Goal: Task Accomplishment & Management: Use online tool/utility

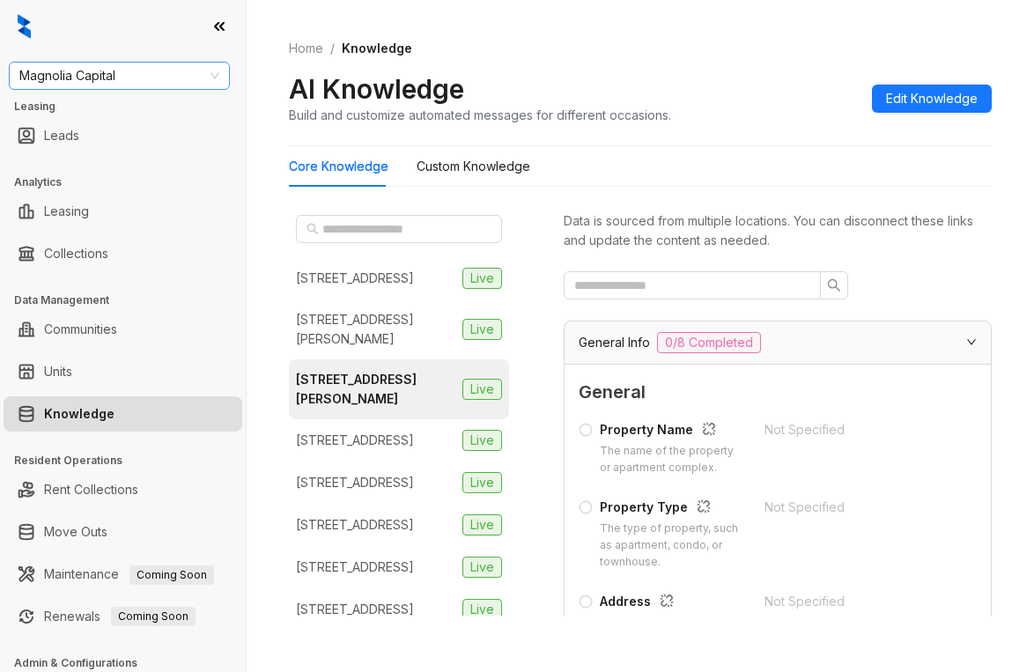
click at [136, 75] on span "Magnolia Capital" at bounding box center [119, 76] width 200 height 26
type input "***"
click at [123, 116] on div "Griffis Residential" at bounding box center [119, 110] width 193 height 19
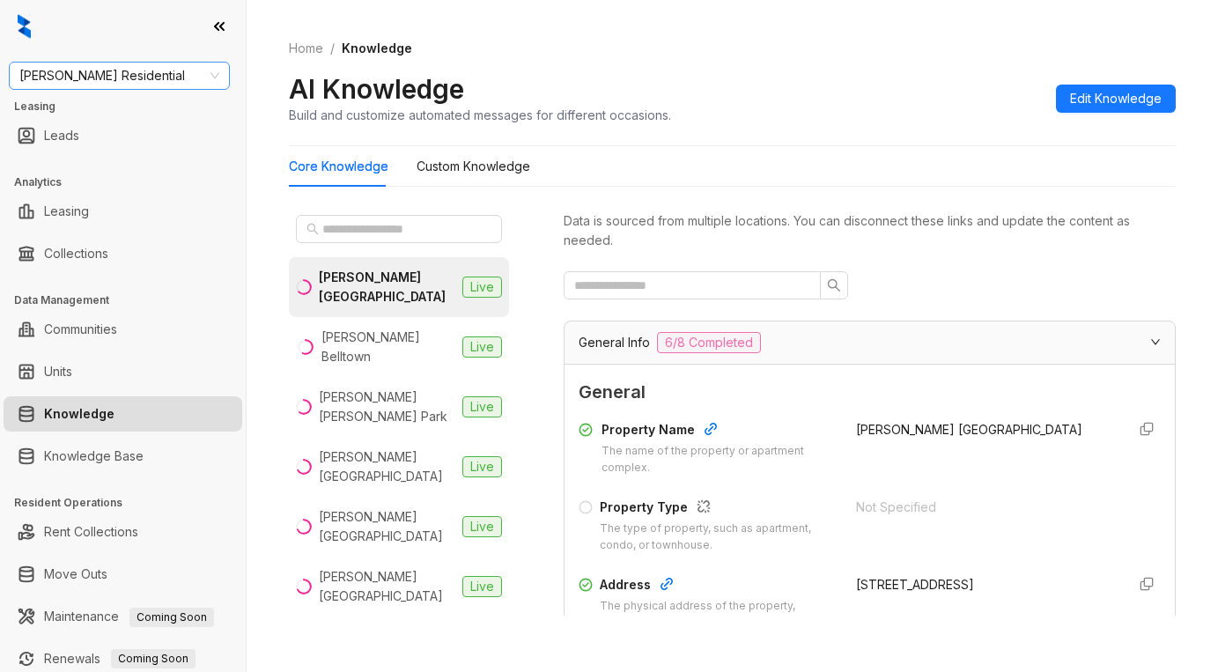
click at [153, 67] on span "Griffis Residential" at bounding box center [119, 76] width 200 height 26
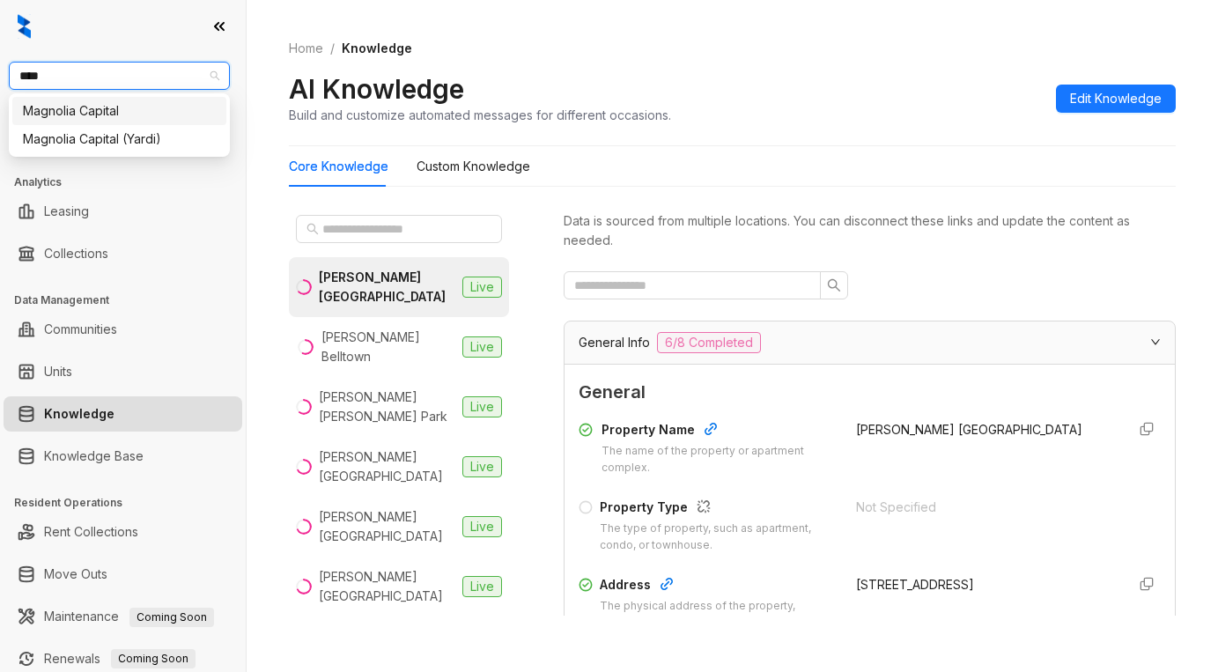
type input "*****"
click at [136, 104] on div "Magnolia Capital" at bounding box center [119, 110] width 193 height 19
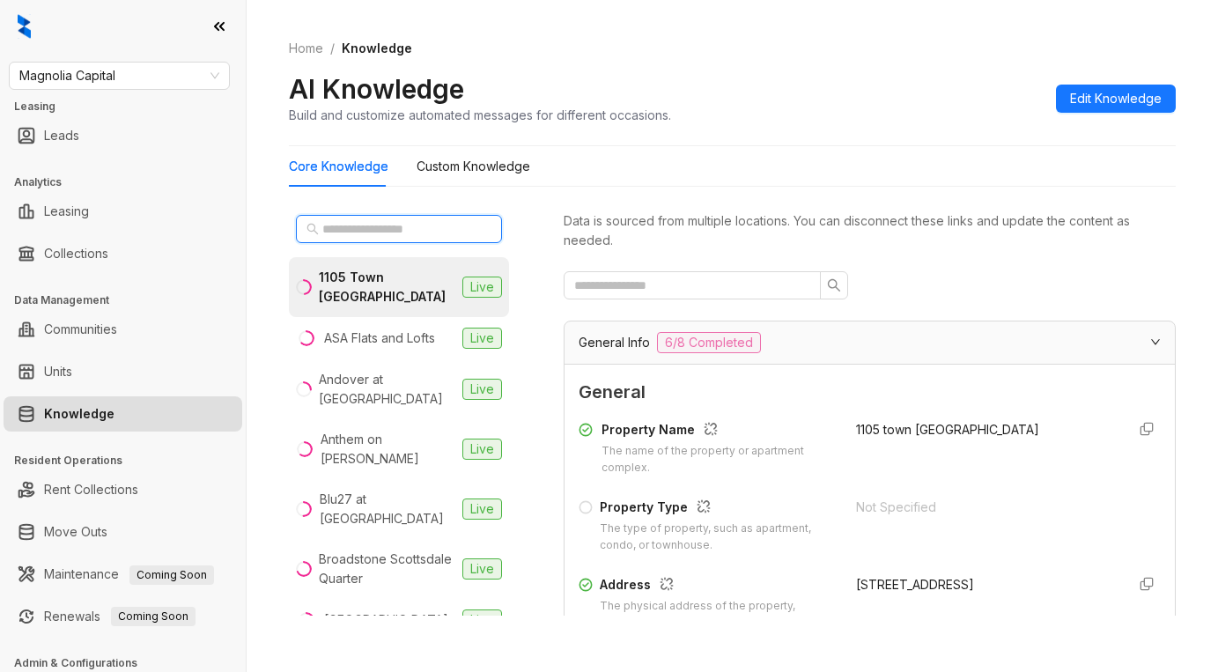
click at [388, 225] on input "text" at bounding box center [399, 228] width 155 height 19
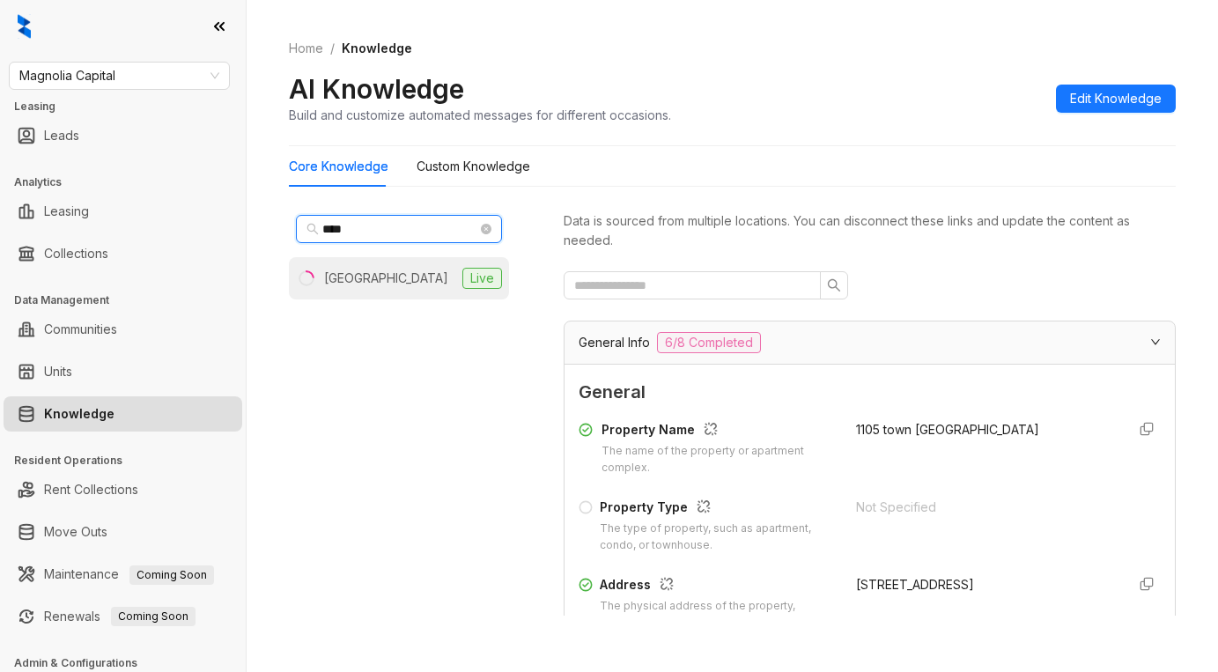
type input "****"
click at [394, 276] on div "Legacy Fountain Plaza" at bounding box center [386, 278] width 124 height 19
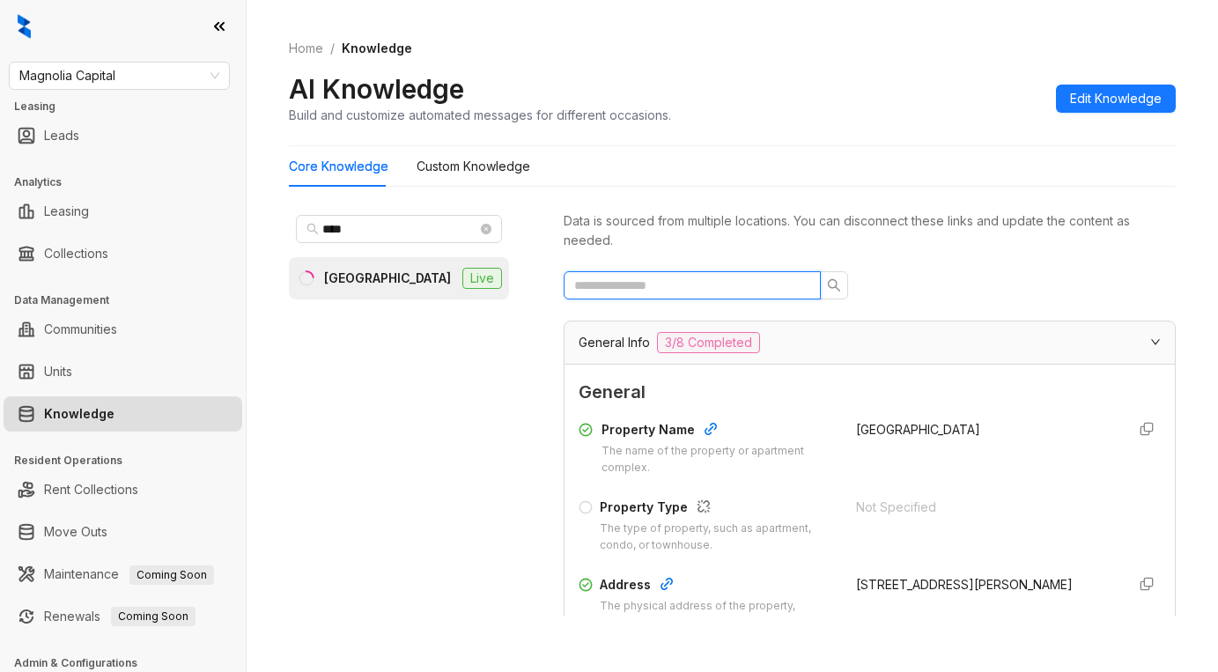
click at [665, 283] on input "text" at bounding box center [685, 285] width 222 height 19
type input "*****"
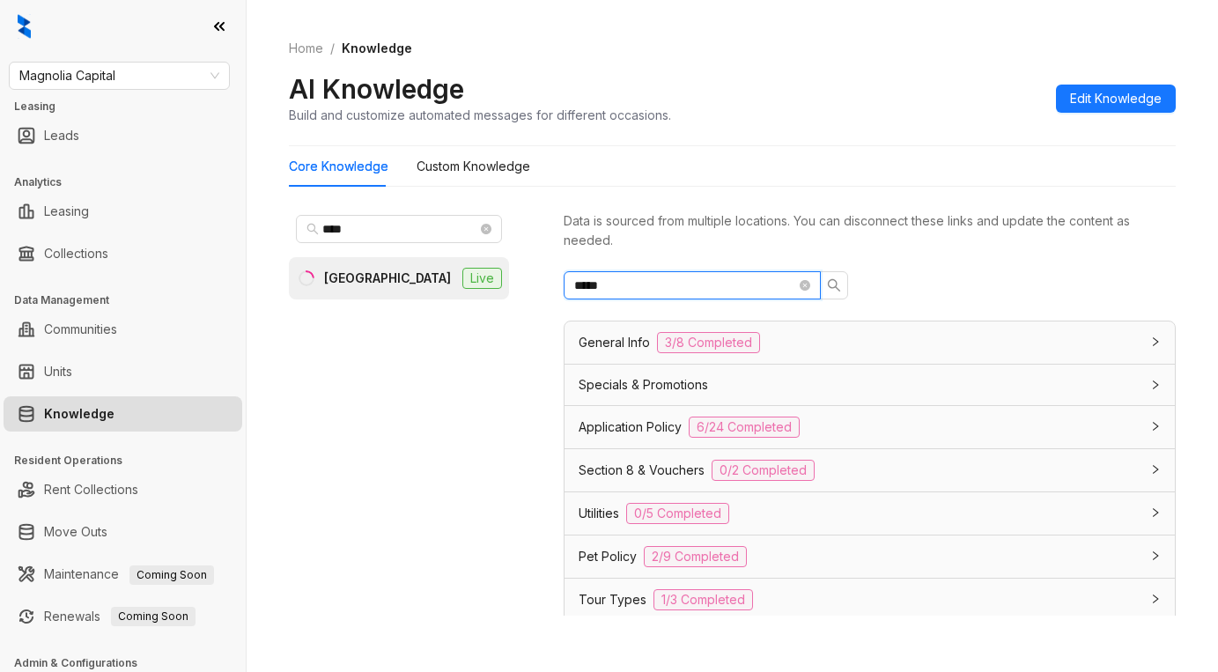
drag, startPoint x: 678, startPoint y: 286, endPoint x: 455, endPoint y: 277, distance: 222.9
click at [455, 277] on div "**** Legacy Fountain Plaza Live Data is sourced from multiple locations. You ca…" at bounding box center [732, 416] width 887 height 430
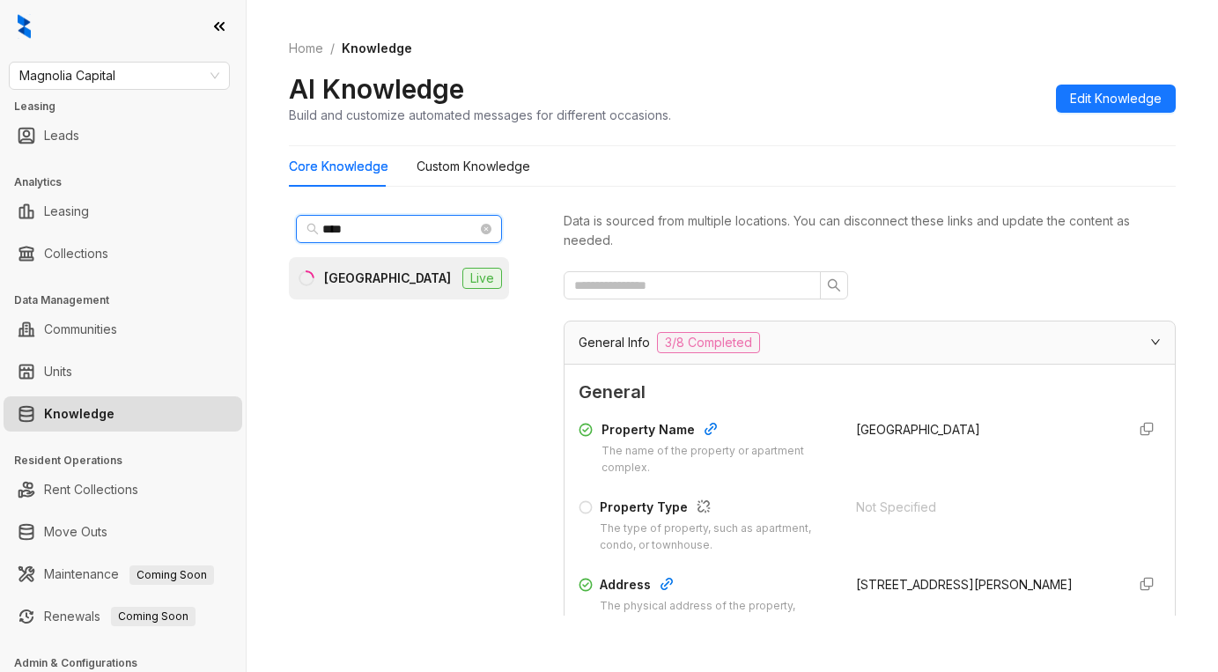
drag, startPoint x: 389, startPoint y: 229, endPoint x: 43, endPoint y: 193, distance: 347.9
click at [165, 214] on div "Magnolia Capital Leasing Leads Analytics Leasing Collections Data Management Co…" at bounding box center [609, 336] width 1218 height 672
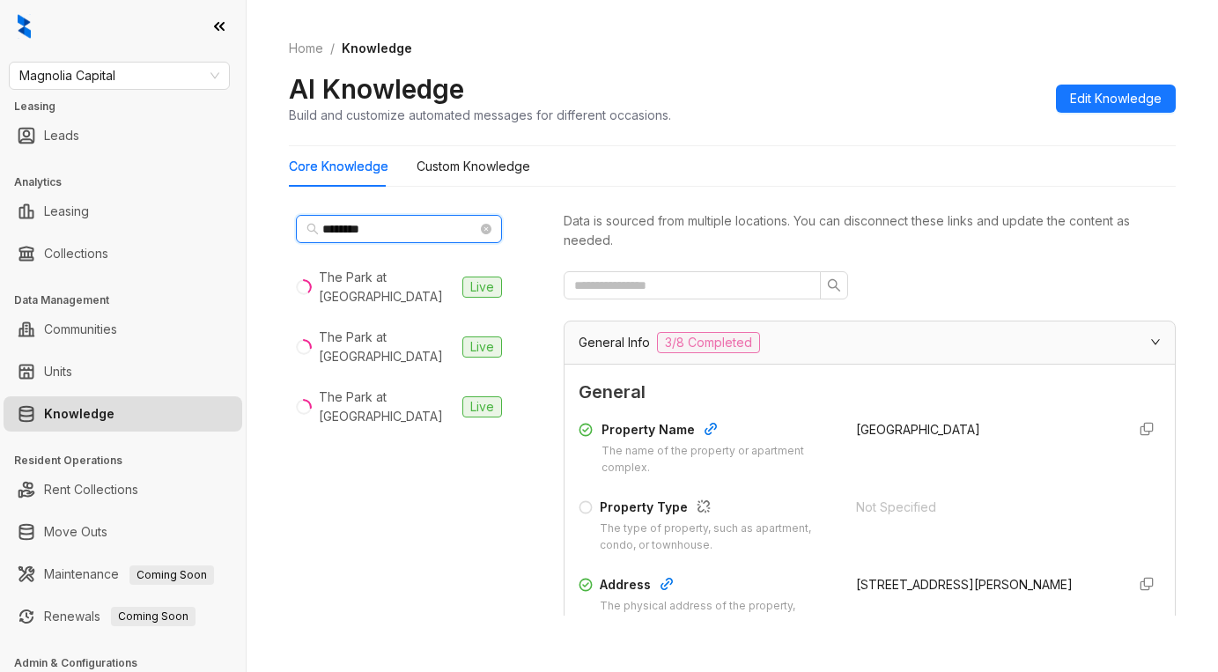
type input "********"
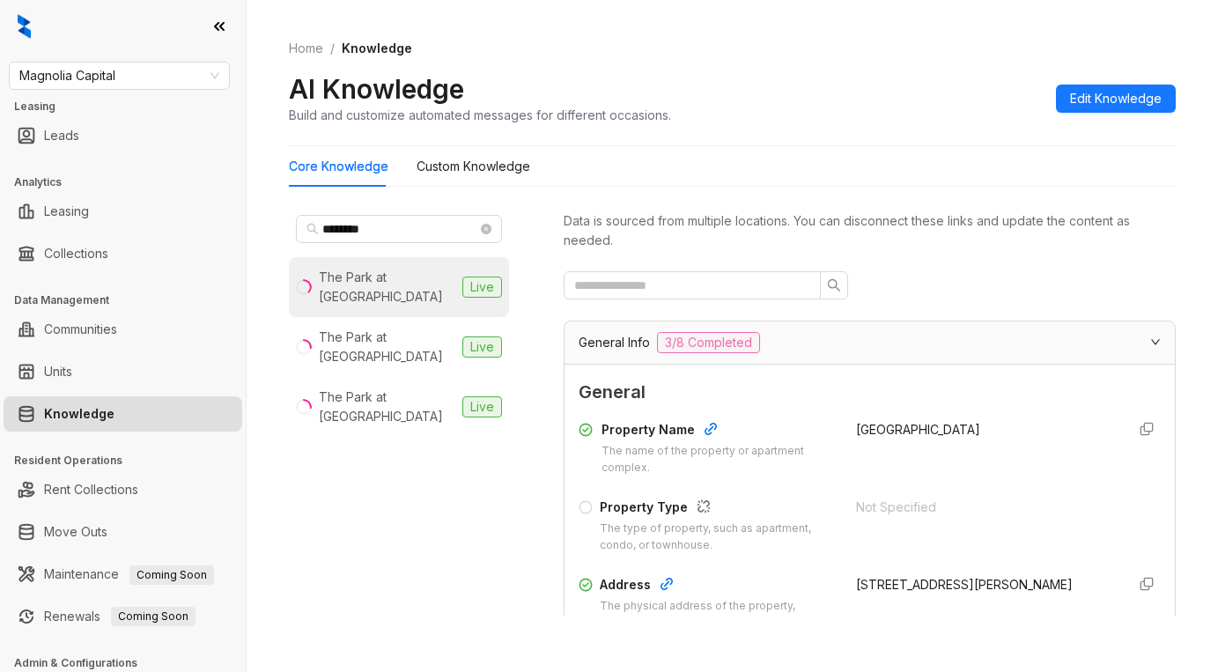
click at [432, 282] on div "The Park at Murano" at bounding box center [387, 287] width 136 height 39
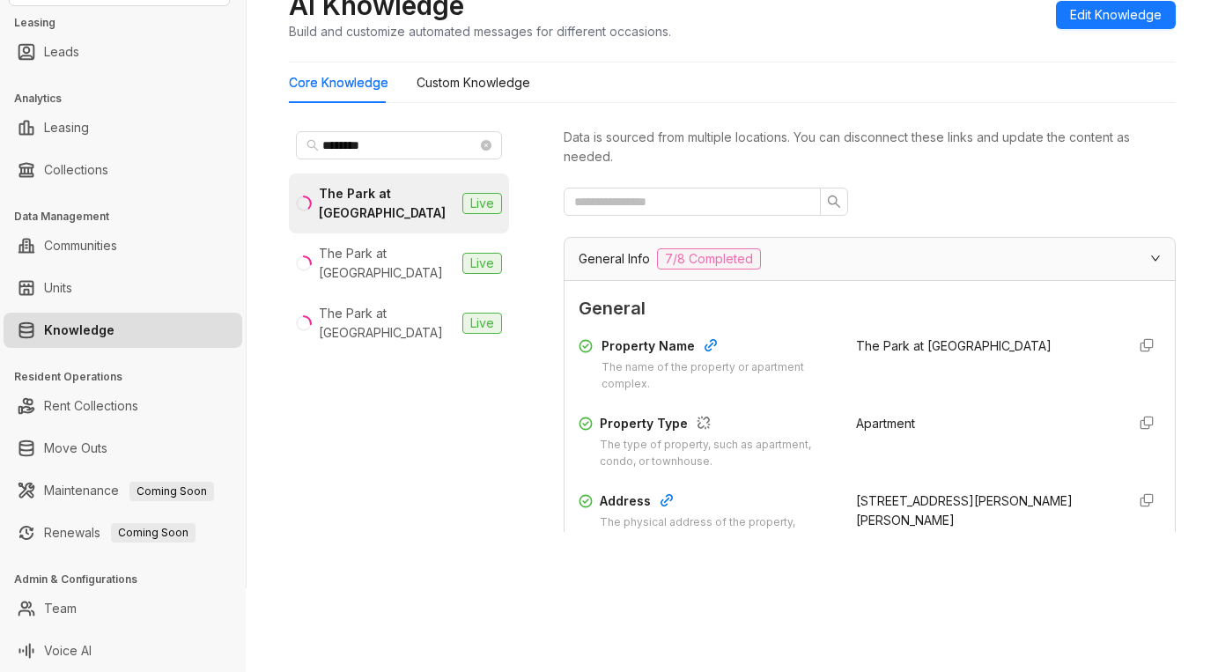
scroll to position [176, 0]
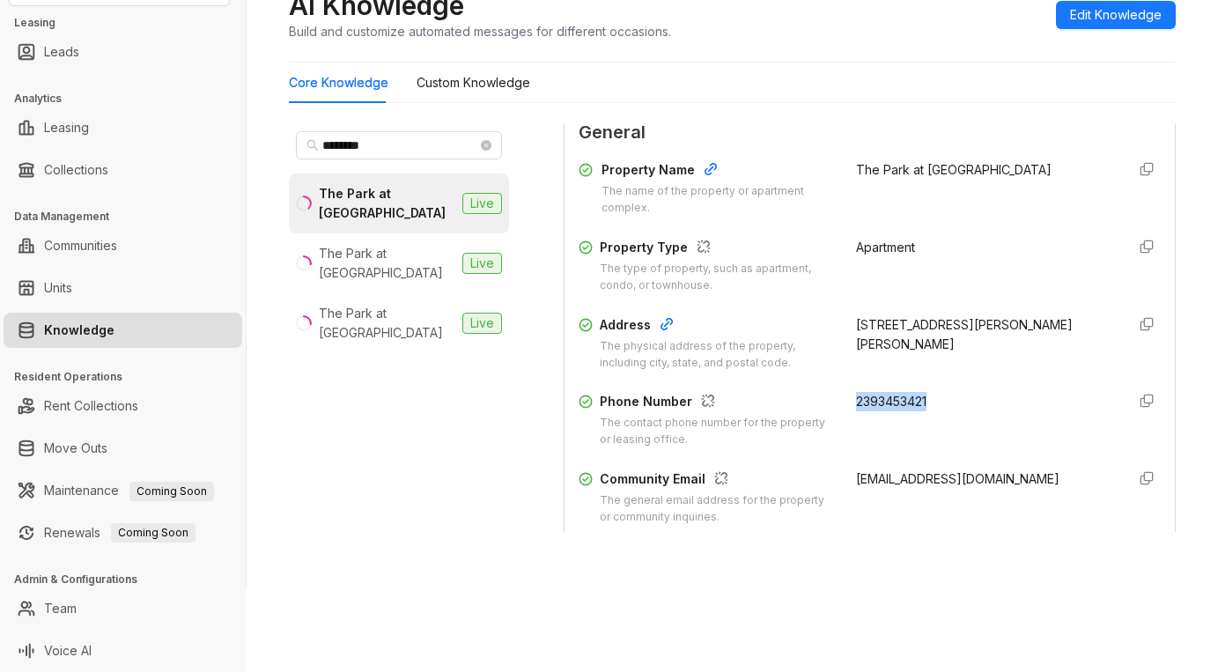
drag, startPoint x: 835, startPoint y: 401, endPoint x: 918, endPoint y: 406, distance: 83.7
click at [918, 406] on div "Phone Number The contact phone number for the property or leasing office. 23934…" at bounding box center [869, 420] width 582 height 56
copy span "2393453421"
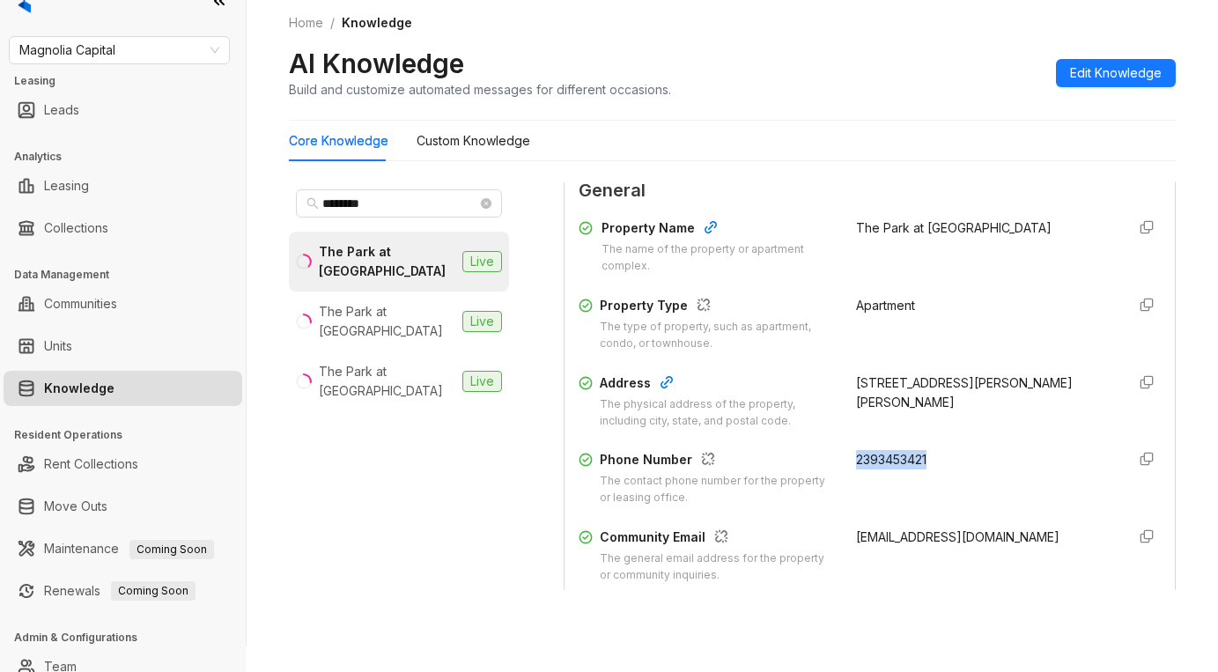
scroll to position [0, 0]
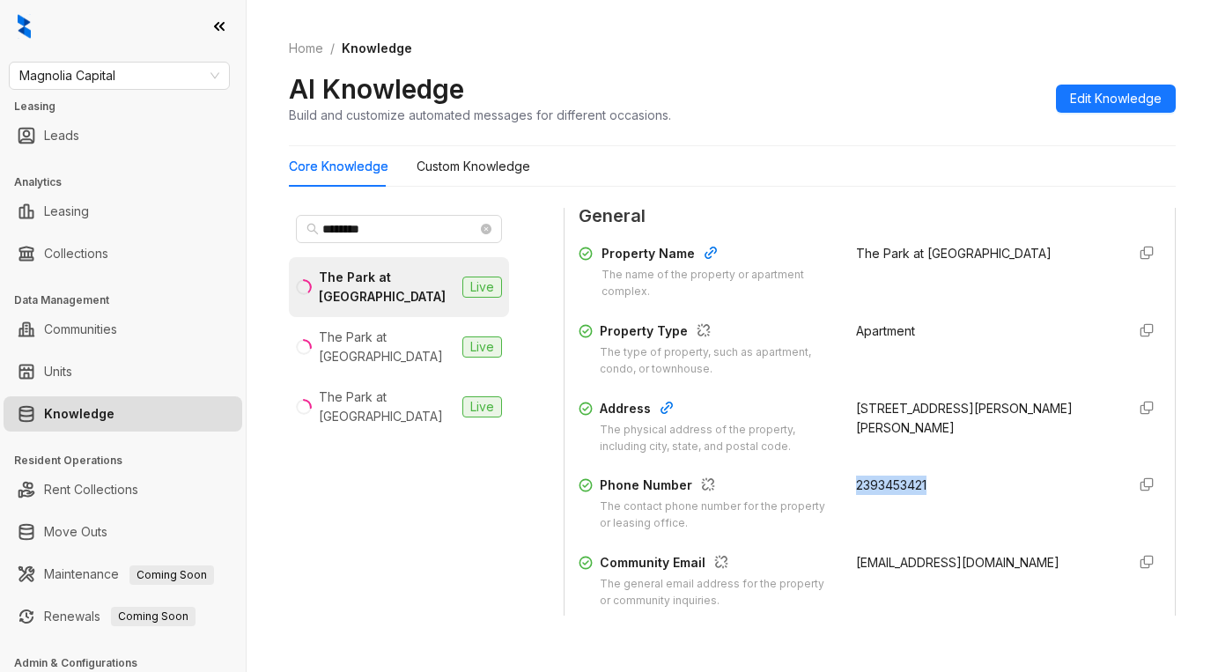
click at [4, 26] on div "Magnolia Capital Leasing Leads Analytics Leasing Collections Data Management Co…" at bounding box center [123, 336] width 246 height 672
click at [183, 84] on span "Magnolia Capital" at bounding box center [119, 76] width 200 height 26
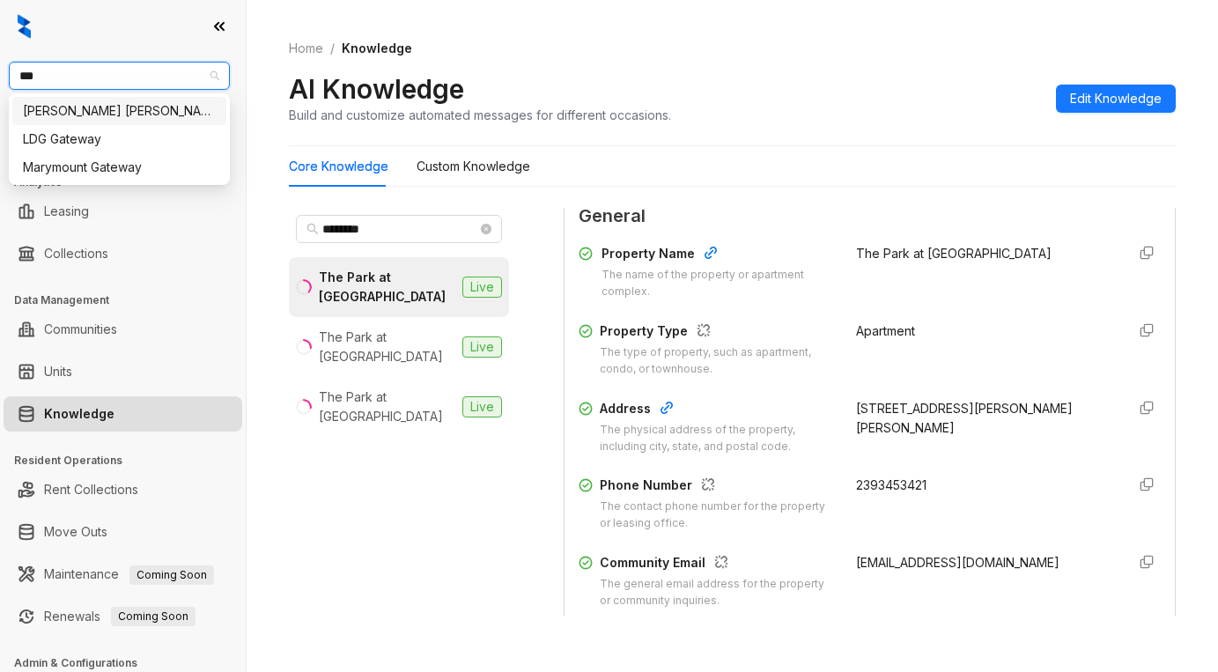
type input "****"
click at [117, 112] on div "Gates Hudson" at bounding box center [119, 110] width 193 height 19
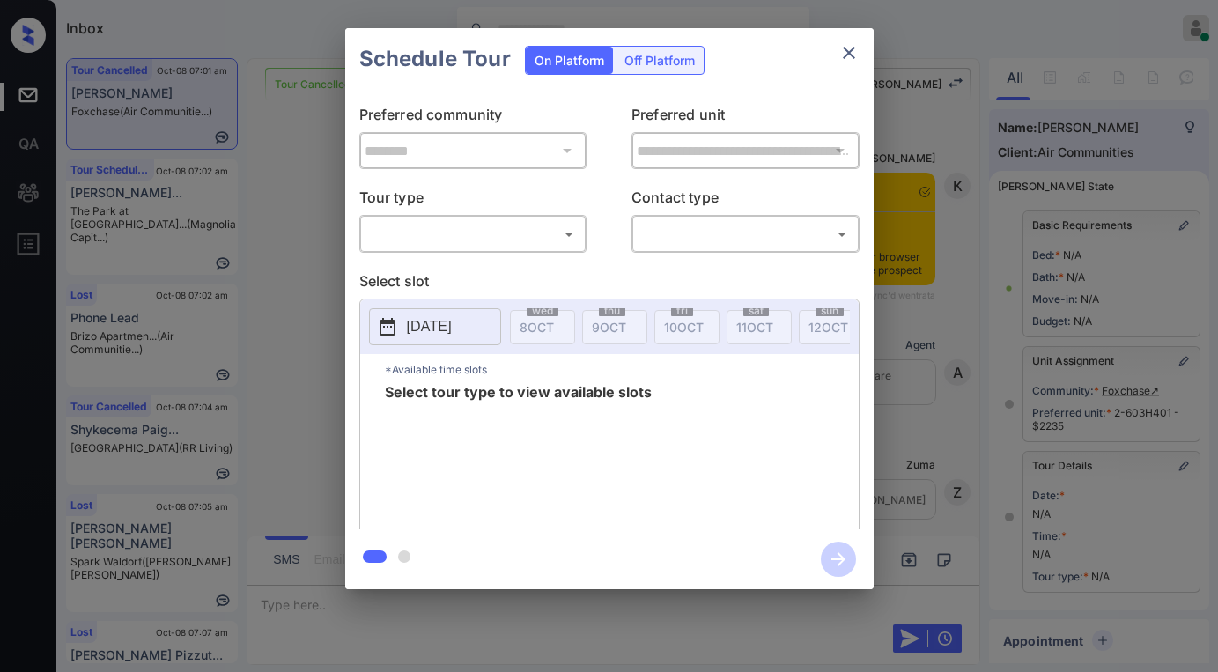
scroll to position [214, 0]
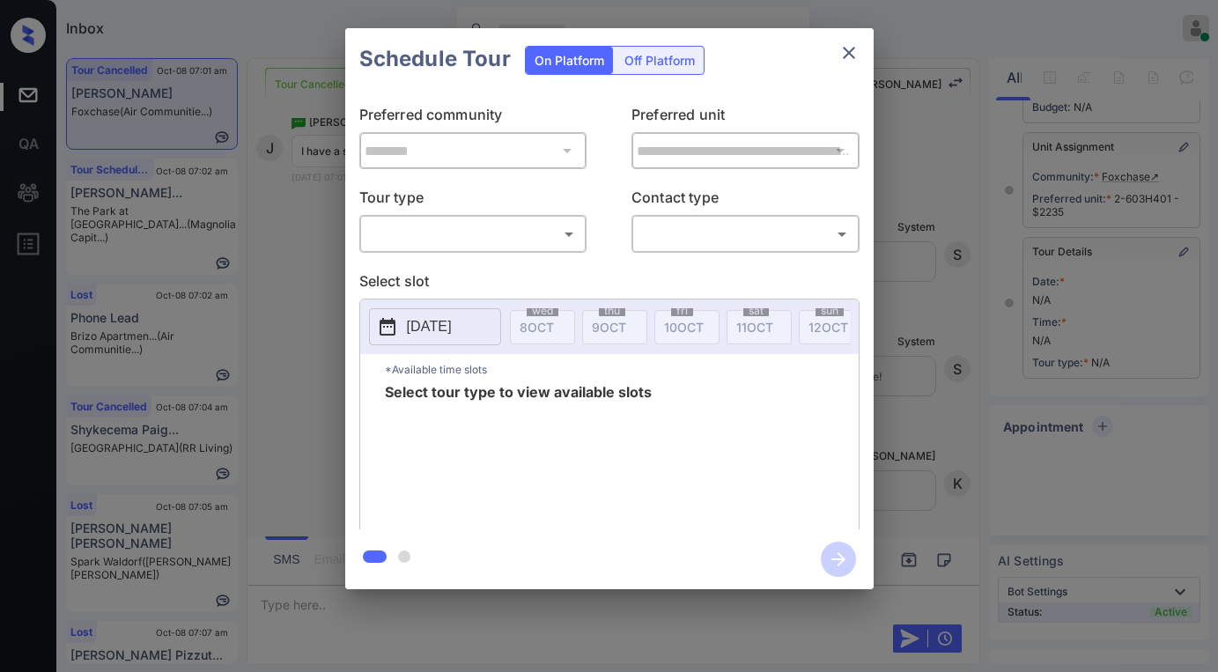
click at [508, 217] on div "​ ​" at bounding box center [473, 234] width 228 height 38
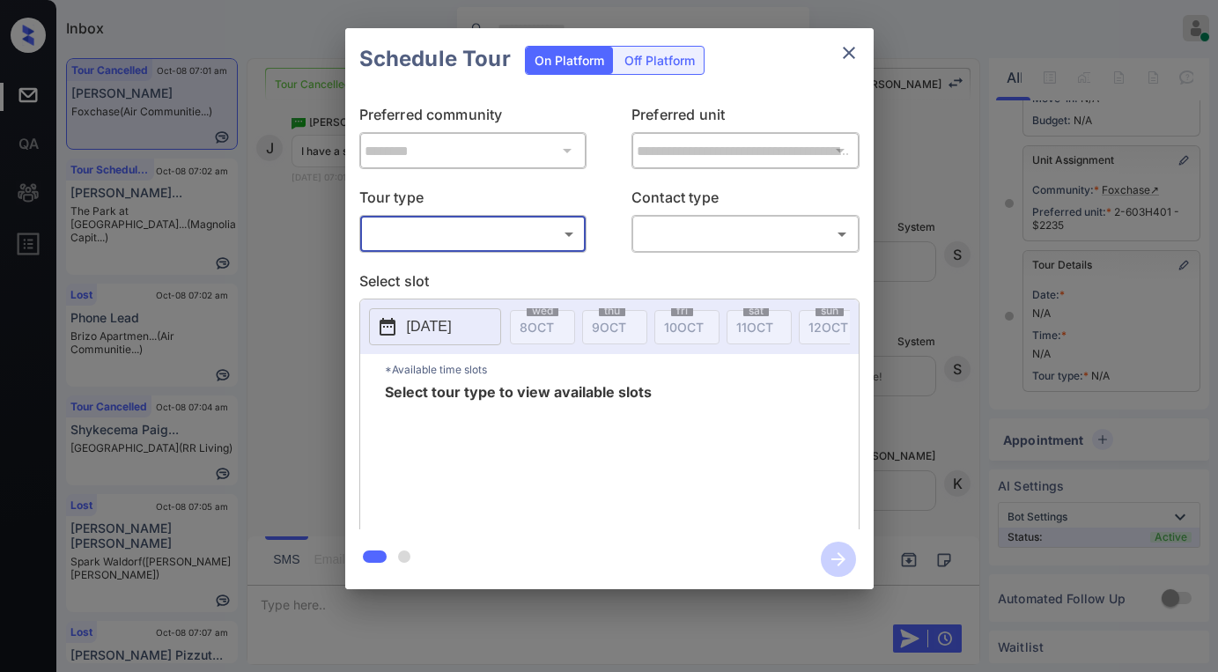
click at [503, 224] on body "Inbox Paolo Gabriel Online Set yourself offline Set yourself on break Profile S…" at bounding box center [609, 336] width 1218 height 672
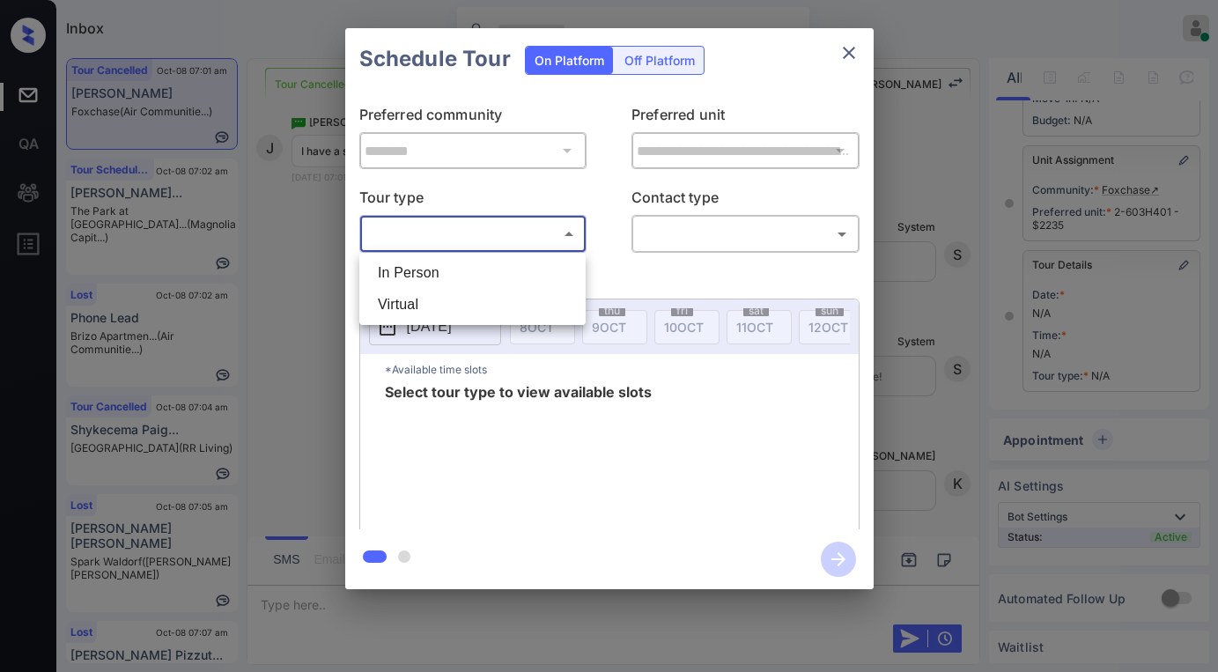
click at [452, 275] on li "In Person" at bounding box center [472, 273] width 217 height 32
type input "********"
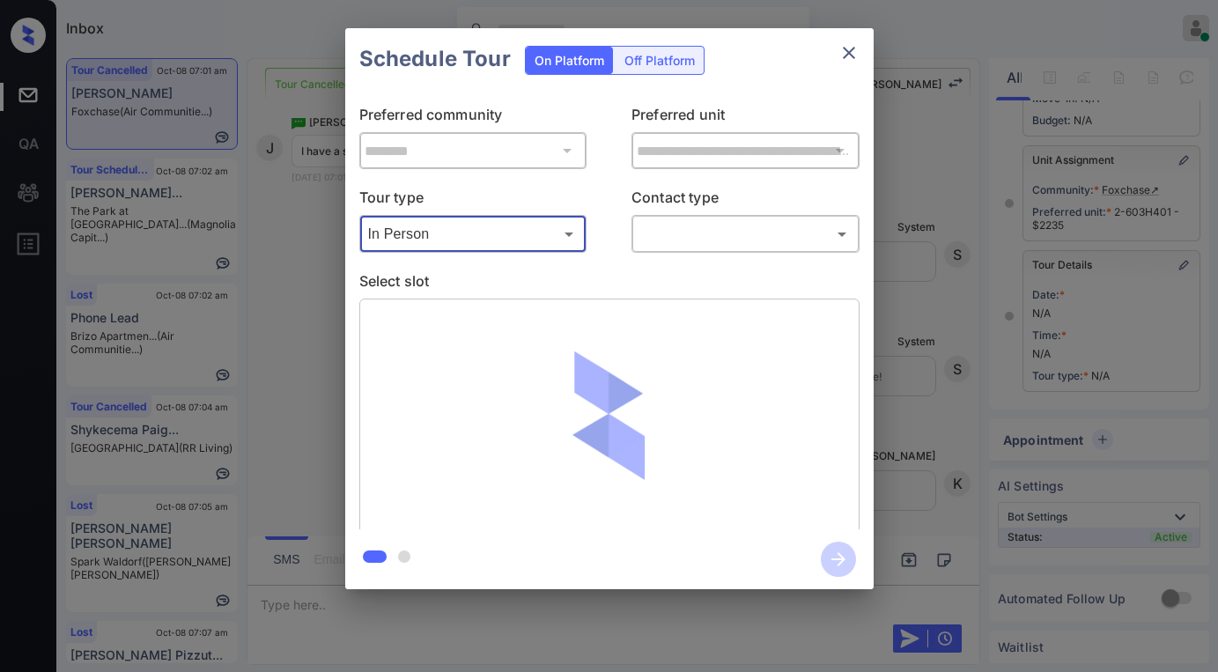
click at [710, 260] on div "**********" at bounding box center [609, 309] width 528 height 439
click at [710, 246] on body "Inbox Paolo Gabriel Online Set yourself offline Set yourself on break Profile S…" at bounding box center [609, 336] width 1218 height 672
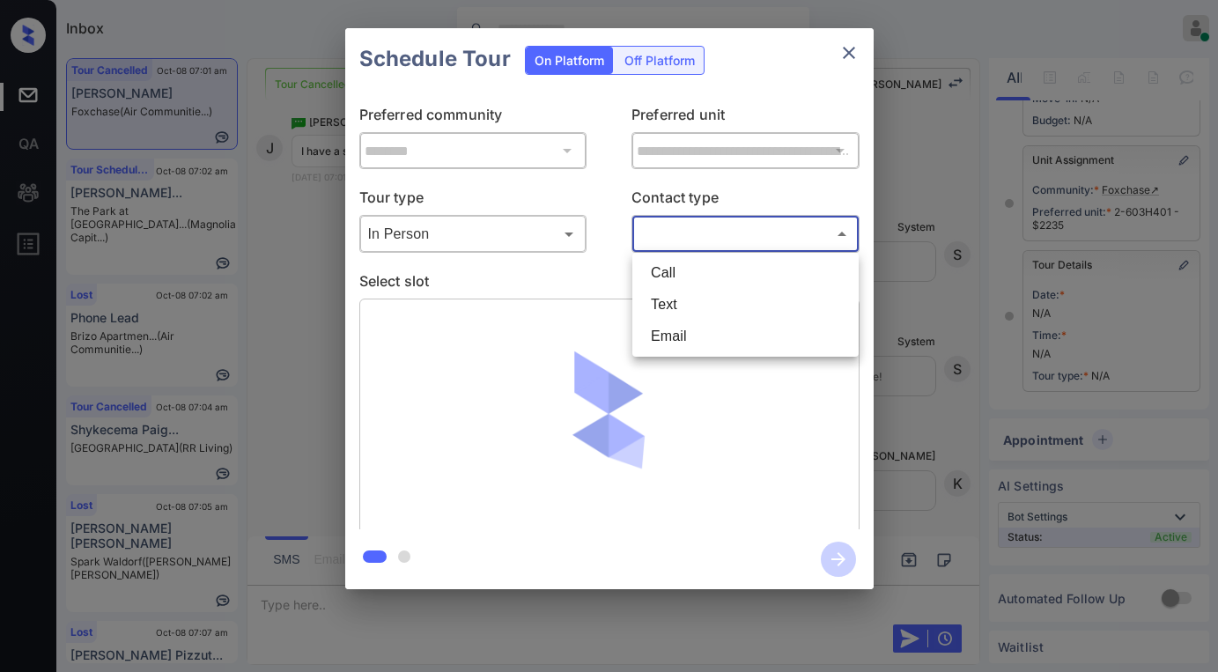
click at [692, 299] on li "Text" at bounding box center [745, 305] width 217 height 32
type input "****"
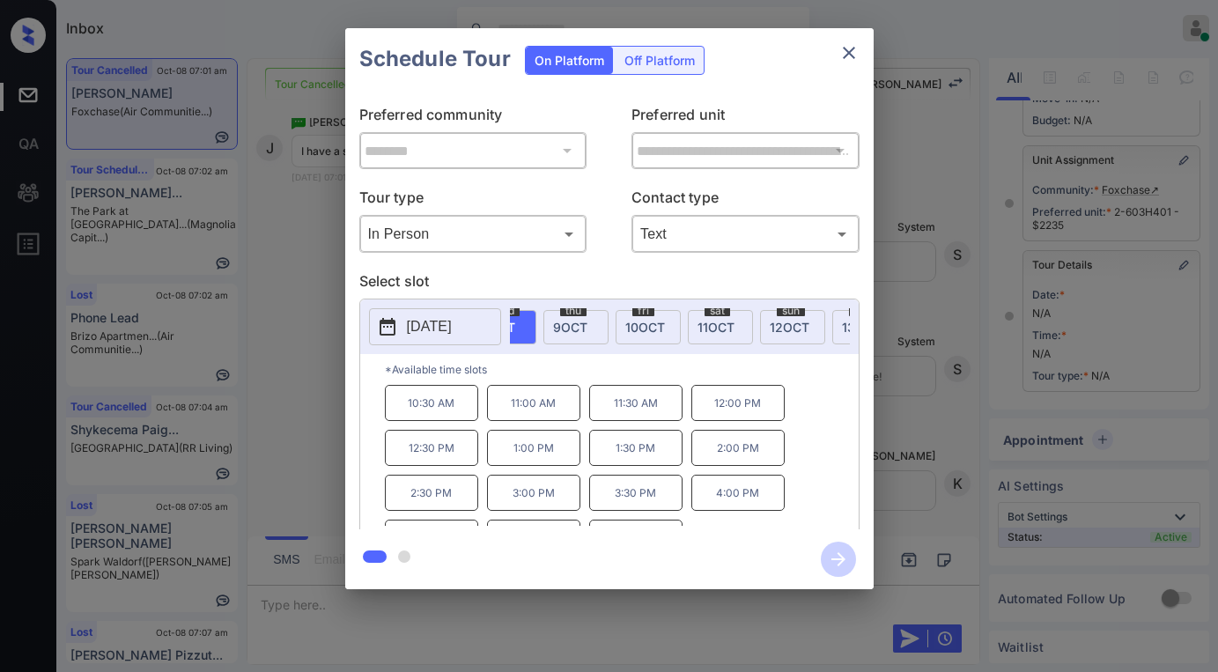
scroll to position [0, 0]
click at [443, 404] on p "10:30 AM" at bounding box center [431, 403] width 93 height 36
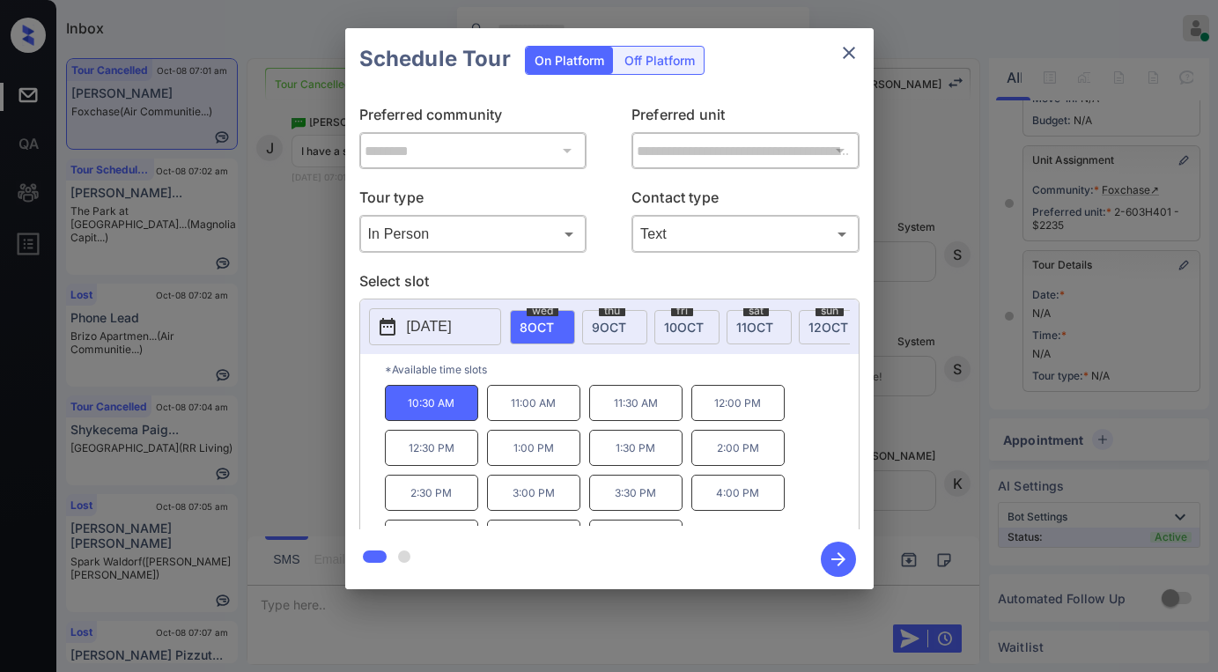
click at [600, 365] on p "*Available time slots" at bounding box center [622, 369] width 474 height 31
click at [837, 560] on icon "button" at bounding box center [838, 559] width 14 height 14
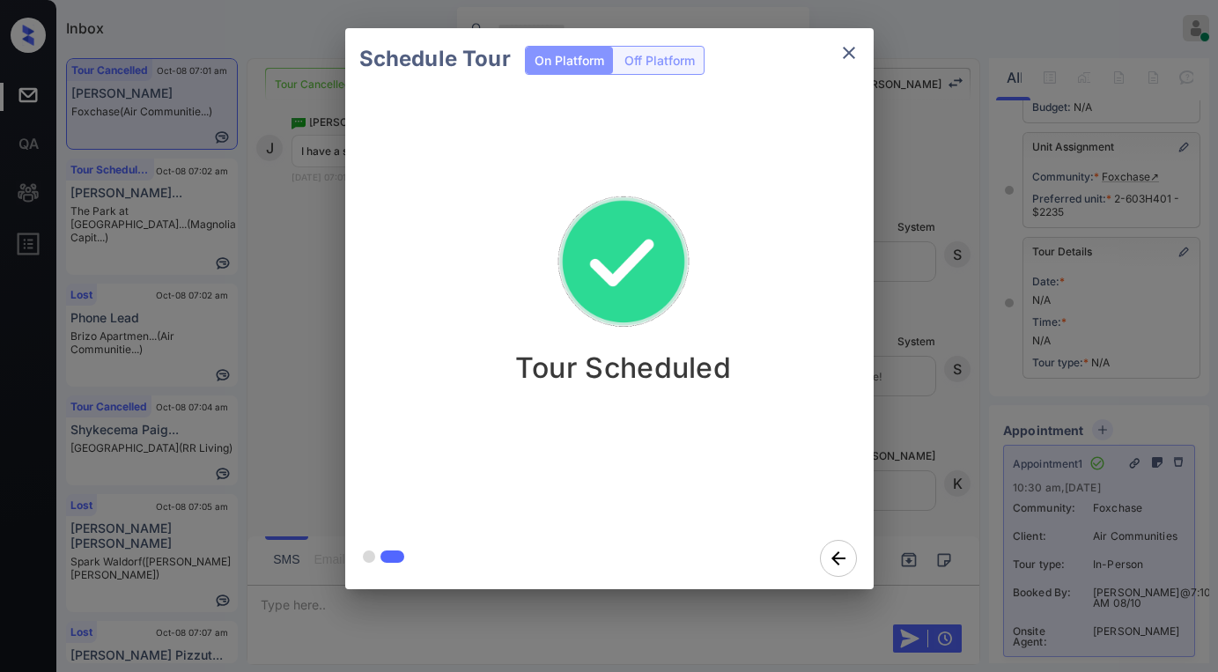
click at [946, 303] on div "Schedule Tour On Platform Off Platform Tour Scheduled" at bounding box center [609, 308] width 1218 height 617
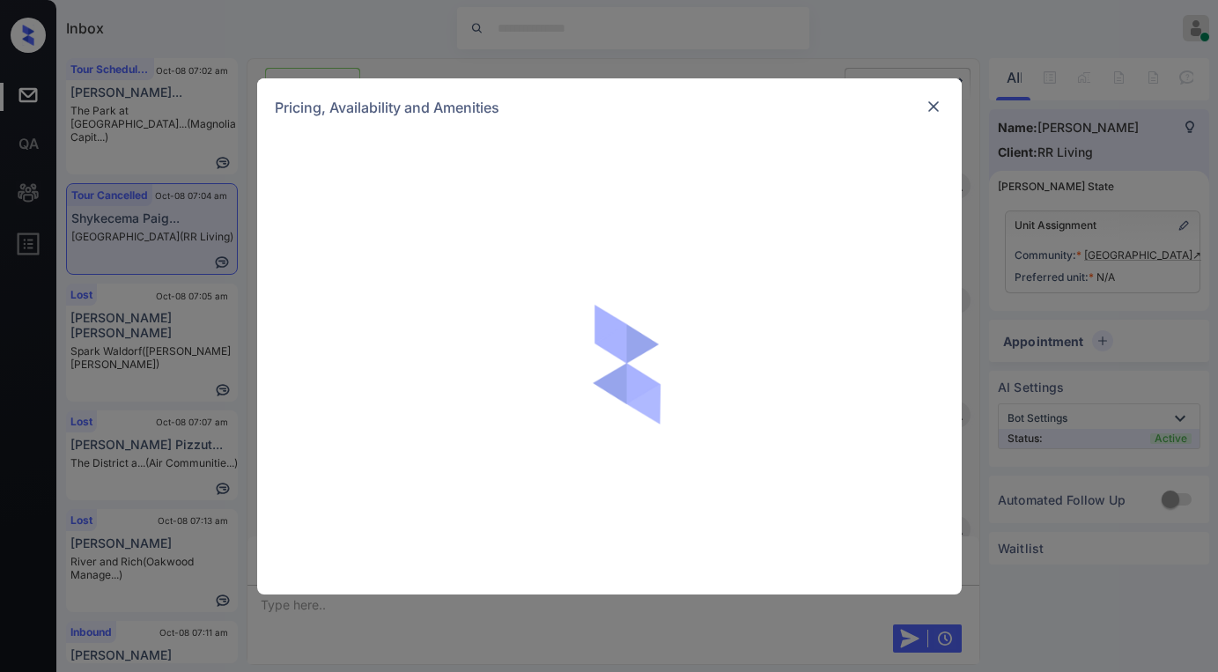
scroll to position [1273, 0]
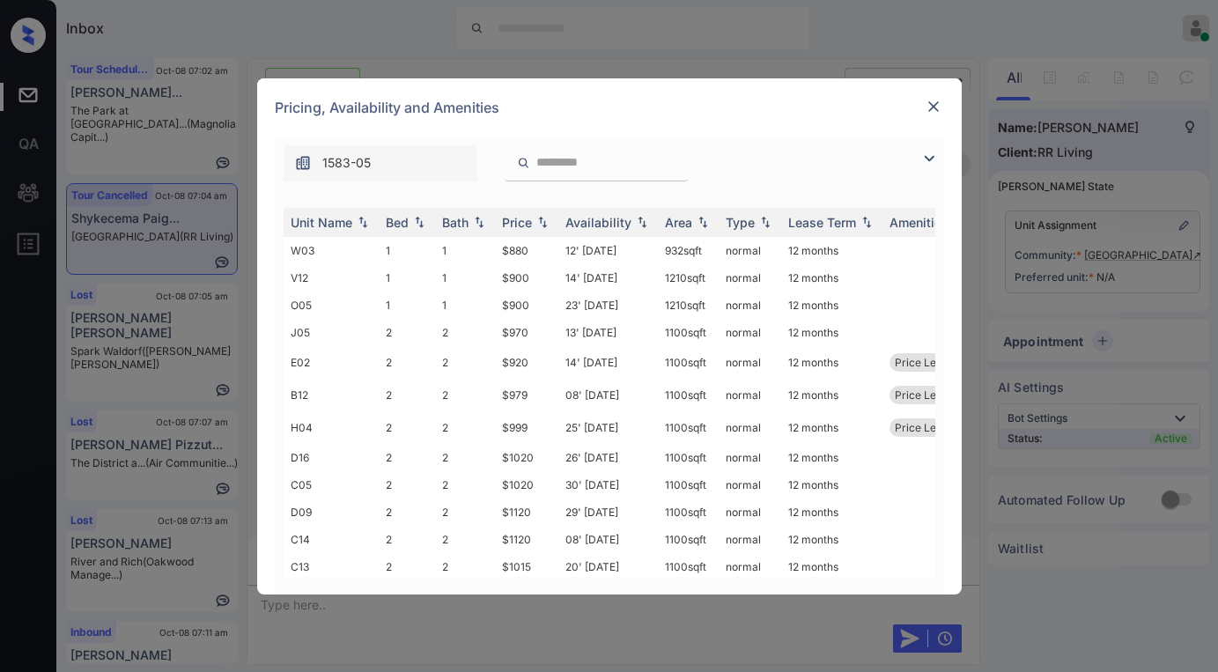
click at [612, 171] on div at bounding box center [595, 163] width 183 height 36
click at [553, 161] on input "search" at bounding box center [606, 162] width 144 height 15
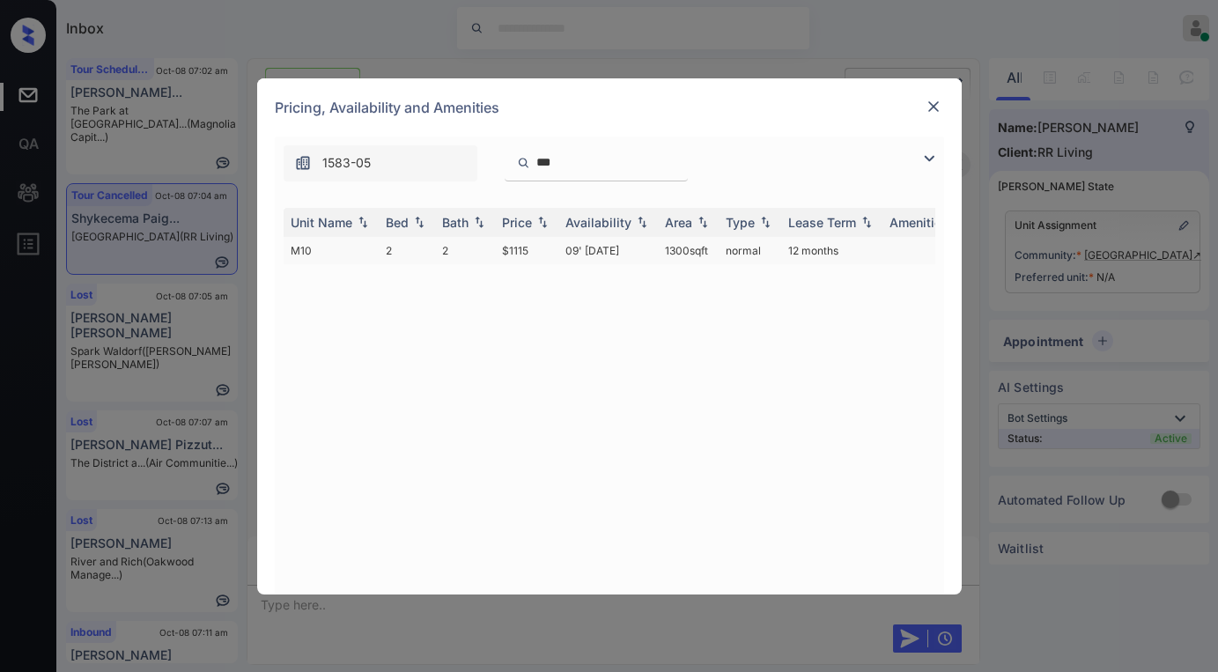
type input "***"
click at [524, 254] on td "$1115" at bounding box center [526, 250] width 63 height 27
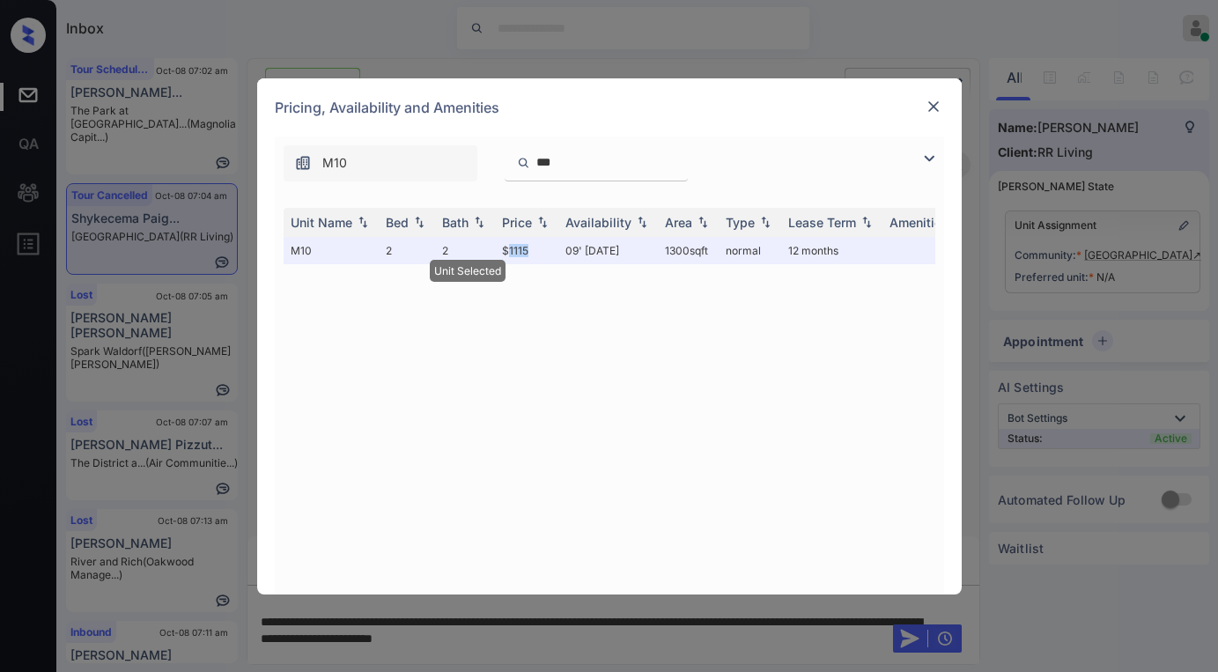
click at [931, 105] on img at bounding box center [933, 107] width 18 height 18
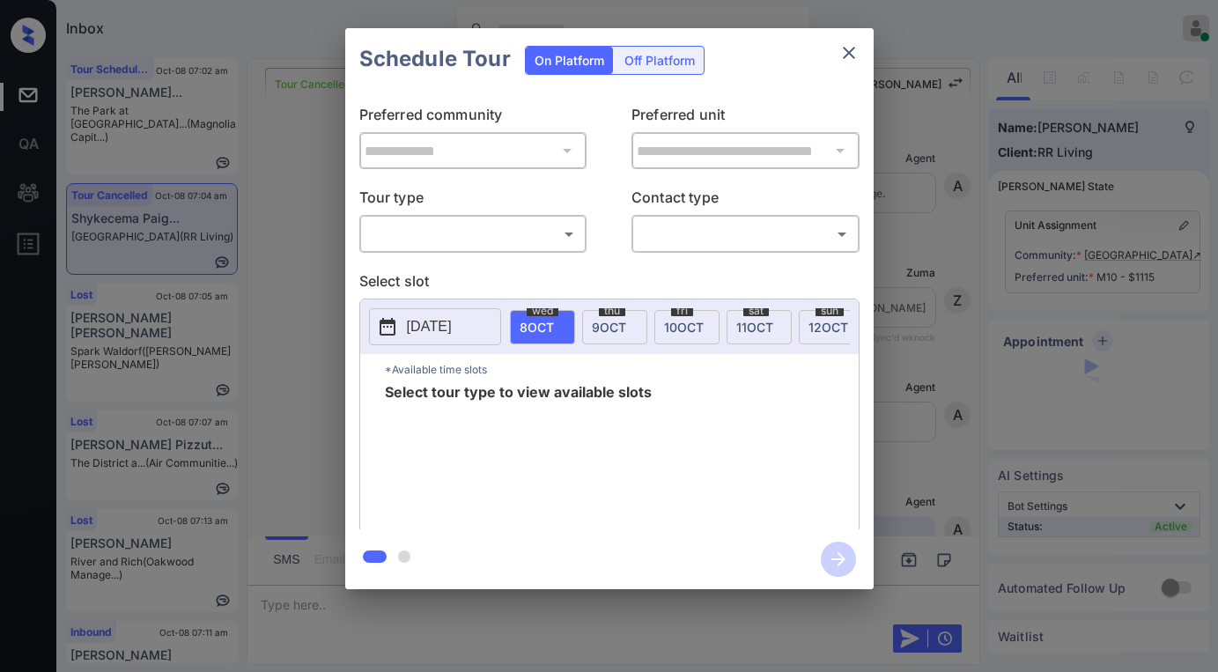
scroll to position [3500, 0]
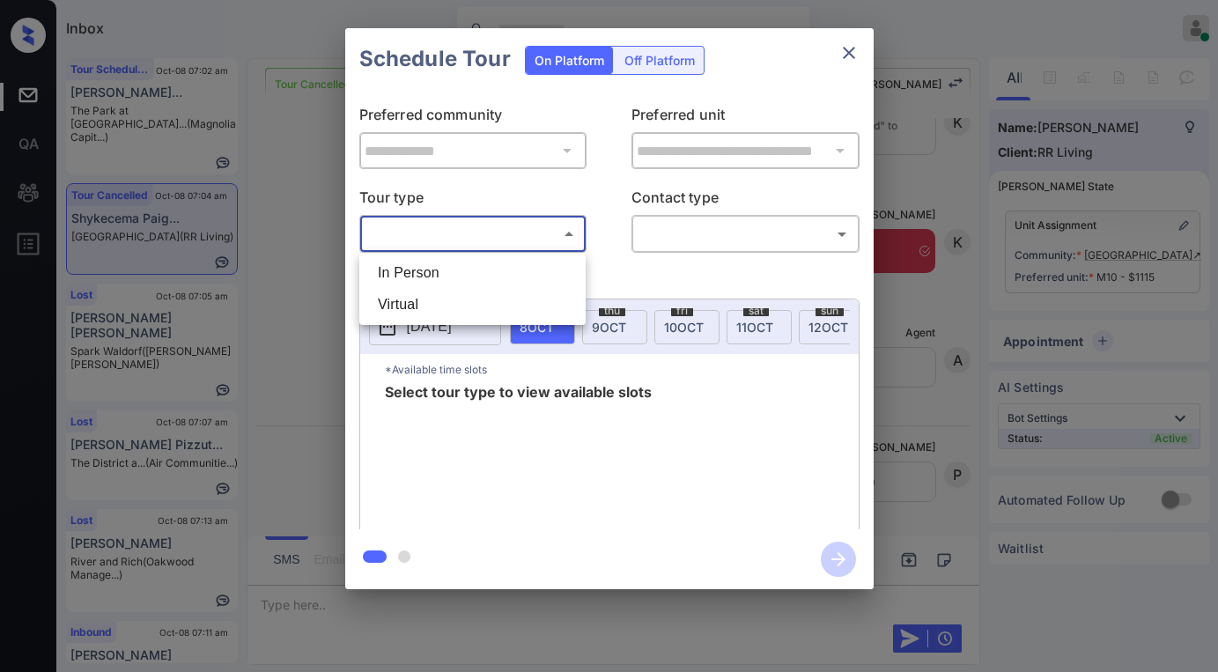
click at [454, 240] on body "Inbox [PERSON_NAME] Online Set yourself offline Set yourself on break Profile S…" at bounding box center [609, 336] width 1218 height 672
click at [435, 271] on li "In Person" at bounding box center [472, 273] width 217 height 32
type input "********"
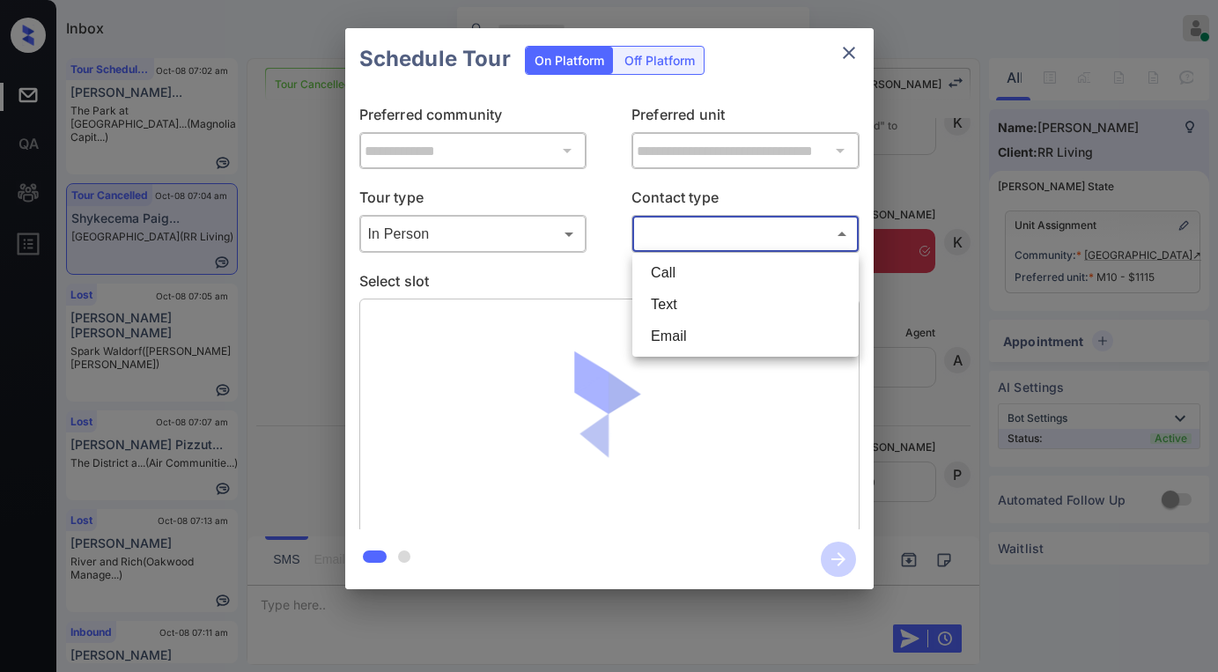
click at [705, 235] on body "Inbox [PERSON_NAME] Online Set yourself offline Set yourself on break Profile S…" at bounding box center [609, 336] width 1218 height 672
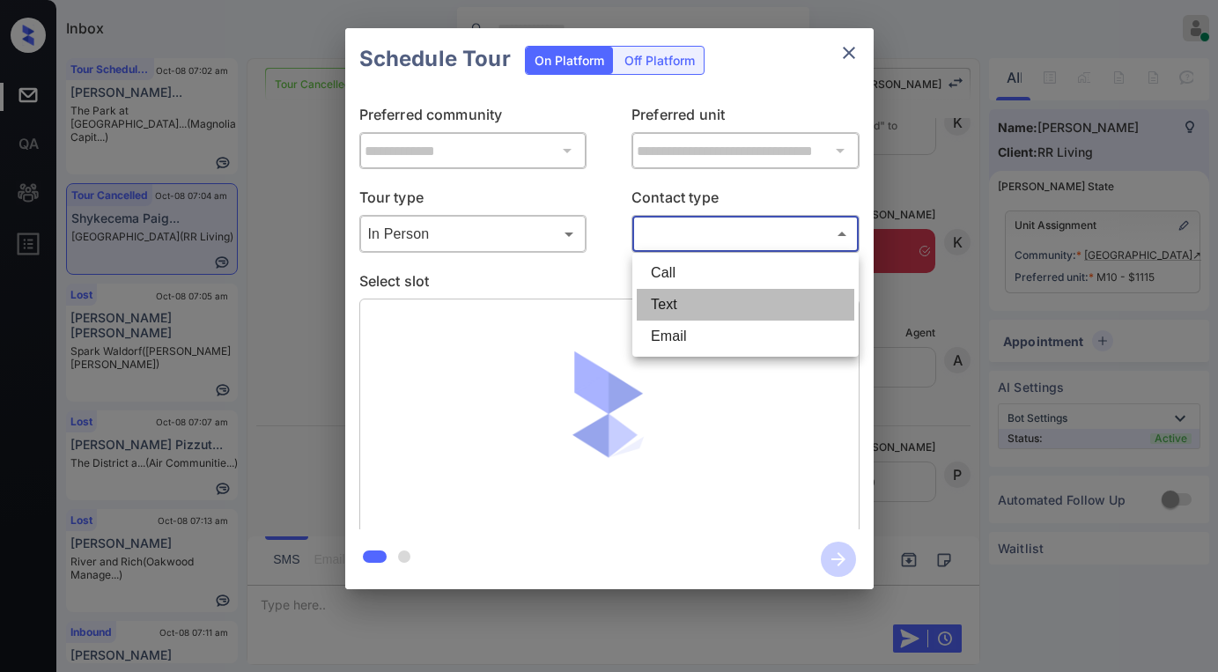
click at [688, 302] on li "Text" at bounding box center [745, 305] width 217 height 32
type input "****"
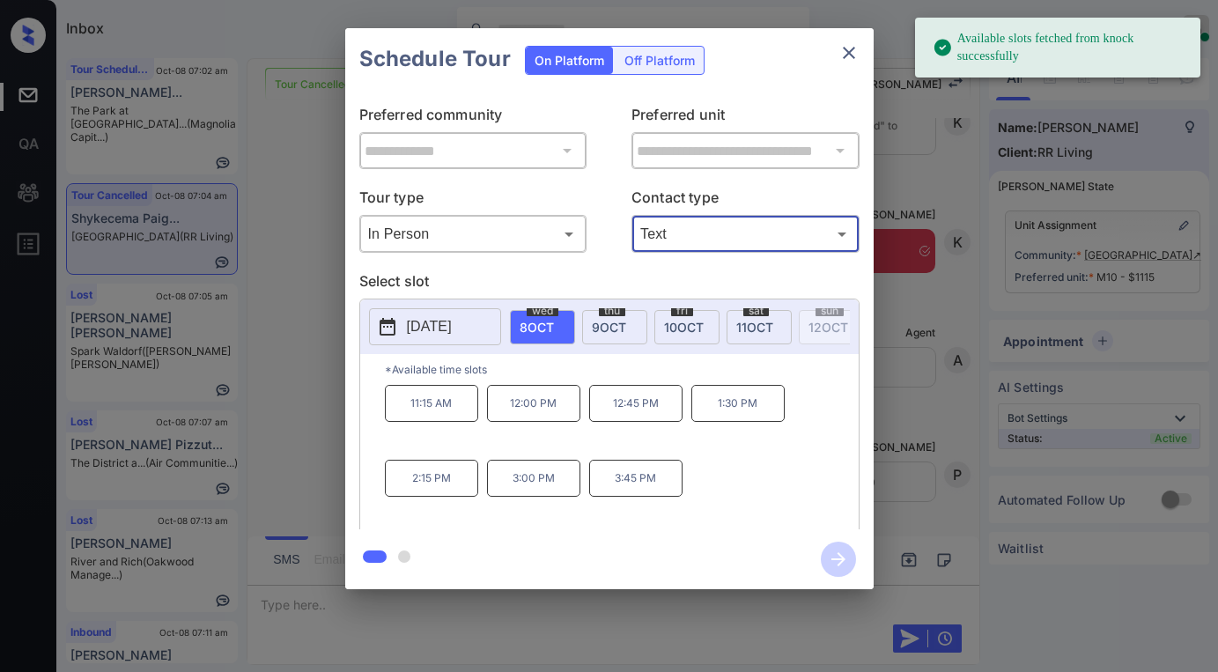
click at [750, 327] on span "[DATE]" at bounding box center [754, 327] width 37 height 15
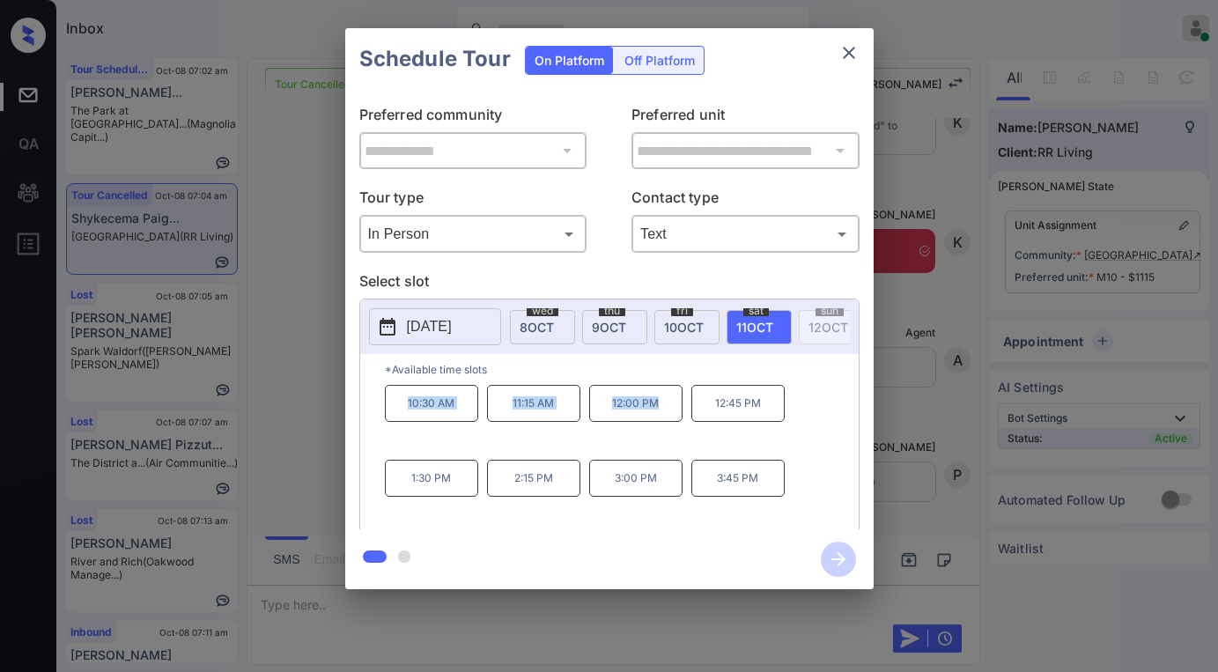
drag, startPoint x: 400, startPoint y: 410, endPoint x: 679, endPoint y: 419, distance: 279.2
click at [679, 419] on div "10:30 AM 11:15 AM 12:00 PM 12:45 PM 1:30 PM 2:15 PM 3:00 PM 3:45 PM" at bounding box center [622, 455] width 474 height 141
copy div "10:30 AM 11:15 AM 12:00 PM"
click at [849, 57] on icon "close" at bounding box center [848, 52] width 21 height 21
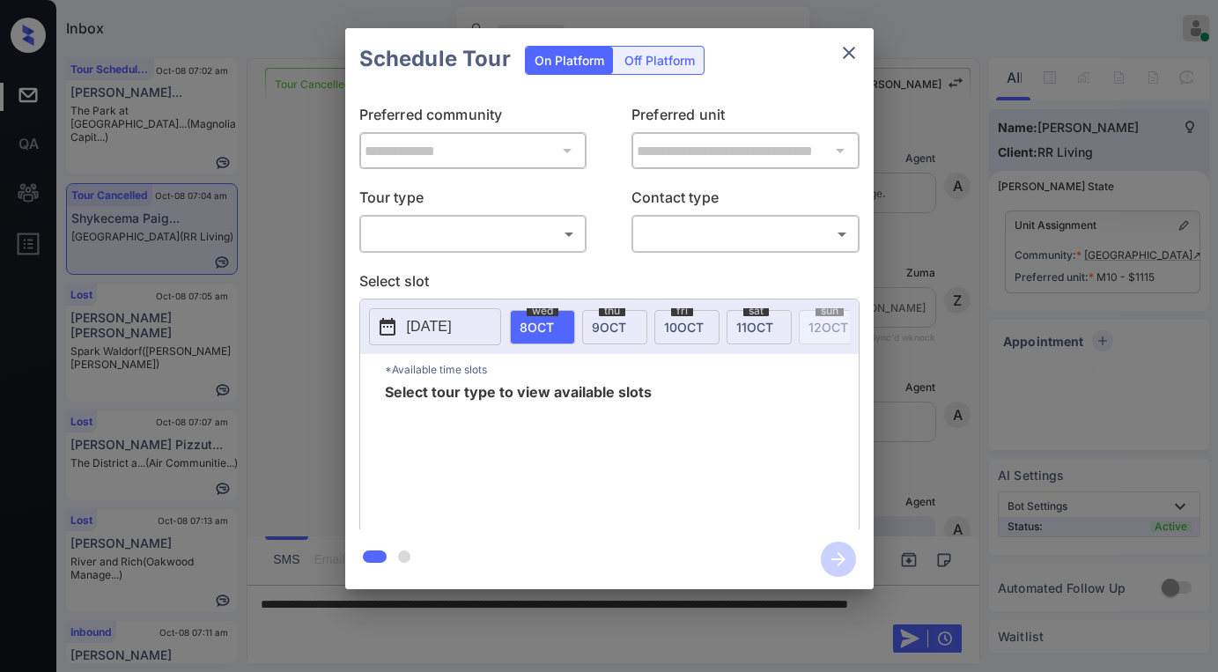
scroll to position [2972, 0]
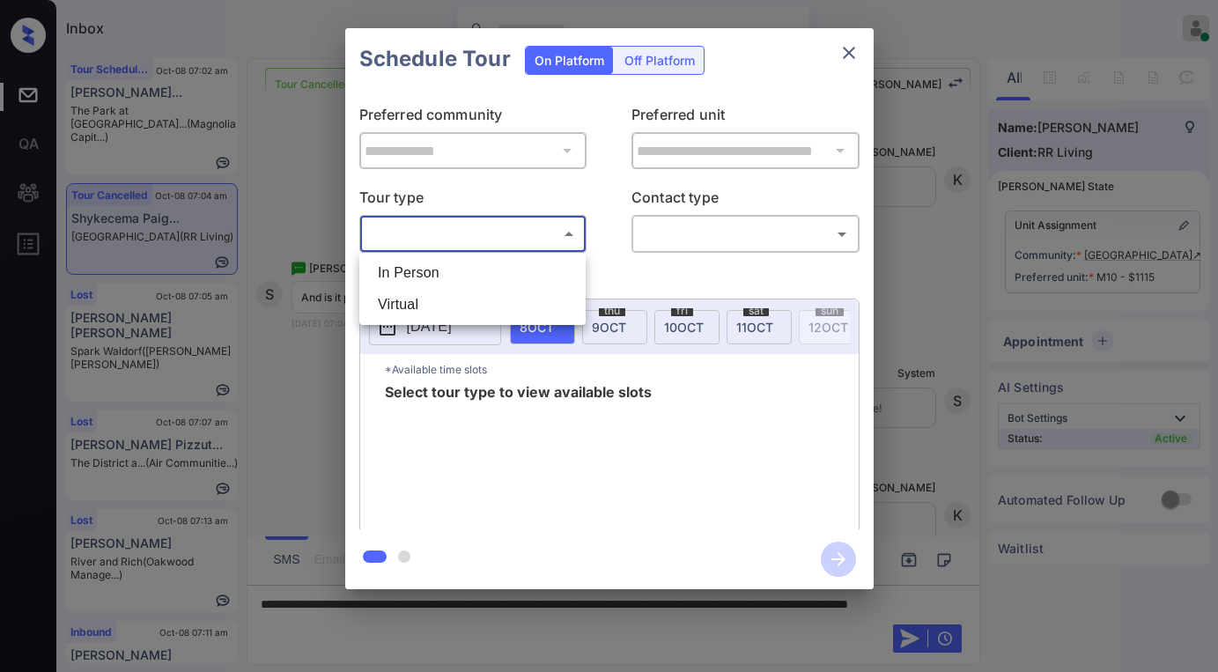
click at [486, 241] on body "Inbox Paolo Gabriel Online Set yourself offline Set yourself on break Profile S…" at bounding box center [609, 336] width 1218 height 672
drag, startPoint x: 445, startPoint y: 267, endPoint x: 461, endPoint y: 269, distance: 16.8
click at [461, 269] on li "In Person" at bounding box center [472, 273] width 217 height 32
type input "********"
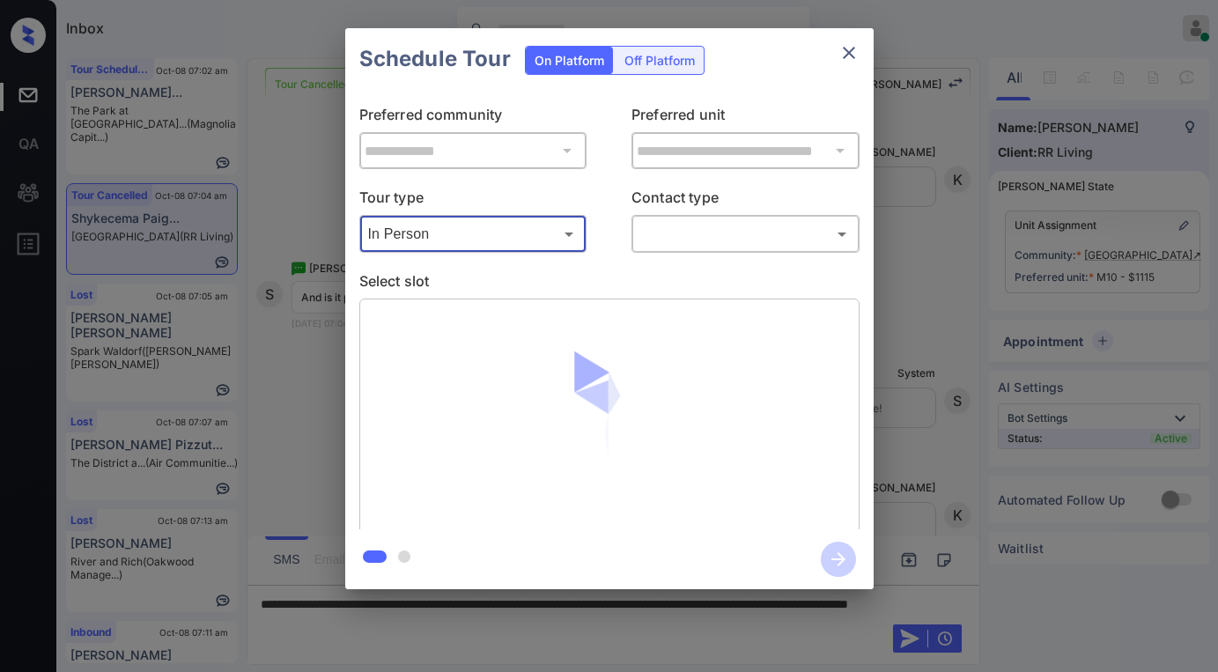
click at [717, 233] on body "Inbox Paolo Gabriel Online Set yourself offline Set yourself on break Profile S…" at bounding box center [609, 336] width 1218 height 672
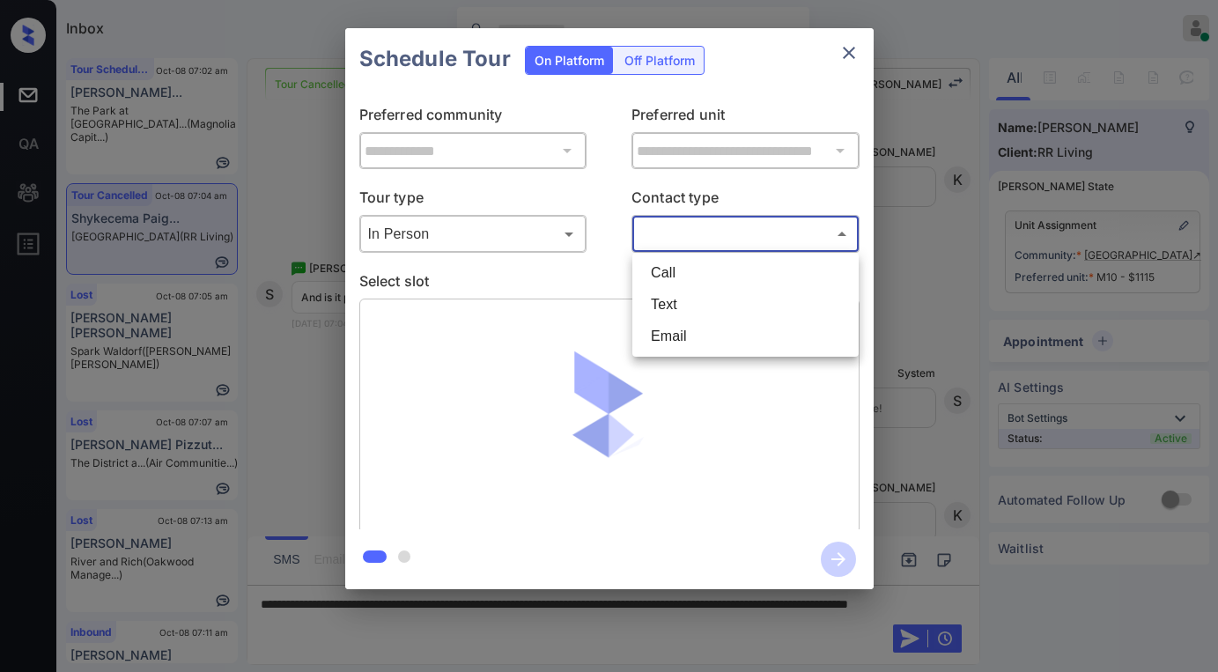
click at [693, 294] on li "Text" at bounding box center [745, 305] width 217 height 32
type input "****"
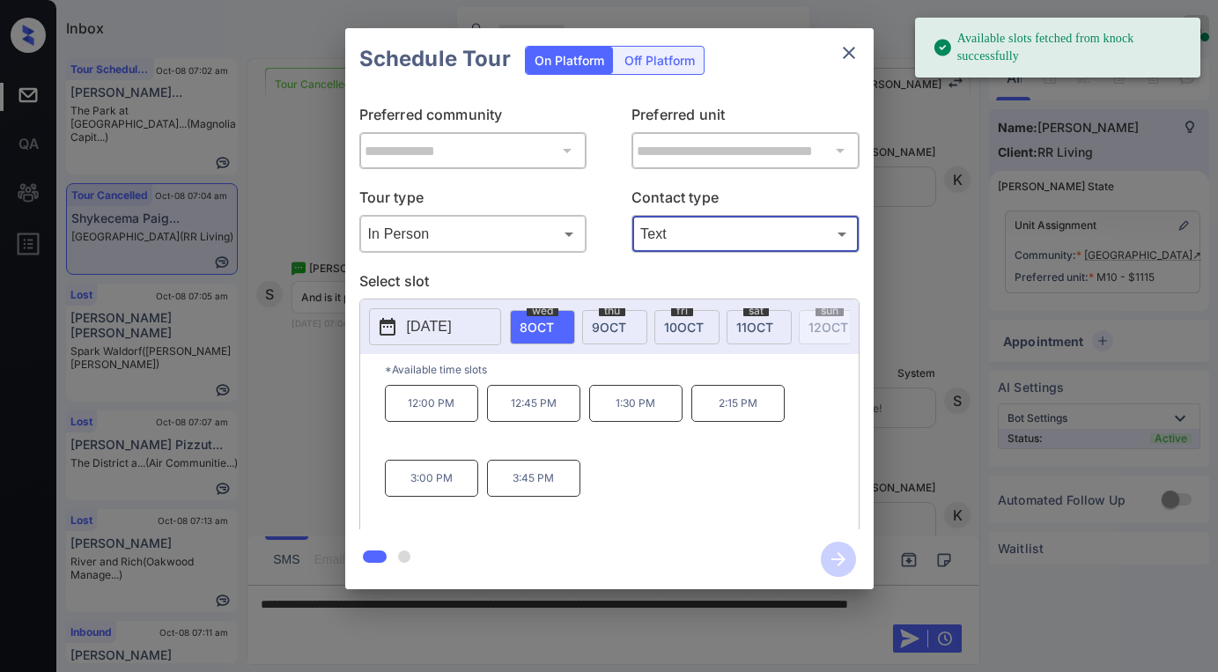
click at [761, 331] on span "11 OCT" at bounding box center [754, 327] width 37 height 15
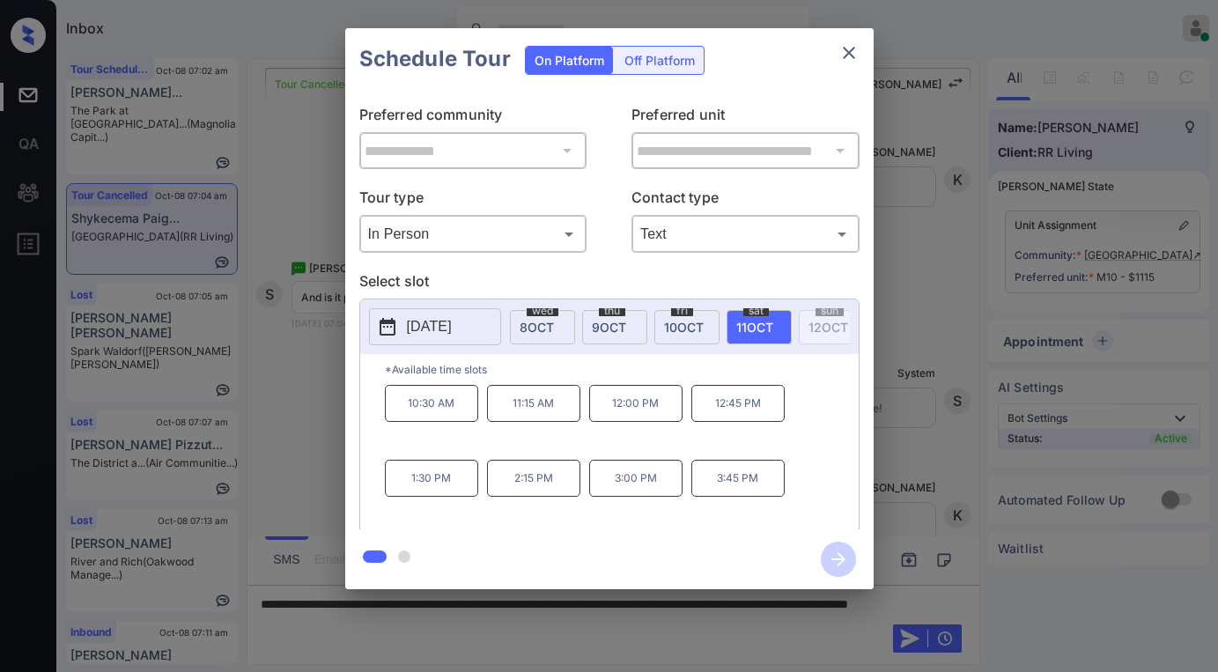
click at [917, 291] on div "**********" at bounding box center [609, 308] width 1218 height 617
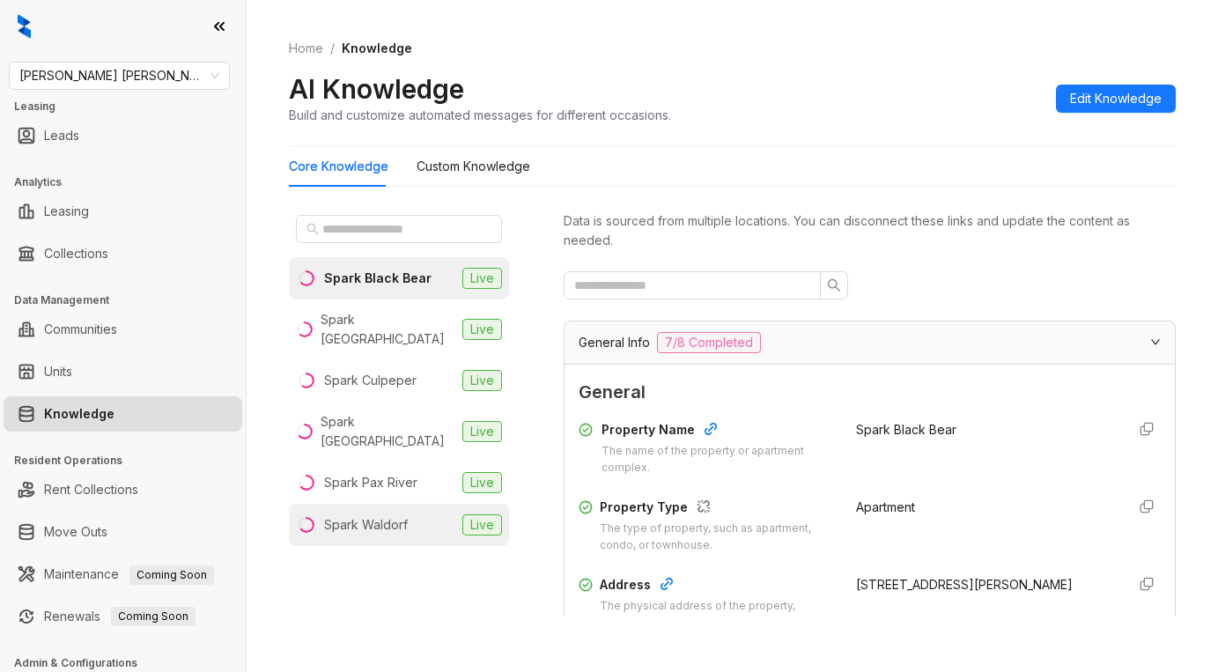
click at [387, 515] on div "Spark Waldorf" at bounding box center [366, 524] width 84 height 19
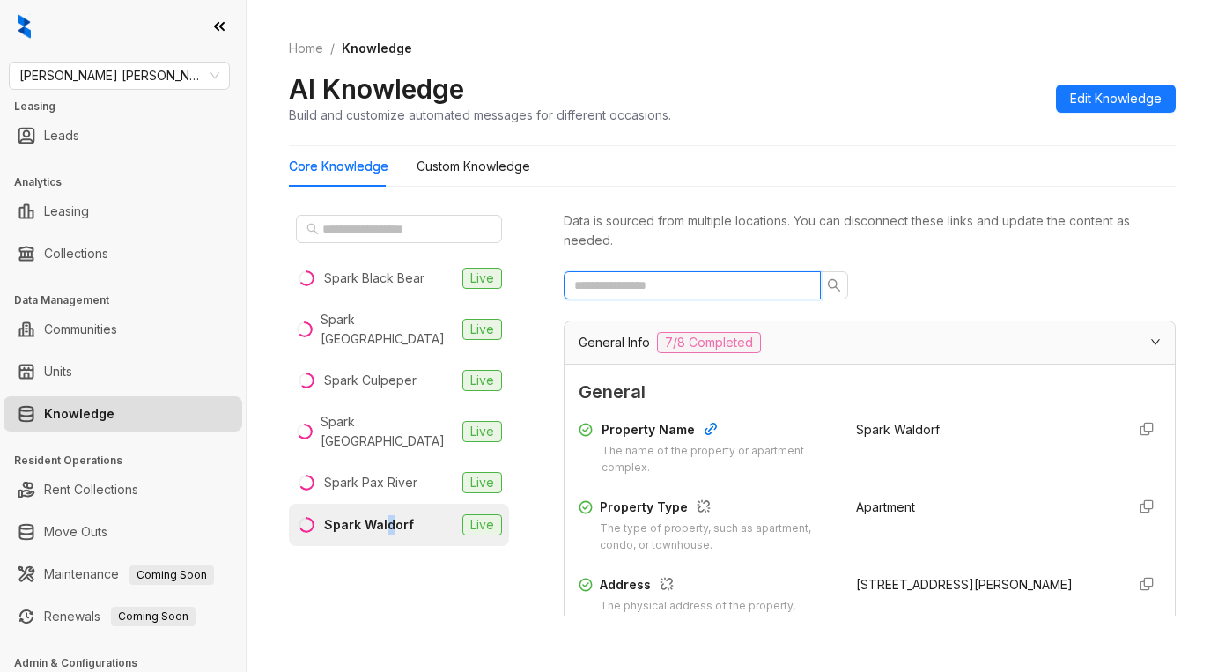
click at [759, 281] on input "text" at bounding box center [685, 285] width 222 height 19
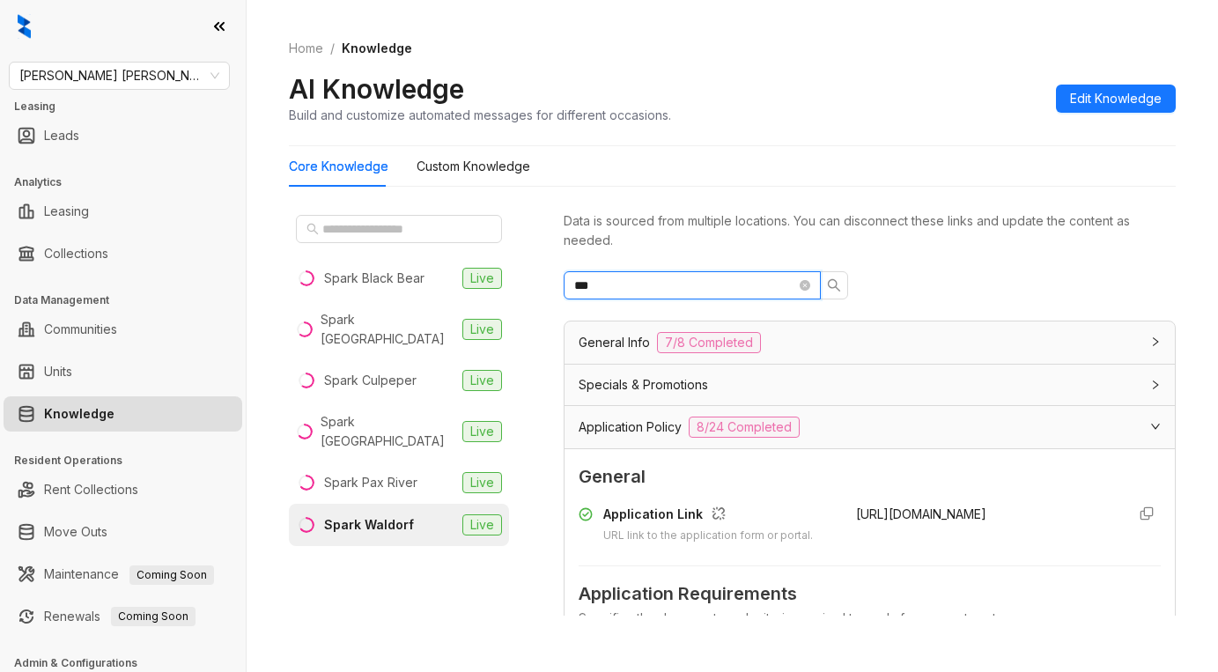
type input "***"
drag, startPoint x: 847, startPoint y: 507, endPoint x: 1060, endPoint y: 525, distance: 213.8
click at [1060, 525] on div "Application Link URL link to the application form or portal. [URL][DOMAIN_NAME]" at bounding box center [869, 524] width 582 height 40
copy span "[URL][DOMAIN_NAME]"
click at [807, 283] on icon "close-circle" at bounding box center [804, 285] width 11 height 11
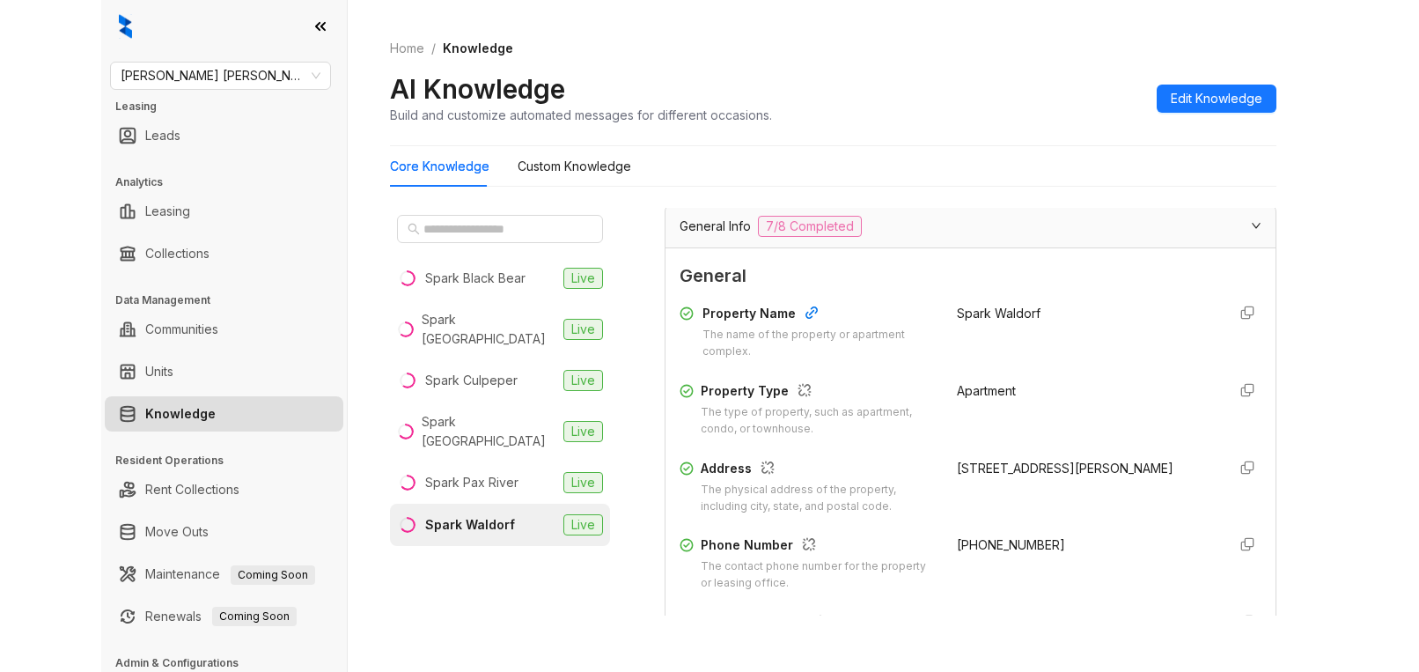
scroll to position [275, 0]
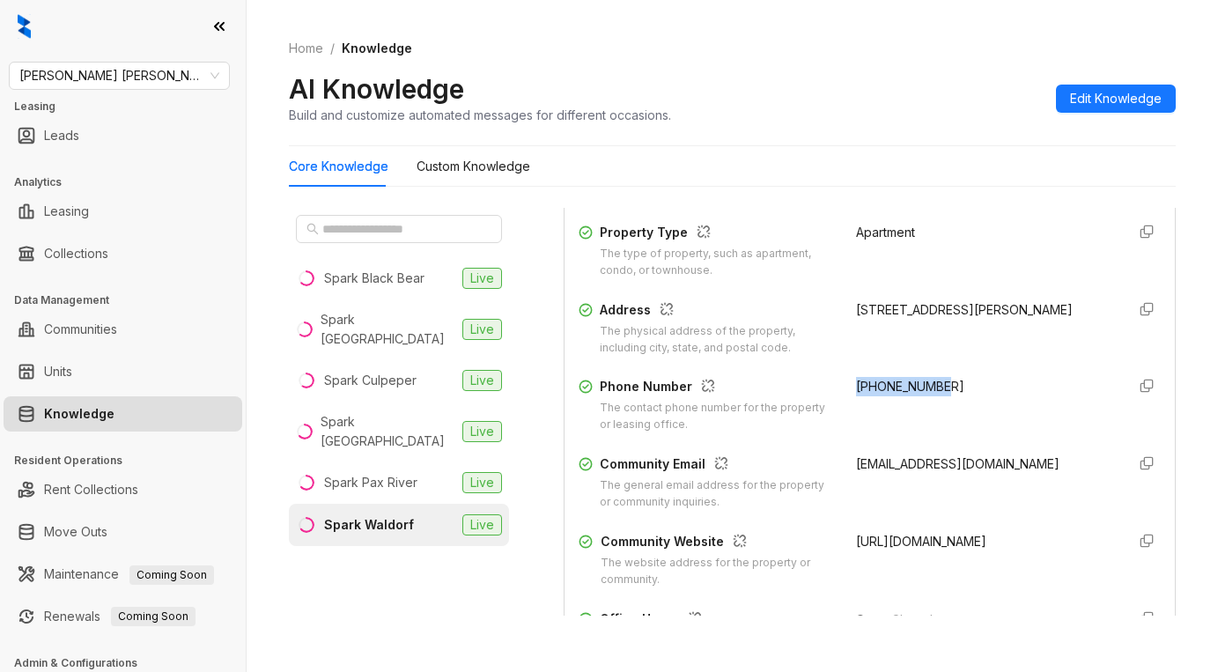
drag, startPoint x: 925, startPoint y: 382, endPoint x: 834, endPoint y: 389, distance: 91.8
click at [834, 389] on div "Phone Number The contact phone number for the property or leasing office. +1833…" at bounding box center [869, 405] width 582 height 56
copy span "+18332827814"
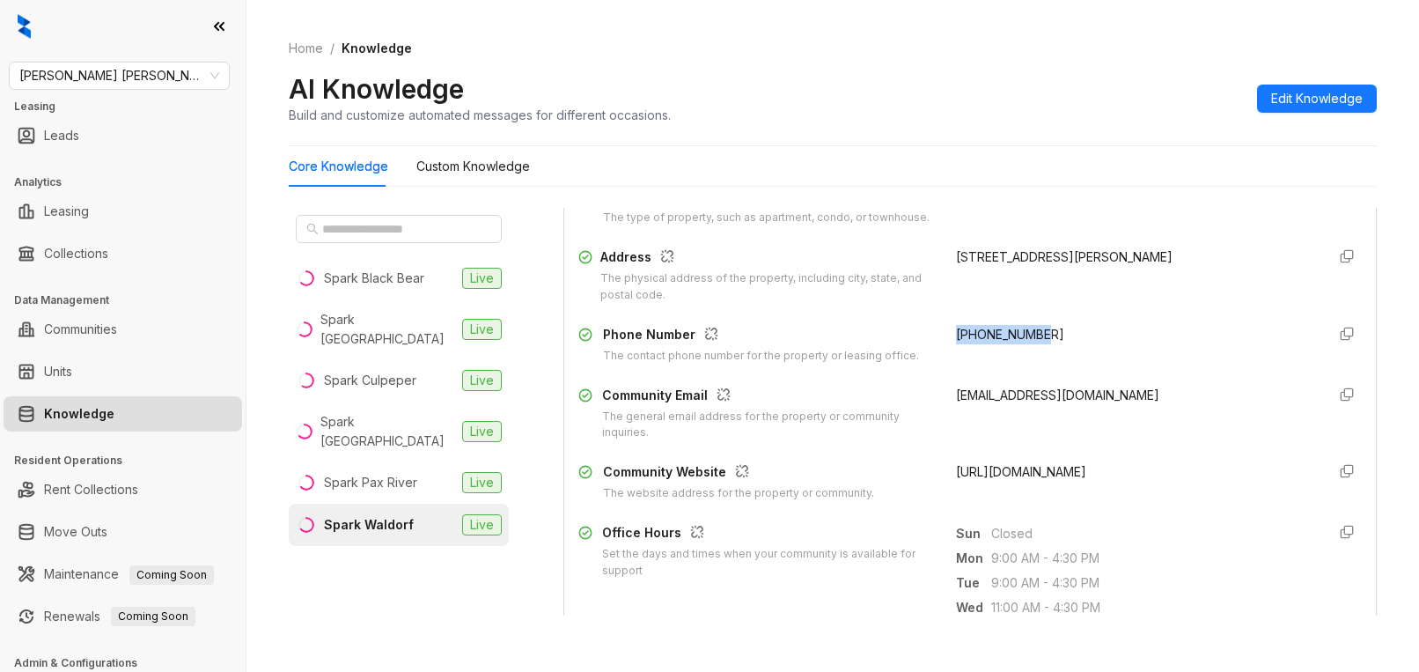
scroll to position [239, 0]
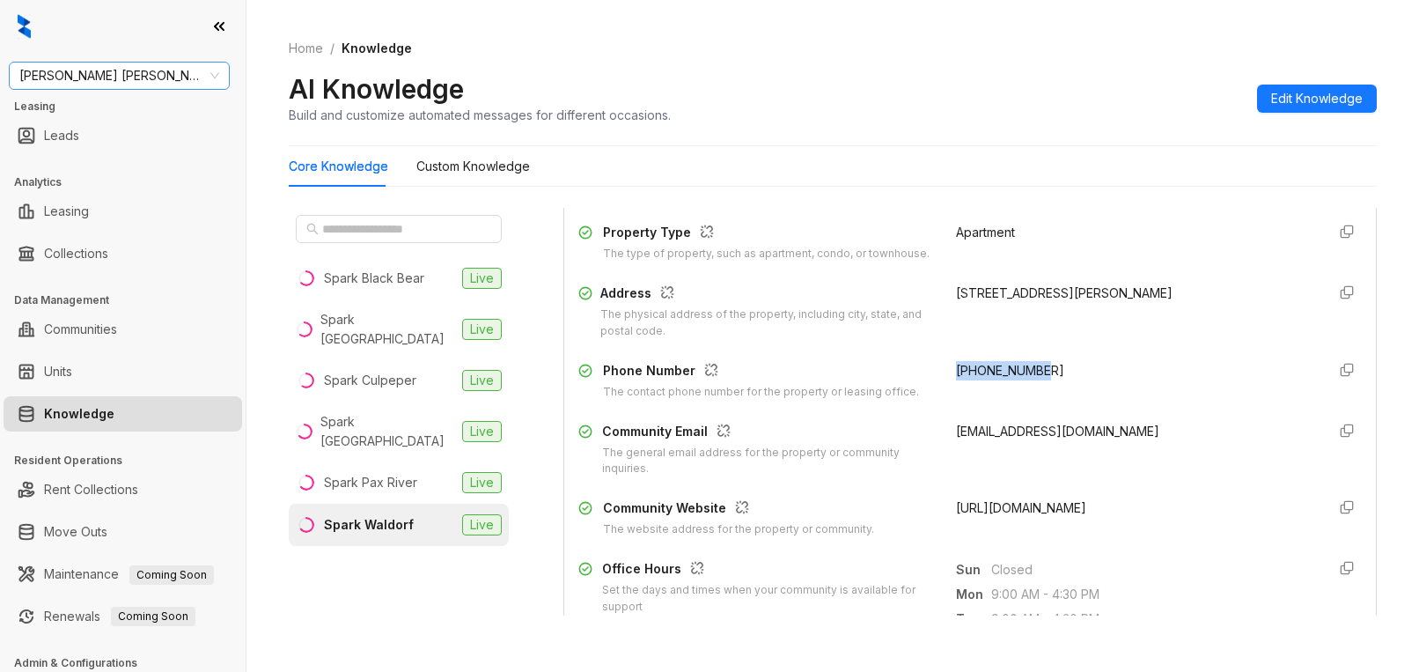
click at [171, 78] on span "Gates Hudson" at bounding box center [119, 76] width 200 height 26
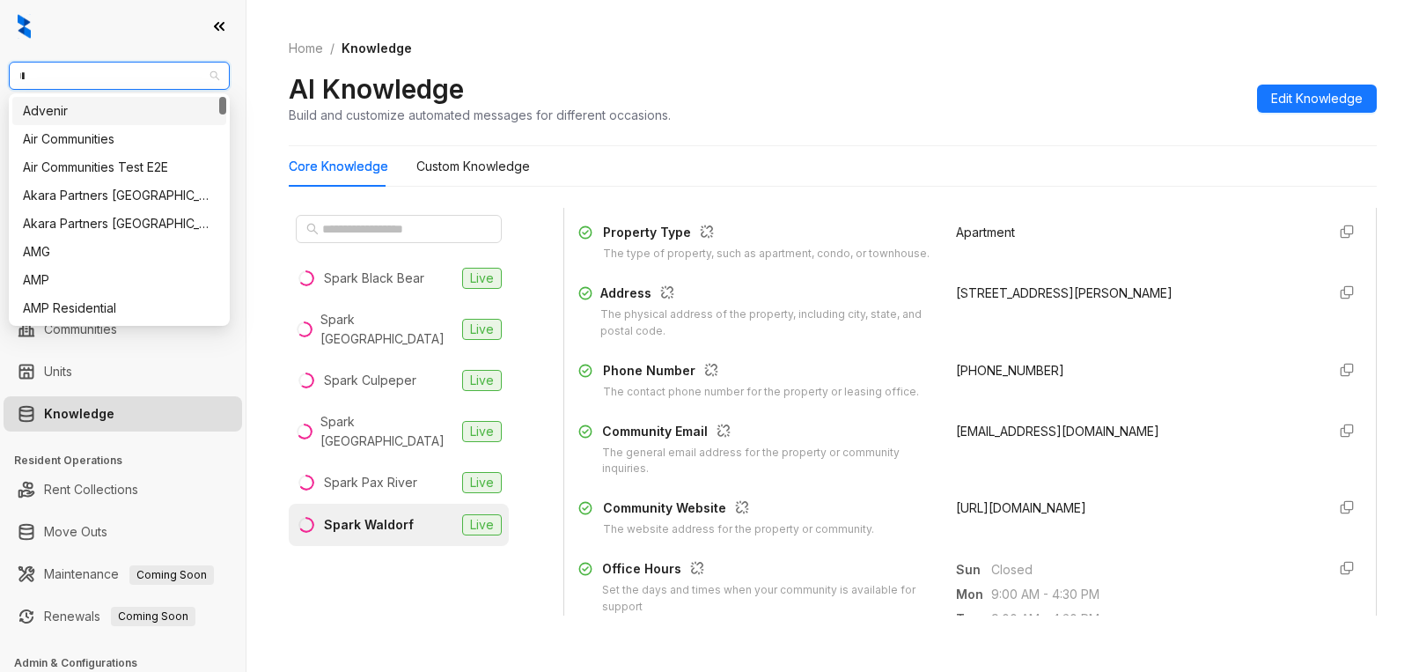
type input "**"
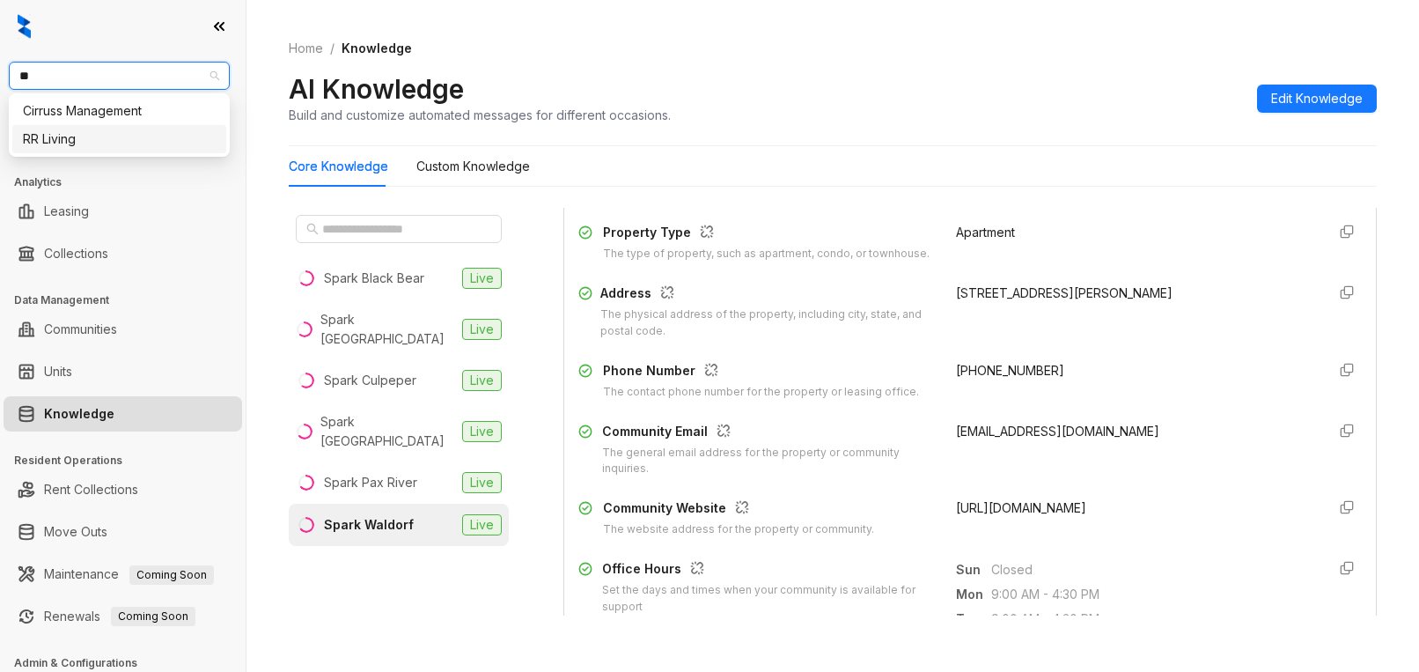
click at [152, 138] on div "RR Living" at bounding box center [119, 138] width 193 height 19
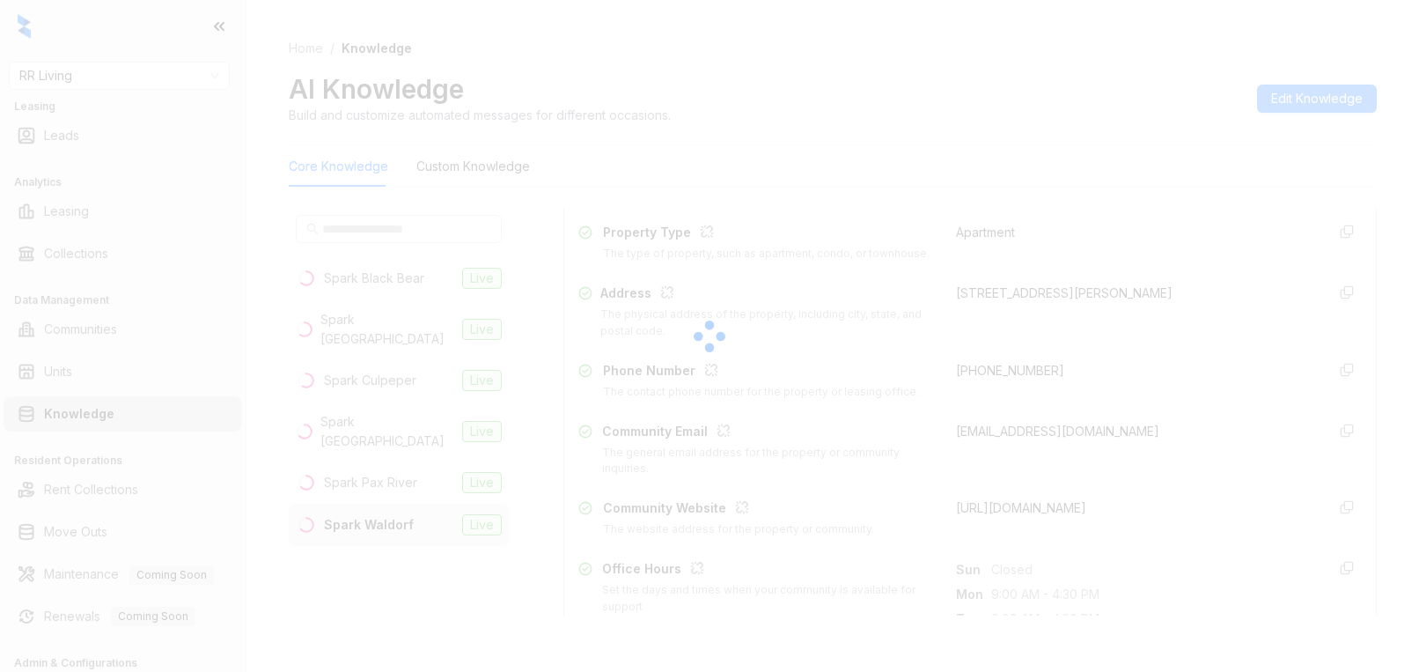
click at [1031, 109] on div at bounding box center [709, 336] width 1419 height 672
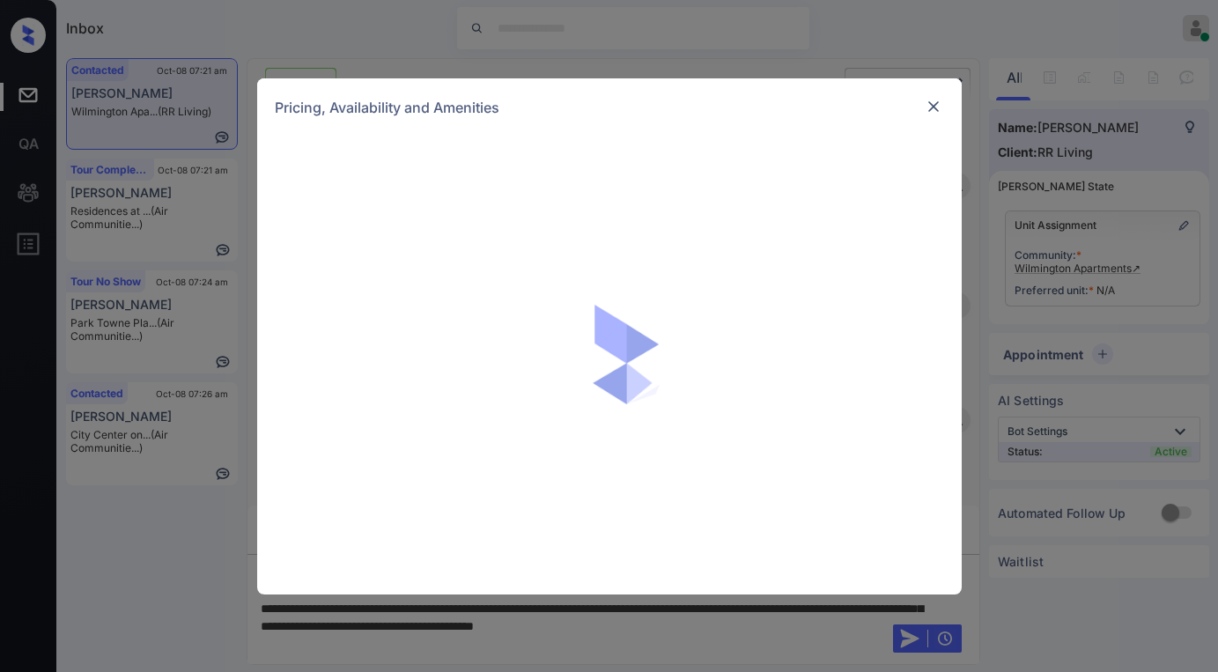
scroll to position [2209, 0]
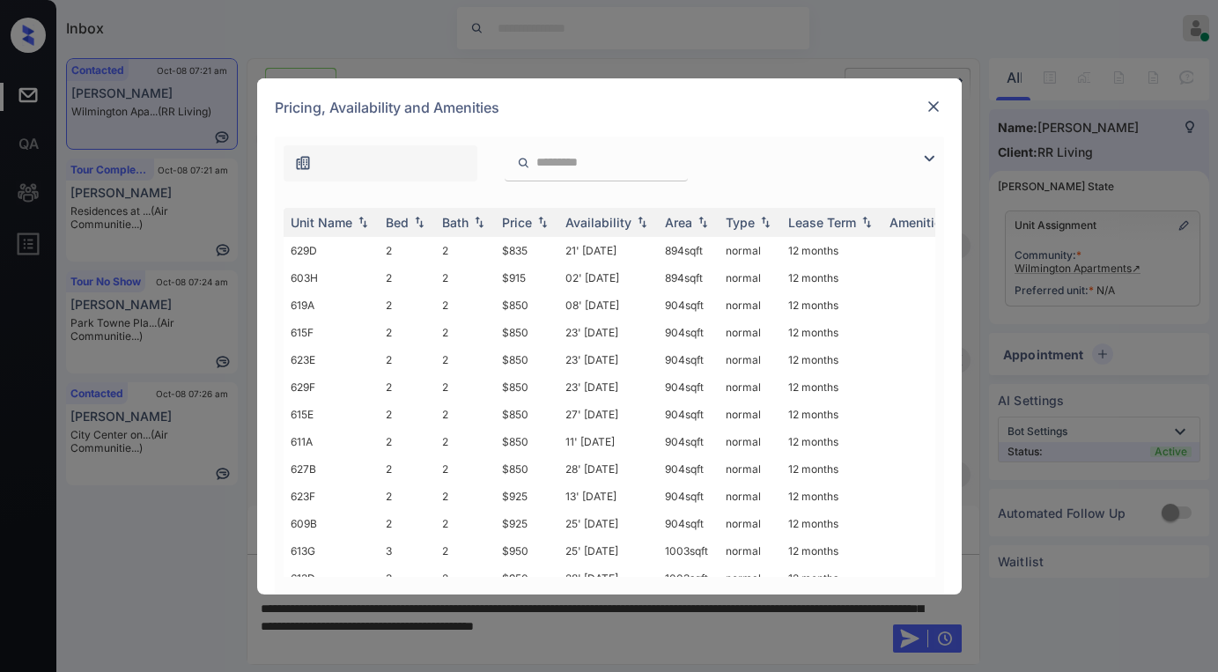
click at [931, 156] on img at bounding box center [928, 158] width 21 height 21
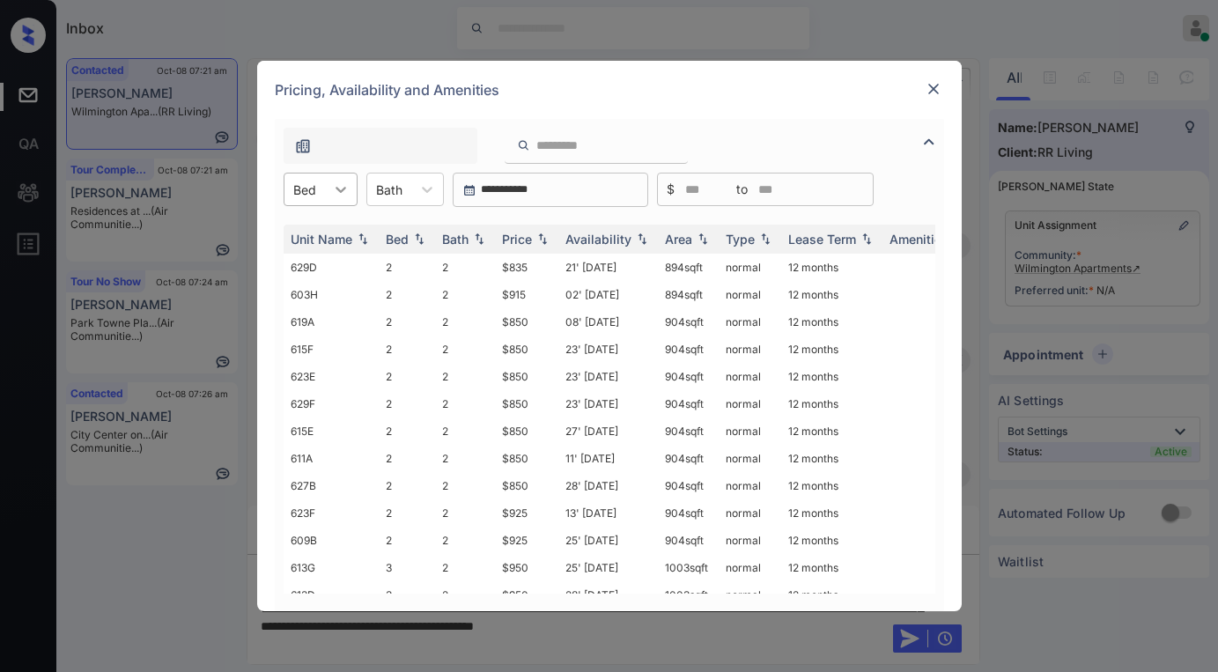
click at [339, 196] on icon at bounding box center [341, 189] width 18 height 18
drag, startPoint x: 696, startPoint y: 113, endPoint x: 717, endPoint y: 111, distance: 21.2
click at [700, 113] on div "Pricing, Availability and Amenities" at bounding box center [609, 90] width 704 height 58
click at [929, 95] on img at bounding box center [933, 89] width 18 height 18
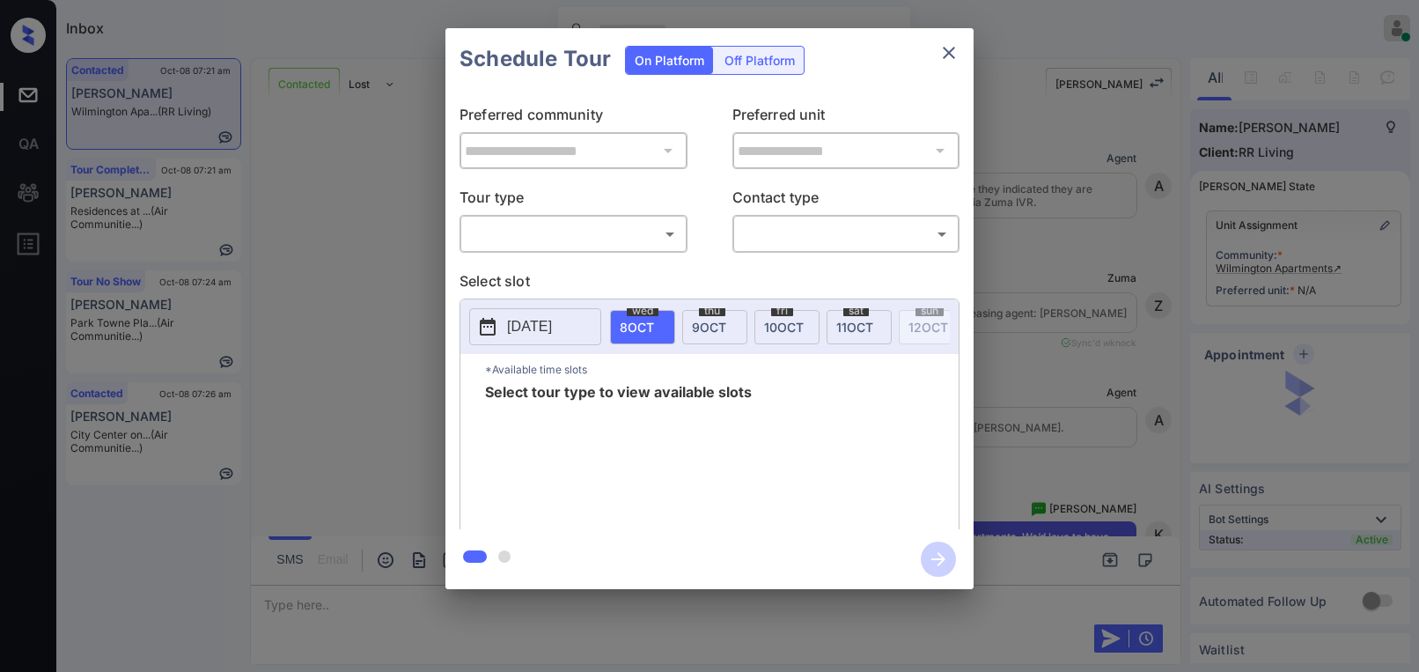
scroll to position [2393, 0]
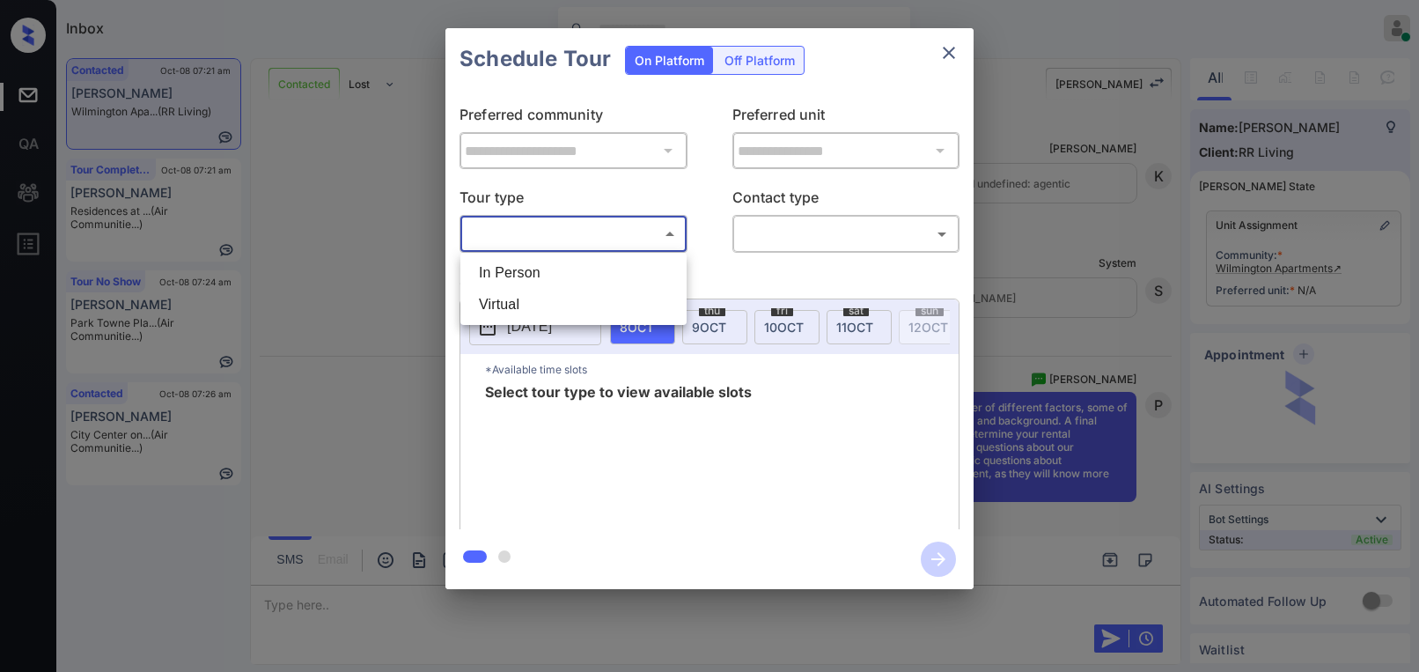
click at [583, 239] on body "Inbox Paolo Gabriel Online Set yourself offline Set yourself on break Profile S…" at bounding box center [709, 336] width 1419 height 672
drag, startPoint x: 535, startPoint y: 270, endPoint x: 803, endPoint y: 254, distance: 268.2
click at [537, 270] on li "In Person" at bounding box center [573, 273] width 217 height 32
type input "********"
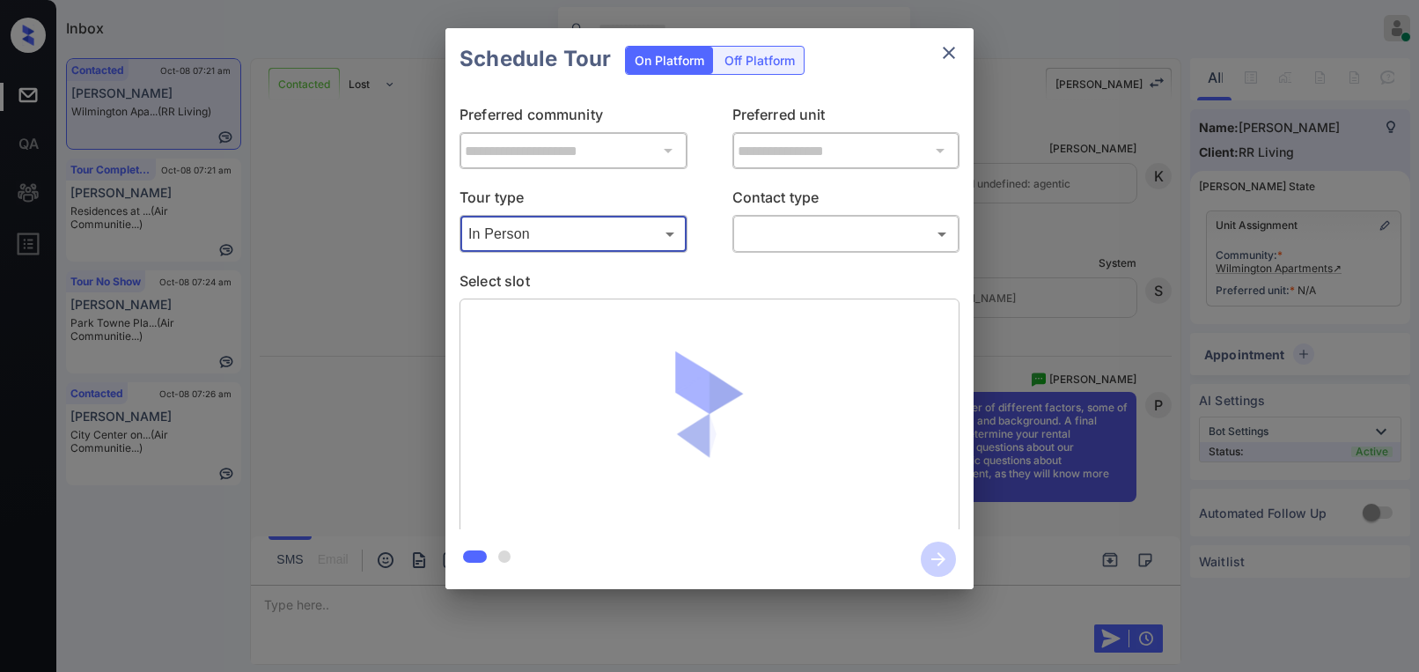
click at [817, 239] on body "Inbox Paolo Gabriel Online Set yourself offline Set yourself on break Profile S…" at bounding box center [709, 336] width 1419 height 672
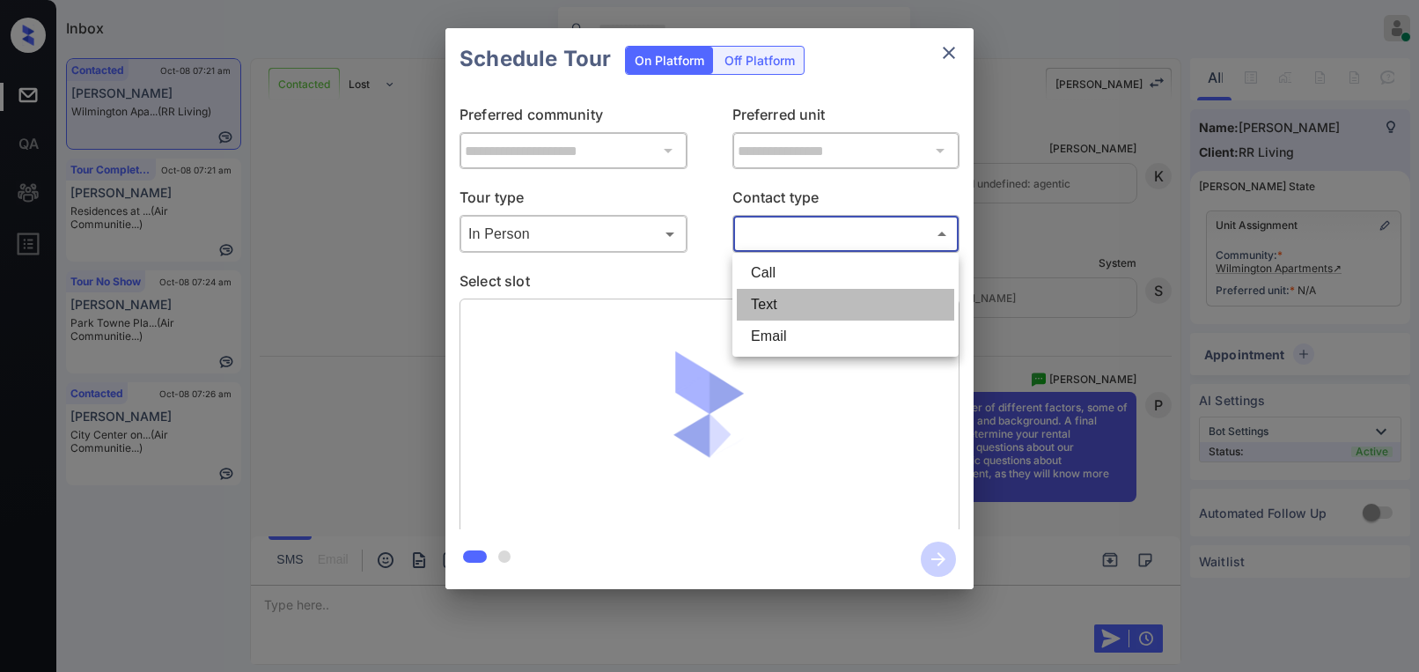
click at [785, 307] on li "Text" at bounding box center [845, 305] width 217 height 32
type input "****"
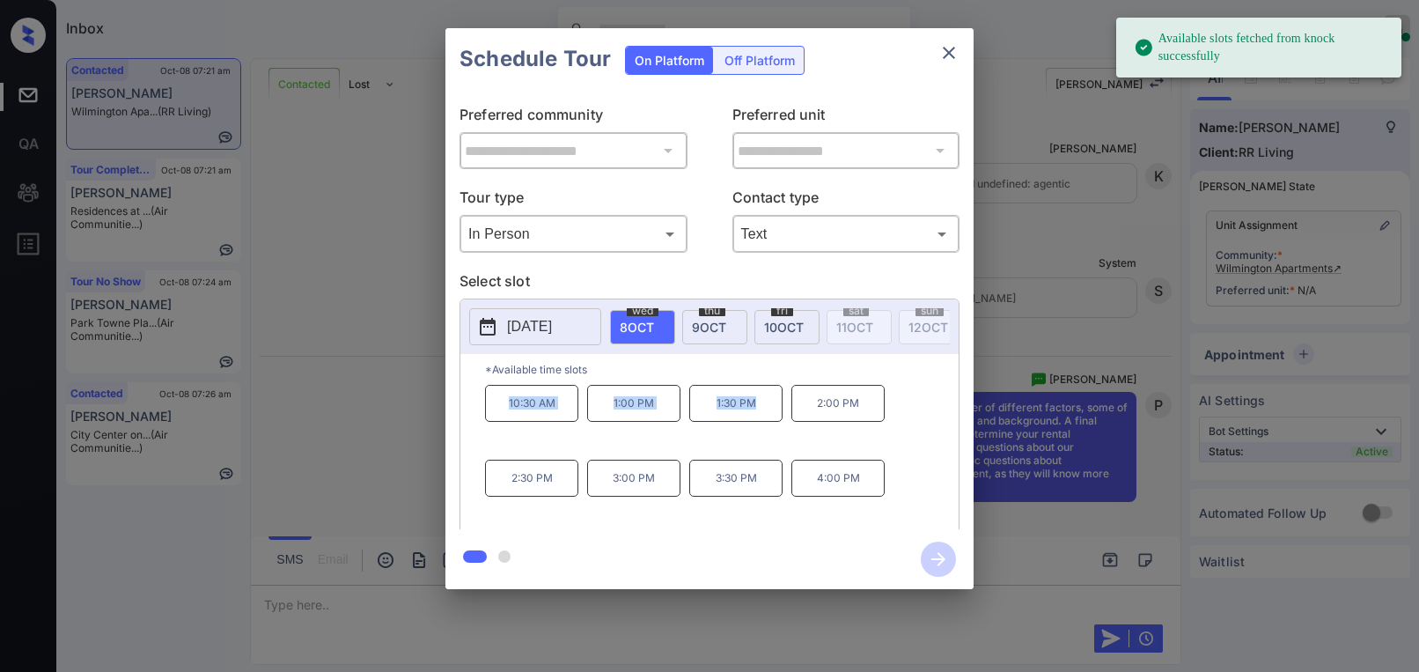
drag, startPoint x: 511, startPoint y: 416, endPoint x: 768, endPoint y: 423, distance: 256.3
click at [768, 423] on div "10:30 AM 1:00 PM 1:30 PM 2:00 PM 2:30 PM 3:00 PM 3:30 PM 4:00 PM" at bounding box center [722, 455] width 474 height 141
copy div "10:30 AM 1:00 PM 1:30 PM"
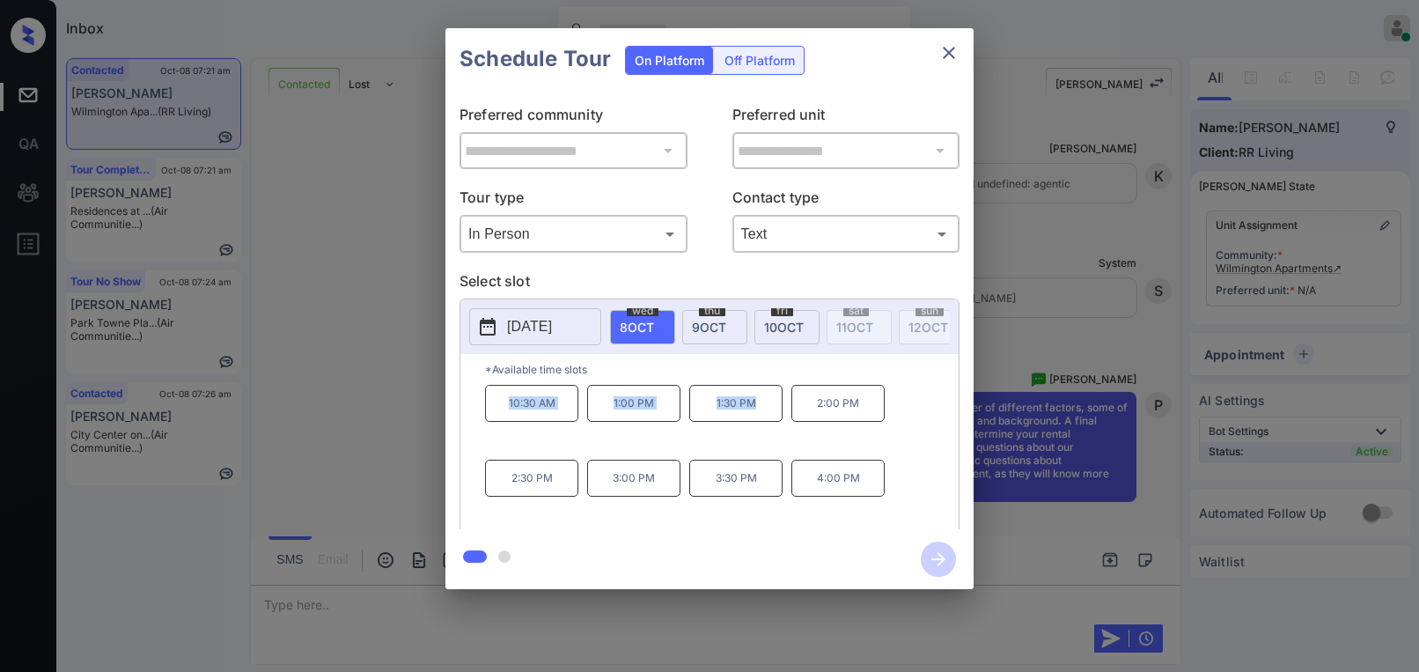
click at [943, 53] on icon "close" at bounding box center [948, 52] width 21 height 21
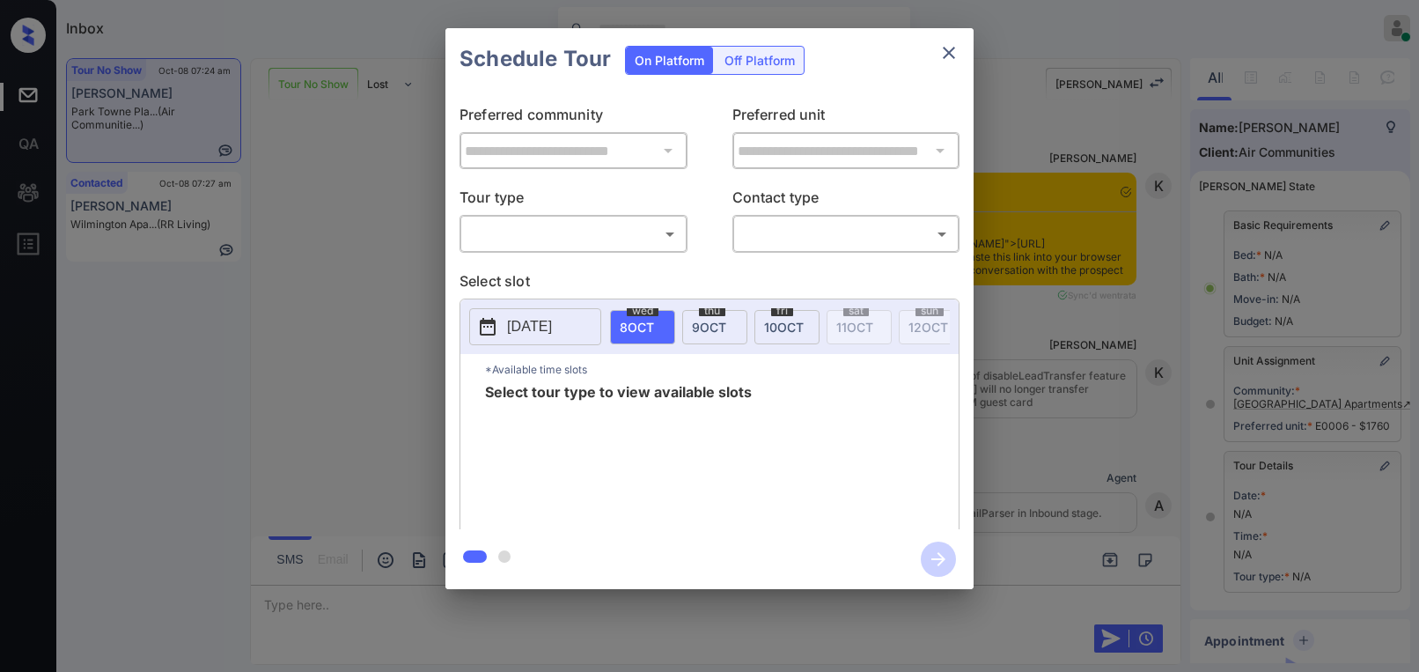
scroll to position [214, 0]
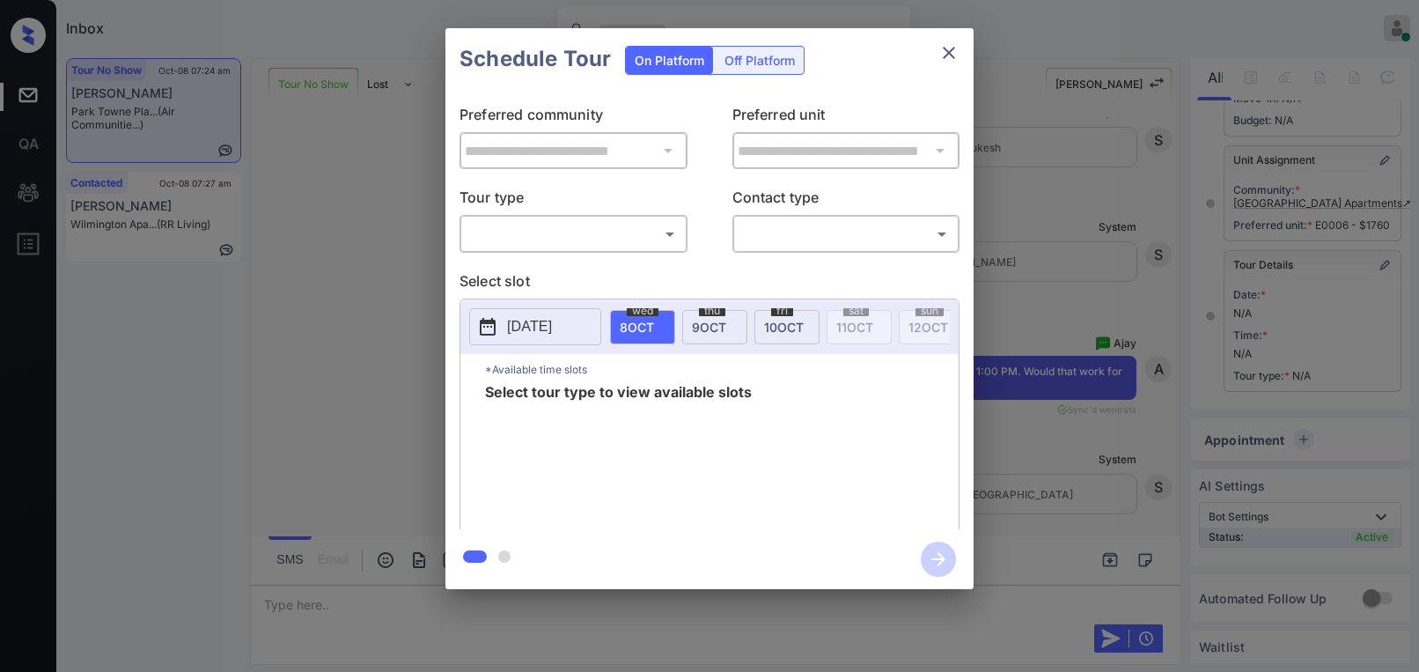
click at [950, 52] on icon "close" at bounding box center [949, 53] width 12 height 12
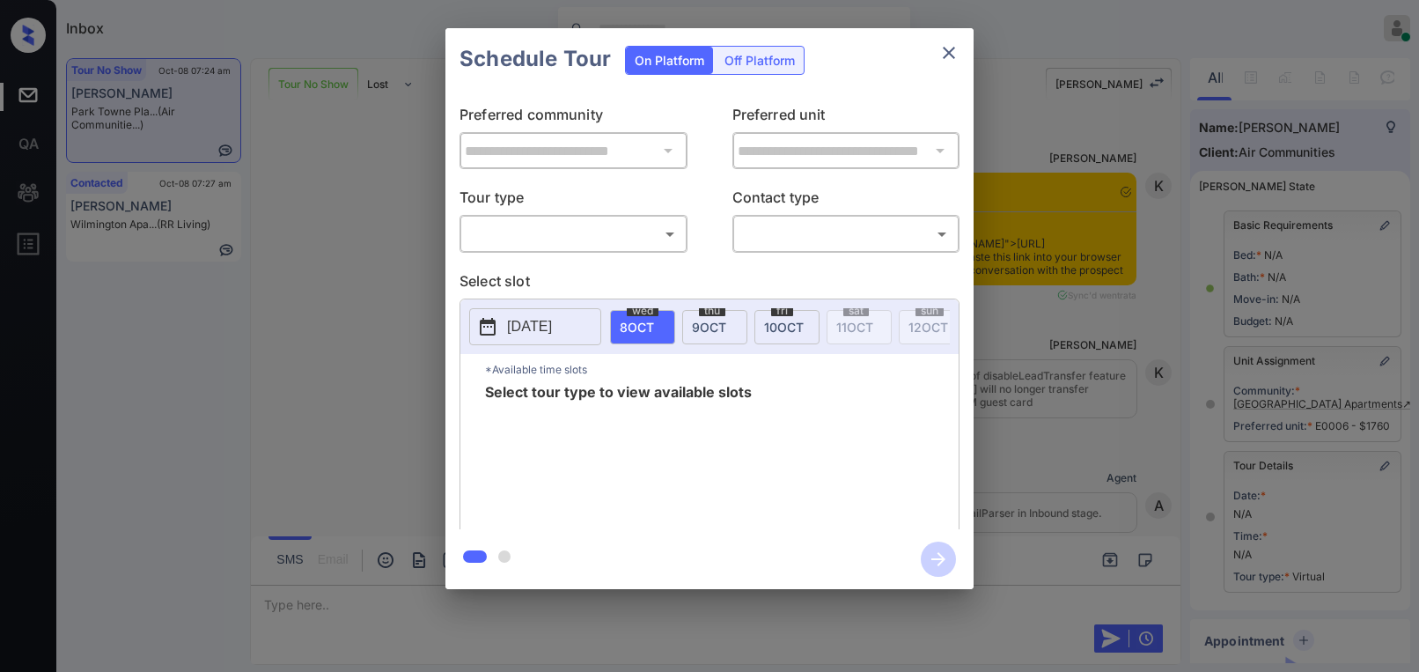
scroll to position [214, 0]
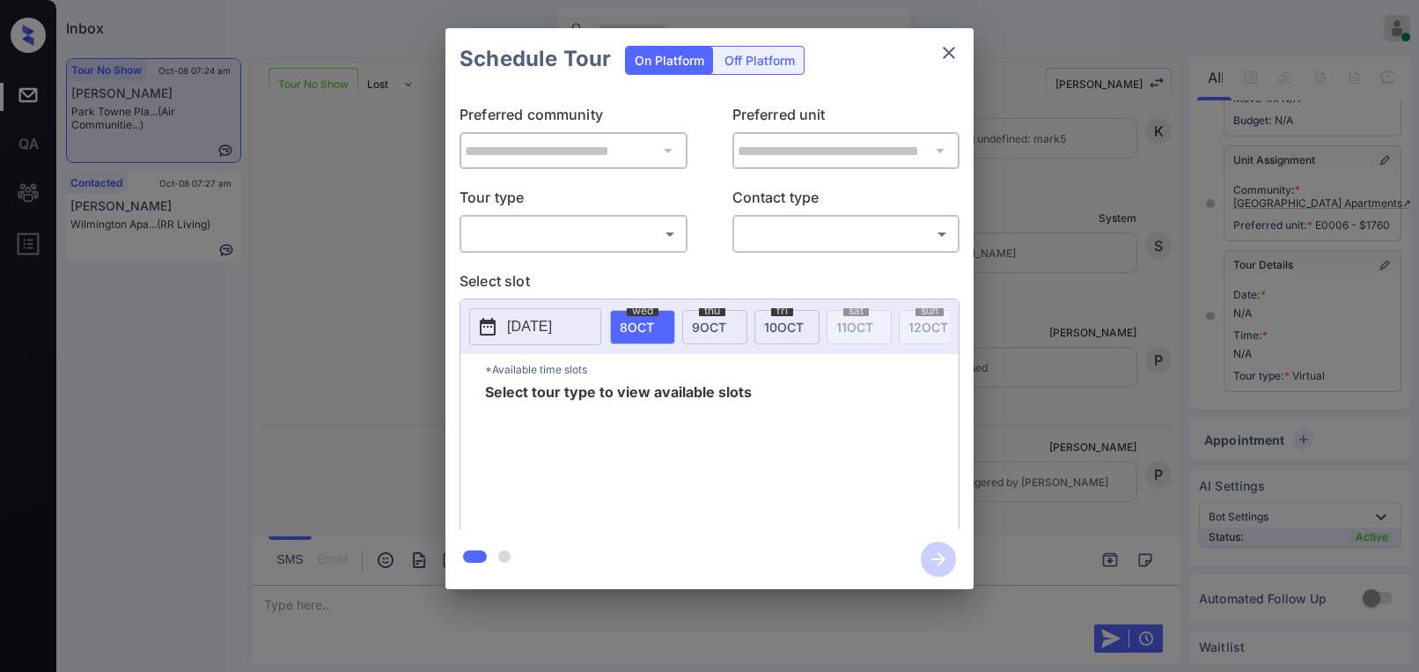
click at [578, 252] on div "​ ​" at bounding box center [574, 234] width 228 height 38
click at [563, 231] on body "Inbox [PERSON_NAME] Online Set yourself offline Set yourself on break Profile S…" at bounding box center [709, 336] width 1419 height 672
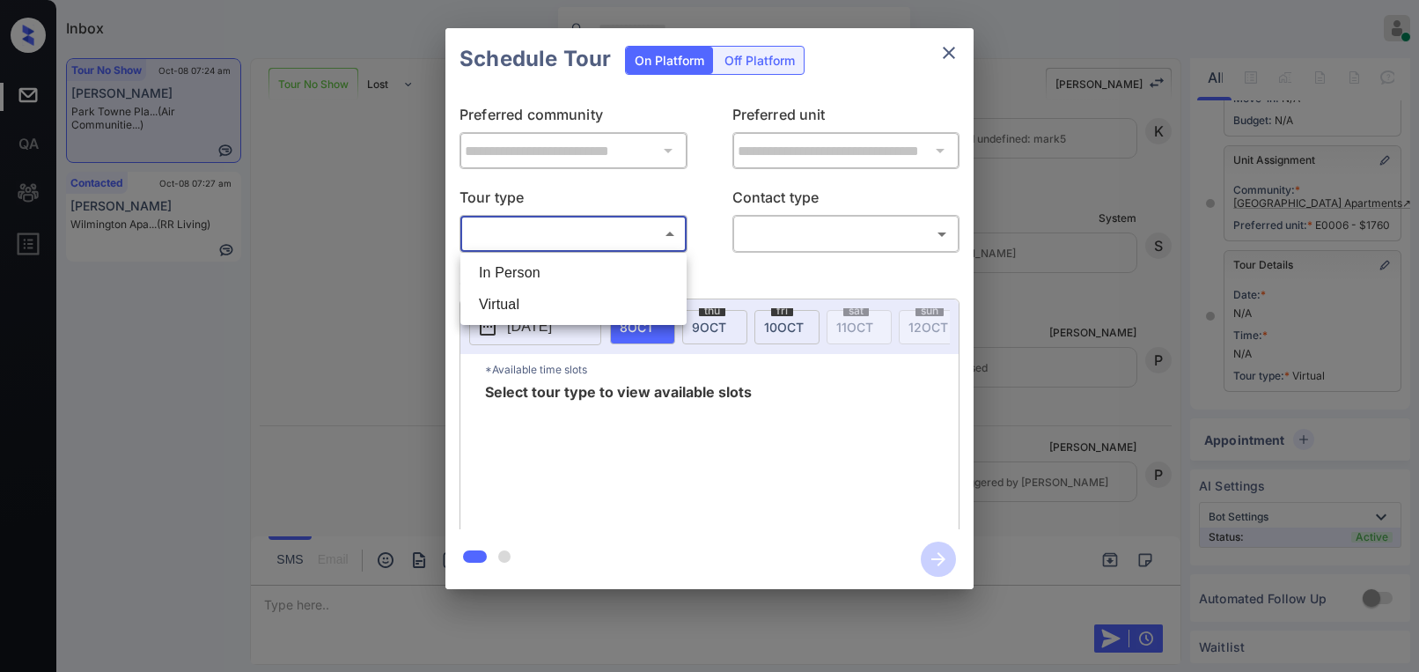
drag, startPoint x: 556, startPoint y: 275, endPoint x: 710, endPoint y: 254, distance: 154.6
click at [558, 274] on li "In Person" at bounding box center [573, 273] width 217 height 32
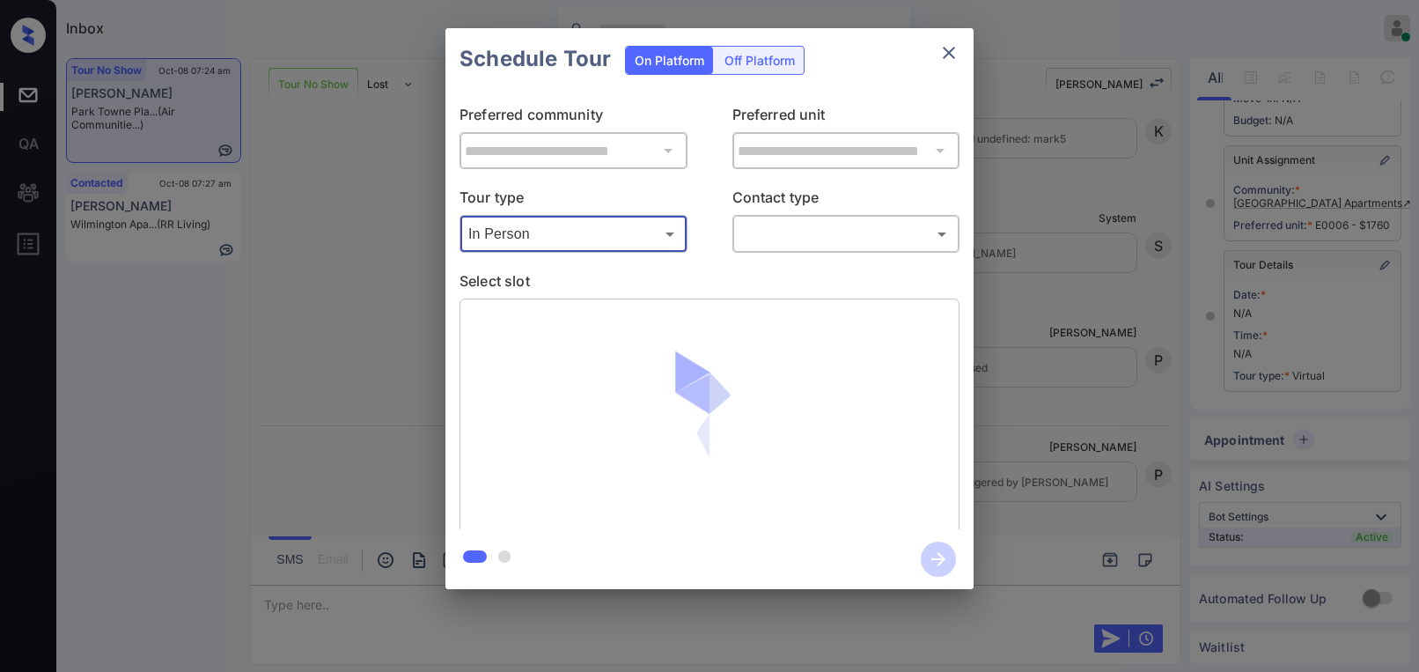
click at [798, 239] on body "Inbox [PERSON_NAME] Online Set yourself offline Set yourself on break Profile S…" at bounding box center [709, 336] width 1419 height 672
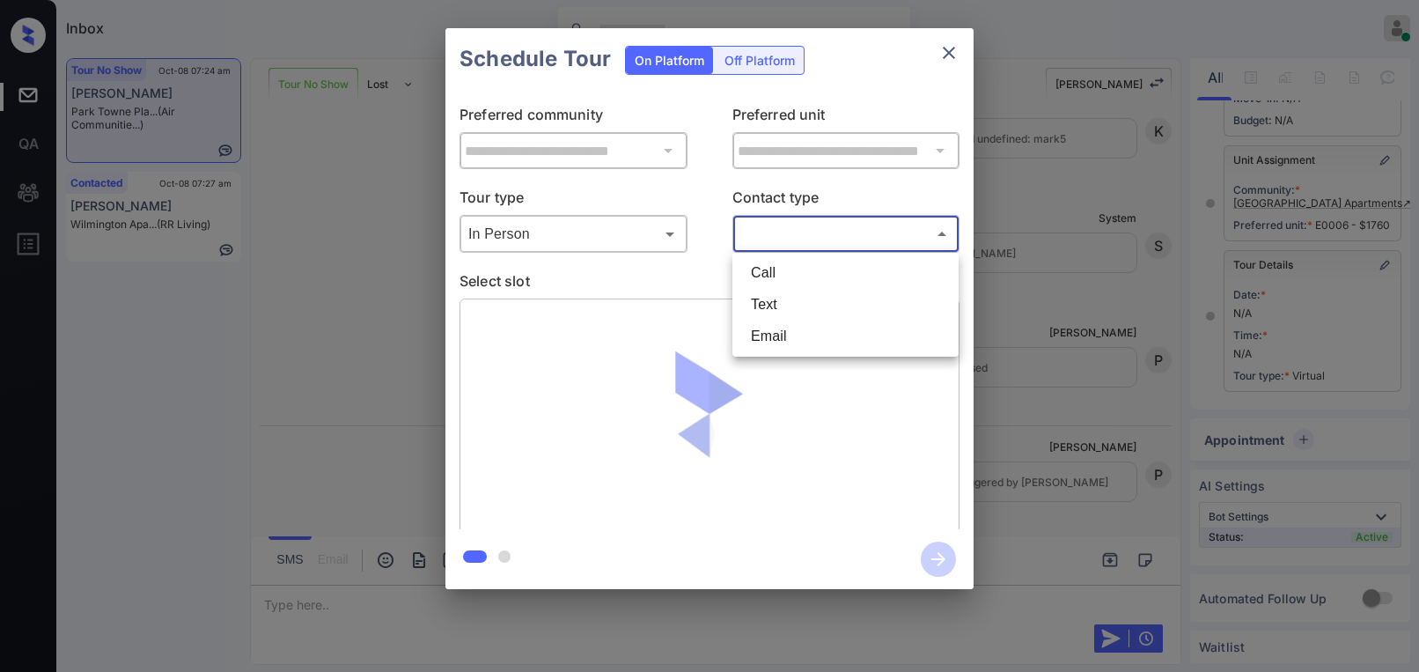
drag, startPoint x: 673, startPoint y: 204, endPoint x: 658, endPoint y: 233, distance: 33.1
click at [673, 208] on div at bounding box center [709, 336] width 1419 height 672
click at [658, 233] on div "Call Text Email" at bounding box center [709, 336] width 1419 height 672
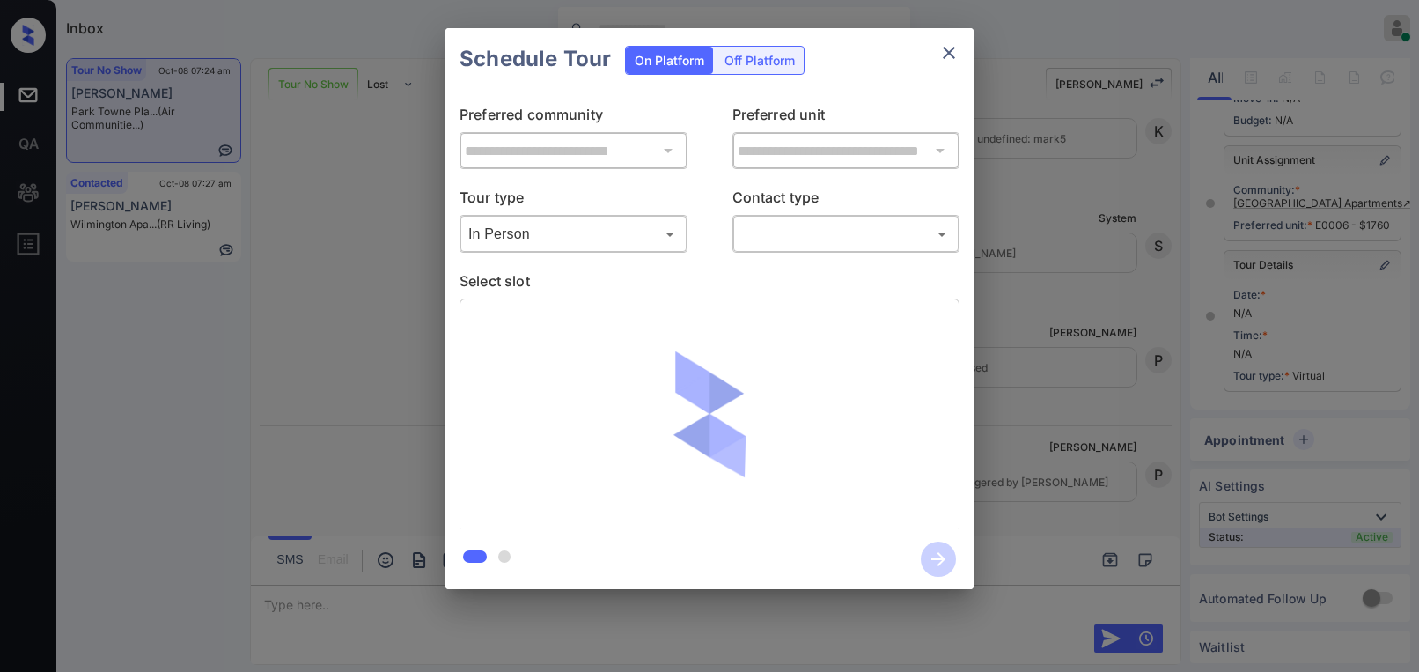
click at [590, 237] on body "Inbox [PERSON_NAME] Online Set yourself offline Set yourself on break Profile S…" at bounding box center [709, 336] width 1419 height 672
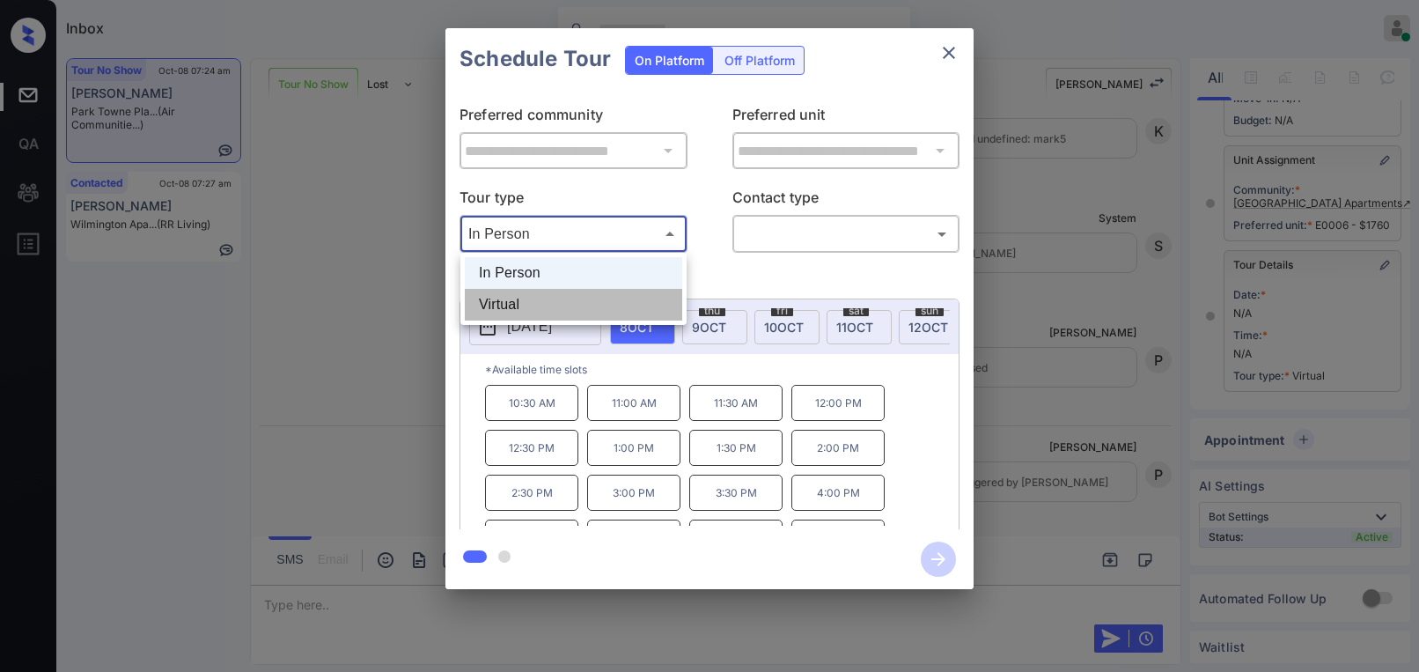
click at [548, 301] on li "Virtual" at bounding box center [573, 305] width 217 height 32
type input "*******"
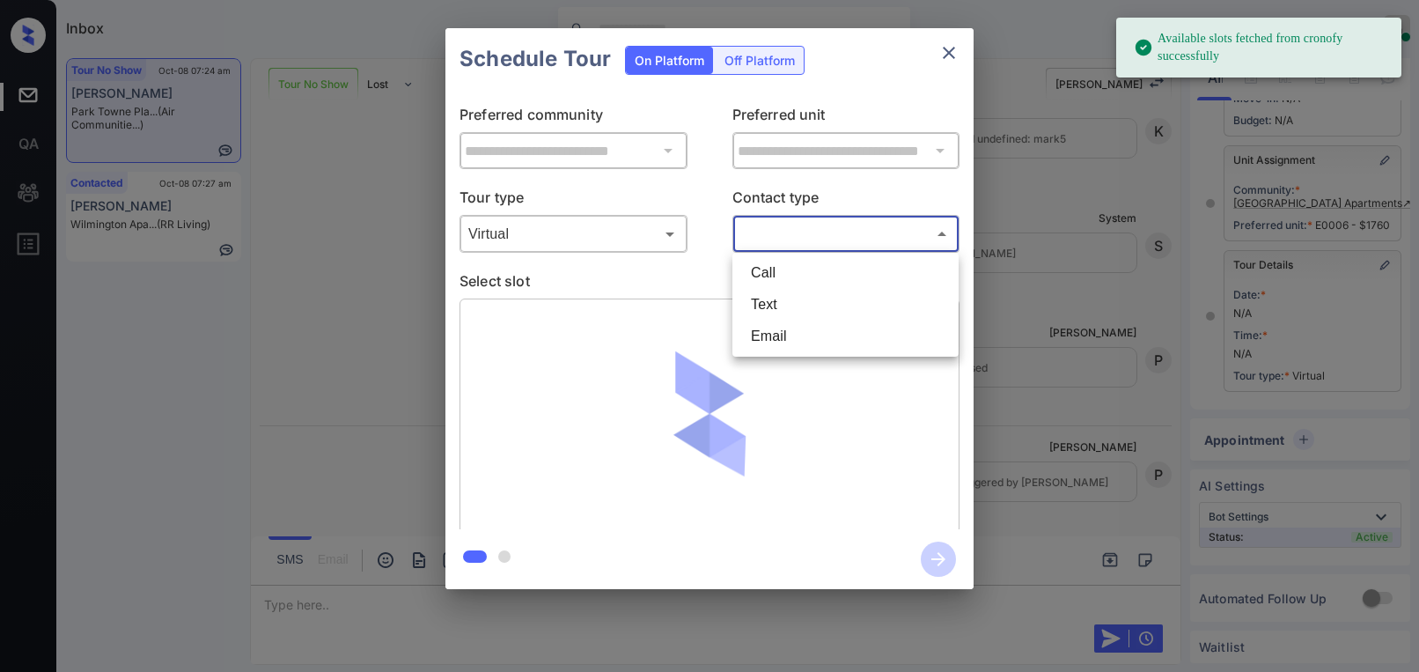
click at [769, 222] on body "Available slots fetched from cronofy successfully Inbox Paolo Gabriel Online Se…" at bounding box center [709, 336] width 1419 height 672
click at [765, 294] on li "Text" at bounding box center [845, 305] width 217 height 32
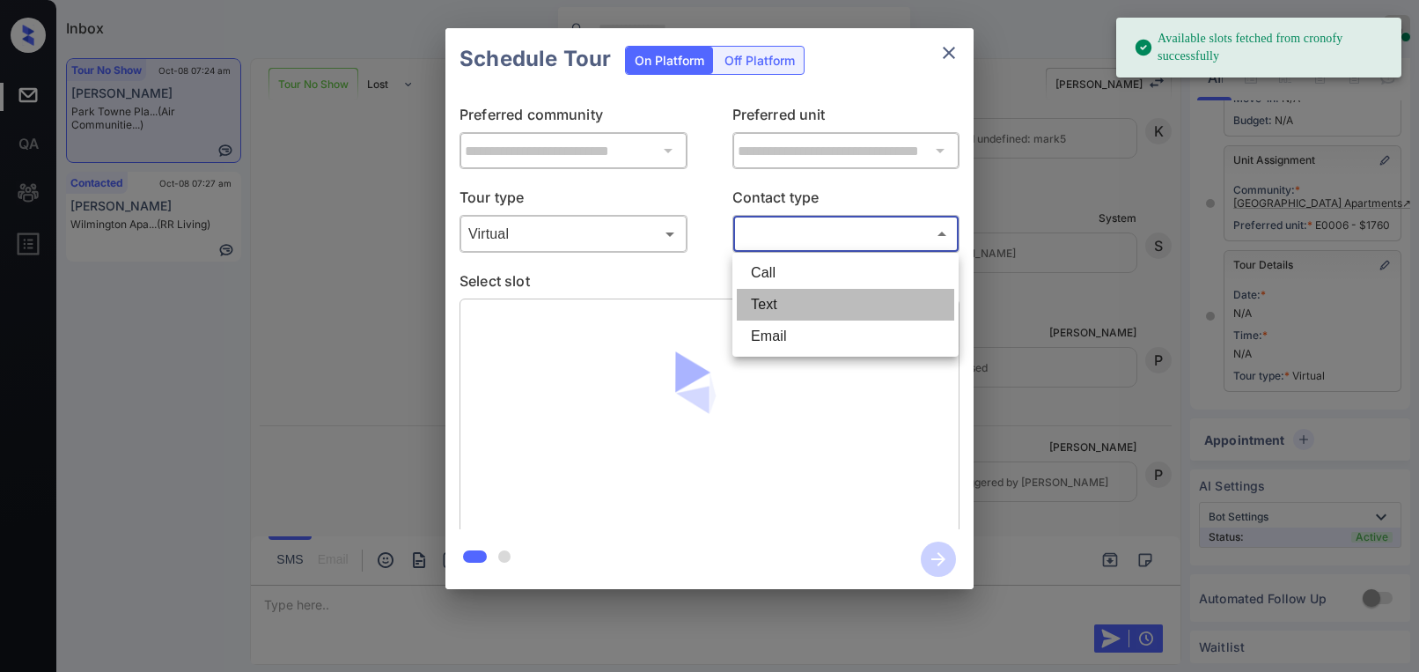
type input "****"
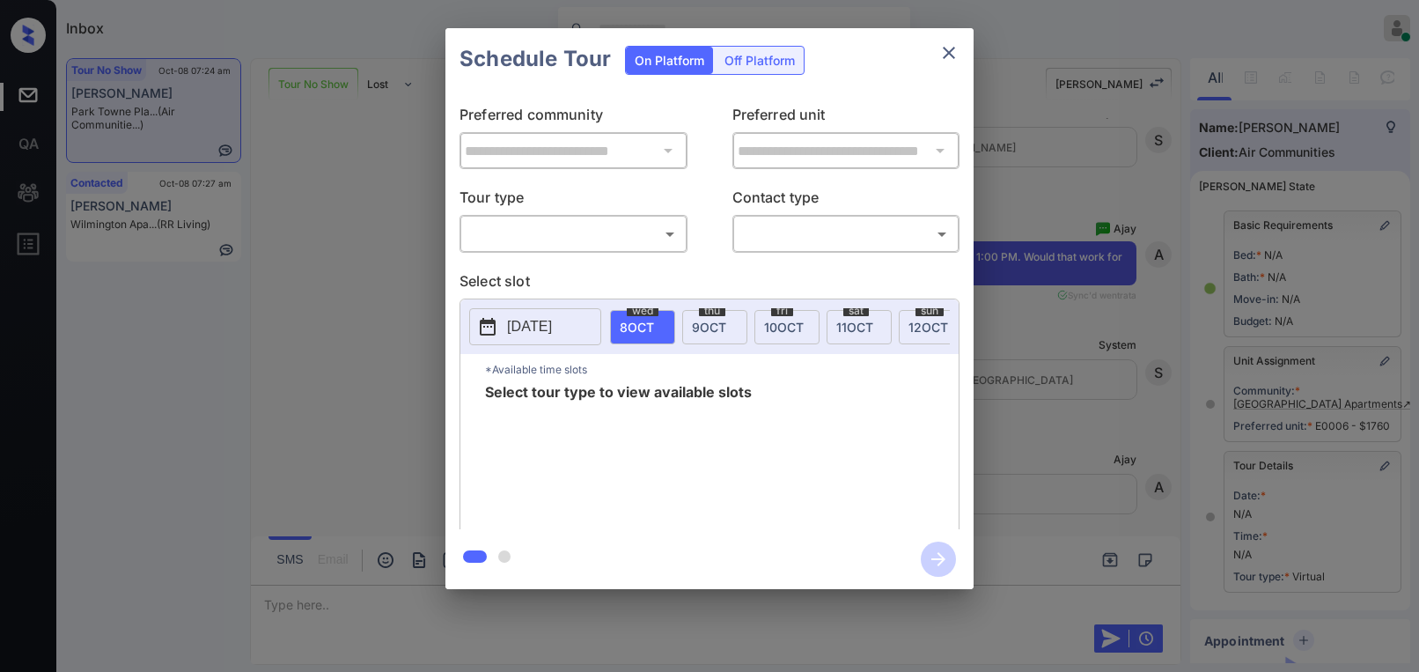
scroll to position [214, 0]
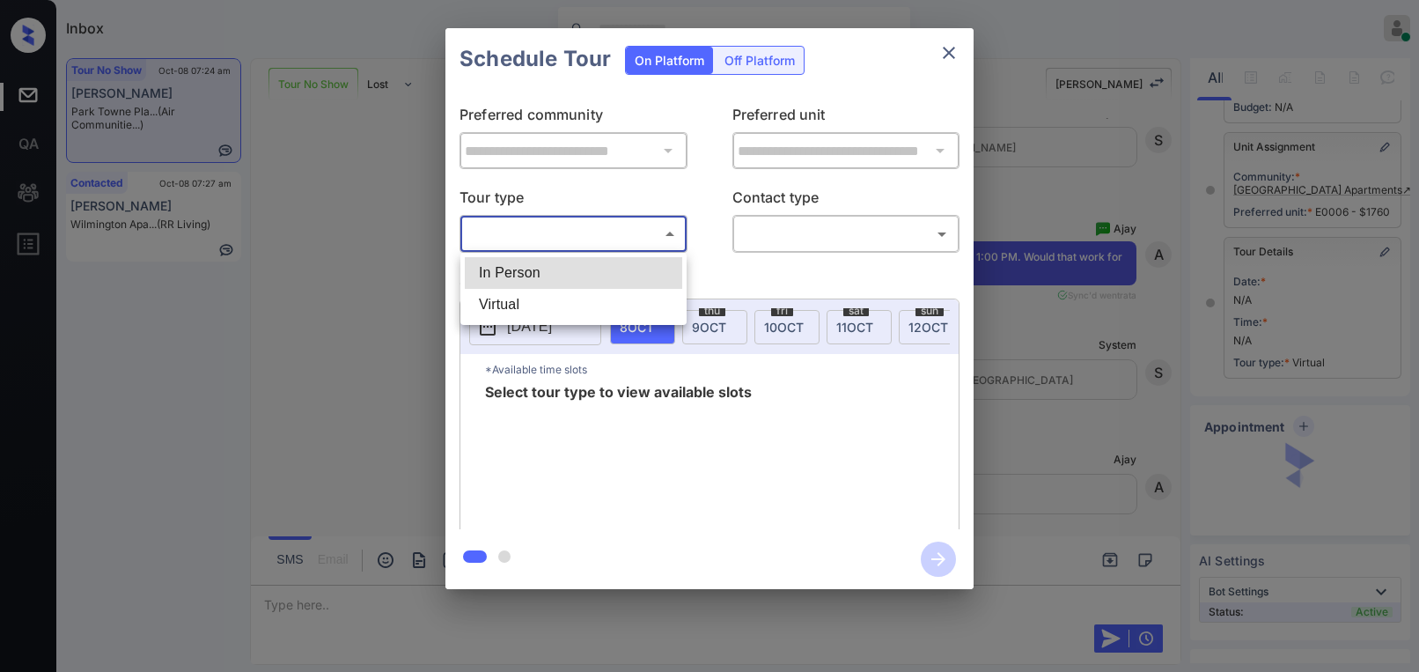
click at [530, 232] on body "Inbox [PERSON_NAME] Online Set yourself offline Set yourself on break Profile S…" at bounding box center [709, 336] width 1419 height 672
drag, startPoint x: 532, startPoint y: 274, endPoint x: 564, endPoint y: 269, distance: 33.0
click at [534, 274] on li "In Person" at bounding box center [573, 273] width 217 height 32
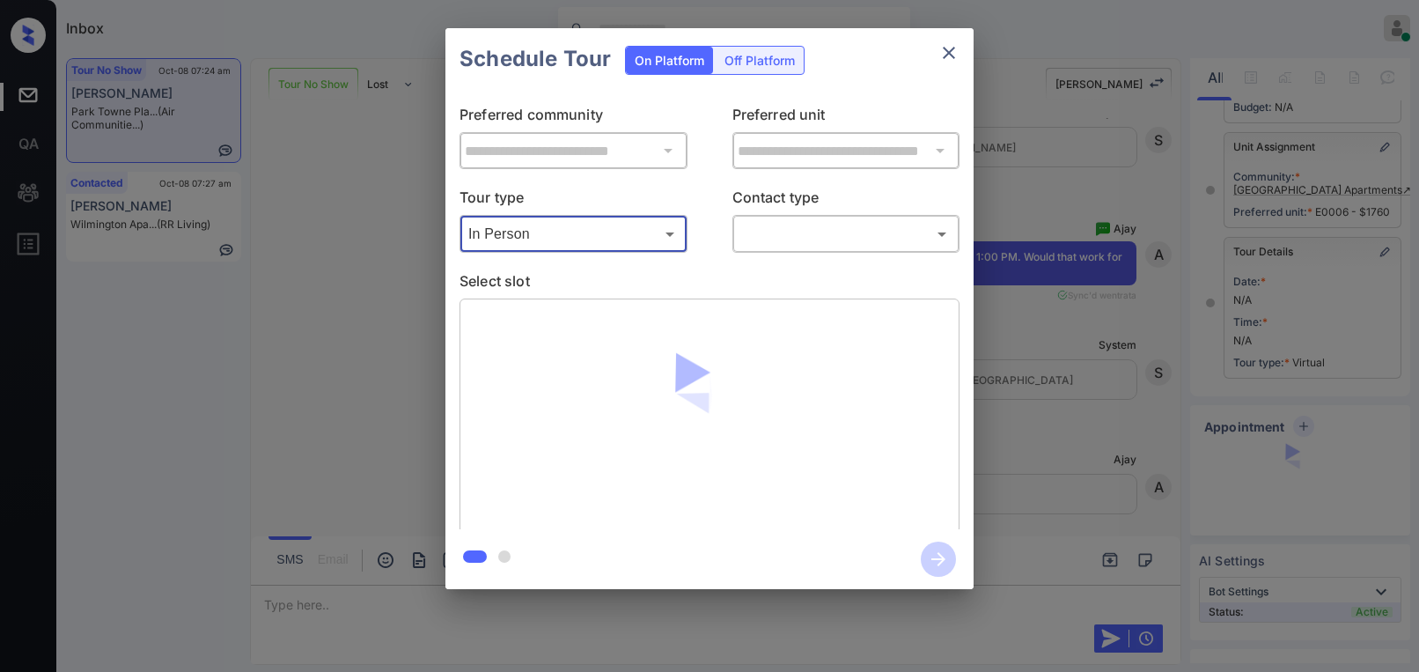
click at [580, 240] on body "Inbox [PERSON_NAME] Online Set yourself offline Set yourself on break Profile S…" at bounding box center [709, 336] width 1419 height 672
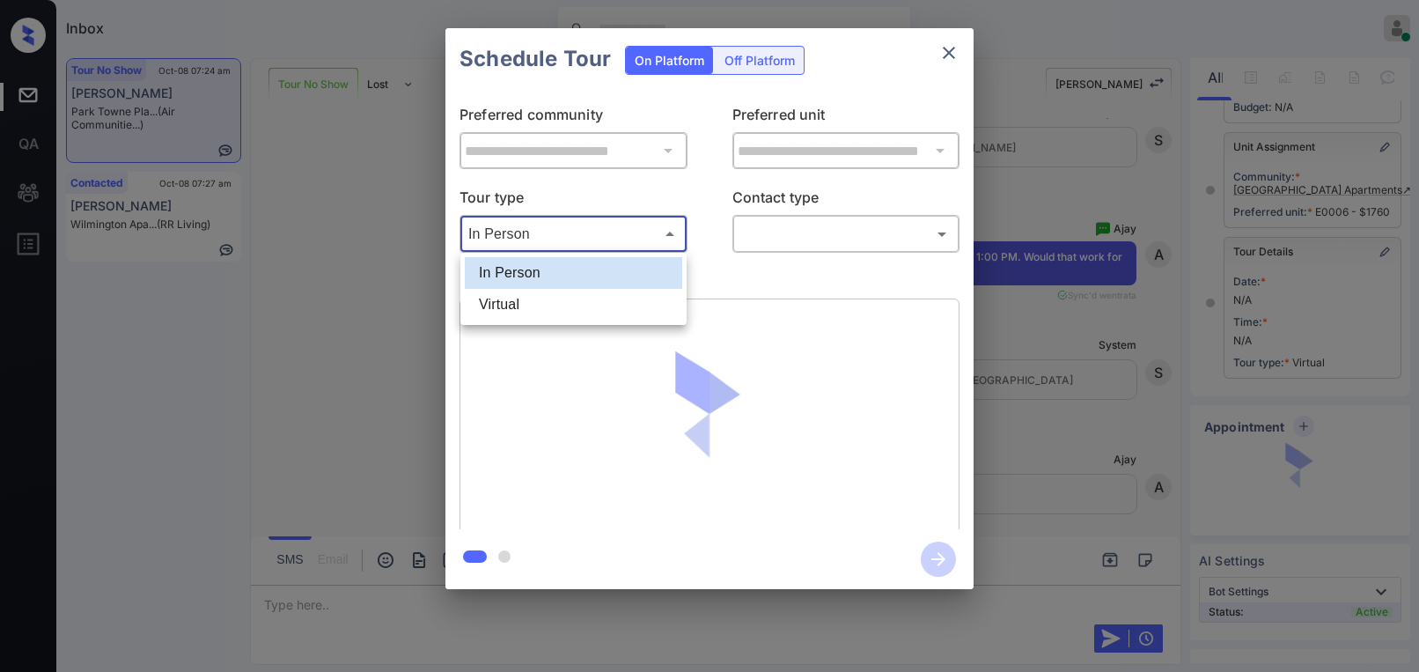
drag, startPoint x: 549, startPoint y: 297, endPoint x: 591, endPoint y: 290, distance: 42.0
click at [549, 298] on li "Virtual" at bounding box center [573, 305] width 217 height 32
type input "*******"
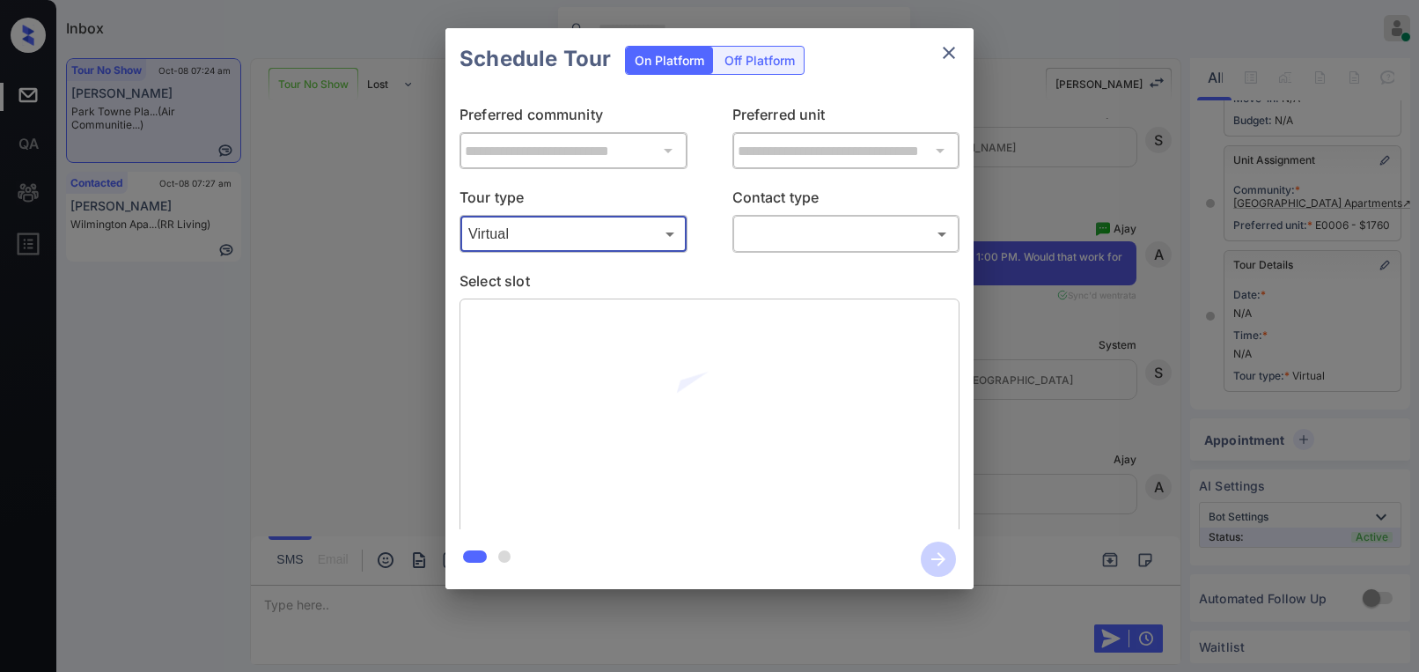
click at [784, 232] on body "Inbox [PERSON_NAME] Online Set yourself offline Set yourself on break Profile S…" at bounding box center [709, 336] width 1419 height 672
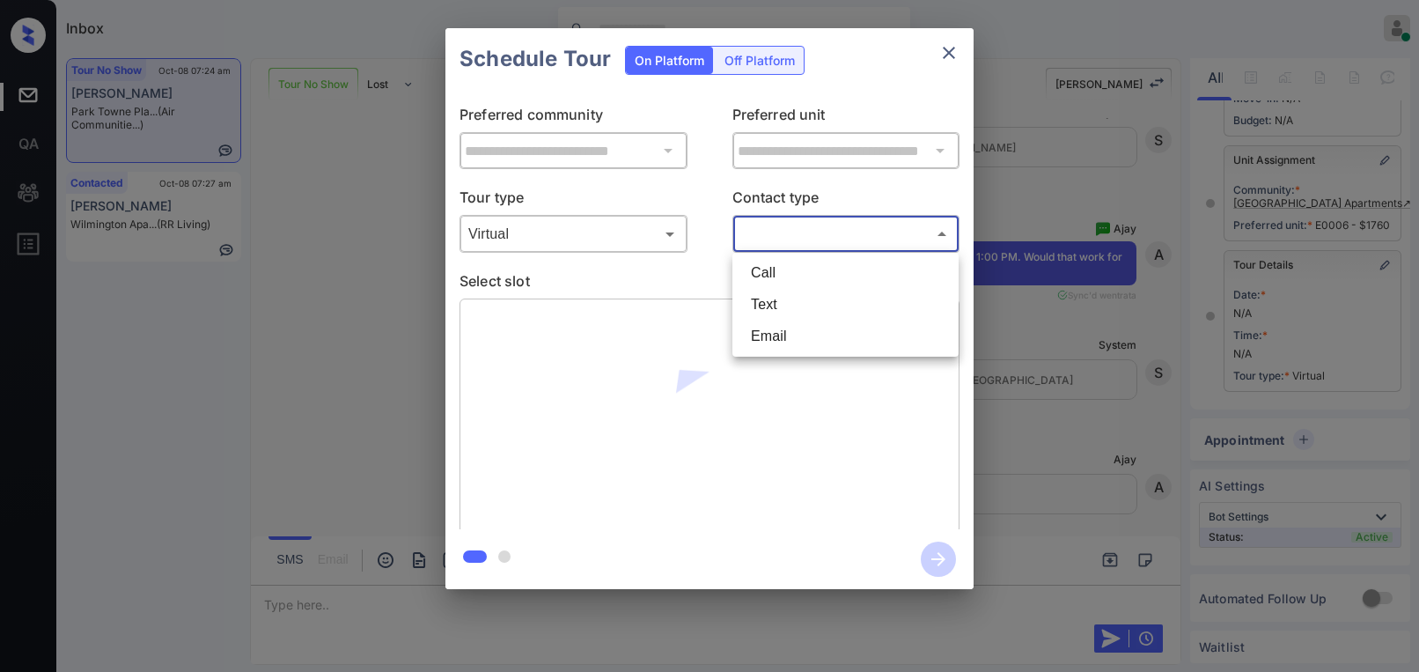
click at [785, 300] on li "Text" at bounding box center [845, 305] width 217 height 32
type input "****"
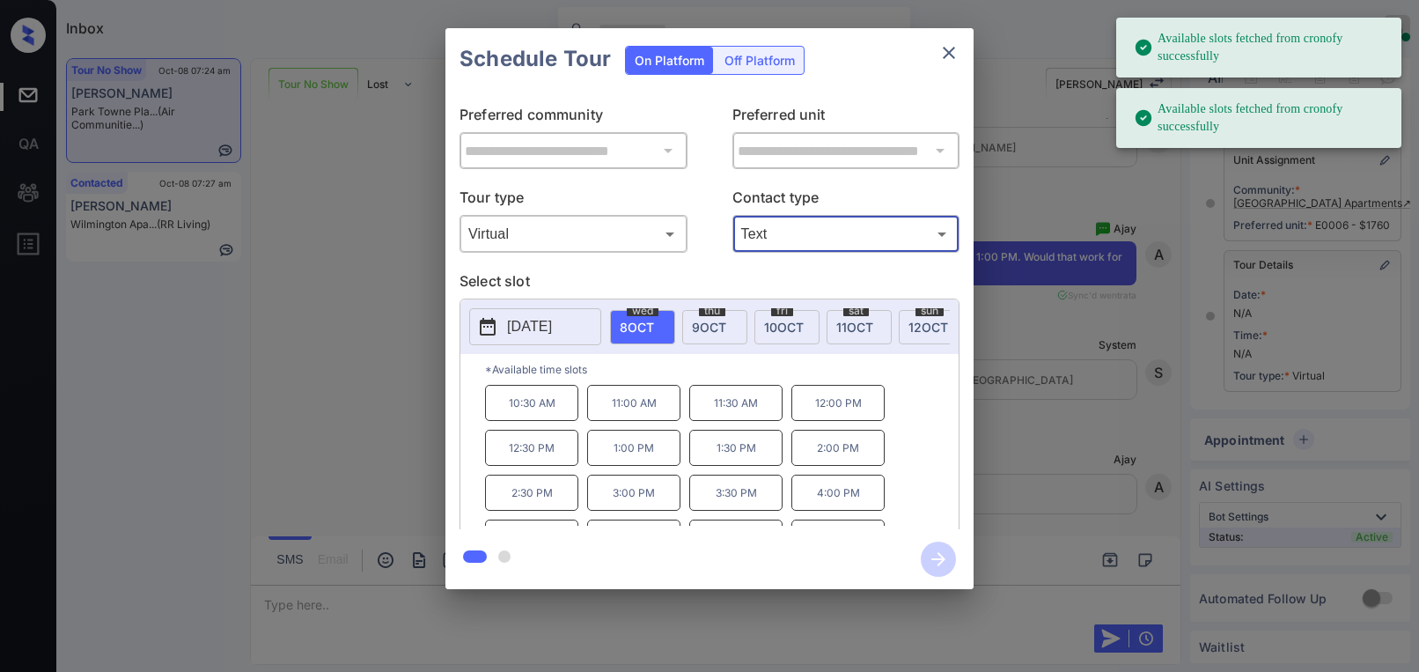
click at [644, 457] on p "1:00 PM" at bounding box center [633, 448] width 93 height 36
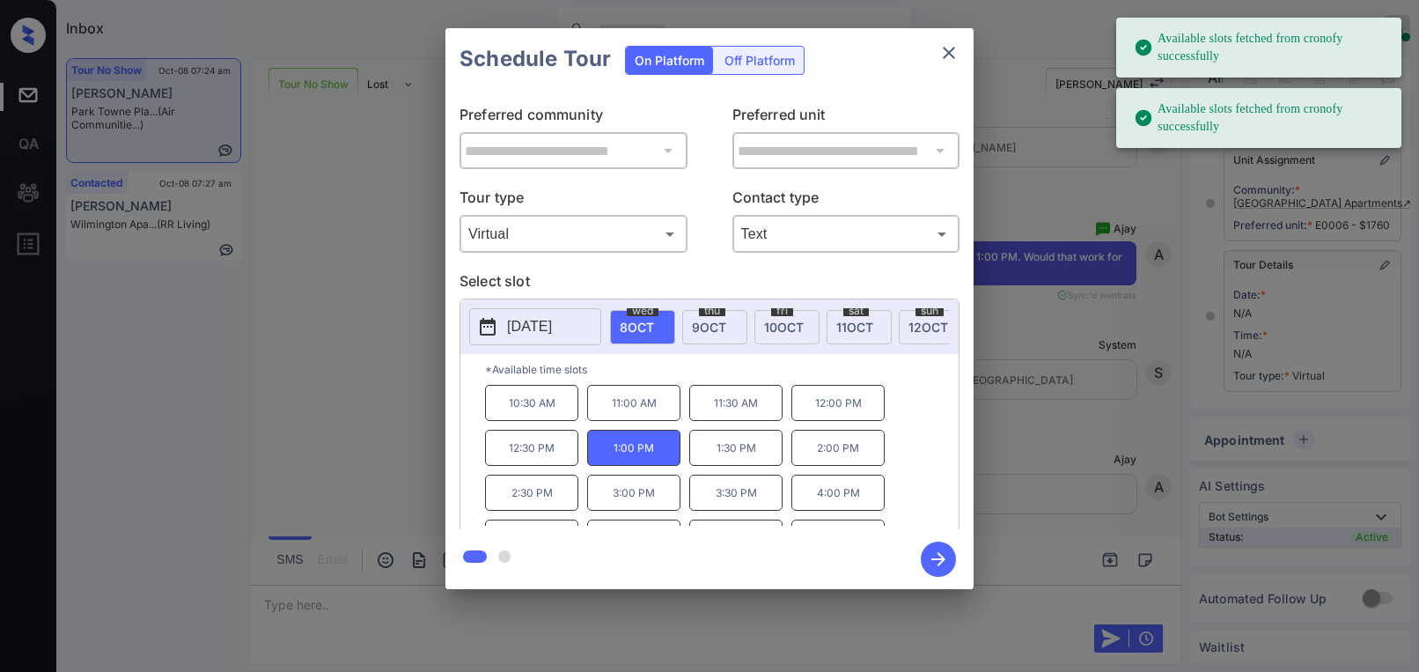
click at [942, 554] on icon "button" at bounding box center [938, 558] width 35 height 35
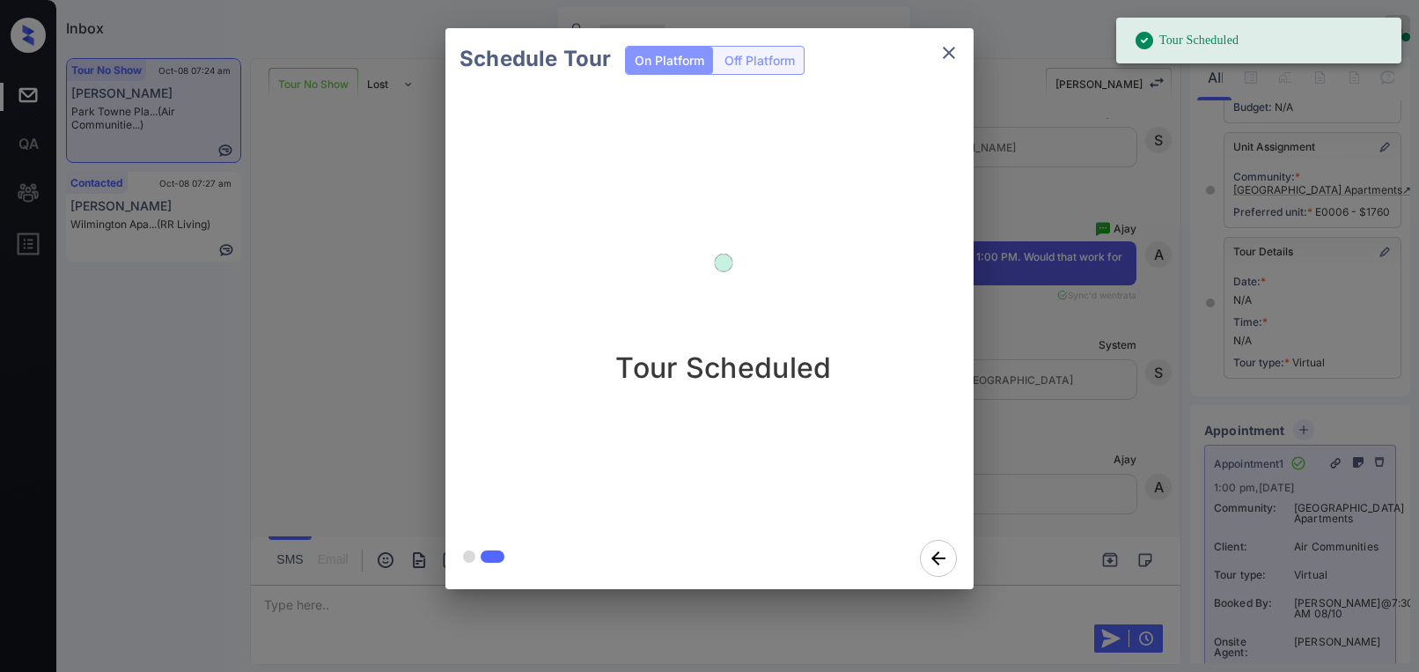
click at [1045, 342] on div "Schedule Tour On Platform Off Platform Tour Scheduled" at bounding box center [709, 308] width 1419 height 617
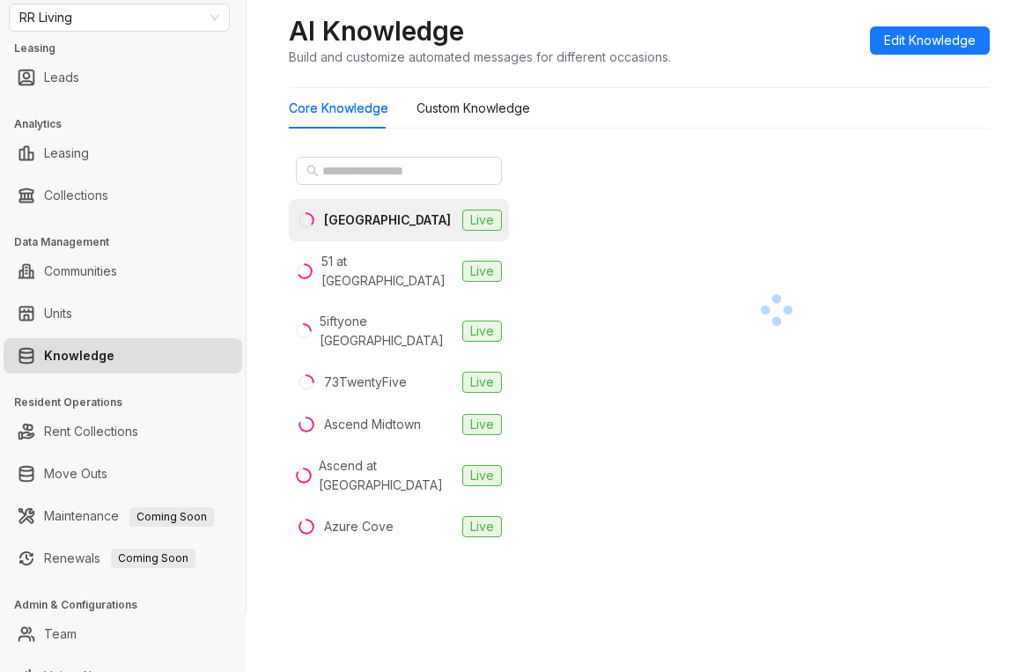
scroll to position [84, 0]
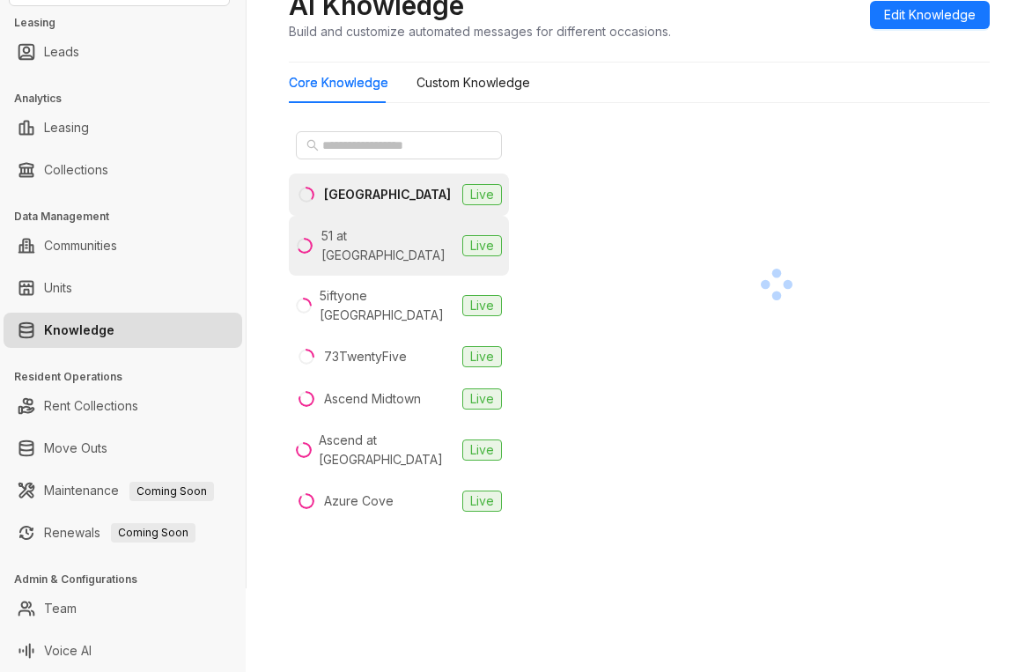
click at [377, 234] on div "51 at [GEOGRAPHIC_DATA]" at bounding box center [388, 245] width 134 height 39
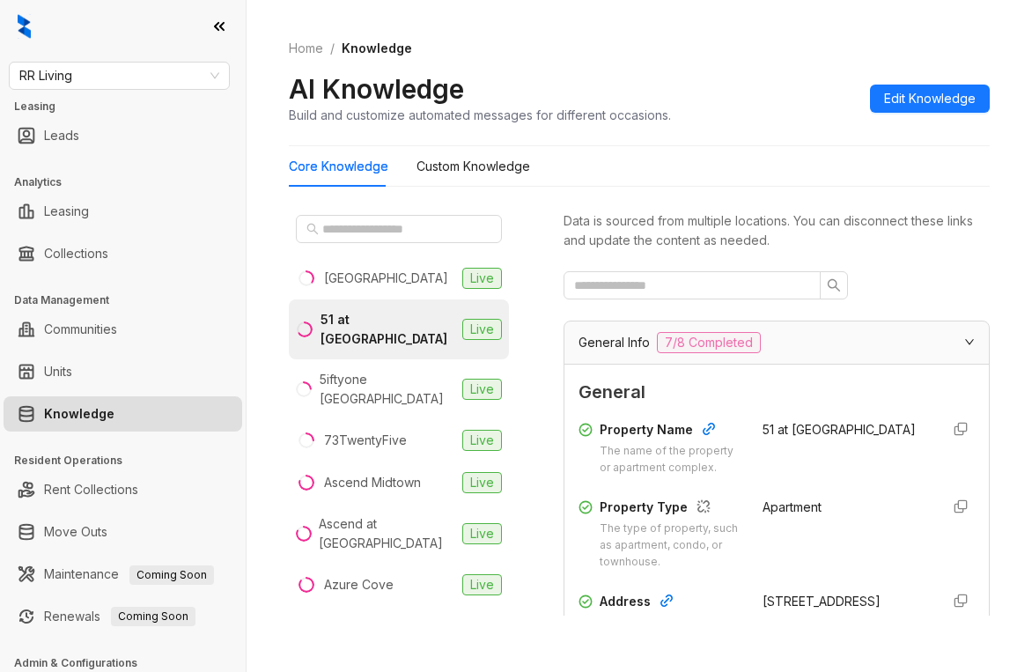
click at [931, 156] on div "Core Knowledge Custom Knowledge" at bounding box center [639, 166] width 701 height 40
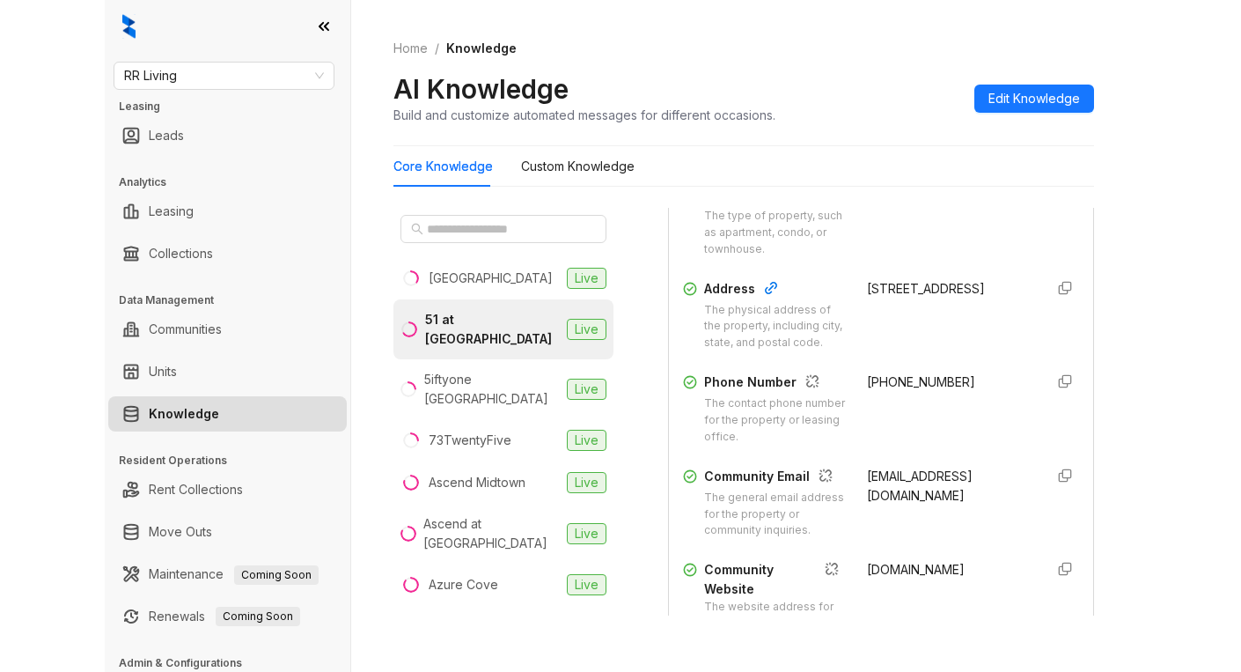
scroll to position [352, 0]
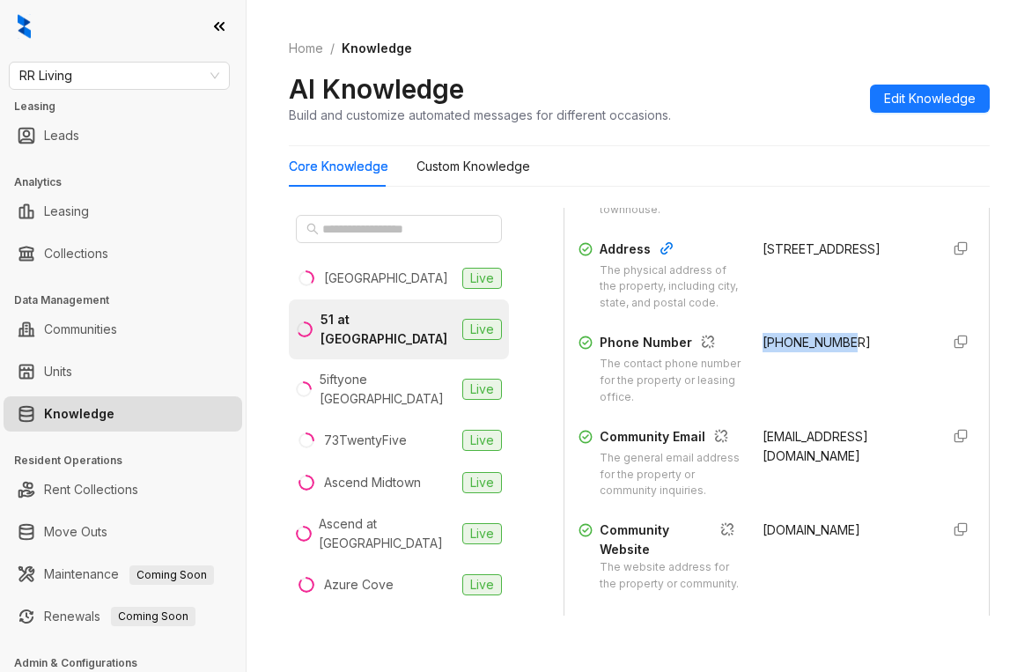
drag, startPoint x: 742, startPoint y: 377, endPoint x: 850, endPoint y: 380, distance: 108.3
click at [850, 380] on div "+16623429000" at bounding box center [843, 369] width 163 height 73
copy span "+16623429000"
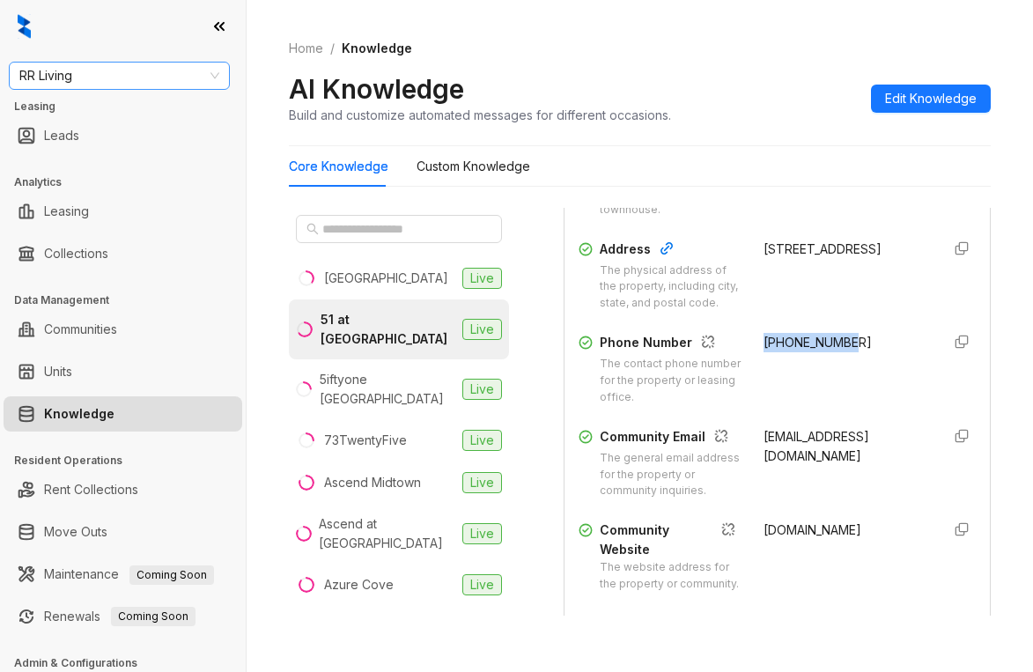
click at [201, 73] on span "RR Living" at bounding box center [119, 76] width 200 height 26
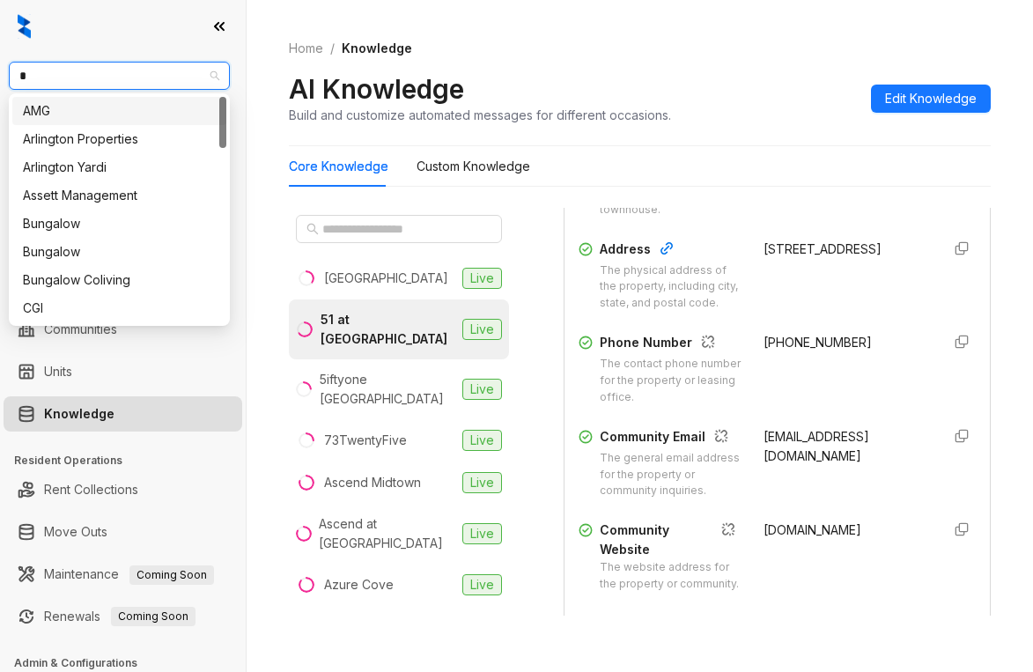
type input "**"
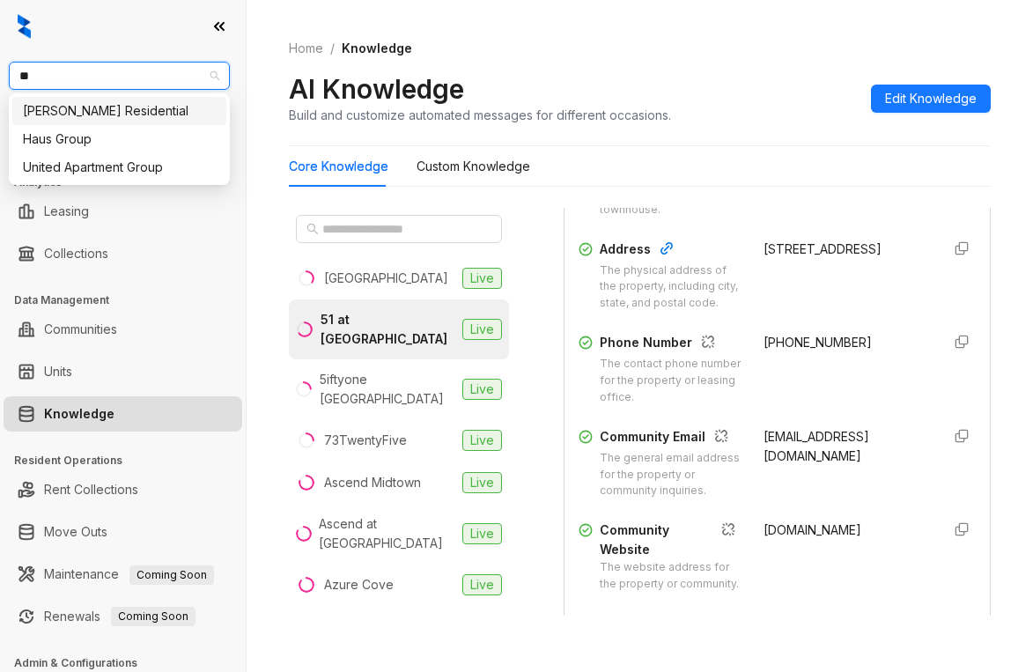
click at [148, 117] on div "[PERSON_NAME] Residential" at bounding box center [119, 110] width 193 height 19
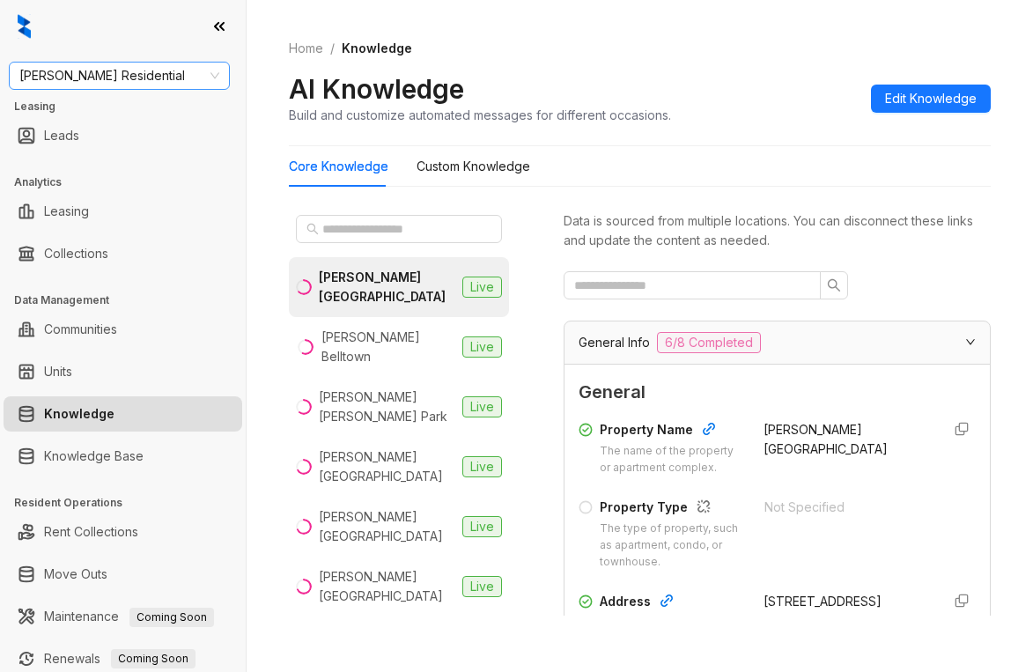
click at [144, 66] on span "[PERSON_NAME] Residential" at bounding box center [119, 76] width 200 height 26
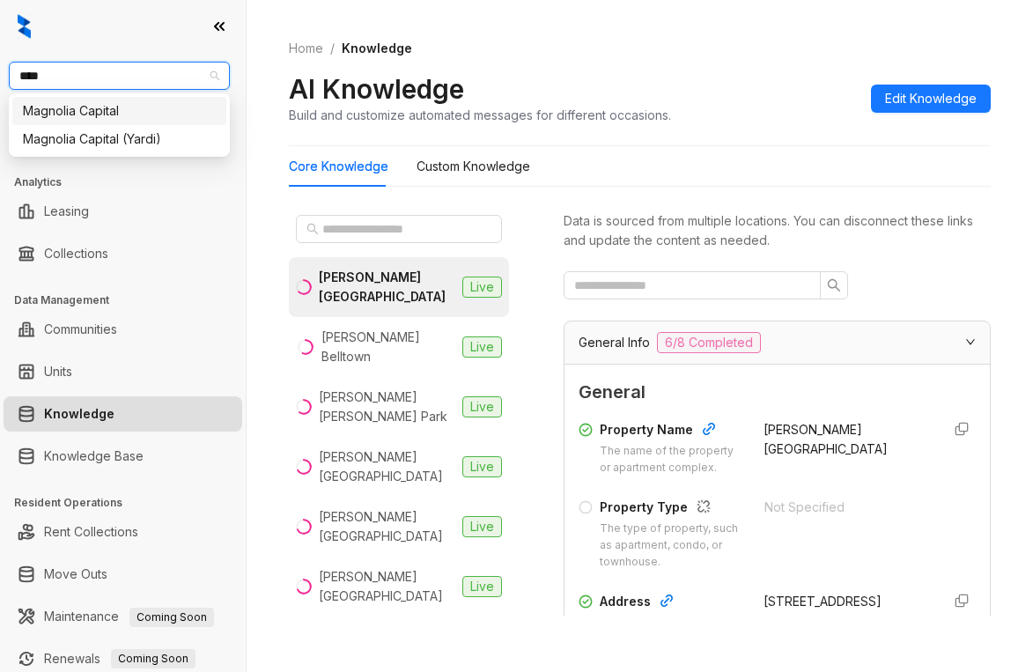
type input "*****"
click at [121, 114] on div "Magnolia Capital" at bounding box center [119, 110] width 193 height 19
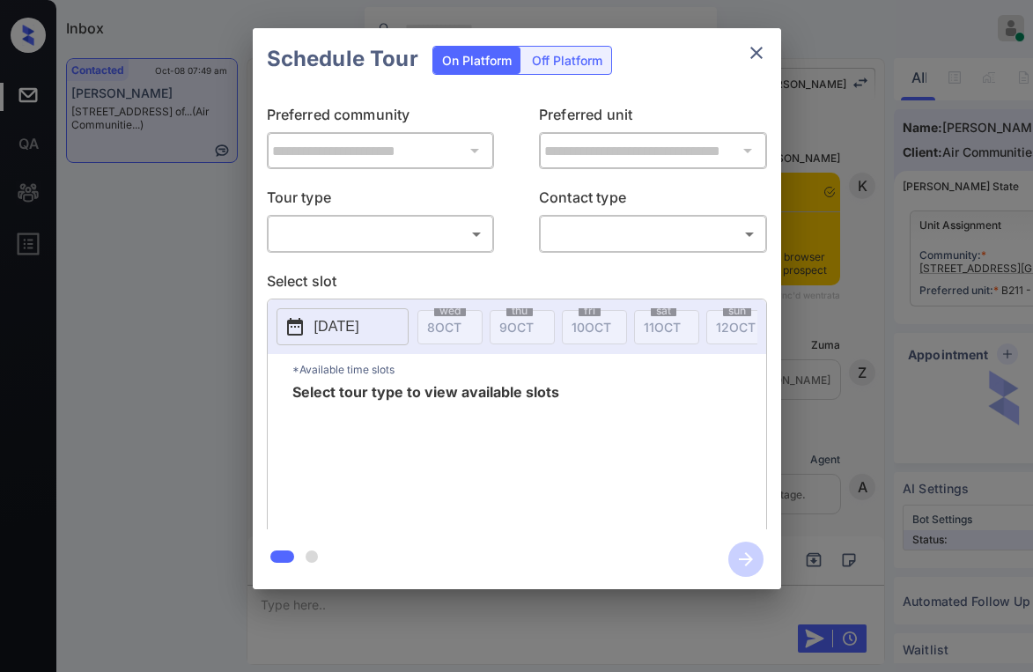
click at [350, 242] on body "Inbox Paolo Gabriel Online Set yourself offline Set yourself on break Profile S…" at bounding box center [516, 336] width 1033 height 672
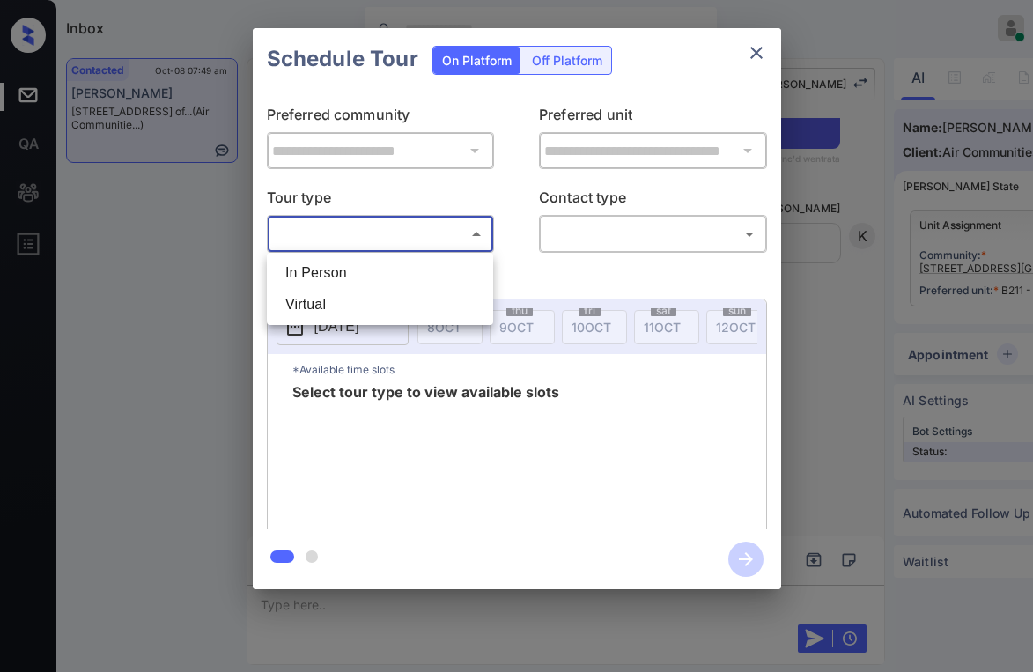
click at [327, 277] on li "In Person" at bounding box center [379, 273] width 217 height 32
type input "********"
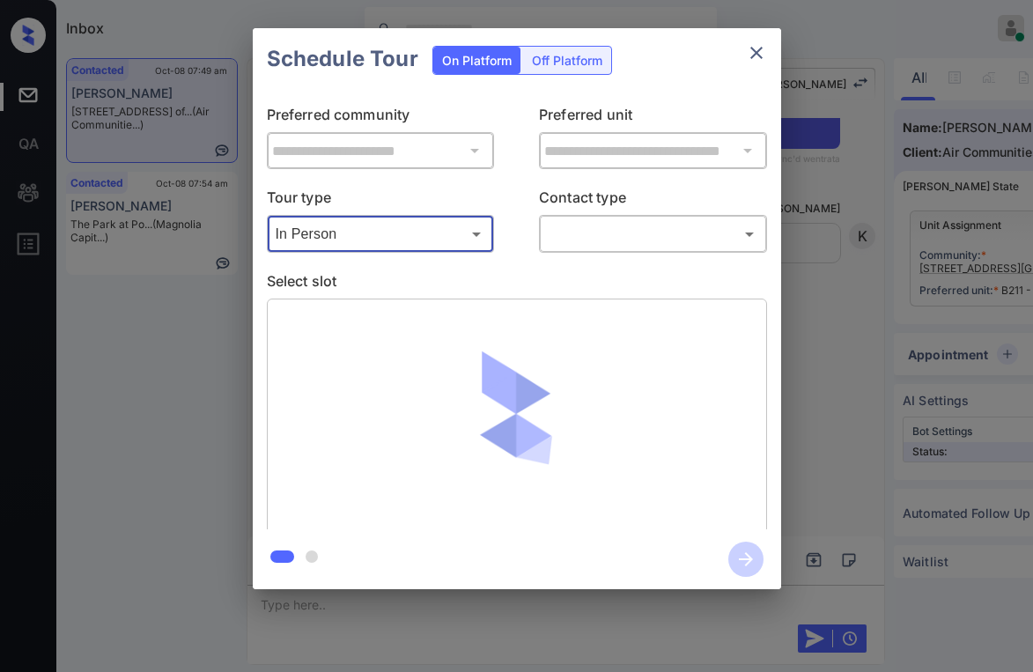
click at [628, 223] on body "Inbox Paolo Gabriel Online Set yourself offline Set yourself on break Profile S…" at bounding box center [516, 336] width 1033 height 672
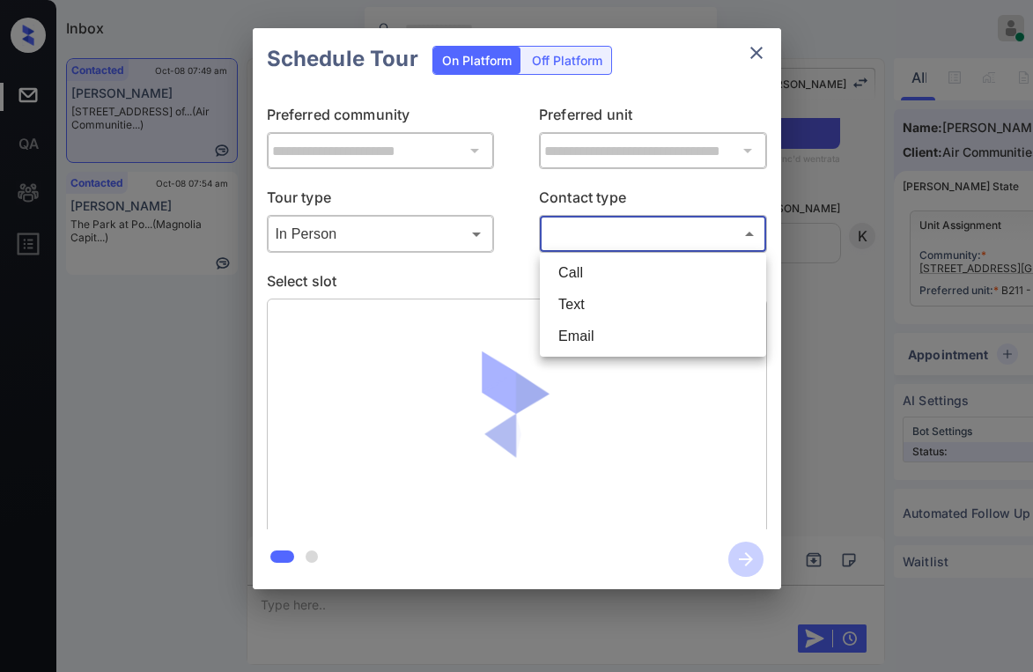
click at [610, 296] on li "Text" at bounding box center [652, 305] width 217 height 32
type input "****"
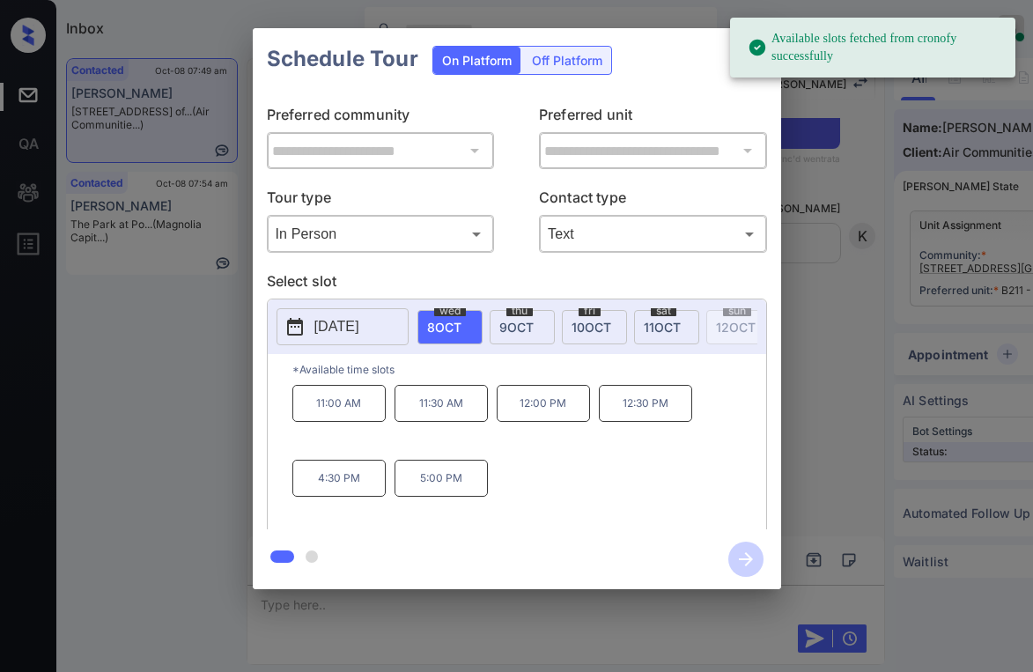
click at [358, 408] on p "11:00 AM" at bounding box center [338, 403] width 93 height 37
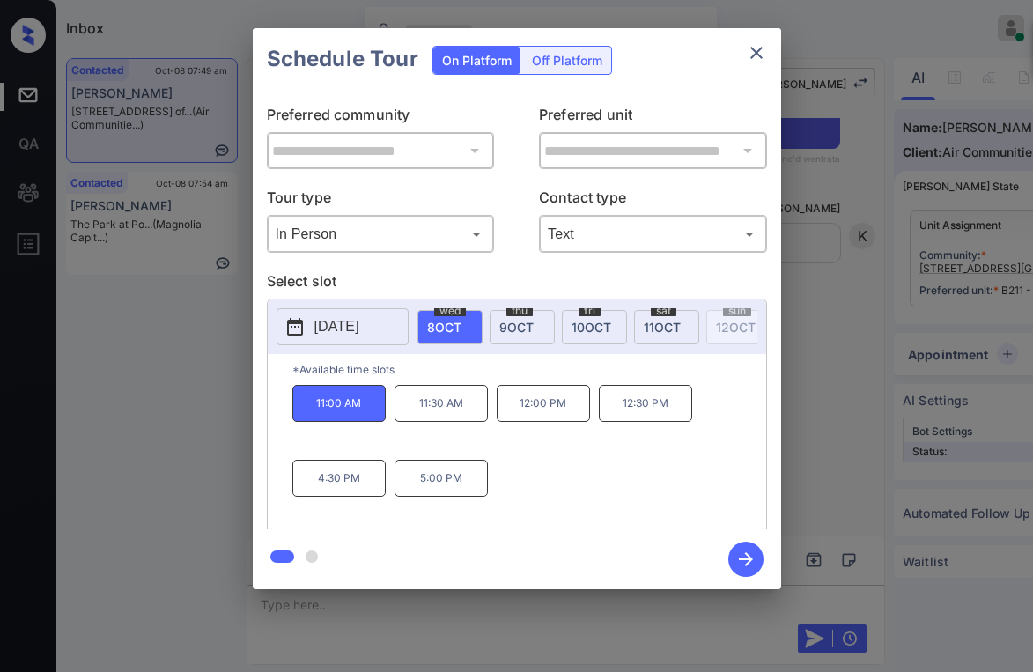
click at [657, 495] on div "11:00 AM 11:30 AM 12:00 PM 12:30 PM 4:30 PM 5:00 PM" at bounding box center [529, 455] width 474 height 141
click at [751, 559] on icon "button" at bounding box center [746, 559] width 14 height 14
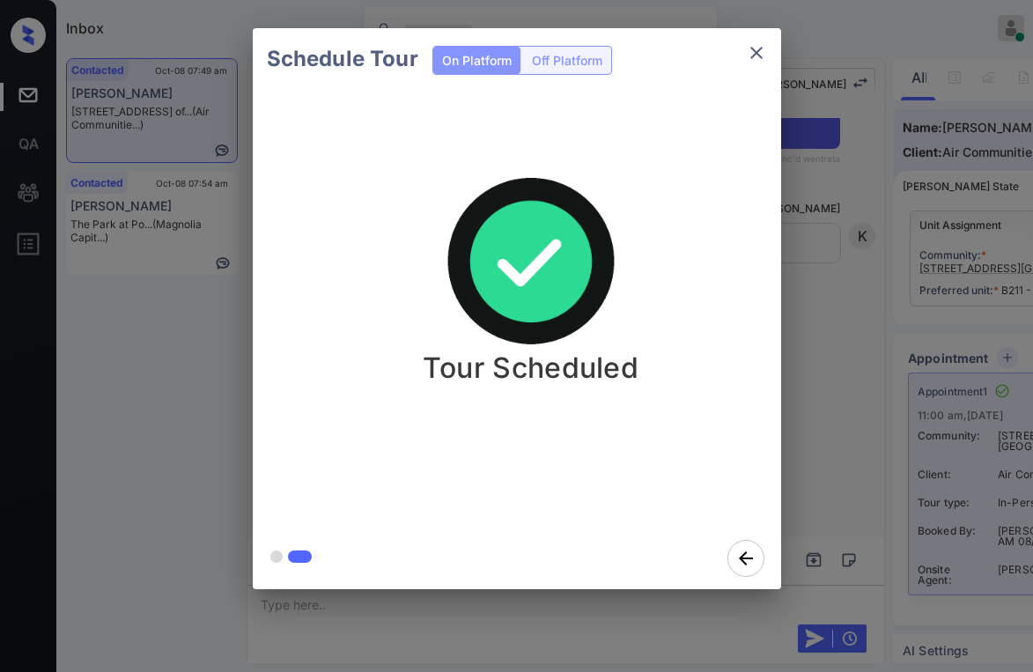
click at [203, 417] on div "Schedule Tour On Platform Off Platform Tour Scheduled" at bounding box center [516, 308] width 1033 height 617
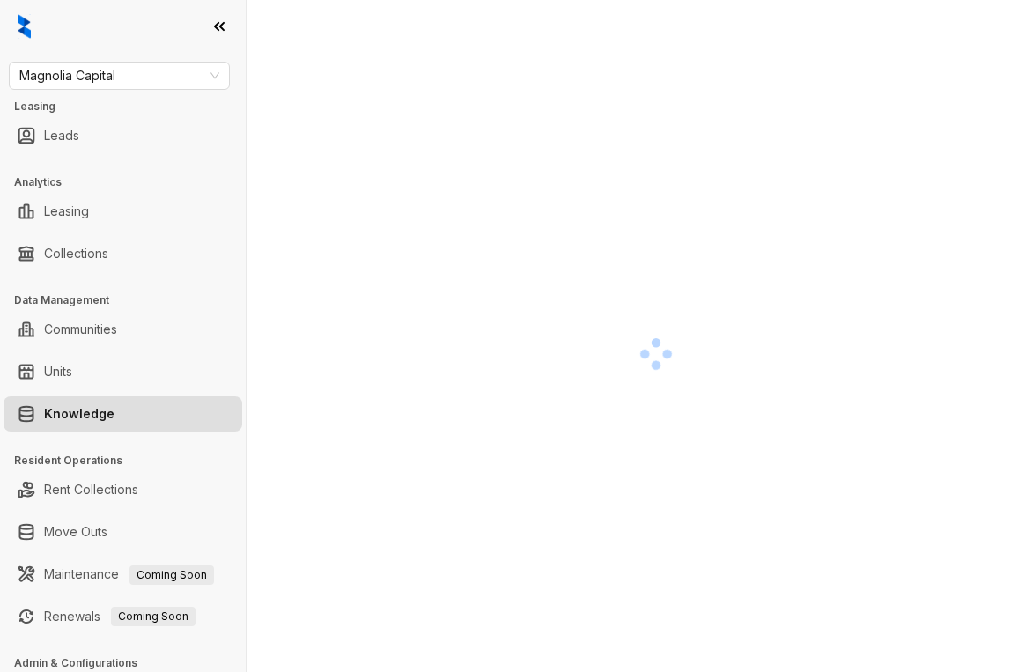
click at [909, 250] on div at bounding box center [655, 354] width 733 height 672
click at [500, 548] on div at bounding box center [655, 354] width 733 height 672
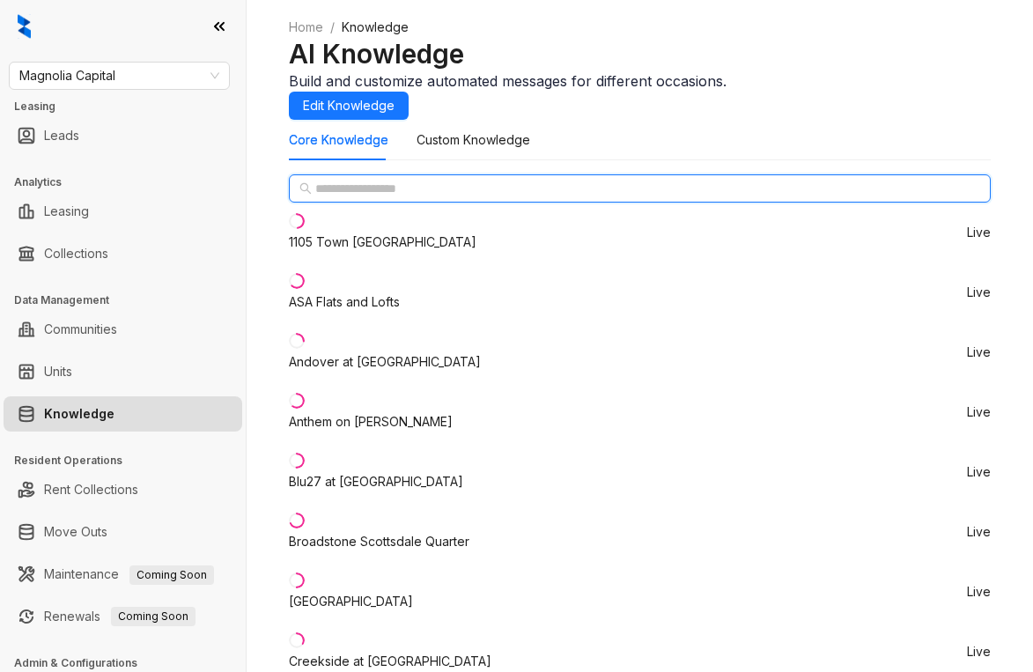
click at [428, 198] on input "text" at bounding box center [640, 188] width 651 height 19
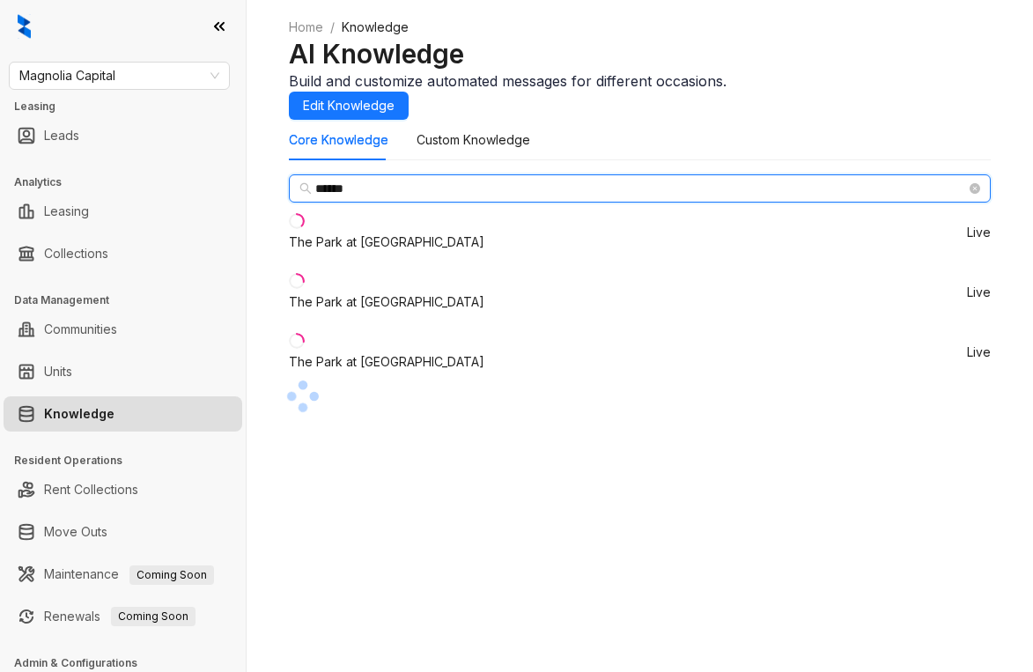
type input "******"
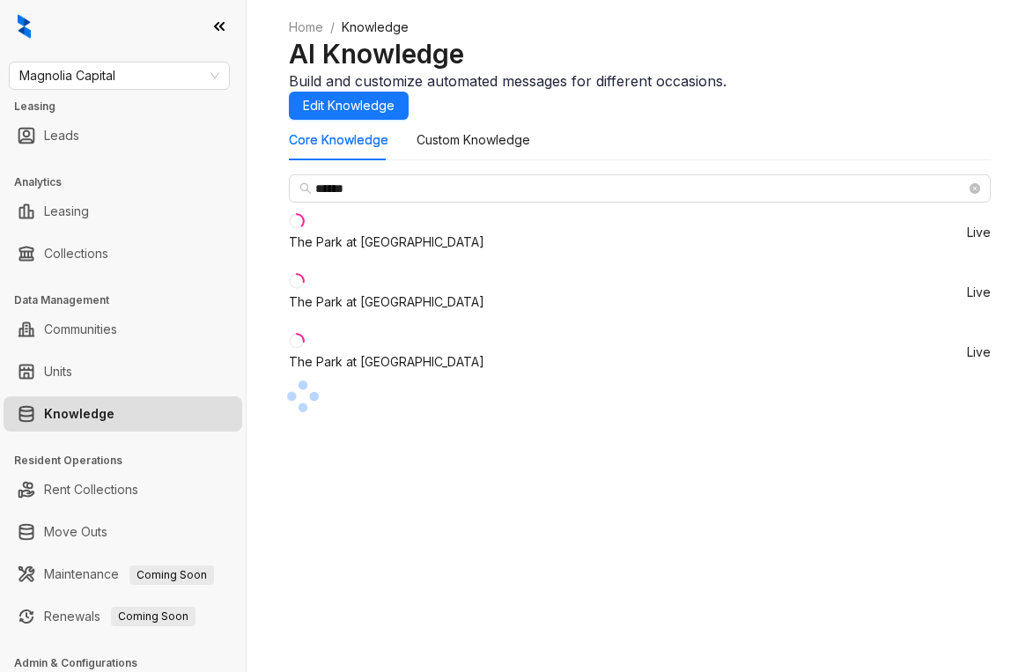
click at [426, 312] on div "The Park at Positano" at bounding box center [386, 301] width 195 height 19
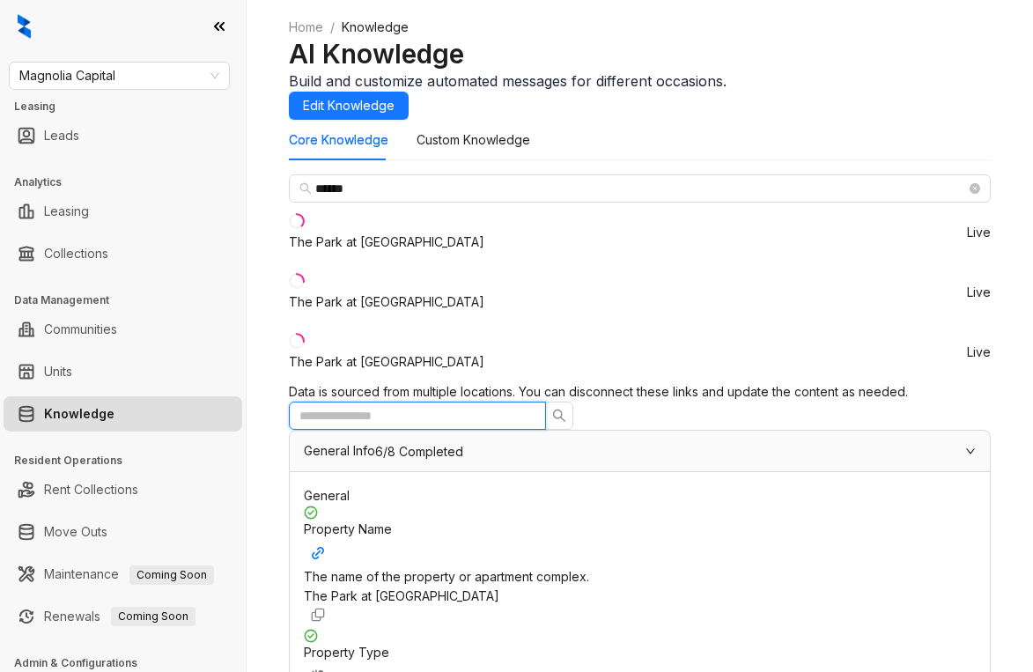
click at [521, 406] on input "text" at bounding box center [410, 415] width 222 height 19
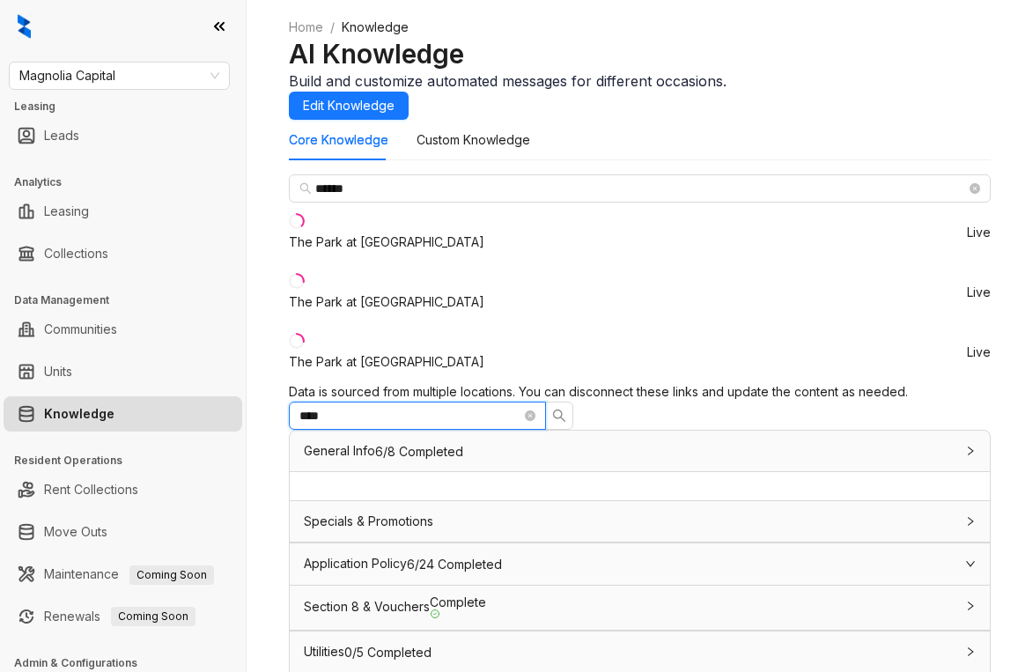
type input "*****"
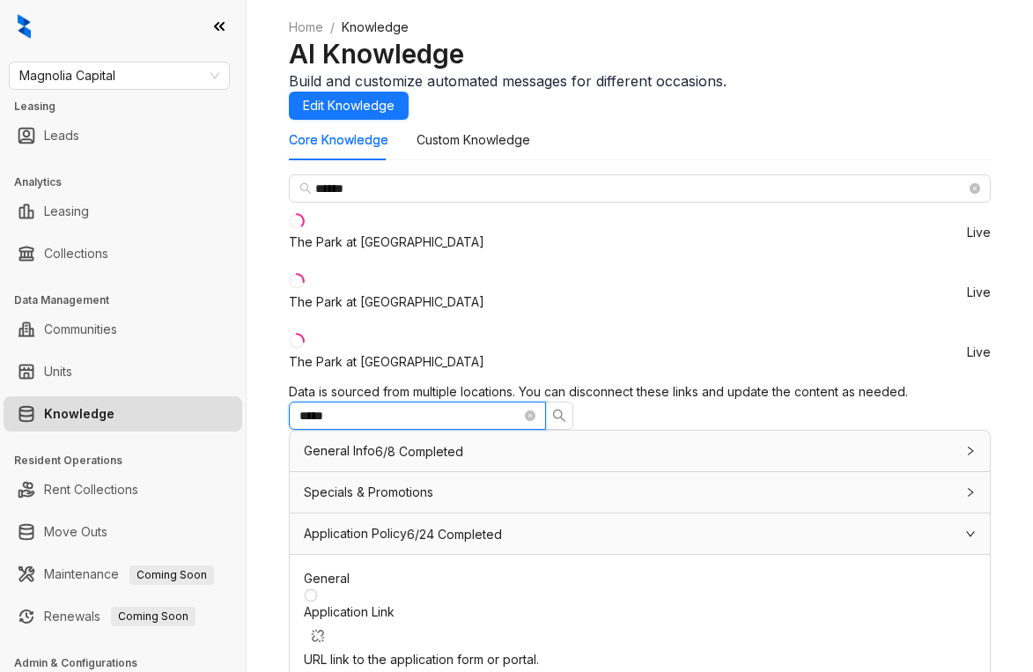
drag, startPoint x: 683, startPoint y: 277, endPoint x: 531, endPoint y: 278, distance: 152.3
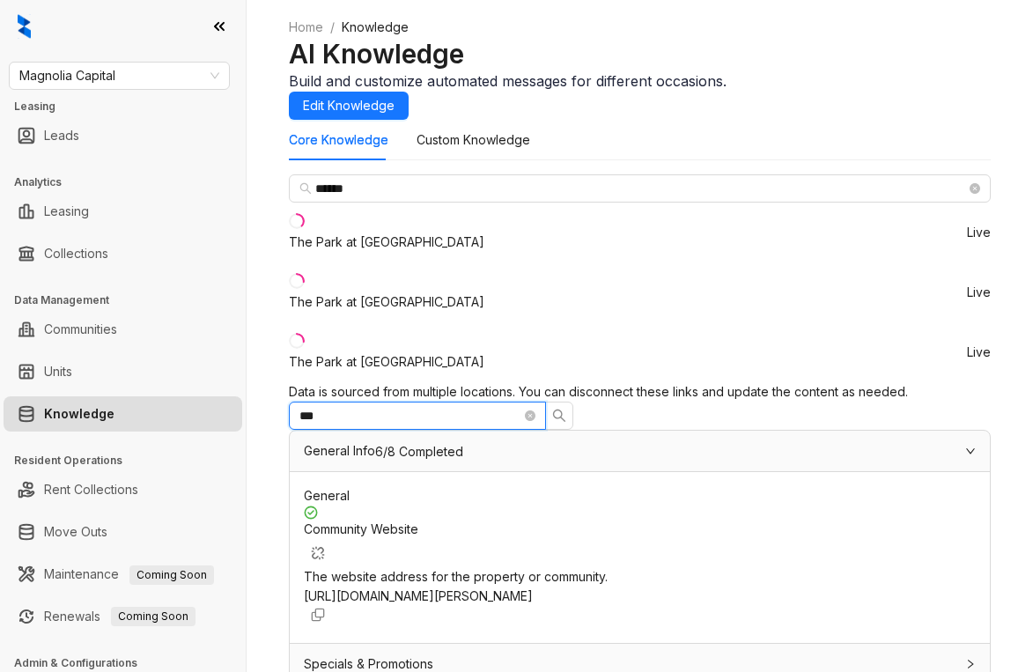
type input "***"
drag, startPoint x: 739, startPoint y: 425, endPoint x: 784, endPoint y: 488, distance: 77.0
click at [784, 505] on div "Community Website The website address for the property or community. https://ww…" at bounding box center [640, 566] width 672 height 123
copy span "https://www.theparkatpositano.com/the-park-at-positano-fort-myers-fl/"
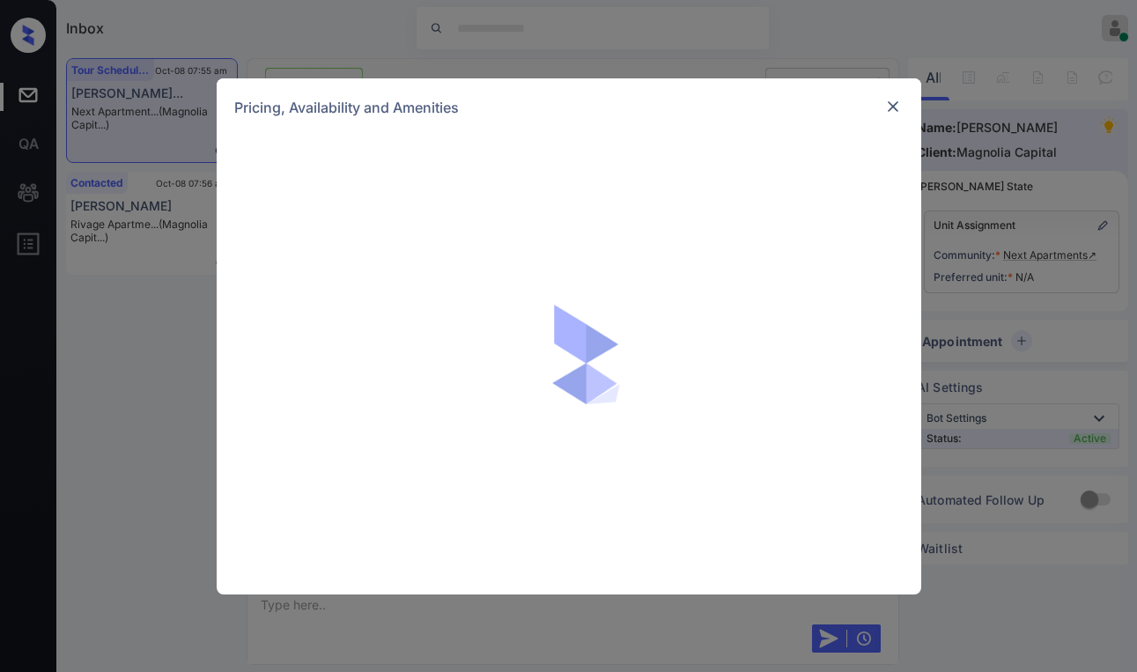
scroll to position [3523, 0]
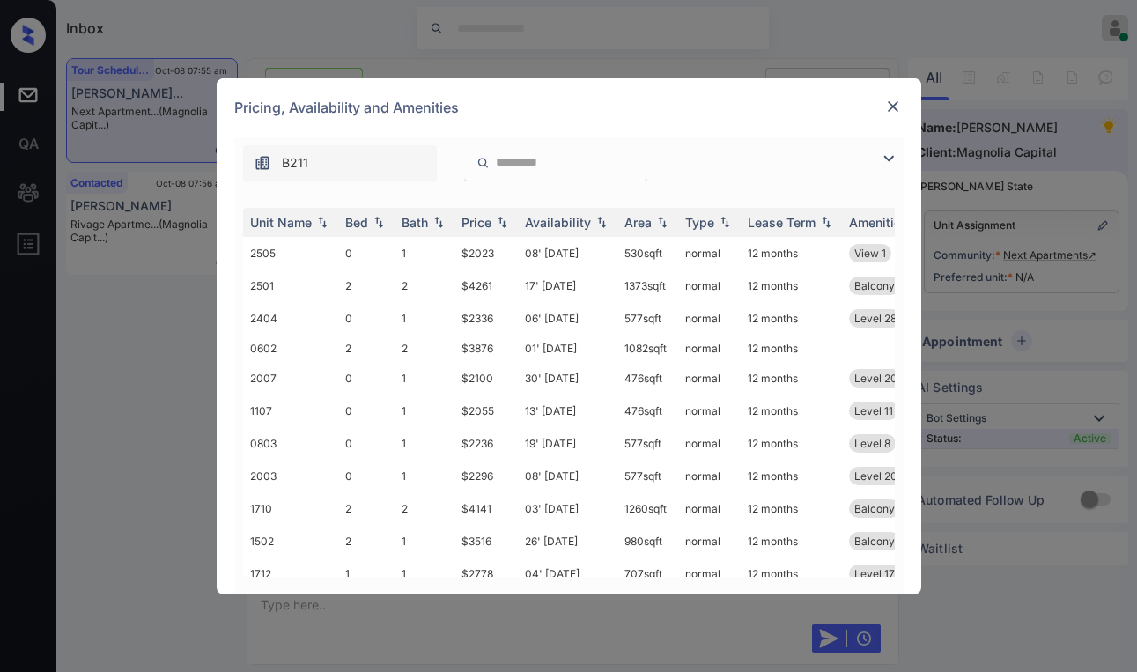
click at [539, 159] on input "search" at bounding box center [566, 162] width 144 height 15
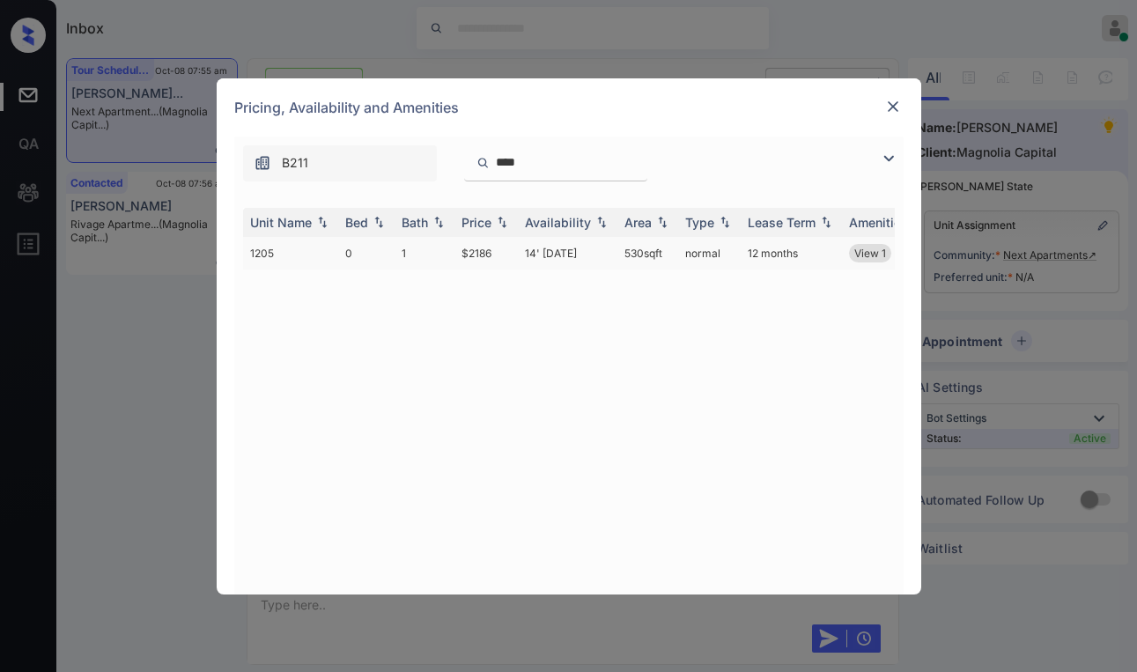
type input "****"
click at [479, 255] on td "$2186" at bounding box center [485, 253] width 63 height 33
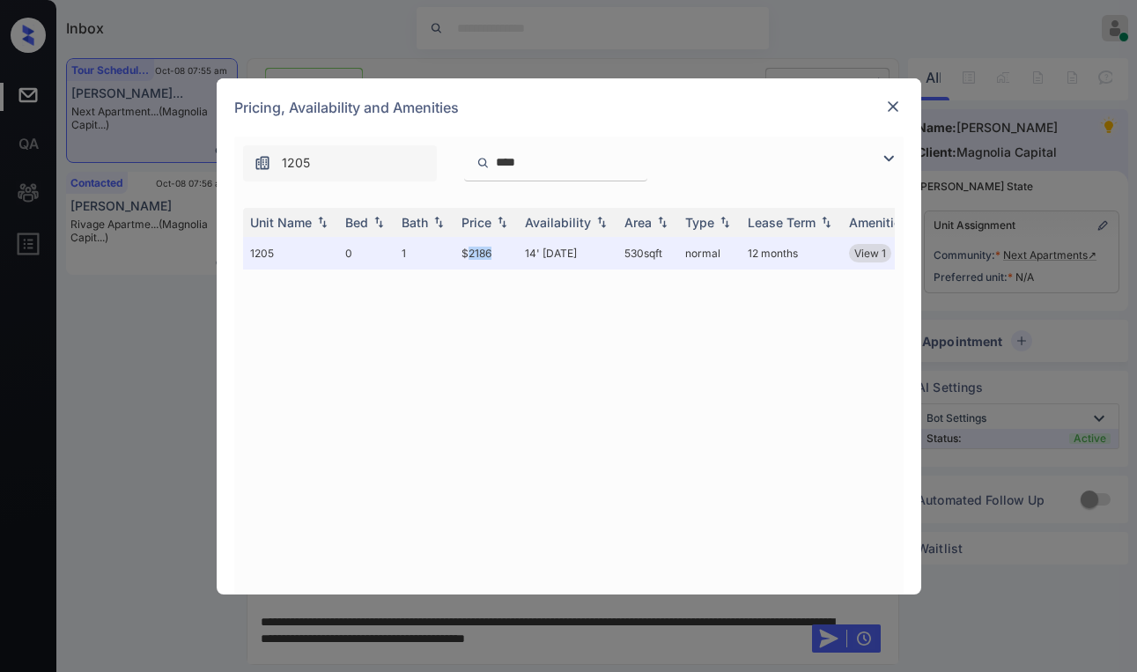
click at [901, 102] on img at bounding box center [893, 107] width 18 height 18
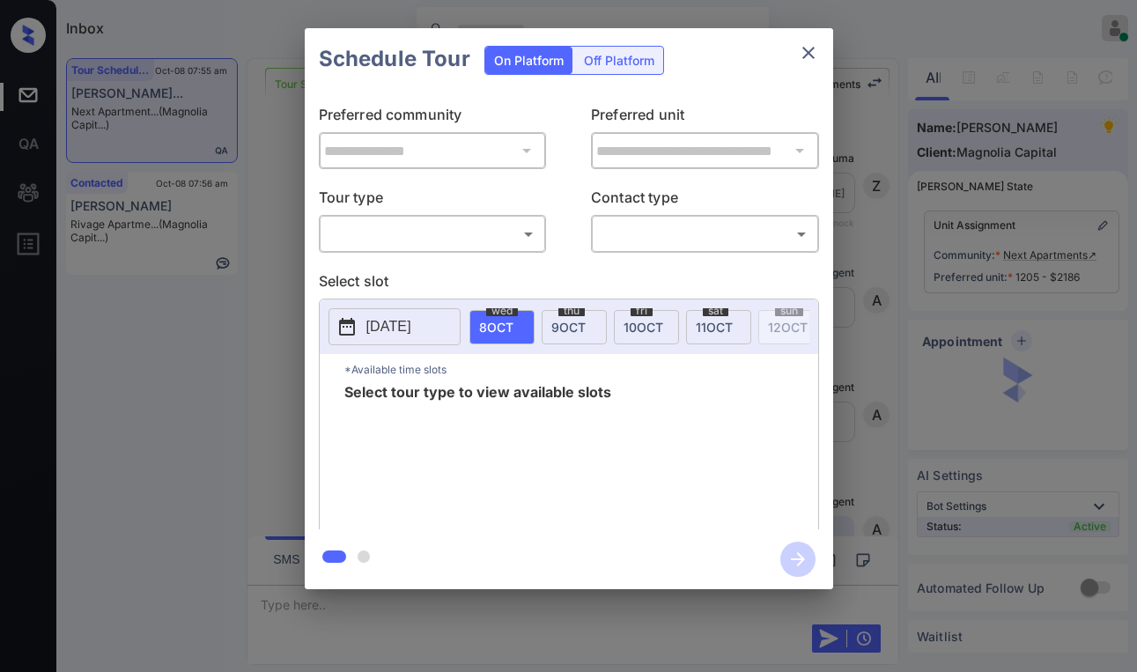
scroll to position [4342, 0]
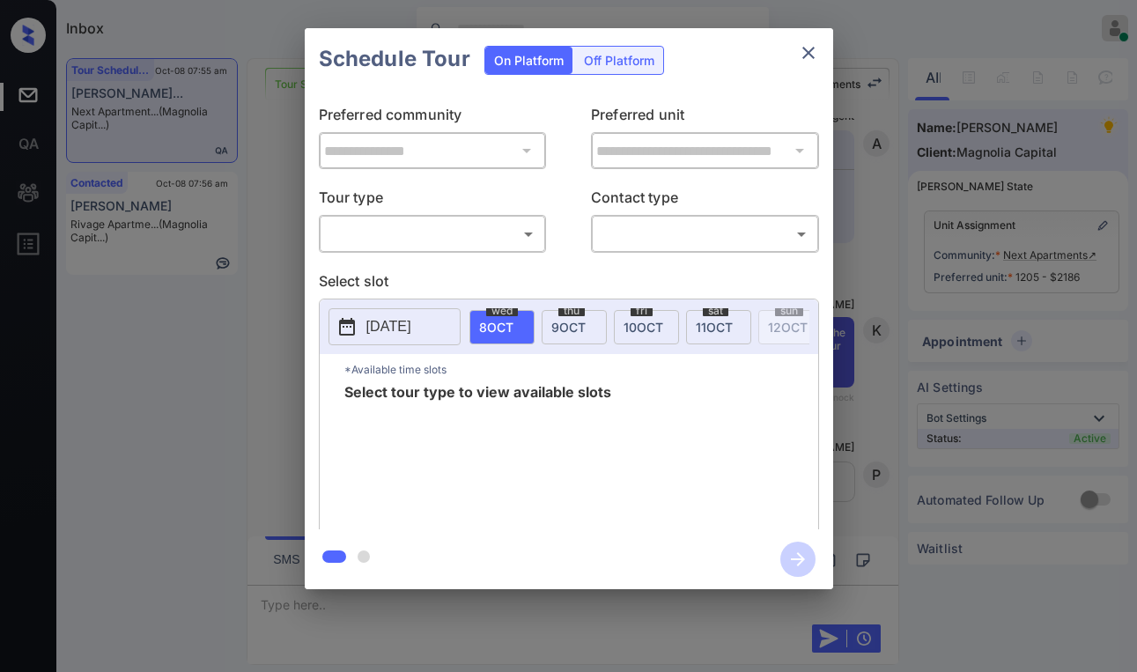
click at [812, 44] on icon "close" at bounding box center [808, 52] width 21 height 21
click at [394, 230] on body "Inbox Paolo Gabriel Online Set yourself offline Set yourself on break Profile S…" at bounding box center [568, 336] width 1137 height 672
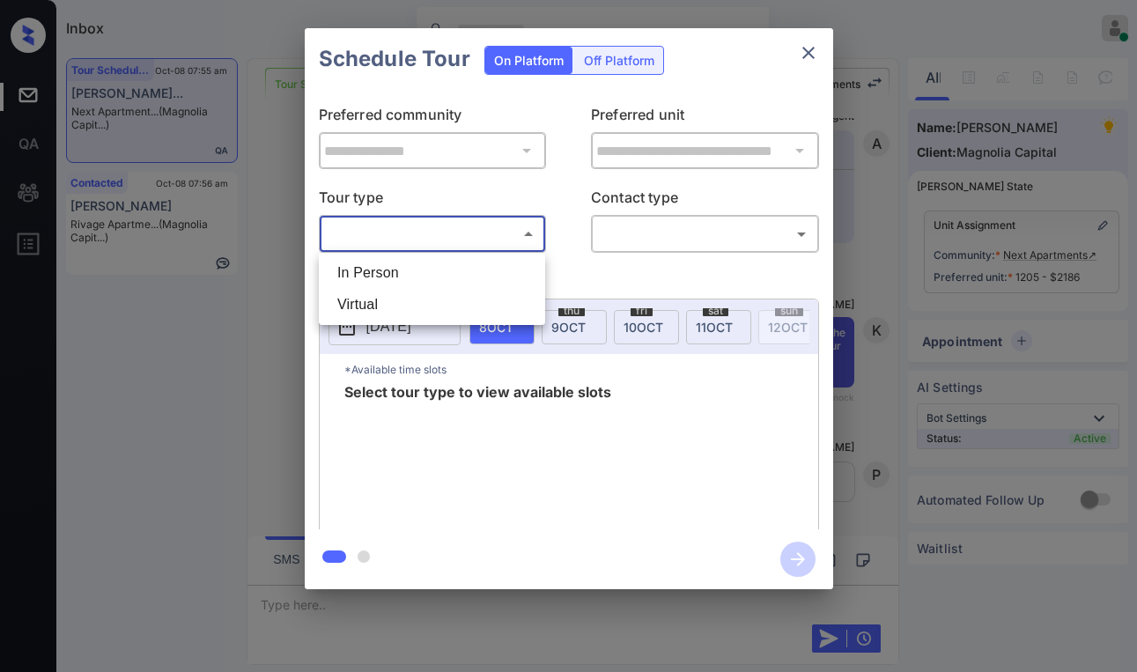
click at [374, 264] on li "In Person" at bounding box center [431, 273] width 217 height 32
type input "********"
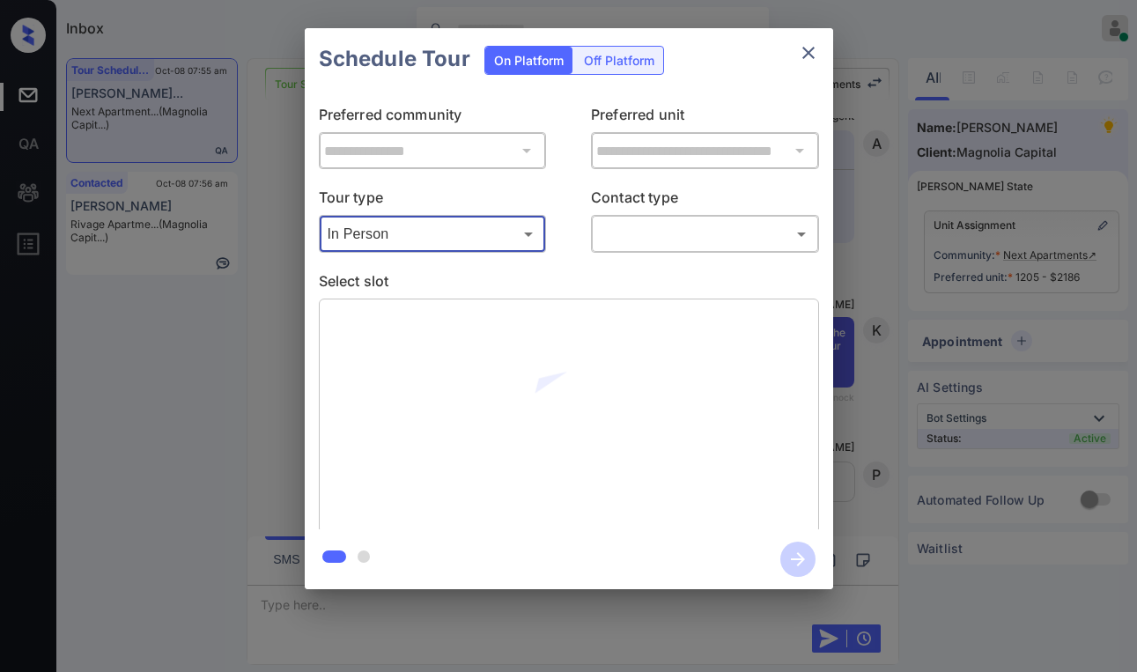
click at [807, 55] on icon "close" at bounding box center [808, 52] width 21 height 21
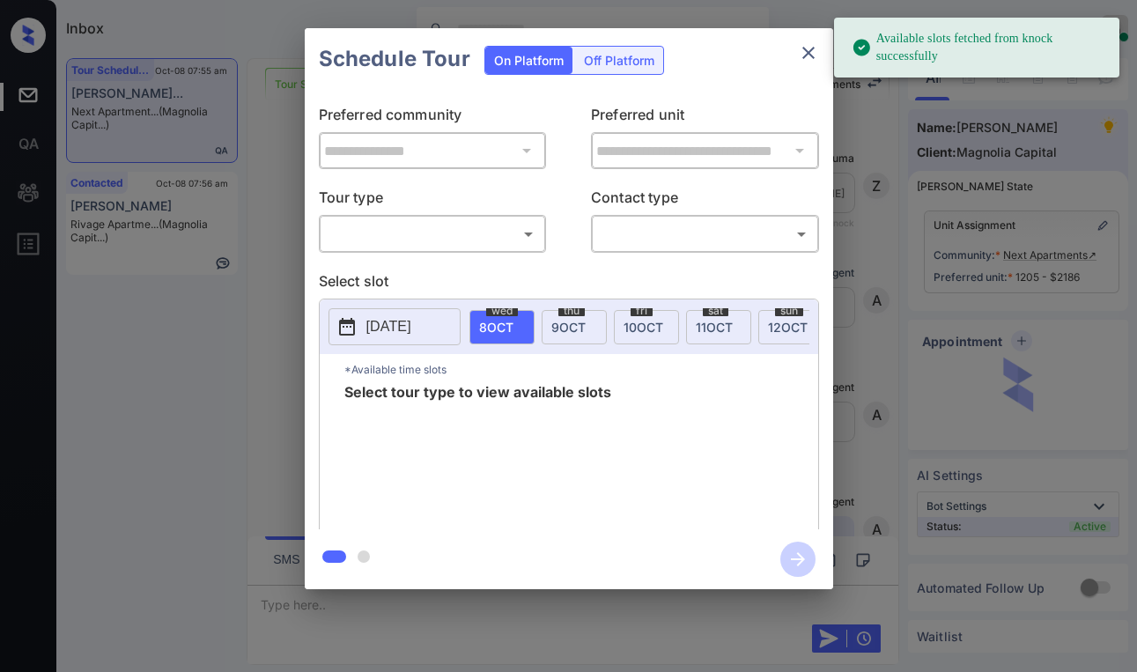
scroll to position [4456, 0]
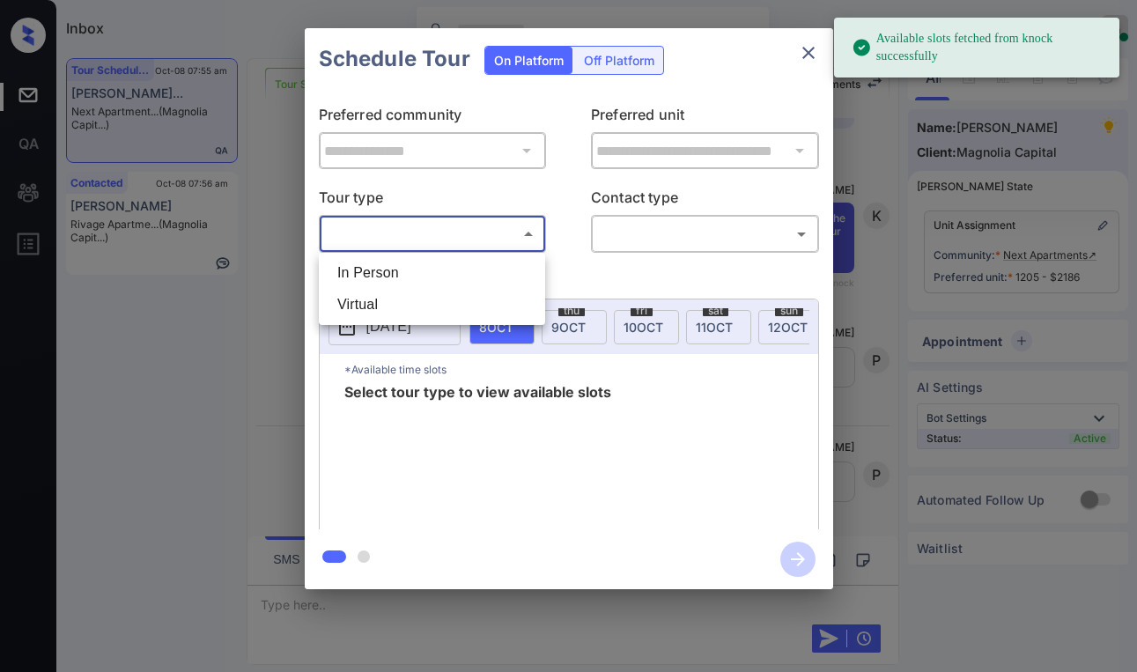
click at [457, 243] on body "Available slots fetched from knock successfully Inbox [PERSON_NAME] Online Set …" at bounding box center [568, 336] width 1137 height 672
click at [397, 271] on li "In Person" at bounding box center [431, 273] width 217 height 32
type input "********"
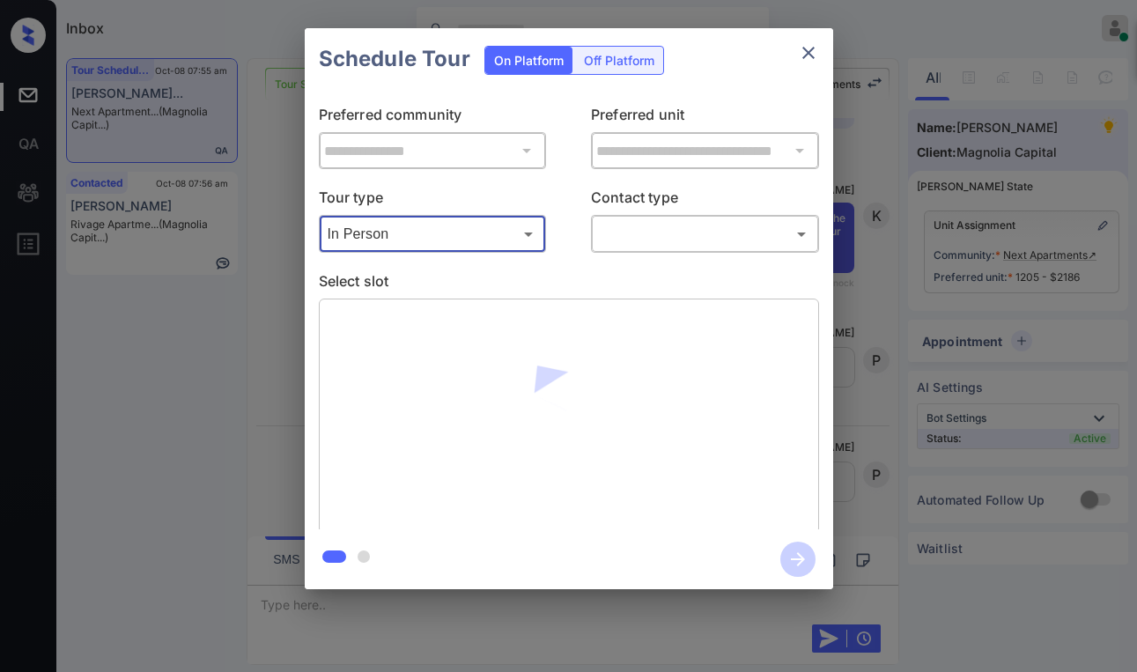
click at [658, 251] on div "​ ​" at bounding box center [705, 234] width 228 height 38
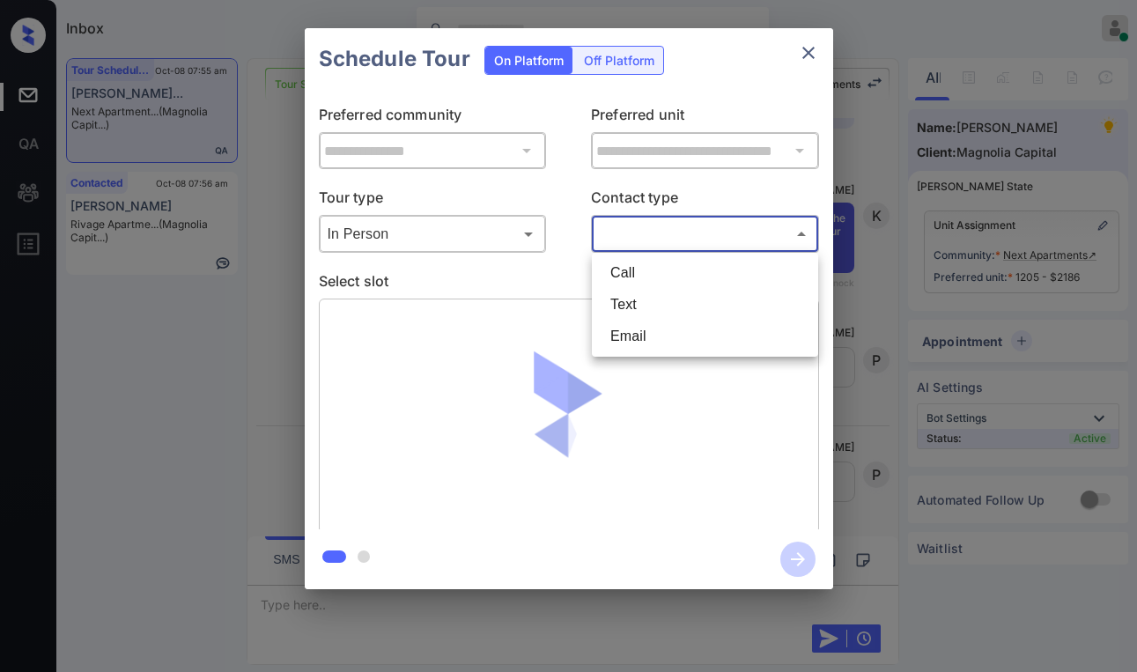
click at [653, 243] on body "Inbox Paolo Gabriel Online Set yourself offline Set yourself on break Profile S…" at bounding box center [568, 336] width 1137 height 672
click at [629, 295] on li "Text" at bounding box center [704, 305] width 217 height 32
type input "****"
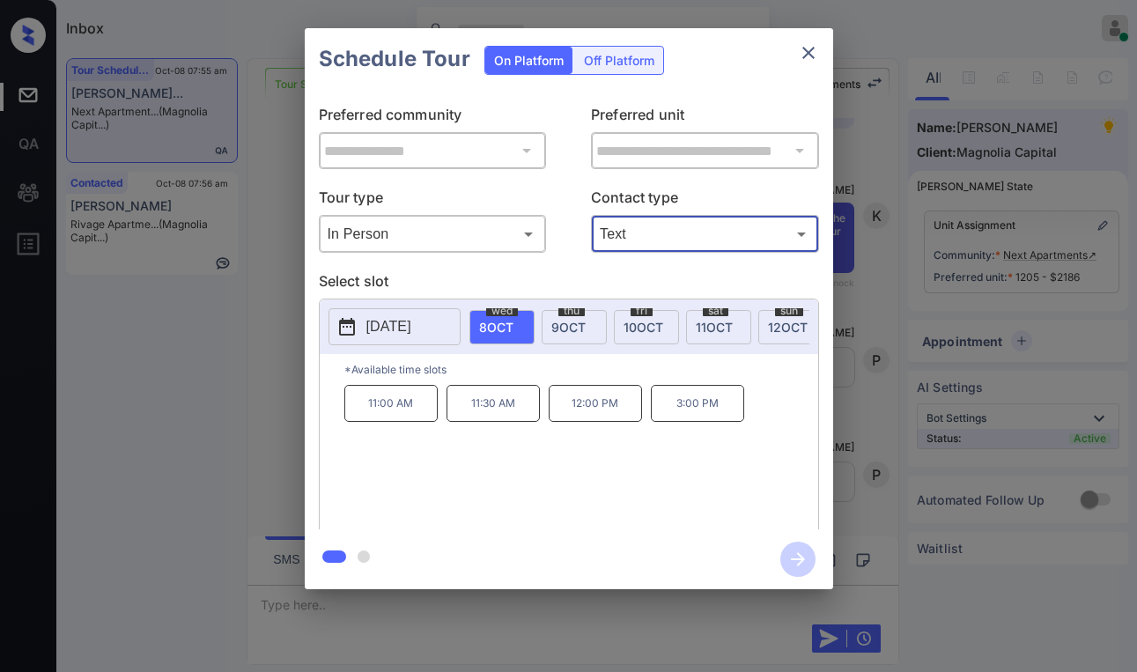
click at [812, 57] on icon "close" at bounding box center [808, 53] width 12 height 12
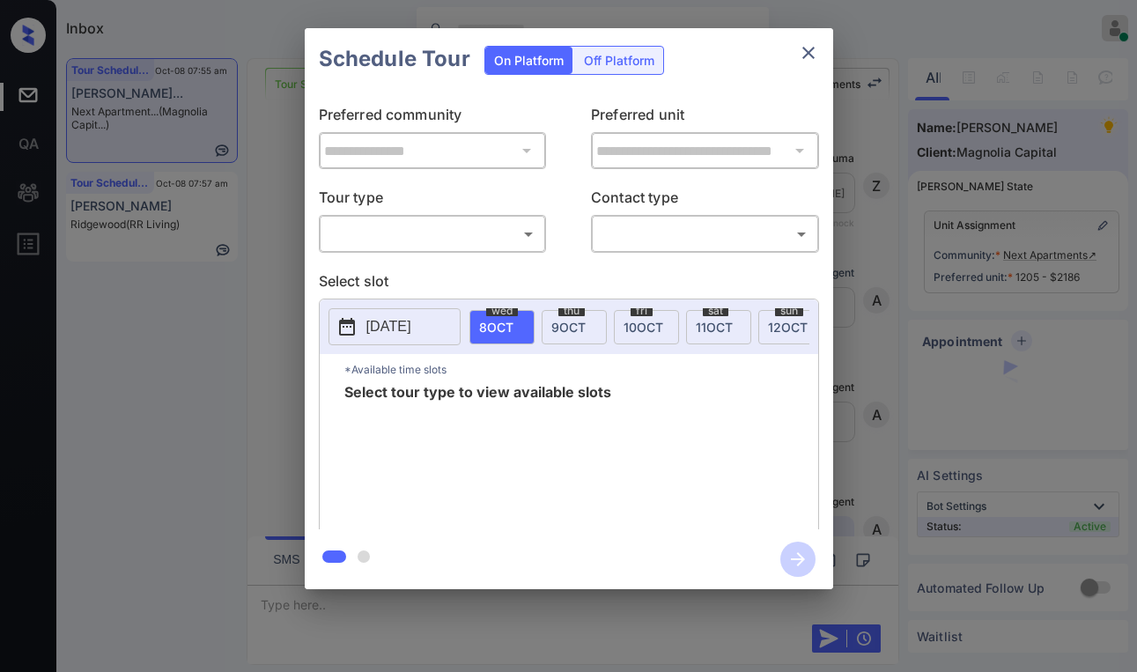
scroll to position [4192, 0]
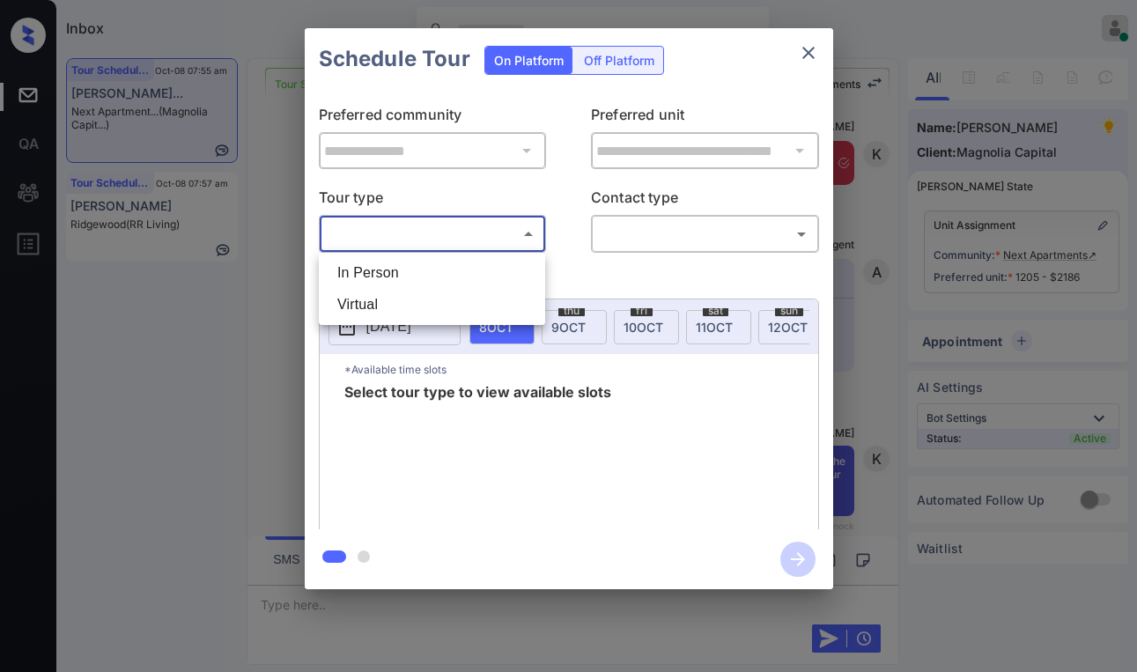
click at [445, 238] on body "Inbox [PERSON_NAME] Online Set yourself offline Set yourself on break Profile S…" at bounding box center [568, 336] width 1137 height 672
click at [397, 269] on li "In Person" at bounding box center [431, 273] width 217 height 32
type input "********"
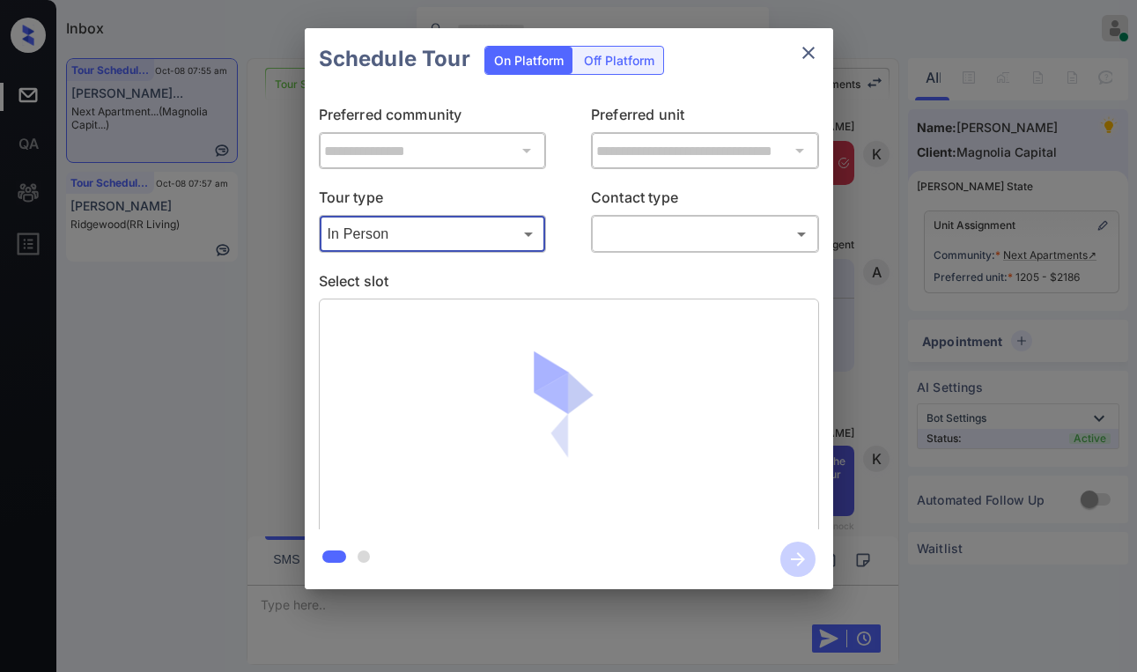
click at [644, 247] on body "Inbox Paolo Gabriel Online Set yourself offline Set yourself on break Profile S…" at bounding box center [568, 336] width 1137 height 672
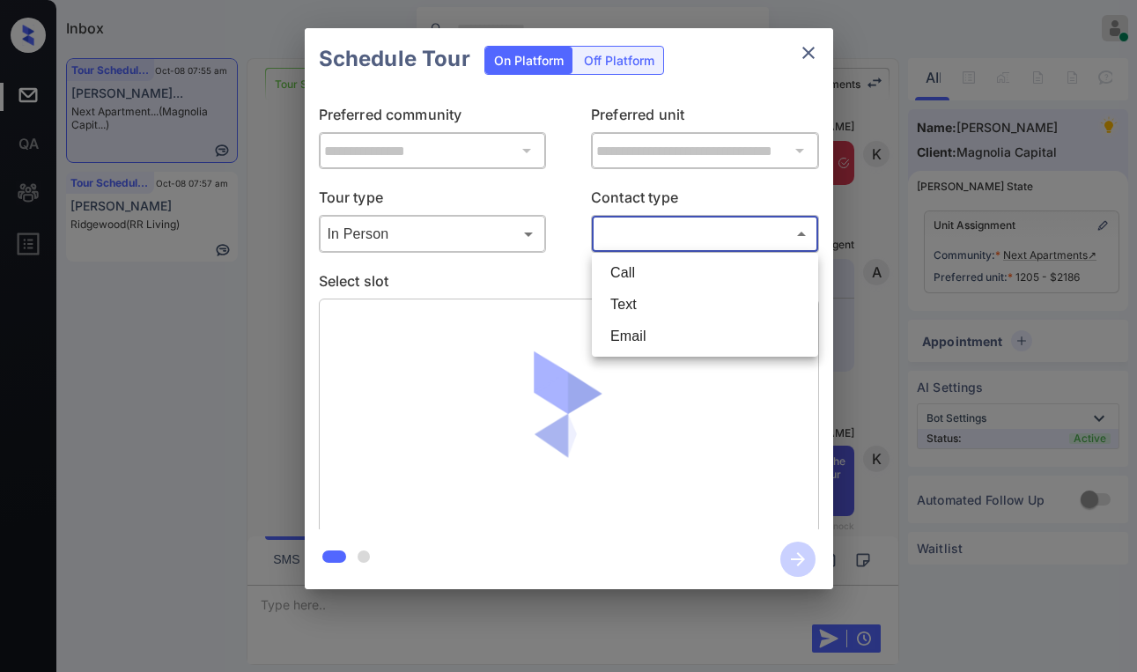
click at [630, 306] on li "Text" at bounding box center [704, 305] width 217 height 32
type input "****"
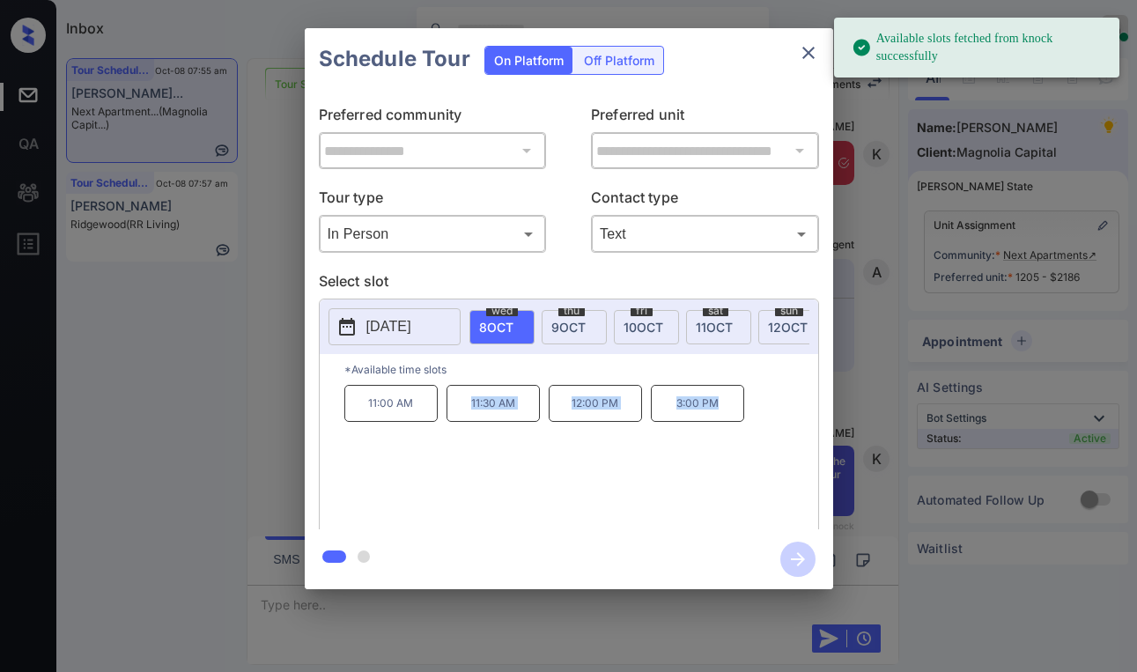
drag, startPoint x: 496, startPoint y: 411, endPoint x: 754, endPoint y: 416, distance: 258.0
click at [754, 416] on div "11:00 AM 11:30 AM 12:00 PM 3:00 PM" at bounding box center [581, 455] width 474 height 141
copy div "11:30 AM 12:00 PM 3:00 PM"
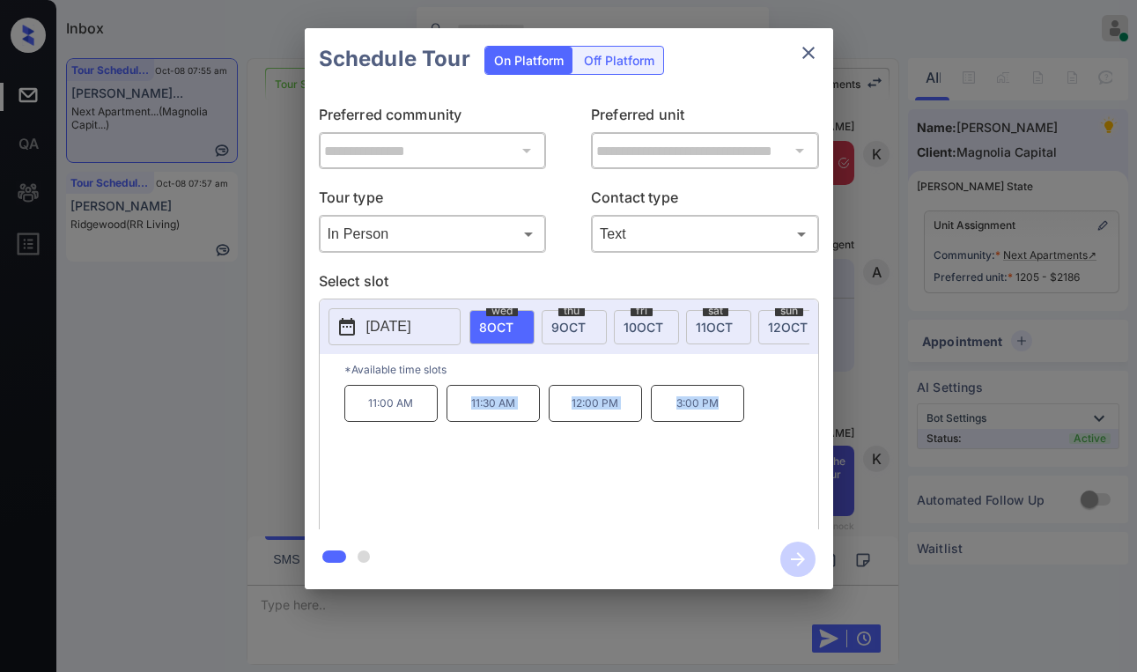
click at [811, 60] on icon "close" at bounding box center [808, 52] width 21 height 21
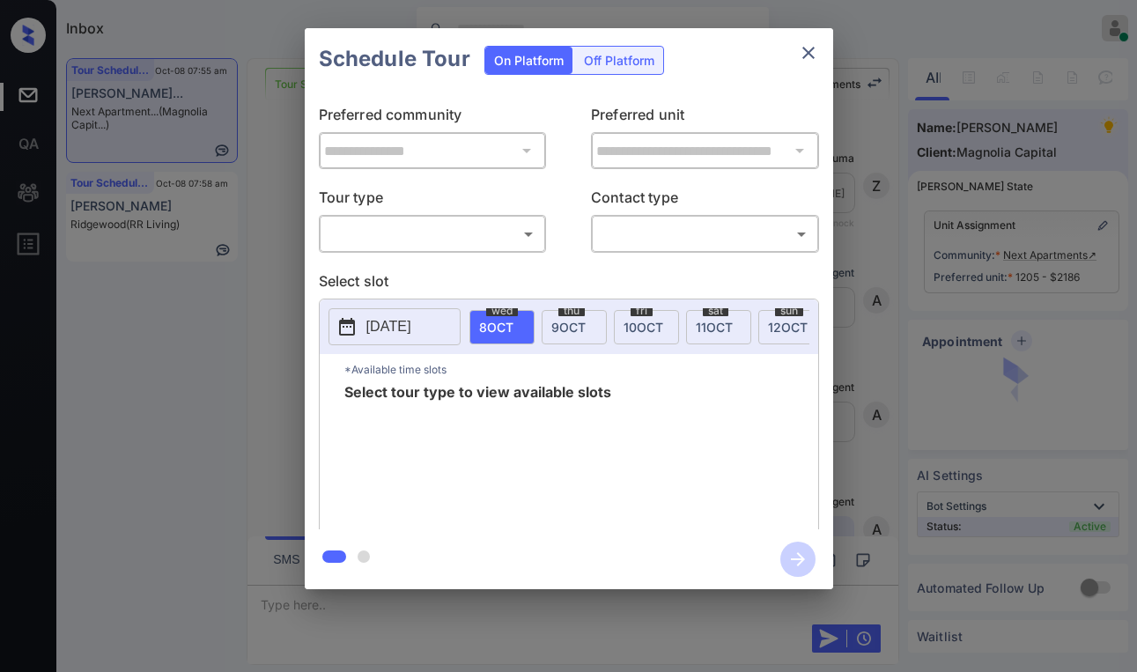
scroll to position [4104, 0]
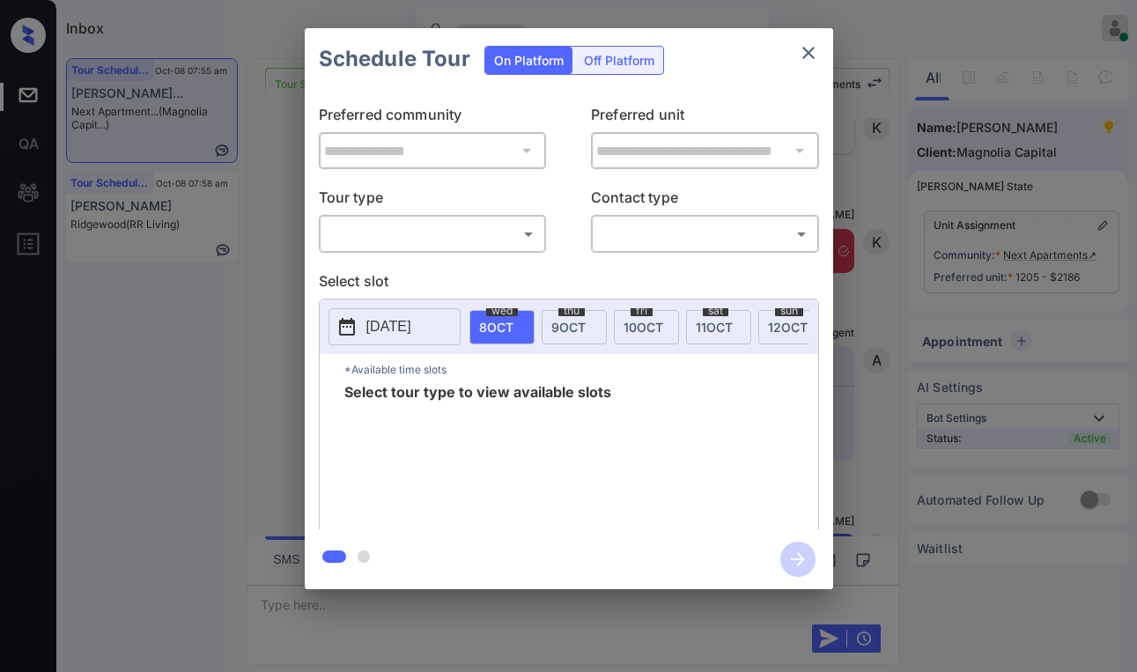
click at [416, 223] on body "Inbox [PERSON_NAME] Online Set yourself offline Set yourself on break Profile S…" at bounding box center [568, 336] width 1137 height 672
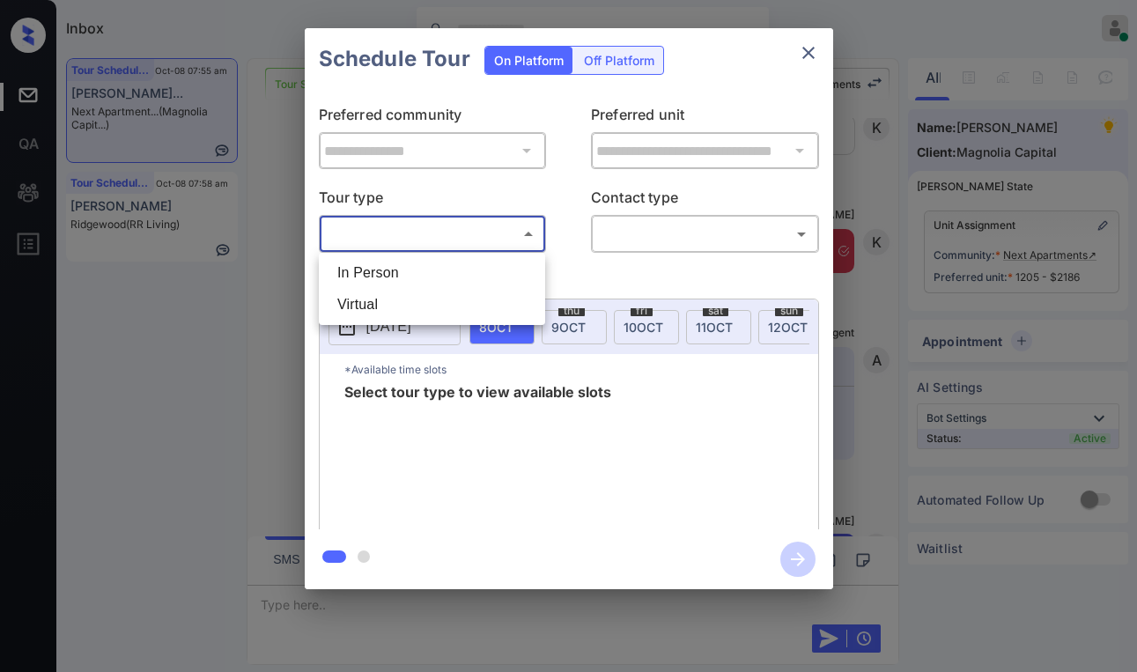
drag, startPoint x: 405, startPoint y: 263, endPoint x: 430, endPoint y: 253, distance: 27.6
click at [405, 264] on li "In Person" at bounding box center [431, 273] width 217 height 32
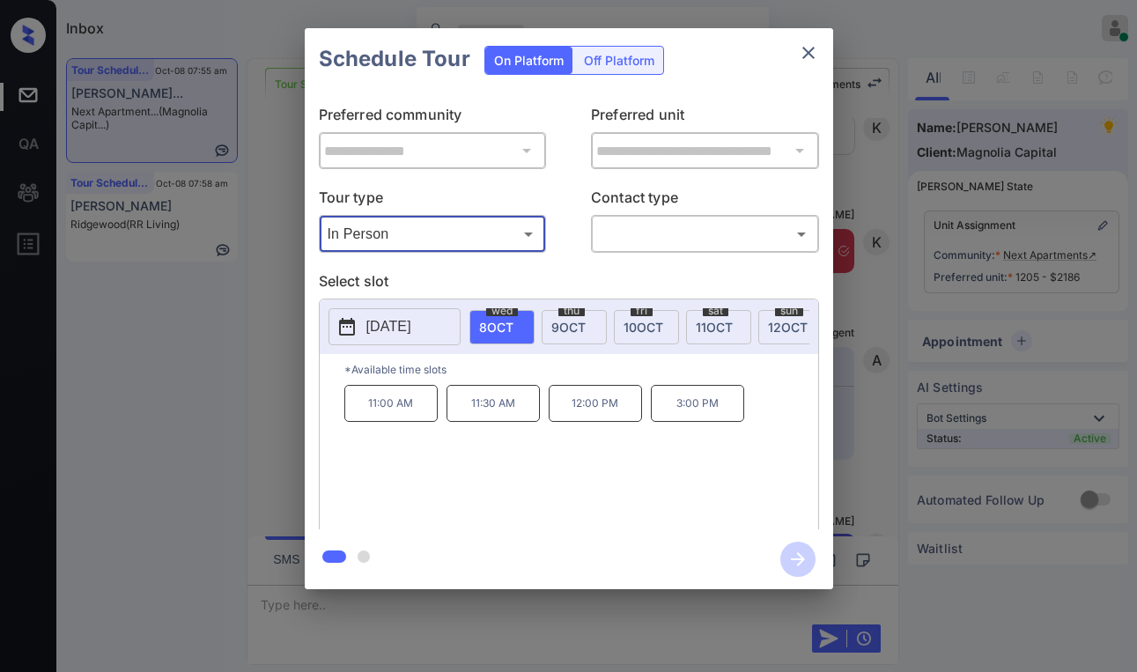
type input "********"
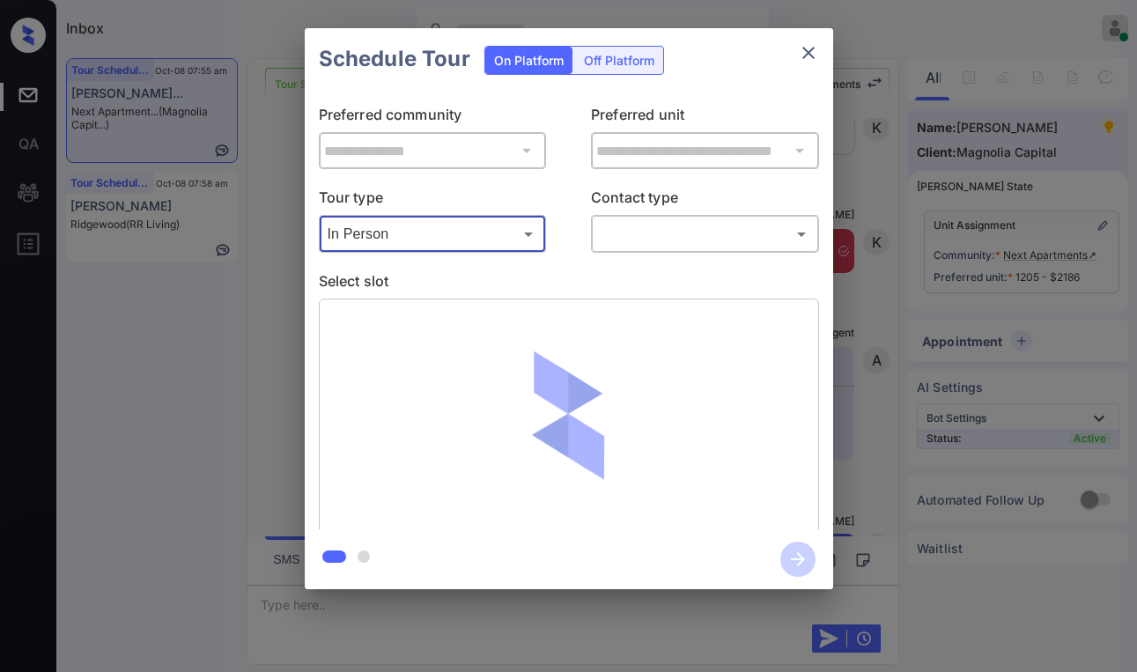
click at [614, 248] on body "Inbox Paolo Gabriel Online Set yourself offline Set yourself on break Profile S…" at bounding box center [568, 336] width 1137 height 672
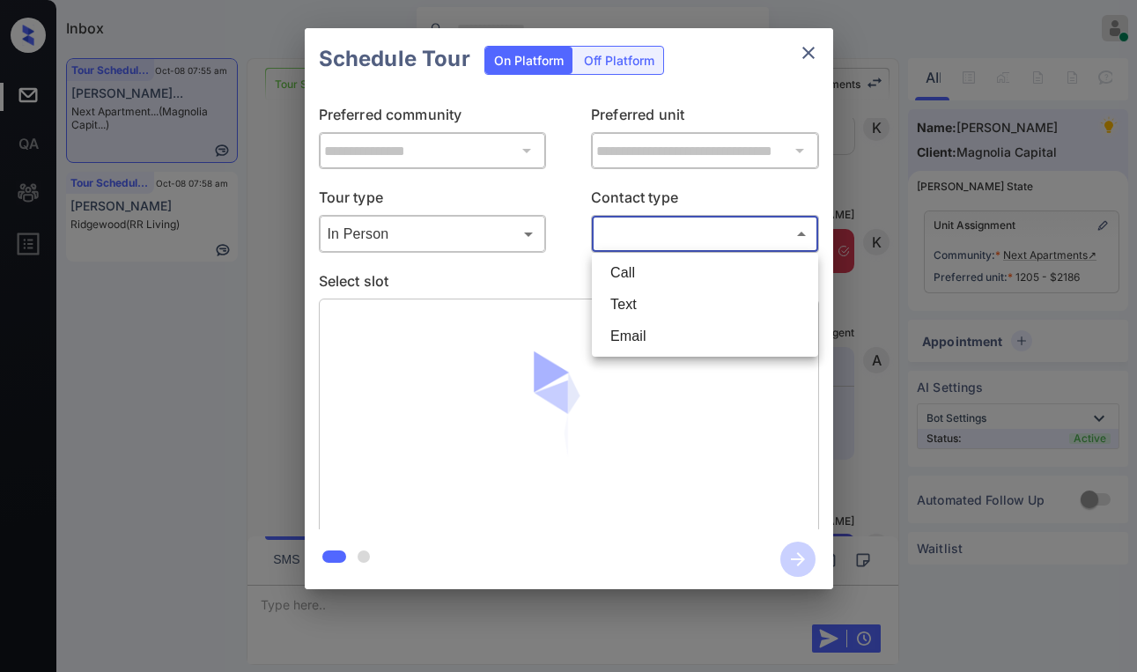
click at [622, 328] on li "Email" at bounding box center [704, 336] width 217 height 32
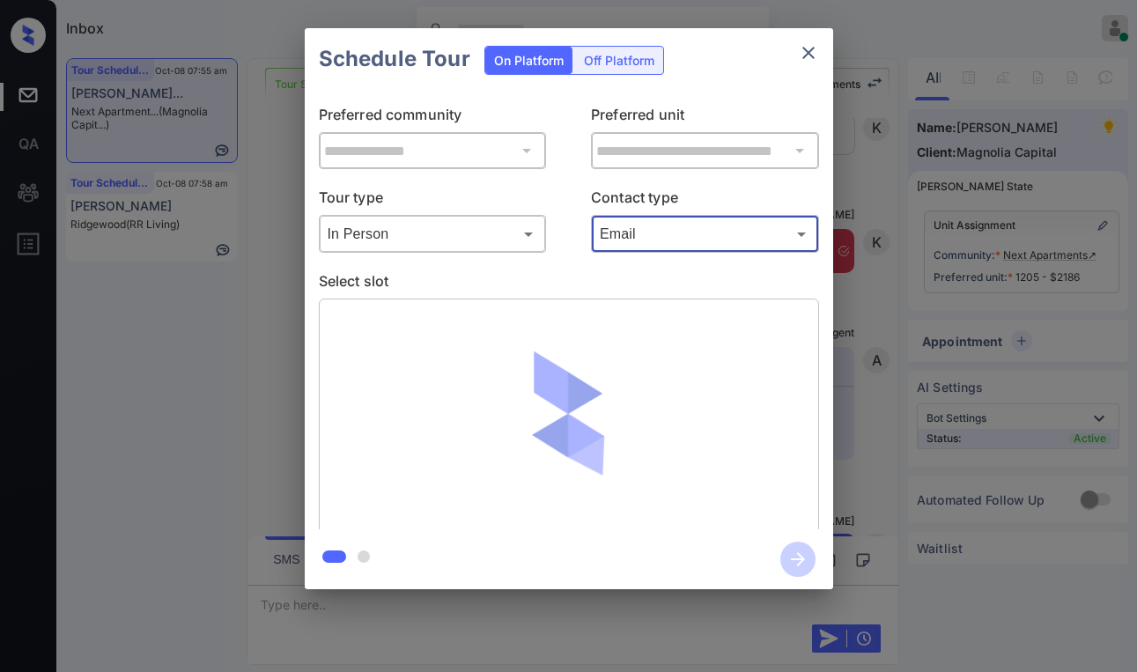
click at [628, 252] on div "Email ***** ​" at bounding box center [705, 234] width 228 height 38
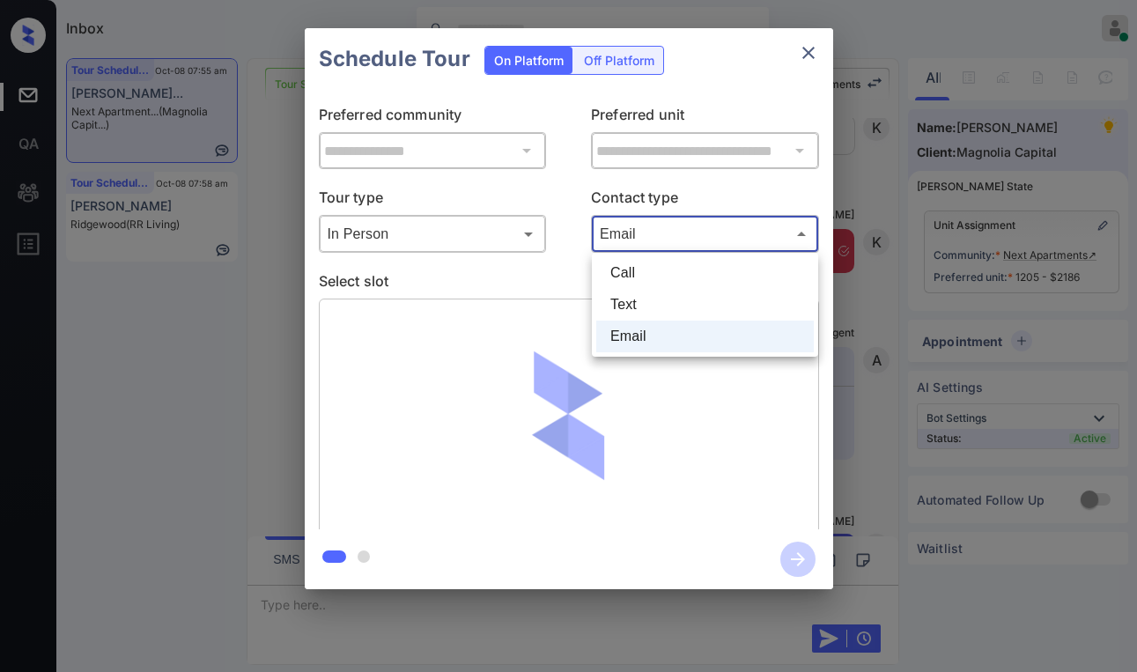
click at [628, 243] on body "Inbox Paolo Gabriel Online Set yourself offline Set yourself on break Profile S…" at bounding box center [568, 336] width 1137 height 672
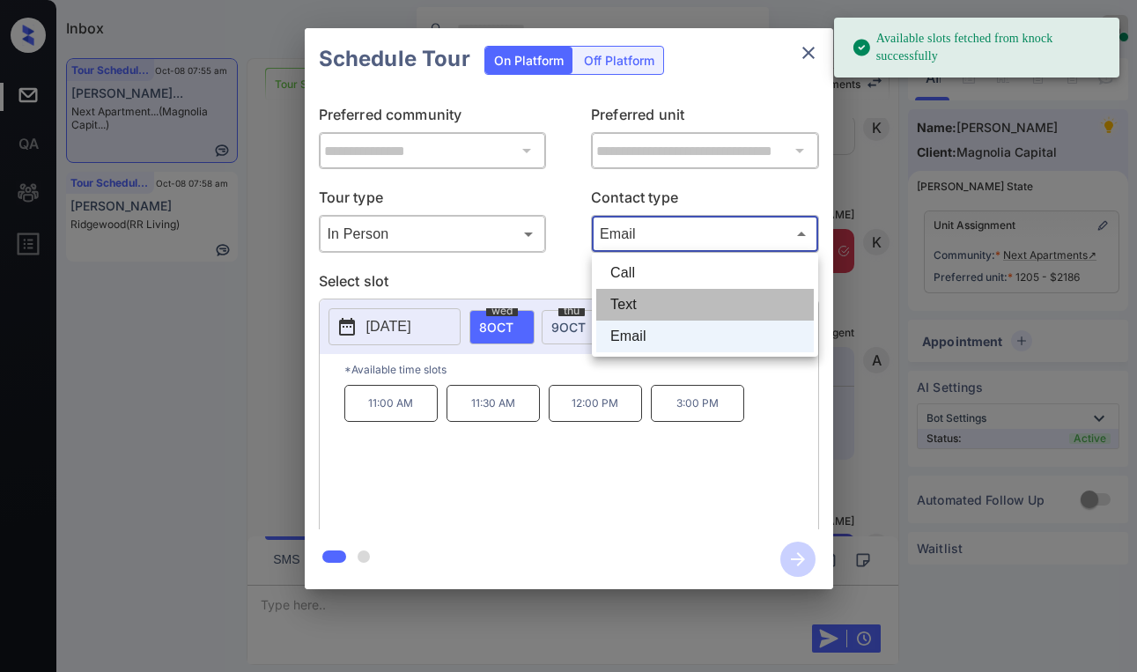
click at [628, 297] on li "Text" at bounding box center [704, 305] width 217 height 32
type input "****"
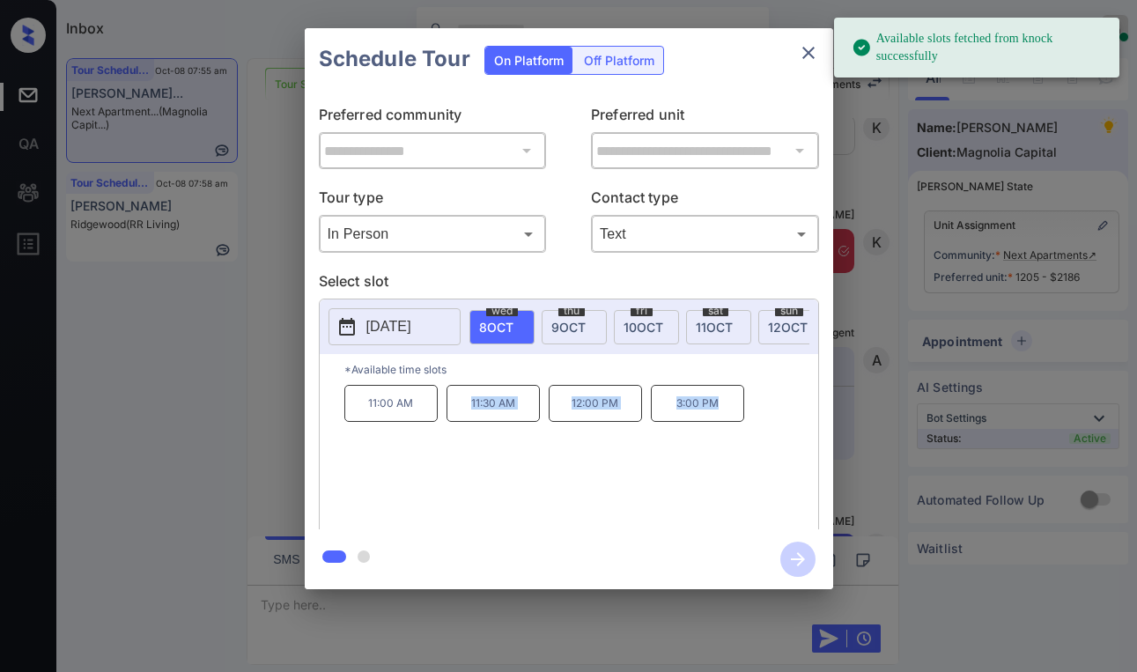
drag, startPoint x: 491, startPoint y: 415, endPoint x: 737, endPoint y: 421, distance: 245.7
click at [737, 421] on div "11:00 AM 11:30 AM 12:00 PM 3:00 PM" at bounding box center [581, 455] width 474 height 141
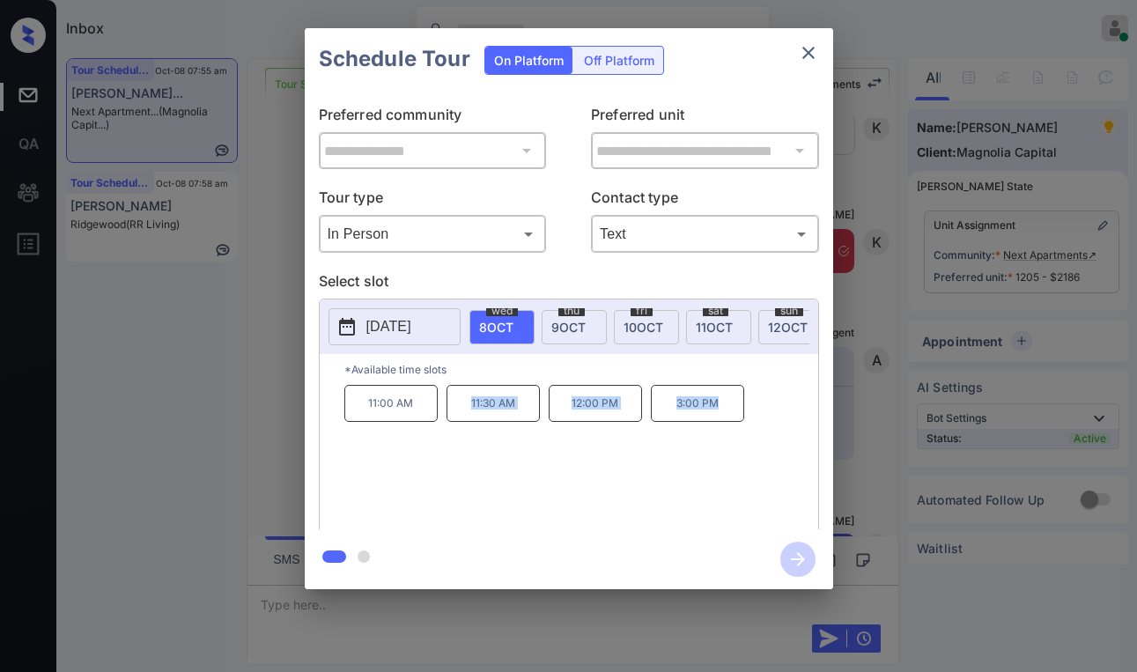
copy div "11:30 AM 12:00 PM 3:00 PM"
click at [151, 380] on div "**********" at bounding box center [568, 308] width 1137 height 617
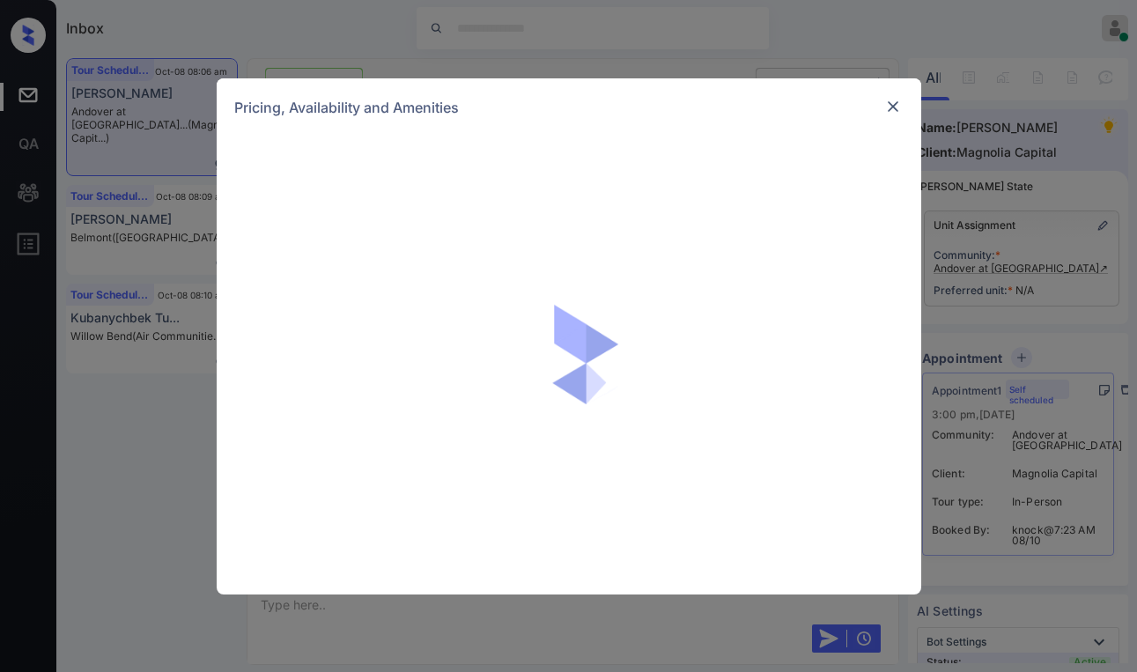
scroll to position [1238, 0]
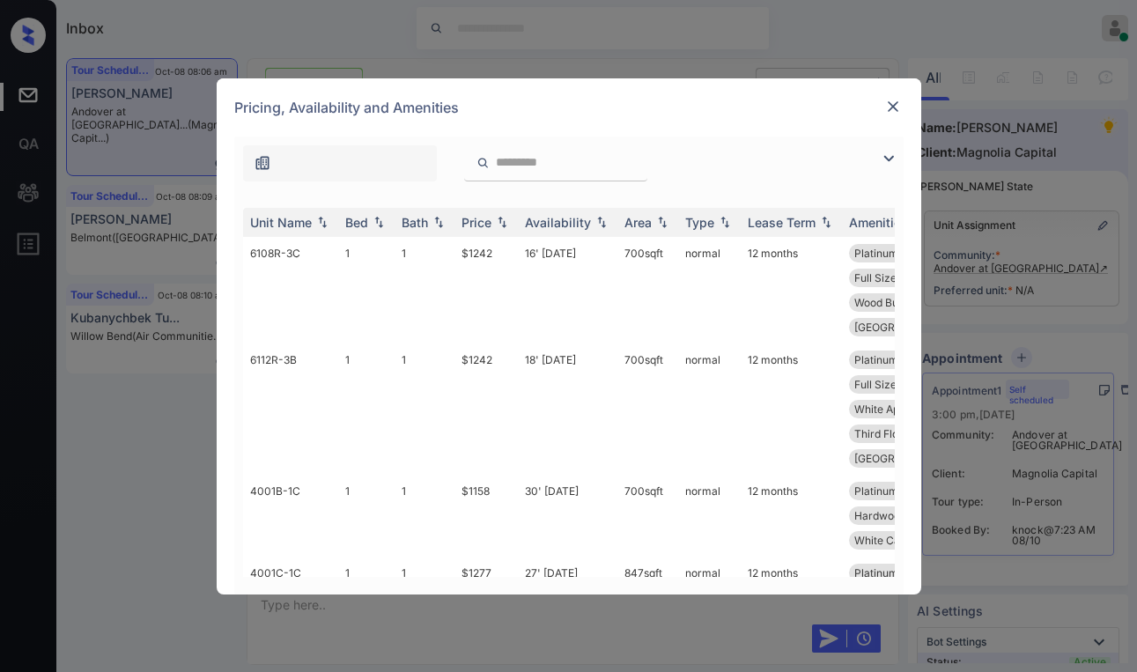
click at [886, 164] on img at bounding box center [888, 158] width 21 height 21
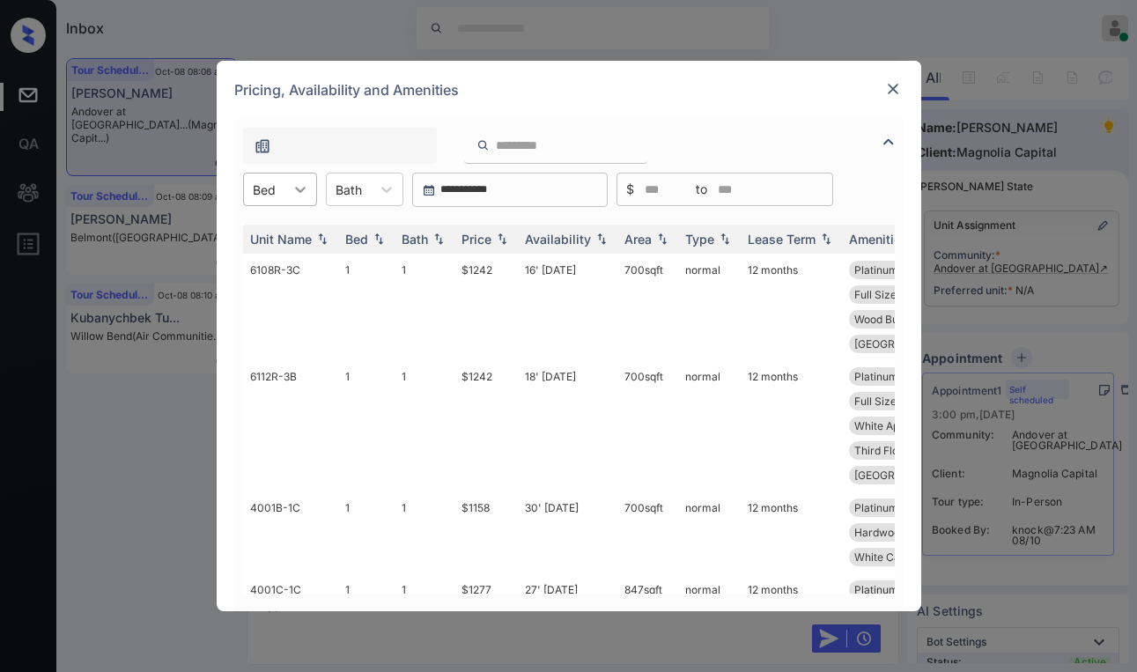
click at [296, 201] on div at bounding box center [300, 189] width 32 height 32
click at [272, 245] on div "1" at bounding box center [280, 233] width 74 height 32
click at [483, 239] on div "Price" at bounding box center [476, 239] width 30 height 15
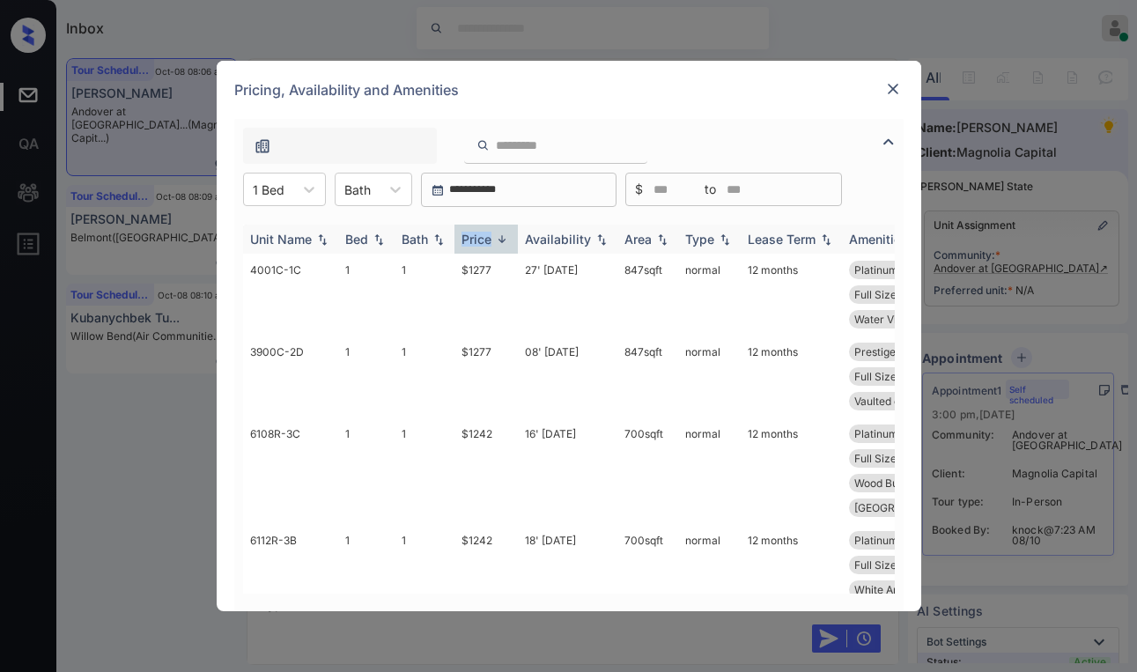
click at [483, 239] on div "Price" at bounding box center [476, 239] width 30 height 15
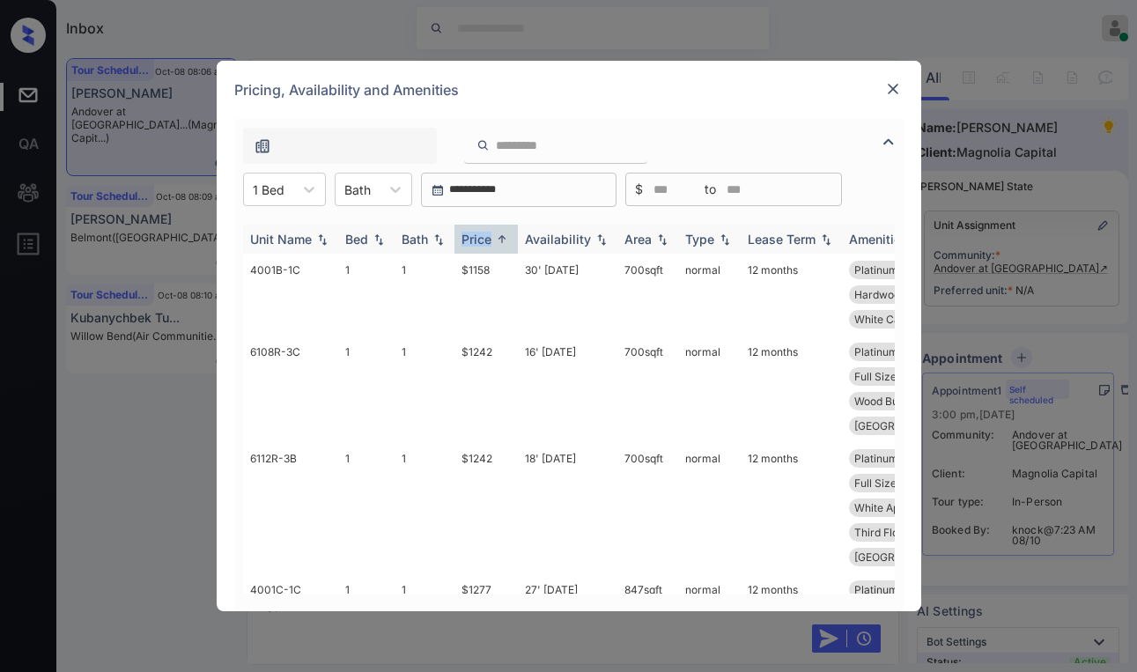
click at [483, 239] on div "Price" at bounding box center [476, 239] width 30 height 15
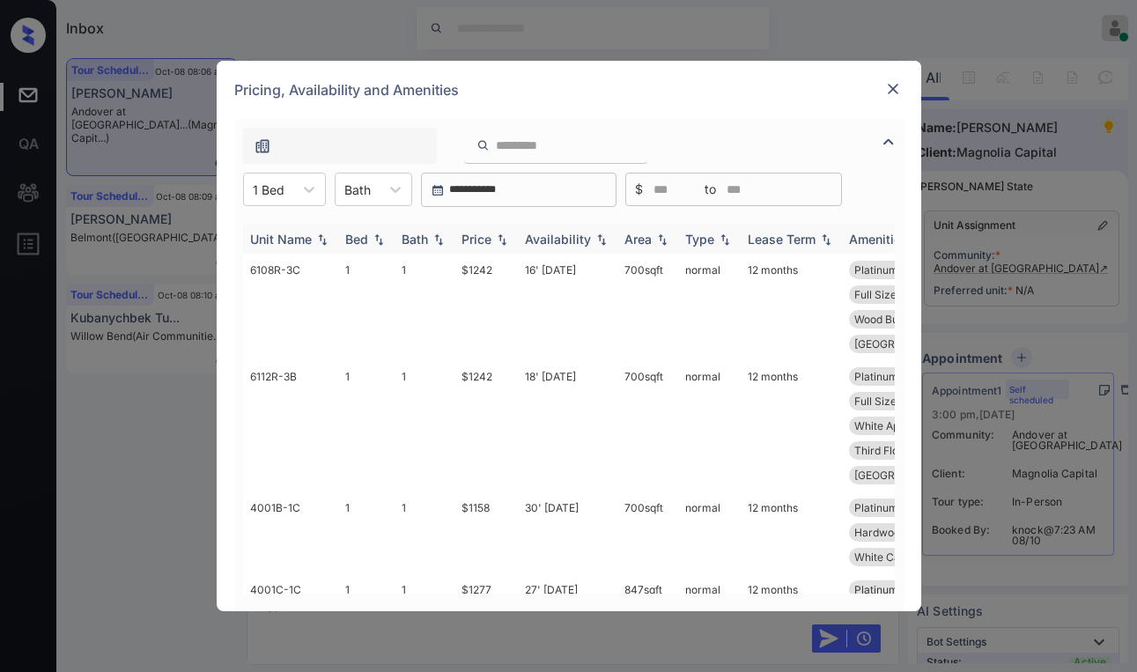
click at [483, 239] on div "Price" at bounding box center [476, 239] width 30 height 15
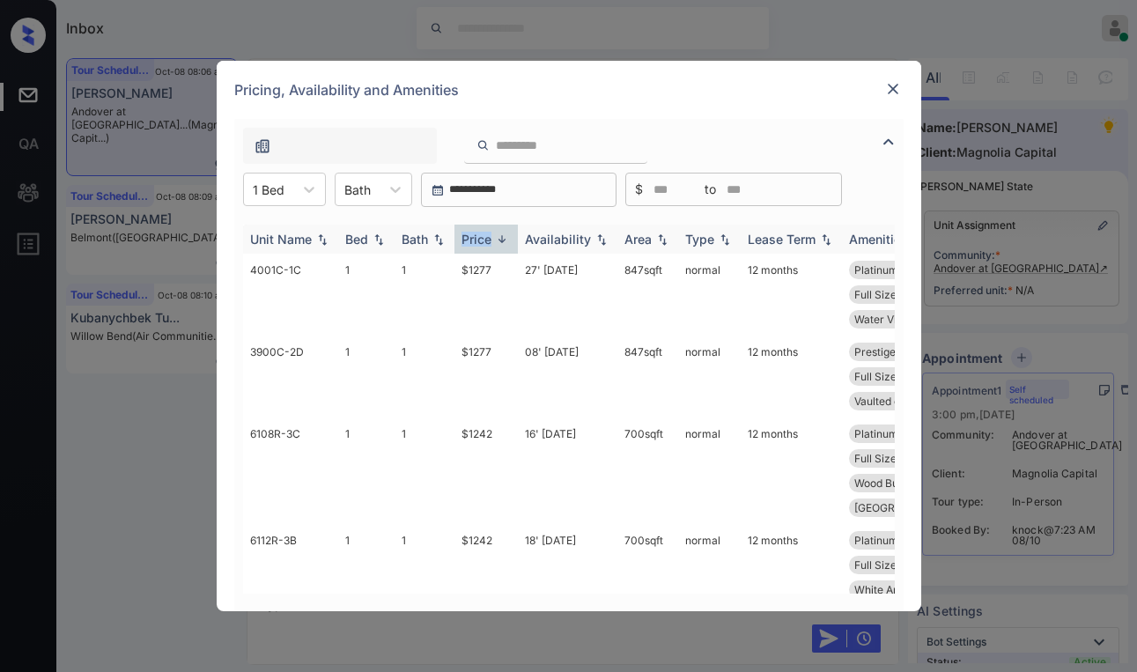
click at [483, 239] on div "Price" at bounding box center [476, 239] width 30 height 15
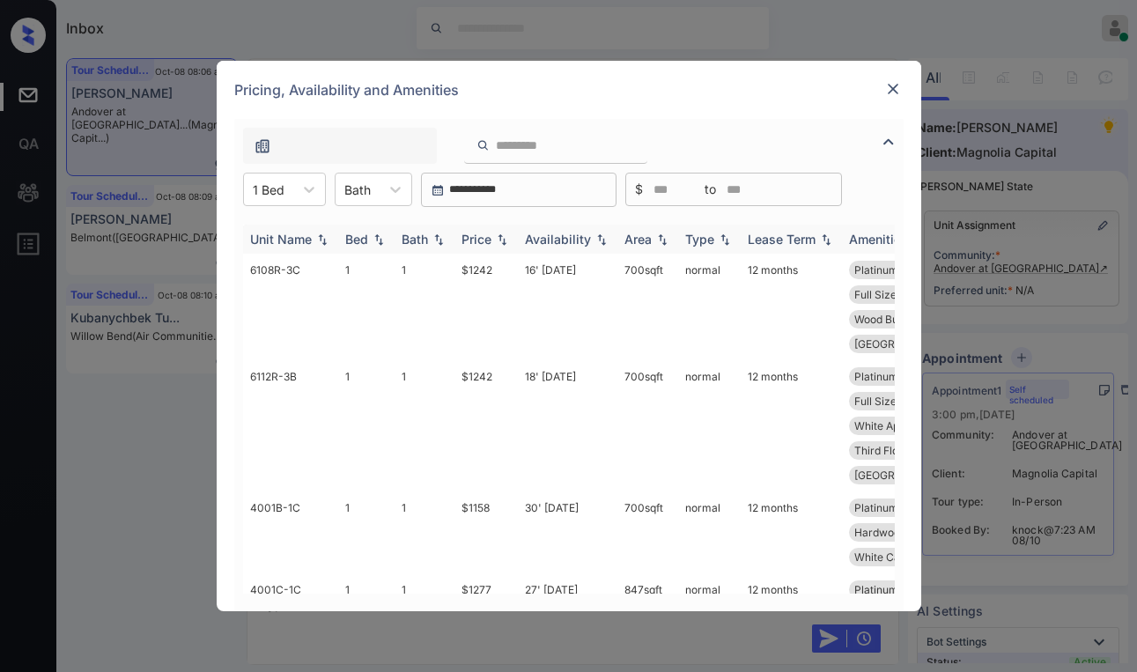
click at [473, 226] on th "Price" at bounding box center [485, 238] width 63 height 29
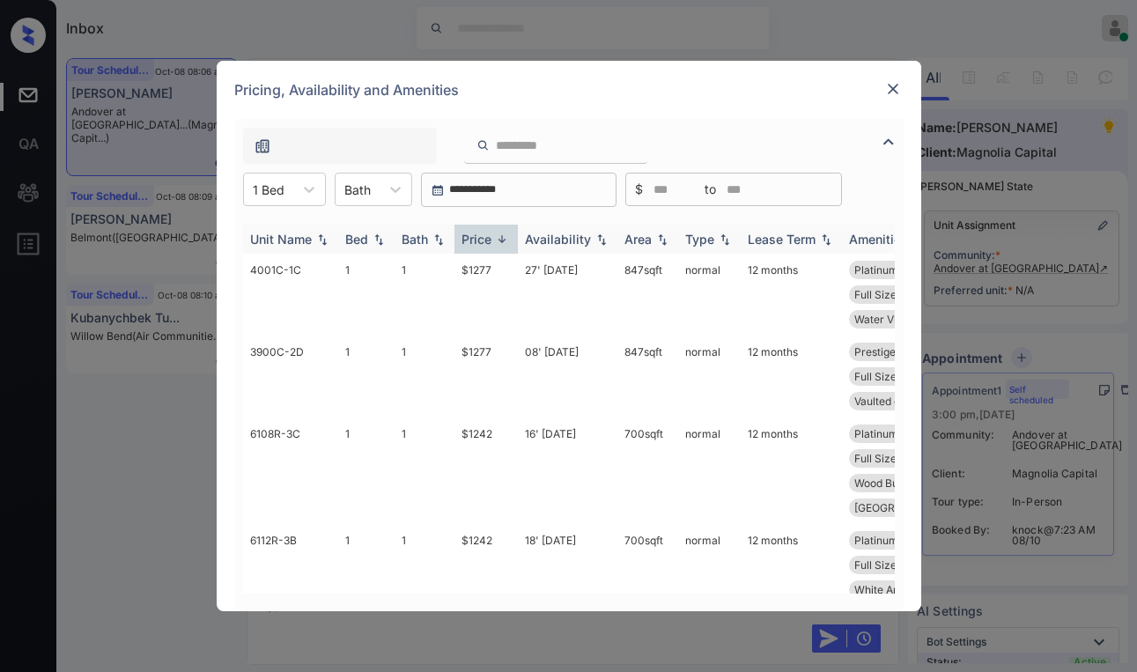
click at [478, 234] on div "Price" at bounding box center [476, 239] width 30 height 15
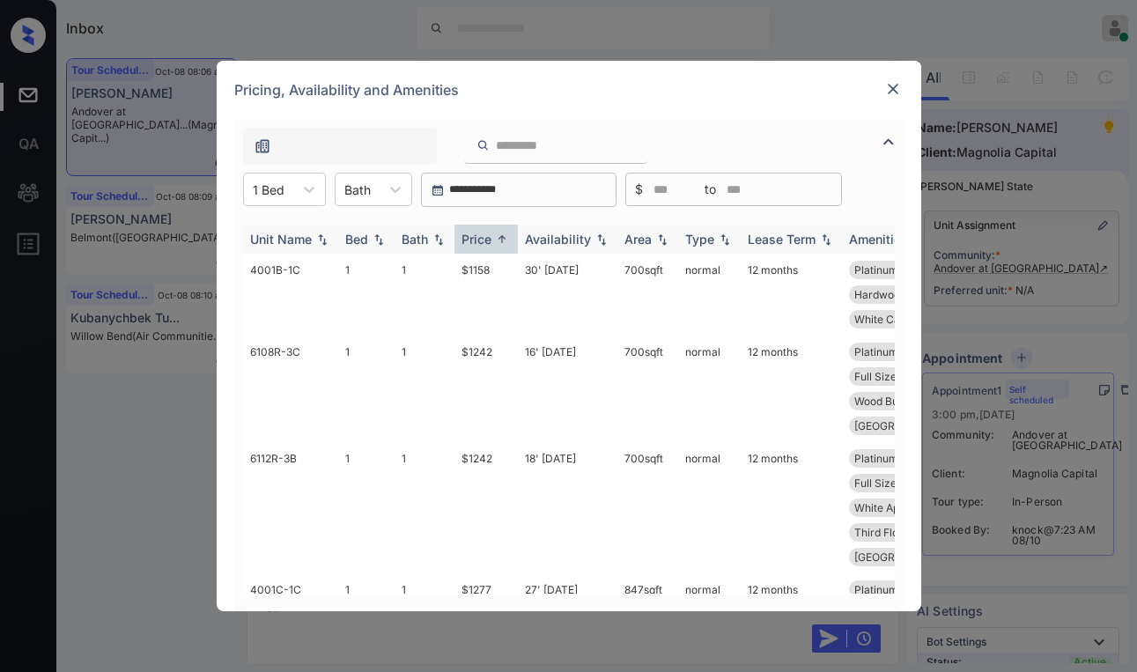
click at [478, 234] on div "Price" at bounding box center [476, 239] width 30 height 15
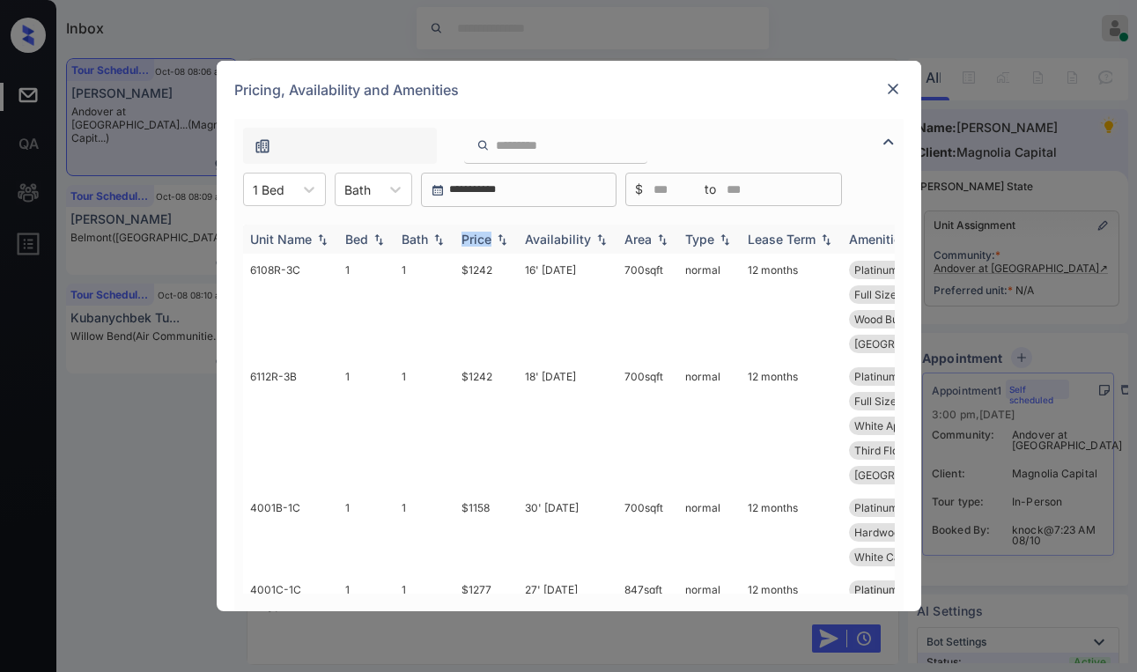
click at [478, 234] on div "Price" at bounding box center [476, 239] width 30 height 15
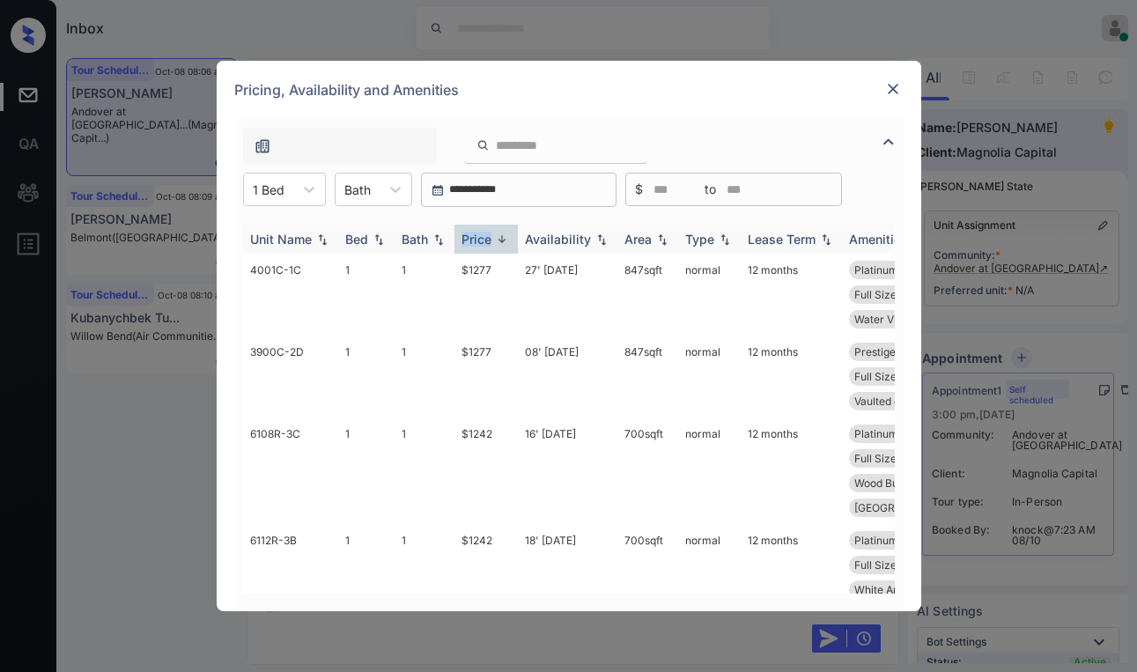
click at [479, 235] on div "Price" at bounding box center [476, 239] width 30 height 15
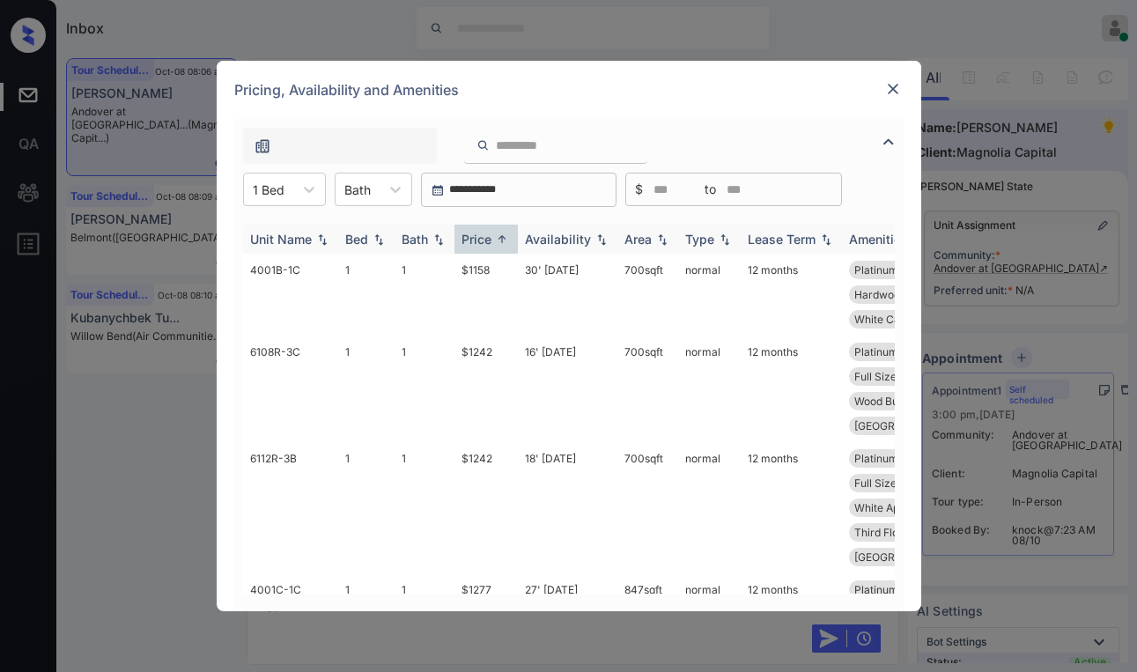
click at [481, 236] on div "Price" at bounding box center [476, 239] width 30 height 15
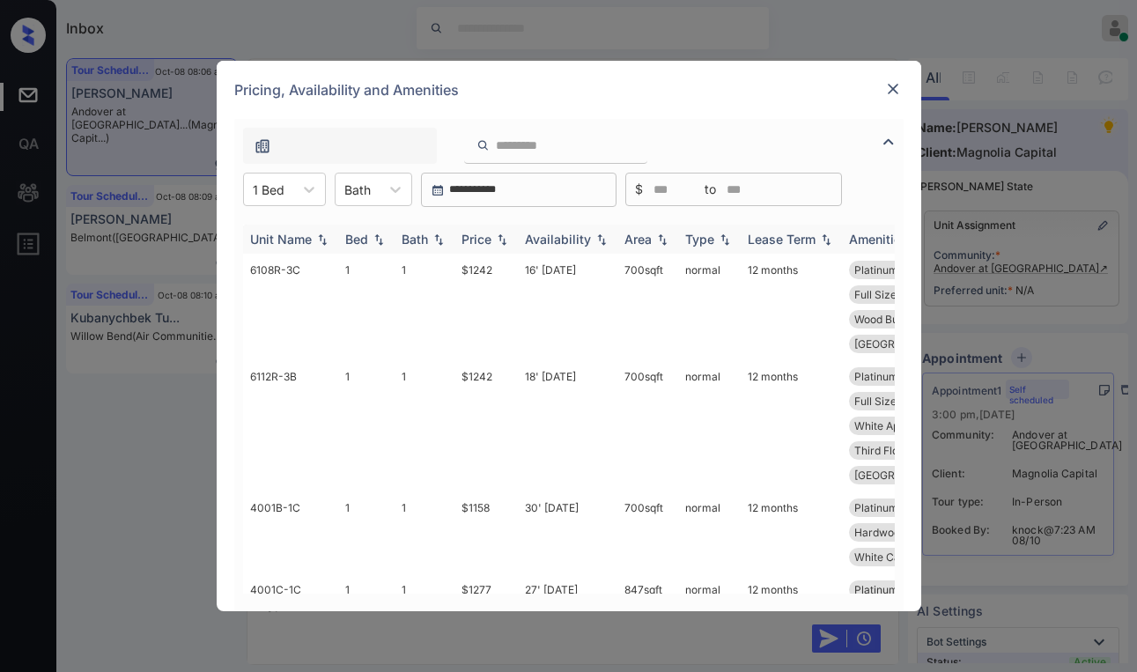
click at [481, 236] on div "Price" at bounding box center [476, 239] width 30 height 15
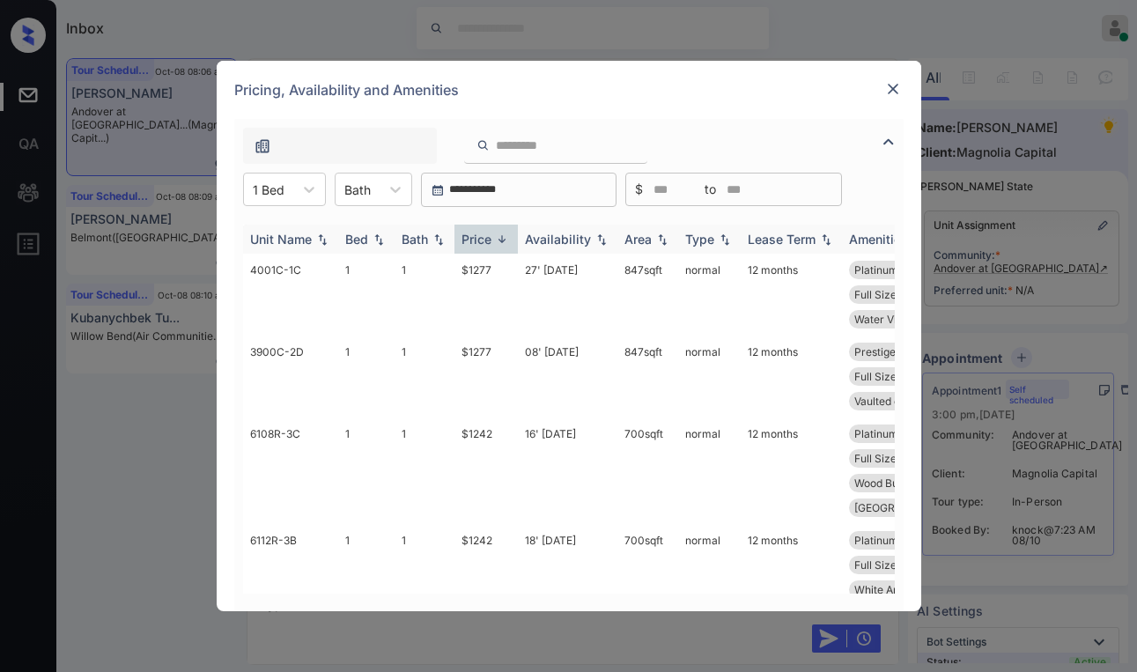
click at [482, 239] on div "Price" at bounding box center [476, 239] width 30 height 15
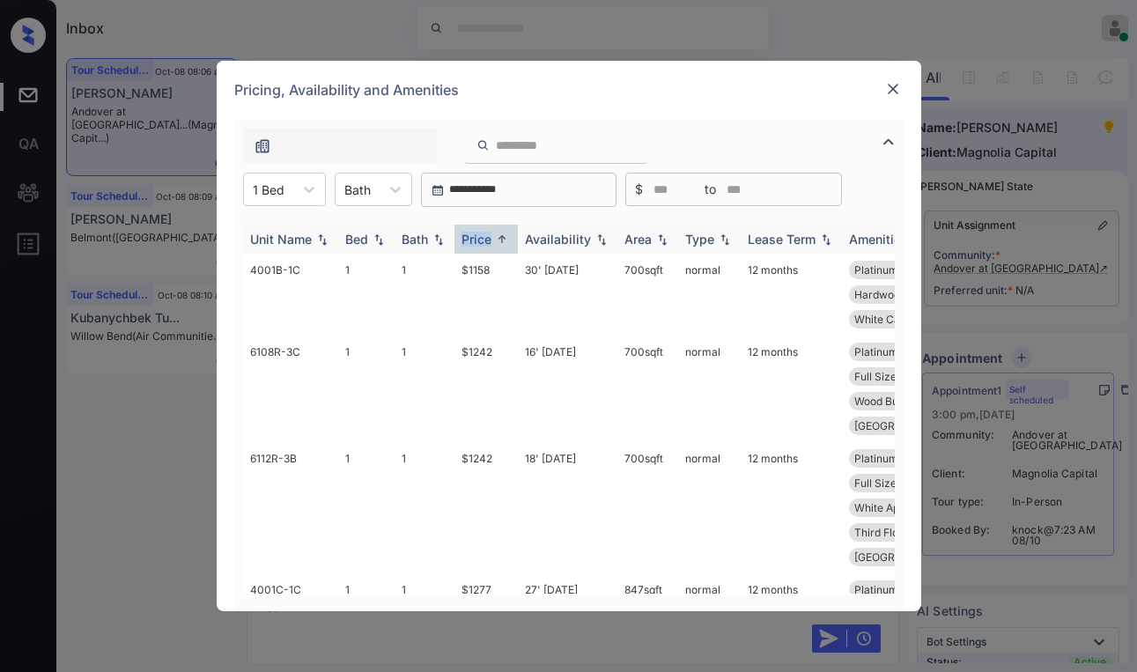
click at [482, 239] on div "Price" at bounding box center [476, 239] width 30 height 15
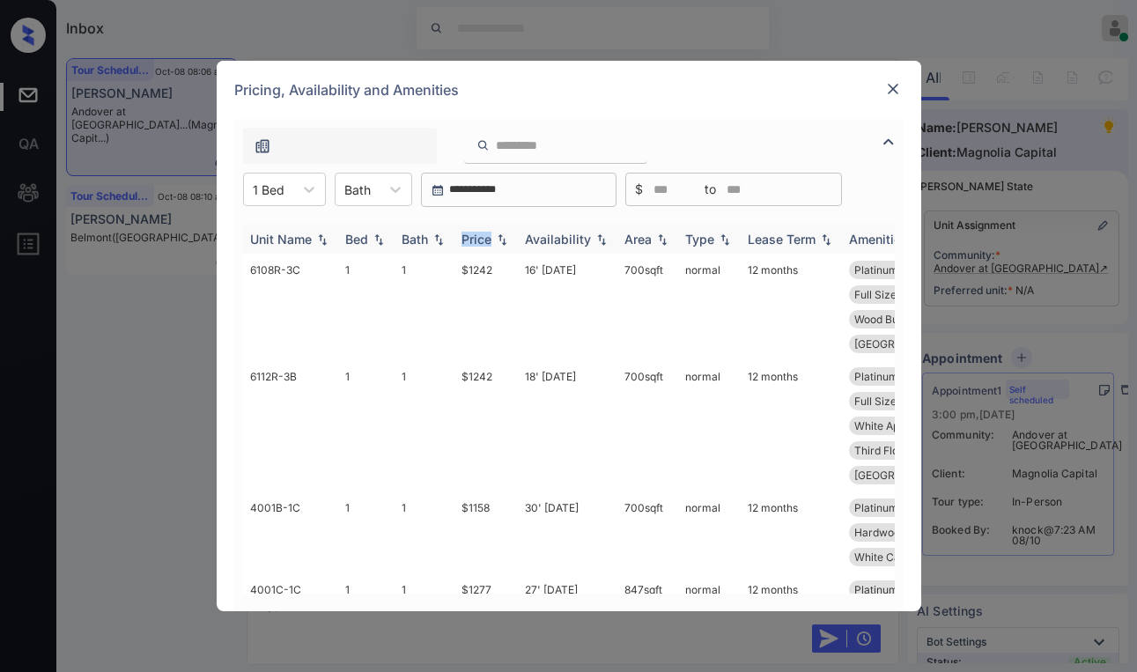
click at [482, 239] on div "Price" at bounding box center [476, 239] width 30 height 15
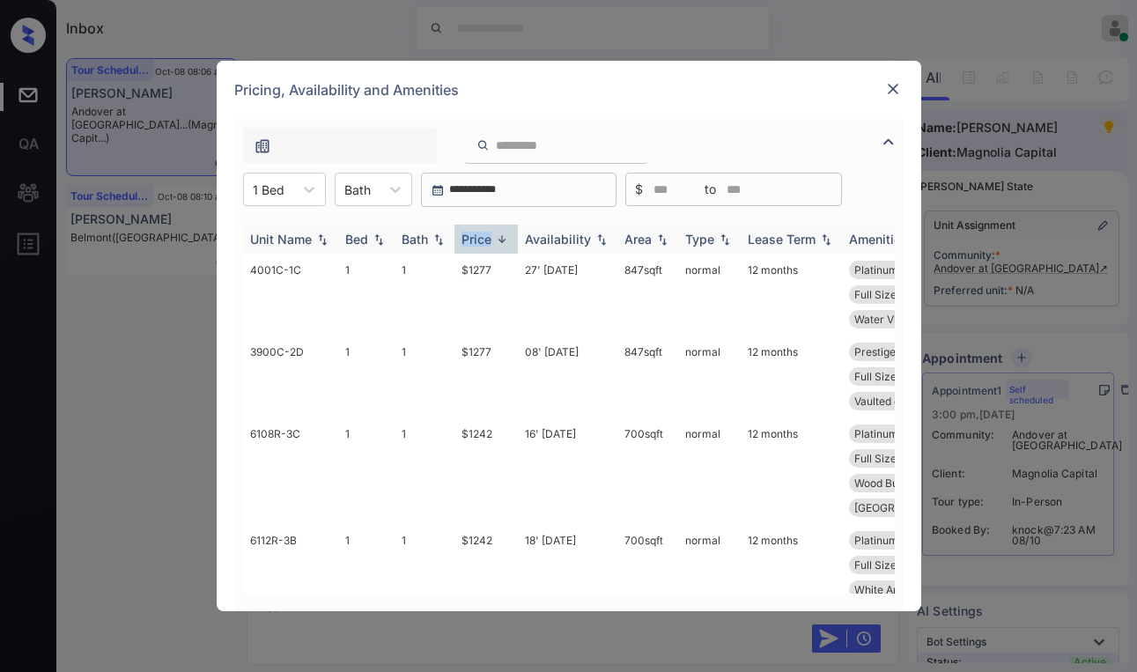
click at [482, 239] on div "Price" at bounding box center [476, 239] width 30 height 15
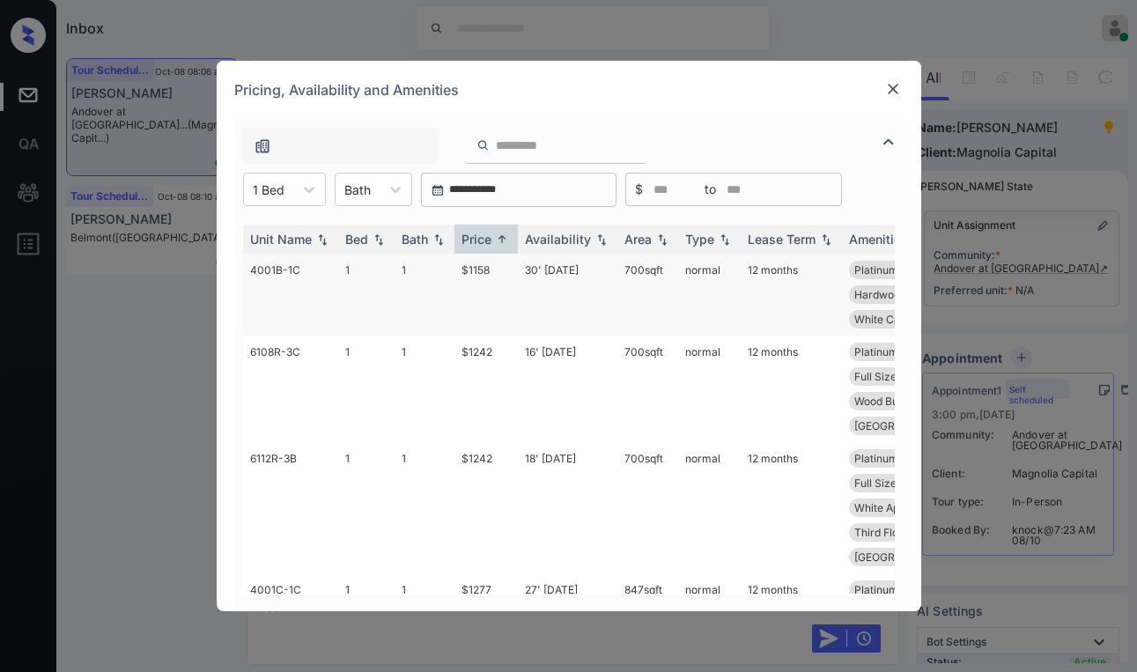
click at [481, 270] on td "$1158" at bounding box center [485, 295] width 63 height 82
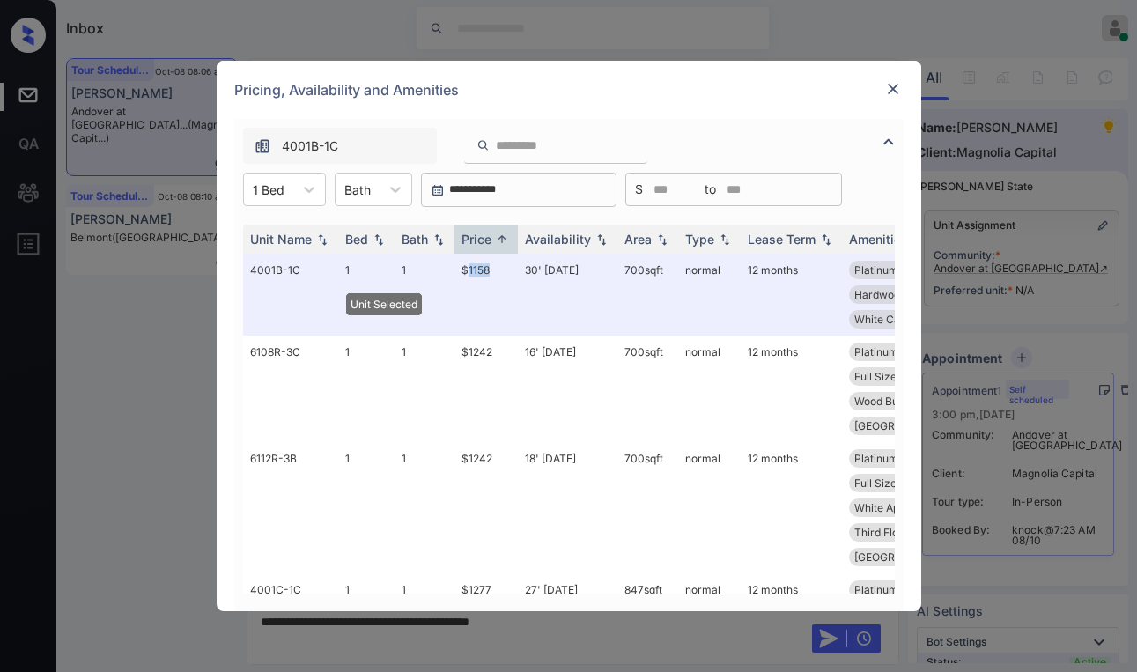
click at [890, 92] on img at bounding box center [893, 89] width 18 height 18
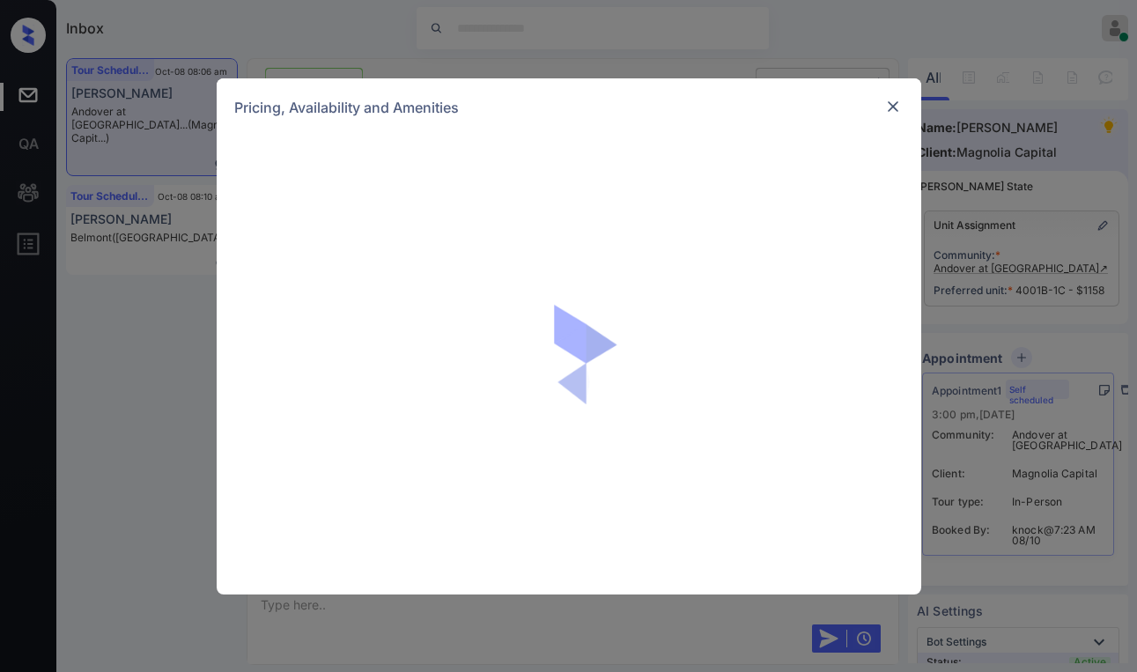
scroll to position [1238, 0]
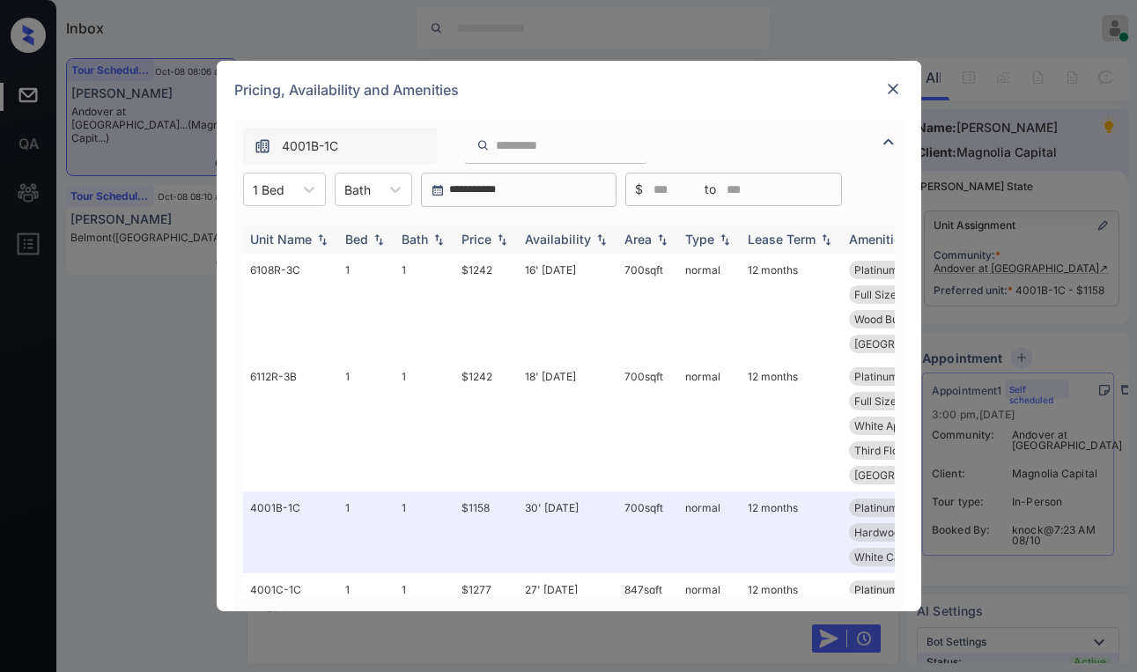
click at [488, 232] on div "Price" at bounding box center [476, 239] width 30 height 15
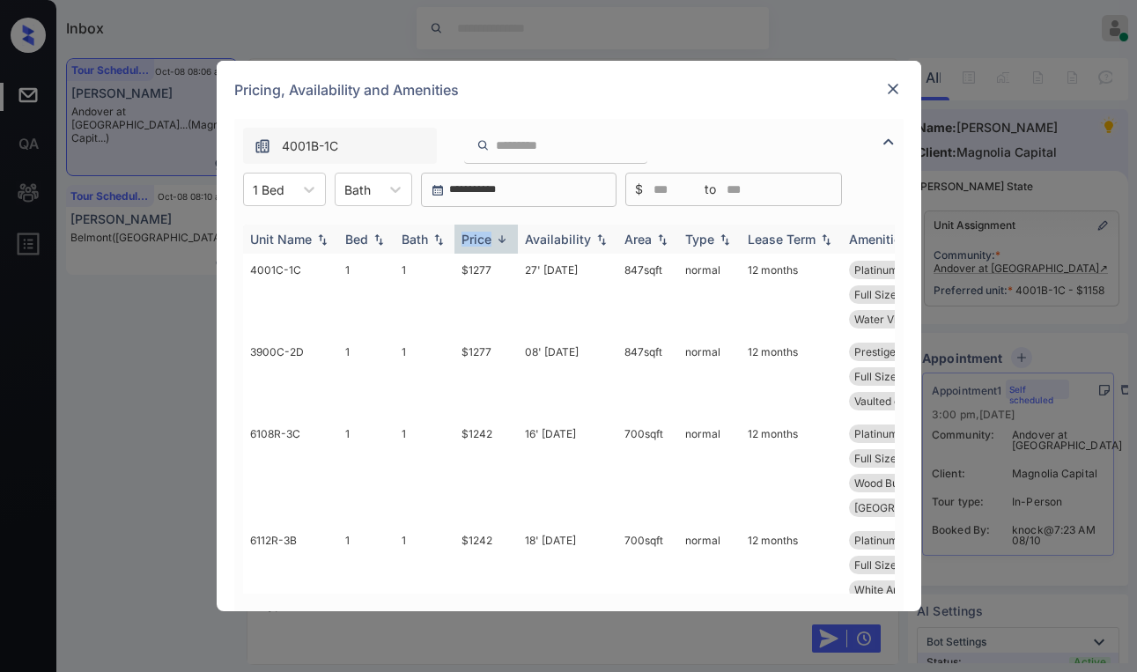
click at [488, 232] on div "Price" at bounding box center [476, 239] width 30 height 15
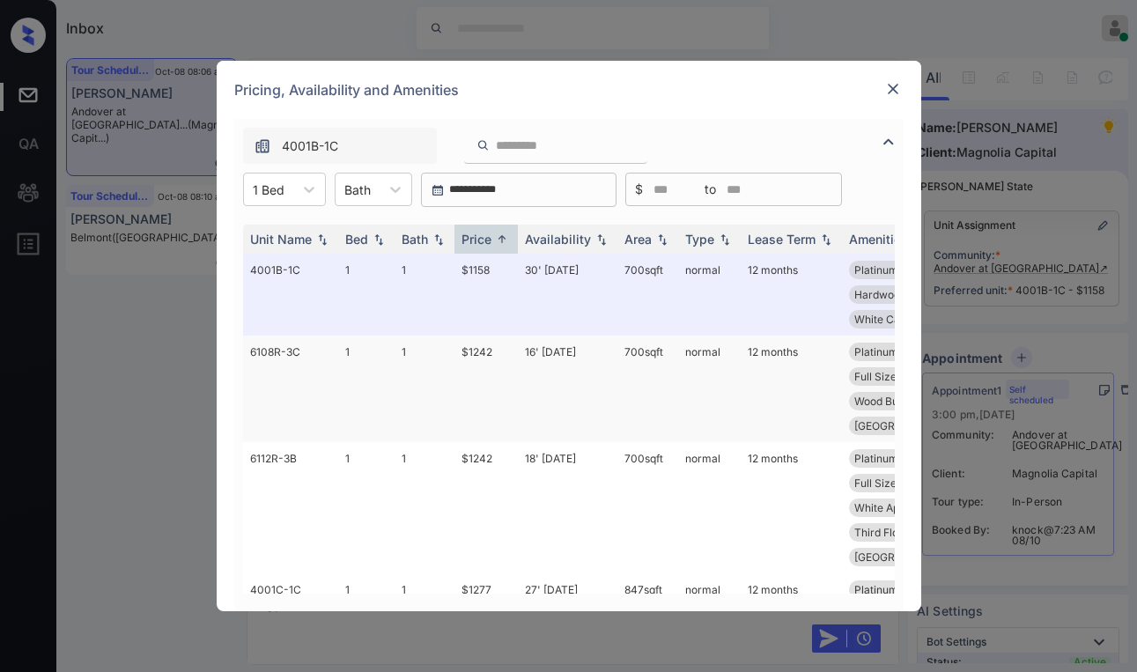
click at [476, 352] on td "$1242" at bounding box center [485, 388] width 63 height 107
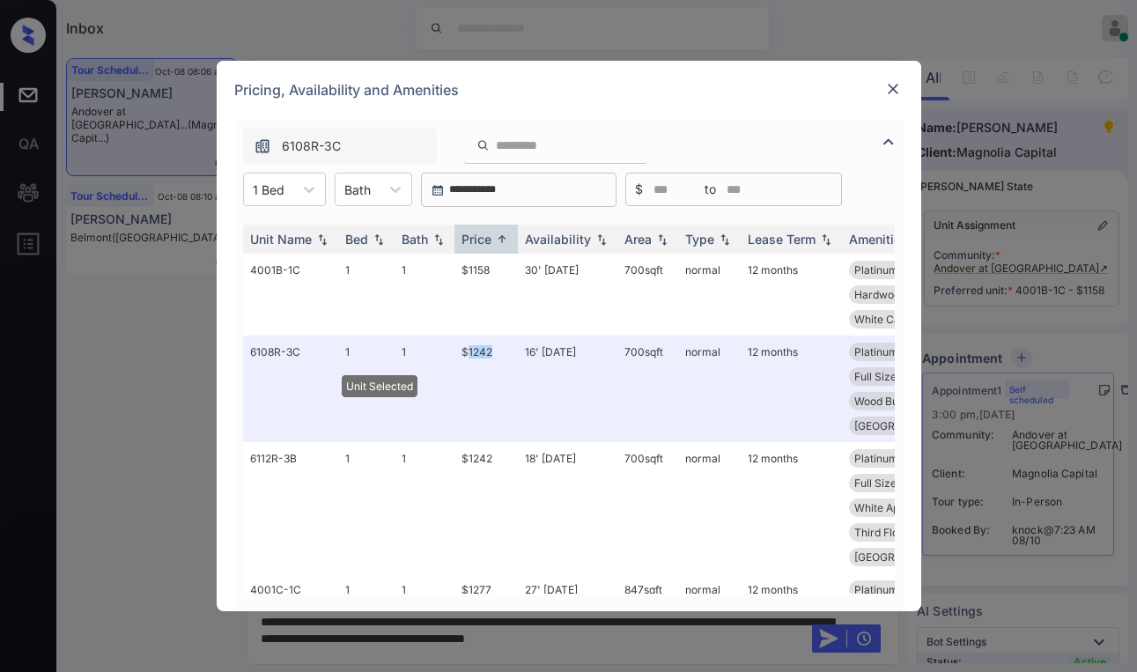
click at [894, 92] on img at bounding box center [893, 89] width 18 height 18
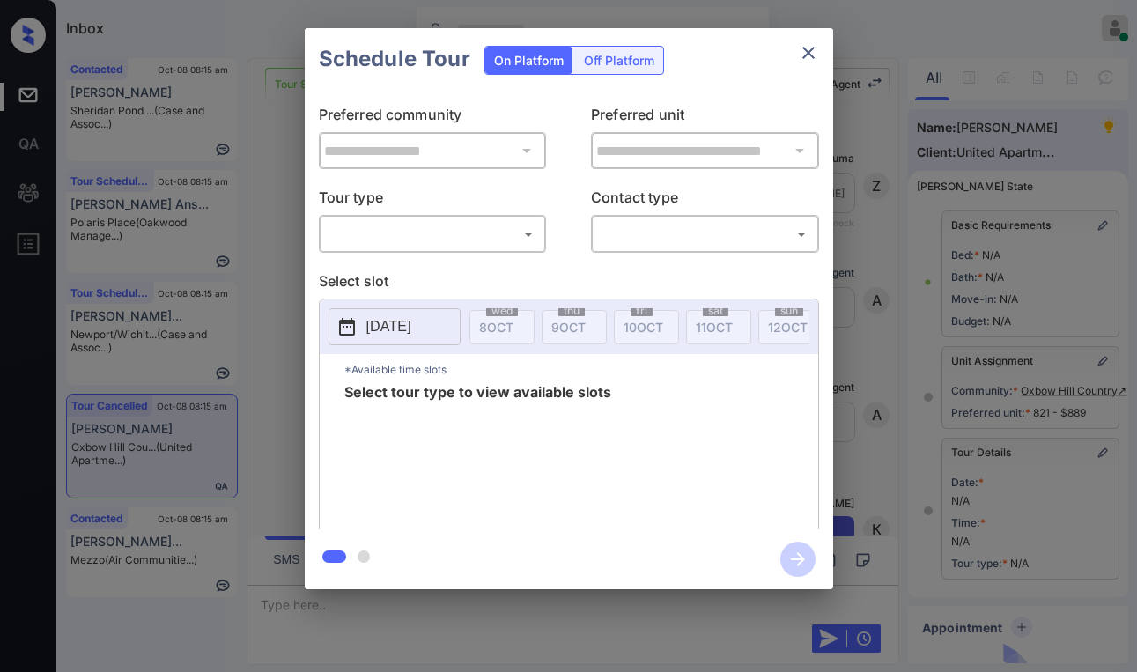
click at [447, 229] on body "Inbox [PERSON_NAME] Online Set yourself offline Set yourself on break Profile S…" at bounding box center [568, 336] width 1137 height 672
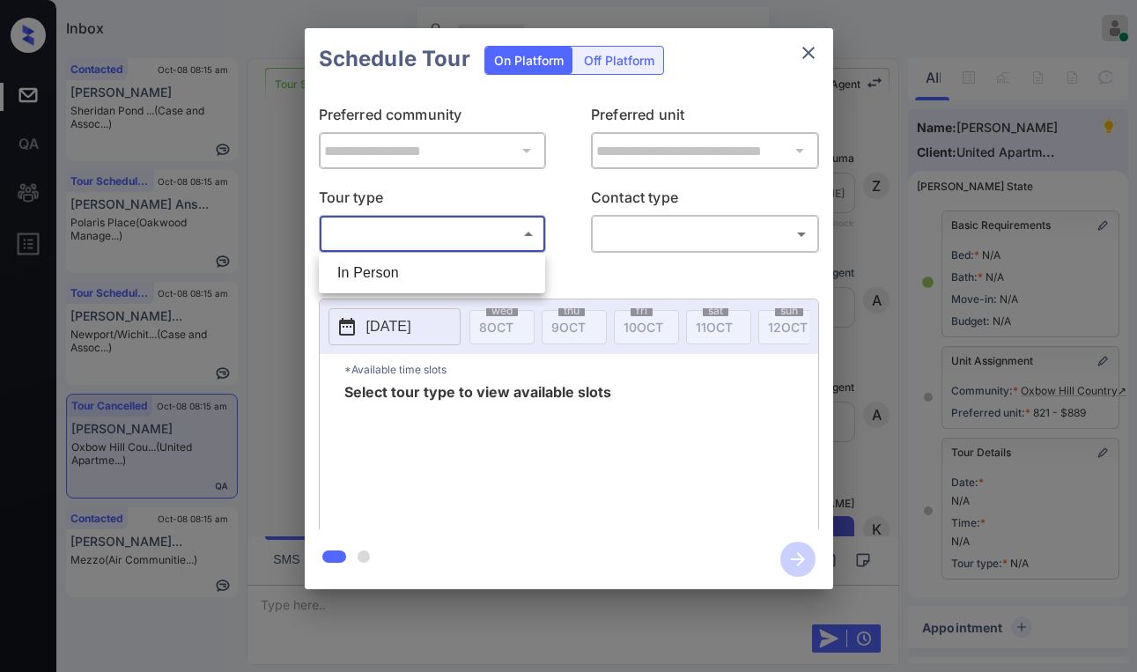
scroll to position [214, 0]
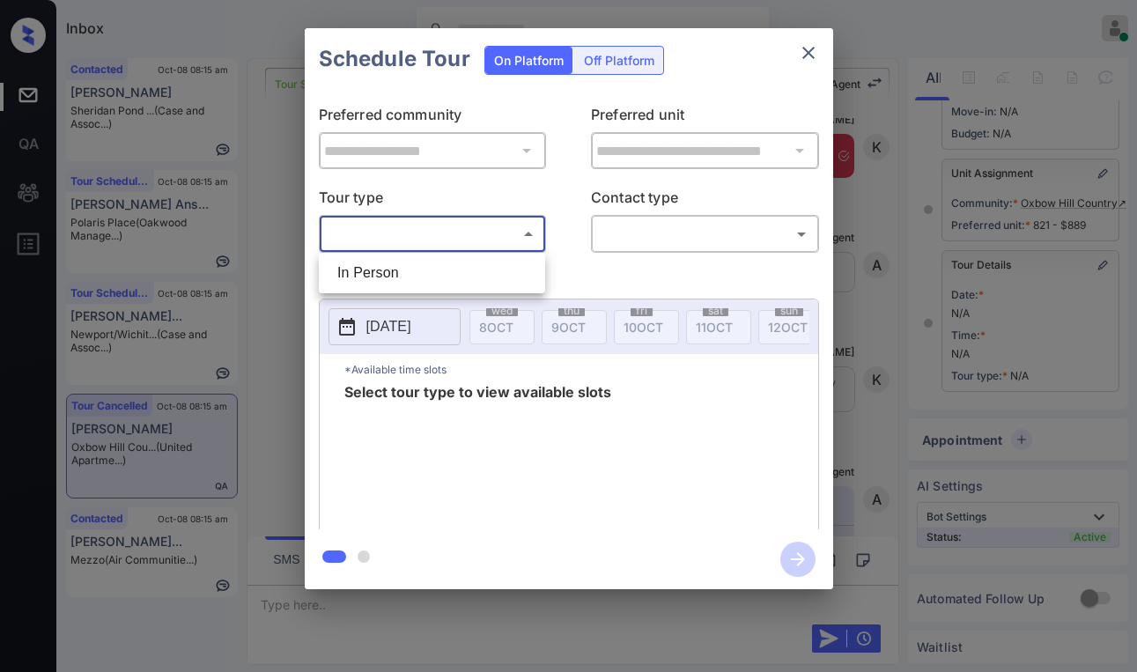
click at [810, 53] on div at bounding box center [568, 336] width 1137 height 672
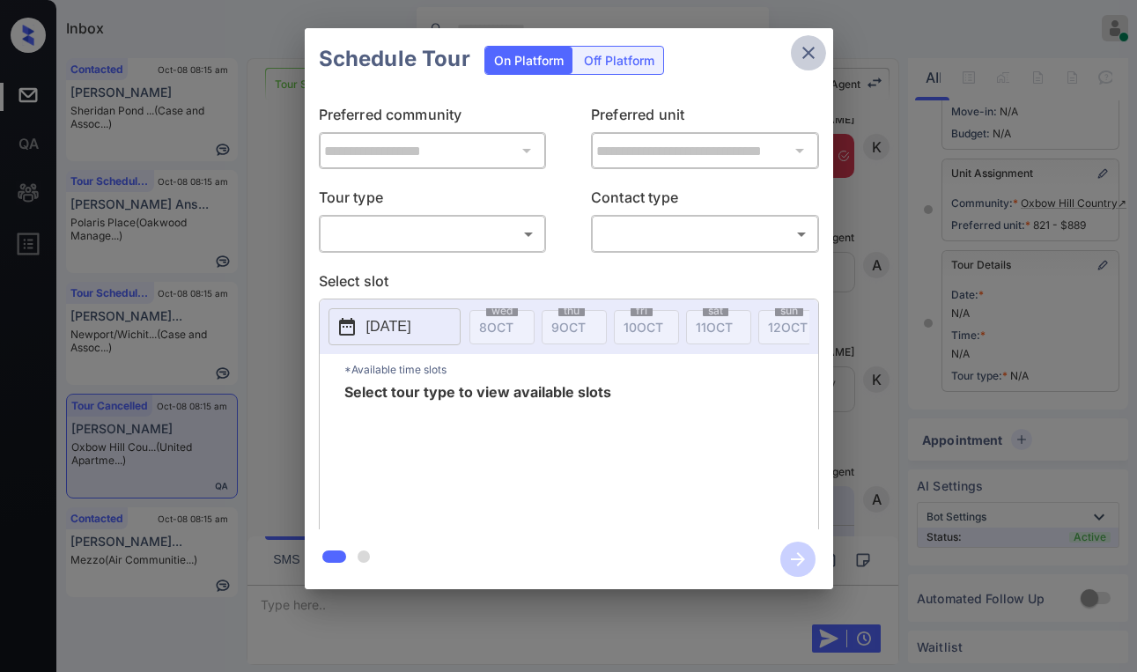
click at [810, 55] on icon "close" at bounding box center [808, 53] width 12 height 12
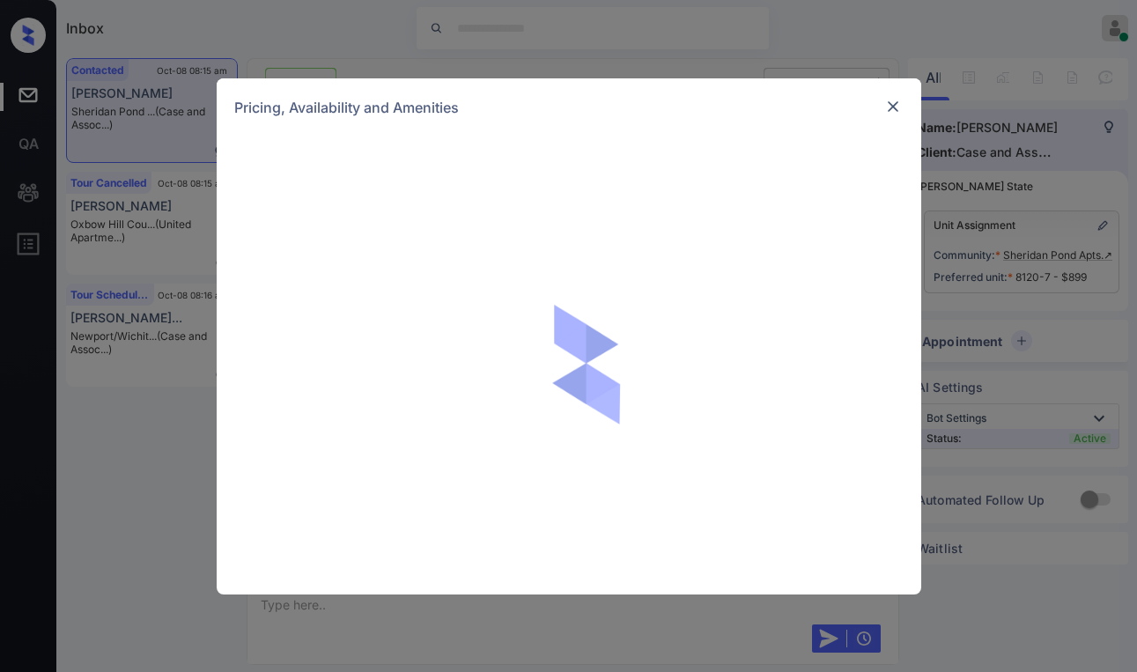
scroll to position [2797, 0]
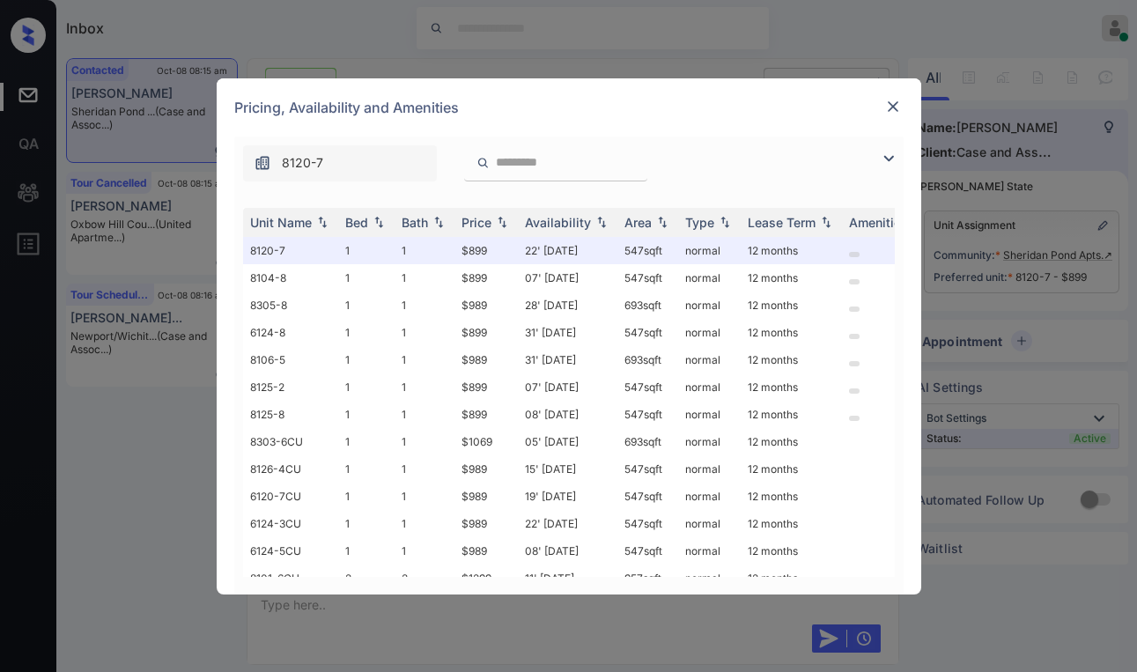
click at [890, 107] on img at bounding box center [893, 107] width 18 height 18
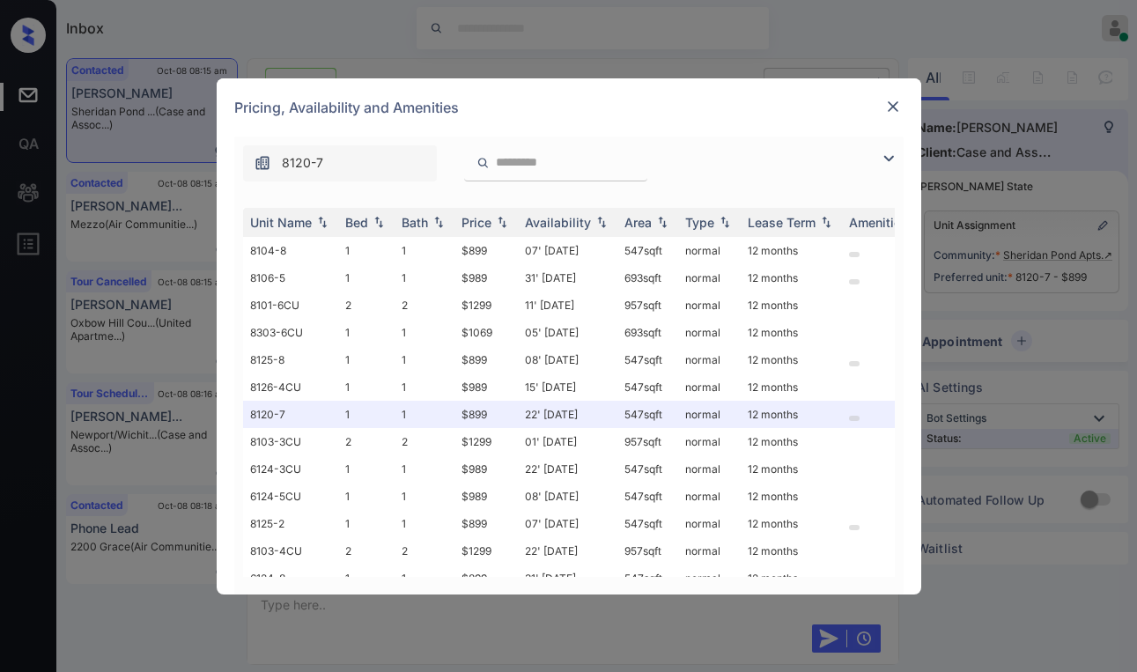
click at [898, 101] on img at bounding box center [893, 107] width 18 height 18
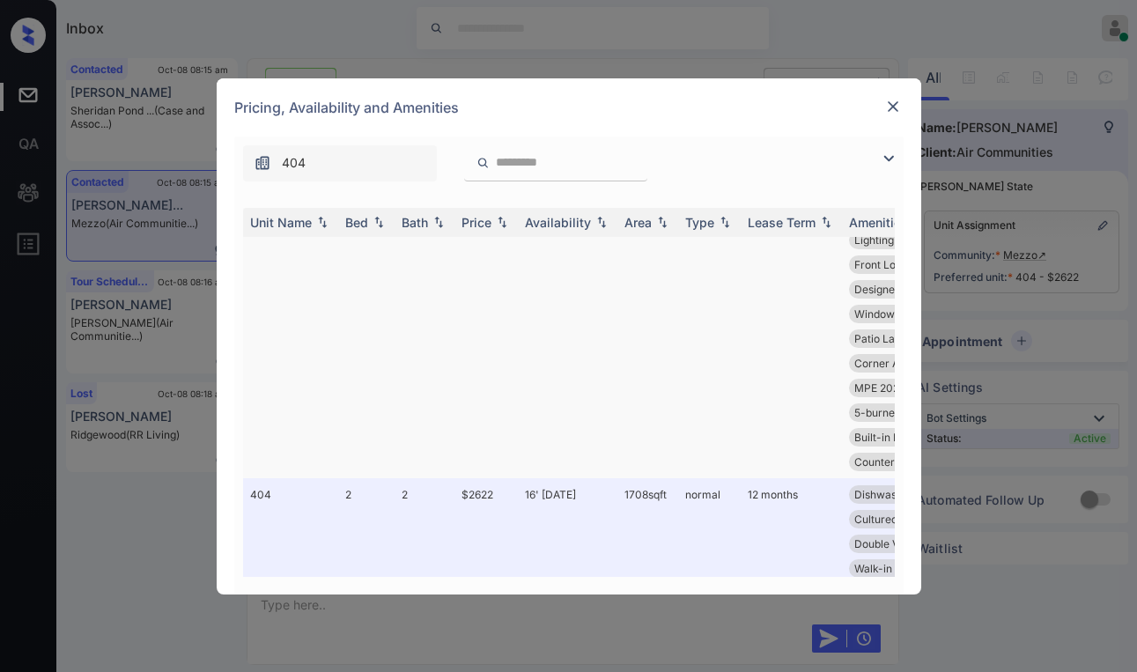
scroll to position [1166, 0]
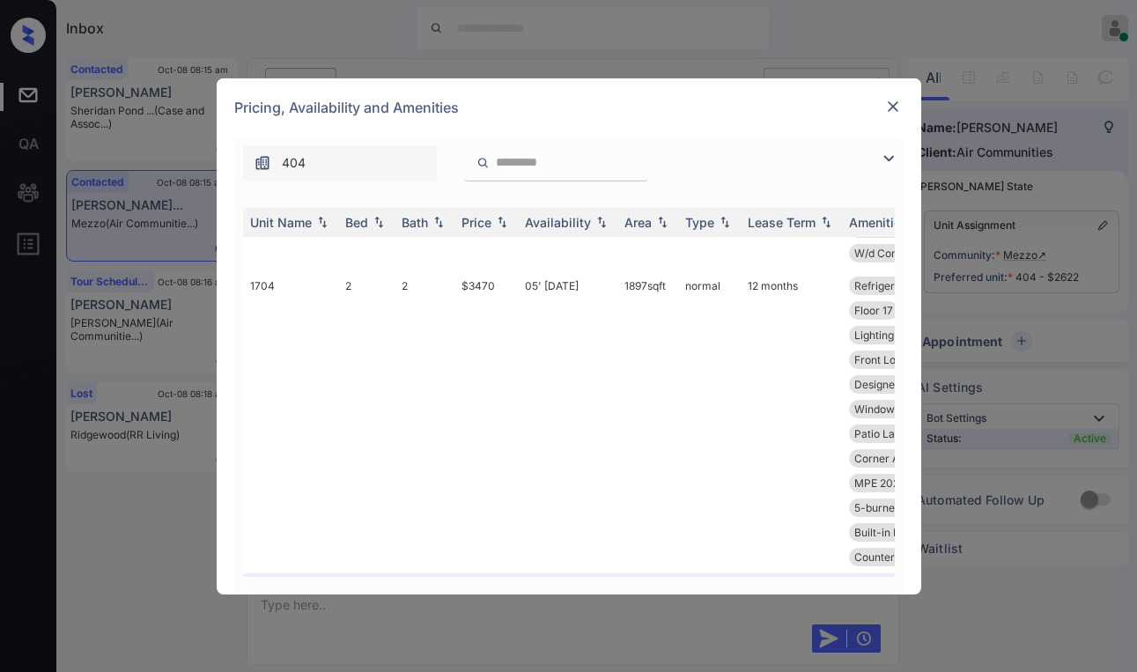
click at [894, 106] on img at bounding box center [893, 107] width 18 height 18
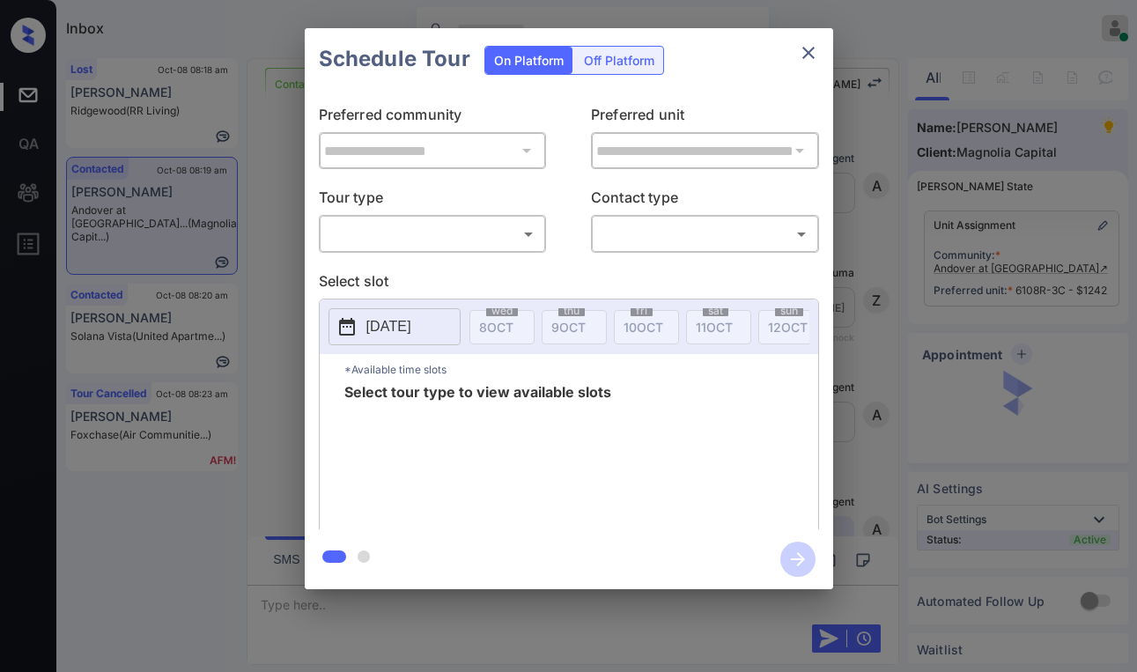
scroll to position [677, 0]
click at [433, 239] on body "Inbox [PERSON_NAME] Online Set yourself offline Set yourself on break Profile S…" at bounding box center [568, 336] width 1137 height 672
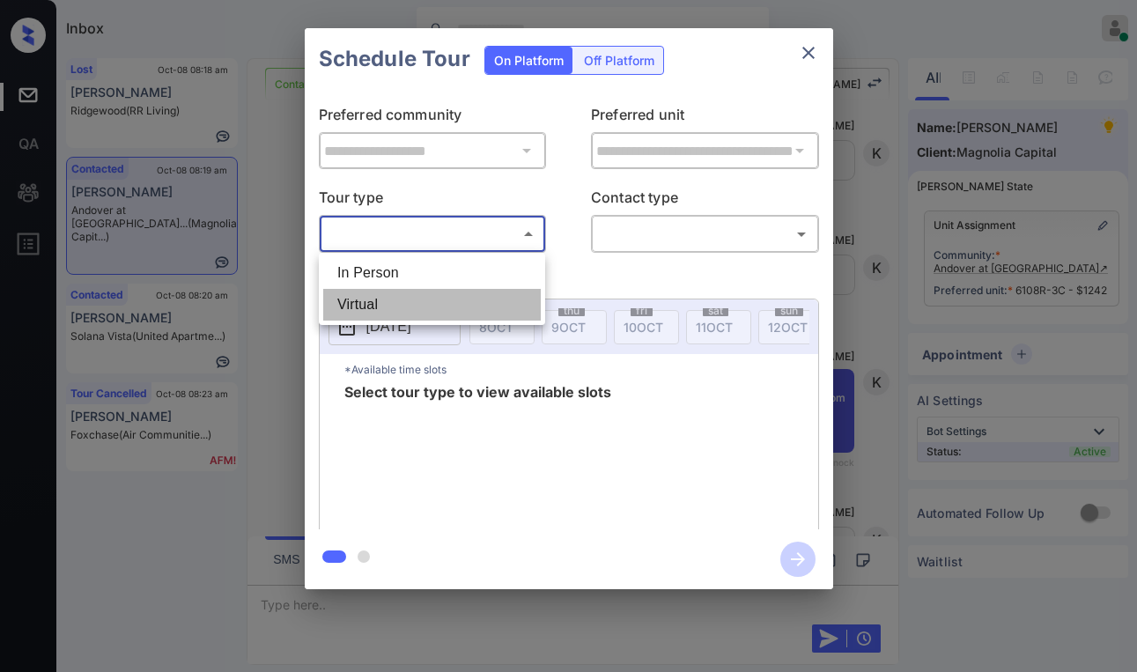
drag, startPoint x: 385, startPoint y: 304, endPoint x: 531, endPoint y: 257, distance: 153.4
click at [386, 305] on li "Virtual" at bounding box center [431, 305] width 217 height 32
type input "*******"
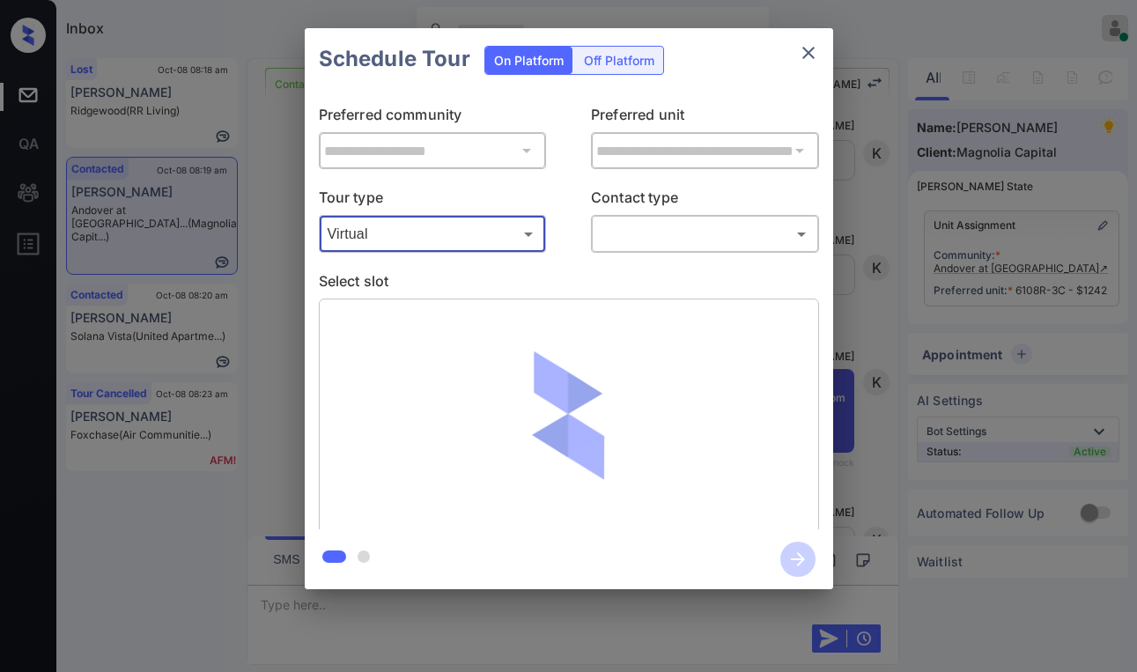
click at [604, 236] on body "Inbox Paolo Gabriel Online Set yourself offline Set yourself on break Profile S…" at bounding box center [568, 336] width 1137 height 672
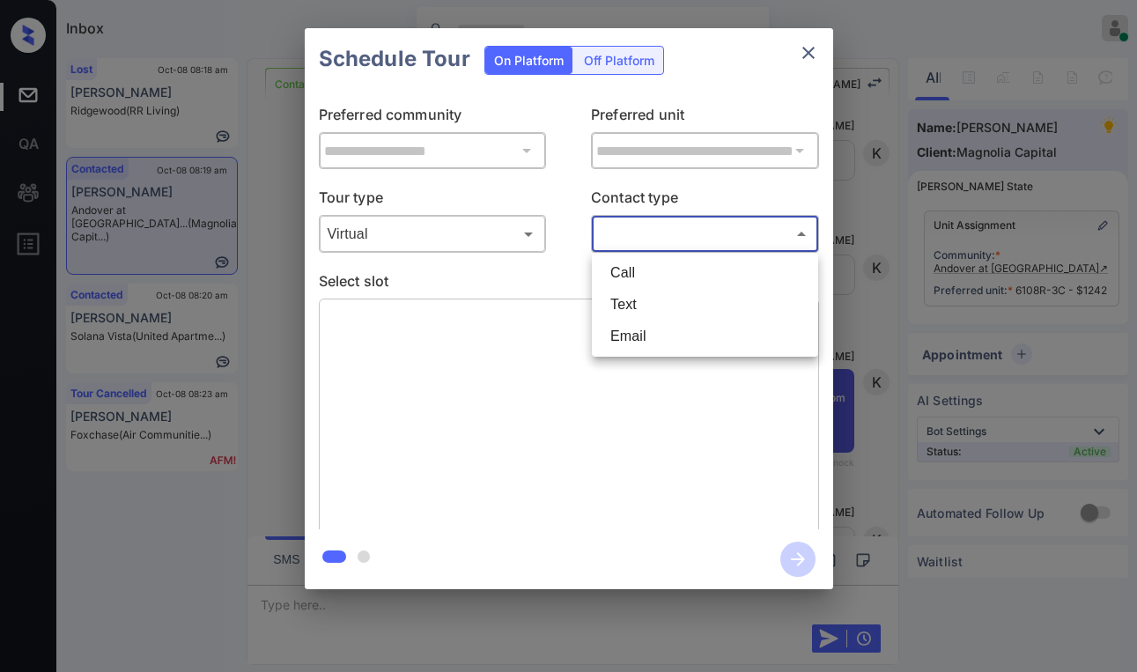
click at [625, 302] on li "Text" at bounding box center [704, 305] width 217 height 32
type input "****"
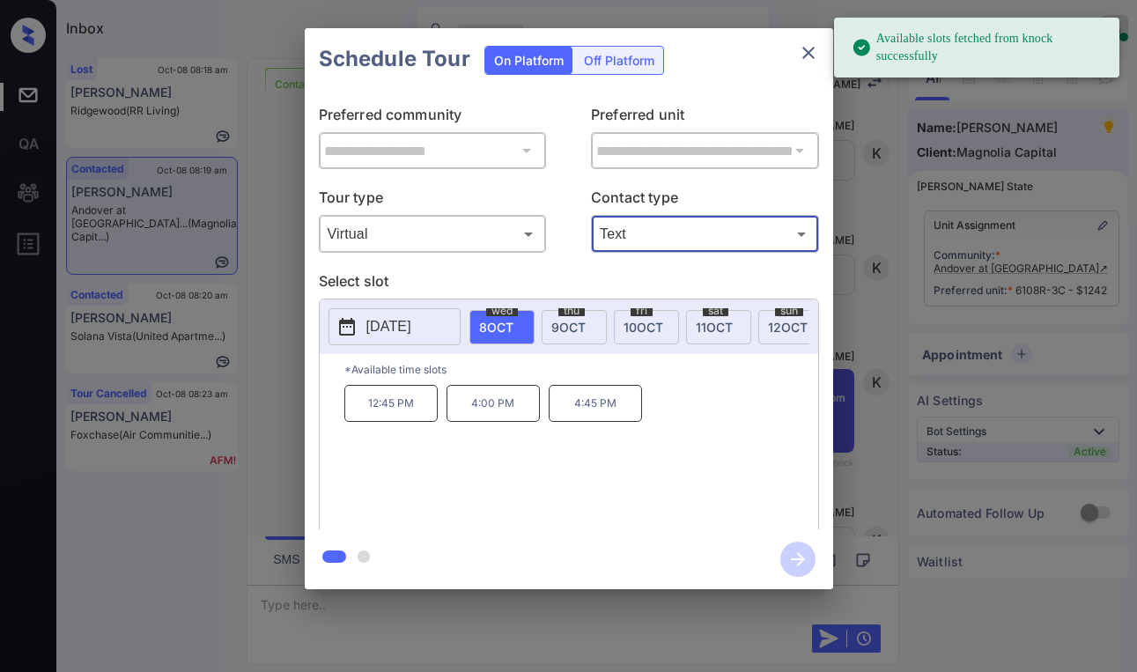
click at [805, 58] on icon "close" at bounding box center [808, 52] width 21 height 21
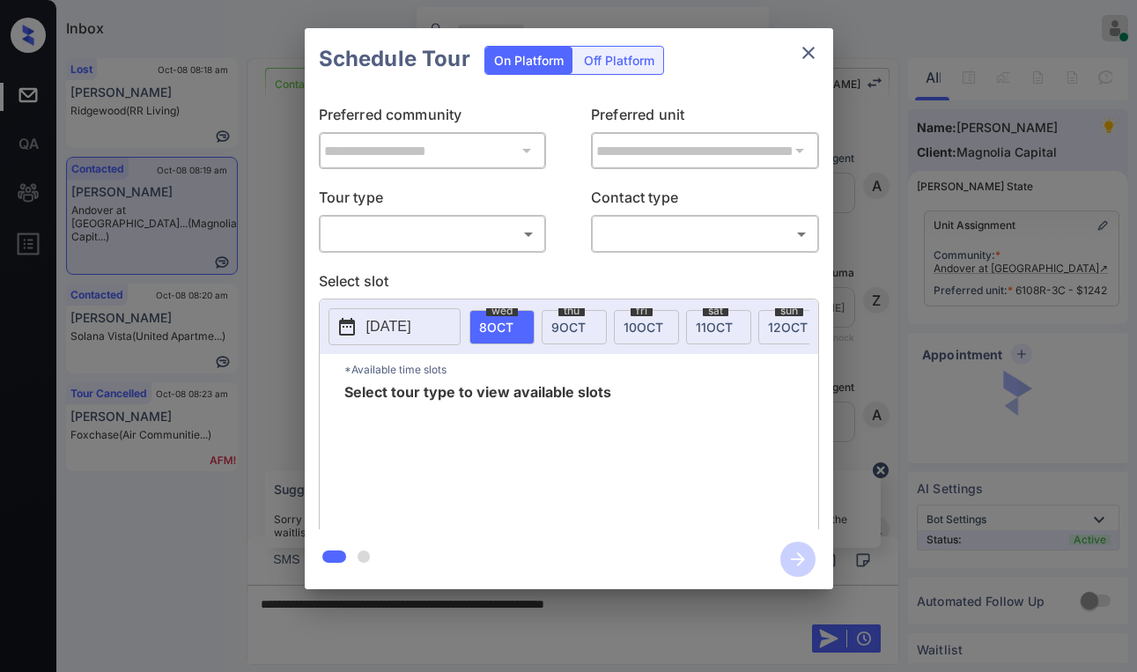
scroll to position [853, 0]
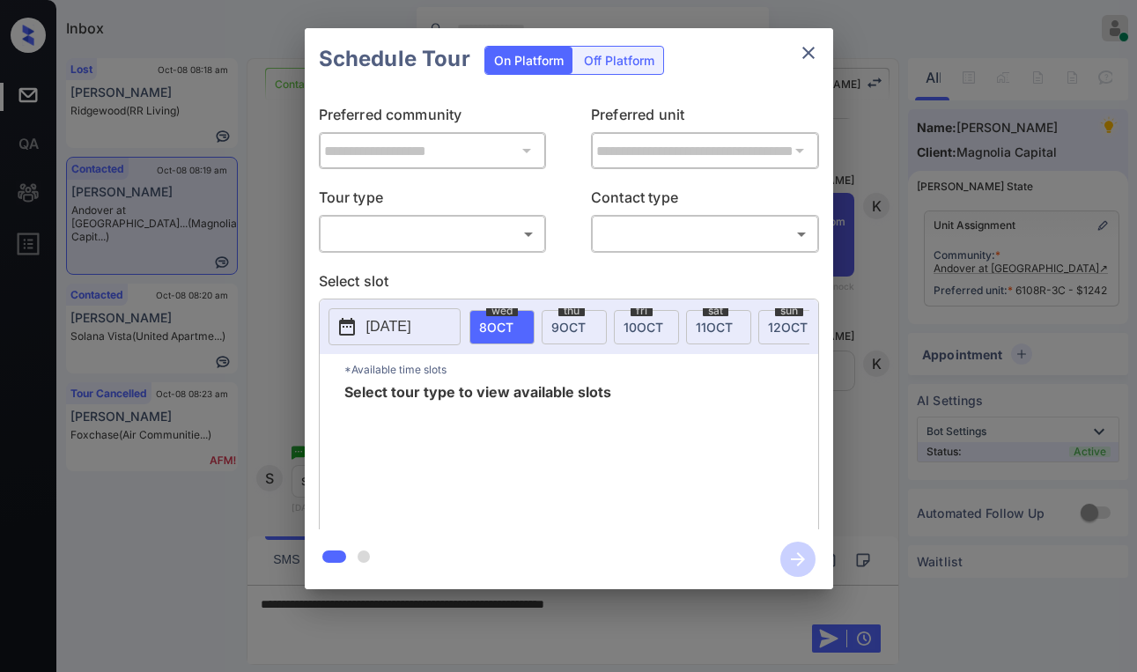
click at [445, 253] on div "​ ​" at bounding box center [433, 234] width 228 height 38
click at [427, 240] on body "Inbox Paolo Gabriel Online Set yourself offline Set yourself on break Profile S…" at bounding box center [568, 336] width 1137 height 672
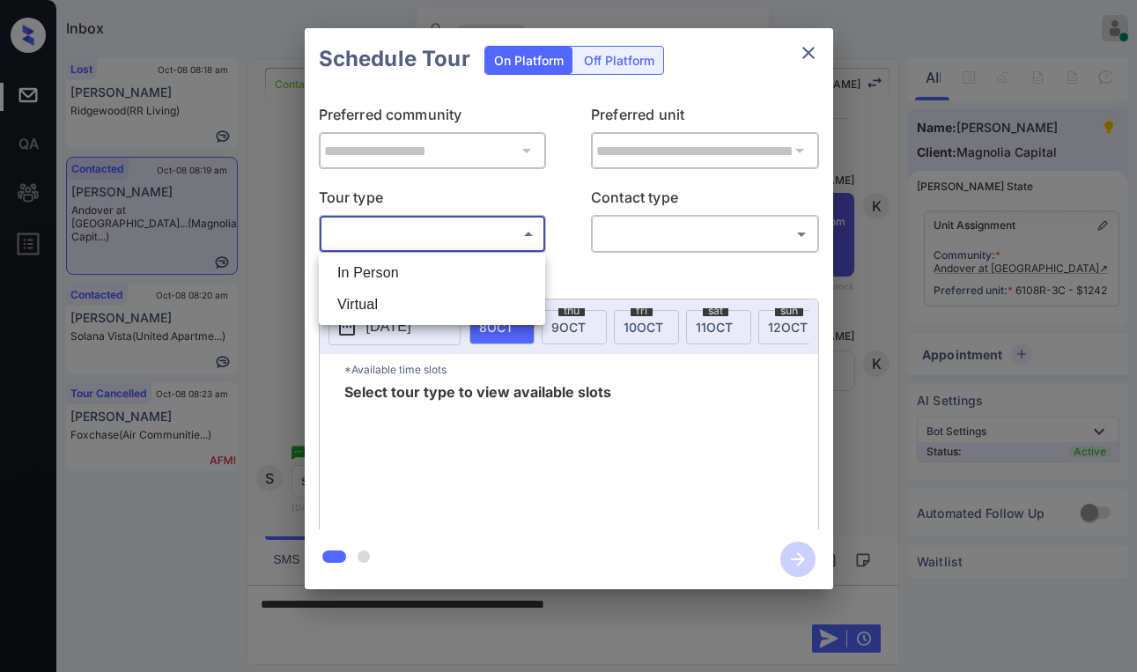
drag, startPoint x: 381, startPoint y: 305, endPoint x: 548, endPoint y: 261, distance: 171.9
click at [385, 303] on li "Virtual" at bounding box center [431, 305] width 217 height 32
type input "*******"
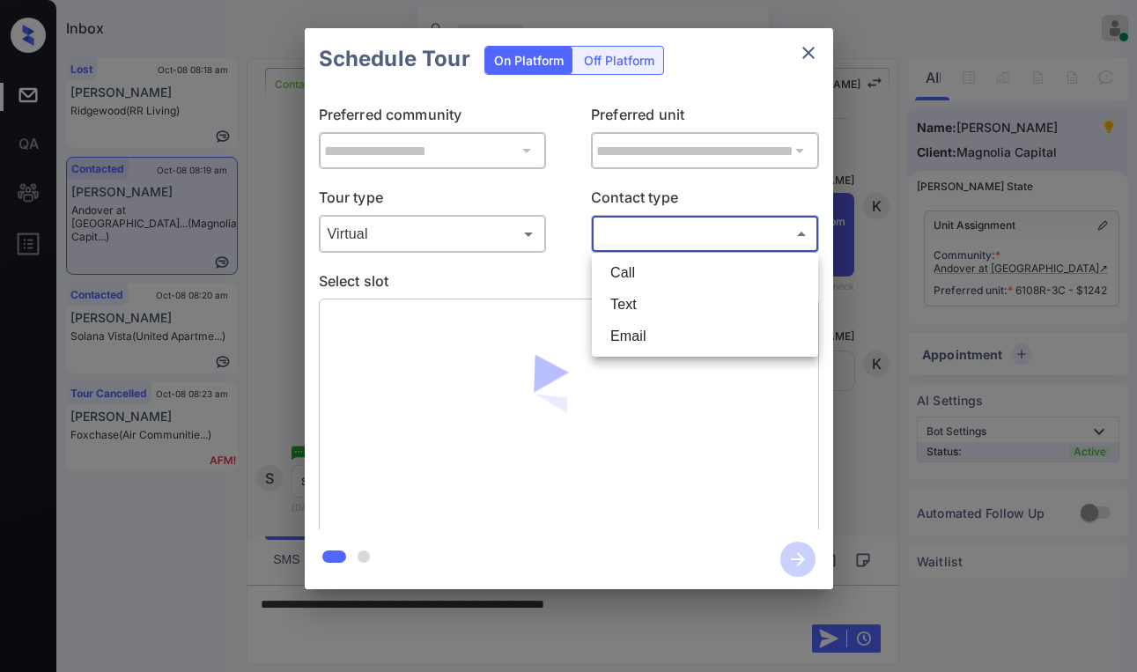
click at [647, 242] on body "Inbox Paolo Gabriel Online Set yourself offline Set yourself on break Profile S…" at bounding box center [568, 336] width 1137 height 672
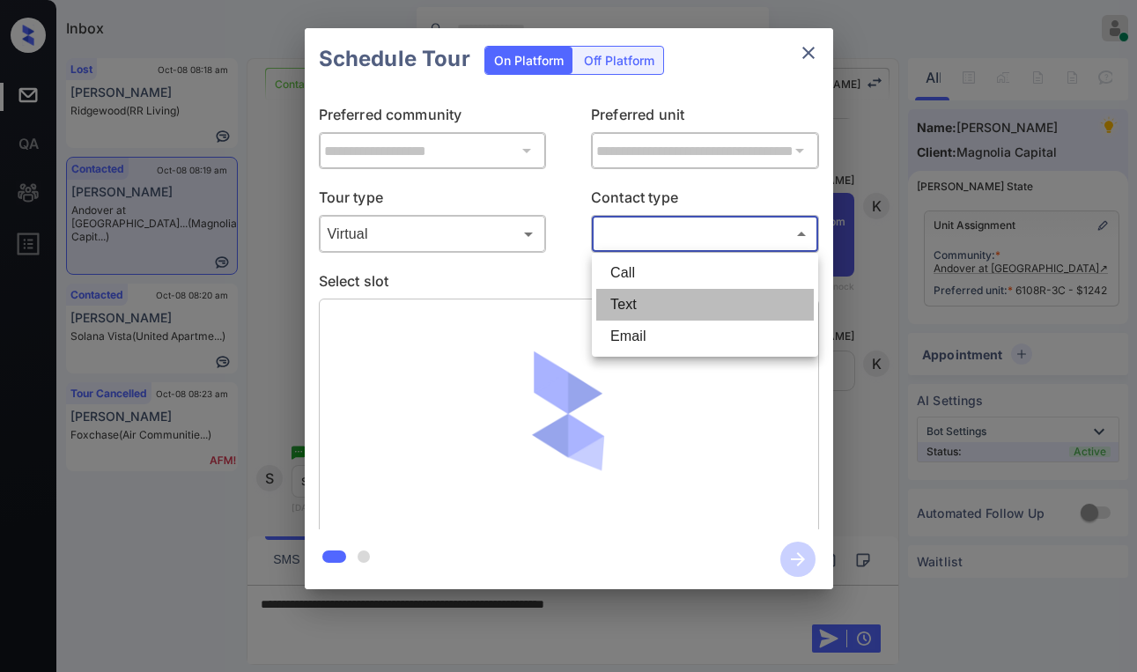
click at [639, 315] on li "Text" at bounding box center [704, 305] width 217 height 32
type input "****"
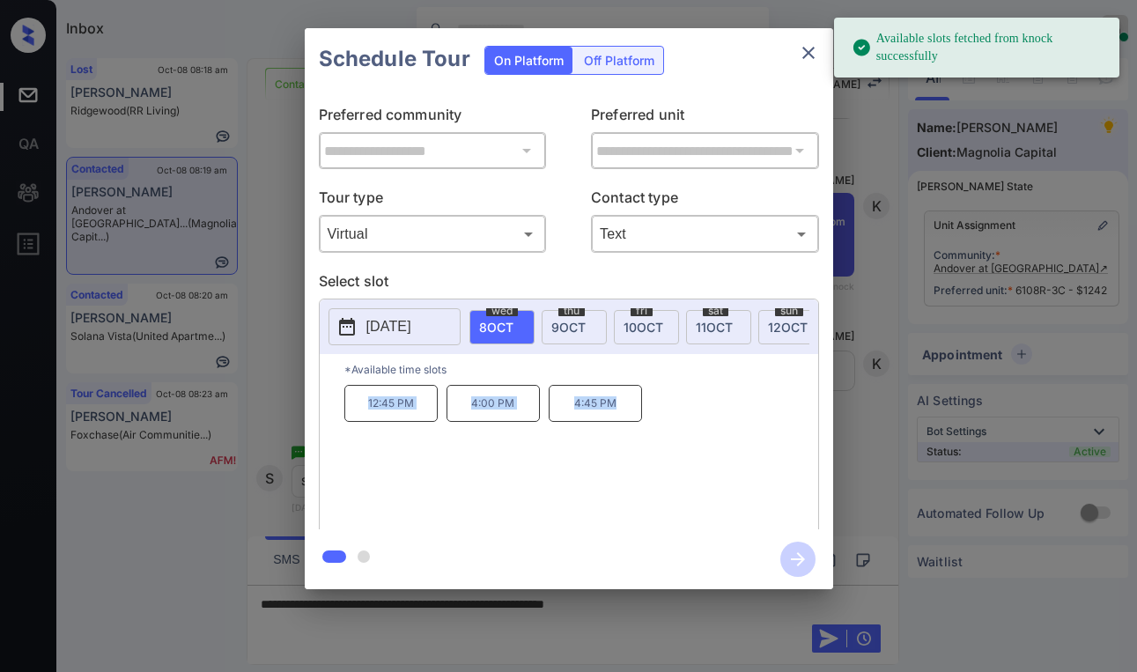
drag, startPoint x: 360, startPoint y: 403, endPoint x: 658, endPoint y: 379, distance: 298.5
click at [631, 412] on div "12:45 PM 4:00 PM 4:45 PM" at bounding box center [581, 455] width 474 height 141
copy div "12:45 PM 4:00 PM 4:45 PM"
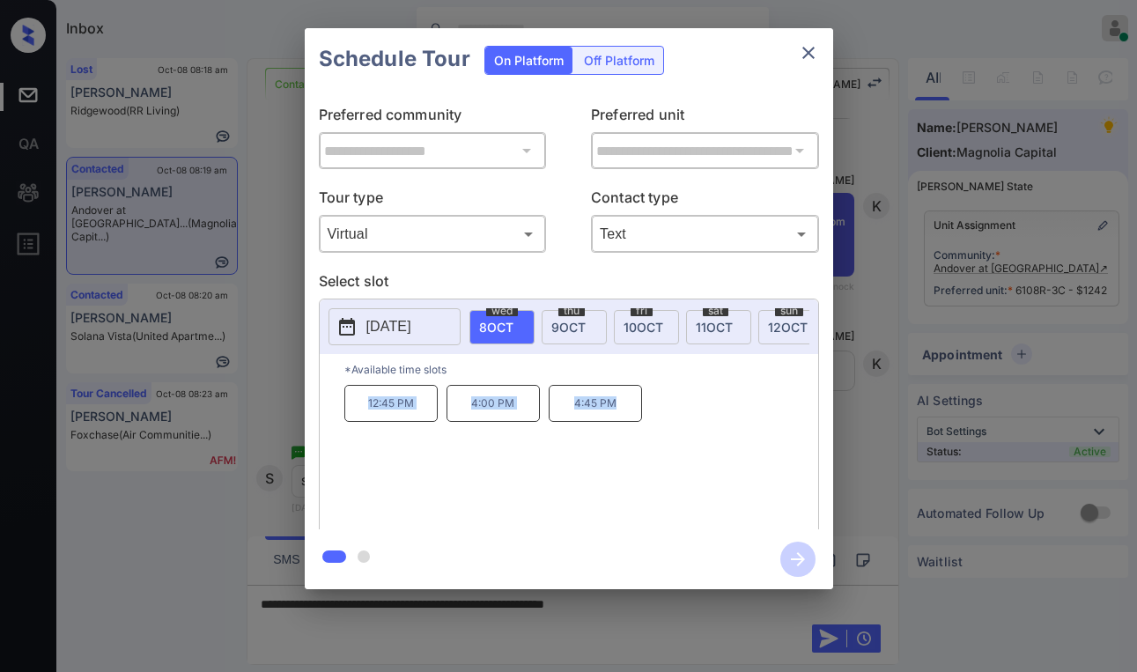
click at [809, 55] on icon "close" at bounding box center [808, 52] width 21 height 21
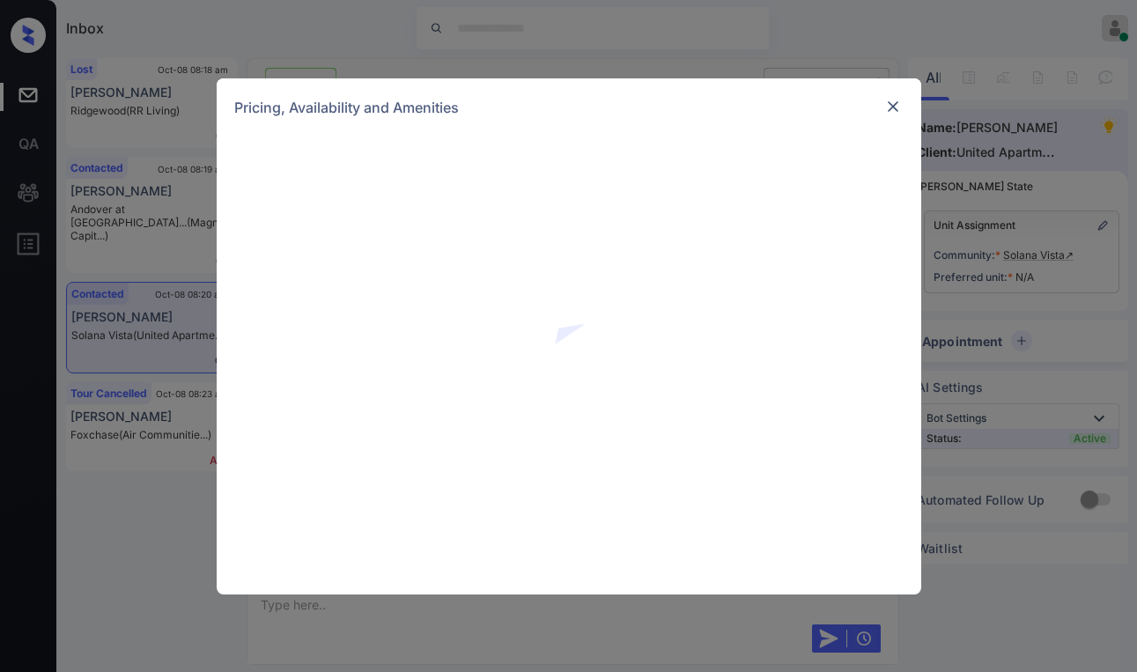
scroll to position [963, 0]
click at [898, 105] on img at bounding box center [893, 107] width 18 height 18
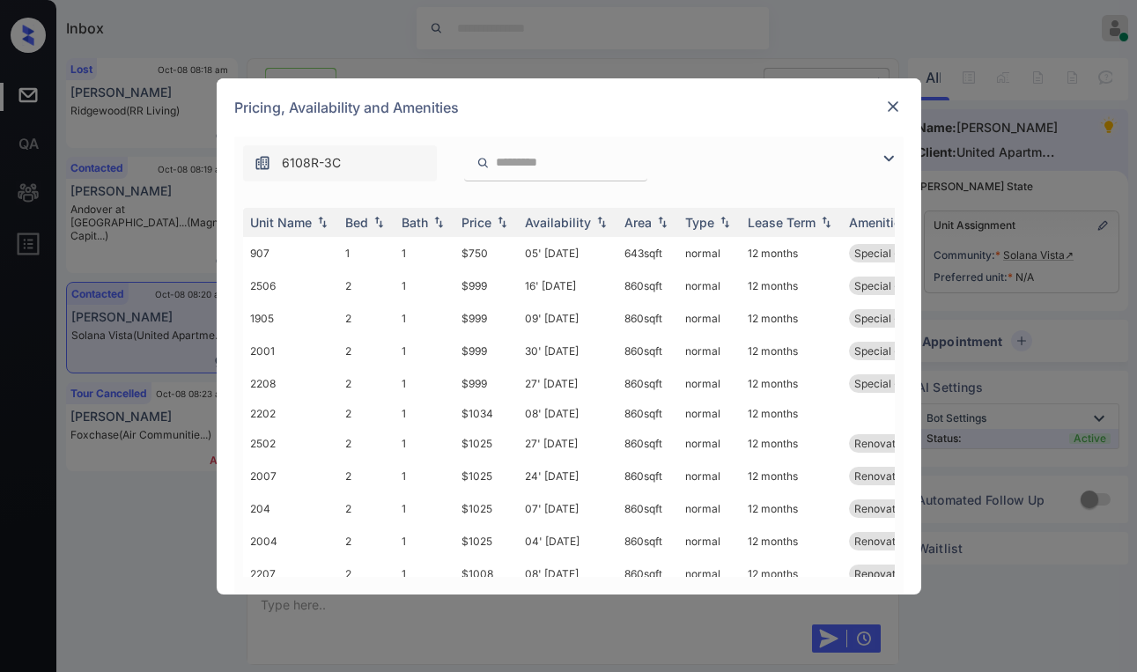
click at [890, 161] on img at bounding box center [888, 158] width 21 height 21
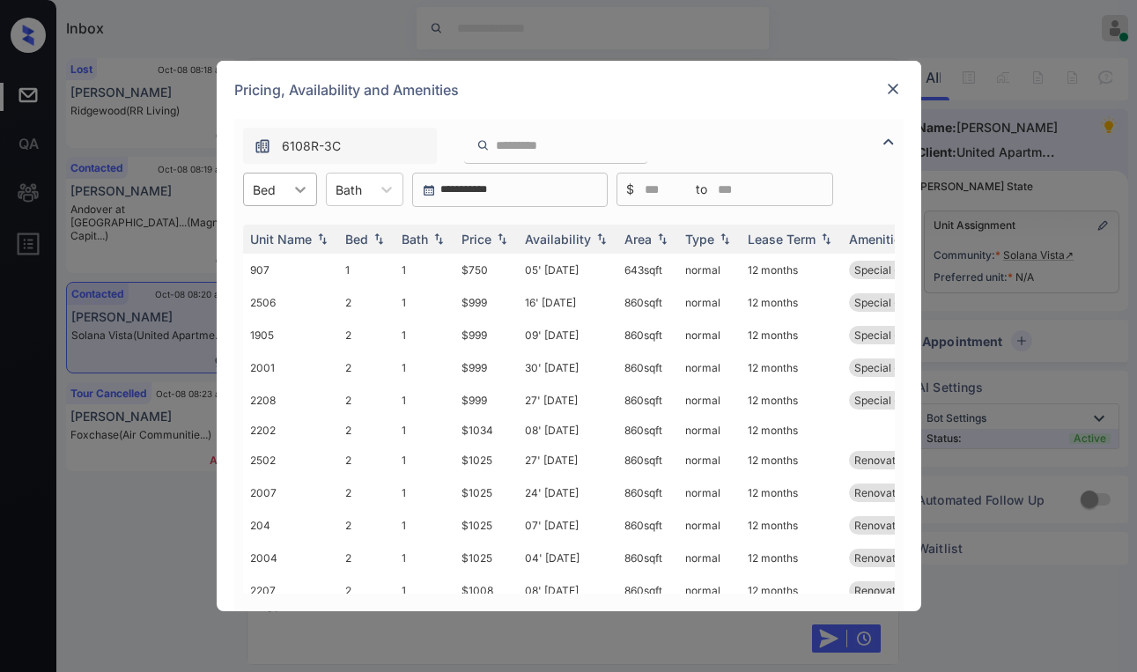
click at [287, 182] on div at bounding box center [300, 189] width 32 height 32
click at [273, 264] on div "2" at bounding box center [280, 264] width 74 height 32
click at [480, 238] on div "Price" at bounding box center [476, 239] width 30 height 15
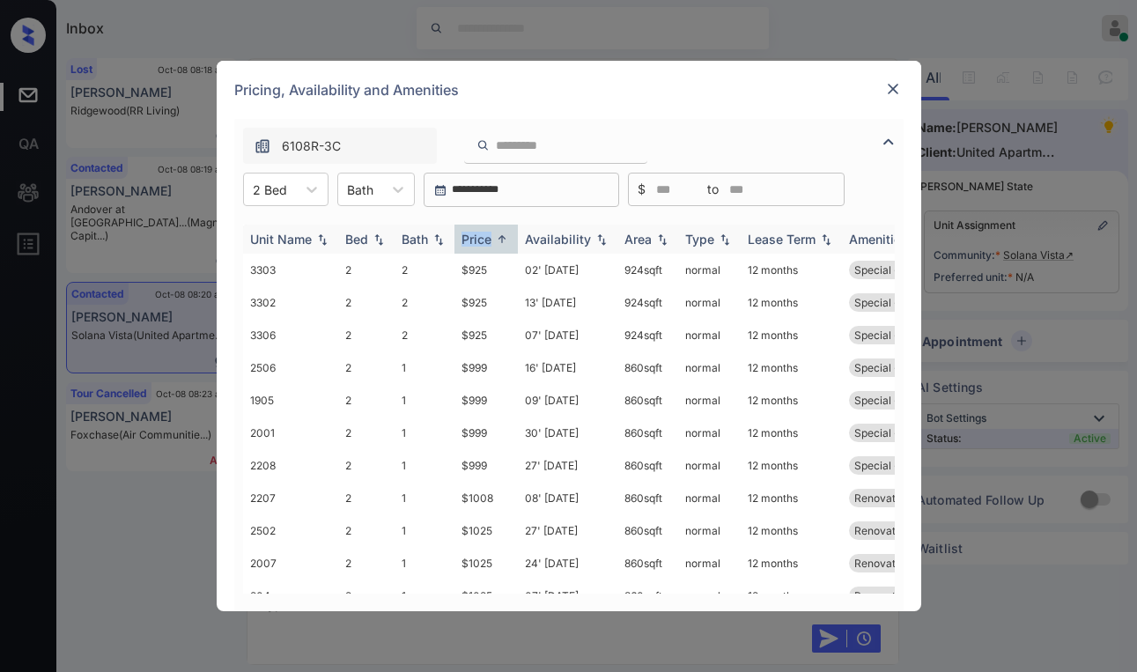
click at [480, 238] on div "Price" at bounding box center [476, 239] width 30 height 15
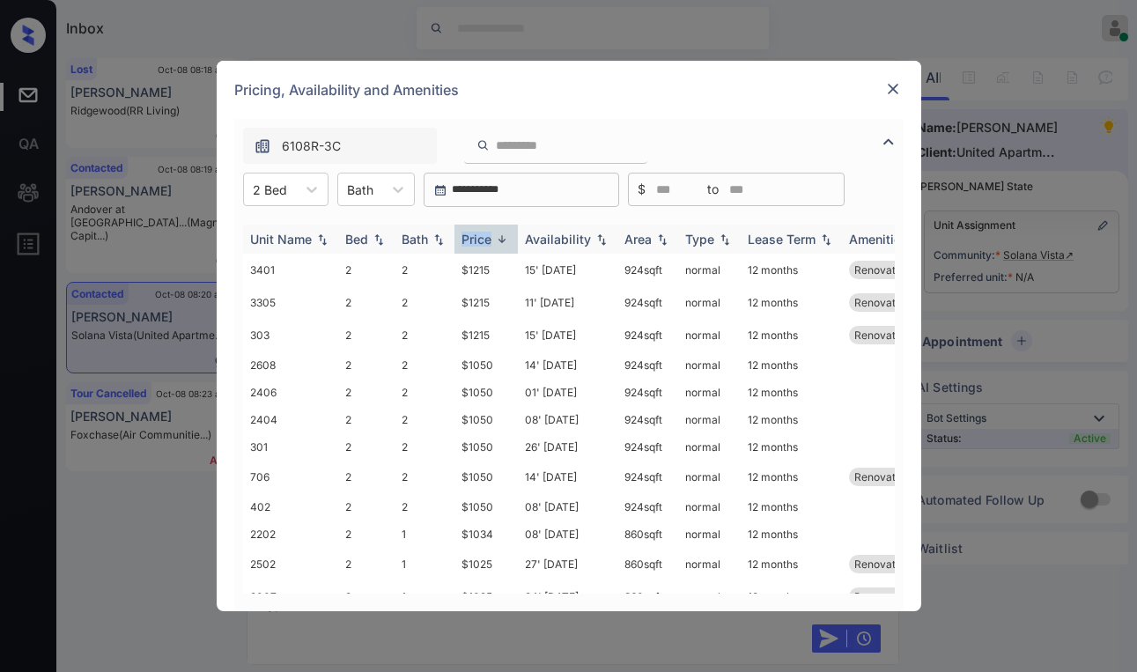
click at [480, 238] on div "Price" at bounding box center [476, 239] width 30 height 15
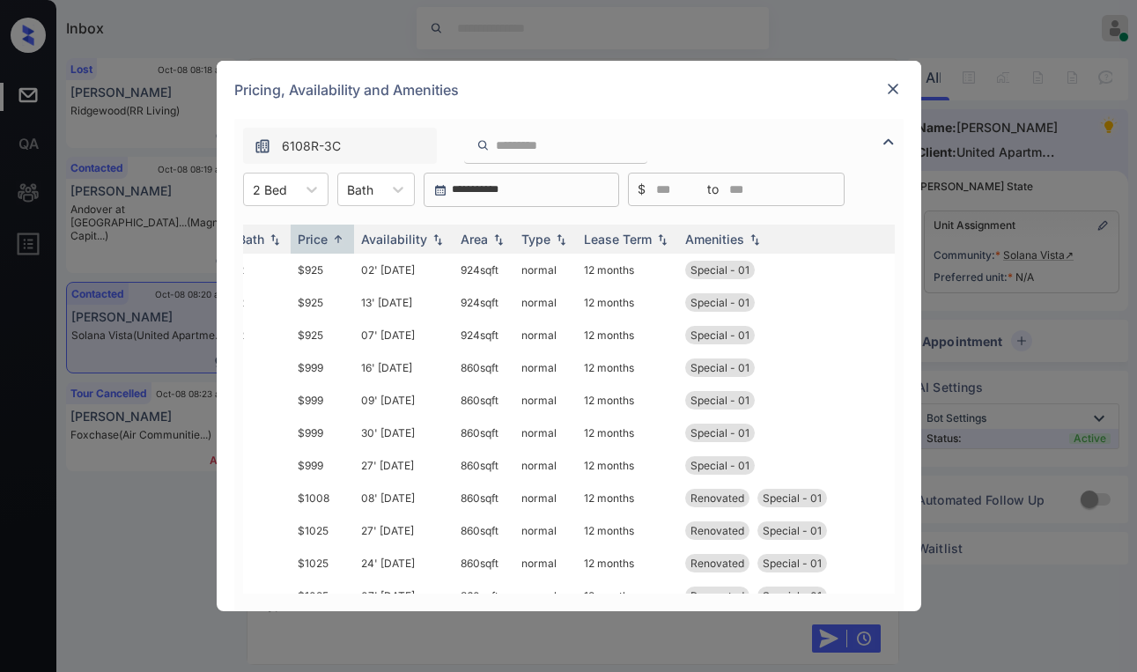
scroll to position [0, 0]
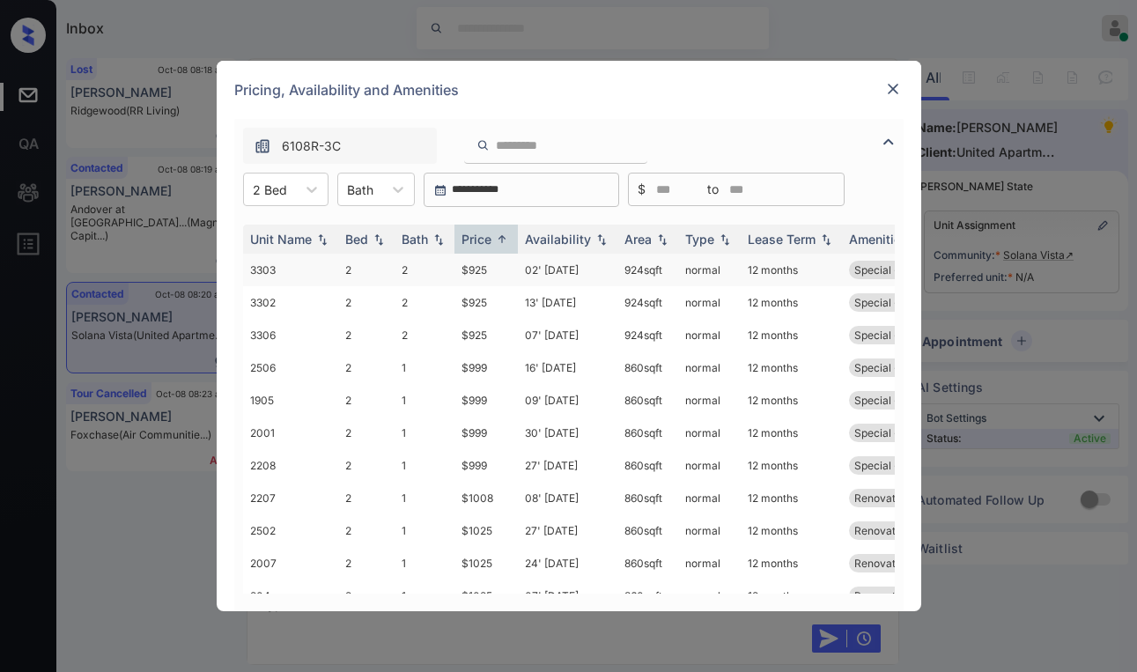
click at [479, 267] on td "$925" at bounding box center [485, 270] width 63 height 33
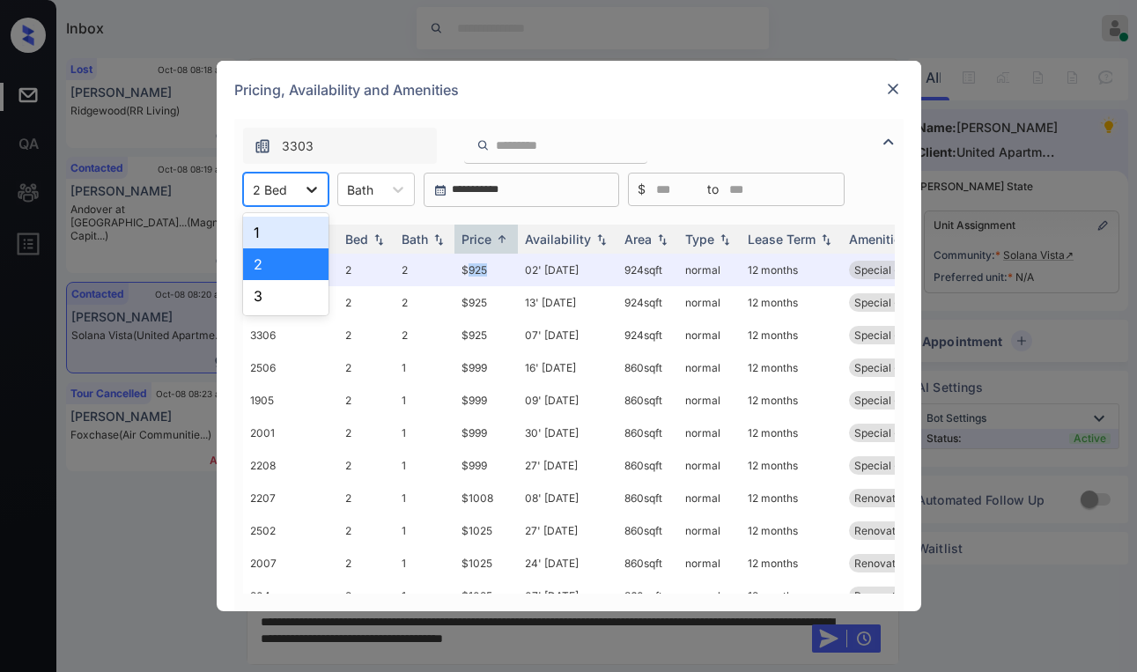
click at [312, 195] on icon at bounding box center [312, 189] width 18 height 18
click at [273, 305] on div "3" at bounding box center [285, 296] width 85 height 32
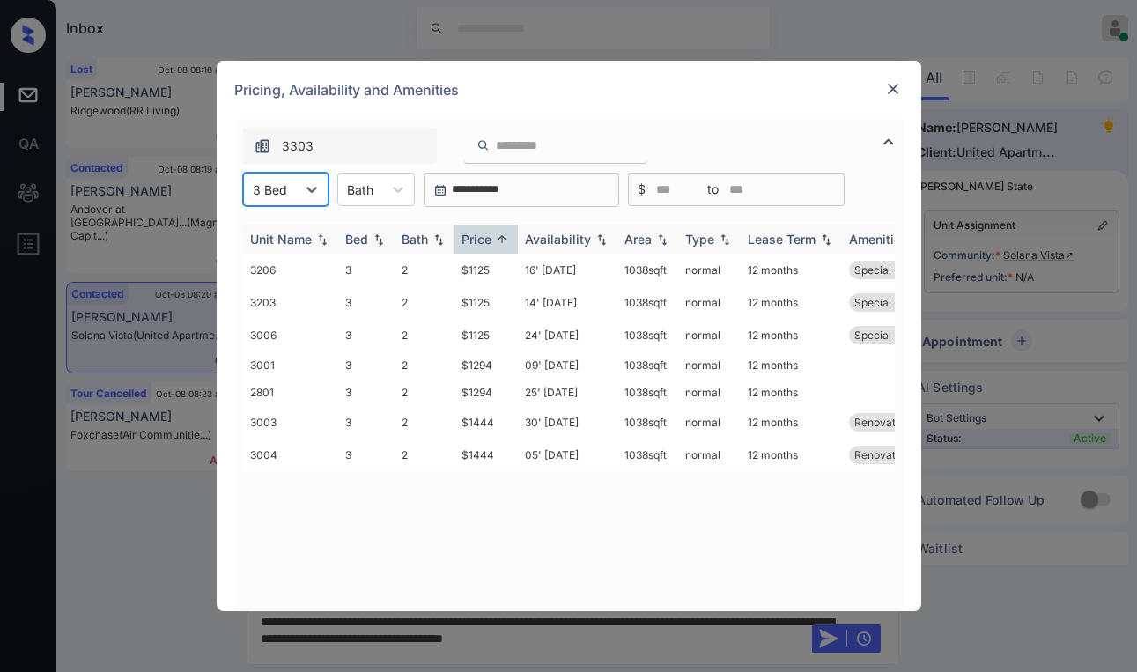
click at [477, 239] on div "Price" at bounding box center [476, 239] width 30 height 15
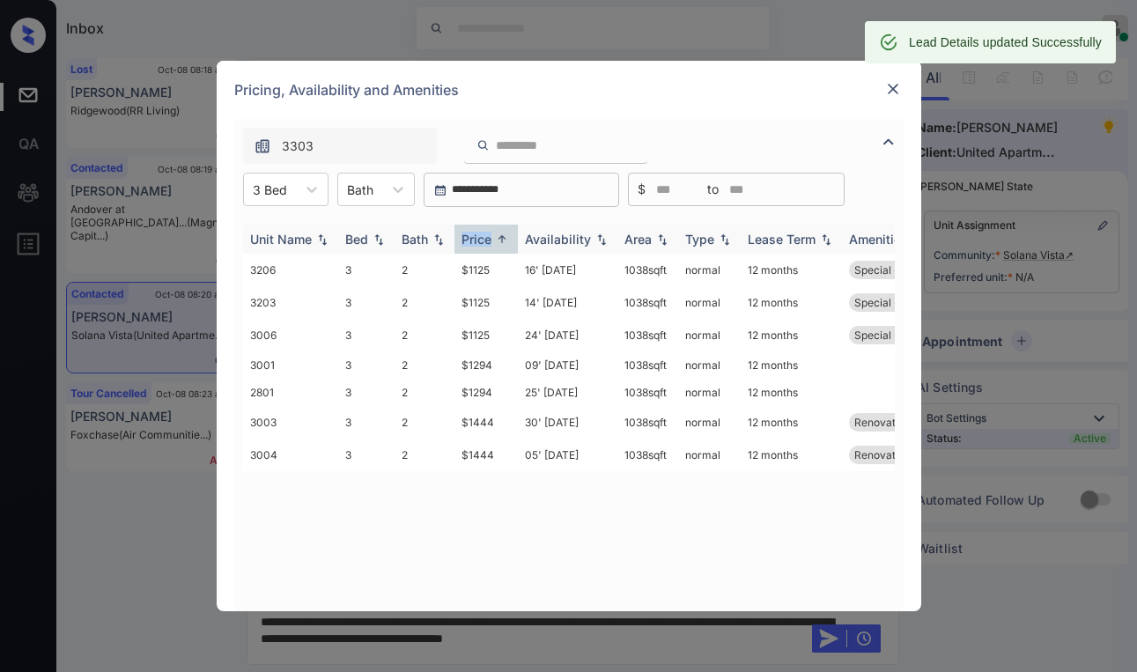
click at [477, 239] on div "Price" at bounding box center [476, 239] width 30 height 15
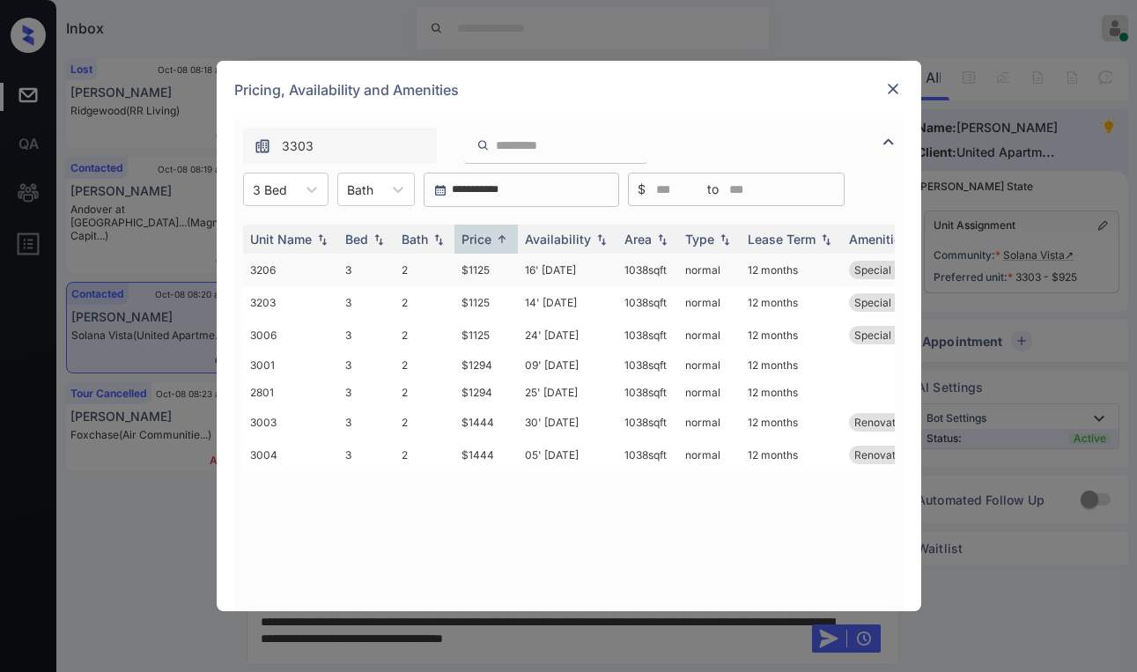
click at [476, 272] on td "$1125" at bounding box center [485, 270] width 63 height 33
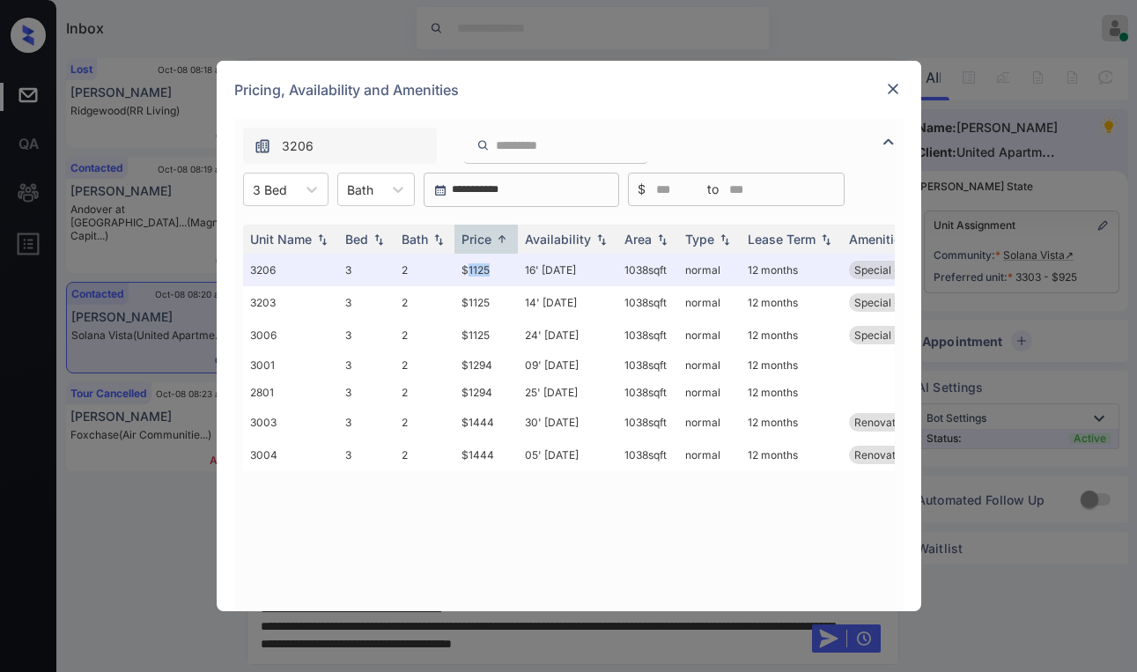
click at [895, 92] on img at bounding box center [893, 89] width 18 height 18
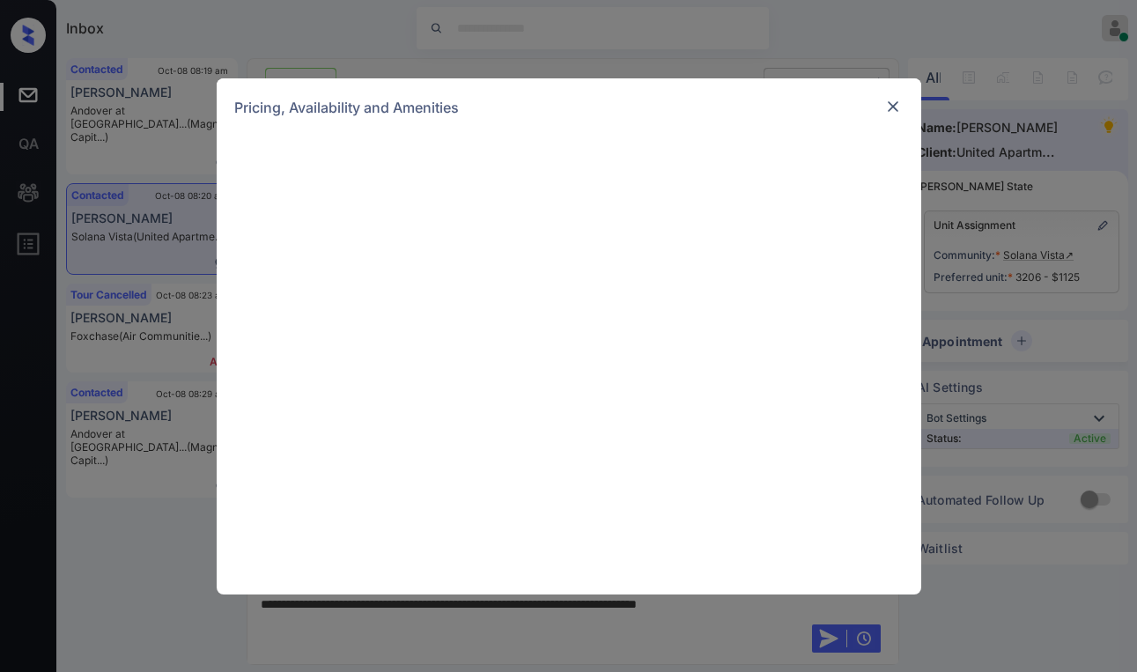
scroll to position [576, 0]
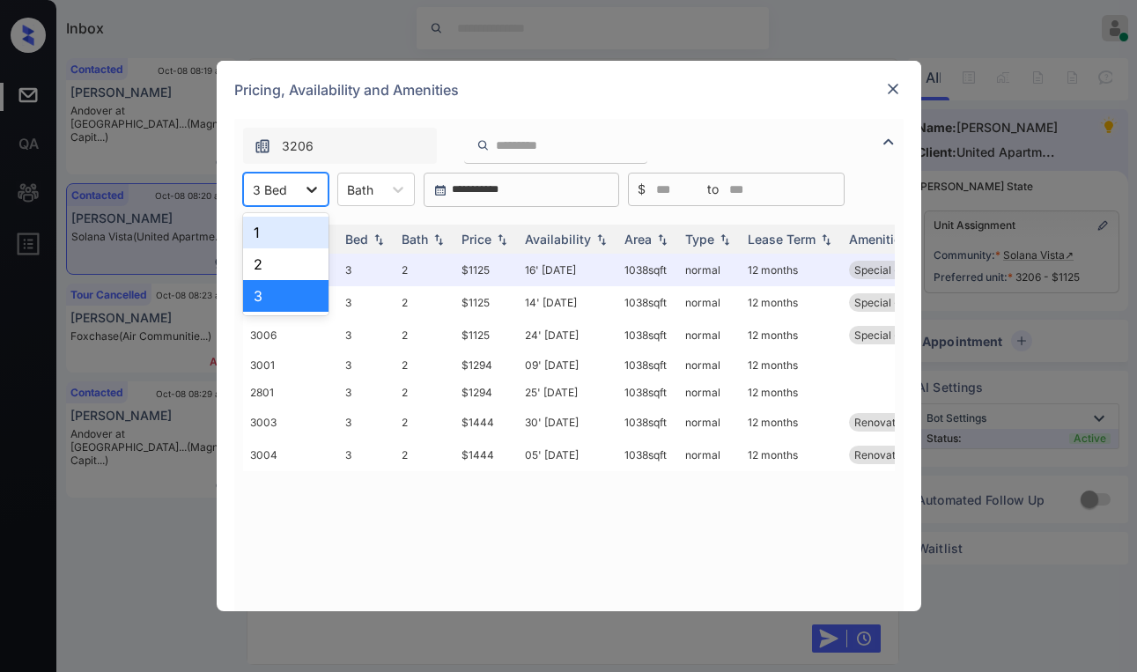
drag, startPoint x: 318, startPoint y: 194, endPoint x: 306, endPoint y: 197, distance: 12.0
click at [316, 194] on div at bounding box center [312, 189] width 32 height 32
click at [259, 264] on div "2" at bounding box center [285, 264] width 85 height 32
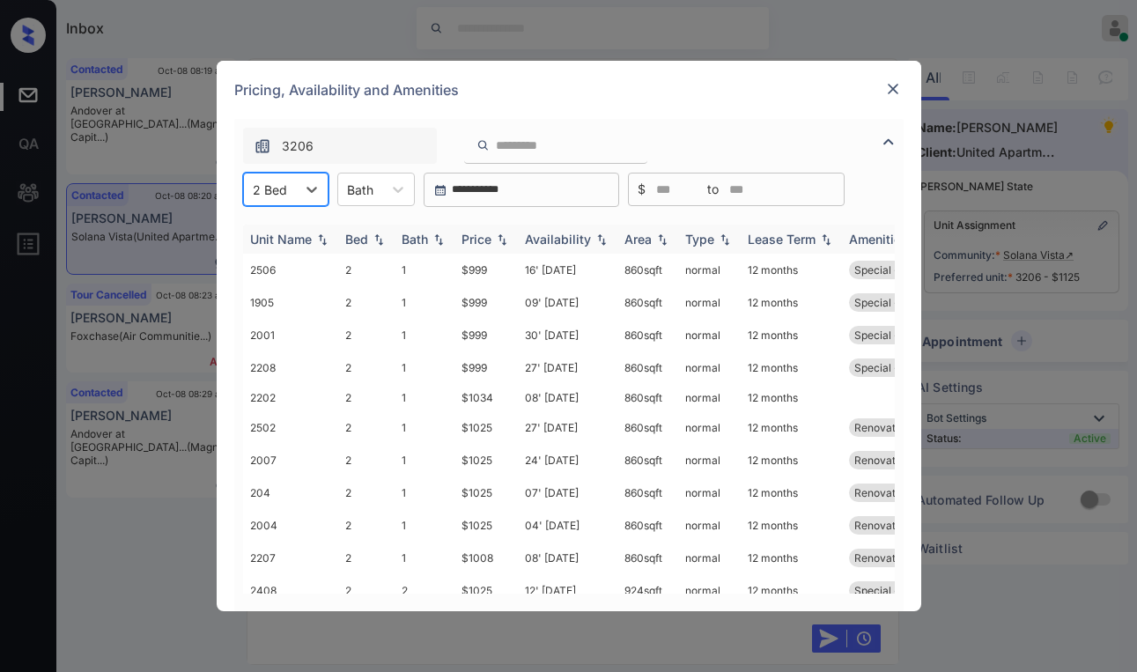
click at [487, 235] on div "Price" at bounding box center [476, 239] width 30 height 15
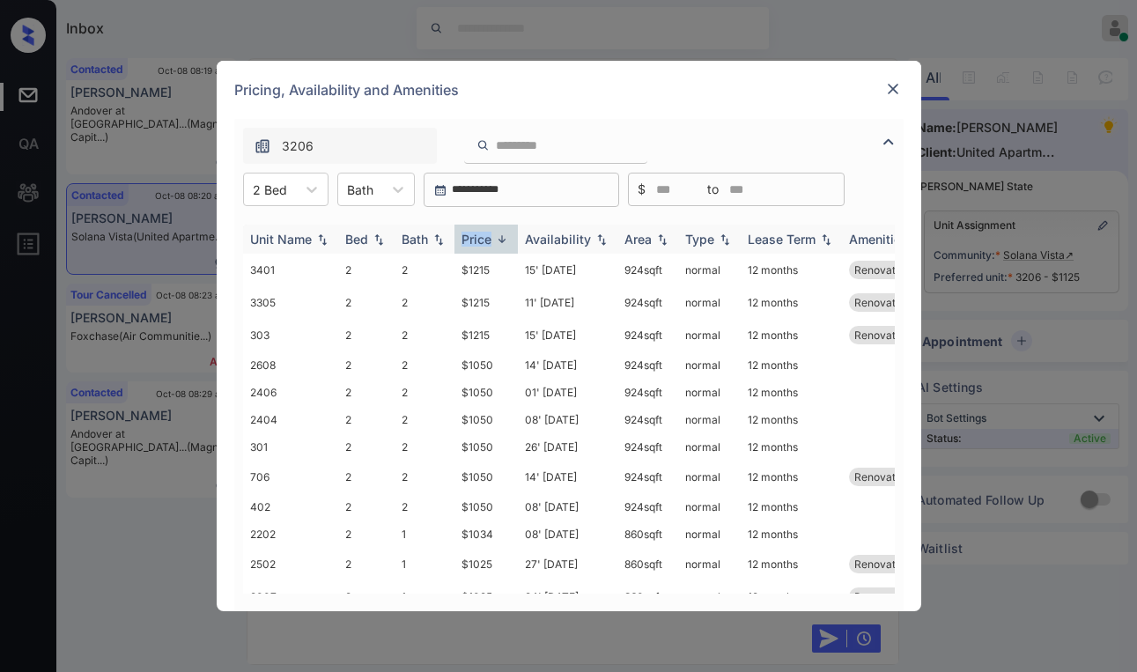
click at [487, 235] on div "Price" at bounding box center [476, 239] width 30 height 15
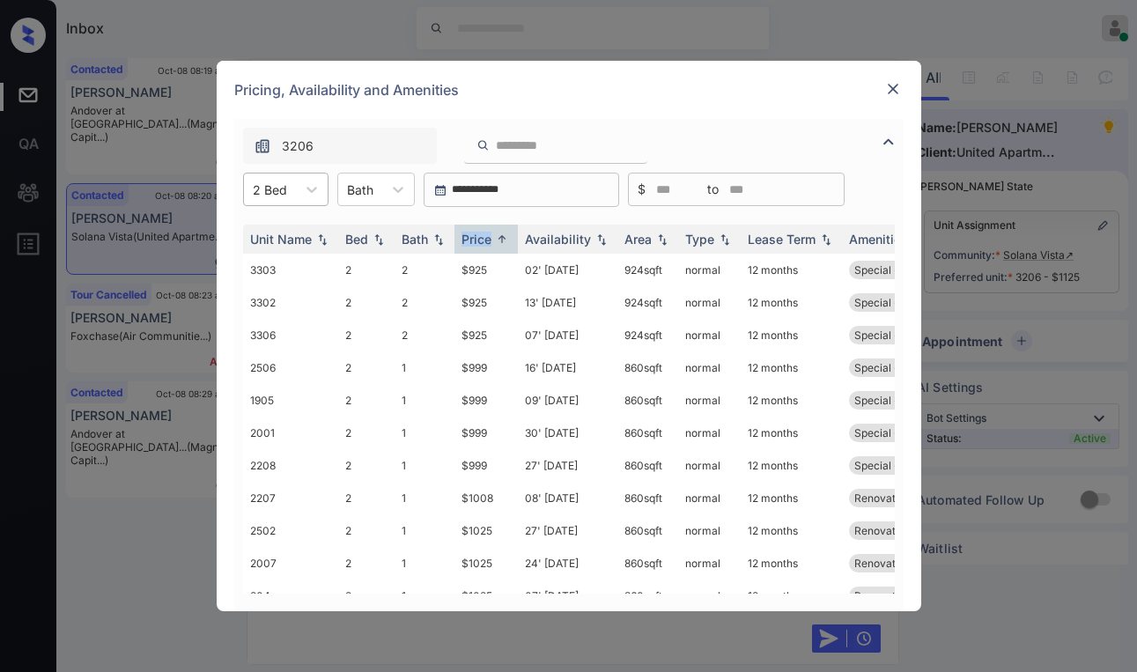
click at [277, 189] on div at bounding box center [270, 189] width 34 height 18
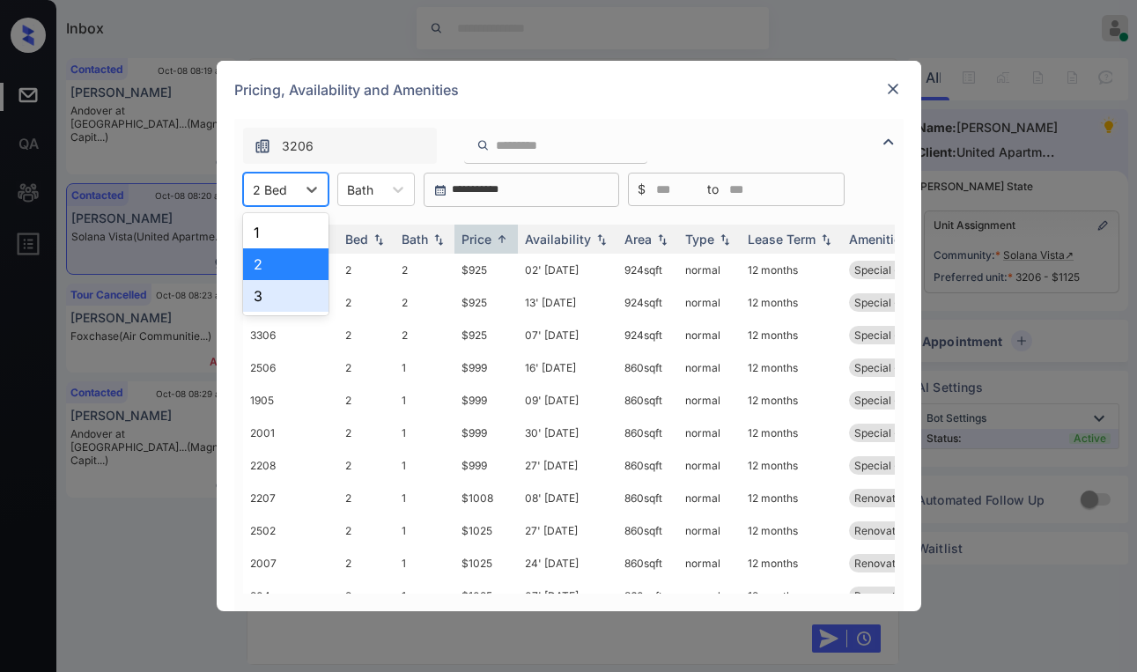
click at [271, 291] on div "3" at bounding box center [285, 296] width 85 height 32
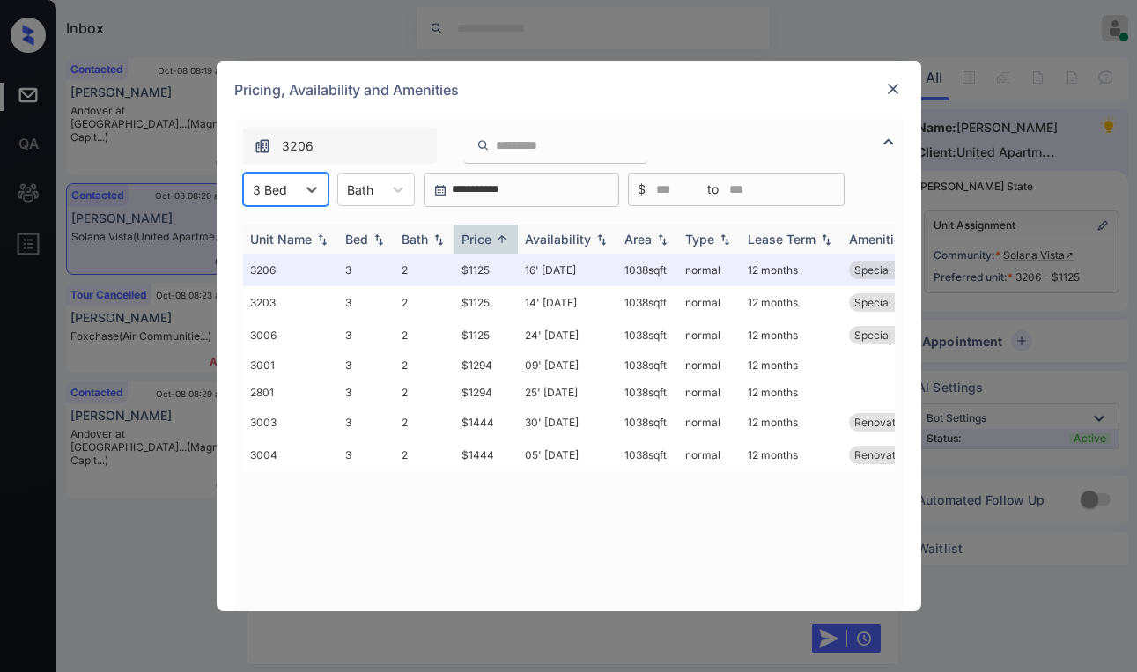
click at [488, 235] on div "Price" at bounding box center [476, 239] width 30 height 15
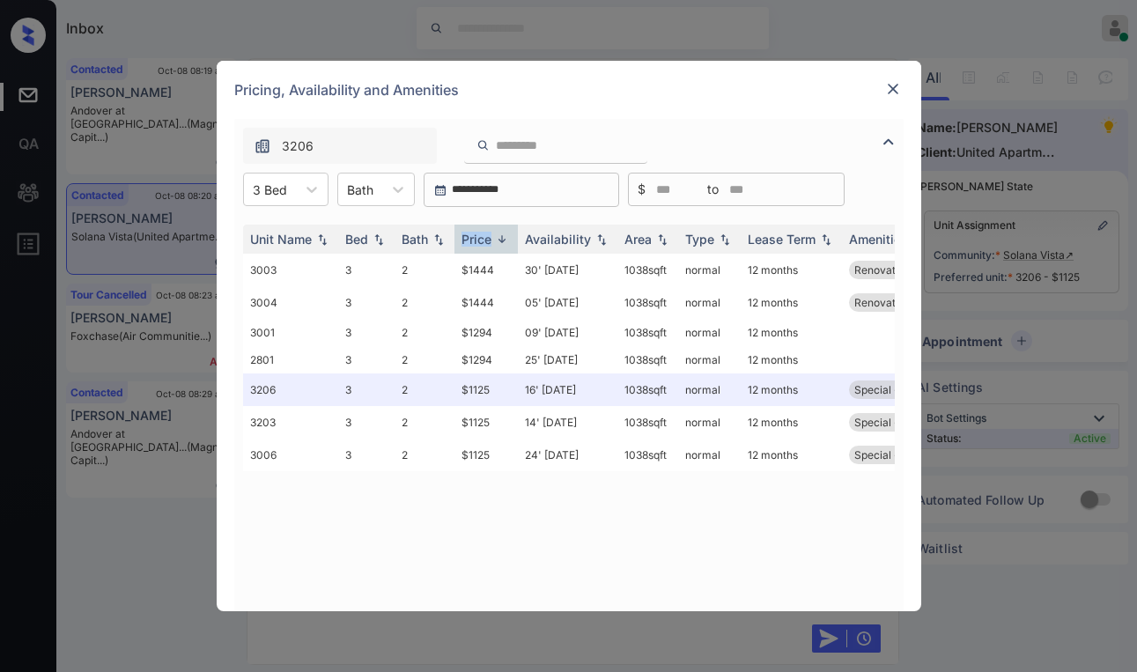
click at [889, 88] on img at bounding box center [893, 89] width 18 height 18
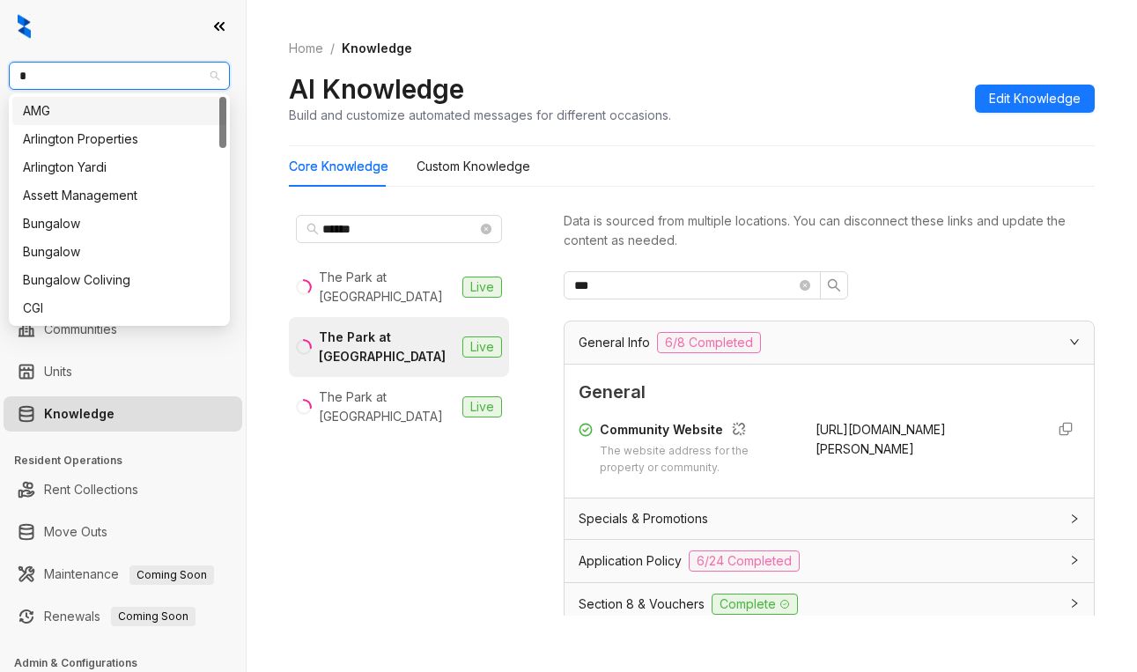
type input "**"
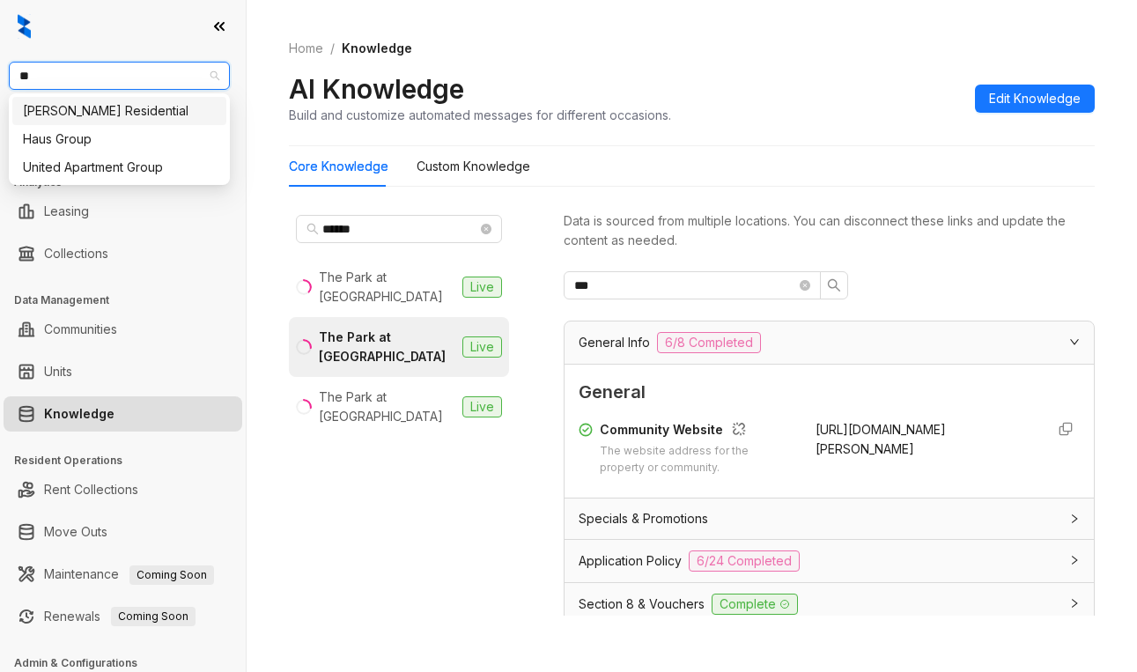
click at [125, 114] on div "[PERSON_NAME] Residential" at bounding box center [119, 110] width 193 height 19
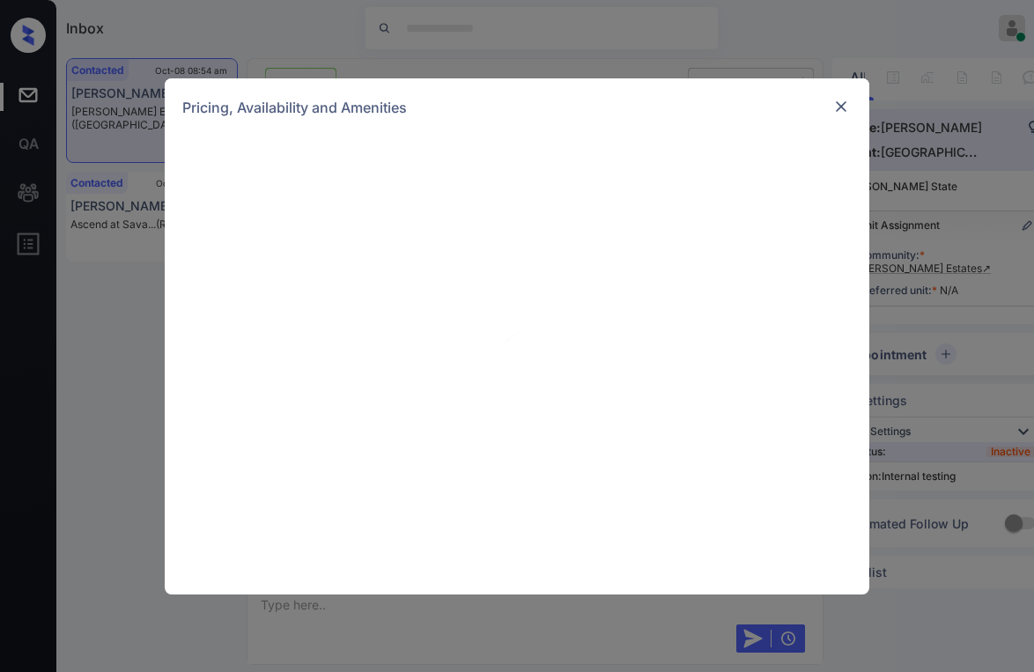
scroll to position [3161, 0]
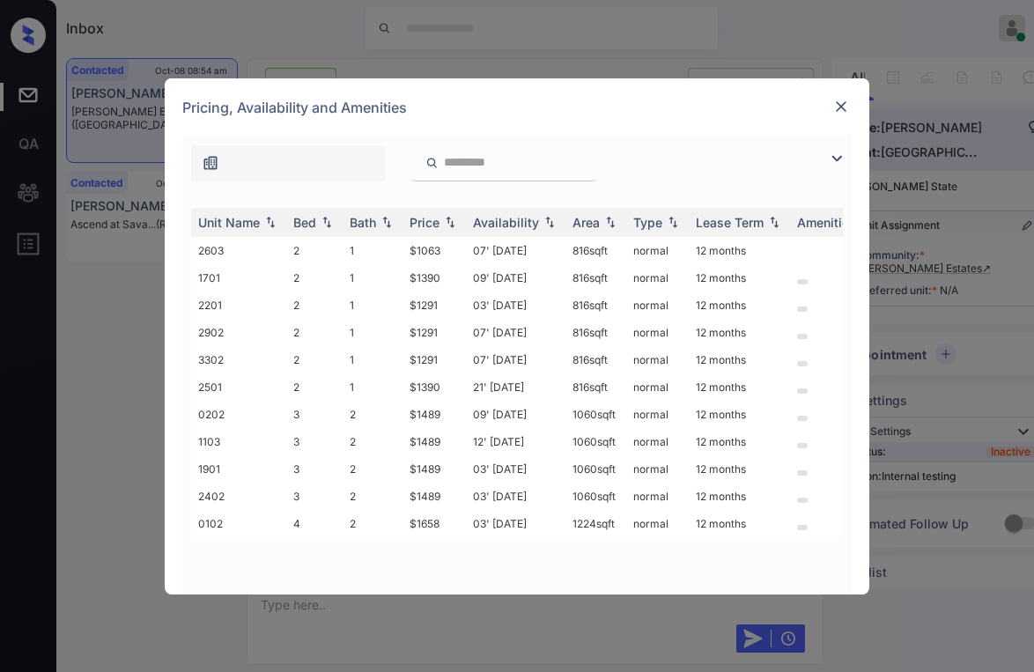
click at [829, 153] on img at bounding box center [836, 158] width 21 height 21
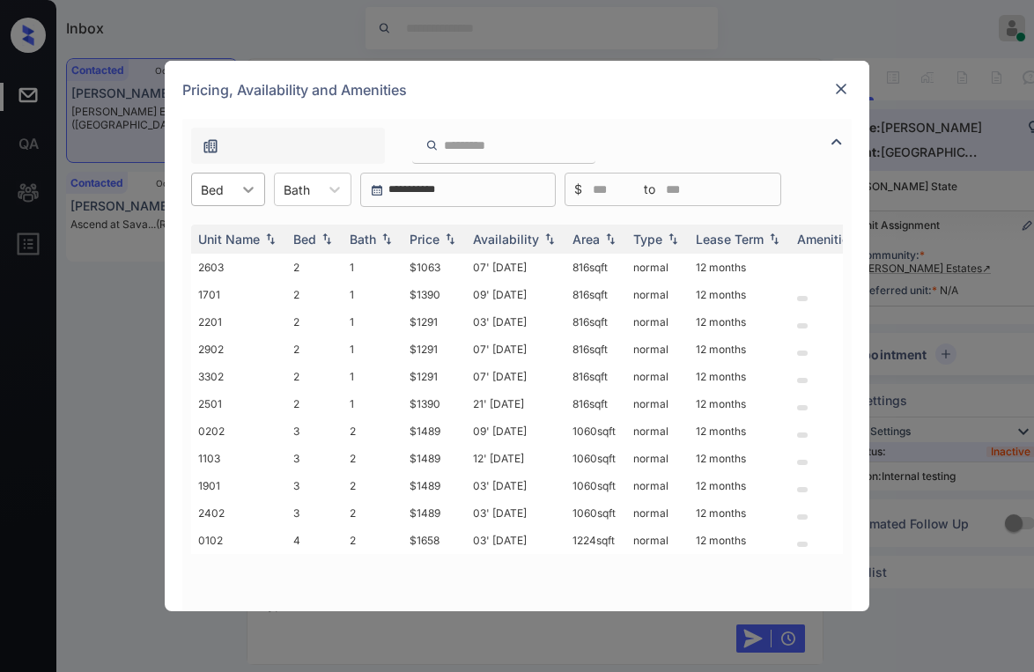
click at [251, 191] on icon at bounding box center [248, 189] width 18 height 18
click at [217, 299] on div "4" at bounding box center [228, 296] width 74 height 32
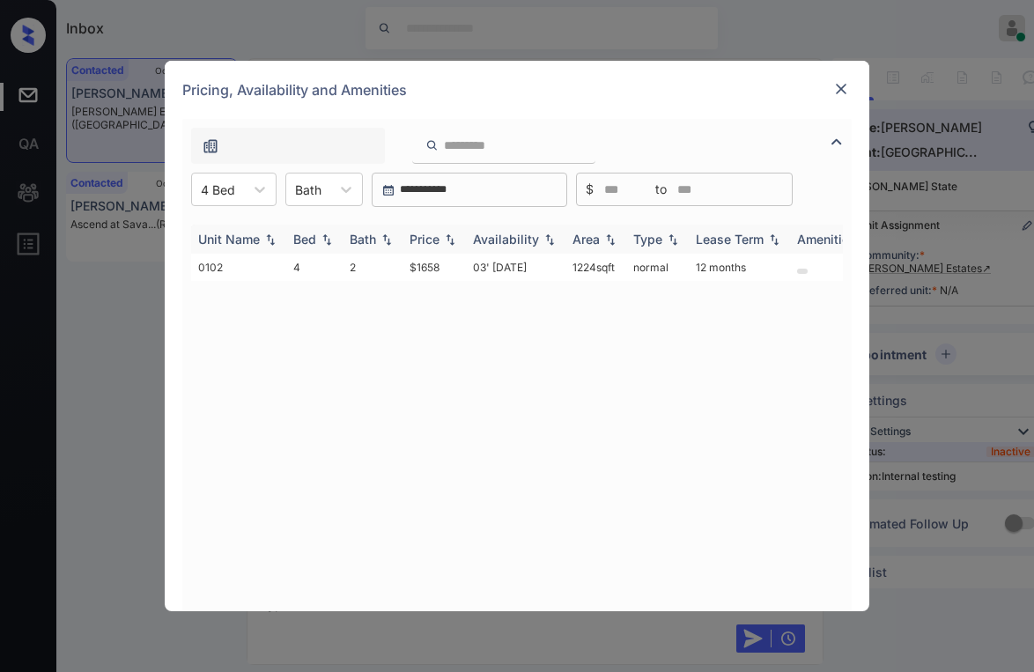
click at [419, 232] on div "Price" at bounding box center [424, 239] width 30 height 15
click at [421, 232] on div "Price" at bounding box center [424, 239] width 30 height 15
click at [531, 313] on div "Unit Name Bed Bath Price Availability Area Type Lease Term Amenities 0102 4 2 $…" at bounding box center [516, 408] width 651 height 369
drag, startPoint x: 414, startPoint y: 263, endPoint x: 454, endPoint y: 268, distance: 40.7
click at [454, 268] on td "$1658" at bounding box center [433, 267] width 63 height 27
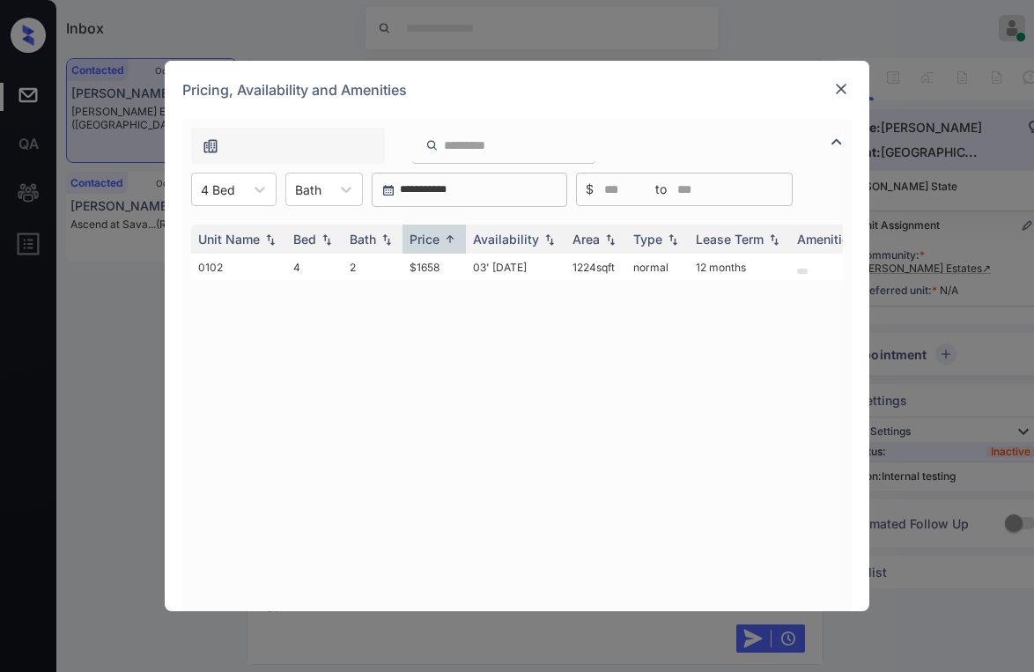
click at [451, 303] on div "Unit Name Bed Bath Price Availability Area Type Lease Term Amenities 0102 4 2 $…" at bounding box center [516, 408] width 651 height 369
click at [440, 274] on td "$1658" at bounding box center [433, 267] width 63 height 27
copy td "$1658"
click at [430, 269] on td "$1658" at bounding box center [433, 267] width 63 height 27
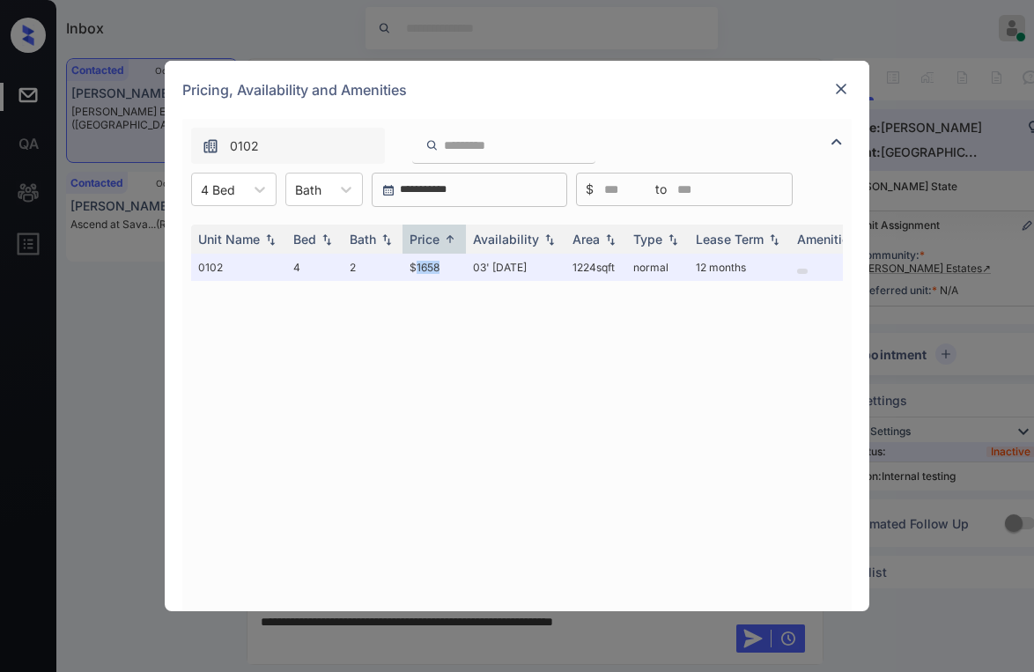
click at [845, 93] on img at bounding box center [841, 89] width 18 height 18
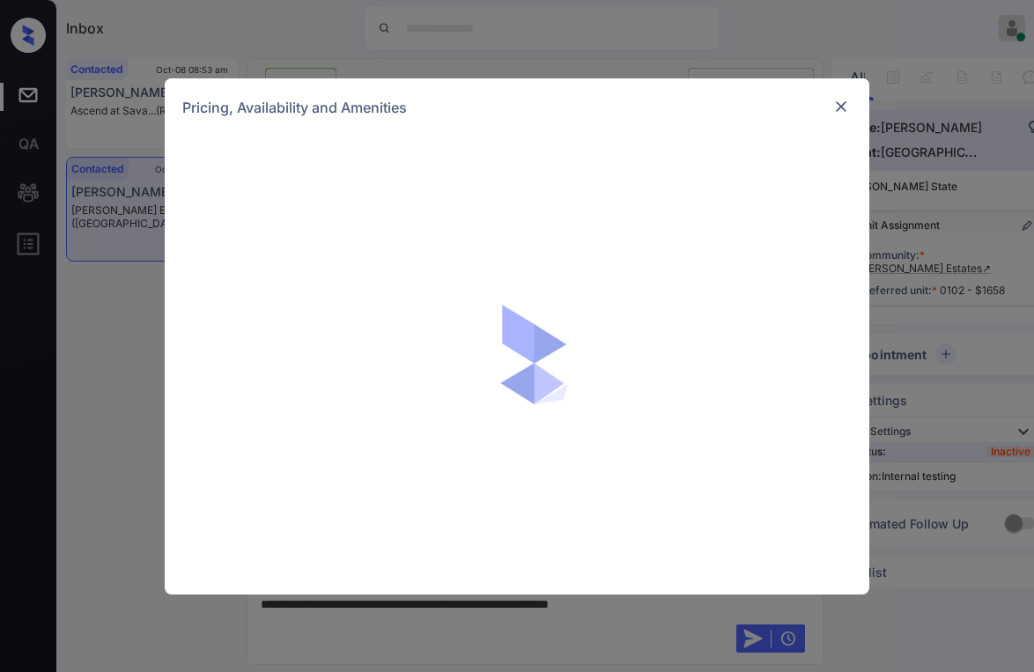
scroll to position [3012, 0]
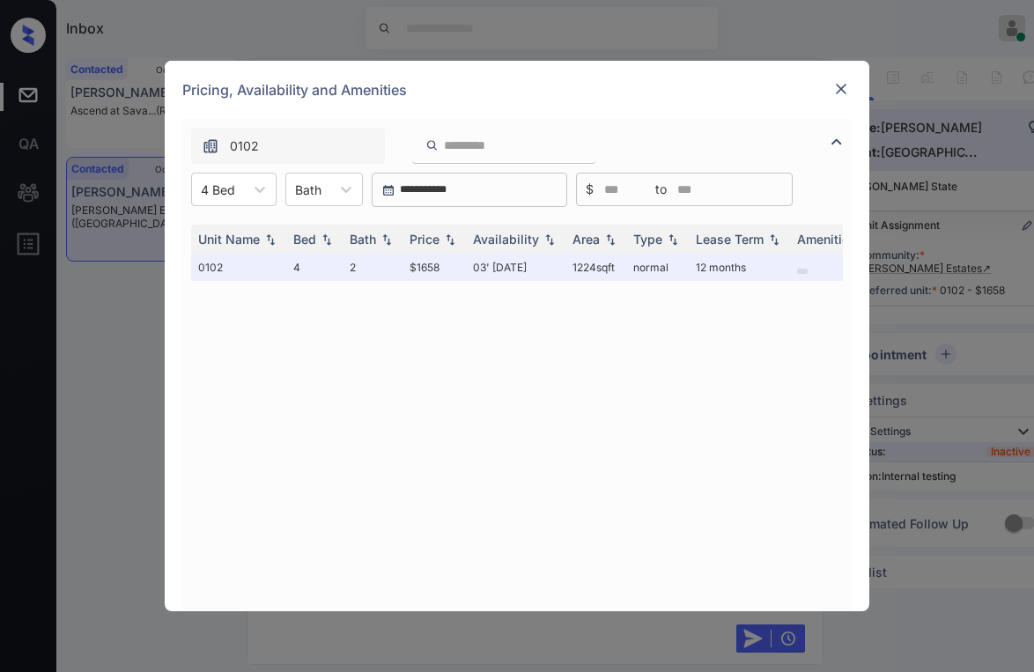
click at [842, 91] on img at bounding box center [841, 89] width 18 height 18
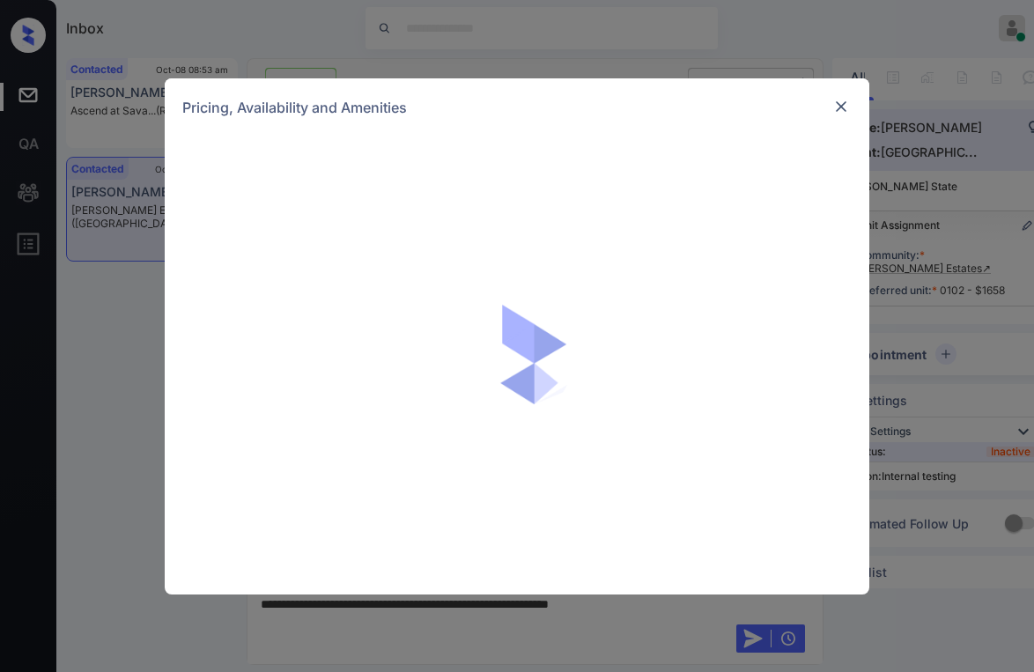
scroll to position [3276, 0]
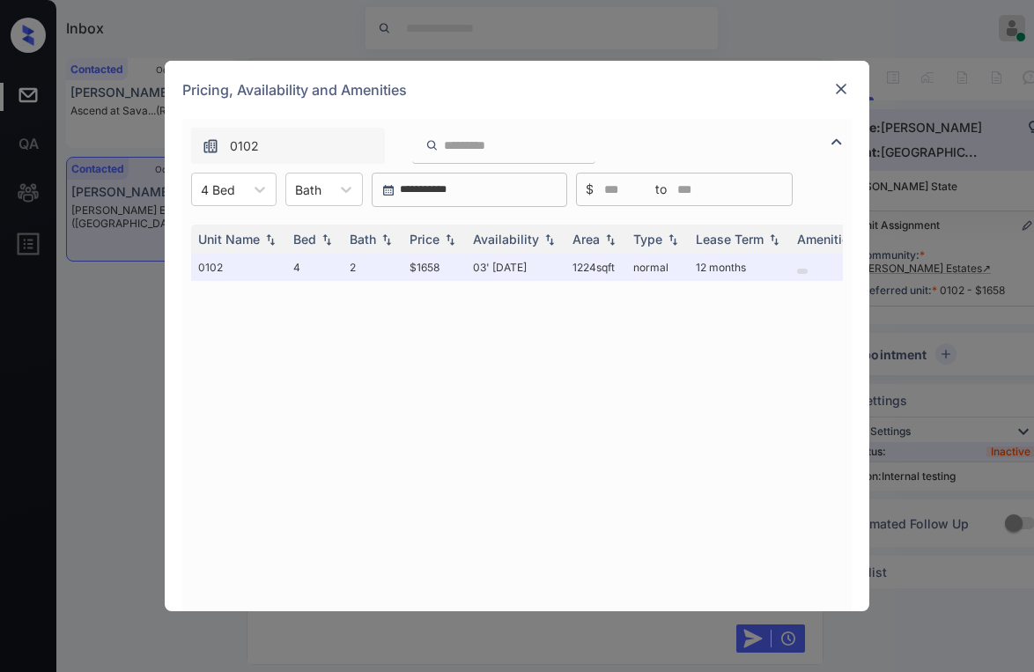
click at [838, 79] on div at bounding box center [840, 88] width 21 height 21
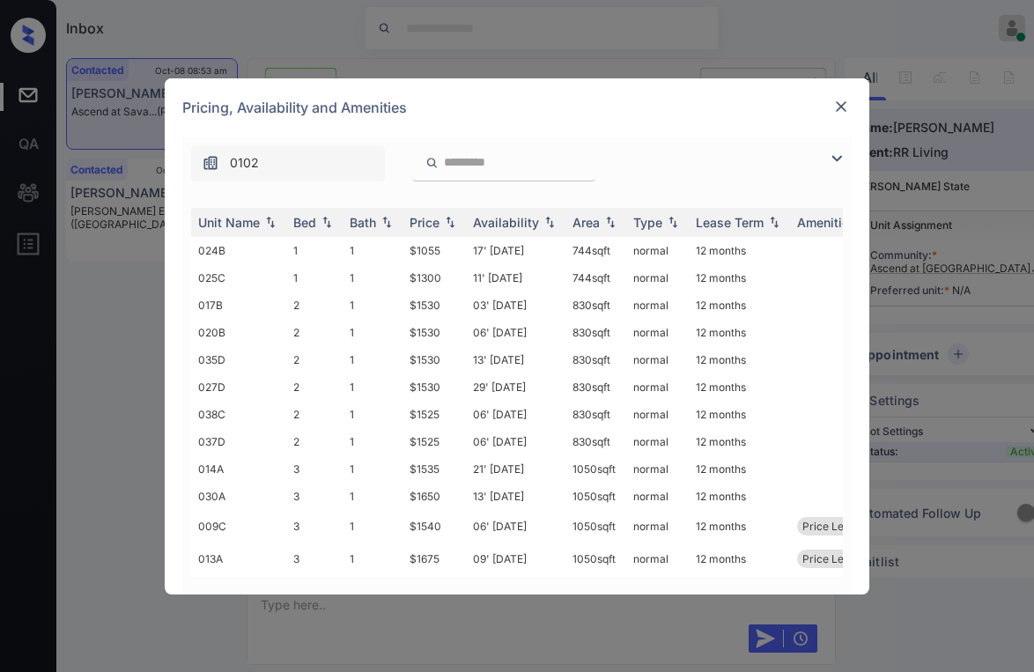
drag, startPoint x: 842, startPoint y: 156, endPoint x: 766, endPoint y: 155, distance: 75.7
click at [842, 155] on img at bounding box center [836, 158] width 21 height 21
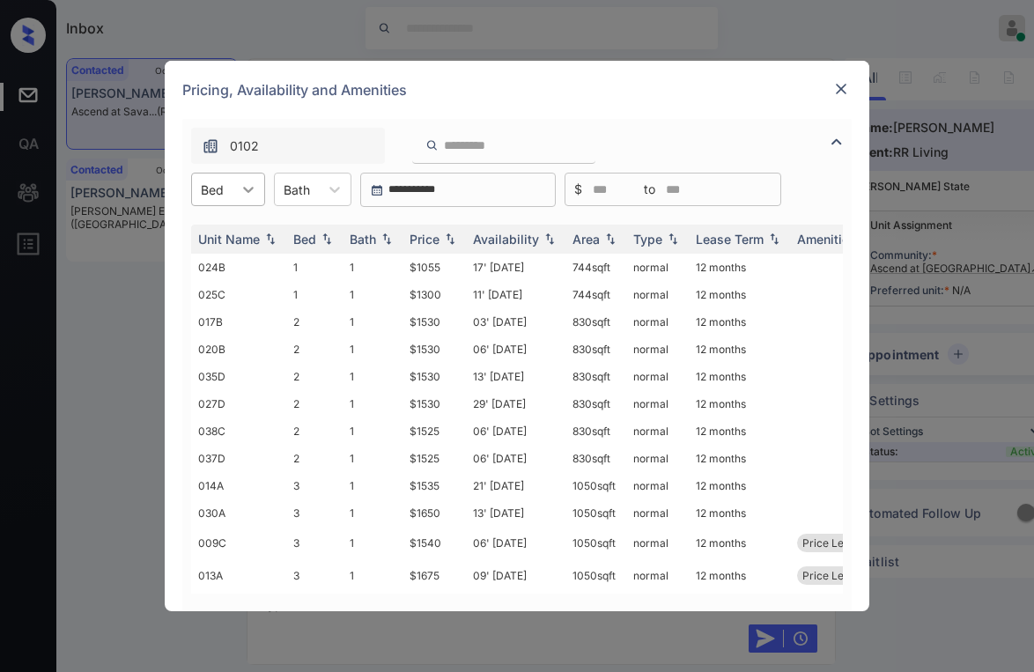
click at [247, 189] on icon at bounding box center [248, 190] width 11 height 6
click at [222, 264] on div "2" at bounding box center [228, 264] width 74 height 32
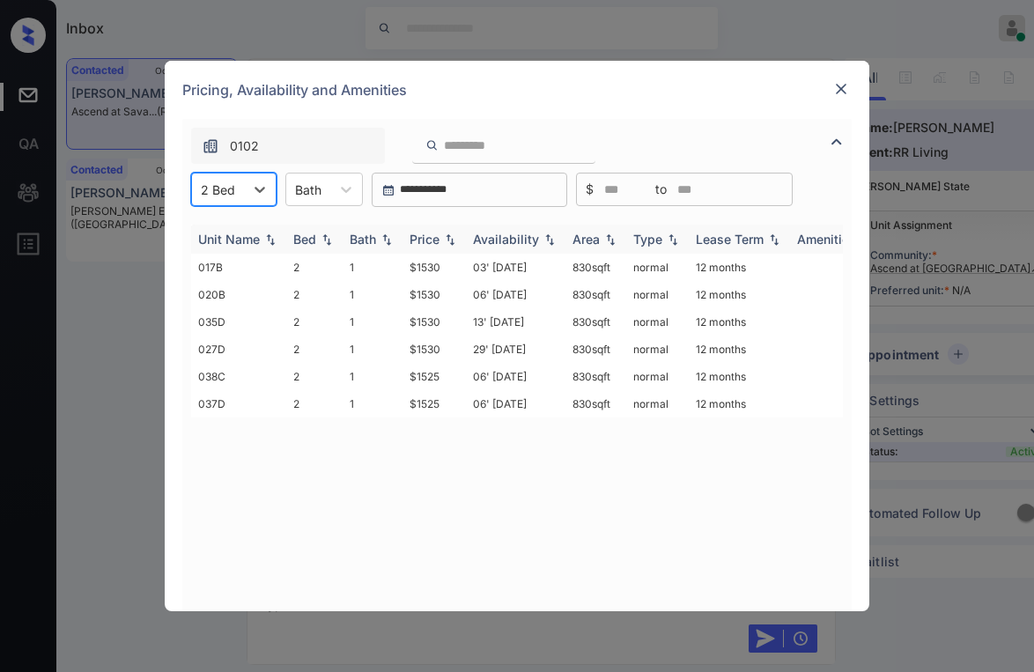
click at [448, 239] on img at bounding box center [450, 239] width 18 height 12
click at [447, 239] on img at bounding box center [450, 238] width 18 height 13
click at [445, 239] on img at bounding box center [450, 238] width 18 height 13
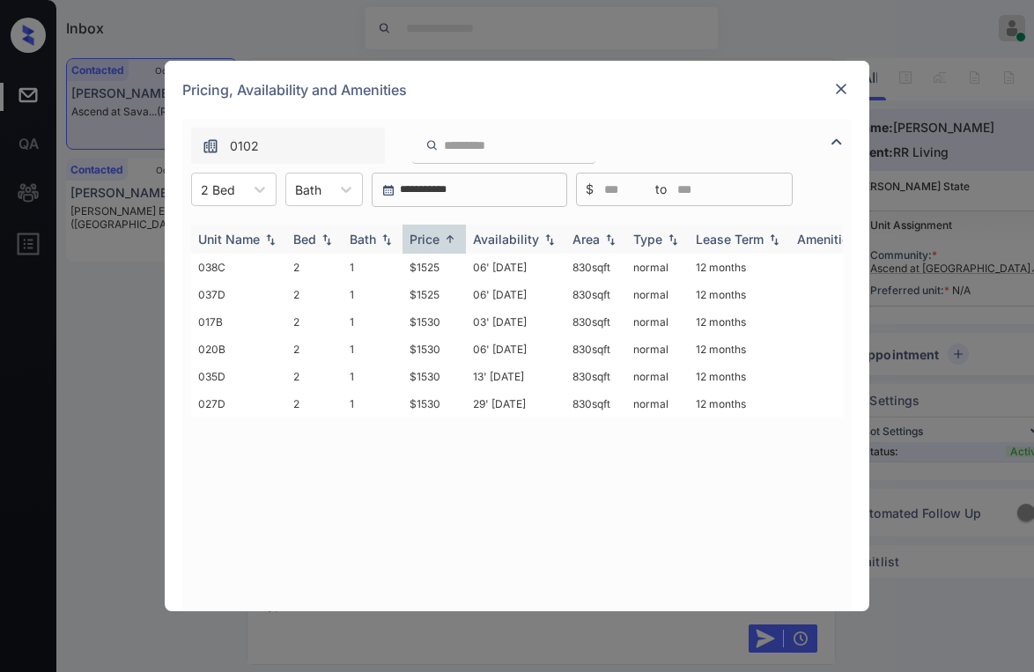
click at [445, 239] on img at bounding box center [450, 238] width 18 height 13
click at [439, 268] on td "$1530" at bounding box center [433, 267] width 63 height 27
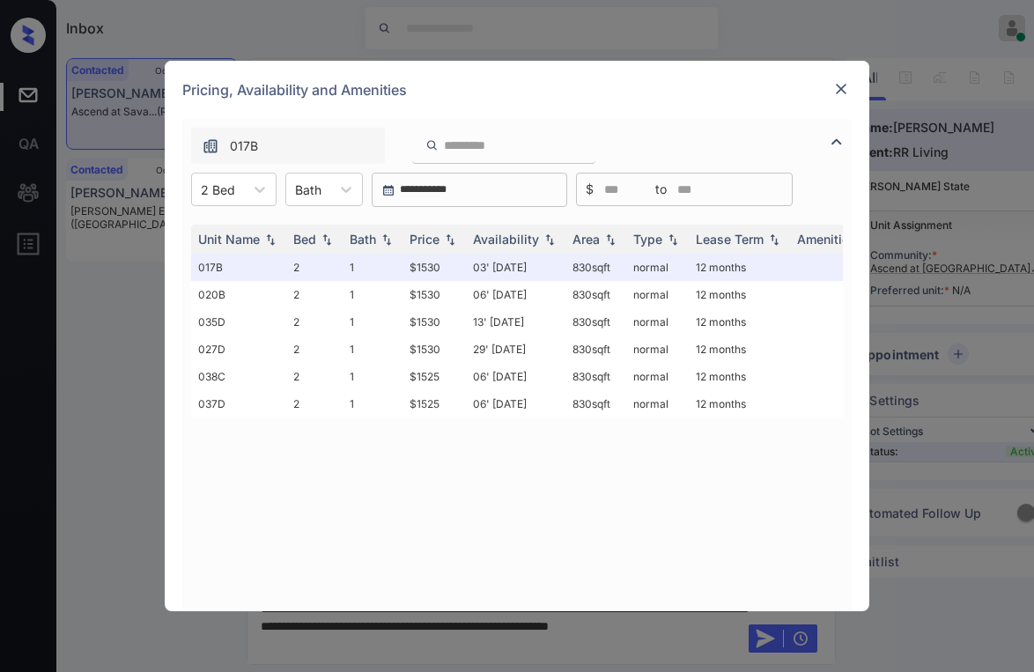
click at [838, 86] on img at bounding box center [841, 89] width 18 height 18
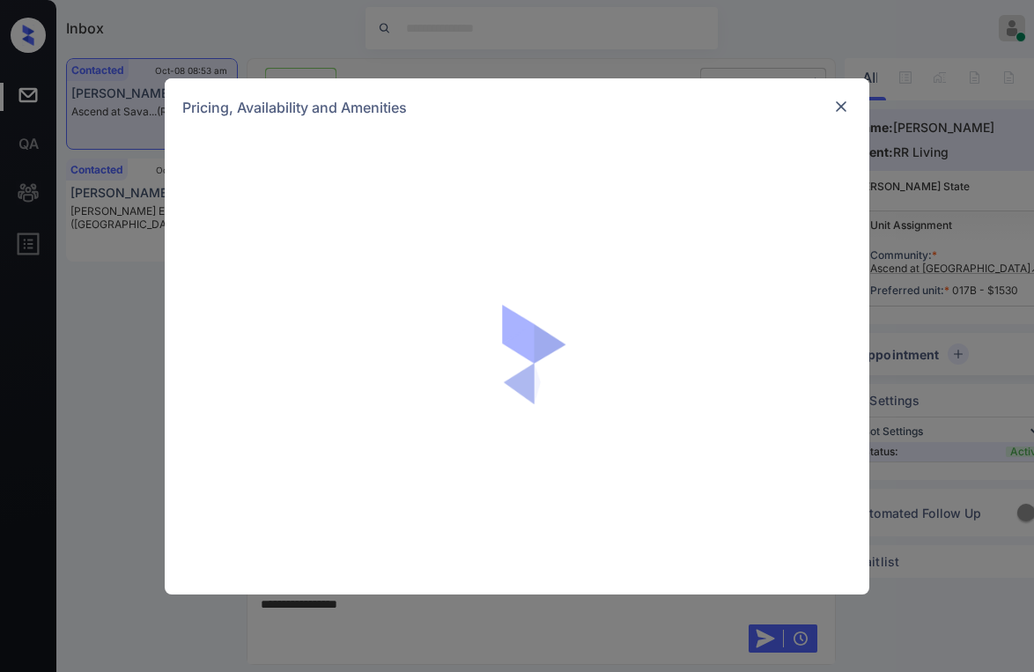
scroll to position [725, 0]
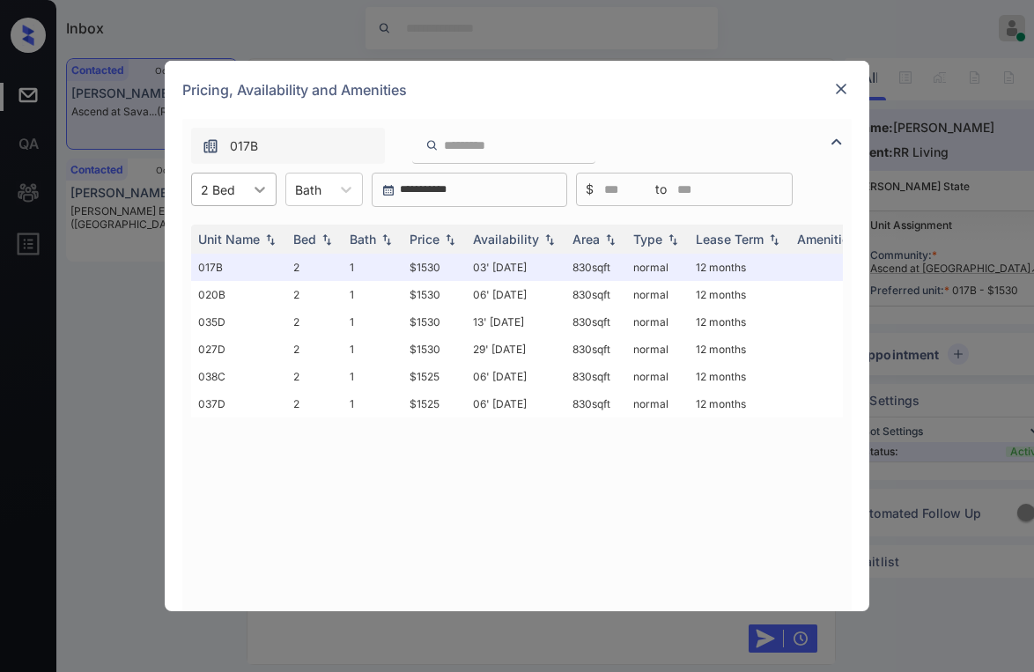
click at [262, 185] on icon at bounding box center [260, 189] width 18 height 18
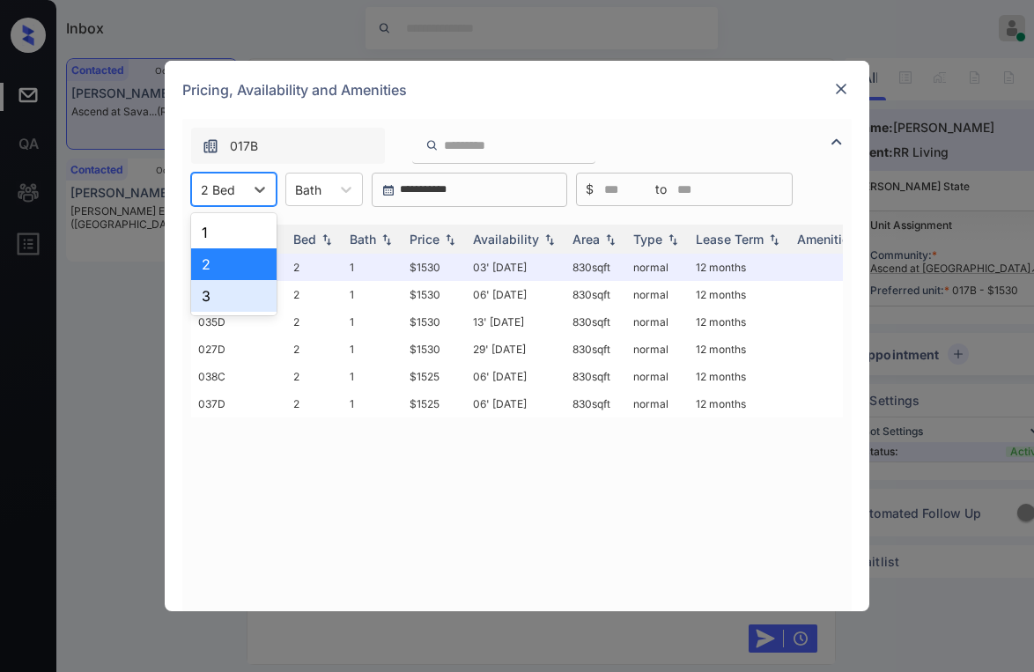
click at [238, 305] on div "3" at bounding box center [233, 296] width 85 height 32
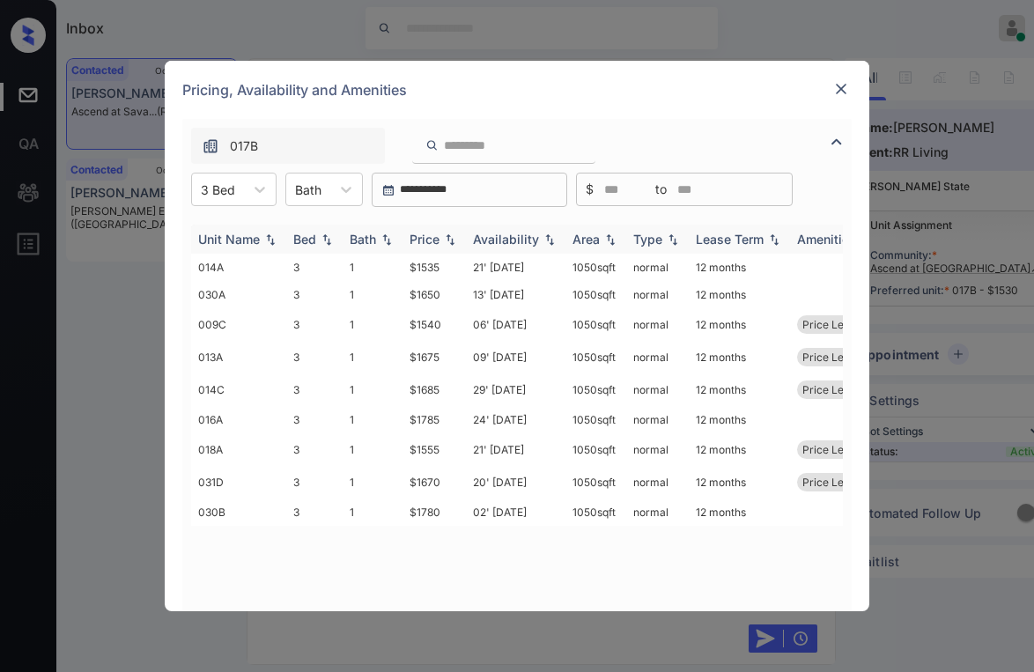
click at [431, 238] on div "Price" at bounding box center [424, 239] width 30 height 15
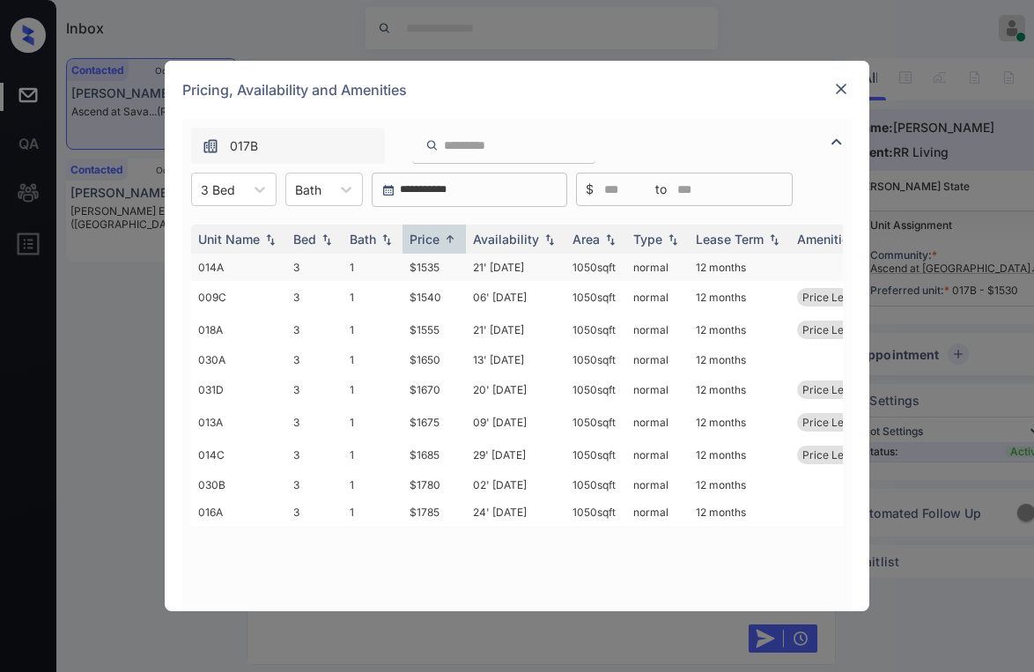
click at [430, 270] on td "$1535" at bounding box center [433, 267] width 63 height 27
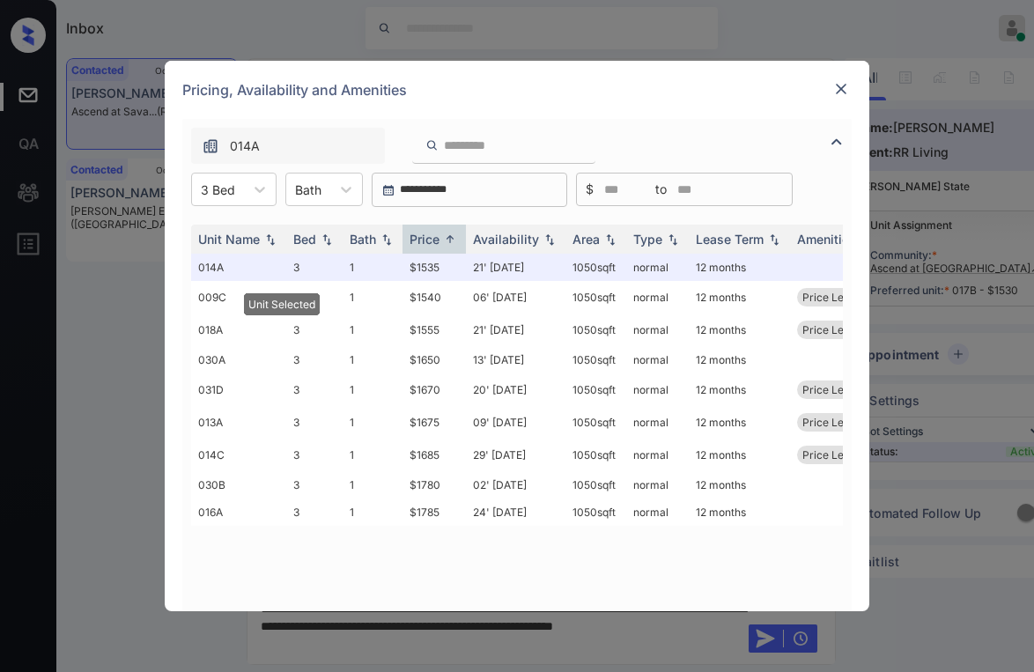
click at [849, 99] on div at bounding box center [840, 88] width 21 height 21
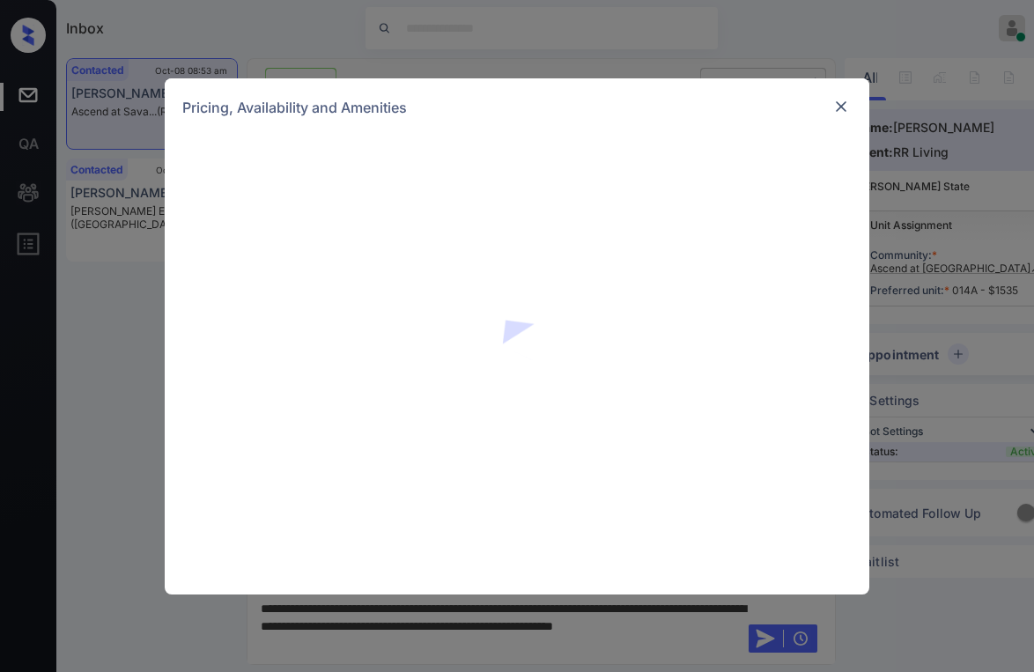
scroll to position [725, 0]
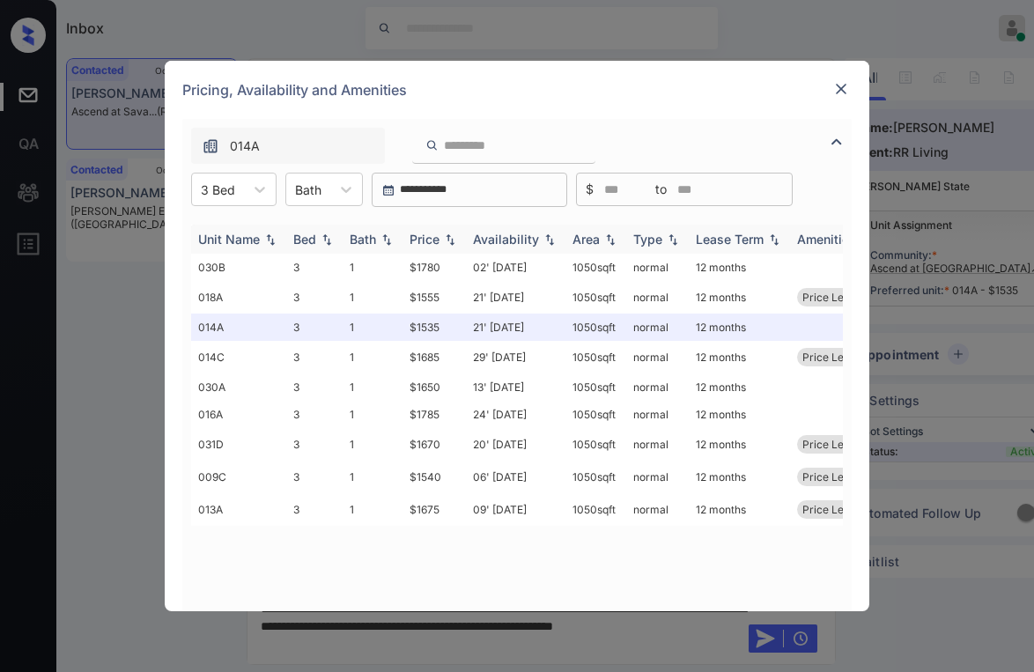
click at [424, 236] on div "Price" at bounding box center [424, 239] width 30 height 15
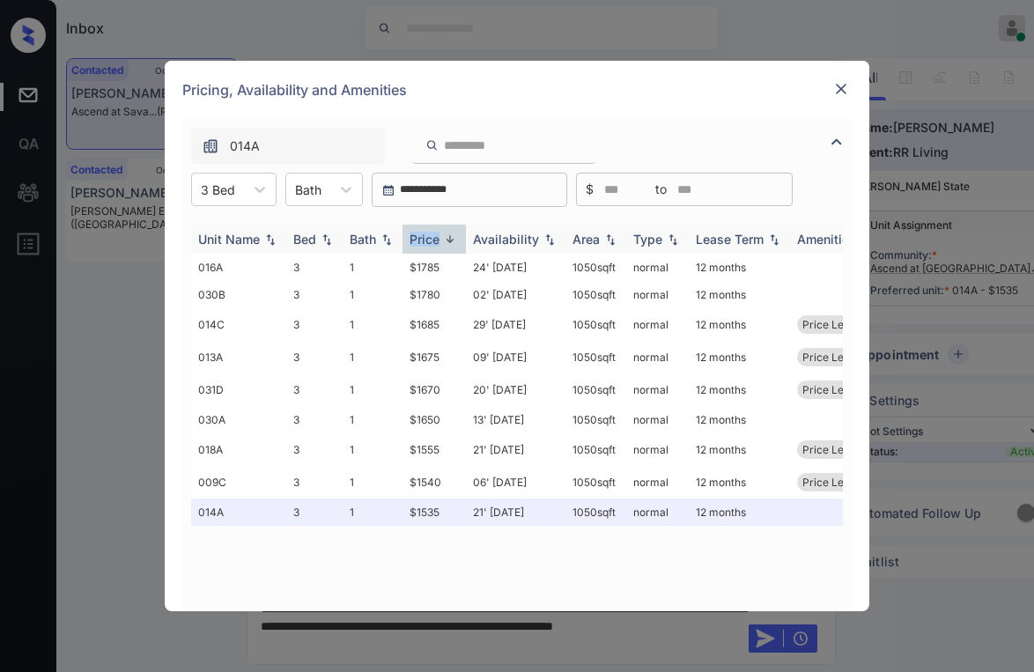
click at [424, 236] on div "Price" at bounding box center [424, 239] width 30 height 15
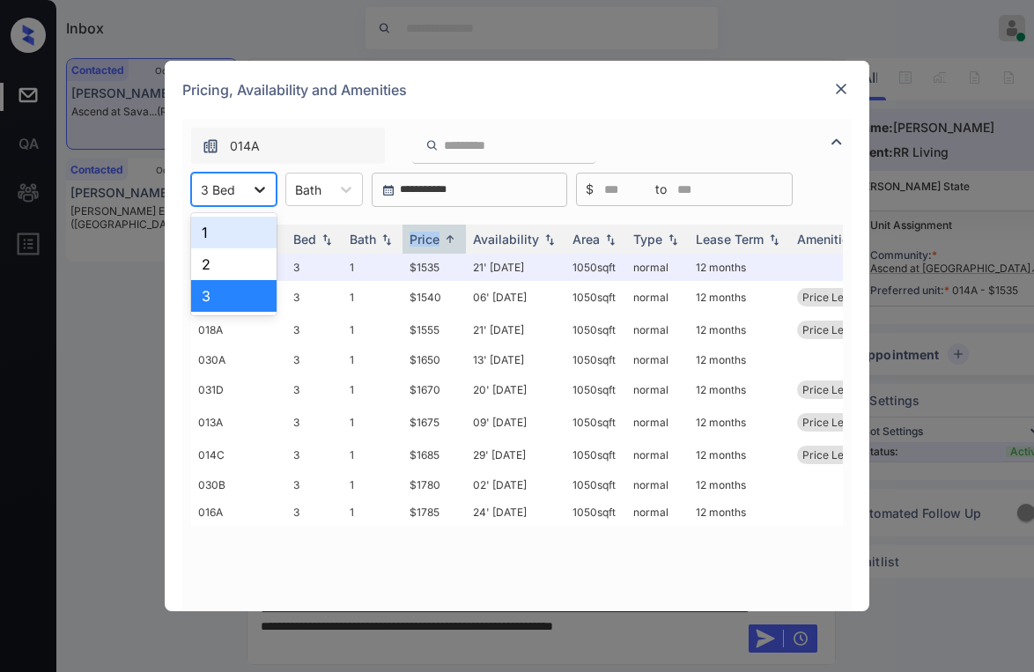
click at [253, 199] on div at bounding box center [260, 189] width 32 height 32
click at [238, 254] on div "2" at bounding box center [233, 264] width 85 height 32
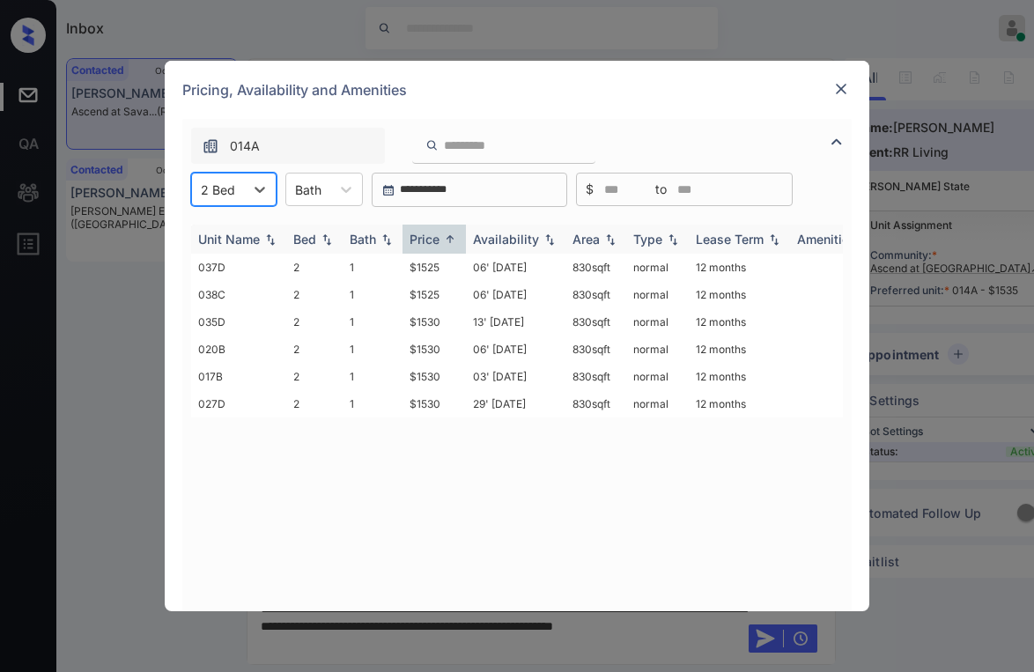
click at [437, 237] on div "Price" at bounding box center [424, 239] width 30 height 15
click at [843, 84] on img at bounding box center [841, 89] width 18 height 18
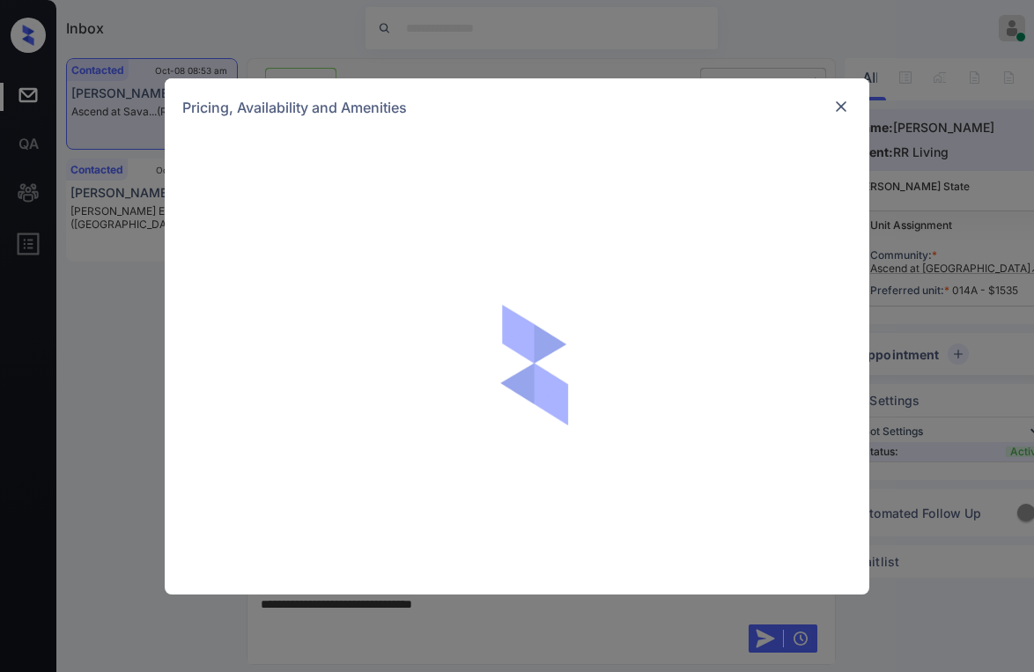
scroll to position [725, 0]
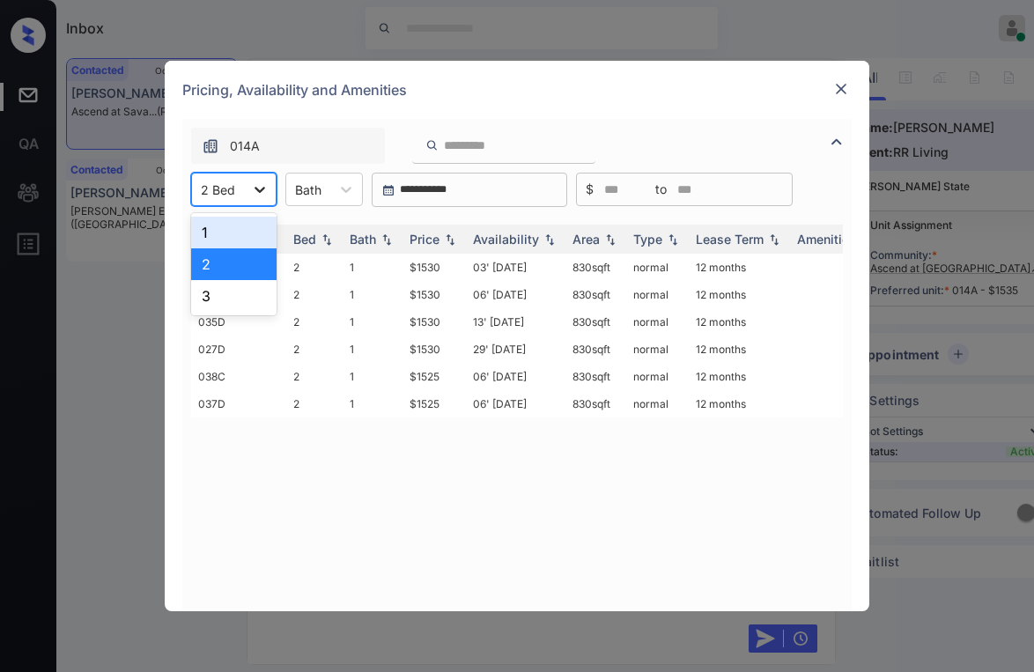
click at [267, 188] on icon at bounding box center [260, 189] width 18 height 18
click at [231, 301] on div "3" at bounding box center [233, 296] width 85 height 32
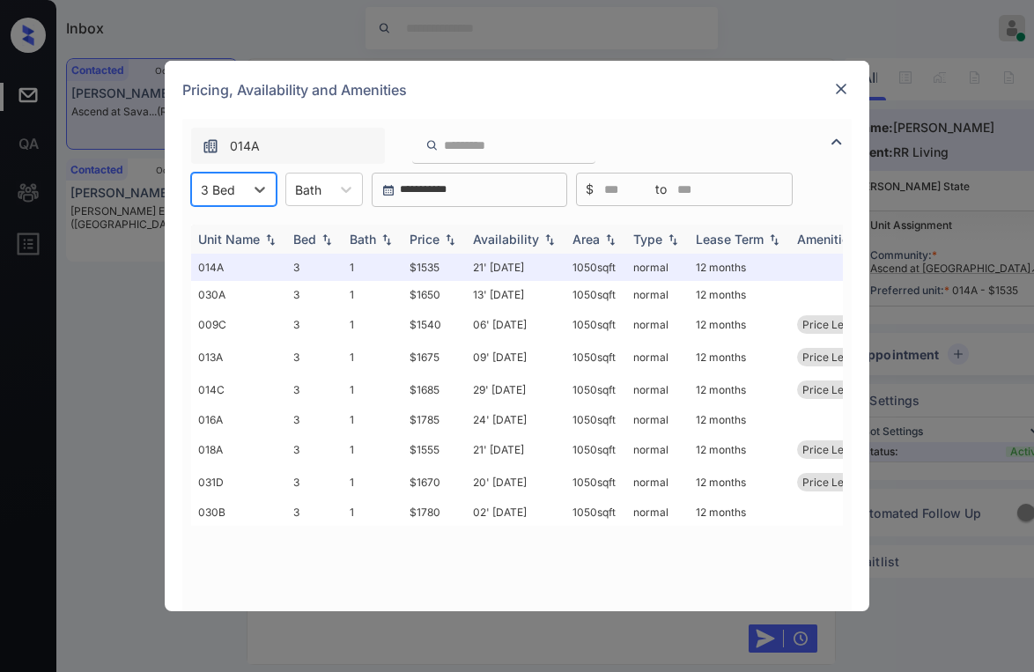
click at [445, 235] on img at bounding box center [450, 239] width 18 height 12
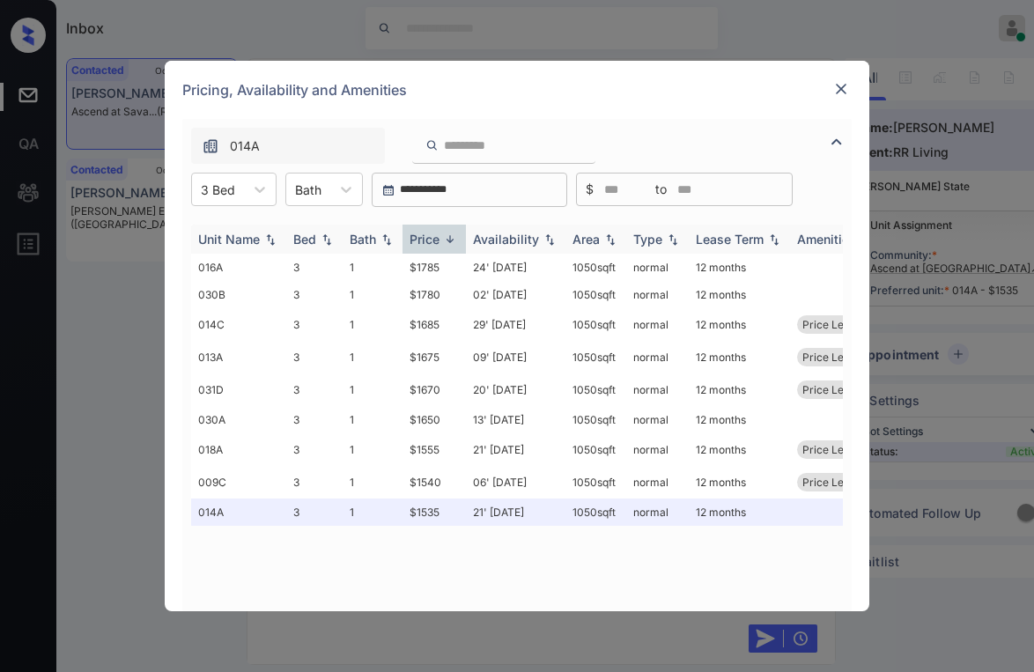
click at [445, 234] on img at bounding box center [450, 238] width 18 height 13
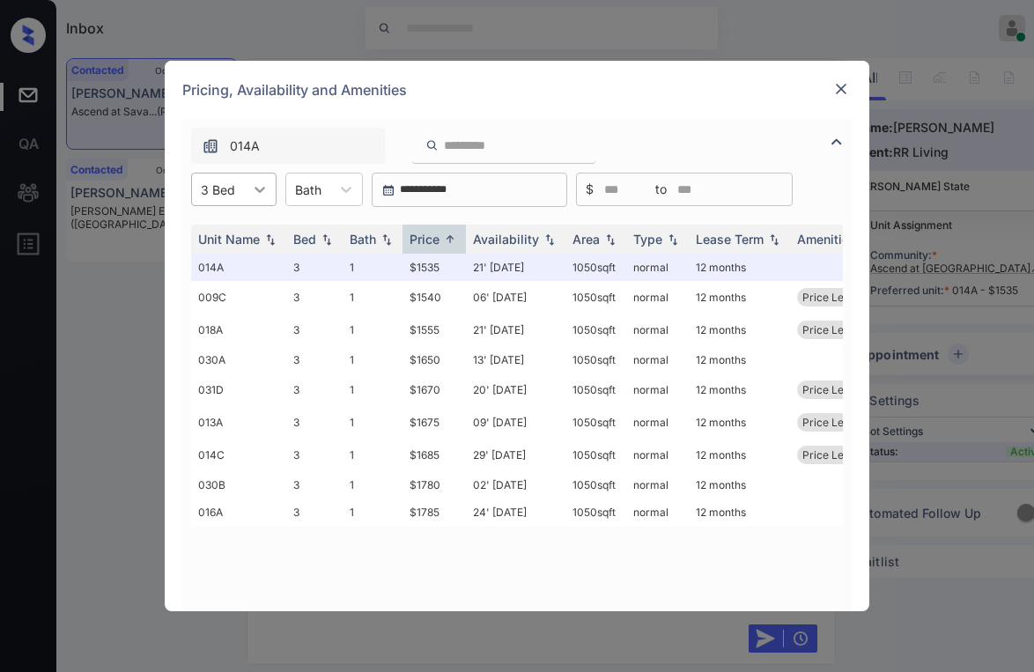
click at [257, 195] on icon at bounding box center [260, 189] width 18 height 18
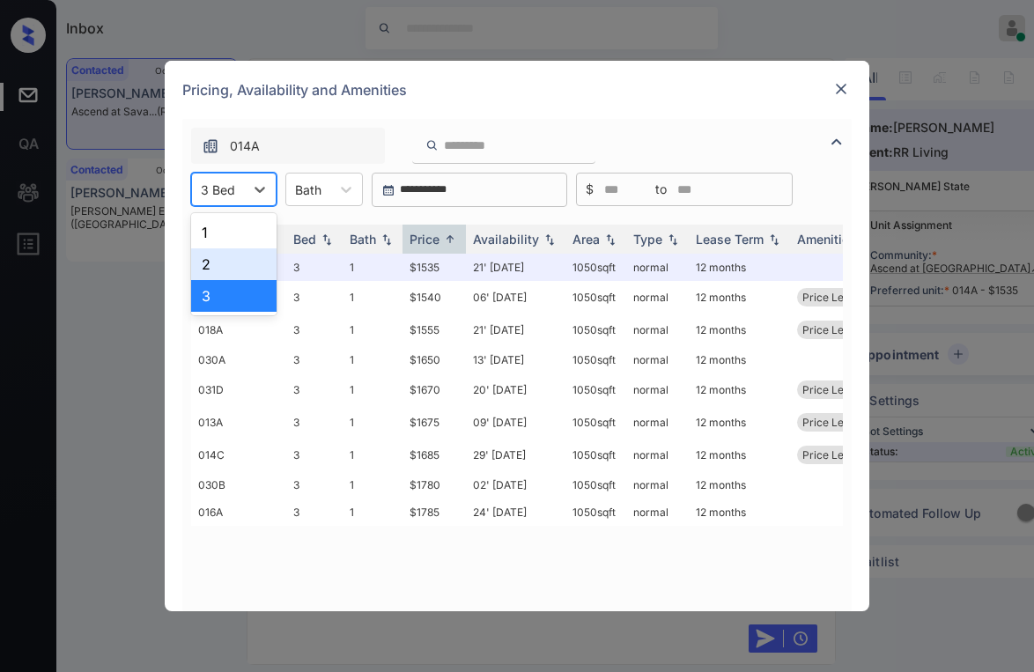
click at [219, 257] on div "2" at bounding box center [233, 264] width 85 height 32
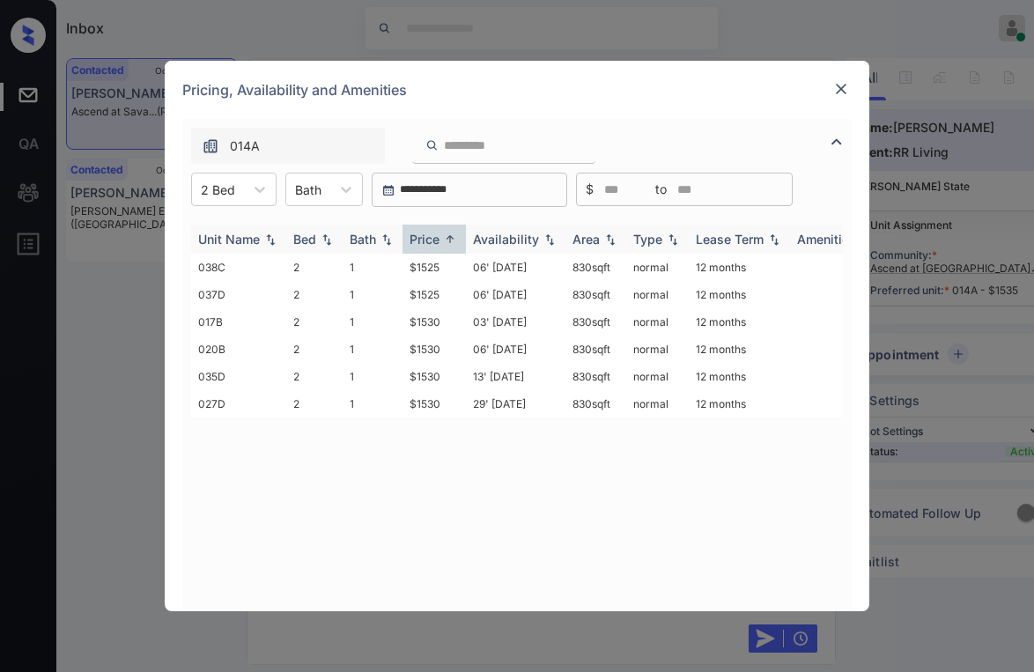
click at [430, 238] on div "Price" at bounding box center [424, 239] width 30 height 15
click at [416, 233] on div "Price" at bounding box center [424, 239] width 30 height 15
click at [431, 264] on td "$1525" at bounding box center [433, 267] width 63 height 27
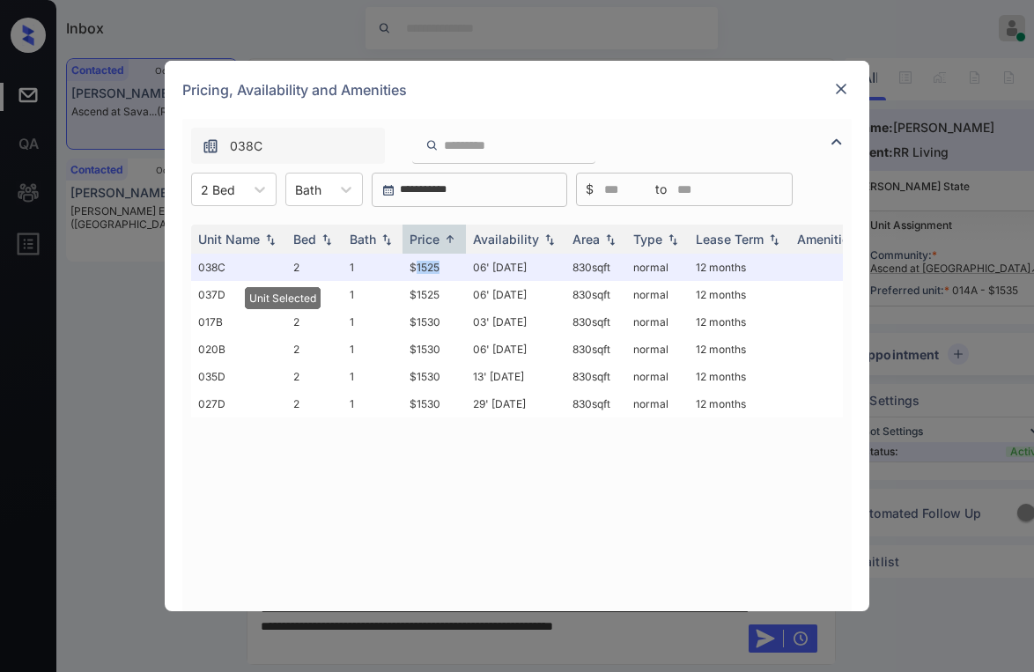
click at [839, 85] on img at bounding box center [841, 89] width 18 height 18
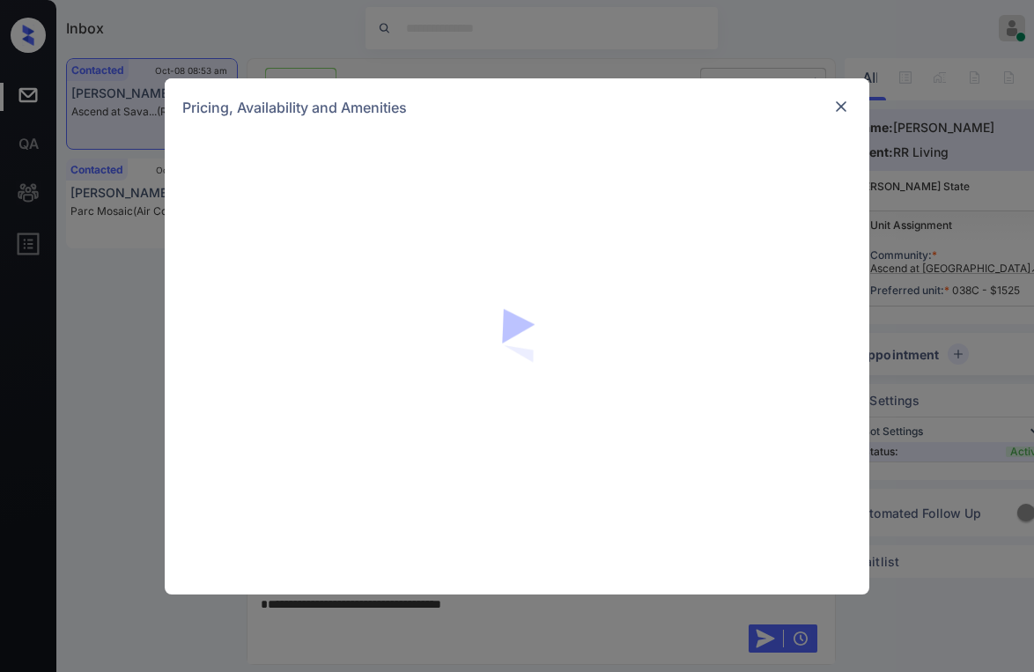
scroll to position [725, 0]
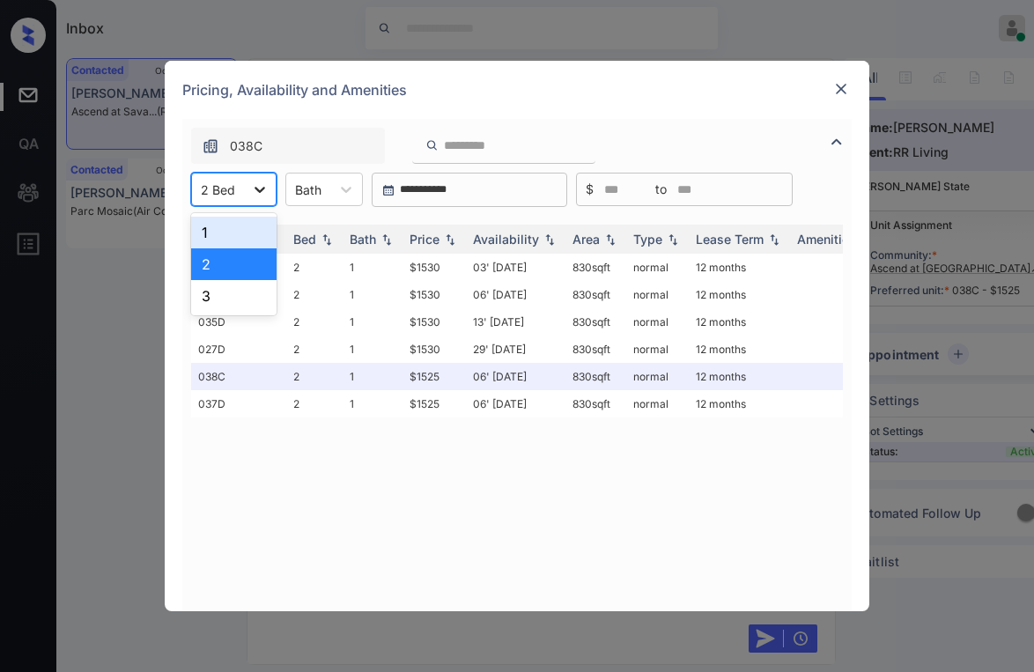
click at [261, 198] on div at bounding box center [260, 189] width 32 height 32
click at [226, 305] on div "3" at bounding box center [233, 296] width 85 height 32
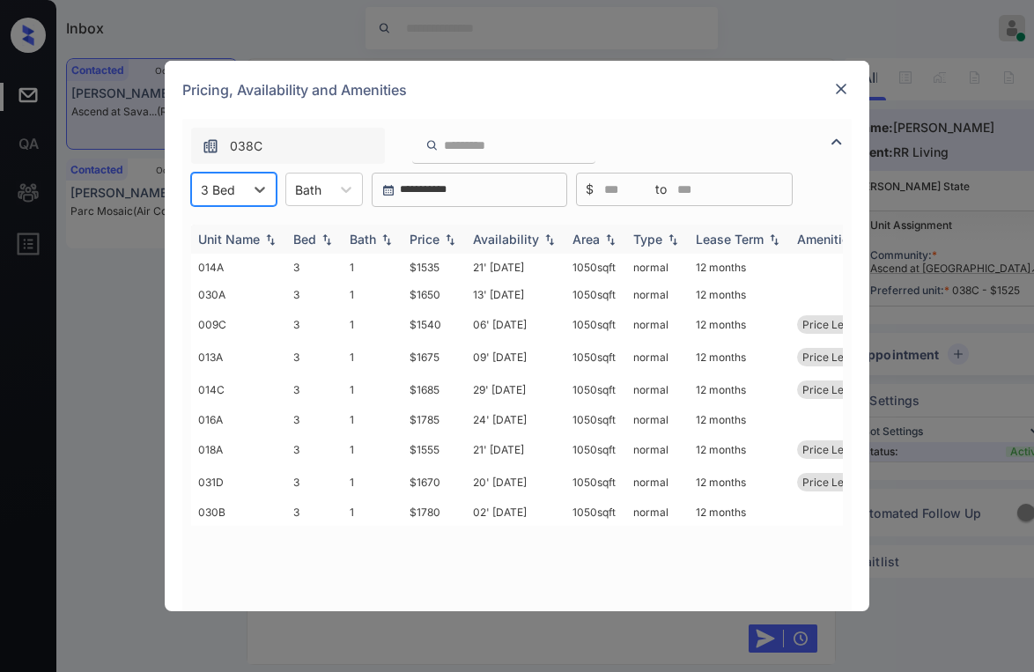
click at [431, 237] on div "Price" at bounding box center [424, 239] width 30 height 15
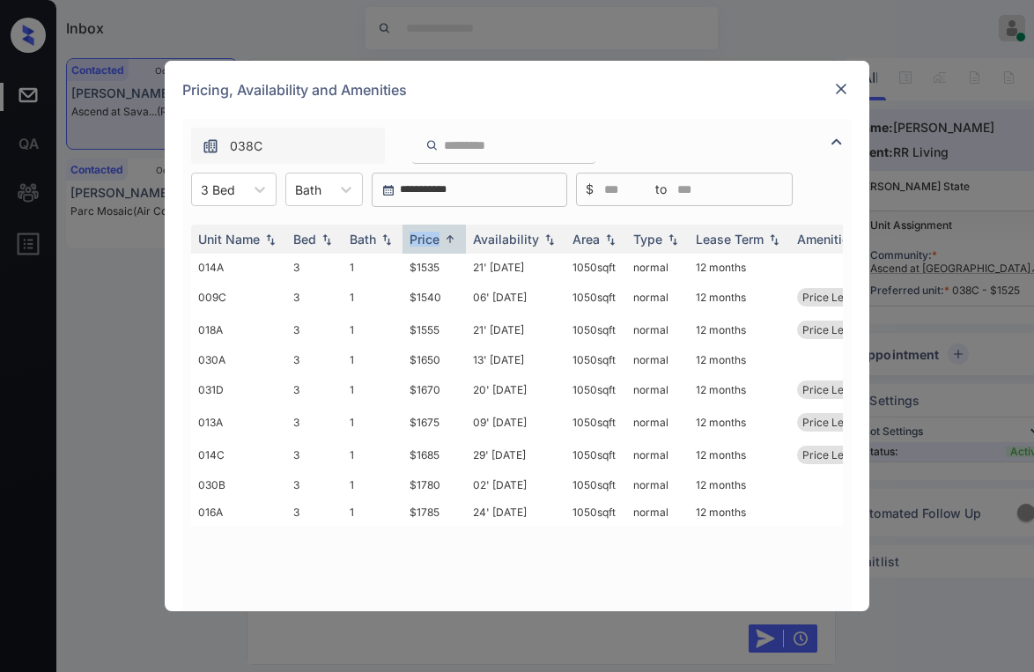
click at [835, 85] on img at bounding box center [841, 89] width 18 height 18
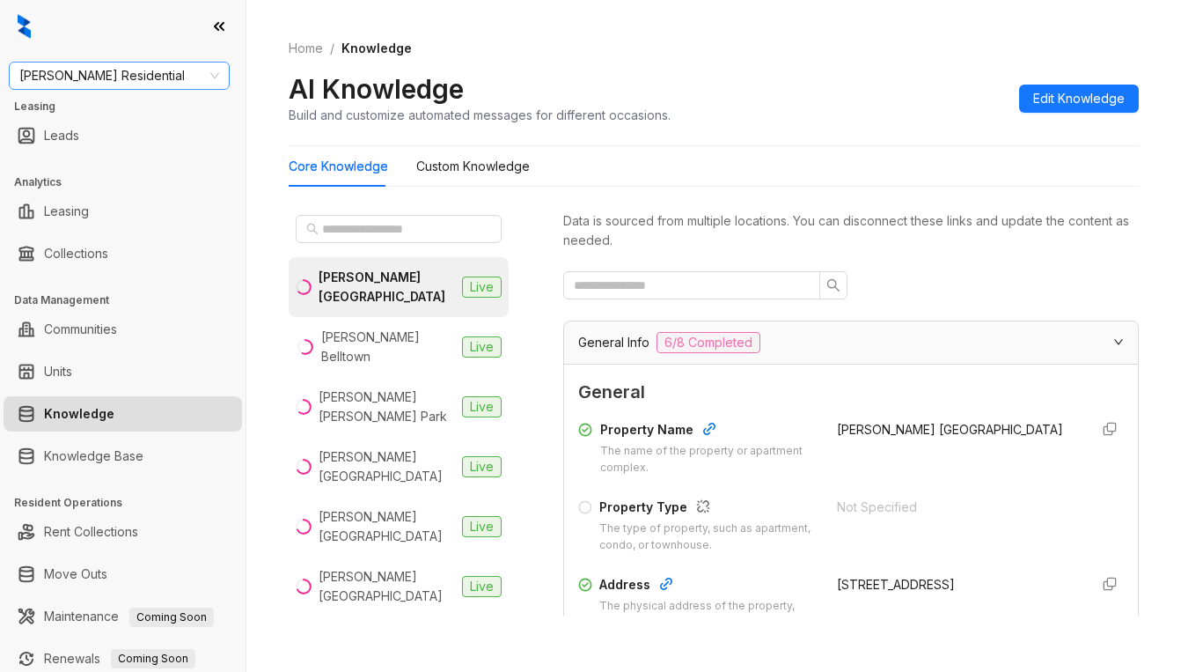
click at [178, 80] on span "[PERSON_NAME] Residential" at bounding box center [119, 76] width 200 height 26
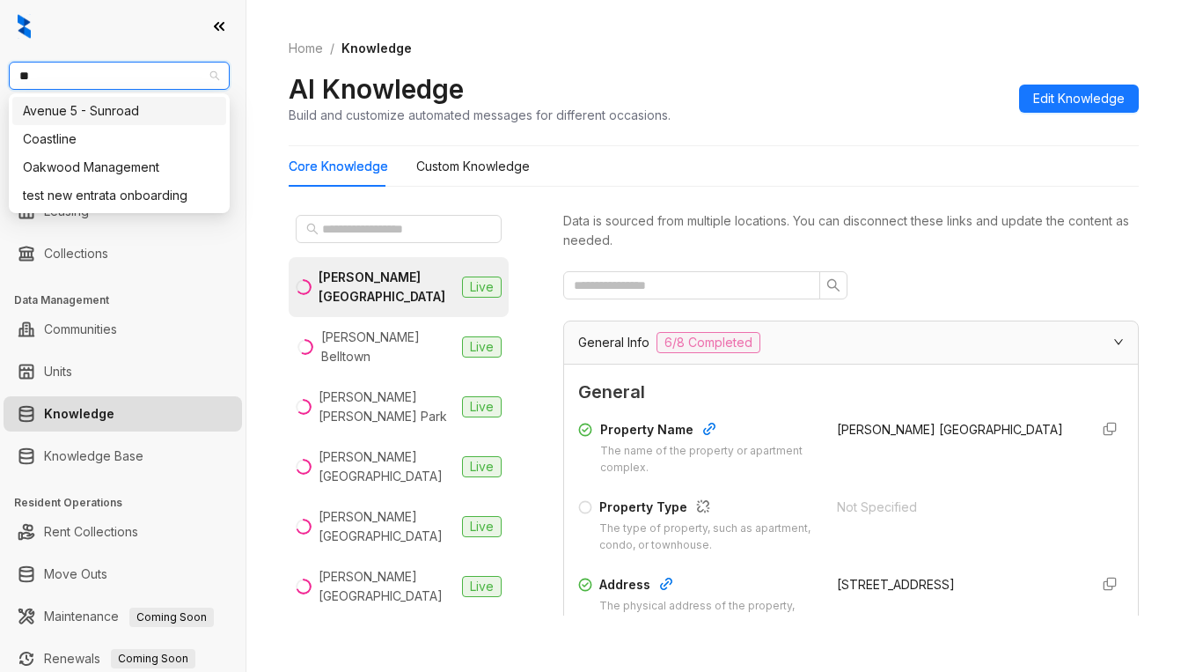
type input "***"
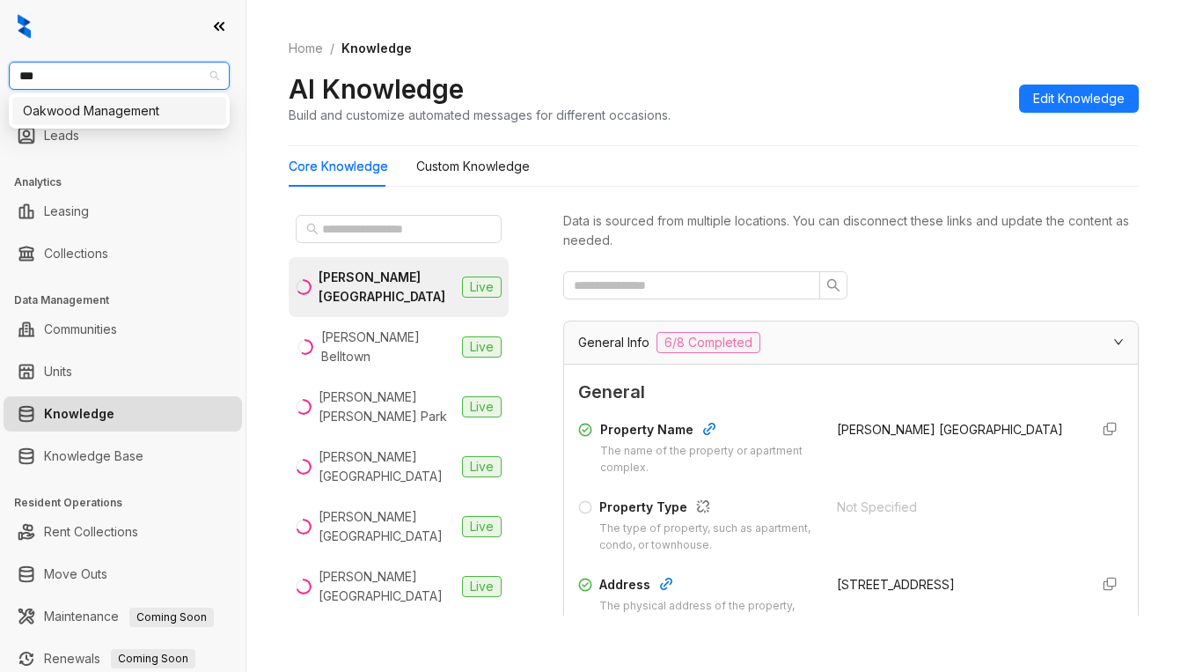
click at [163, 106] on div "Oakwood Management" at bounding box center [119, 110] width 193 height 19
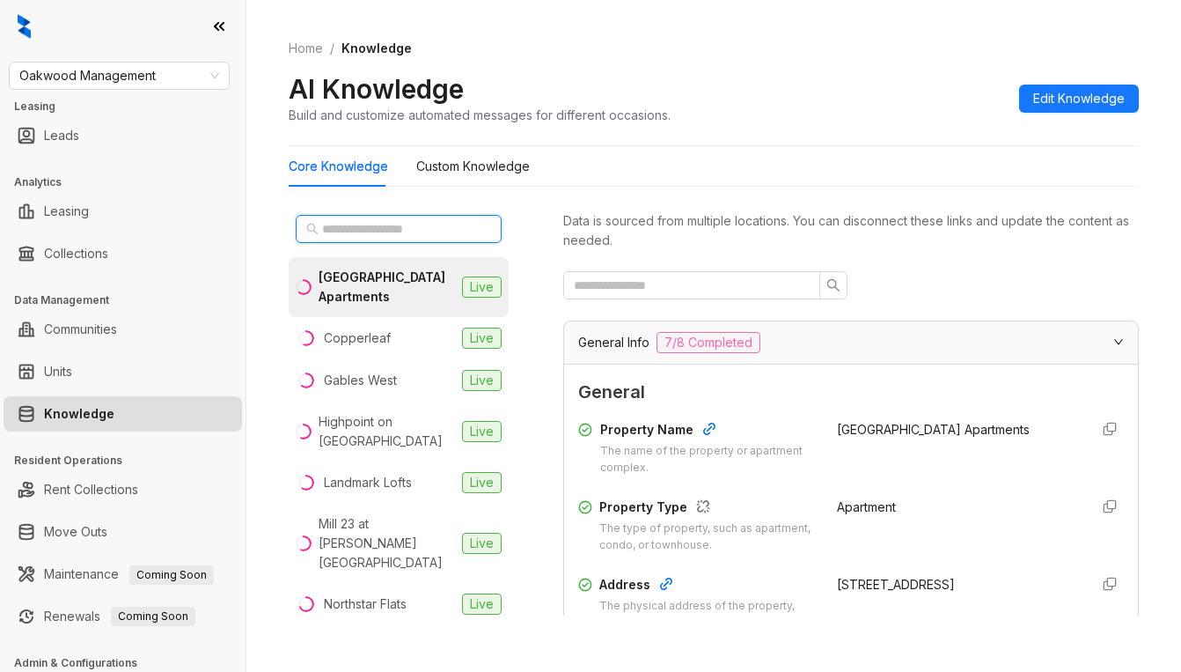
click at [372, 227] on input "text" at bounding box center [399, 228] width 155 height 19
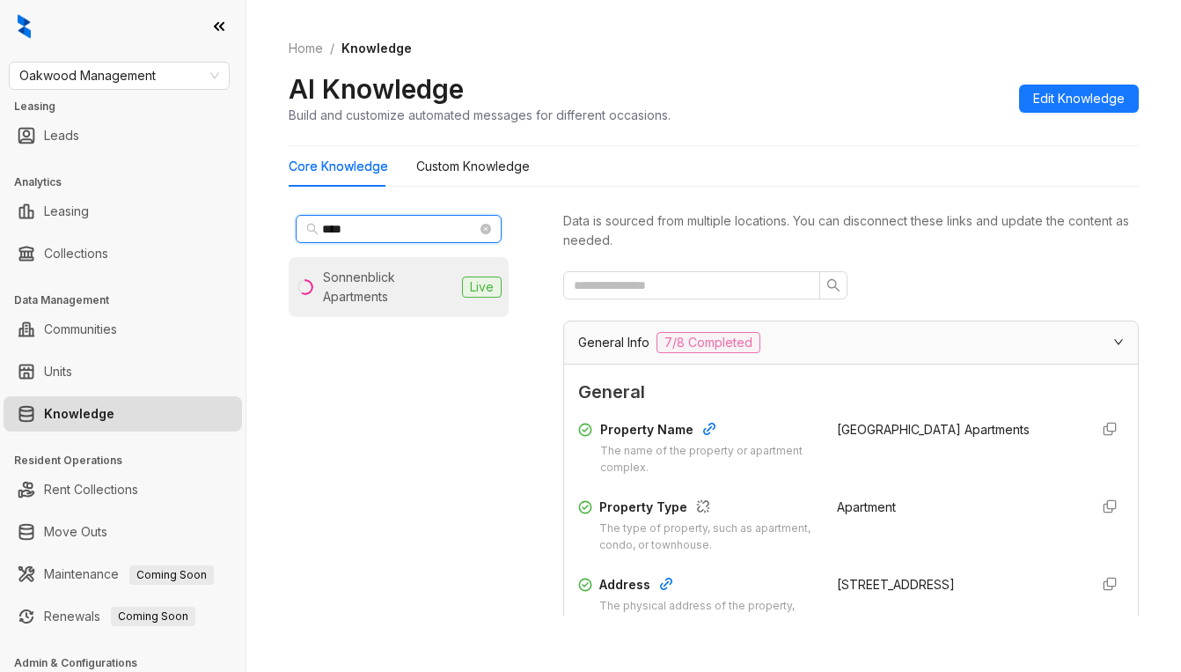
type input "****"
click at [401, 299] on div "Sonnenblick Apartments" at bounding box center [389, 287] width 132 height 39
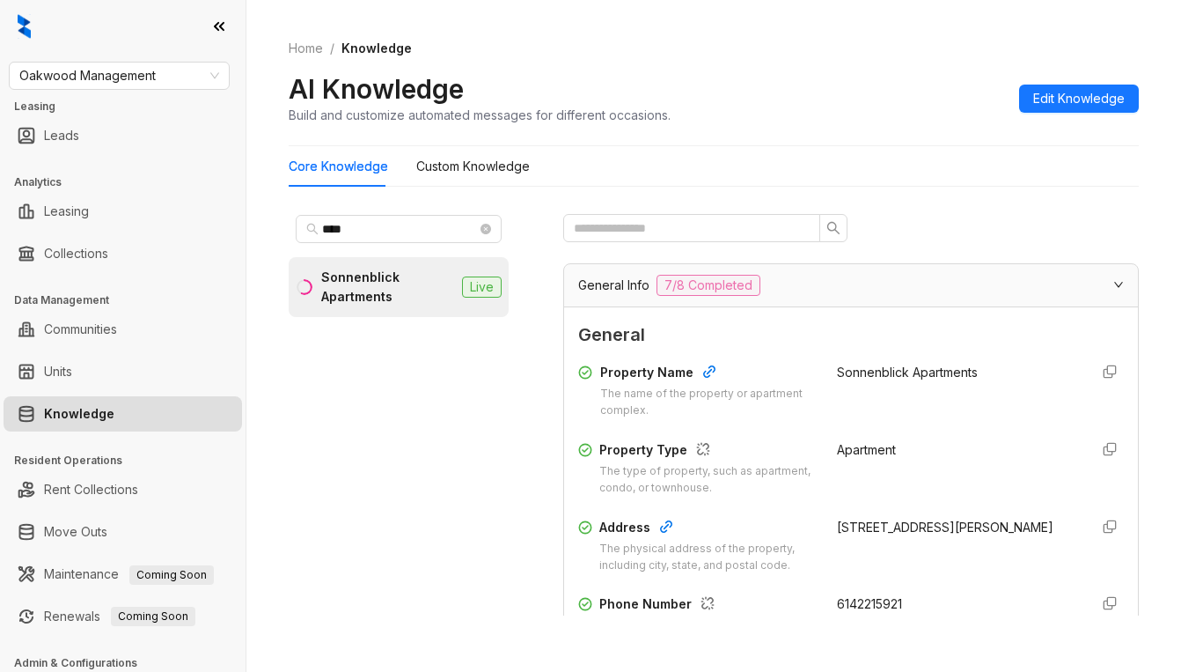
scroll to position [88, 0]
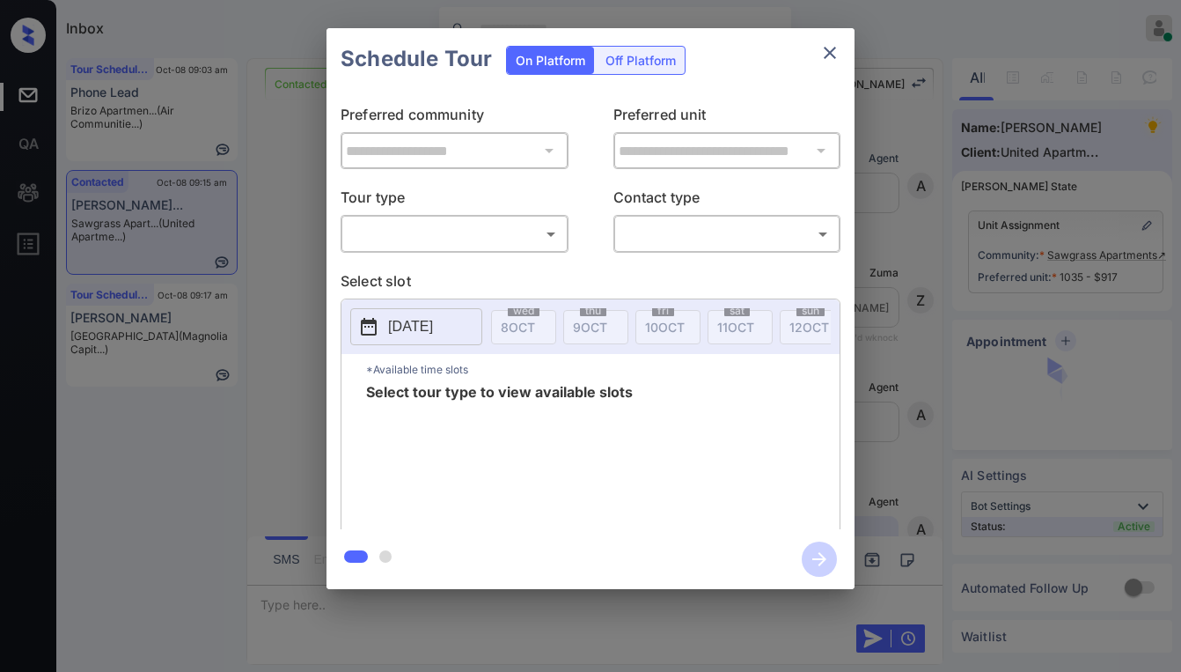
click at [499, 247] on body "Inbox [PERSON_NAME] Online Set yourself offline Set yourself on break Profile S…" at bounding box center [590, 336] width 1181 height 672
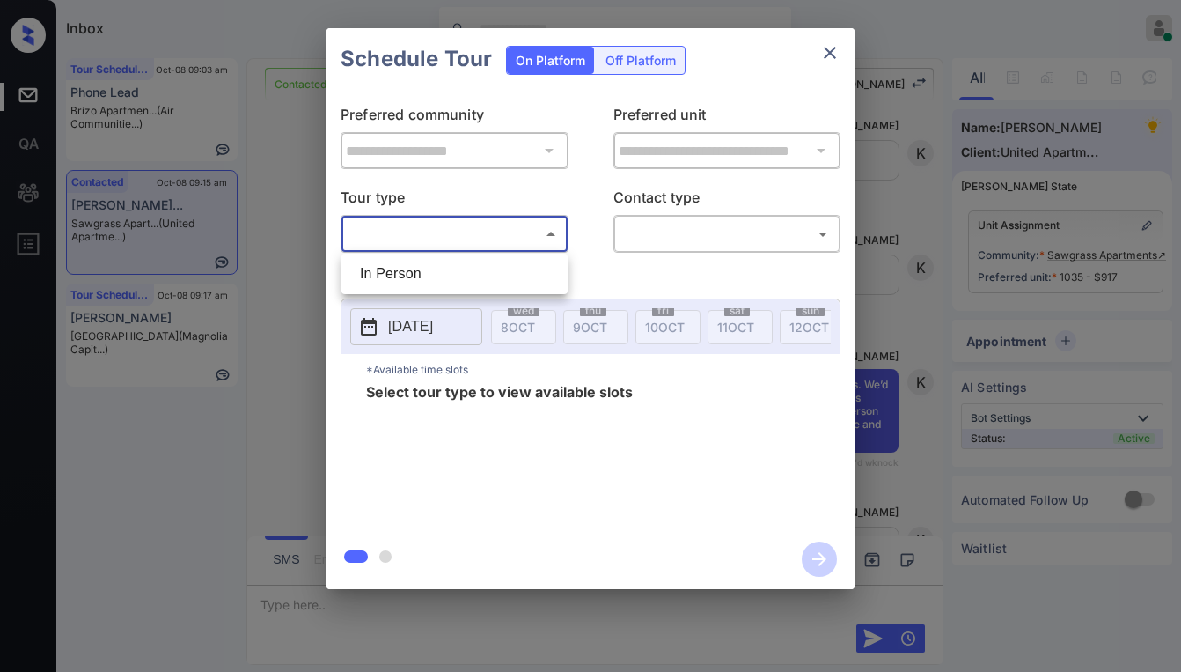
drag, startPoint x: 627, startPoint y: 285, endPoint x: 709, endPoint y: 224, distance: 102.5
click at [630, 285] on div at bounding box center [590, 336] width 1181 height 672
click at [829, 46] on icon "close" at bounding box center [830, 52] width 21 height 21
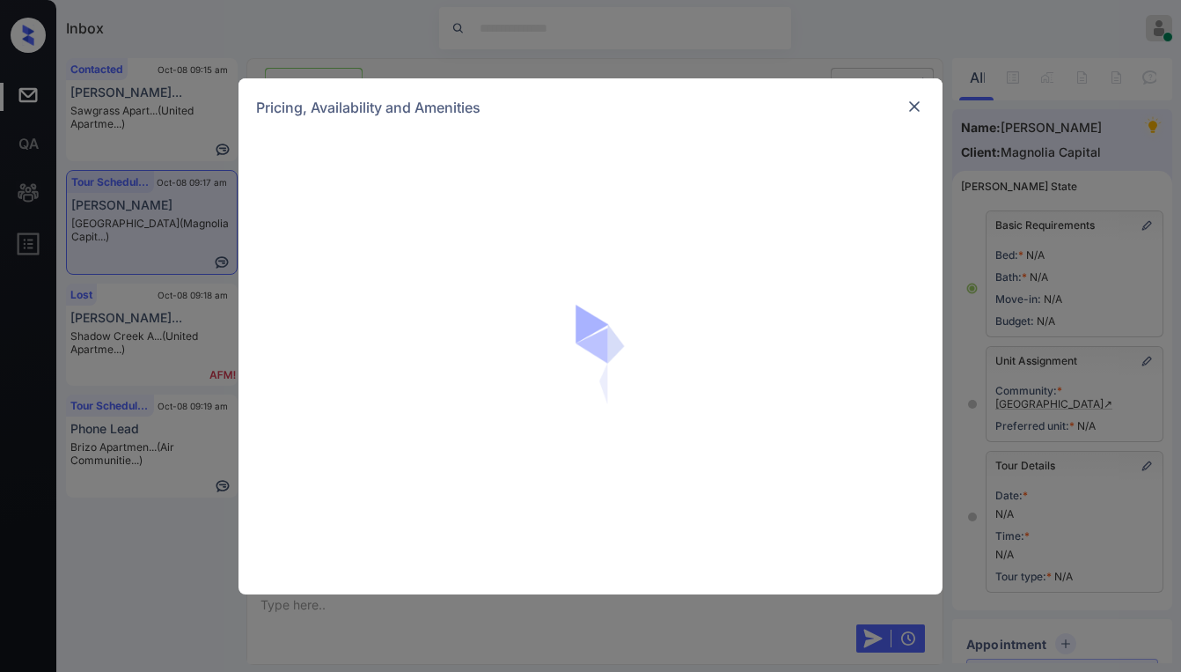
scroll to position [1592, 0]
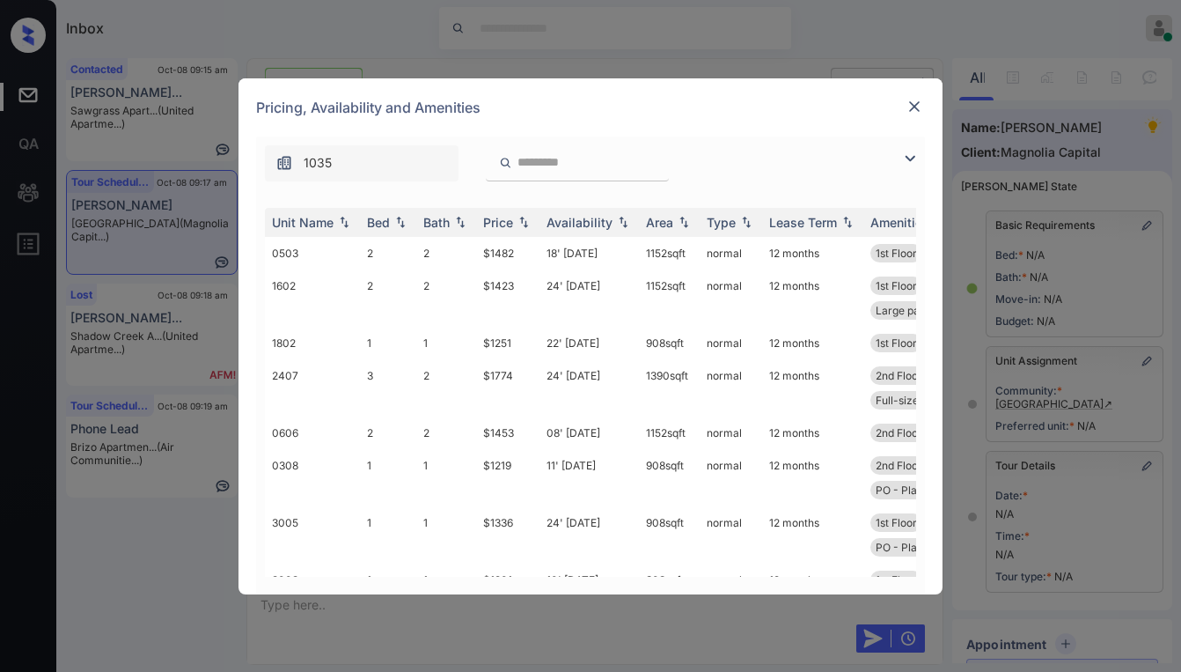
click at [908, 157] on img at bounding box center [910, 158] width 21 height 21
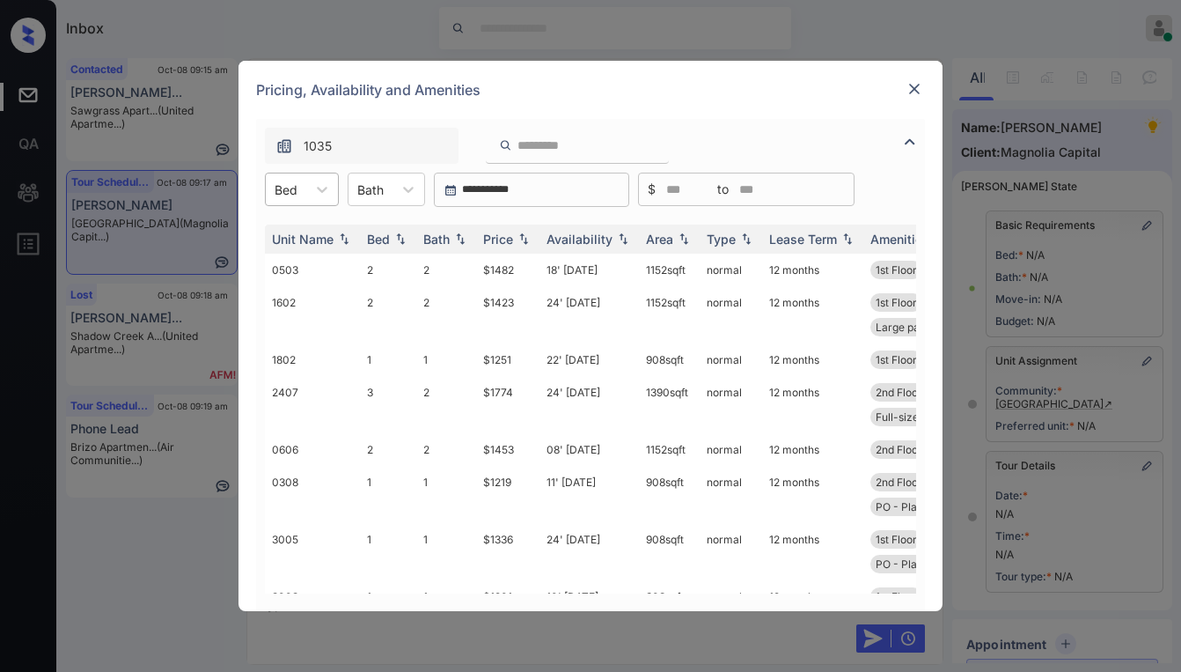
drag, startPoint x: 298, startPoint y: 186, endPoint x: 305, endPoint y: 190, distance: 9.1
click at [299, 183] on div "Bed" at bounding box center [286, 190] width 40 height 26
click at [303, 220] on div "1" at bounding box center [302, 233] width 74 height 32
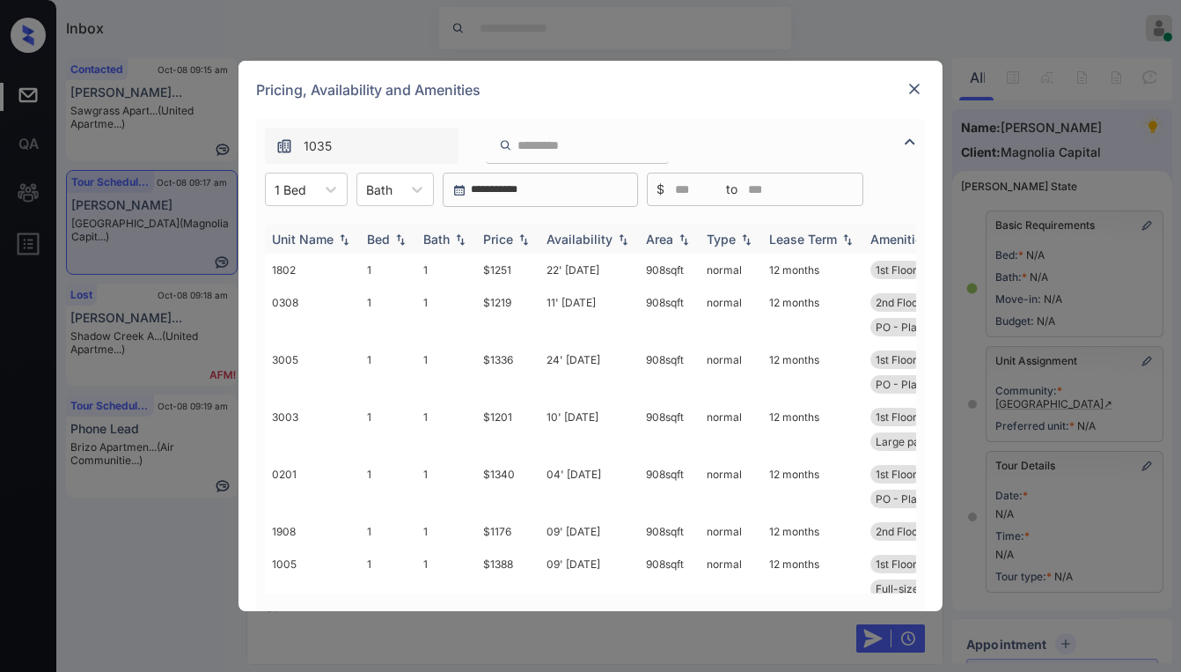
click at [506, 228] on th "Price" at bounding box center [507, 238] width 63 height 29
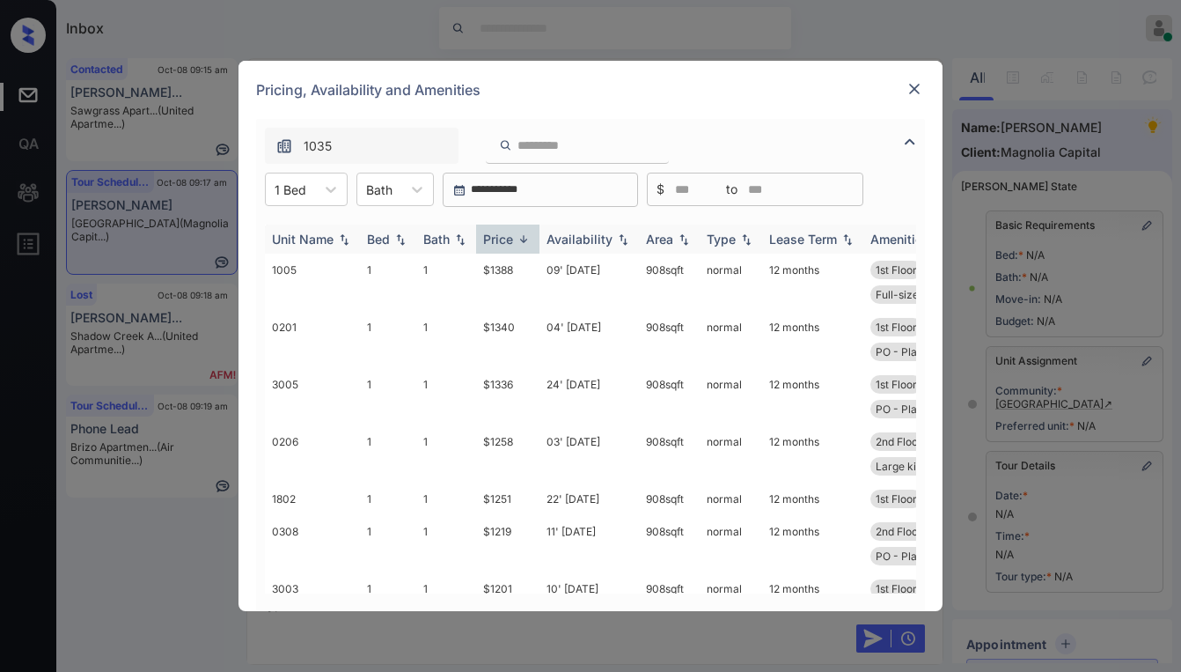
click at [502, 232] on div "Price" at bounding box center [498, 239] width 30 height 15
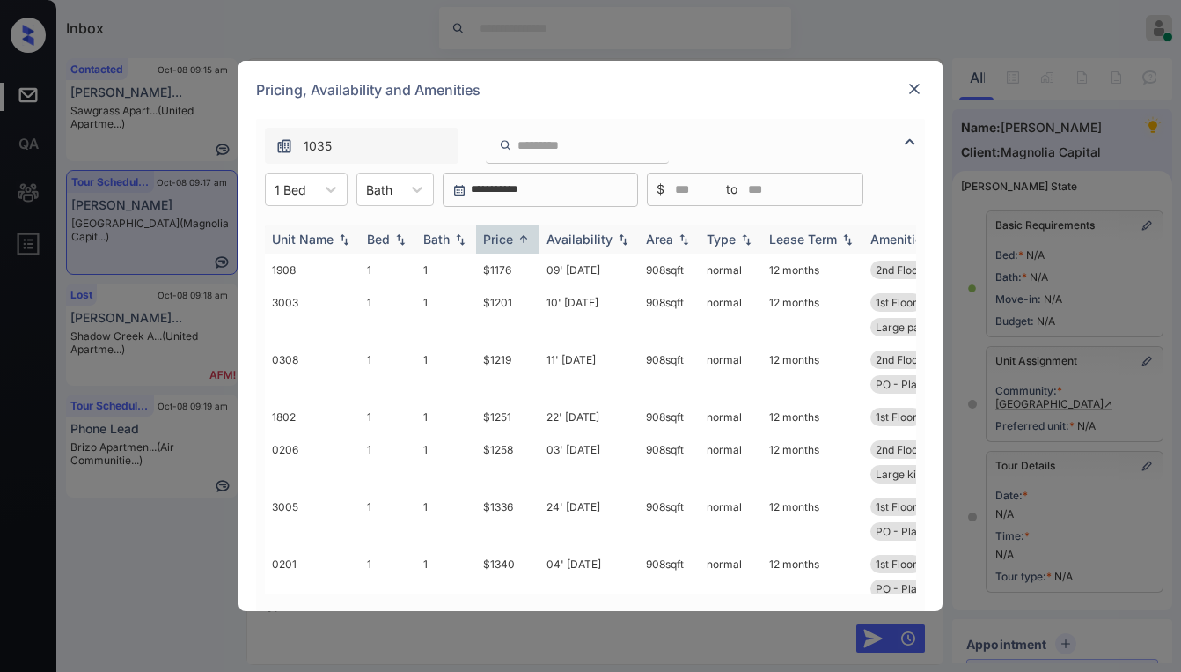
click at [510, 241] on div "Price" at bounding box center [498, 239] width 30 height 15
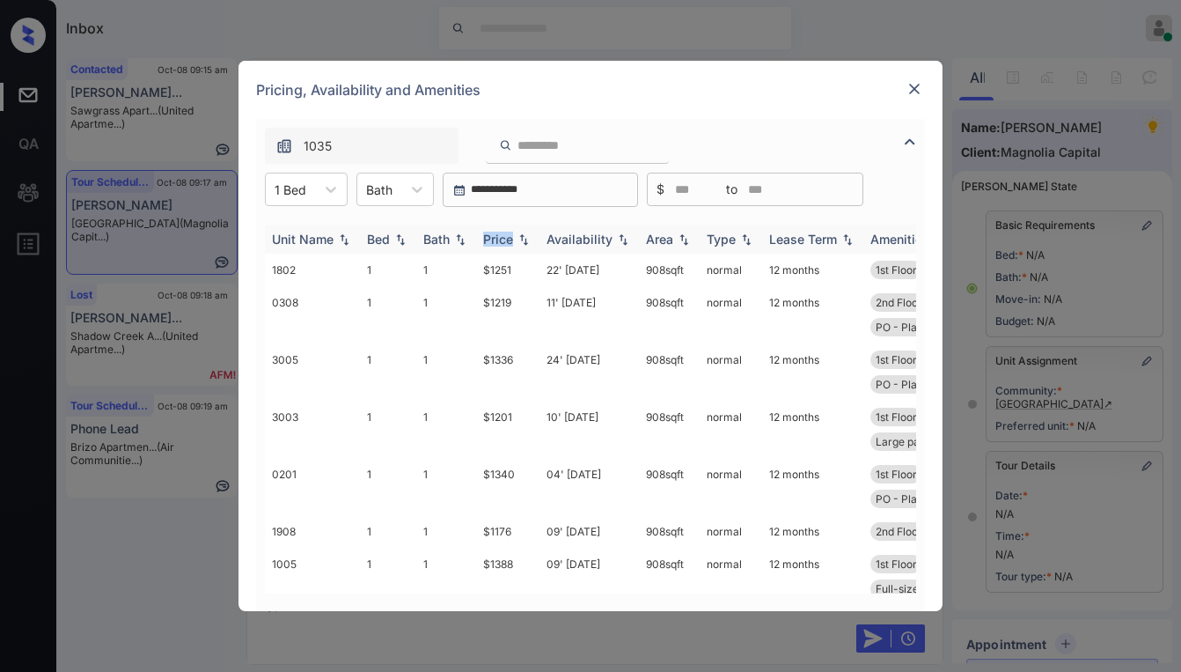
click at [510, 241] on div "Price" at bounding box center [498, 239] width 30 height 15
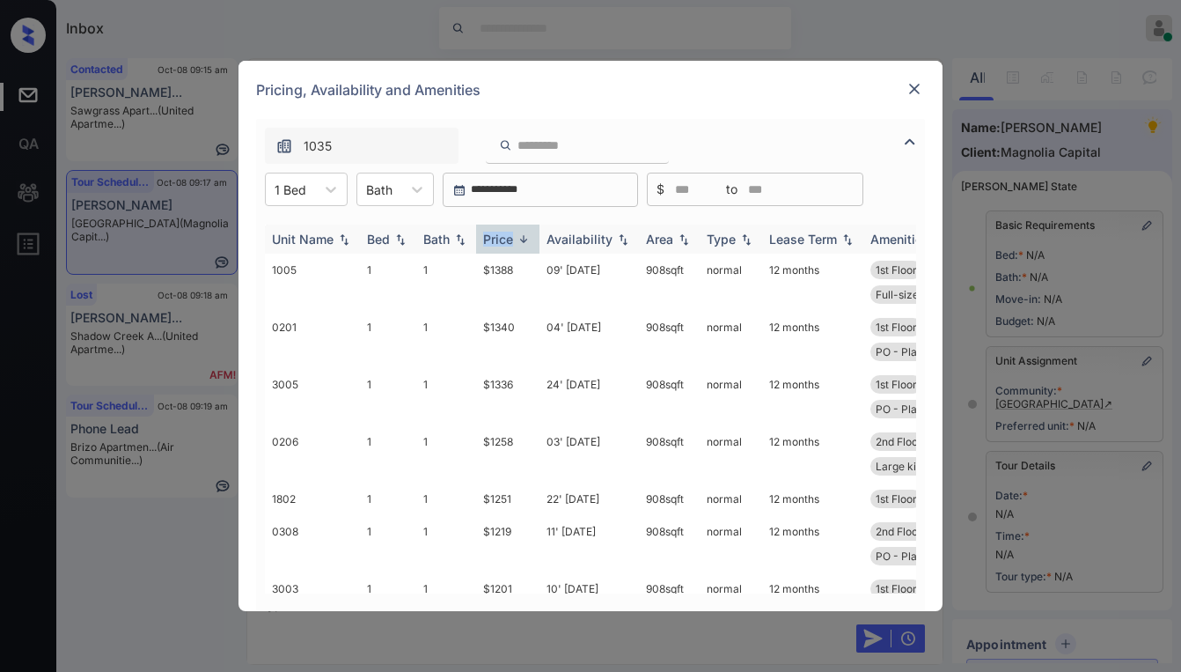
click at [510, 241] on div "Price" at bounding box center [498, 239] width 30 height 15
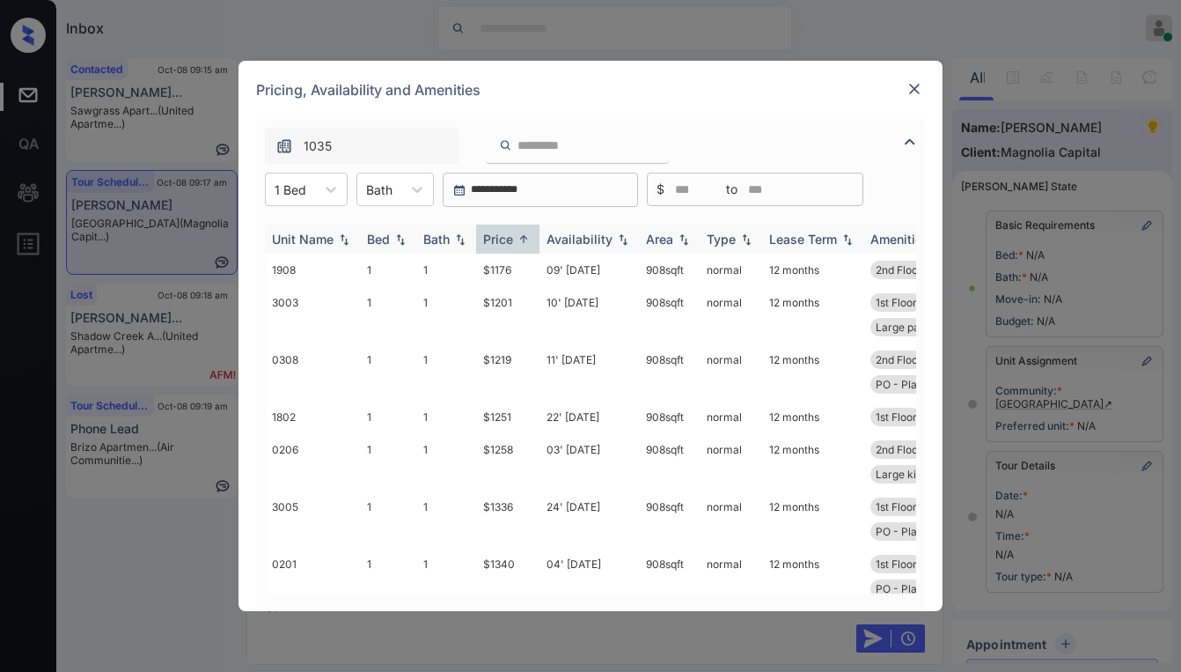
click at [510, 241] on div "Price" at bounding box center [498, 239] width 30 height 15
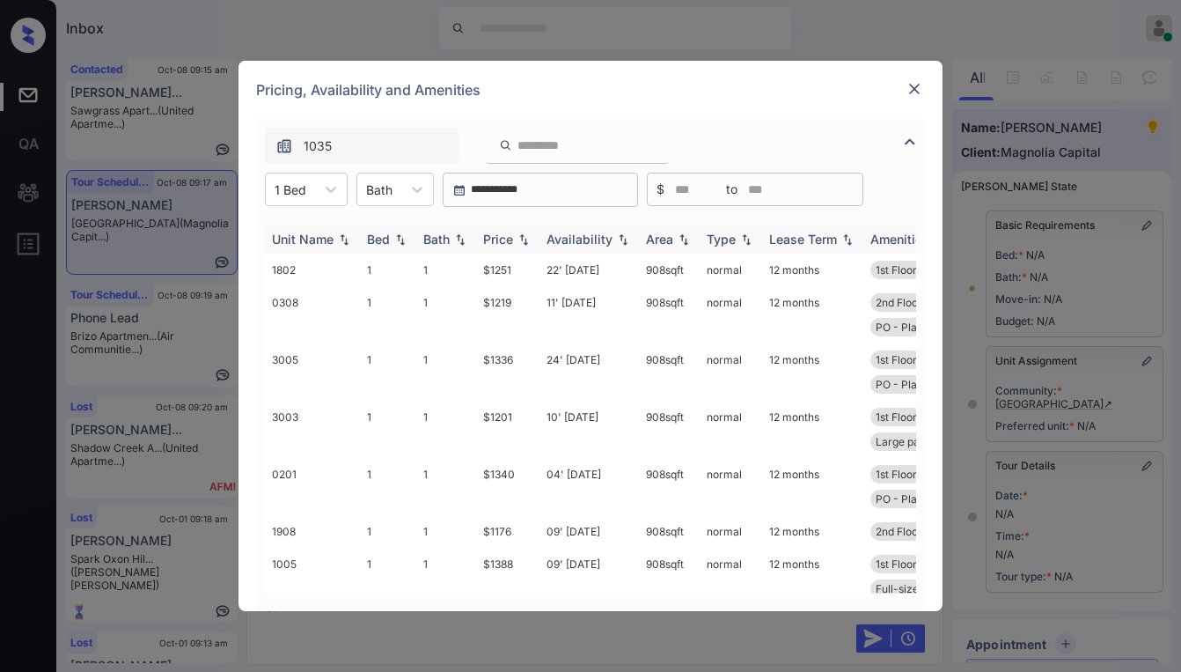
click at [511, 241] on div "Price" at bounding box center [498, 239] width 30 height 15
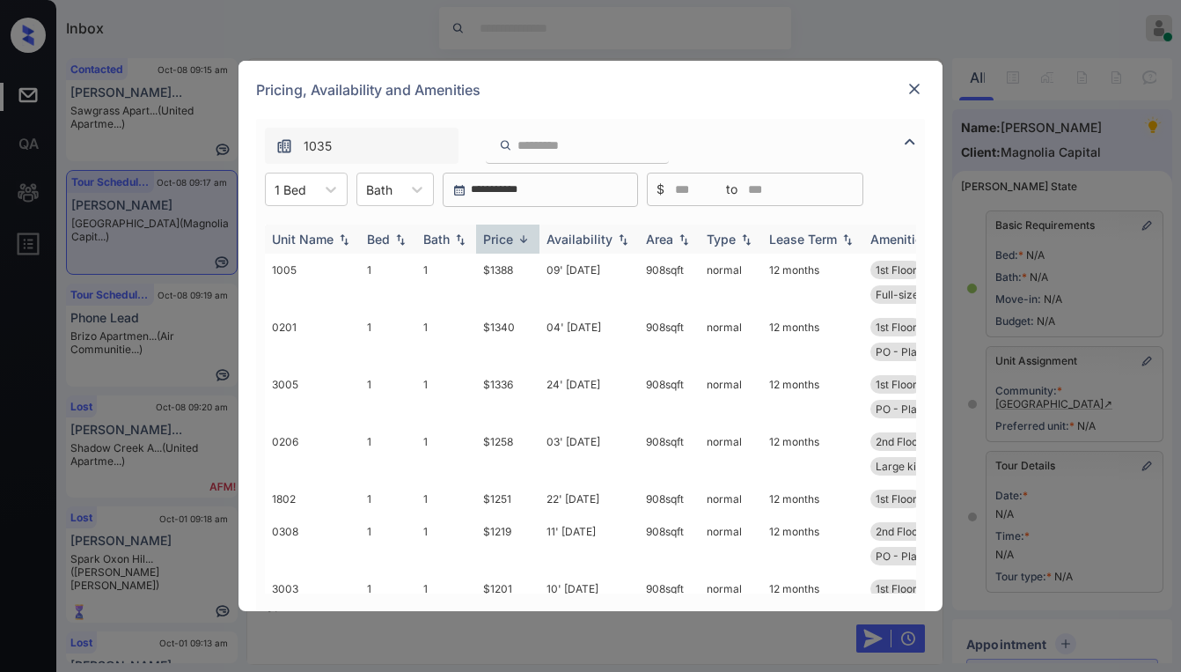
click at [507, 241] on div "Price" at bounding box center [498, 239] width 30 height 15
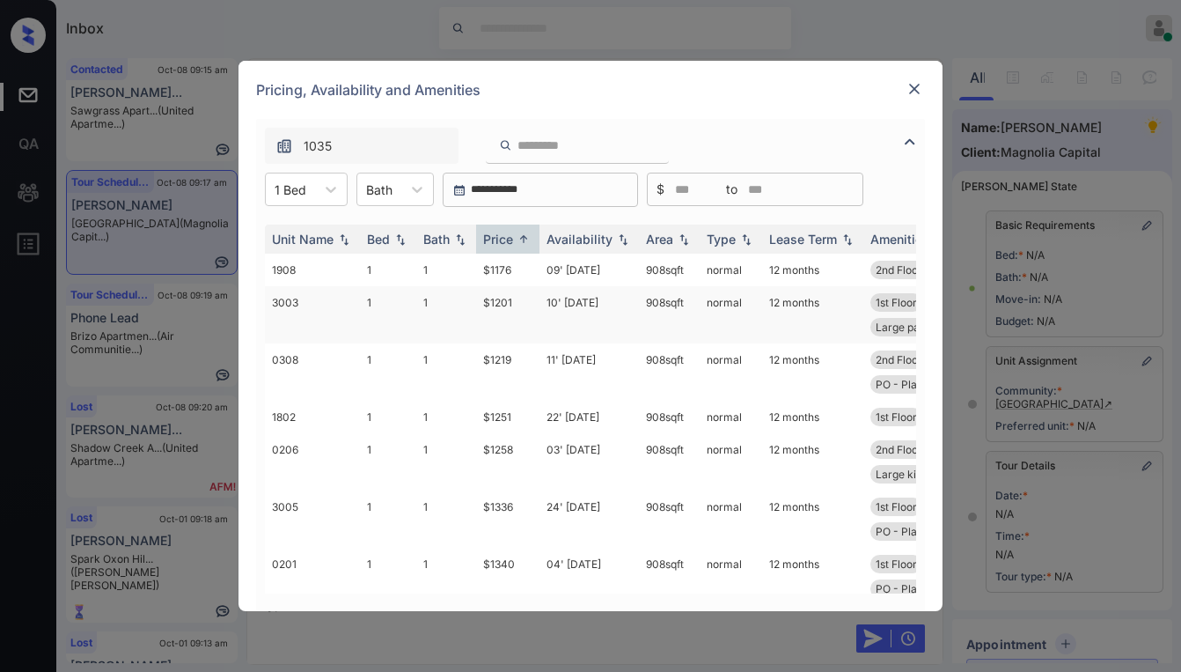
click at [510, 298] on td "$1201" at bounding box center [507, 314] width 63 height 57
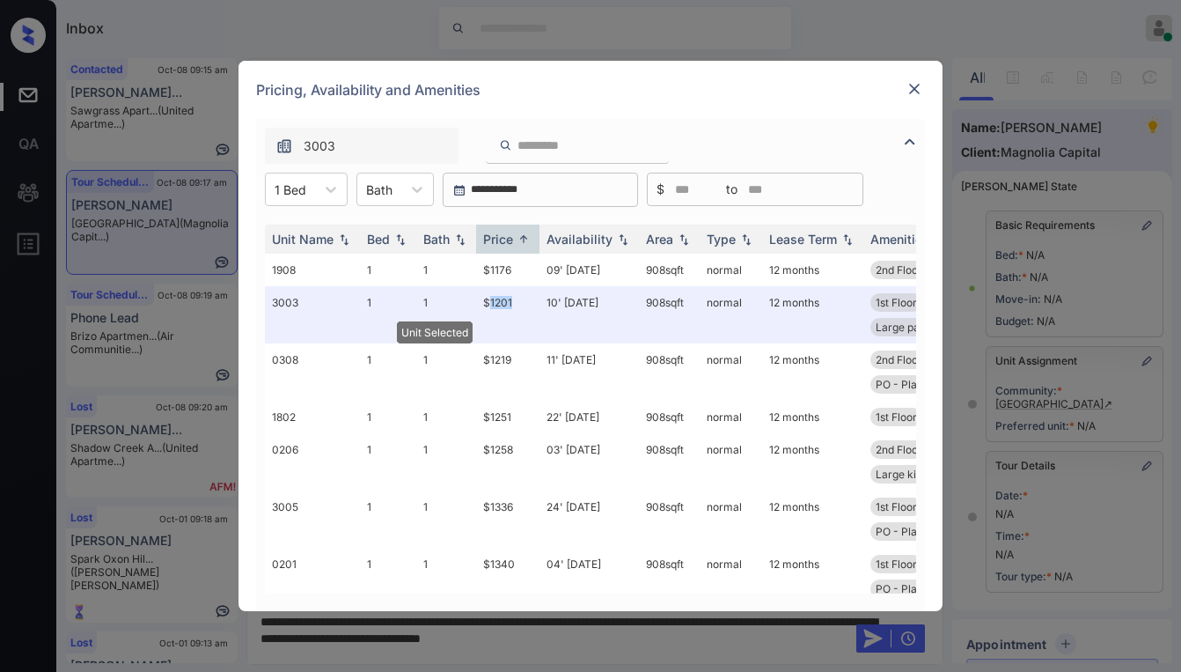
click at [911, 91] on img at bounding box center [915, 89] width 18 height 18
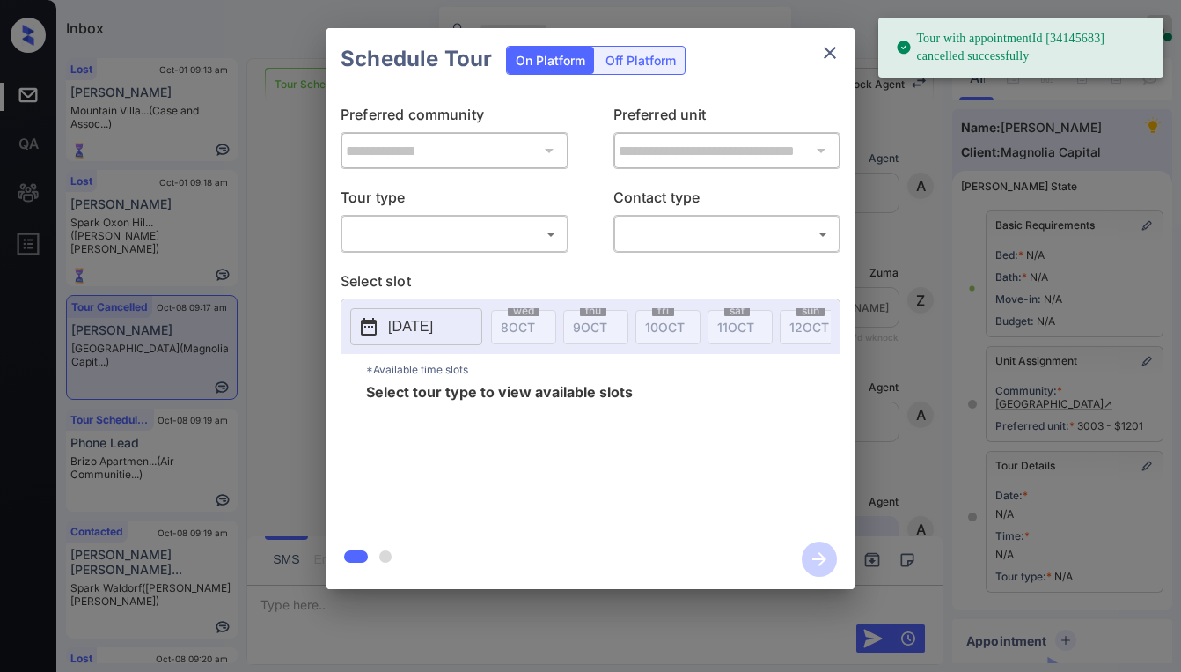
scroll to position [201, 0]
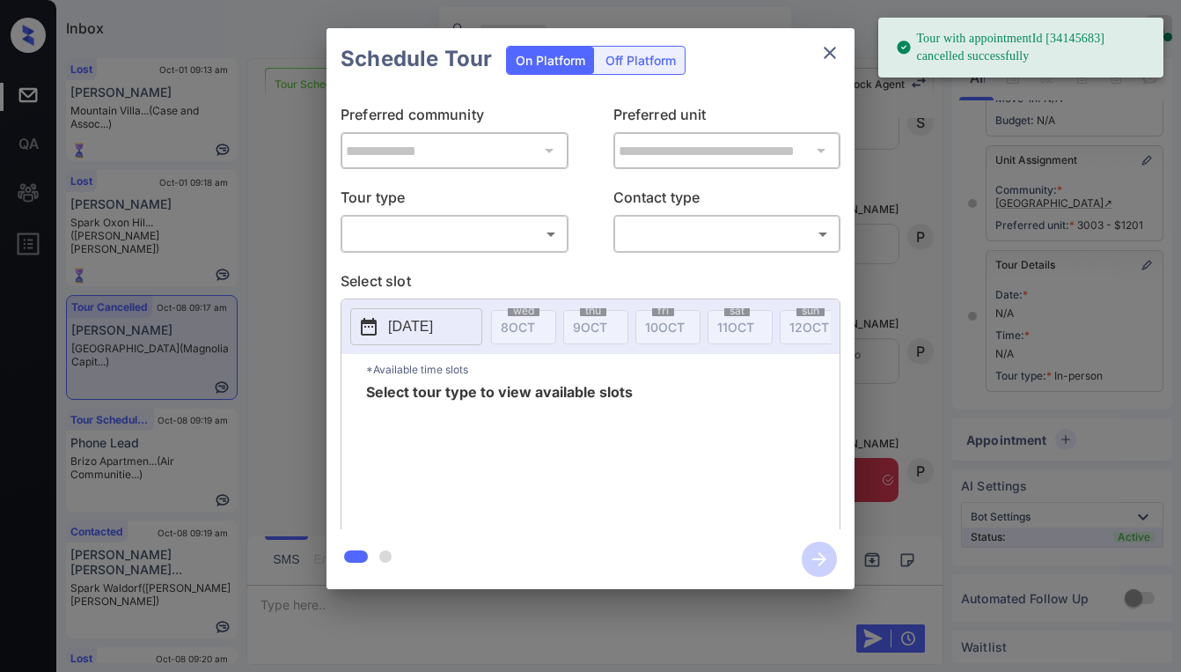
click at [539, 229] on body "Tour with appointmentId [34145683] cancelled successfully Inbox [PERSON_NAME] O…" at bounding box center [590, 336] width 1181 height 672
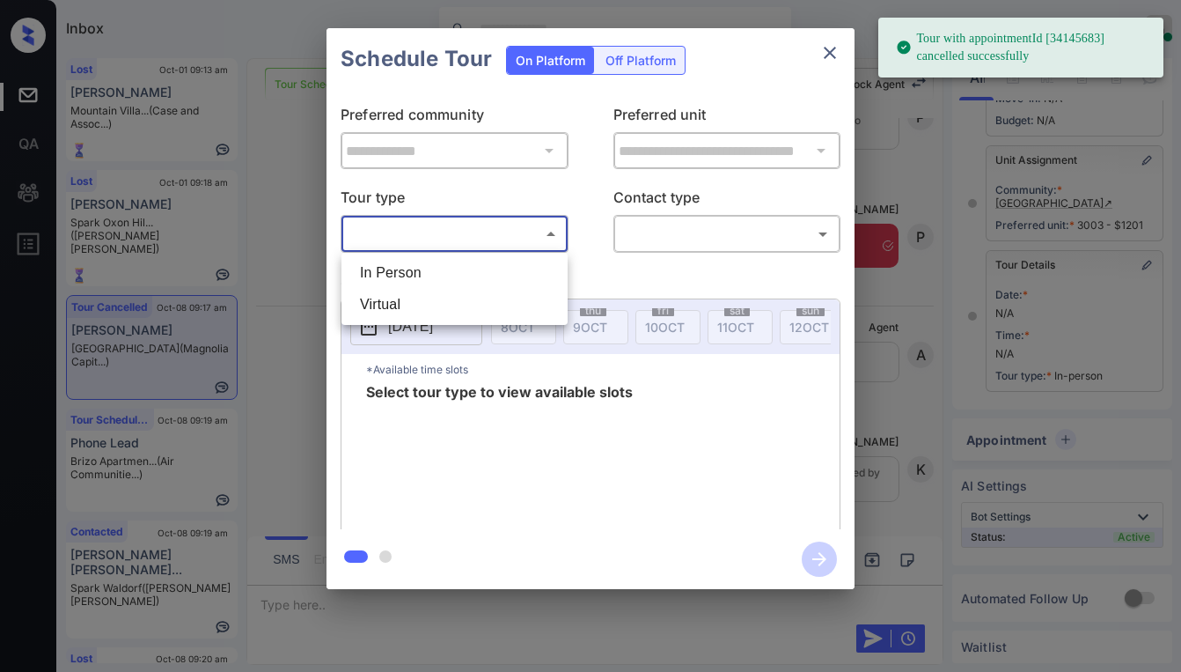
scroll to position [8605, 0]
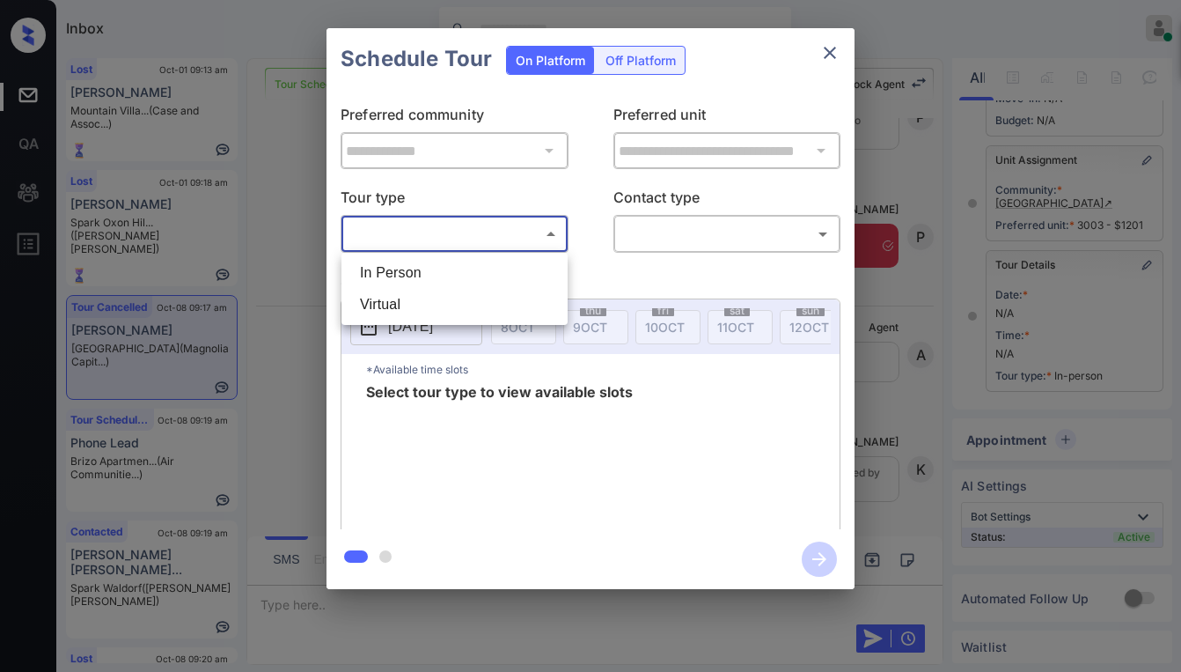
click at [489, 268] on li "In Person" at bounding box center [454, 273] width 217 height 32
type input "********"
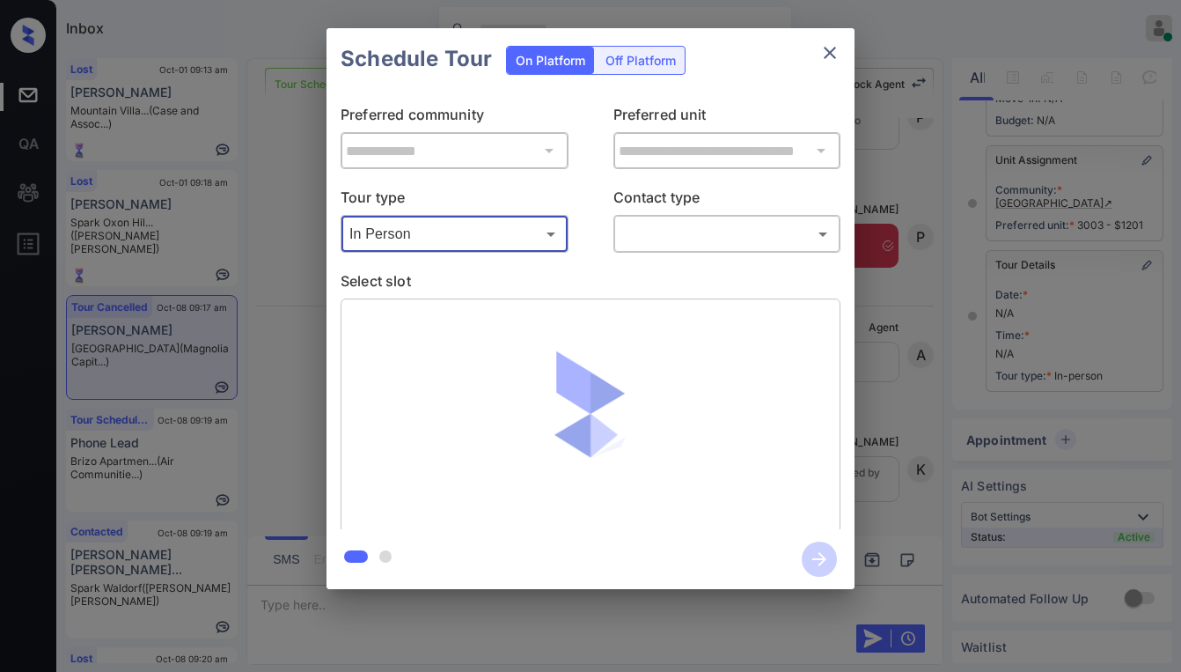
click at [737, 252] on div "​ ​" at bounding box center [728, 234] width 228 height 38
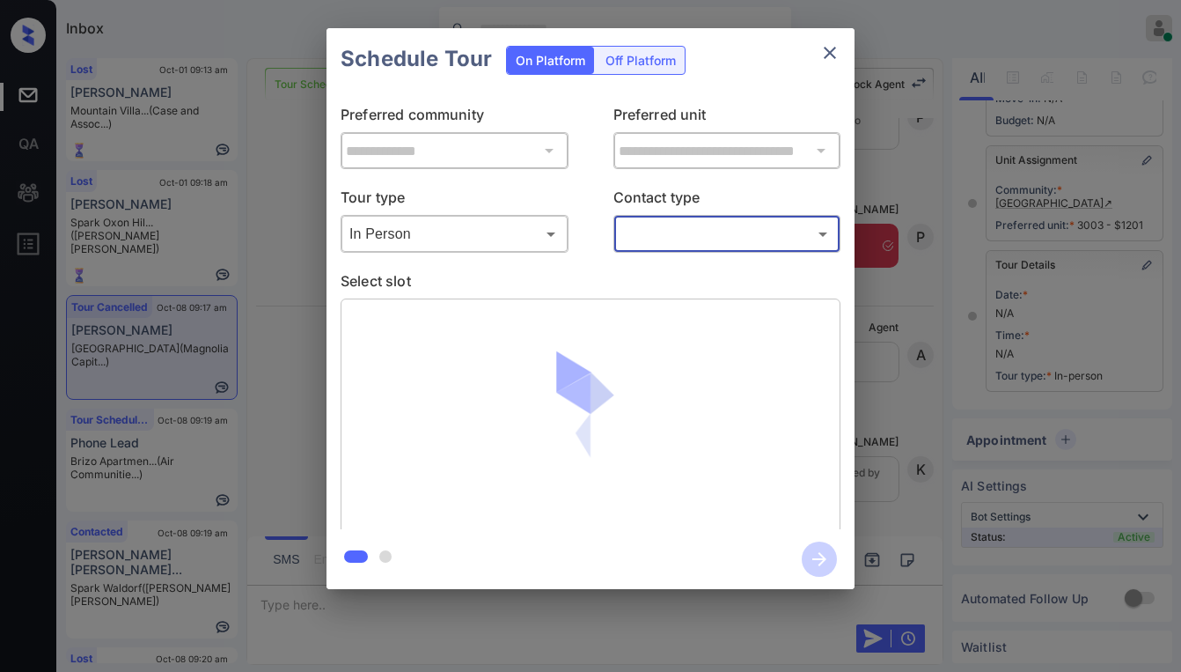
click at [729, 249] on div "​ ​" at bounding box center [728, 234] width 228 height 38
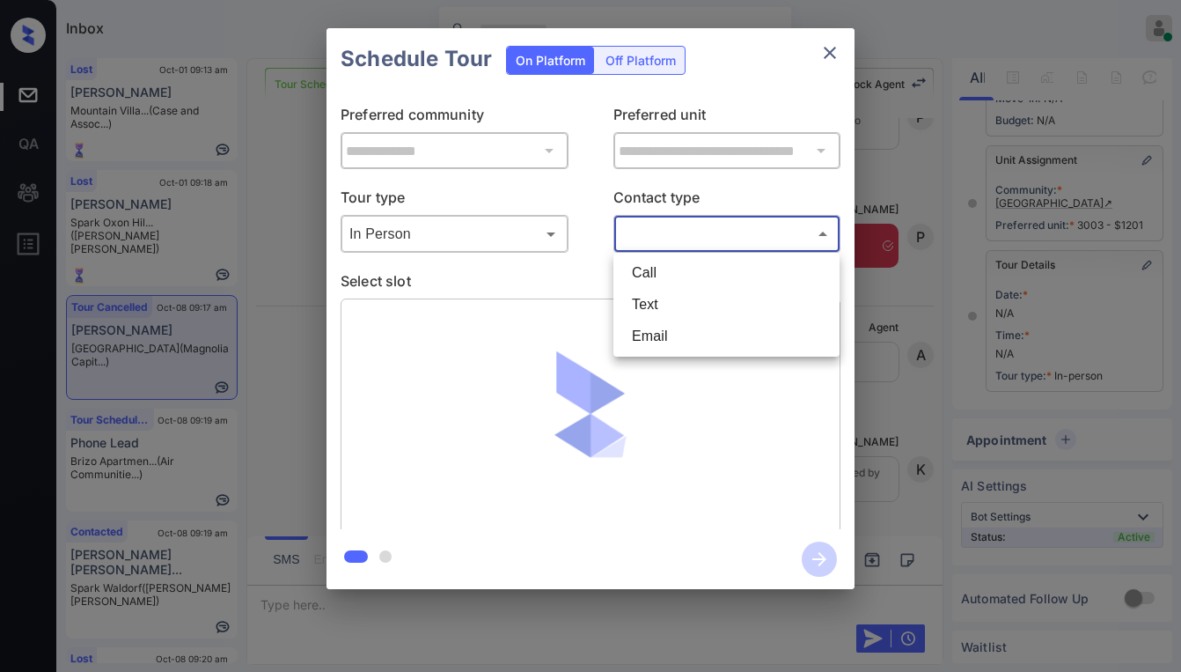
click at [705, 245] on body "Inbox [PERSON_NAME] Online Set yourself offline Set yourself on break Profile S…" at bounding box center [590, 336] width 1181 height 672
click at [673, 300] on li "Text" at bounding box center [726, 305] width 217 height 32
type input "****"
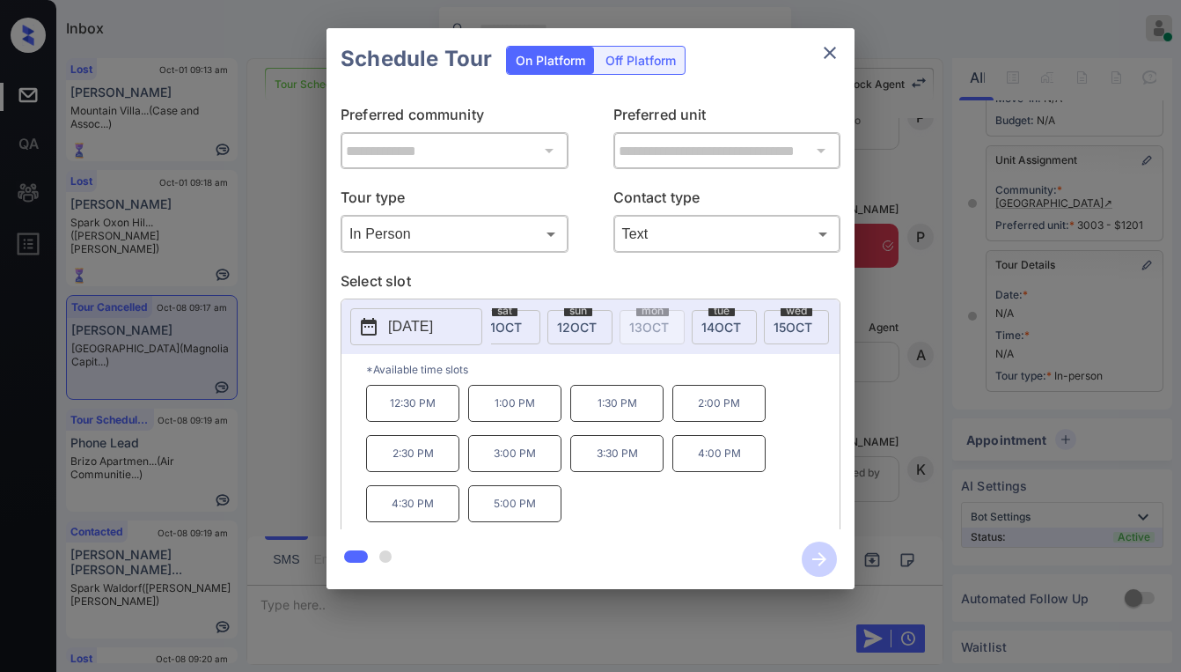
scroll to position [0, 246]
click at [702, 325] on span "14 OCT" at bounding box center [708, 327] width 40 height 15
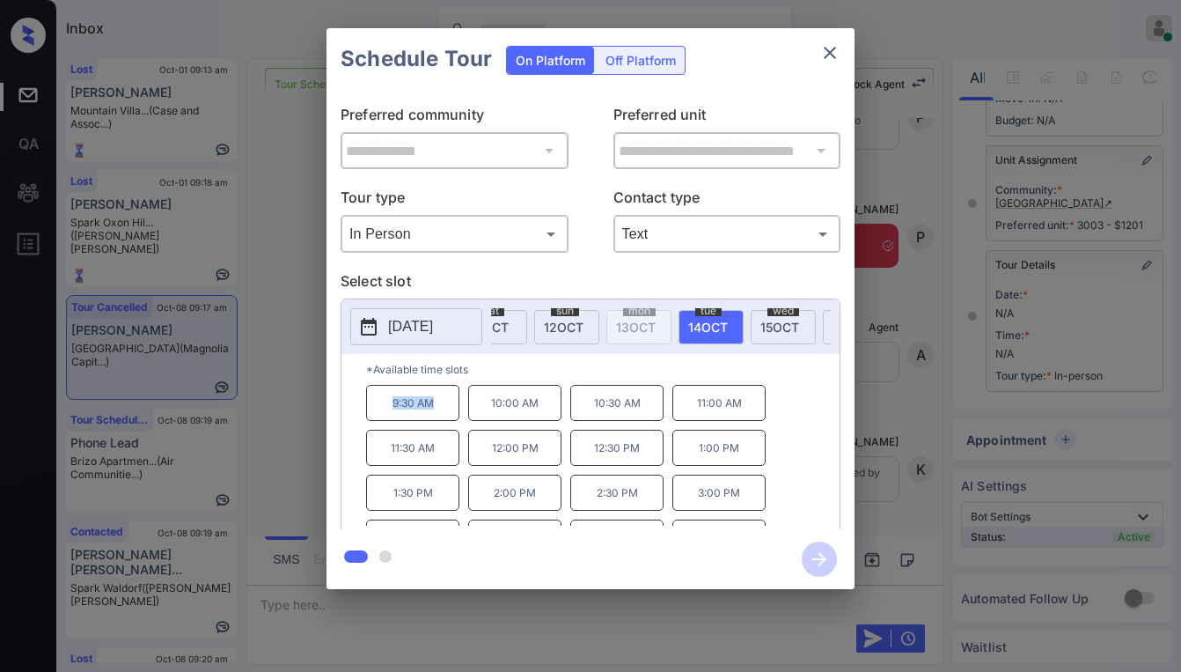
drag, startPoint x: 387, startPoint y: 406, endPoint x: 452, endPoint y: 420, distance: 65.8
click at [452, 420] on p "9:30 AM" at bounding box center [412, 403] width 93 height 36
copy p "9:30 AM"
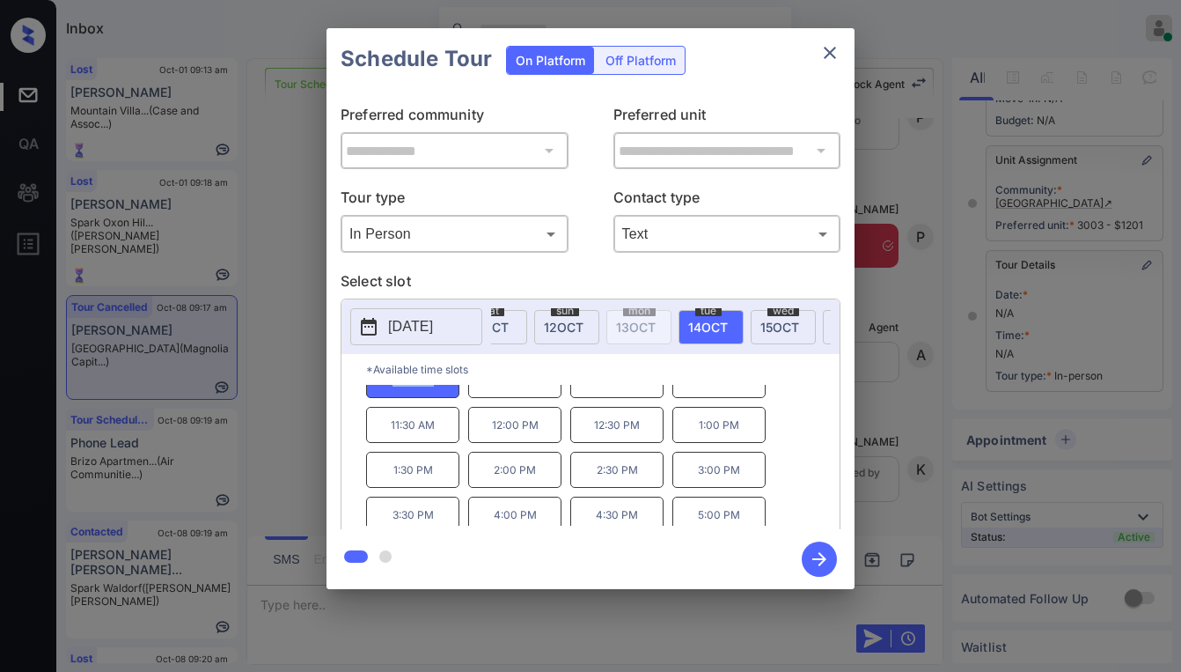
scroll to position [30, 0]
copy p "9:30 AM"
click at [827, 56] on icon "close" at bounding box center [830, 53] width 12 height 12
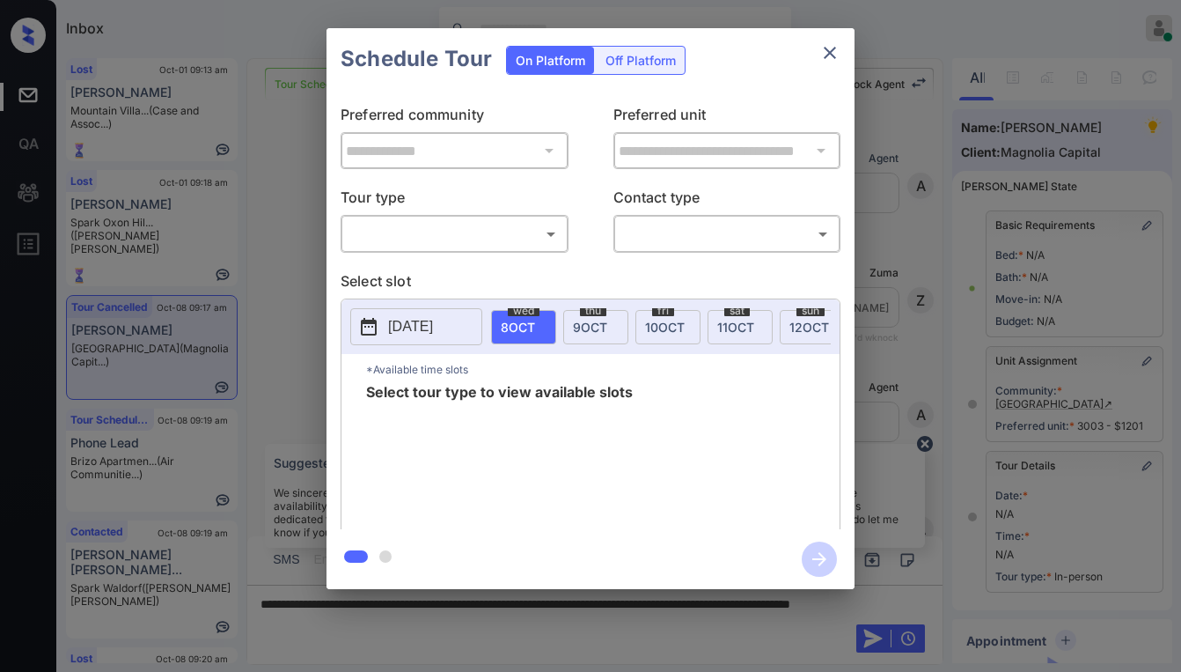
scroll to position [201, 0]
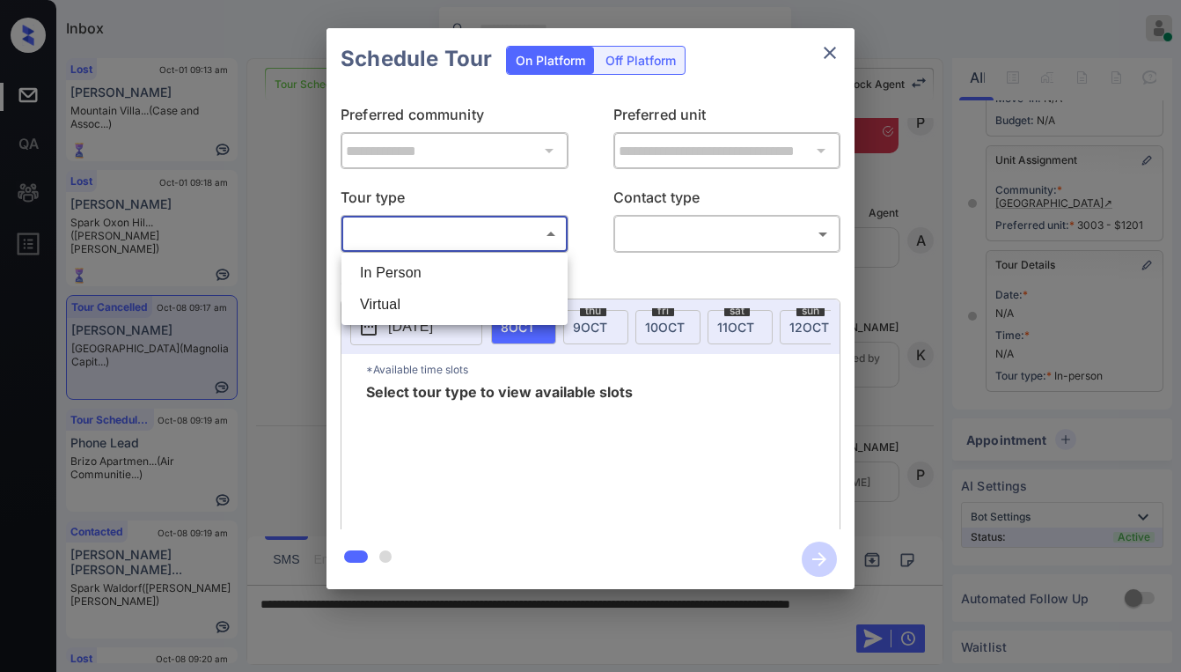
click at [442, 245] on body "Inbox [PERSON_NAME] Online Set yourself offline Set yourself on break Profile S…" at bounding box center [590, 336] width 1181 height 672
click at [427, 282] on li "In Person" at bounding box center [454, 273] width 217 height 32
type input "********"
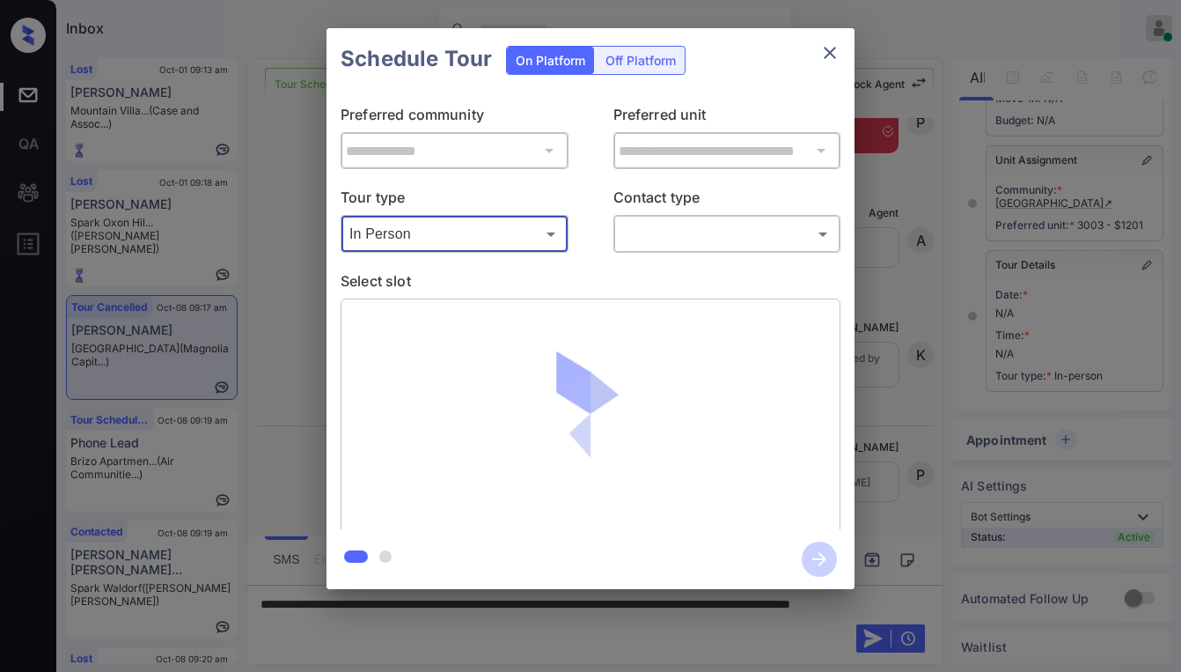
click at [666, 238] on body "Inbox [PERSON_NAME] Online Set yourself offline Set yourself on break Profile S…" at bounding box center [590, 336] width 1181 height 672
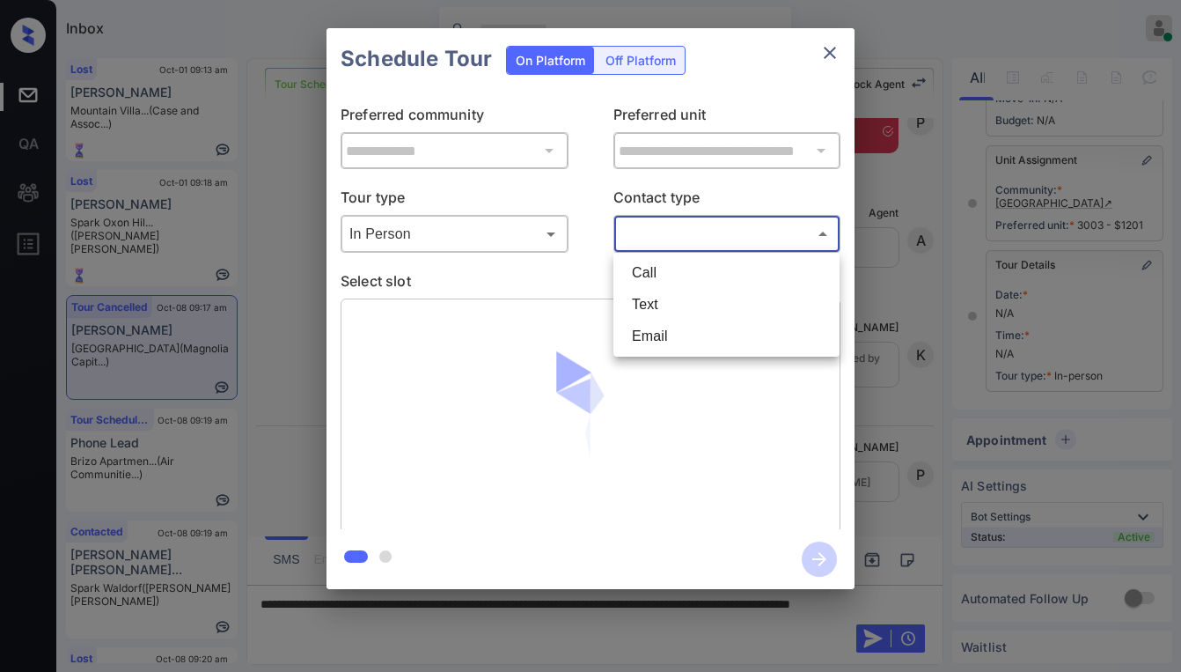
click at [675, 303] on li "Text" at bounding box center [726, 305] width 217 height 32
type input "****"
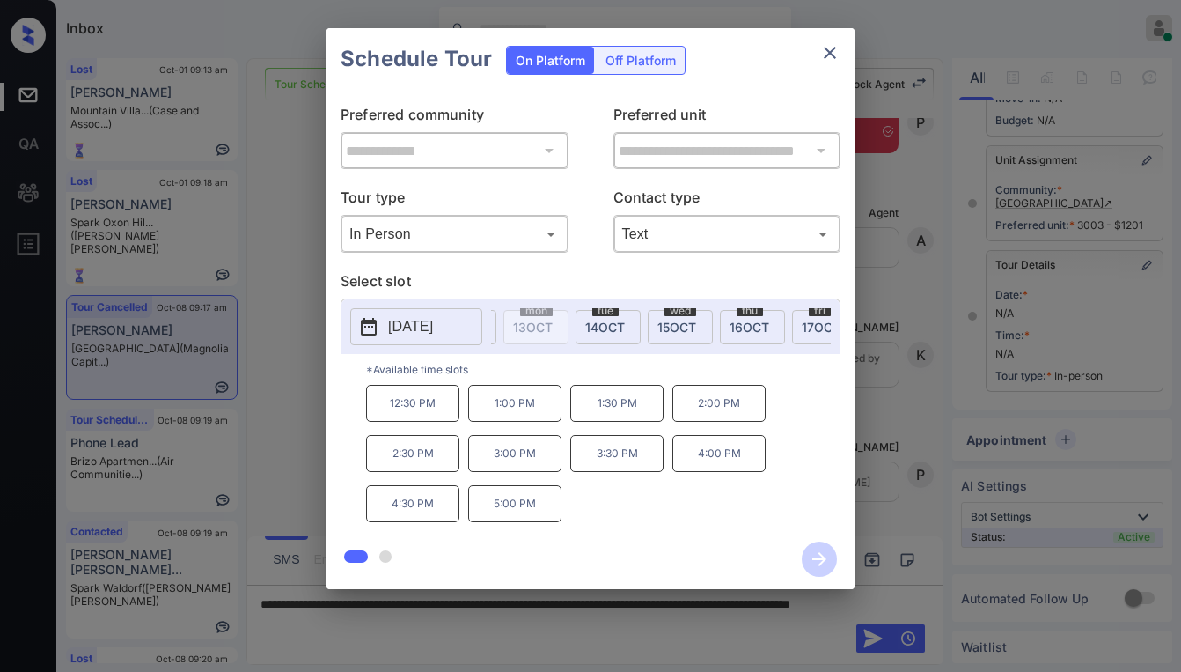
scroll to position [0, 453]
click at [597, 320] on div "[DATE]" at bounding box center [576, 327] width 65 height 34
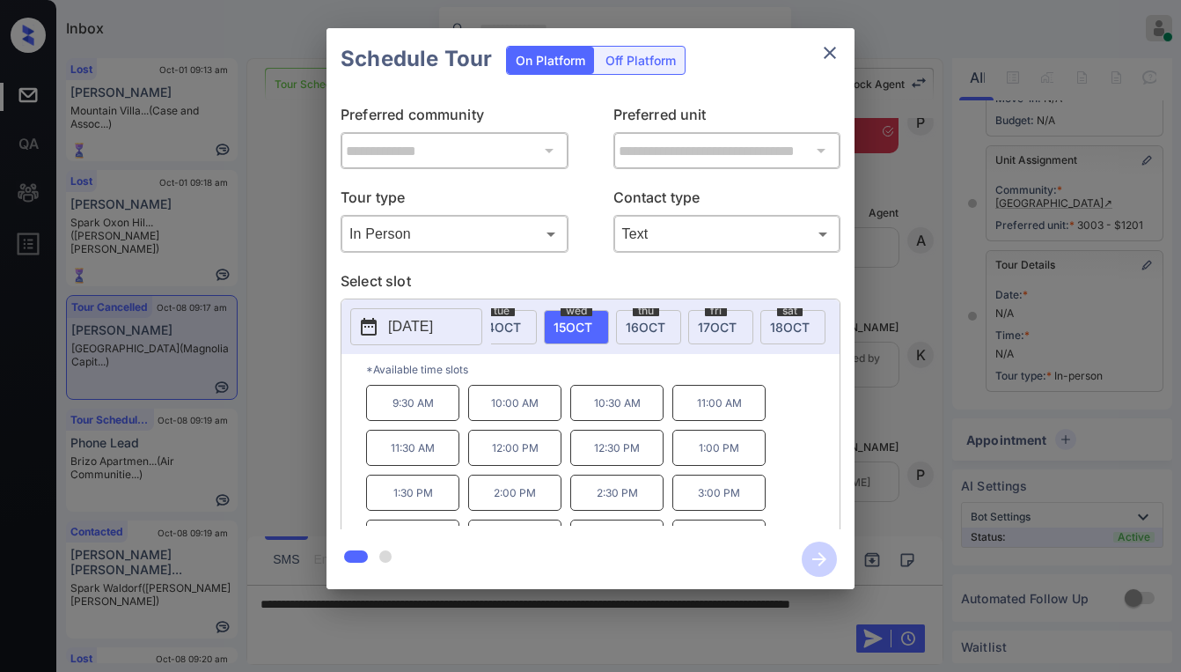
click at [516, 321] on span "[DATE]" at bounding box center [502, 327] width 40 height 15
click at [831, 48] on icon "close" at bounding box center [830, 52] width 21 height 21
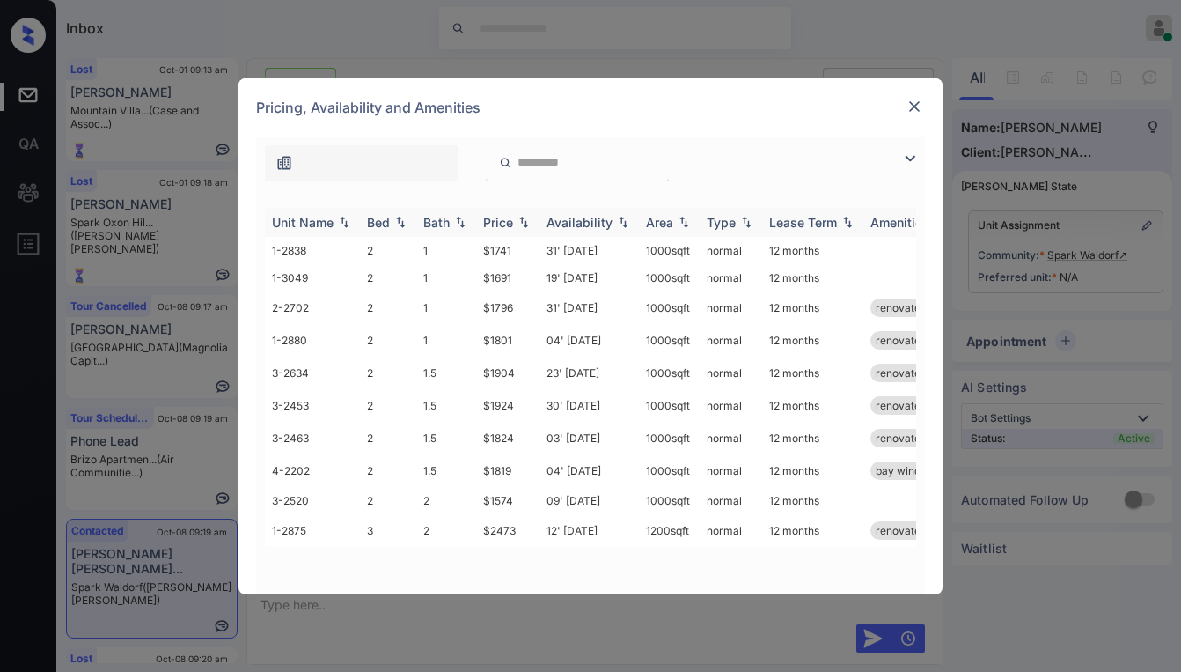
scroll to position [2052, 0]
click at [510, 222] on div "Price" at bounding box center [498, 222] width 30 height 15
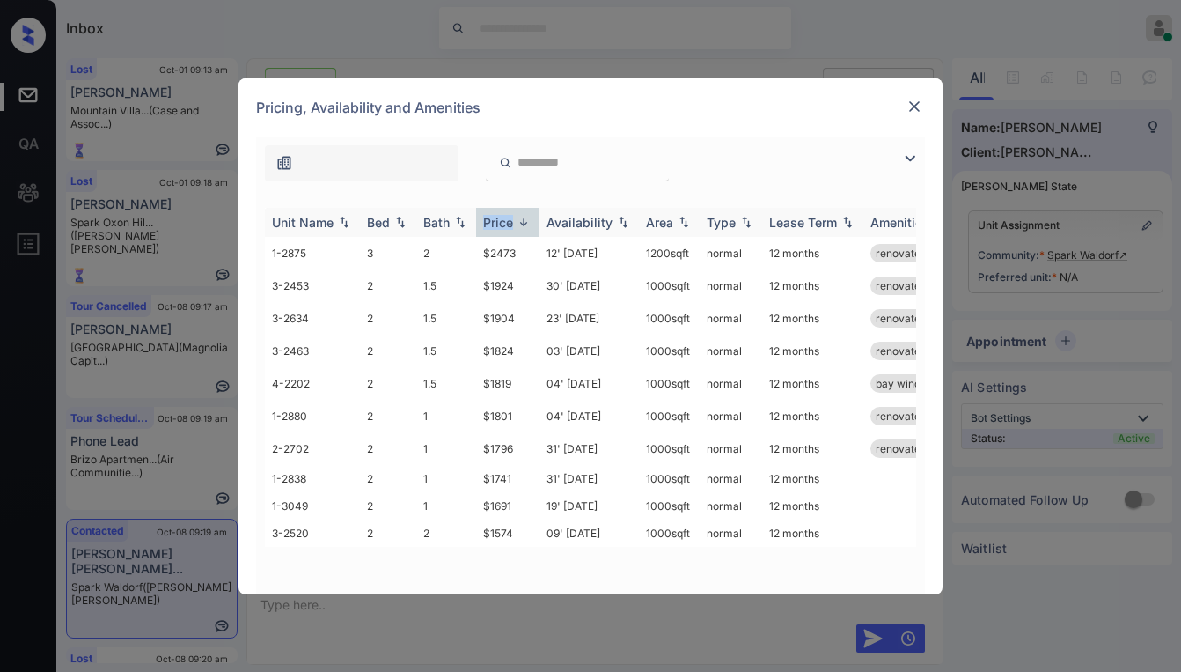
click at [510, 222] on div "Price" at bounding box center [498, 222] width 30 height 15
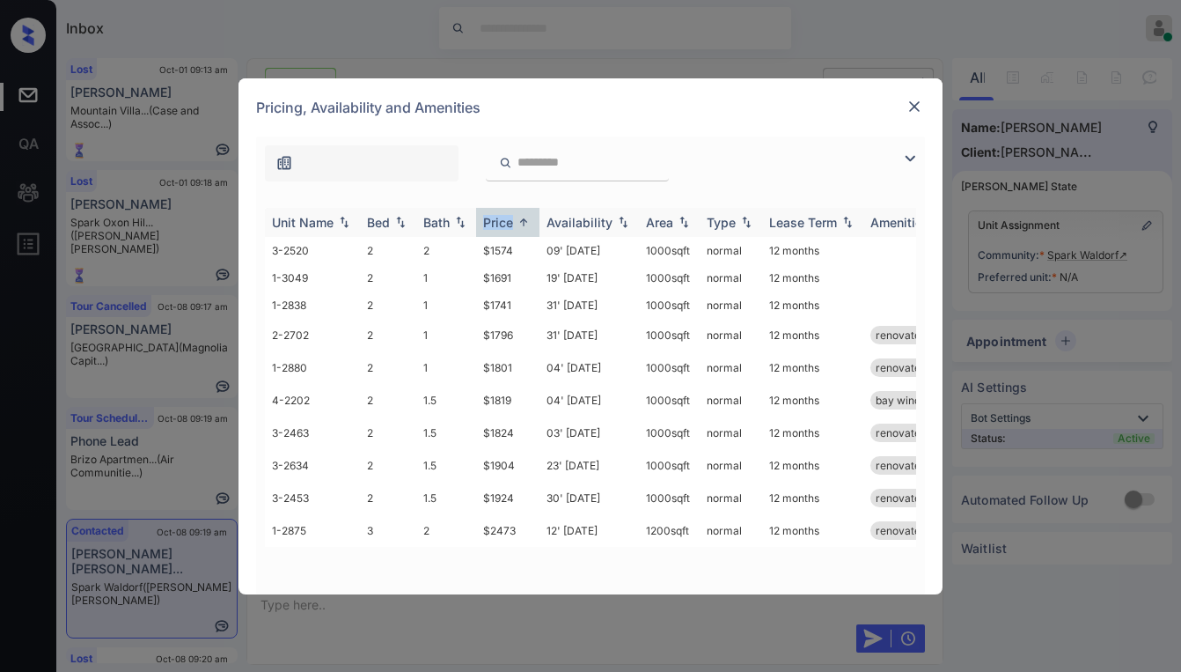
click at [506, 215] on div "Price" at bounding box center [498, 222] width 30 height 15
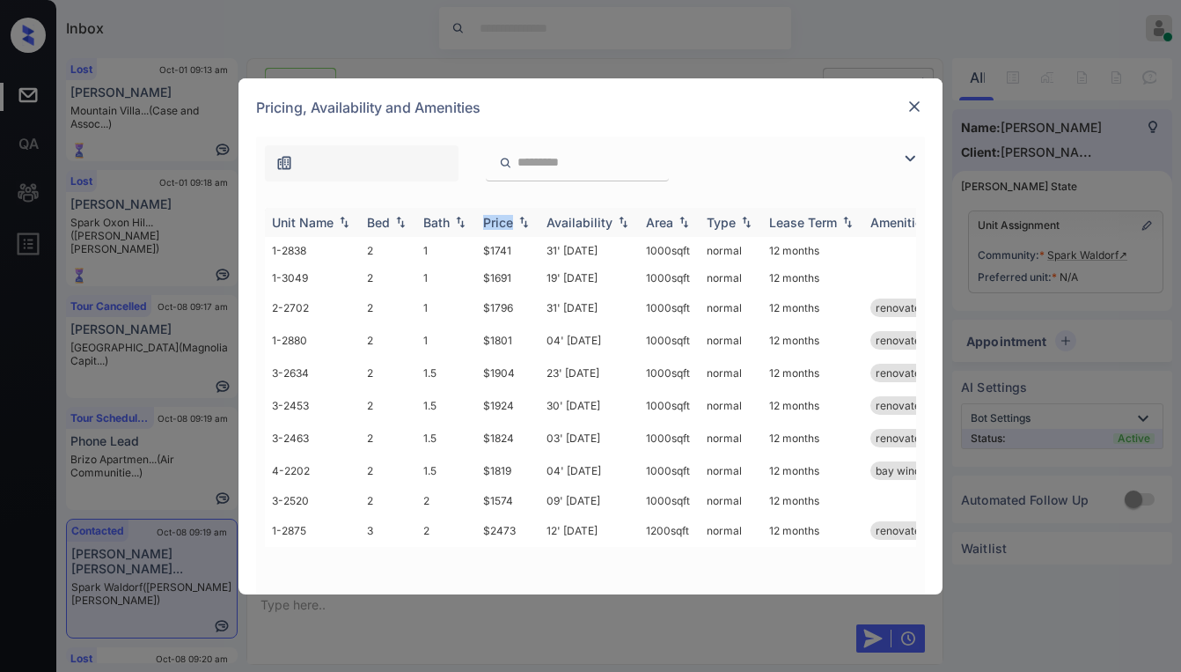
click at [506, 215] on div "Price" at bounding box center [498, 222] width 30 height 15
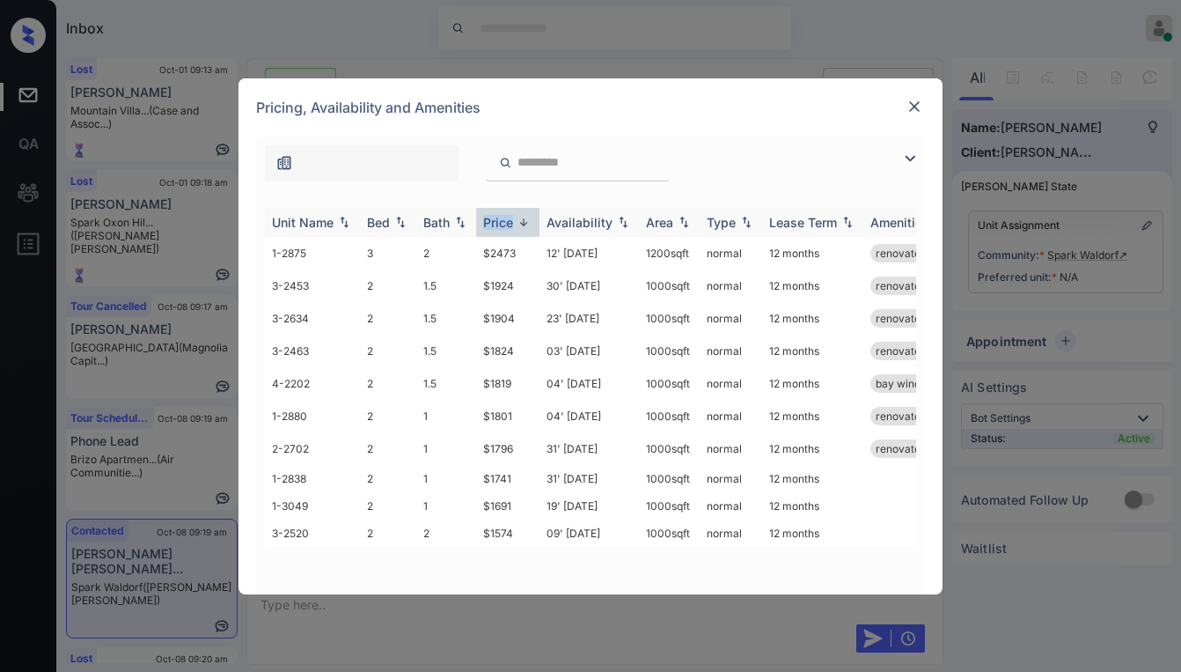
click at [506, 226] on div "Price" at bounding box center [498, 222] width 30 height 15
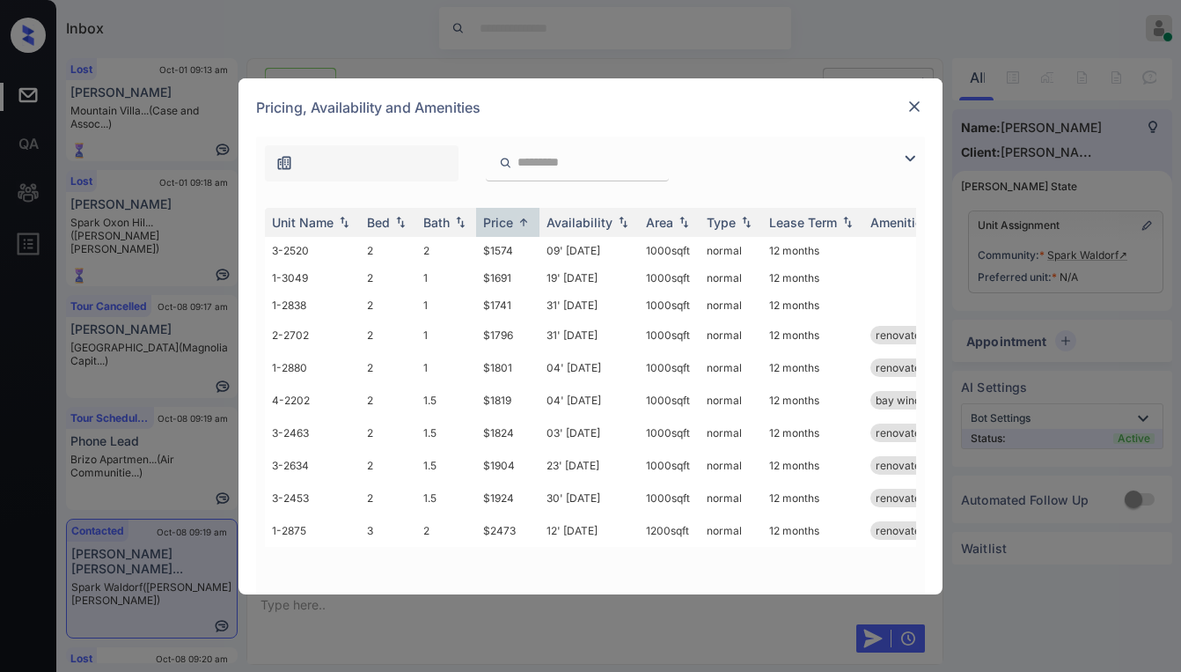
click at [911, 104] on img at bounding box center [915, 107] width 18 height 18
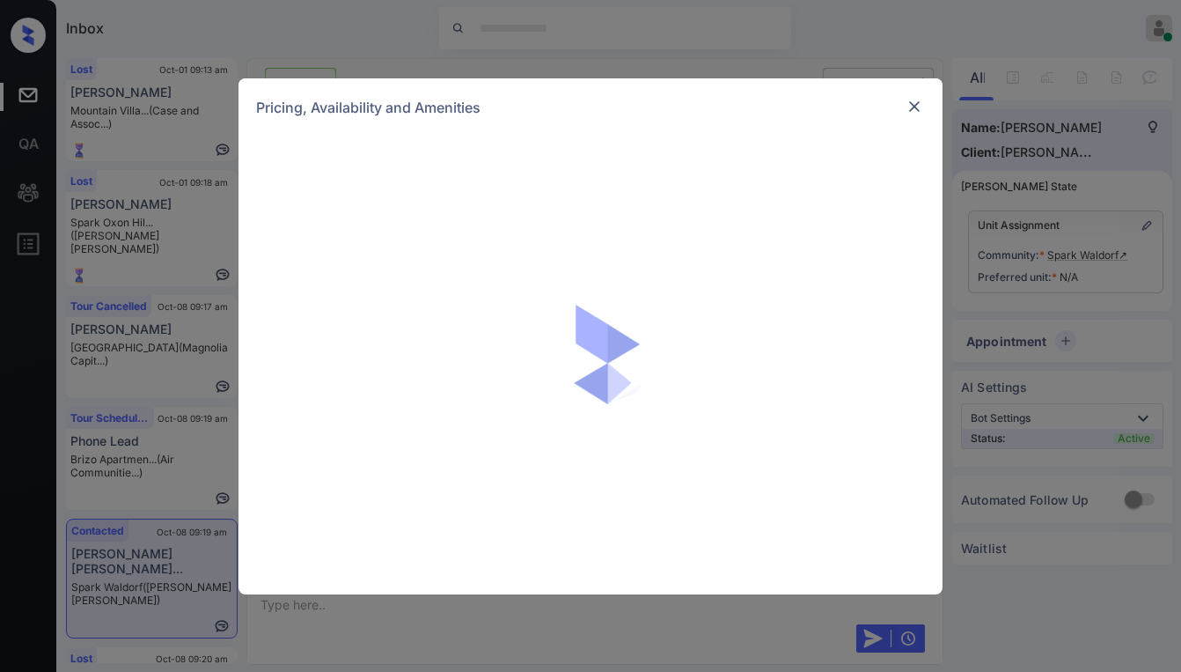
scroll to position [2052, 0]
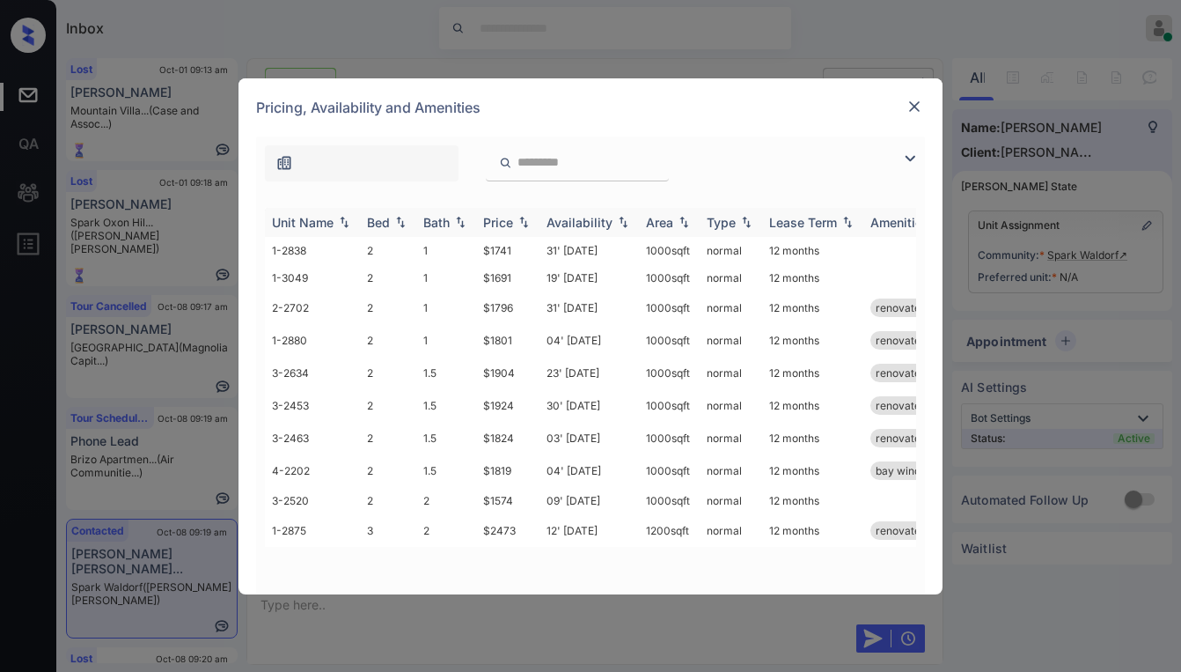
click at [509, 212] on th "Price" at bounding box center [507, 222] width 63 height 29
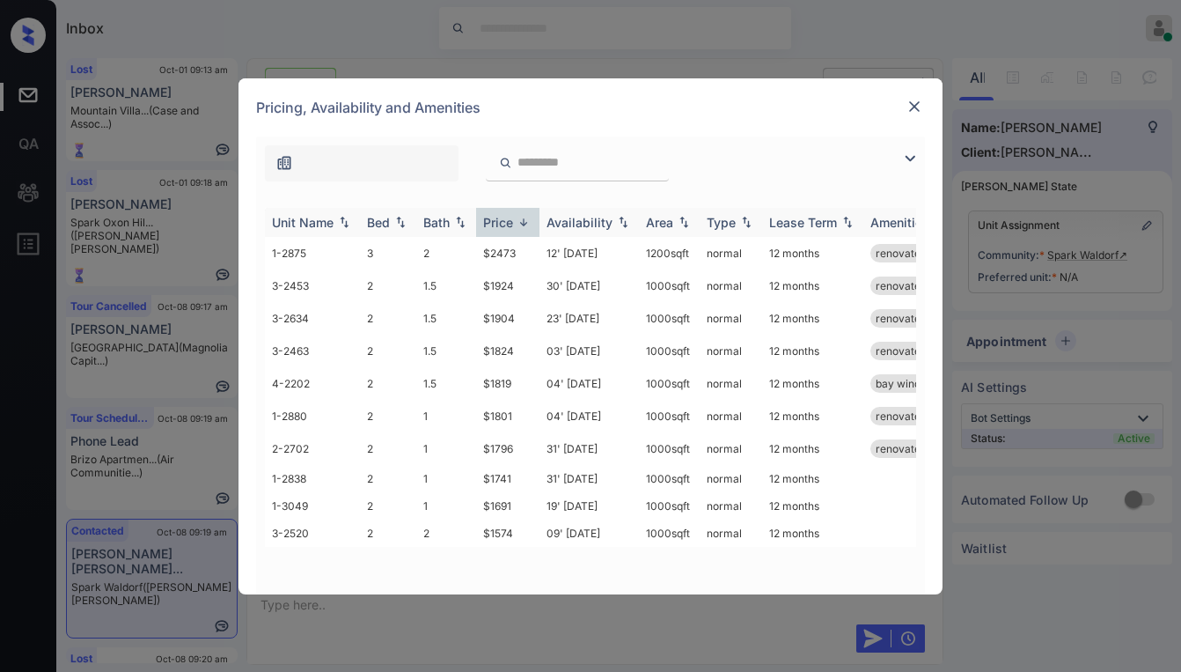
click at [506, 218] on div "Price" at bounding box center [498, 222] width 30 height 15
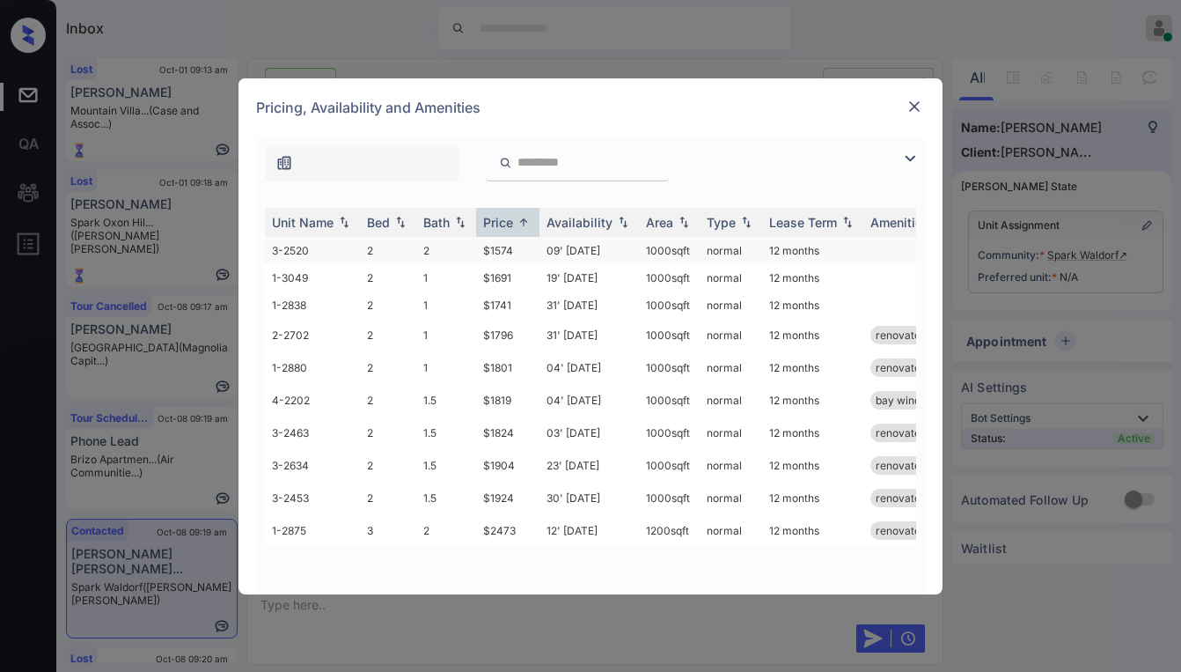
click at [500, 249] on td "$1574" at bounding box center [507, 250] width 63 height 27
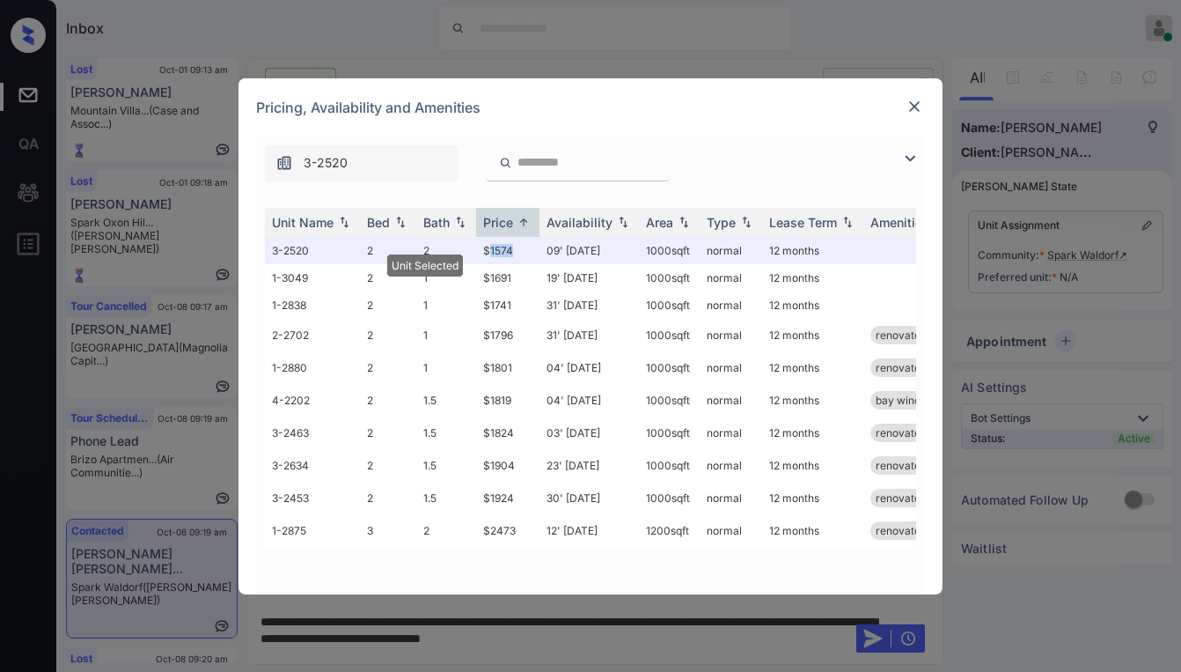
click at [920, 108] on img at bounding box center [915, 107] width 18 height 18
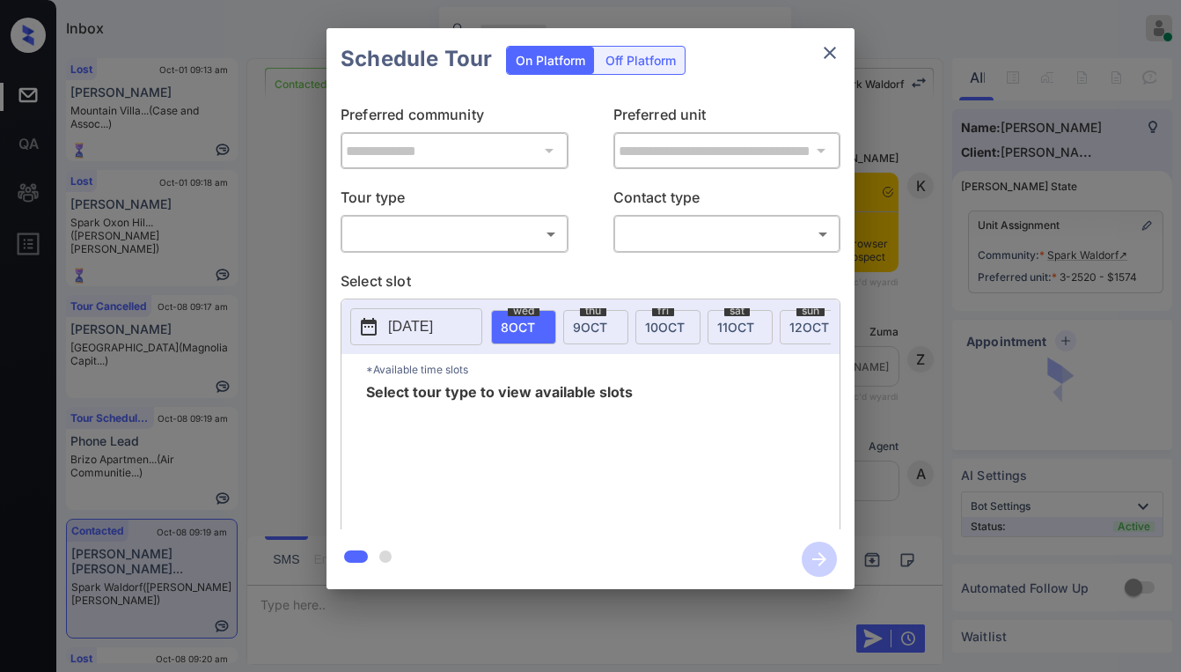
scroll to position [2756, 0]
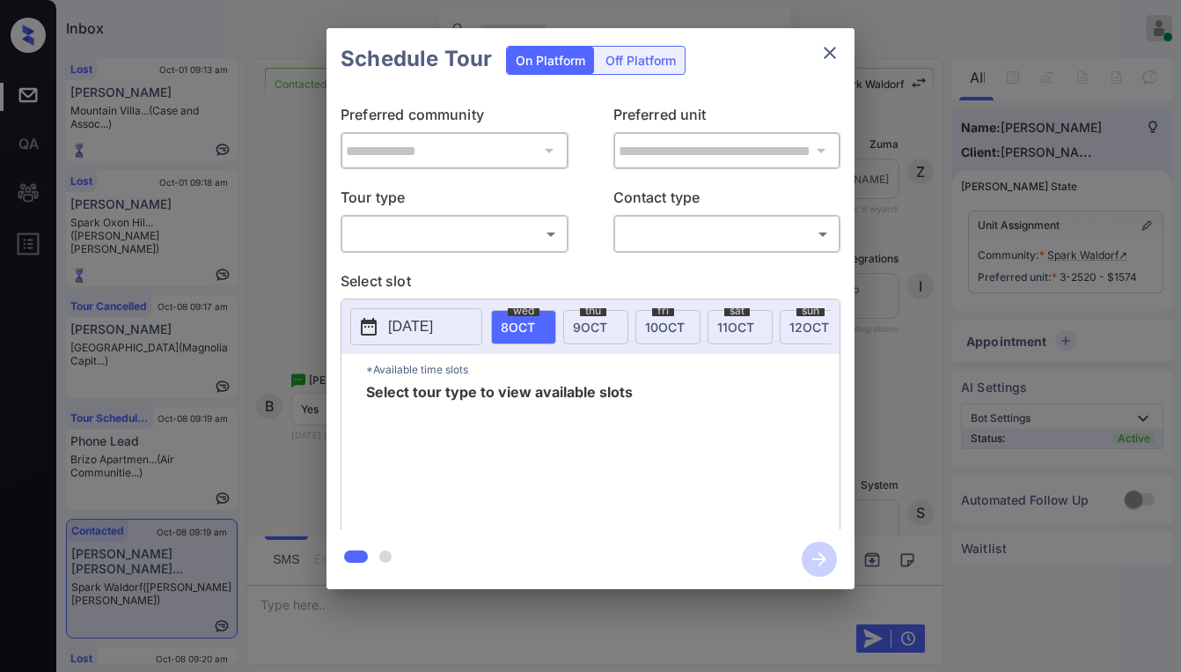
click at [445, 232] on body "Inbox [PERSON_NAME] Online Set yourself offline Set yourself on break Profile S…" at bounding box center [590, 336] width 1181 height 672
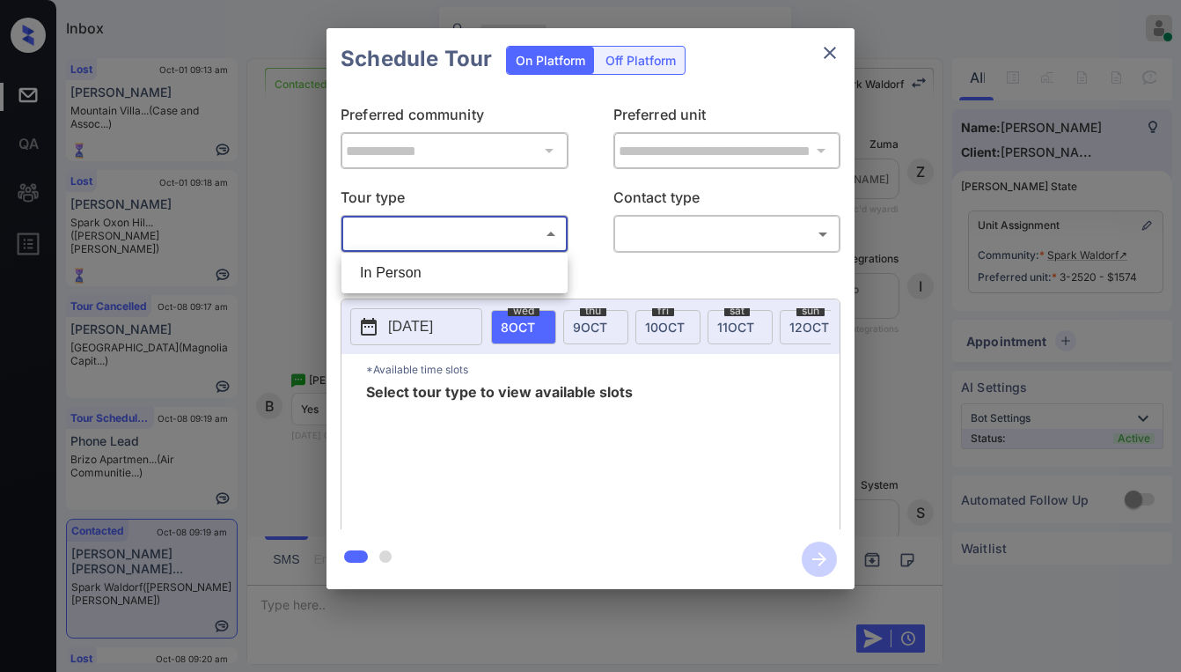
drag, startPoint x: 435, startPoint y: 271, endPoint x: 612, endPoint y: 269, distance: 177.0
click at [439, 271] on li "In Person" at bounding box center [454, 273] width 217 height 32
type input "********"
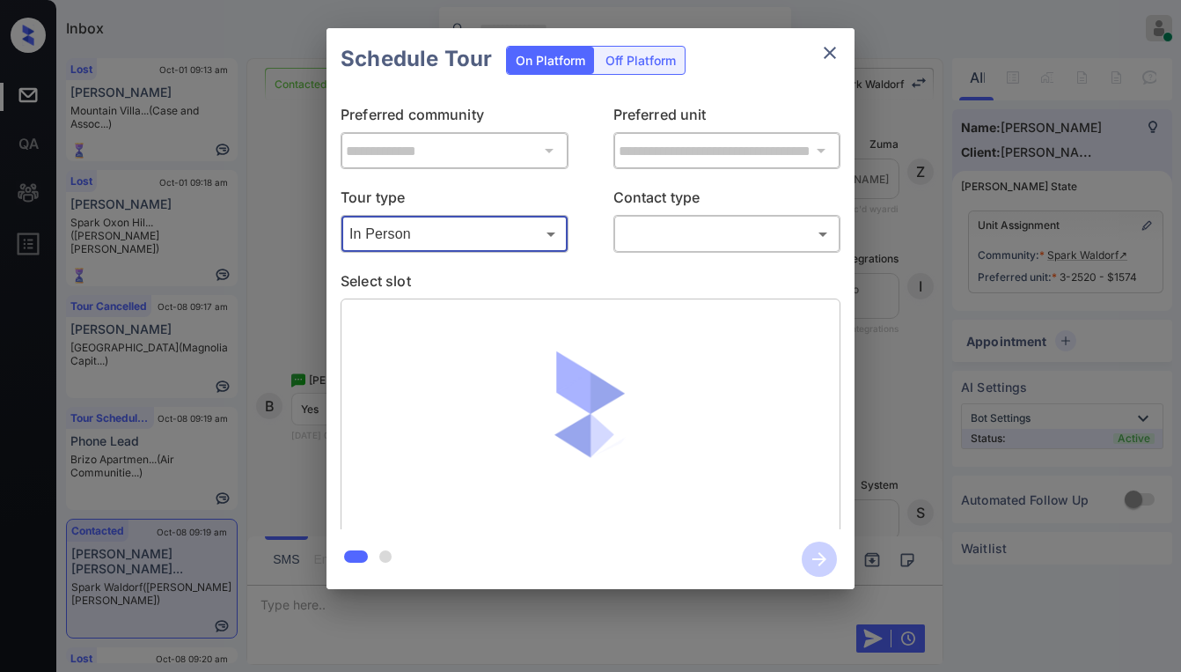
click at [678, 254] on div "**********" at bounding box center [591, 309] width 528 height 439
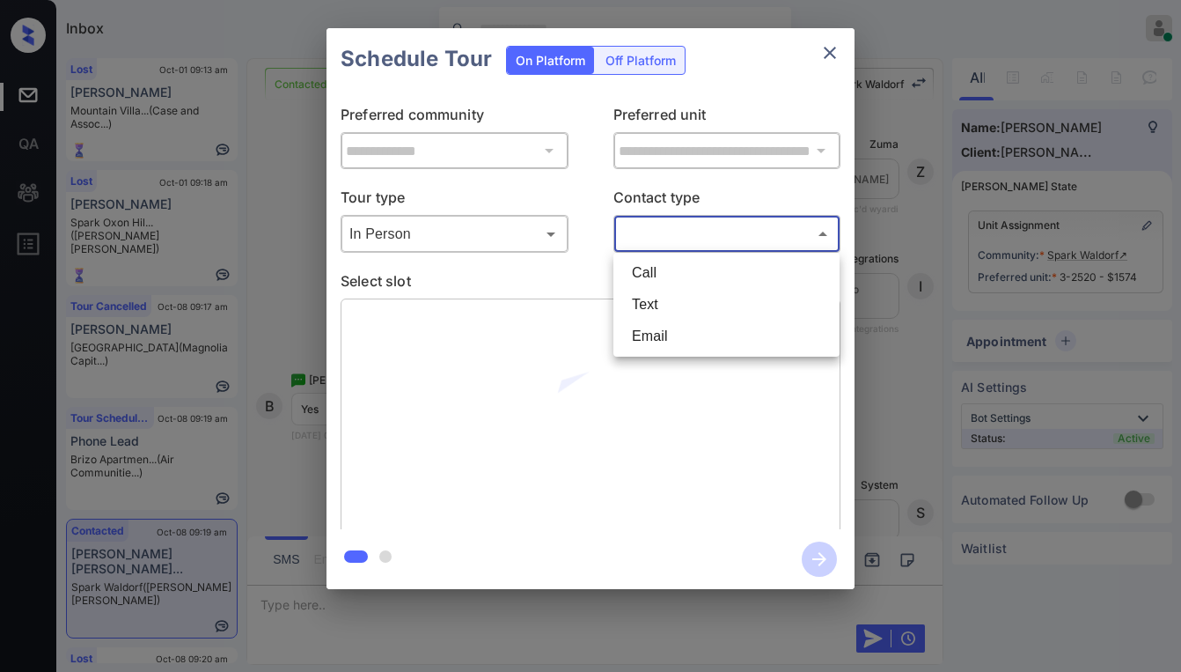
click at [682, 240] on body "Inbox [PERSON_NAME] Online Set yourself offline Set yourself on break Profile S…" at bounding box center [590, 336] width 1181 height 672
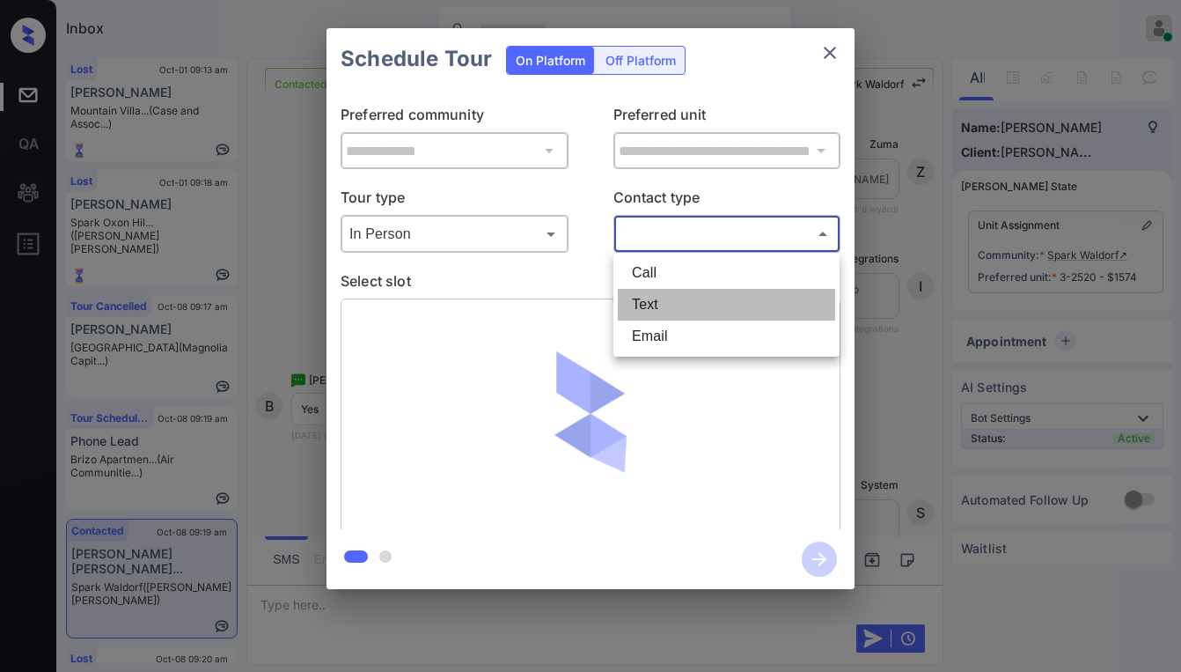
click at [659, 304] on li "Text" at bounding box center [726, 305] width 217 height 32
type input "****"
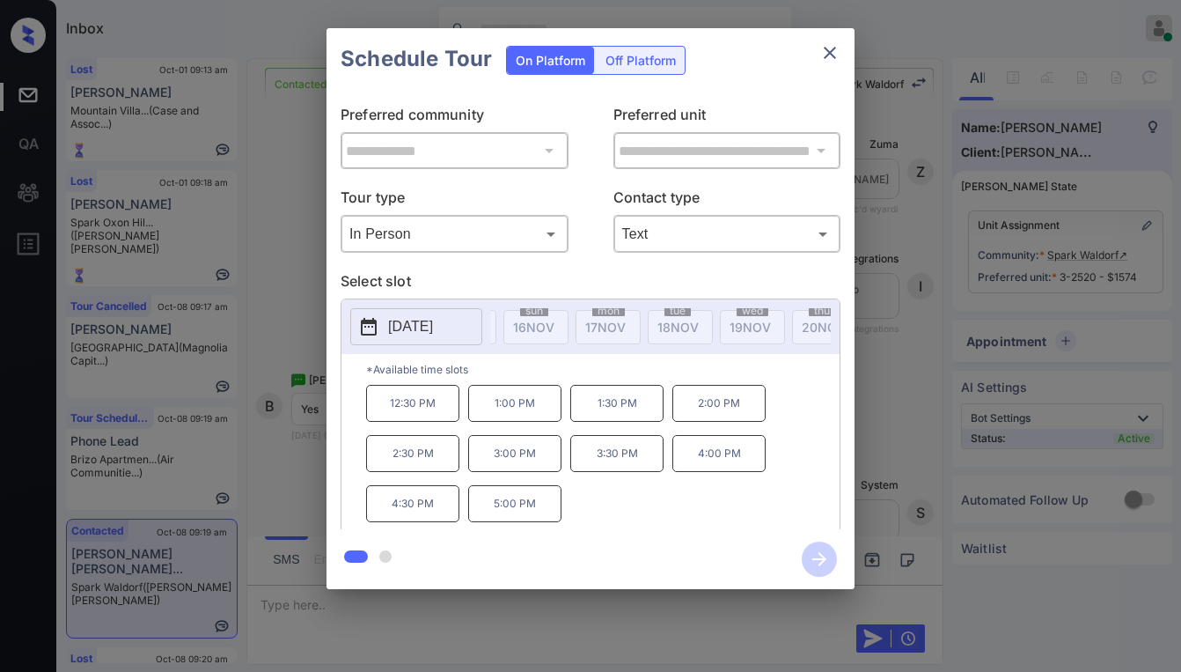
scroll to position [0, 2054]
click at [825, 48] on icon "close" at bounding box center [830, 52] width 21 height 21
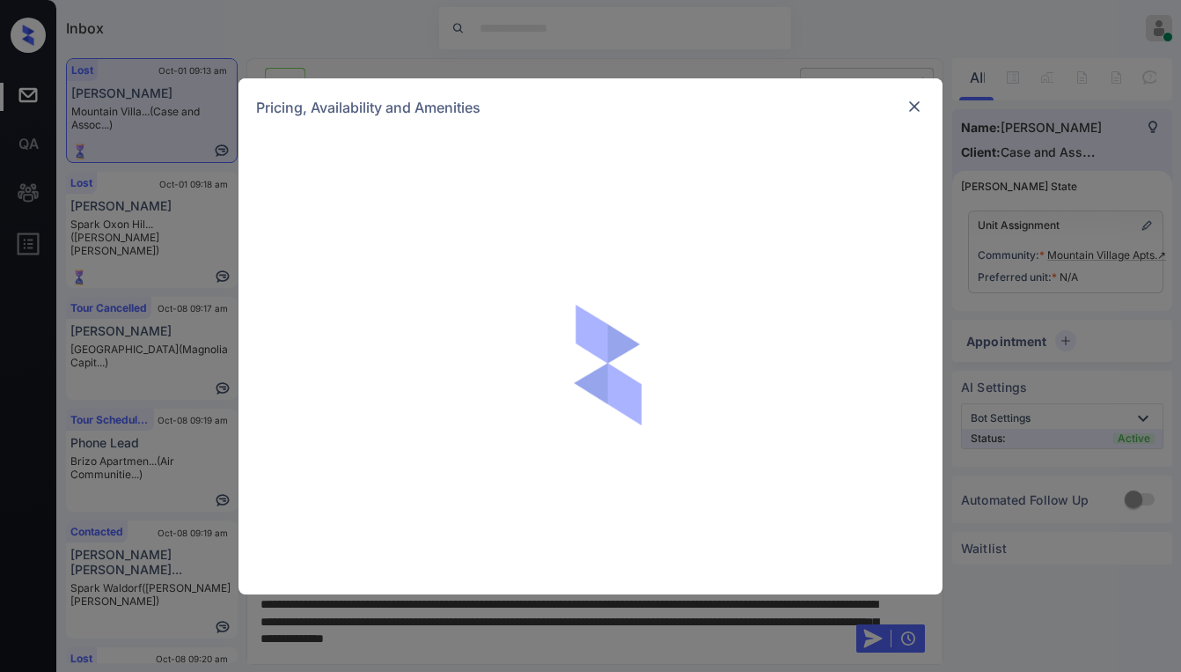
scroll to position [0, 8]
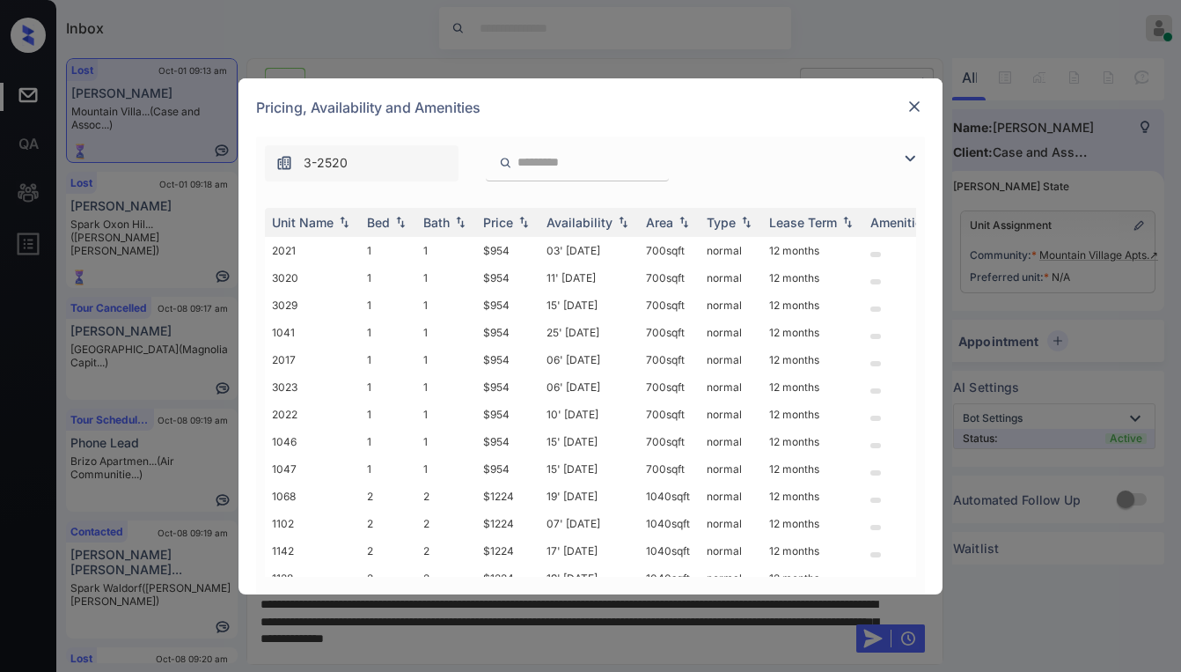
drag, startPoint x: 909, startPoint y: 157, endPoint x: 527, endPoint y: 188, distance: 382.5
click at [908, 157] on img at bounding box center [910, 158] width 21 height 21
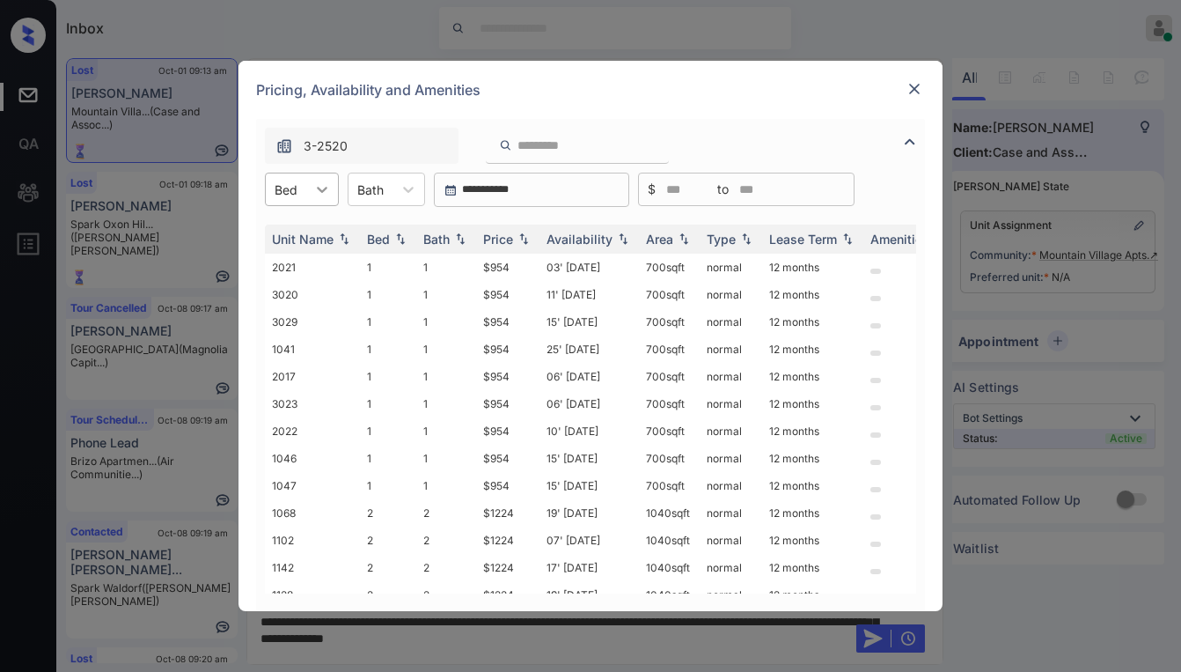
click at [304, 196] on div "Bed" at bounding box center [286, 190] width 40 height 26
click at [771, 103] on div "Pricing, Availability and Amenities" at bounding box center [591, 90] width 704 height 58
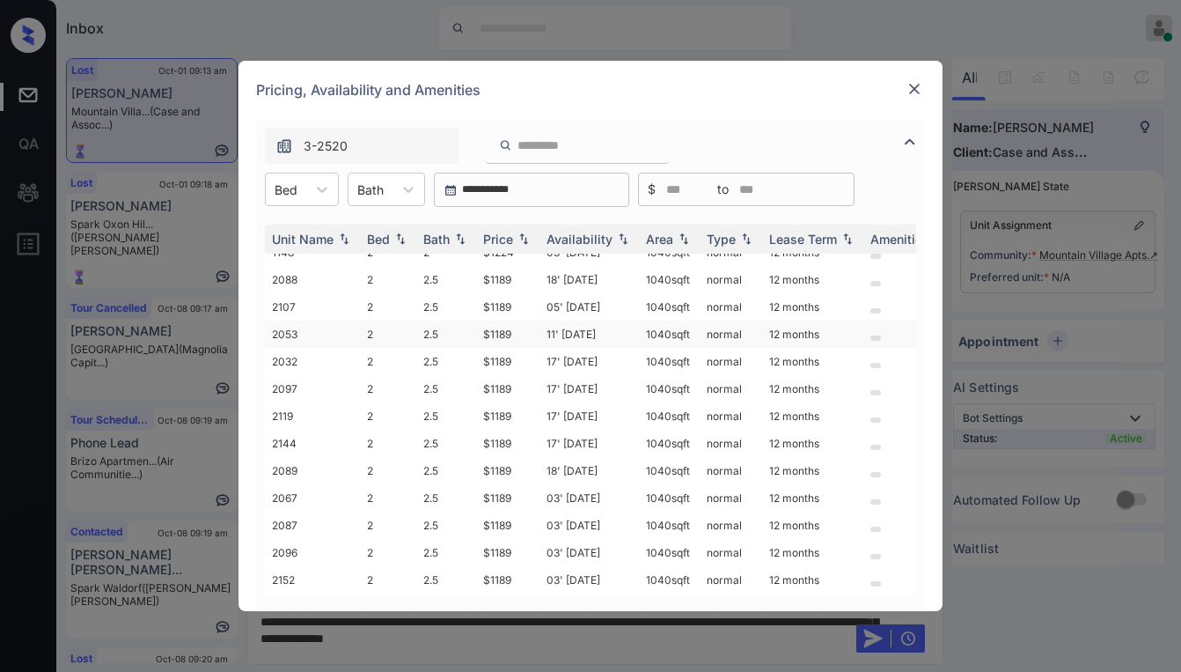
scroll to position [410, 0]
click at [914, 88] on img at bounding box center [915, 89] width 18 height 18
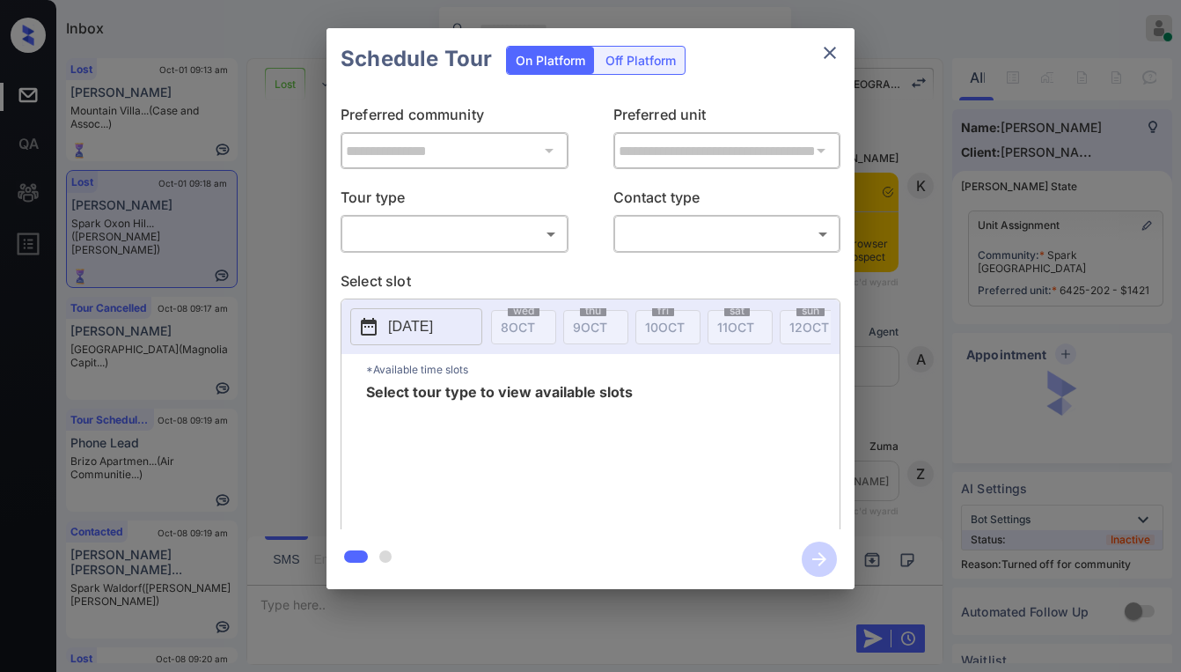
scroll to position [0, 8]
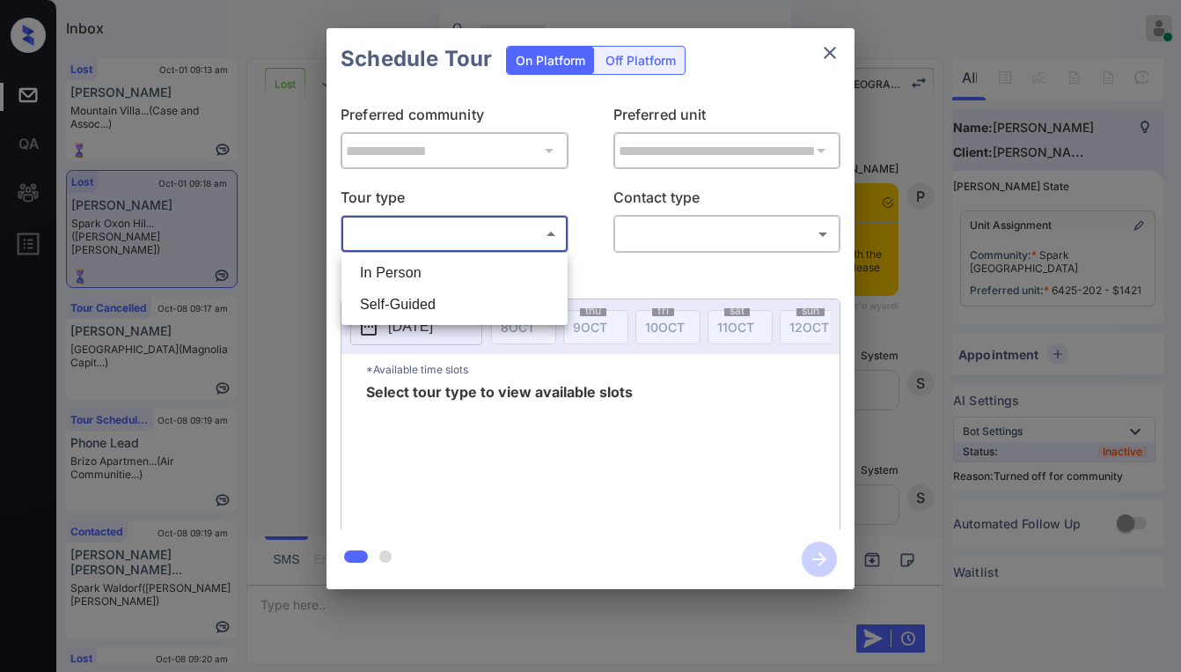
click at [412, 225] on body "Inbox Paolo Gabriel Online Set yourself offline Set yourself on break Profile S…" at bounding box center [590, 336] width 1181 height 672
click at [419, 268] on li "In Person" at bounding box center [454, 273] width 217 height 32
type input "********"
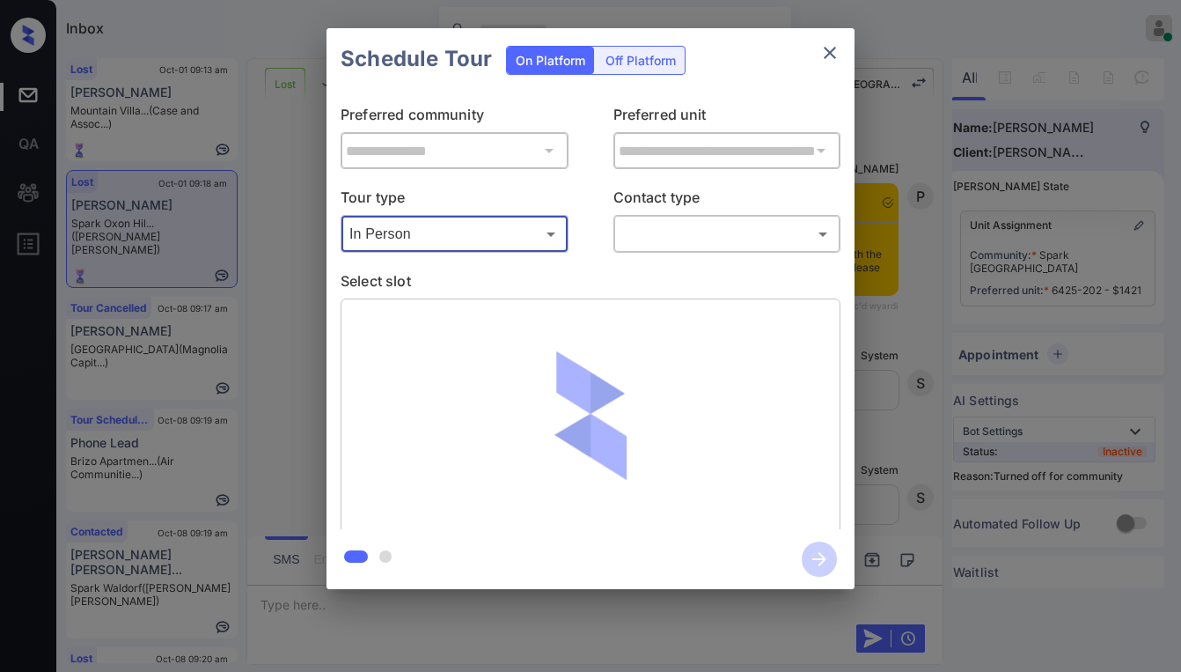
click at [701, 247] on body "Inbox Paolo Gabriel Online Set yourself offline Set yourself on break Profile S…" at bounding box center [590, 336] width 1181 height 672
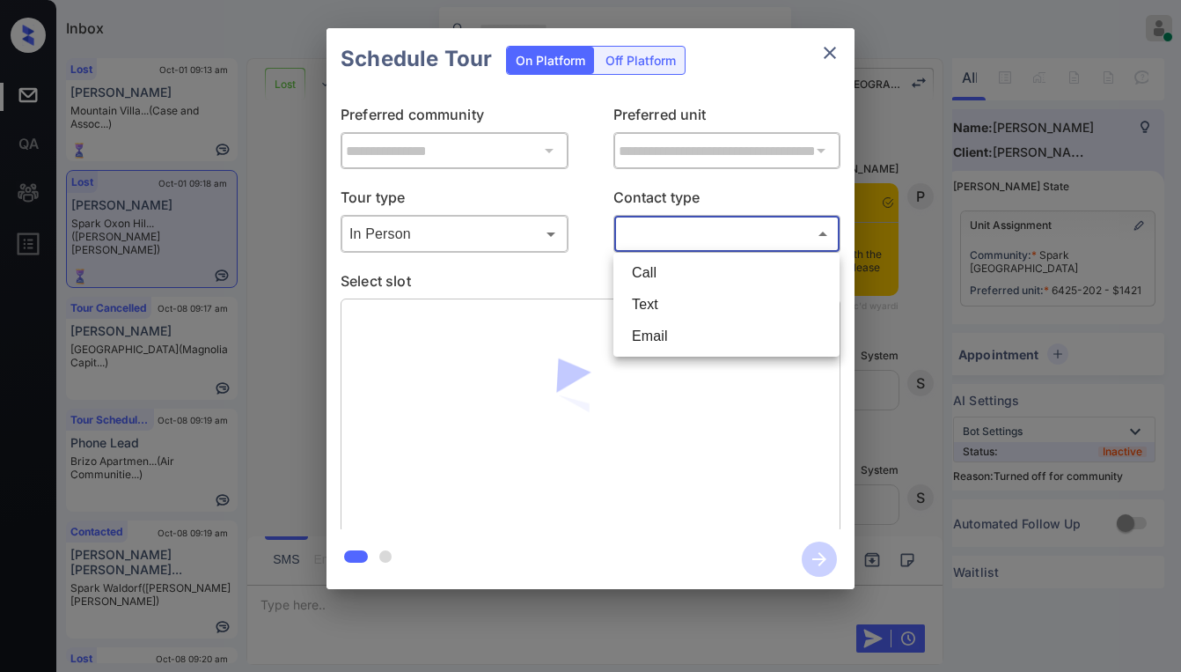
click at [682, 303] on li "Text" at bounding box center [726, 305] width 217 height 32
type input "****"
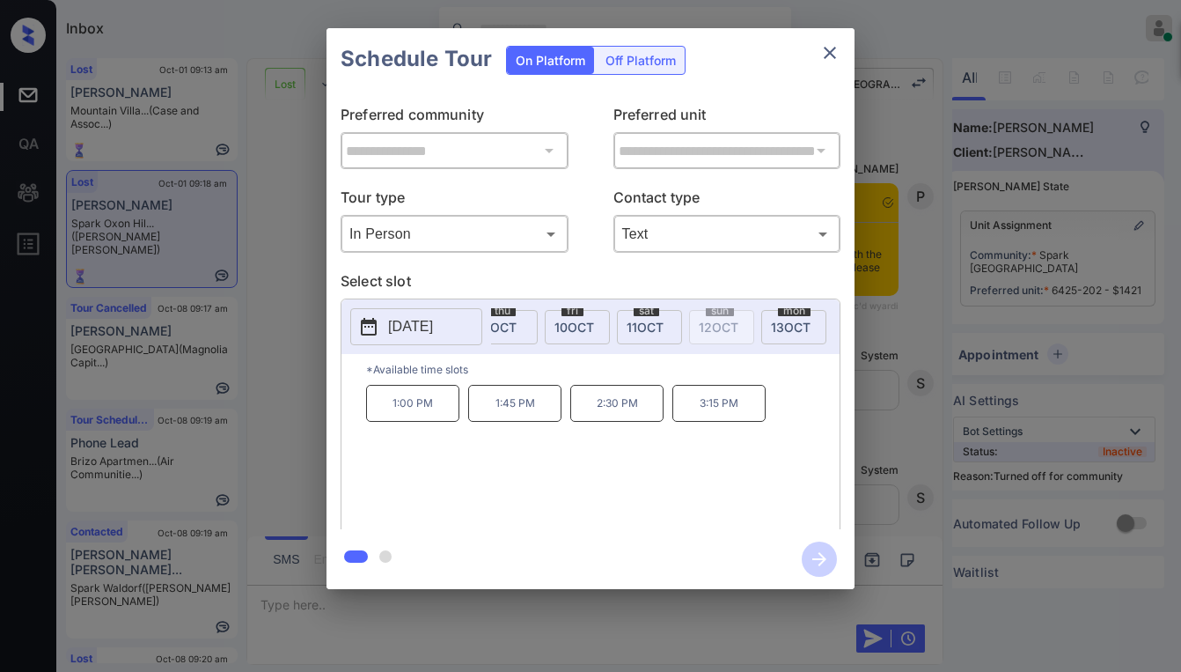
scroll to position [0, 0]
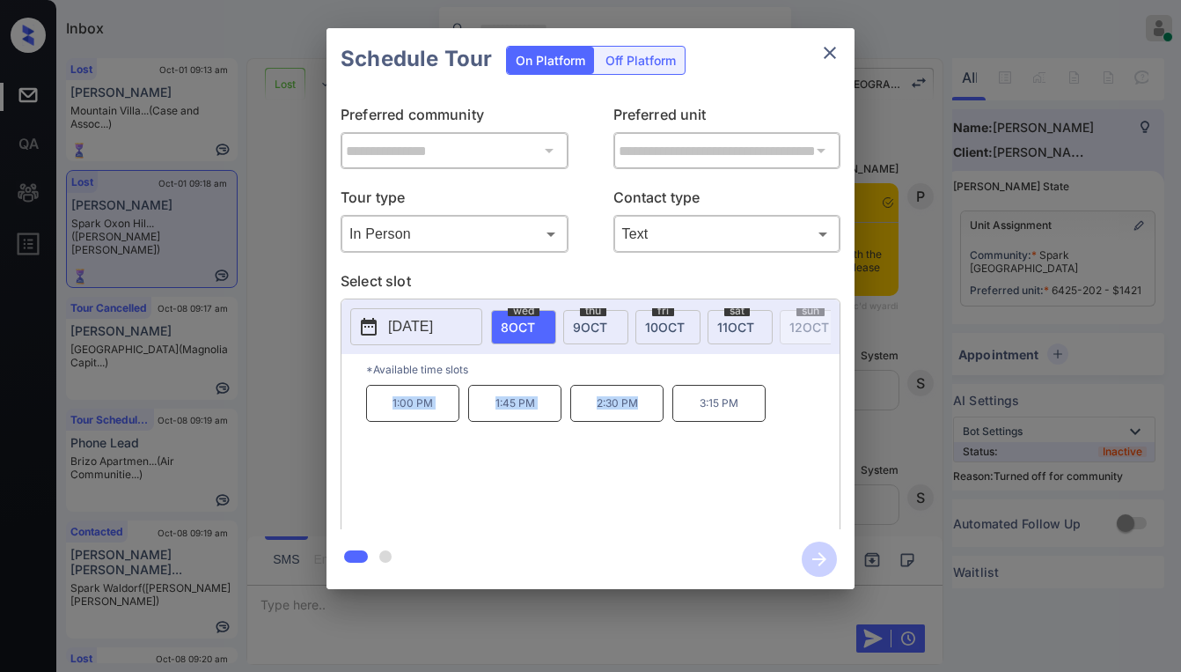
drag, startPoint x: 386, startPoint y: 412, endPoint x: 637, endPoint y: 419, distance: 250.1
click at [637, 419] on div "1:00 PM 1:45 PM 2:30 PM 3:15 PM" at bounding box center [603, 455] width 474 height 141
copy div "1:00 PM 1:45 PM 2:30 PM"
click at [830, 56] on icon "close" at bounding box center [830, 52] width 21 height 21
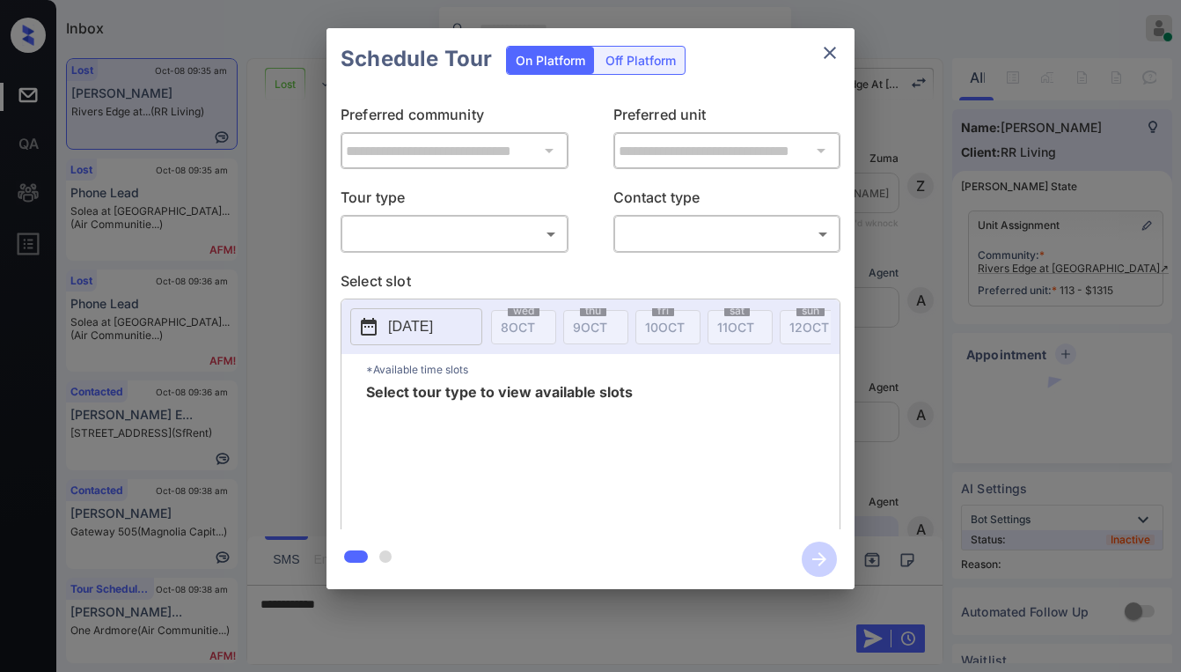
scroll to position [2766, 0]
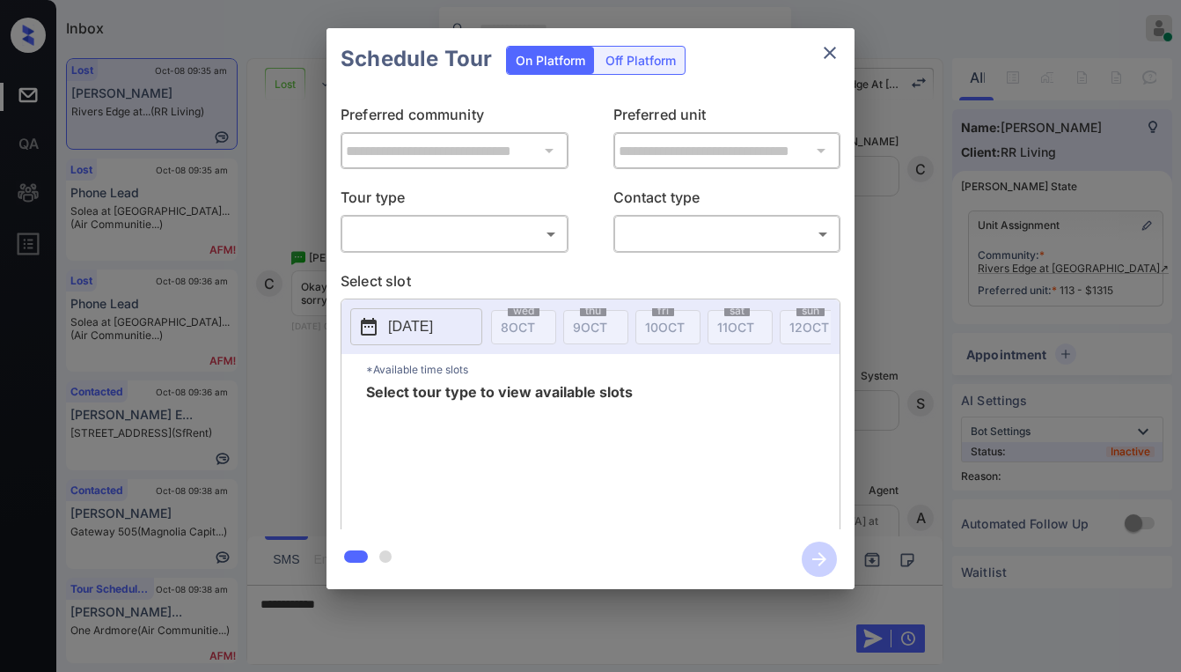
click at [449, 241] on body "Inbox [PERSON_NAME] Online Set yourself offline Set yourself on break Profile S…" at bounding box center [590, 336] width 1181 height 672
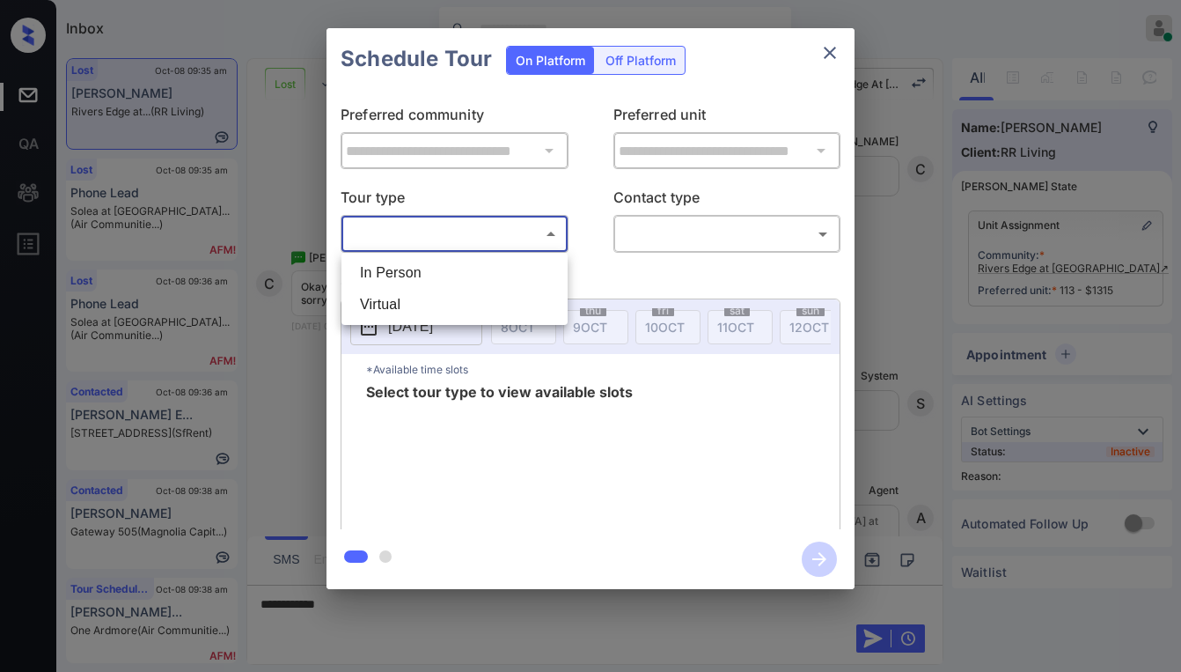
click at [427, 271] on li "In Person" at bounding box center [454, 273] width 217 height 32
type input "********"
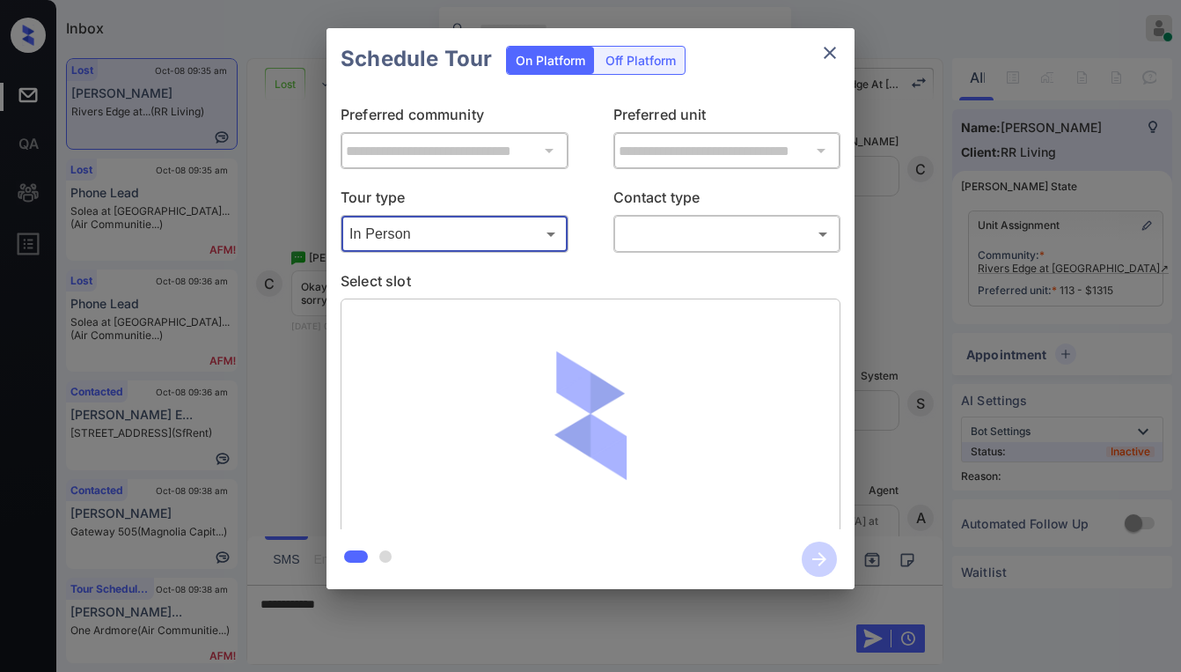
click at [676, 246] on body "Inbox [PERSON_NAME] Online Set yourself offline Set yourself on break Profile S…" at bounding box center [590, 336] width 1181 height 672
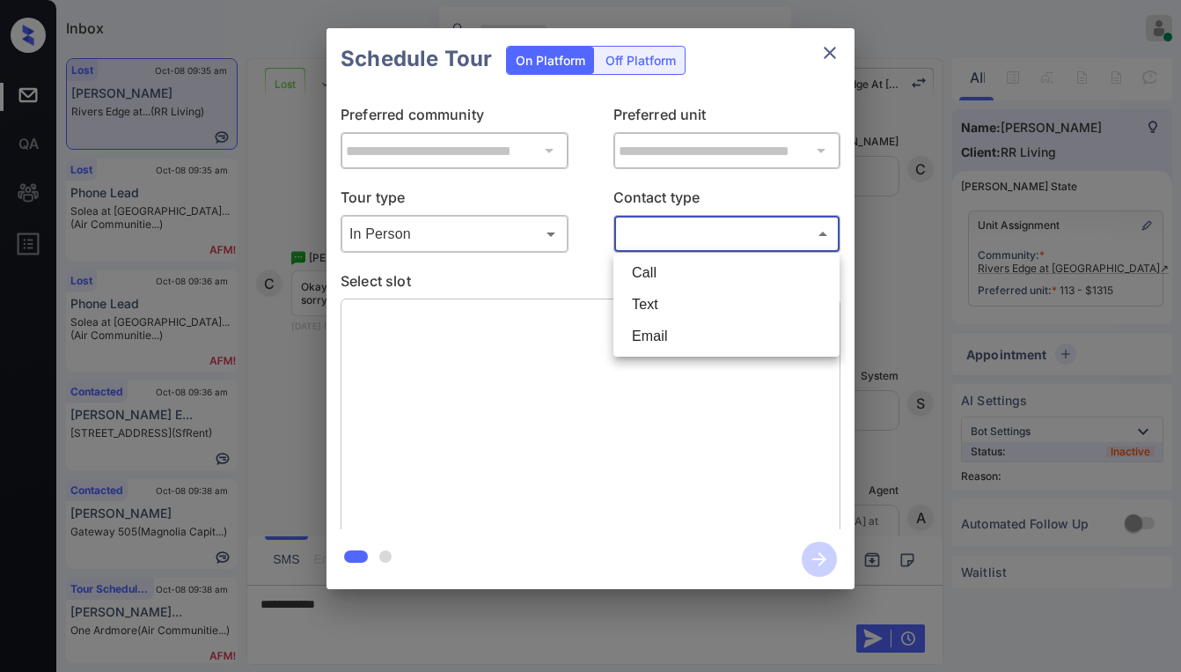
click at [644, 298] on li "Text" at bounding box center [726, 305] width 217 height 32
type input "****"
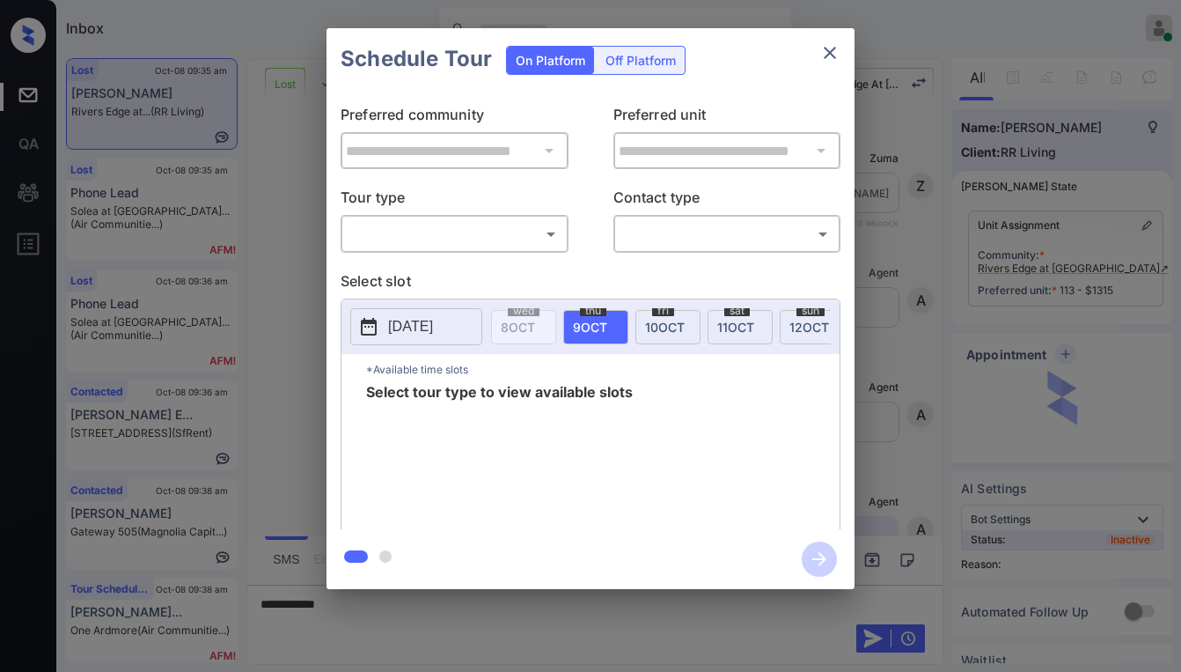
scroll to position [2766, 0]
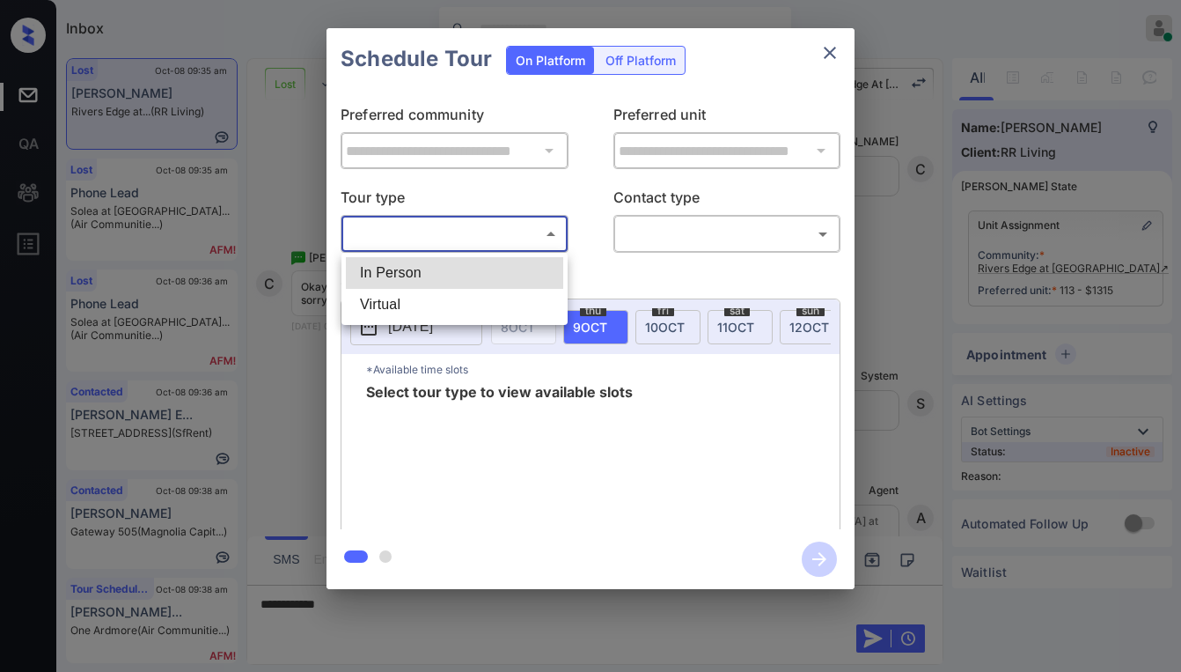
drag, startPoint x: 408, startPoint y: 245, endPoint x: 401, endPoint y: 255, distance: 12.2
click at [408, 244] on body "Inbox [PERSON_NAME] Online Set yourself offline Set yourself on break Profile S…" at bounding box center [590, 336] width 1181 height 672
click at [394, 271] on li "In Person" at bounding box center [454, 273] width 217 height 32
type input "********"
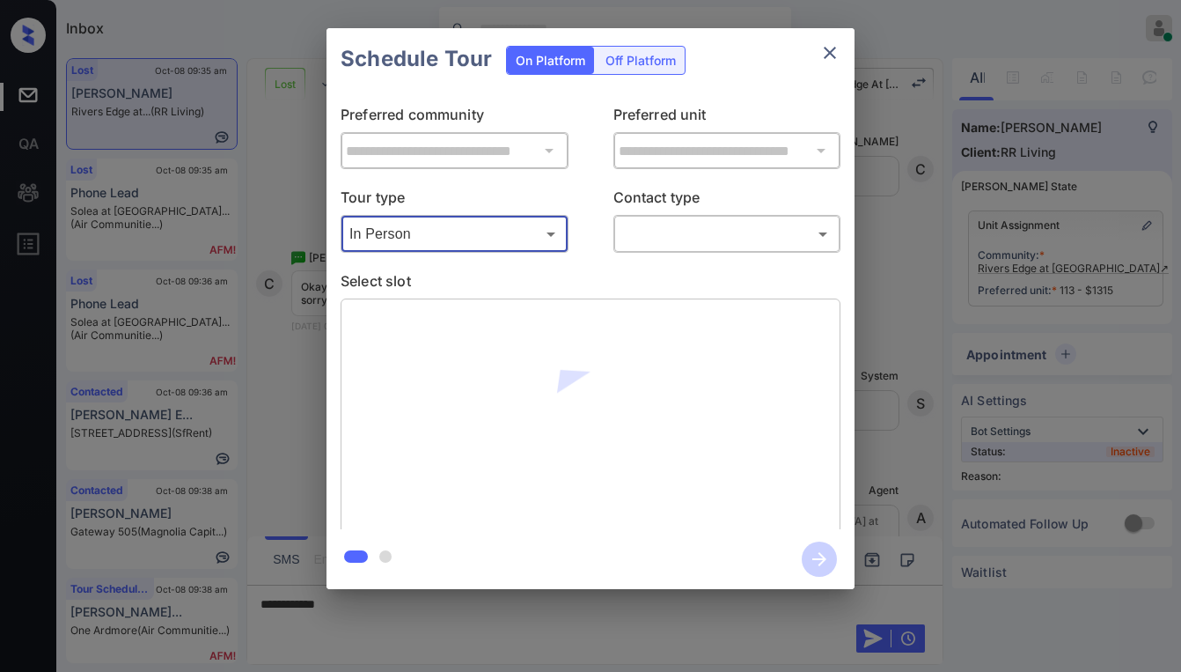
click at [682, 239] on body "Inbox [PERSON_NAME] Online Set yourself offline Set yourself on break Profile S…" at bounding box center [590, 336] width 1181 height 672
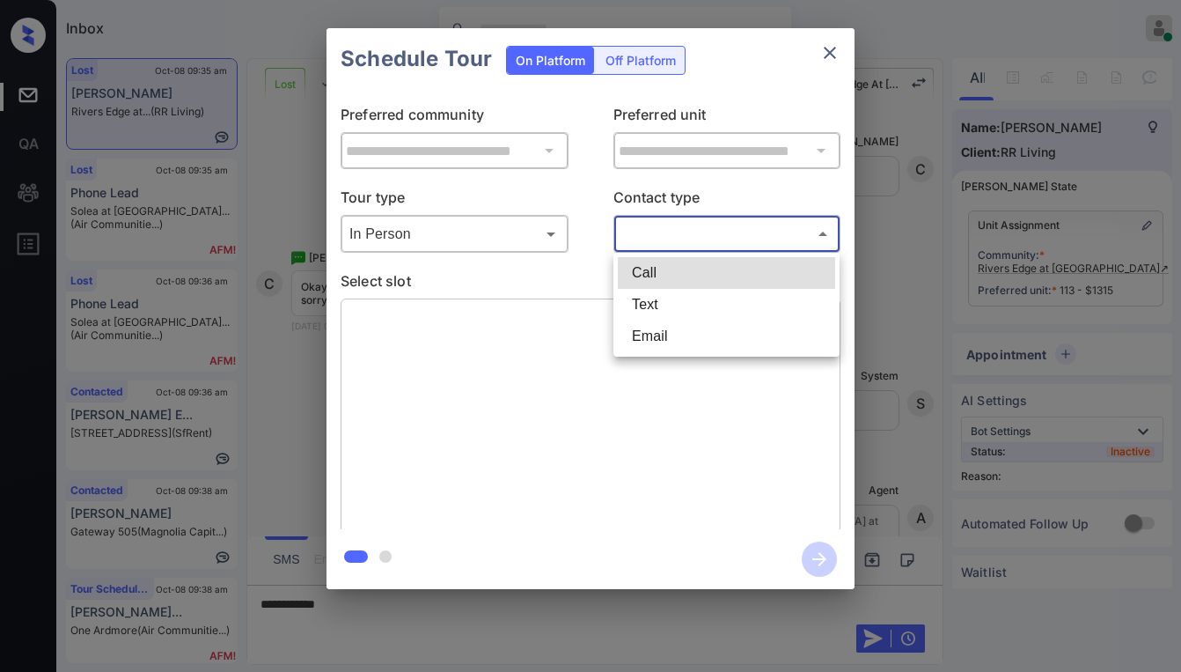
click at [657, 302] on li "Text" at bounding box center [726, 305] width 217 height 32
type input "****"
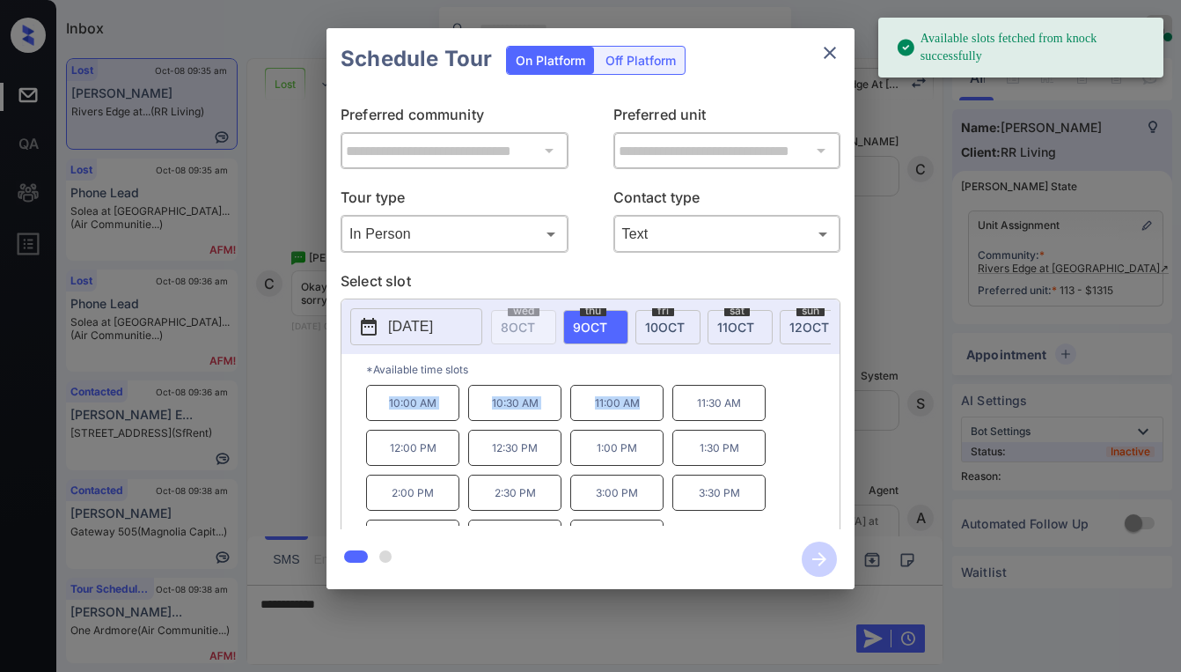
drag, startPoint x: 386, startPoint y: 406, endPoint x: 645, endPoint y: 422, distance: 260.2
click at [645, 422] on div "10:00 AM 10:30 AM 11:00 AM 11:30 AM 12:00 PM 12:30 PM 1:00 PM 1:30 PM 2:00 PM 2…" at bounding box center [603, 455] width 474 height 141
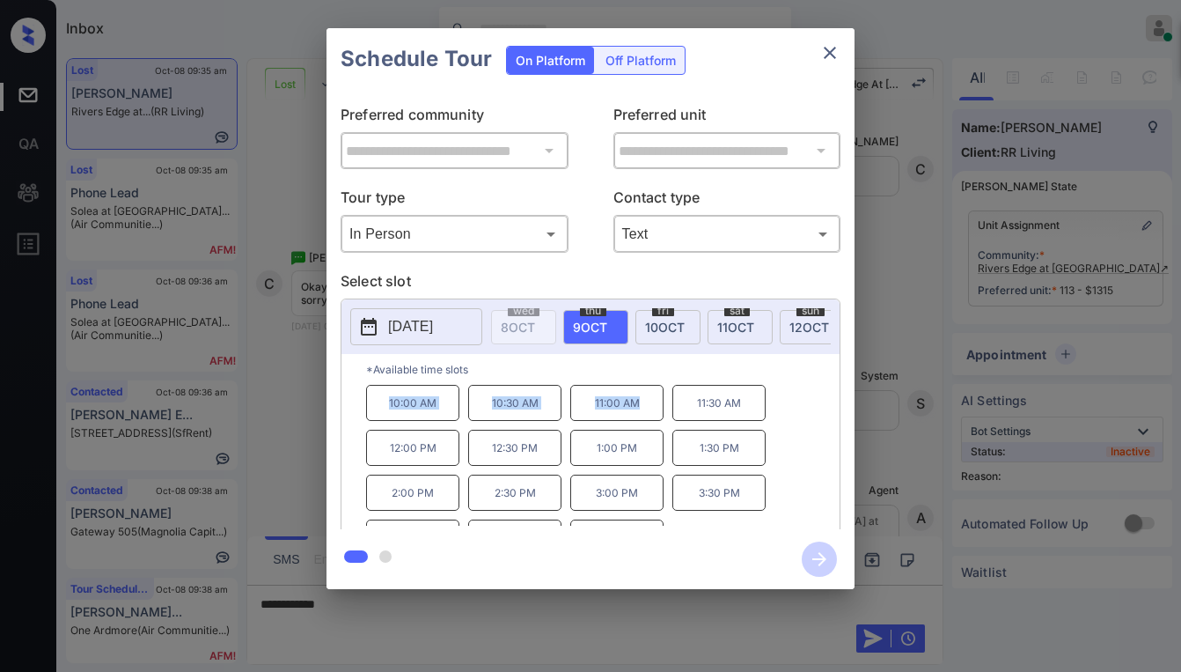
copy div "10:00 AM 10:30 AM 11:00 AM"
click at [833, 48] on icon "close" at bounding box center [830, 52] width 21 height 21
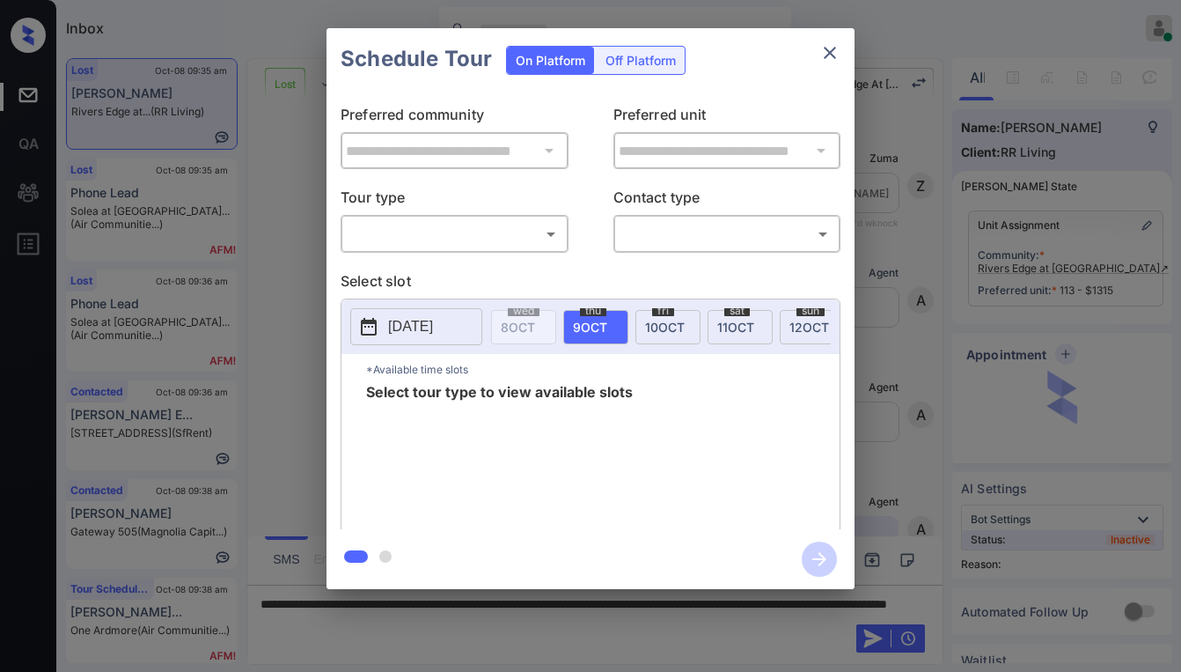
scroll to position [2942, 0]
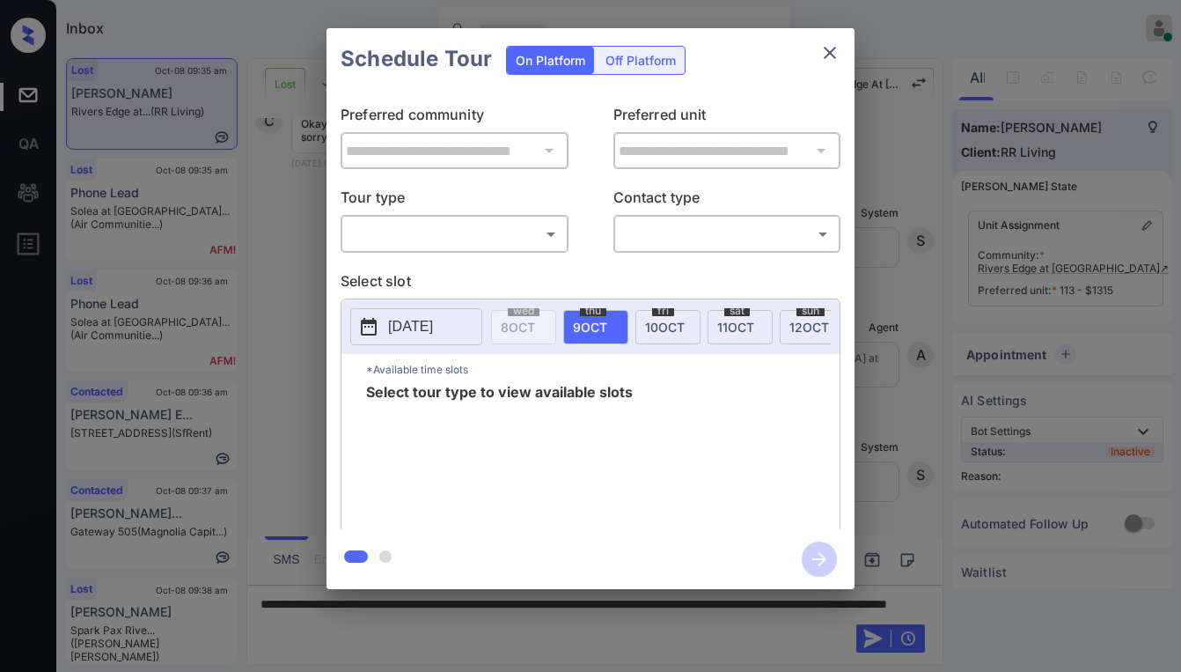
click at [439, 234] on body "Inbox [PERSON_NAME] Online Set yourself offline Set yourself on break Profile S…" at bounding box center [590, 336] width 1181 height 672
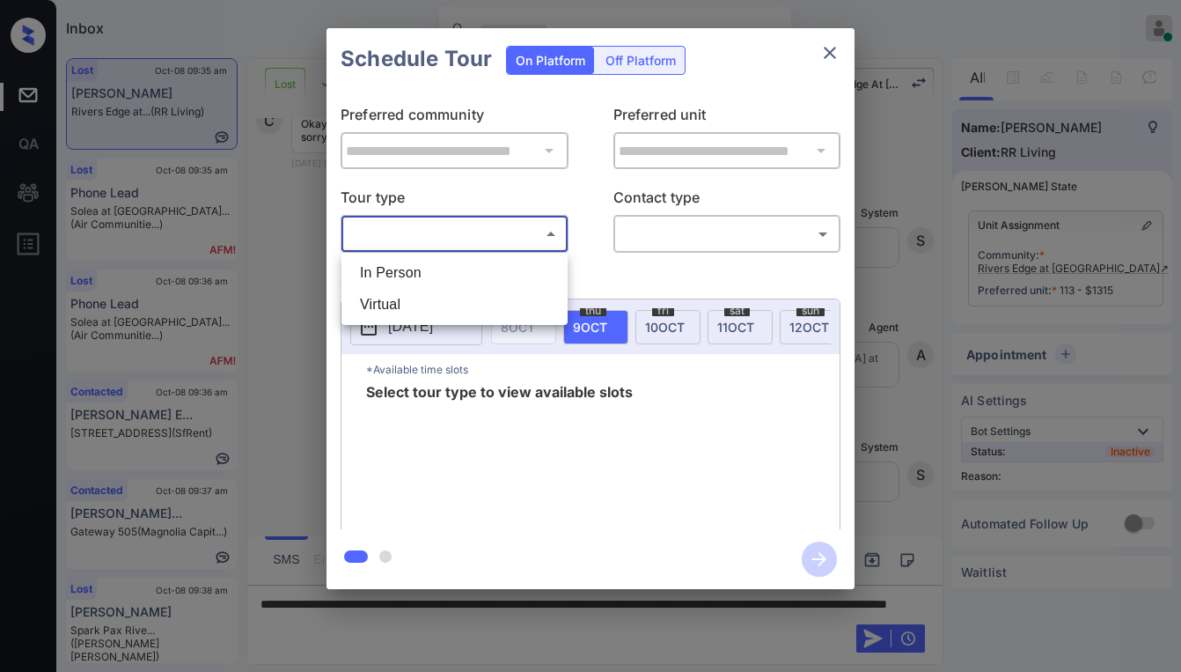
click at [430, 265] on li "In Person" at bounding box center [454, 273] width 217 height 32
type input "********"
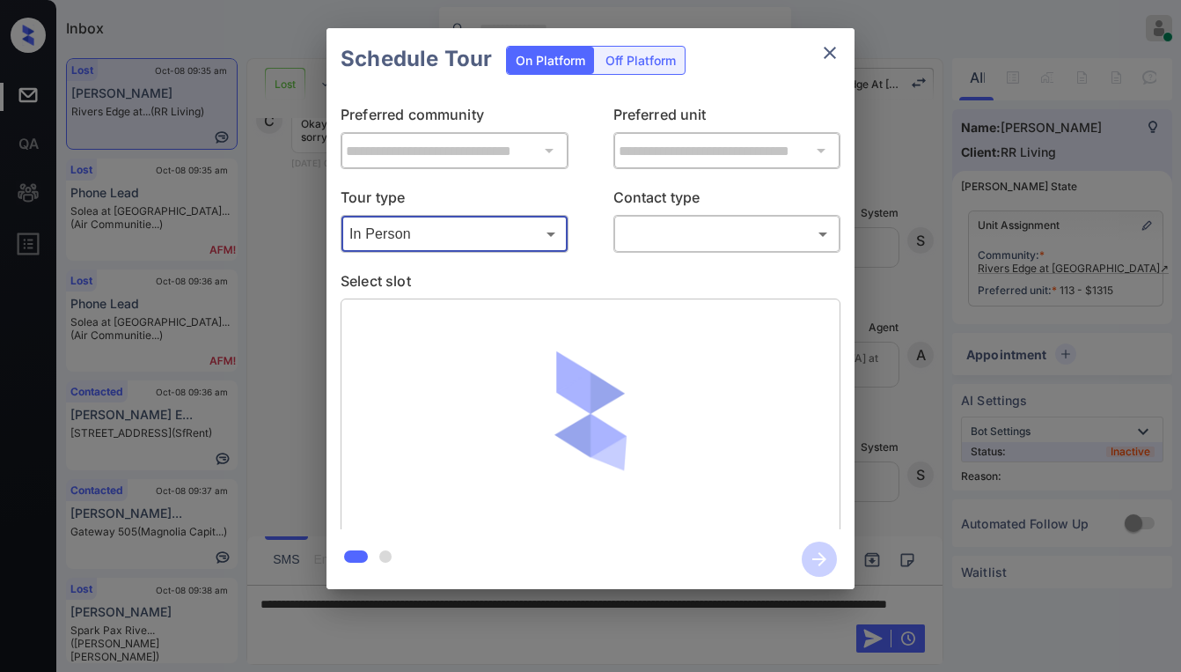
click at [695, 241] on body "Inbox Paolo Gabriel Online Set yourself offline Set yourself on break Profile S…" at bounding box center [590, 336] width 1181 height 672
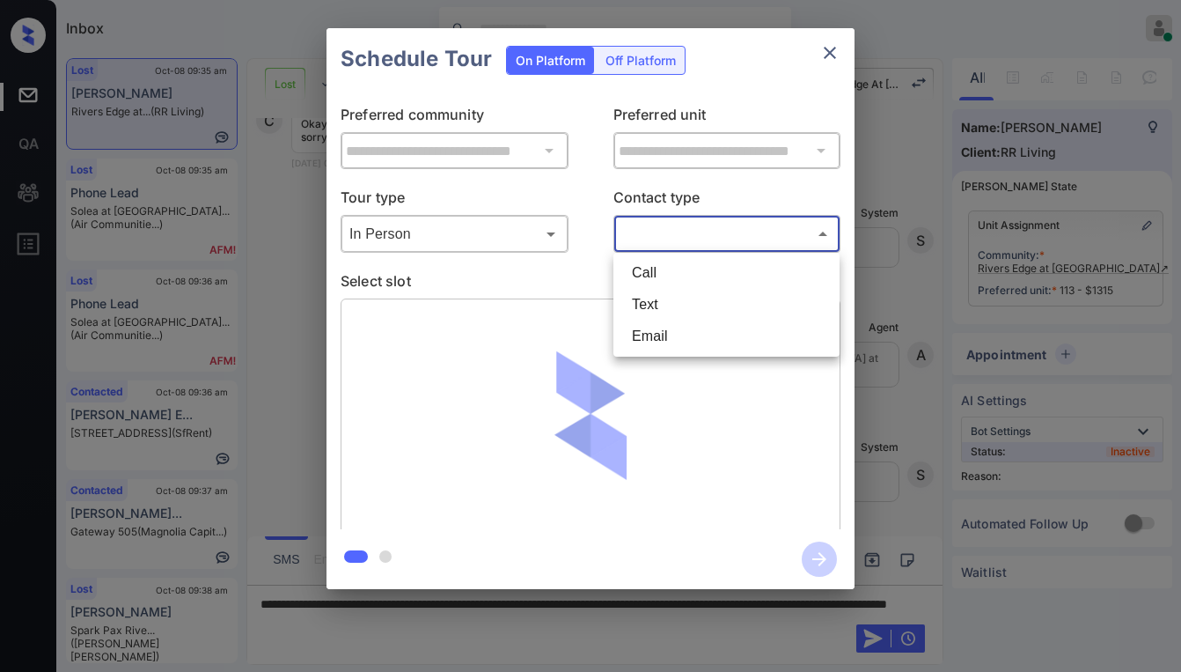
click at [671, 307] on li "Text" at bounding box center [726, 305] width 217 height 32
type input "****"
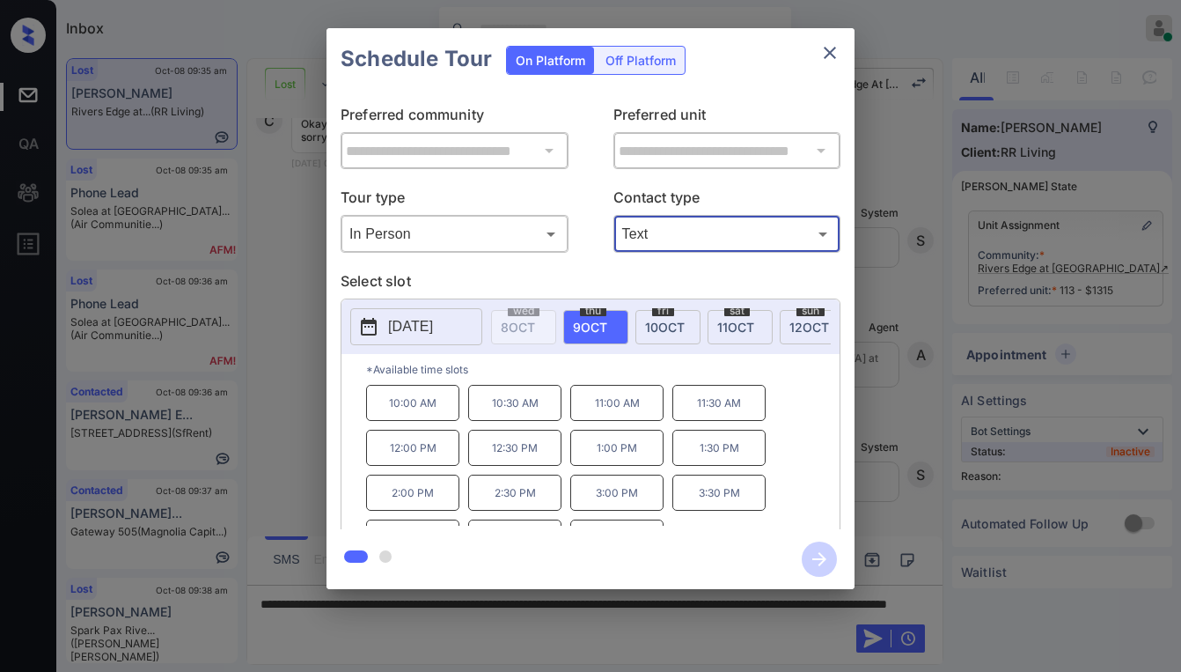
click at [831, 49] on icon "close" at bounding box center [830, 52] width 21 height 21
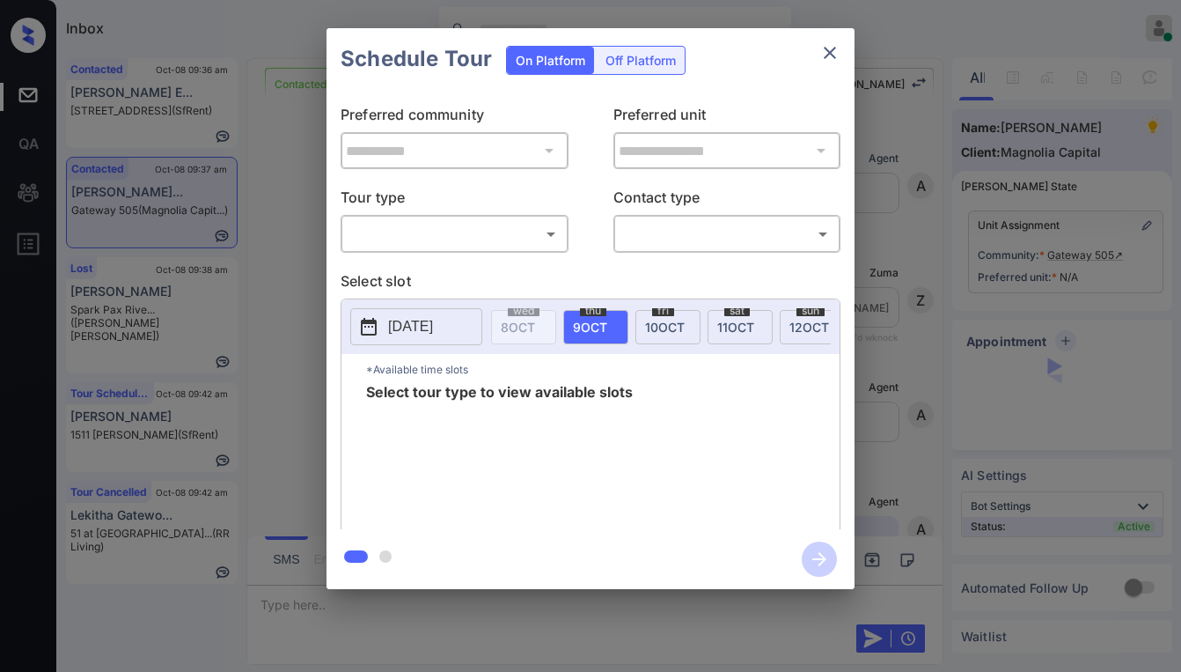
scroll to position [739, 0]
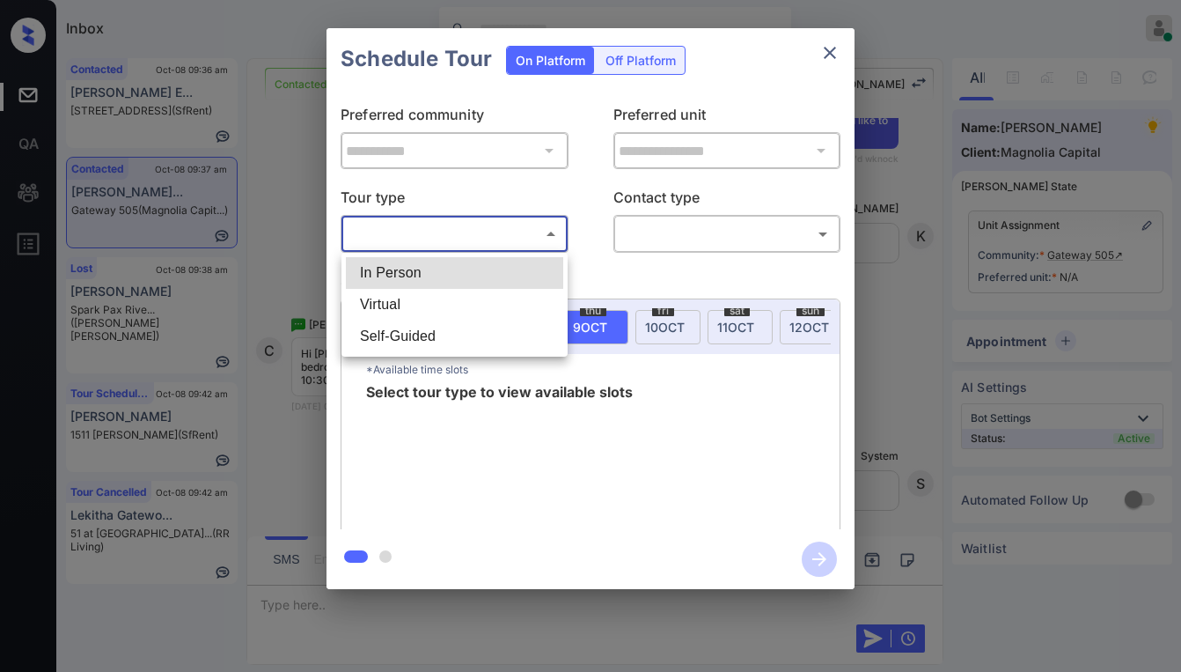
click at [438, 240] on body "Inbox [PERSON_NAME] Online Set yourself offline Set yourself on break Profile S…" at bounding box center [590, 336] width 1181 height 672
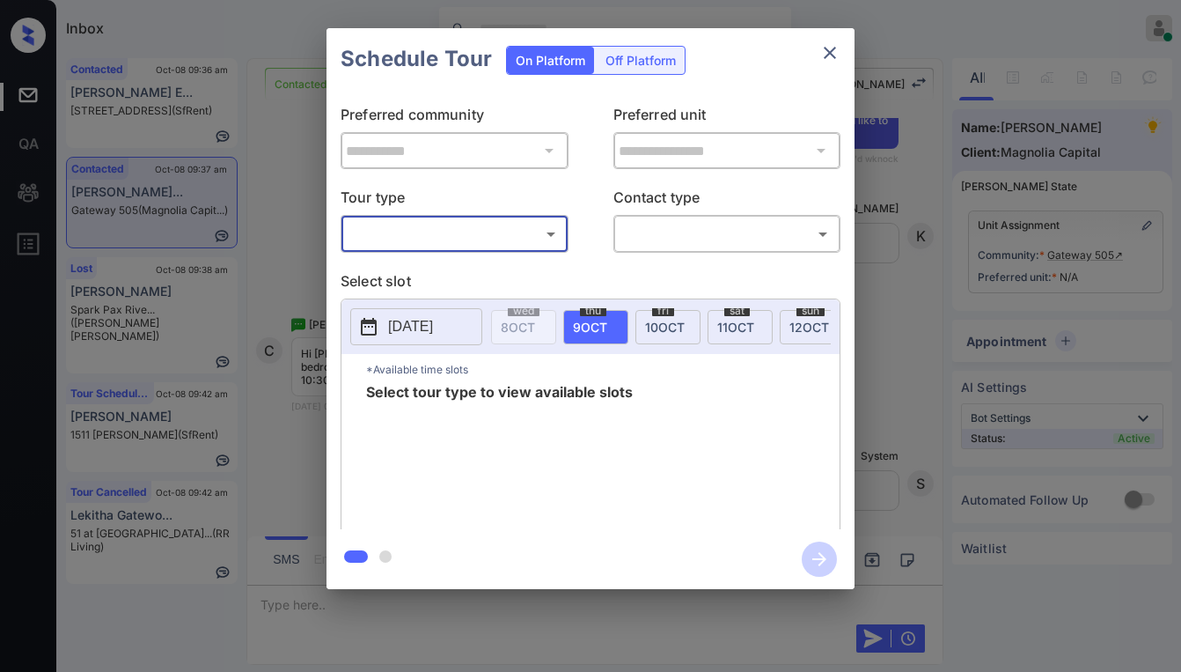
click at [493, 242] on body "Inbox Paolo Gabriel Online Set yourself offline Set yourself on break Profile S…" at bounding box center [590, 336] width 1181 height 672
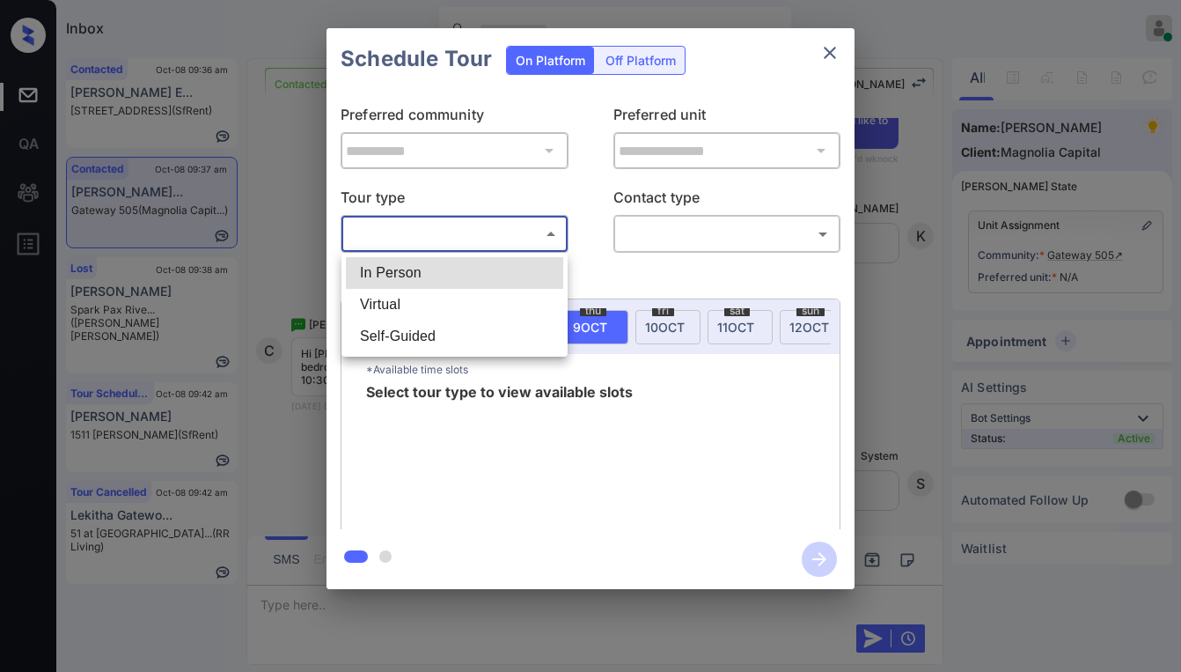
click at [414, 277] on li "In Person" at bounding box center [454, 273] width 217 height 32
type input "********"
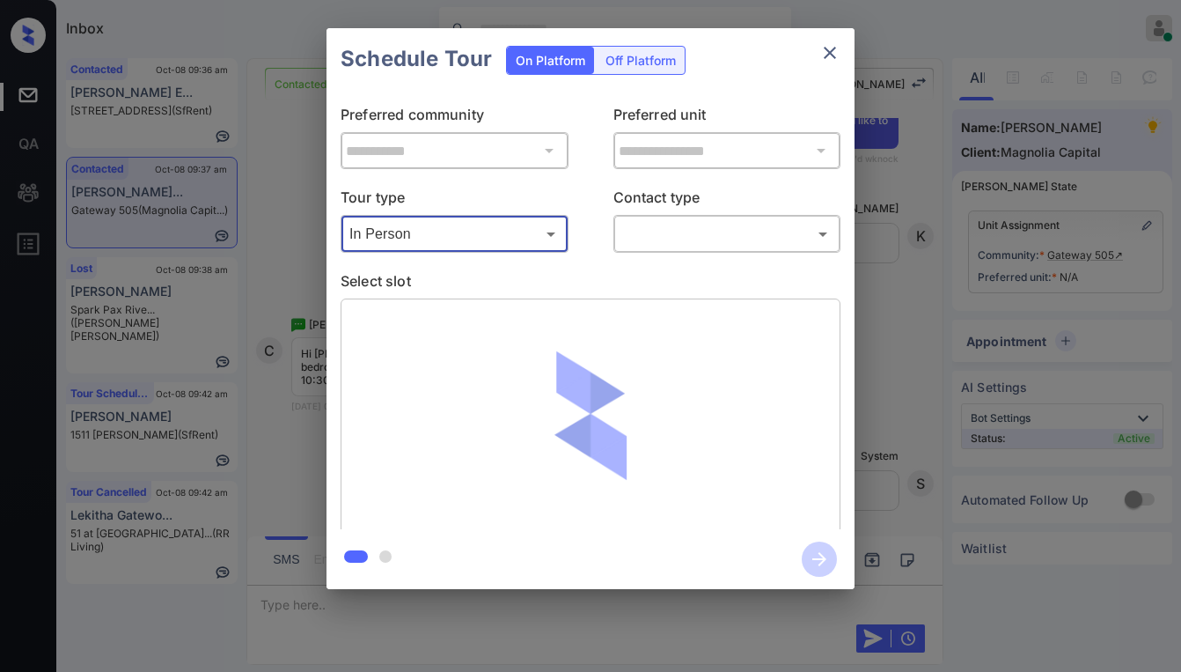
click at [629, 245] on body "Inbox Paolo Gabriel Online Set yourself offline Set yourself on break Profile S…" at bounding box center [590, 336] width 1181 height 672
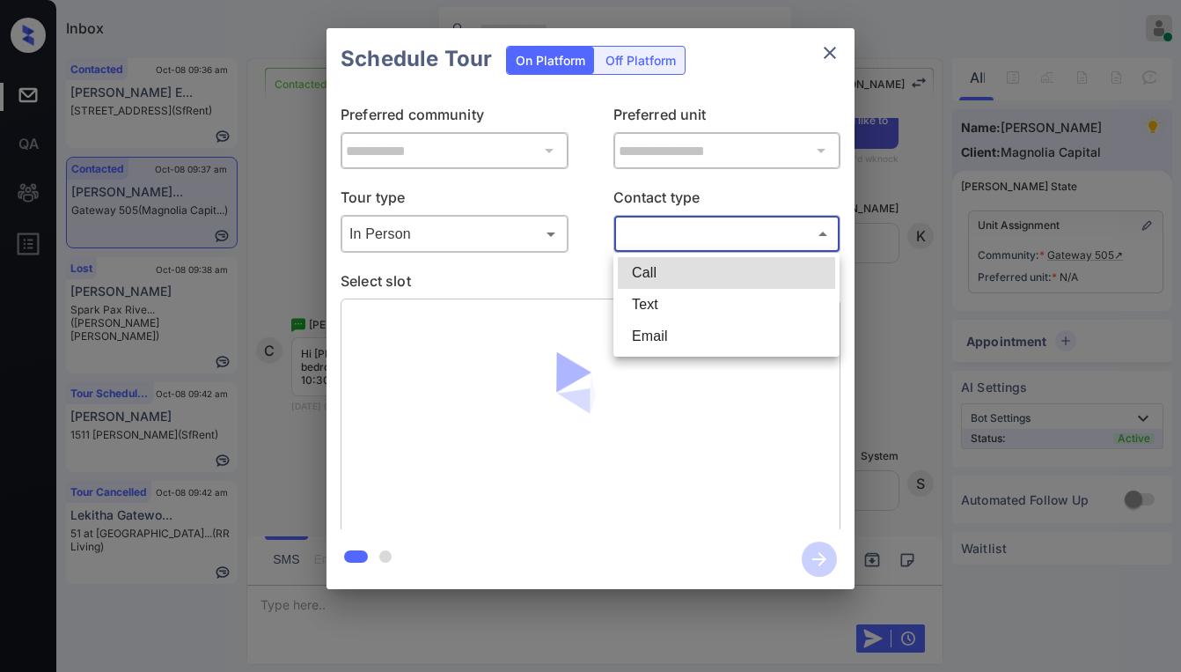
click at [643, 317] on li "Text" at bounding box center [726, 305] width 217 height 32
type input "****"
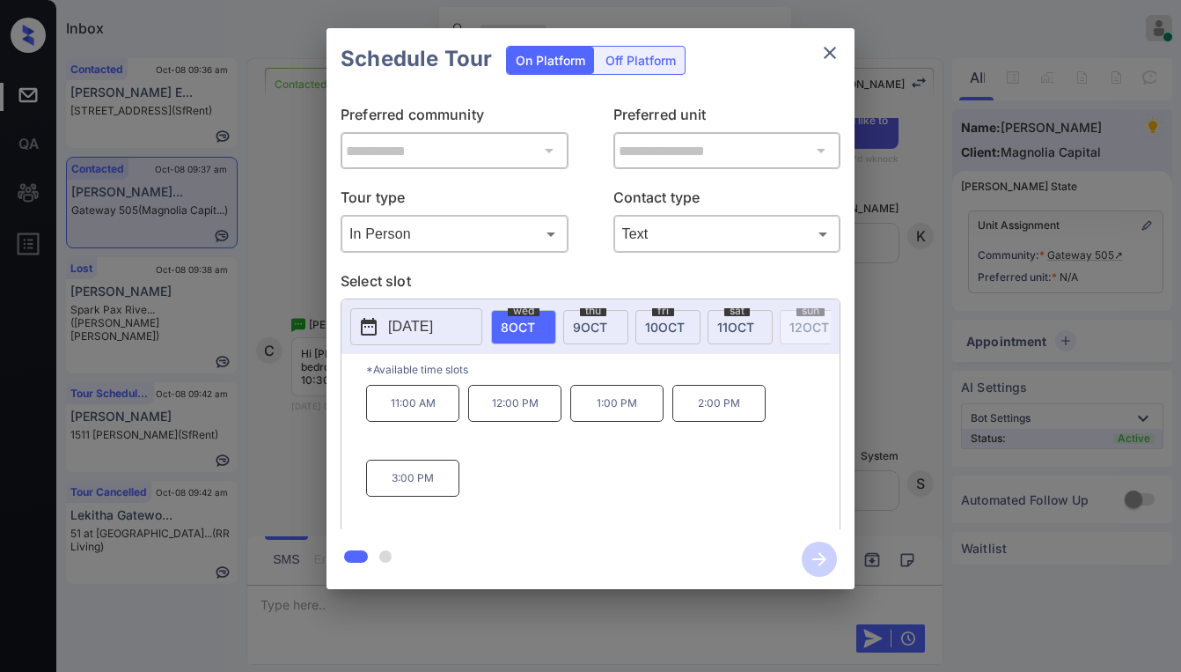
click at [599, 505] on div "11:00 AM 12:00 PM 1:00 PM 2:00 PM 3:00 PM" at bounding box center [603, 455] width 474 height 141
click at [596, 326] on span "9 OCT" at bounding box center [590, 327] width 34 height 15
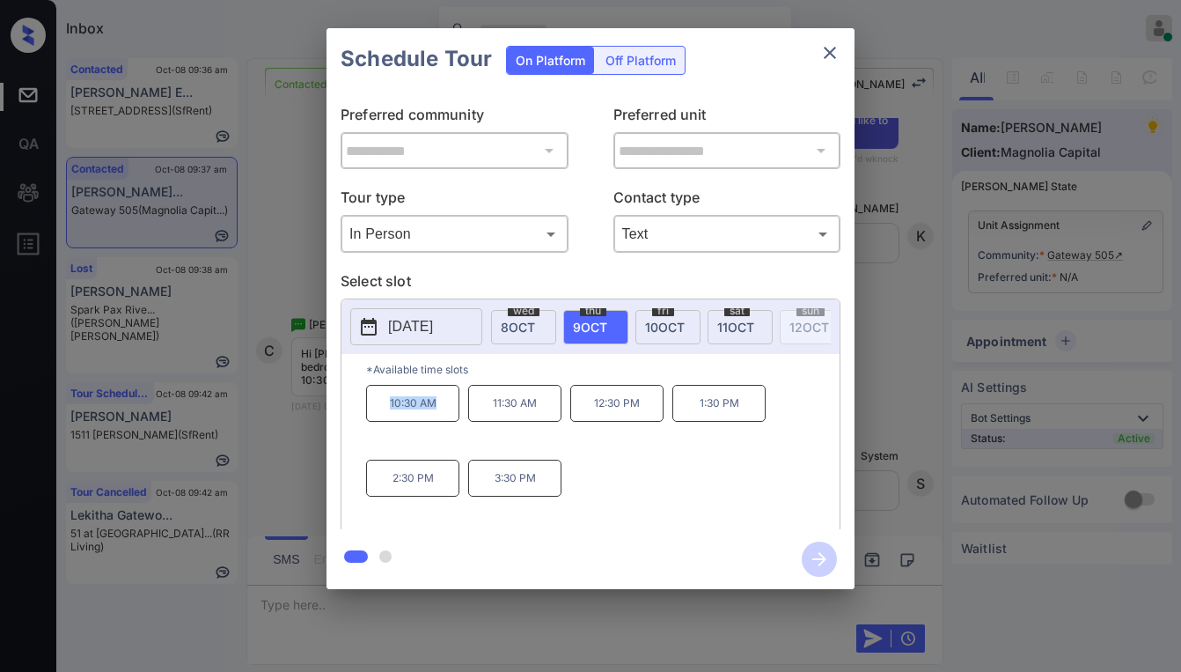
drag, startPoint x: 385, startPoint y: 411, endPoint x: 457, endPoint y: 424, distance: 73.4
click at [457, 422] on p "10:30 AM" at bounding box center [412, 403] width 93 height 37
copy p "10:30 AM"
click at [824, 54] on icon "close" at bounding box center [830, 52] width 21 height 21
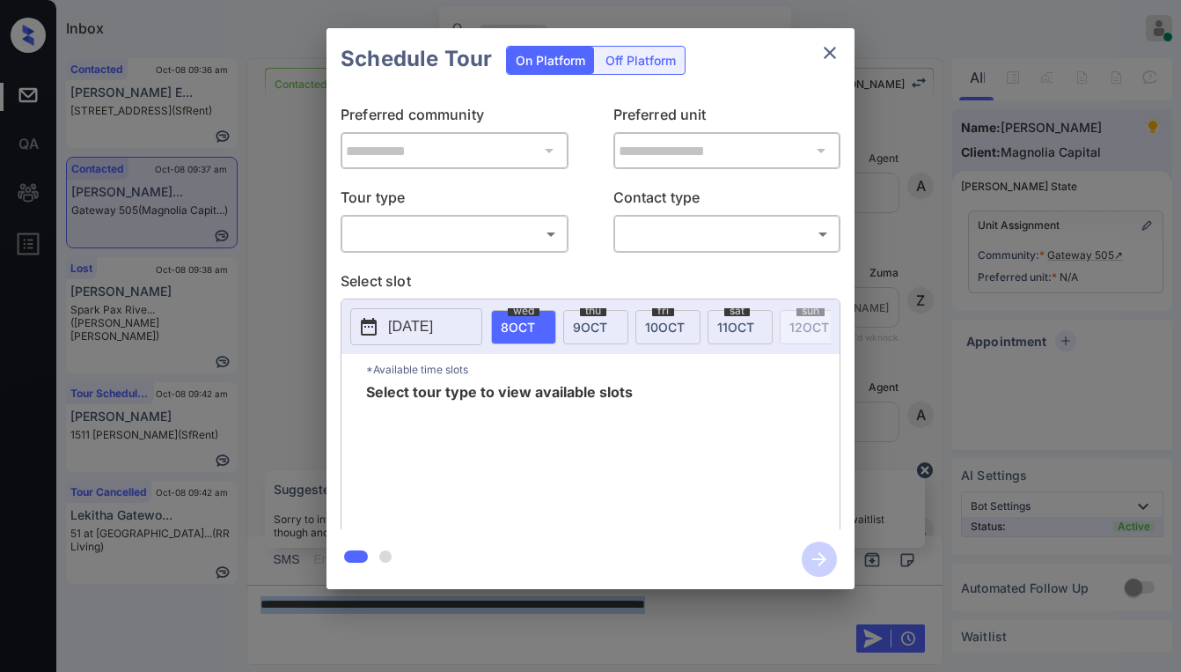
scroll to position [739, 0]
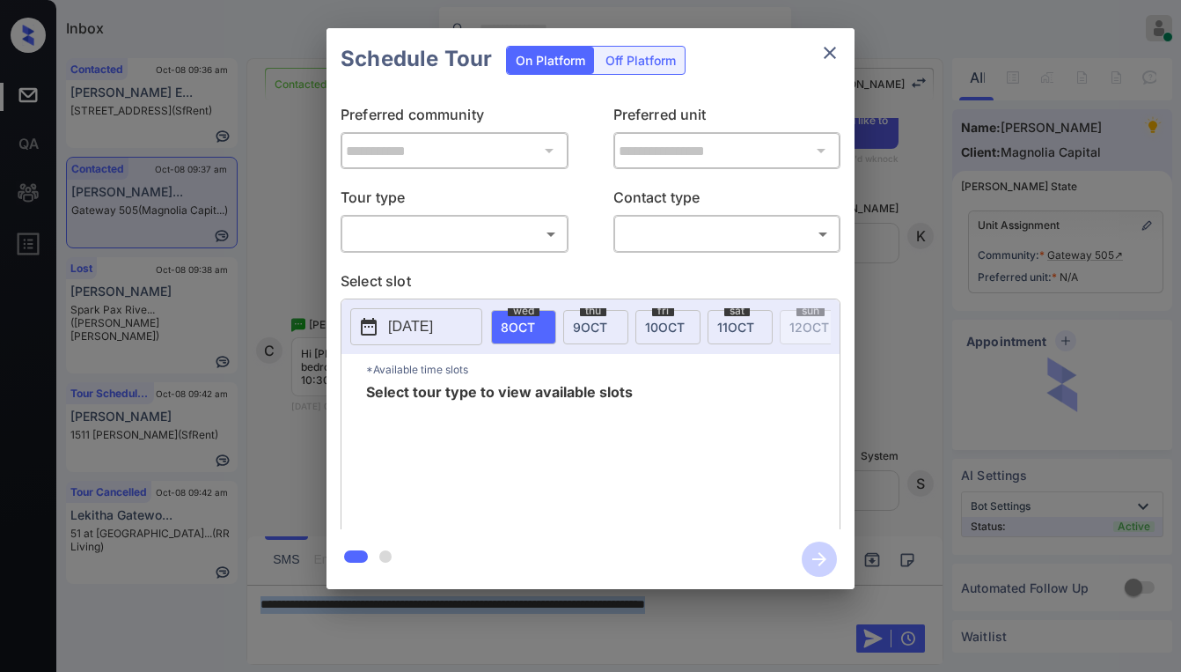
click at [508, 237] on body "Inbox Paolo Gabriel Online Set yourself offline Set yourself on break Profile S…" at bounding box center [590, 336] width 1181 height 672
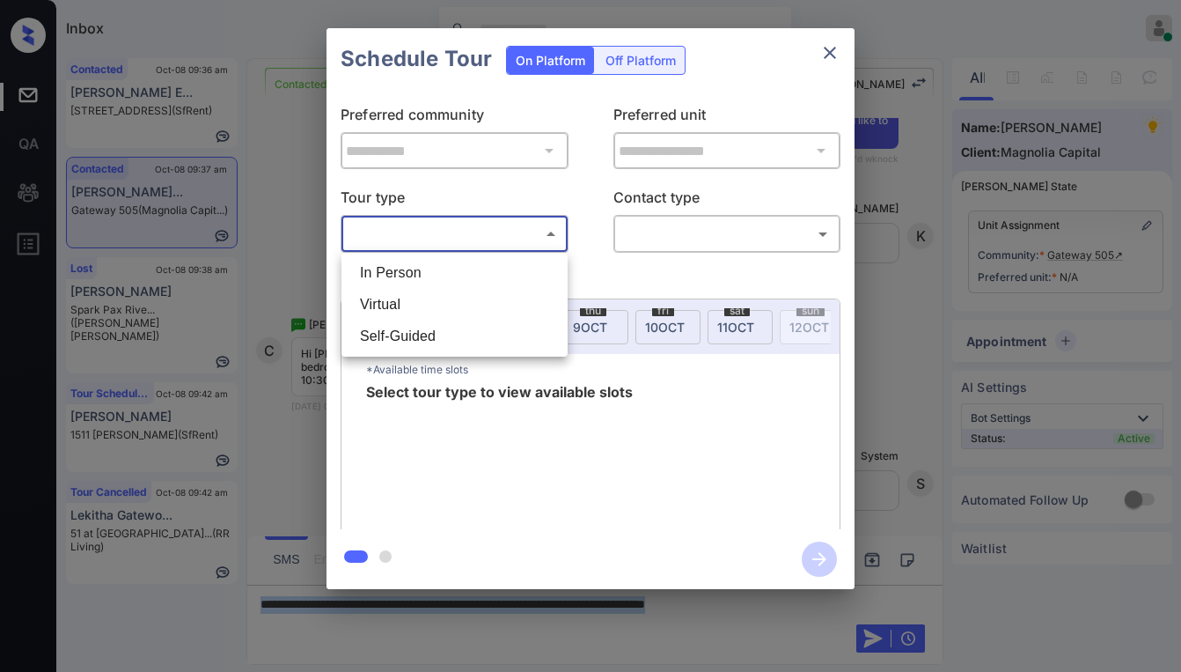
drag, startPoint x: 414, startPoint y: 282, endPoint x: 482, endPoint y: 269, distance: 69.8
click at [416, 282] on li "In Person" at bounding box center [454, 273] width 217 height 32
type input "********"
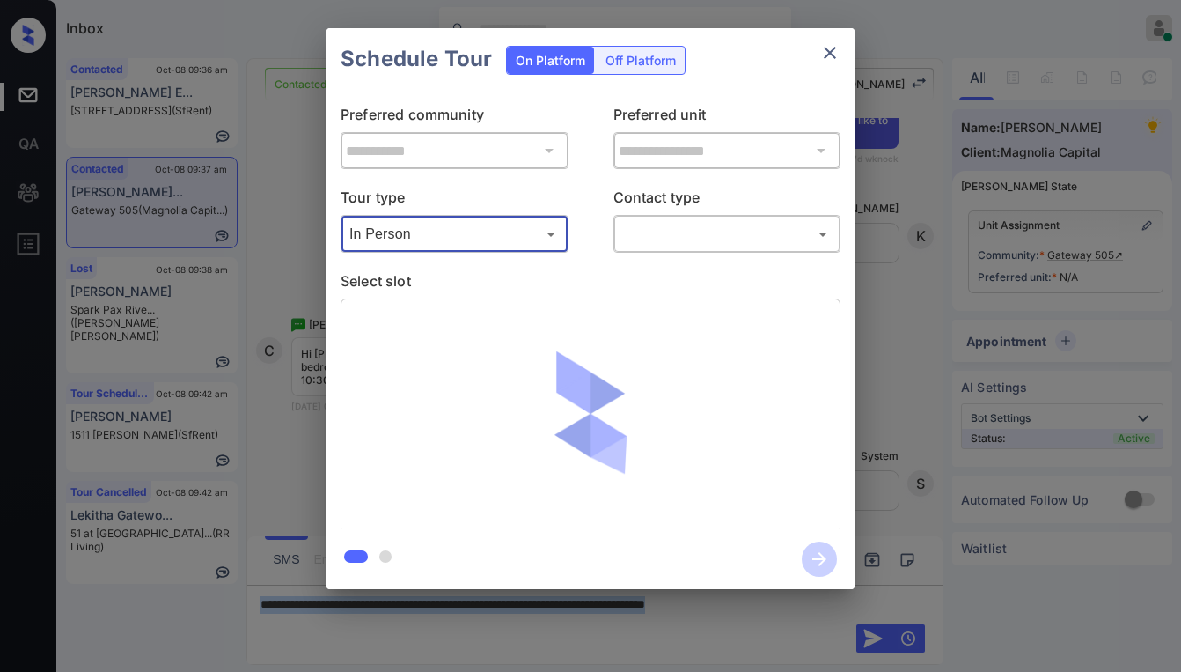
click at [673, 235] on body "Inbox Paolo Gabriel Online Set yourself offline Set yourself on break Profile S…" at bounding box center [590, 336] width 1181 height 672
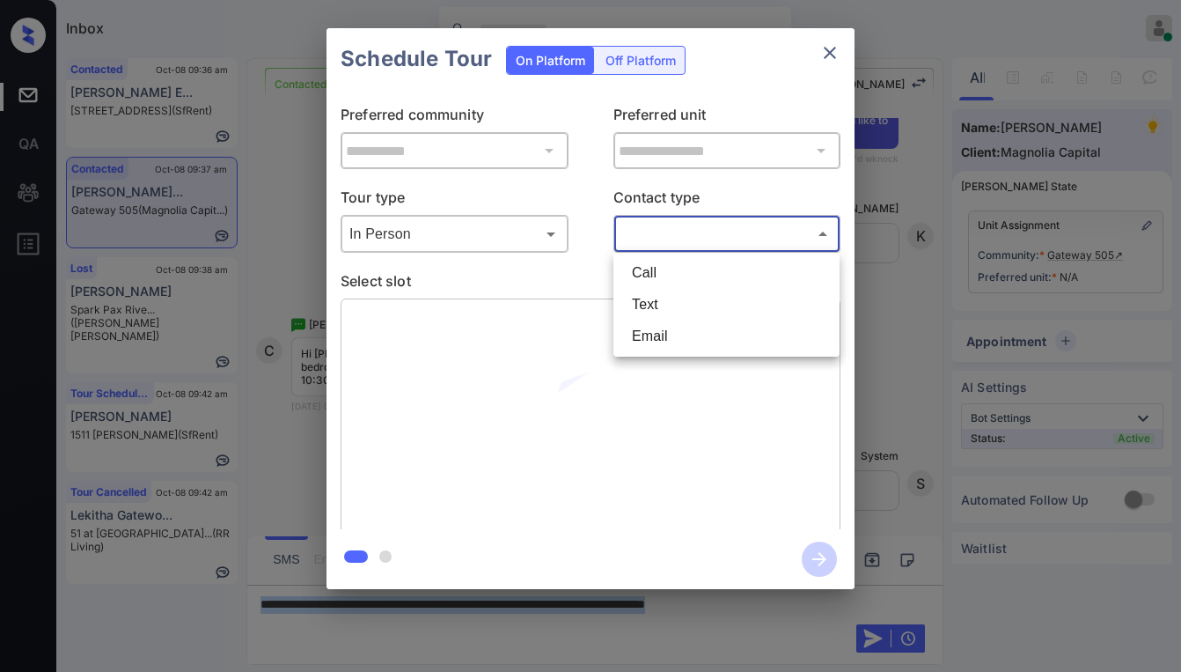
click at [661, 305] on li "Text" at bounding box center [726, 305] width 217 height 32
type input "****"
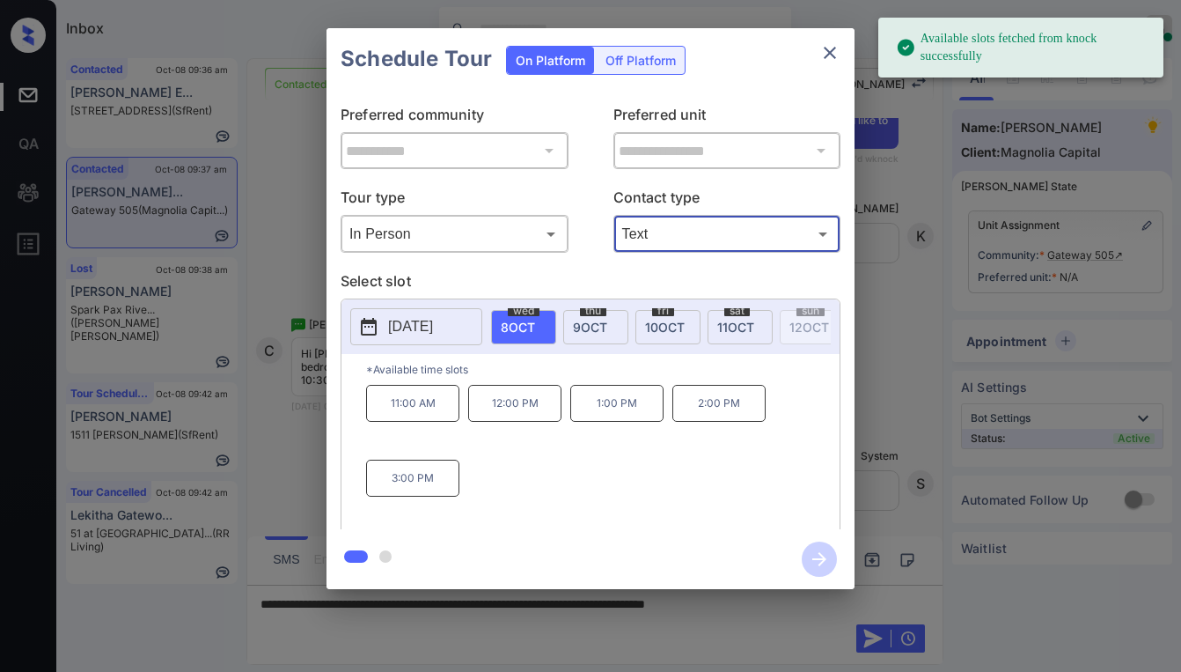
click at [596, 326] on span "9 OCT" at bounding box center [590, 327] width 34 height 15
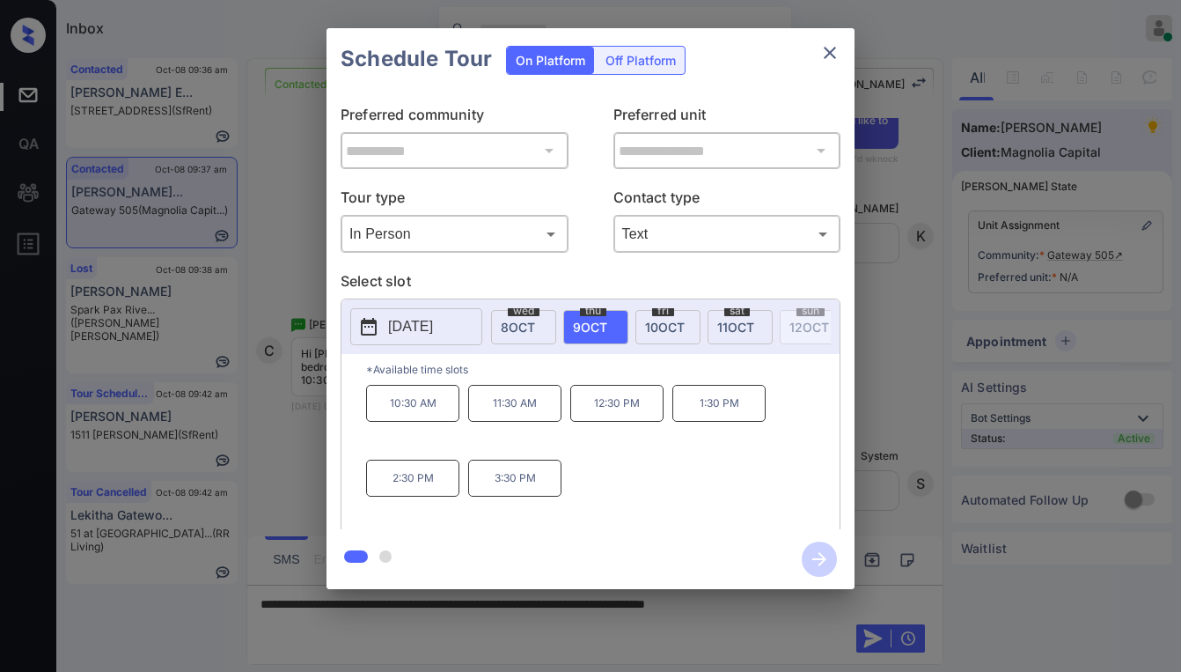
click at [823, 55] on icon "close" at bounding box center [830, 52] width 21 height 21
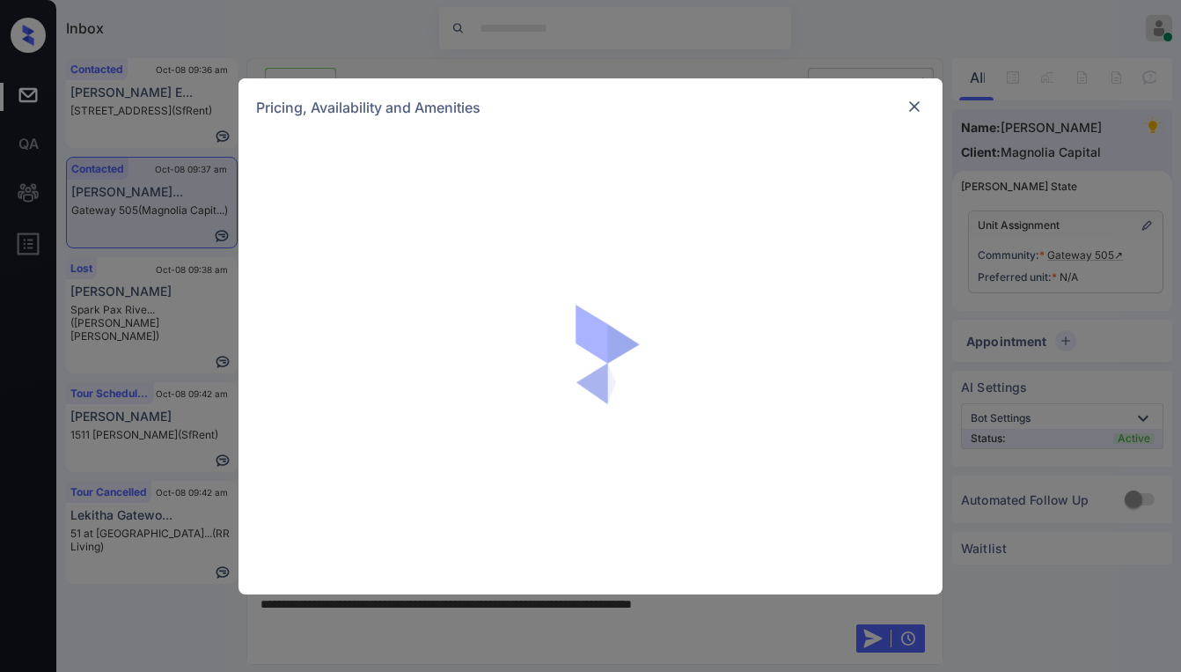
scroll to position [651, 0]
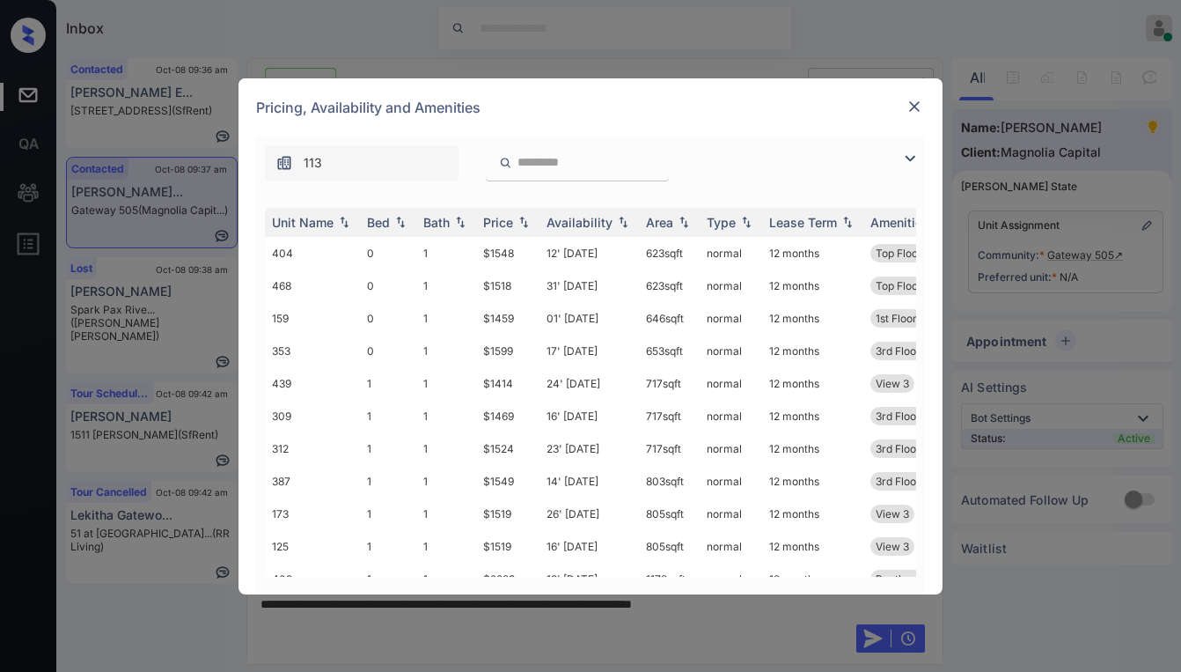
click at [911, 160] on img at bounding box center [910, 158] width 21 height 21
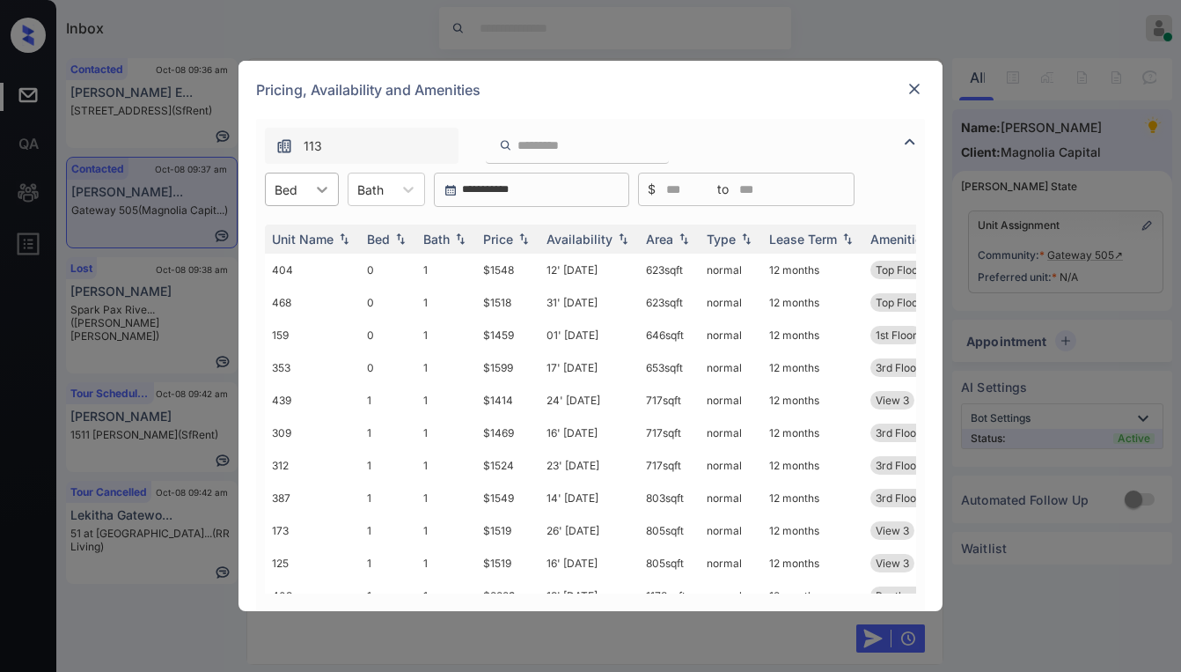
click at [314, 189] on icon at bounding box center [322, 189] width 18 height 18
click at [291, 269] on div "1" at bounding box center [302, 264] width 74 height 32
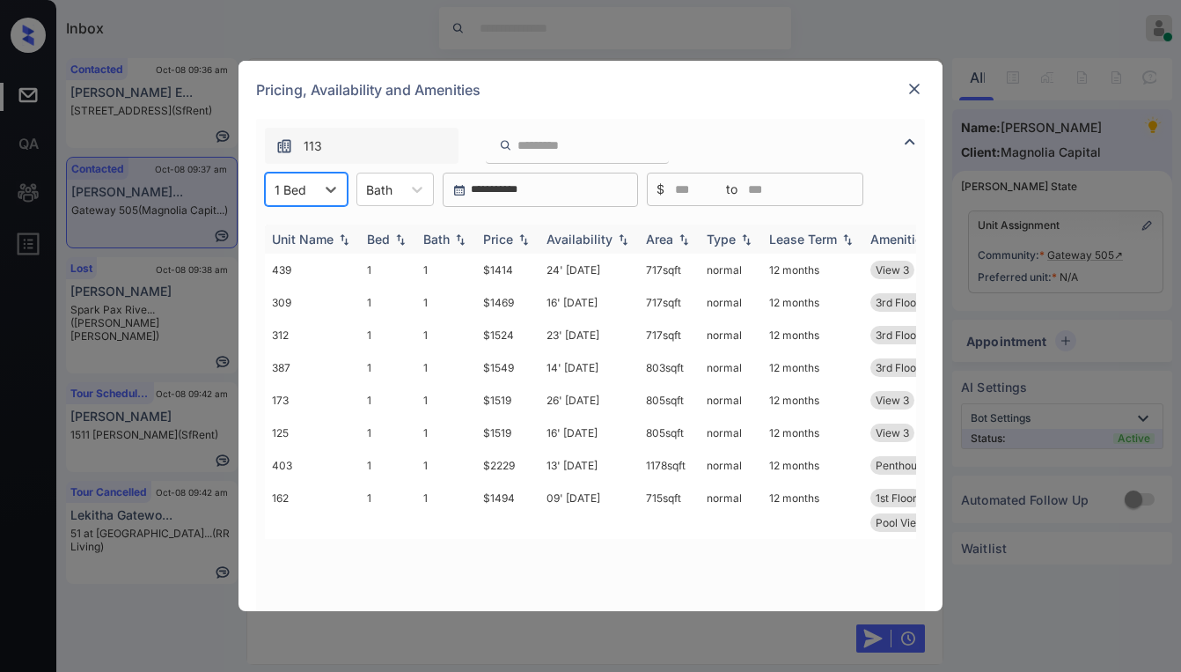
click at [505, 247] on th "Price" at bounding box center [507, 238] width 63 height 29
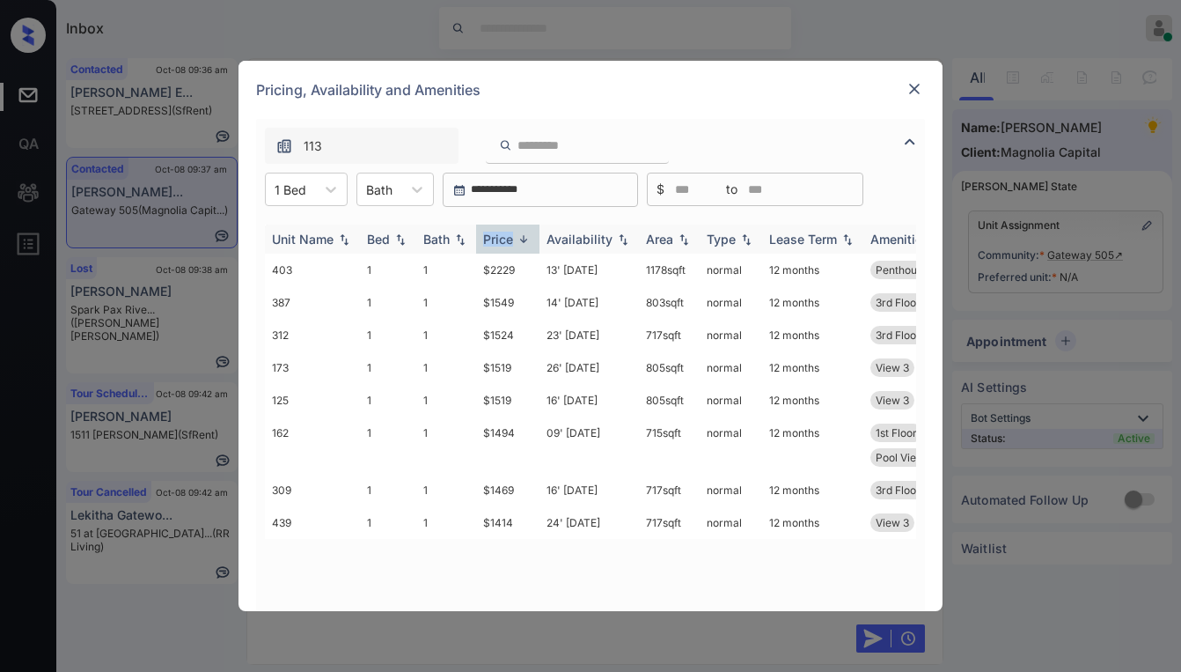
click at [504, 246] on div "Price" at bounding box center [498, 239] width 30 height 15
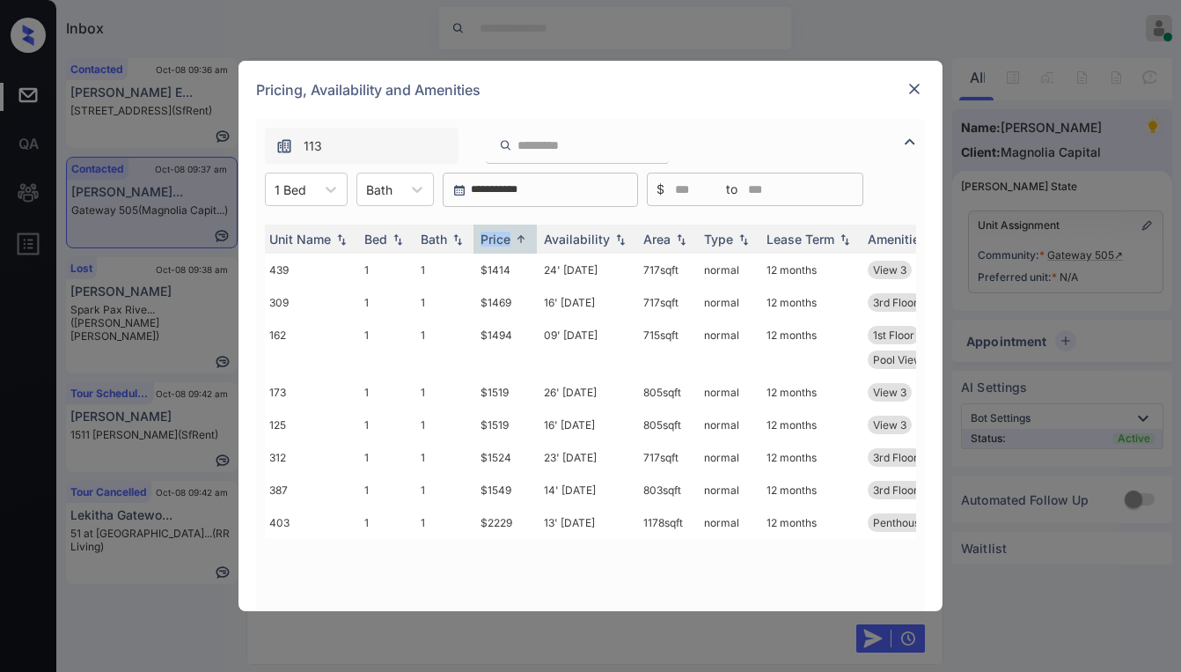
scroll to position [0, 0]
click at [507, 231] on th "Price" at bounding box center [507, 238] width 63 height 29
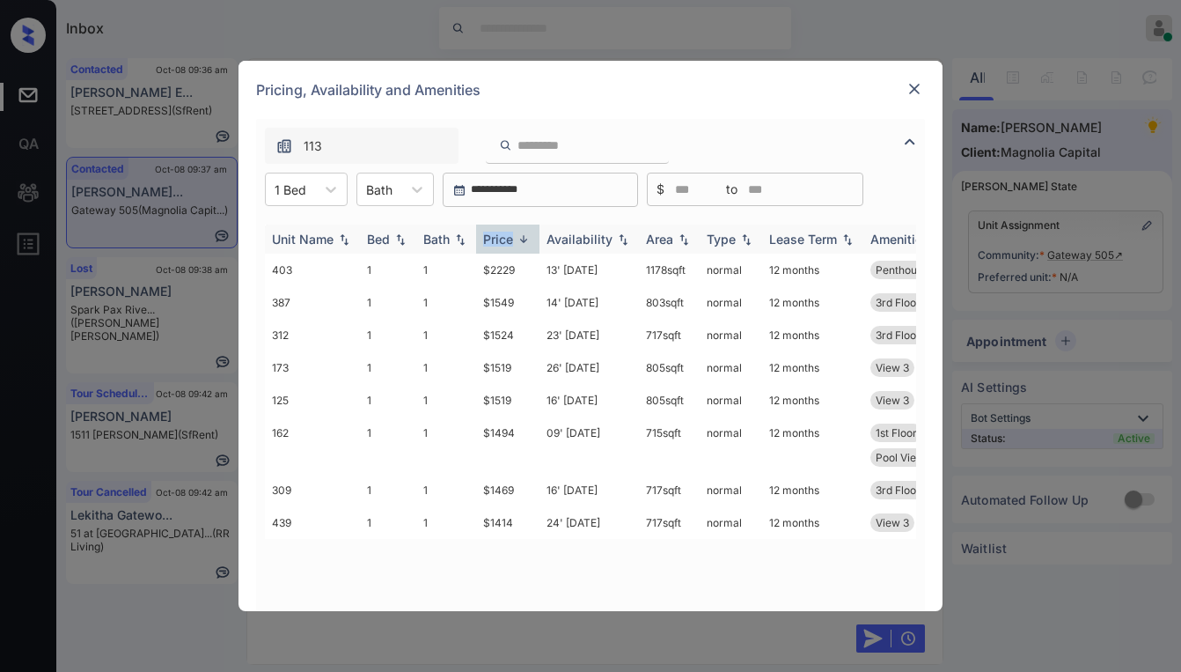
click at [504, 232] on div "Price" at bounding box center [498, 239] width 30 height 15
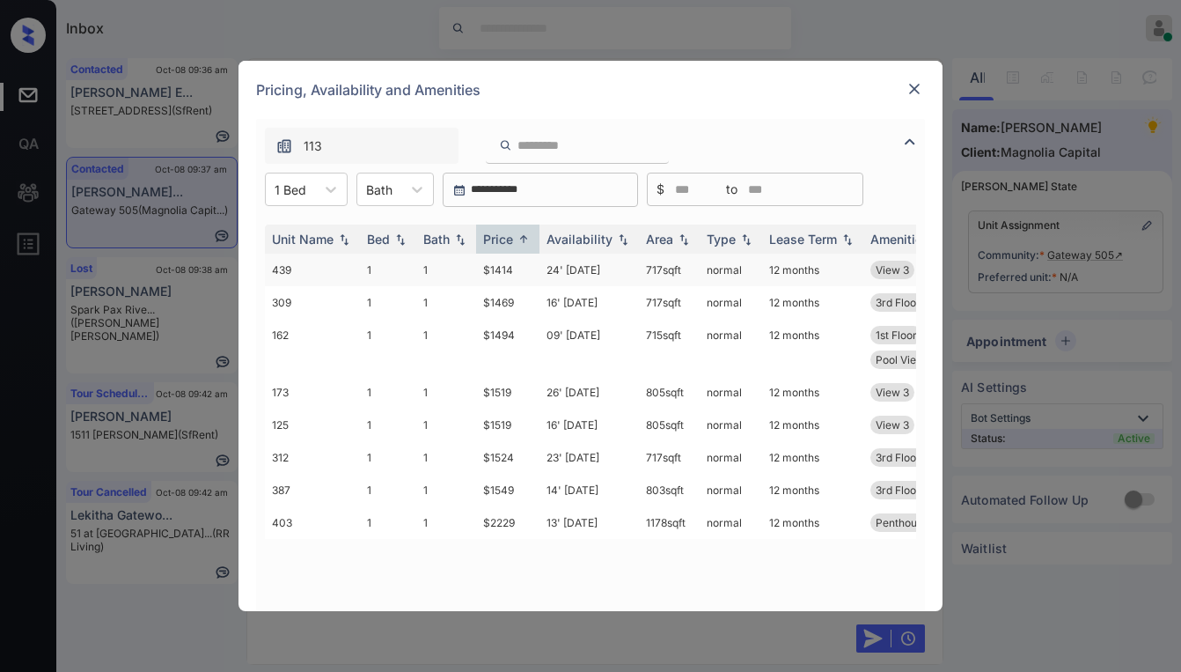
click at [497, 269] on td "$1414" at bounding box center [507, 270] width 63 height 33
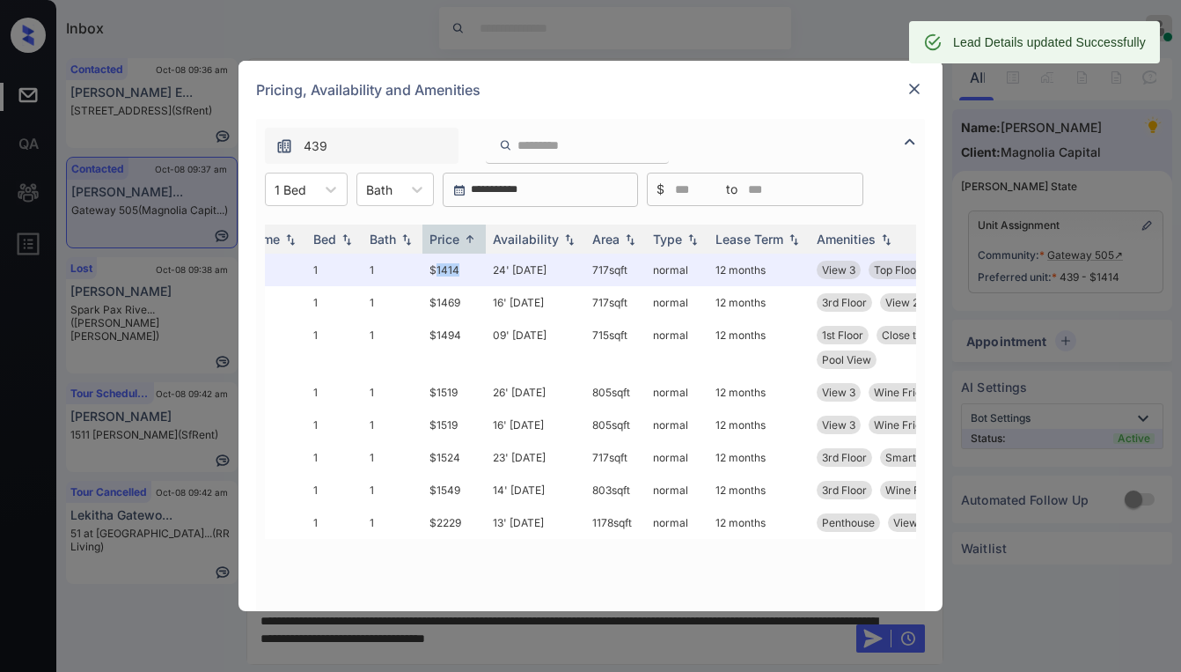
scroll to position [0, 88]
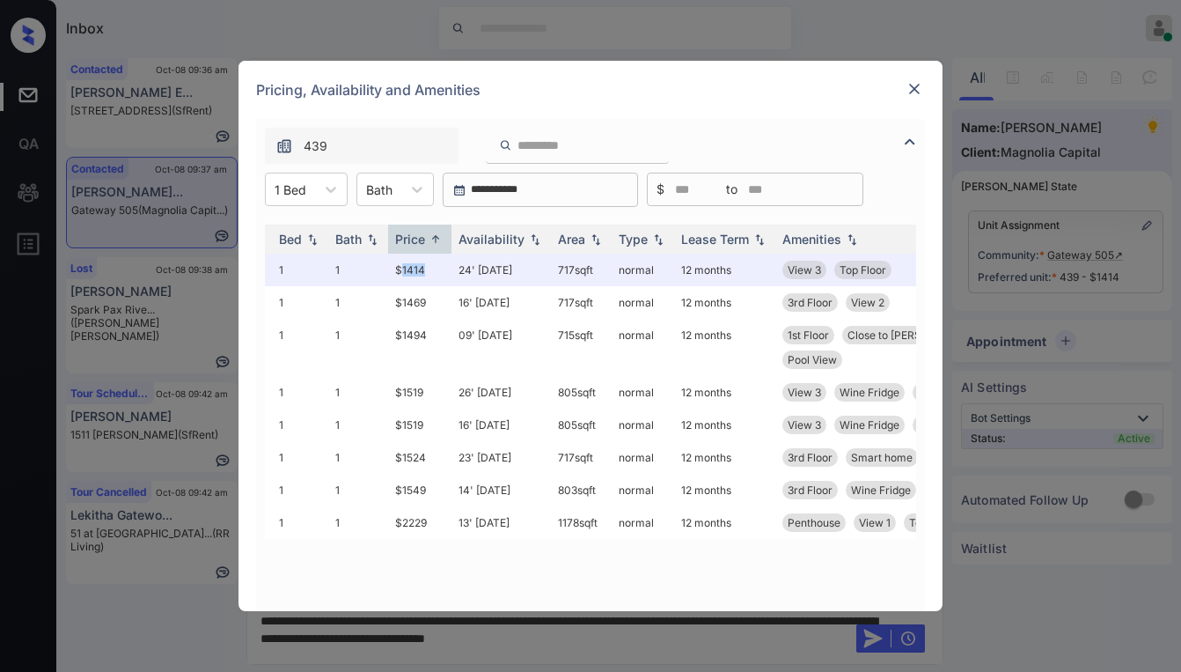
click at [916, 92] on img at bounding box center [915, 89] width 18 height 18
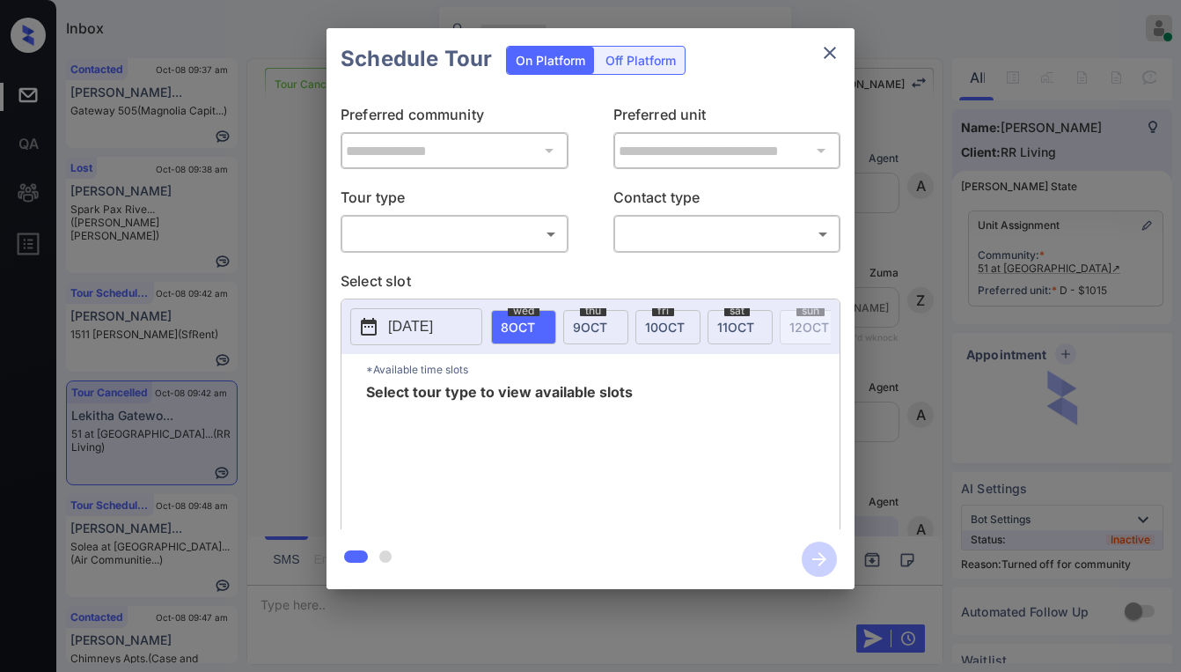
scroll to position [5872, 0]
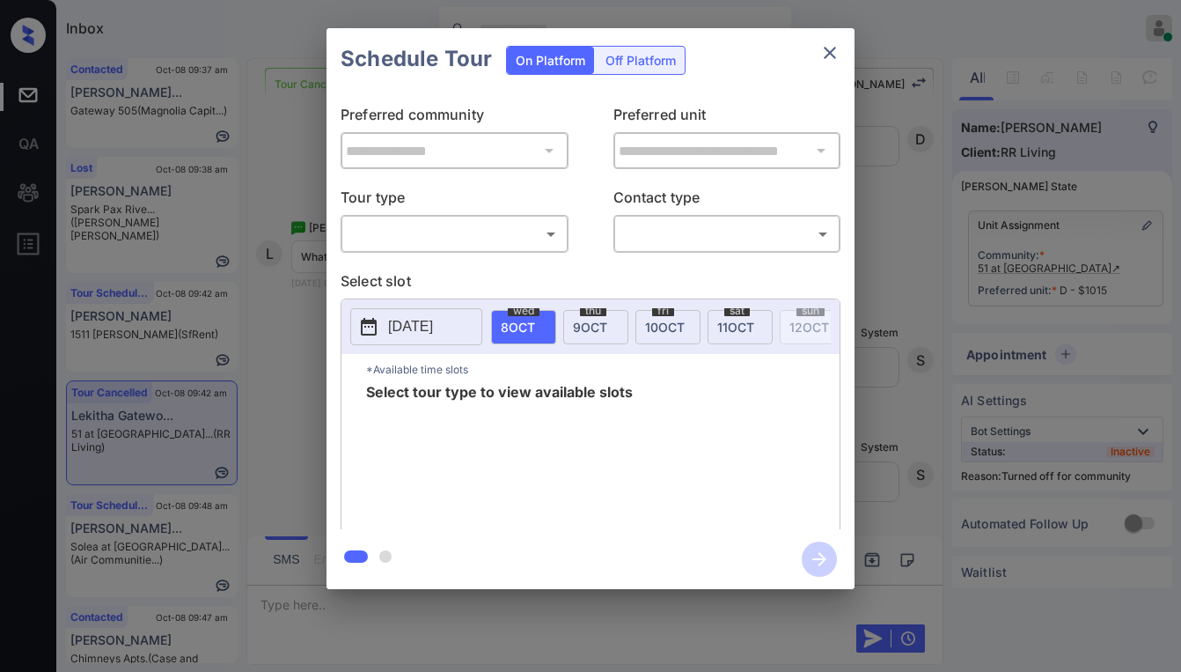
click at [460, 242] on body "Inbox [PERSON_NAME] Online Set yourself offline Set yourself on break Profile S…" at bounding box center [590, 336] width 1181 height 672
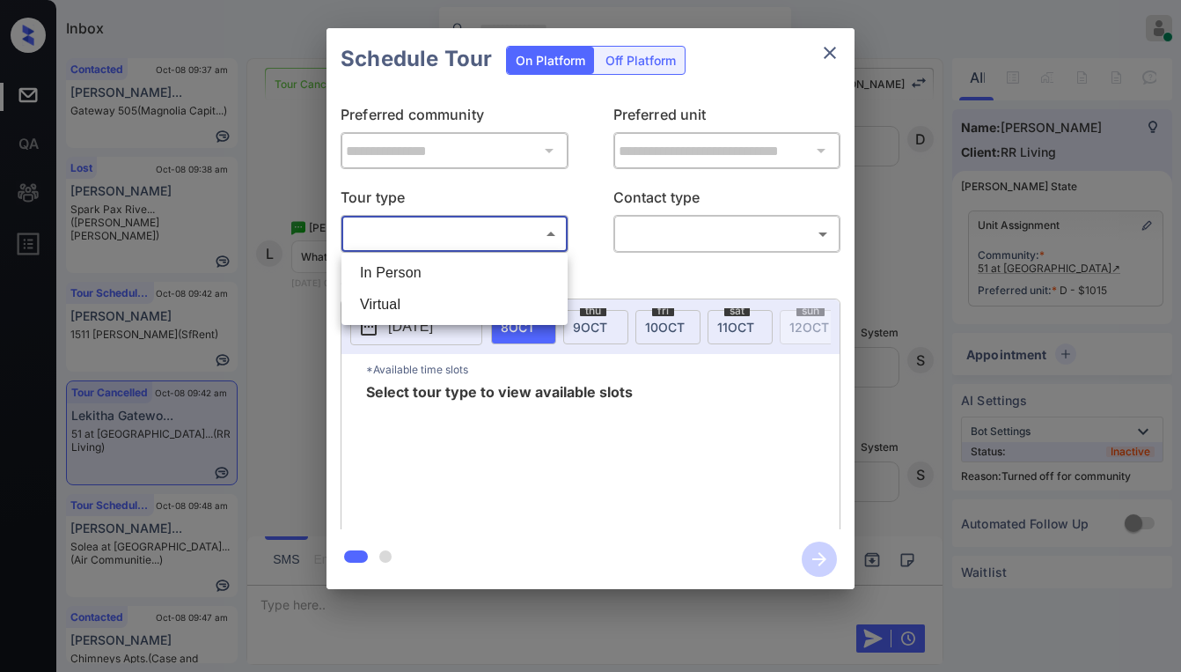
click at [416, 279] on li "In Person" at bounding box center [454, 273] width 217 height 32
type input "********"
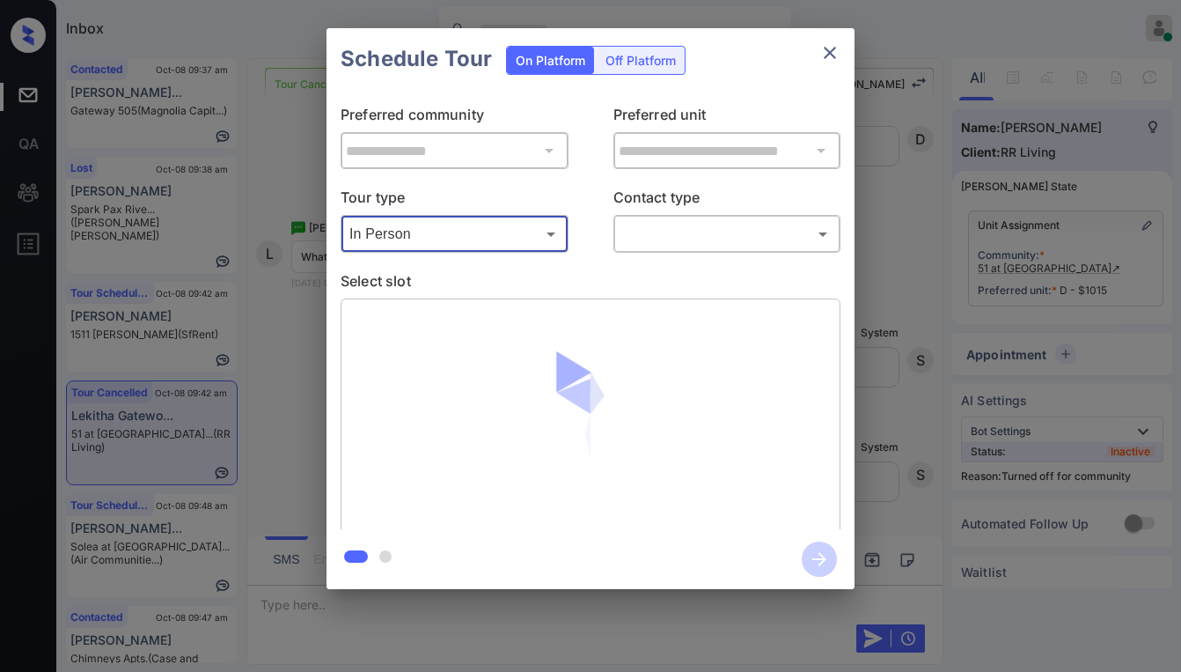
click at [689, 231] on body "Inbox [PERSON_NAME] Online Set yourself offline Set yourself on break Profile S…" at bounding box center [590, 336] width 1181 height 672
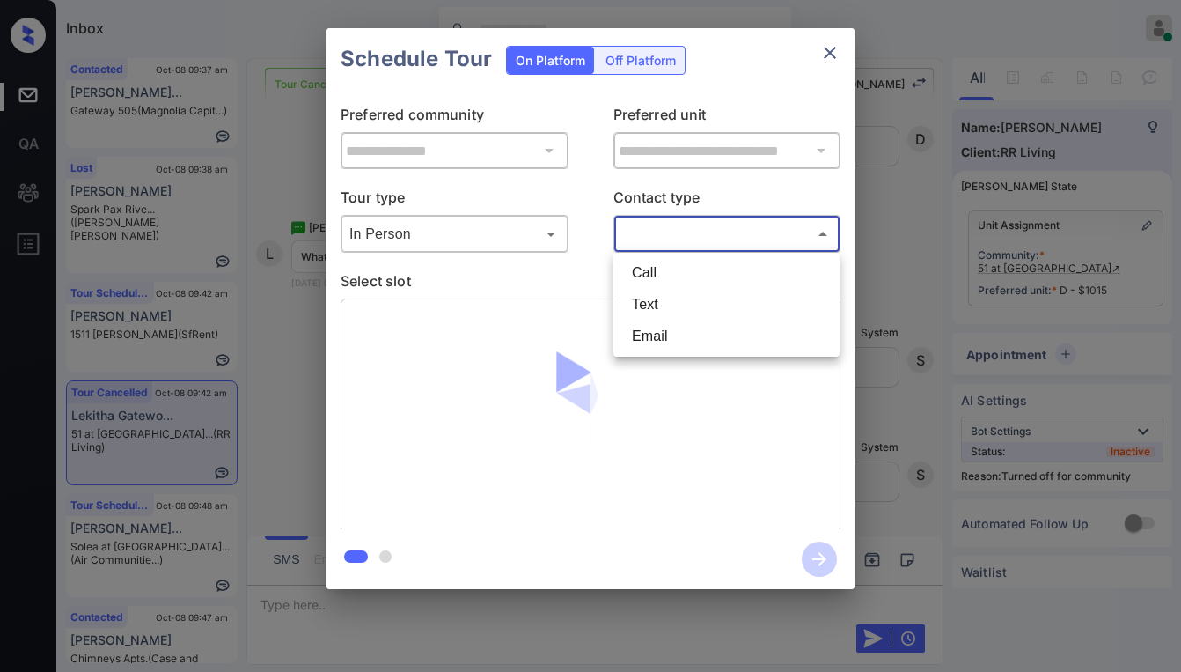
click at [691, 292] on li "Text" at bounding box center [726, 305] width 217 height 32
type input "****"
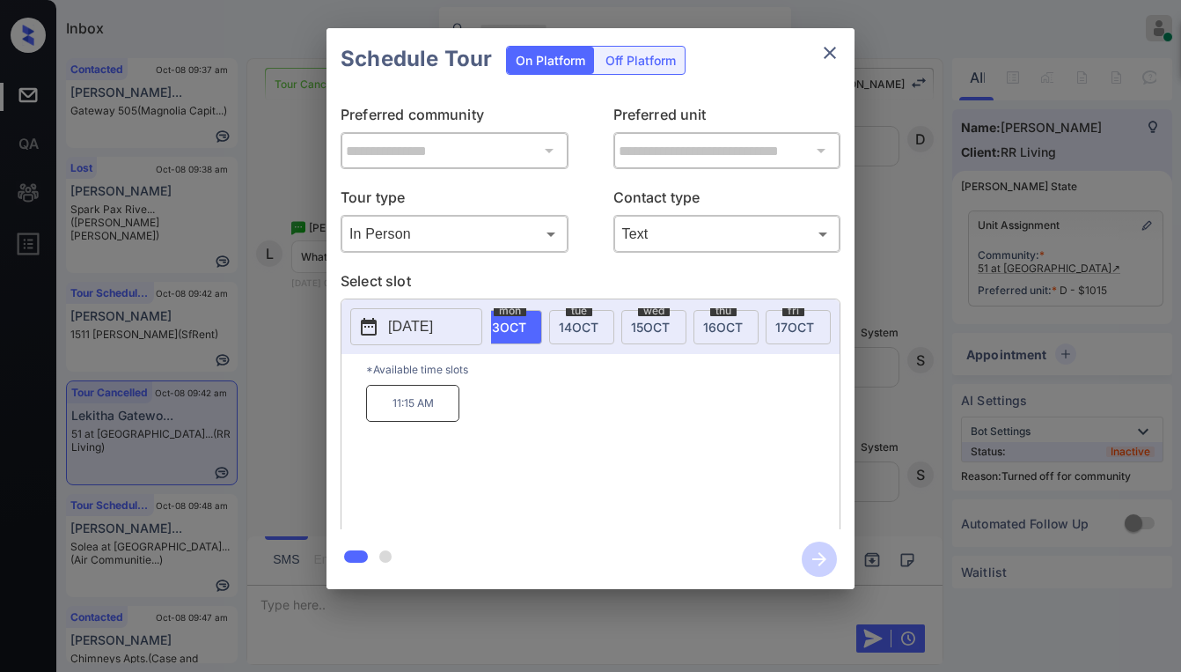
scroll to position [0, 310]
click at [642, 327] on span "14 OCT" at bounding box center [644, 327] width 40 height 15
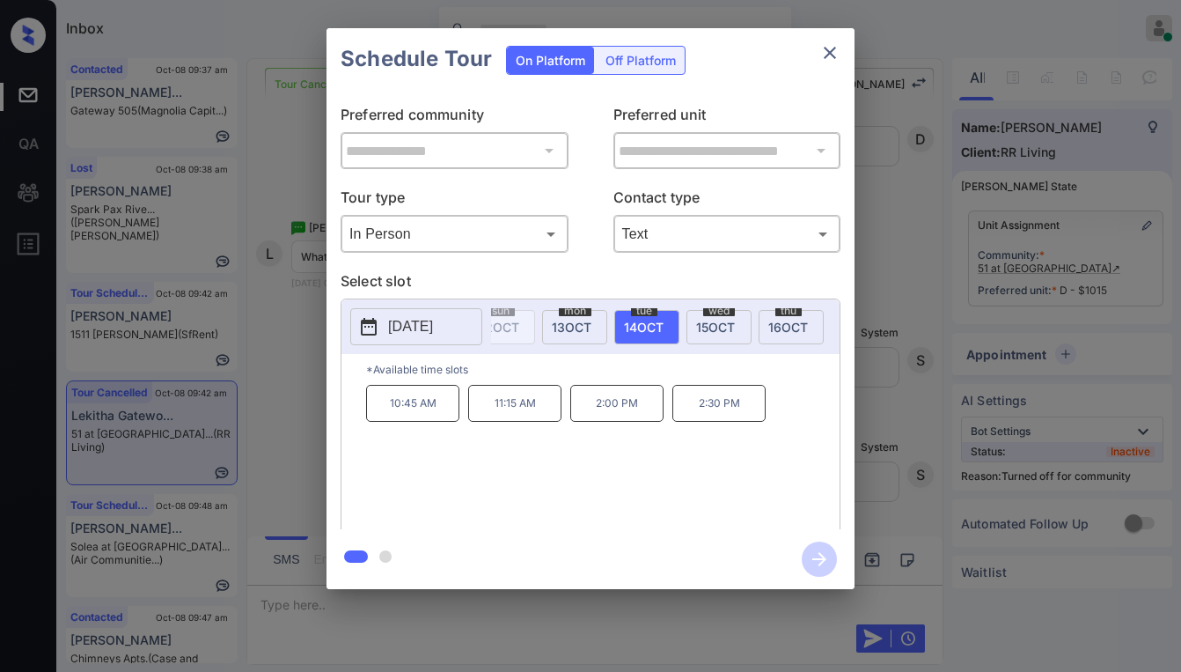
click at [575, 325] on span "13 OCT" at bounding box center [572, 327] width 40 height 15
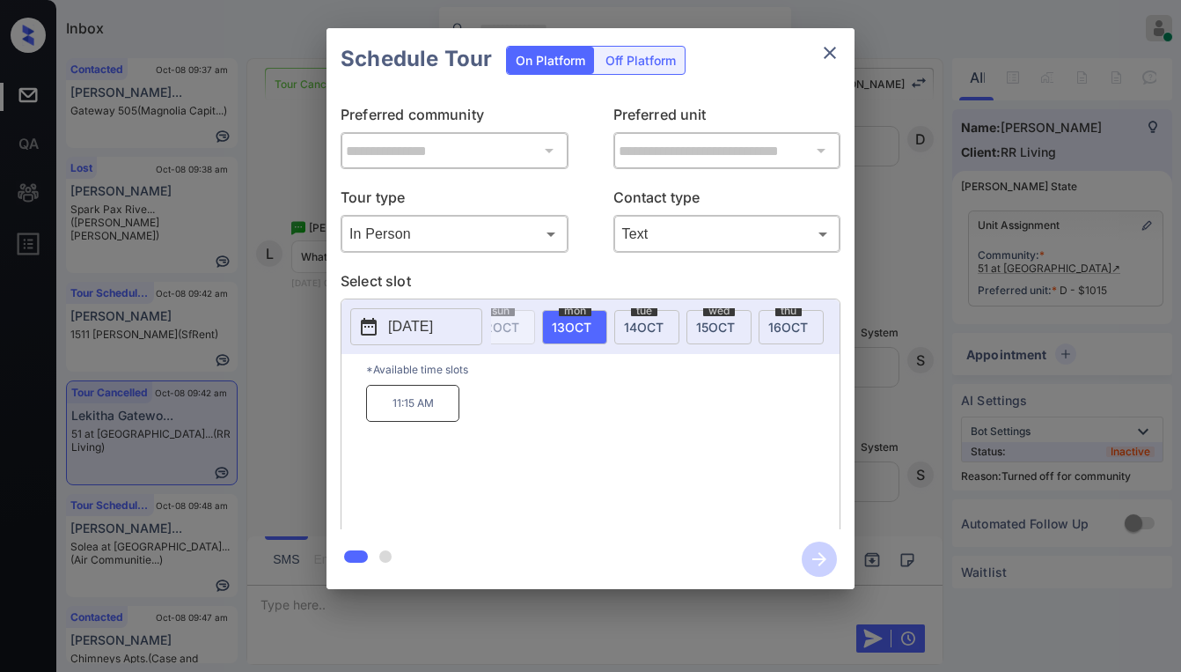
click at [642, 327] on span "14 OCT" at bounding box center [644, 327] width 40 height 15
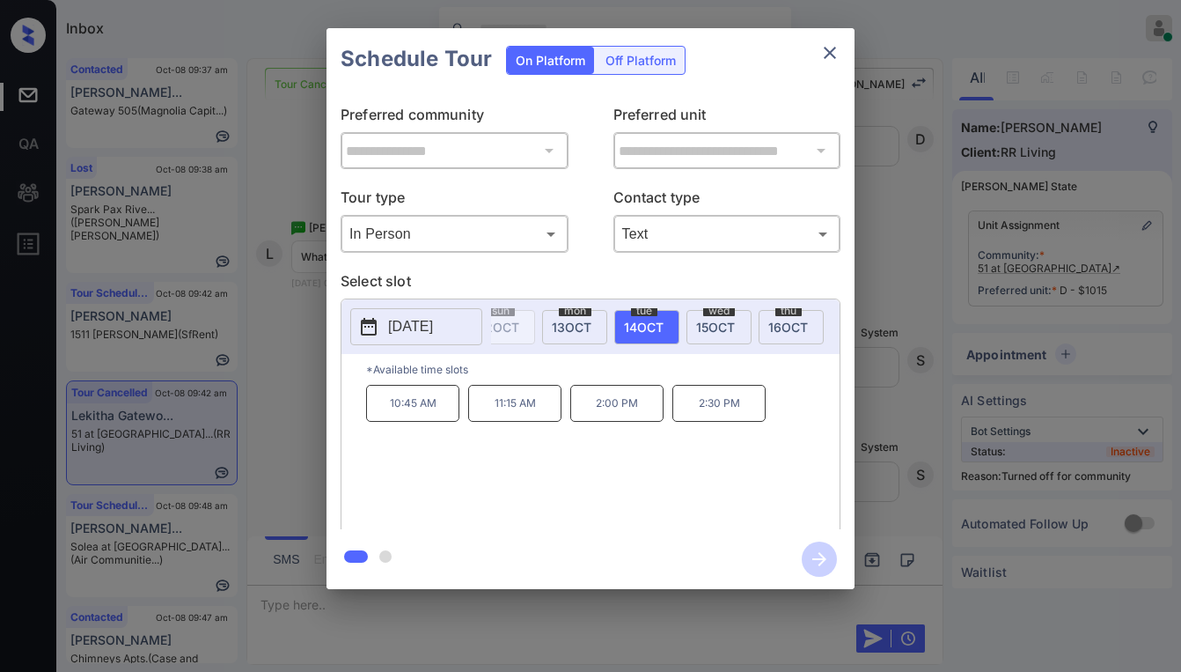
click at [571, 320] on span "13 OCT" at bounding box center [572, 327] width 40 height 15
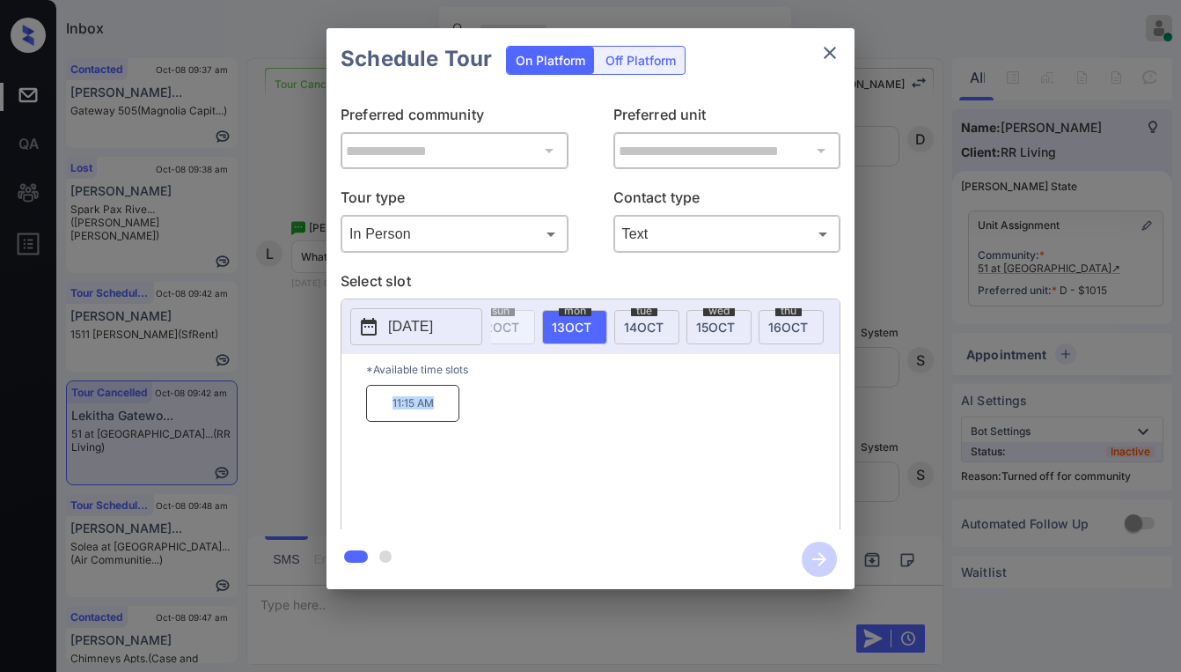
drag, startPoint x: 408, startPoint y: 410, endPoint x: 457, endPoint y: 411, distance: 48.4
click at [457, 411] on p "11:15 AM" at bounding box center [412, 403] width 93 height 37
copy p "11:15 AM"
click at [831, 52] on icon "close" at bounding box center [830, 53] width 12 height 12
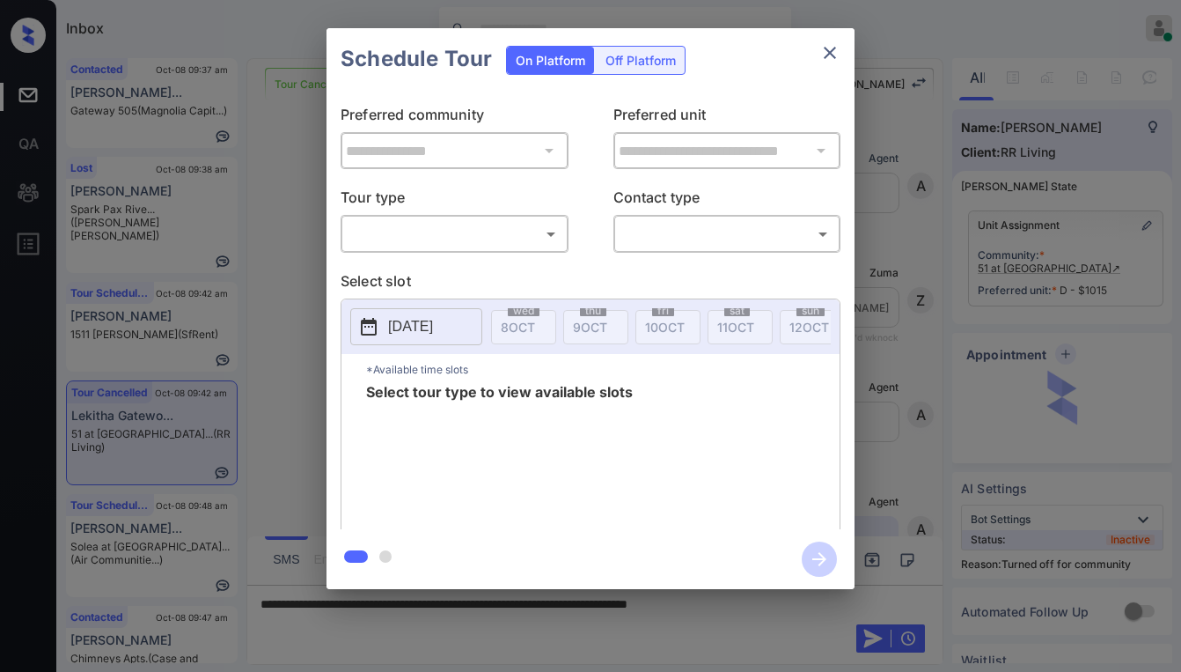
scroll to position [5872, 0]
click at [431, 235] on body "Inbox Paolo Gabriel Online Set yourself offline Set yourself on break Profile S…" at bounding box center [590, 336] width 1181 height 672
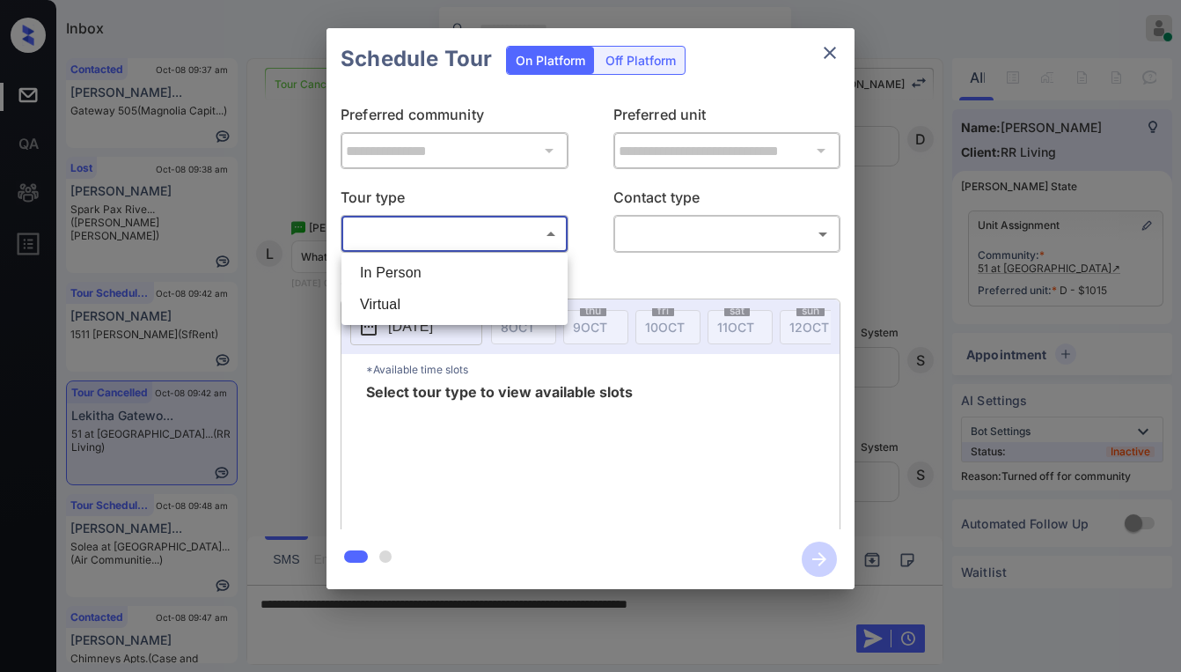
drag, startPoint x: 419, startPoint y: 274, endPoint x: 636, endPoint y: 266, distance: 216.7
click at [422, 272] on li "In Person" at bounding box center [454, 273] width 217 height 32
type input "********"
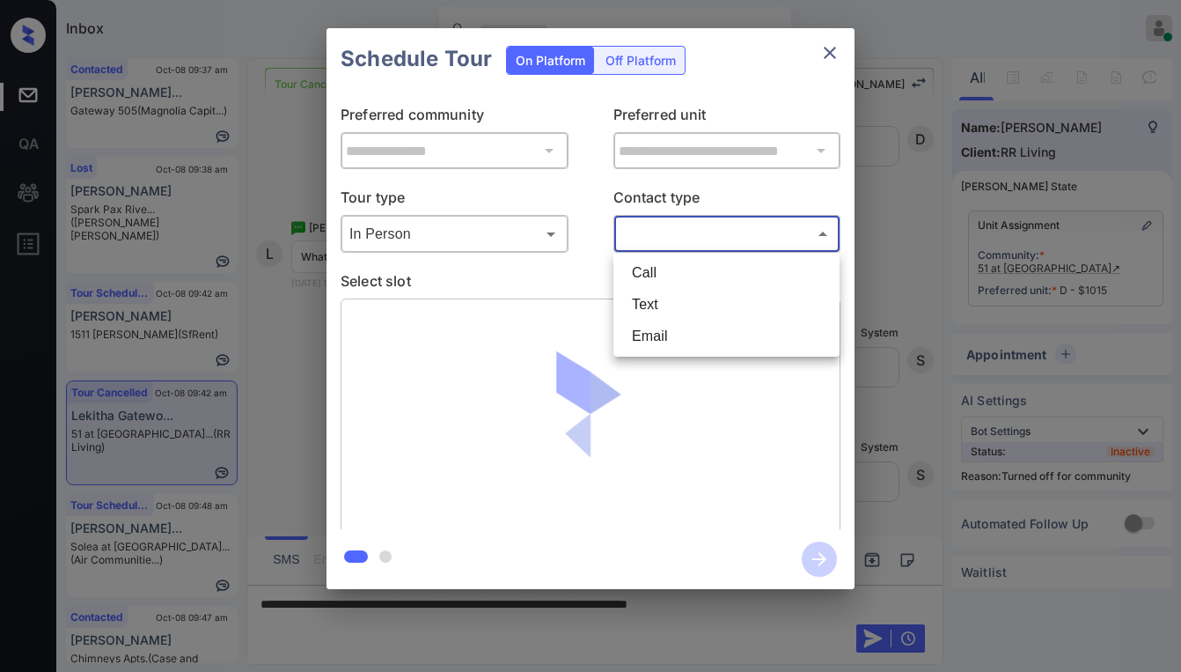
drag, startPoint x: 717, startPoint y: 237, endPoint x: 710, endPoint y: 251, distance: 15.7
click at [717, 235] on body "Inbox Paolo Gabriel Online Set yourself offline Set yourself on break Profile S…" at bounding box center [590, 336] width 1181 height 672
click at [682, 287] on li "Call" at bounding box center [726, 273] width 217 height 32
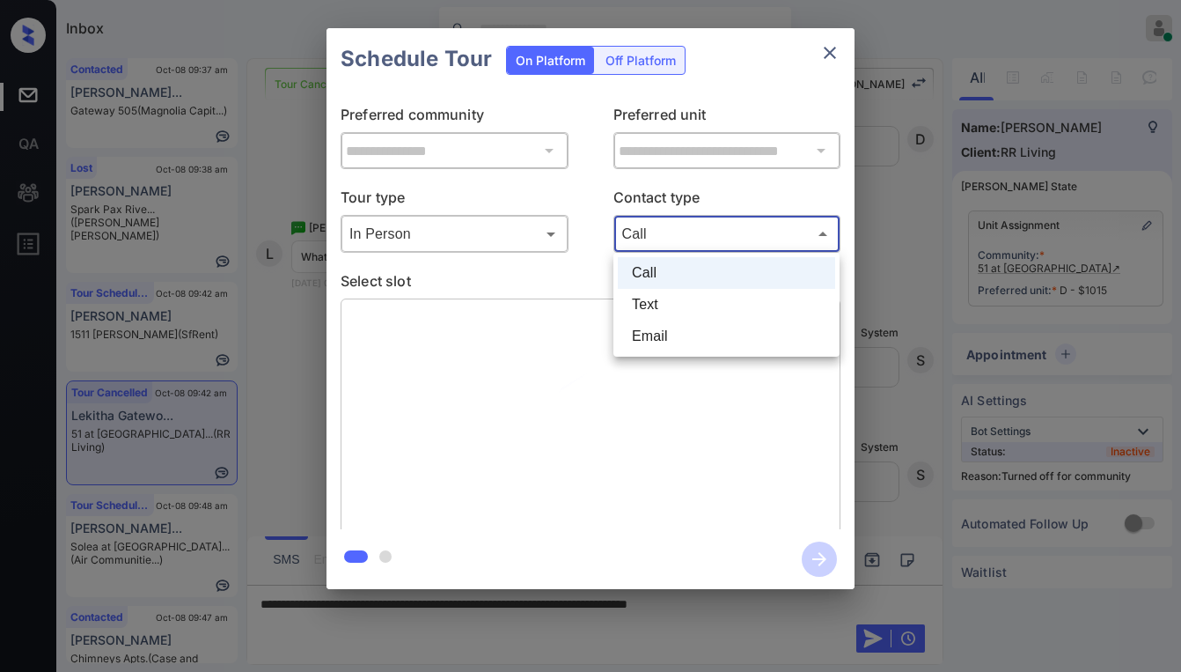
click at [690, 232] on body "Inbox Paolo Gabriel Online Set yourself offline Set yourself on break Profile S…" at bounding box center [590, 336] width 1181 height 672
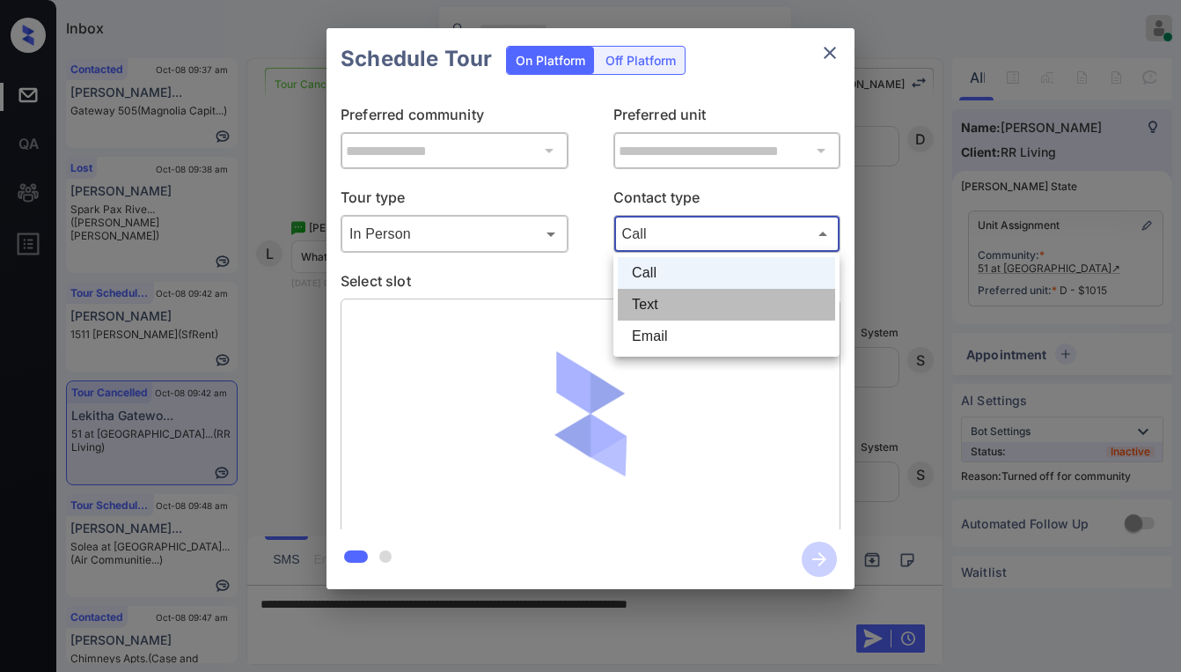
click at [654, 313] on li "Text" at bounding box center [726, 305] width 217 height 32
type input "****"
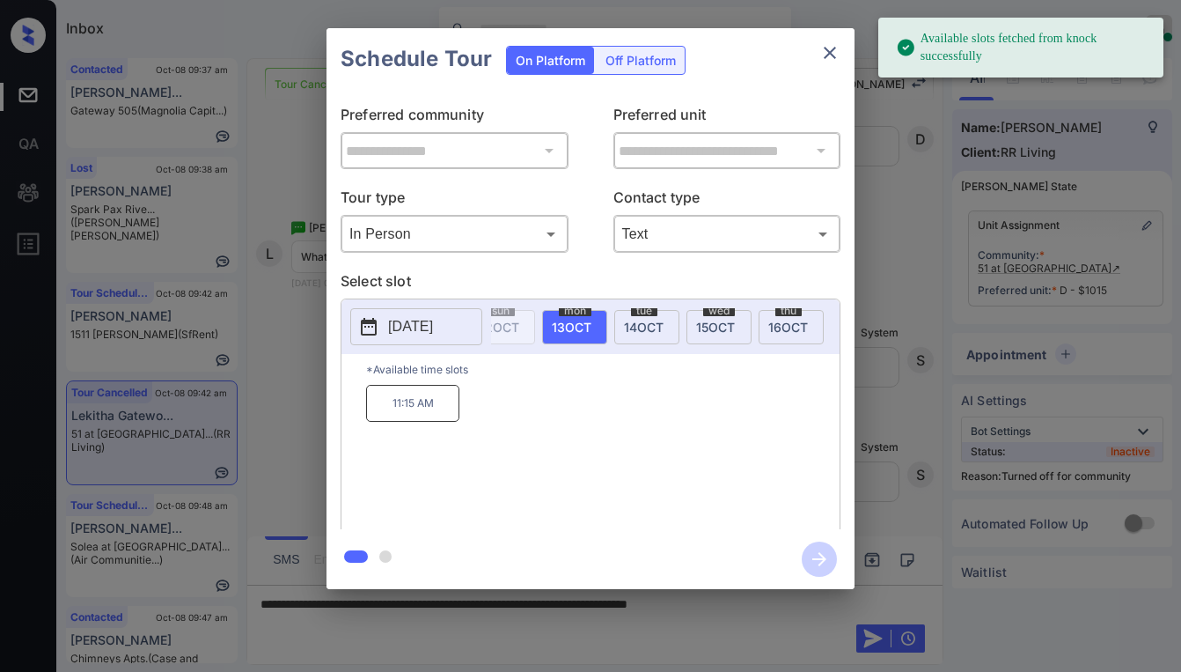
scroll to position [0, 336]
click at [548, 325] on span "13 OCT" at bounding box center [546, 327] width 40 height 15
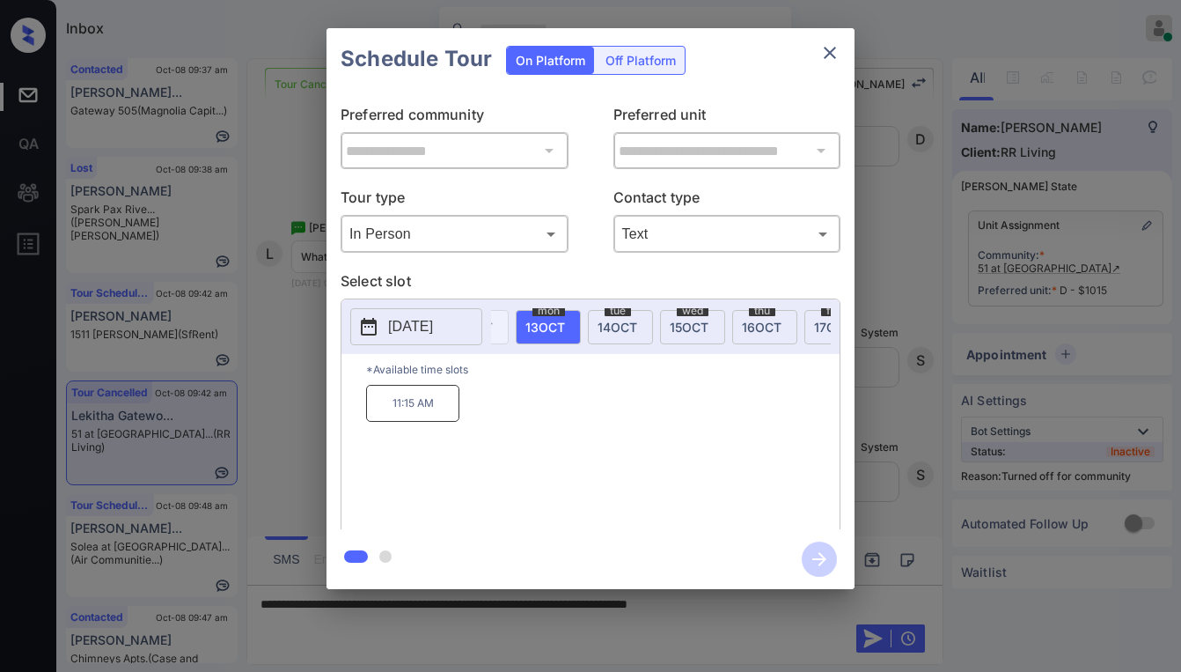
click at [831, 50] on icon "close" at bounding box center [830, 52] width 21 height 21
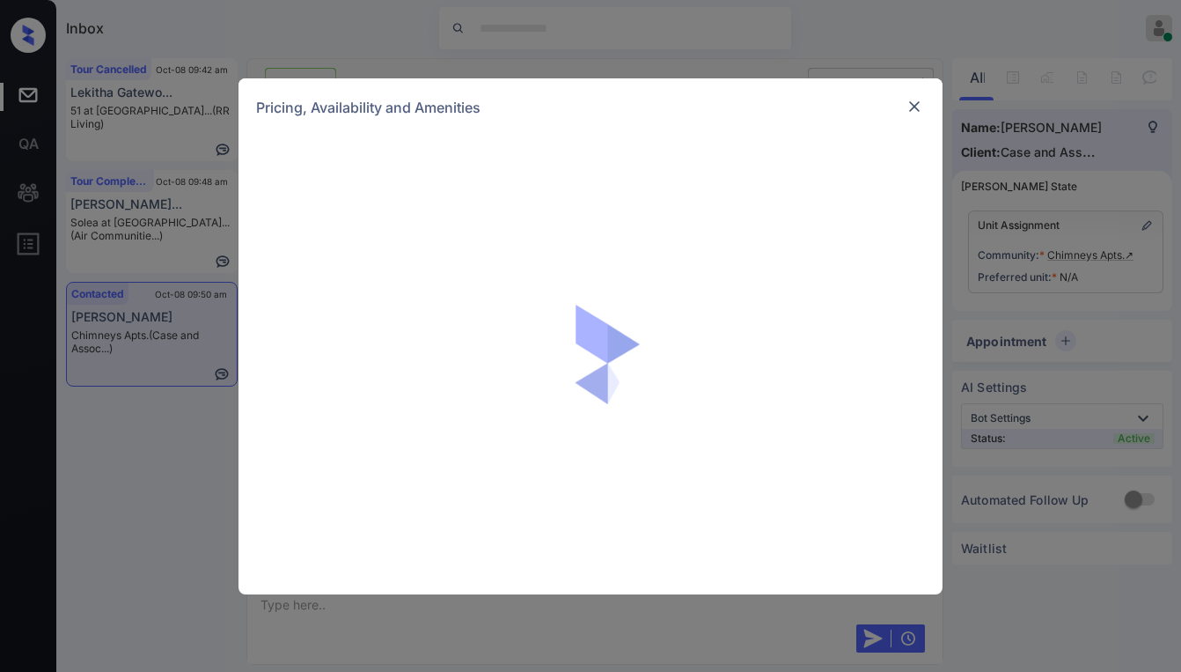
scroll to position [3926, 0]
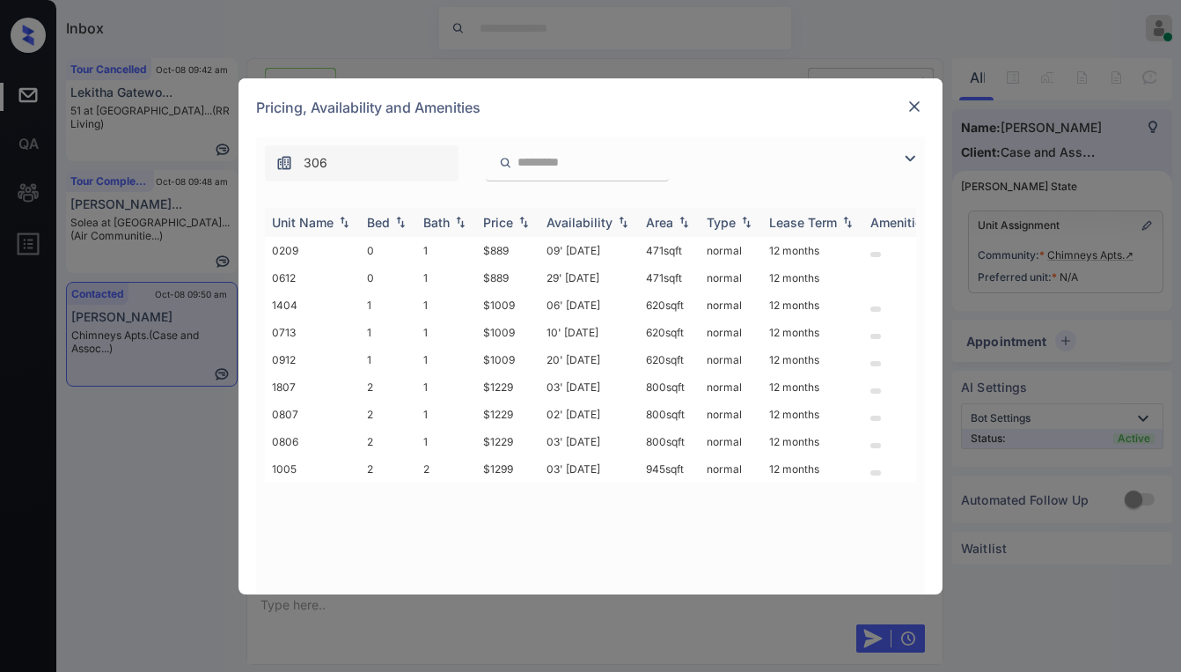
click at [517, 224] on img at bounding box center [524, 222] width 18 height 12
click at [517, 224] on img at bounding box center [524, 222] width 18 height 13
click at [913, 108] on img at bounding box center [915, 107] width 18 height 18
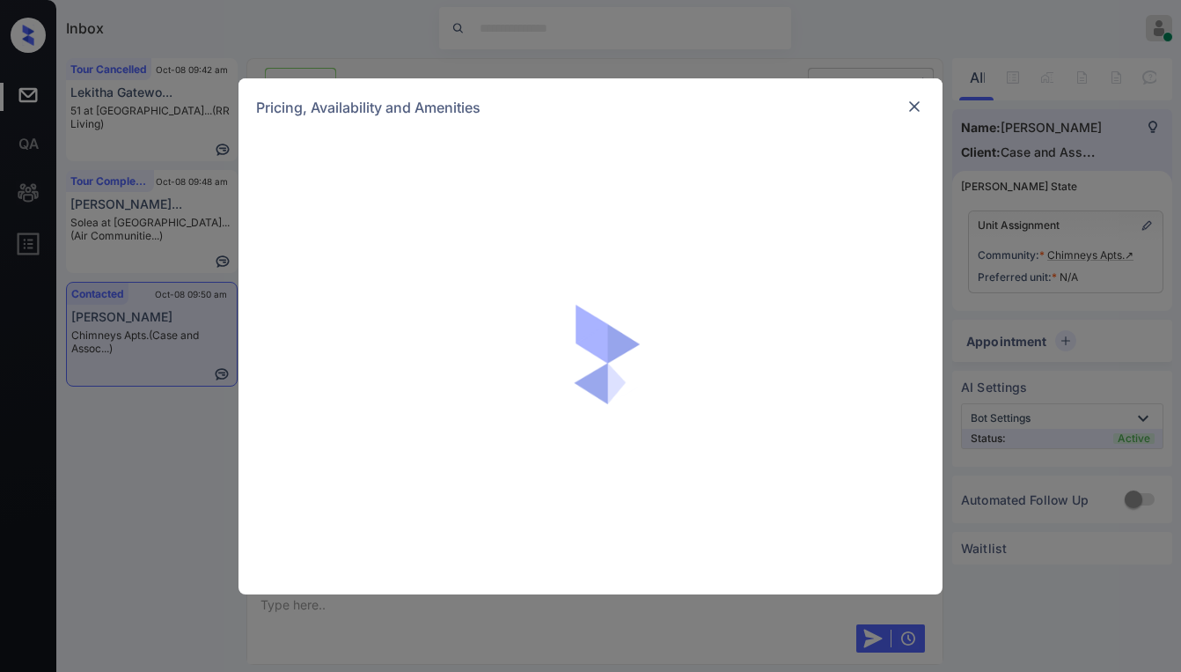
scroll to position [4645, 0]
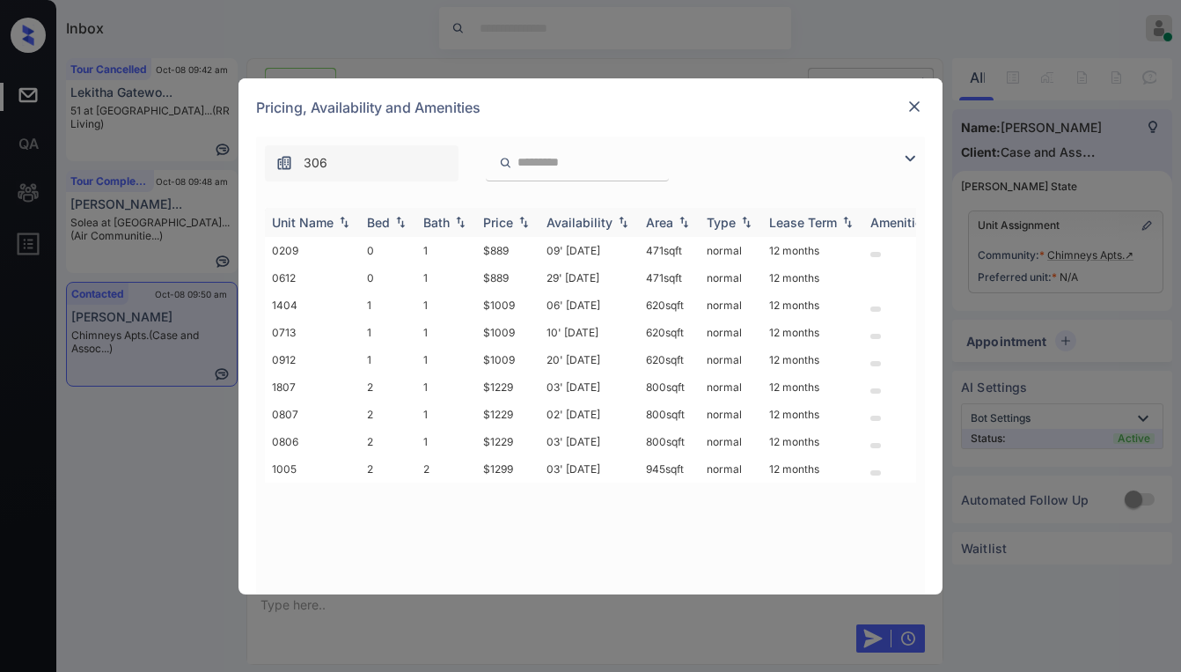
click at [509, 225] on div "Price" at bounding box center [498, 222] width 30 height 15
click at [511, 225] on div "Price" at bounding box center [498, 222] width 30 height 15
click at [918, 109] on img at bounding box center [915, 107] width 18 height 18
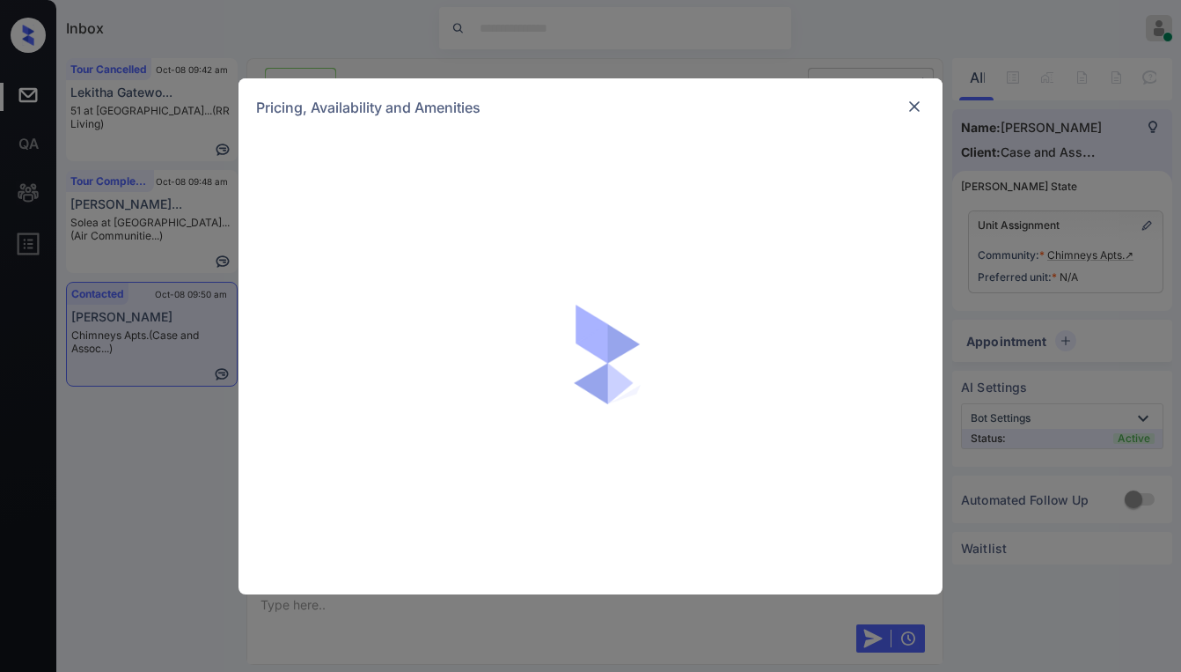
scroll to position [5226, 0]
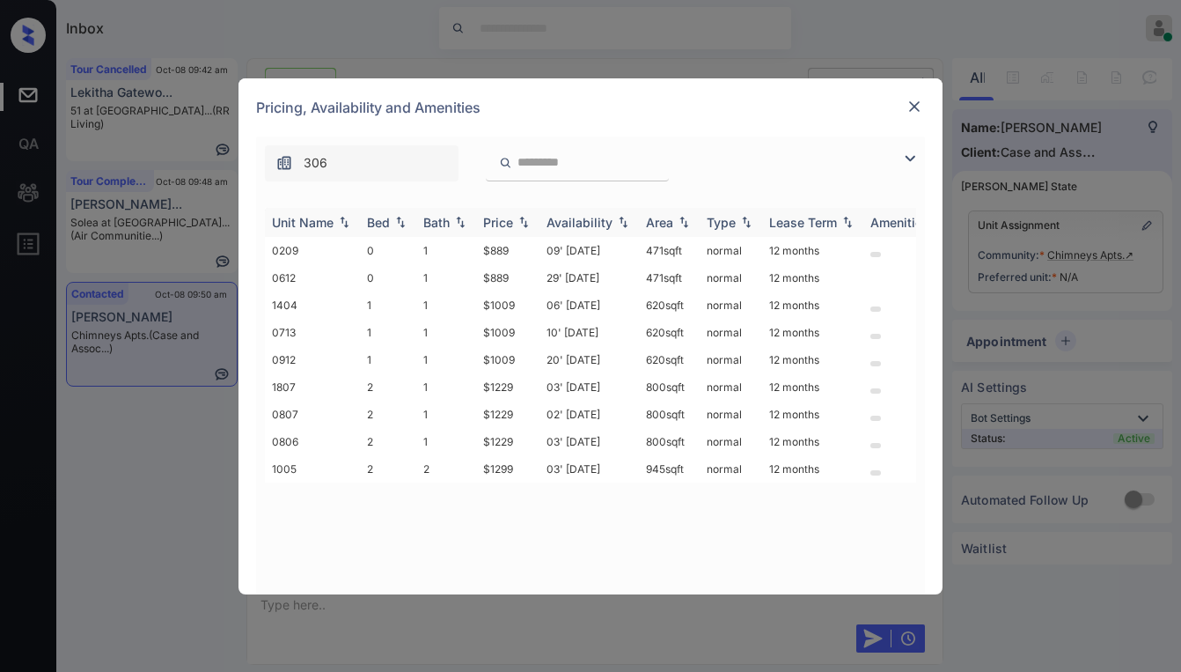
click at [500, 220] on div "Price" at bounding box center [498, 222] width 30 height 15
click at [504, 219] on div "Price" at bounding box center [498, 222] width 30 height 15
drag, startPoint x: 482, startPoint y: 249, endPoint x: 515, endPoint y: 249, distance: 32.6
click at [515, 249] on td "$889" at bounding box center [507, 250] width 63 height 27
copy td "$889"
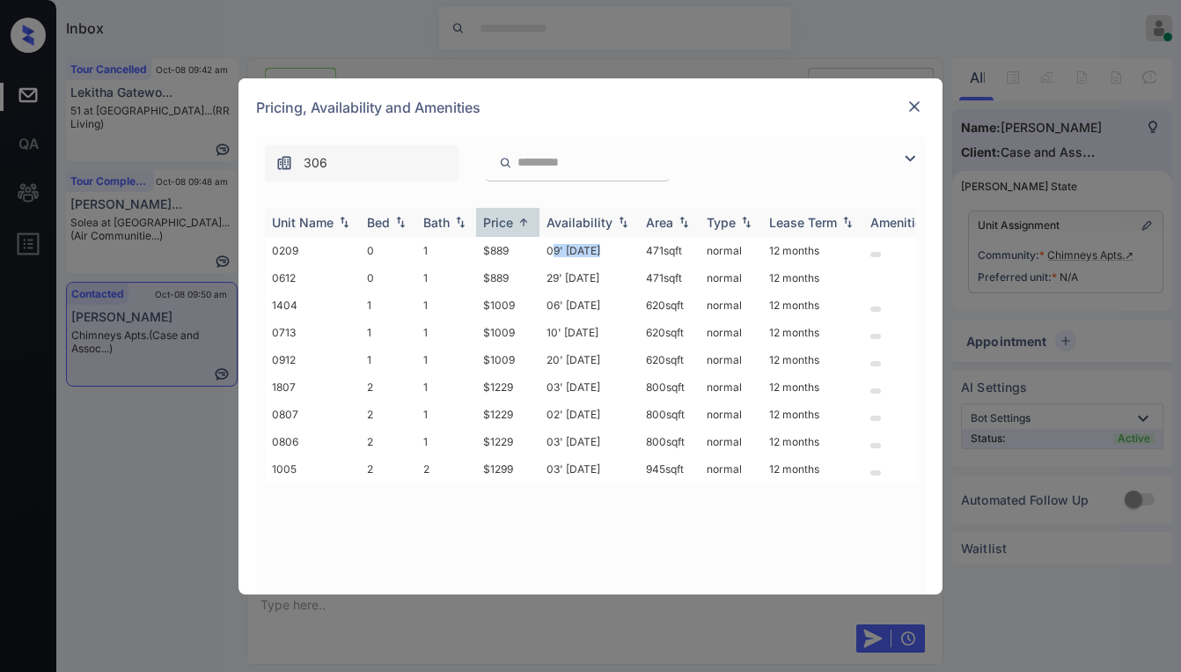
drag, startPoint x: 551, startPoint y: 252, endPoint x: 733, endPoint y: 207, distance: 187.7
click at [624, 248] on td "09' Oct 25" at bounding box center [589, 250] width 99 height 27
click at [916, 104] on img at bounding box center [915, 107] width 18 height 18
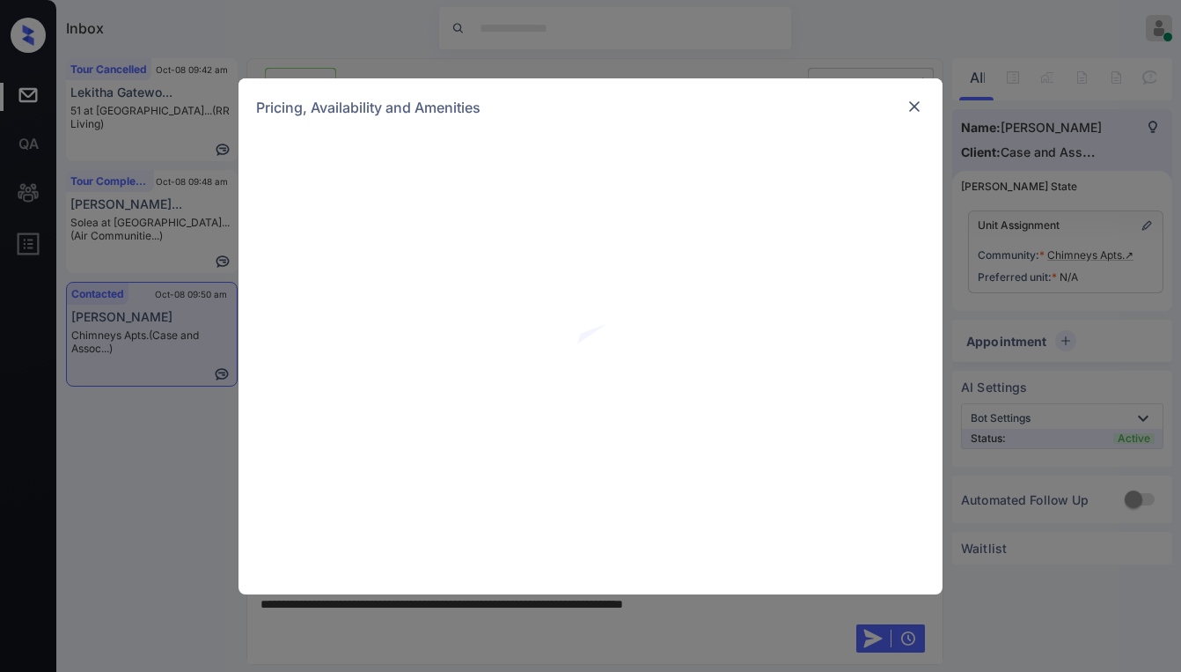
scroll to position [4081, 0]
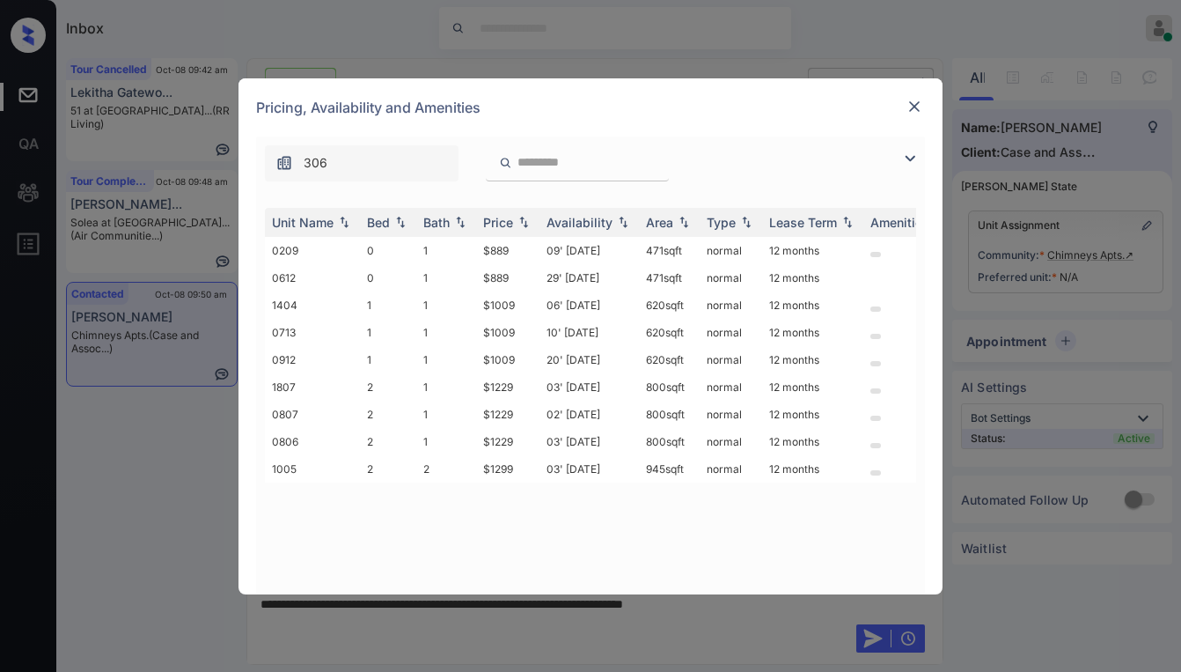
click at [916, 104] on img at bounding box center [915, 107] width 18 height 18
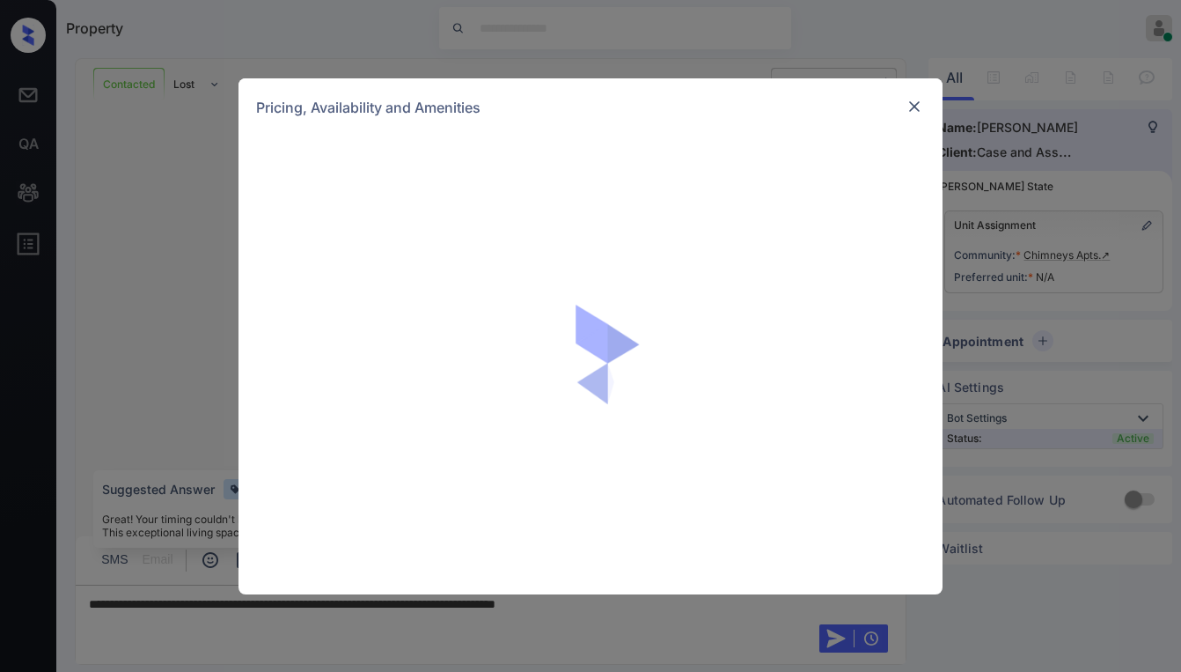
scroll to position [4169, 0]
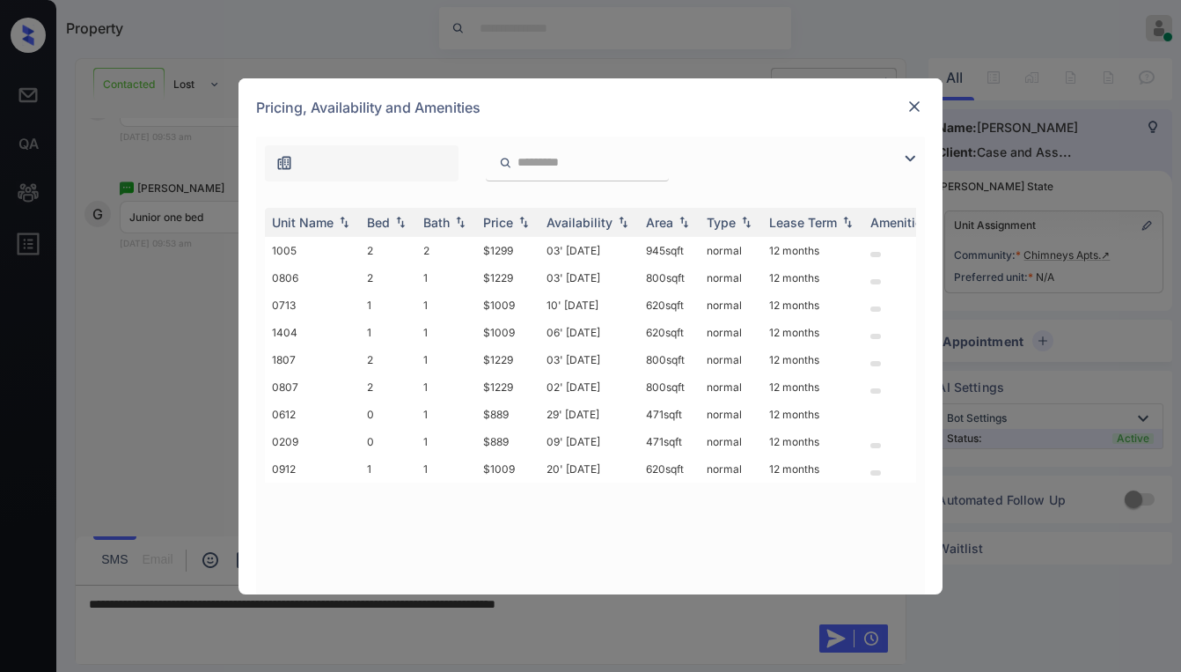
click at [911, 160] on img at bounding box center [910, 158] width 21 height 21
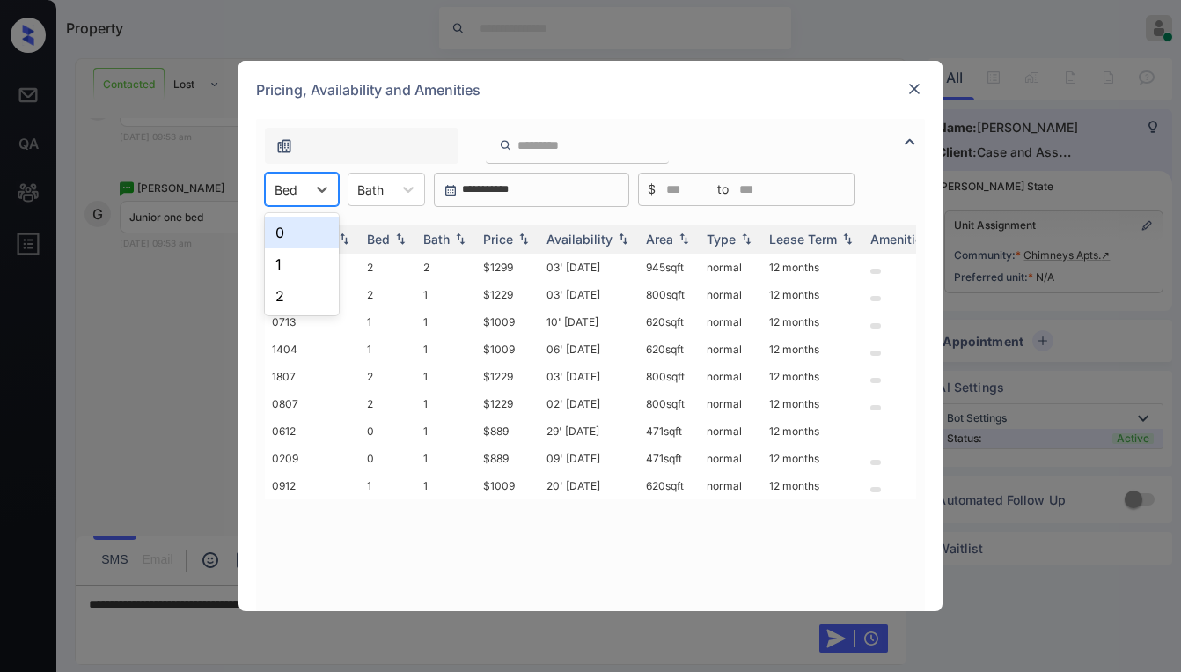
click at [281, 180] on div at bounding box center [286, 189] width 23 height 18
click at [309, 266] on div "1" at bounding box center [302, 264] width 74 height 32
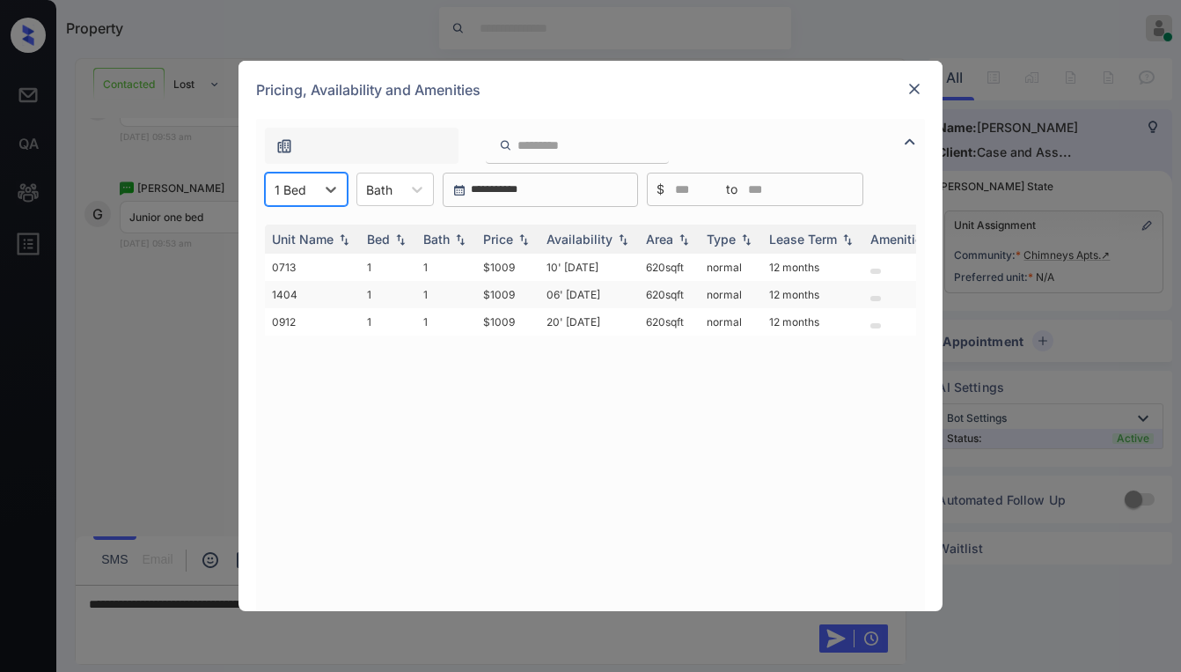
click at [499, 294] on td "$1009" at bounding box center [507, 294] width 63 height 27
click at [497, 293] on td "$1009" at bounding box center [507, 294] width 63 height 27
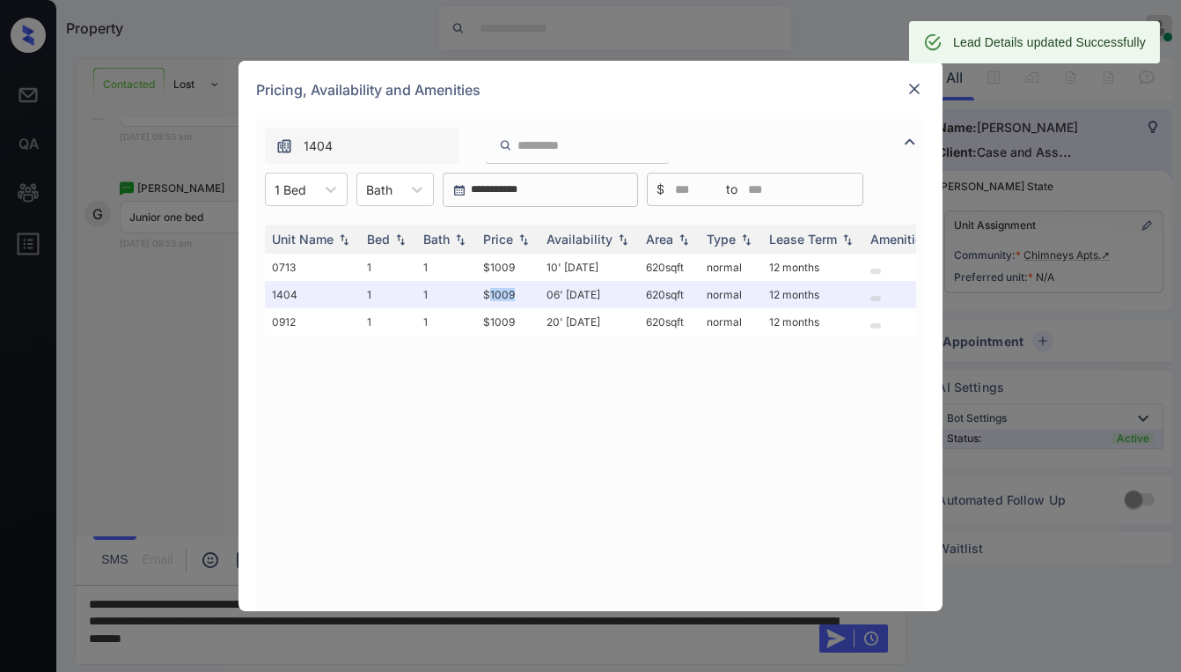
click at [910, 87] on img at bounding box center [915, 89] width 18 height 18
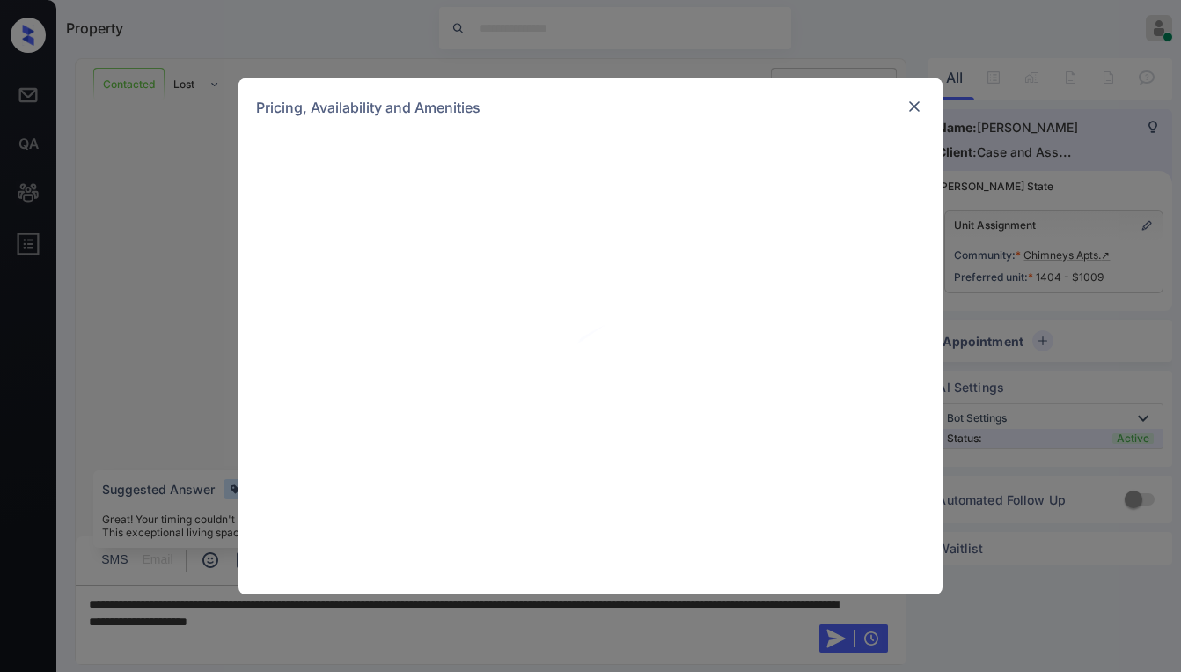
scroll to position [4169, 0]
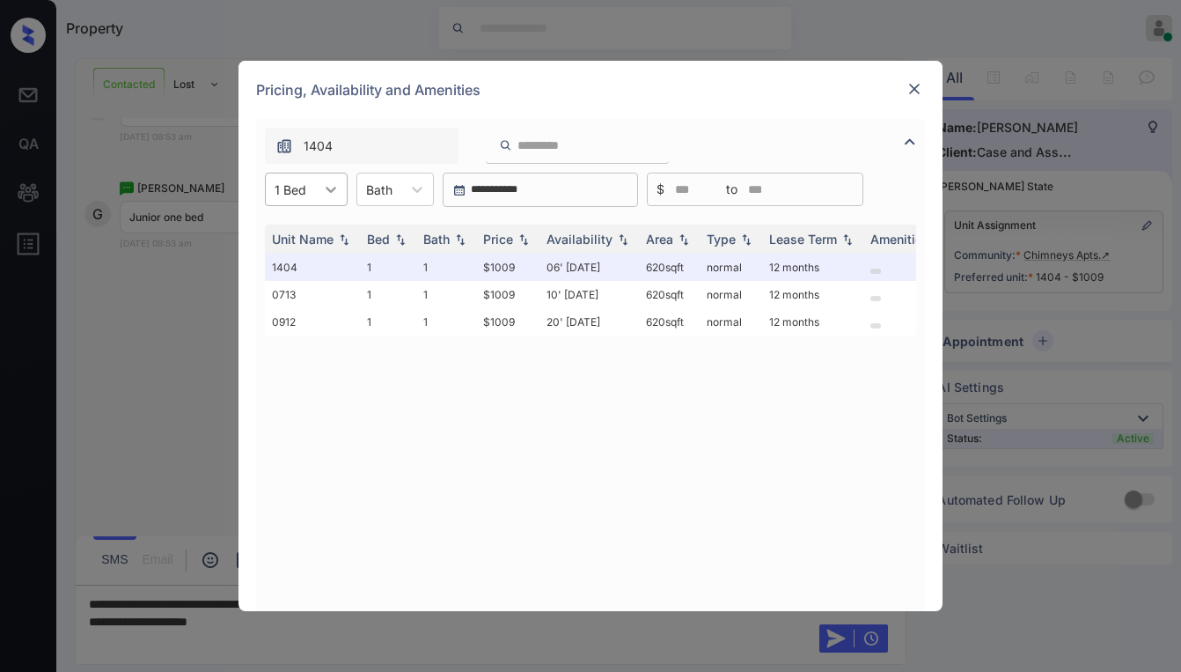
click at [323, 184] on icon at bounding box center [331, 189] width 18 height 18
click at [305, 226] on div "0" at bounding box center [306, 233] width 83 height 32
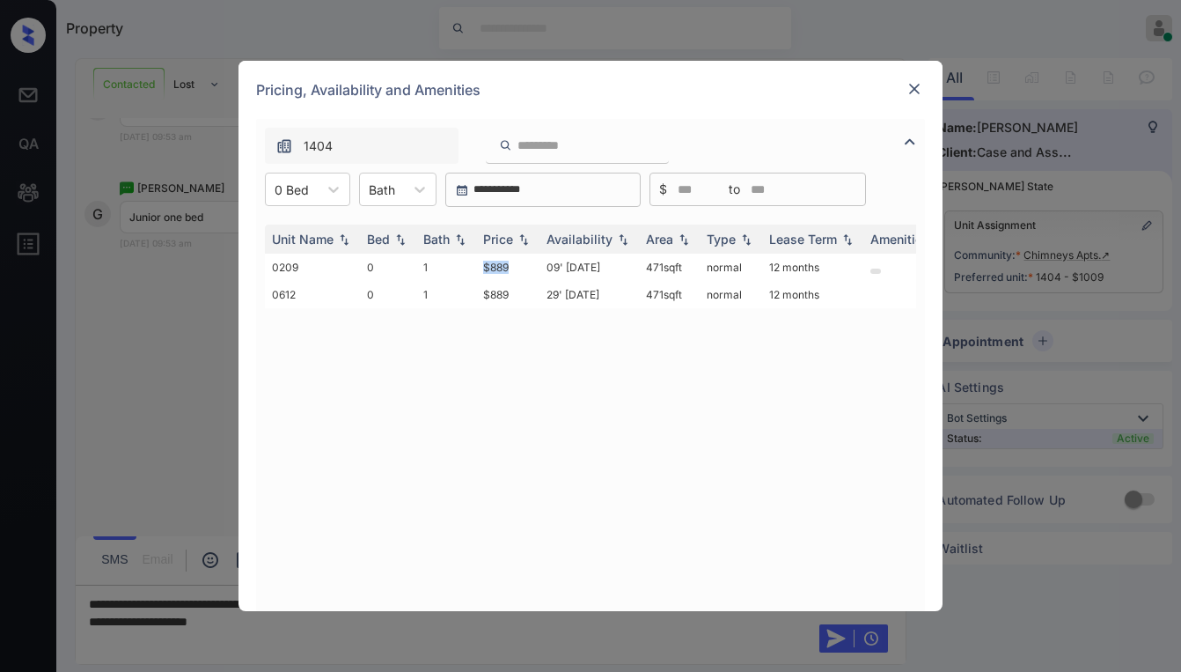
drag, startPoint x: 487, startPoint y: 267, endPoint x: 802, endPoint y: 157, distance: 333.8
click at [538, 267] on td "$889" at bounding box center [507, 267] width 63 height 27
copy td "$889"
click at [909, 88] on img at bounding box center [915, 89] width 18 height 18
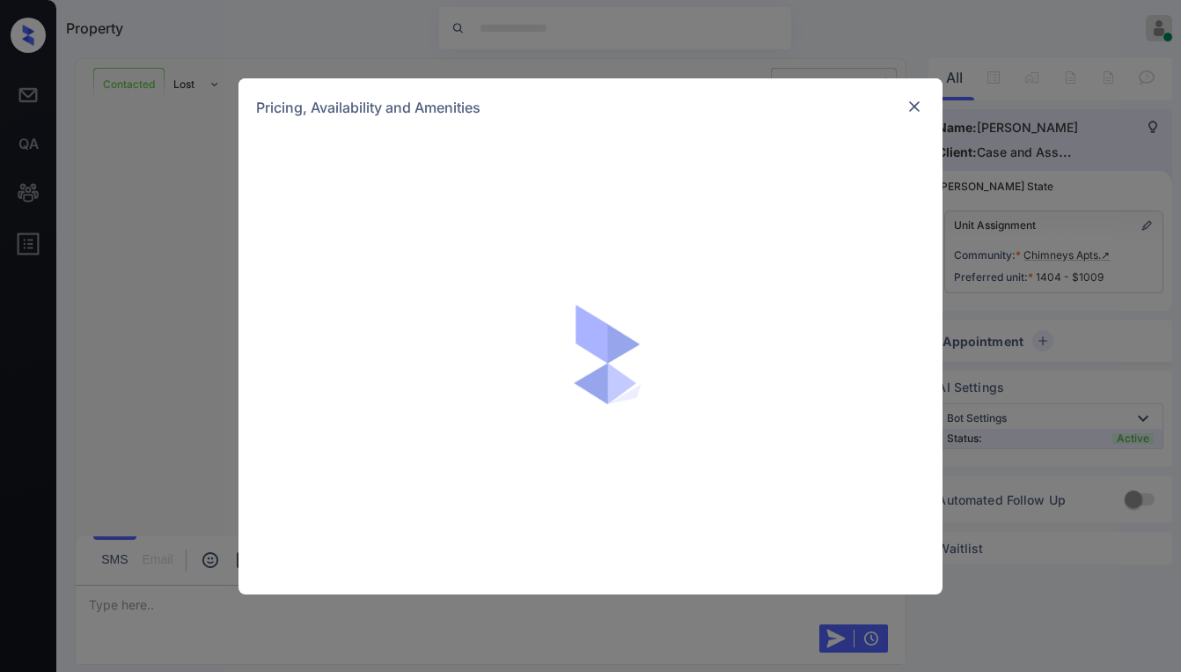
scroll to position [5295, 0]
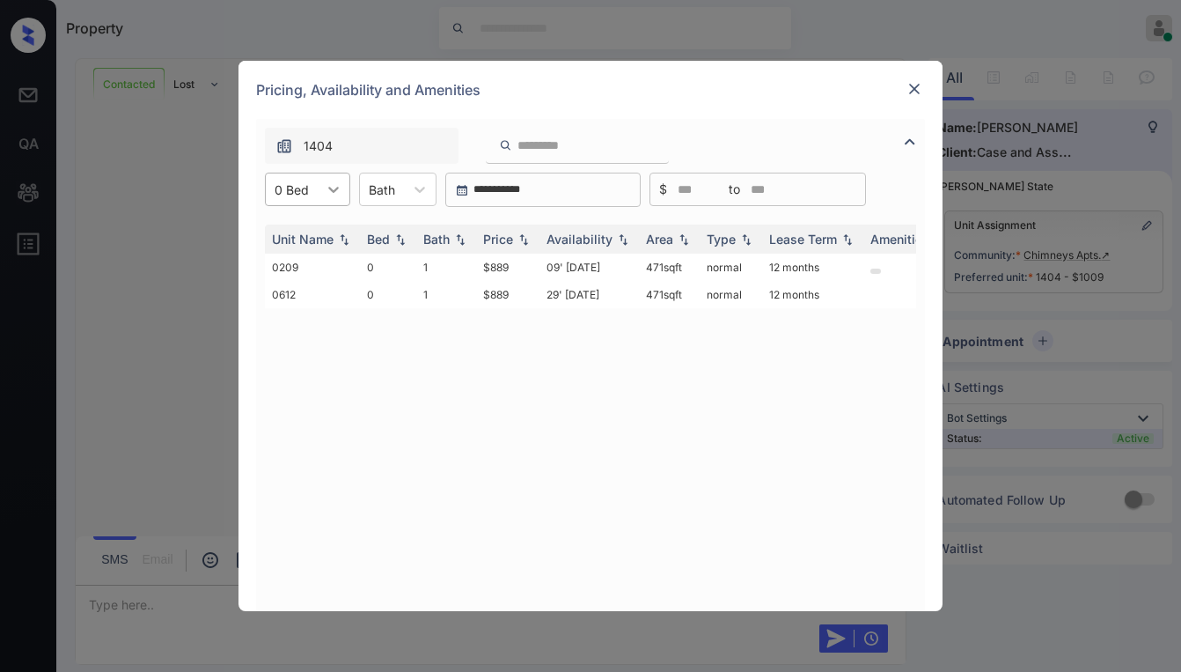
click at [323, 188] on div at bounding box center [334, 189] width 32 height 32
click at [306, 264] on div "1" at bounding box center [307, 264] width 85 height 32
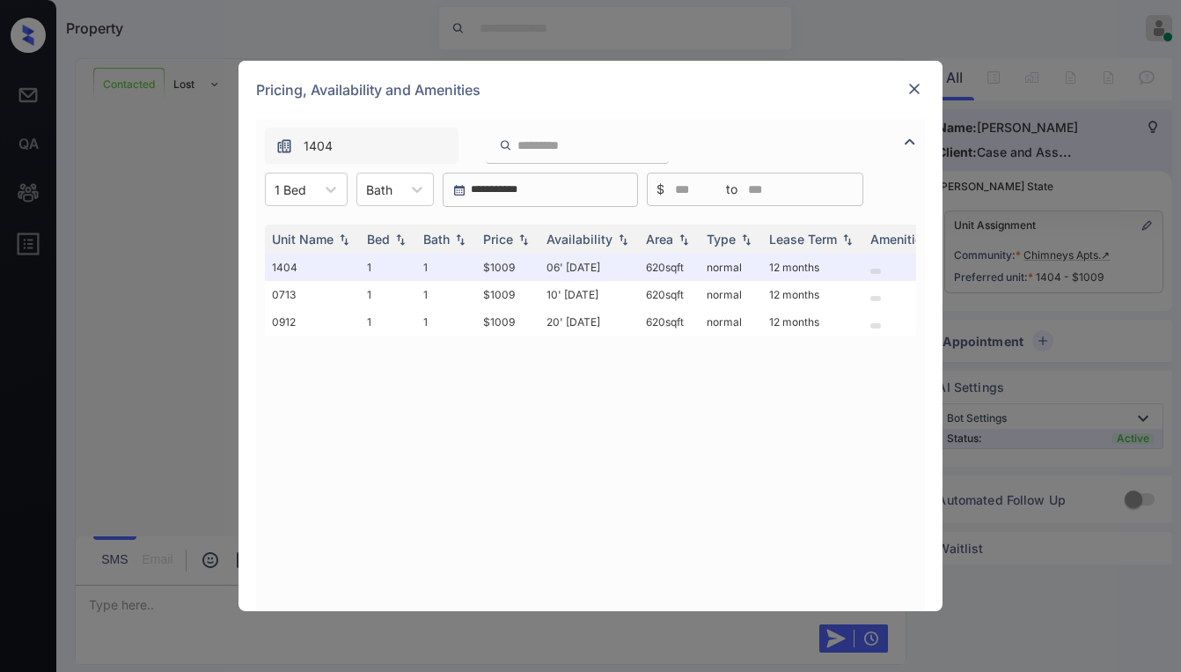
click at [909, 93] on img at bounding box center [915, 89] width 18 height 18
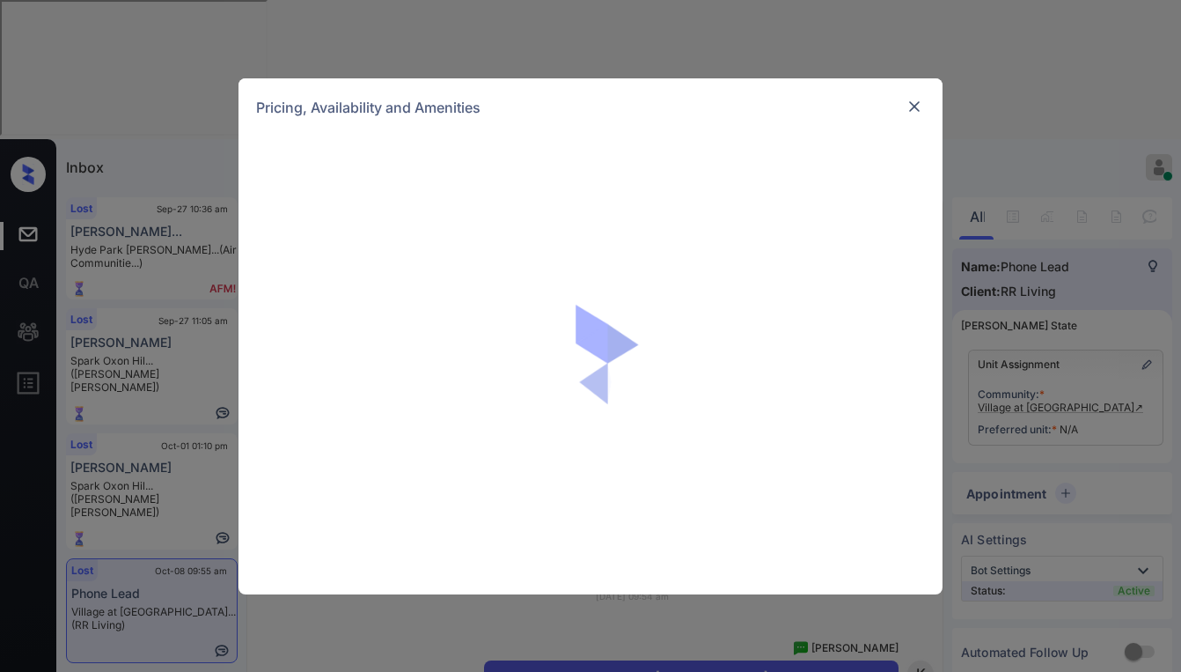
scroll to position [1233, 0]
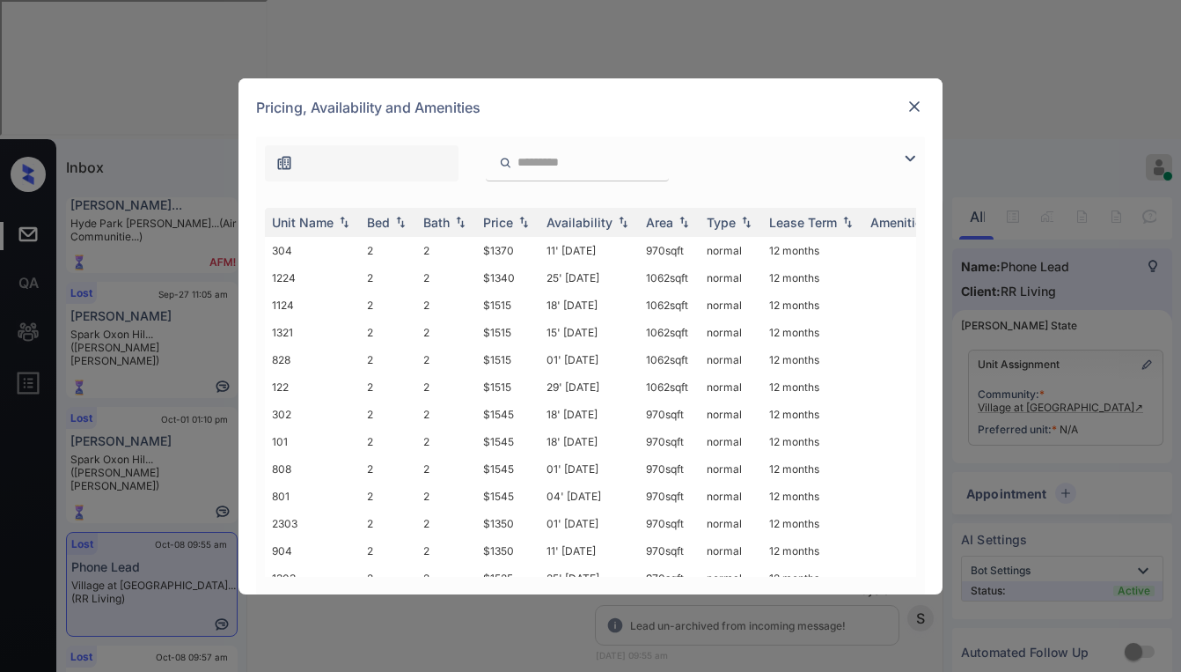
click at [912, 165] on img at bounding box center [910, 158] width 21 height 21
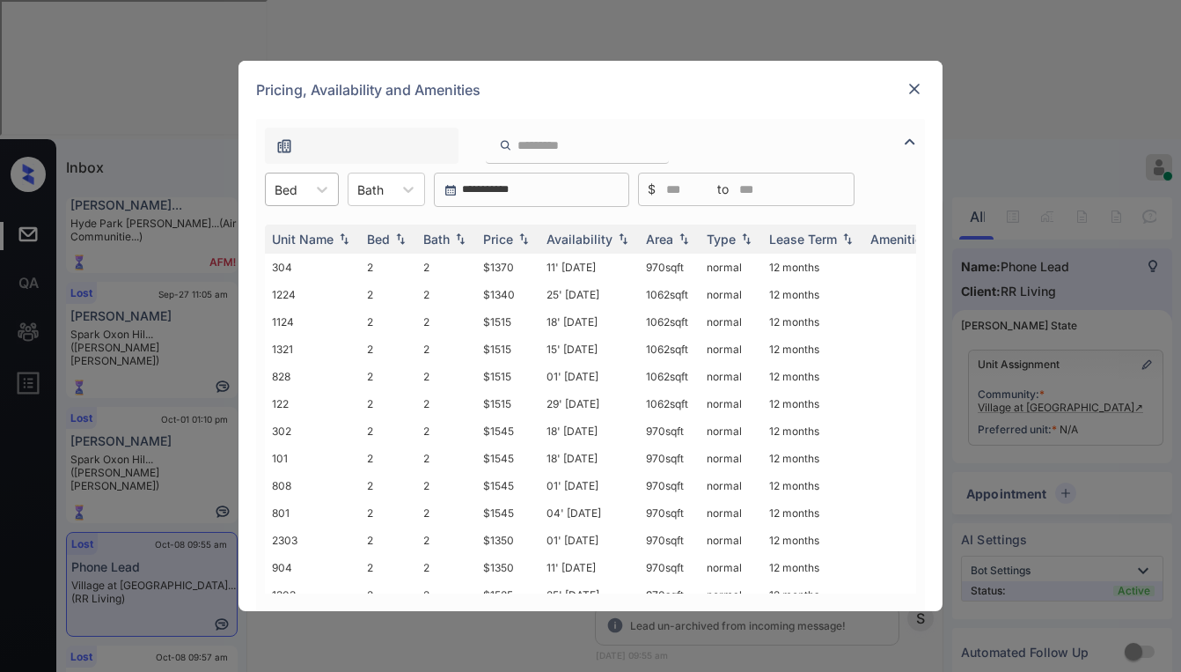
click at [297, 190] on div at bounding box center [286, 189] width 23 height 18
click at [289, 232] on div "2" at bounding box center [302, 233] width 74 height 32
click at [497, 239] on div "Price" at bounding box center [498, 239] width 30 height 15
click at [499, 239] on div "Price" at bounding box center [498, 239] width 30 height 15
click at [502, 241] on div "Price" at bounding box center [498, 239] width 30 height 15
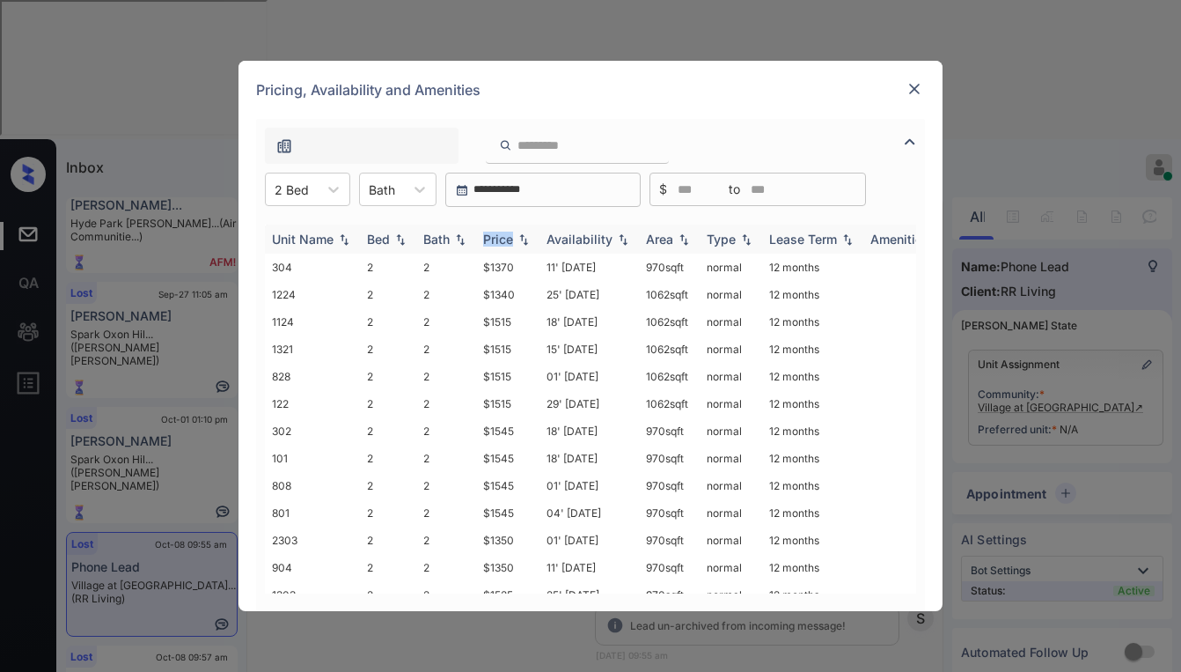
click at [502, 241] on div "Price" at bounding box center [498, 239] width 30 height 15
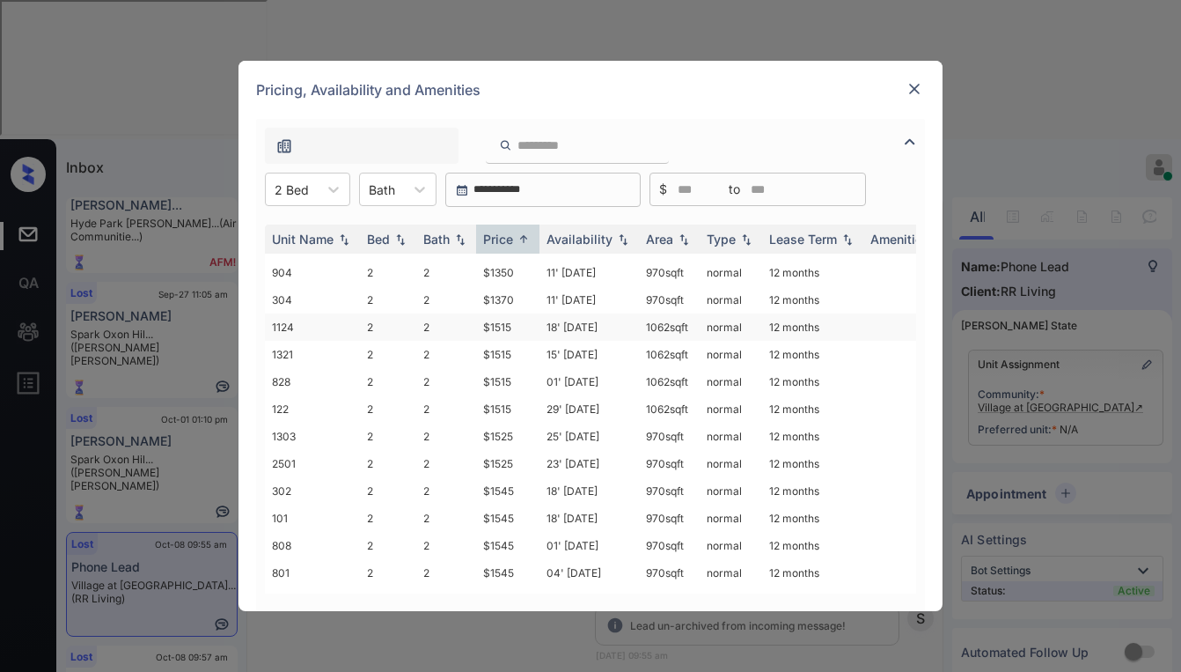
scroll to position [0, 0]
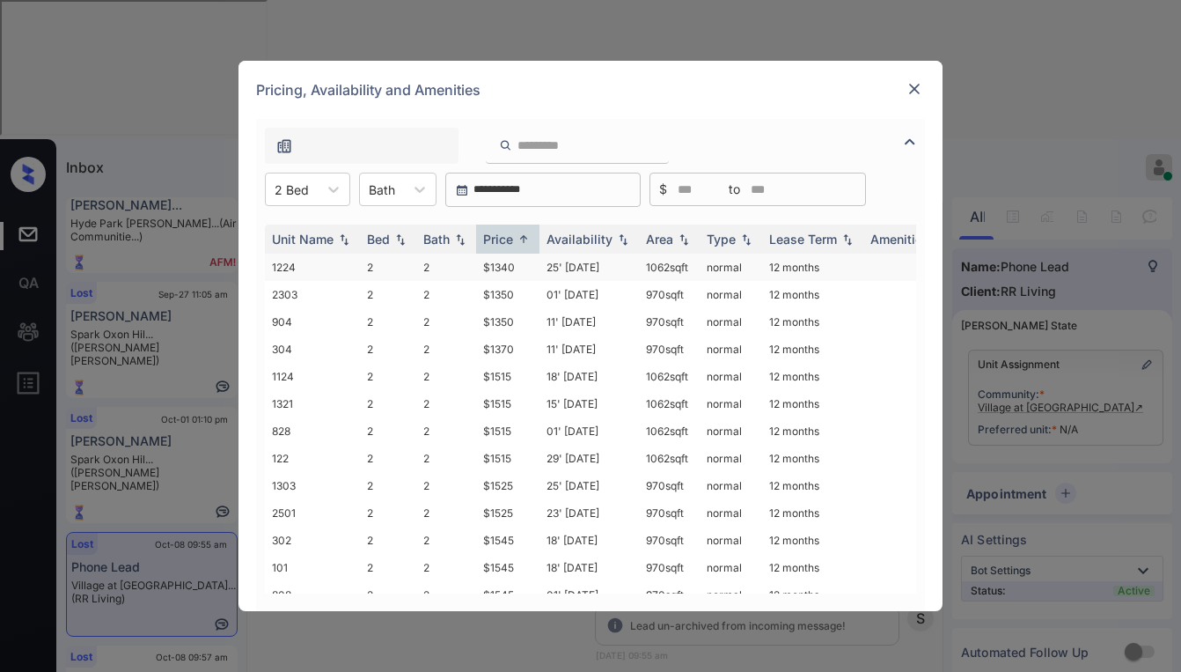
click at [511, 269] on td "$1340" at bounding box center [507, 267] width 63 height 27
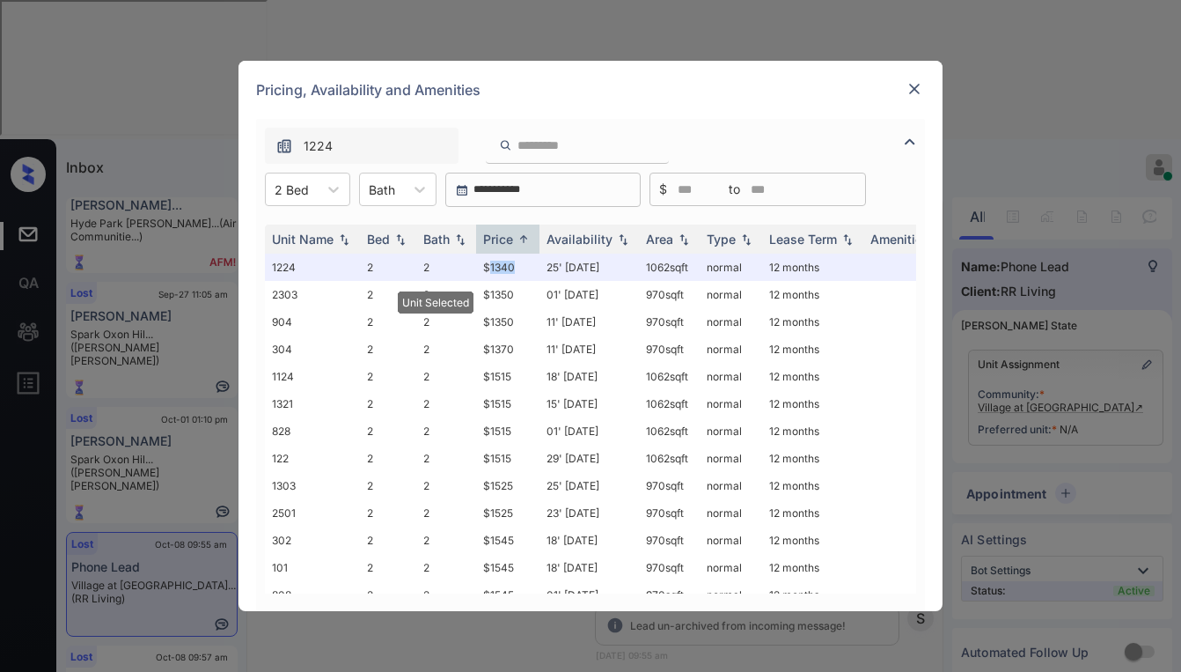
click at [920, 84] on img at bounding box center [915, 89] width 18 height 18
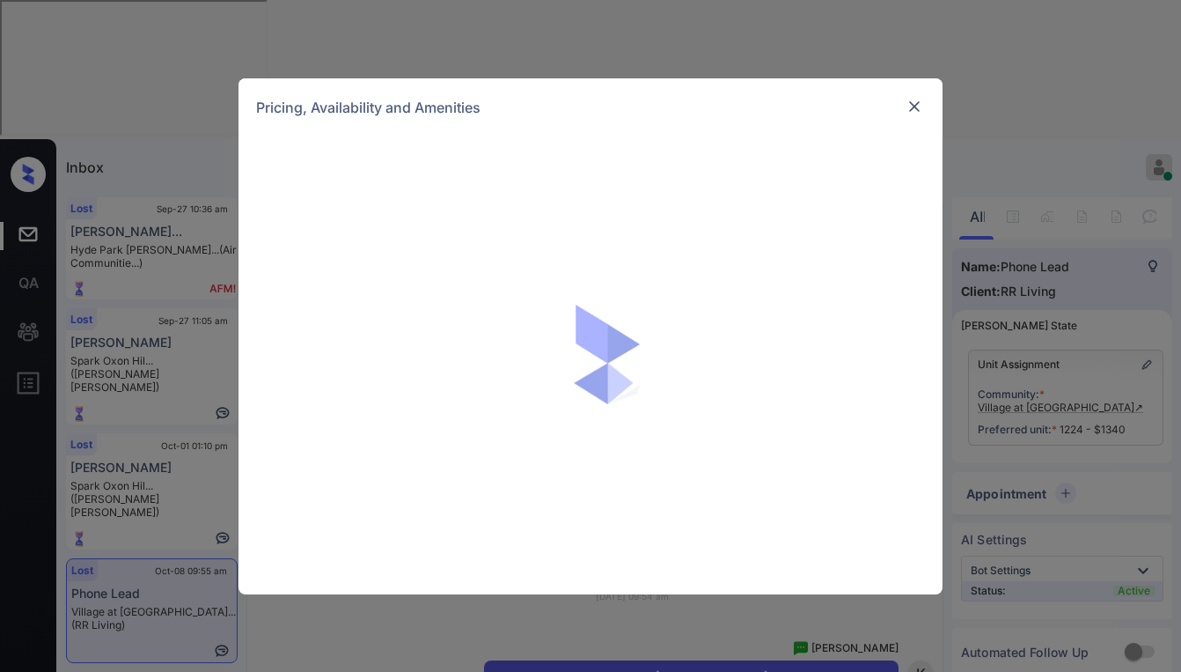
scroll to position [1964, 0]
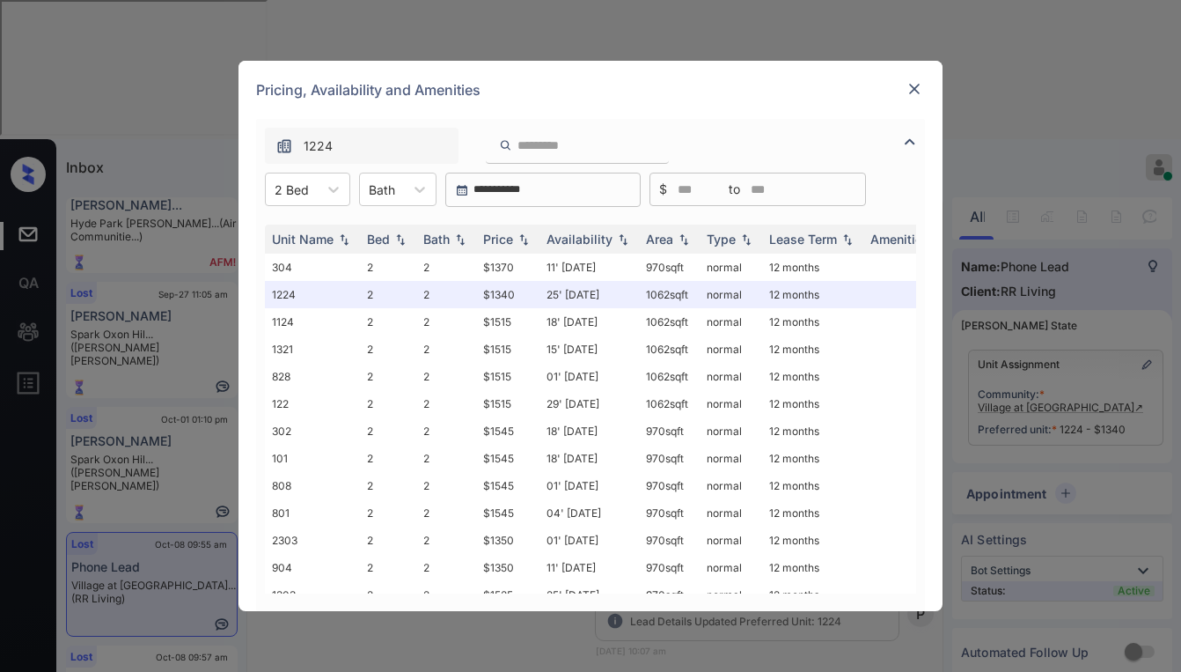
click at [916, 89] on img at bounding box center [915, 89] width 18 height 18
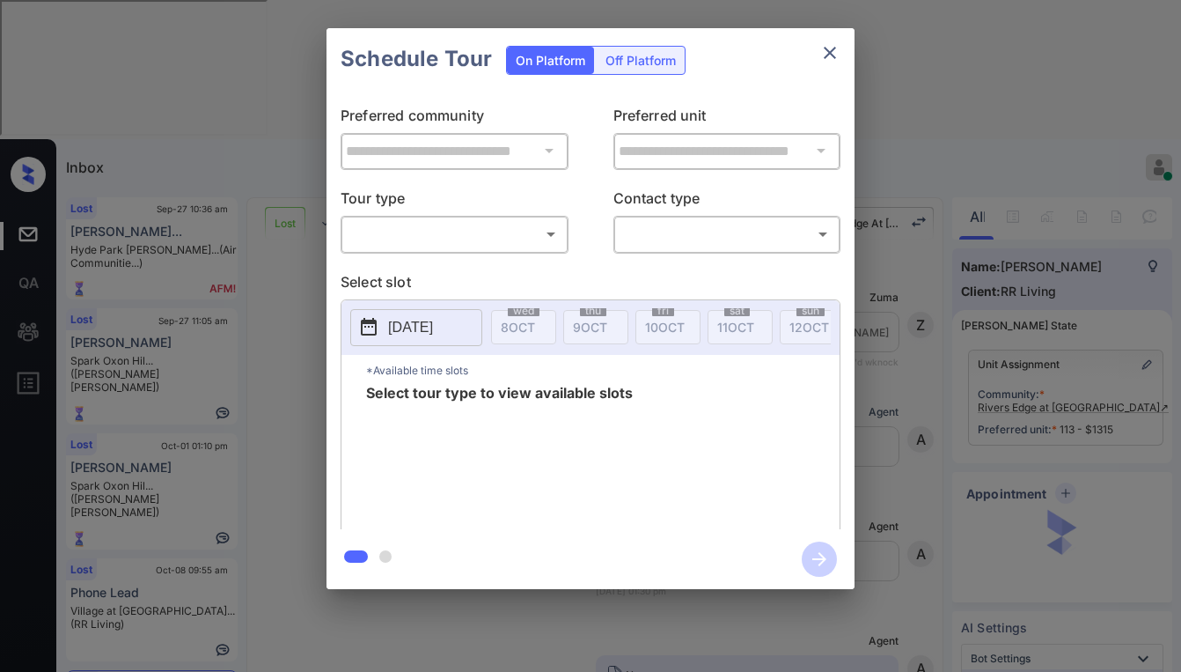
scroll to position [3299, 0]
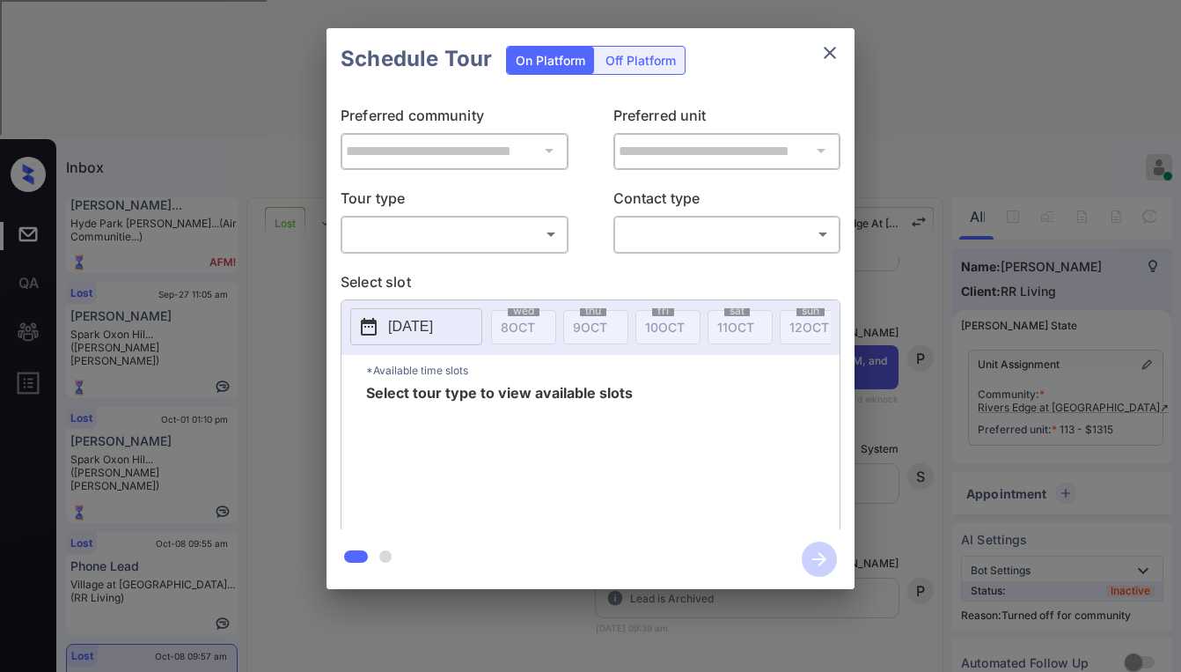
click at [471, 218] on div "​ ​" at bounding box center [455, 234] width 228 height 38
click at [452, 235] on body "Inbox Paolo Gabriel Online Set yourself offline Set yourself on break Profile S…" at bounding box center [590, 336] width 1181 height 672
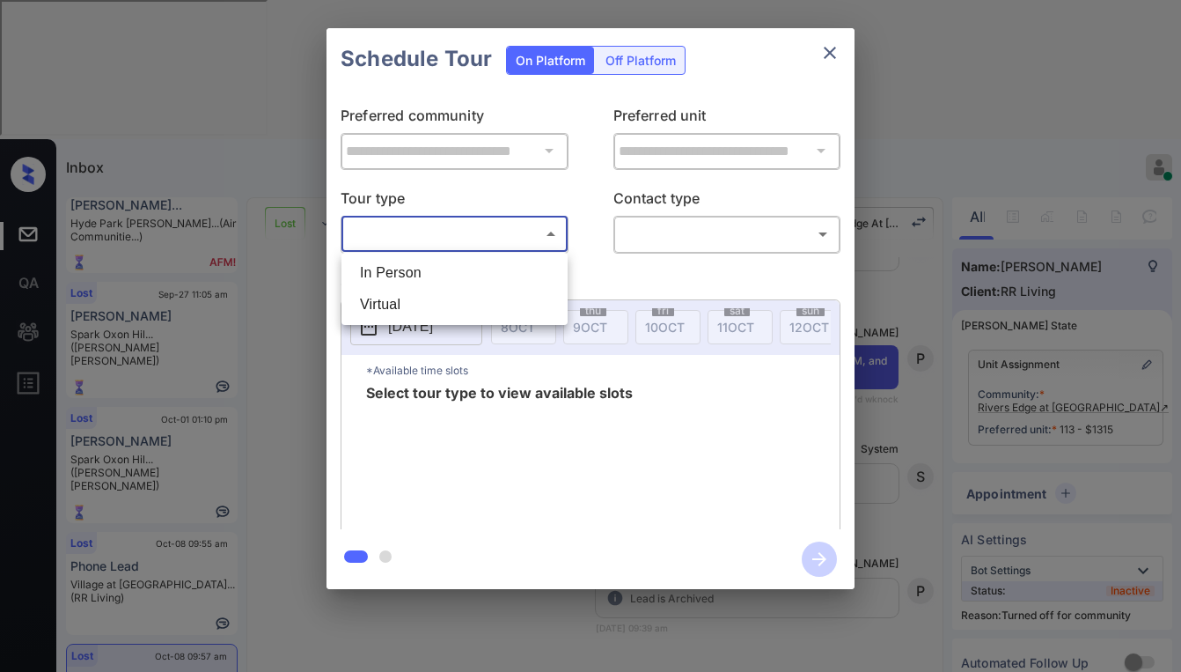
drag, startPoint x: 416, startPoint y: 274, endPoint x: 605, endPoint y: 251, distance: 190.7
click at [420, 273] on li "In Person" at bounding box center [454, 273] width 217 height 32
type input "********"
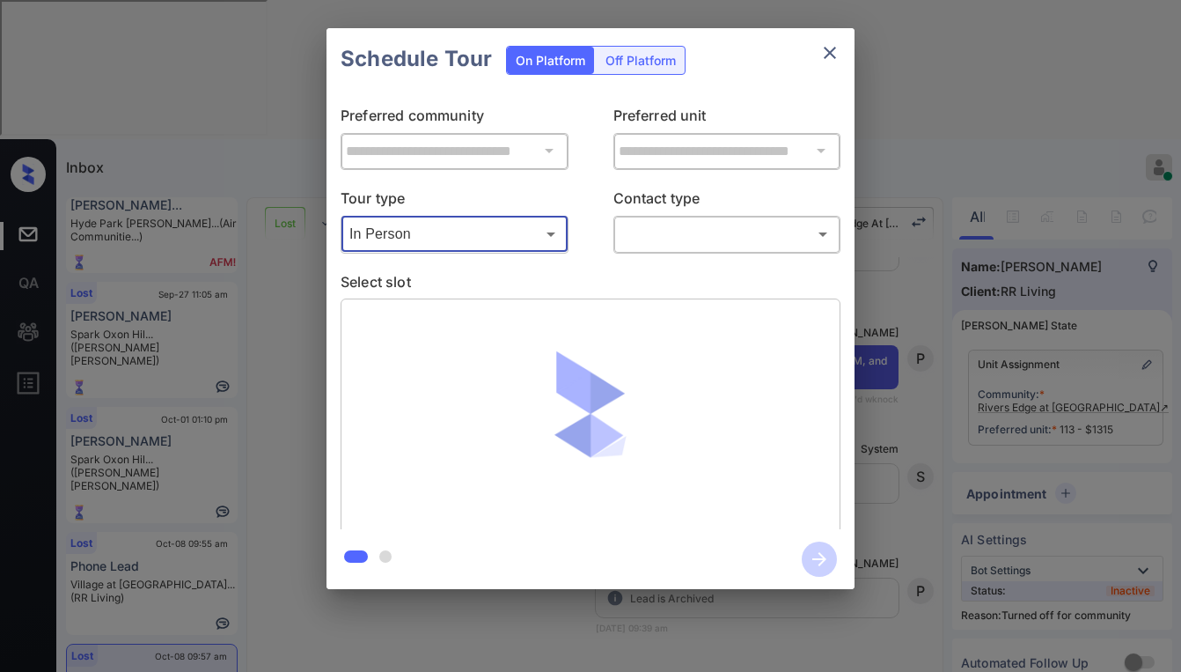
click at [689, 228] on body "Inbox Paolo Gabriel Online Set yourself offline Set yourself on break Profile S…" at bounding box center [590, 336] width 1181 height 672
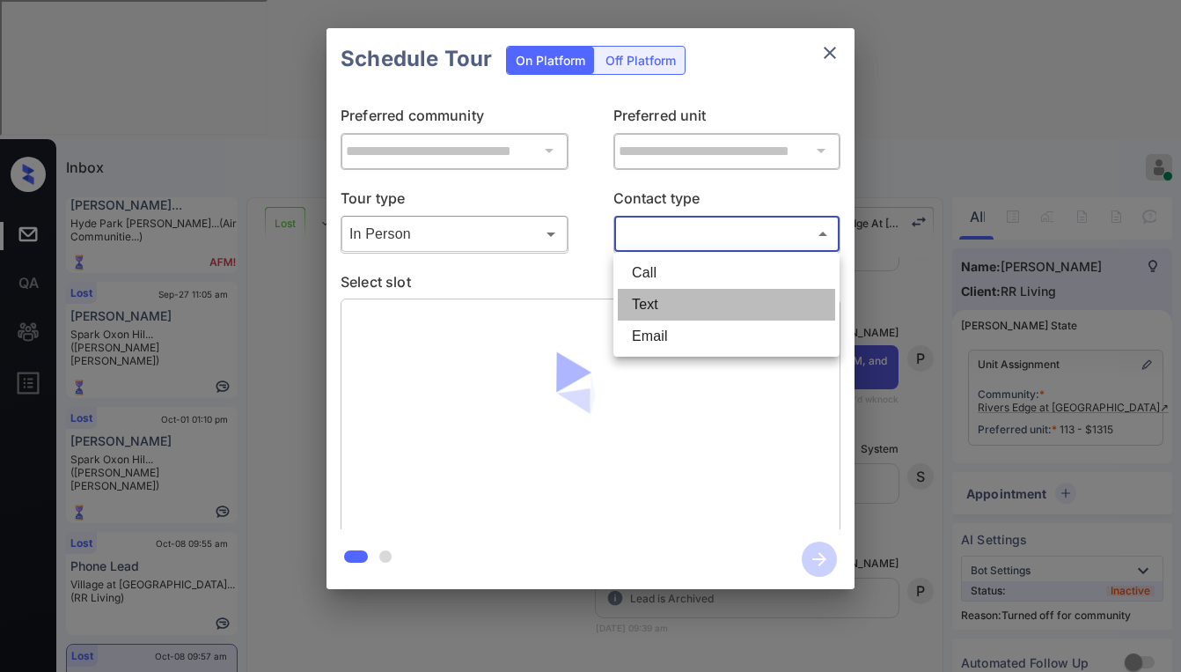
click at [646, 307] on li "Text" at bounding box center [726, 305] width 217 height 32
type input "****"
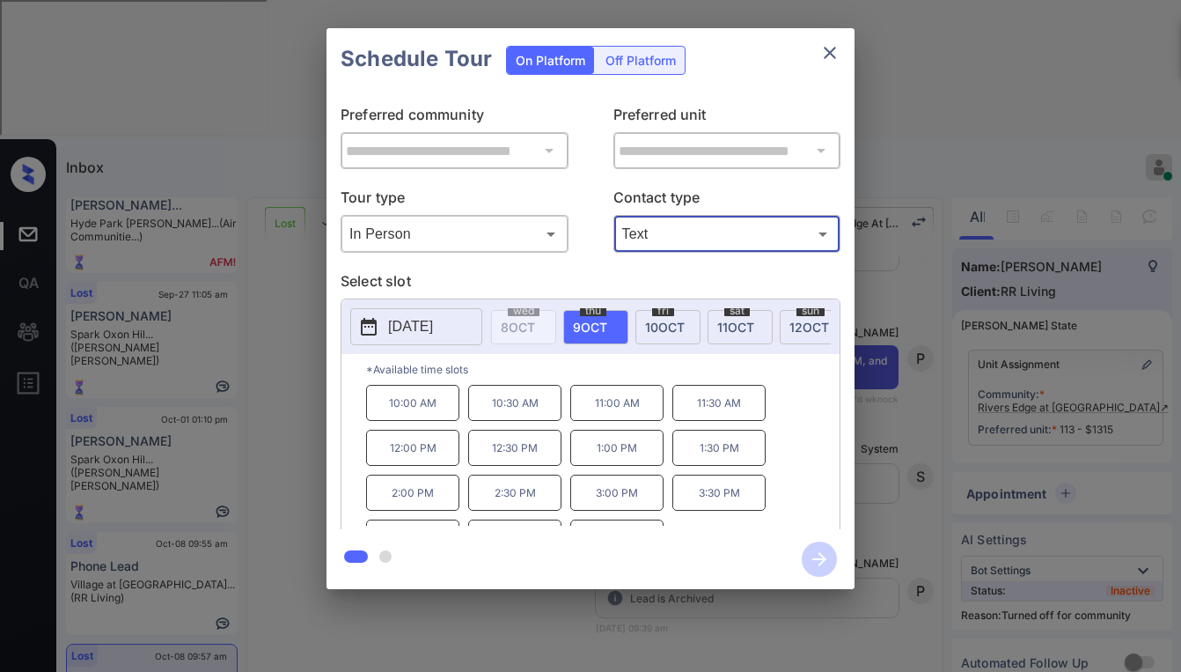
click at [611, 416] on p "11:00 AM" at bounding box center [616, 403] width 93 height 36
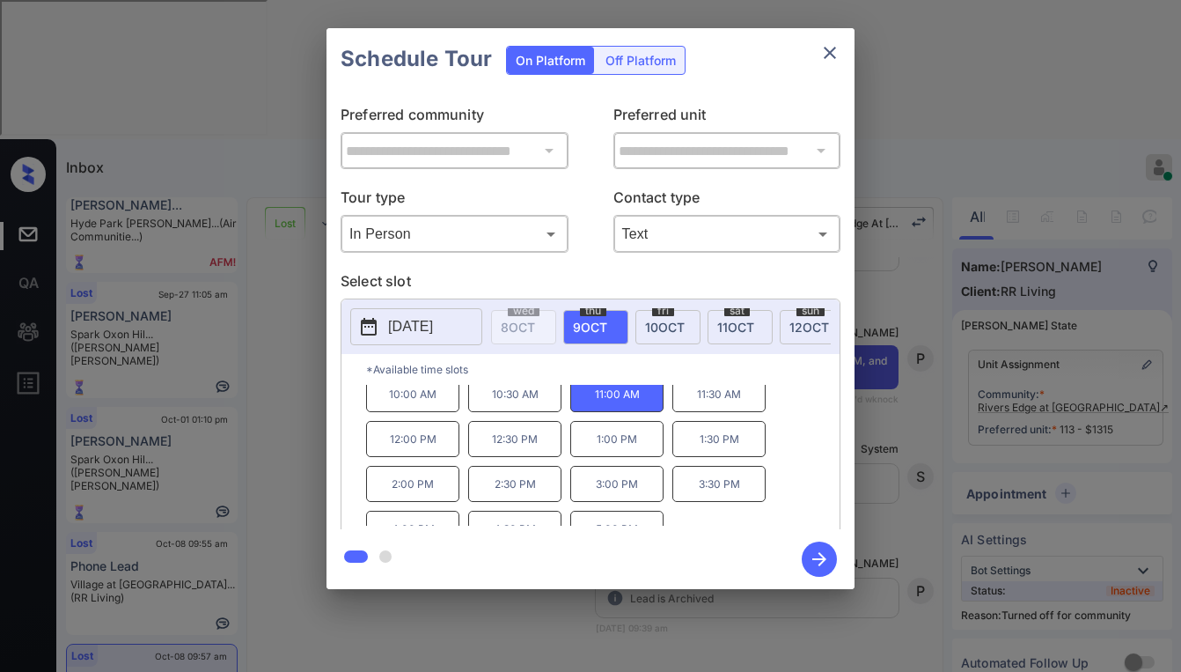
scroll to position [0, 0]
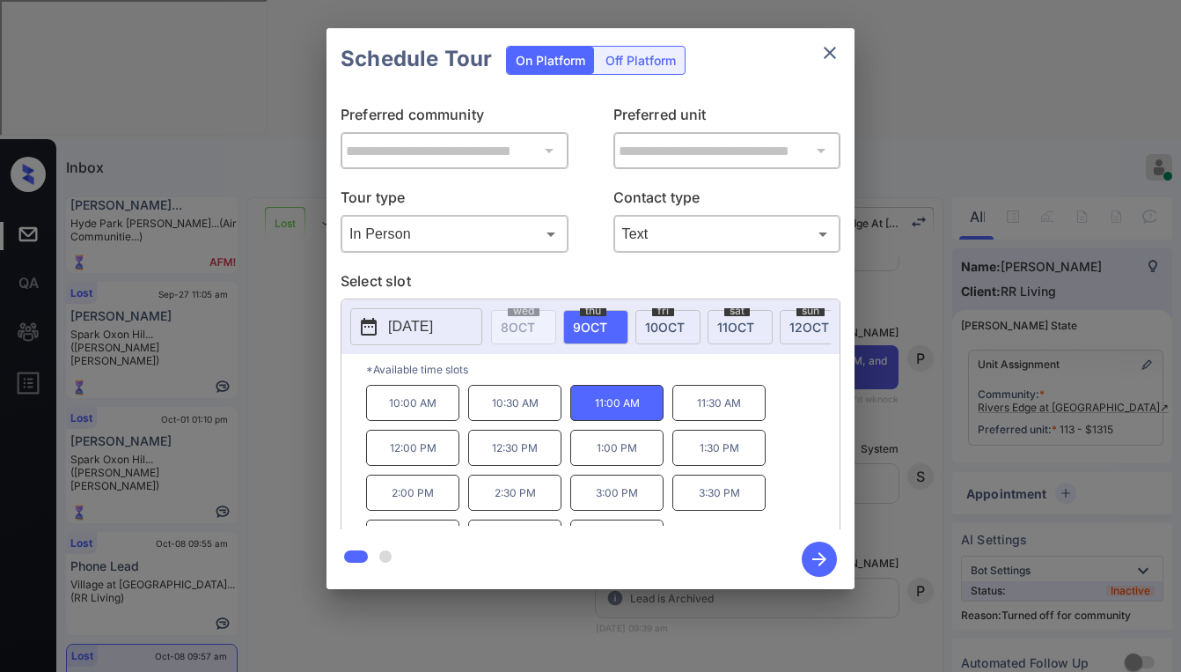
click at [816, 556] on icon "button" at bounding box center [819, 558] width 35 height 35
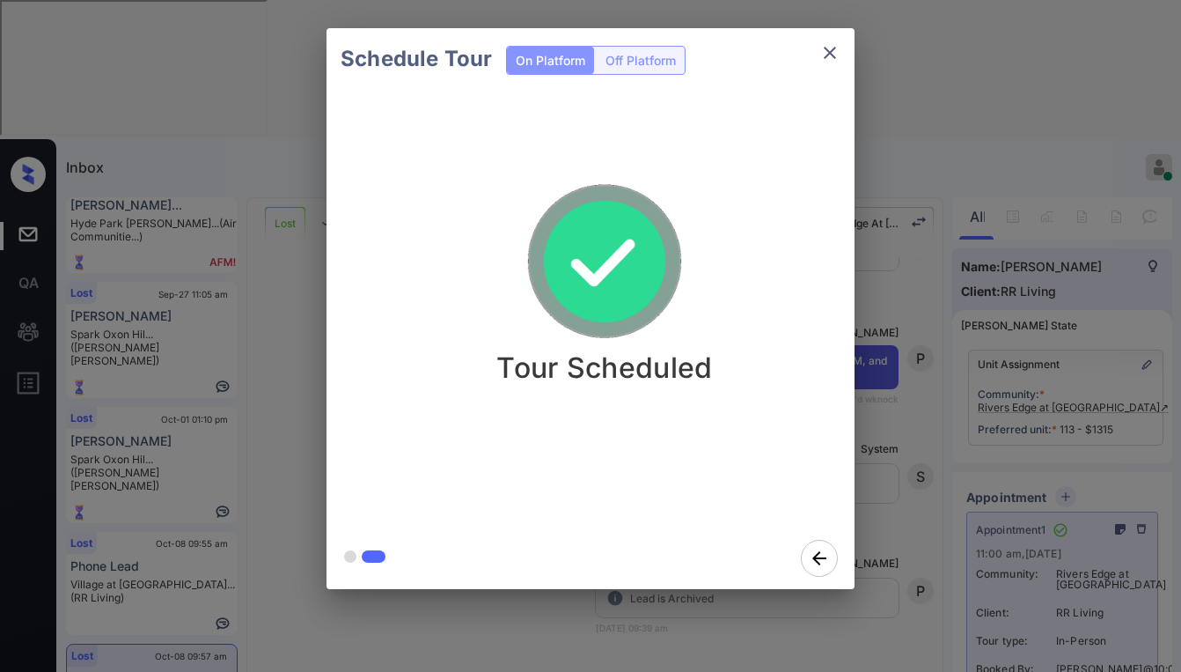
click at [889, 321] on div "Schedule Tour On Platform Off Platform Tour Scheduled" at bounding box center [590, 308] width 1181 height 617
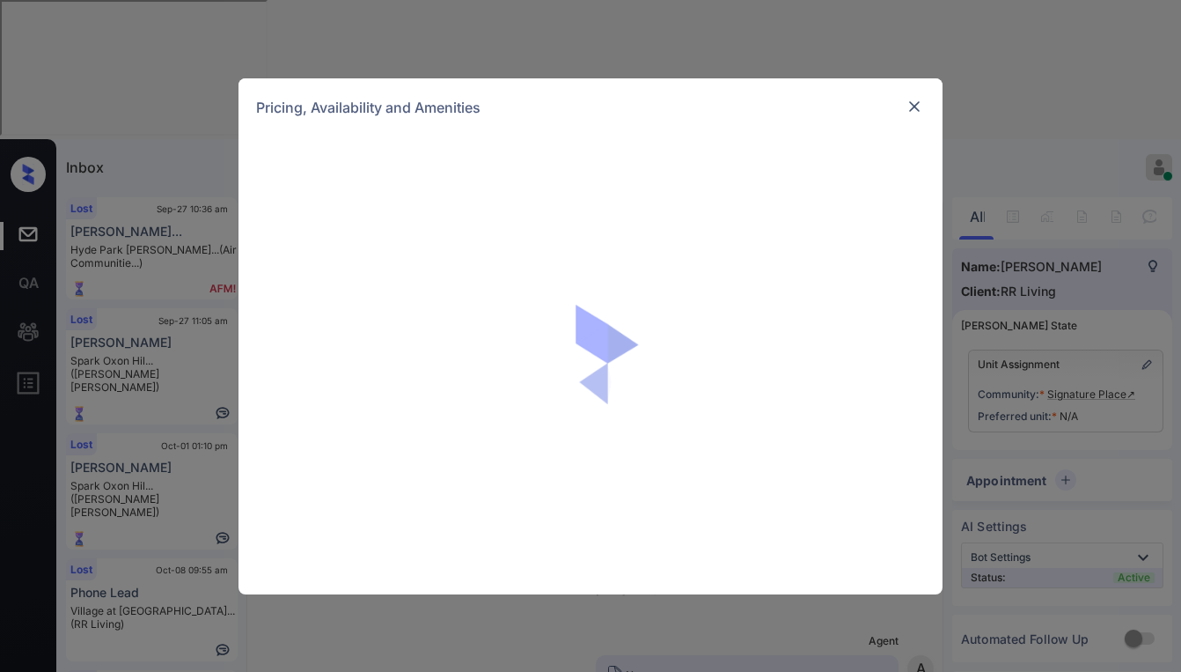
scroll to position [888, 0]
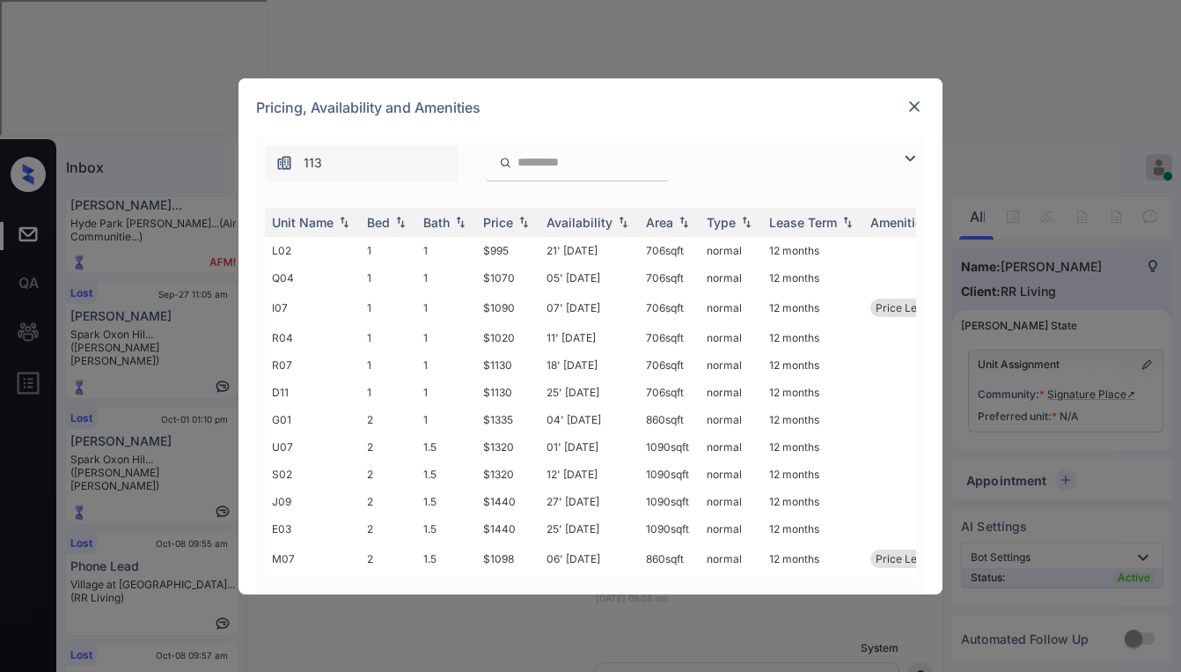
click at [901, 156] on img at bounding box center [910, 158] width 21 height 21
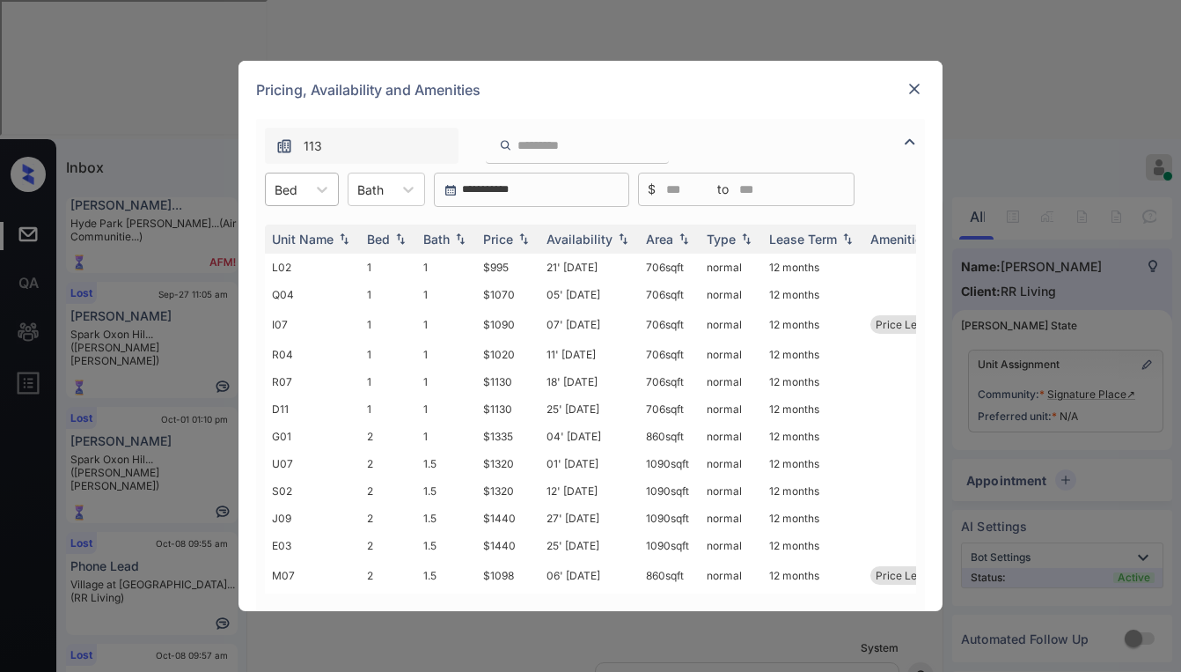
click at [293, 188] on div at bounding box center [286, 189] width 23 height 18
click at [291, 296] on div "3" at bounding box center [302, 296] width 74 height 32
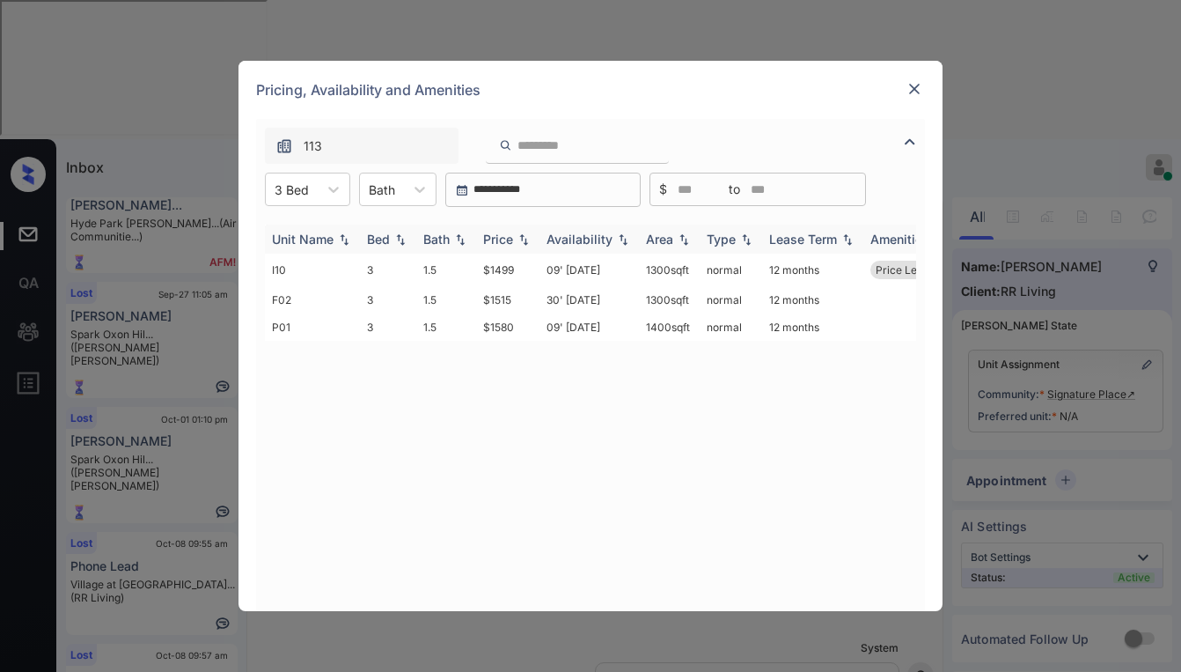
click at [502, 234] on div "Price" at bounding box center [498, 239] width 30 height 15
drag, startPoint x: 546, startPoint y: 579, endPoint x: 562, endPoint y: 581, distance: 15.9
click at [562, 581] on div "Unit Name Bed Bath Price Availability Area Type Lease Term Amenities I10 3 1.5 …" at bounding box center [590, 408] width 651 height 369
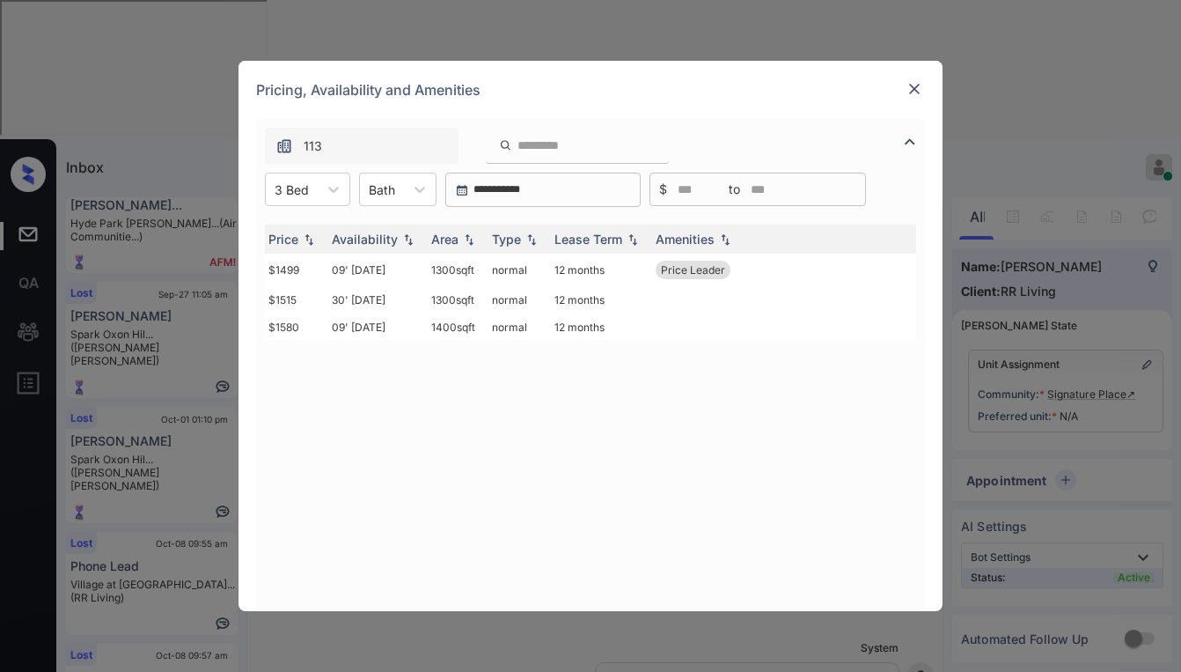
scroll to position [0, 0]
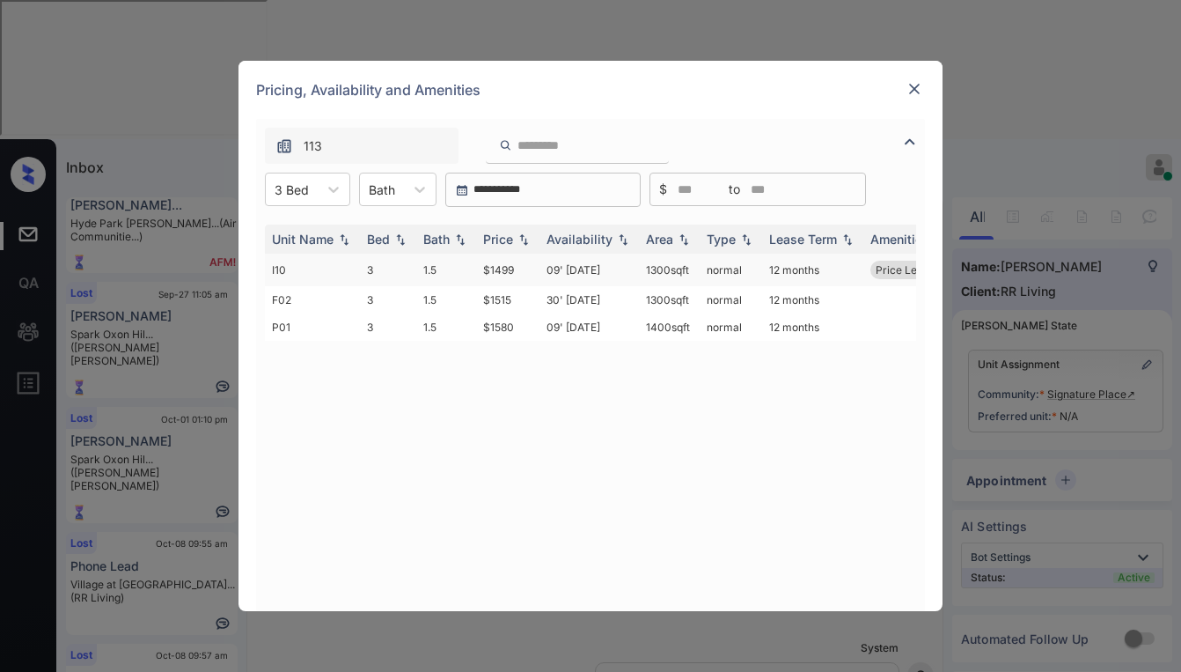
click at [505, 269] on td "$1499" at bounding box center [507, 270] width 63 height 33
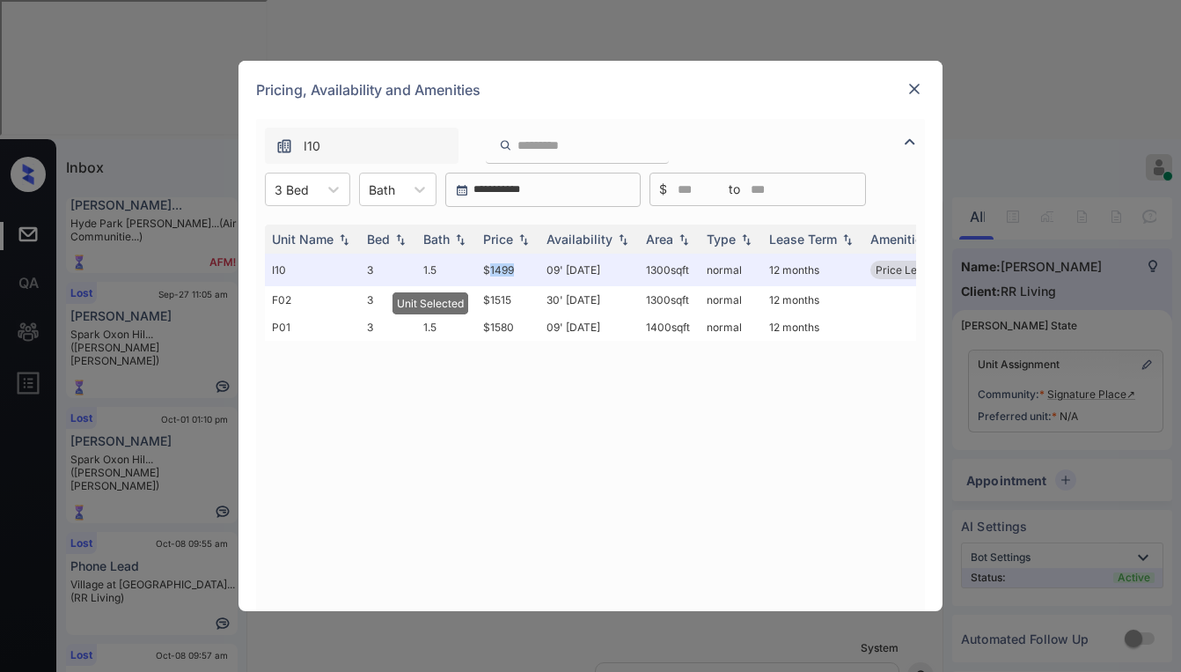
click at [917, 82] on img at bounding box center [915, 89] width 18 height 18
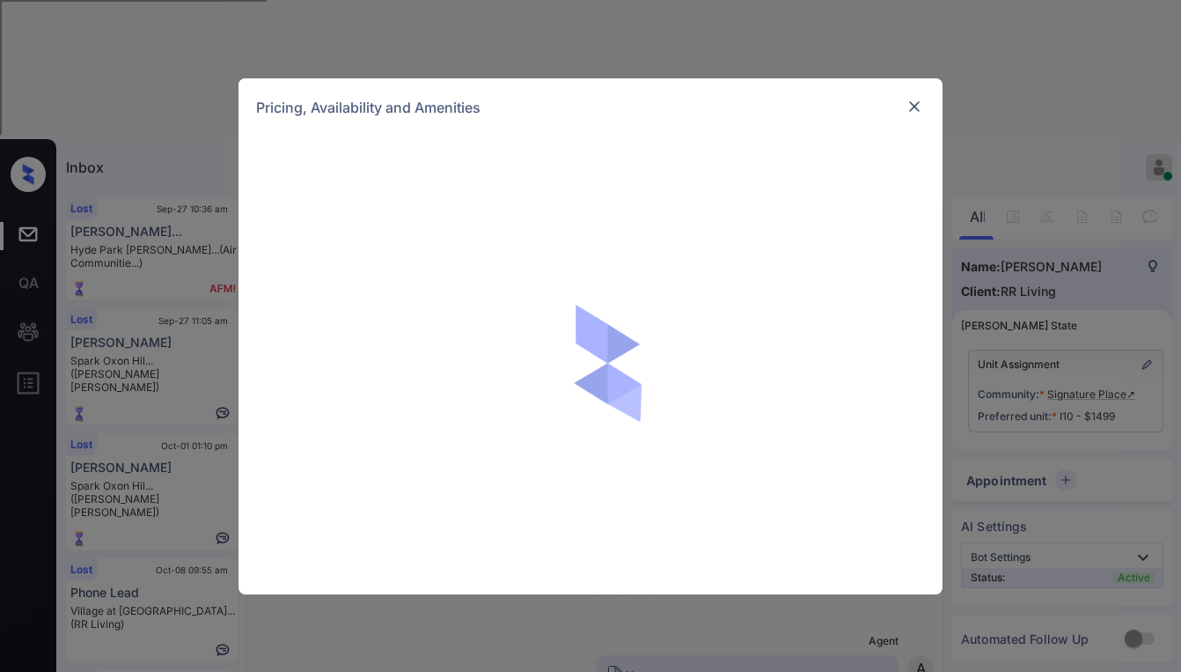
scroll to position [888, 0]
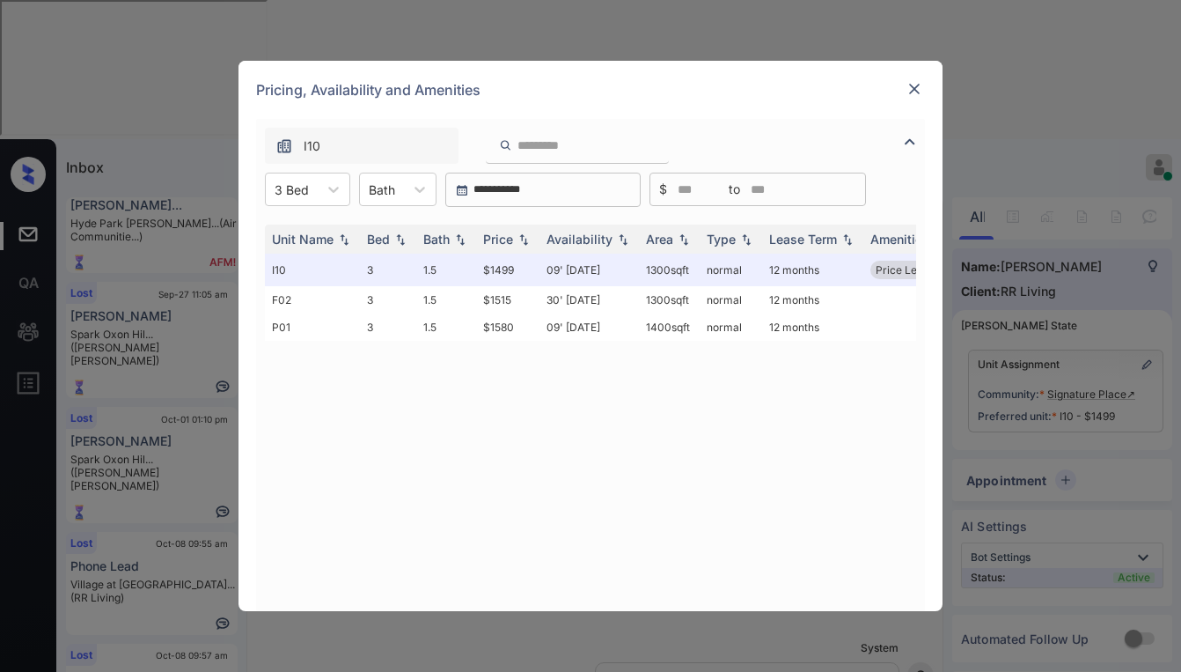
click at [918, 86] on img at bounding box center [915, 89] width 18 height 18
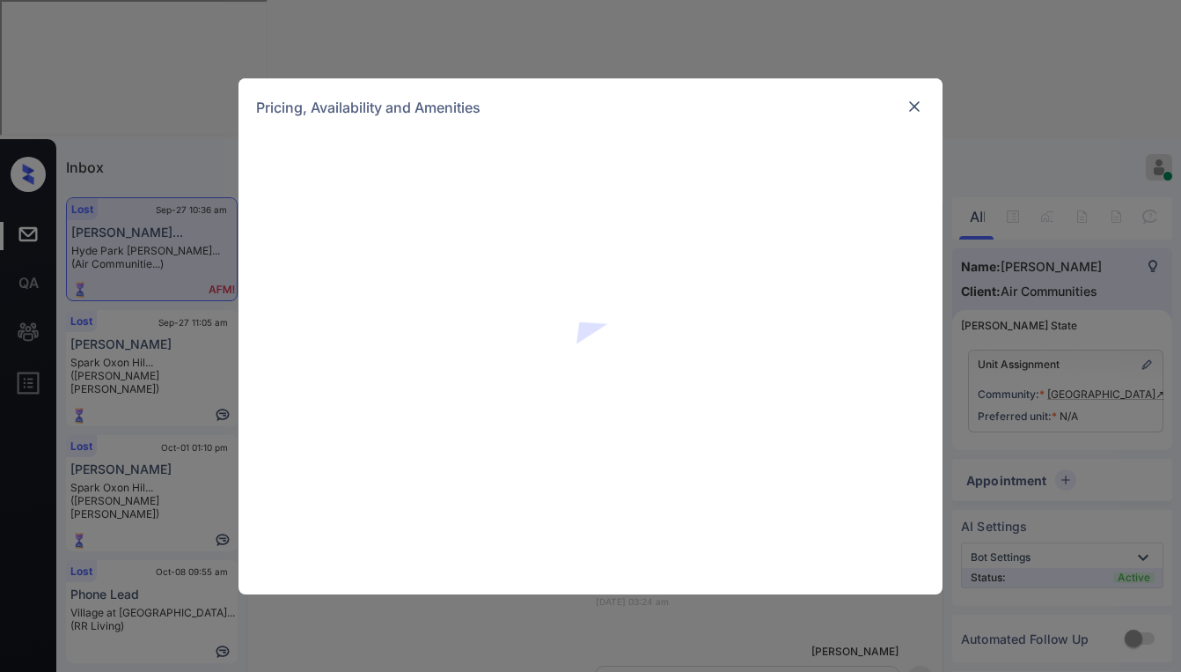
scroll to position [3768, 0]
click at [915, 111] on img at bounding box center [915, 107] width 18 height 18
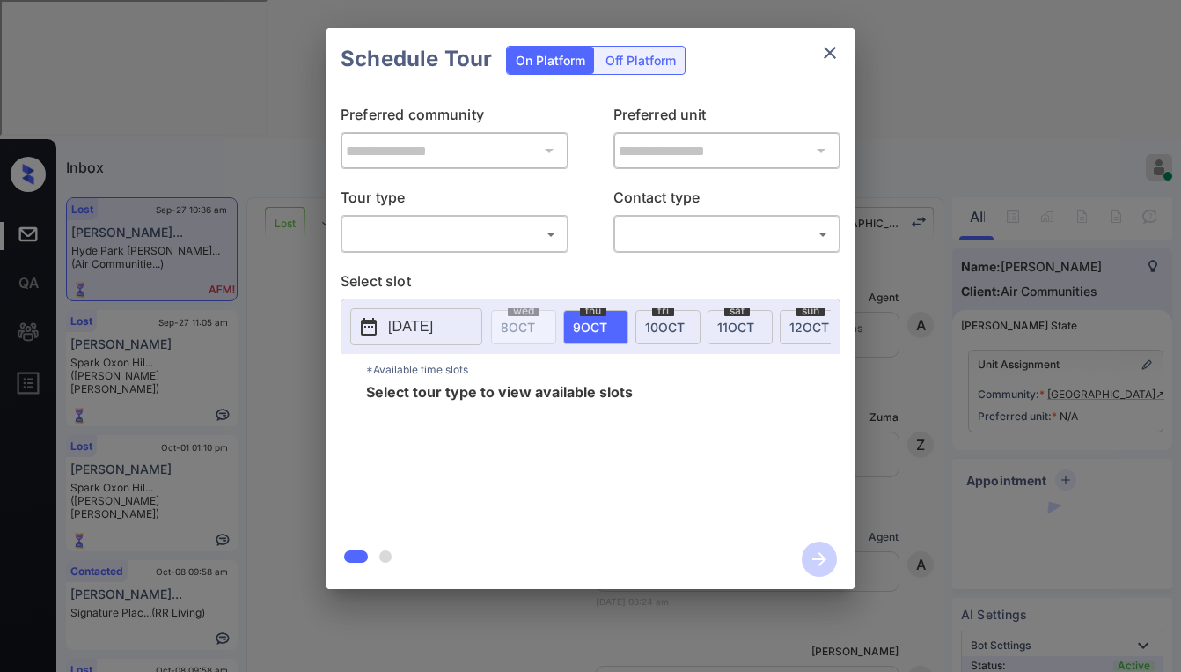
scroll to position [5699, 0]
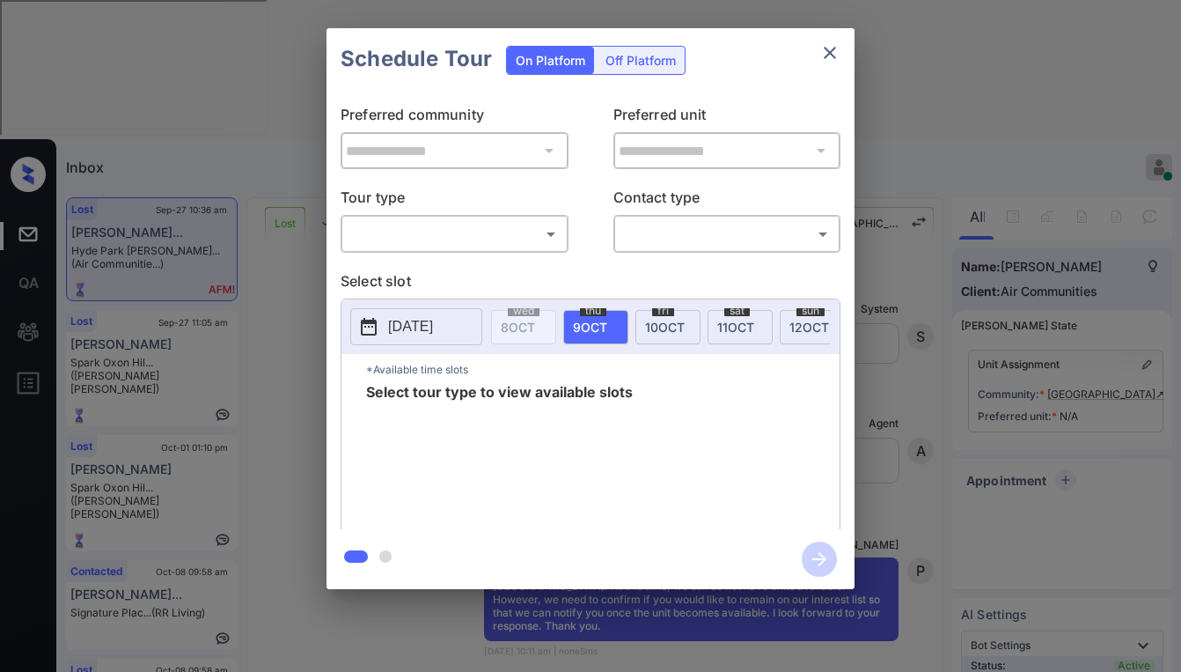
click at [493, 238] on body "Inbox [PERSON_NAME] Online Set yourself offline Set yourself on break Profile S…" at bounding box center [590, 336] width 1181 height 672
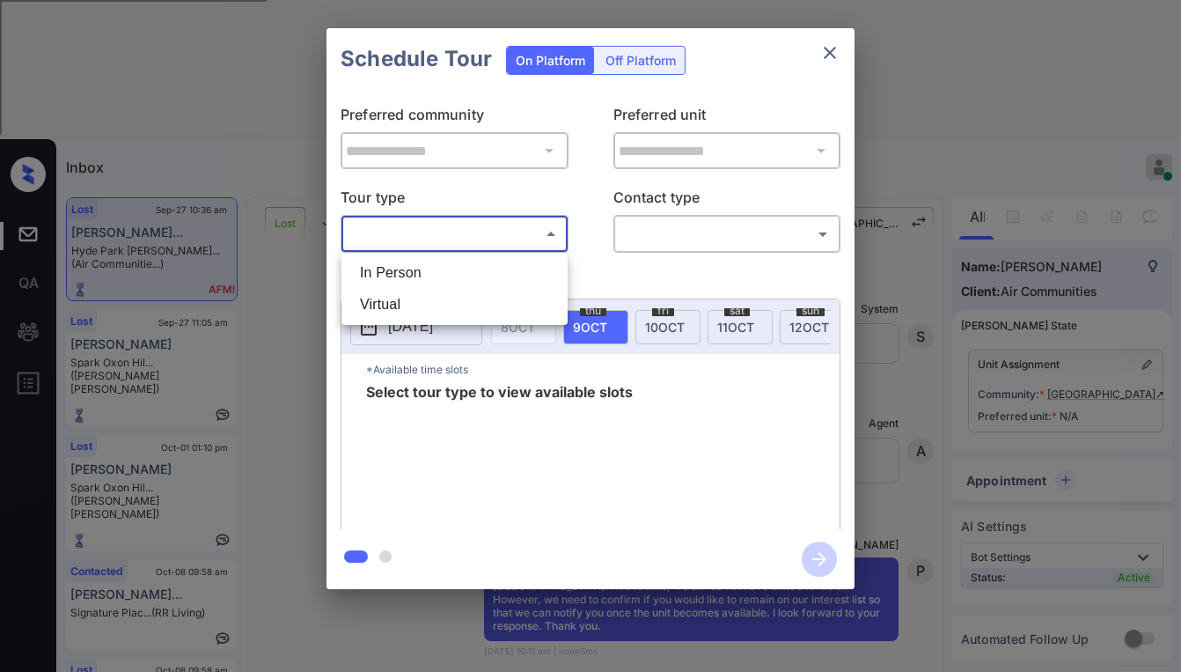
click at [832, 58] on div at bounding box center [590, 336] width 1181 height 672
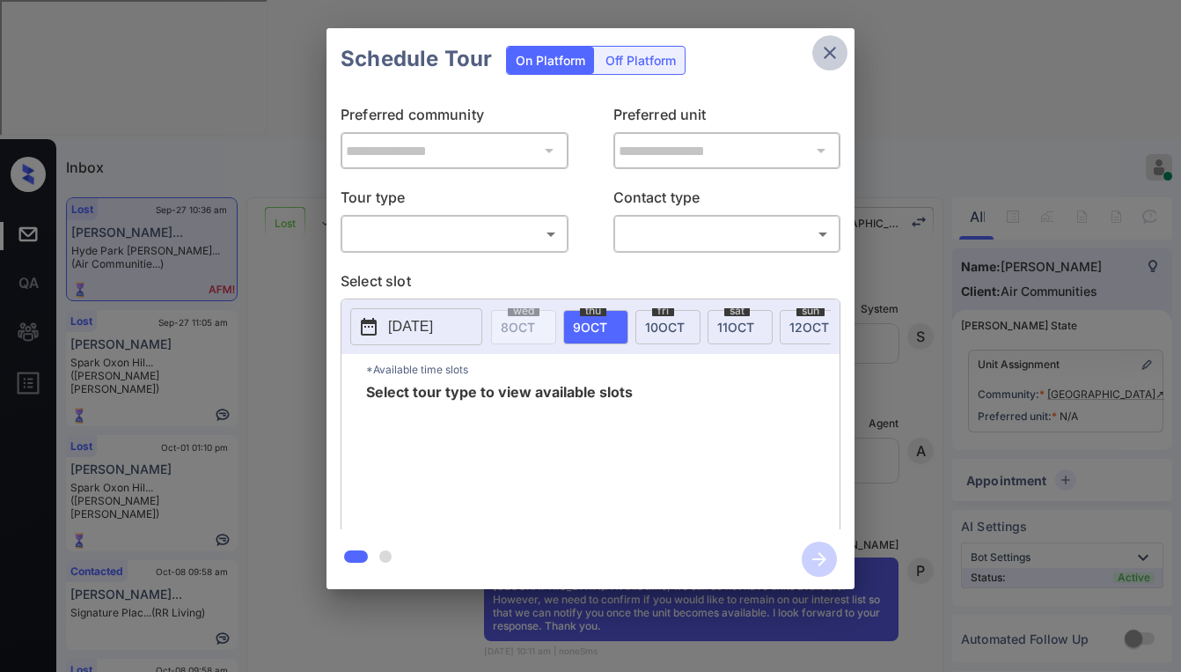
click at [832, 55] on icon "close" at bounding box center [830, 53] width 12 height 12
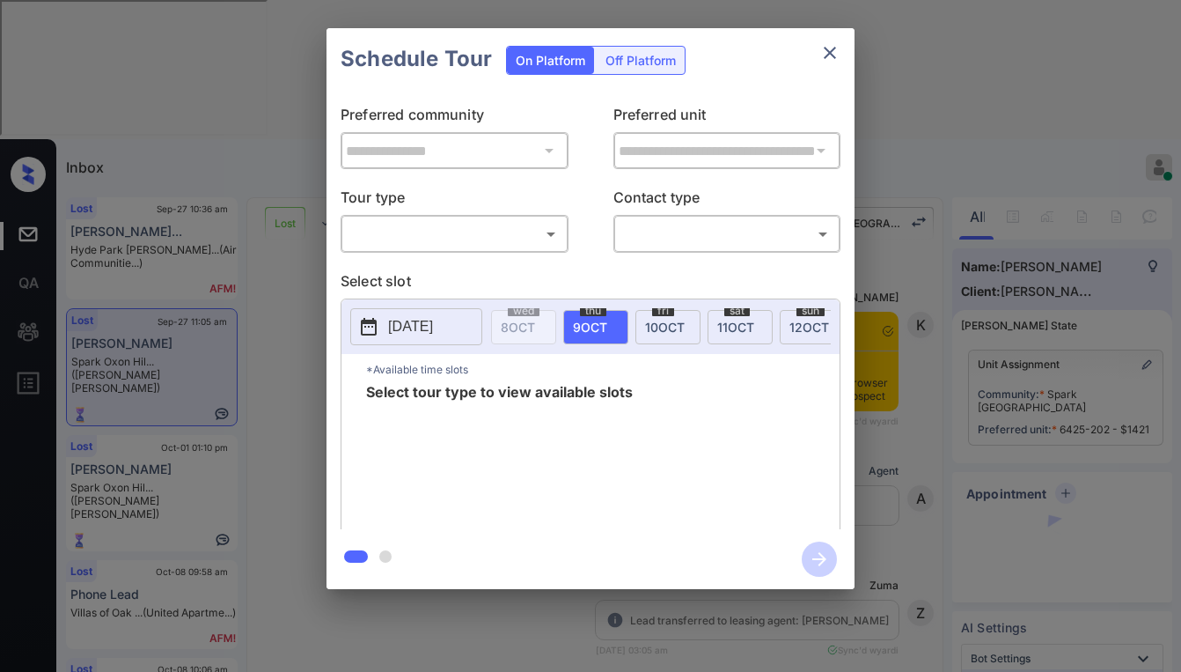
scroll to position [2890, 0]
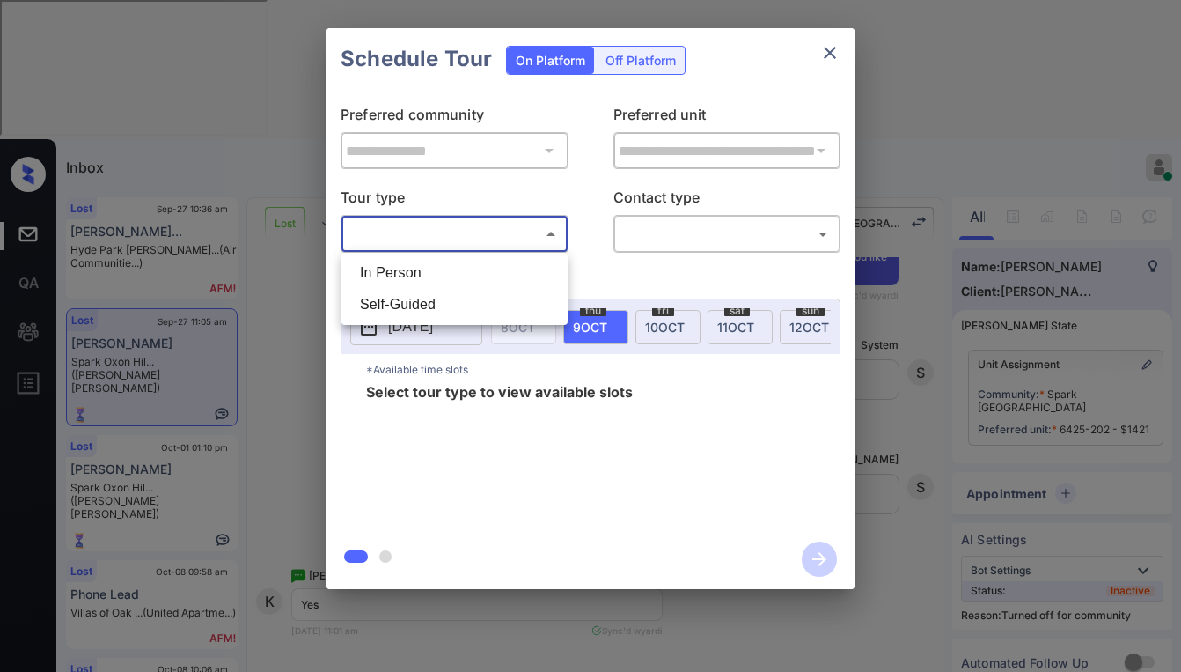
click at [470, 226] on body "Inbox Paolo Gabriel Online Set yourself offline Set yourself on break Profile S…" at bounding box center [590, 336] width 1181 height 672
click at [430, 266] on li "In Person" at bounding box center [454, 273] width 217 height 32
type input "********"
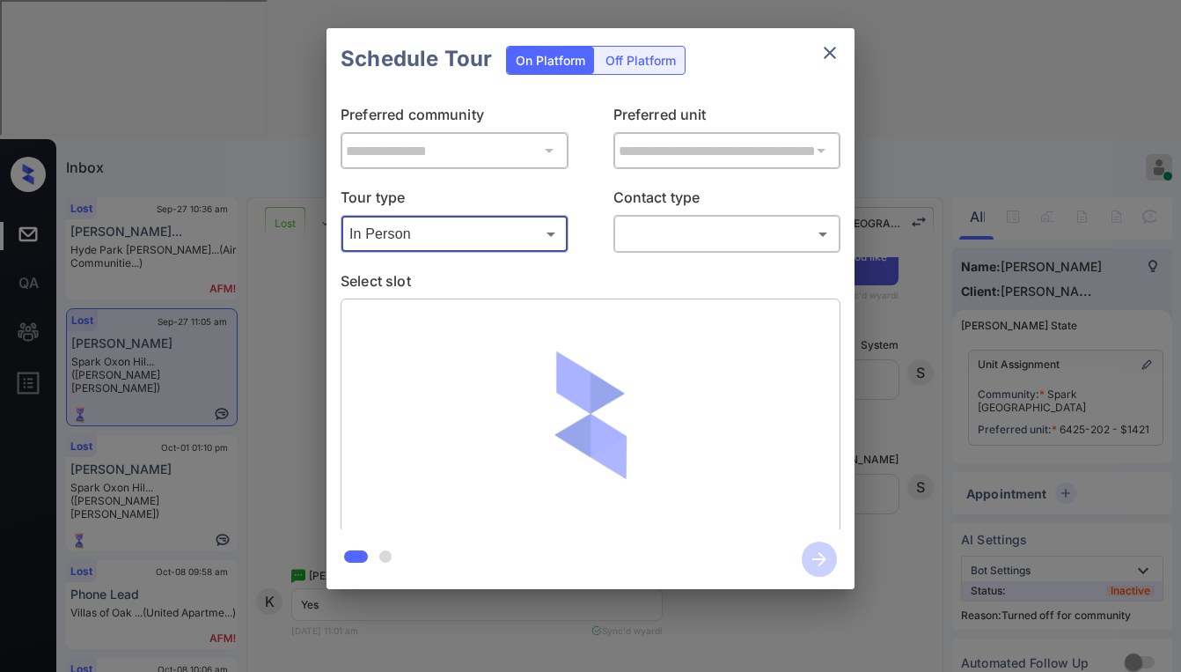
click at [682, 239] on body "Inbox Paolo Gabriel Online Set yourself offline Set yourself on break Profile S…" at bounding box center [590, 336] width 1181 height 672
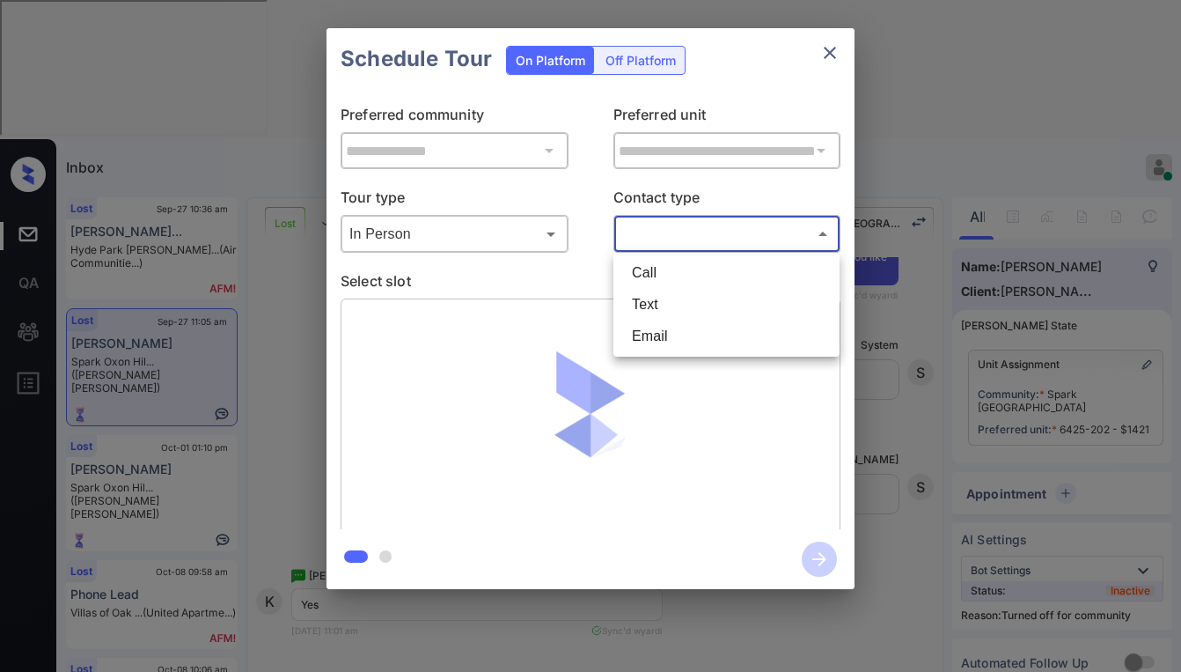
click at [659, 306] on li "Text" at bounding box center [726, 305] width 217 height 32
type input "****"
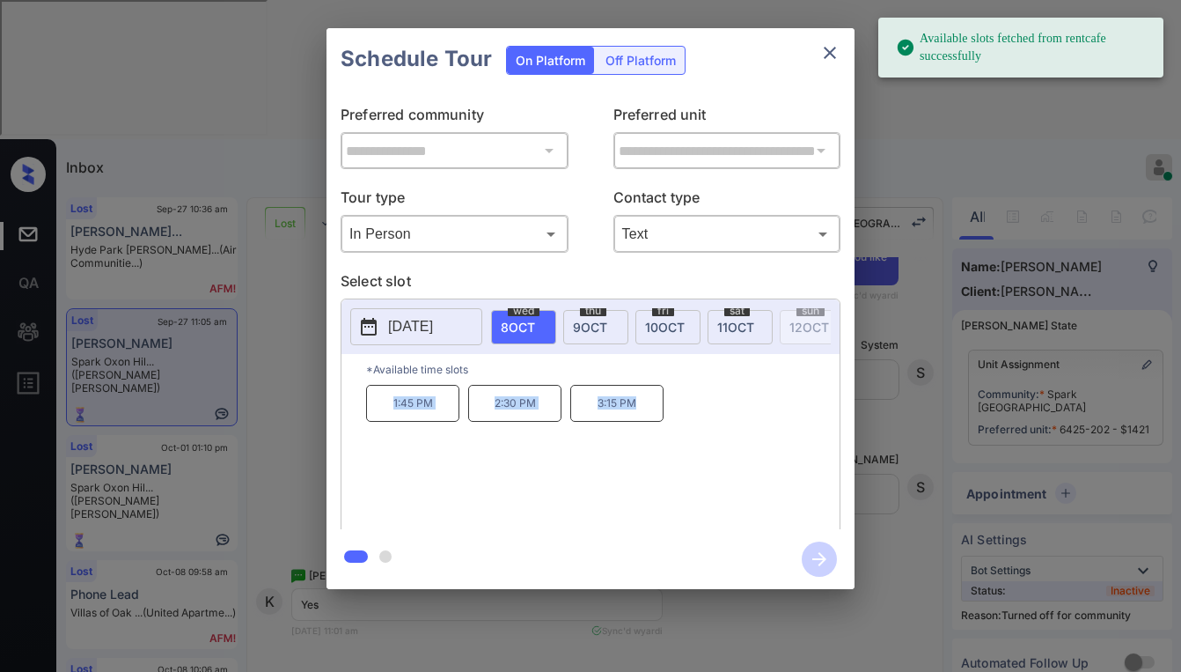
drag, startPoint x: 394, startPoint y: 405, endPoint x: 738, endPoint y: 310, distance: 357.1
click at [668, 430] on div "1:45 PM 2:30 PM 3:15 PM" at bounding box center [603, 455] width 474 height 141
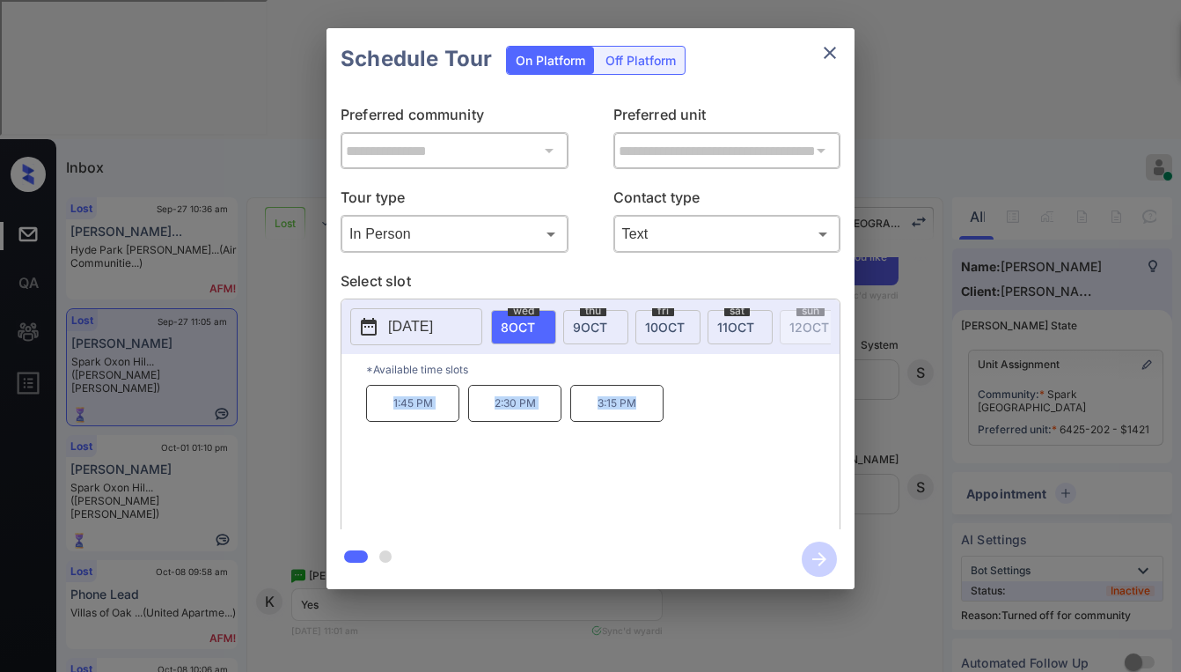
copy div "1:45 PM 2:30 PM 3:15 PM"
click at [835, 53] on icon "close" at bounding box center [830, 52] width 21 height 21
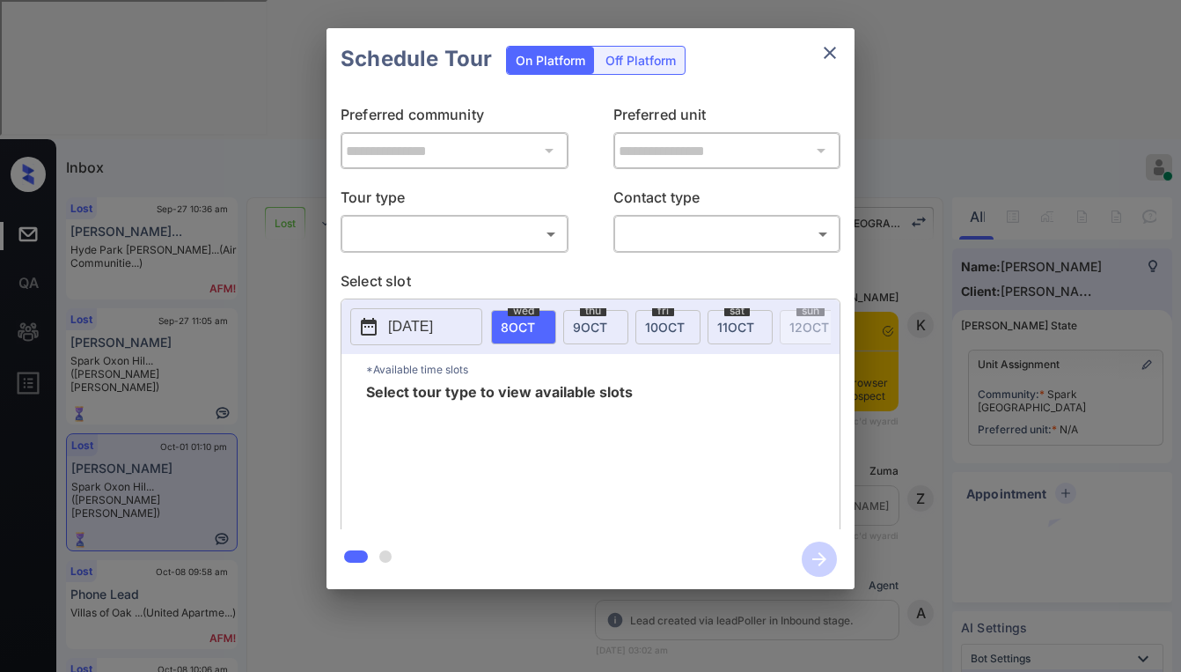
scroll to position [2421, 0]
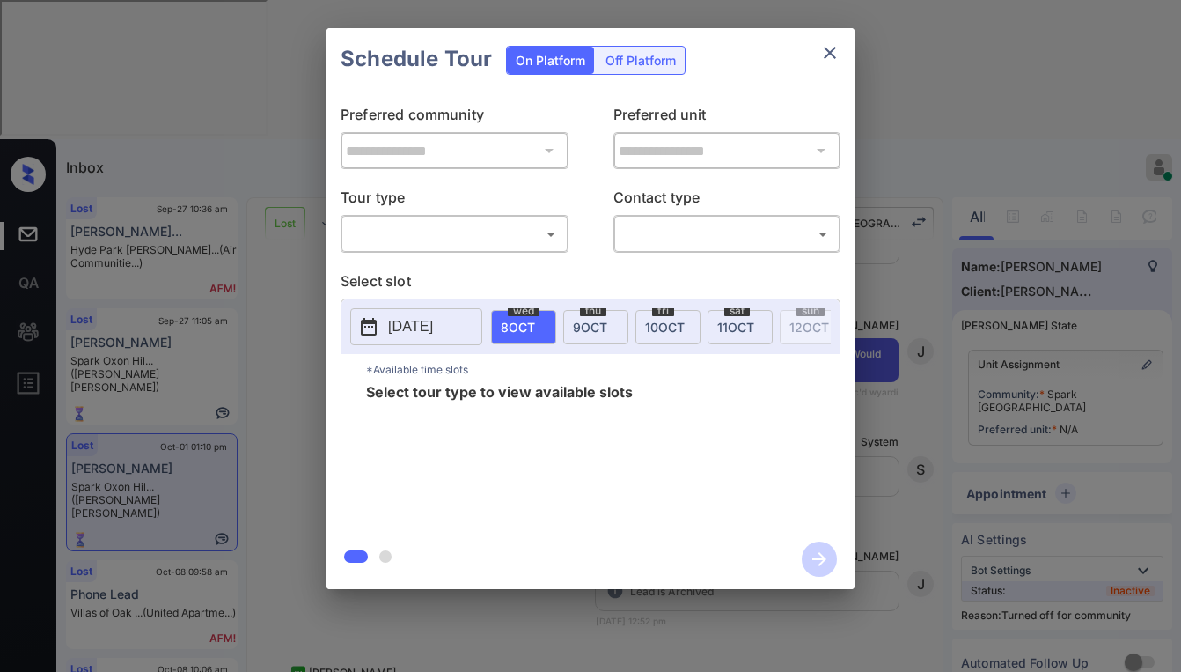
click at [423, 240] on body "Inbox Paolo Gabriel Online Set yourself offline Set yourself on break Profile S…" at bounding box center [590, 336] width 1181 height 672
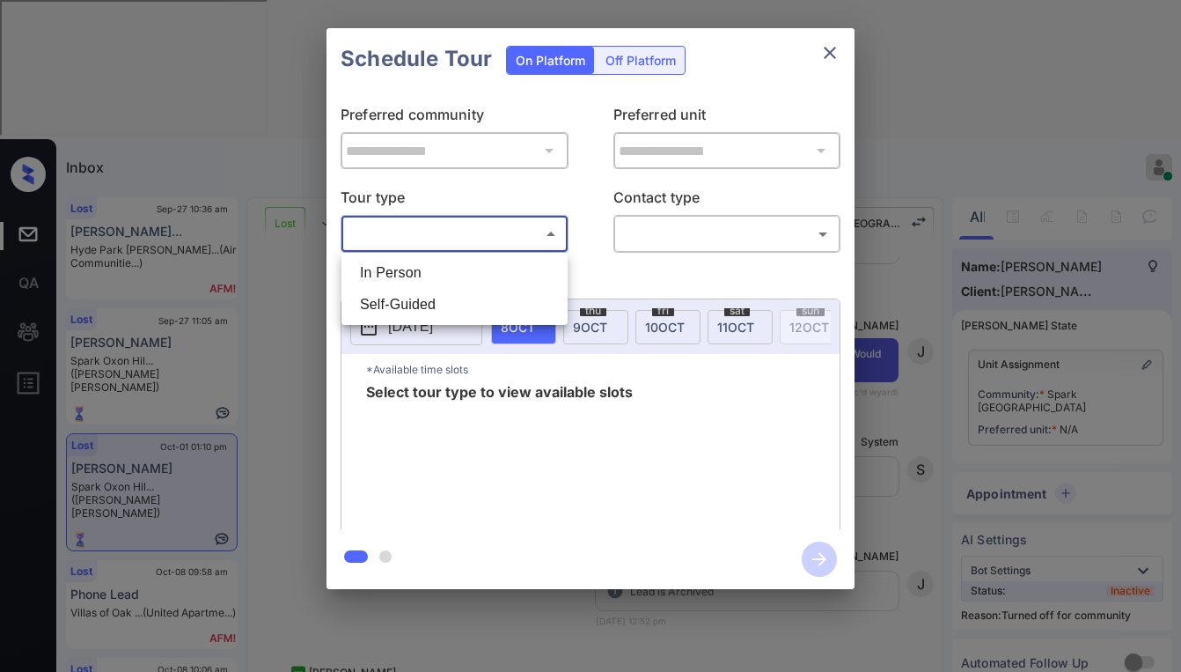
click at [416, 277] on li "In Person" at bounding box center [454, 273] width 217 height 32
type input "********"
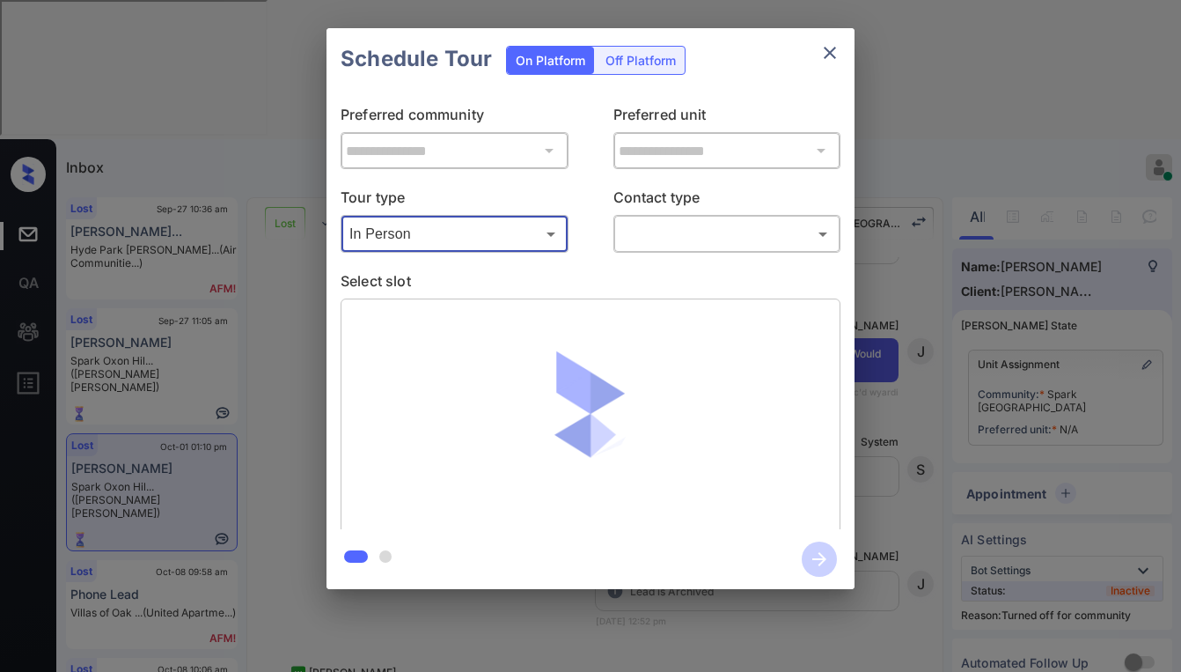
click at [632, 239] on body "Inbox Paolo Gabriel Online Set yourself offline Set yourself on break Profile S…" at bounding box center [590, 336] width 1181 height 672
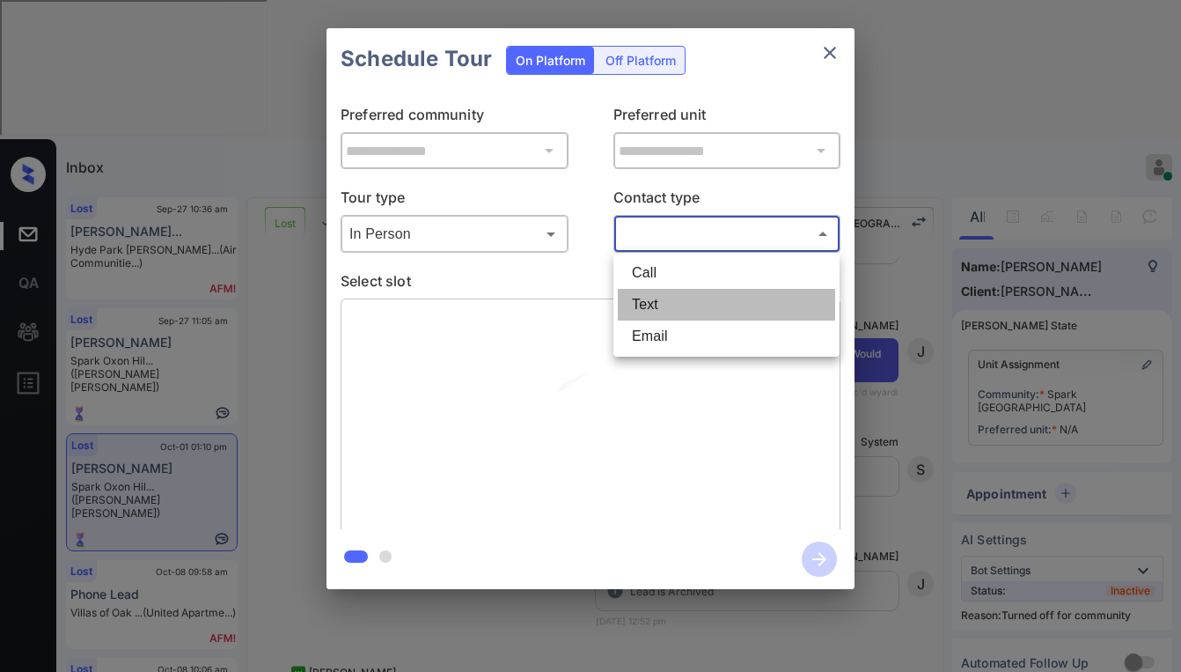
click at [651, 305] on li "Text" at bounding box center [726, 305] width 217 height 32
type input "****"
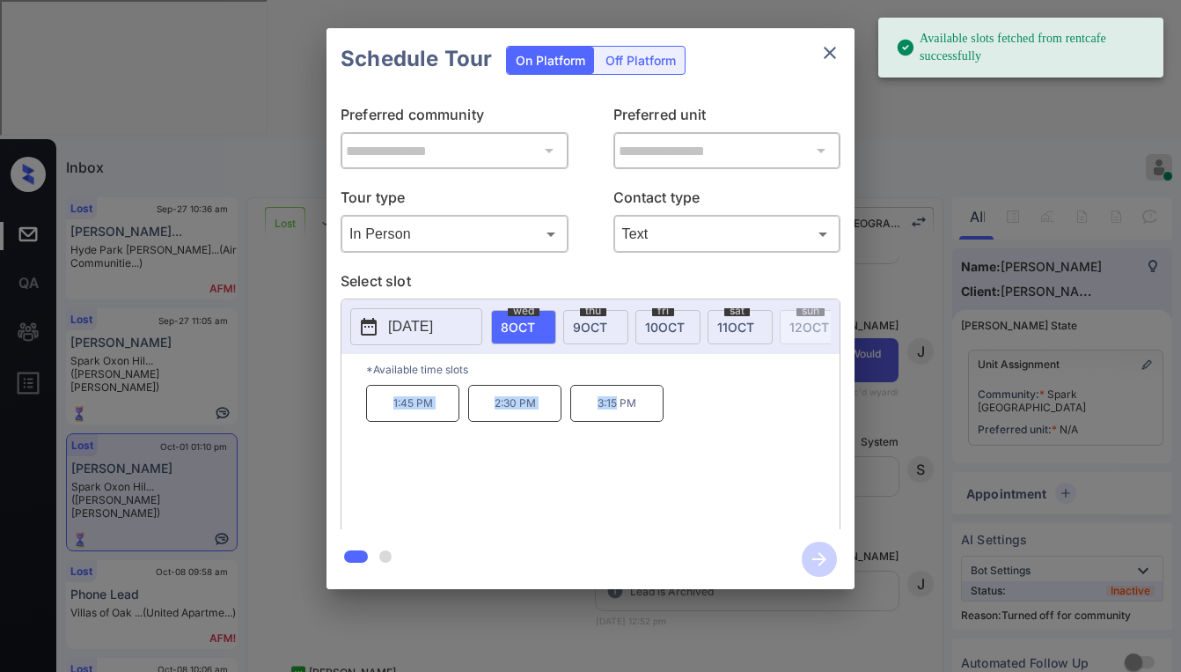
drag, startPoint x: 455, startPoint y: 419, endPoint x: 617, endPoint y: 432, distance: 162.5
click at [617, 432] on div "1:45 PM 2:30 PM 3:15 PM" at bounding box center [603, 455] width 474 height 141
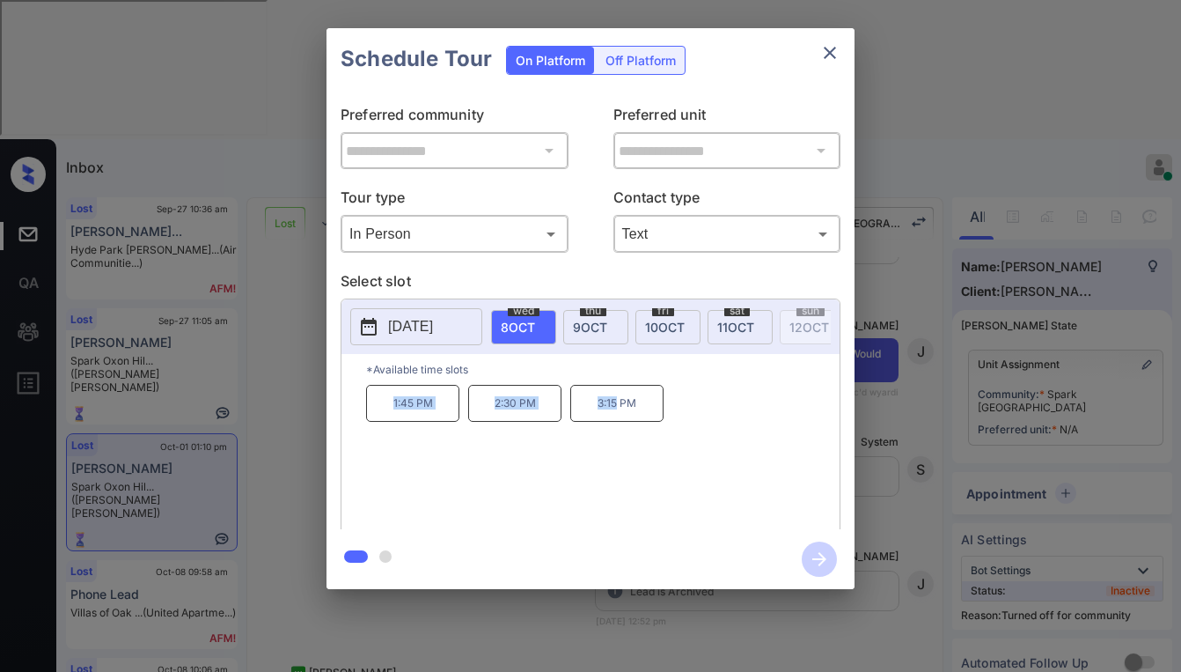
click at [837, 44] on icon "close" at bounding box center [830, 52] width 21 height 21
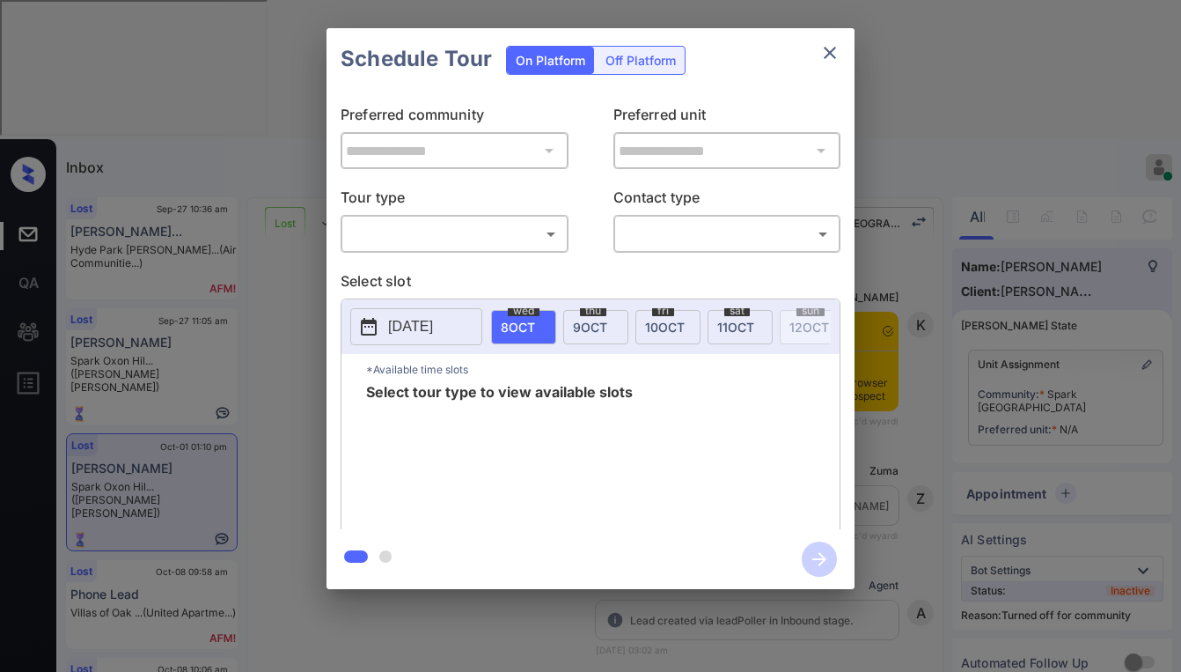
scroll to position [3037, 0]
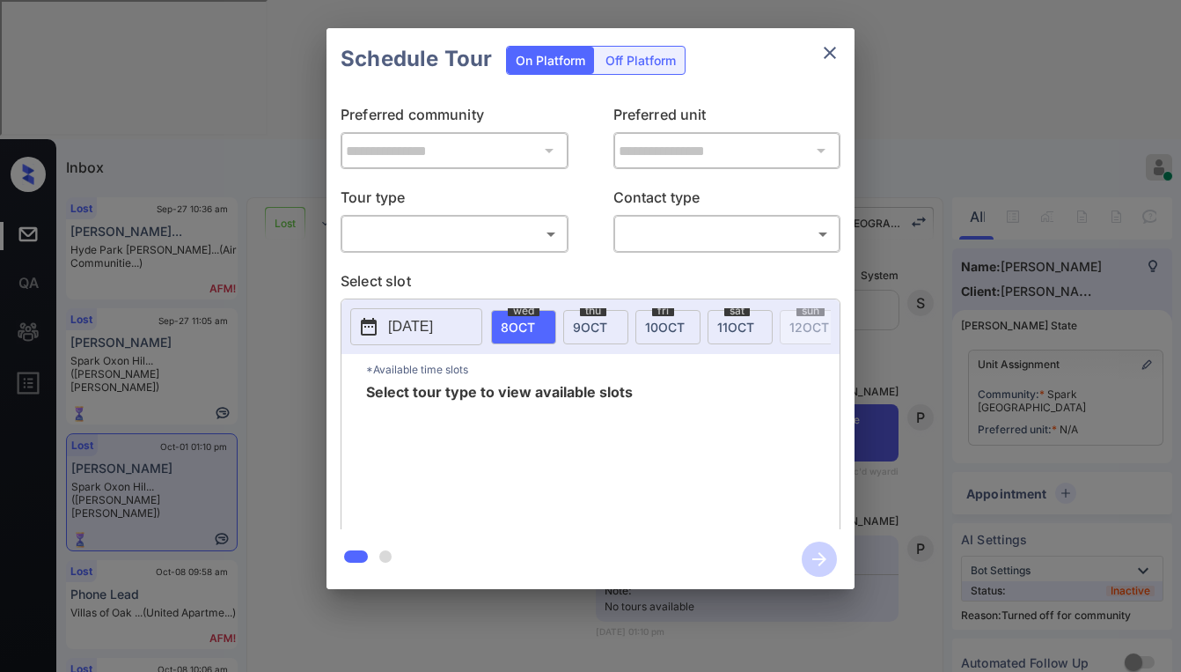
click at [452, 224] on body "Inbox Paolo Gabriel Online Set yourself offline Set yourself on break Profile S…" at bounding box center [590, 336] width 1181 height 672
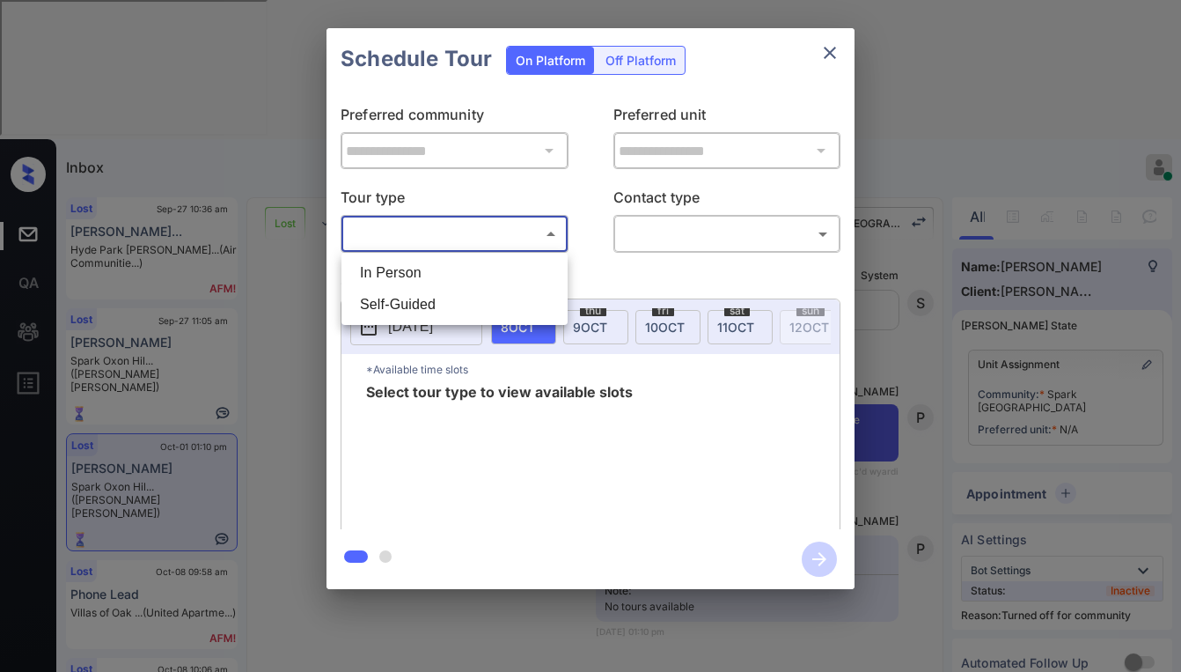
drag, startPoint x: 414, startPoint y: 267, endPoint x: 641, endPoint y: 239, distance: 228.8
click at [435, 268] on li "In Person" at bounding box center [454, 273] width 217 height 32
type input "********"
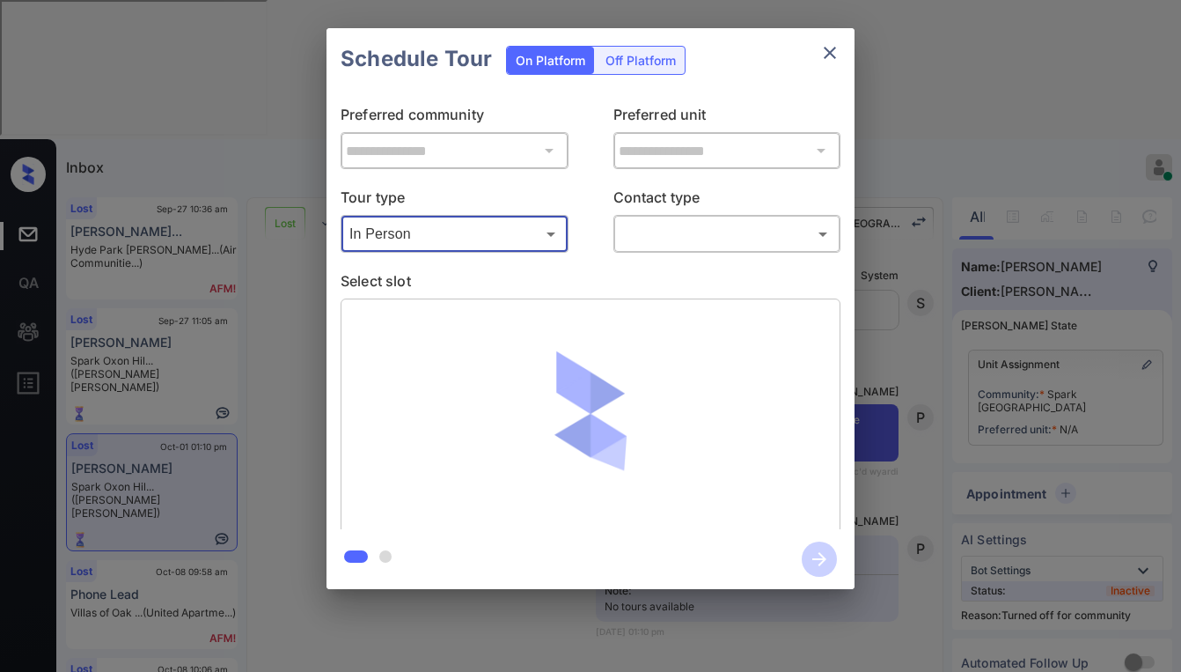
click at [703, 234] on body "Inbox Paolo Gabriel Online Set yourself offline Set yourself on break Profile S…" at bounding box center [590, 336] width 1181 height 672
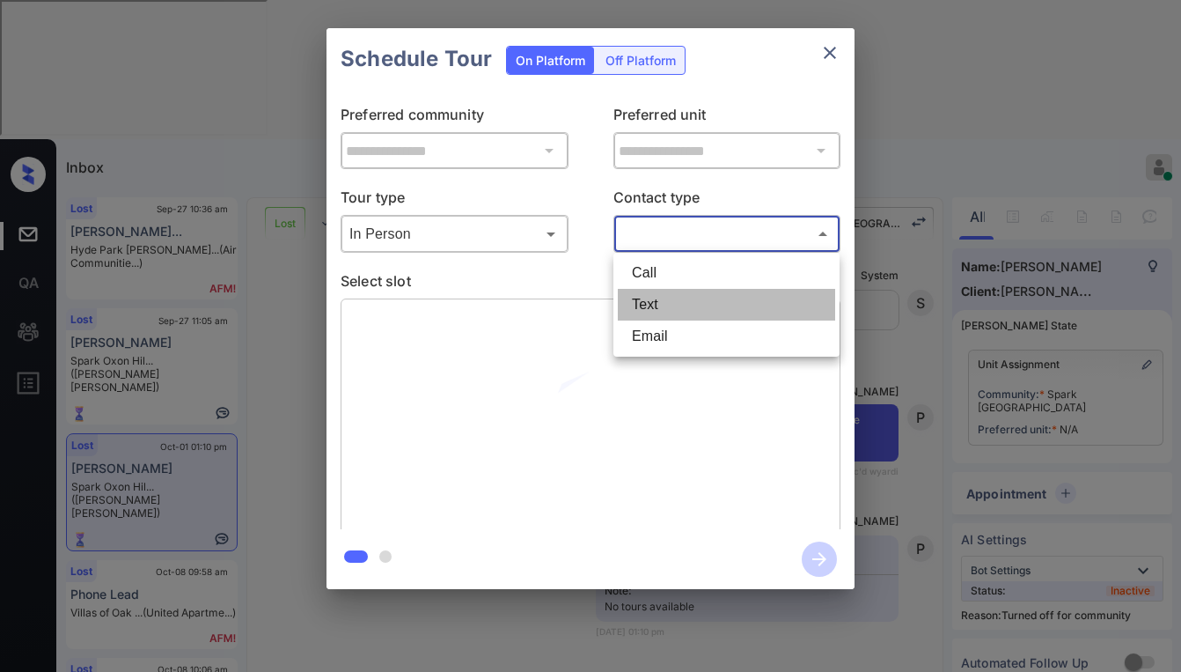
click at [674, 299] on li "Text" at bounding box center [726, 305] width 217 height 32
type input "****"
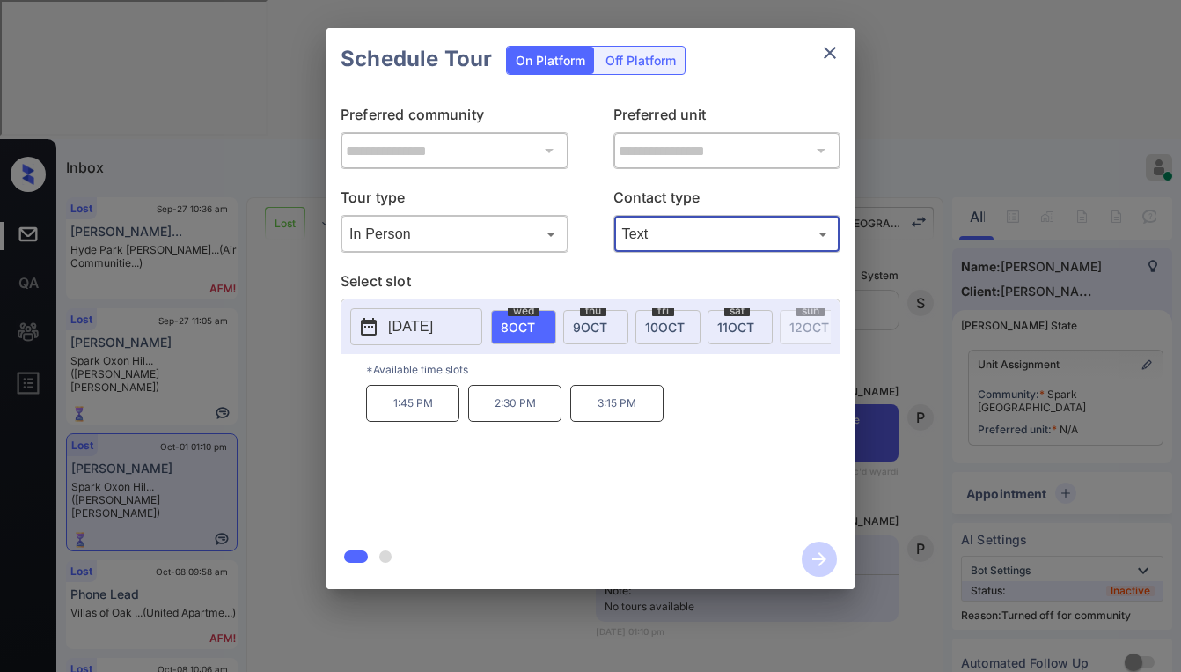
click at [831, 47] on icon "close" at bounding box center [830, 52] width 21 height 21
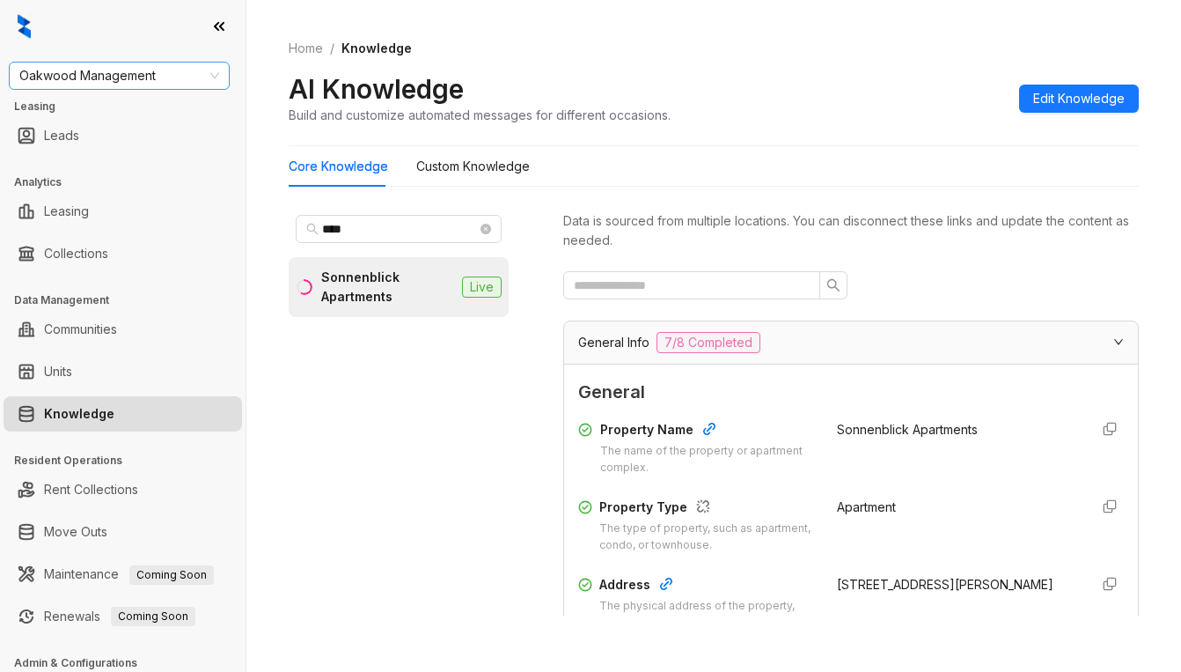
scroll to position [88, 0]
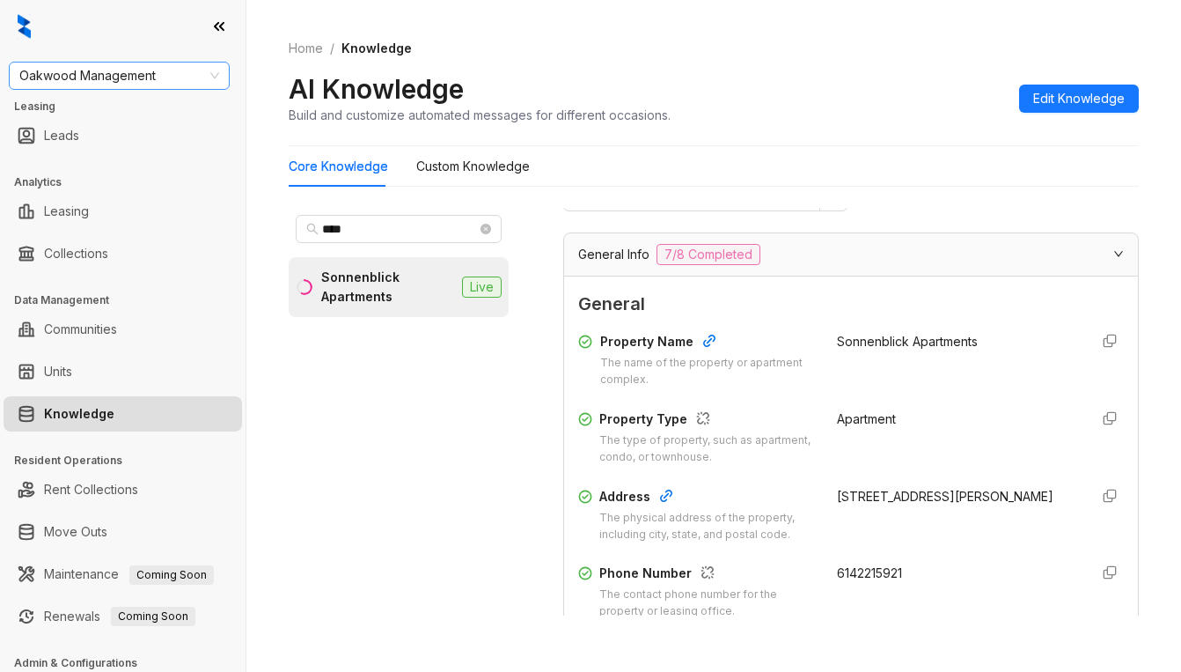
click at [181, 85] on span "Oakwood Management" at bounding box center [119, 76] width 200 height 26
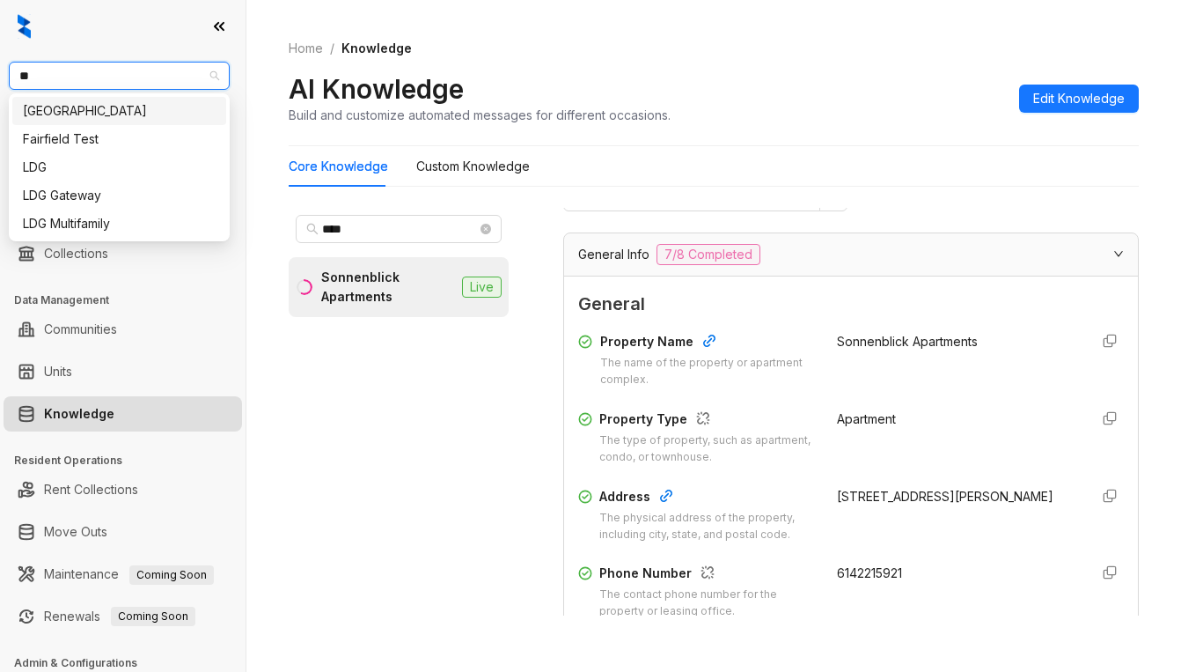
type input "***"
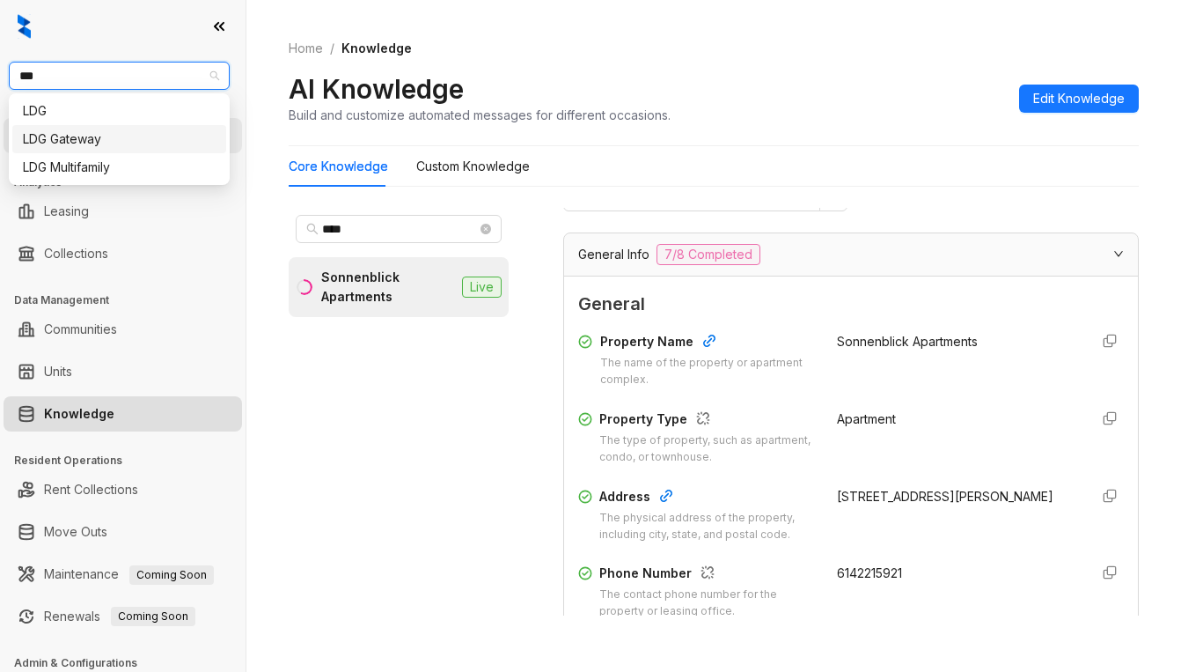
drag, startPoint x: 124, startPoint y: 135, endPoint x: 123, endPoint y: 122, distance: 12.4
click at [124, 136] on div "LDG Gateway" at bounding box center [119, 138] width 193 height 19
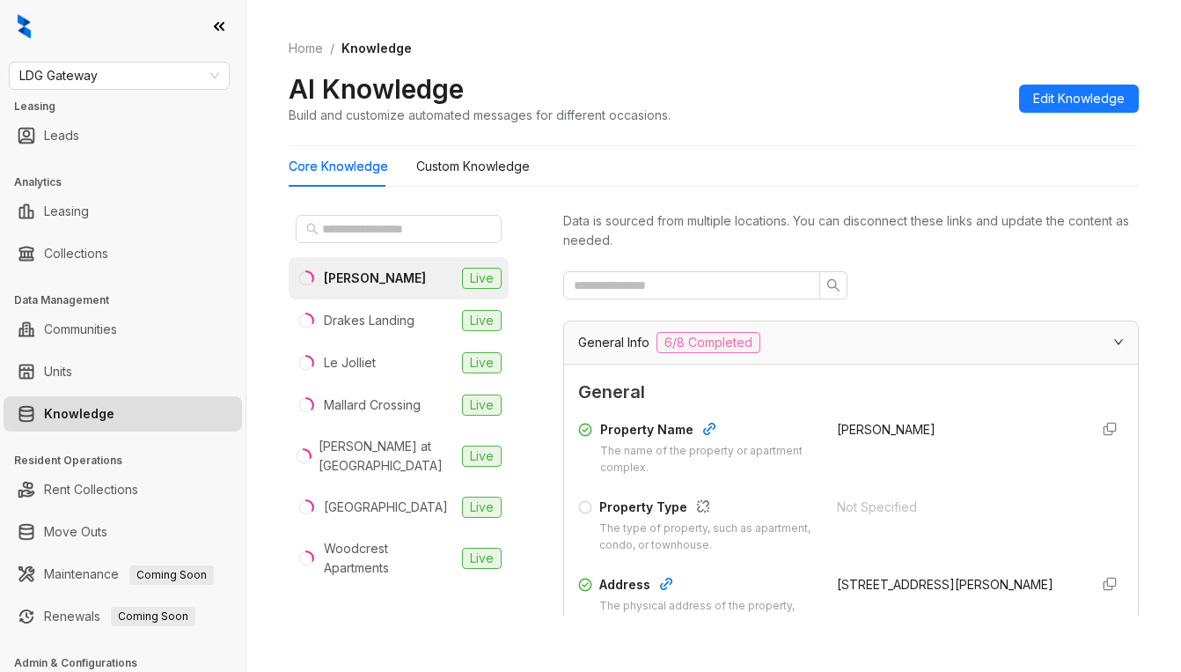
drag, startPoint x: 921, startPoint y: 48, endPoint x: 869, endPoint y: 70, distance: 56.1
click at [921, 48] on ol "Home / Knowledge" at bounding box center [714, 48] width 850 height 19
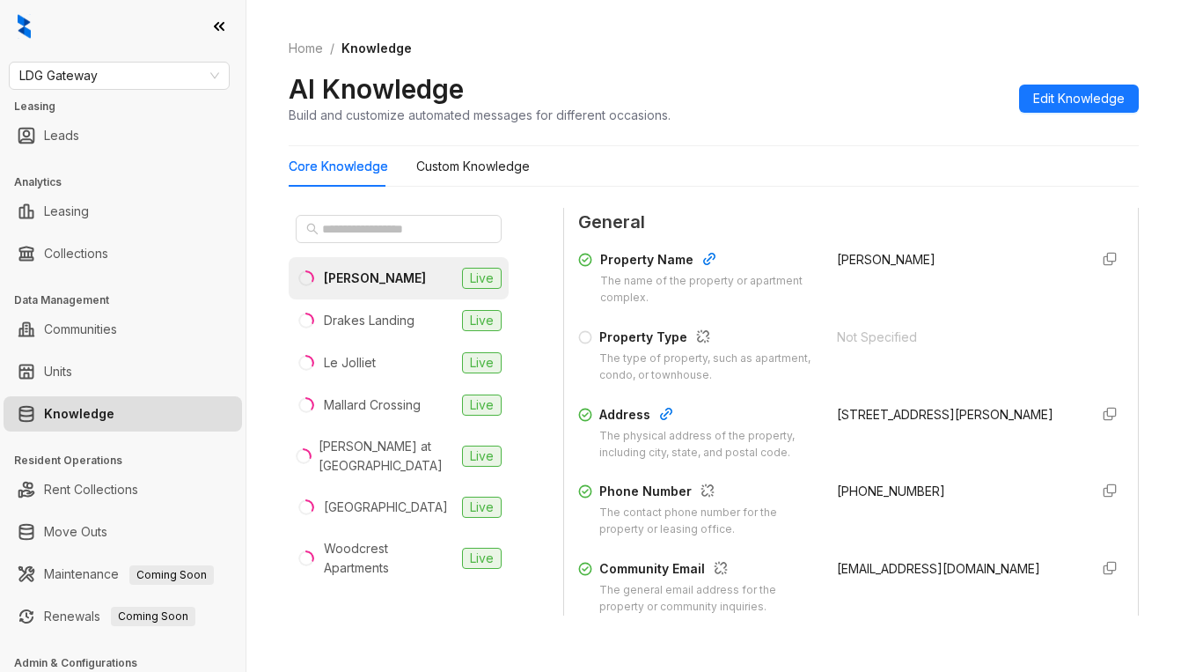
scroll to position [176, 0]
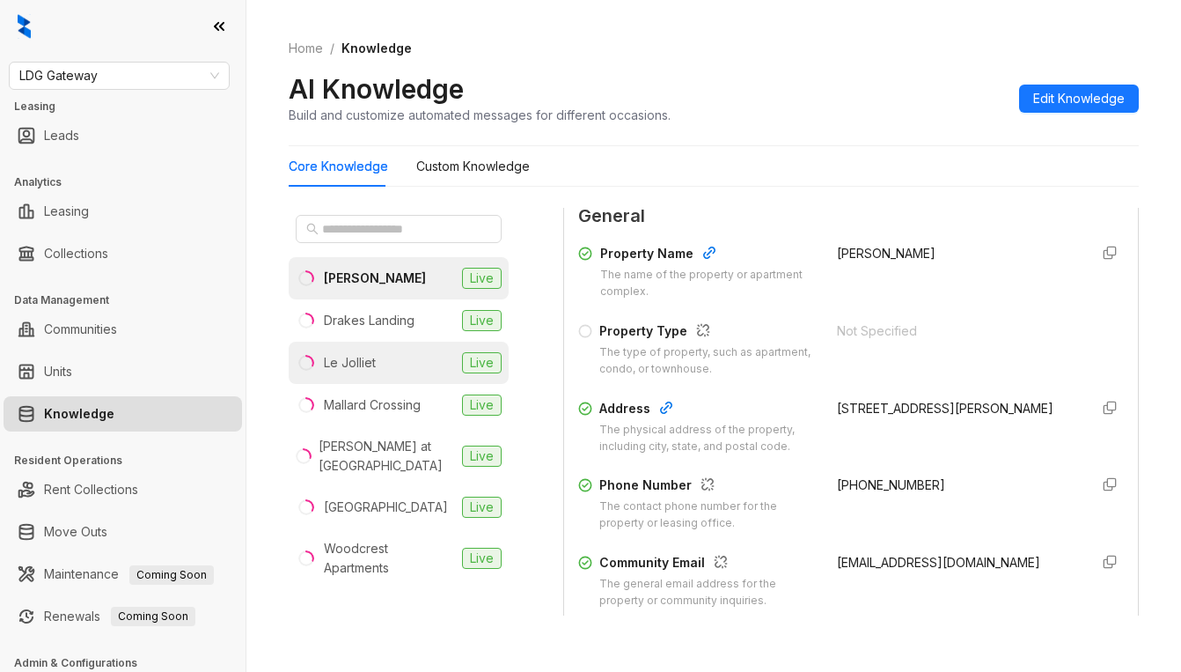
click at [388, 361] on li "Le Jolliet Live" at bounding box center [399, 363] width 220 height 42
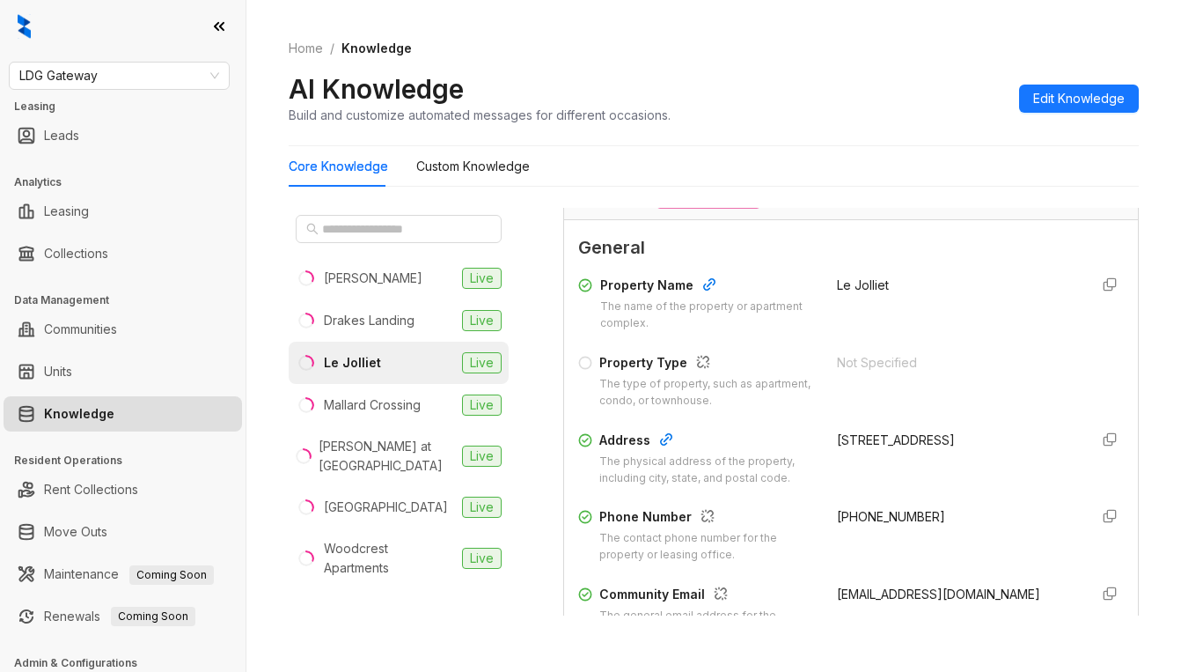
scroll to position [176, 0]
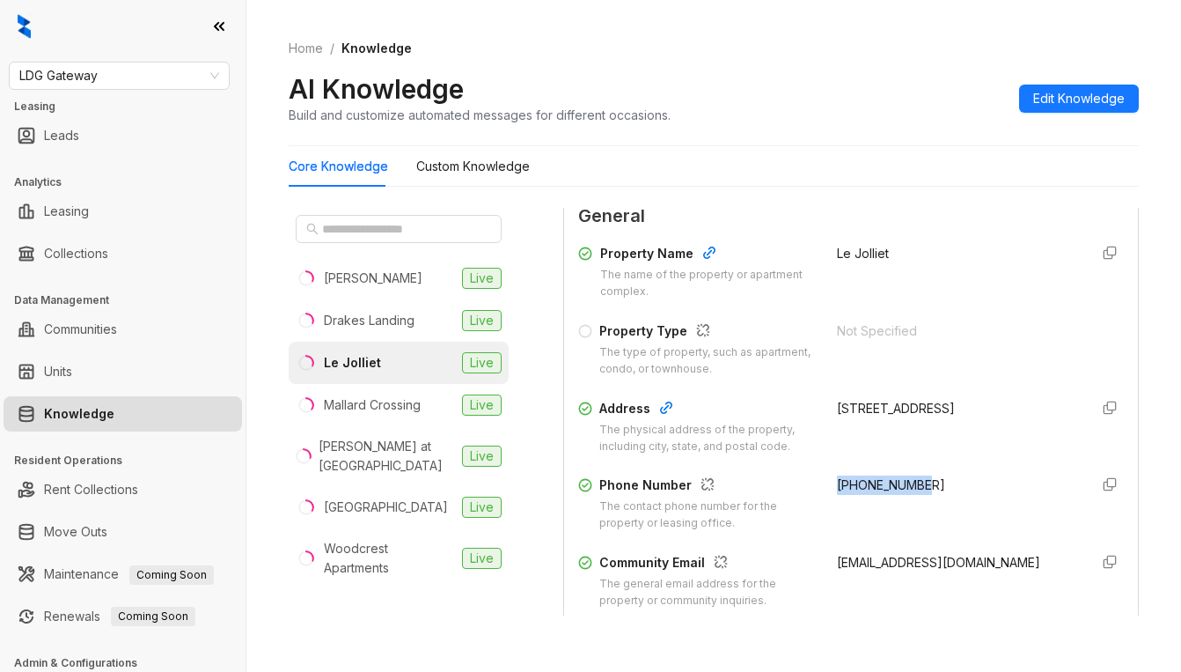
drag, startPoint x: 814, startPoint y: 489, endPoint x: 907, endPoint y: 492, distance: 92.5
click at [907, 492] on div "Phone Number The contact phone number for the property or leasing office. [PHON…" at bounding box center [851, 503] width 546 height 56
copy span "[PHONE_NUMBER]"
click at [153, 68] on span "LDG Gateway" at bounding box center [119, 76] width 200 height 26
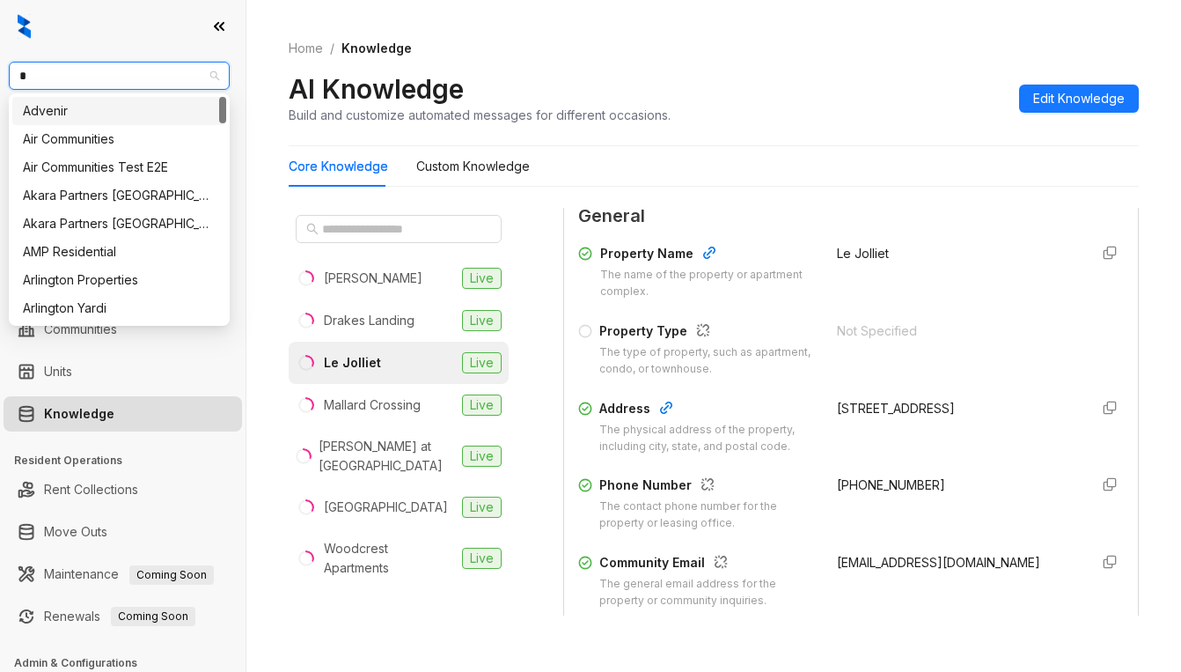
type input "**"
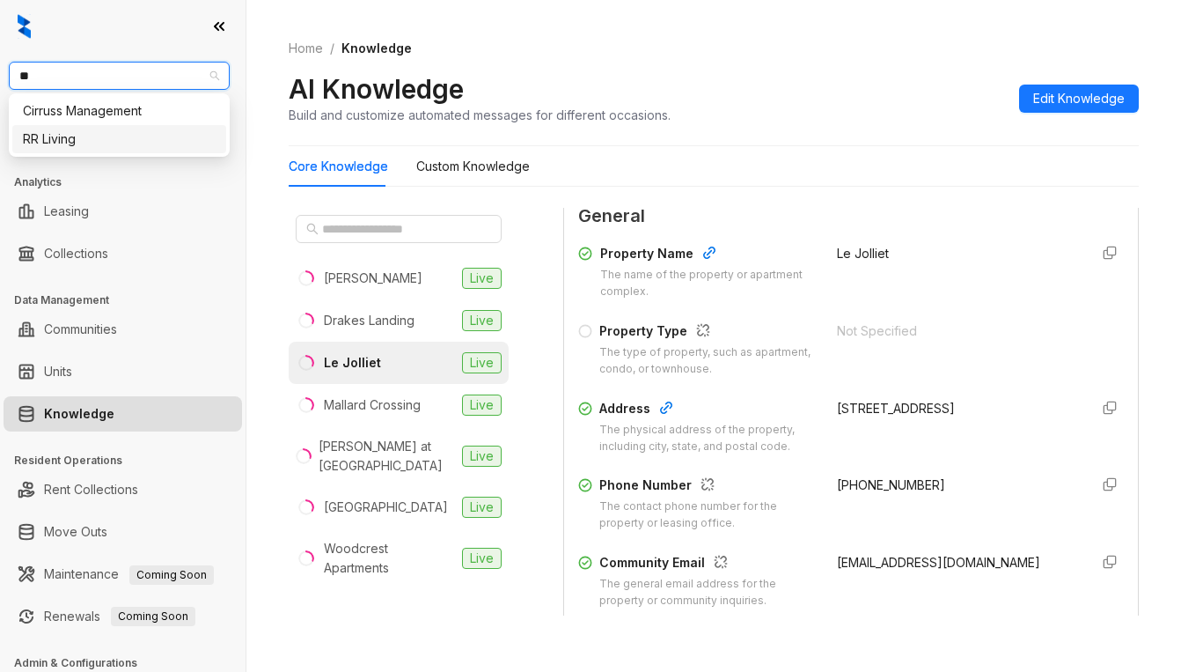
click at [138, 143] on div "RR Living" at bounding box center [119, 138] width 193 height 19
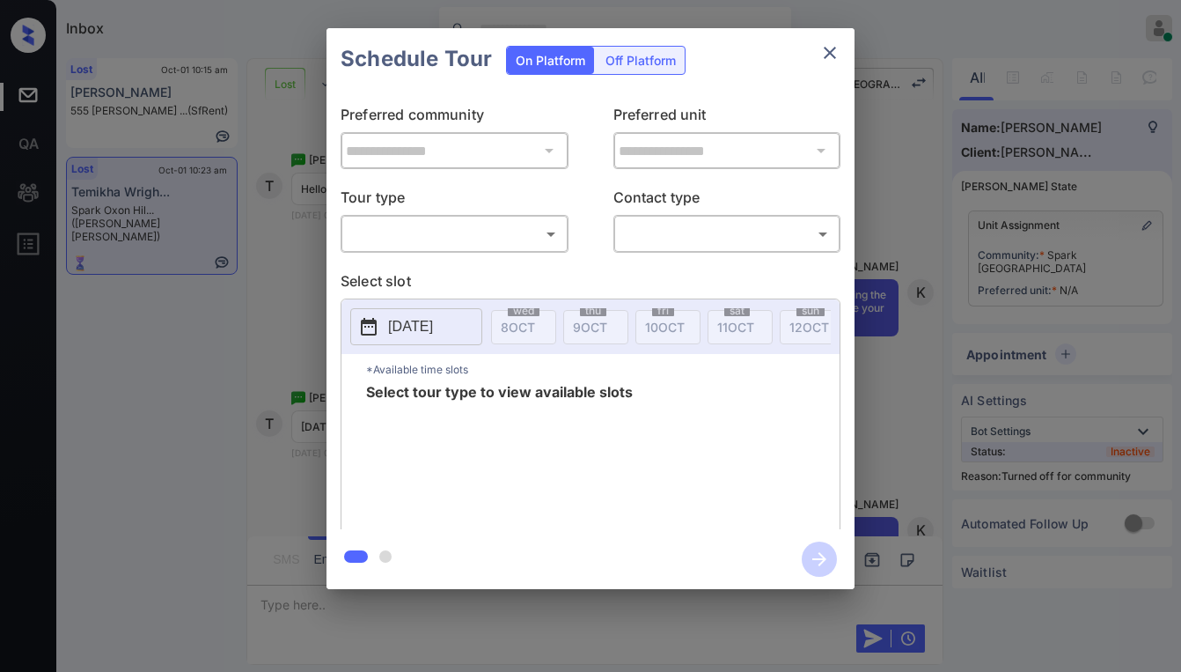
click at [416, 230] on body "Inbox Paolo Gabriel Online Set yourself offline Set yourself on break Profile S…" at bounding box center [590, 336] width 1181 height 672
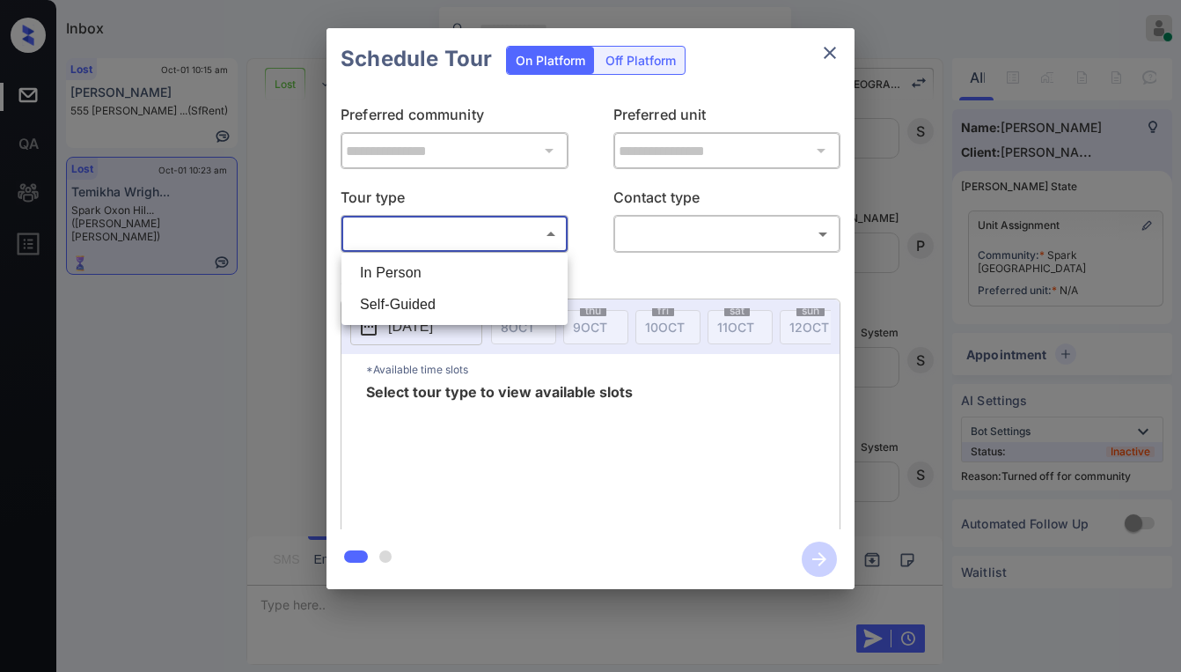
drag, startPoint x: 420, startPoint y: 276, endPoint x: 535, endPoint y: 261, distance: 116.4
click at [426, 273] on li "In Person" at bounding box center [454, 273] width 217 height 32
type input "********"
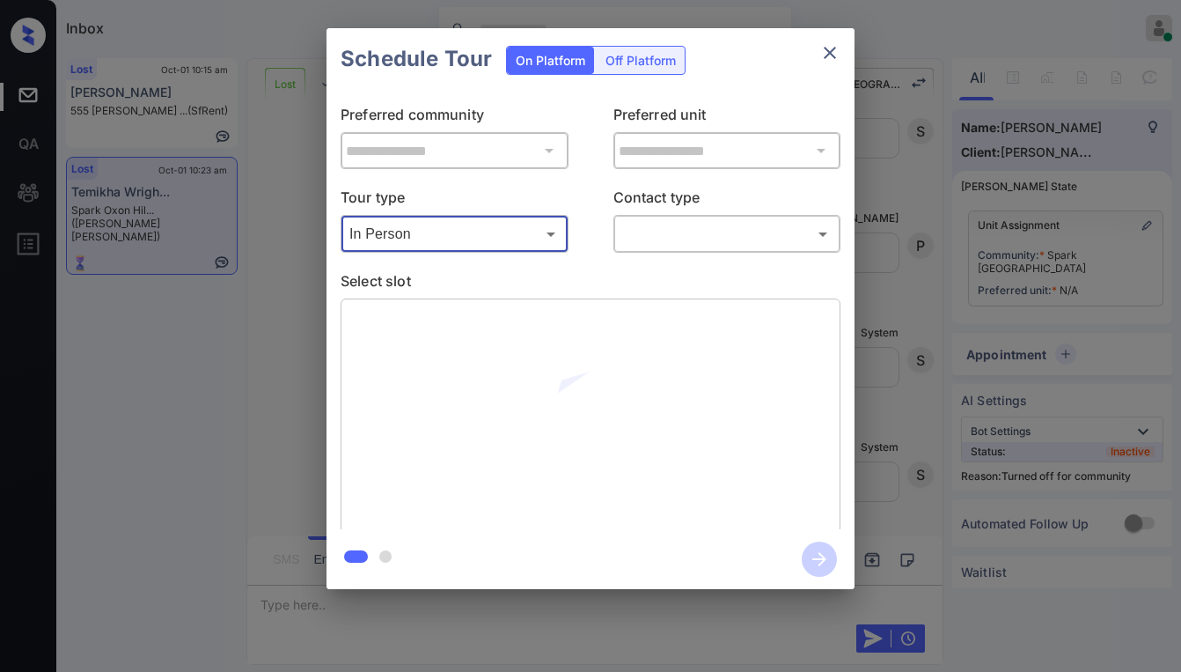
click at [655, 245] on body "Inbox Paolo Gabriel Online Set yourself offline Set yourself on break Profile S…" at bounding box center [590, 336] width 1181 height 672
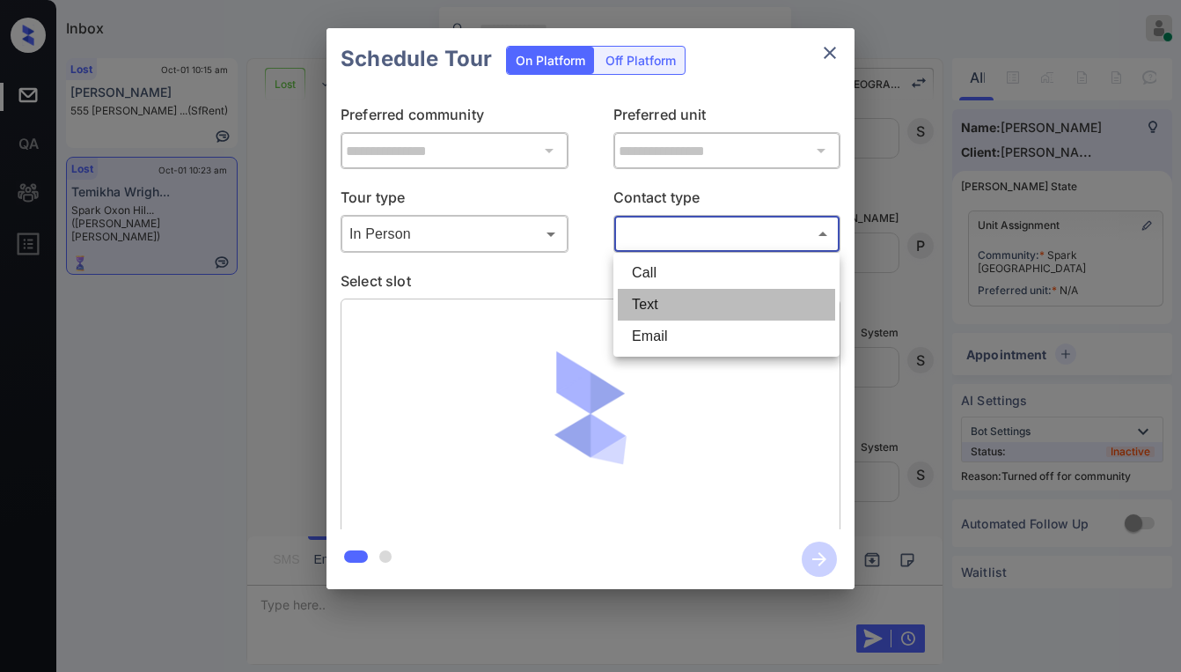
click at [654, 290] on li "Text" at bounding box center [726, 305] width 217 height 32
type input "****"
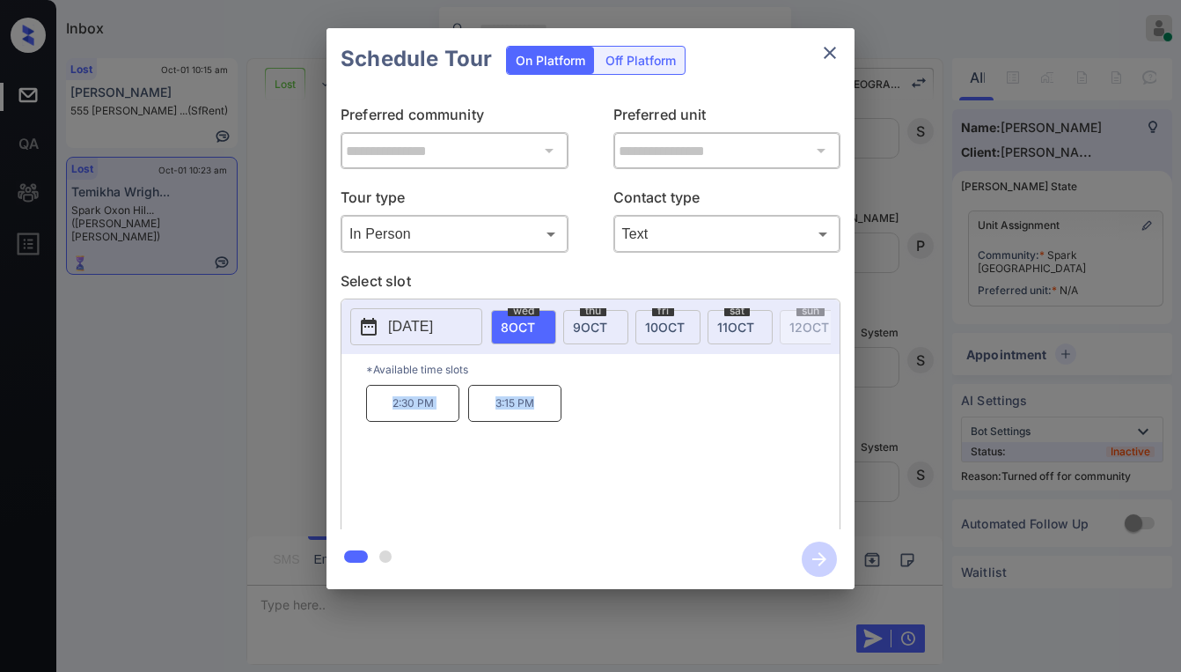
drag, startPoint x: 388, startPoint y: 411, endPoint x: 580, endPoint y: 400, distance: 192.3
click at [559, 413] on div "2:30 PM 3:15 PM" at bounding box center [603, 455] width 474 height 141
copy div "2:30 PM 3:15 PM"
click at [832, 52] on icon "close" at bounding box center [830, 52] width 21 height 21
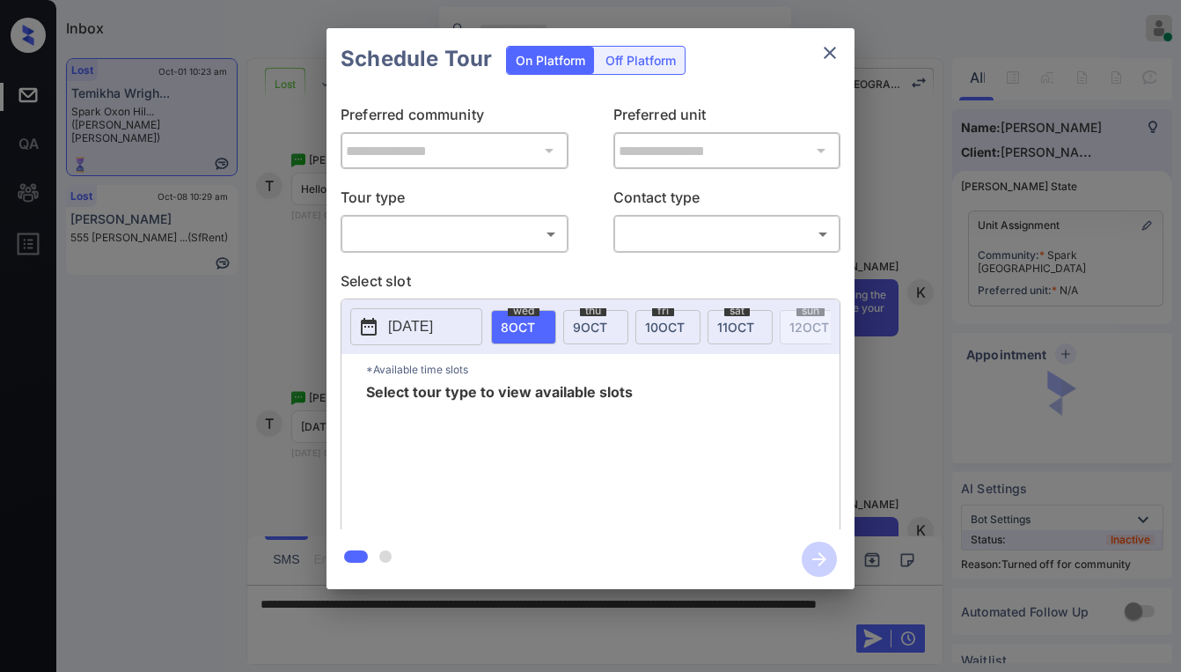
scroll to position [4350, 0]
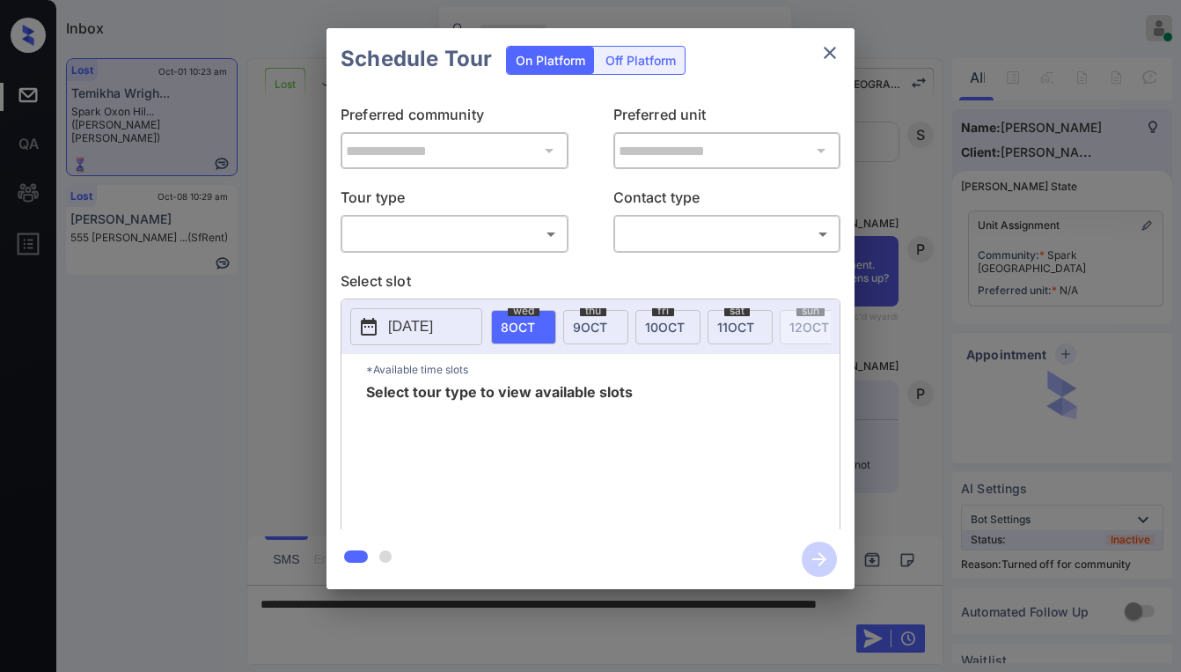
click at [413, 232] on body "Inbox Paolo Gabriel Online Set yourself offline Set yourself on break Profile S…" at bounding box center [590, 336] width 1181 height 672
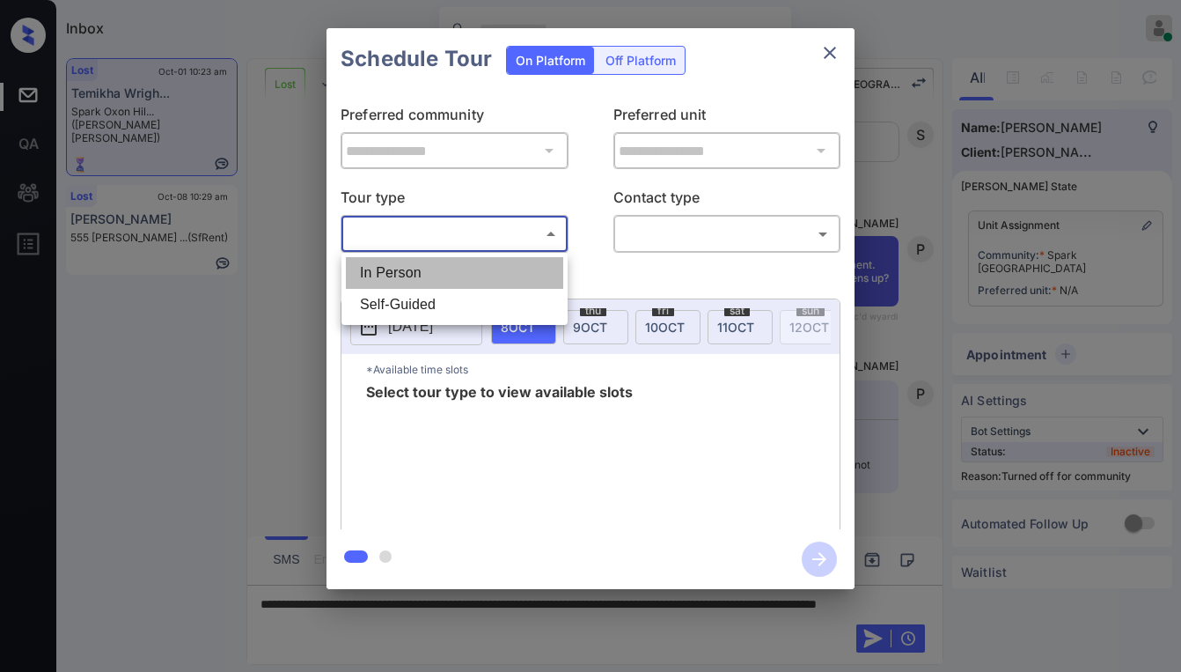
drag, startPoint x: 392, startPoint y: 266, endPoint x: 634, endPoint y: 249, distance: 242.7
click at [400, 264] on li "In Person" at bounding box center [454, 273] width 217 height 32
type input "********"
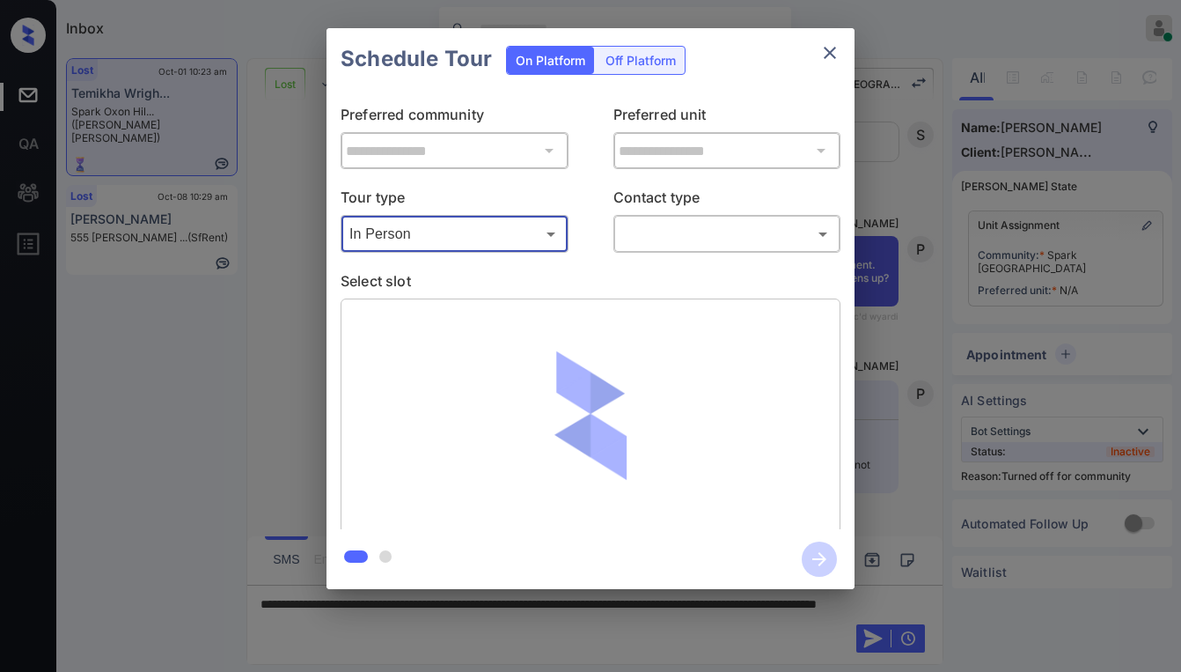
click at [673, 239] on body "Inbox Paolo Gabriel Online Set yourself offline Set yourself on break Profile S…" at bounding box center [590, 336] width 1181 height 672
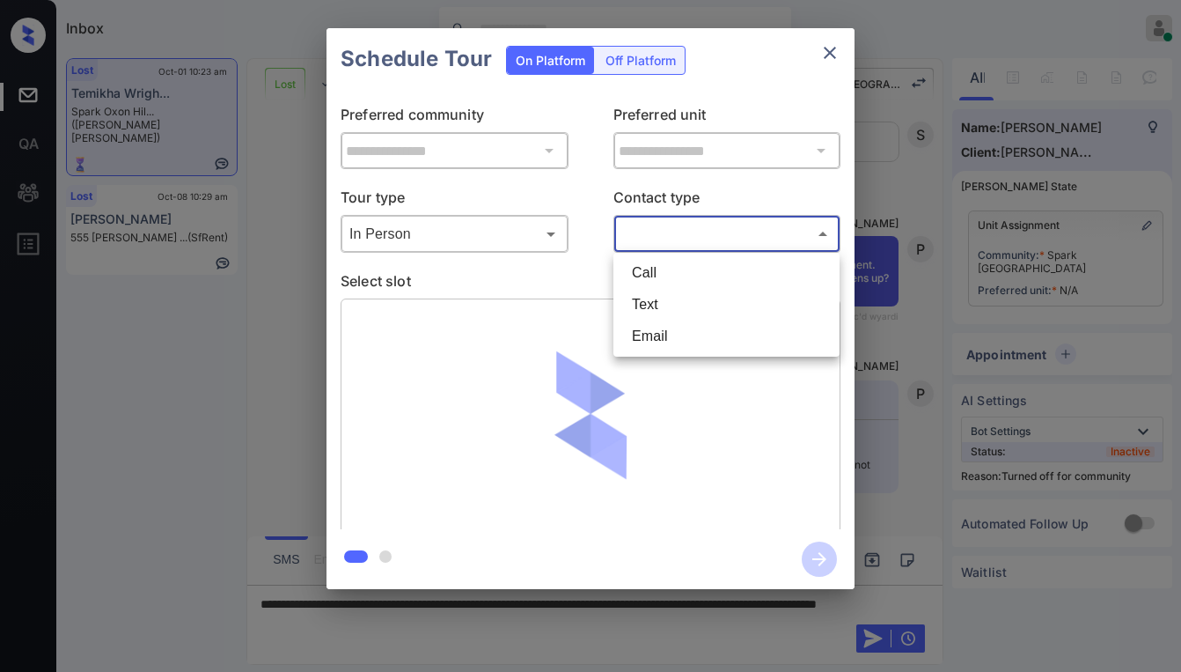
click at [656, 303] on li "Text" at bounding box center [726, 305] width 217 height 32
type input "****"
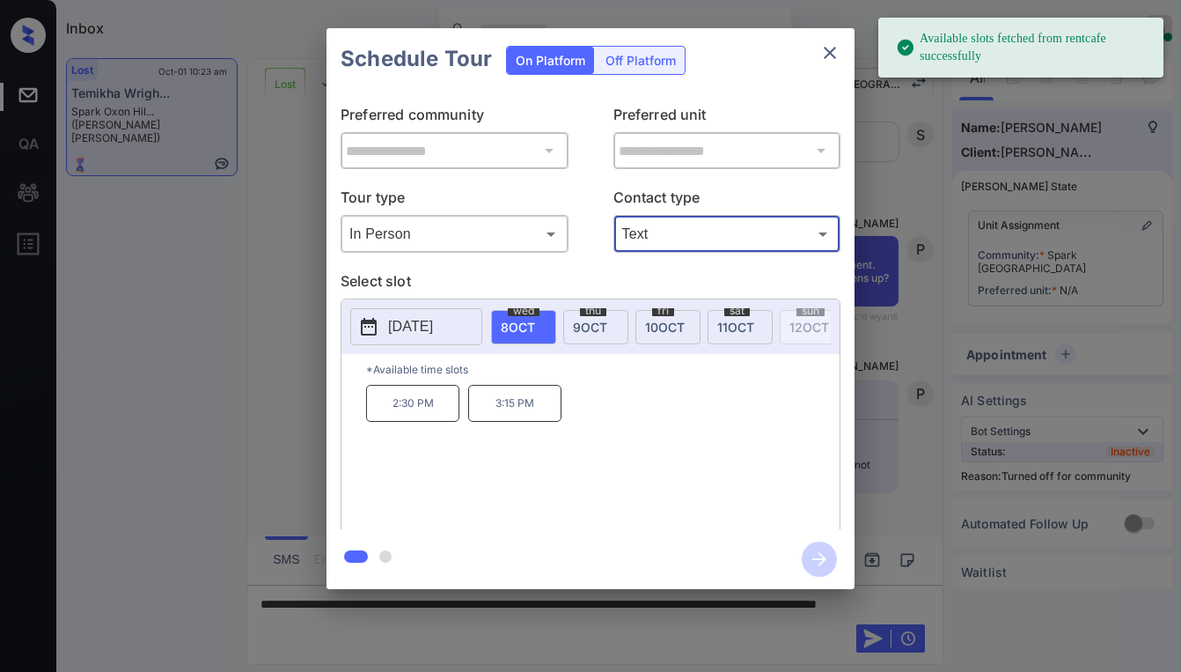
click at [666, 400] on div "2:30 PM 3:15 PM" at bounding box center [603, 455] width 474 height 141
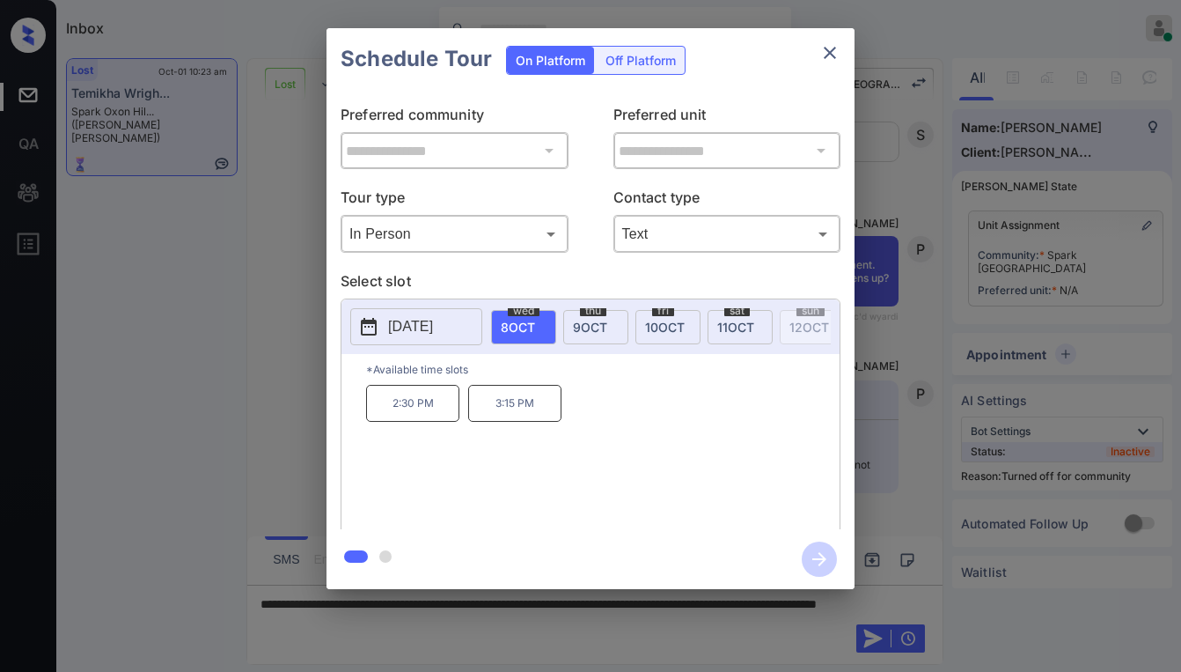
click at [835, 52] on icon "close" at bounding box center [830, 52] width 21 height 21
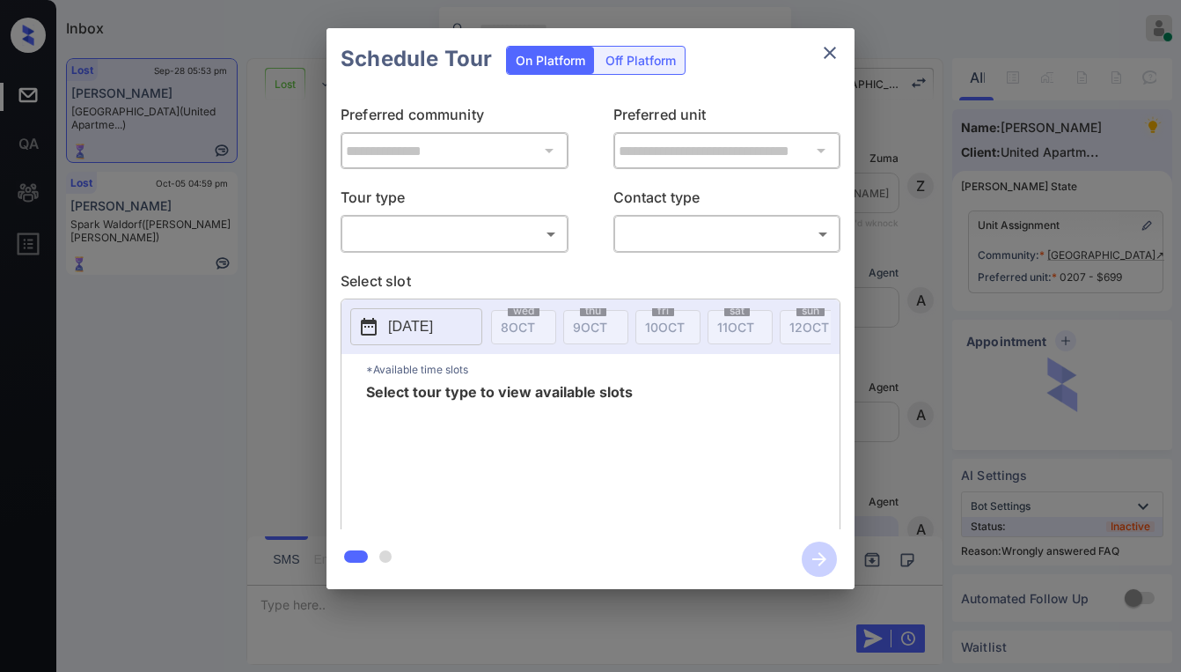
scroll to position [8384, 0]
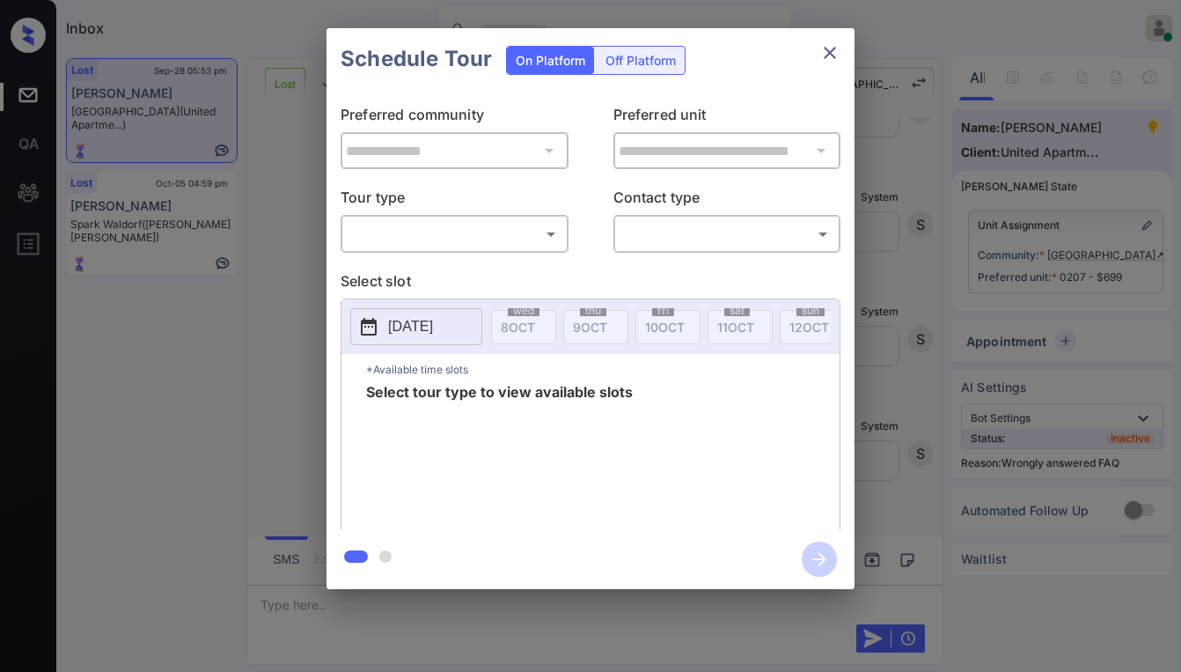
click at [476, 220] on body "Inbox Paolo Gabriel Online Set yourself offline Set yourself on break Profile S…" at bounding box center [590, 336] width 1181 height 672
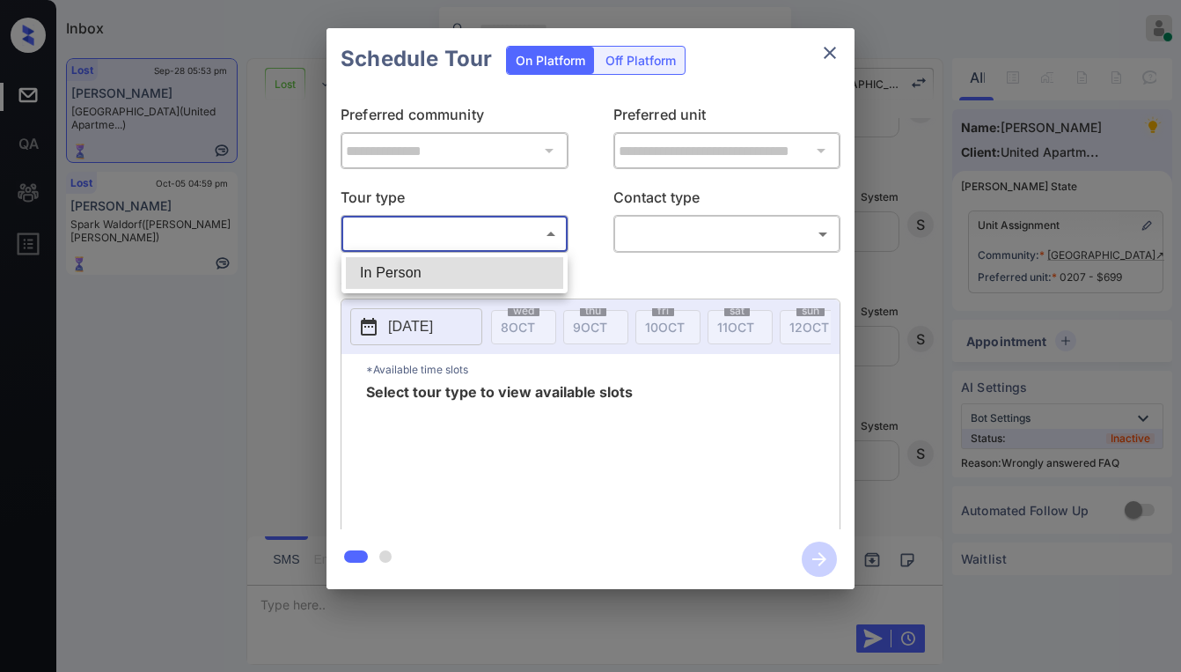
click at [516, 268] on li "In Person" at bounding box center [454, 273] width 217 height 32
type input "********"
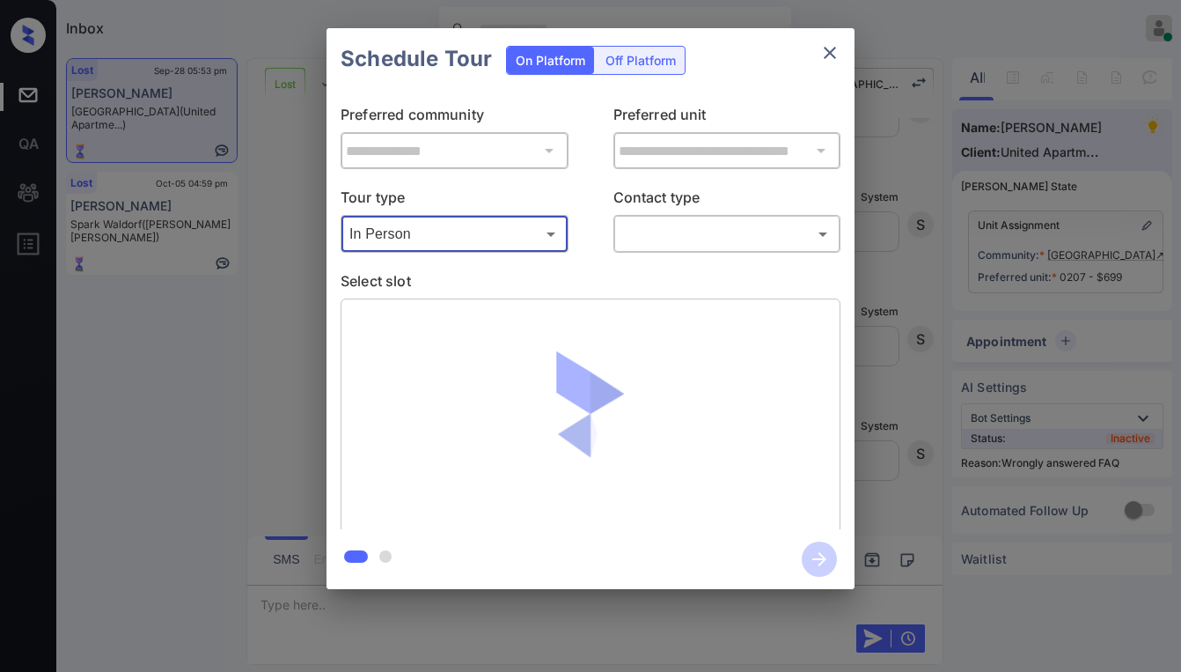
click at [674, 242] on body "Inbox Paolo Gabriel Online Set yourself offline Set yourself on break Profile S…" at bounding box center [590, 336] width 1181 height 672
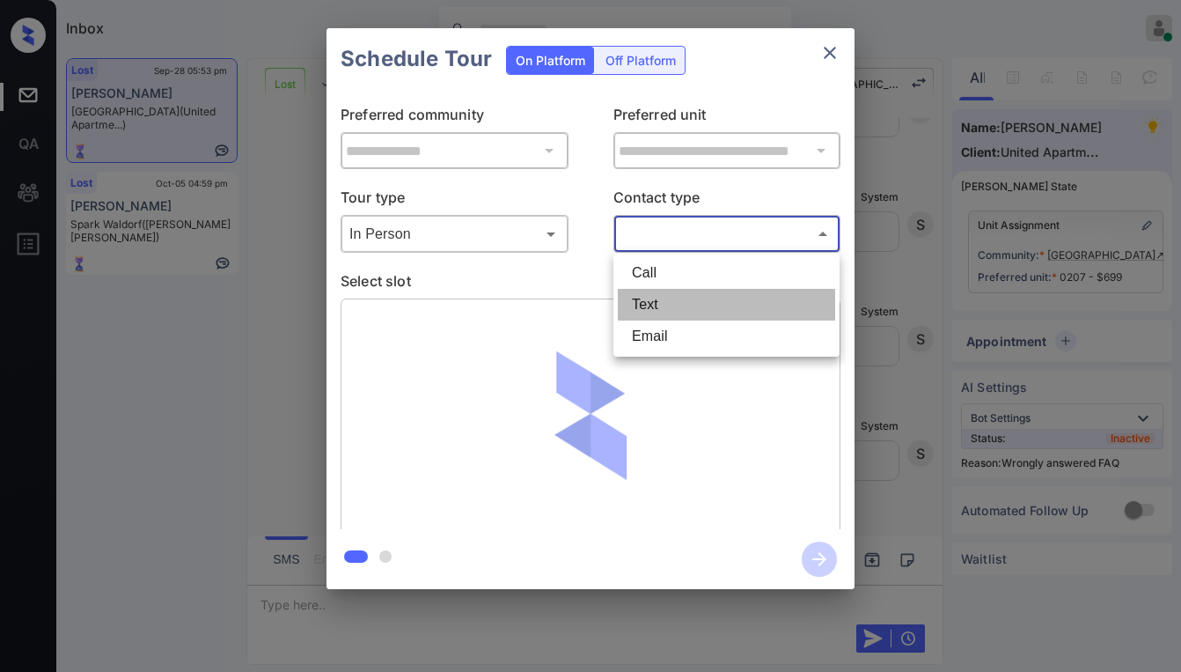
click at [680, 313] on li "Text" at bounding box center [726, 305] width 217 height 32
type input "****"
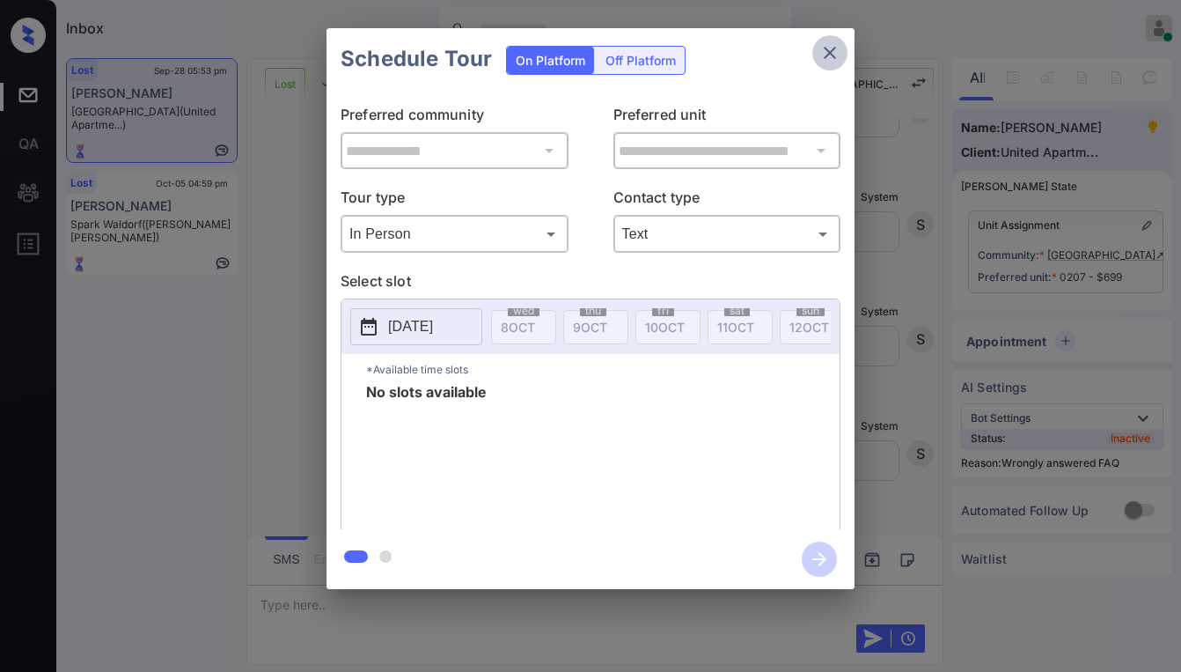
click at [828, 55] on icon "close" at bounding box center [830, 53] width 12 height 12
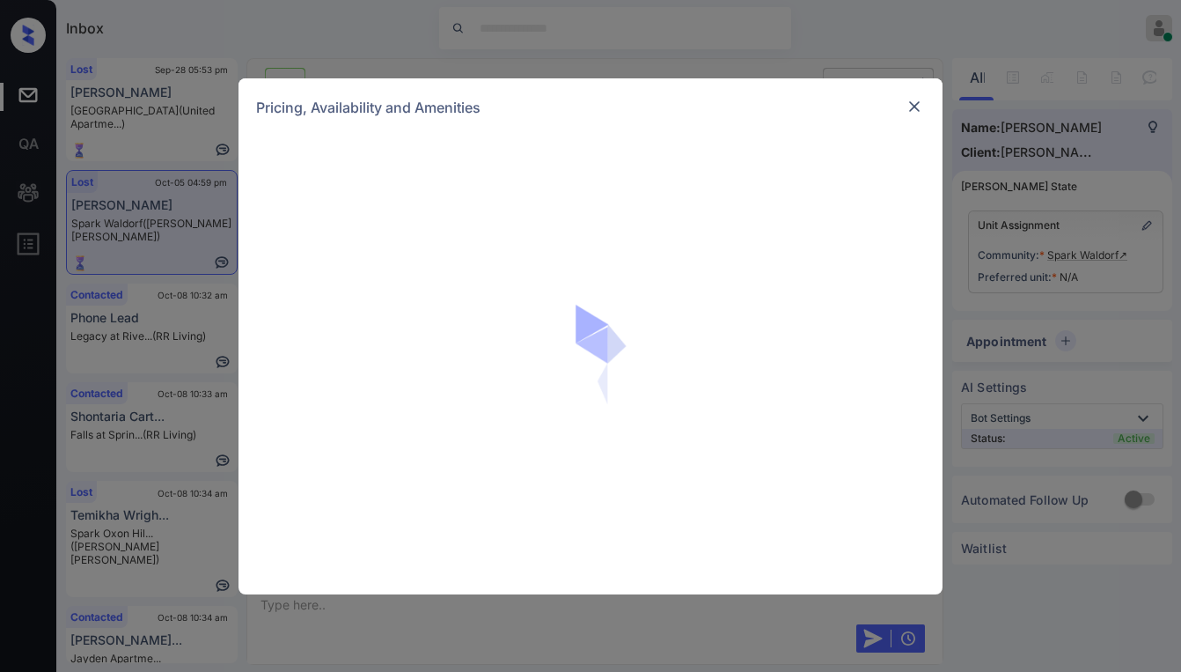
scroll to position [2156, 0]
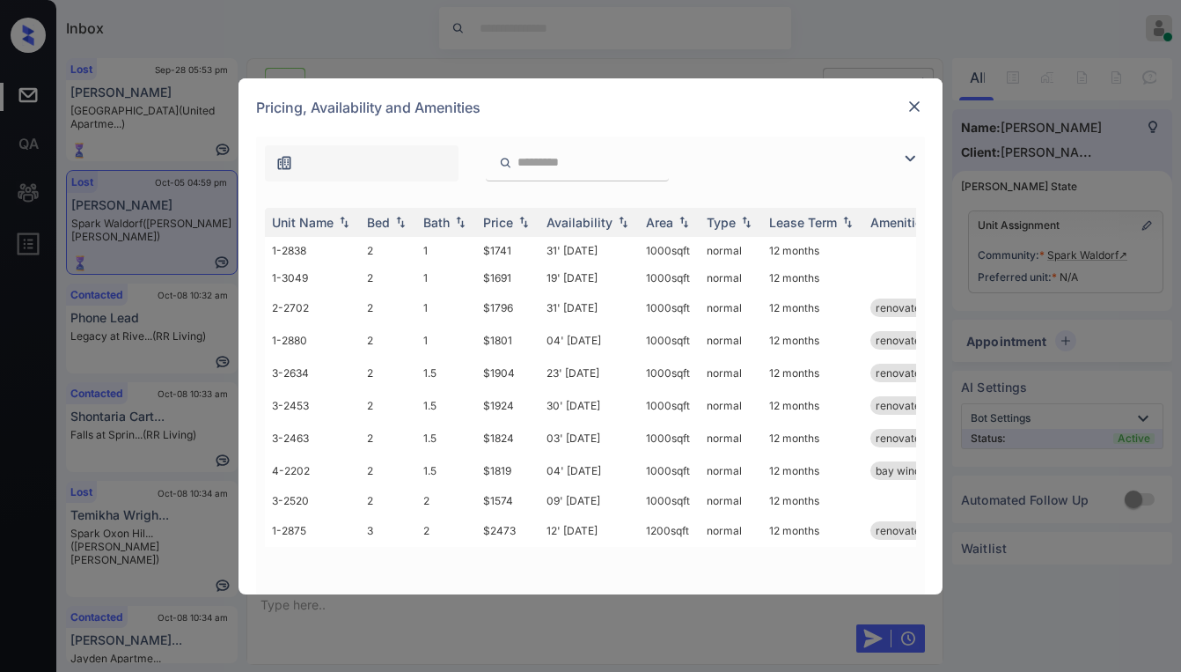
click at [908, 110] on img at bounding box center [915, 107] width 18 height 18
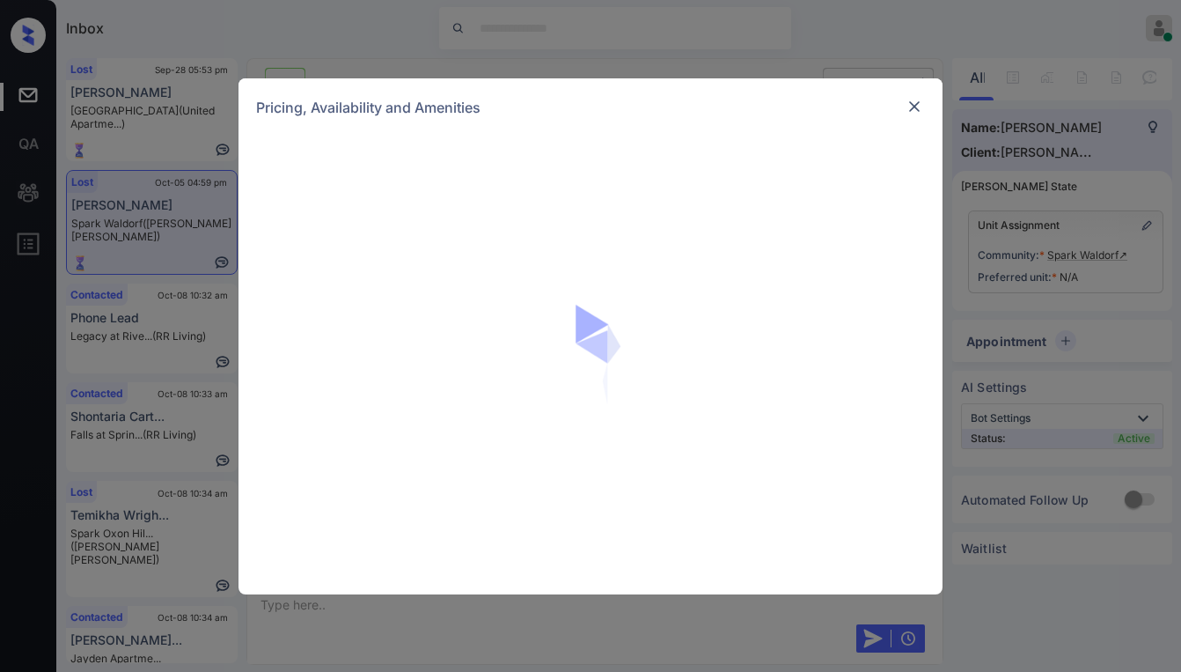
scroll to position [2156, 0]
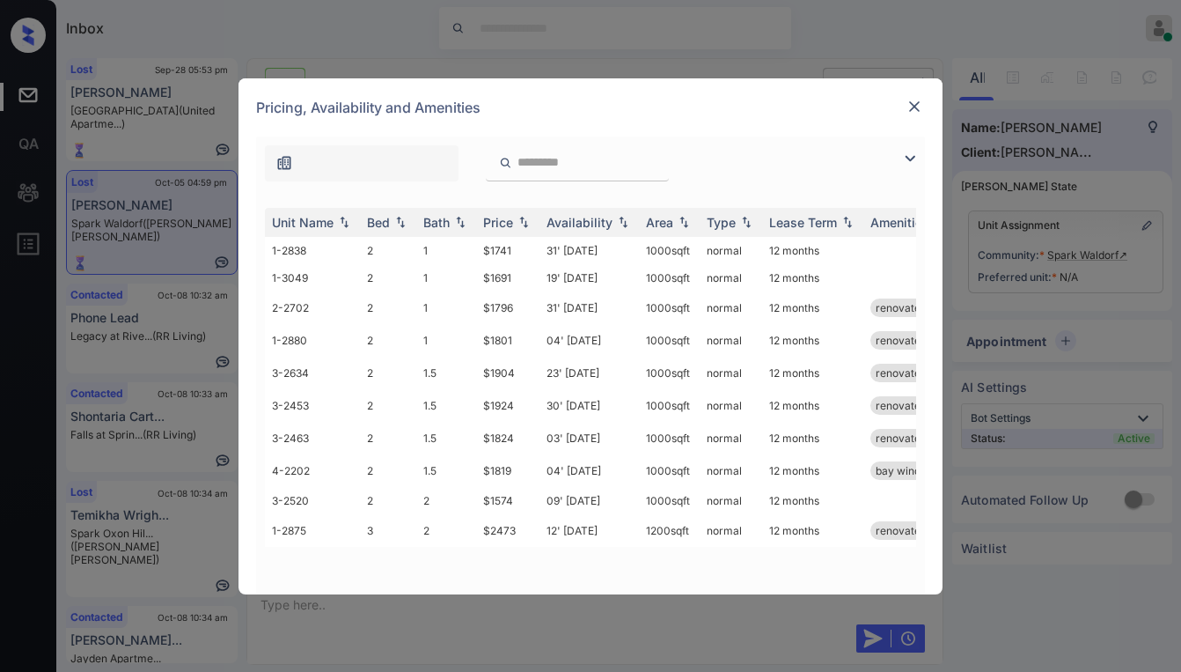
click at [918, 164] on img at bounding box center [910, 158] width 21 height 21
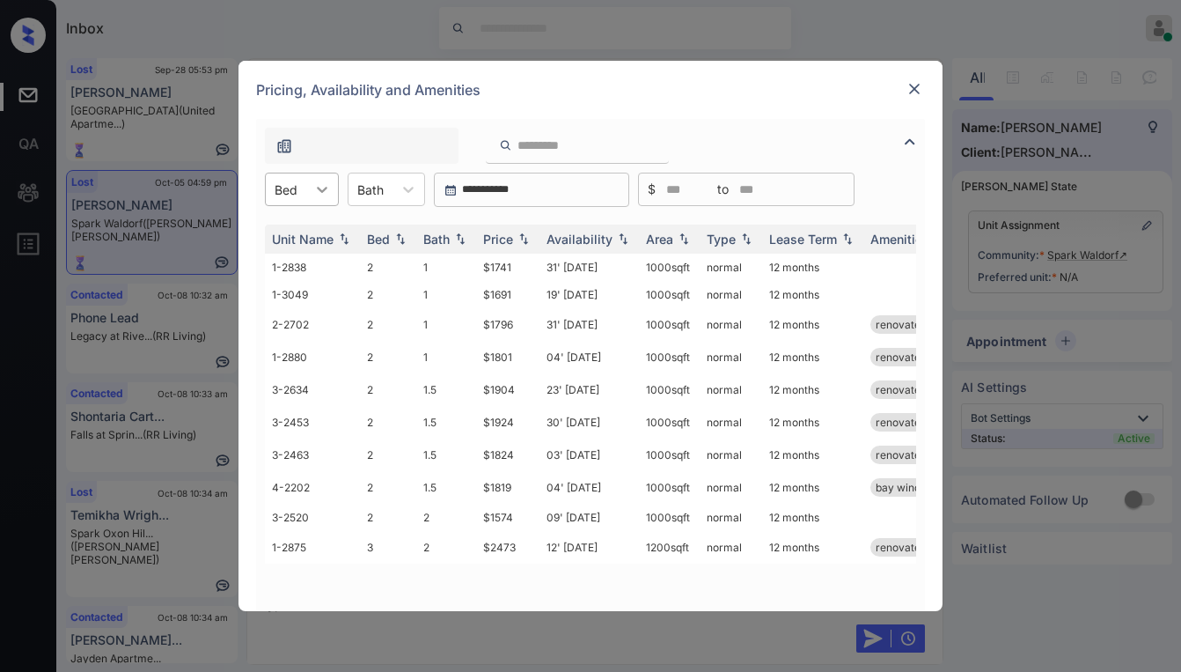
click at [314, 181] on icon at bounding box center [322, 189] width 18 height 18
drag, startPoint x: 289, startPoint y: 243, endPoint x: 331, endPoint y: 236, distance: 42.8
click at [291, 239] on div "2" at bounding box center [302, 233] width 74 height 32
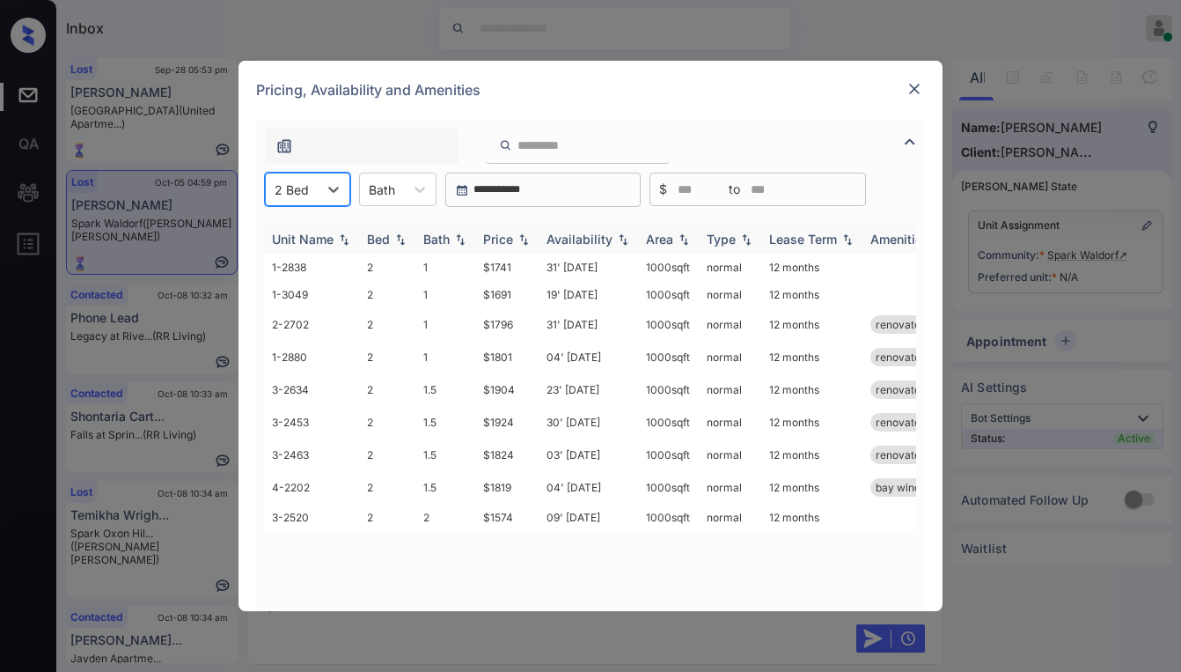
click at [483, 235] on div "Price" at bounding box center [498, 239] width 30 height 15
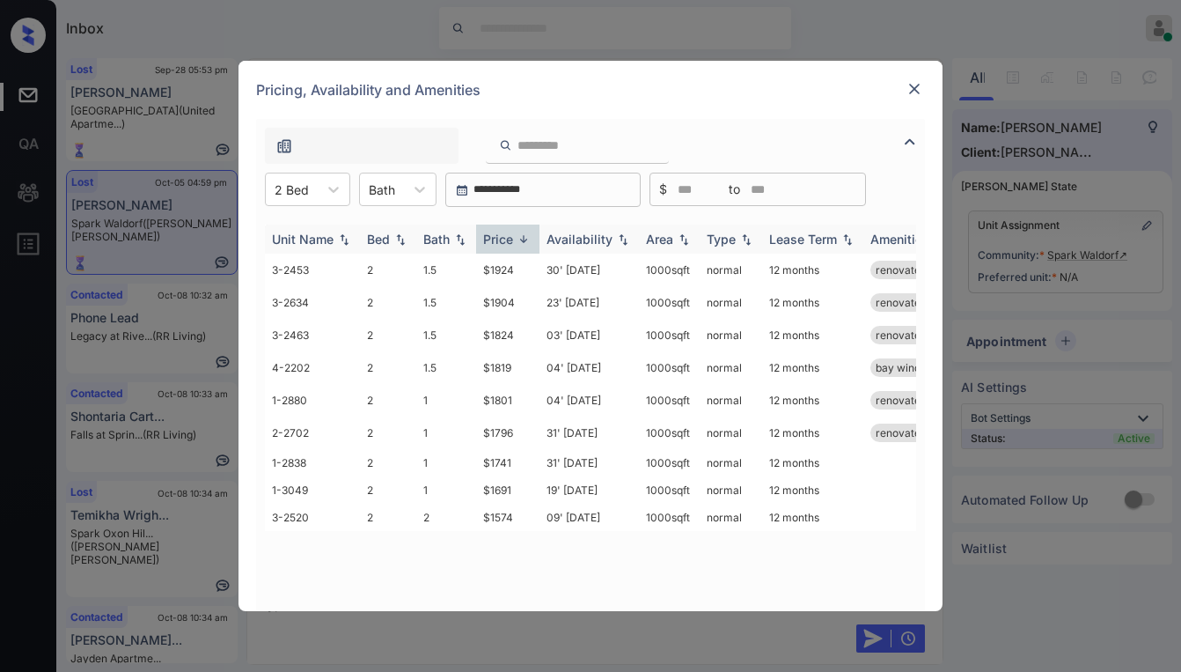
click at [494, 233] on div "Price" at bounding box center [498, 239] width 30 height 15
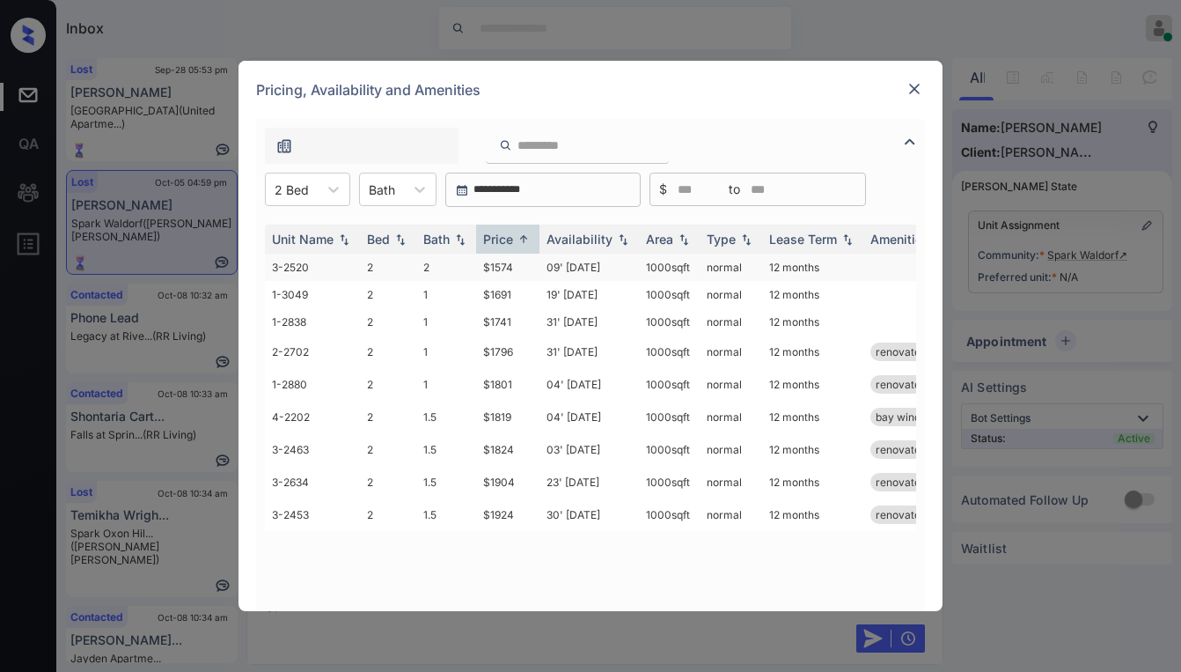
click at [513, 270] on td "$1574" at bounding box center [507, 267] width 63 height 27
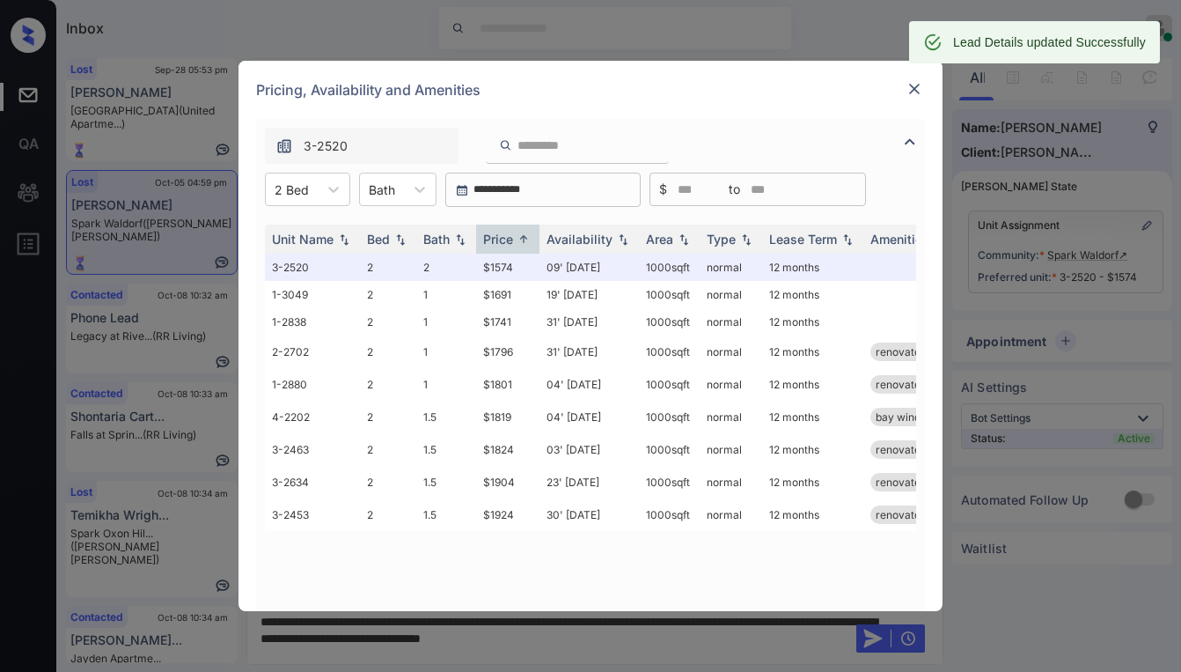
click at [916, 90] on img at bounding box center [915, 89] width 18 height 18
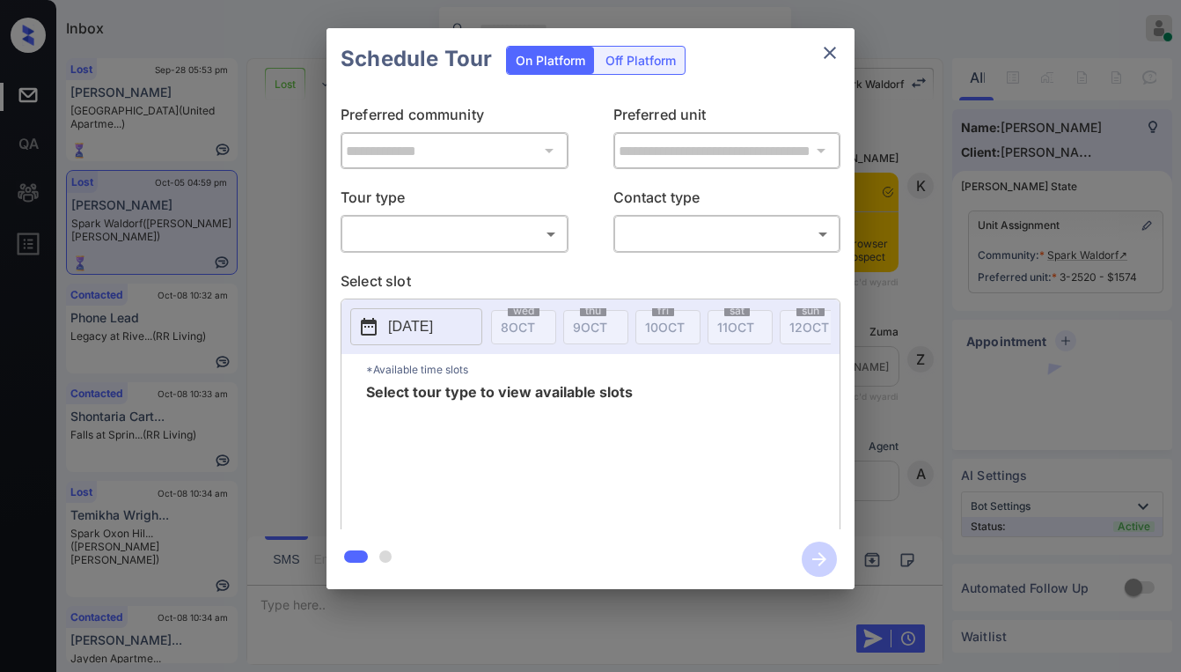
click at [401, 237] on body "Inbox [PERSON_NAME] Online Set yourself offline Set yourself on break Profile S…" at bounding box center [590, 336] width 1181 height 672
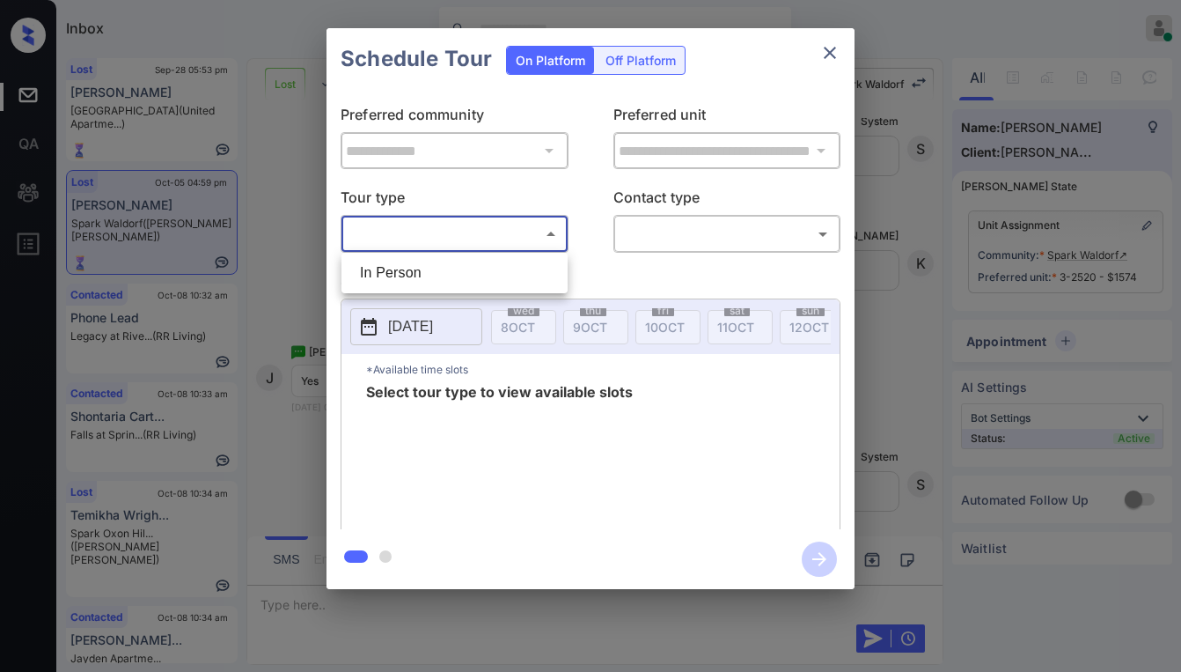
drag, startPoint x: 409, startPoint y: 272, endPoint x: 568, endPoint y: 266, distance: 158.6
click at [419, 272] on li "In Person" at bounding box center [454, 273] width 217 height 32
type input "********"
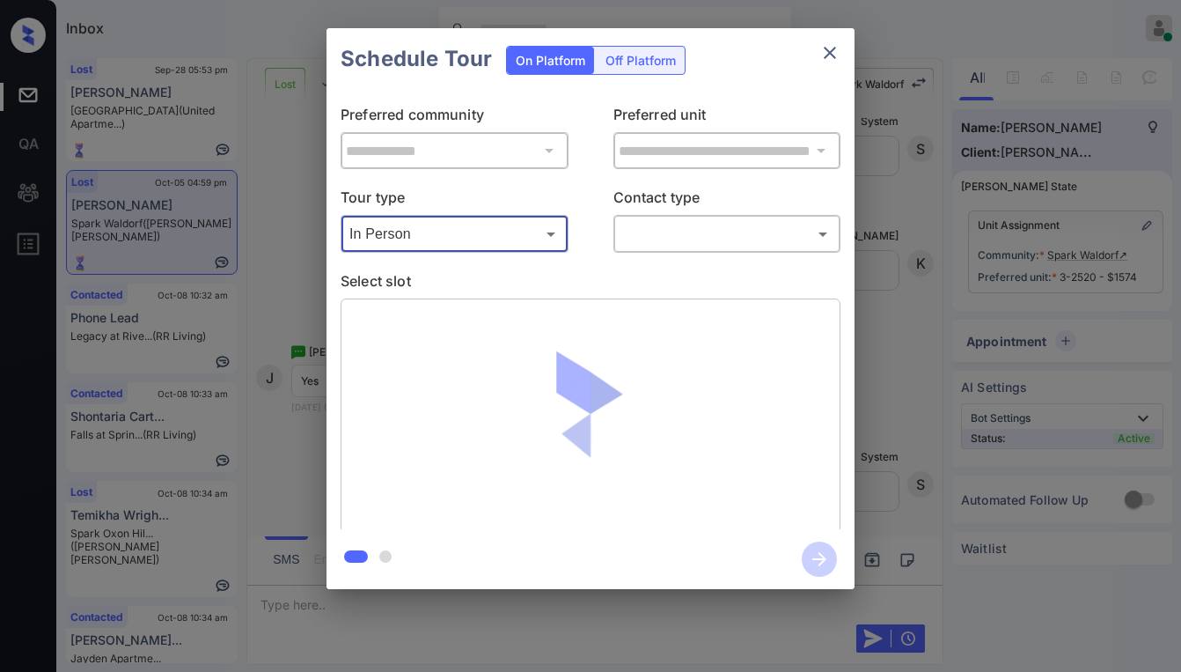
drag, startPoint x: 671, startPoint y: 255, endPoint x: 680, endPoint y: 254, distance: 9.0
click at [675, 254] on div "**********" at bounding box center [591, 309] width 528 height 439
click at [681, 242] on body "Inbox Paolo Gabriel Online Set yourself offline Set yourself on break Profile S…" at bounding box center [590, 336] width 1181 height 672
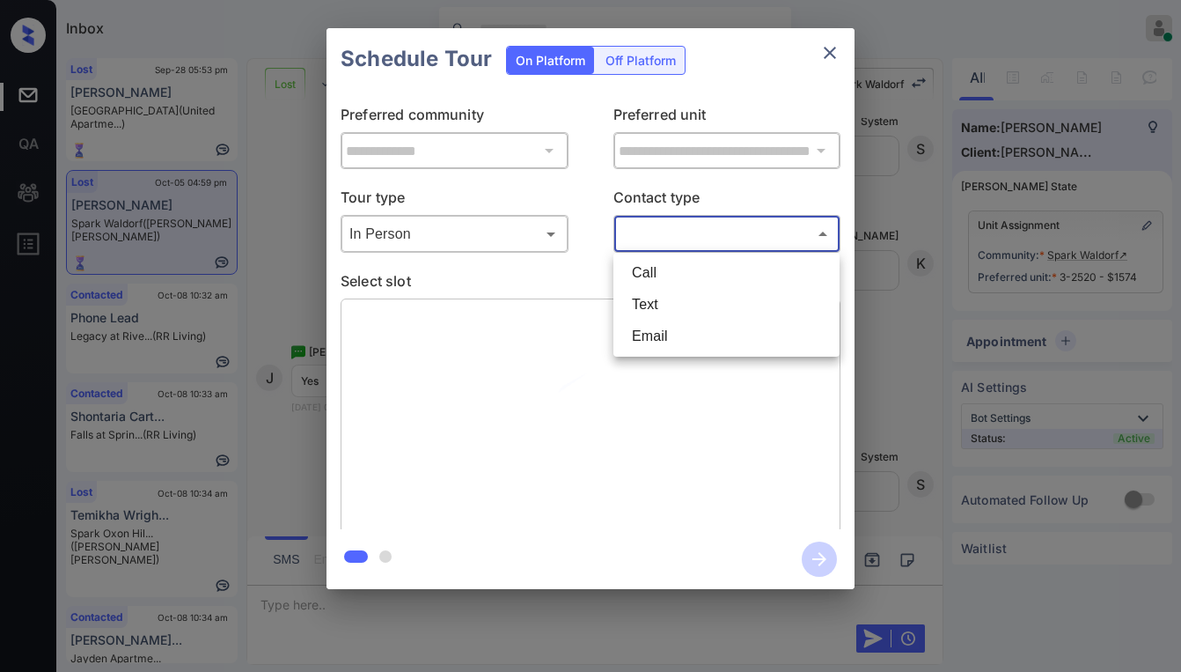
drag, startPoint x: 648, startPoint y: 294, endPoint x: 659, endPoint y: 299, distance: 11.8
click at [647, 294] on li "Text" at bounding box center [726, 305] width 217 height 32
type input "****"
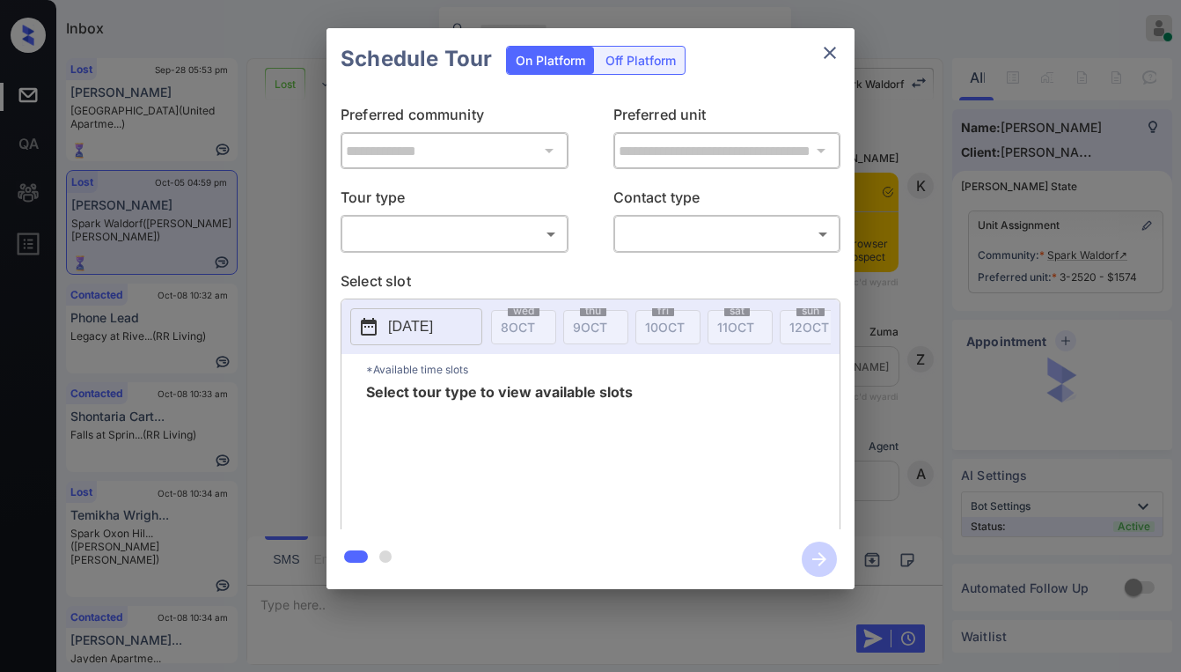
scroll to position [4093, 0]
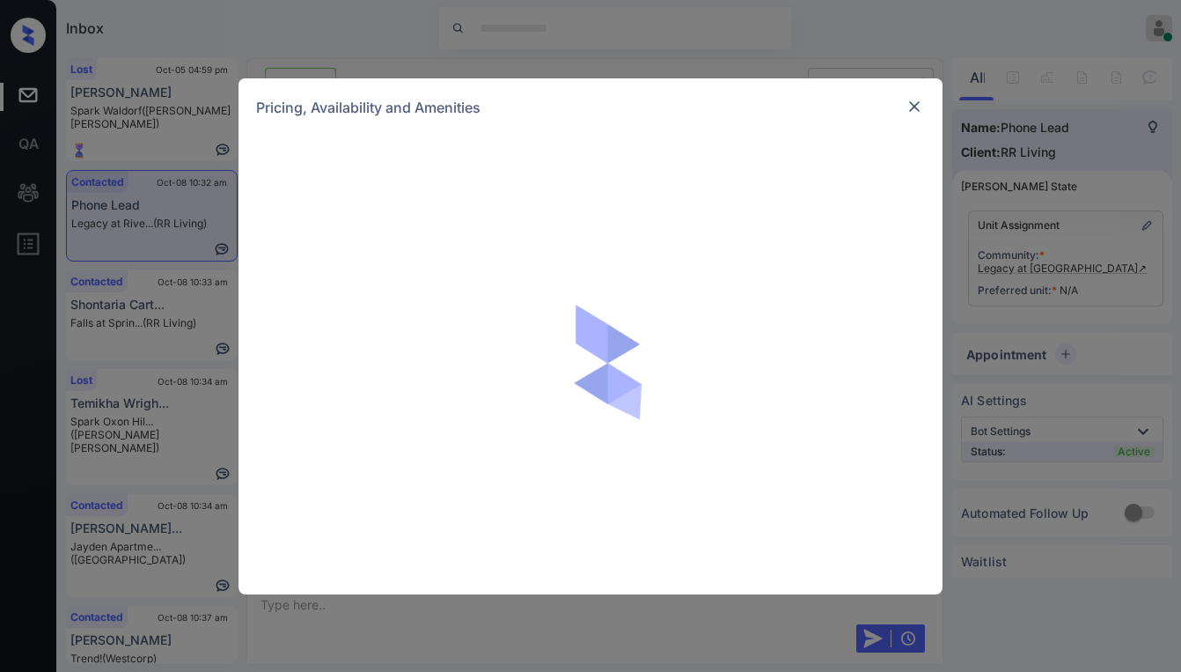
scroll to position [1157, 0]
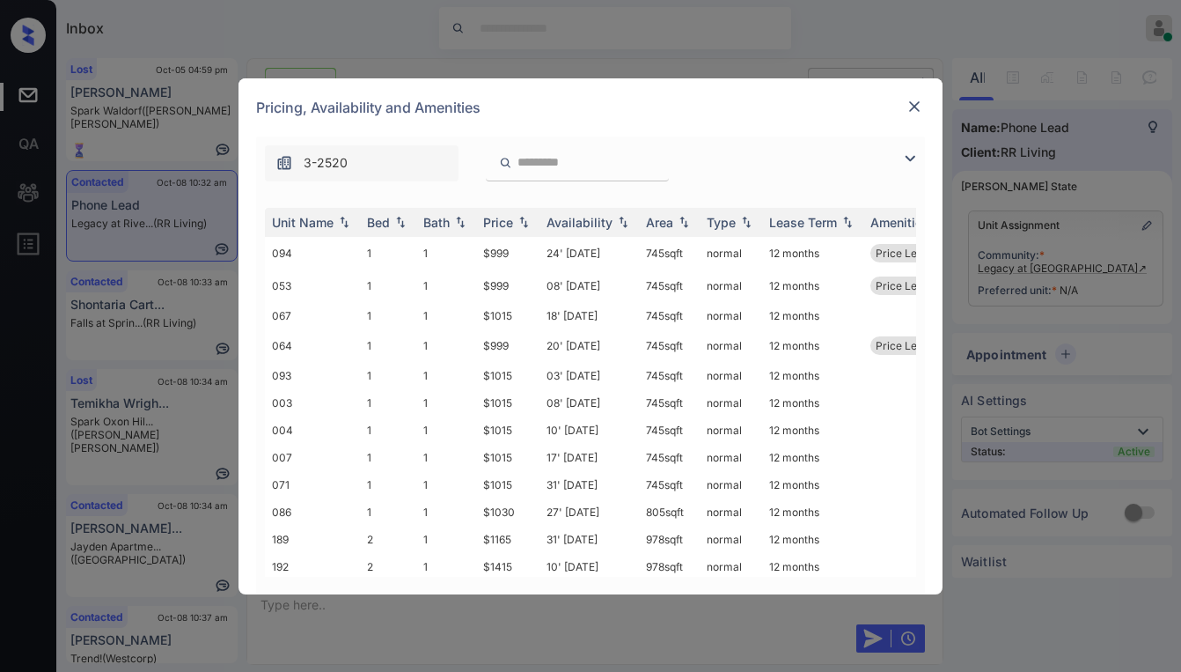
click at [901, 158] on img at bounding box center [910, 158] width 21 height 21
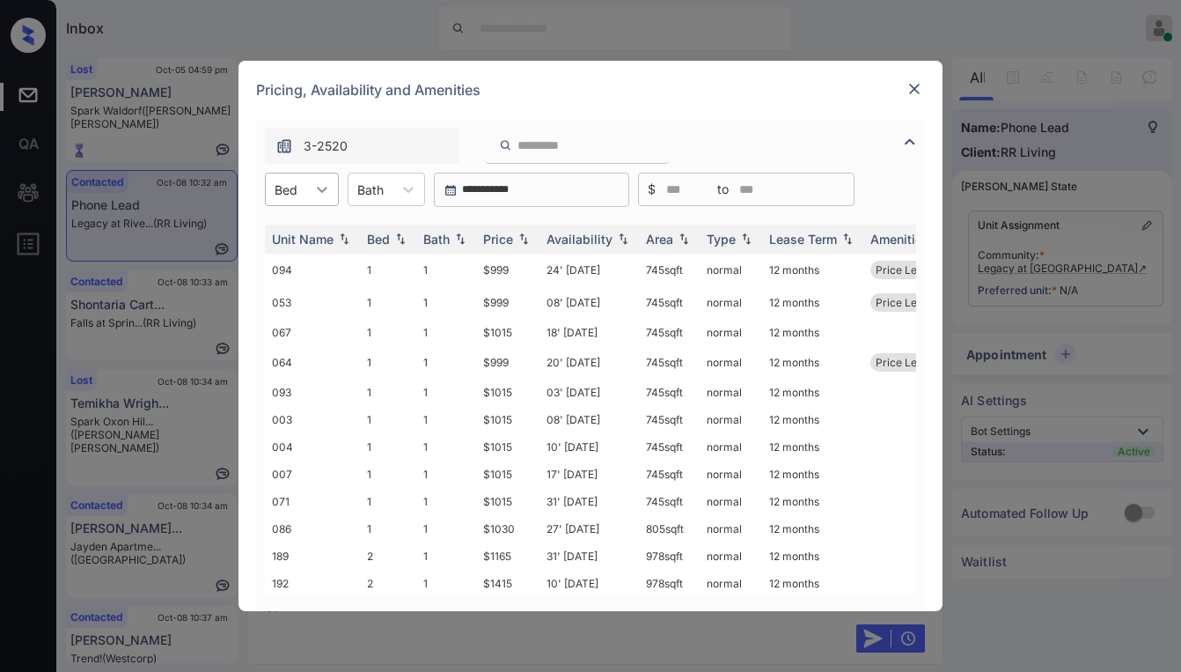
click at [318, 188] on icon at bounding box center [322, 190] width 11 height 6
click at [298, 275] on div "2" at bounding box center [302, 264] width 74 height 32
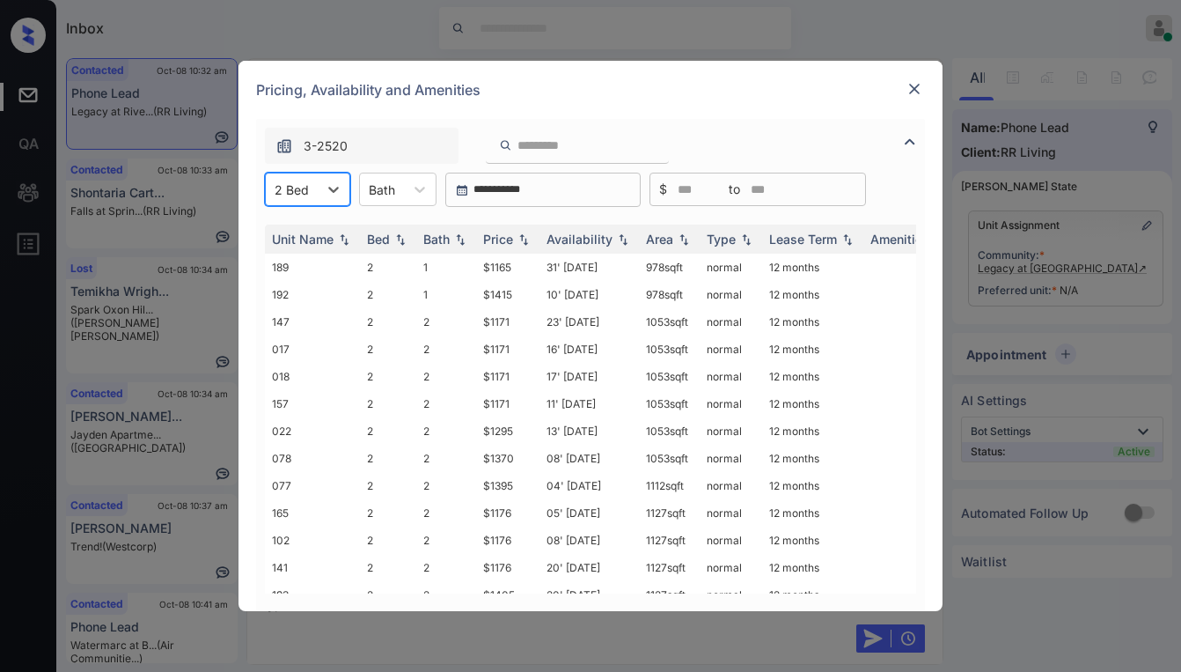
click at [919, 86] on img at bounding box center [915, 89] width 18 height 18
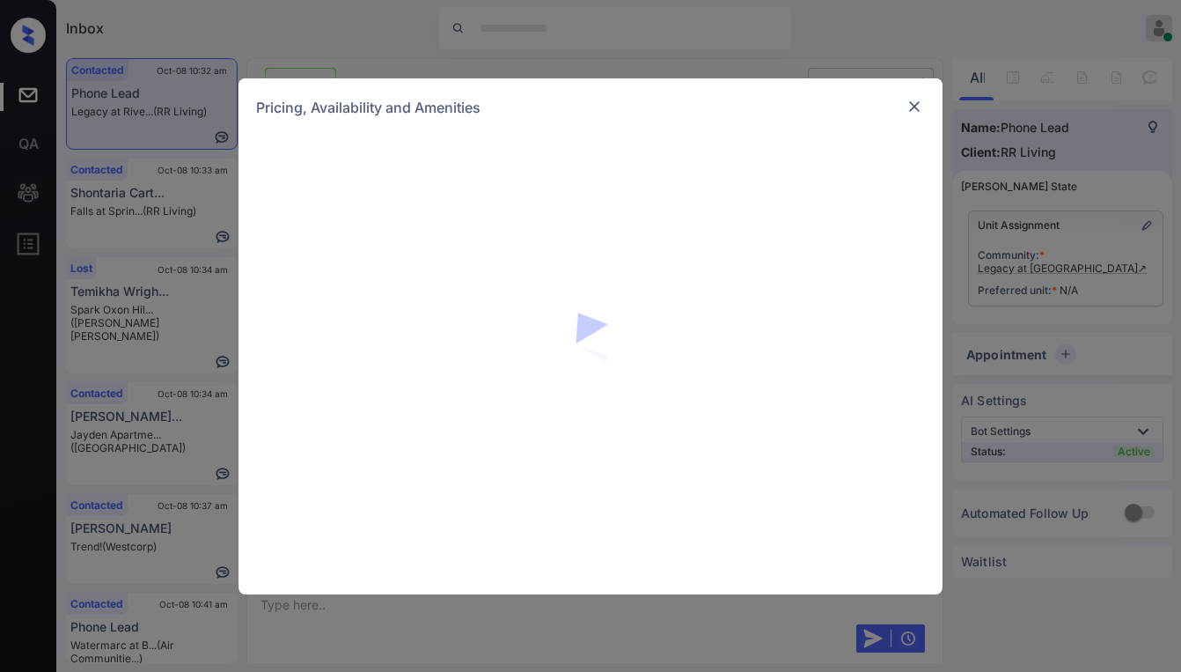
scroll to position [1157, 0]
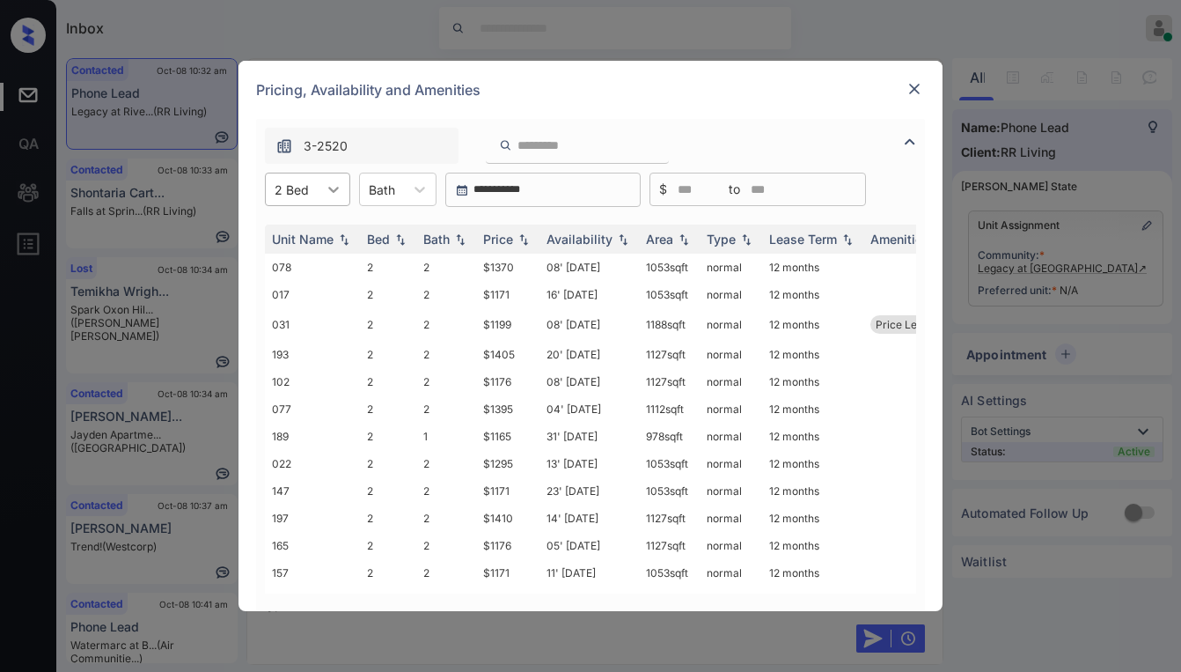
click at [327, 191] on icon at bounding box center [334, 189] width 18 height 18
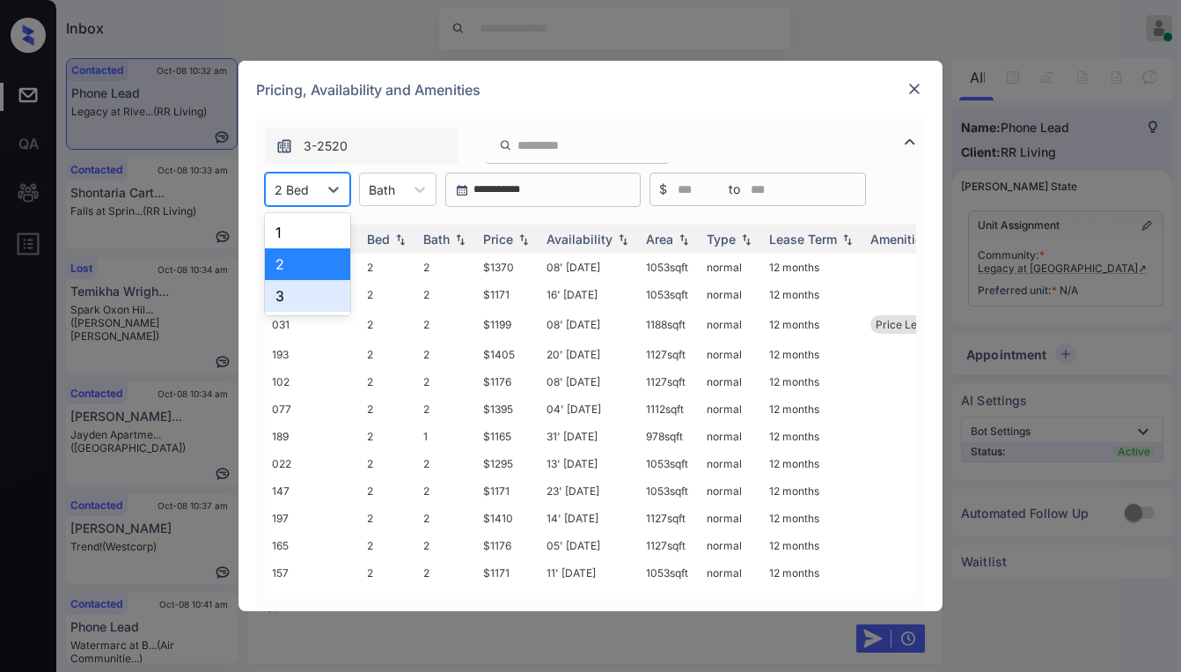
click at [288, 303] on div "3" at bounding box center [307, 296] width 85 height 32
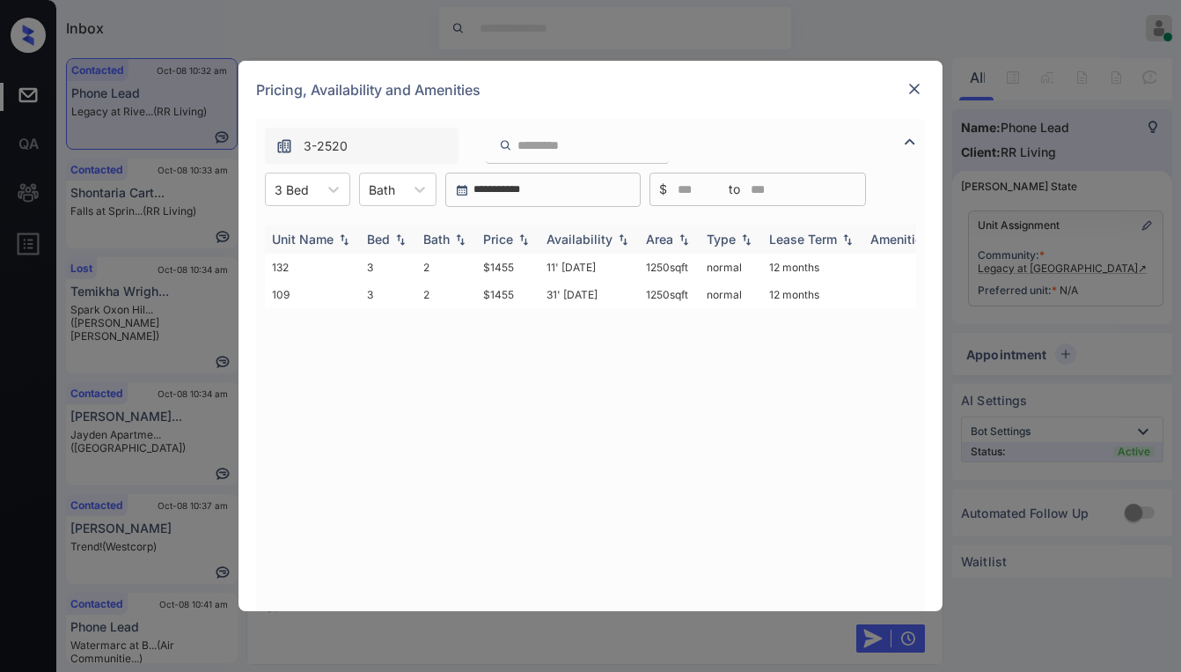
click at [503, 234] on div "Price" at bounding box center [498, 239] width 30 height 15
click at [502, 234] on div "Price" at bounding box center [498, 239] width 30 height 15
click at [494, 267] on td "$1455" at bounding box center [507, 267] width 63 height 27
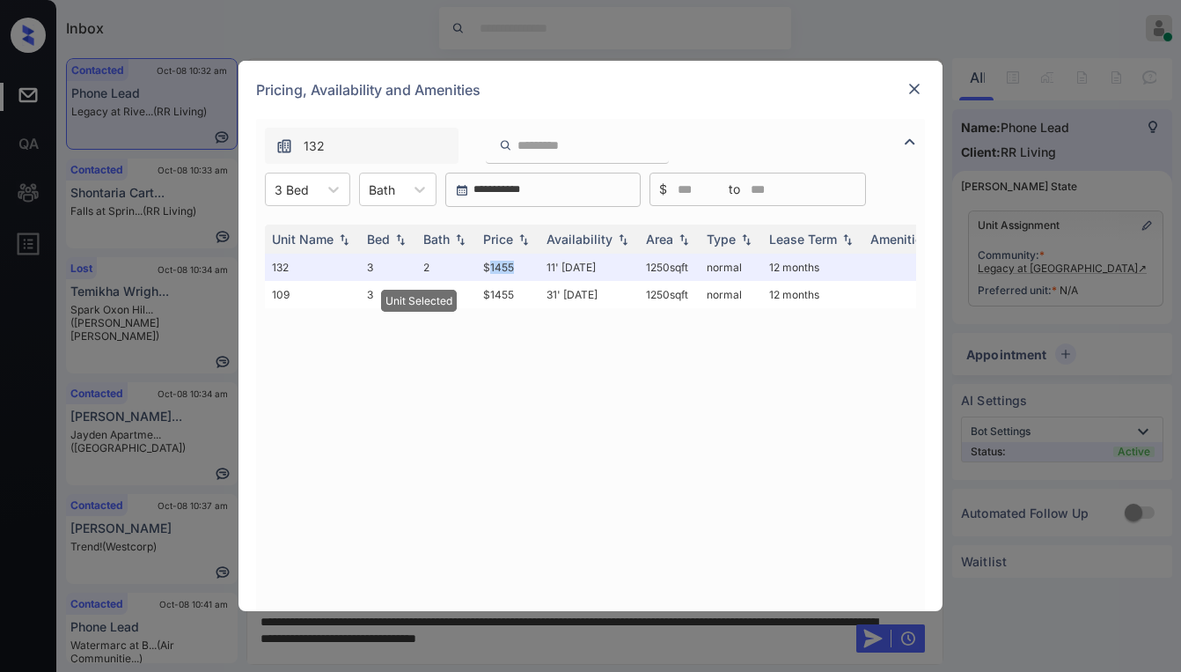
click at [915, 94] on img at bounding box center [915, 89] width 18 height 18
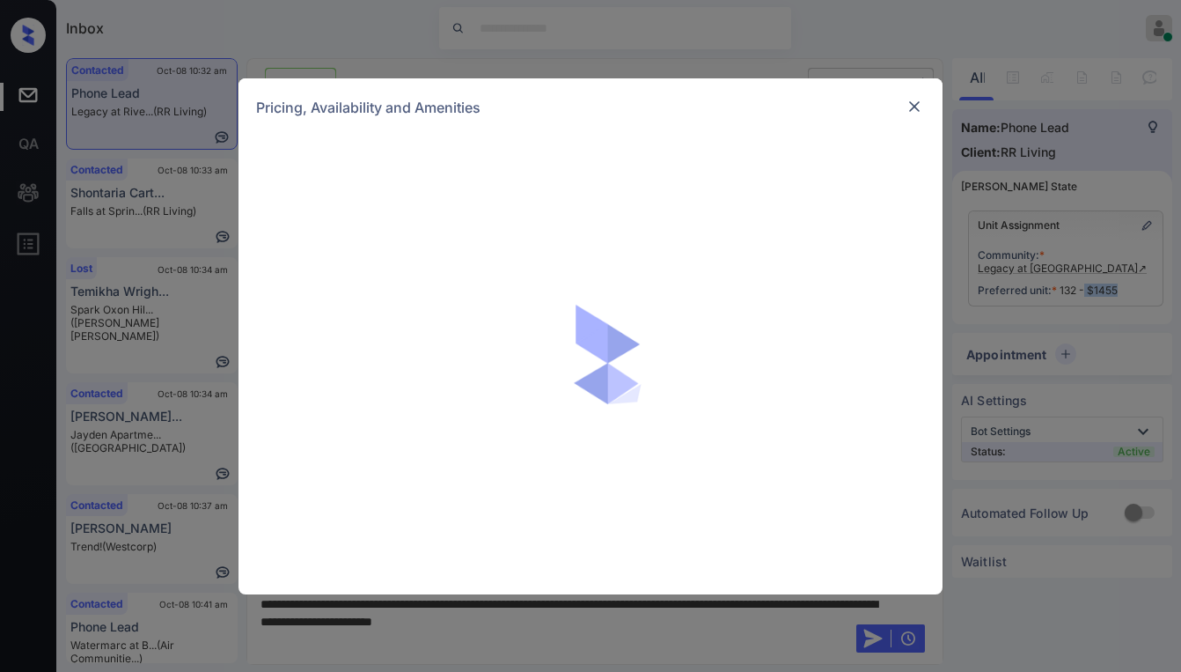
scroll to position [1157, 0]
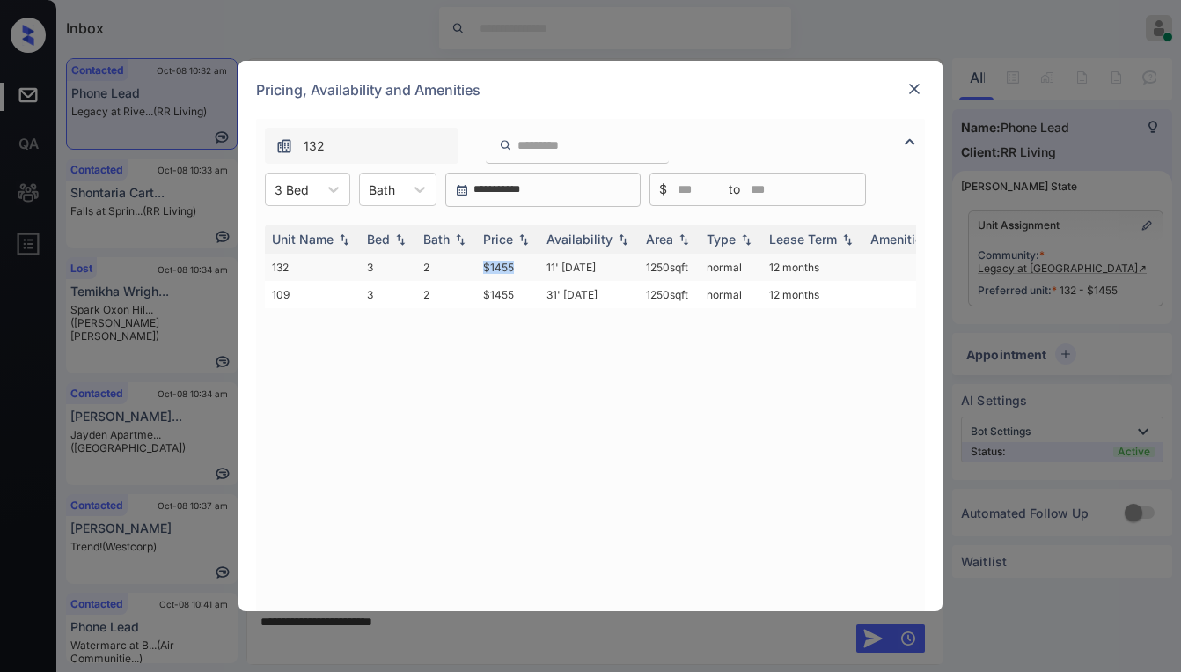
drag, startPoint x: 487, startPoint y: 262, endPoint x: 519, endPoint y: 263, distance: 32.6
click at [519, 263] on td "$1455" at bounding box center [507, 267] width 63 height 27
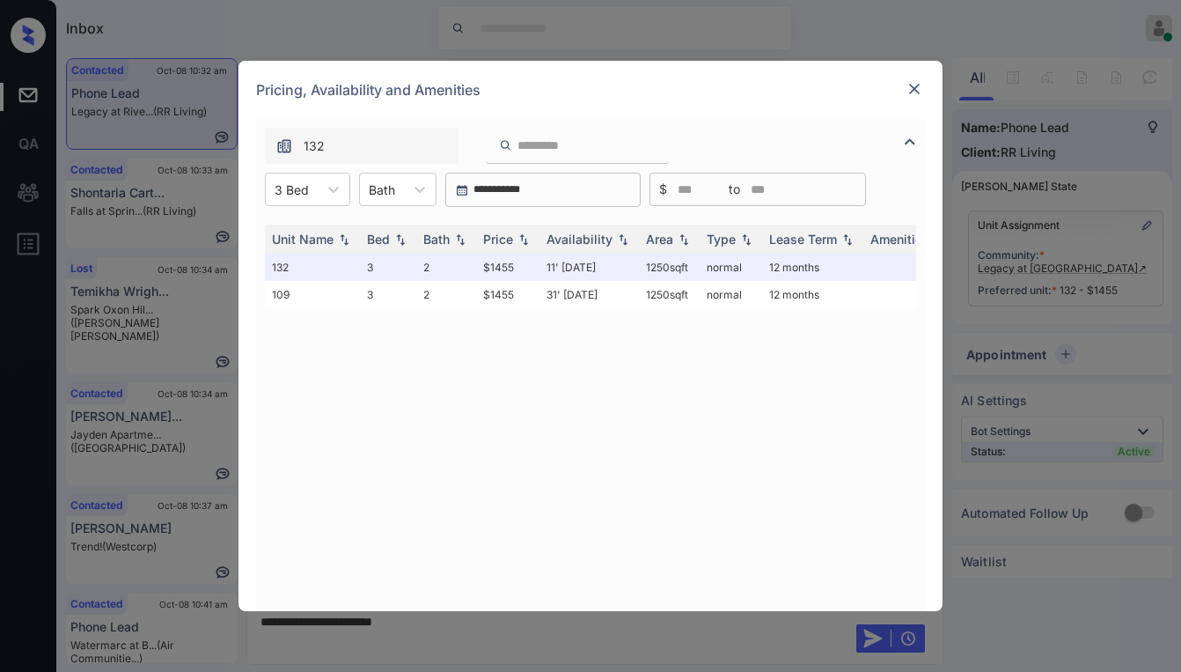
click at [926, 82] on div "Pricing, Availability and Amenities" at bounding box center [591, 90] width 704 height 58
click at [917, 85] on img at bounding box center [915, 89] width 18 height 18
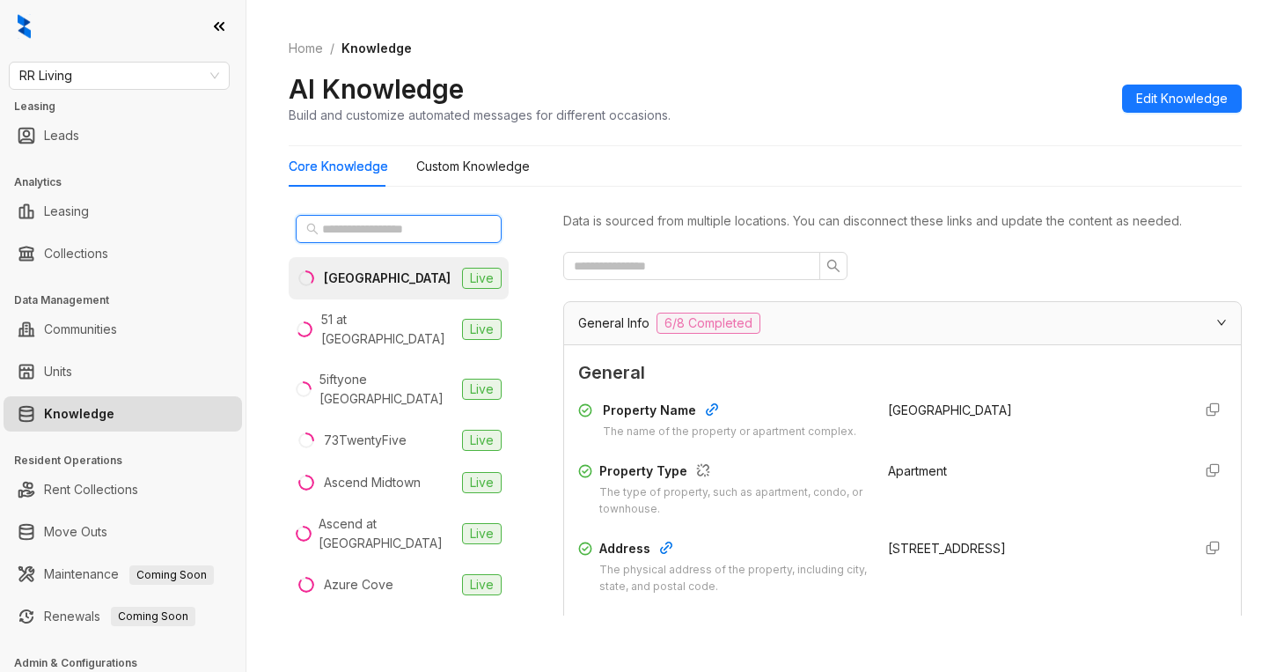
click at [372, 234] on input "text" at bounding box center [399, 228] width 155 height 19
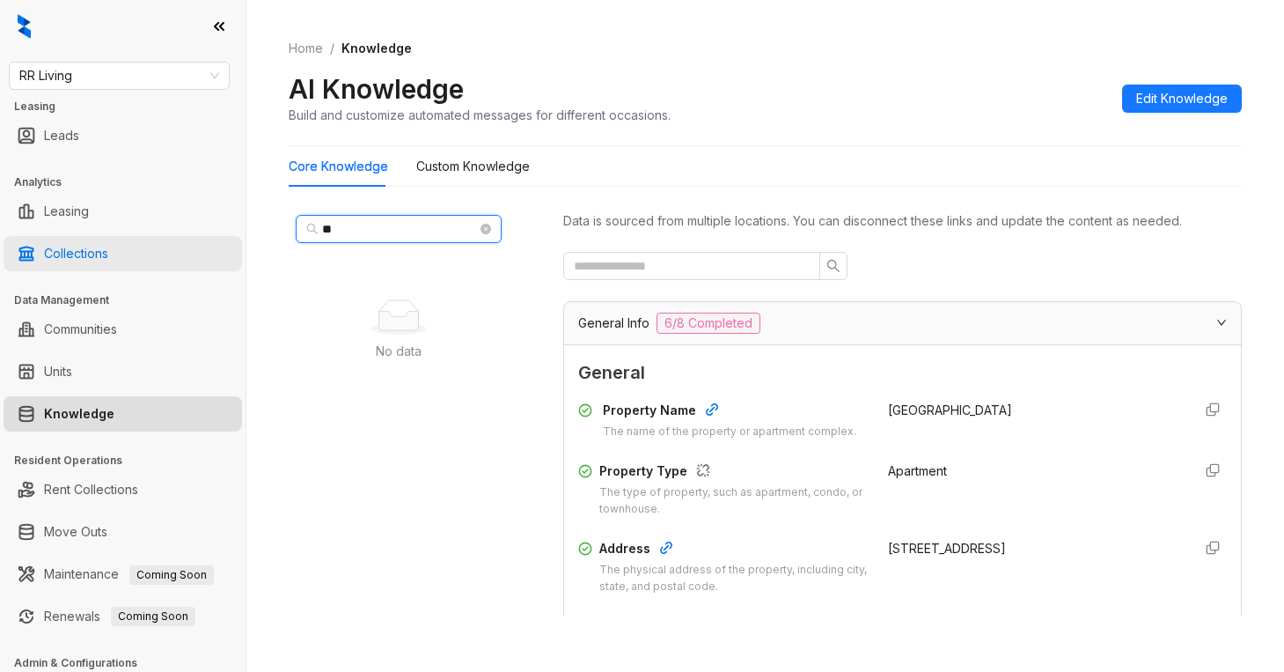
drag, startPoint x: 404, startPoint y: 219, endPoint x: 216, endPoint y: 241, distance: 189.7
click at [216, 241] on div "RR Living Leasing Leads Analytics Leasing Collections Data Management Communiti…" at bounding box center [642, 336] width 1284 height 672
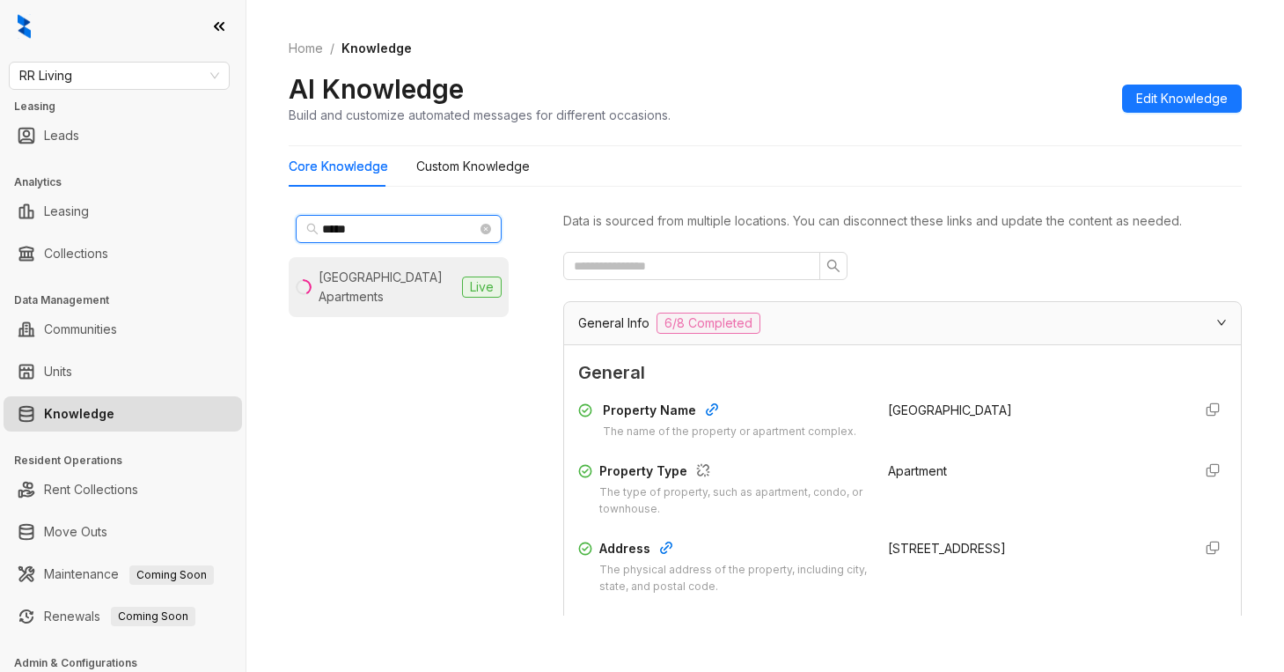
type input "*****"
click at [403, 276] on div "White Oak Estates Apartments" at bounding box center [387, 287] width 136 height 39
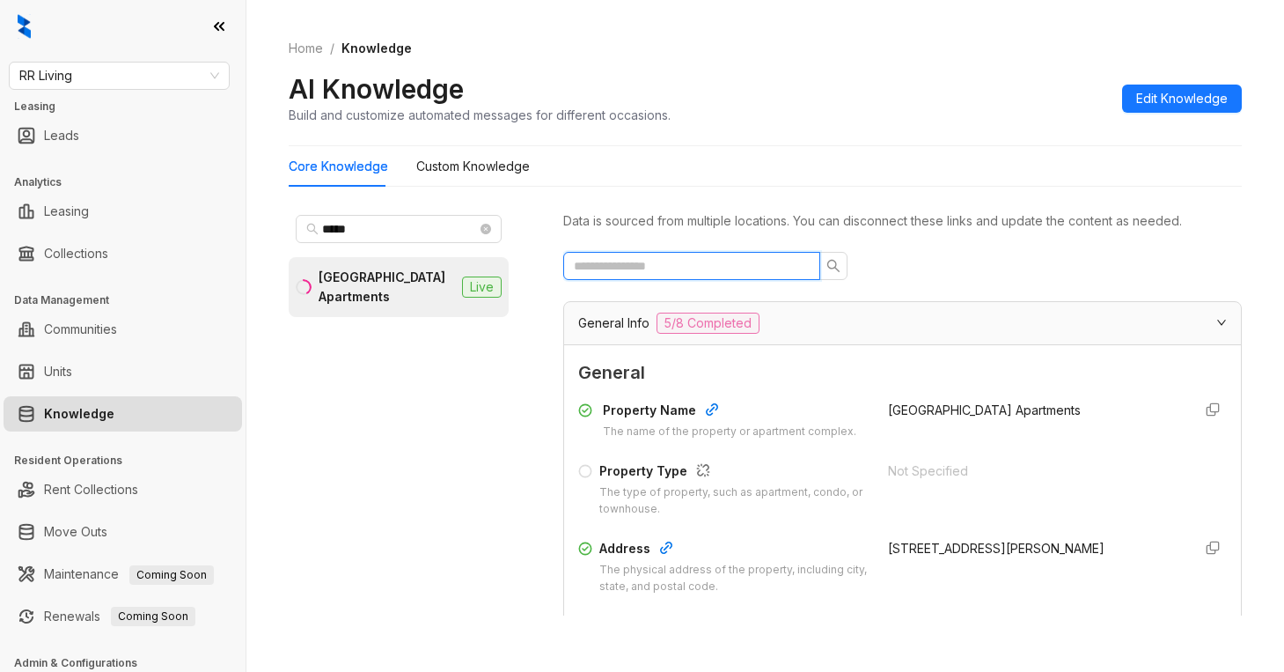
click at [676, 260] on input "text" at bounding box center [685, 265] width 222 height 19
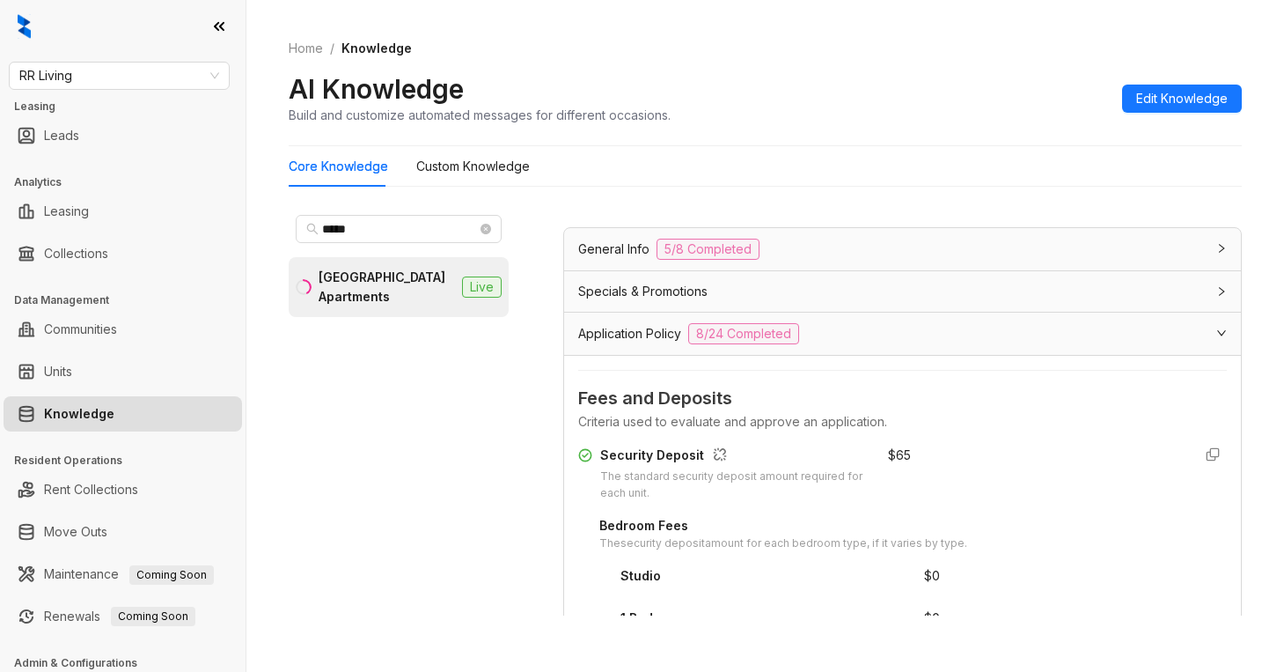
scroll to position [176, 0]
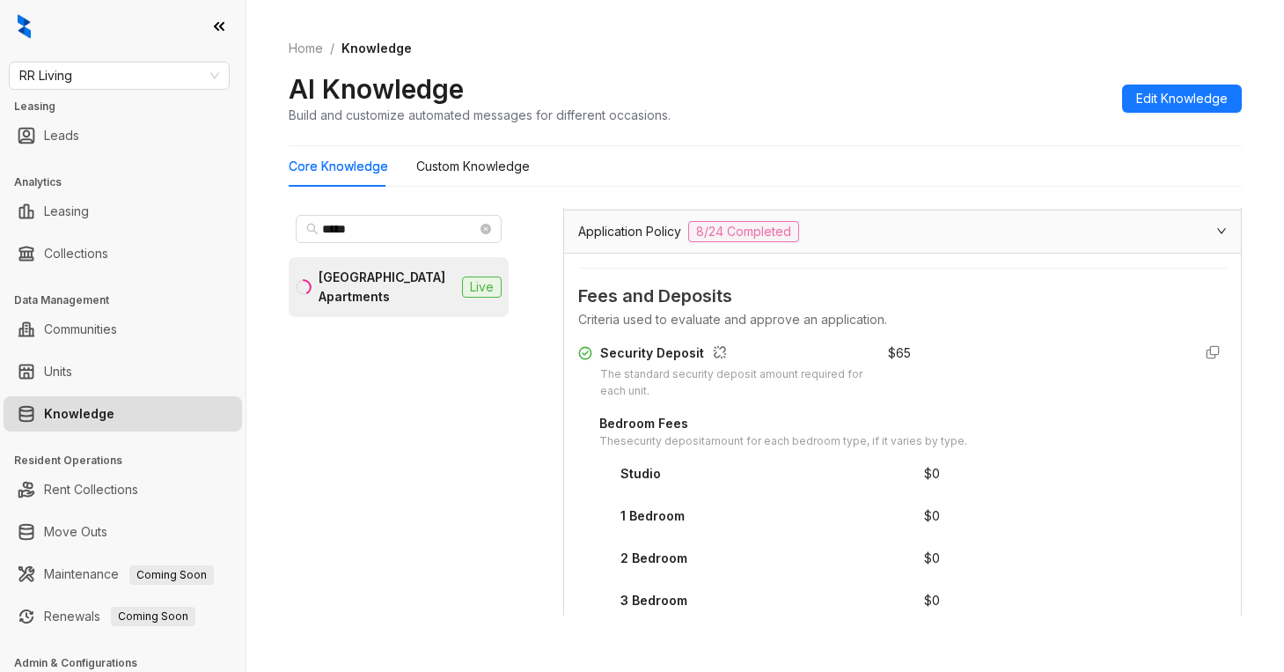
type input "*****"
drag, startPoint x: 867, startPoint y: 349, endPoint x: 906, endPoint y: 353, distance: 39.0
click at [906, 353] on div "Security Deposit The standard security deposit amount required for each unit. $…" at bounding box center [902, 371] width 649 height 56
copy div "$ 65"
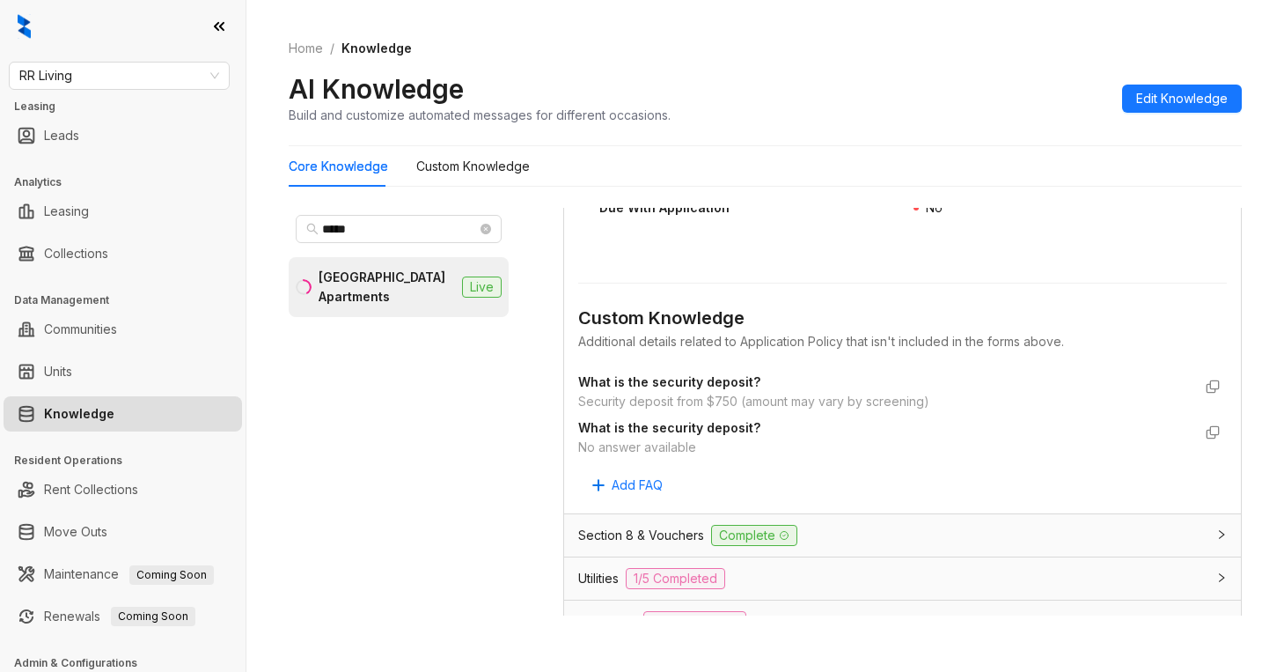
scroll to position [704, 0]
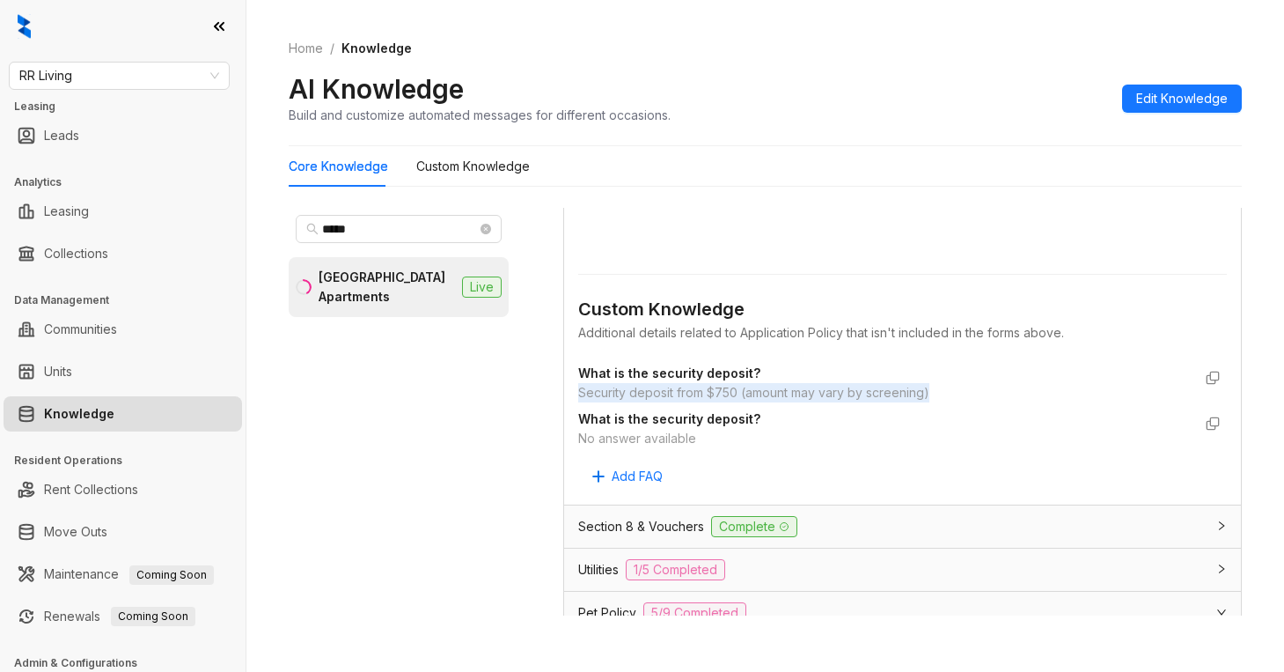
drag, startPoint x: 575, startPoint y: 386, endPoint x: 952, endPoint y: 391, distance: 376.8
click at [952, 391] on div "Fees and Deposits Criteria used to evaluate and approve an application. Securit…" at bounding box center [902, 114] width 677 height 779
copy div "Security deposit from $750 (amount may vary by screening)"
click at [466, 399] on div "***** White Oak Estates Apartments Live" at bounding box center [399, 412] width 220 height 408
drag, startPoint x: 604, startPoint y: 394, endPoint x: 982, endPoint y: 392, distance: 377.7
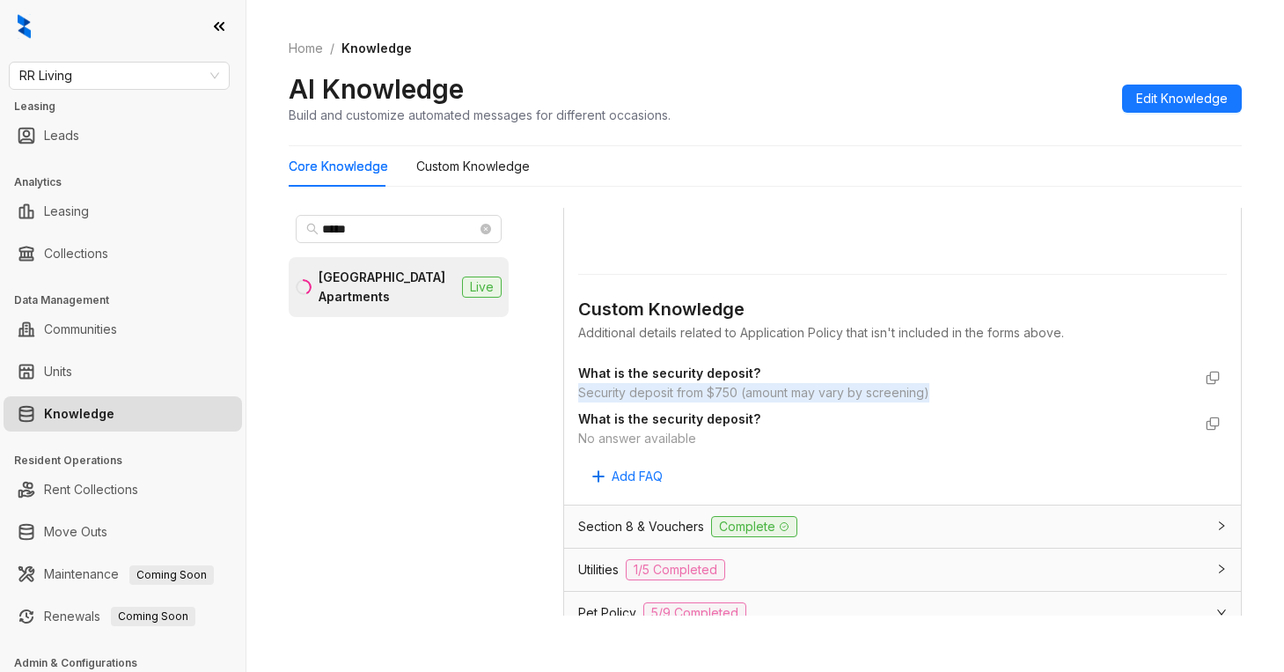
click at [982, 392] on div "Security deposit from $750 (amount may vary by screening)" at bounding box center [885, 392] width 614 height 19
copy div "Security deposit from $750 (amount may vary by screening)"
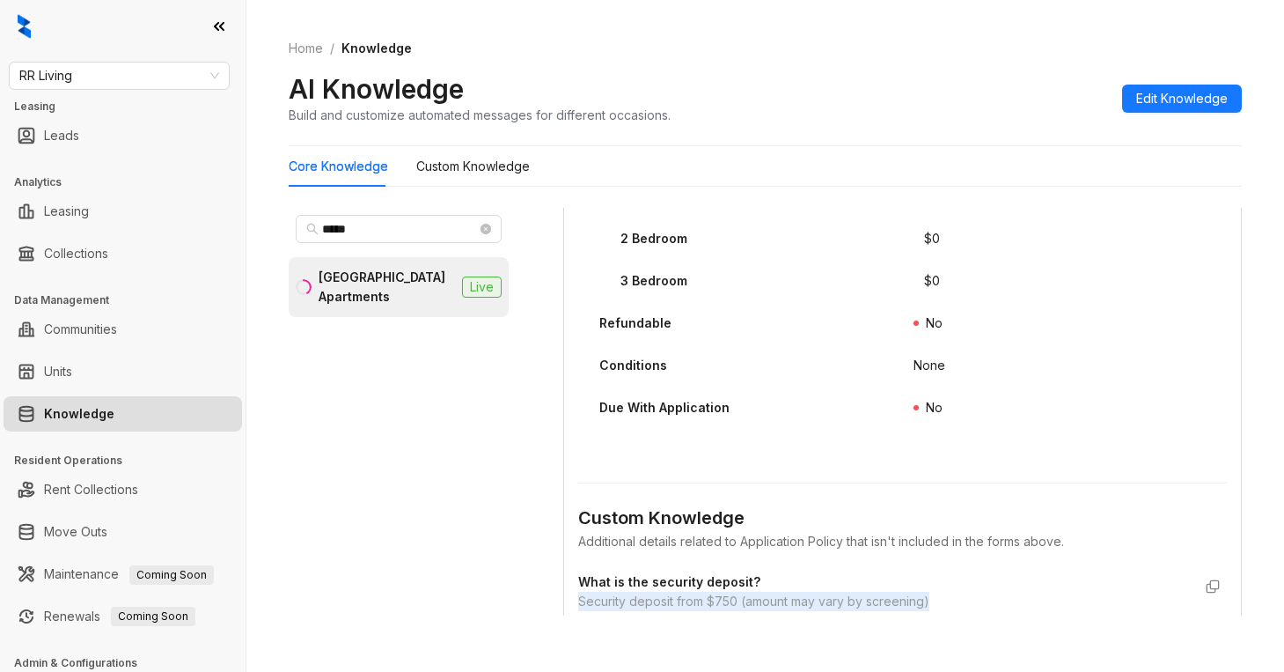
scroll to position [616, 0]
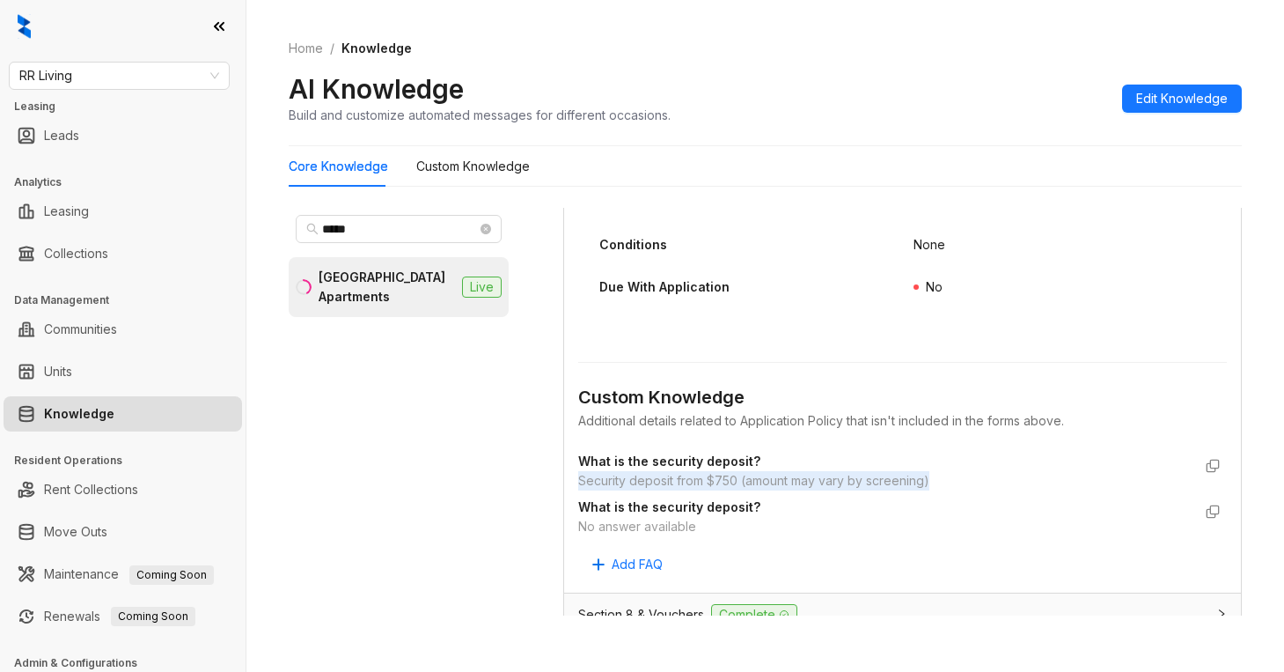
copy div "Security deposit from $750 (amount may vary by screening)"
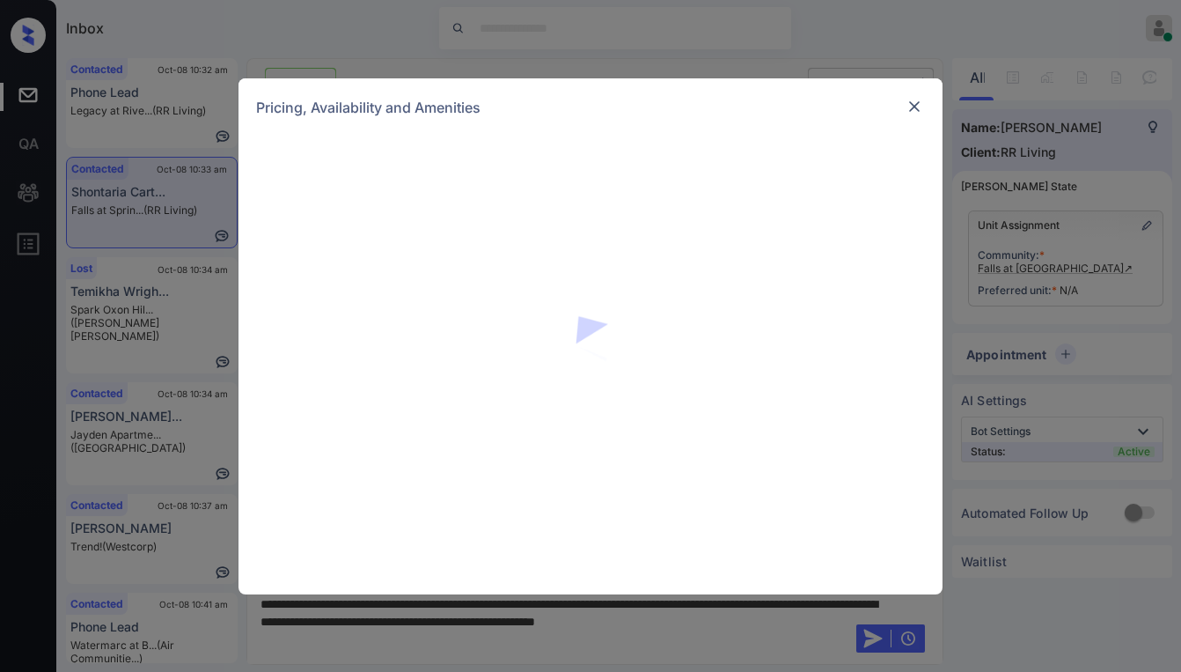
scroll to position [1769, 0]
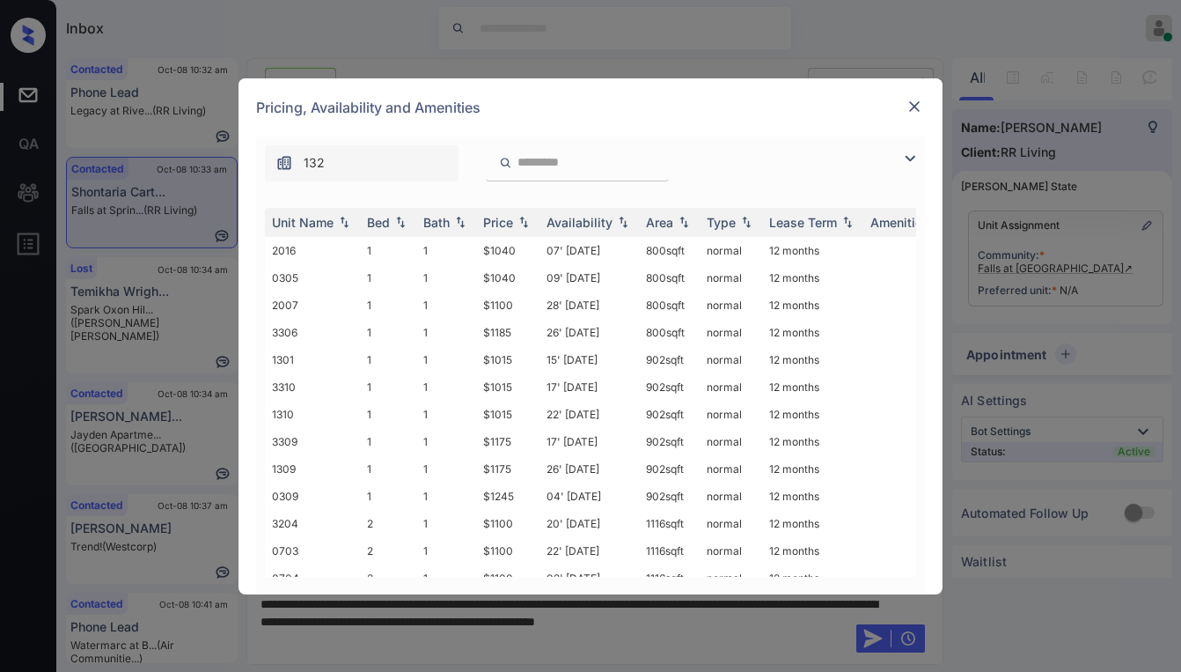
drag, startPoint x: 909, startPoint y: 170, endPoint x: 900, endPoint y: 162, distance: 12.5
click at [909, 169] on div "132" at bounding box center [590, 158] width 669 height 45
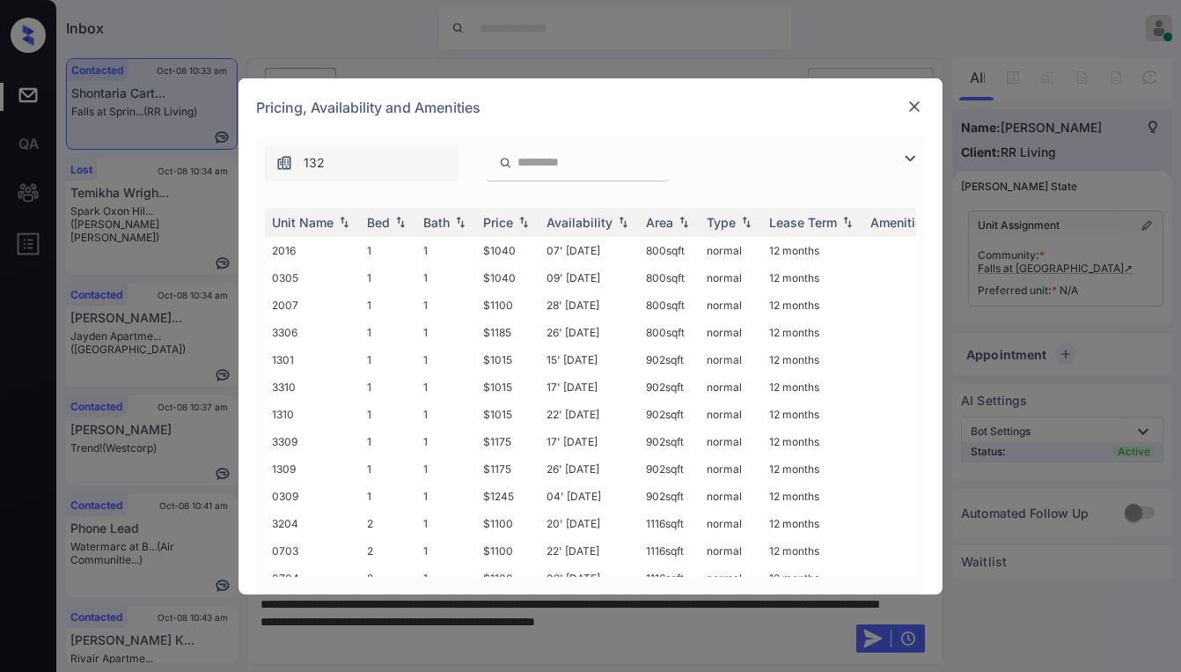
click at [911, 163] on img at bounding box center [910, 158] width 21 height 21
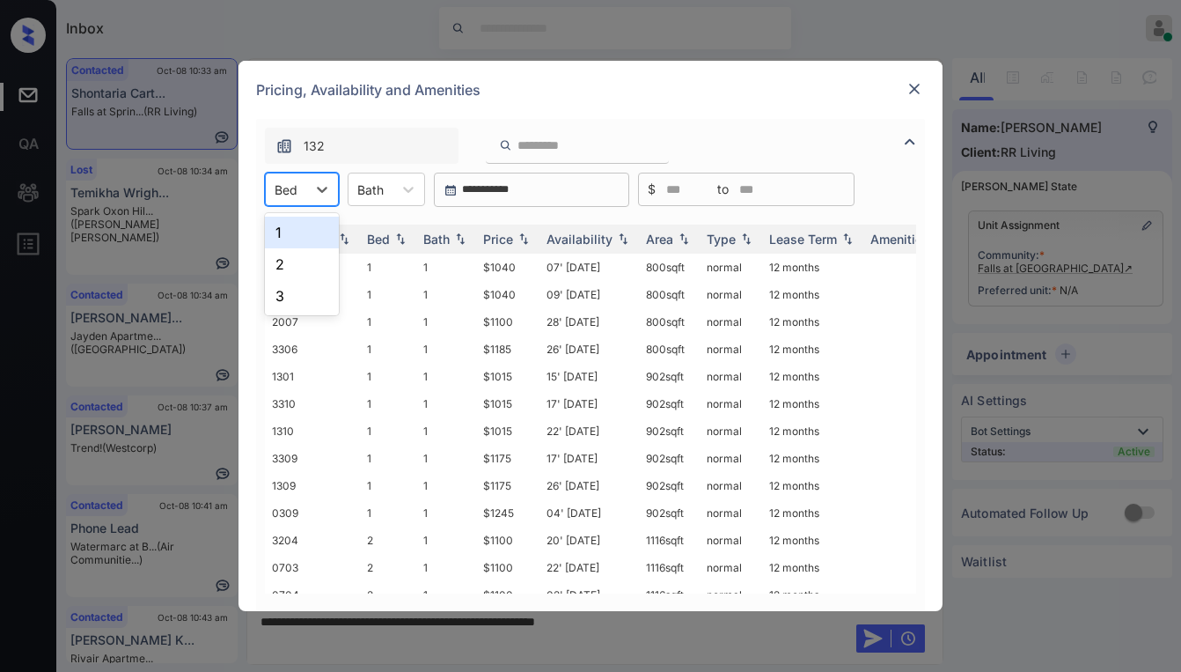
drag, startPoint x: 326, startPoint y: 196, endPoint x: 312, endPoint y: 220, distance: 27.6
click at [324, 196] on icon at bounding box center [322, 189] width 18 height 18
click at [291, 303] on div "3" at bounding box center [302, 296] width 74 height 32
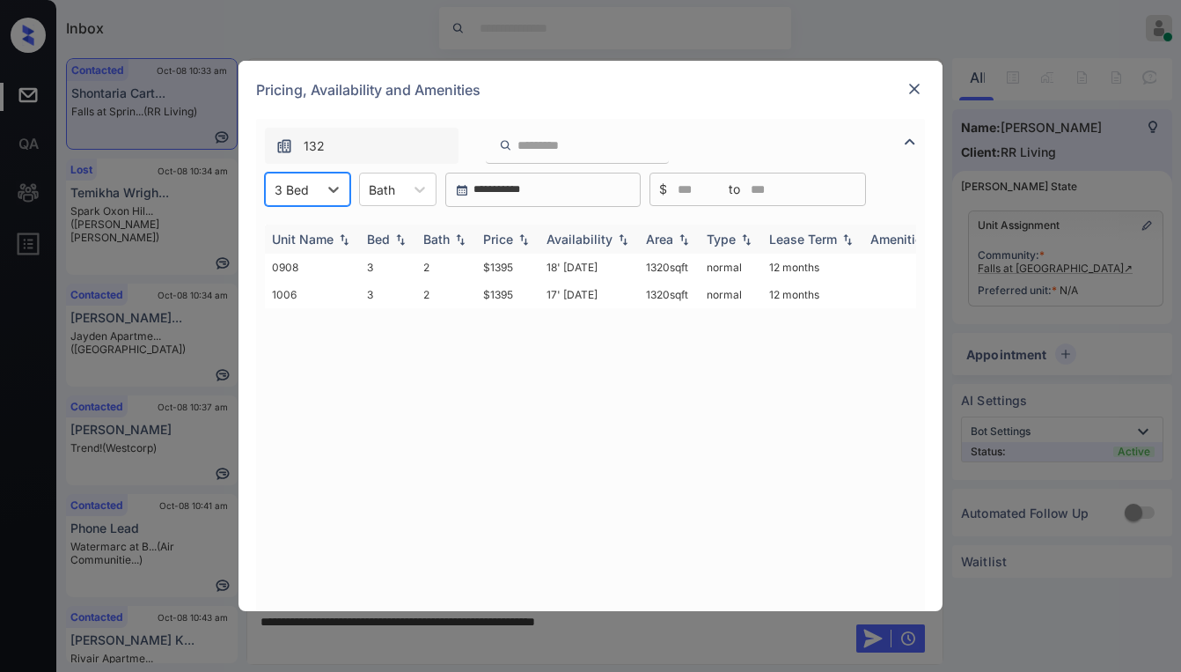
click at [507, 237] on div "Price" at bounding box center [498, 239] width 30 height 15
click at [504, 267] on td "$1395" at bounding box center [507, 267] width 63 height 27
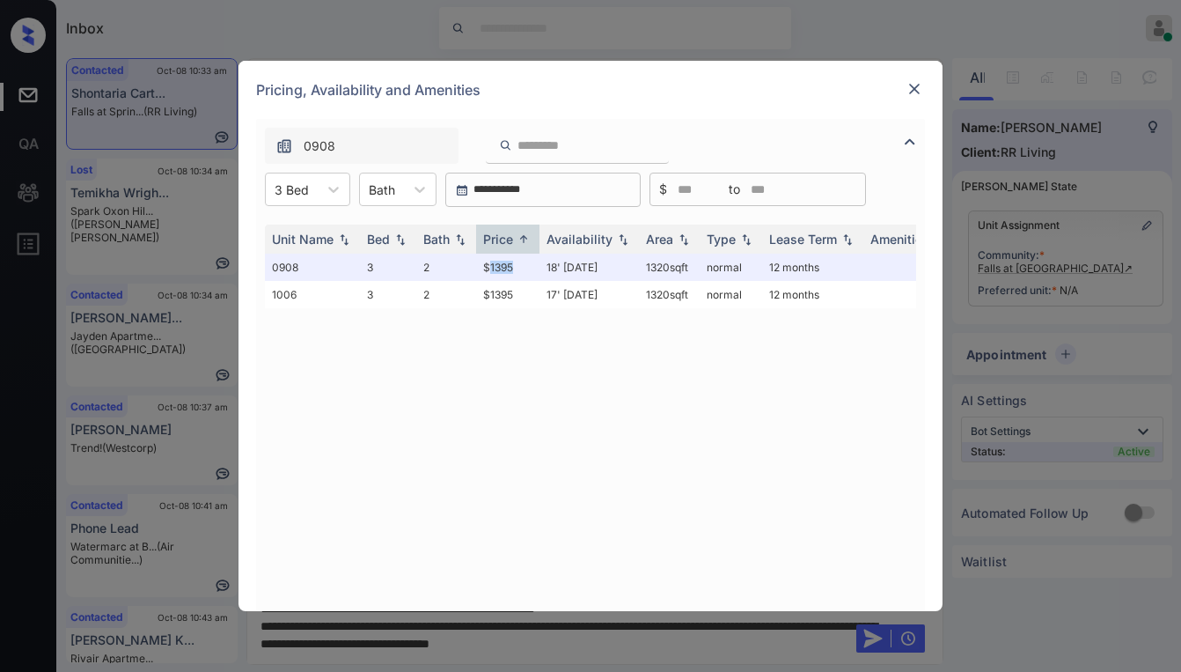
click at [912, 87] on img at bounding box center [915, 89] width 18 height 18
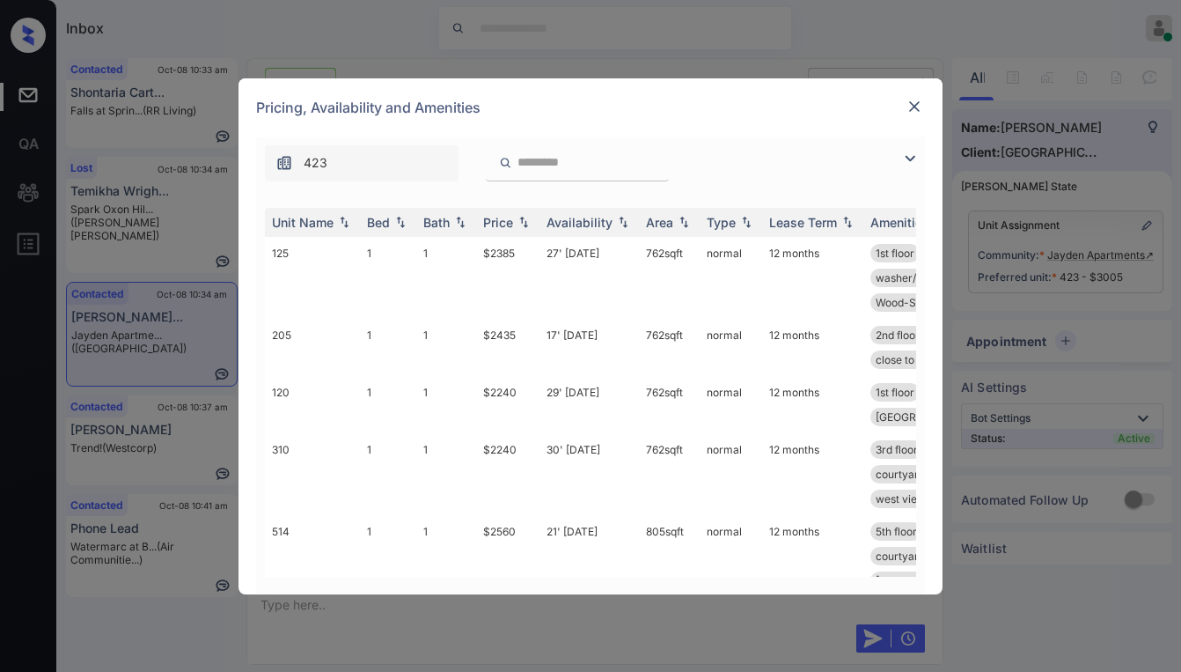
scroll to position [1756, 0]
click at [912, 160] on img at bounding box center [910, 158] width 21 height 21
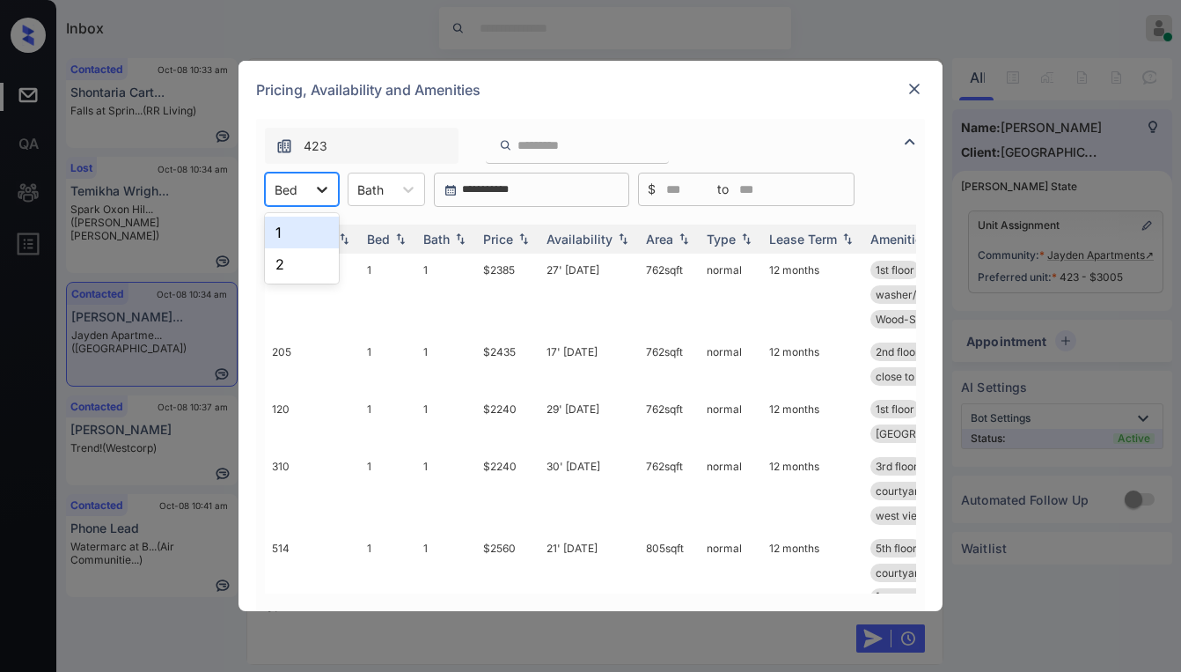
click at [331, 195] on div at bounding box center [322, 189] width 32 height 32
click at [293, 257] on div "2" at bounding box center [302, 264] width 74 height 32
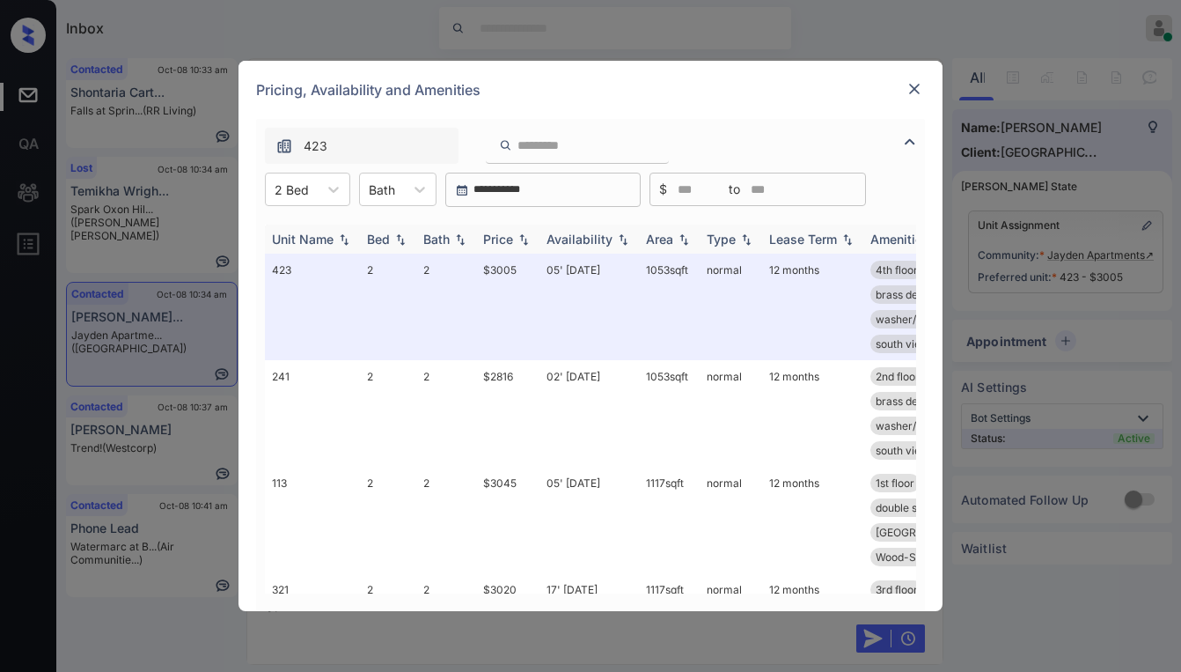
click at [507, 246] on div "Price" at bounding box center [498, 239] width 30 height 15
click at [508, 245] on div "Price" at bounding box center [498, 239] width 30 height 15
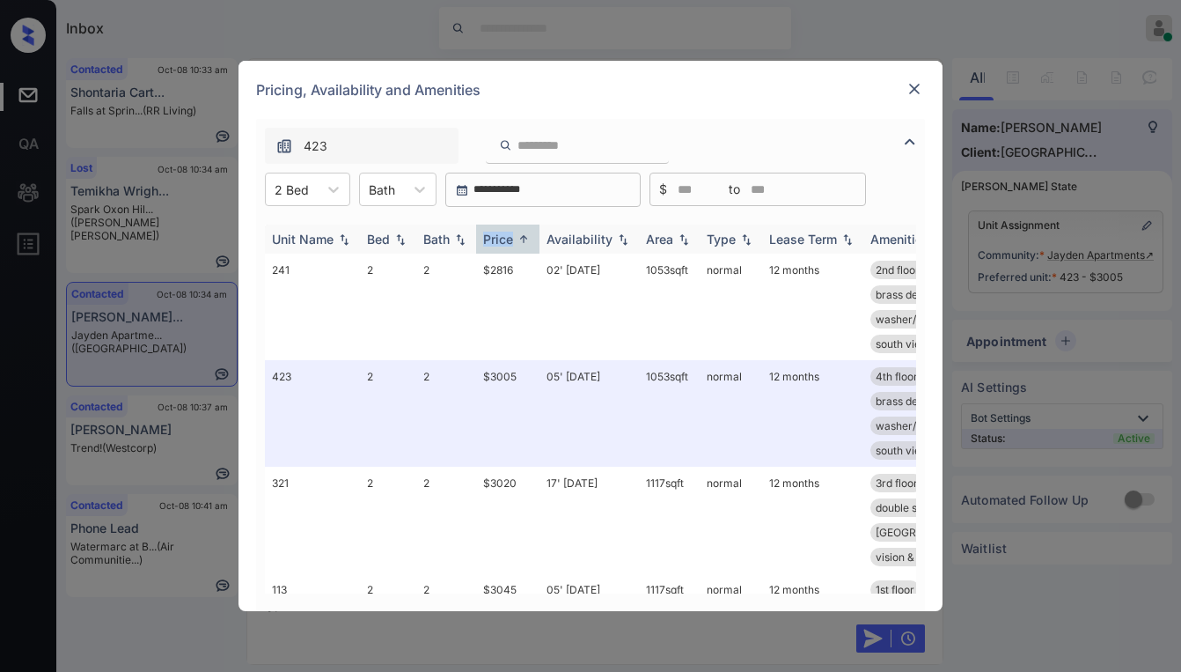
click at [509, 244] on div "Price" at bounding box center [498, 239] width 30 height 15
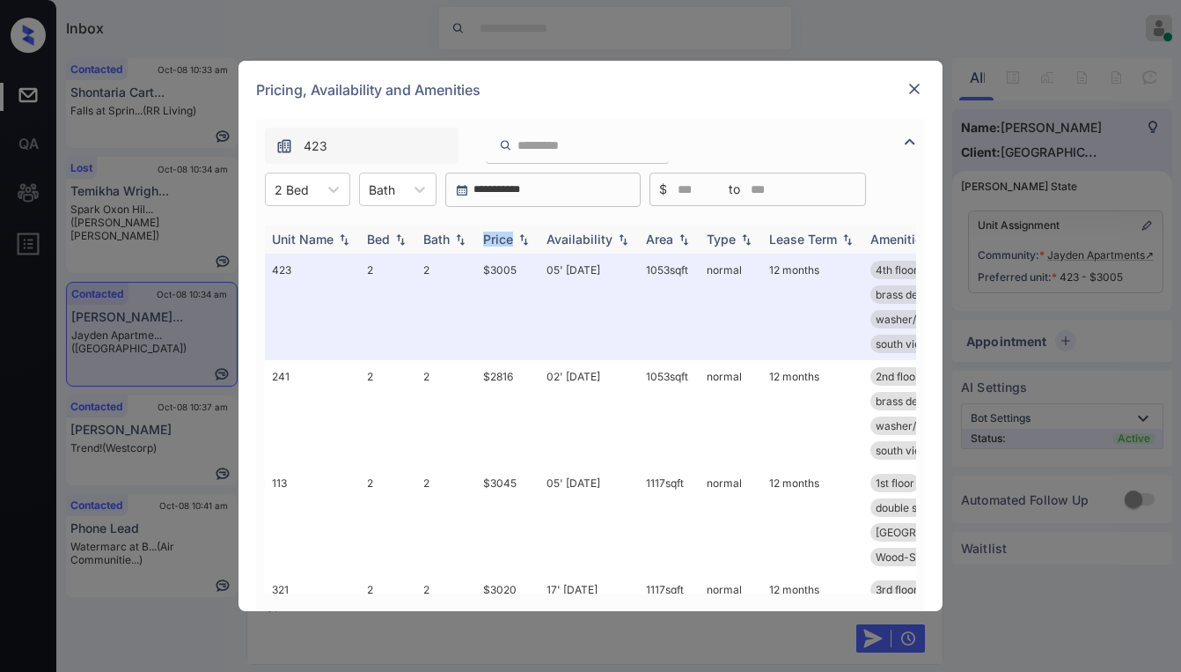
click at [509, 244] on div "Price" at bounding box center [498, 239] width 30 height 15
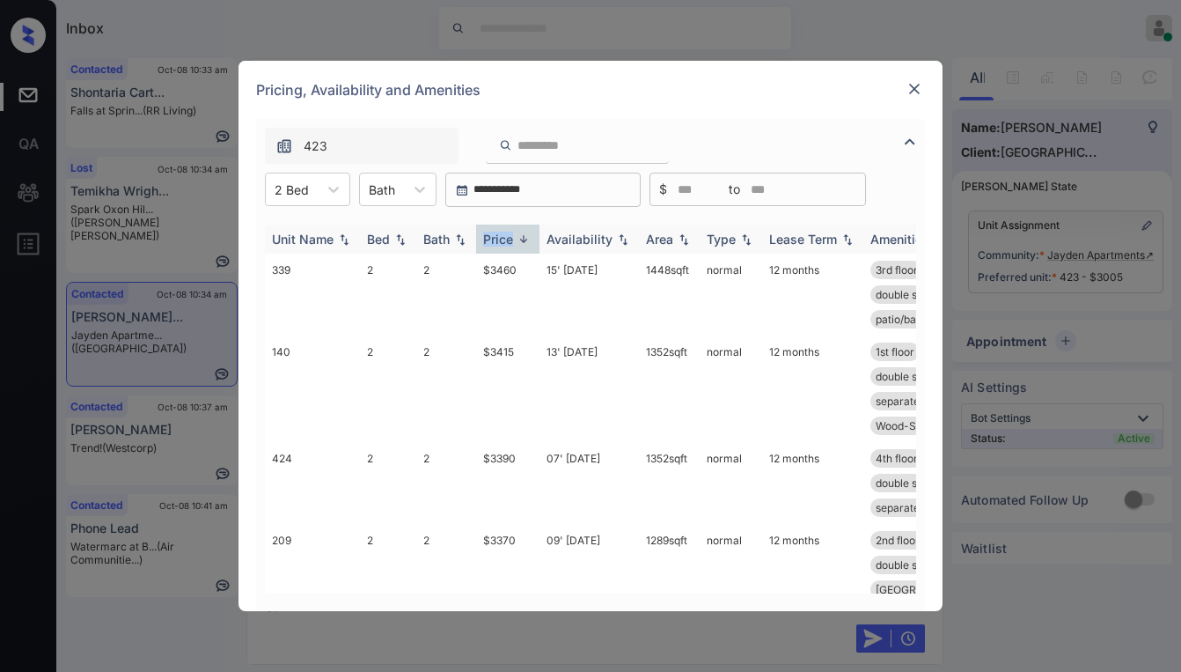
click at [509, 244] on div "Price" at bounding box center [498, 239] width 30 height 15
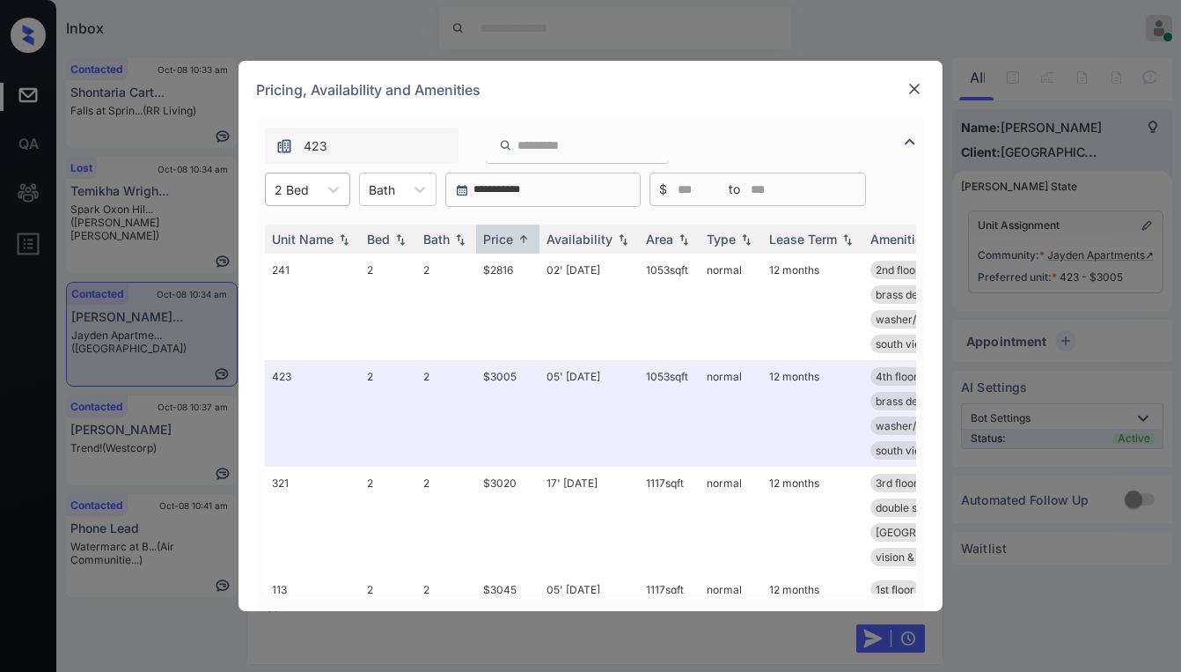
click at [283, 188] on div at bounding box center [292, 189] width 34 height 18
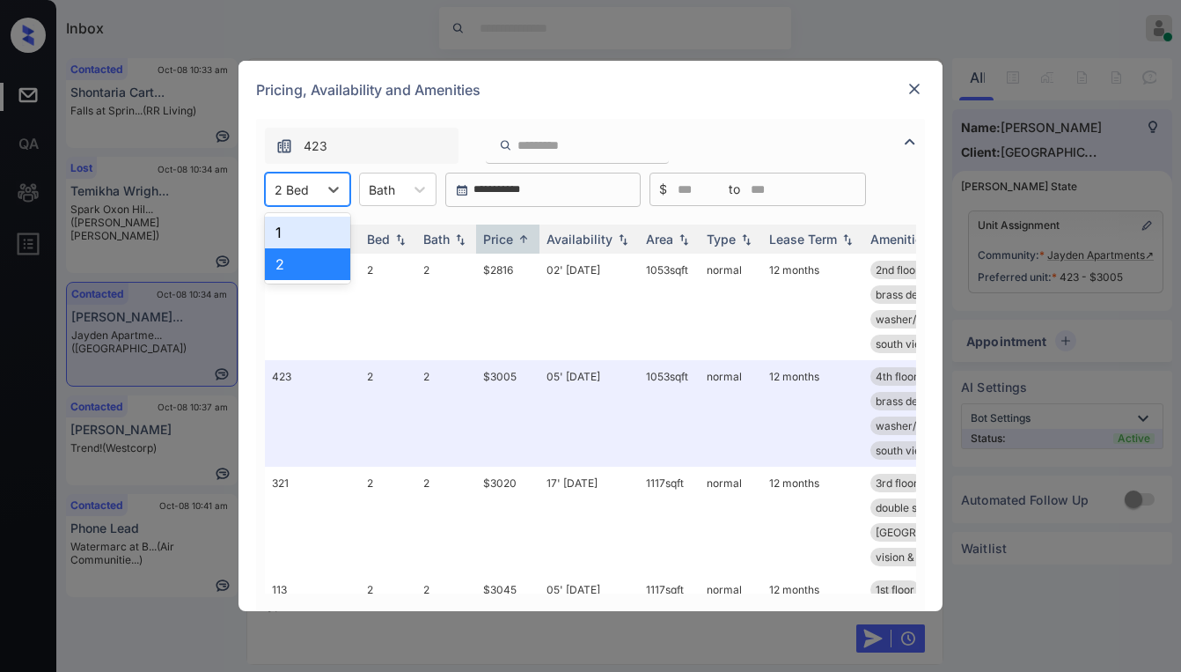
click at [311, 228] on div "1" at bounding box center [307, 233] width 85 height 32
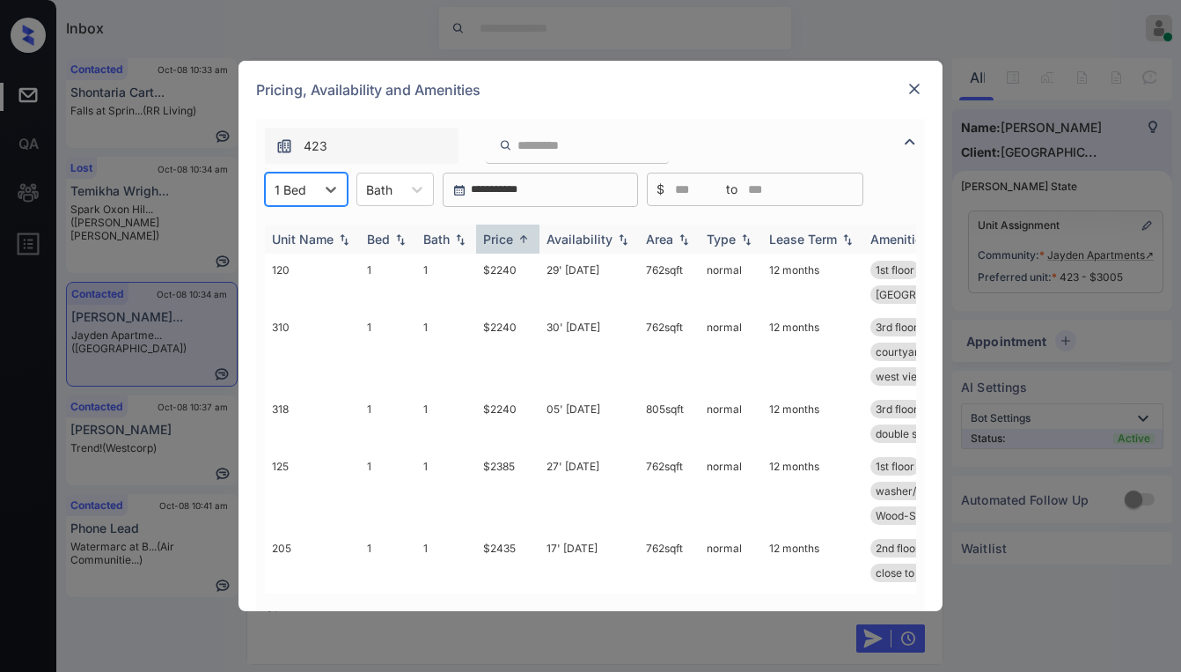
click at [519, 244] on img at bounding box center [524, 238] width 18 height 13
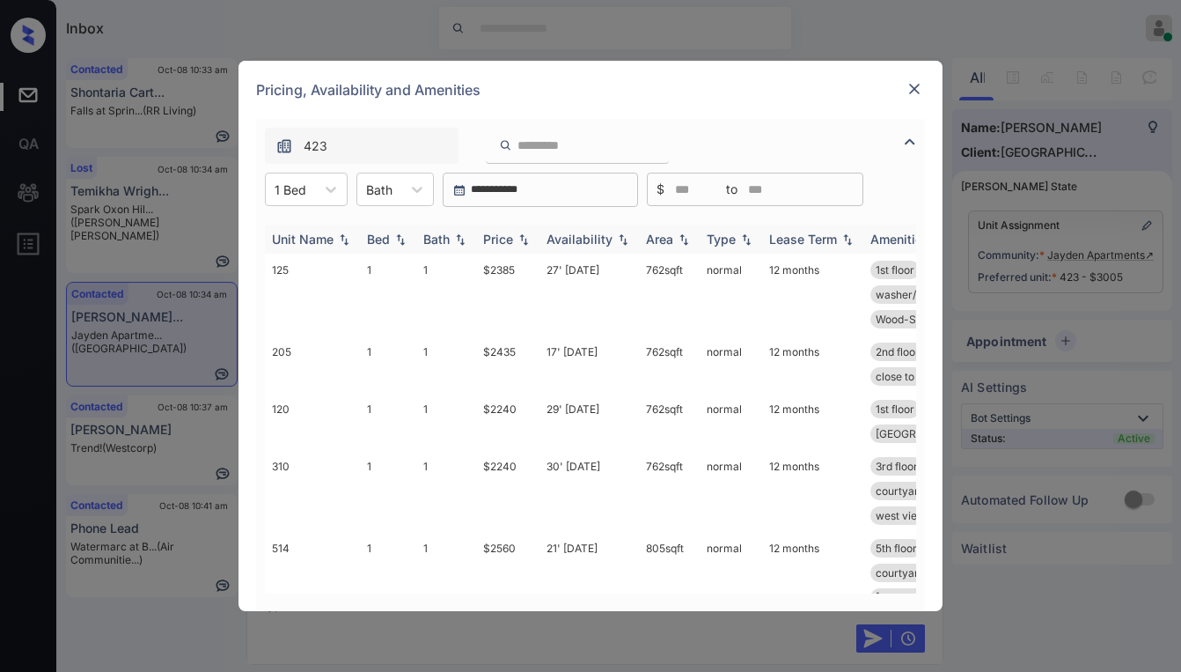
click at [518, 244] on img at bounding box center [524, 239] width 18 height 12
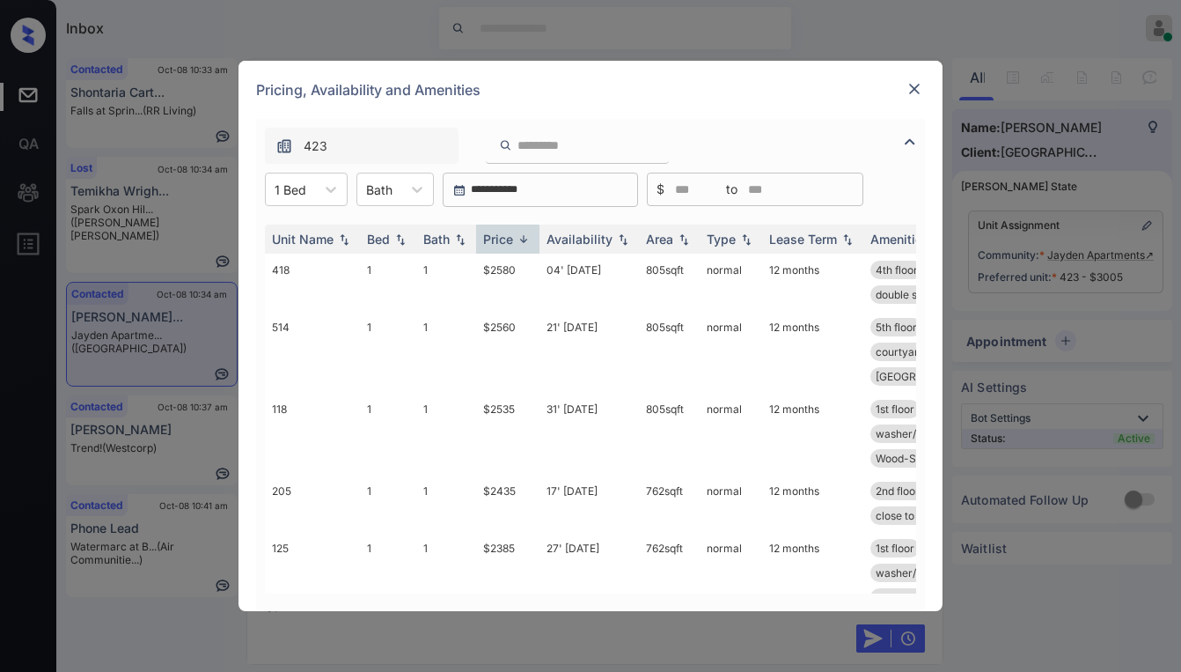
click at [920, 94] on img at bounding box center [915, 89] width 18 height 18
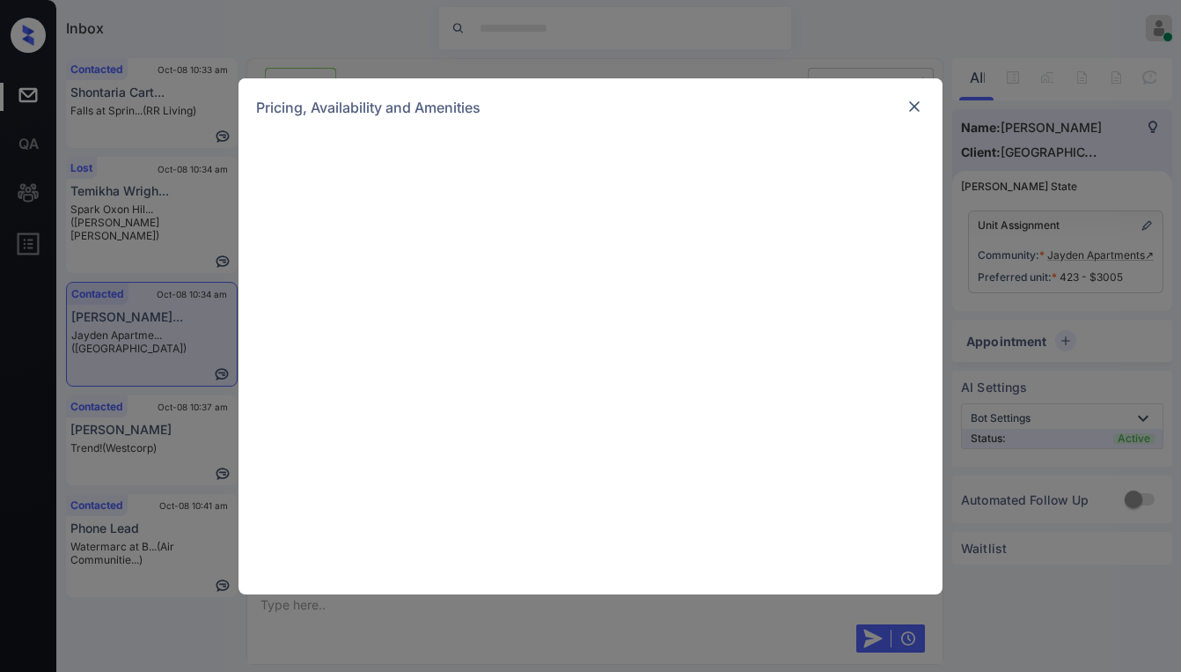
scroll to position [2020, 0]
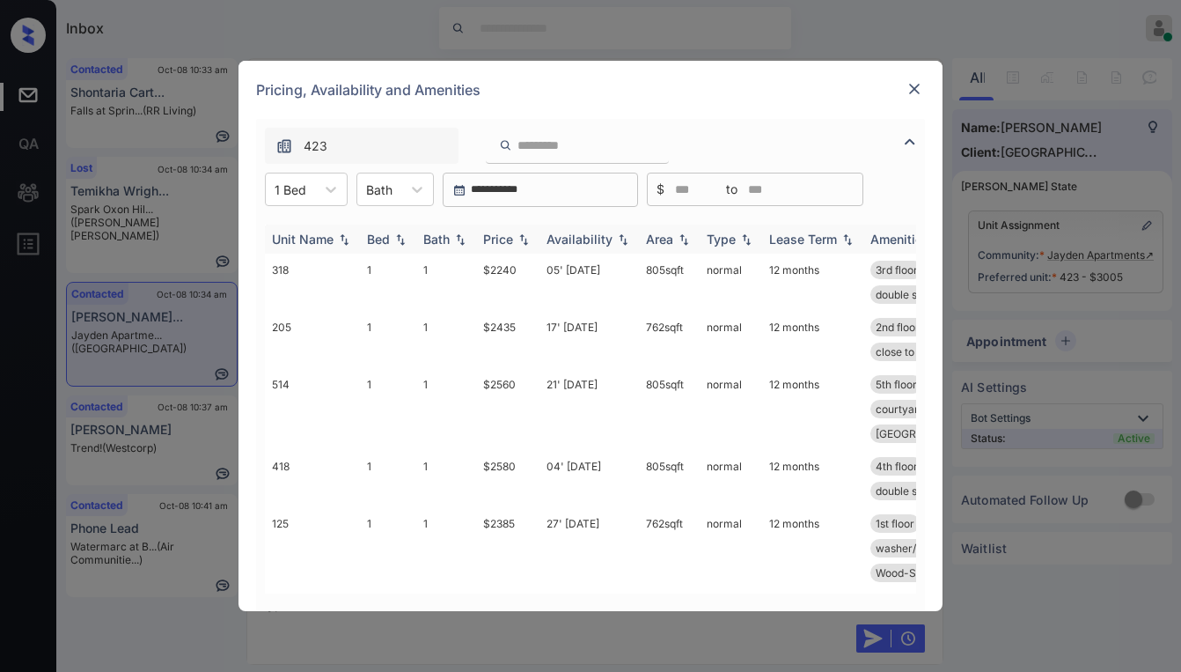
click at [493, 234] on div "Price" at bounding box center [498, 239] width 30 height 15
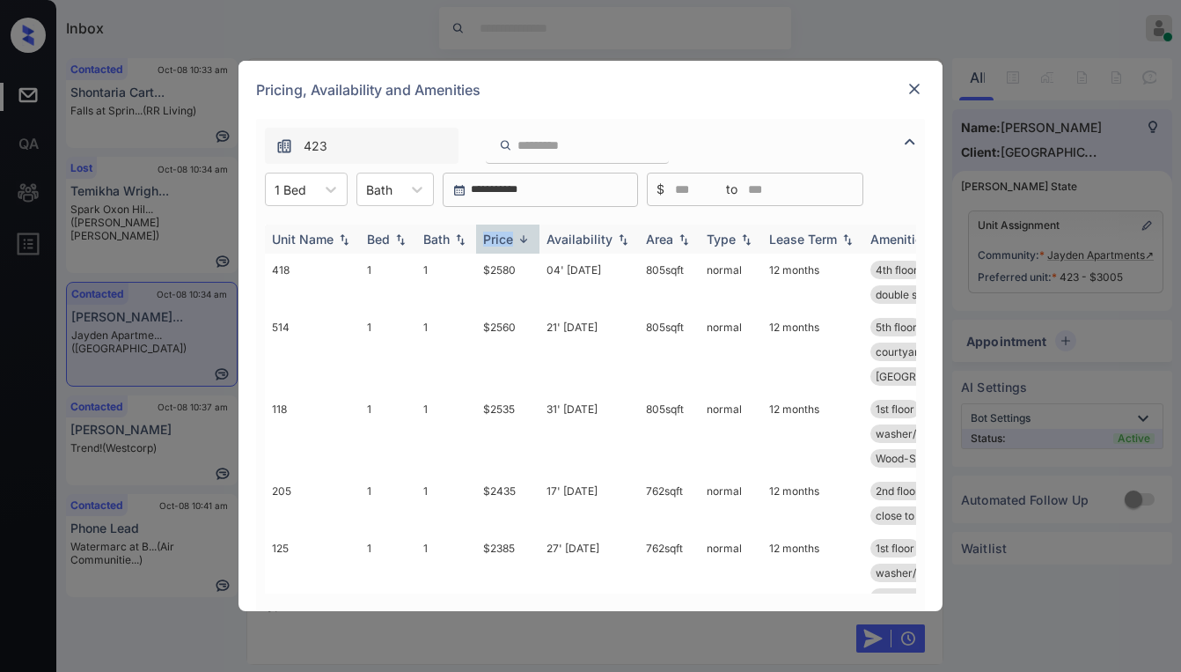
click at [496, 234] on div "Price" at bounding box center [498, 239] width 30 height 15
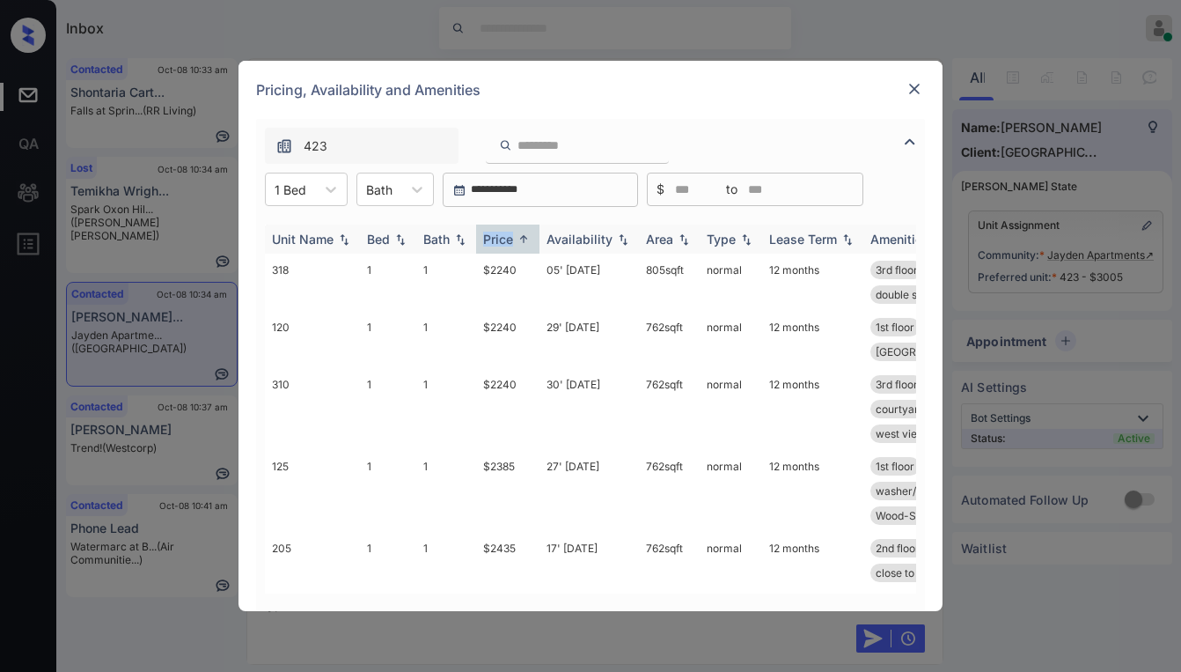
click at [502, 234] on div "Price" at bounding box center [498, 239] width 30 height 15
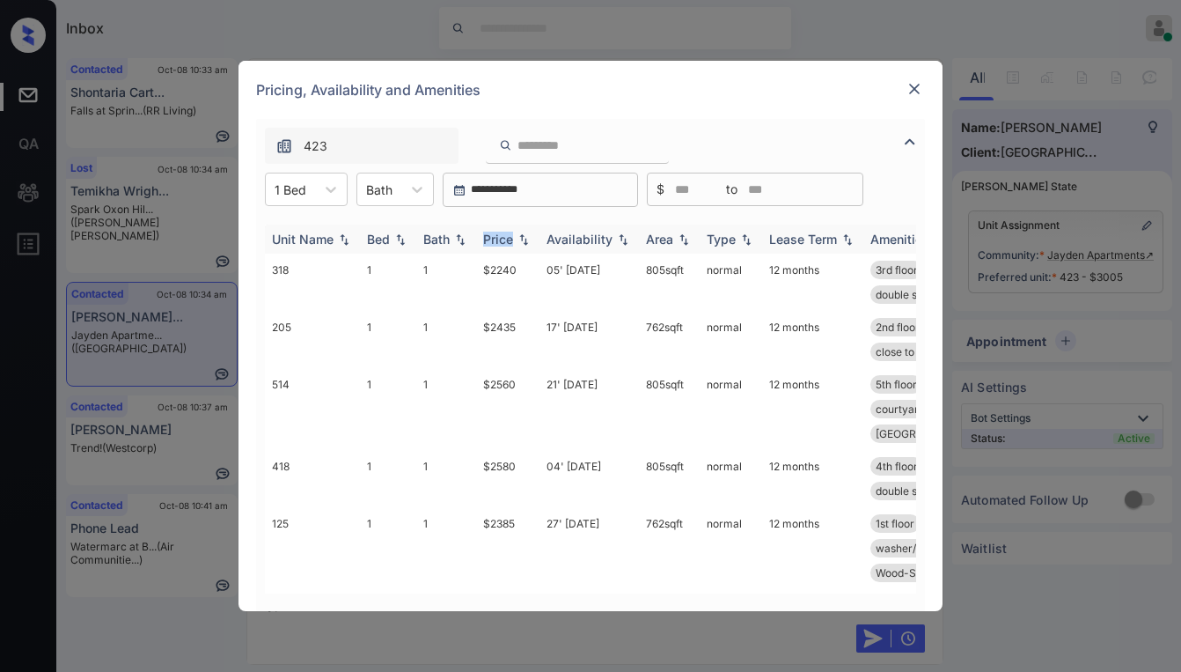
click at [504, 234] on div "Price" at bounding box center [498, 239] width 30 height 15
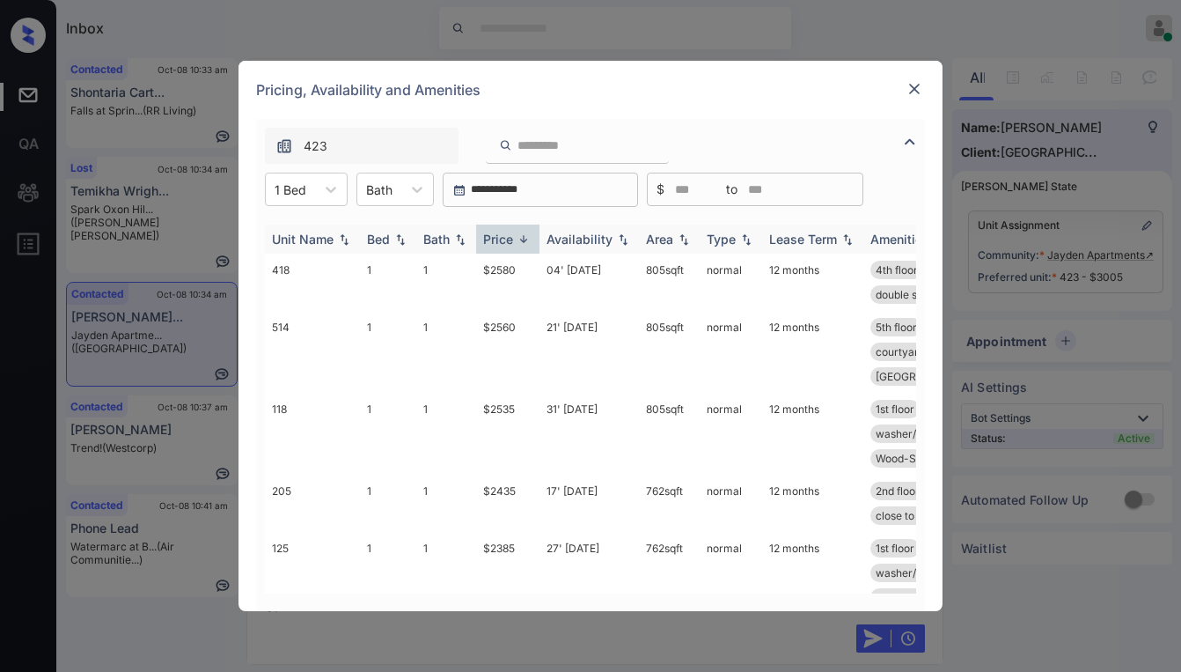
click at [517, 247] on th "Price" at bounding box center [507, 238] width 63 height 29
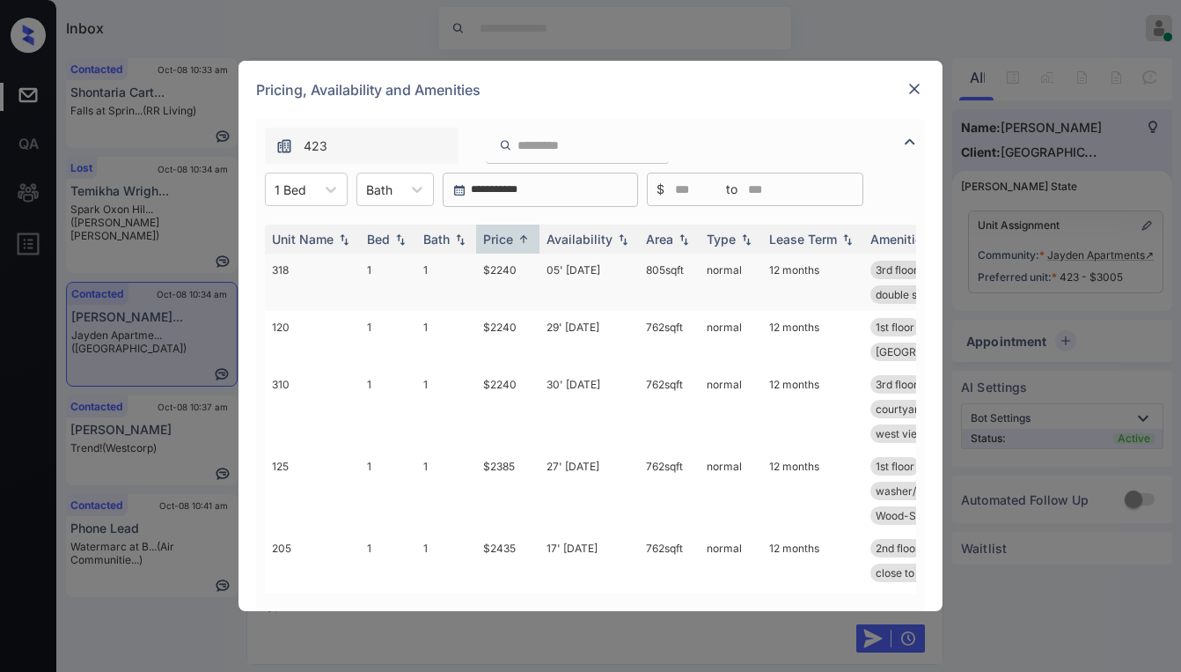
click at [504, 265] on td "$2240" at bounding box center [507, 282] width 63 height 57
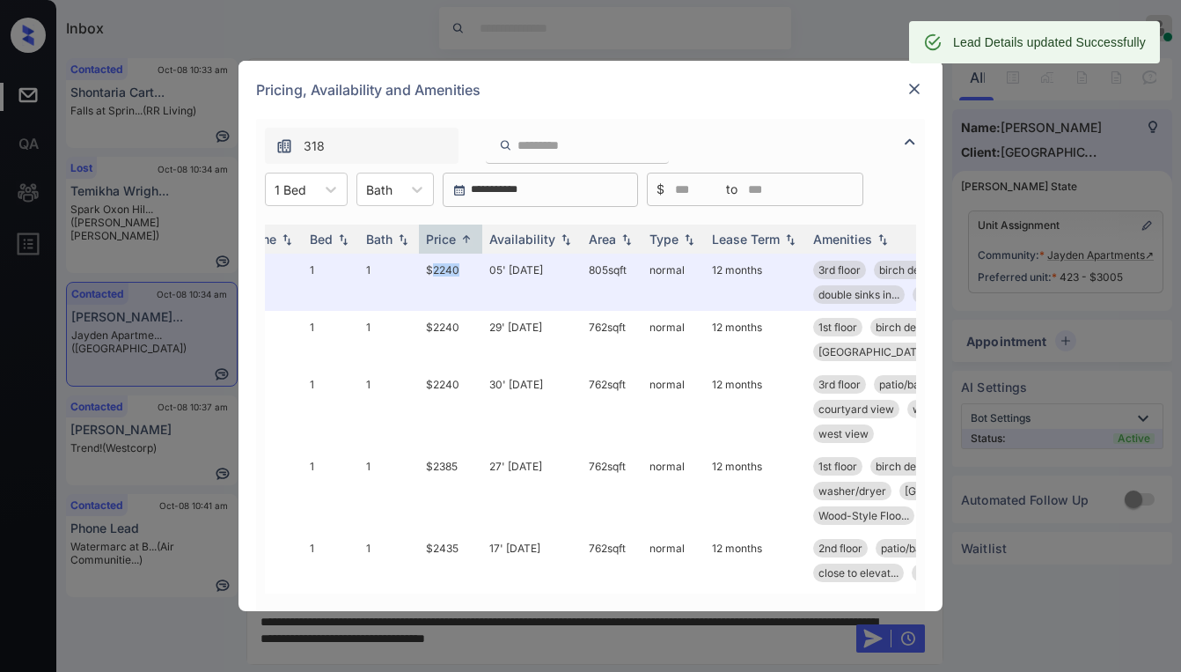
scroll to position [0, 152]
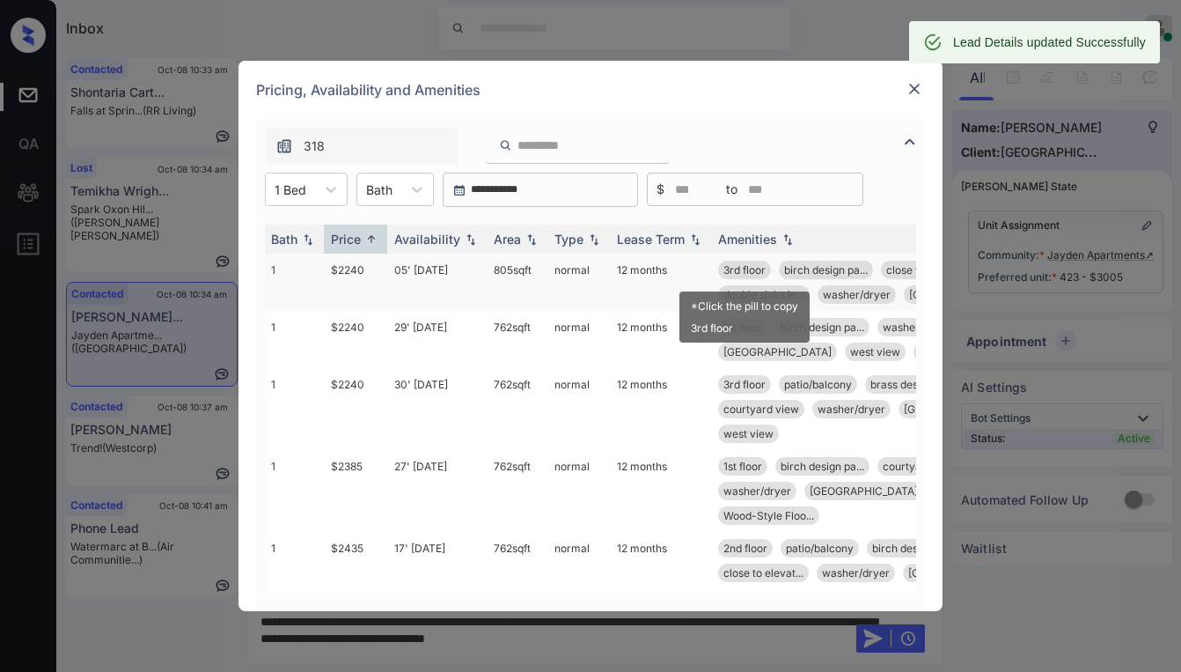
click at [753, 263] on span "3rd floor" at bounding box center [745, 269] width 42 height 13
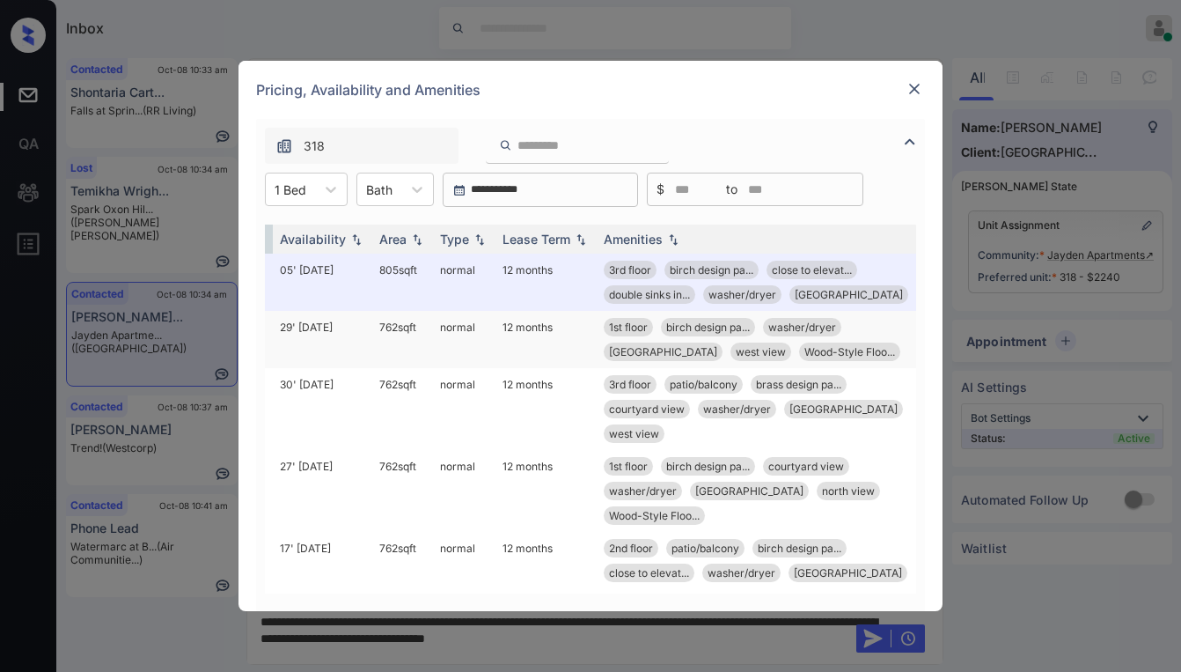
scroll to position [0, 271]
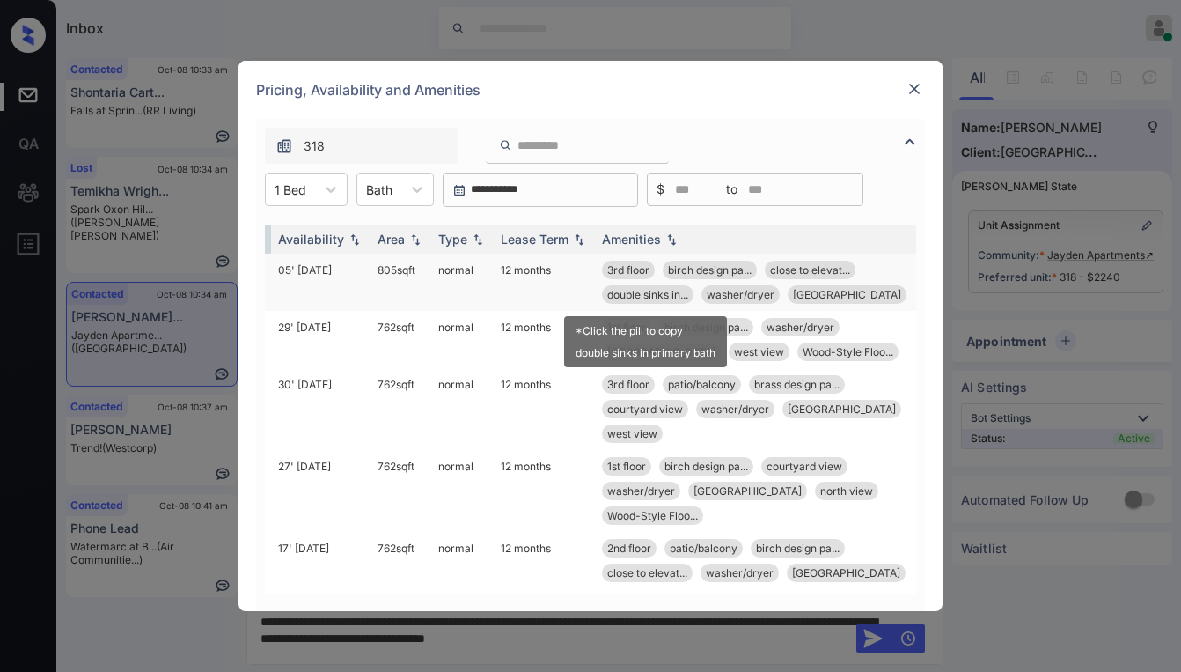
click at [635, 291] on span "double sinks in..." at bounding box center [647, 294] width 81 height 13
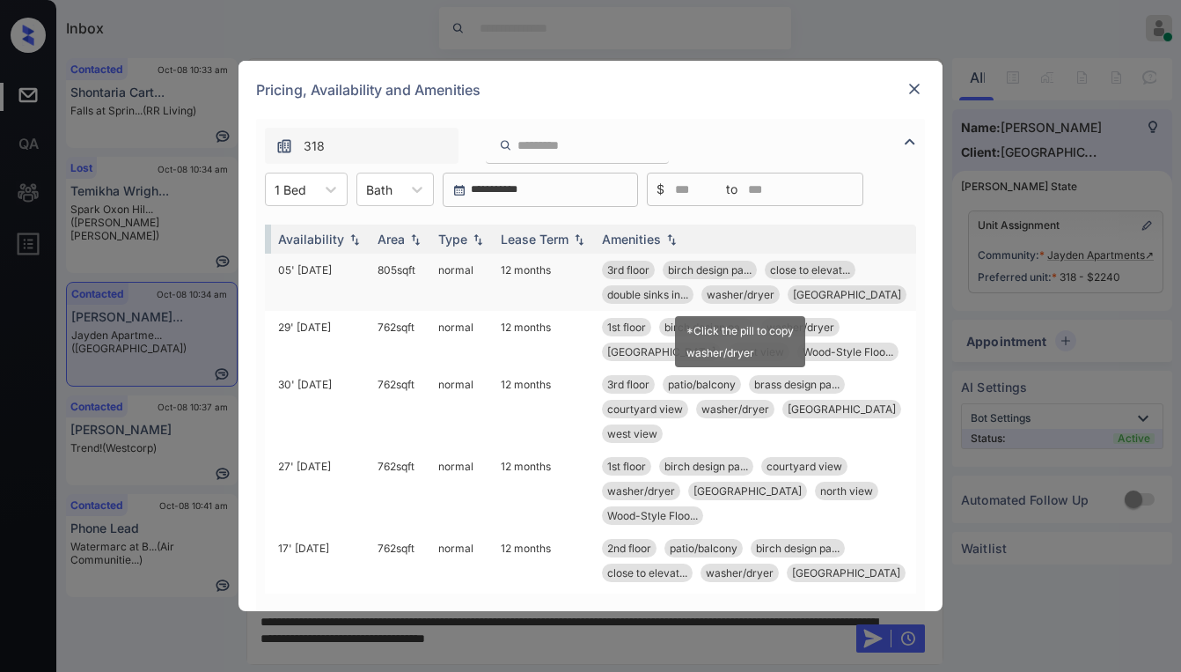
click at [745, 297] on span "washer/dryer" at bounding box center [741, 294] width 68 height 13
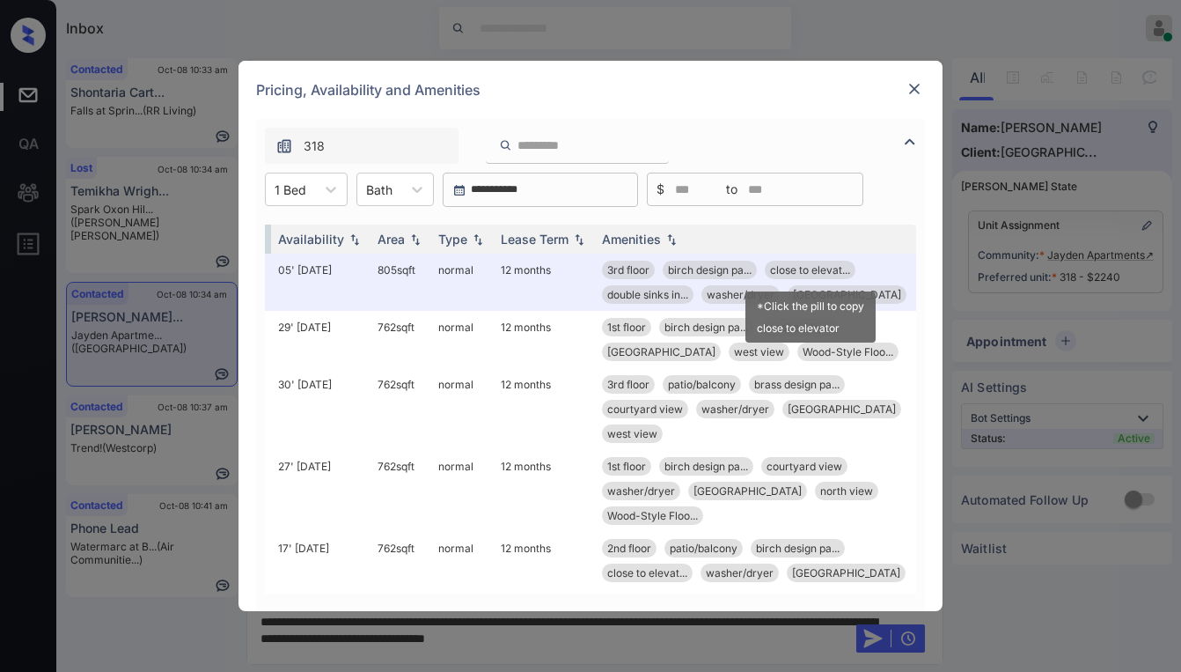
drag, startPoint x: 817, startPoint y: 264, endPoint x: 1120, endPoint y: 231, distance: 304.7
click at [817, 264] on span "close to elevat..." at bounding box center [810, 269] width 80 height 13
click at [916, 92] on img at bounding box center [915, 89] width 18 height 18
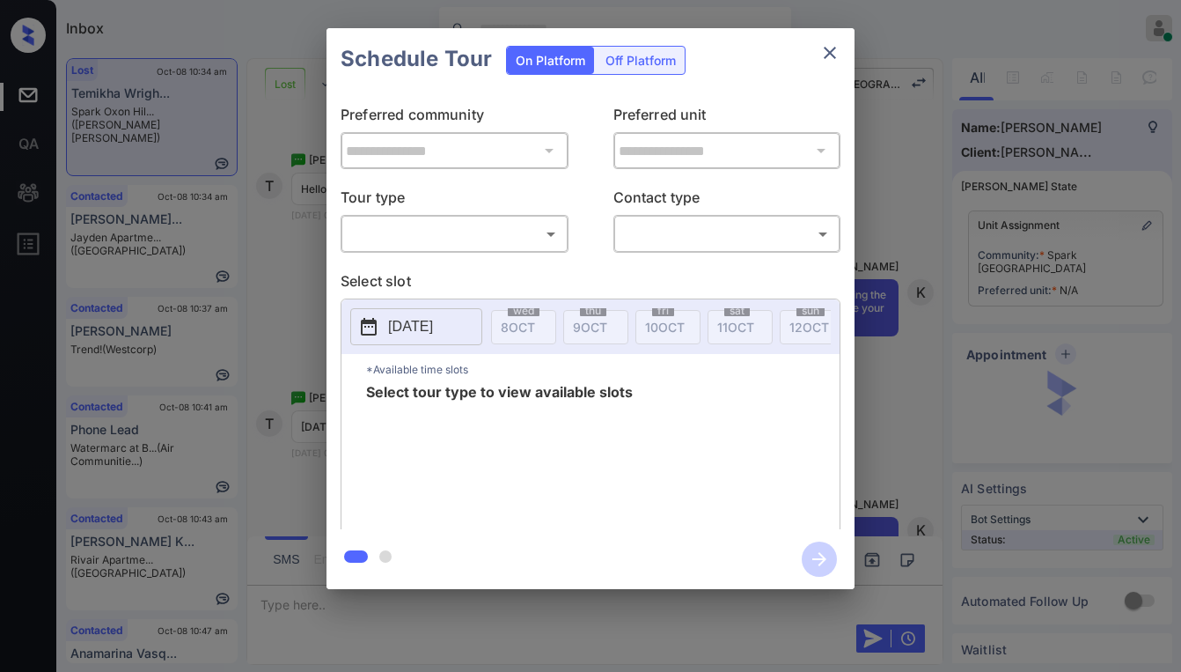
click at [480, 237] on body "Inbox [PERSON_NAME] Online Set yourself offline Set yourself on break Profile S…" at bounding box center [590, 336] width 1181 height 672
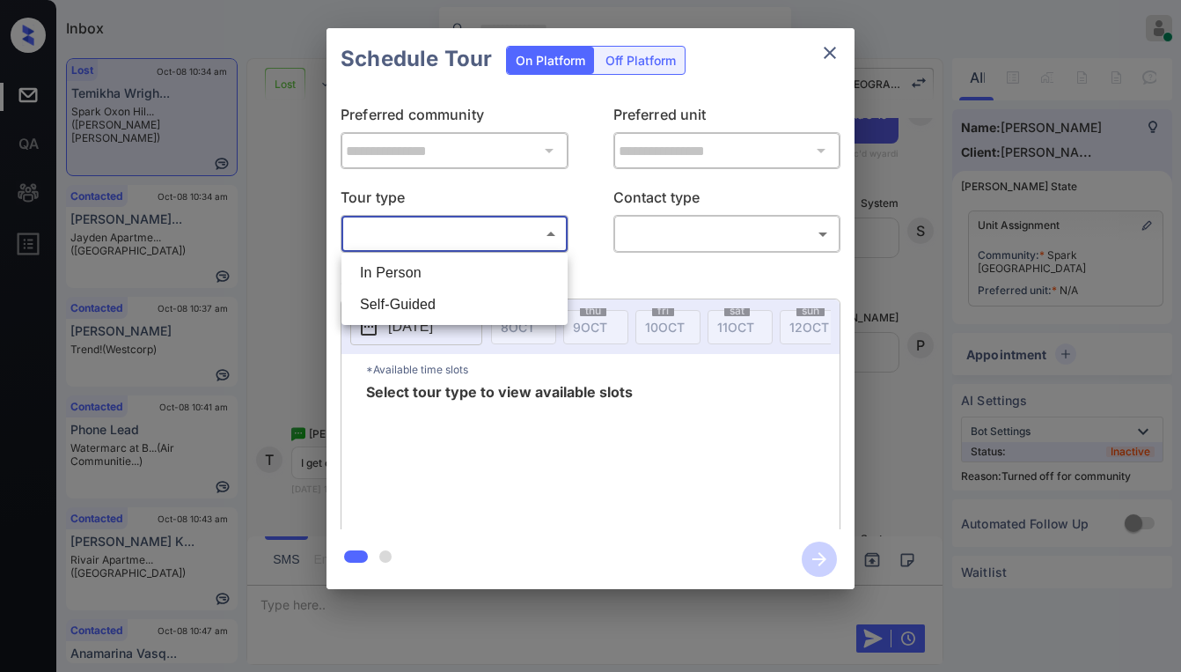
click at [431, 272] on li "In Person" at bounding box center [454, 273] width 217 height 32
type input "********"
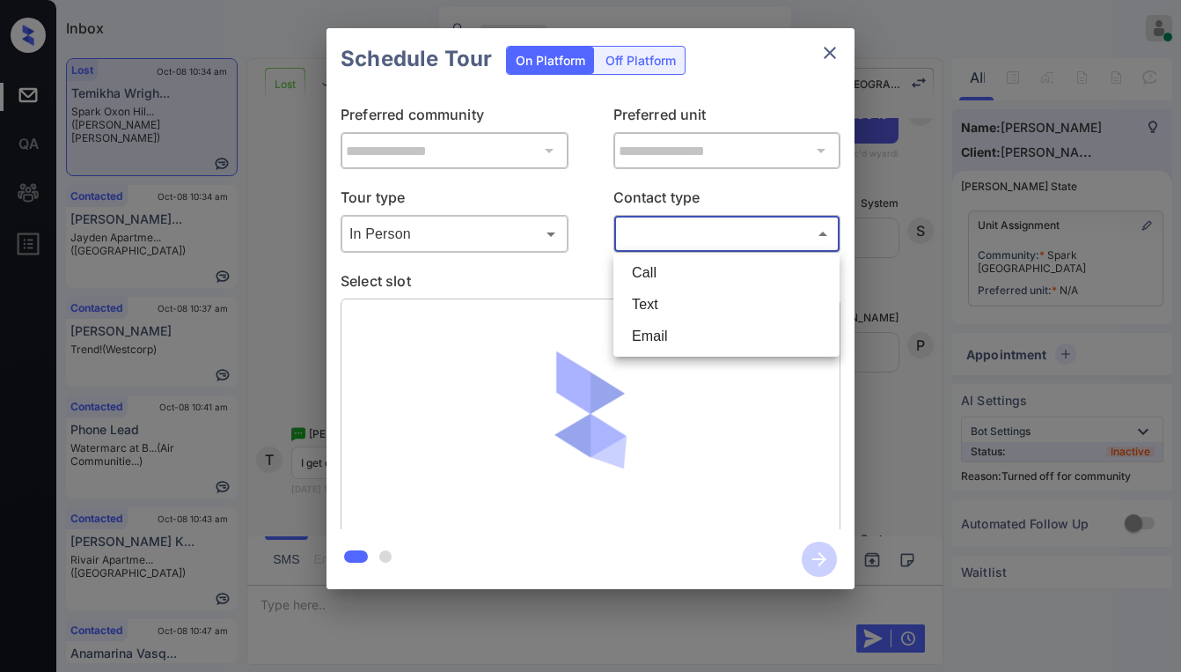
drag, startPoint x: 619, startPoint y: 239, endPoint x: 636, endPoint y: 269, distance: 34.3
click at [622, 239] on body "Inbox Paolo Gabriel Online Set yourself offline Set yourself on break Profile S…" at bounding box center [590, 336] width 1181 height 672
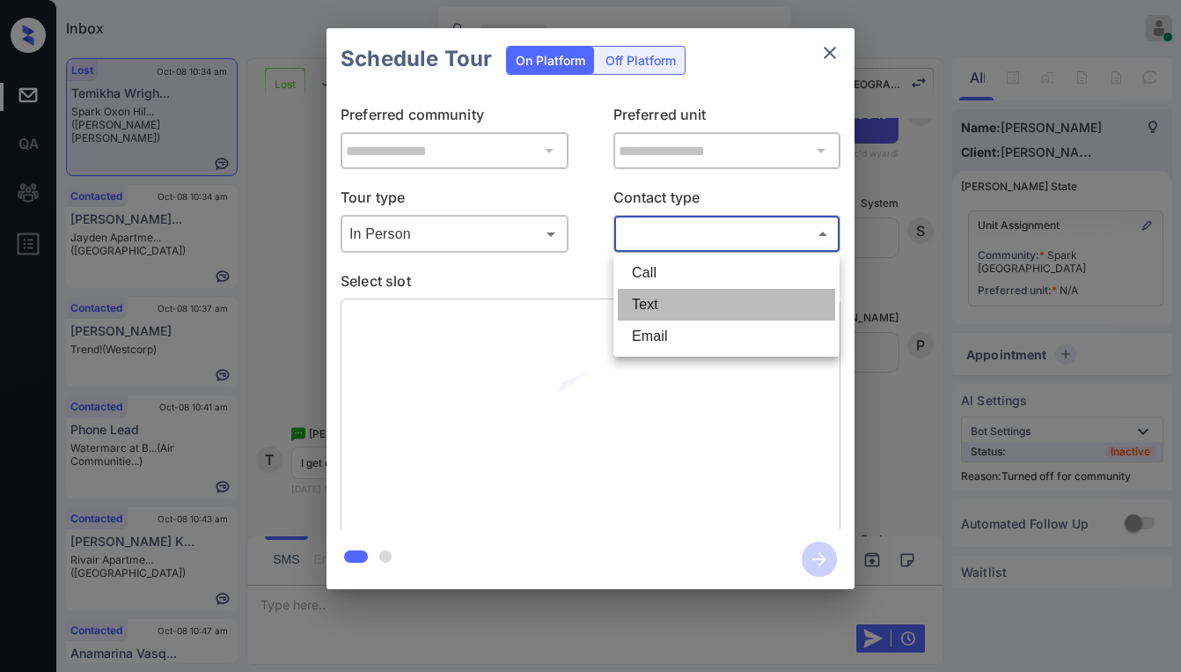
click at [635, 303] on li "Text" at bounding box center [726, 305] width 217 height 32
type input "****"
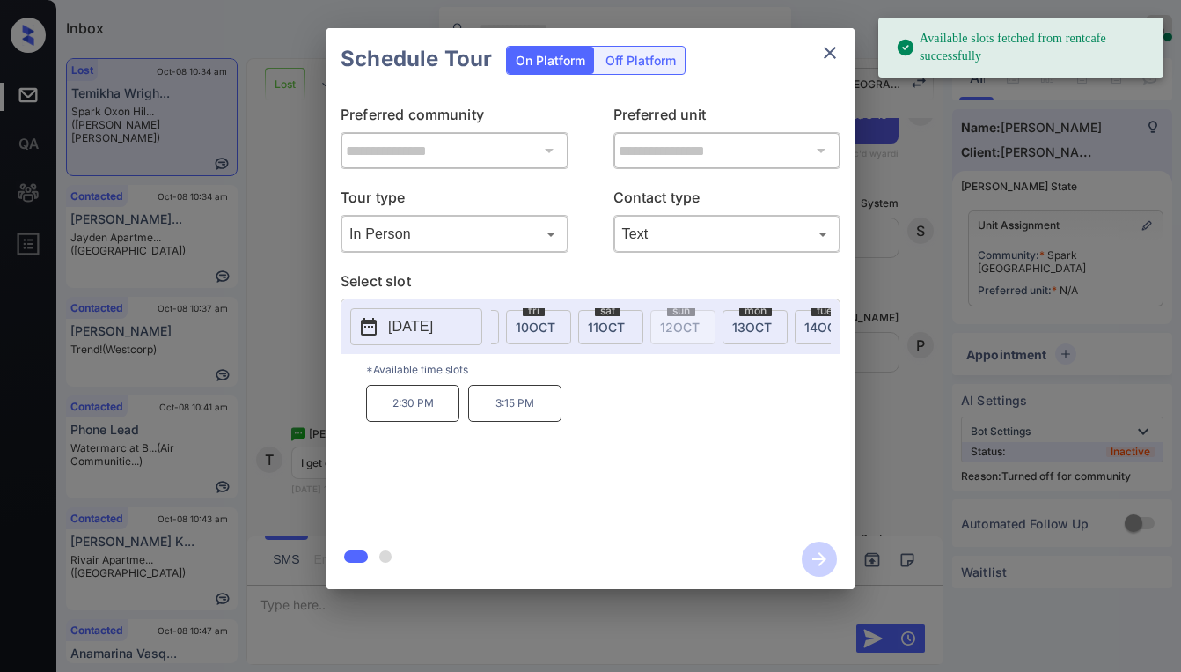
scroll to position [0, 142]
click at [529, 330] on span "10 OCT" at bounding box center [524, 327] width 40 height 15
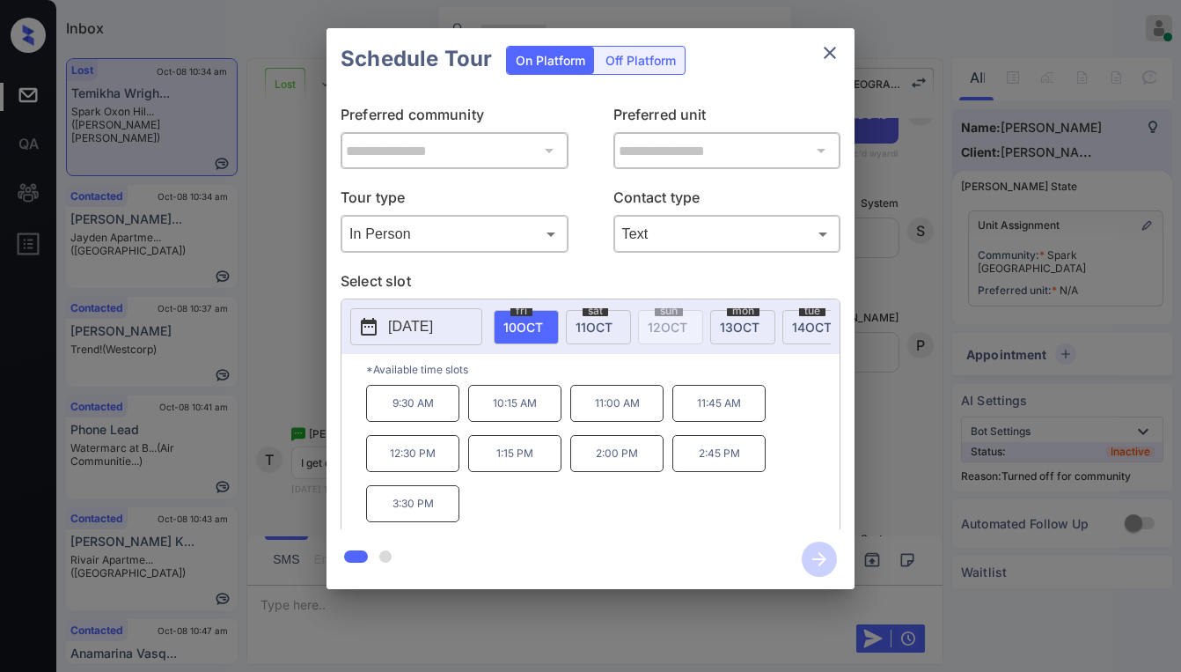
click at [609, 324] on span "11 OCT" at bounding box center [594, 327] width 37 height 15
click at [727, 326] on span "13 OCT" at bounding box center [740, 327] width 40 height 15
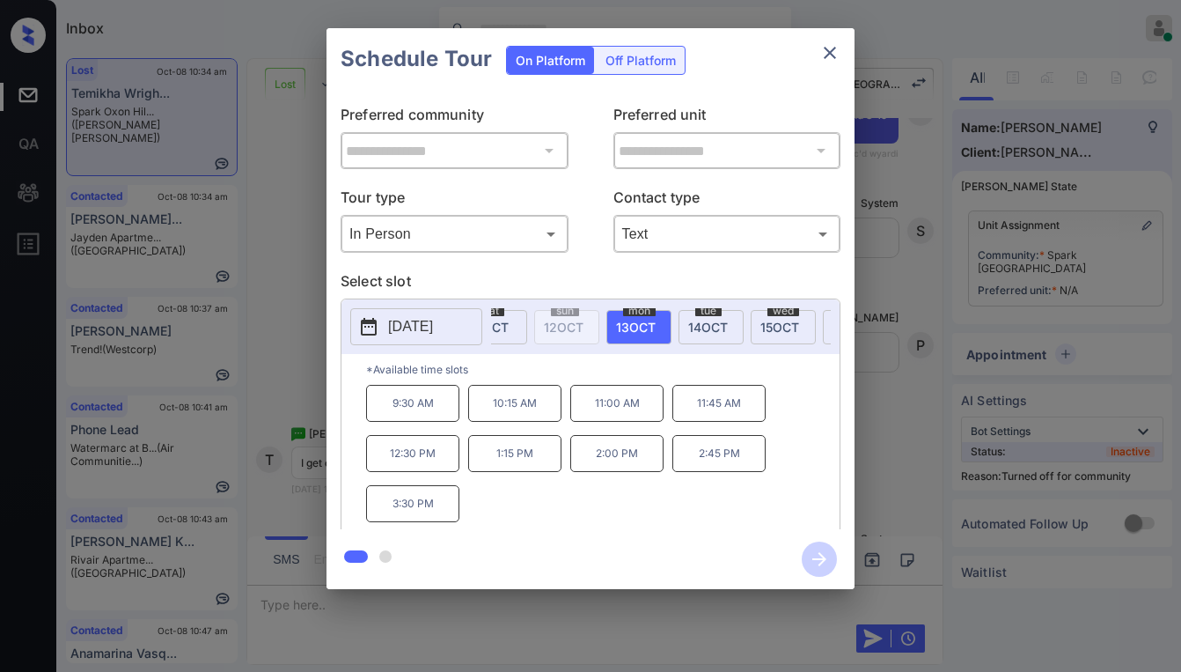
click at [695, 328] on span "14 OCT" at bounding box center [708, 327] width 40 height 15
click at [600, 326] on span "15 OCT" at bounding box center [586, 327] width 39 height 15
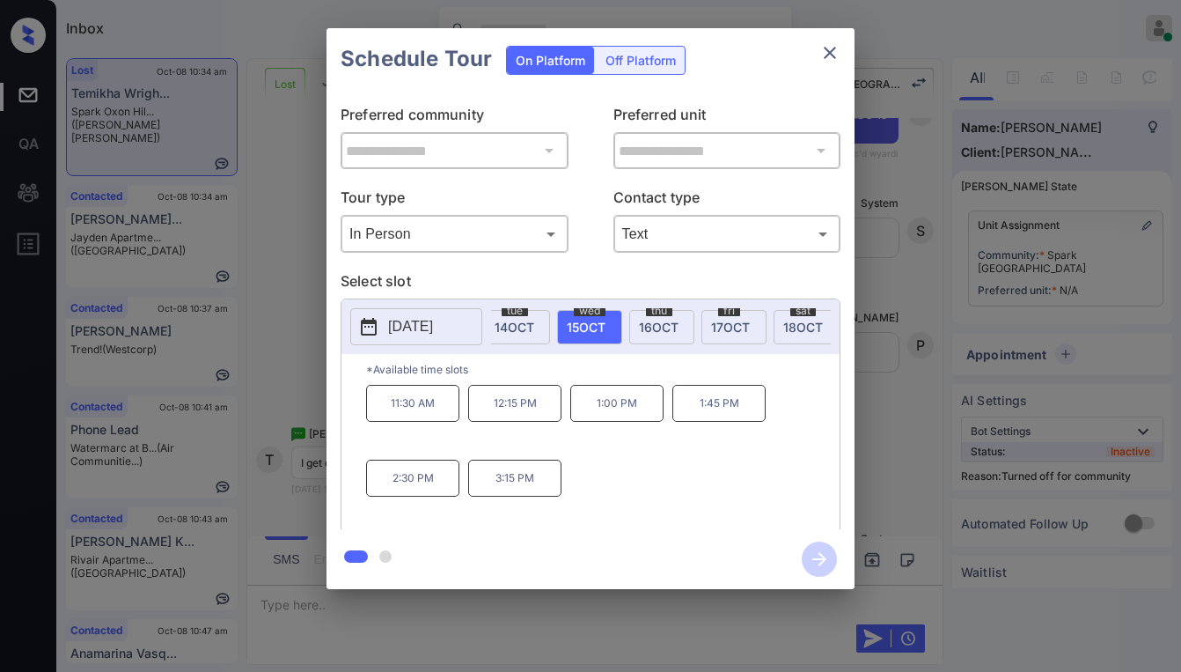
drag, startPoint x: 648, startPoint y: 330, endPoint x: 687, endPoint y: 327, distance: 38.9
click at [649, 330] on span "16 OCT" at bounding box center [659, 327] width 40 height 15
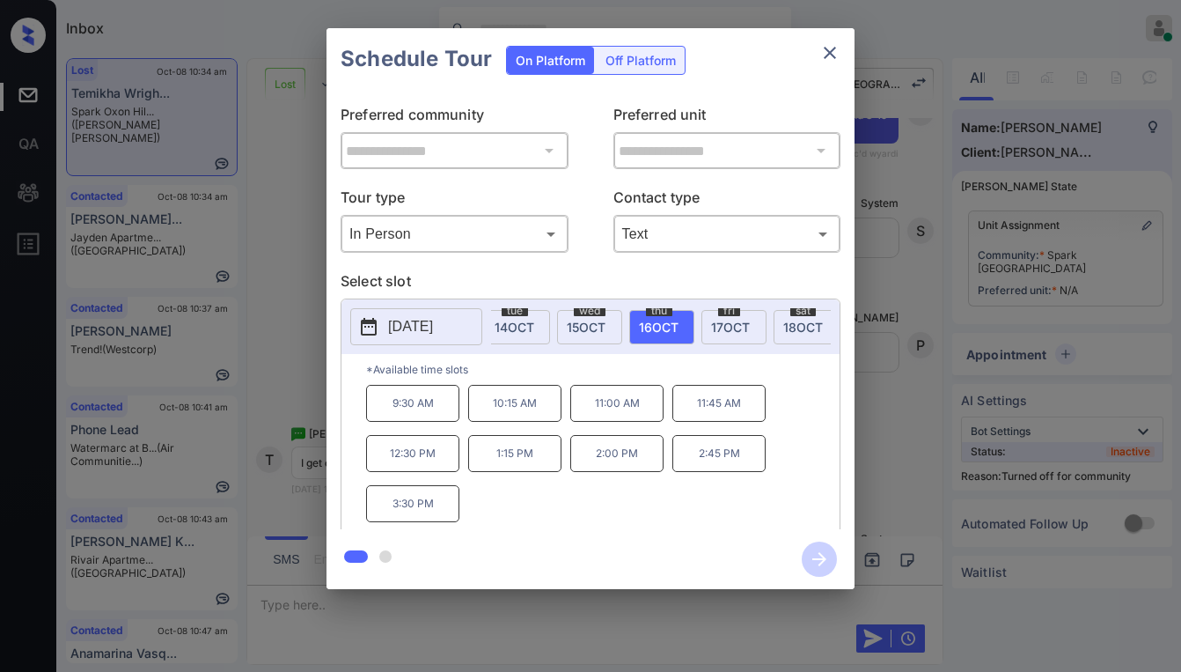
click at [711, 327] on span "17 OCT" at bounding box center [730, 327] width 39 height 15
click at [629, 330] on div "sat 18 OCT" at bounding box center [651, 327] width 65 height 34
click at [835, 46] on icon "close" at bounding box center [830, 52] width 21 height 21
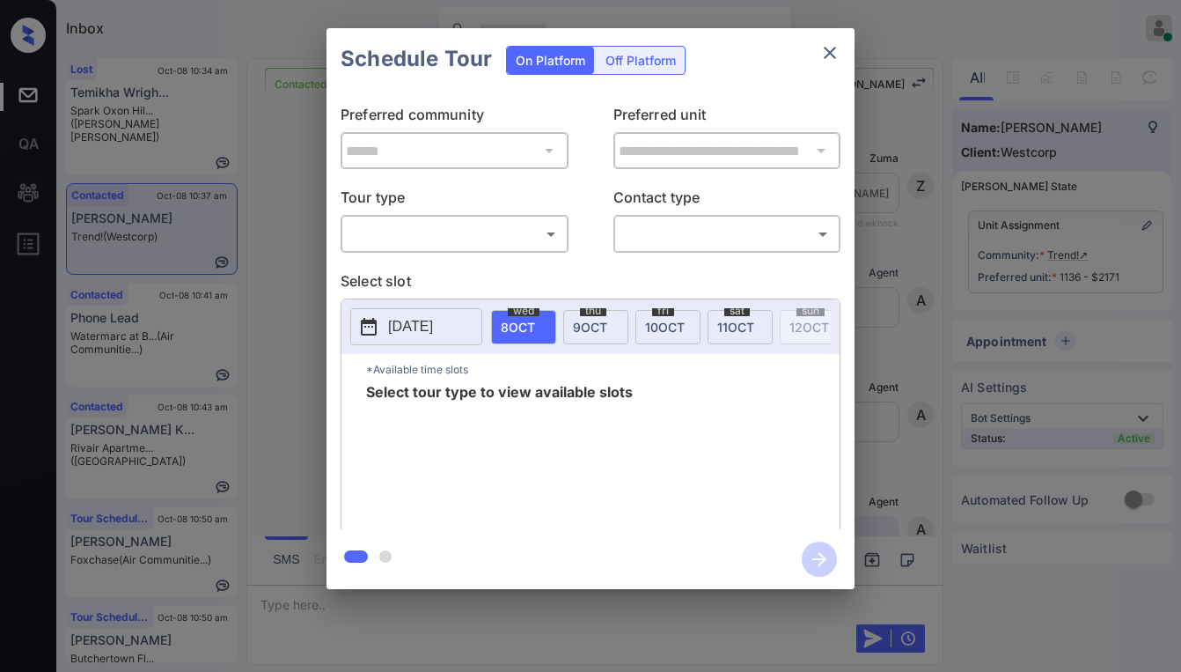
scroll to position [4397, 0]
click at [497, 224] on body "Inbox [PERSON_NAME] Online Set yourself offline Set yourself on break Profile S…" at bounding box center [590, 336] width 1181 height 672
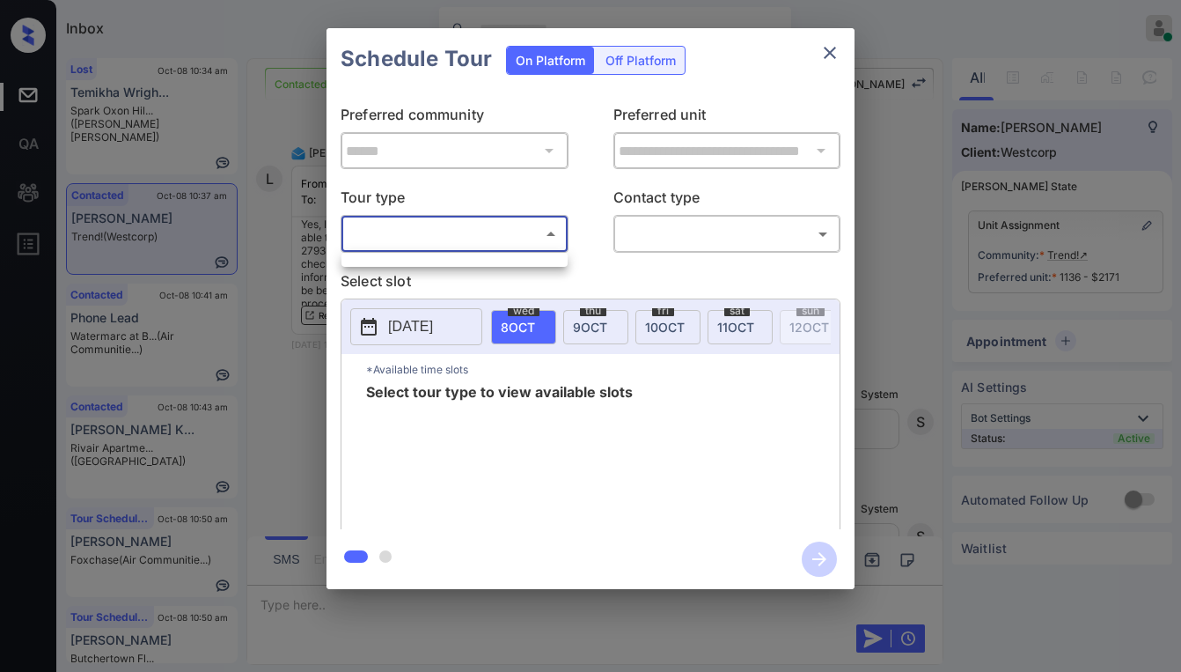
click at [482, 248] on div at bounding box center [590, 336] width 1181 height 672
click at [508, 241] on body "Inbox [PERSON_NAME] Online Set yourself offline Set yourself on break Profile S…" at bounding box center [590, 336] width 1181 height 672
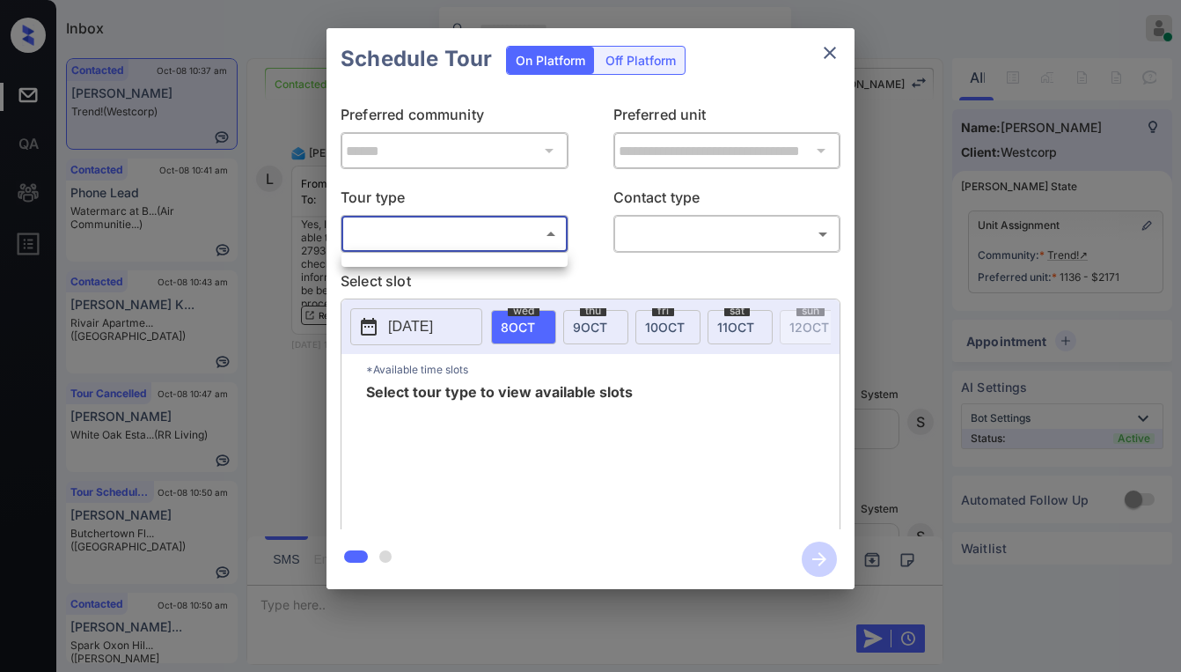
click at [821, 52] on div at bounding box center [590, 336] width 1181 height 672
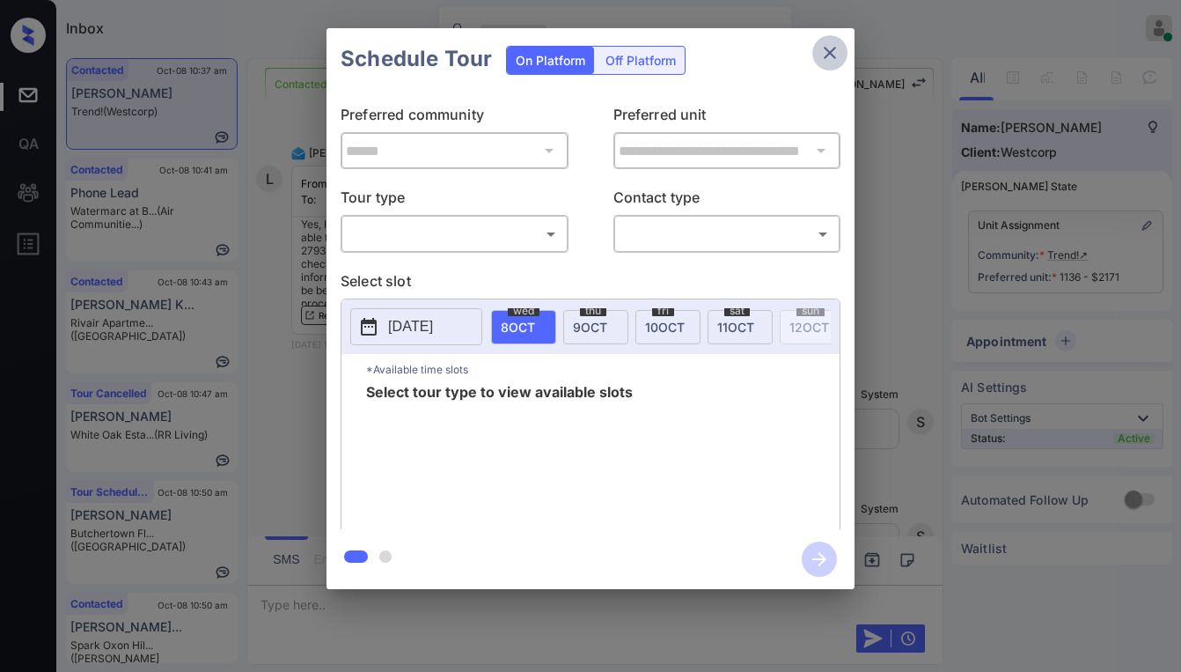
click at [834, 49] on icon "close" at bounding box center [830, 53] width 12 height 12
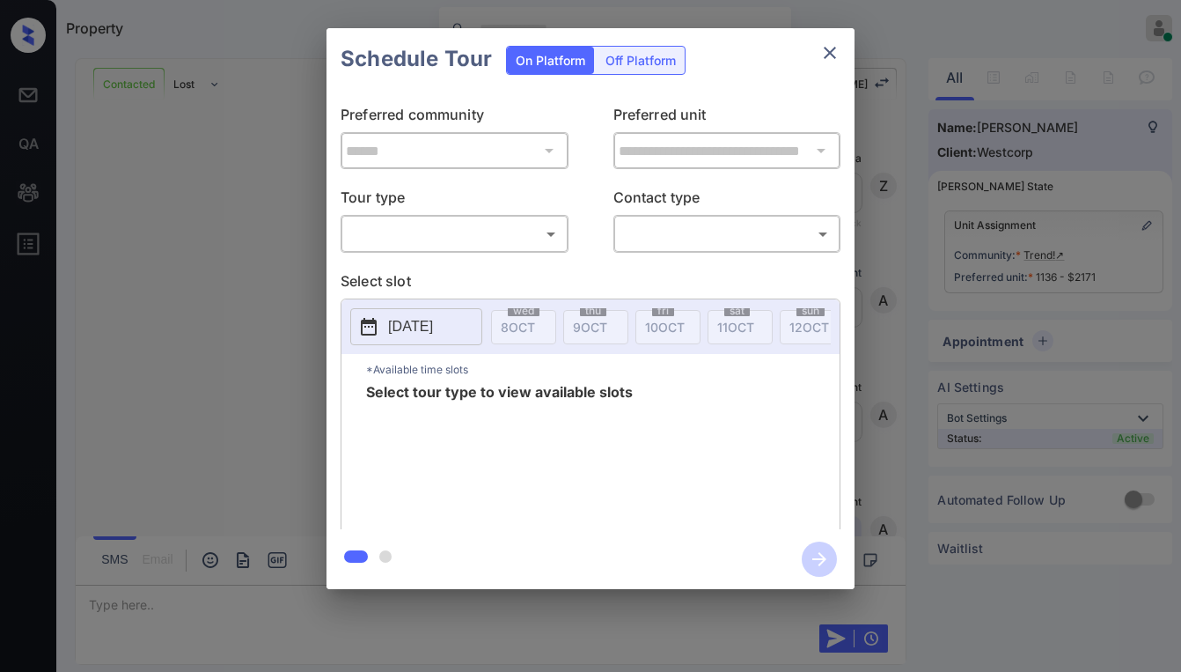
scroll to position [4485, 0]
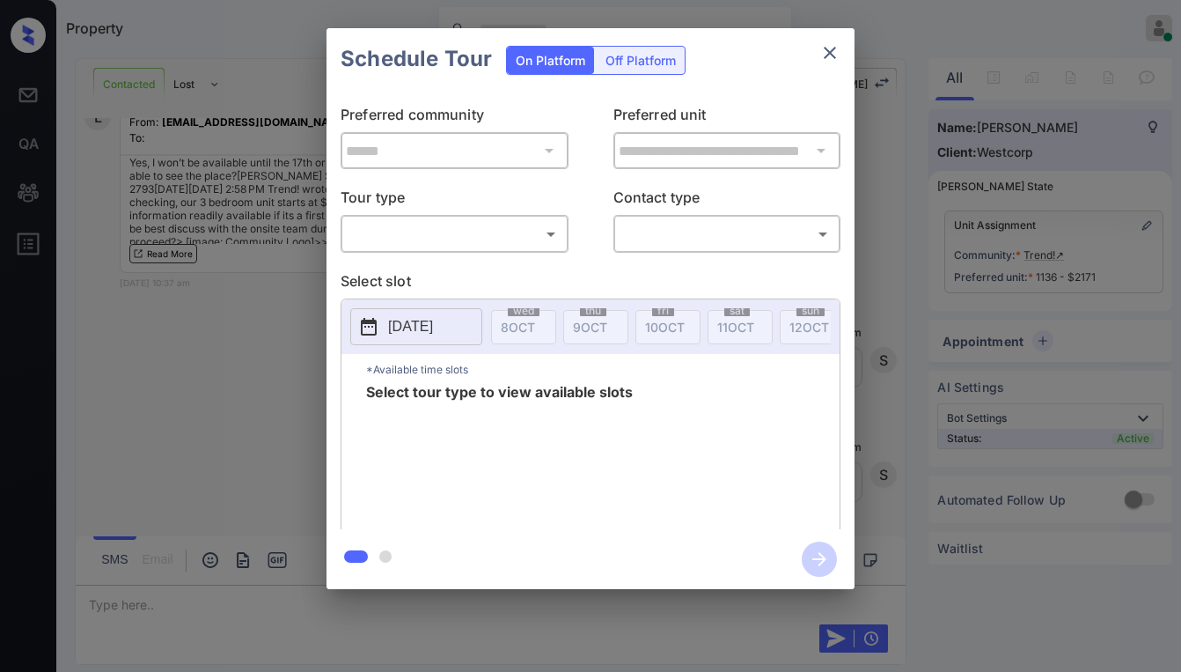
click at [372, 227] on body "Property [PERSON_NAME] Online Set yourself offline Set yourself on break Profil…" at bounding box center [590, 336] width 1181 height 672
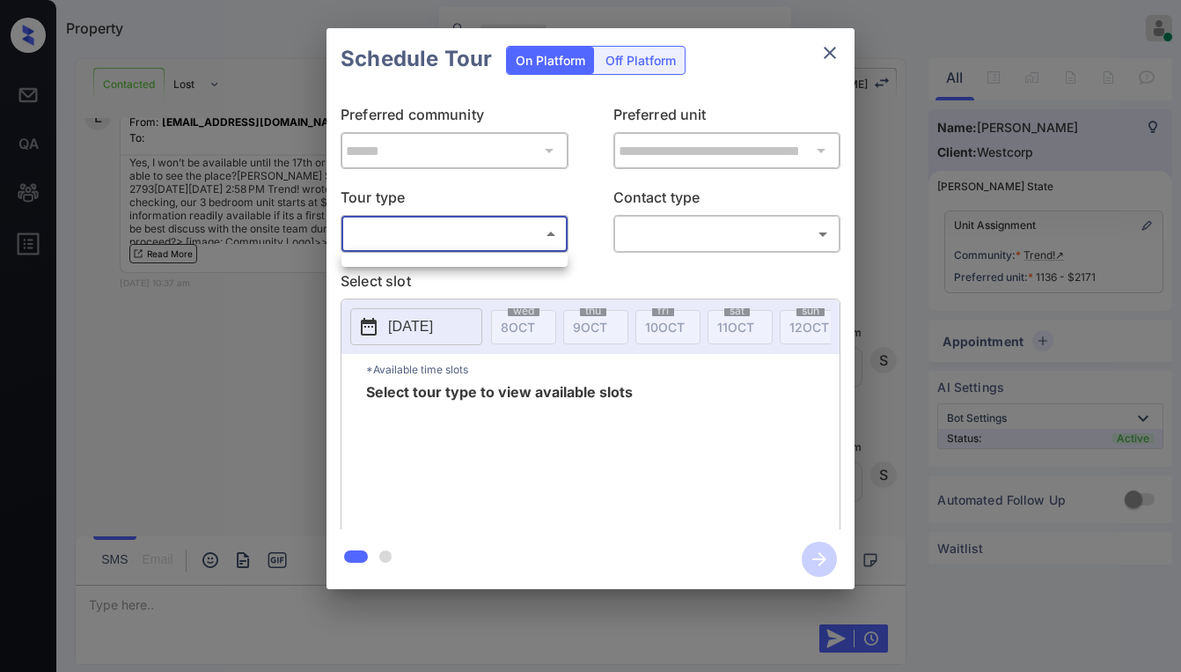
click at [445, 241] on div at bounding box center [590, 336] width 1181 height 672
click at [470, 237] on body "Property [PERSON_NAME] Online Set yourself offline Set yourself on break Profil…" at bounding box center [590, 336] width 1181 height 672
click at [499, 236] on div at bounding box center [590, 336] width 1181 height 672
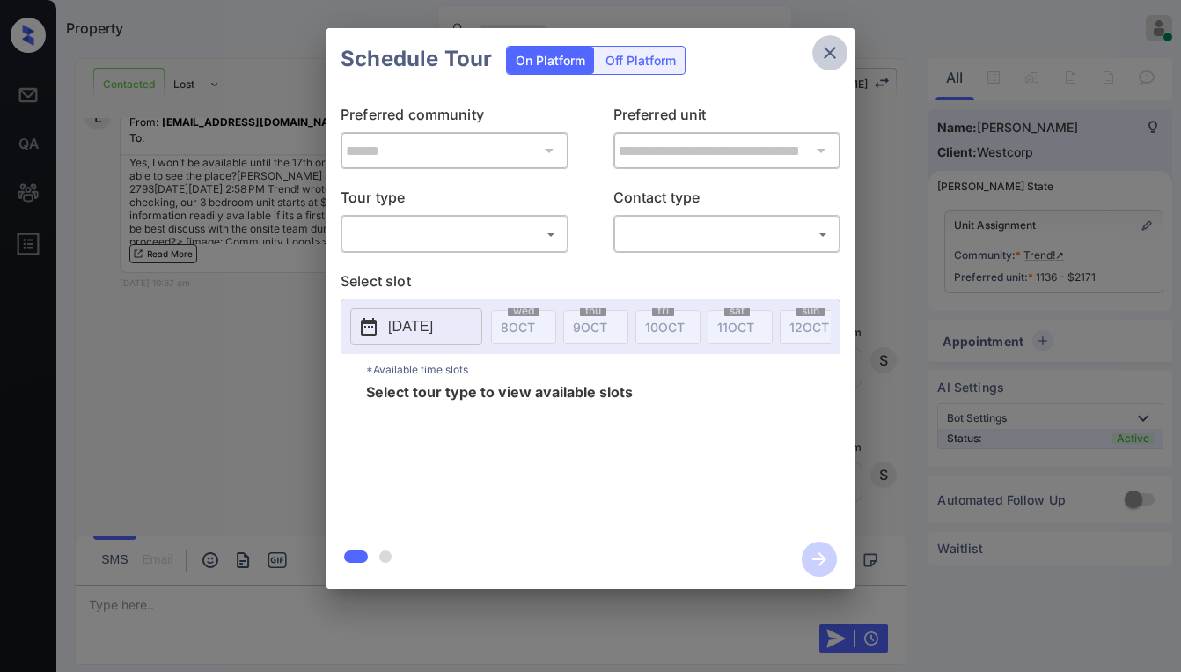
click at [819, 49] on button "close" at bounding box center [830, 52] width 35 height 35
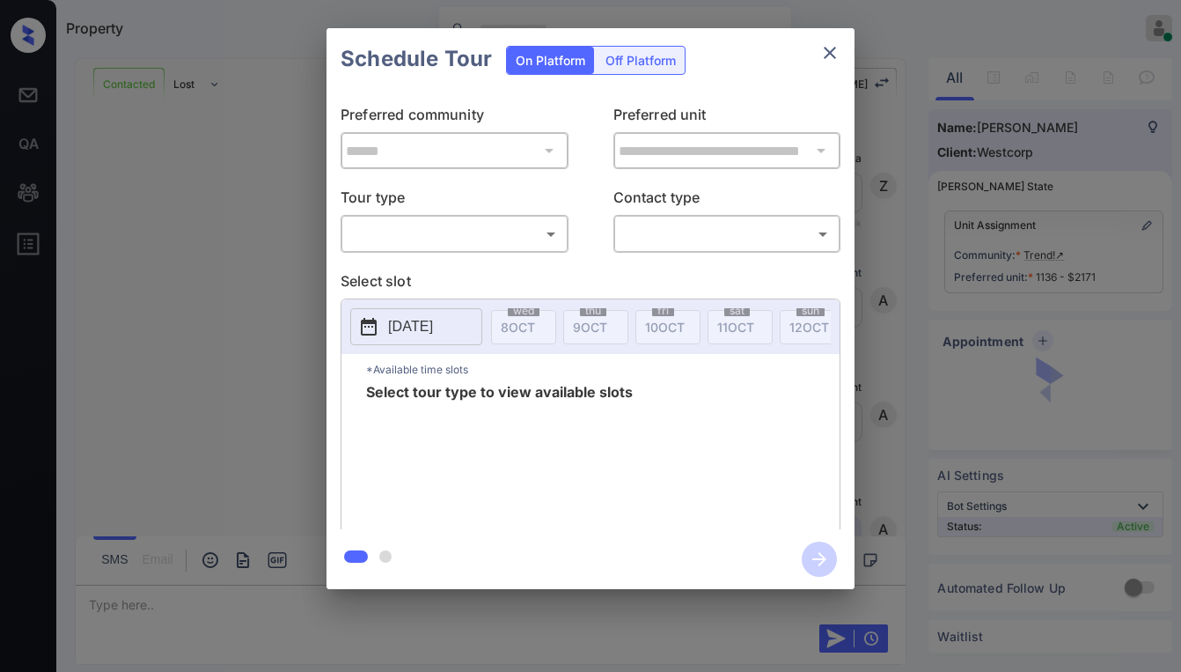
scroll to position [4485, 0]
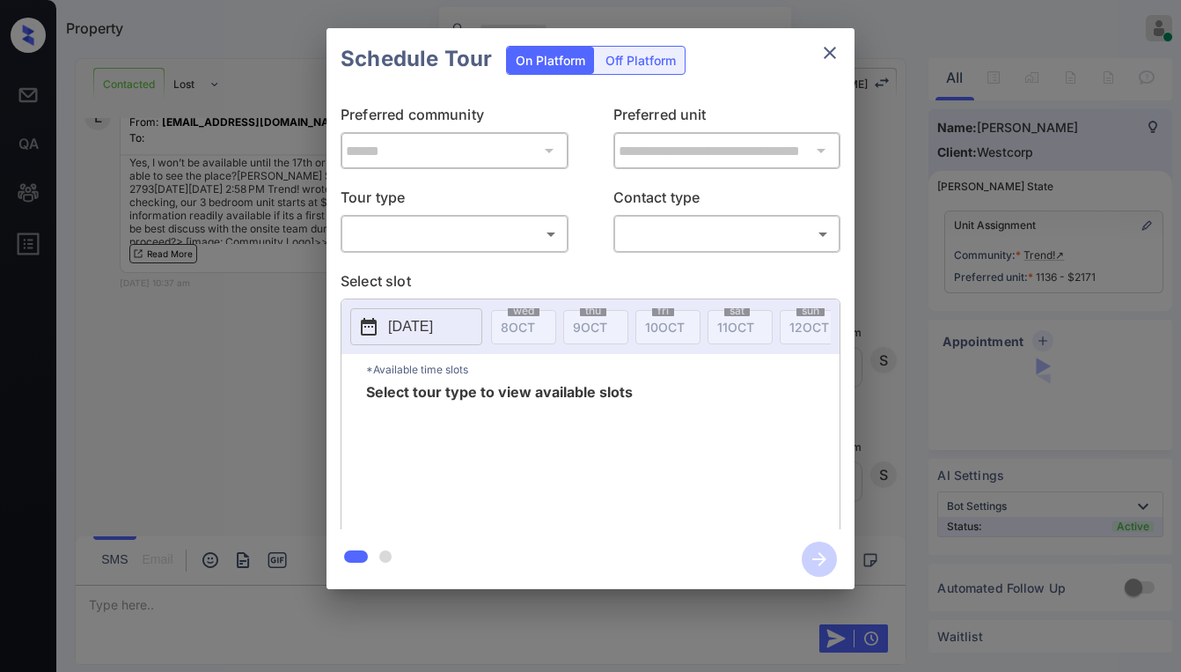
click at [474, 235] on body "Property Paolo Gabriel Online Set yourself offline Set yourself on break Profil…" at bounding box center [590, 336] width 1181 height 672
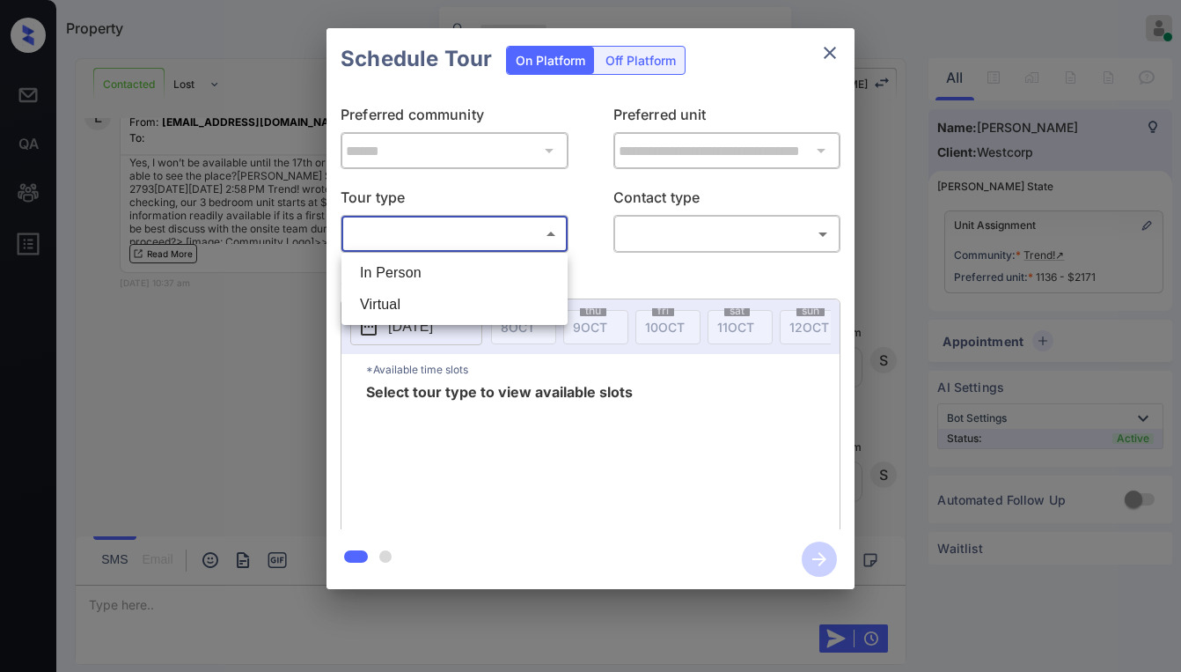
click at [474, 235] on div at bounding box center [590, 336] width 1181 height 672
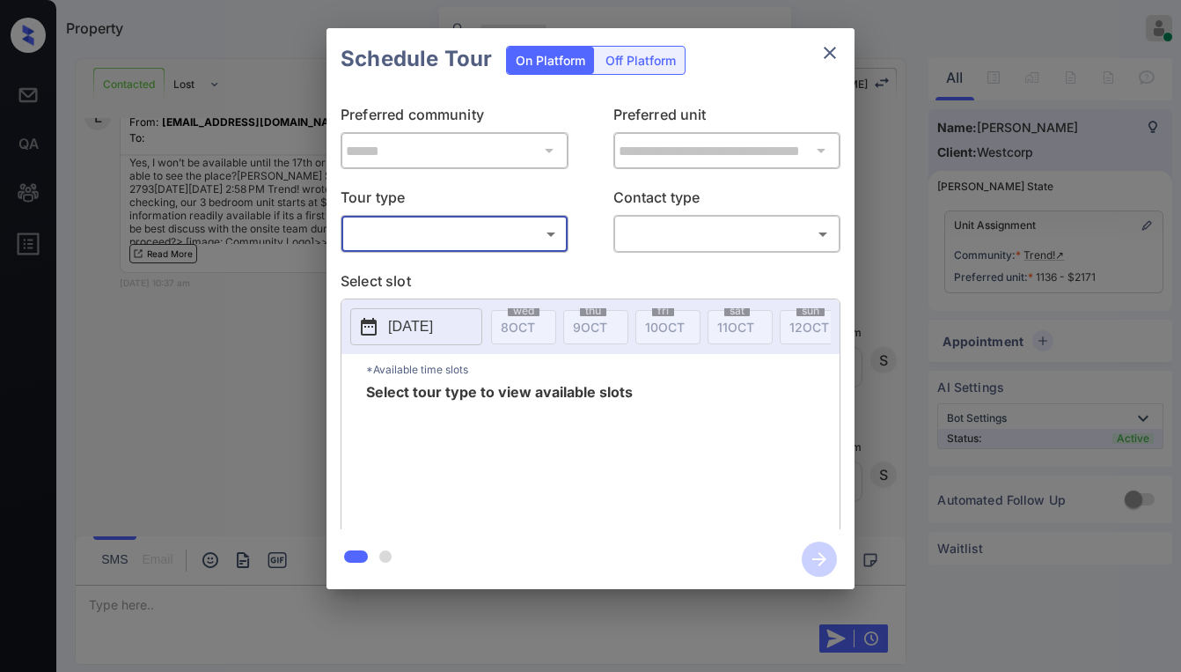
click at [474, 235] on div at bounding box center [590, 336] width 1181 height 672
click at [474, 235] on body "Property Paolo Gabriel Online Set yourself offline Set yourself on break Profil…" at bounding box center [590, 336] width 1181 height 672
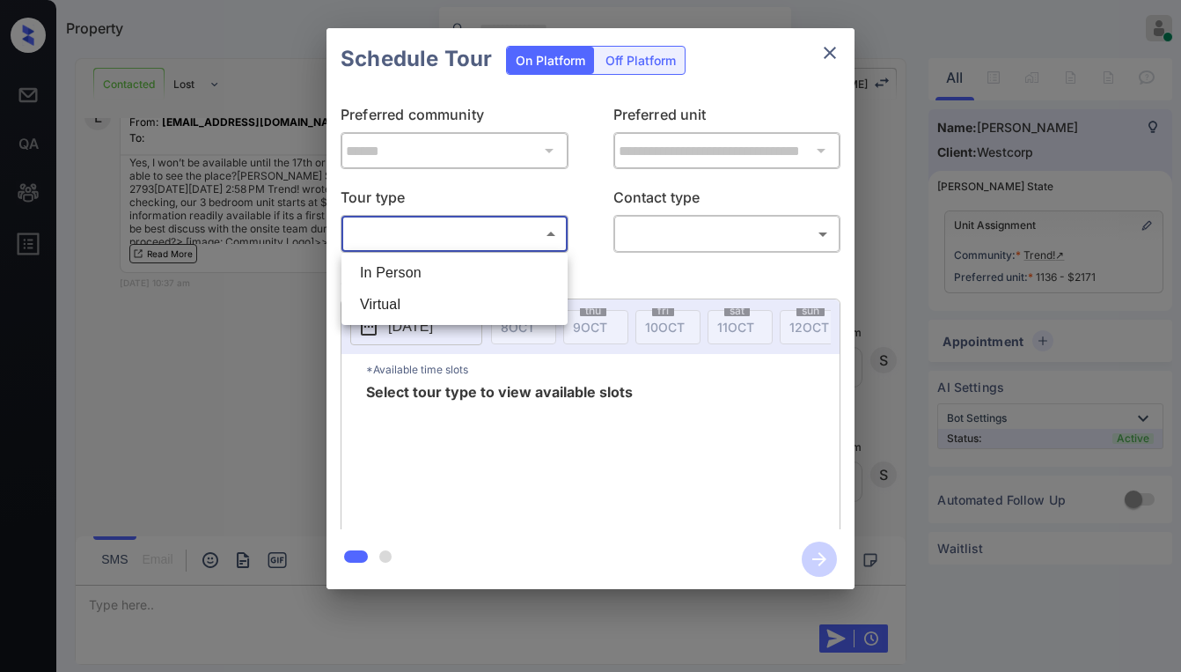
click at [453, 265] on li "In Person" at bounding box center [454, 273] width 217 height 32
type input "********"
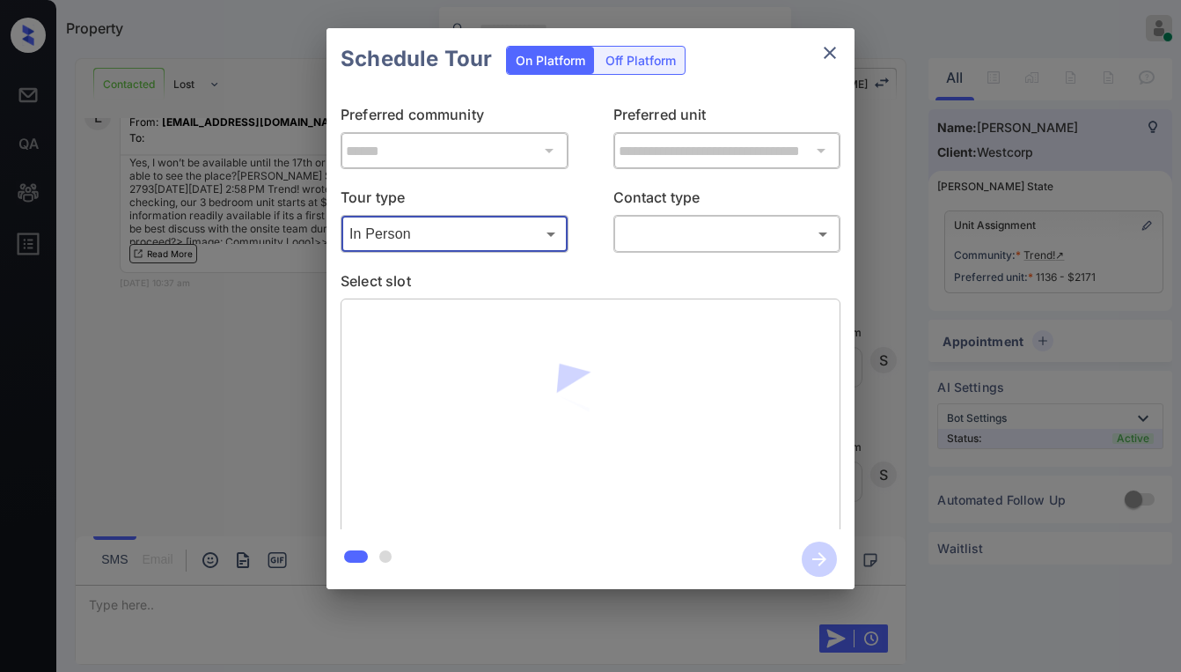
click at [632, 241] on body "Property Paolo Gabriel Online Set yourself offline Set yourself on break Profil…" at bounding box center [590, 336] width 1181 height 672
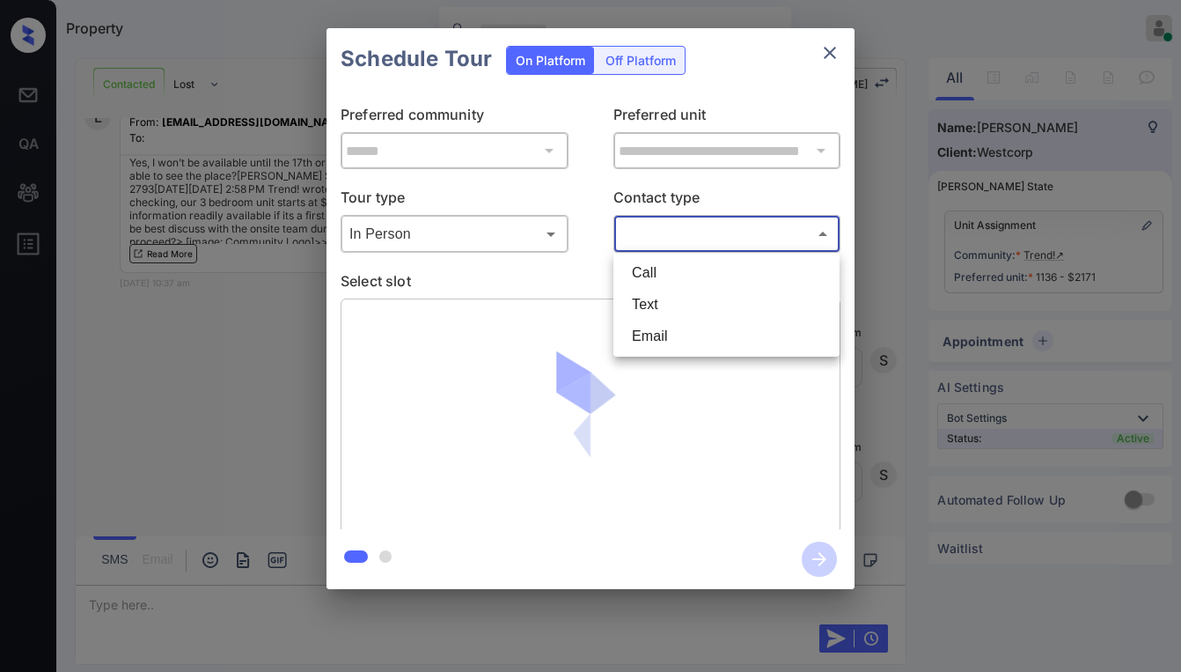
click at [651, 300] on li "Text" at bounding box center [726, 305] width 217 height 32
type input "****"
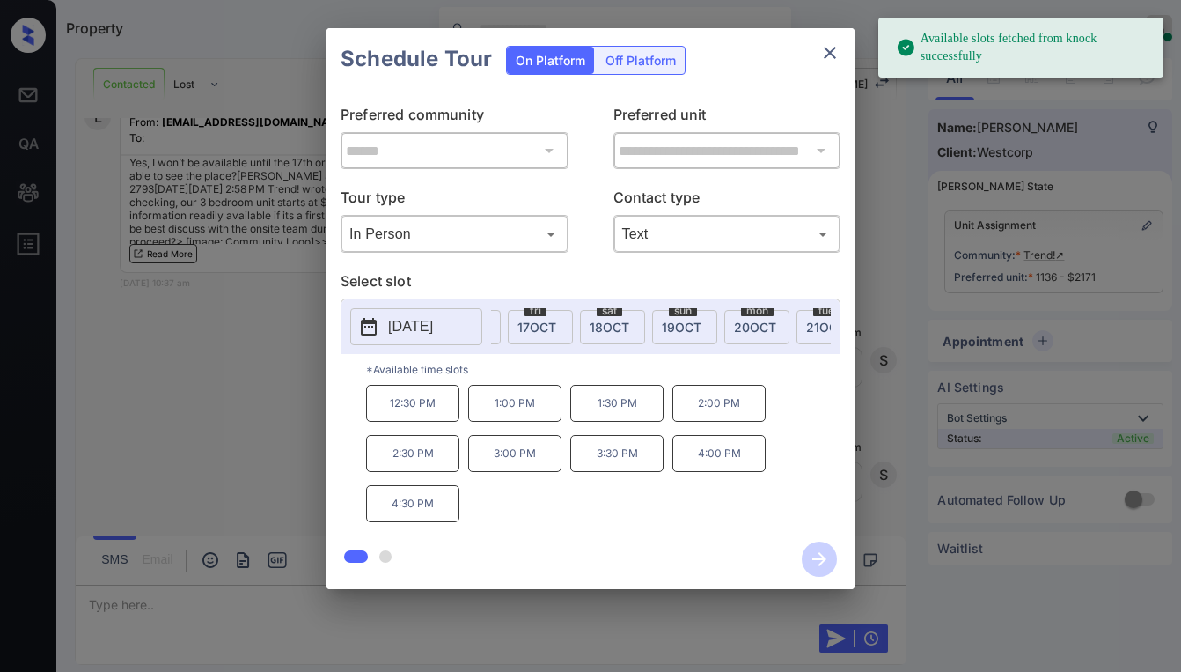
scroll to position [0, 672]
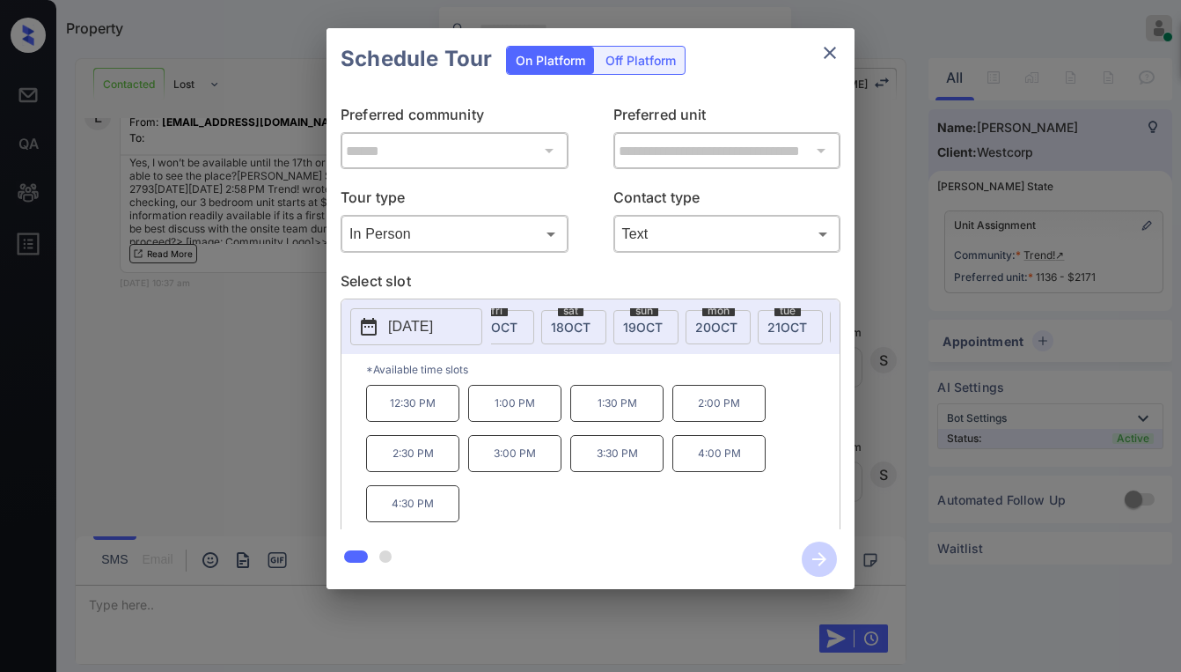
click at [666, 325] on div "sun 19 OCT" at bounding box center [646, 327] width 65 height 34
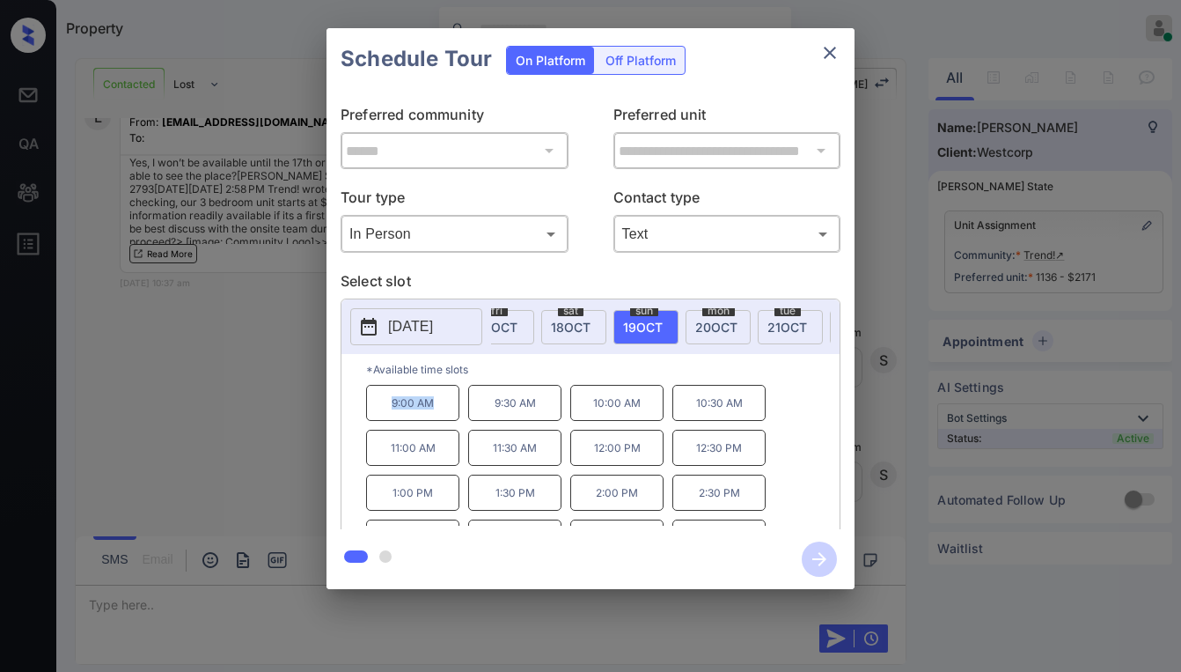
drag, startPoint x: 389, startPoint y: 408, endPoint x: 477, endPoint y: 419, distance: 88.7
click at [457, 417] on p "9:00 AM" at bounding box center [412, 403] width 93 height 36
copy p "9:00 AM"
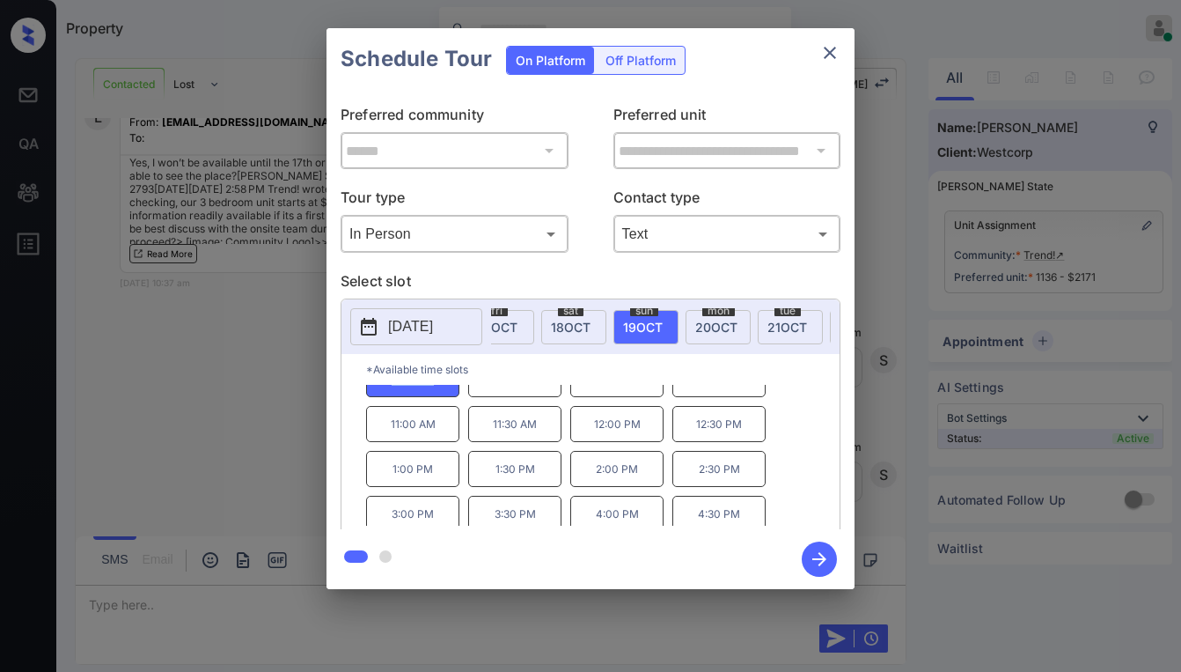
scroll to position [30, 0]
click at [224, 603] on div "**********" at bounding box center [590, 308] width 1181 height 617
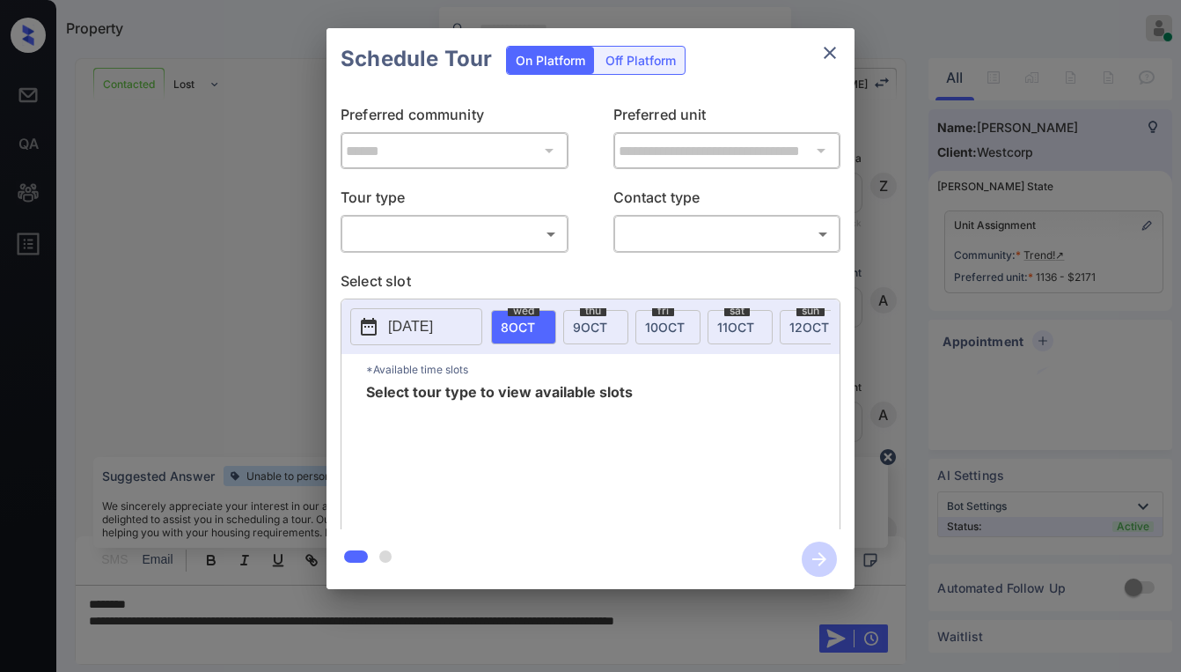
scroll to position [4485, 0]
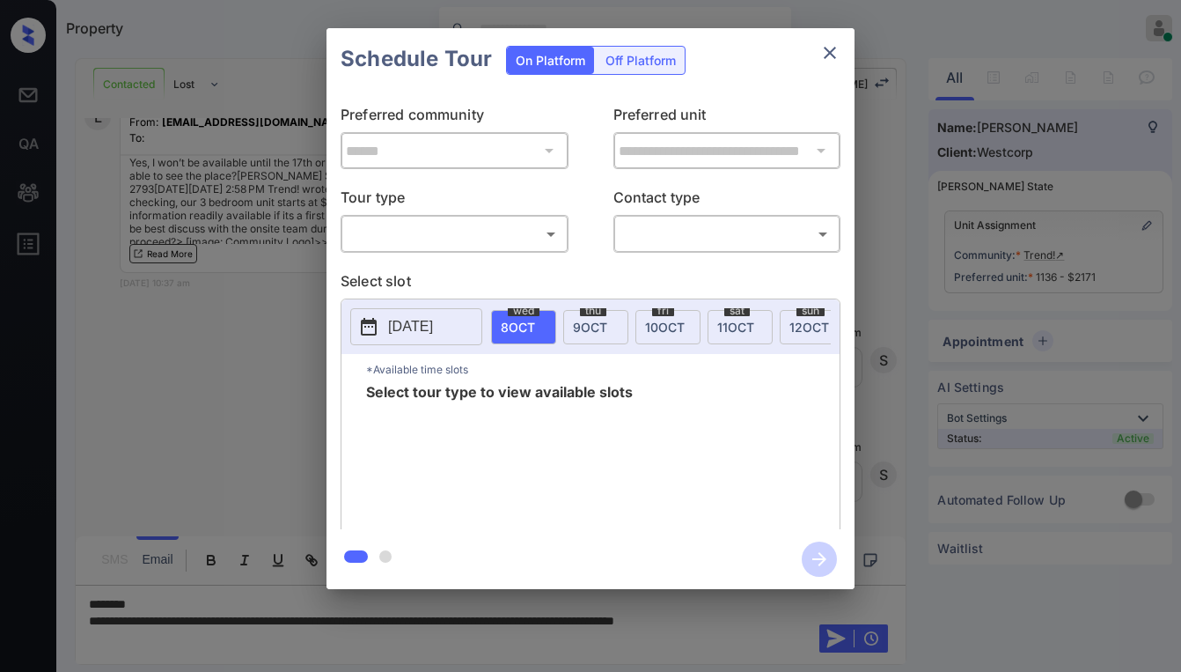
click at [499, 242] on body "Property [PERSON_NAME] Online Set yourself offline Set yourself on break Profil…" at bounding box center [590, 336] width 1181 height 672
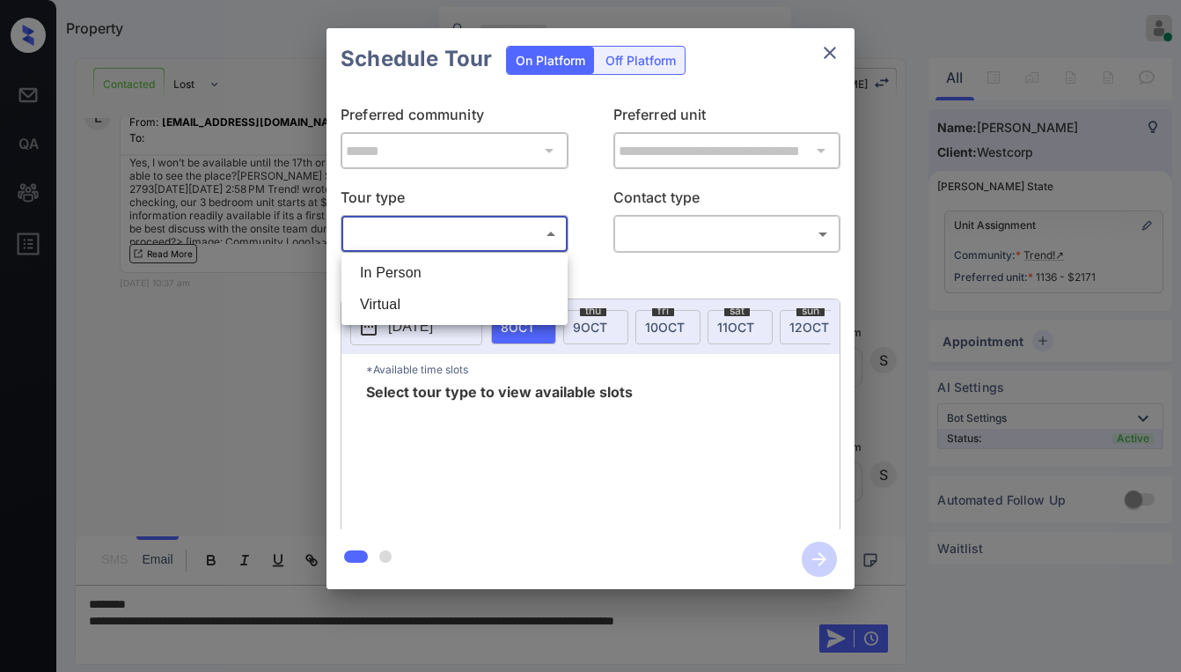
click at [452, 276] on li "In Person" at bounding box center [454, 273] width 217 height 32
type input "********"
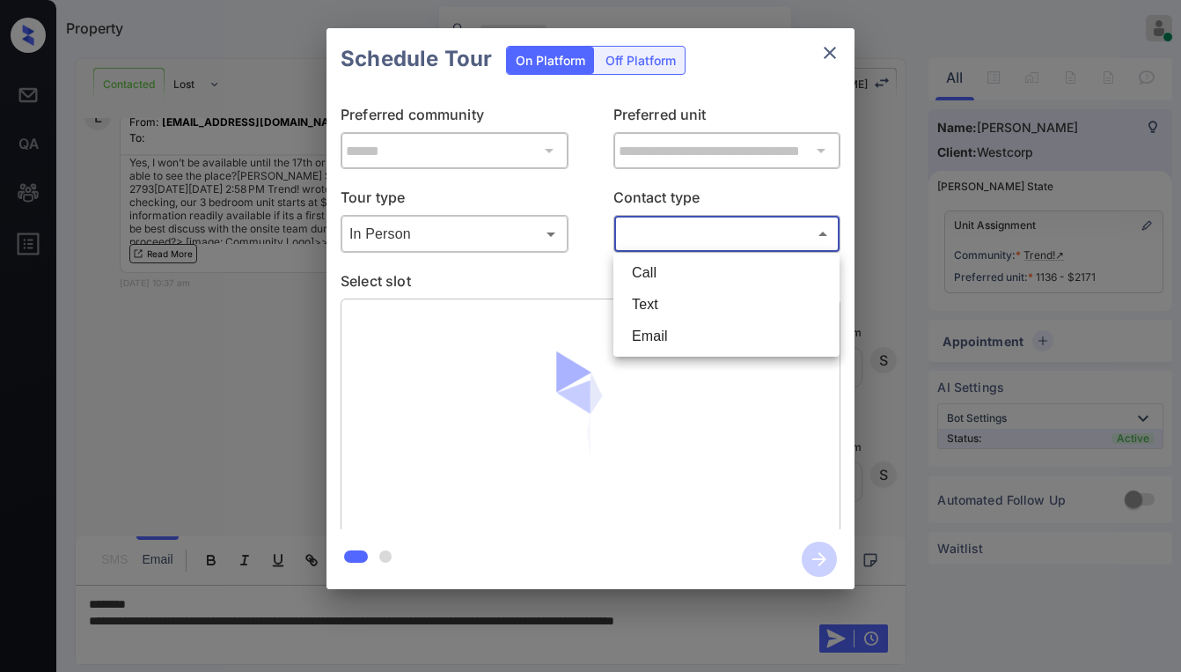
click at [644, 247] on body "Property Paolo Gabriel Online Set yourself offline Set yourself on break Profil…" at bounding box center [590, 336] width 1181 height 672
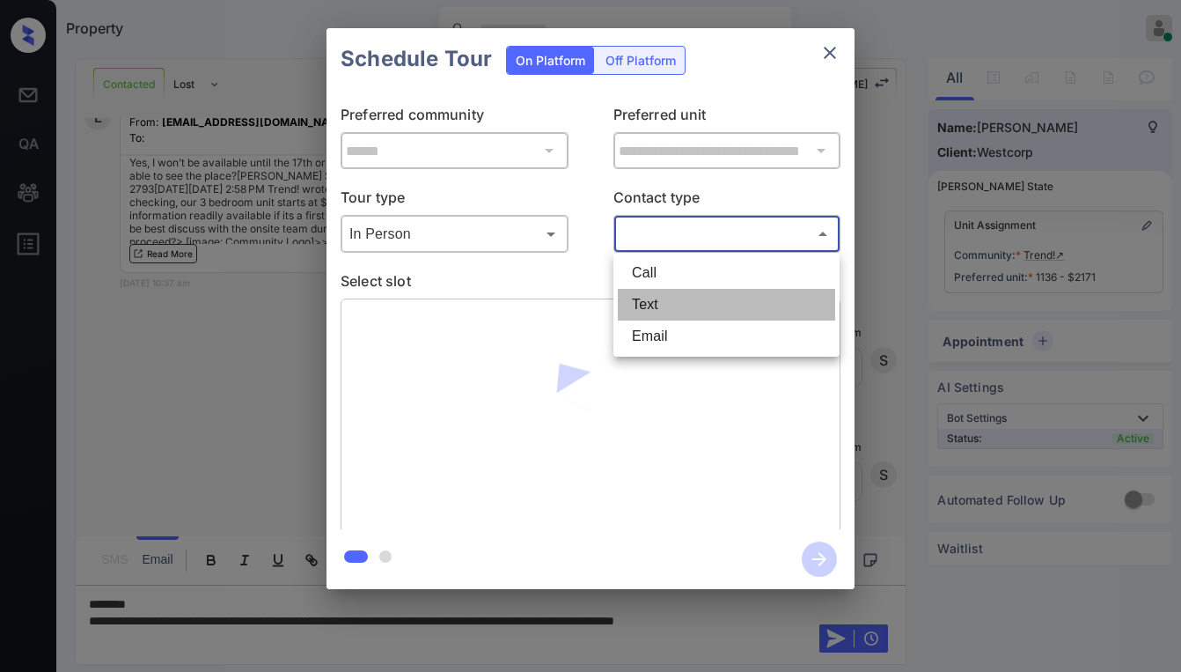
click at [647, 309] on li "Text" at bounding box center [726, 305] width 217 height 32
type input "****"
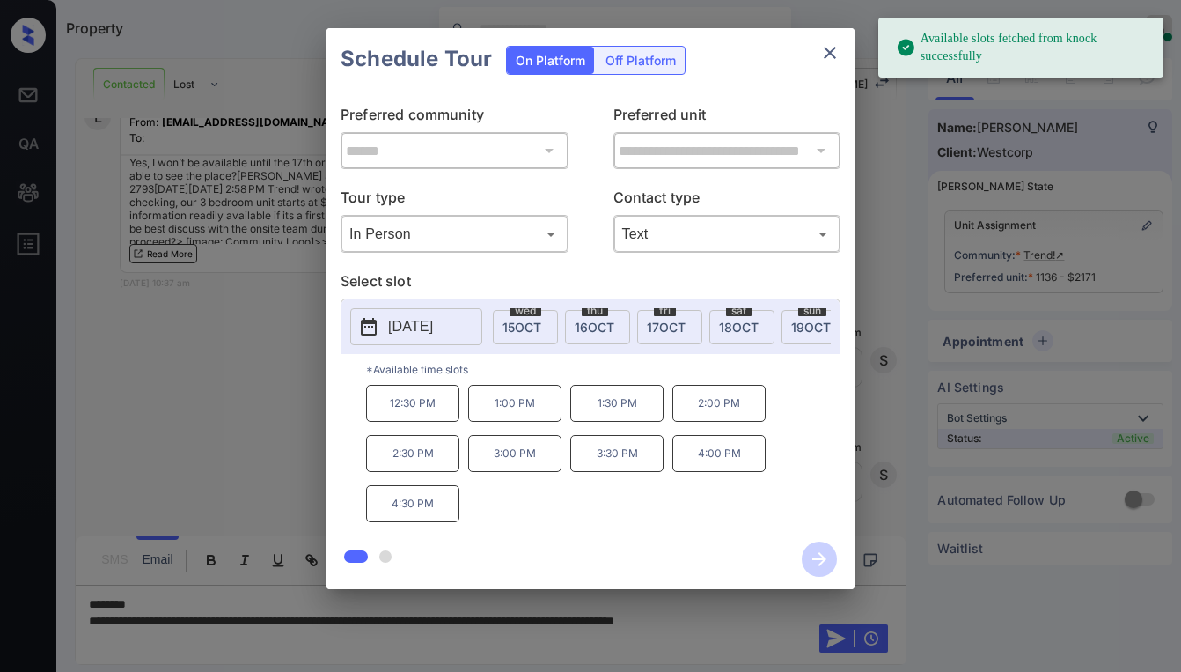
scroll to position [0, 517]
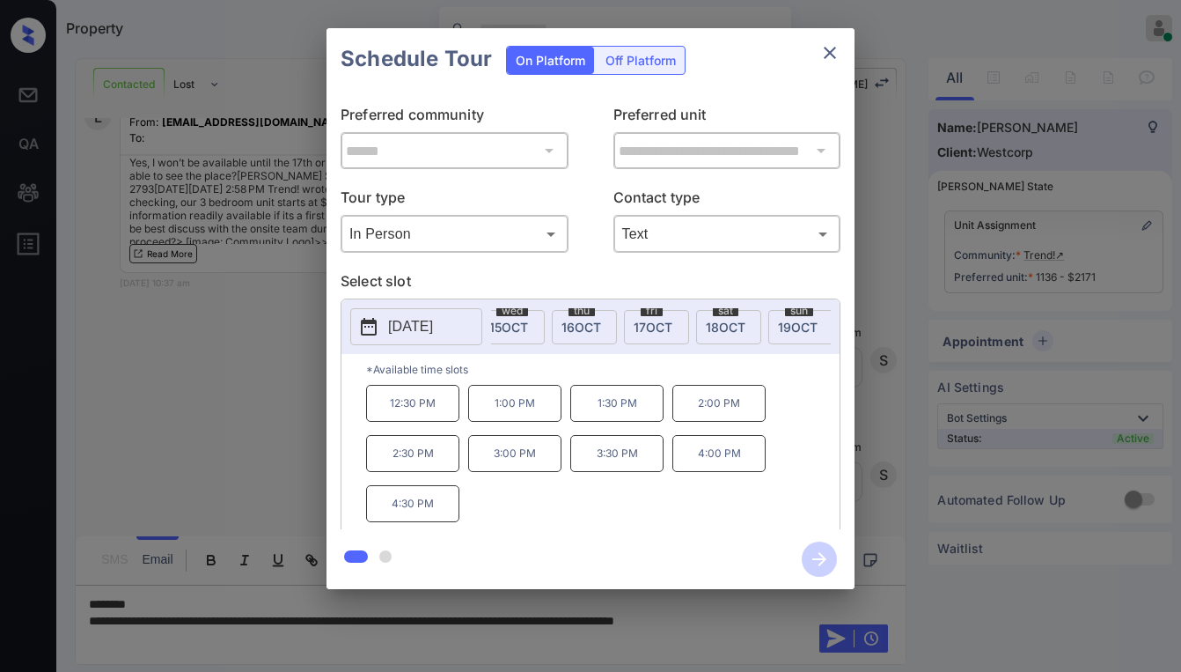
click at [789, 325] on span "19 OCT" at bounding box center [798, 327] width 40 height 15
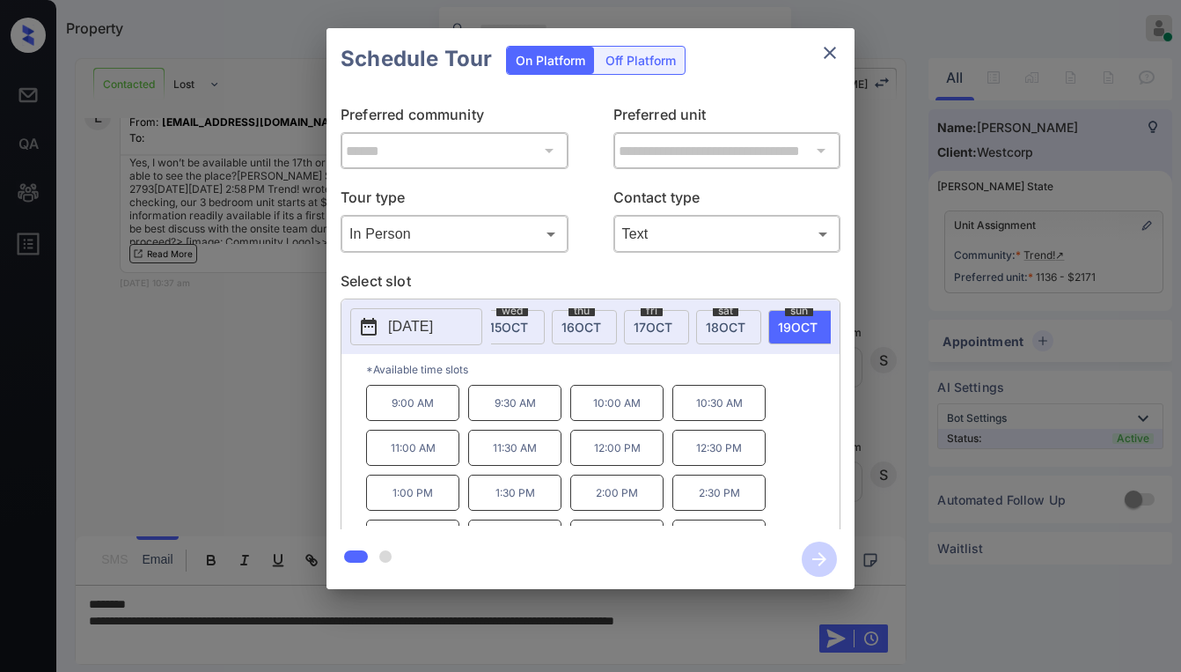
scroll to position [30, 0]
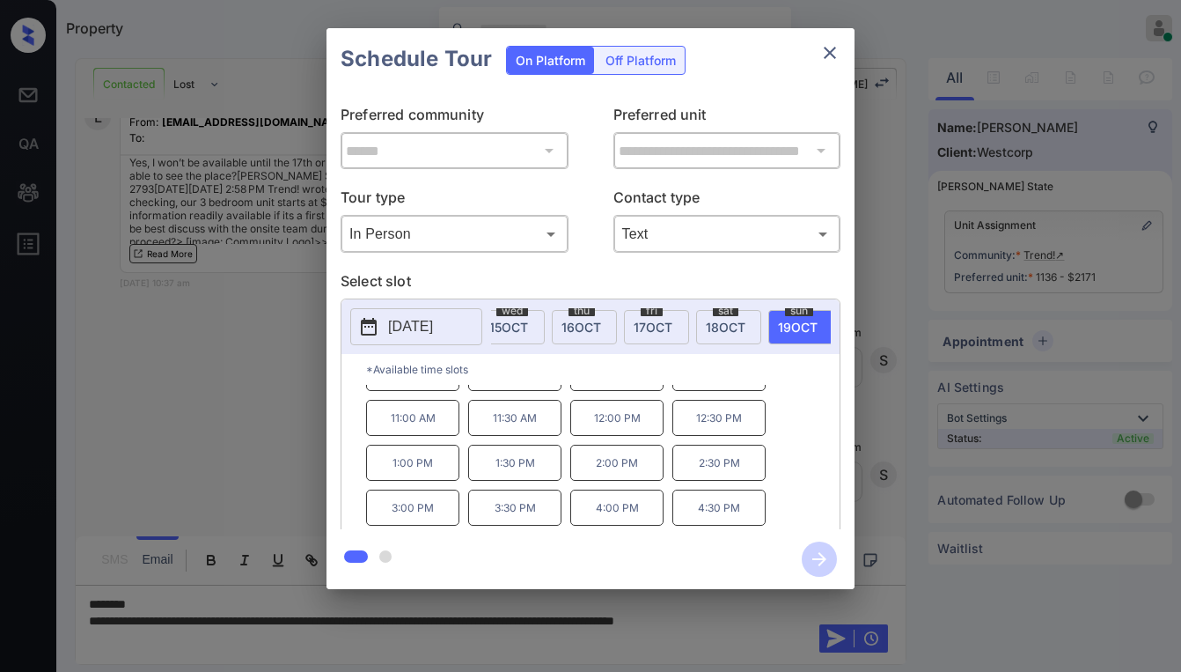
click at [832, 54] on icon "close" at bounding box center [830, 53] width 12 height 12
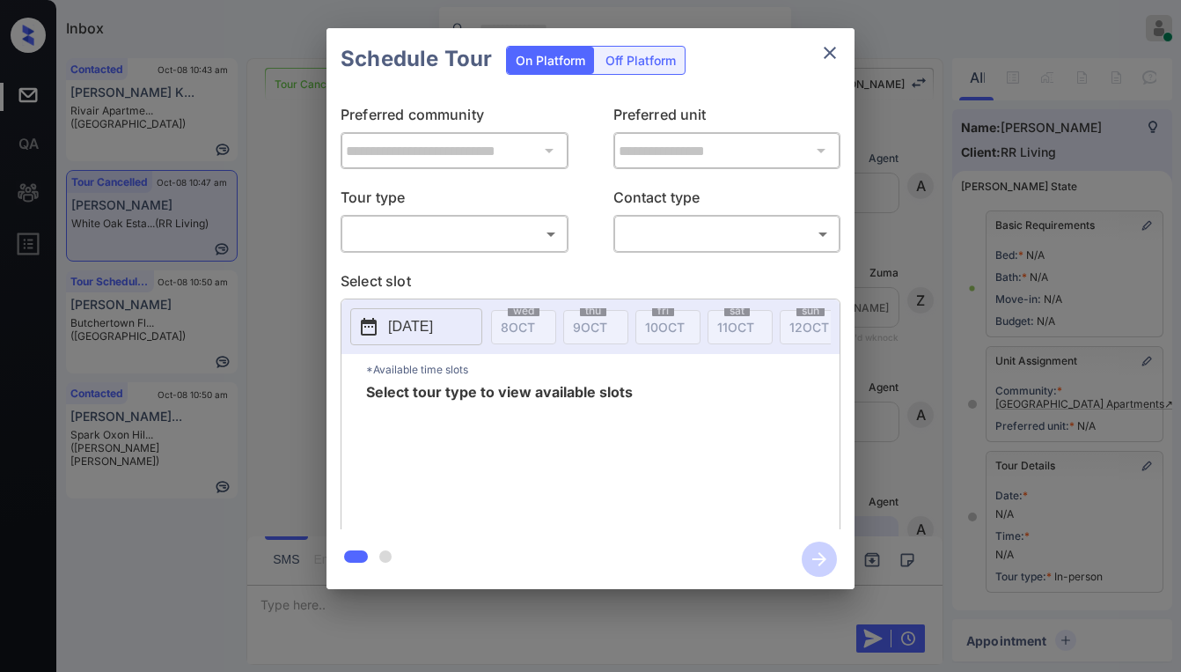
scroll to position [41, 0]
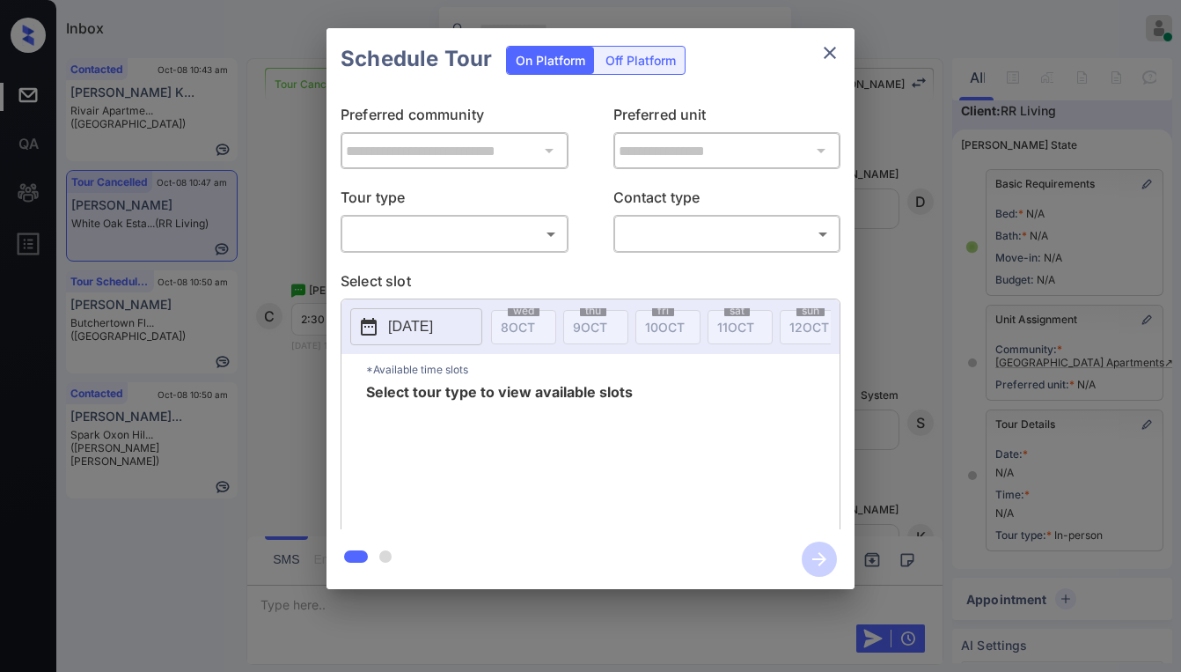
click at [831, 55] on icon "close" at bounding box center [830, 52] width 21 height 21
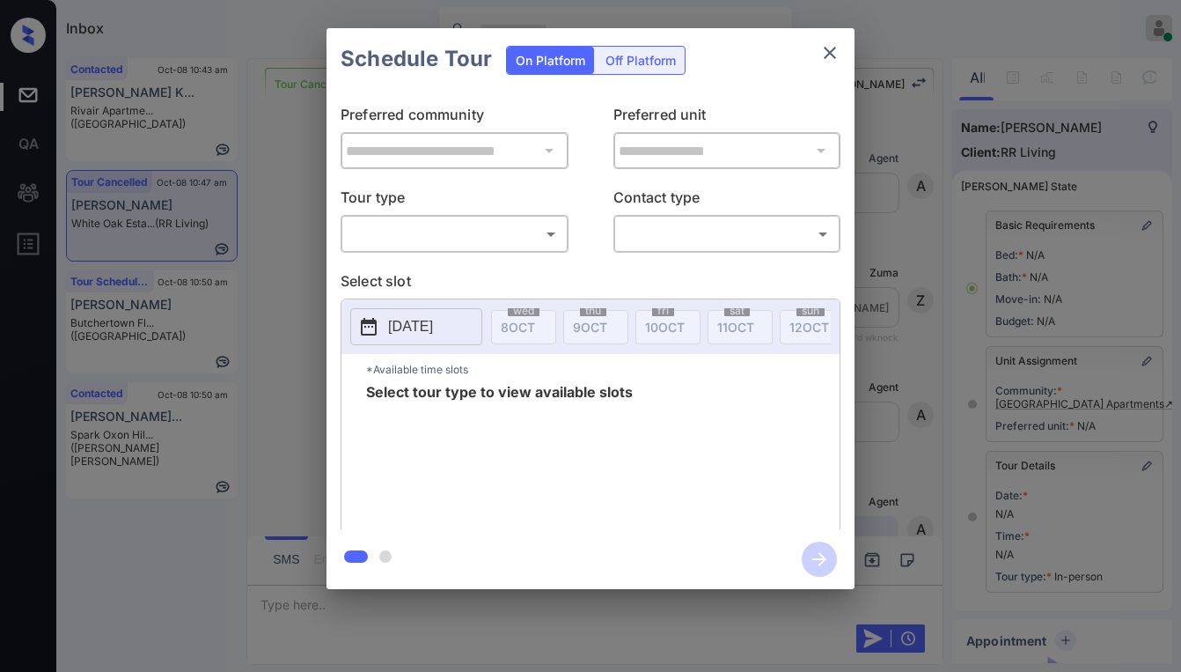
scroll to position [214, 0]
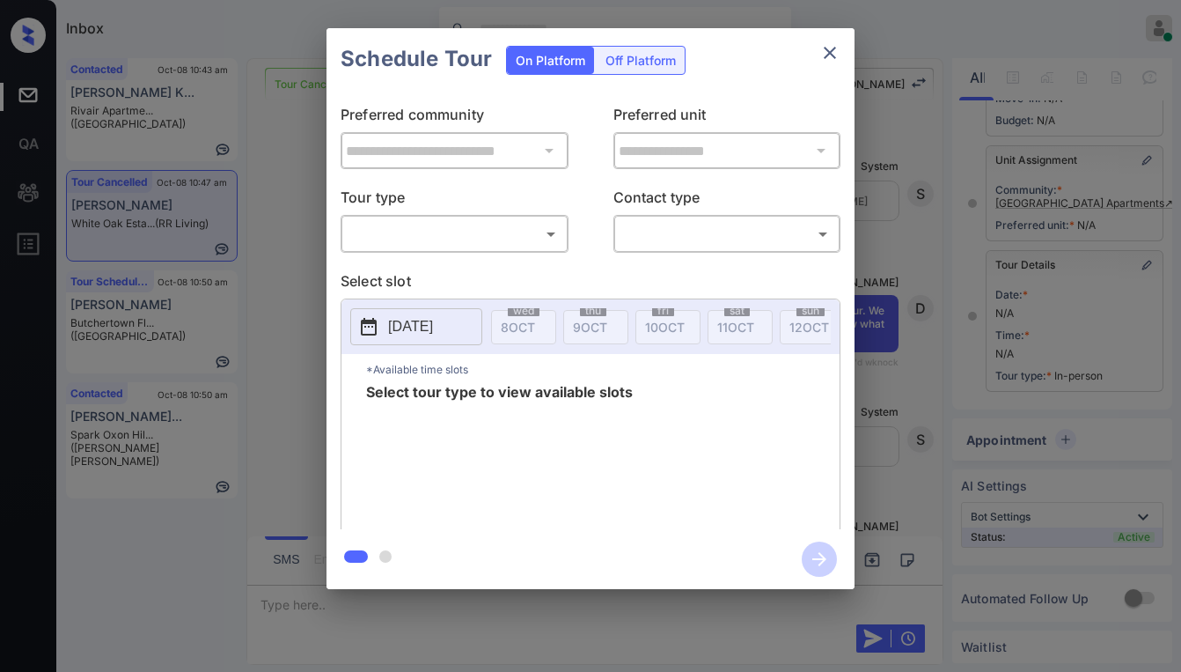
click at [477, 237] on body "Inbox Paolo Gabriel Online Set yourself offline Set yourself on break Profile S…" at bounding box center [590, 336] width 1181 height 672
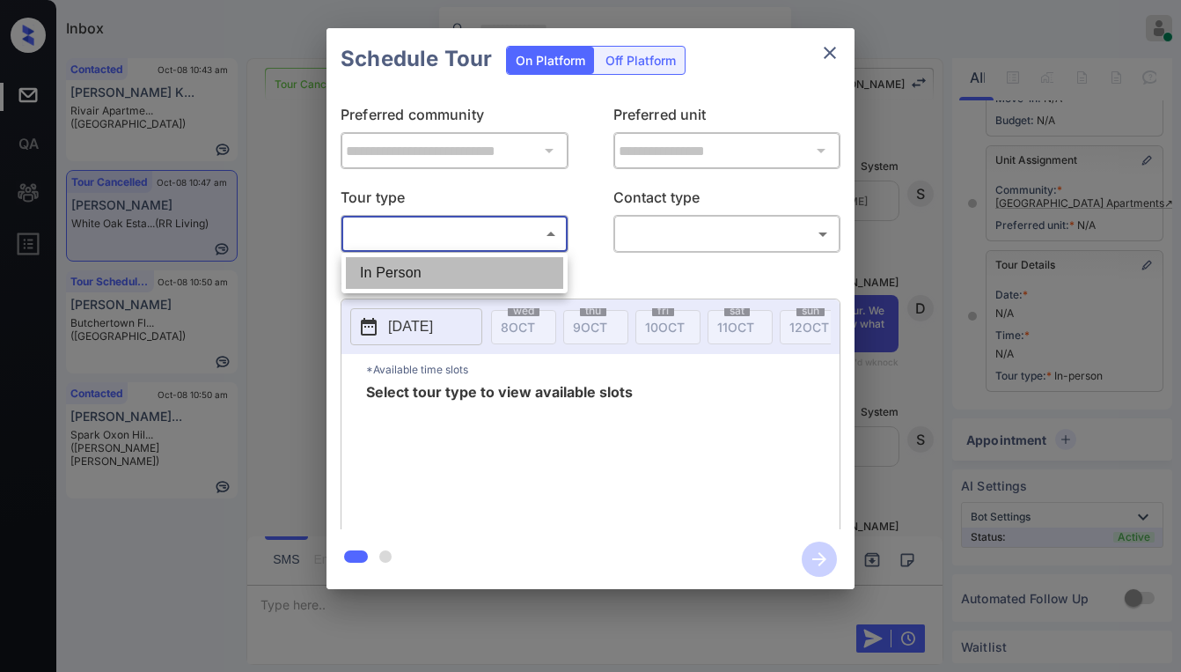
drag, startPoint x: 433, startPoint y: 274, endPoint x: 581, endPoint y: 267, distance: 148.1
click at [434, 274] on li "In Person" at bounding box center [454, 273] width 217 height 32
type input "********"
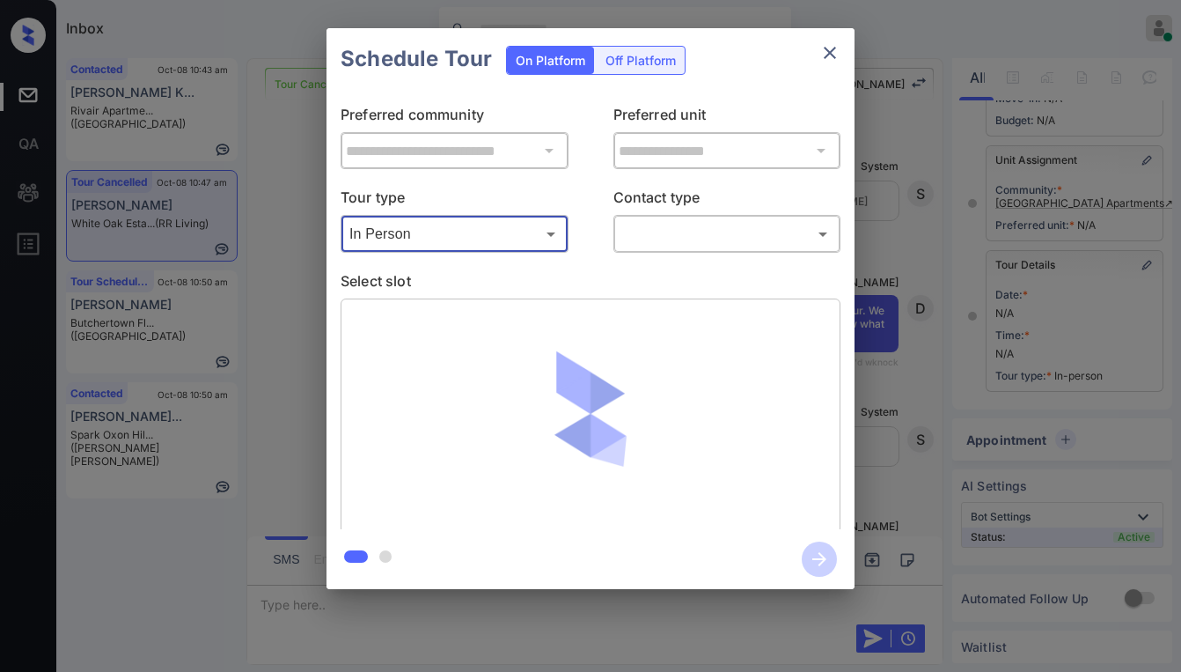
click at [654, 249] on div "​ ​" at bounding box center [728, 234] width 228 height 38
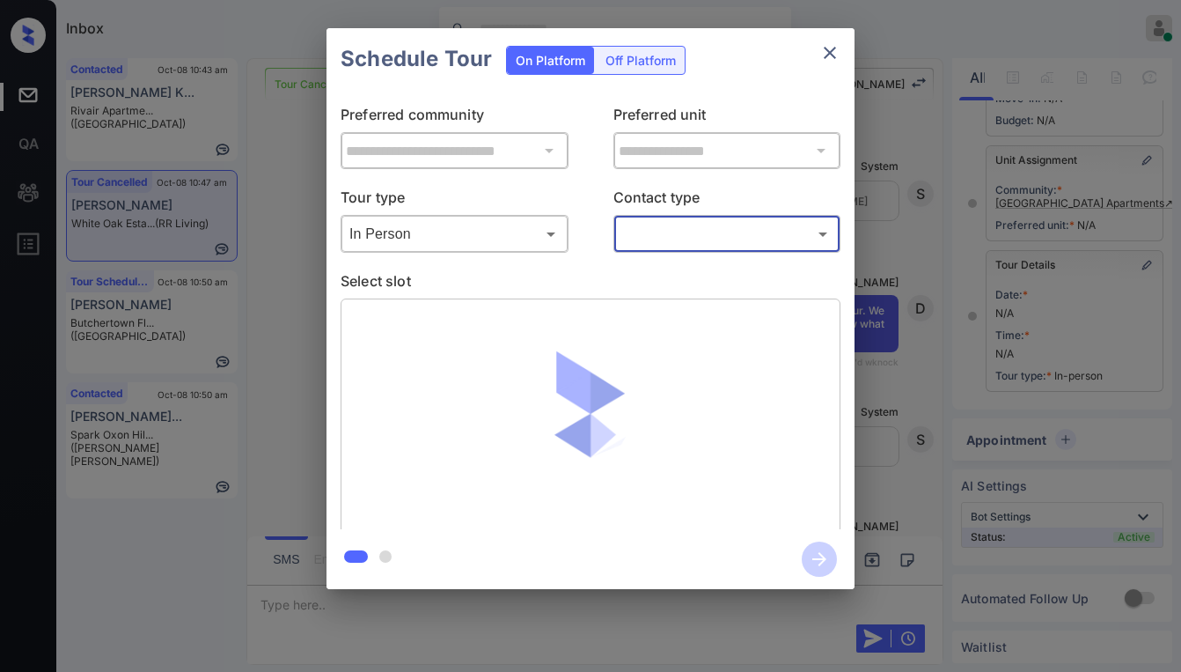
click at [664, 237] on body "Inbox Paolo Gabriel Online Set yourself offline Set yourself on break Profile S…" at bounding box center [590, 336] width 1181 height 672
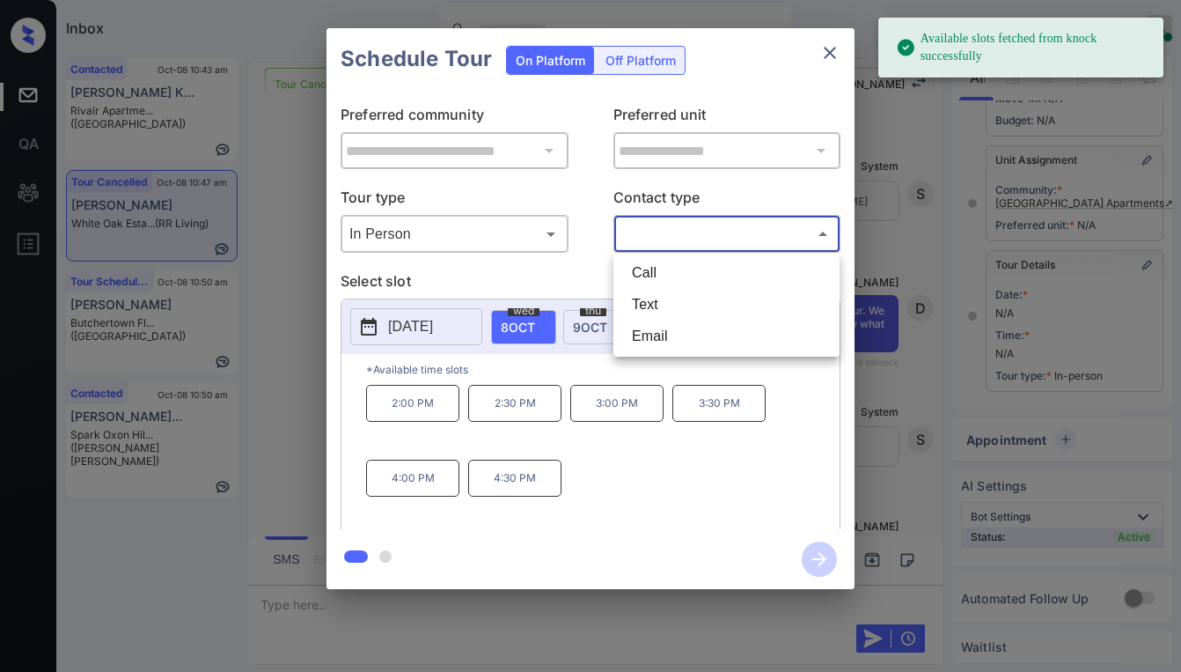
click at [838, 48] on div at bounding box center [590, 336] width 1181 height 672
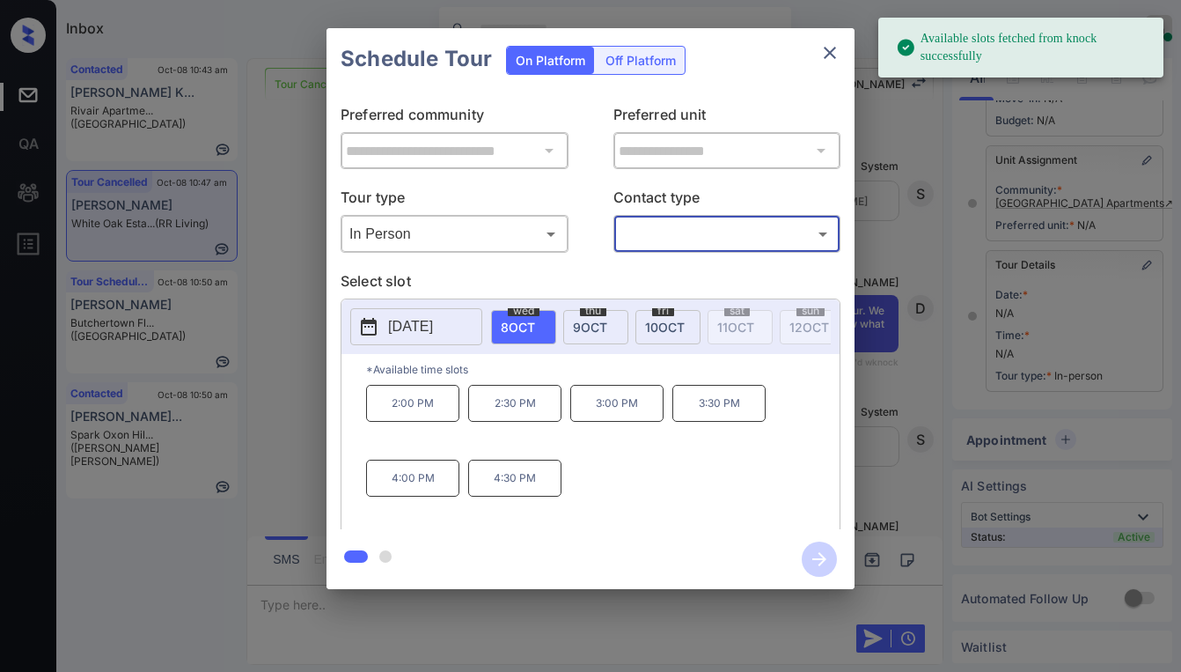
click at [831, 50] on icon "close" at bounding box center [830, 52] width 21 height 21
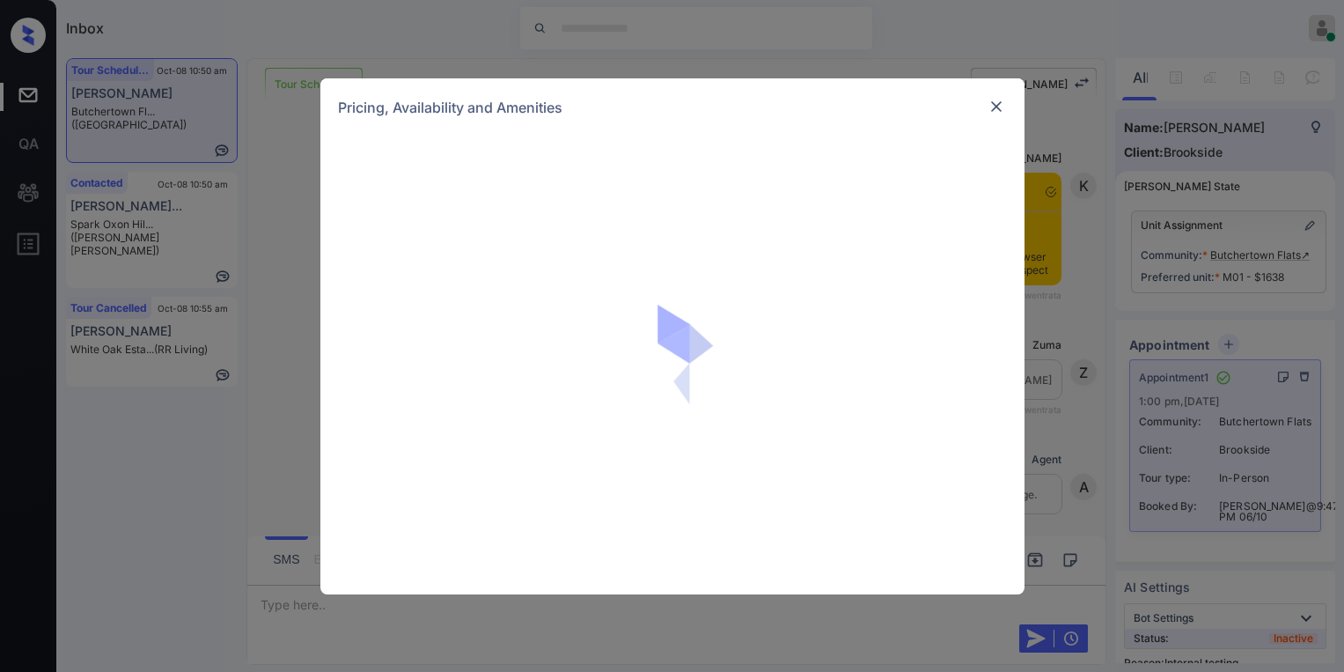
scroll to position [2729, 0]
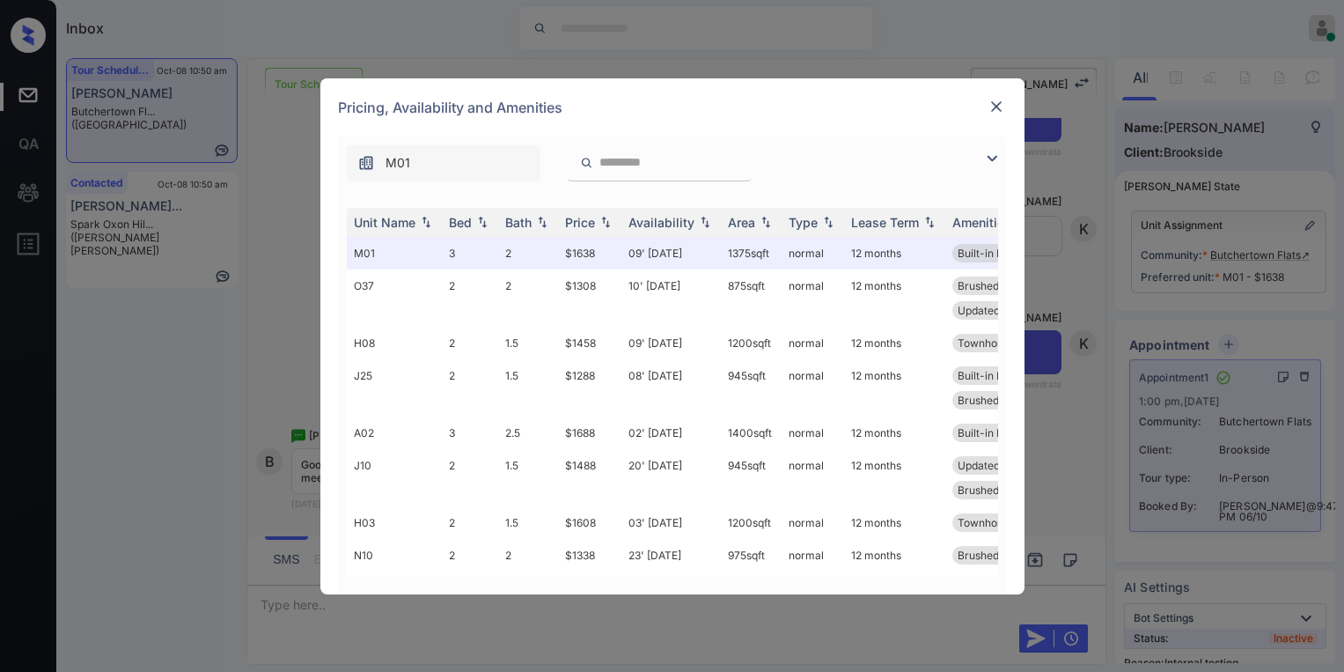
drag, startPoint x: 261, startPoint y: 239, endPoint x: 291, endPoint y: 246, distance: 30.7
click at [266, 239] on div "**********" at bounding box center [672, 336] width 1344 height 672
click at [996, 114] on img at bounding box center [997, 107] width 18 height 18
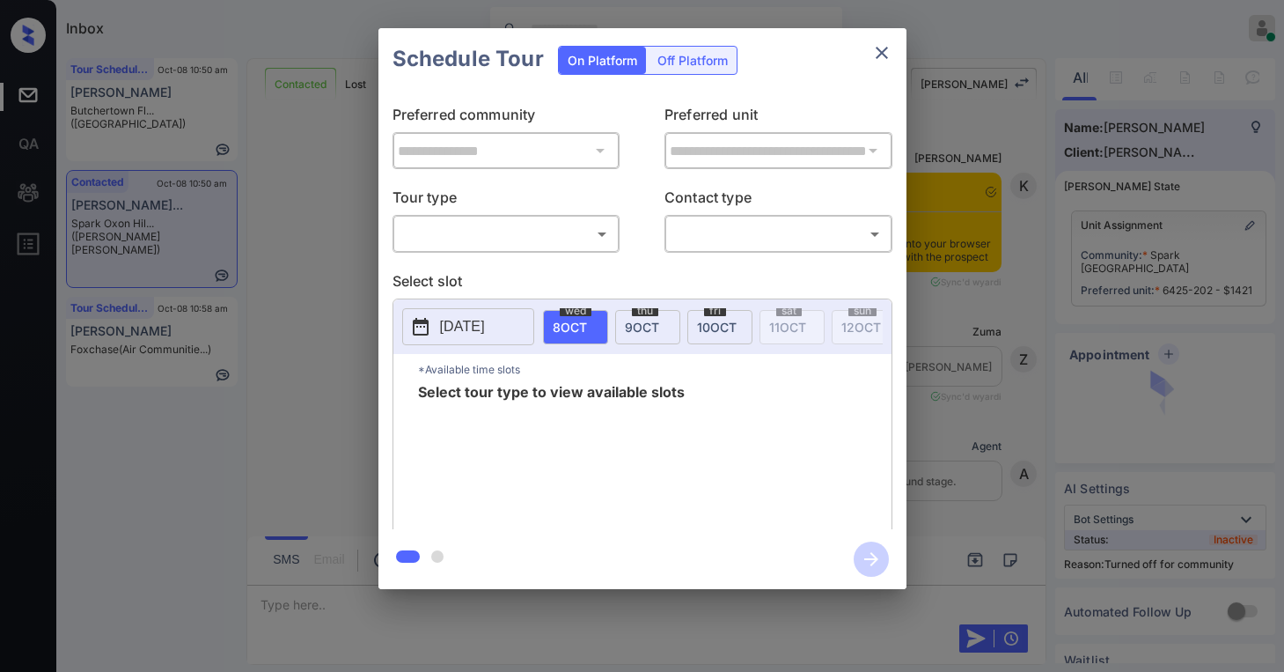
scroll to position [1796, 0]
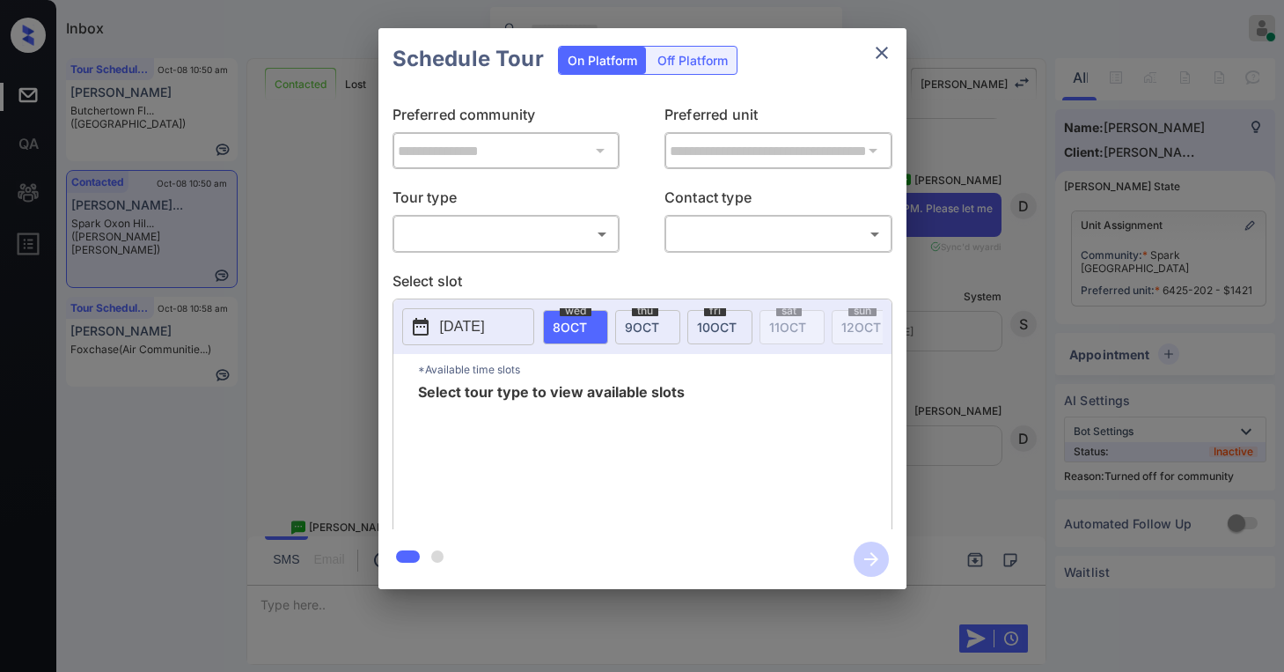
click at [532, 244] on body "Inbox [PERSON_NAME] Online Set yourself offline Set yourself on break Profile S…" at bounding box center [642, 336] width 1284 height 672
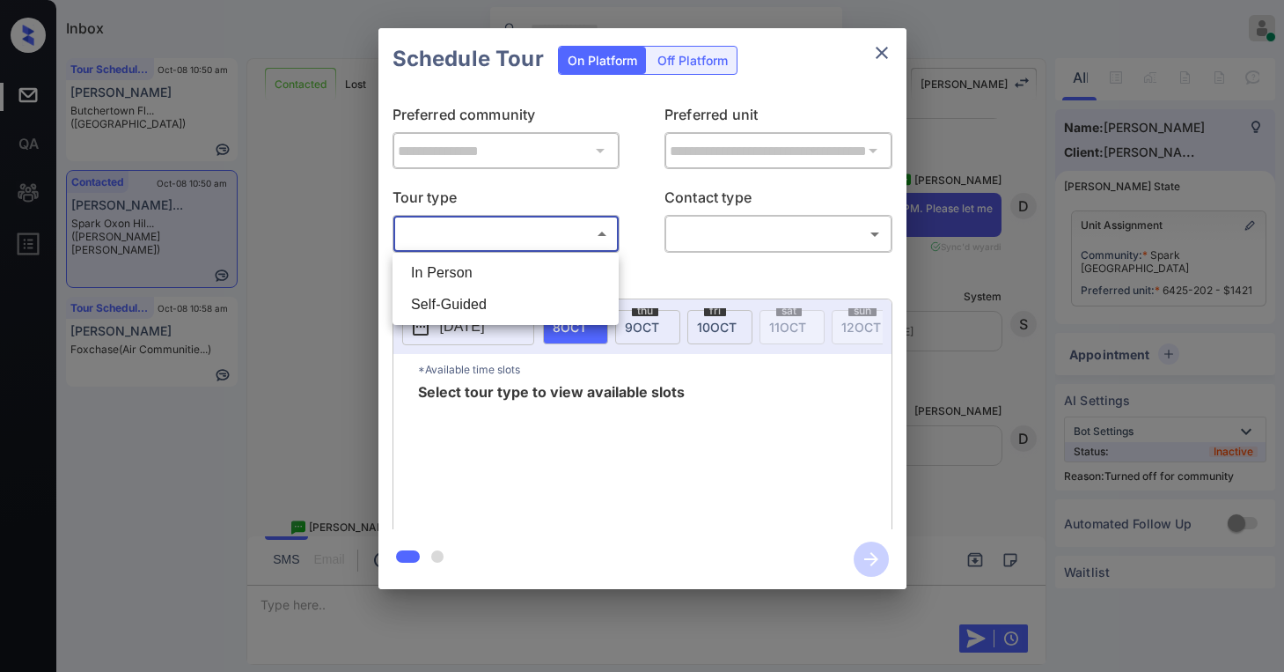
click at [507, 275] on li "In Person" at bounding box center [505, 273] width 217 height 32
type input "********"
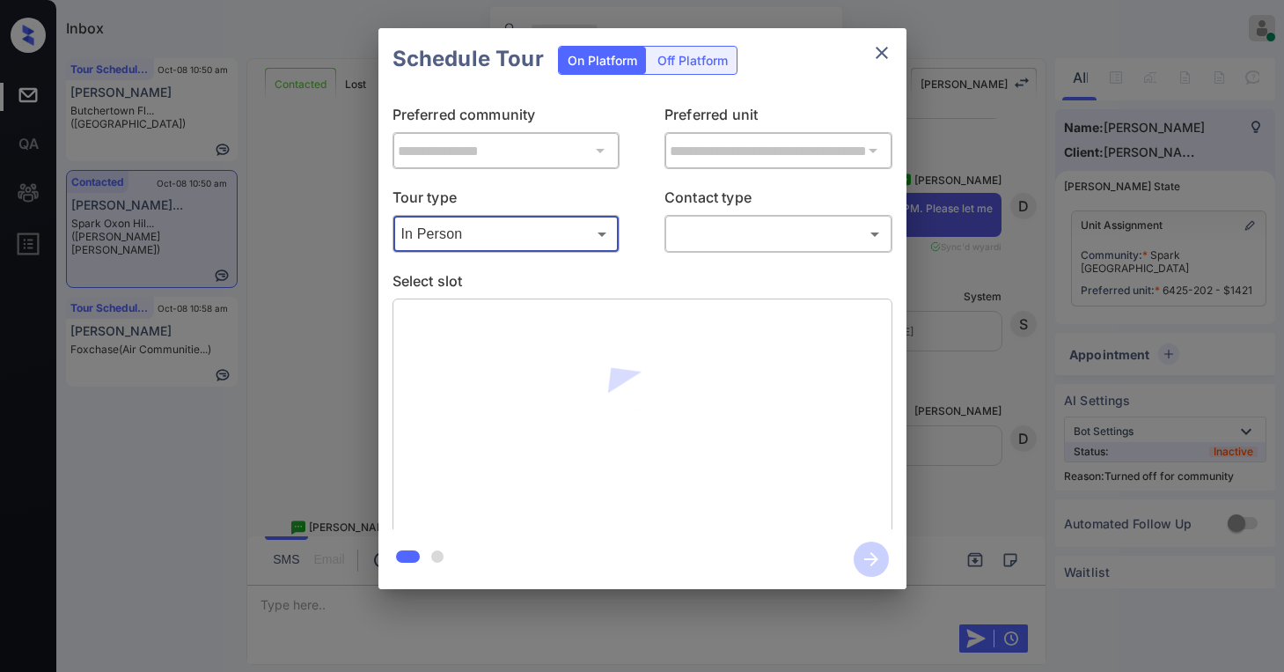
click at [712, 249] on div "​ ​" at bounding box center [779, 234] width 228 height 38
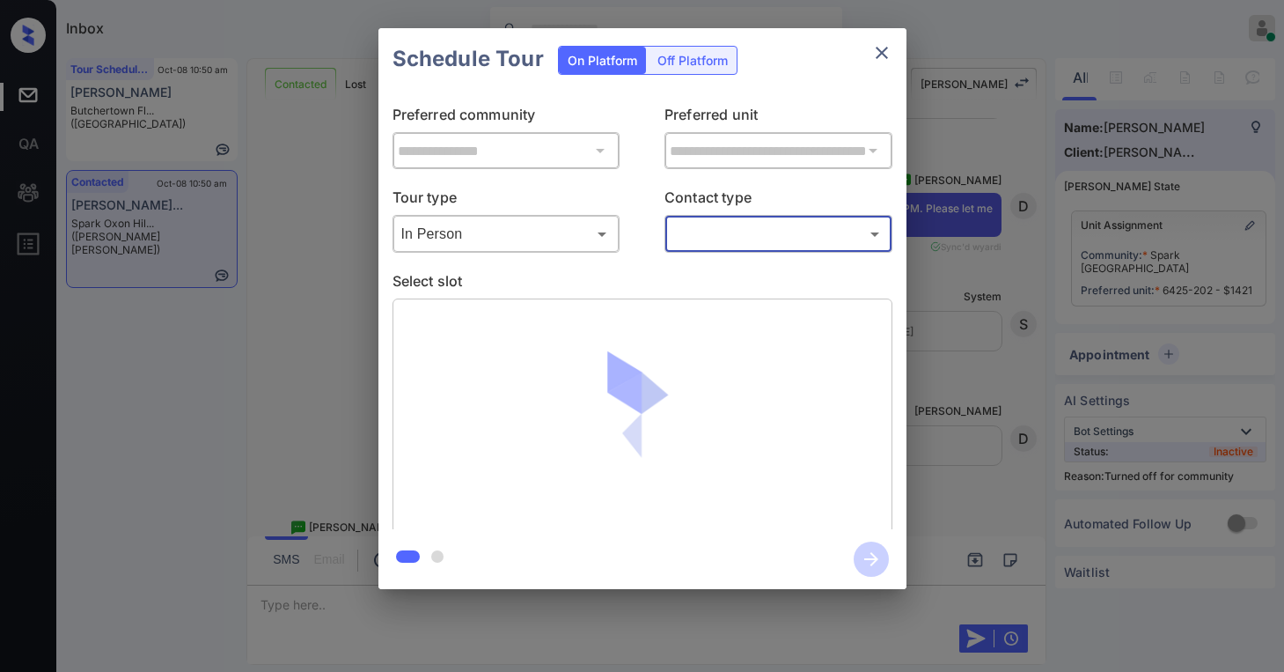
click at [719, 231] on body "Inbox [PERSON_NAME] Online Set yourself offline Set yourself on break Profile S…" at bounding box center [642, 336] width 1284 height 672
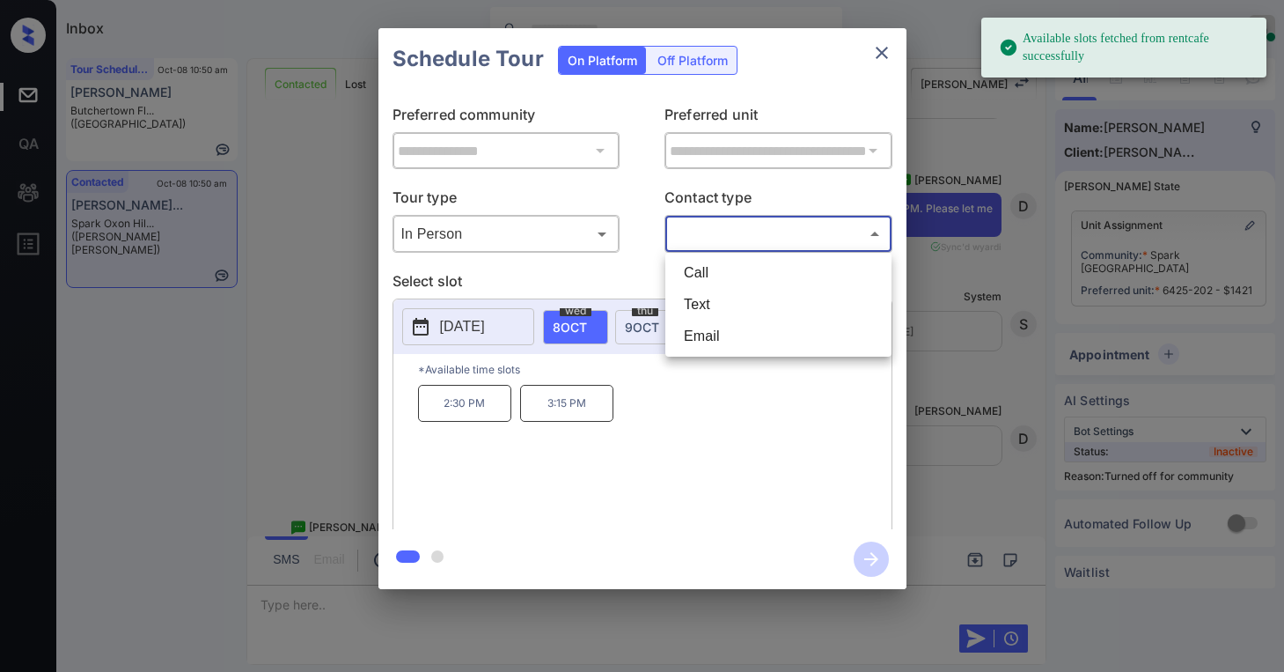
click at [701, 297] on li "Text" at bounding box center [778, 305] width 217 height 32
type input "****"
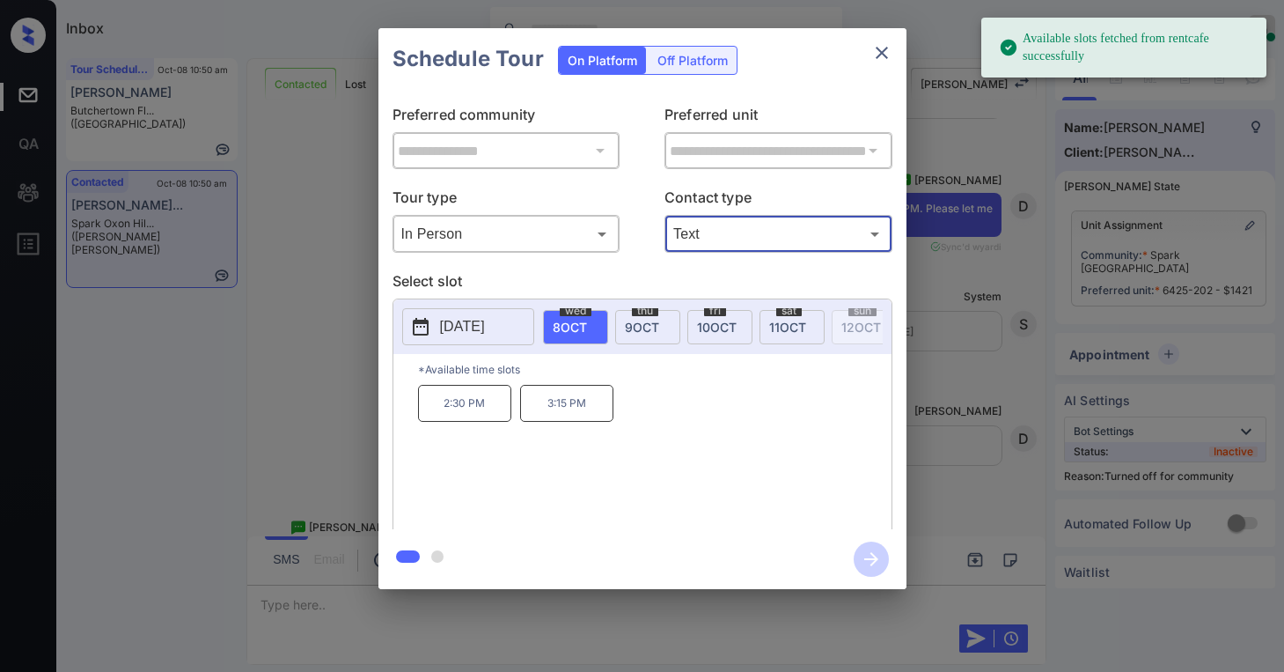
click at [637, 327] on span "9 OCT" at bounding box center [642, 327] width 34 height 15
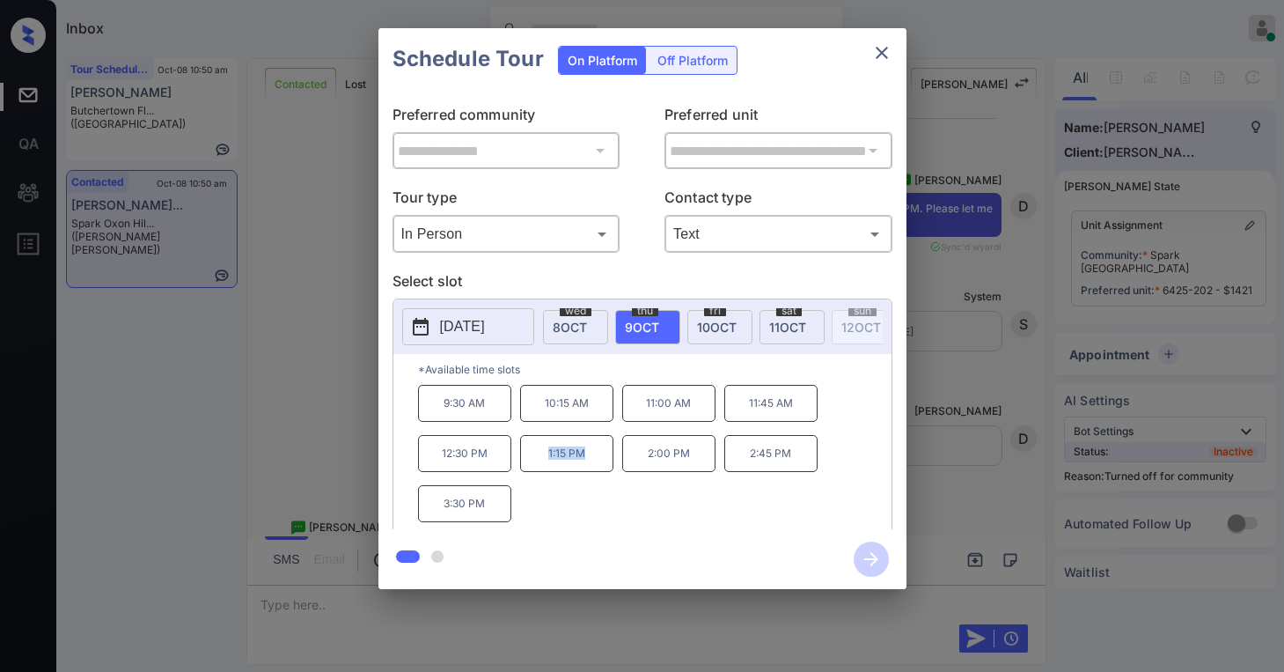
drag, startPoint x: 533, startPoint y: 457, endPoint x: 681, endPoint y: 364, distance: 174.9
click at [593, 466] on p "1:15 PM" at bounding box center [566, 453] width 93 height 37
copy p "1:15 PM"
click at [885, 45] on icon "close" at bounding box center [882, 52] width 21 height 21
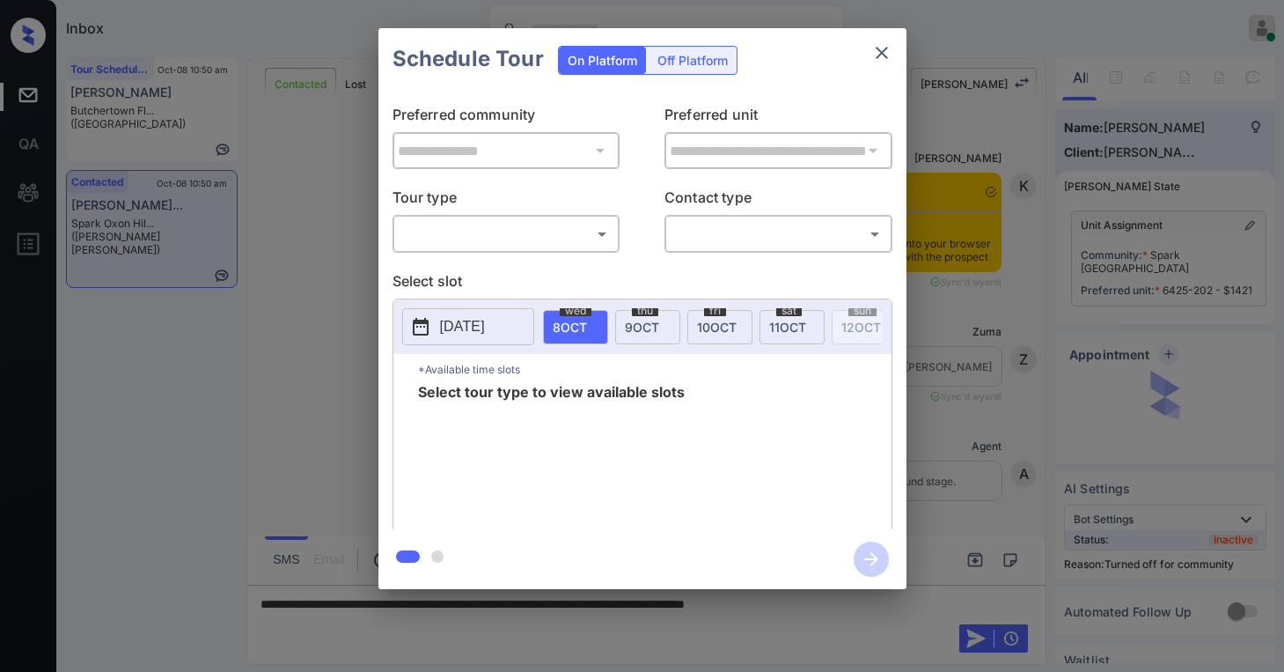
scroll to position [2060, 0]
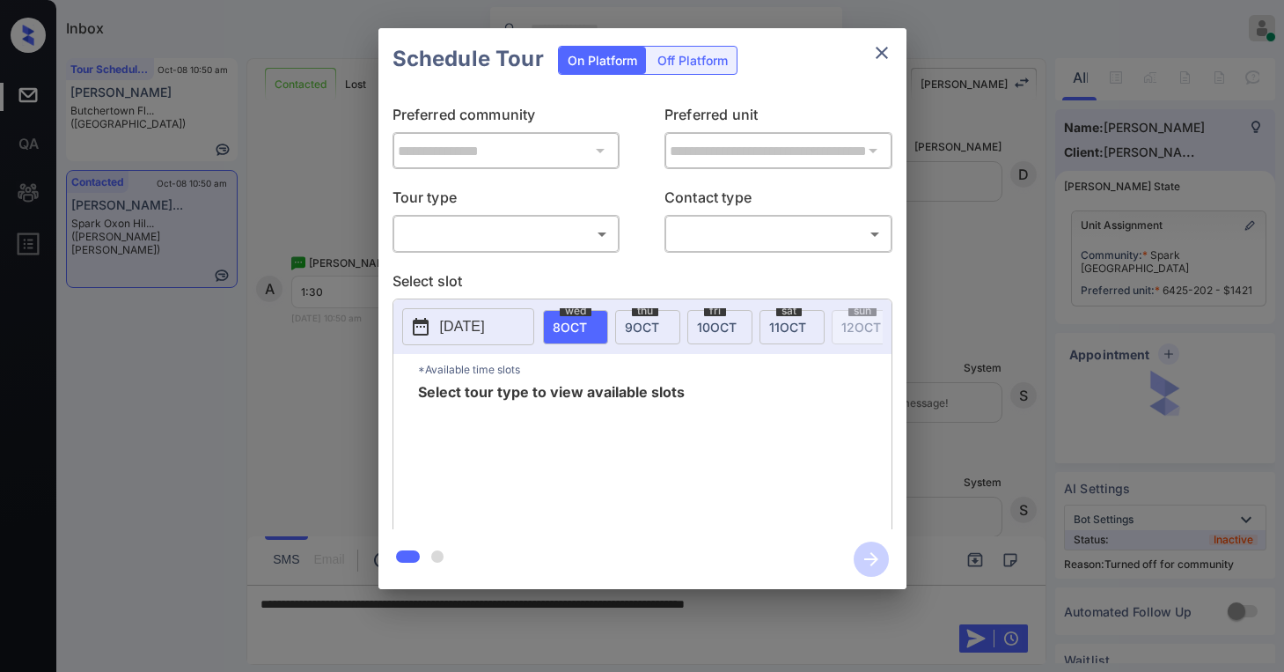
click at [461, 237] on body "Inbox [PERSON_NAME] Online Set yourself offline Set yourself on break Profile S…" at bounding box center [642, 336] width 1284 height 672
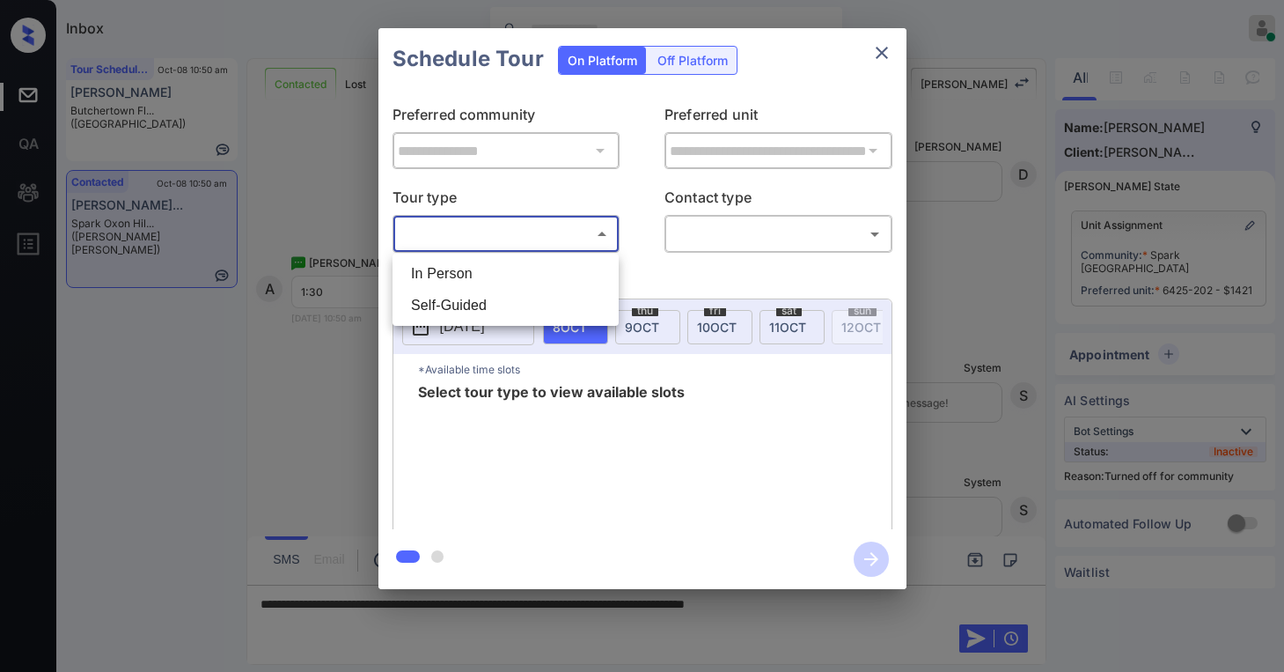
click at [484, 279] on li "In Person" at bounding box center [505, 274] width 217 height 32
type input "********"
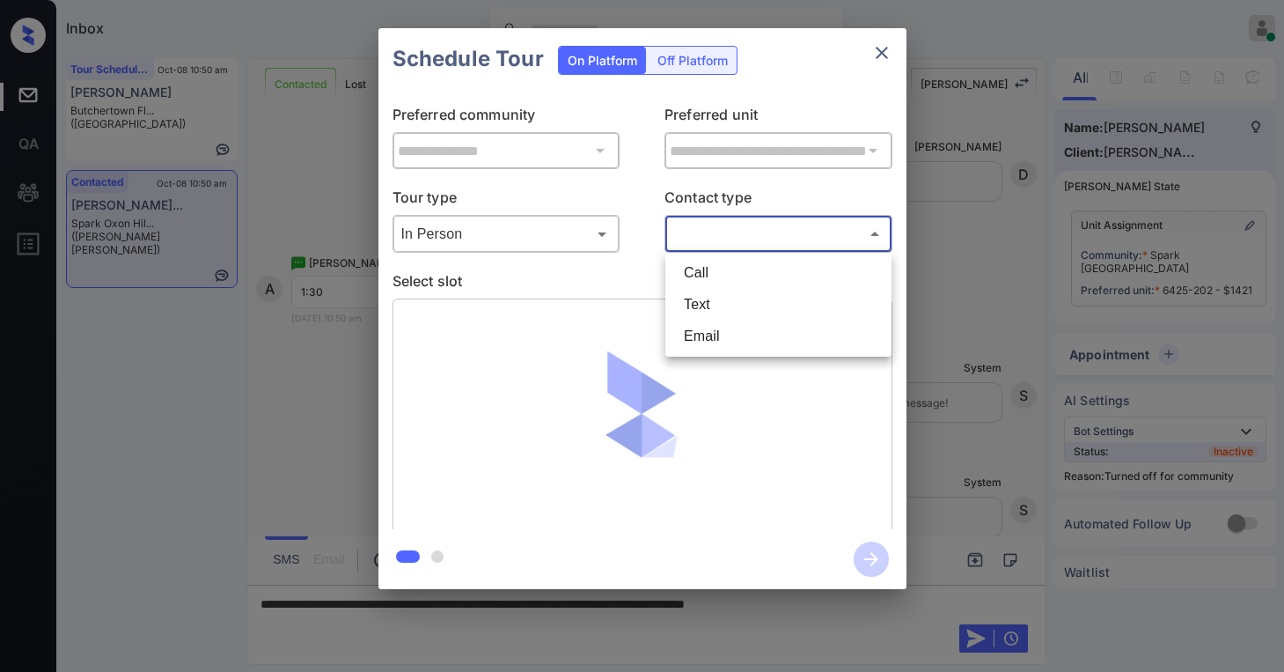
click at [717, 245] on body "Inbox [PERSON_NAME] Online Set yourself offline Set yourself on break Profile S…" at bounding box center [642, 336] width 1284 height 672
click at [706, 297] on li "Text" at bounding box center [778, 305] width 217 height 32
type input "****"
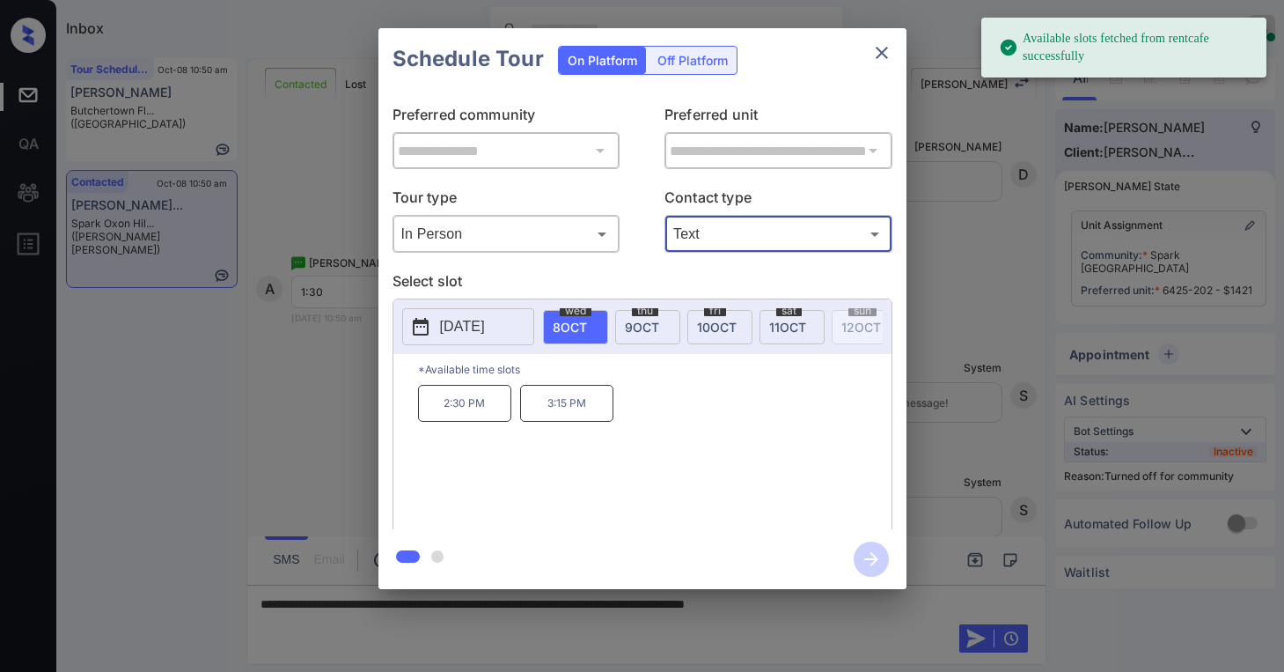
click at [630, 327] on span "[DATE]" at bounding box center [642, 327] width 34 height 15
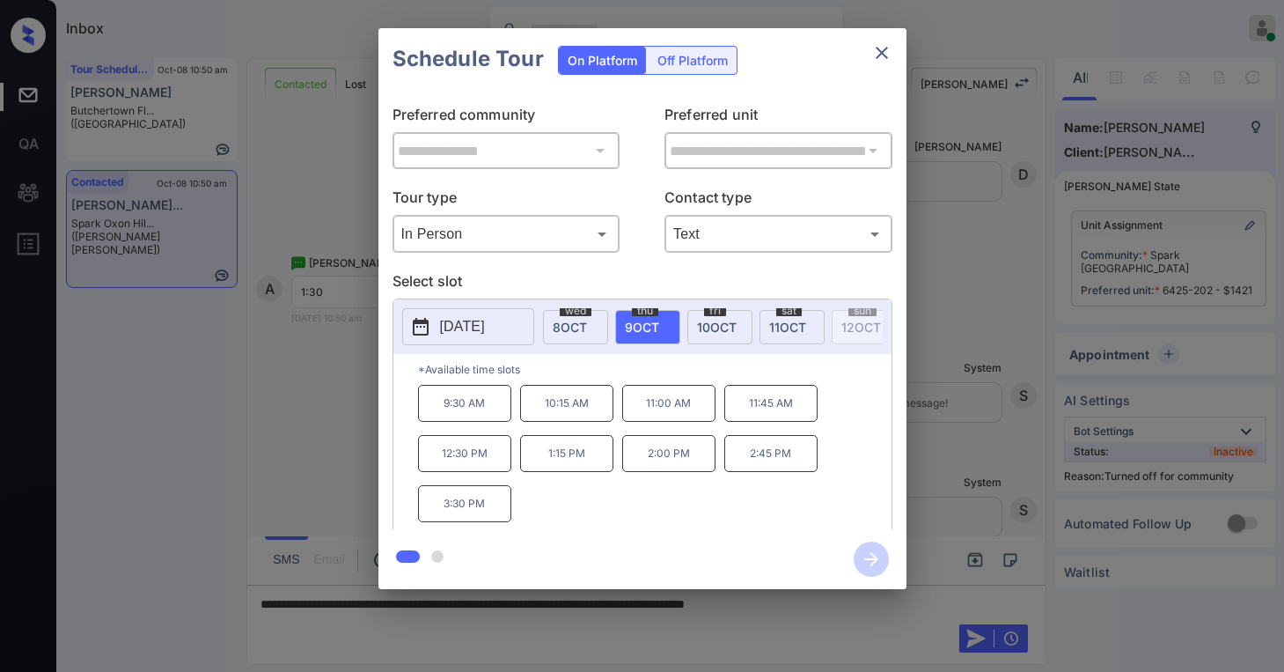
click at [879, 48] on icon "close" at bounding box center [882, 52] width 21 height 21
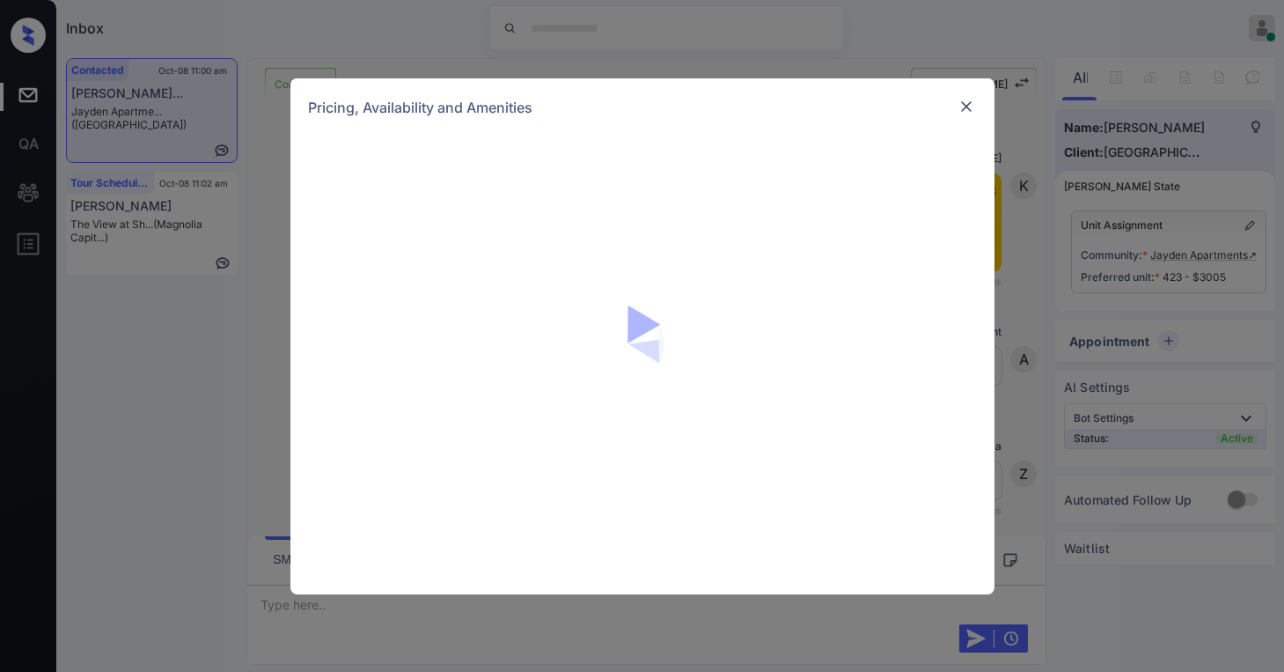
scroll to position [2514, 0]
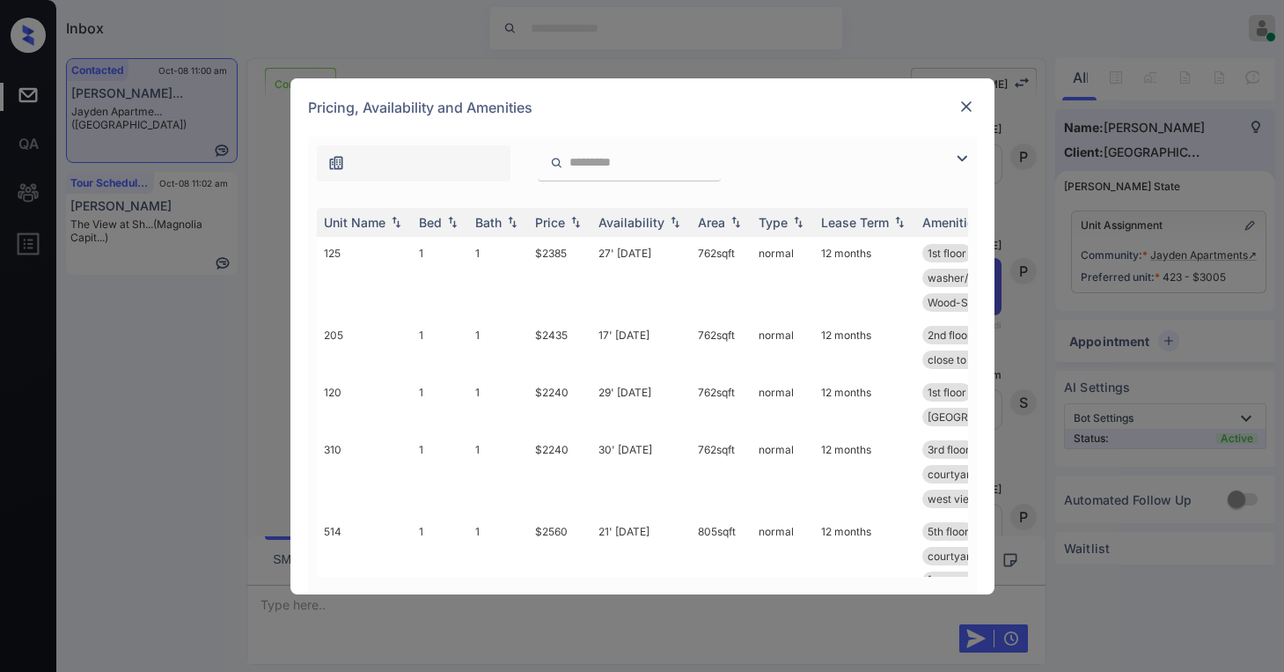
click at [956, 157] on img at bounding box center [962, 158] width 21 height 21
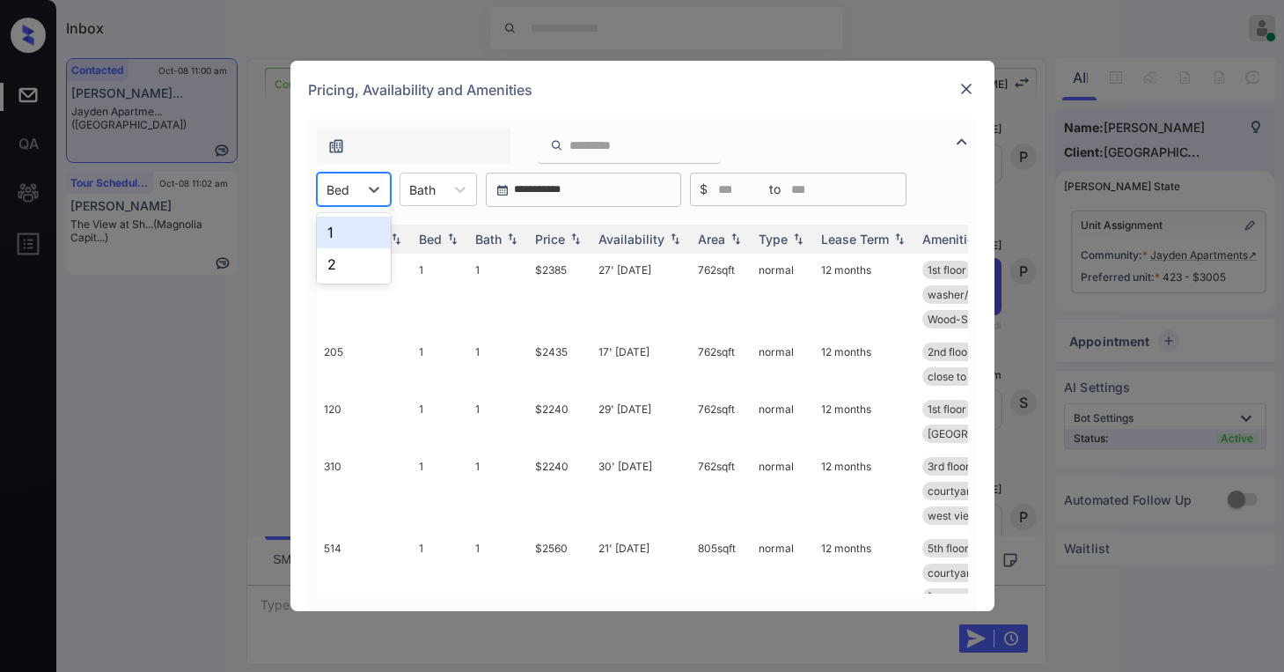
click at [347, 190] on div at bounding box center [338, 189] width 23 height 18
click at [359, 257] on div "2" at bounding box center [354, 264] width 74 height 32
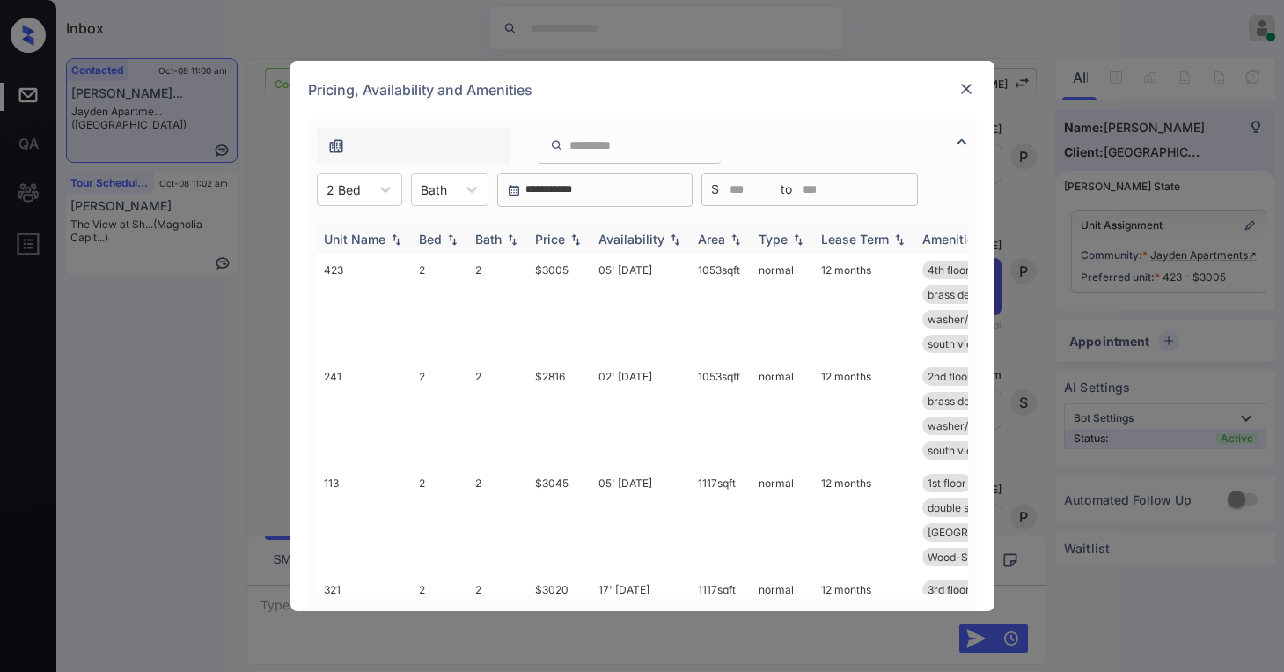
click at [541, 231] on th "Price" at bounding box center [559, 238] width 63 height 29
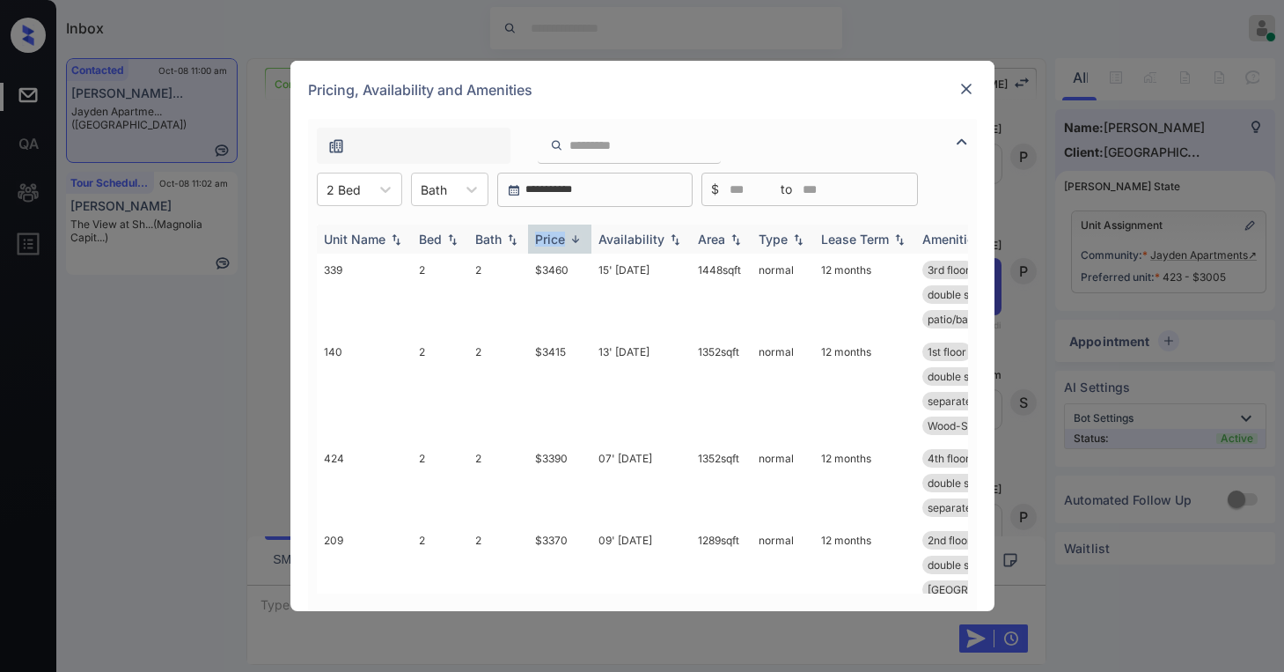
click at [541, 232] on div "Price" at bounding box center [550, 239] width 30 height 15
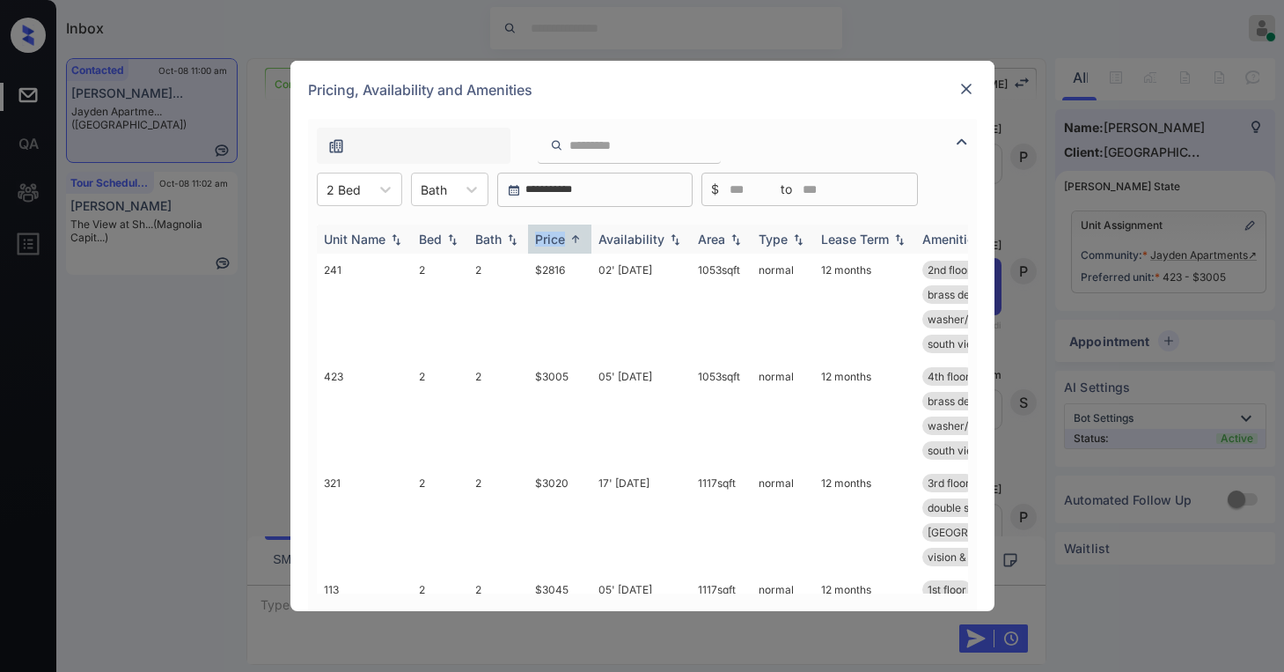
click at [560, 239] on div "Price" at bounding box center [550, 239] width 30 height 15
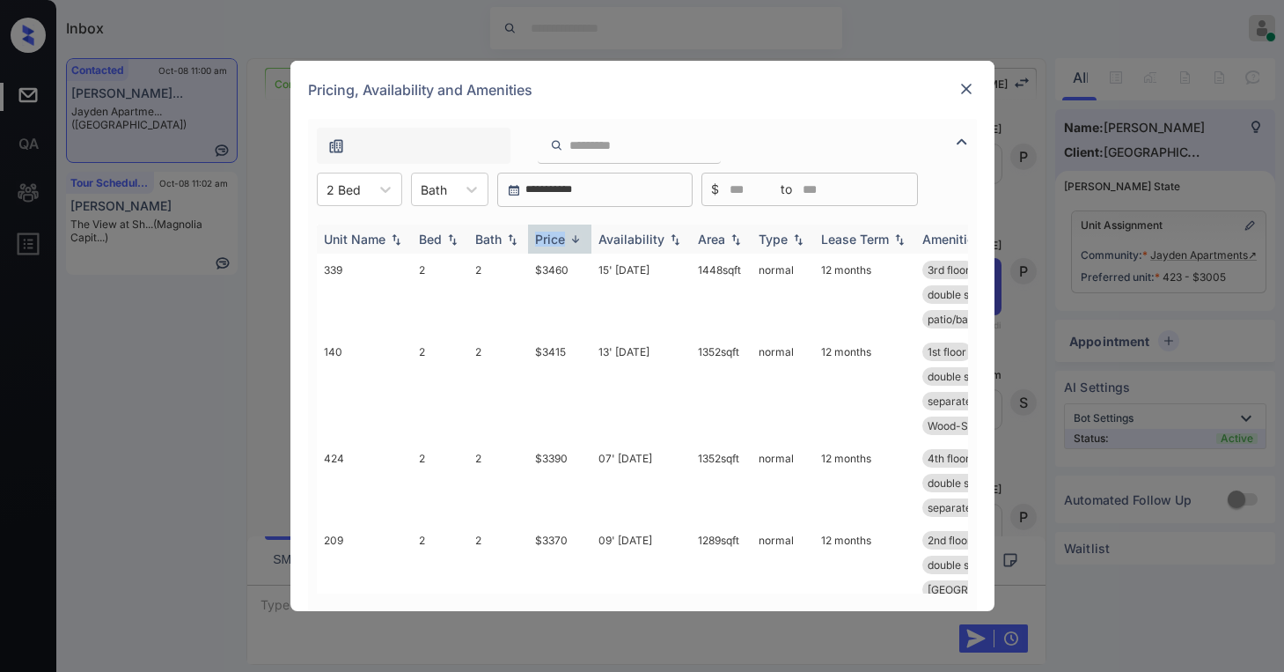
click at [560, 239] on div "Price" at bounding box center [550, 239] width 30 height 15
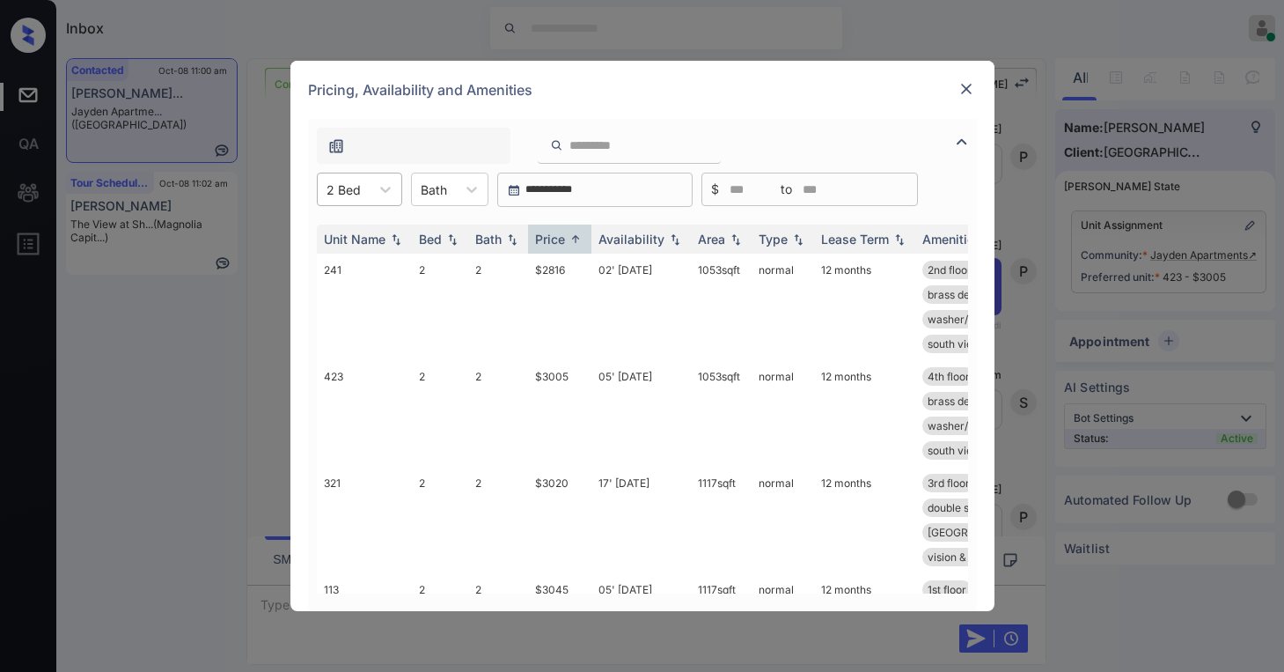
click at [361, 192] on div "2 Bed" at bounding box center [344, 190] width 52 height 26
drag, startPoint x: 370, startPoint y: 237, endPoint x: 513, endPoint y: 237, distance: 143.5
click at [371, 237] on div "1" at bounding box center [359, 233] width 85 height 32
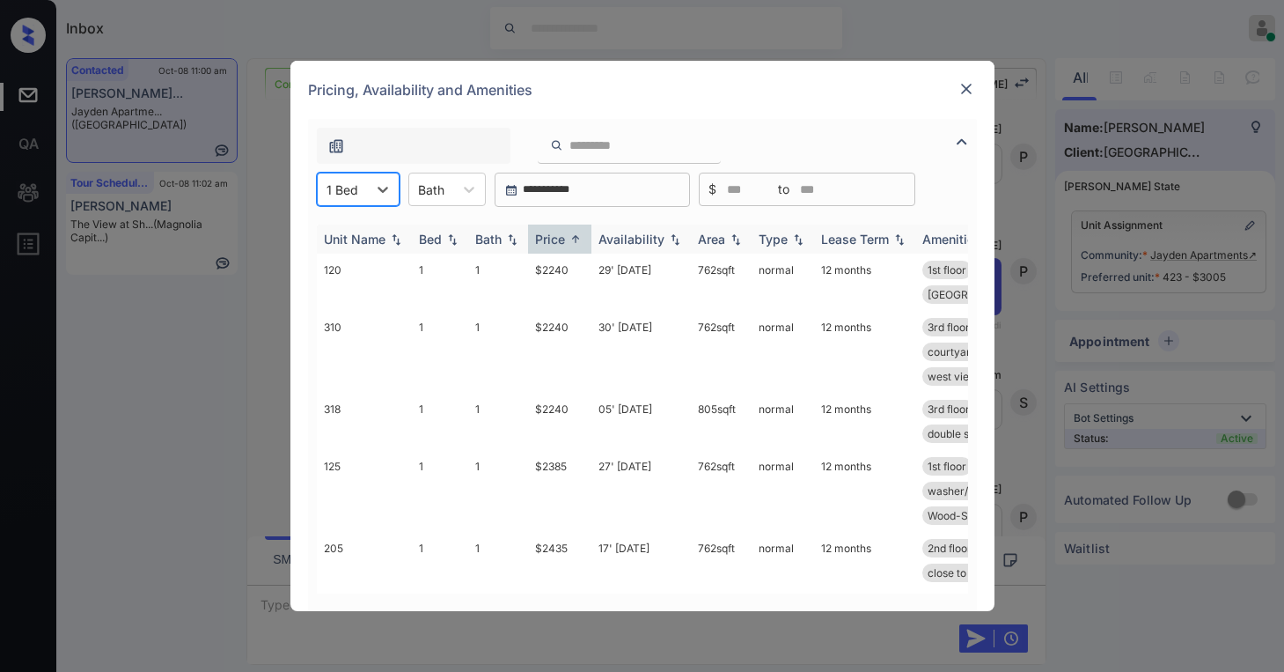
click at [557, 234] on div "Price" at bounding box center [550, 239] width 30 height 15
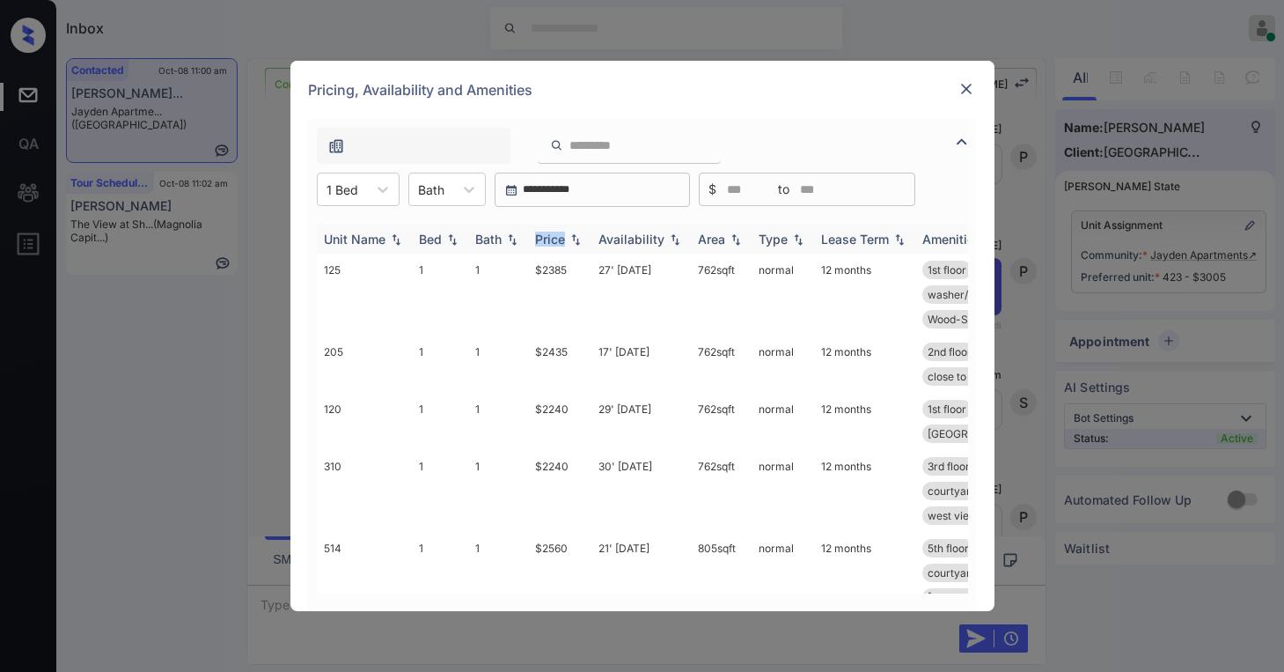
click at [557, 234] on div "Price" at bounding box center [550, 239] width 30 height 15
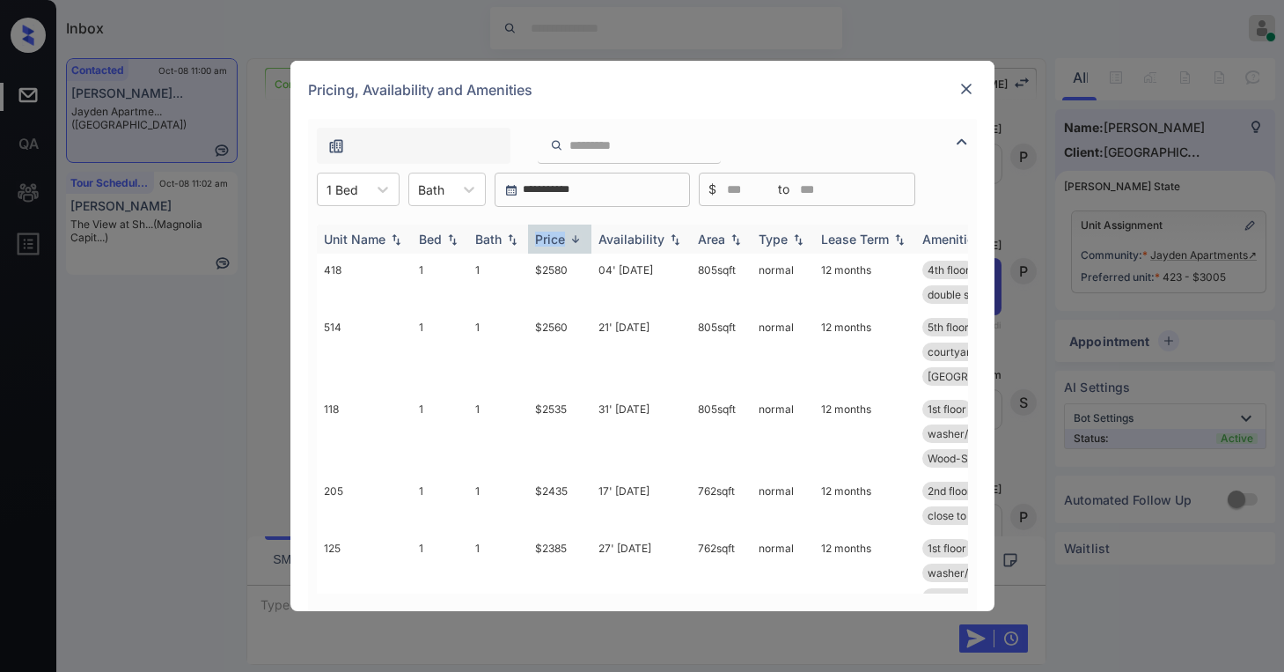
click at [556, 240] on div "Price" at bounding box center [550, 239] width 30 height 15
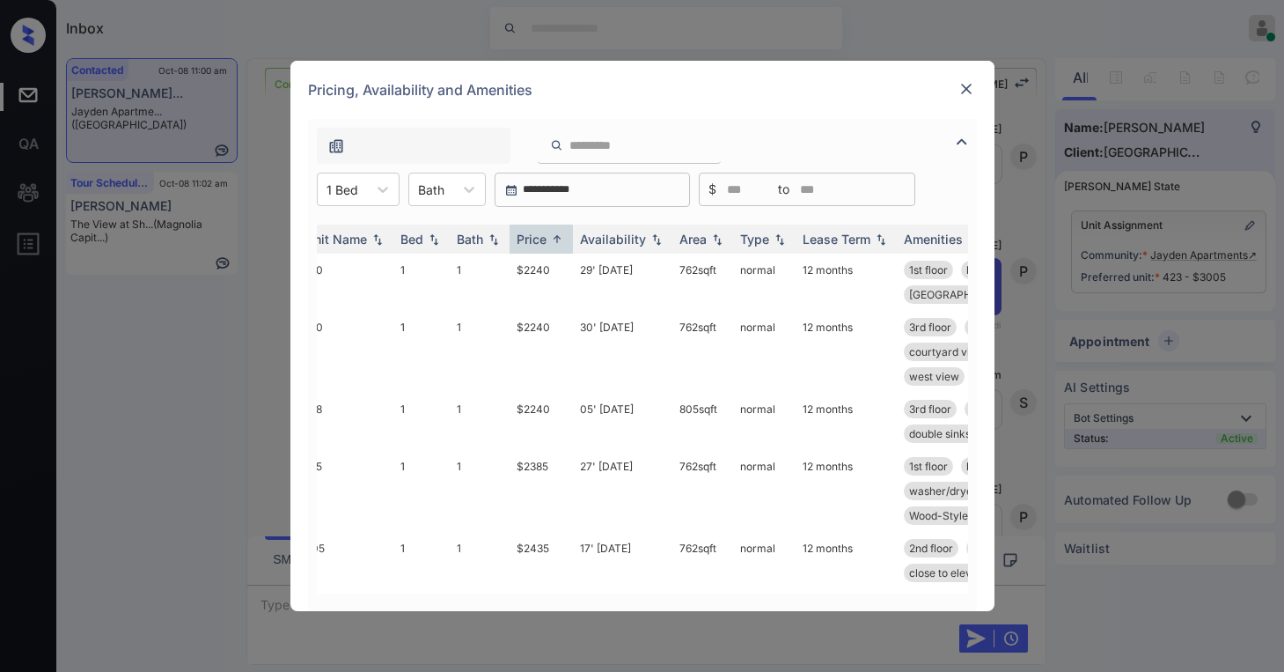
scroll to position [0, 0]
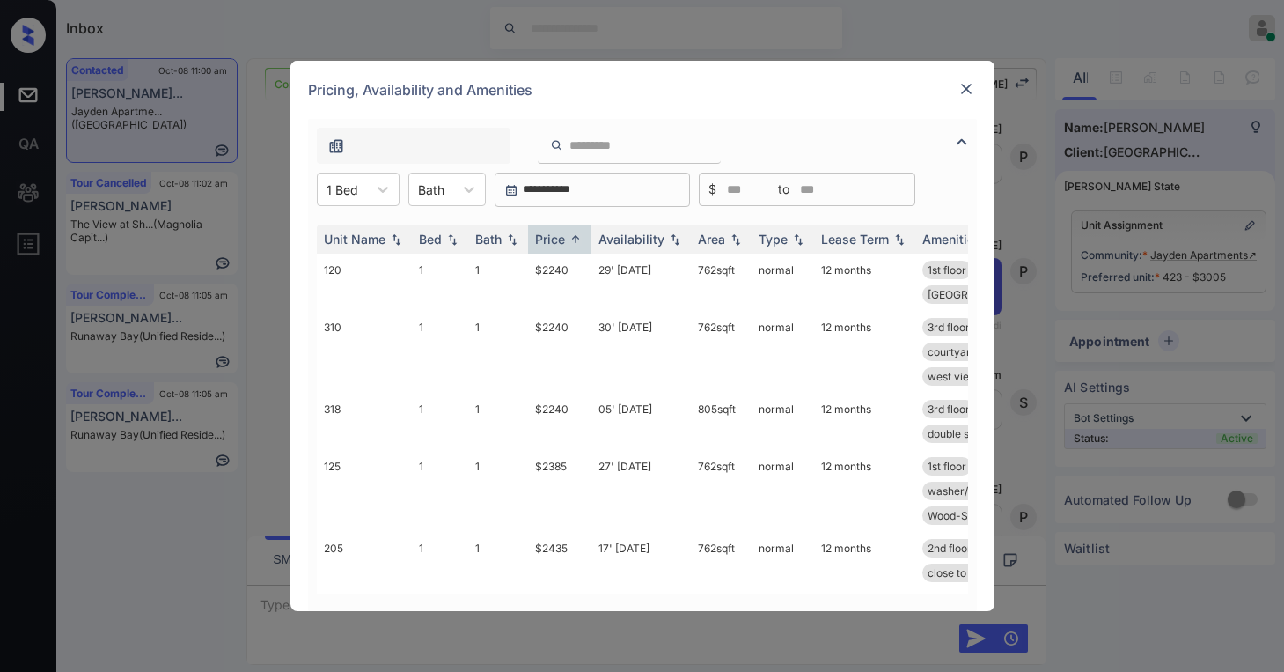
click at [966, 85] on img at bounding box center [967, 89] width 18 height 18
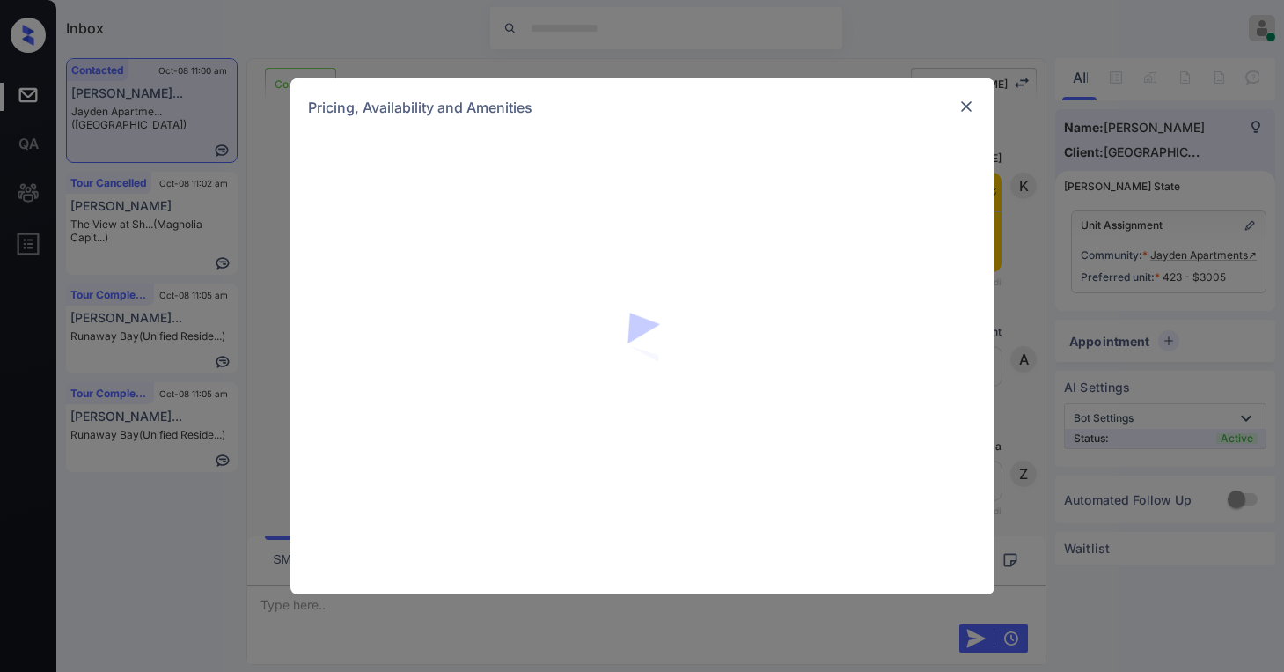
scroll to position [2514, 0]
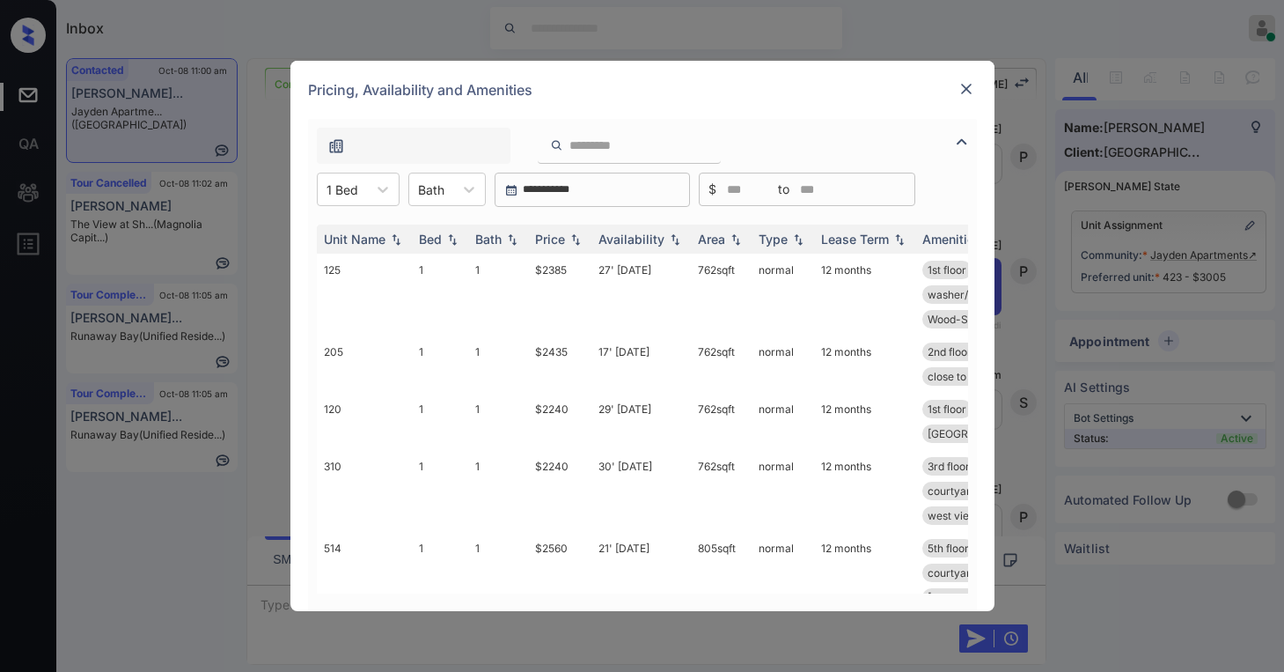
click at [974, 87] on img at bounding box center [967, 89] width 18 height 18
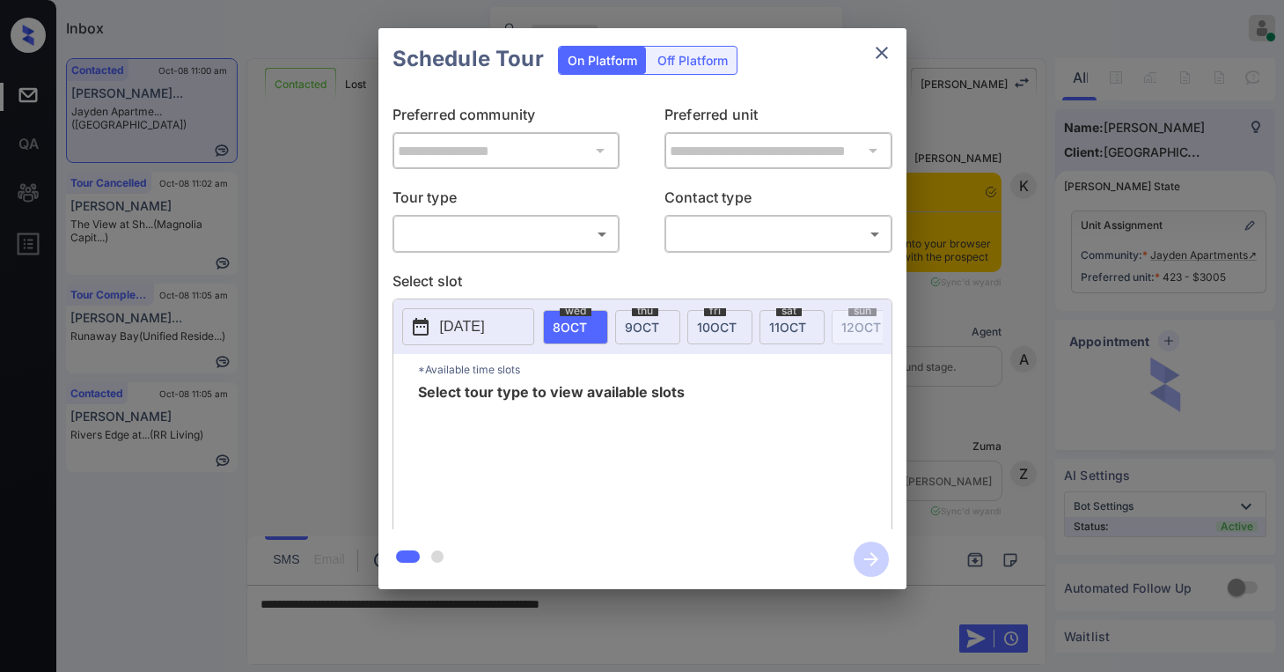
scroll to position [3043, 0]
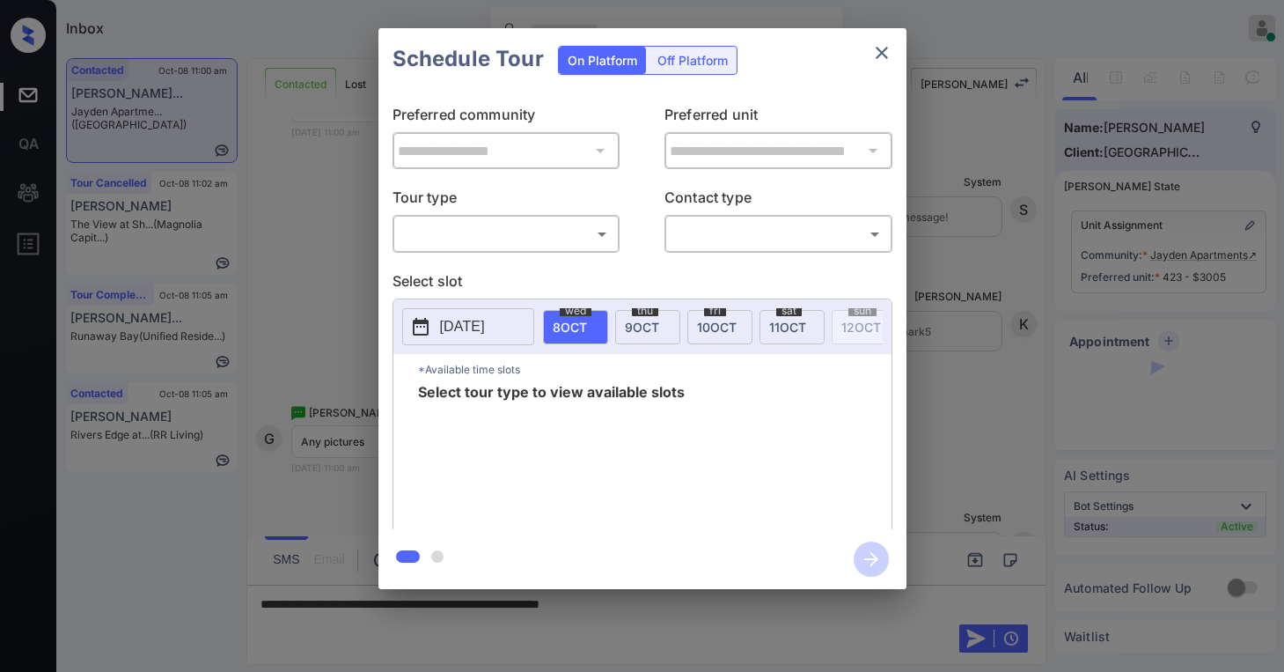
click at [563, 248] on div "​ ​" at bounding box center [507, 234] width 228 height 38
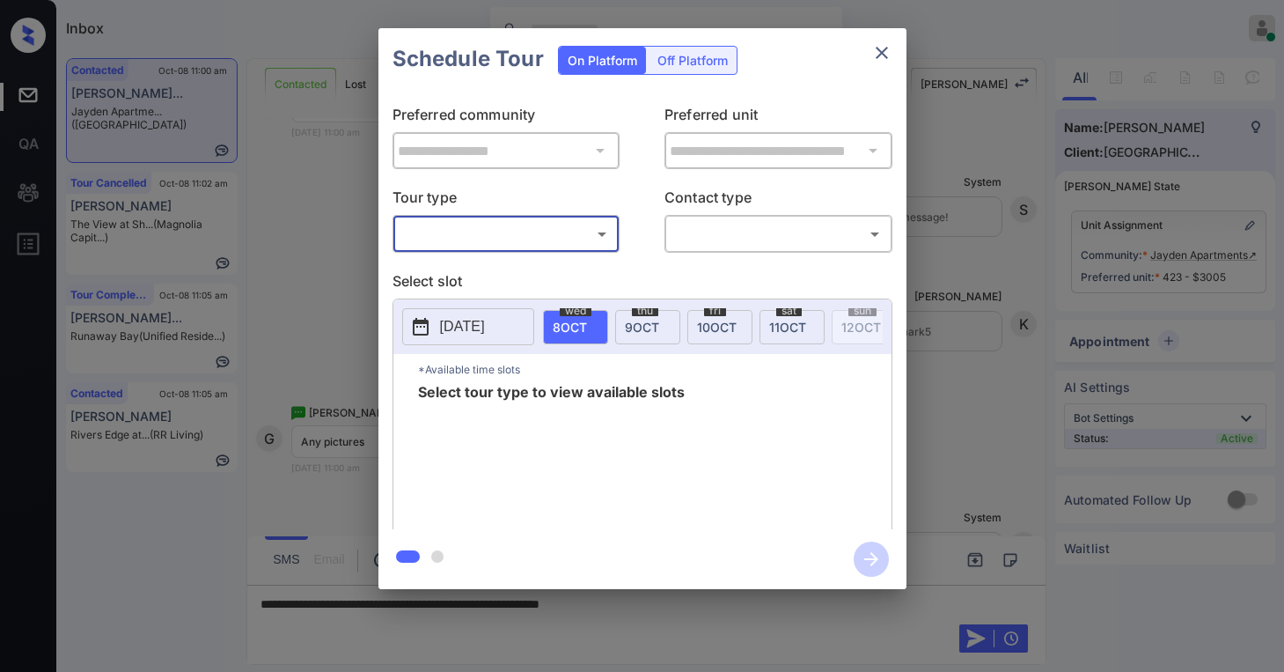
click at [489, 236] on body "Inbox [PERSON_NAME] Online Set yourself offline Set yourself on break Profile S…" at bounding box center [642, 336] width 1284 height 672
click at [479, 264] on li "In Person" at bounding box center [505, 273] width 217 height 32
type input "********"
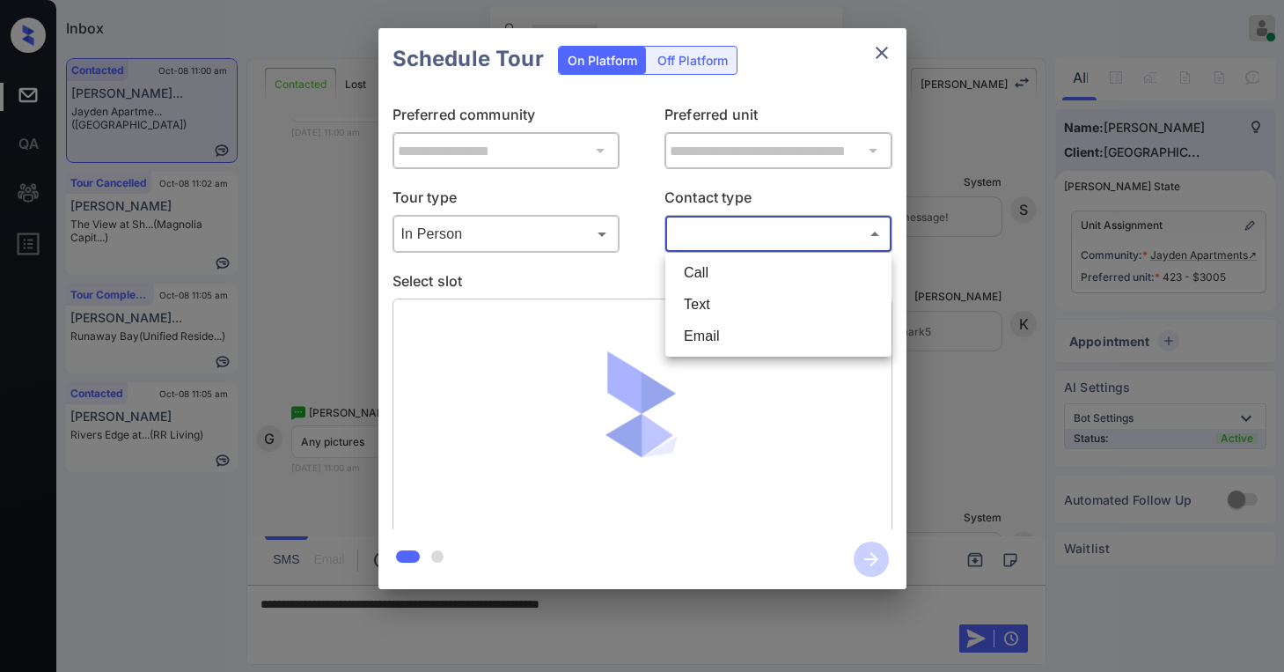
click at [713, 239] on body "Inbox [PERSON_NAME] Online Set yourself offline Set yourself on break Profile S…" at bounding box center [642, 336] width 1284 height 672
click at [712, 310] on li "Text" at bounding box center [778, 305] width 217 height 32
type input "****"
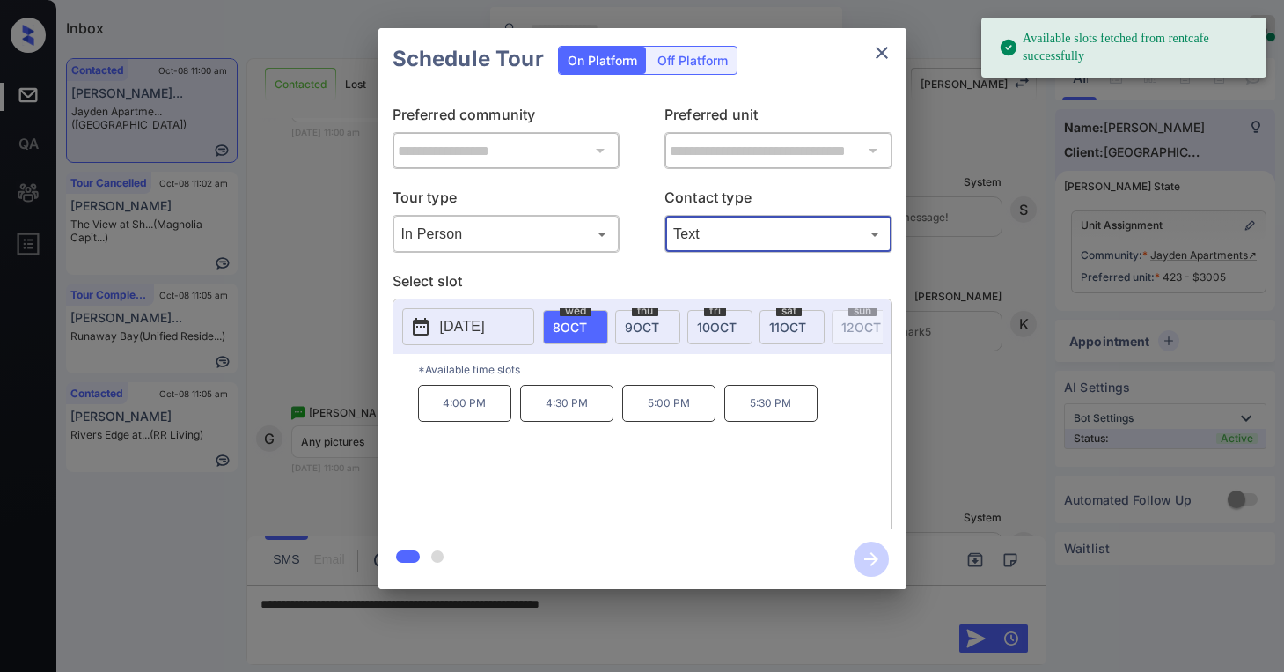
click at [879, 58] on icon "close" at bounding box center [882, 52] width 21 height 21
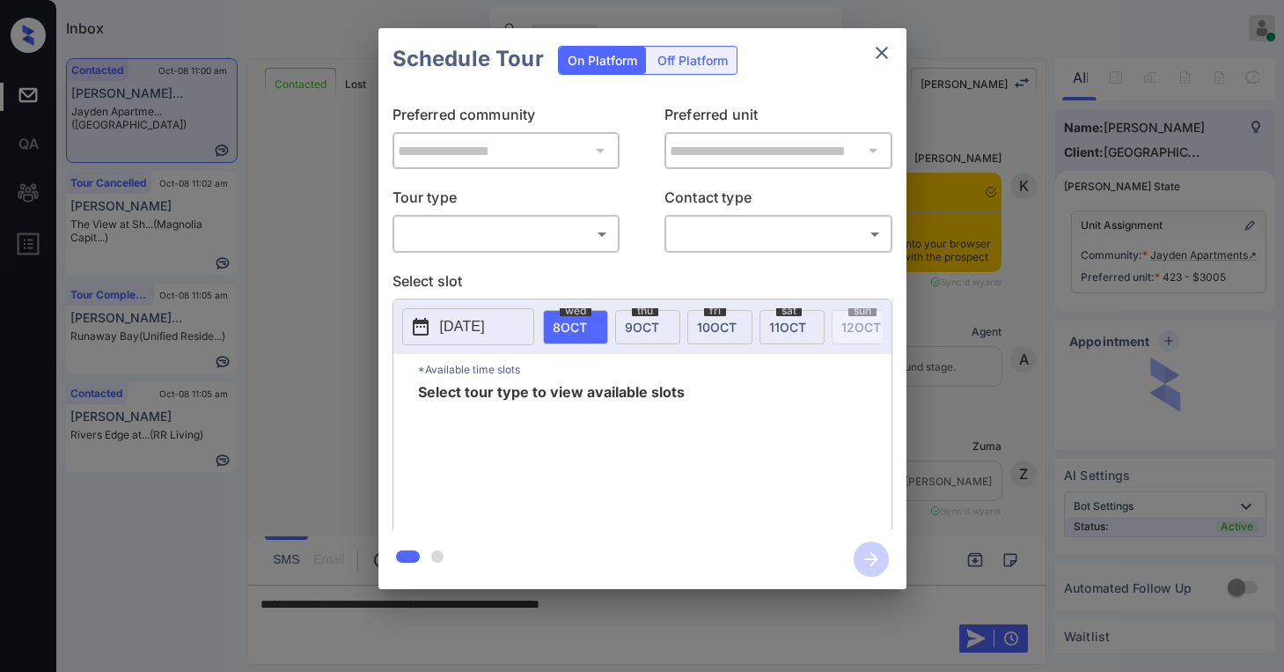
scroll to position [3483, 0]
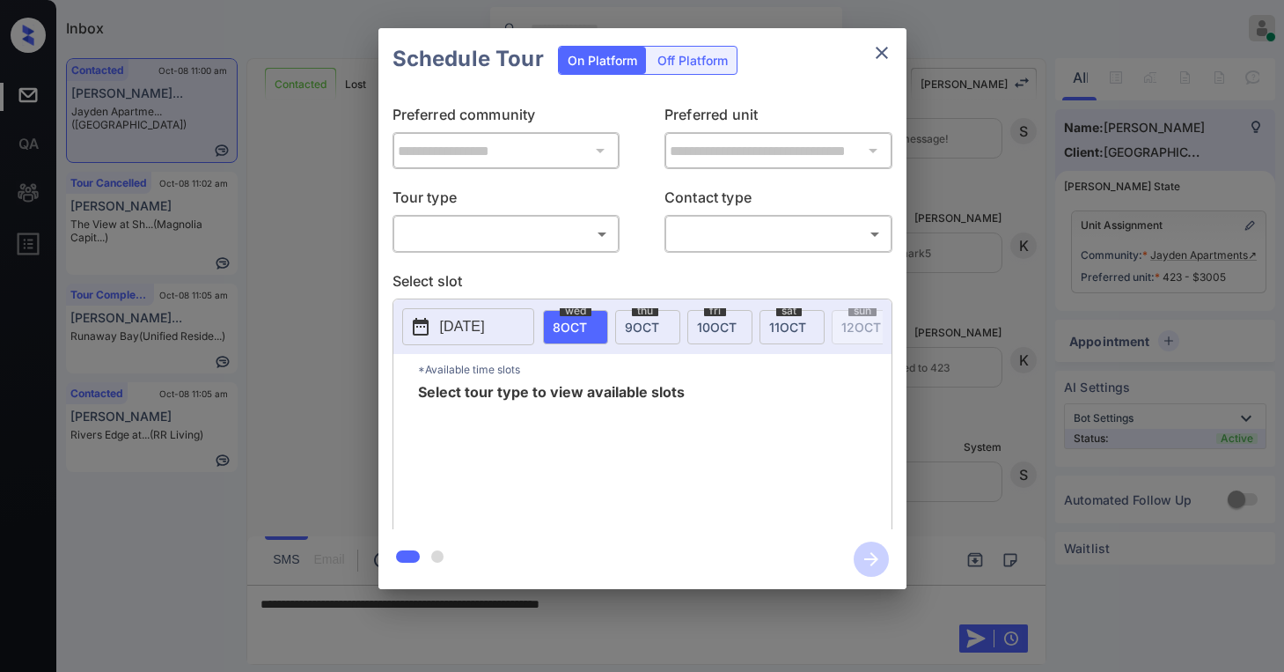
click at [554, 241] on body "Inbox [PERSON_NAME] Online Set yourself offline Set yourself on break Profile S…" at bounding box center [642, 336] width 1284 height 672
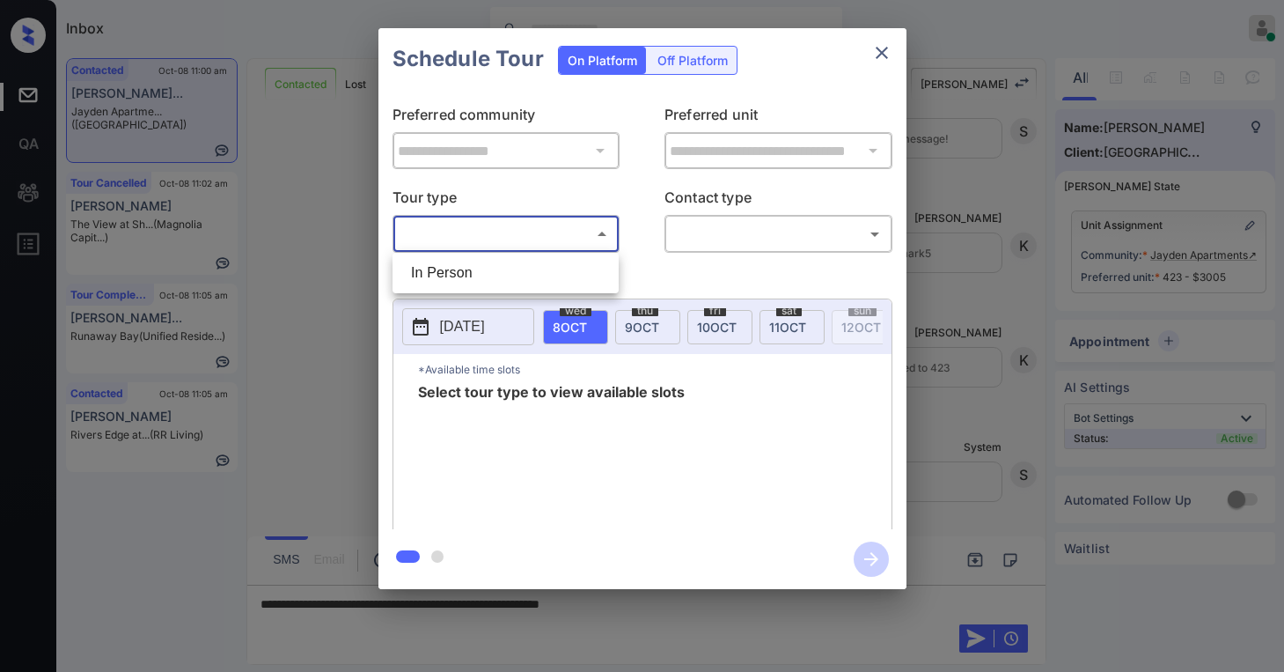
click at [484, 273] on li "In Person" at bounding box center [505, 273] width 217 height 32
type input "********"
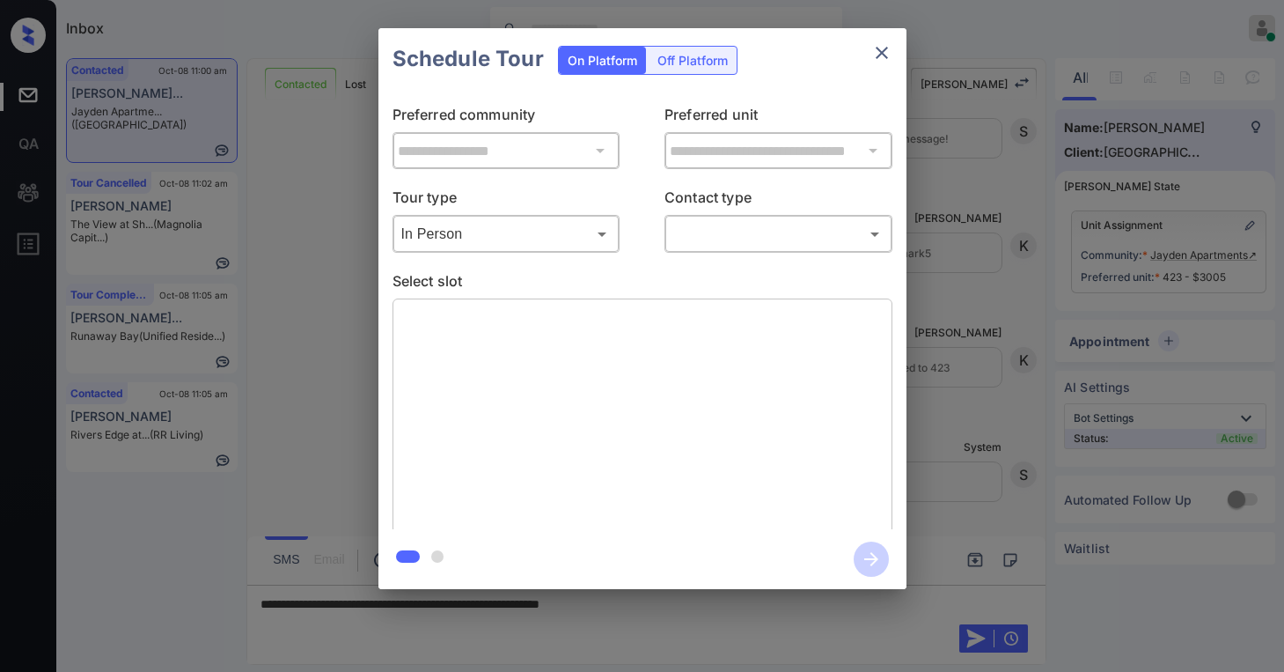
click at [709, 255] on div "**********" at bounding box center [643, 309] width 528 height 439
click at [710, 239] on body "Inbox Paolo Gabriel Online Set yourself offline Set yourself on break Profile S…" at bounding box center [642, 336] width 1284 height 672
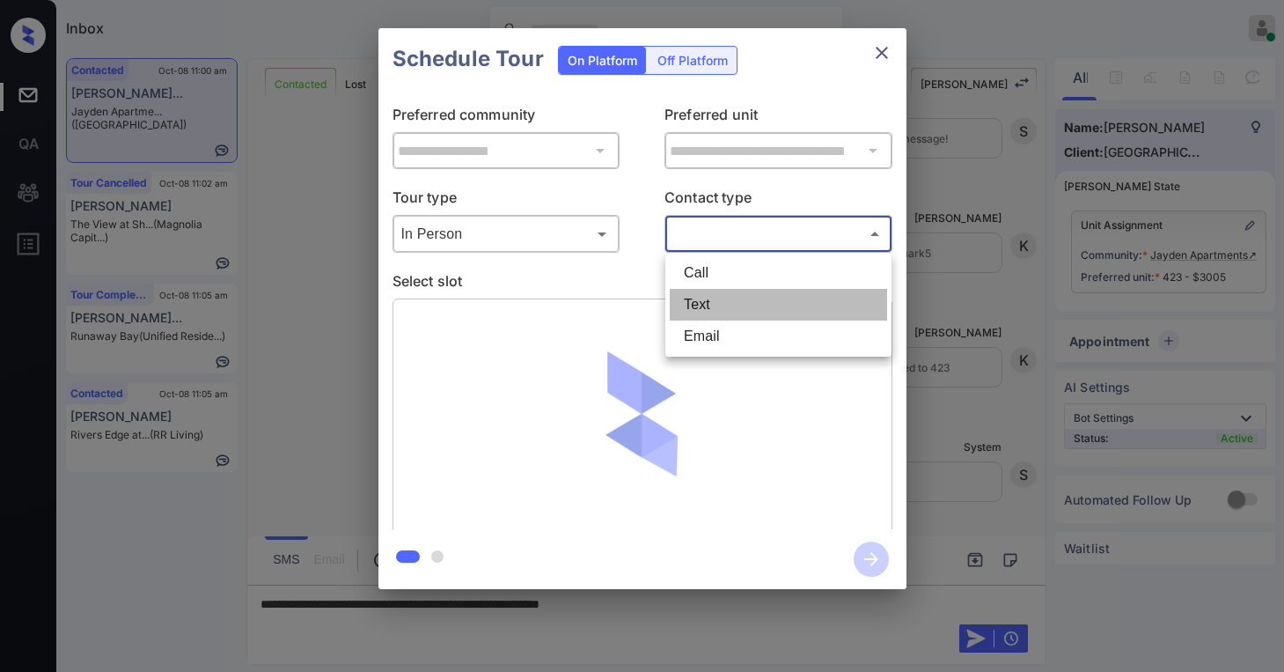
drag, startPoint x: 705, startPoint y: 313, endPoint x: 397, endPoint y: 78, distance: 387.5
click at [705, 312] on li "Text" at bounding box center [778, 305] width 217 height 32
type input "****"
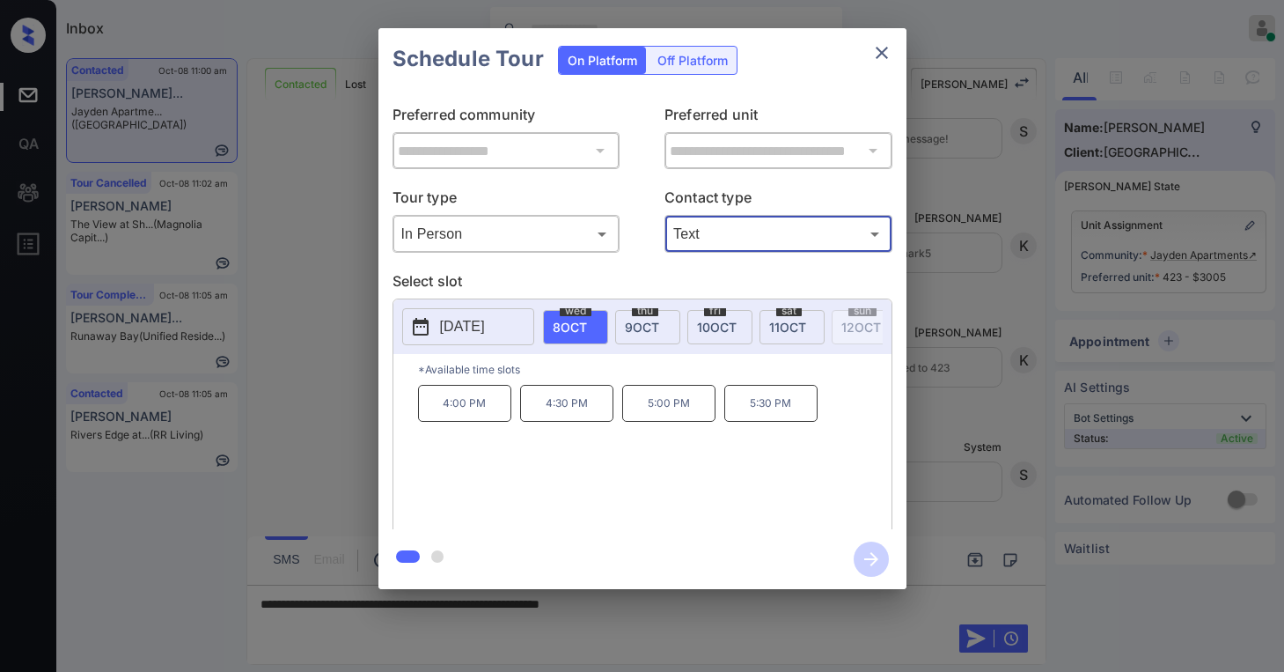
click at [881, 46] on icon "close" at bounding box center [882, 52] width 21 height 21
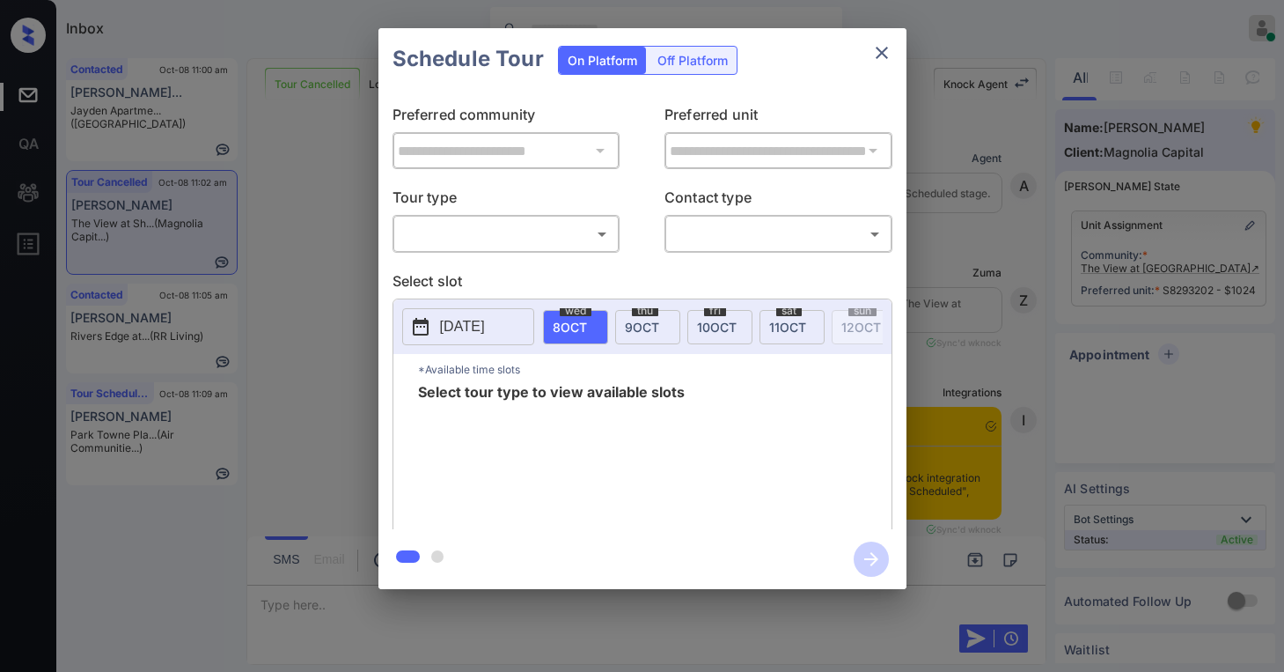
scroll to position [5365, 0]
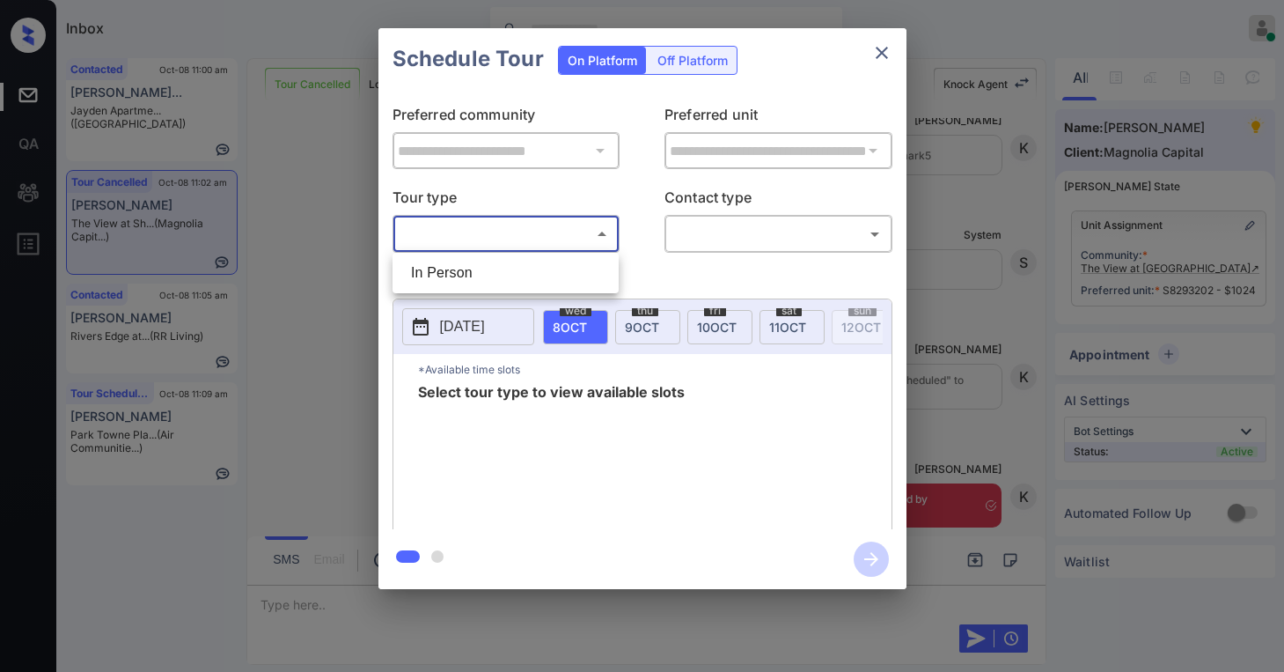
click at [499, 227] on body "Inbox Paolo Gabriel Online Set yourself offline Set yourself on break Profile S…" at bounding box center [642, 336] width 1284 height 672
click at [480, 267] on li "In Person" at bounding box center [505, 273] width 217 height 32
type input "********"
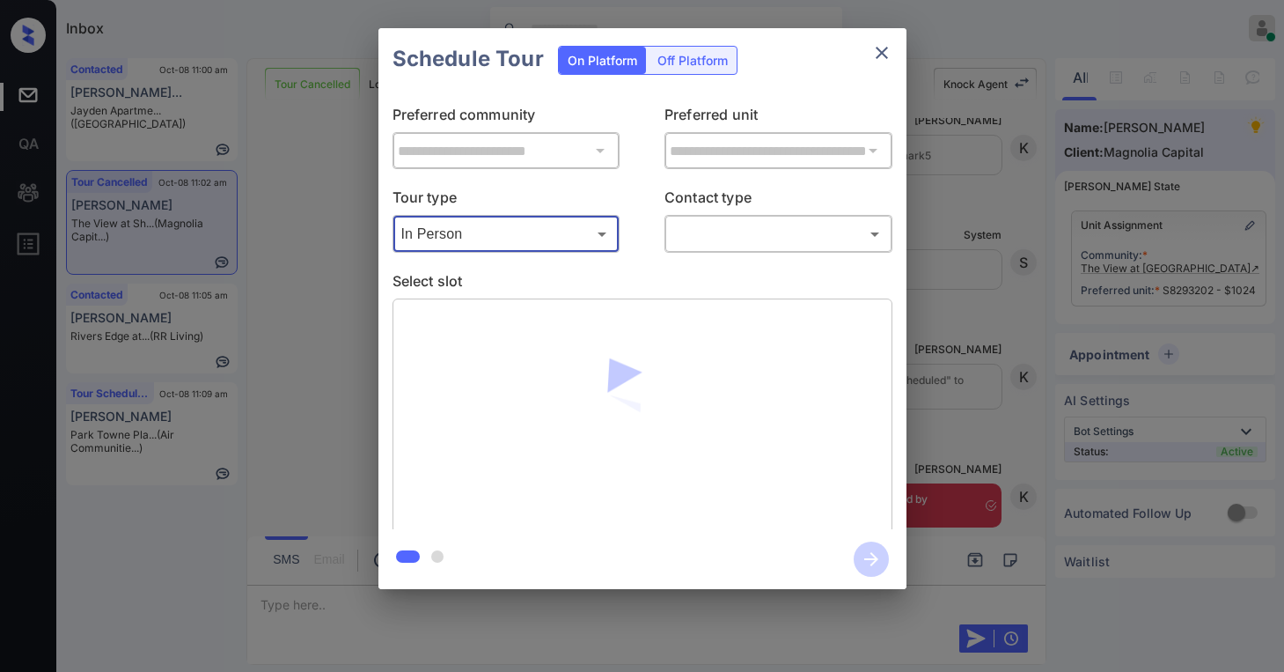
click at [725, 246] on body "Inbox Paolo Gabriel Online Set yourself offline Set yourself on break Profile S…" at bounding box center [642, 336] width 1284 height 672
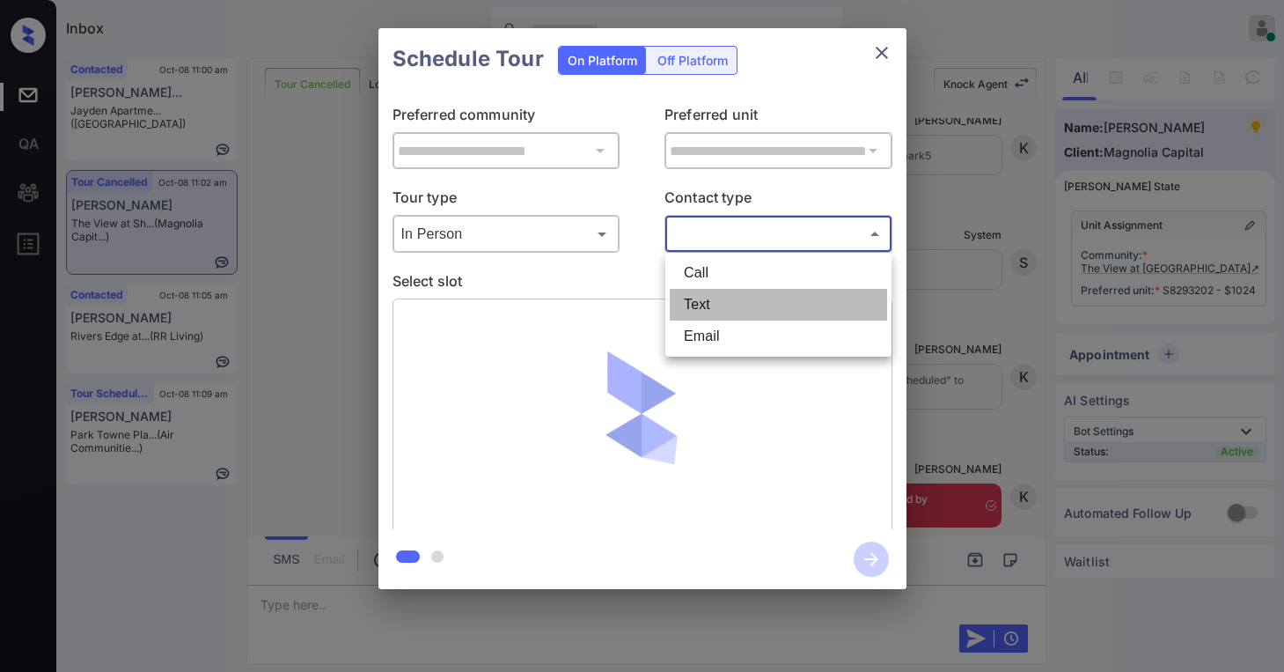
click at [703, 311] on li "Text" at bounding box center [778, 305] width 217 height 32
type input "****"
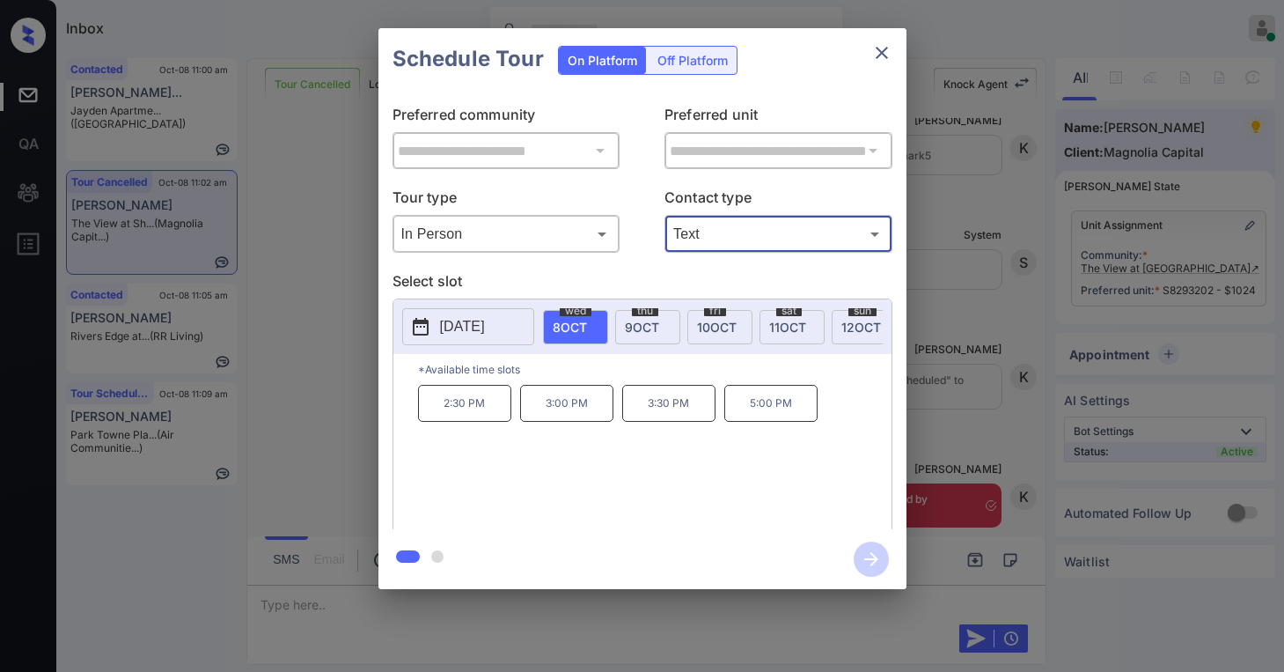
click at [884, 55] on icon "close" at bounding box center [882, 53] width 12 height 12
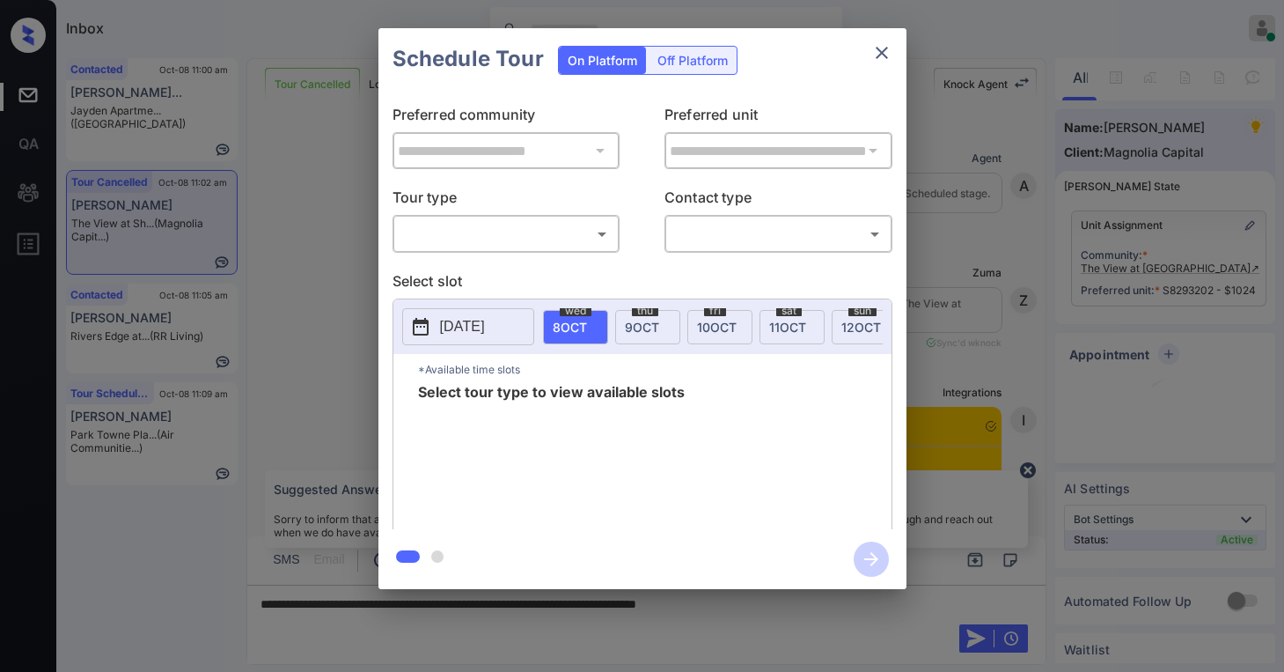
scroll to position [4925, 0]
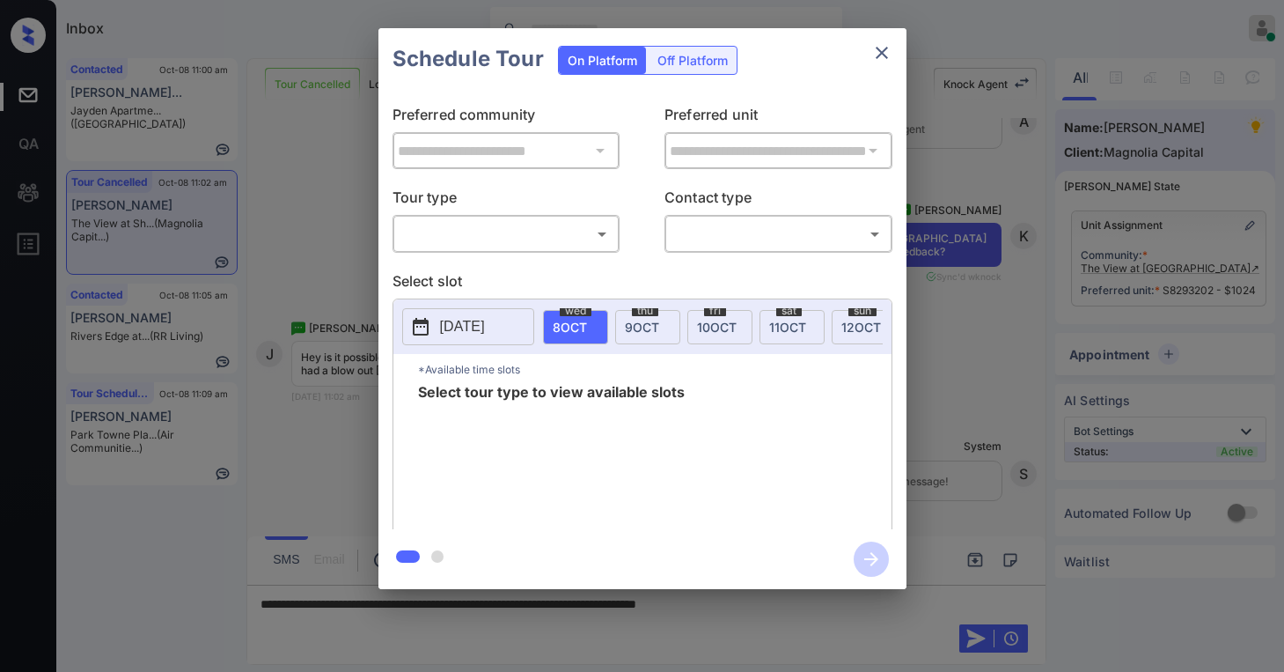
click at [497, 247] on body "Inbox Paolo Gabriel Online Set yourself offline Set yourself on break Profile S…" at bounding box center [642, 336] width 1284 height 672
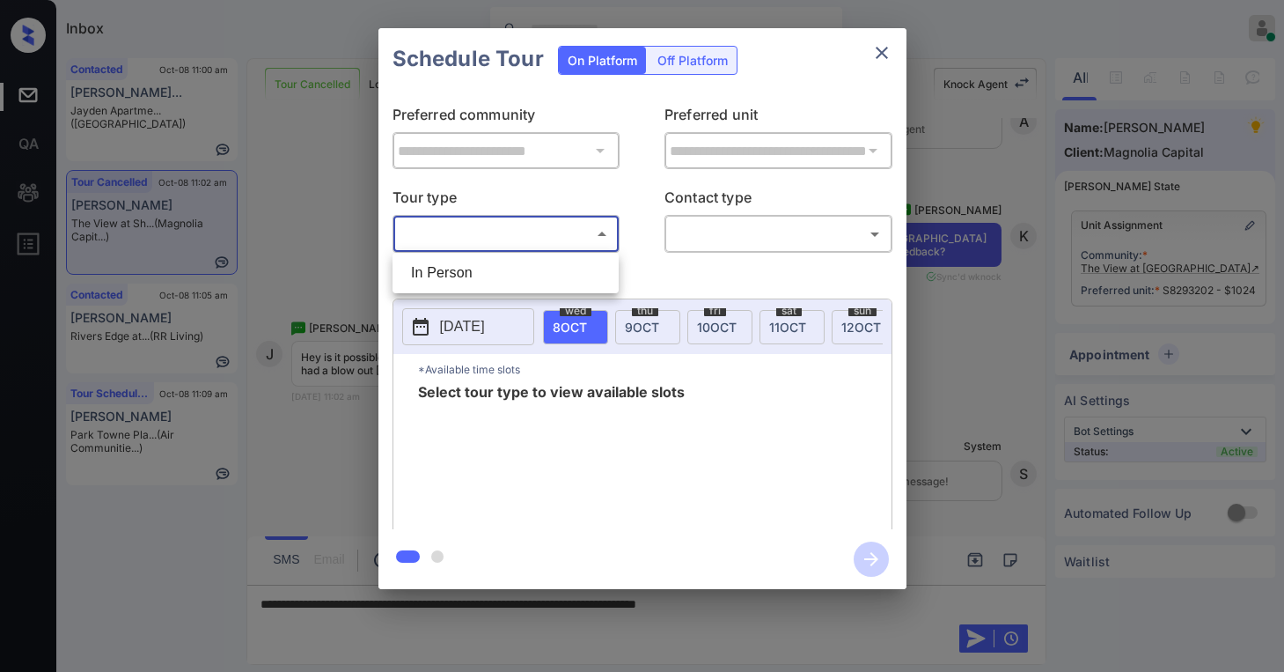
click at [477, 271] on li "In Person" at bounding box center [505, 273] width 217 height 32
type input "********"
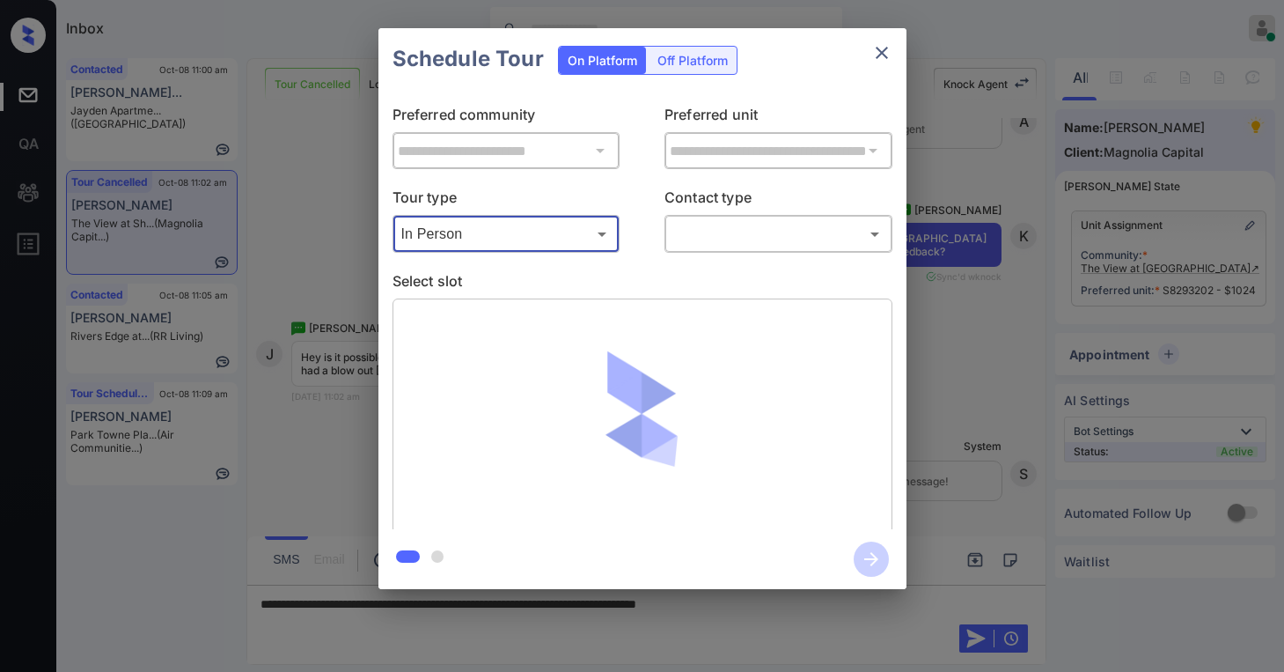
click at [718, 242] on body "Inbox Paolo Gabriel Online Set yourself offline Set yourself on break Profile S…" at bounding box center [642, 336] width 1284 height 672
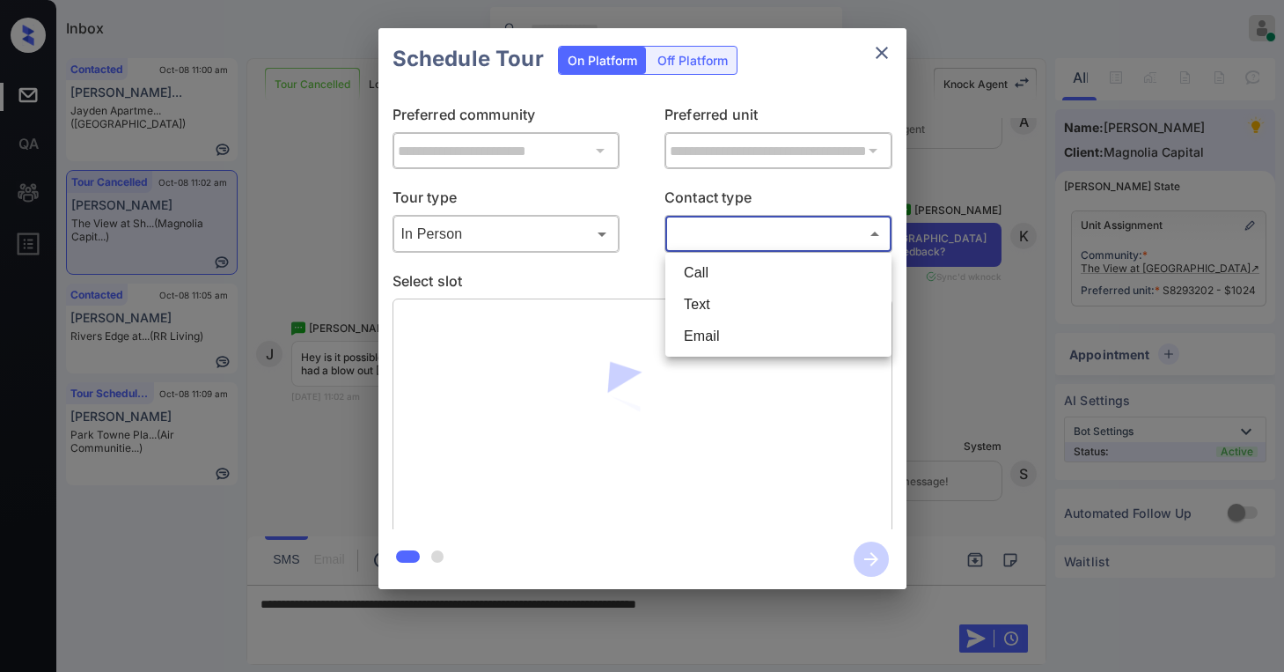
click at [713, 303] on li "Text" at bounding box center [778, 305] width 217 height 32
type input "****"
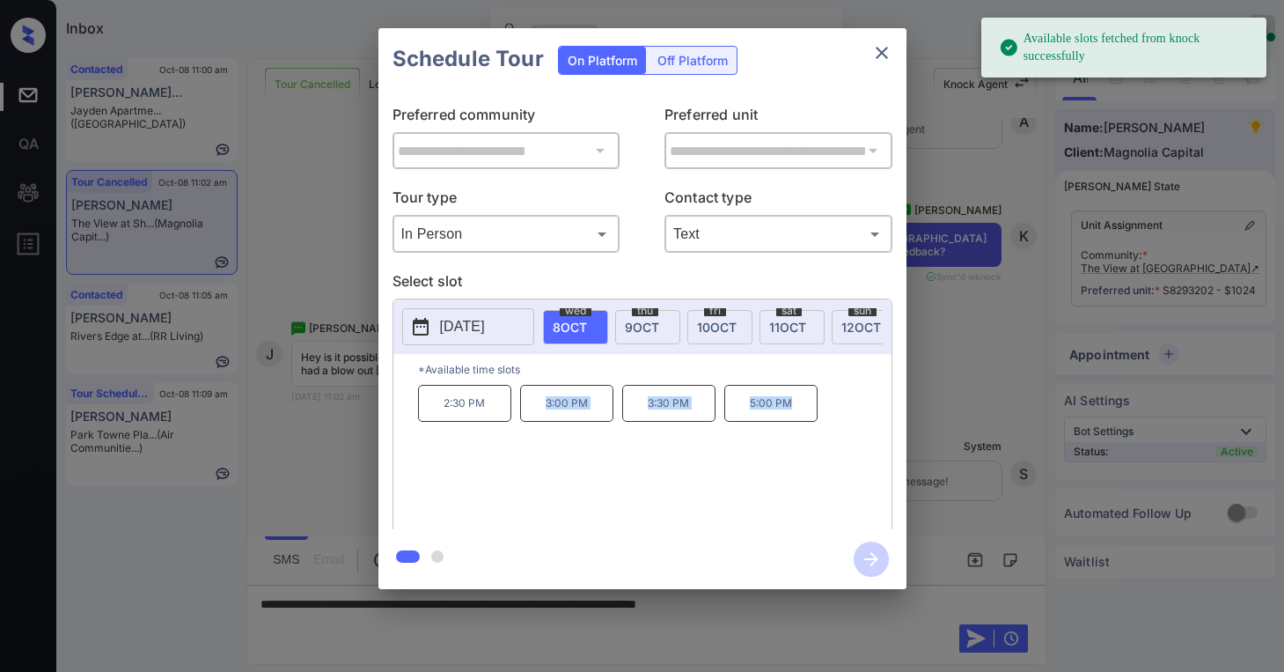
drag, startPoint x: 543, startPoint y: 410, endPoint x: 885, endPoint y: 209, distance: 396.6
click at [838, 433] on div "2:30 PM 3:00 PM 3:30 PM 5:00 PM" at bounding box center [655, 455] width 474 height 141
copy div "3:00 PM 3:30 PM 5:00 PM"
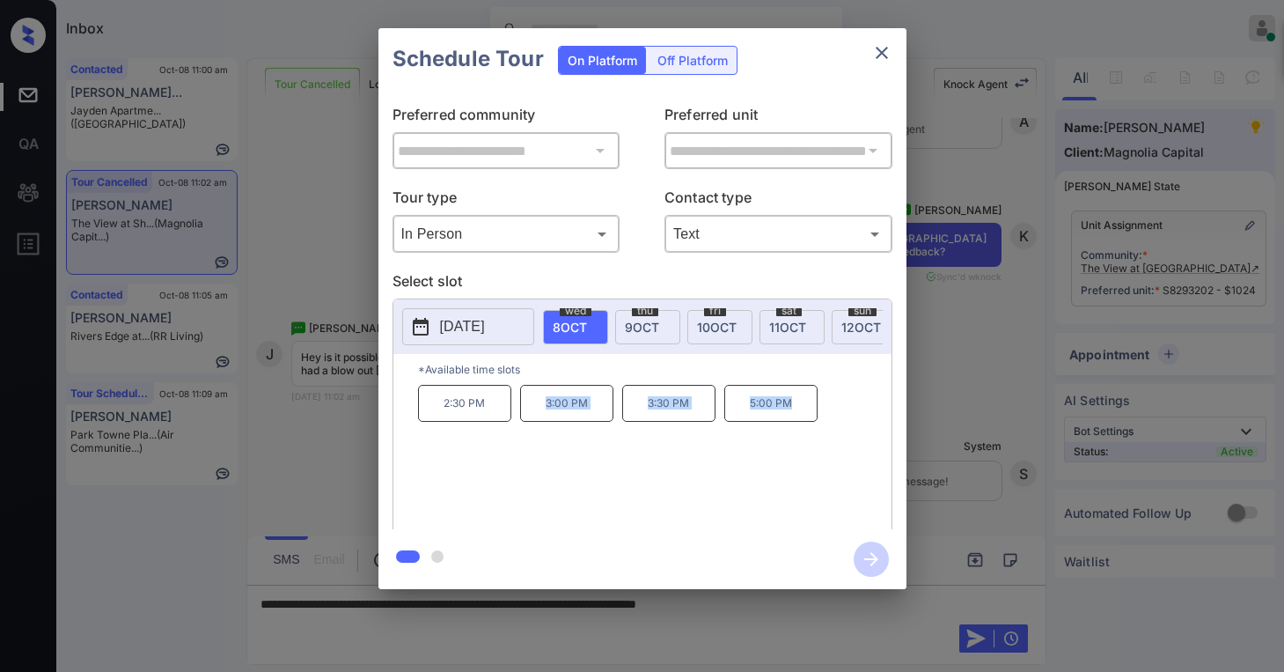
click at [892, 59] on icon "close" at bounding box center [882, 52] width 21 height 21
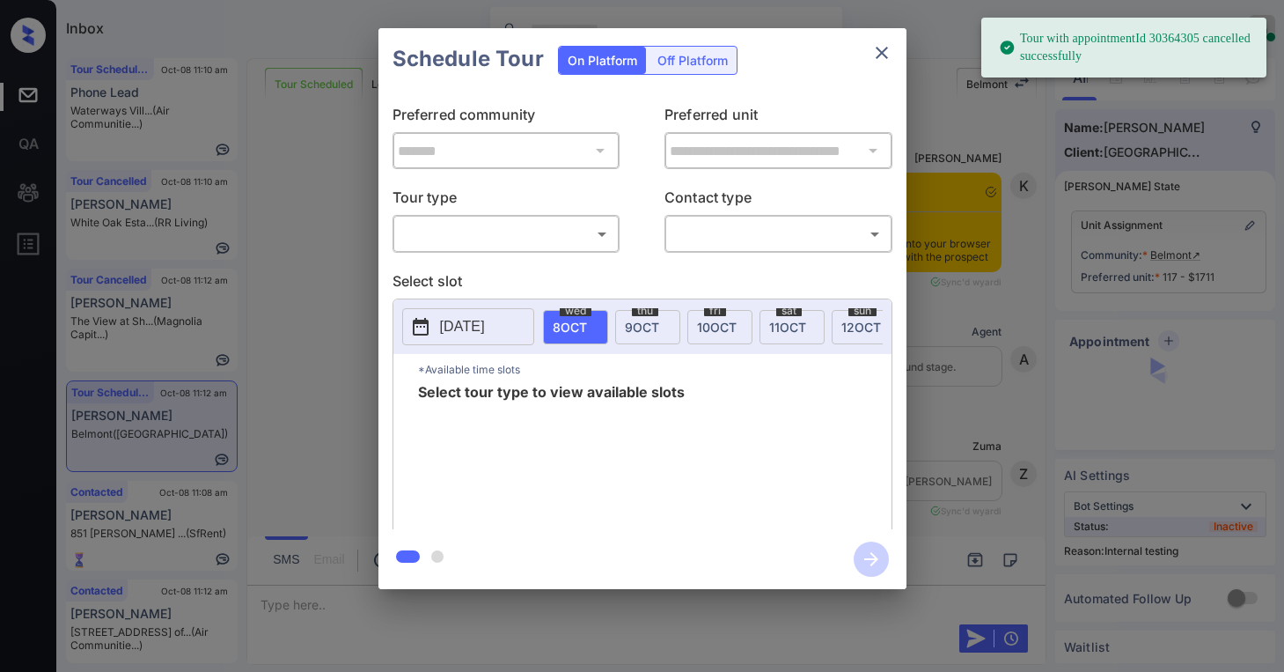
click at [503, 236] on body "Tour with appointmentId 30364305 cancelled successfully Inbox [PERSON_NAME] Onl…" at bounding box center [642, 336] width 1284 height 672
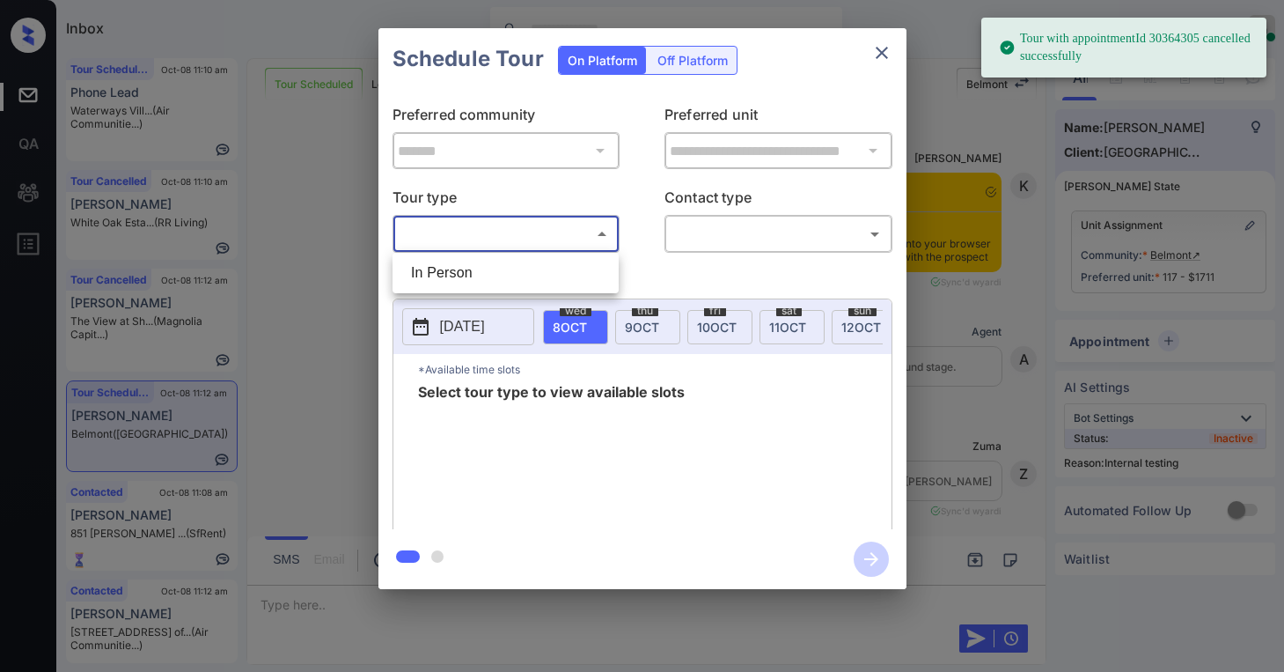
scroll to position [8379, 0]
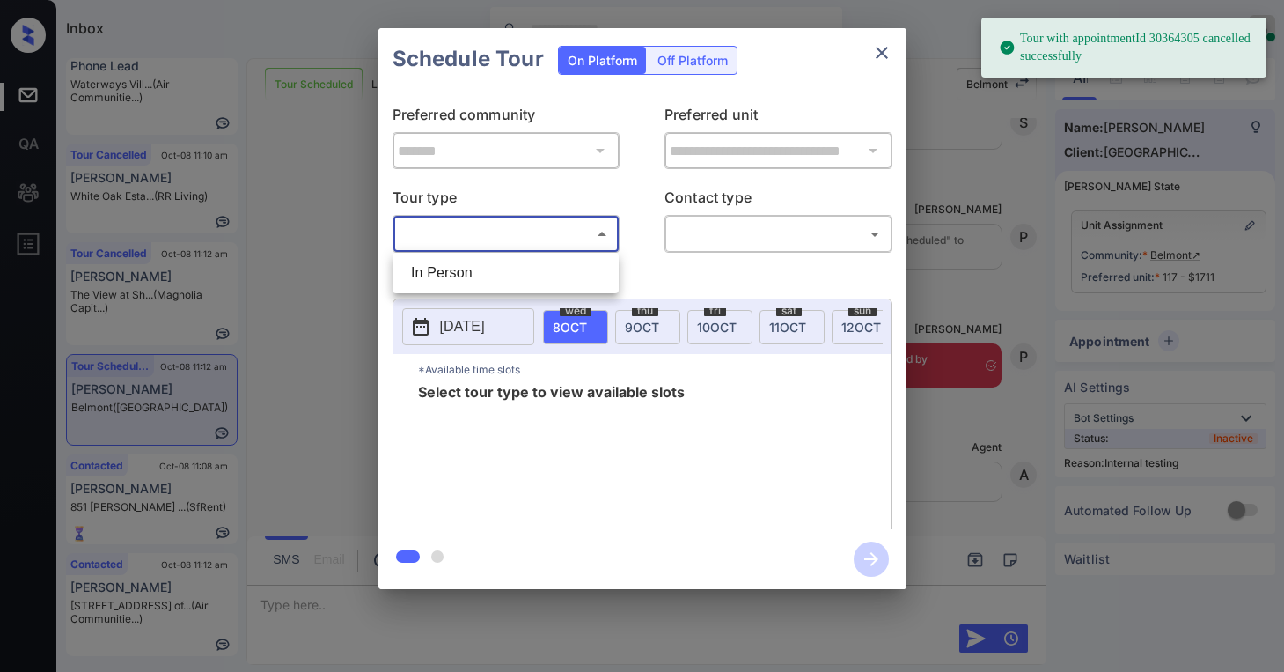
drag, startPoint x: 469, startPoint y: 277, endPoint x: 723, endPoint y: 246, distance: 255.5
click at [475, 276] on li "In Person" at bounding box center [505, 273] width 217 height 32
type input "********"
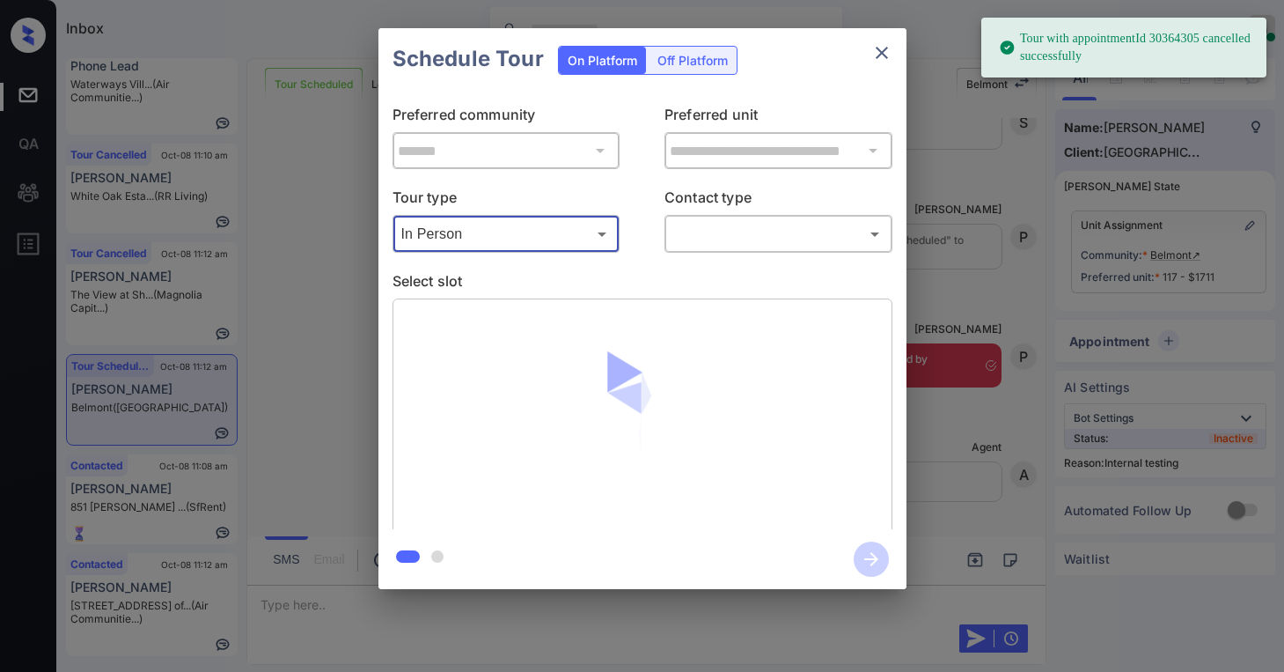
click at [770, 239] on body "Tour with appointmentId 30364305 cancelled successfully Inbox Paolo Gabriel Onl…" at bounding box center [642, 336] width 1284 height 672
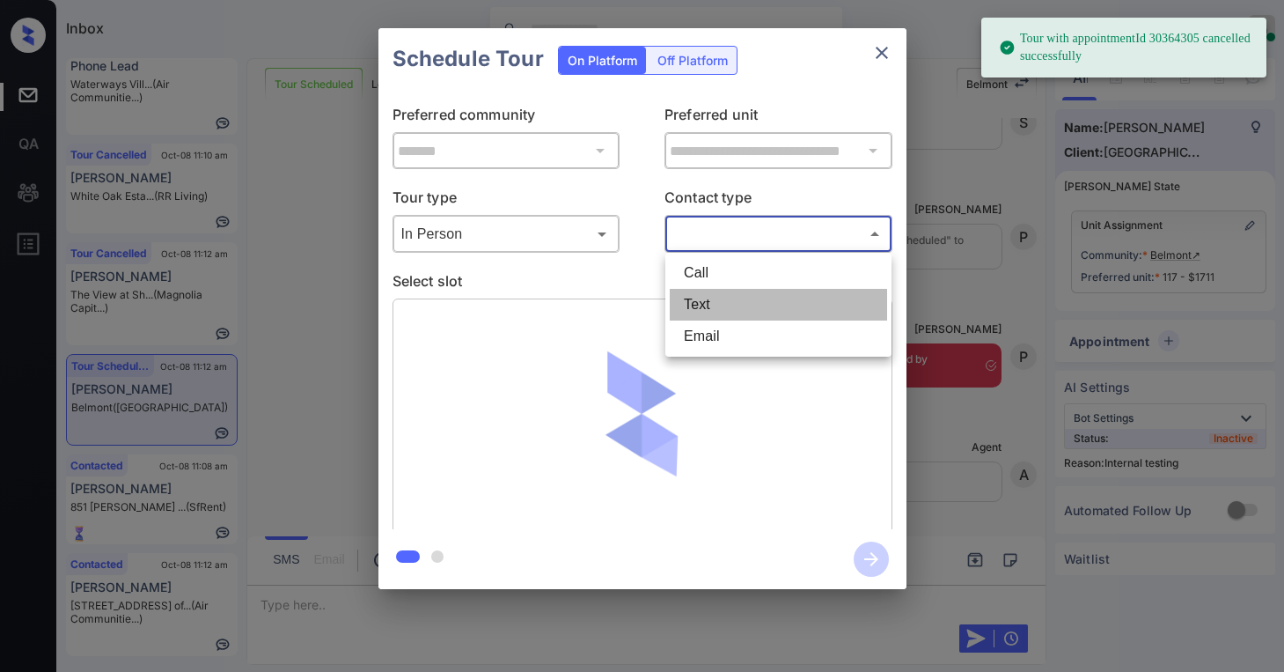
click at [740, 310] on li "Text" at bounding box center [778, 305] width 217 height 32
type input "****"
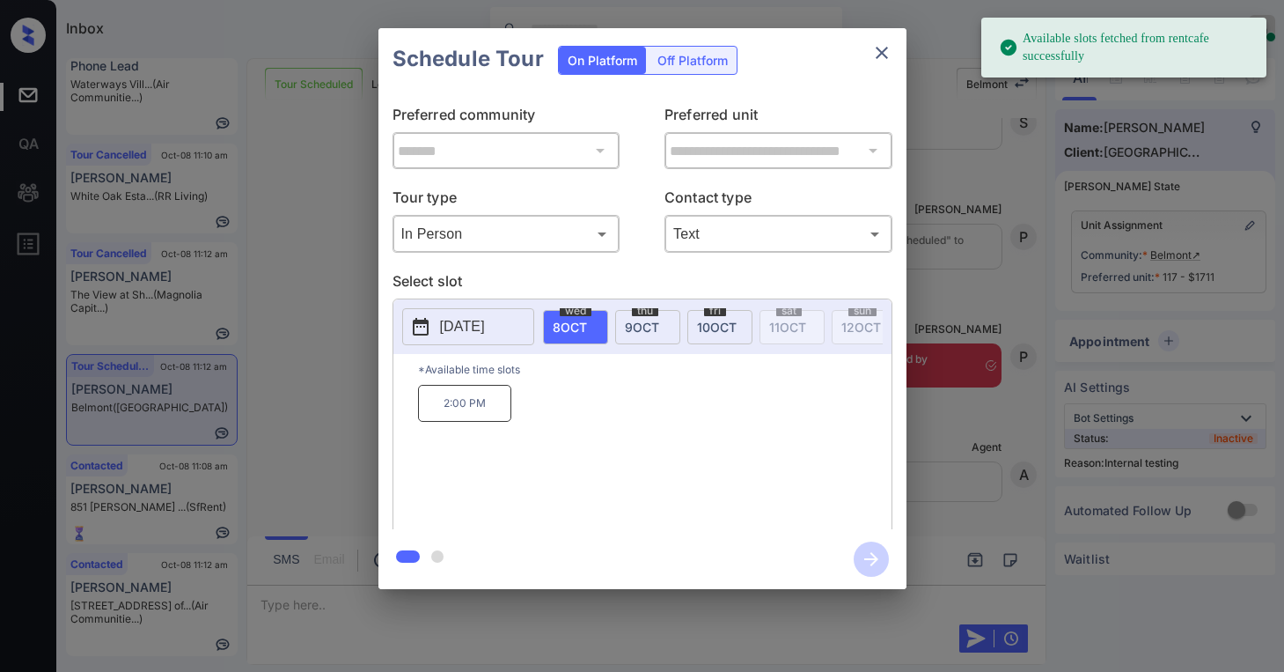
scroll to position [0, 180]
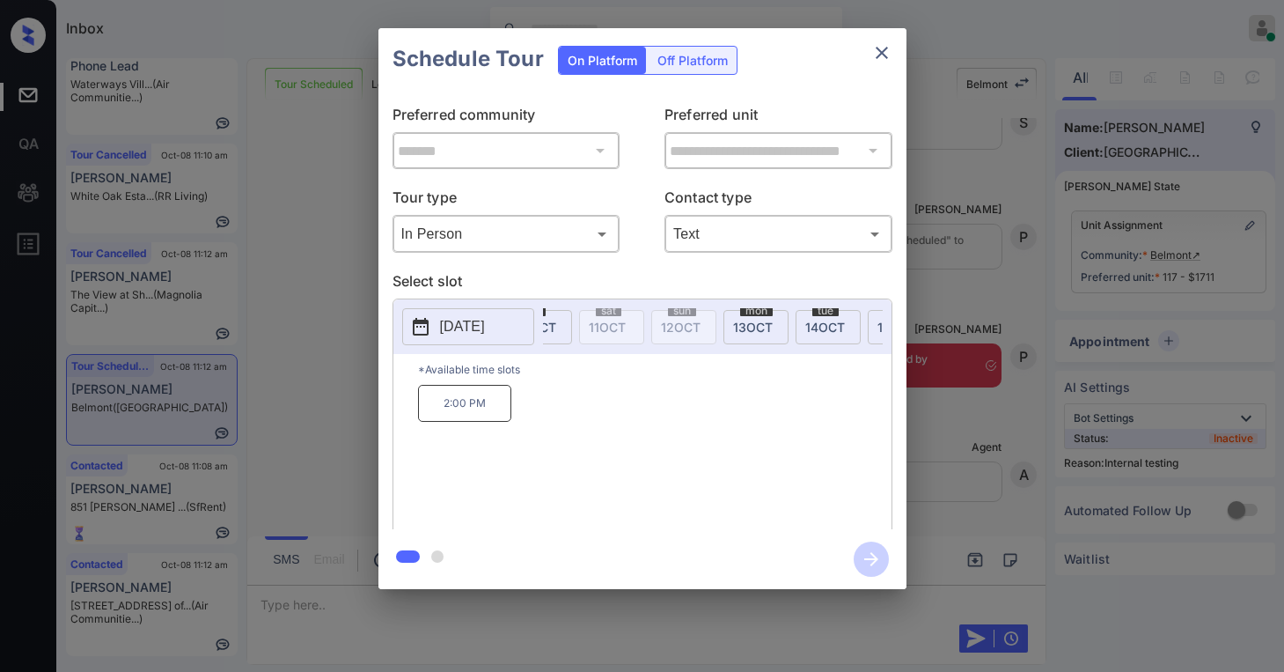
click at [755, 330] on span "13 OCT" at bounding box center [753, 327] width 40 height 15
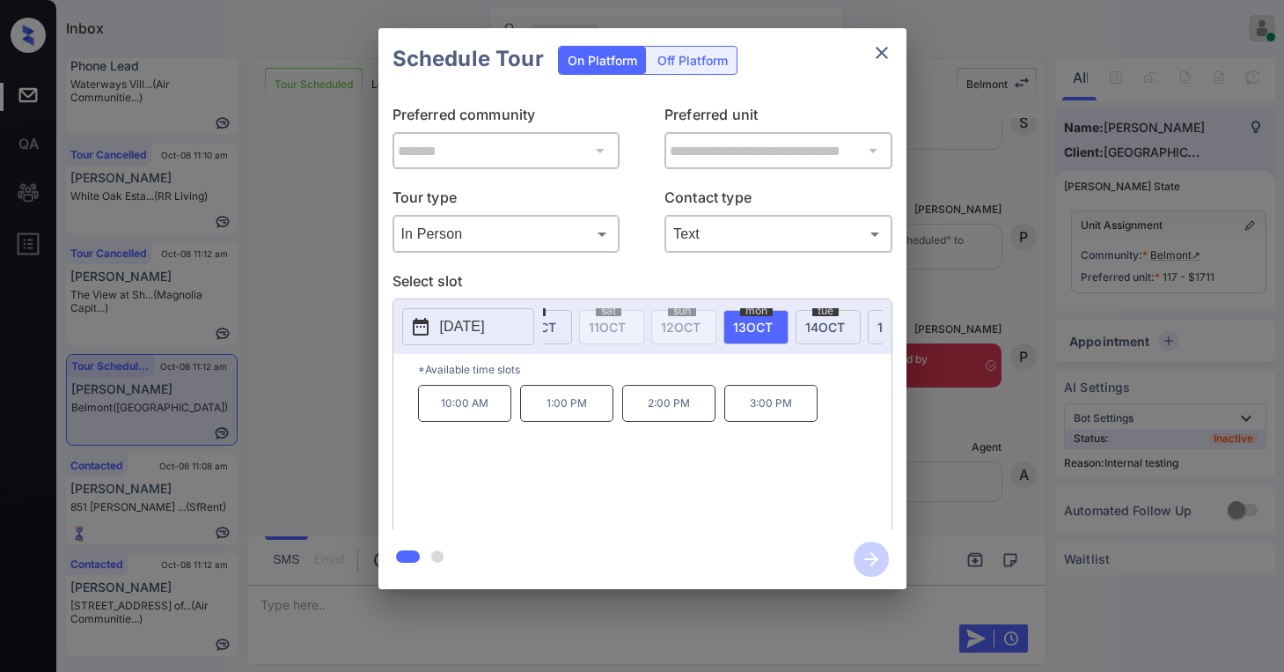
click at [877, 57] on icon "close" at bounding box center [882, 53] width 12 height 12
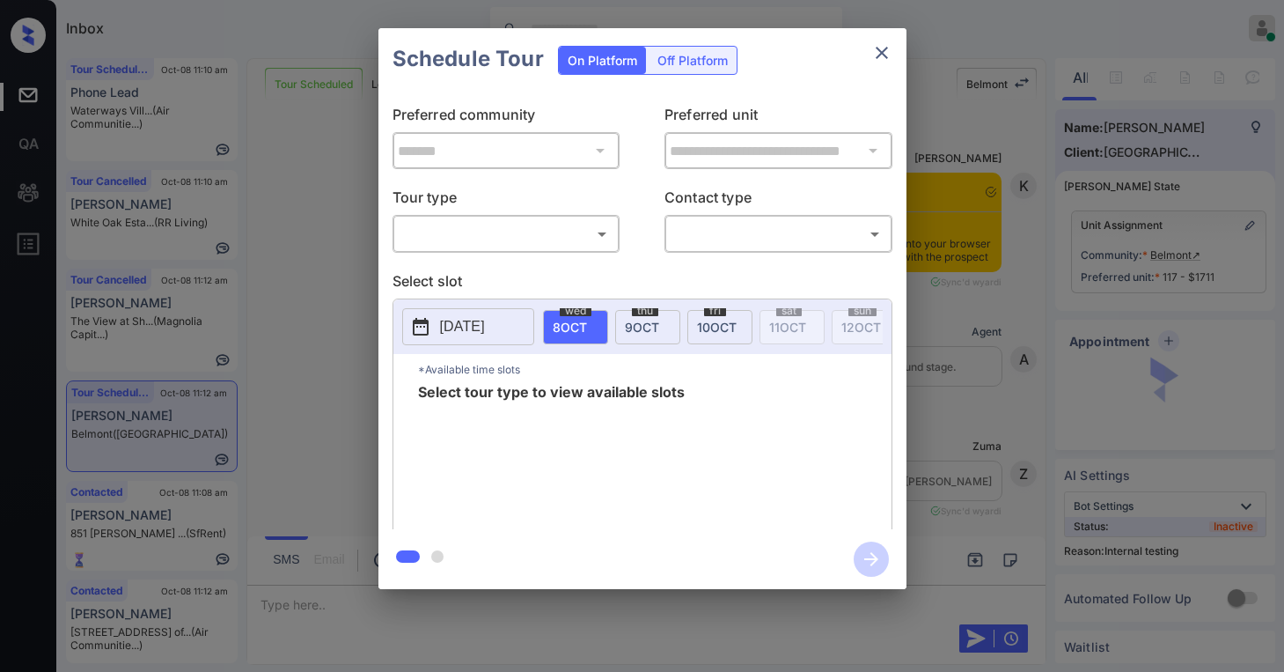
scroll to position [6090, 0]
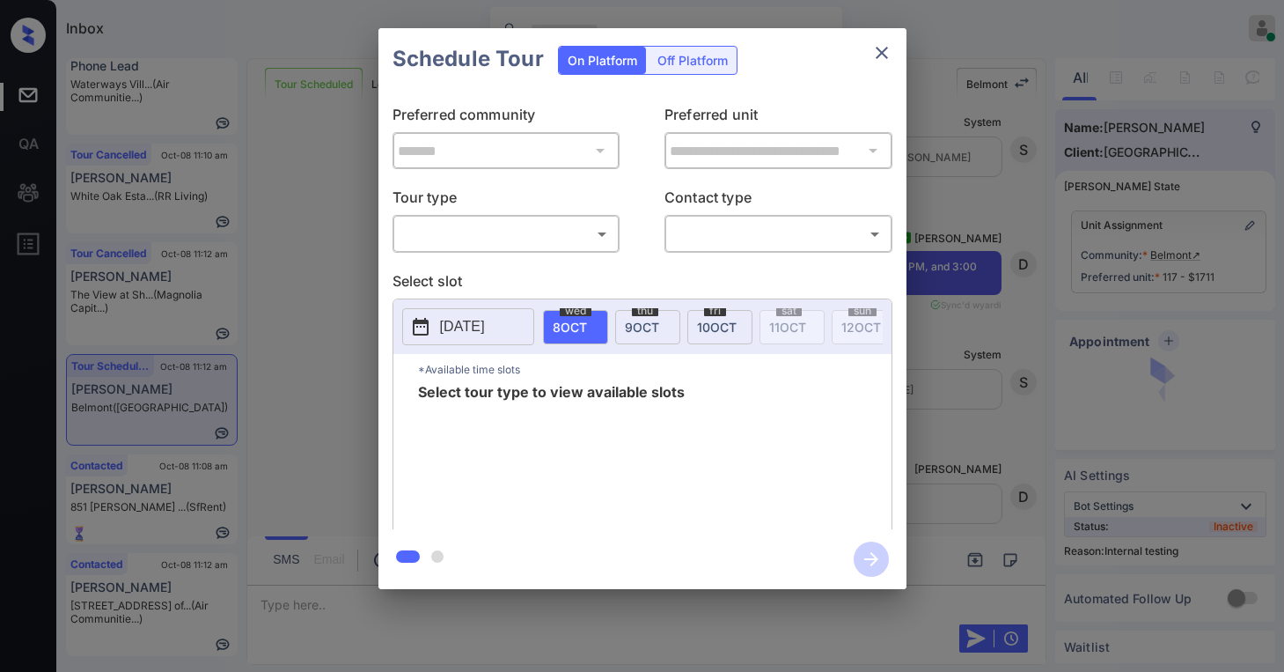
click at [519, 244] on body "Inbox [PERSON_NAME] Online Set yourself offline Set yourself on break Profile S…" at bounding box center [642, 336] width 1284 height 672
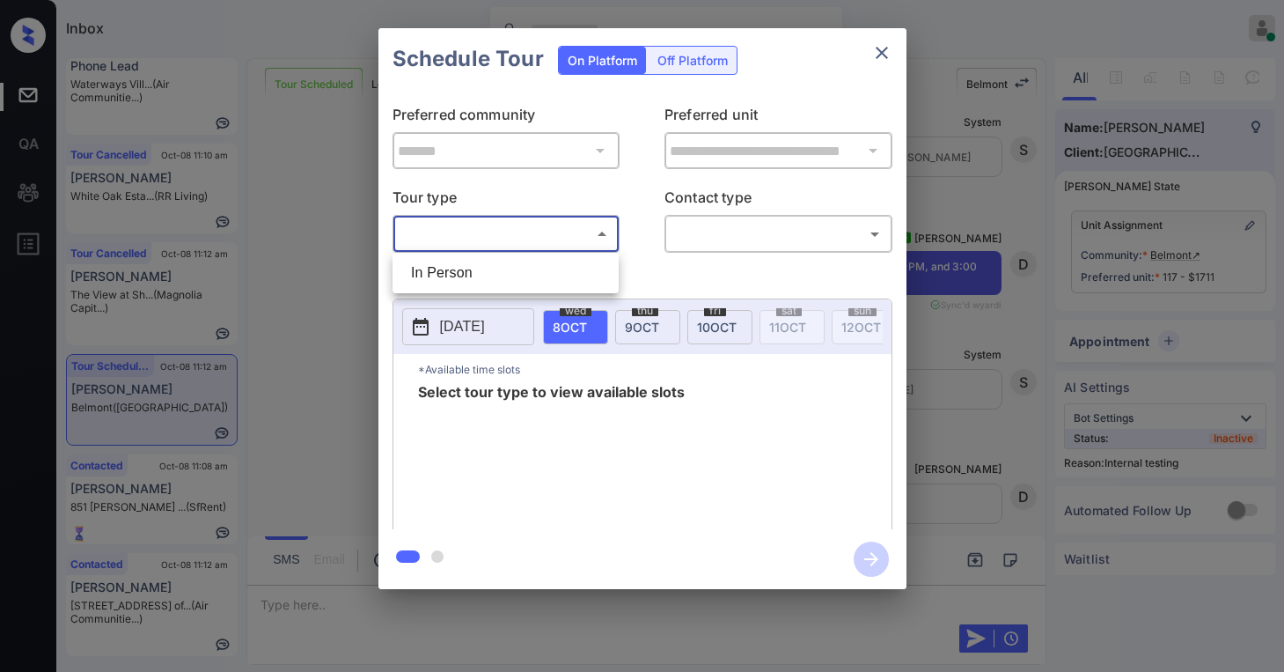
click at [475, 268] on li "In Person" at bounding box center [505, 273] width 217 height 32
type input "********"
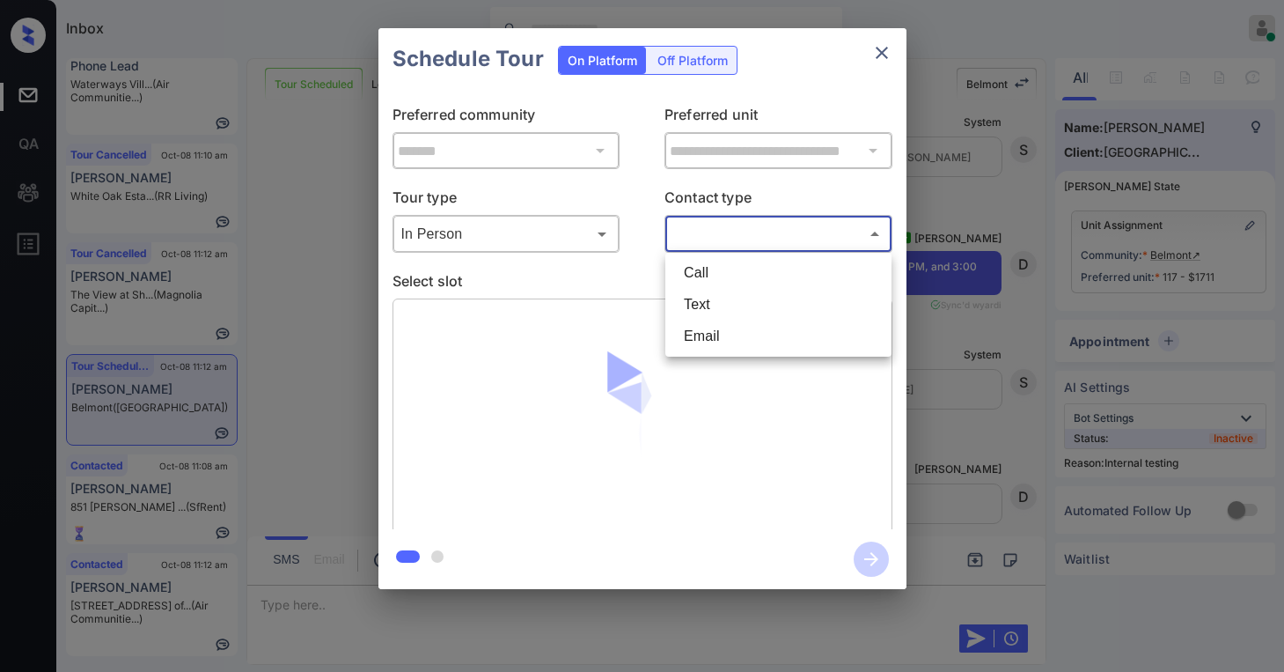
click at [742, 241] on body "Inbox Paolo Gabriel Online Set yourself offline Set yourself on break Profile S…" at bounding box center [642, 336] width 1284 height 672
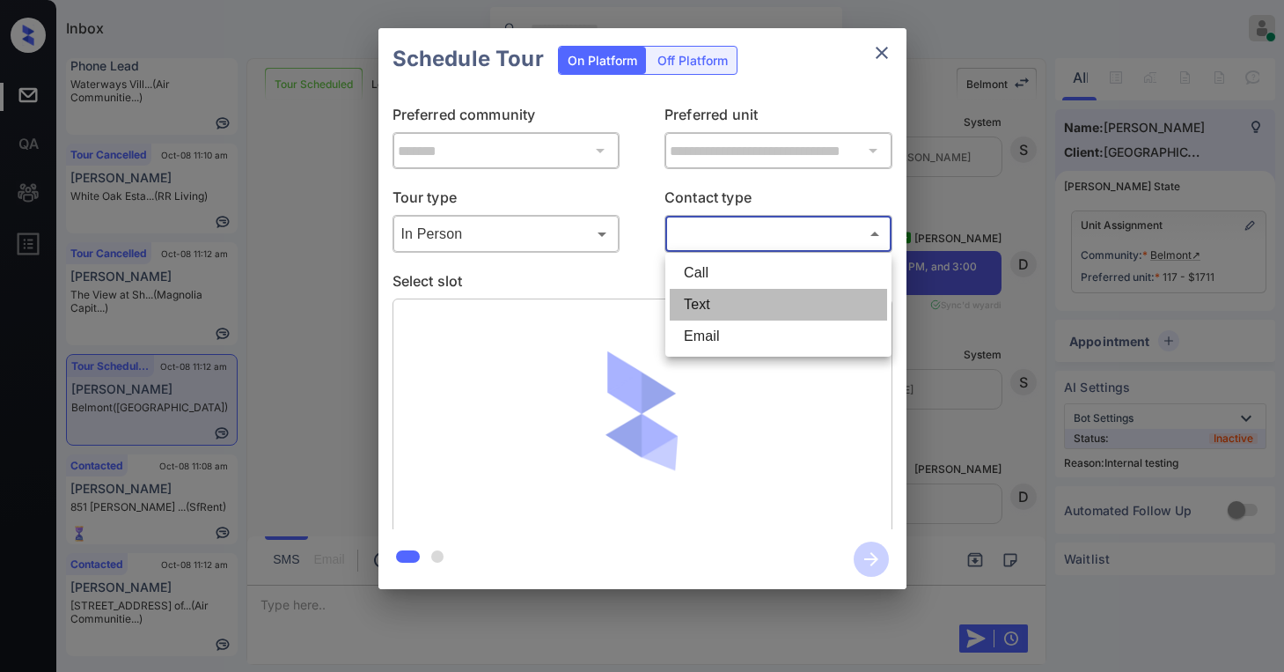
click at [726, 298] on li "Text" at bounding box center [778, 305] width 217 height 32
type input "****"
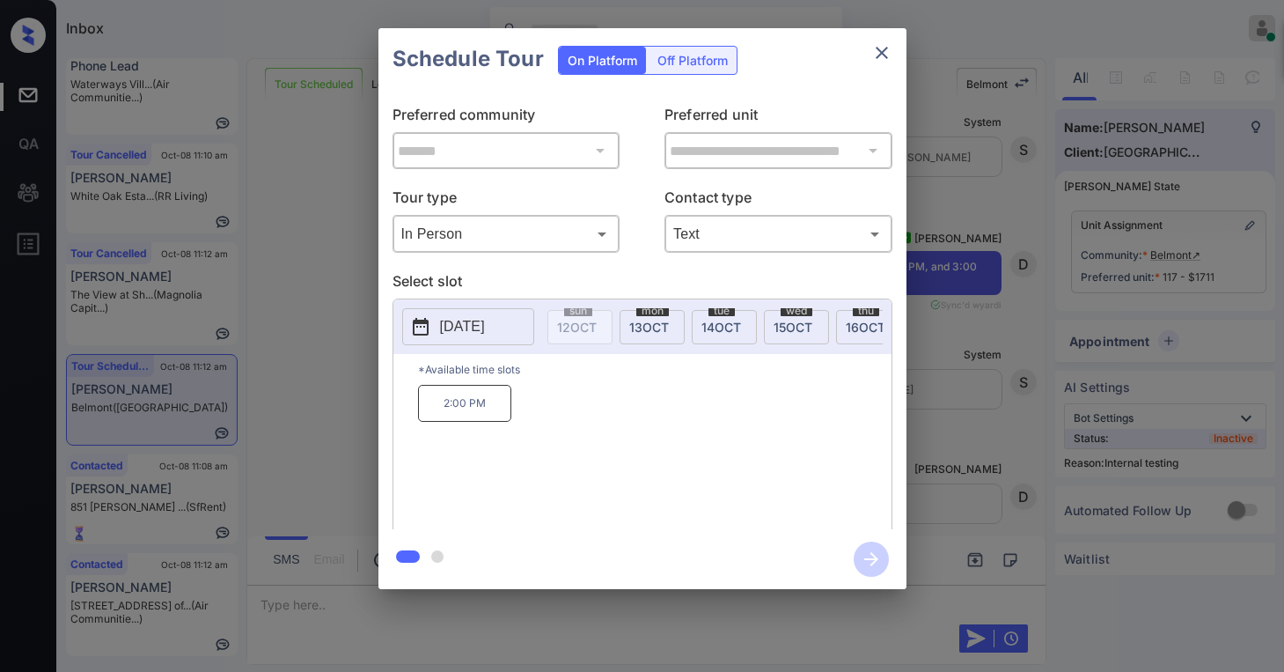
scroll to position [0, 310]
click at [615, 331] on span "13 OCT" at bounding box center [624, 327] width 40 height 15
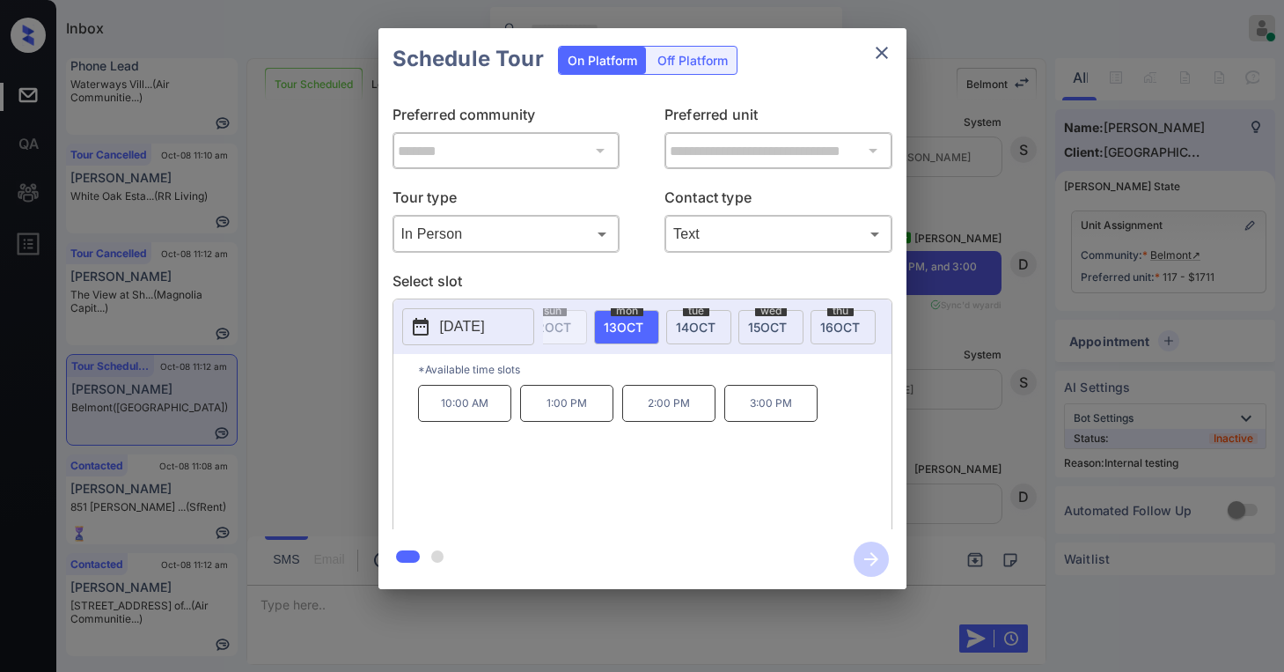
click at [586, 409] on p "1:00 PM" at bounding box center [566, 403] width 93 height 37
click at [875, 559] on icon "button" at bounding box center [872, 559] width 14 height 14
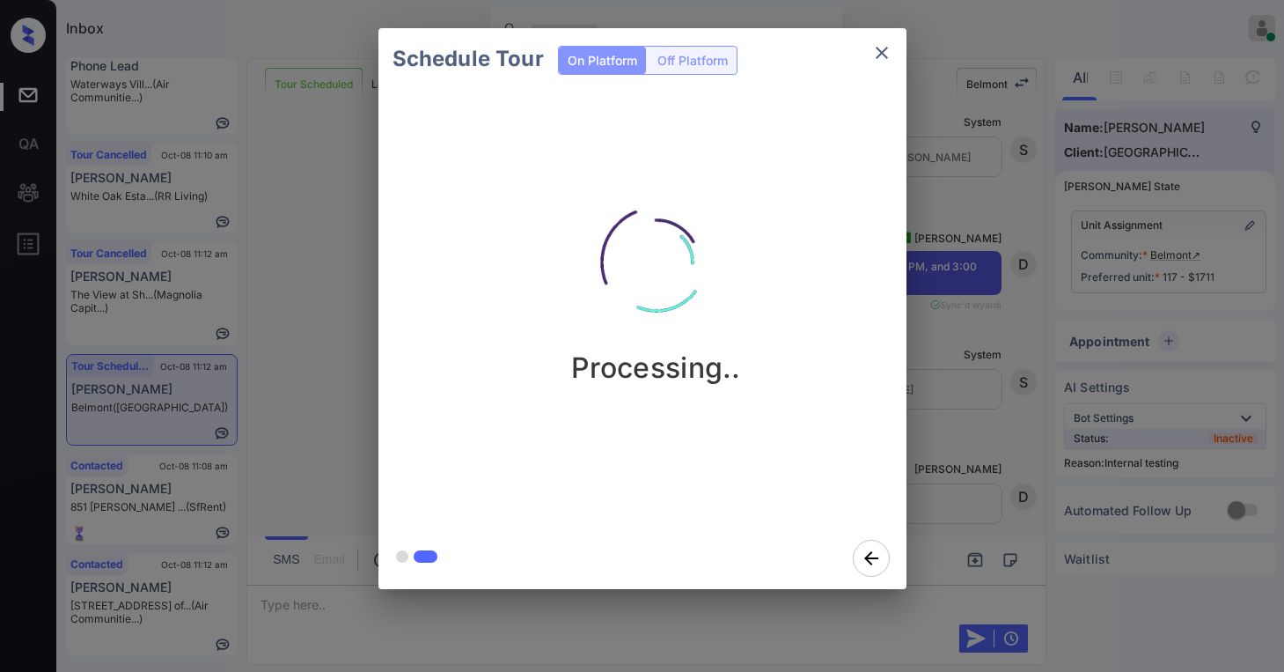
click at [888, 114] on div "Processing.." at bounding box center [657, 309] width 556 height 438
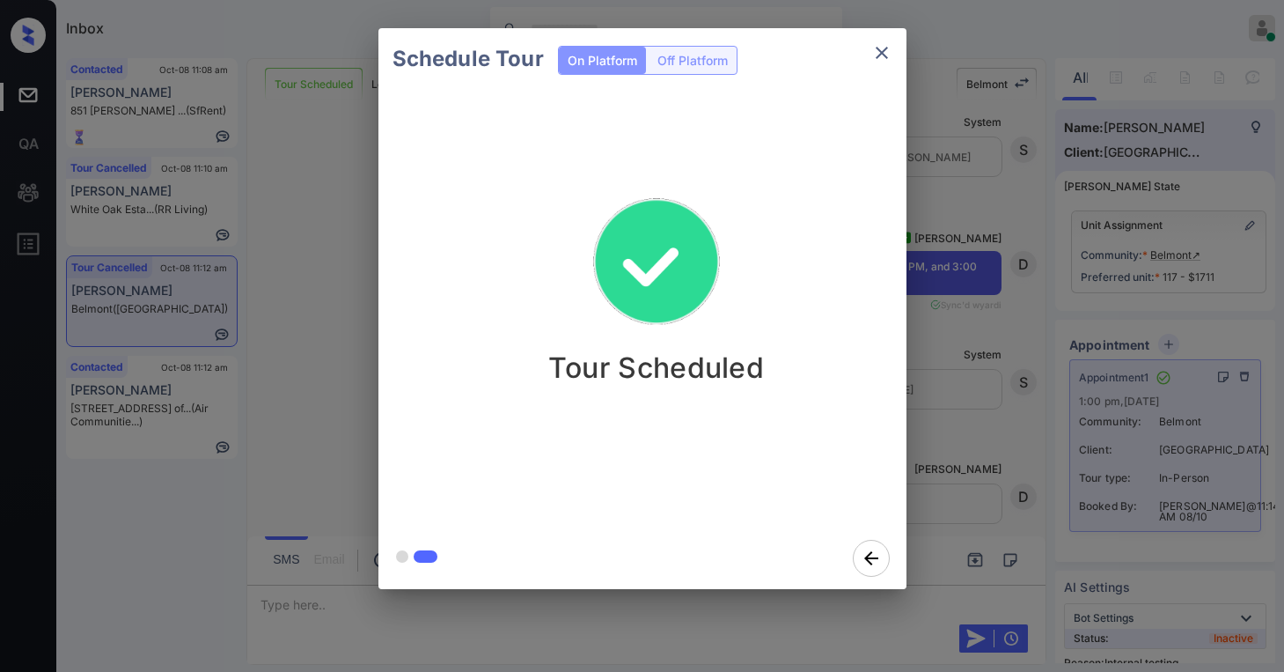
scroll to position [0, 0]
click at [942, 305] on div "Schedule Tour On Platform Off Platform Tour Scheduled" at bounding box center [642, 308] width 1284 height 617
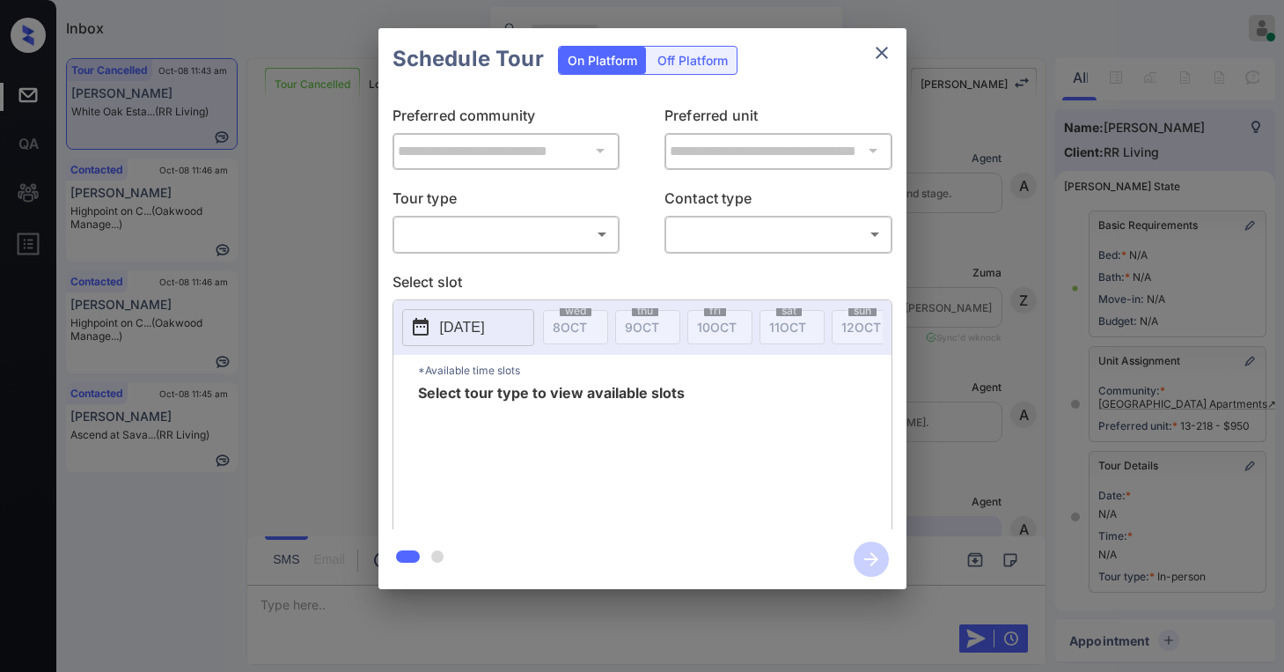
scroll to position [214, 0]
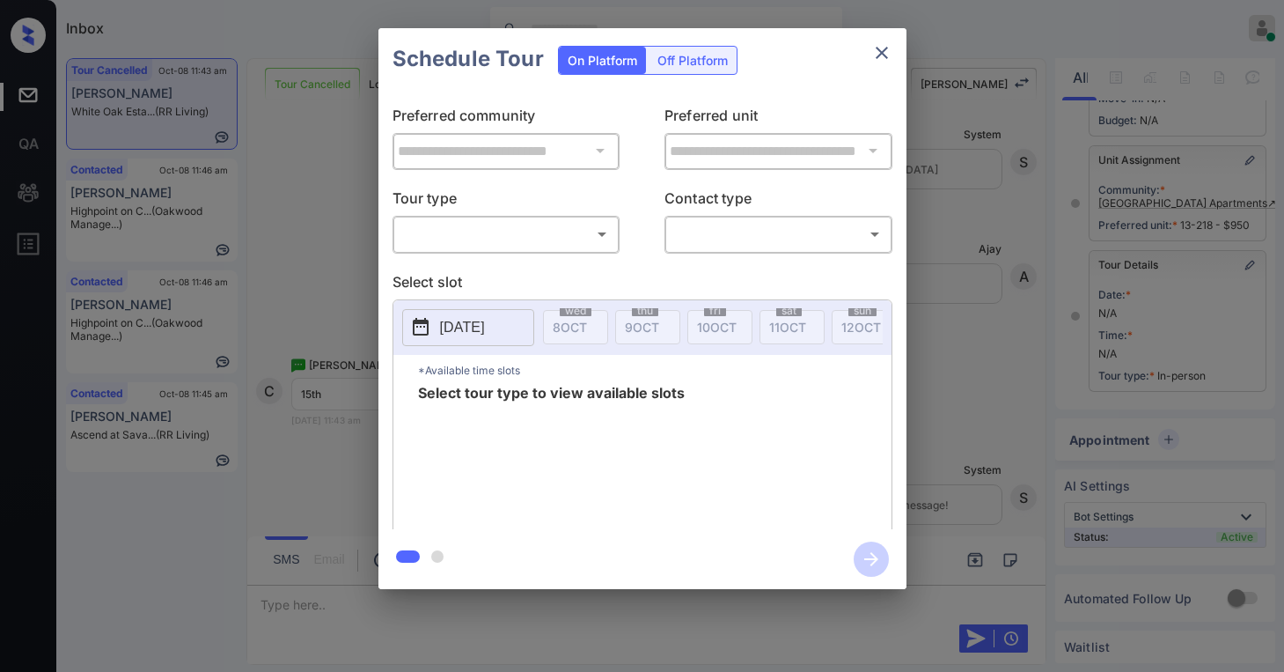
click at [559, 218] on div "​ ​" at bounding box center [507, 234] width 228 height 38
click at [538, 238] on body "Inbox Paolo Gabriel Online Set yourself offline Set yourself on break Profile S…" at bounding box center [642, 336] width 1284 height 672
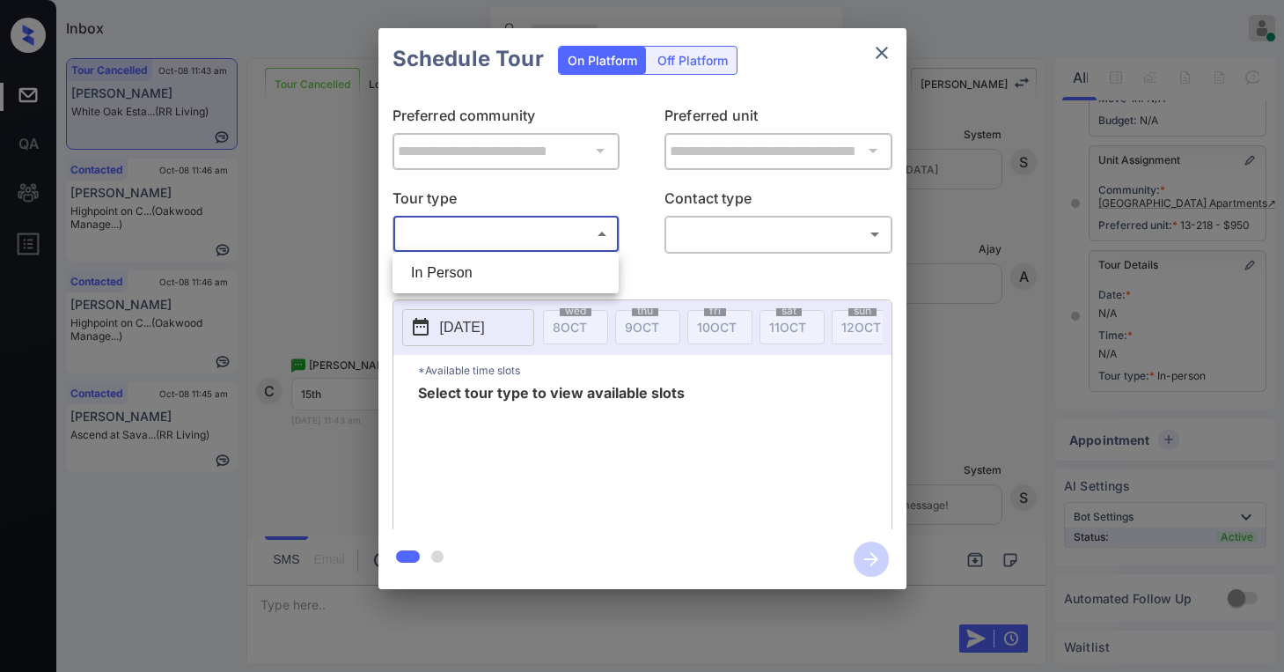
drag, startPoint x: 482, startPoint y: 278, endPoint x: 657, endPoint y: 271, distance: 175.3
click at [483, 276] on li "In Person" at bounding box center [505, 273] width 217 height 32
type input "********"
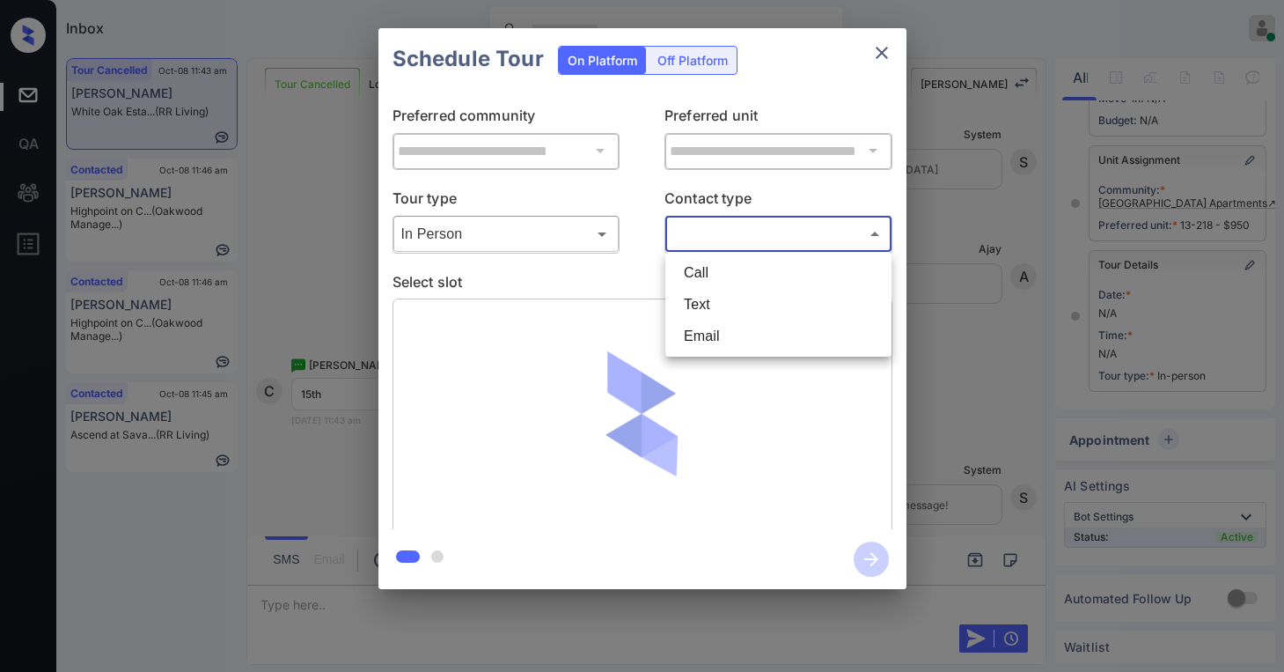
click at [741, 243] on body "Inbox Paolo Gabriel Online Set yourself offline Set yourself on break Profile S…" at bounding box center [642, 336] width 1284 height 672
click at [736, 307] on li "Text" at bounding box center [778, 305] width 217 height 32
type input "****"
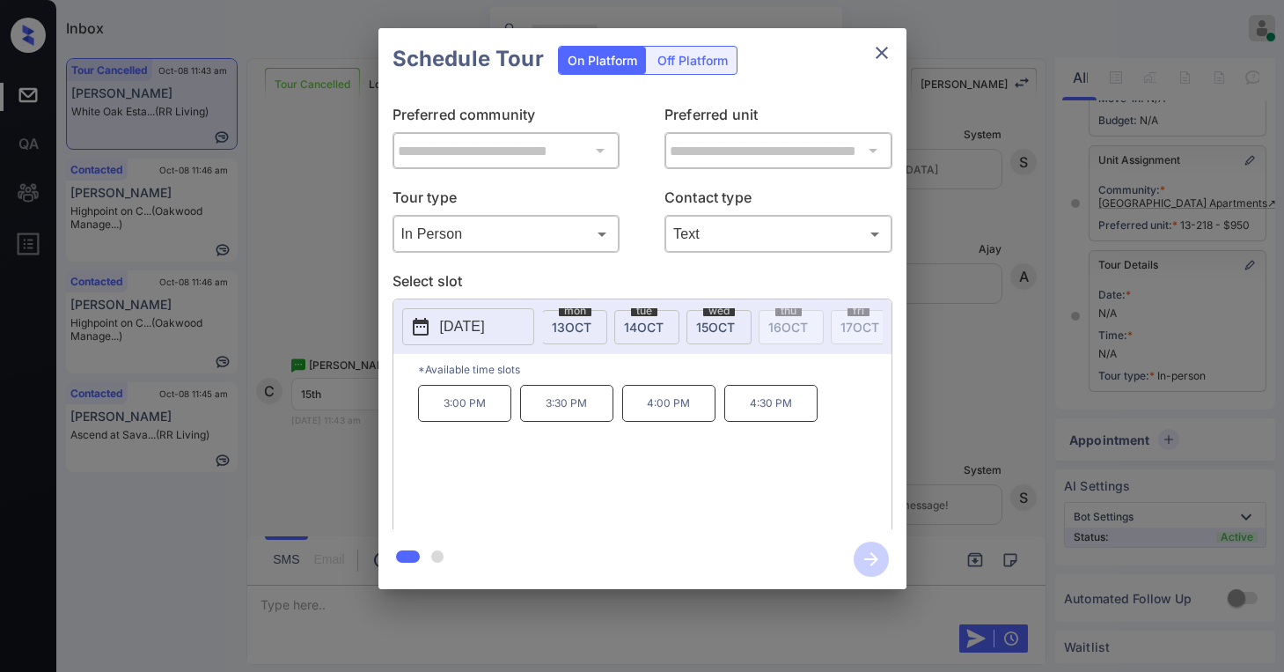
scroll to position [0, 426]
click at [658, 324] on span "15 OCT" at bounding box center [651, 327] width 39 height 15
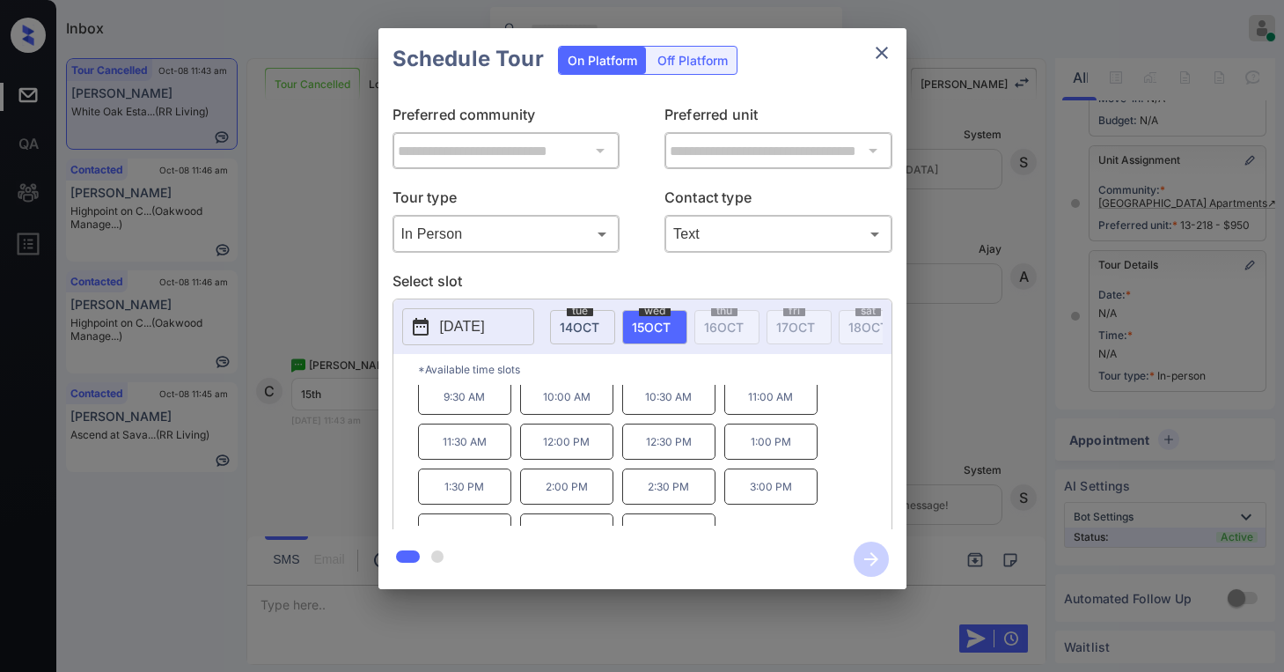
scroll to position [0, 0]
drag, startPoint x: 451, startPoint y: 404, endPoint x: 489, endPoint y: 413, distance: 39.7
click at [489, 413] on p "9:30 AM" at bounding box center [464, 403] width 93 height 36
copy p "9:30 AM"
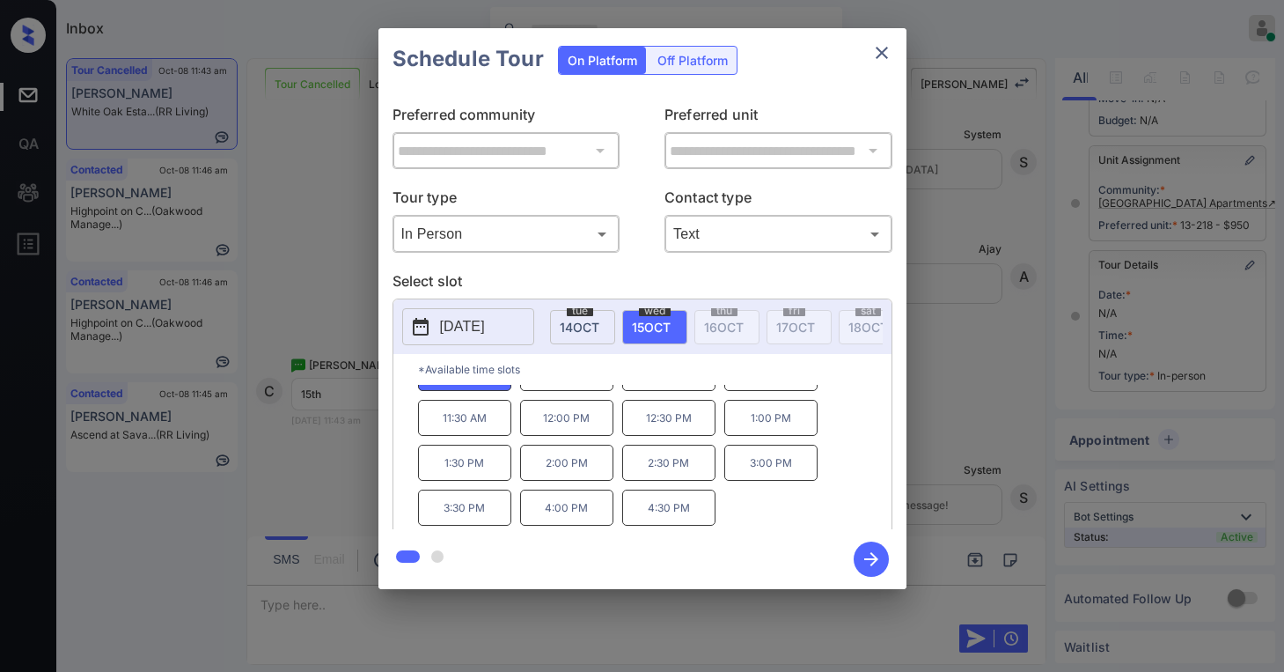
click at [878, 55] on icon "close" at bounding box center [882, 52] width 21 height 21
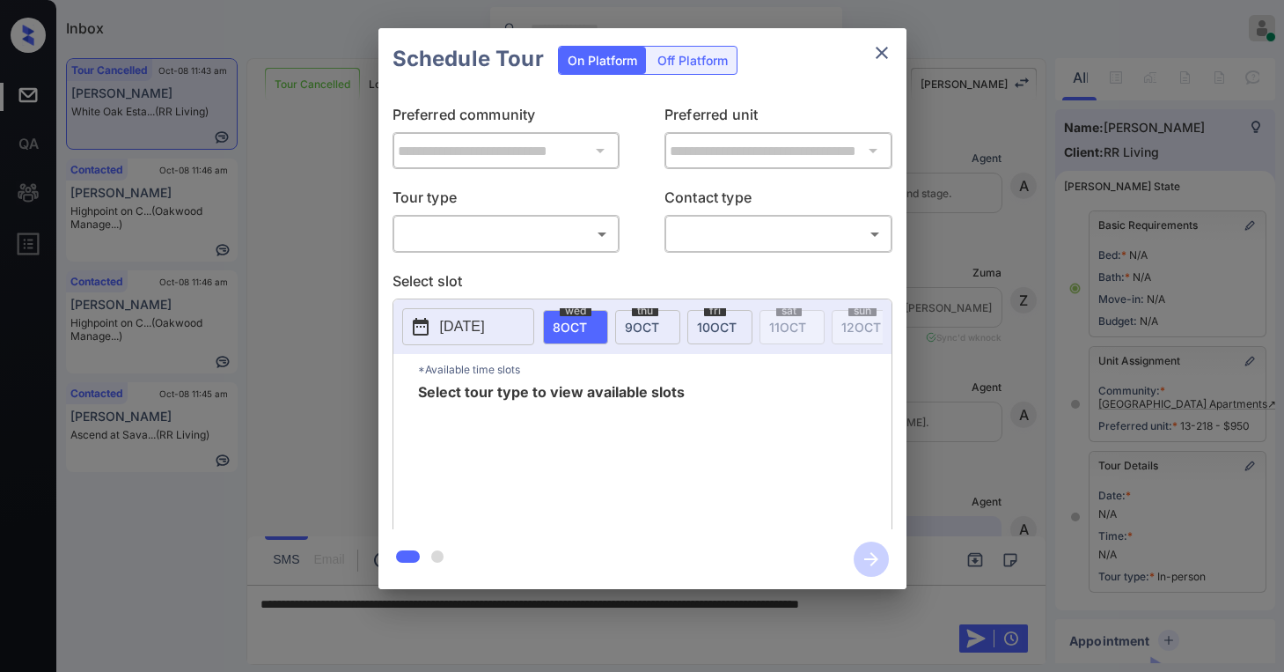
click at [603, 241] on body "Inbox Paolo Gabriel Online Set yourself offline Set yourself on break Profile S…" at bounding box center [642, 336] width 1284 height 672
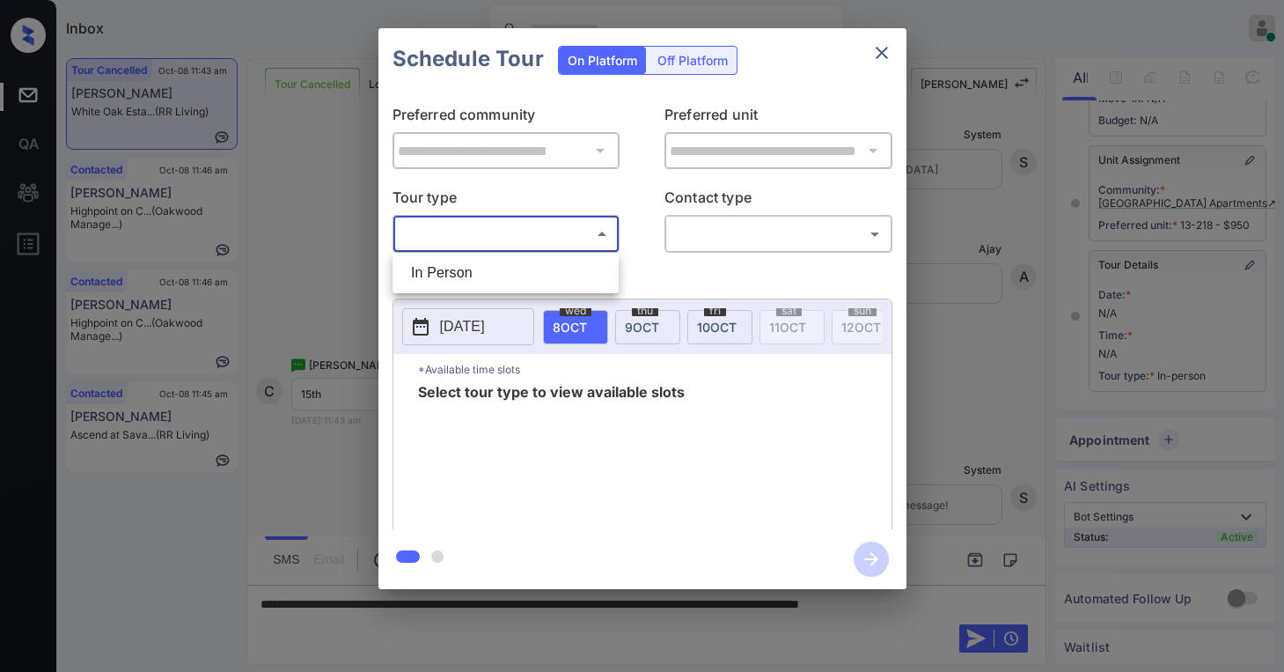
click at [477, 276] on li "In Person" at bounding box center [505, 273] width 217 height 32
type input "********"
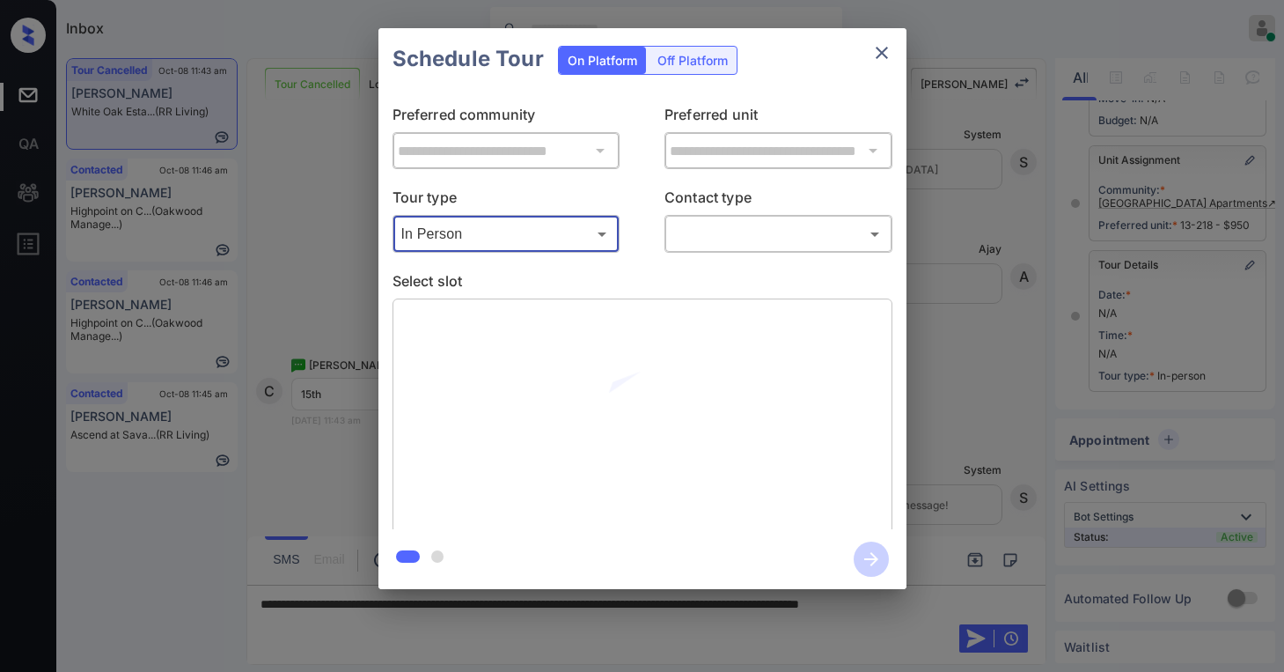
click at [708, 236] on body "Inbox Paolo Gabriel Online Set yourself offline Set yourself on break Profile S…" at bounding box center [642, 336] width 1284 height 672
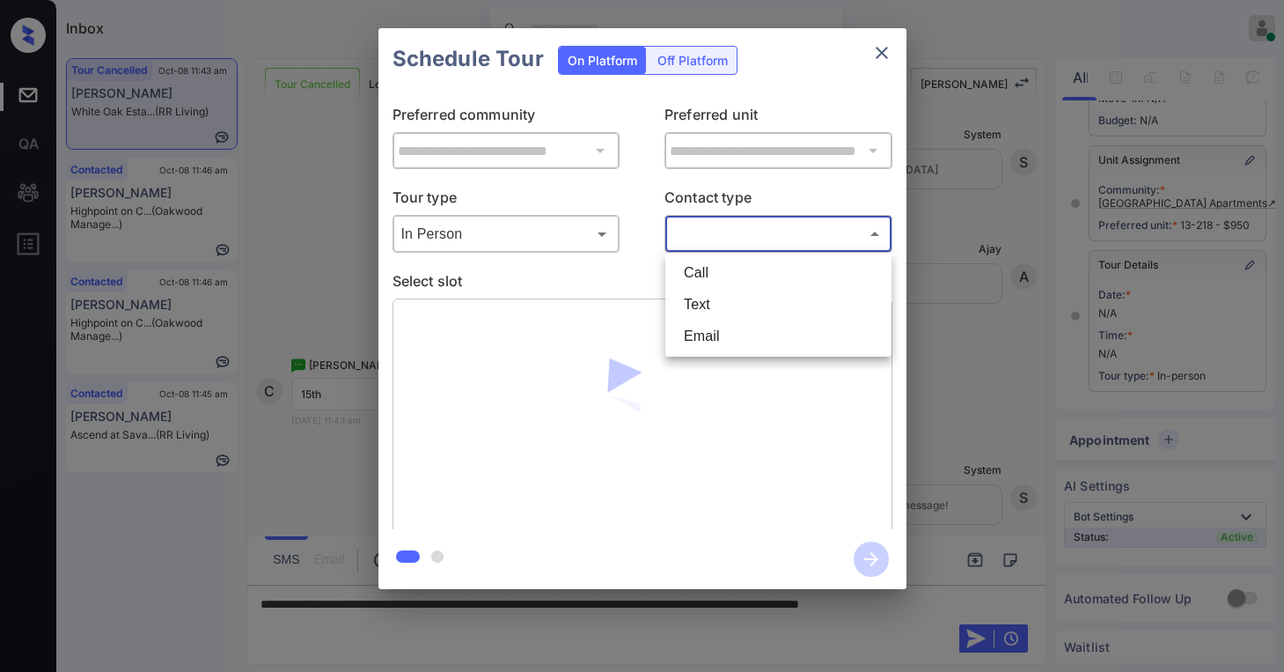
click at [710, 298] on li "Text" at bounding box center [778, 305] width 217 height 32
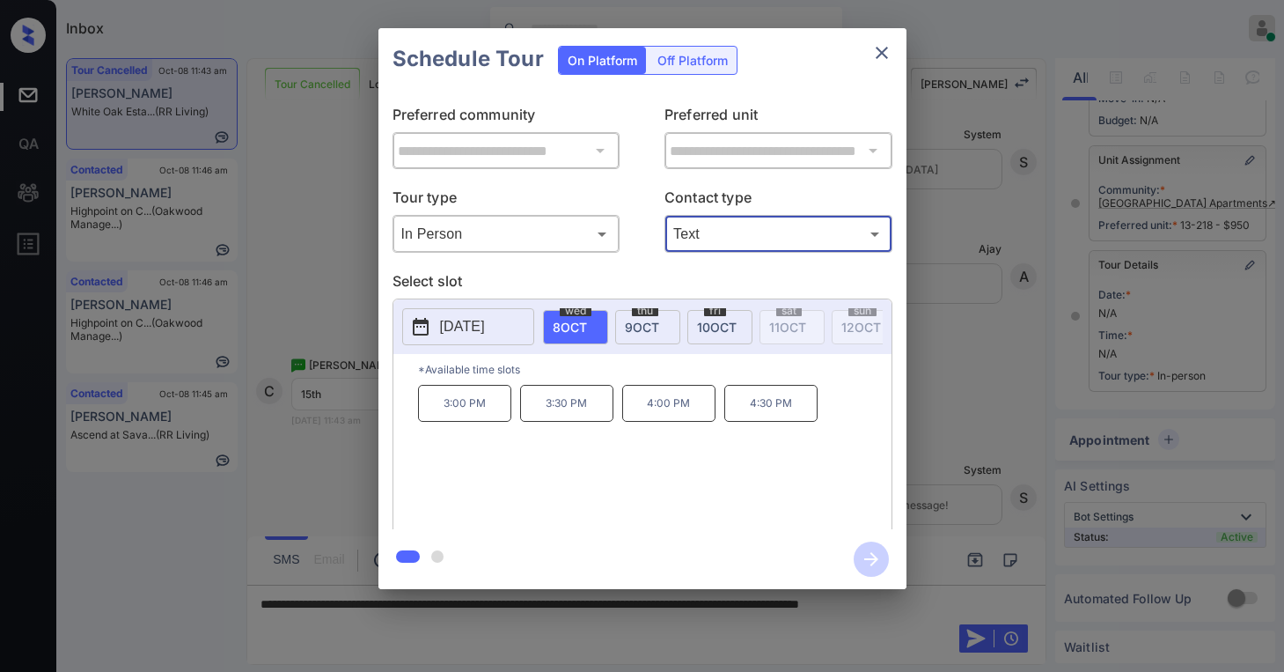
type input "****"
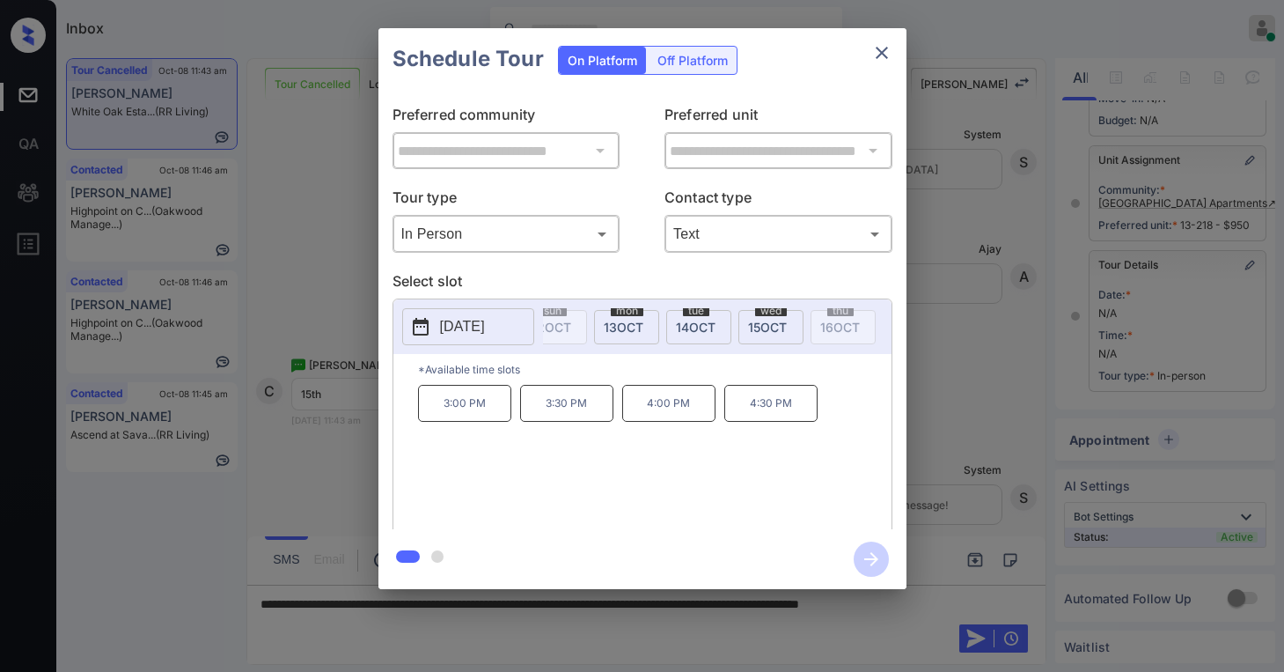
scroll to position [0, 349]
click at [738, 331] on span "15 OCT" at bounding box center [729, 327] width 39 height 15
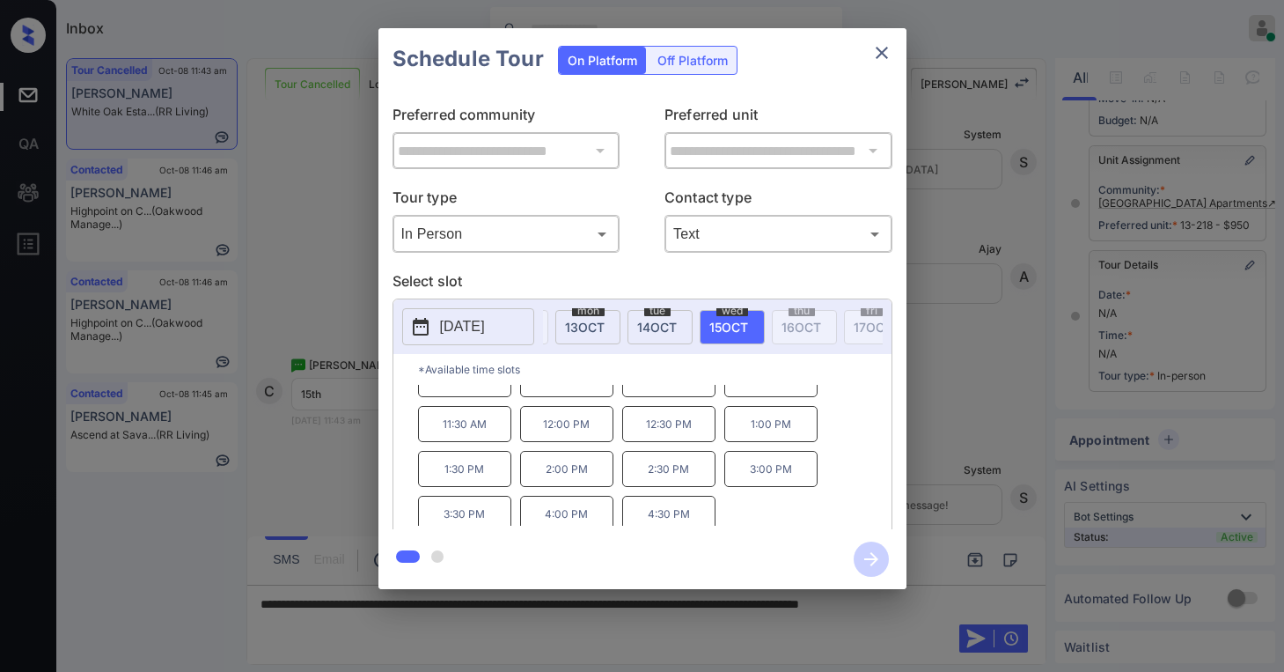
scroll to position [30, 0]
click at [961, 436] on div "**********" at bounding box center [642, 308] width 1284 height 617
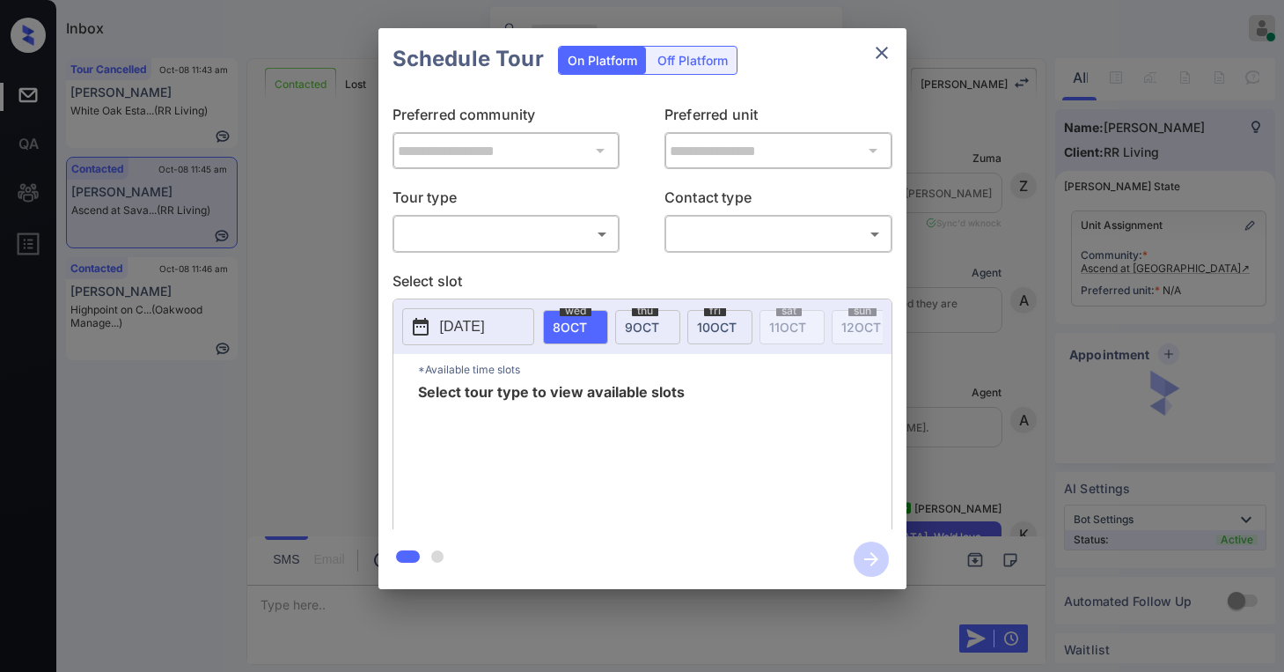
scroll to position [880, 0]
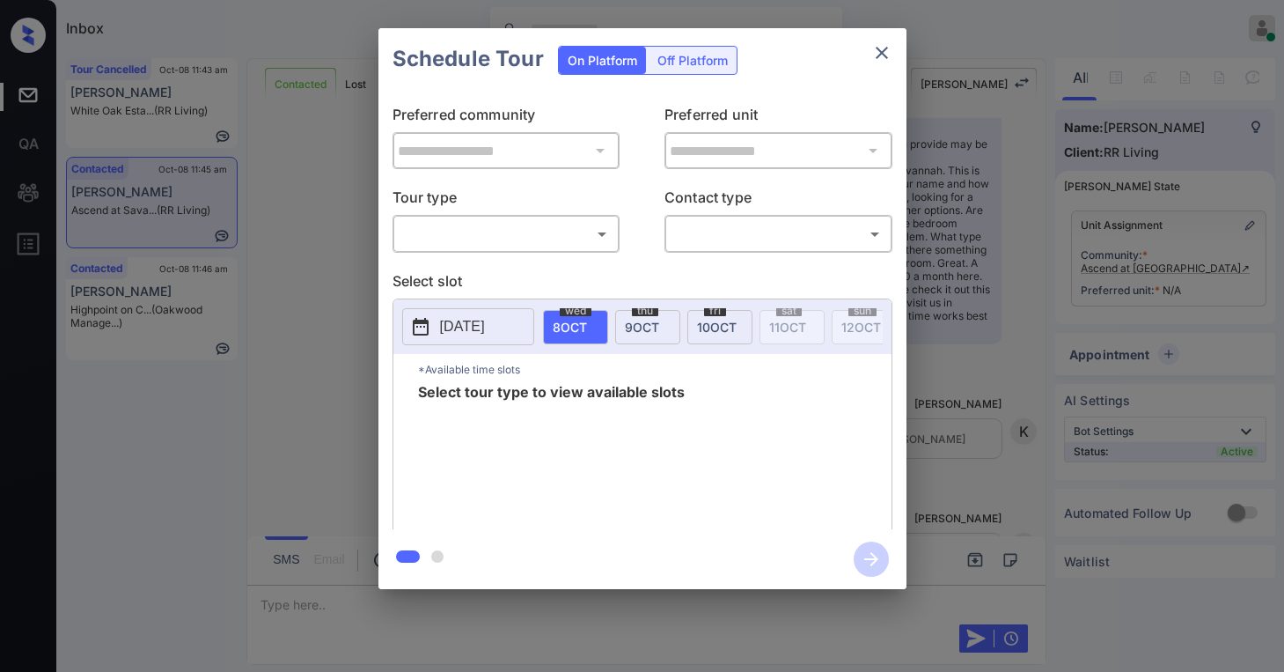
click at [521, 244] on body "Inbox [PERSON_NAME] Online Set yourself offline Set yourself on break Profile S…" at bounding box center [642, 336] width 1284 height 672
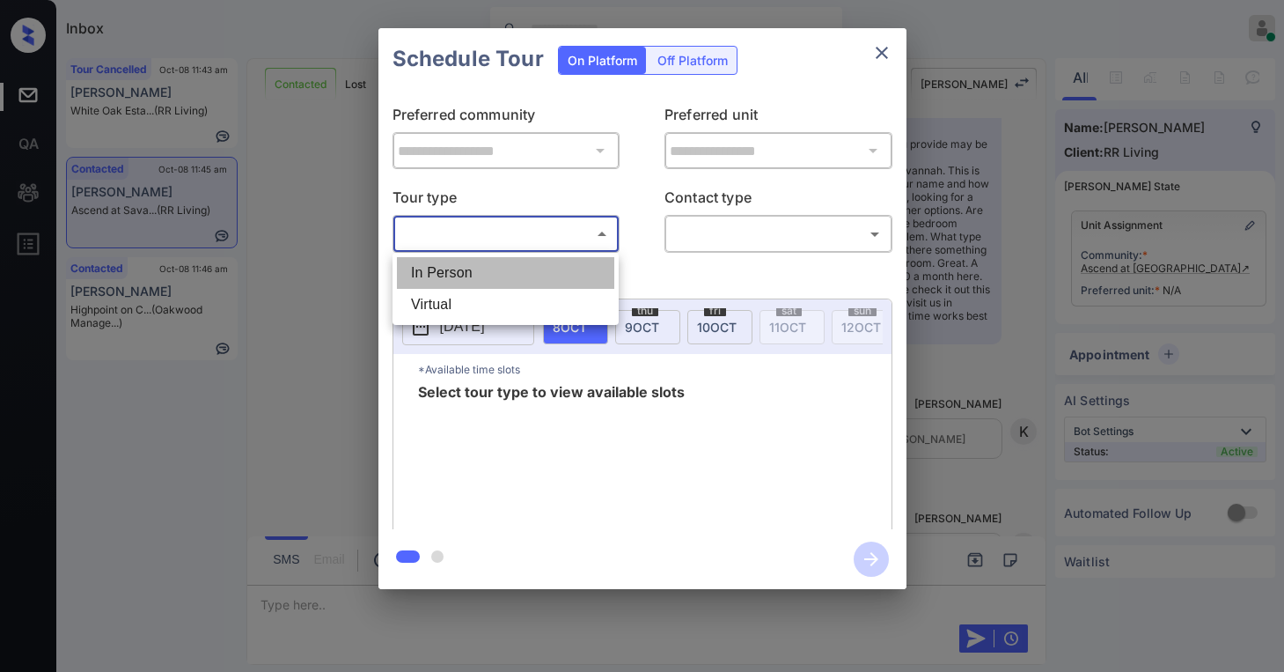
click at [497, 268] on li "In Person" at bounding box center [505, 273] width 217 height 32
type input "********"
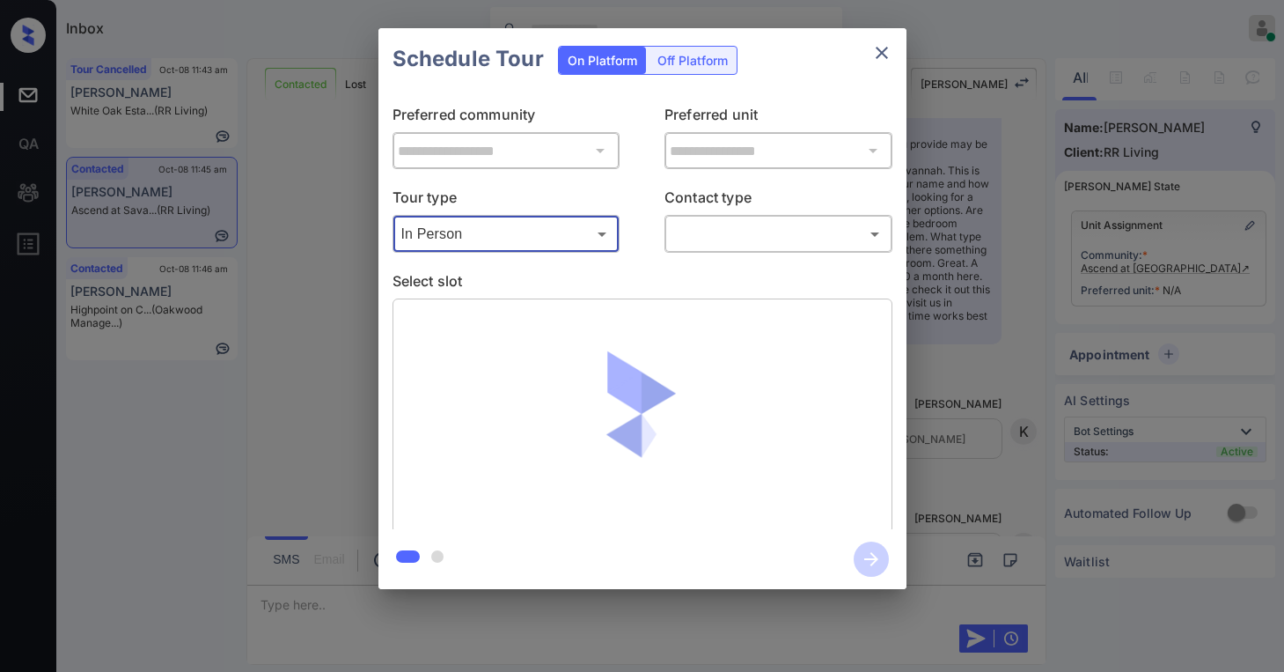
click at [732, 233] on body "Inbox Paolo Gabriel Online Set yourself offline Set yourself on break Profile S…" at bounding box center [642, 336] width 1284 height 672
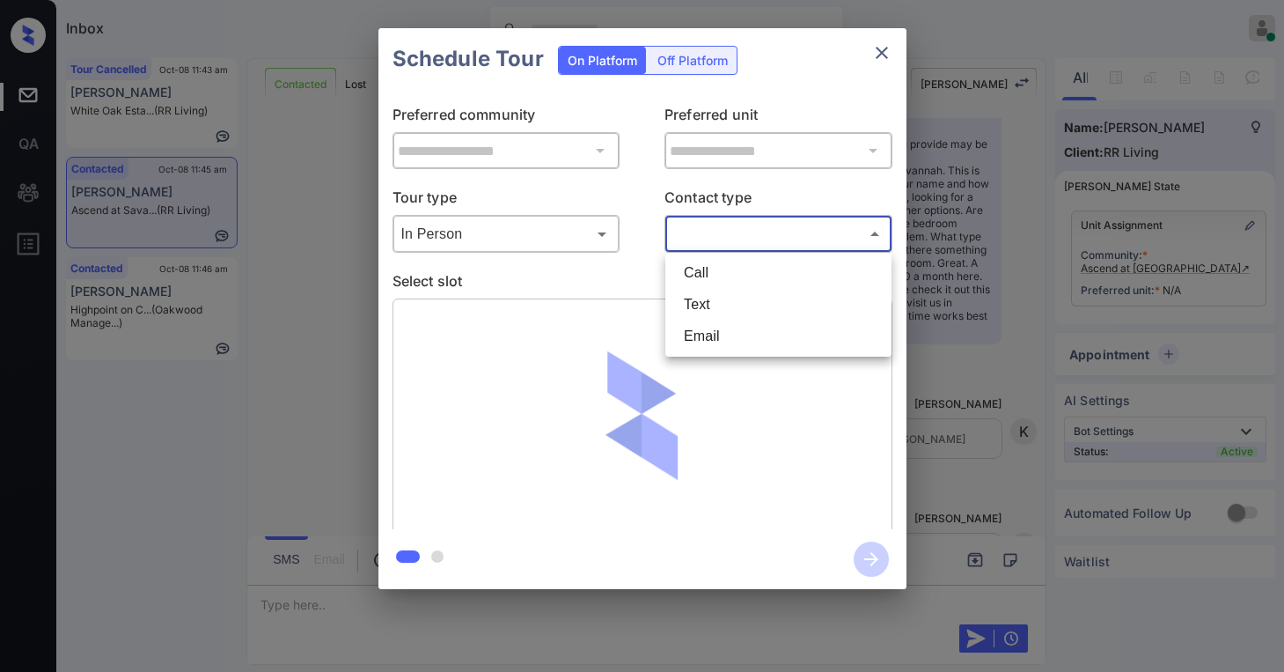
click at [736, 304] on li "Text" at bounding box center [778, 305] width 217 height 32
type input "****"
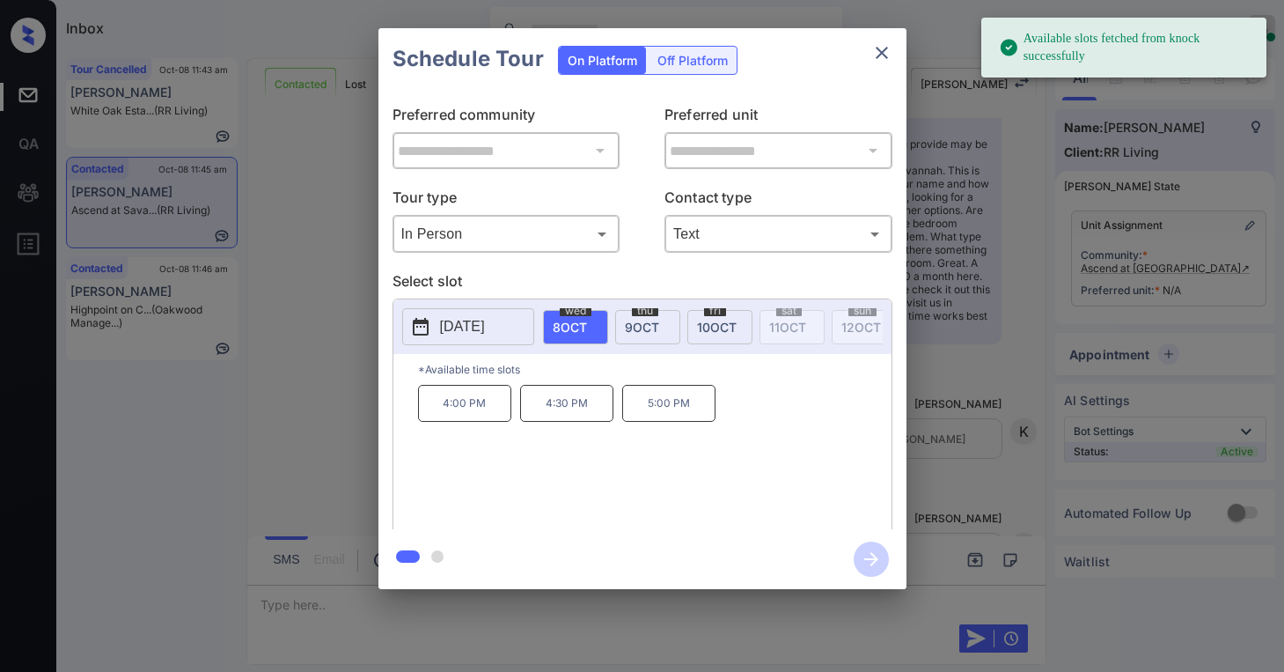
click at [709, 320] on span "10 OCT" at bounding box center [717, 327] width 40 height 15
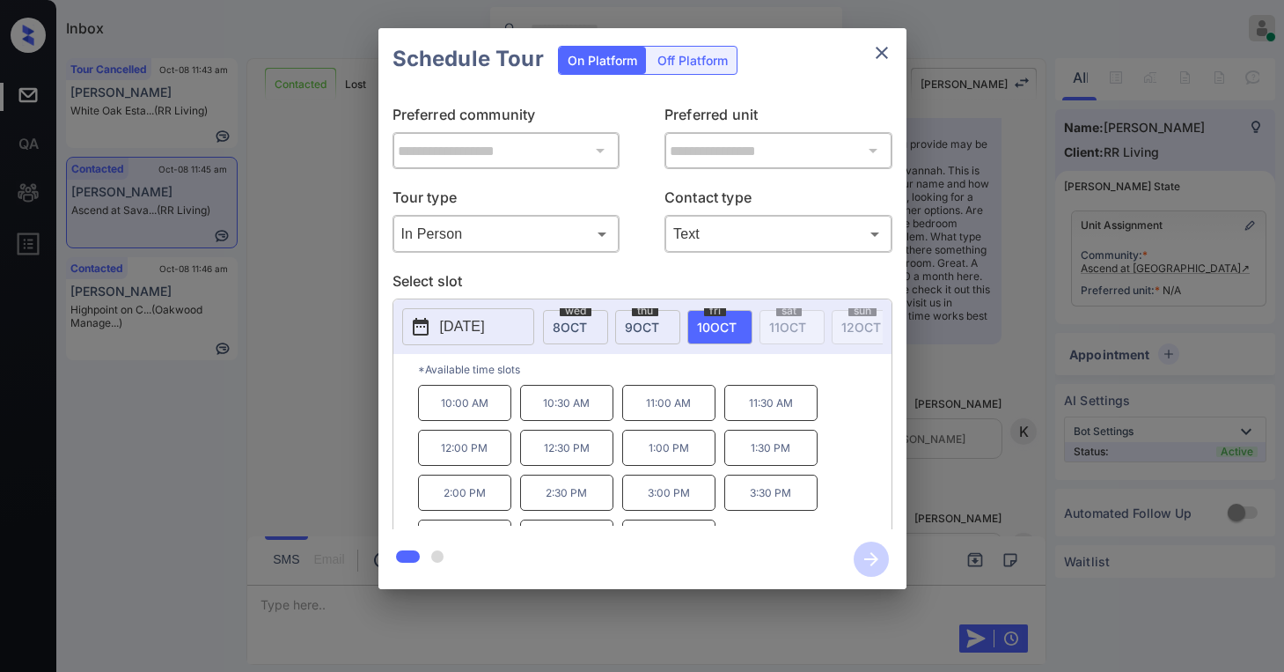
click at [886, 54] on icon "close" at bounding box center [882, 52] width 21 height 21
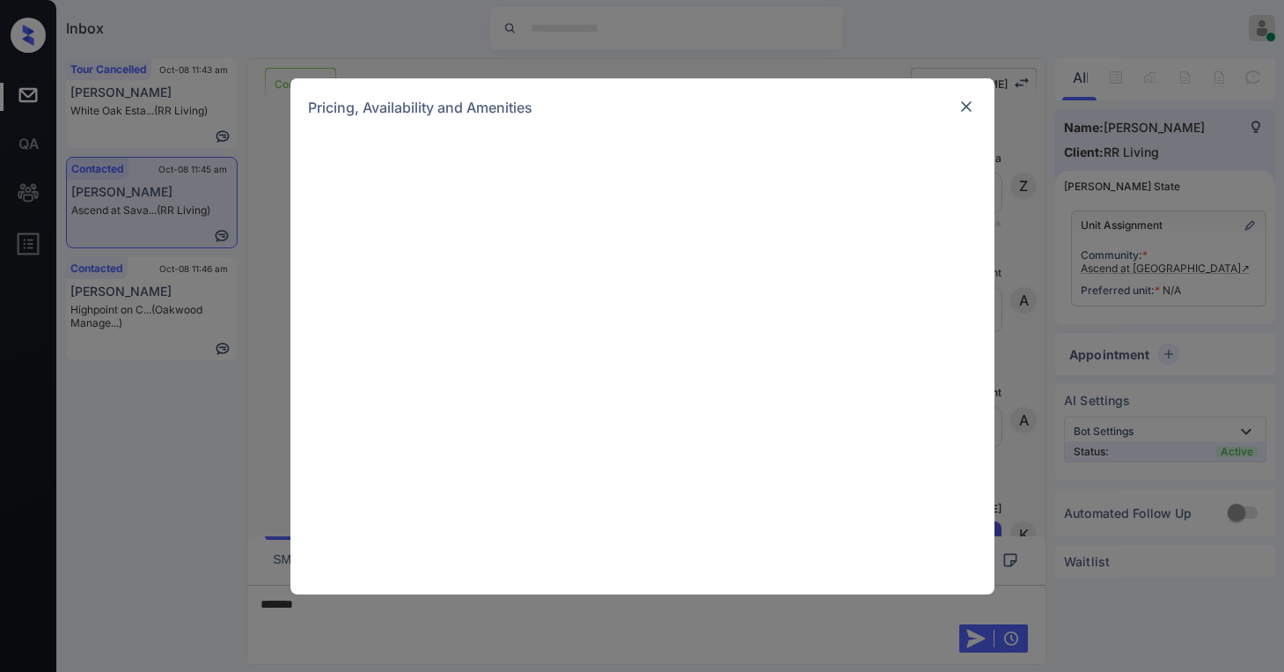
scroll to position [1747, 0]
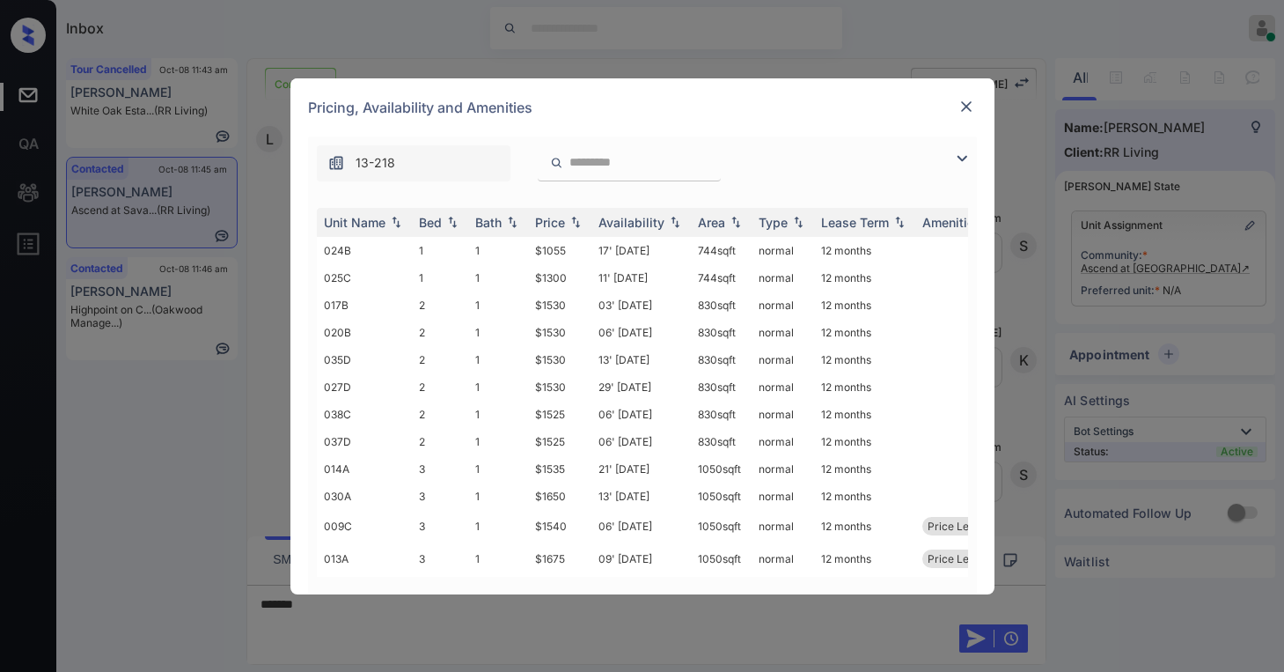
click at [955, 158] on img at bounding box center [962, 158] width 21 height 21
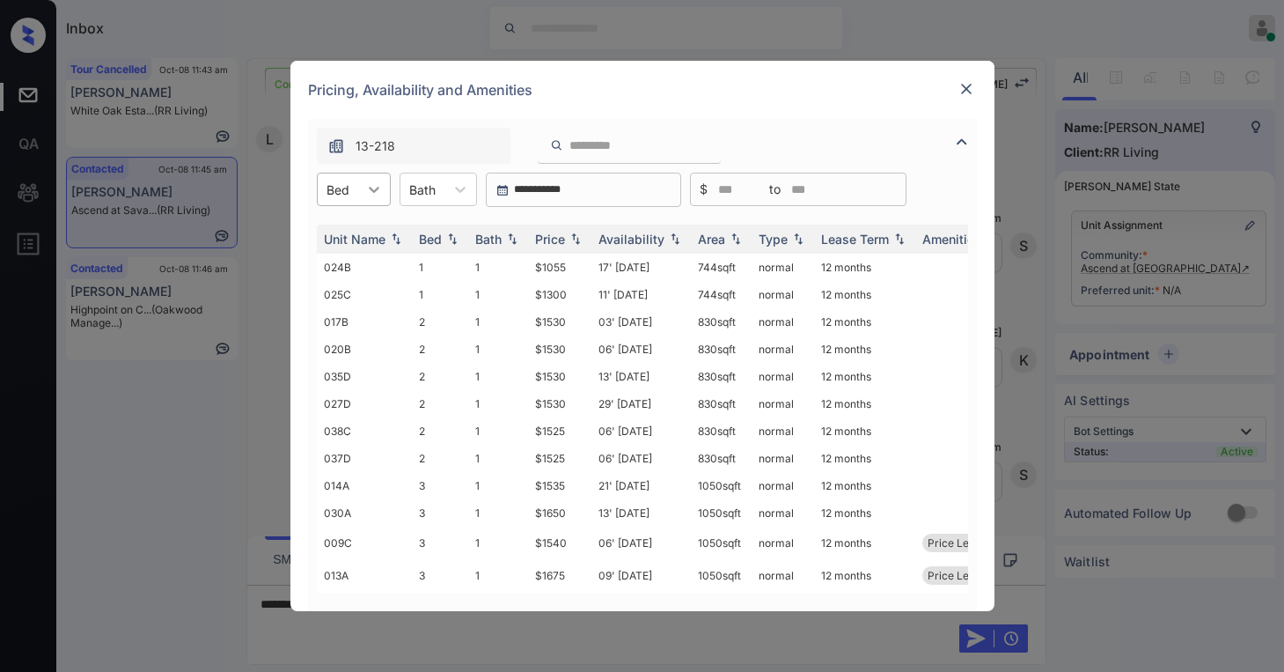
click at [364, 193] on div at bounding box center [374, 189] width 32 height 32
click at [347, 232] on div "1" at bounding box center [354, 233] width 74 height 32
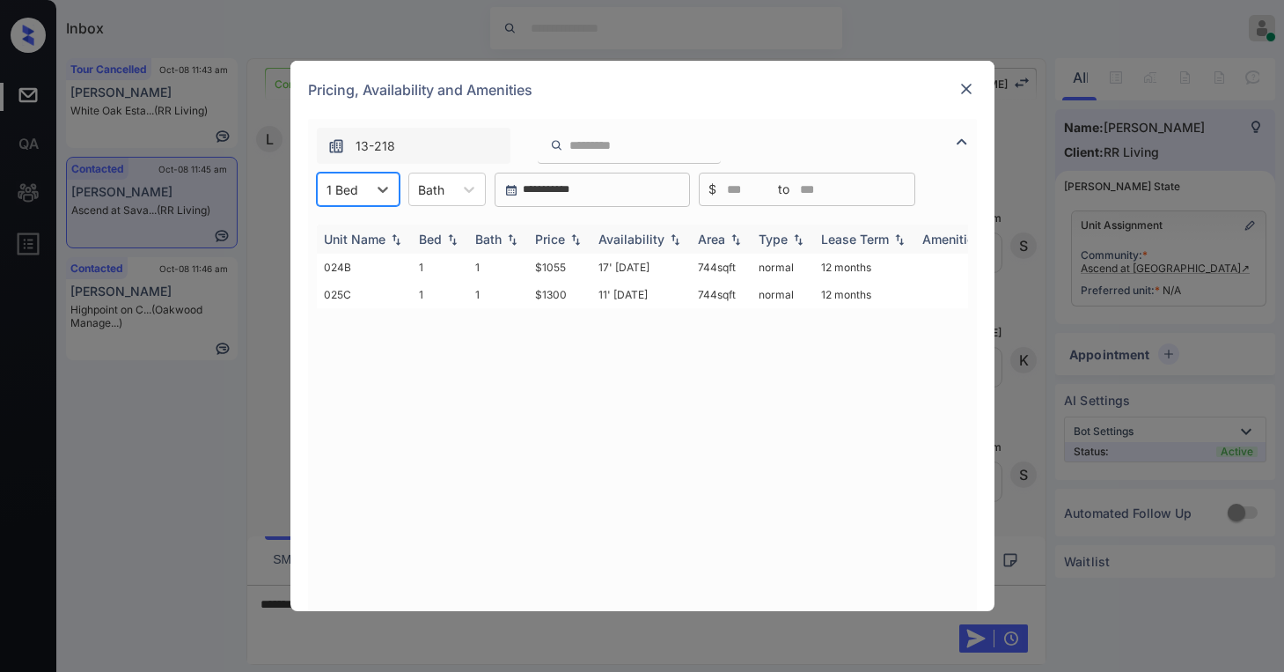
click at [558, 239] on div "Price" at bounding box center [550, 239] width 30 height 15
click at [563, 261] on td "$1055" at bounding box center [559, 267] width 63 height 27
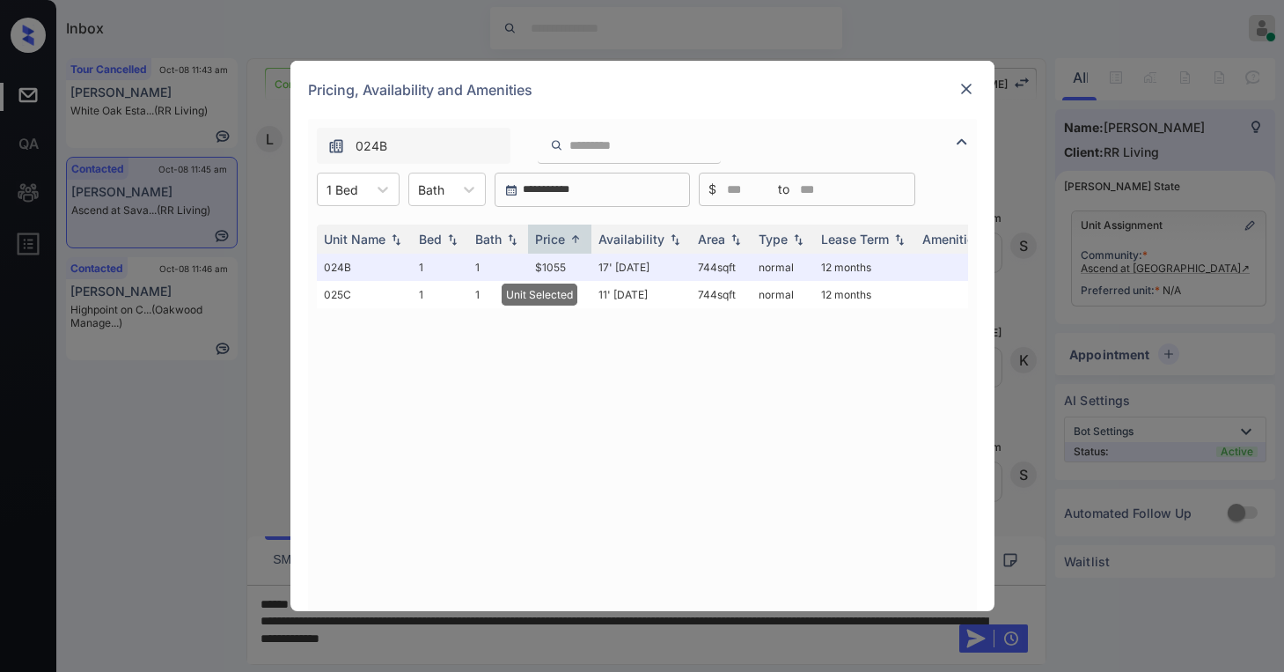
click at [978, 80] on div "Pricing, Availability and Amenities" at bounding box center [643, 90] width 704 height 58
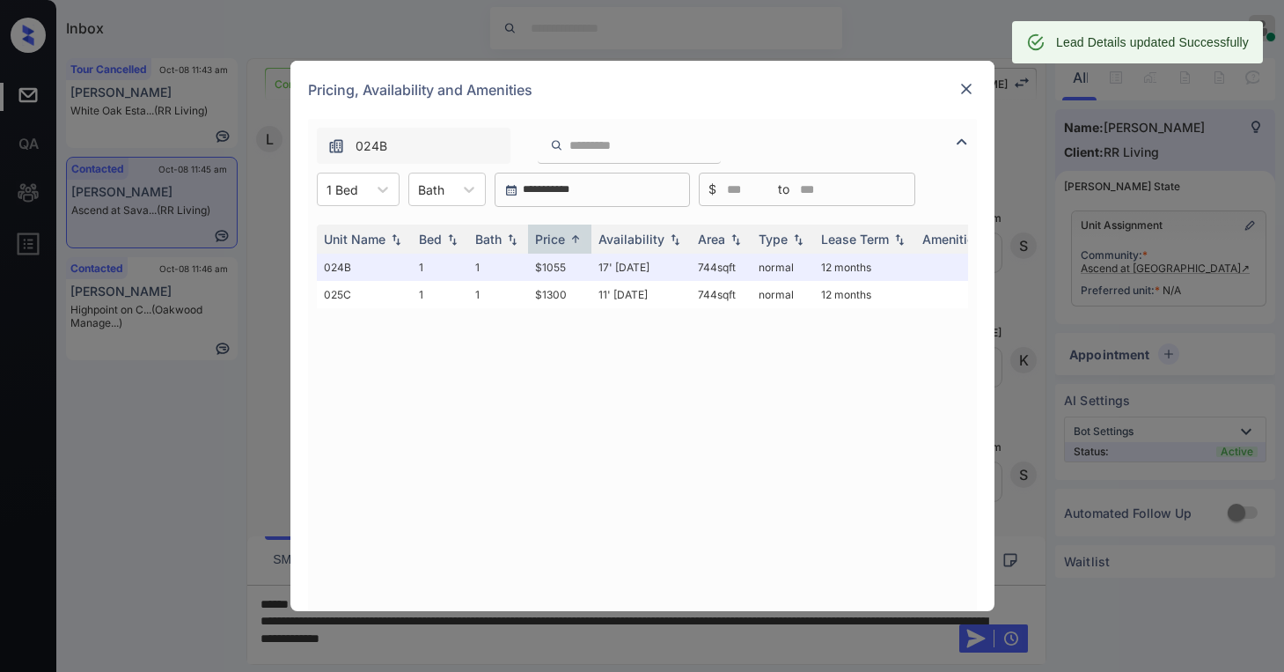
click at [966, 85] on img at bounding box center [967, 89] width 18 height 18
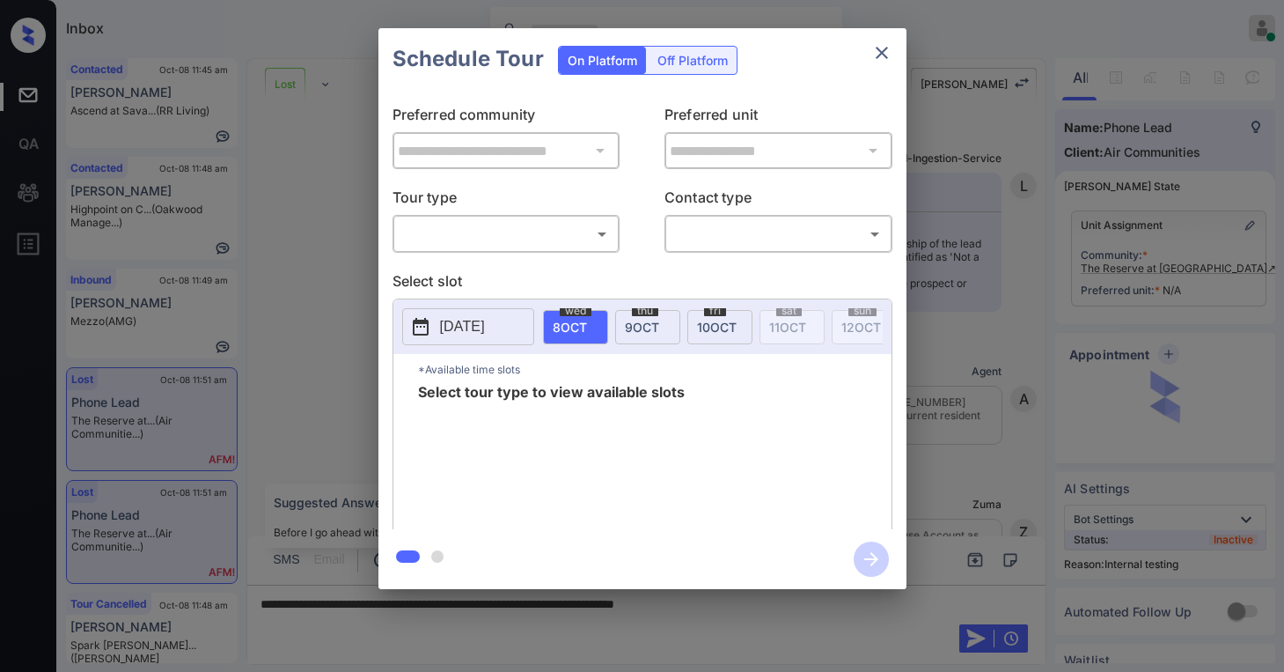
click at [502, 243] on body "Inbox Paolo Gabriel Online Set yourself offline Set yourself on break Profile S…" at bounding box center [642, 336] width 1284 height 672
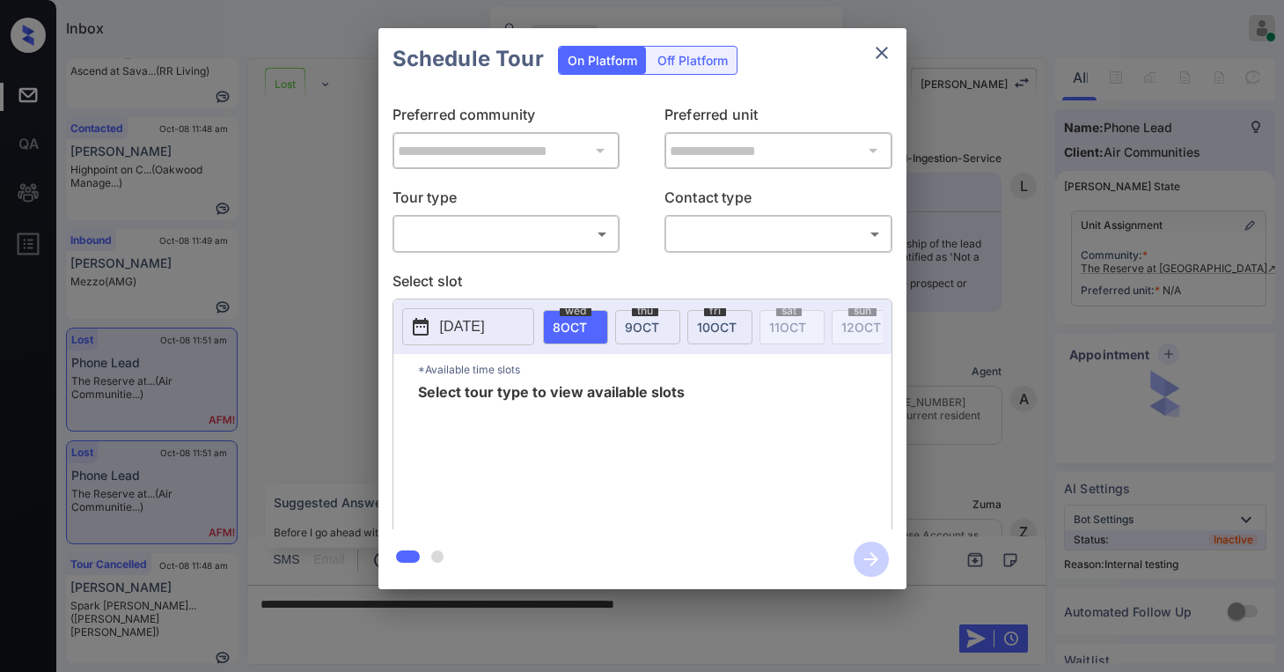
scroll to position [13070, 0]
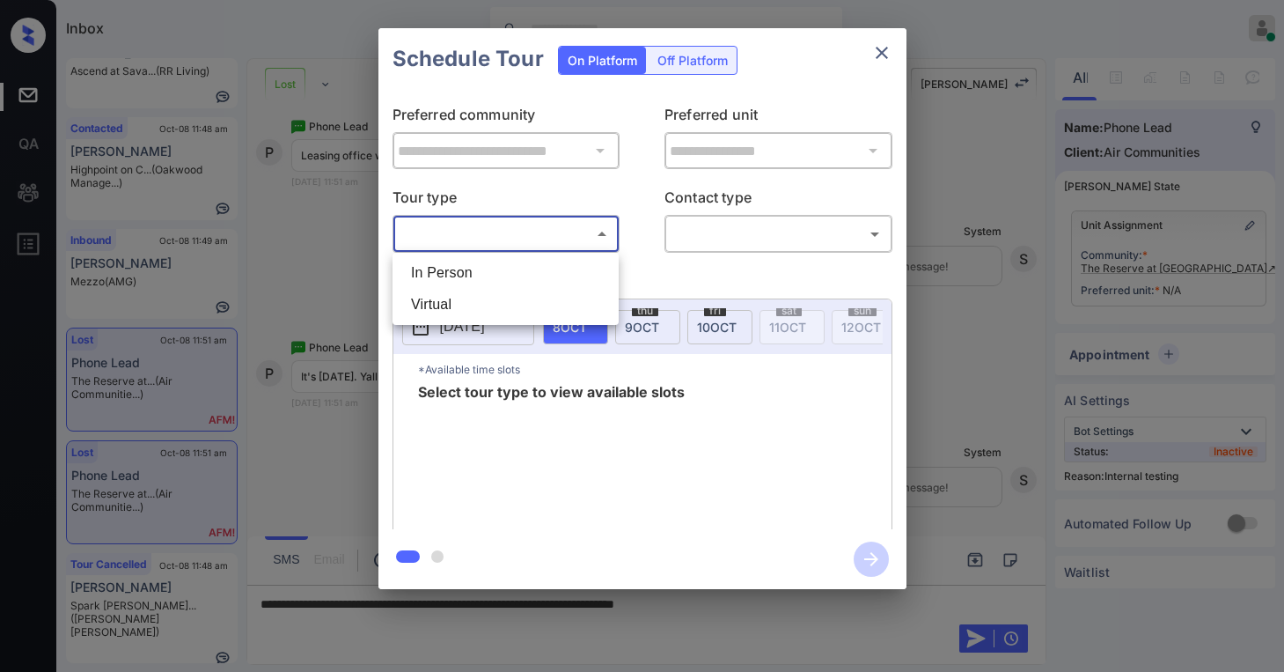
drag, startPoint x: 480, startPoint y: 269, endPoint x: 691, endPoint y: 245, distance: 212.6
click at [481, 269] on li "In Person" at bounding box center [505, 273] width 217 height 32
type input "********"
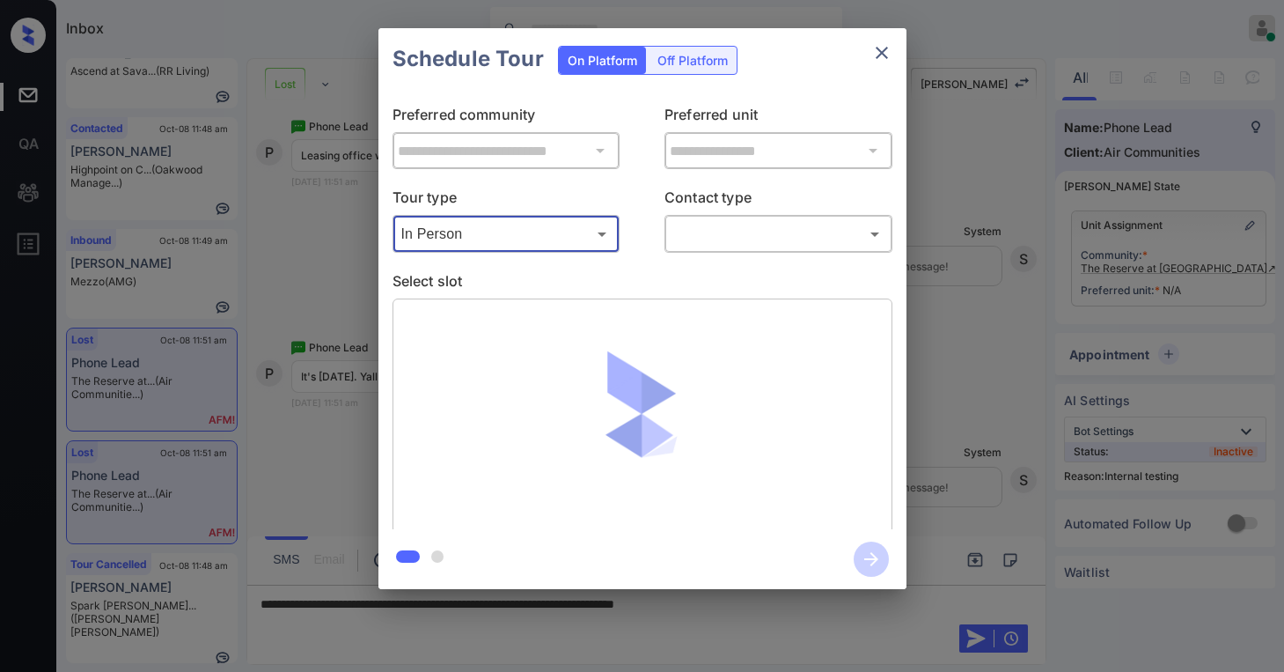
click at [757, 229] on body "Inbox Paolo Gabriel Online Set yourself offline Set yourself on break Profile S…" at bounding box center [642, 336] width 1284 height 672
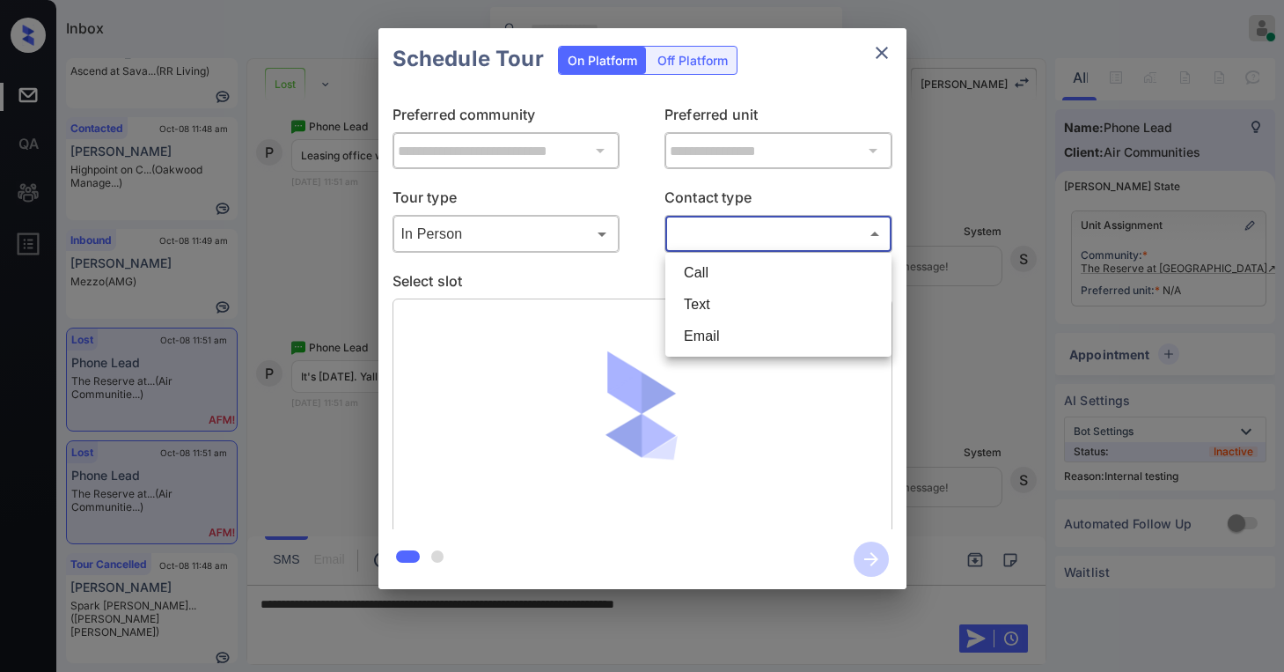
click at [715, 297] on li "Text" at bounding box center [778, 305] width 217 height 32
type input "****"
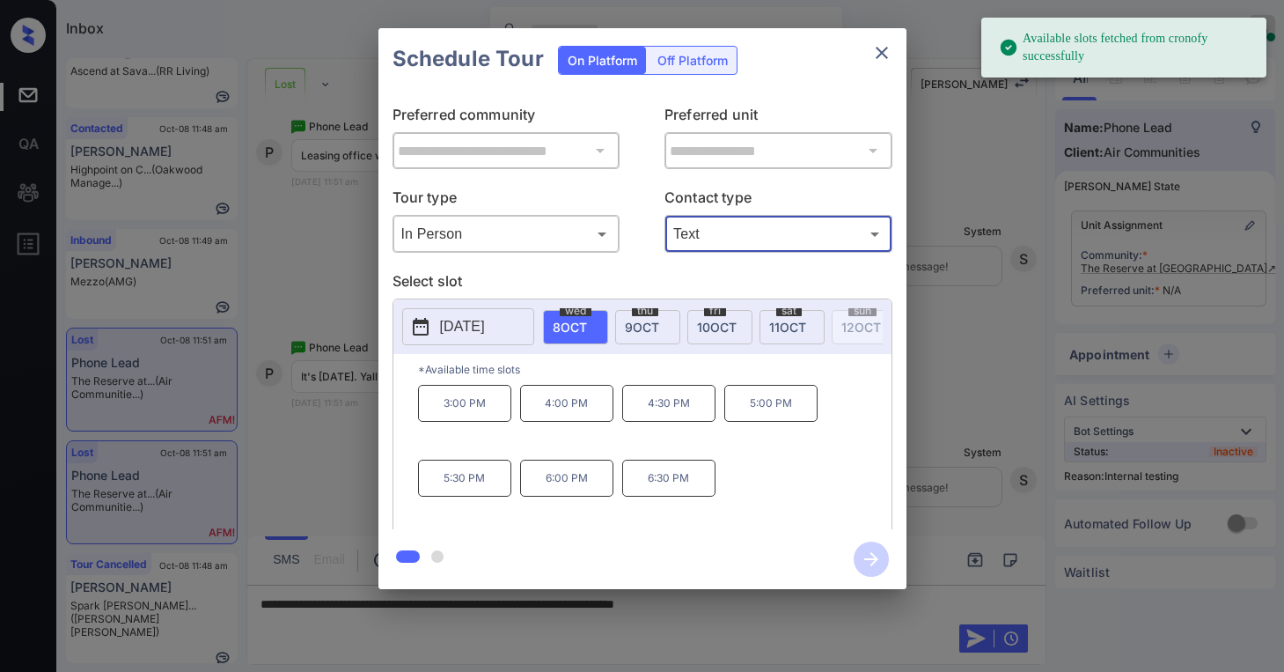
click at [884, 58] on icon "close" at bounding box center [882, 52] width 21 height 21
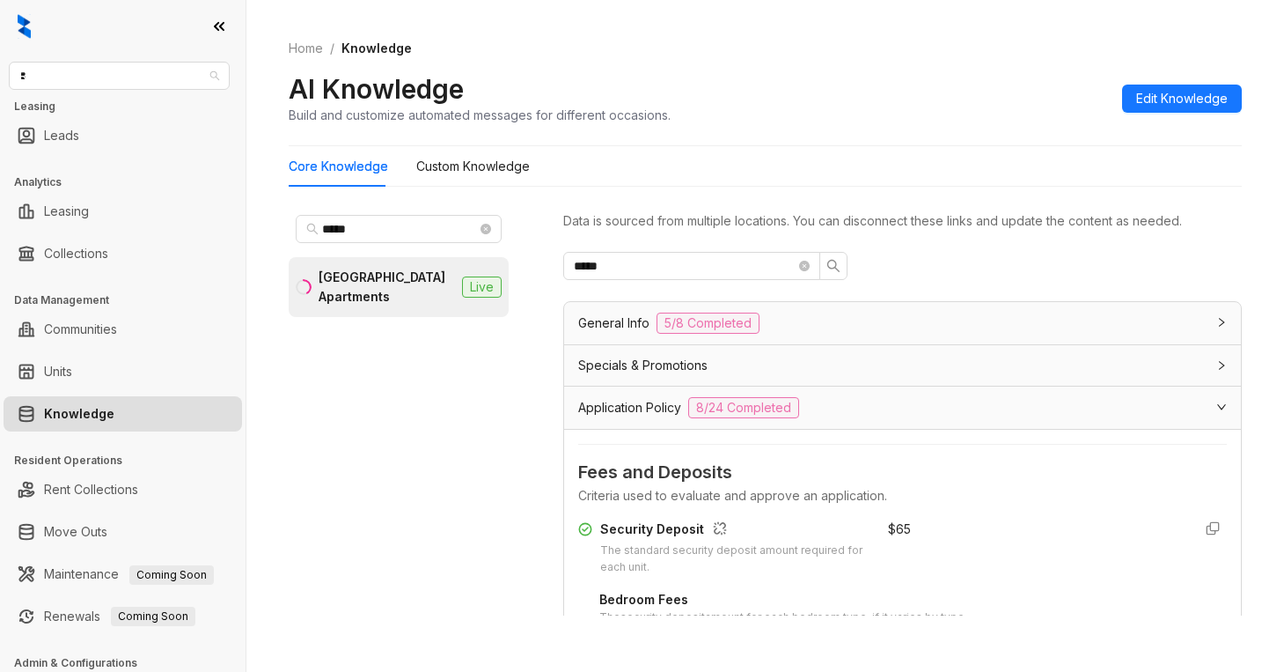
scroll to position [616, 0]
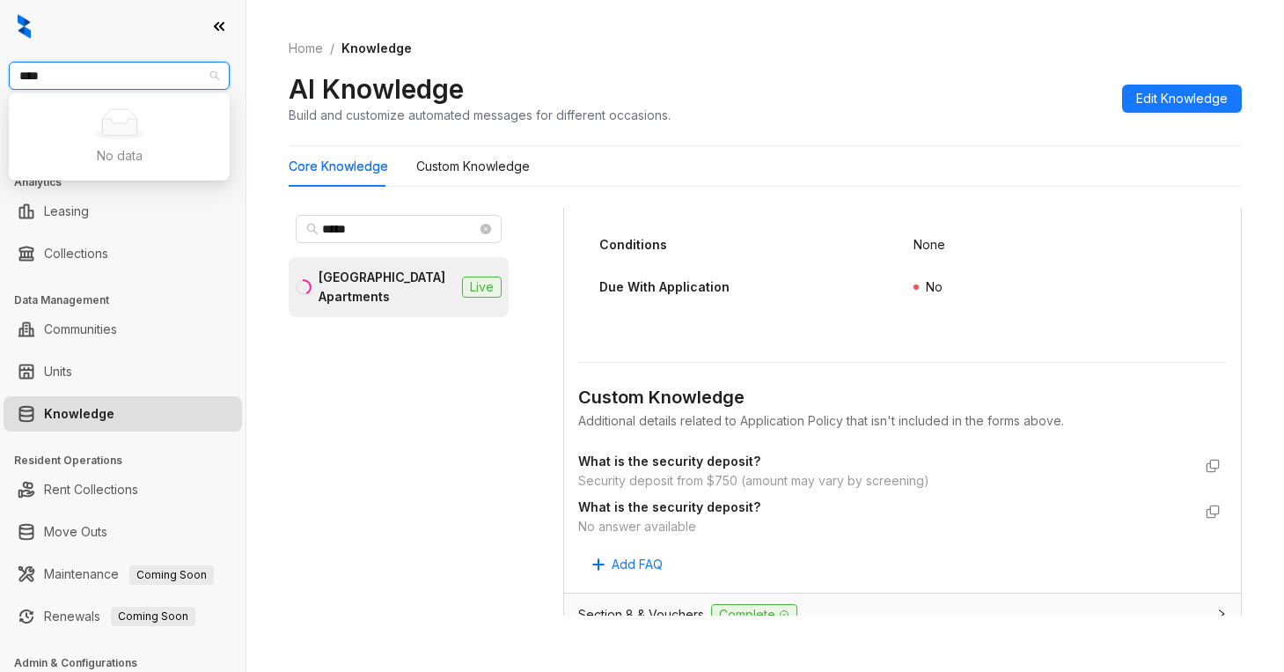
type input "***"
click at [155, 106] on div "[PERSON_NAME] [PERSON_NAME]" at bounding box center [119, 110] width 193 height 19
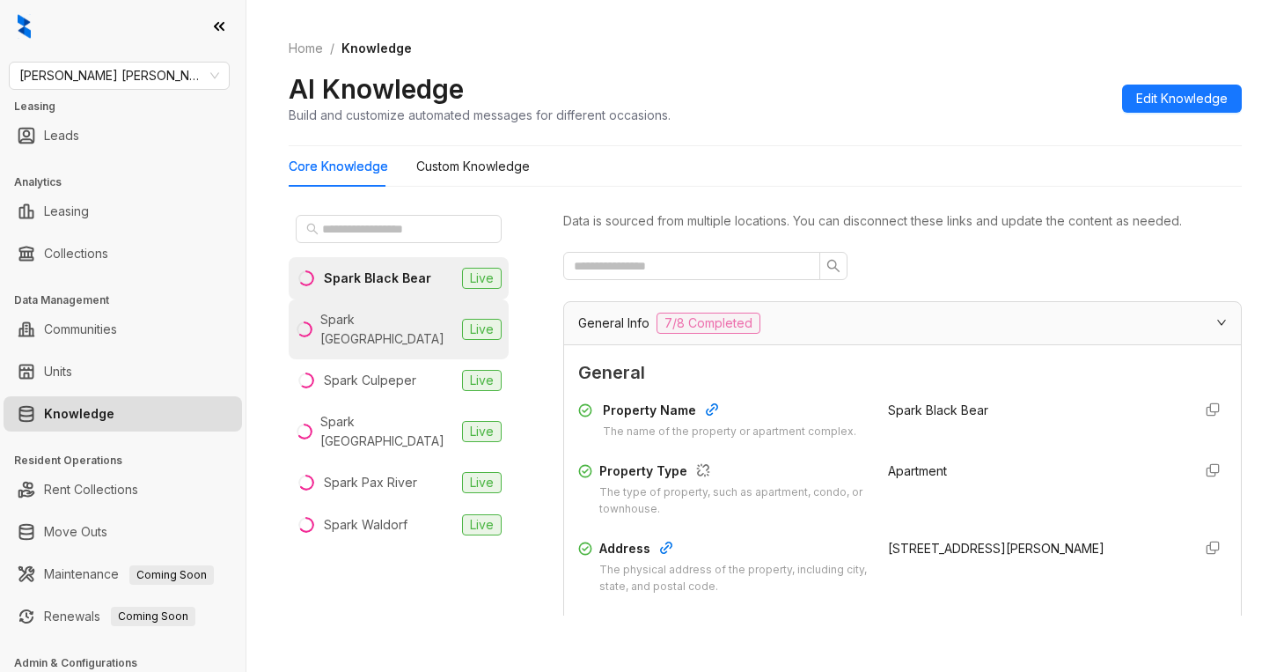
click at [397, 322] on div "Spark [GEOGRAPHIC_DATA]" at bounding box center [387, 329] width 135 height 39
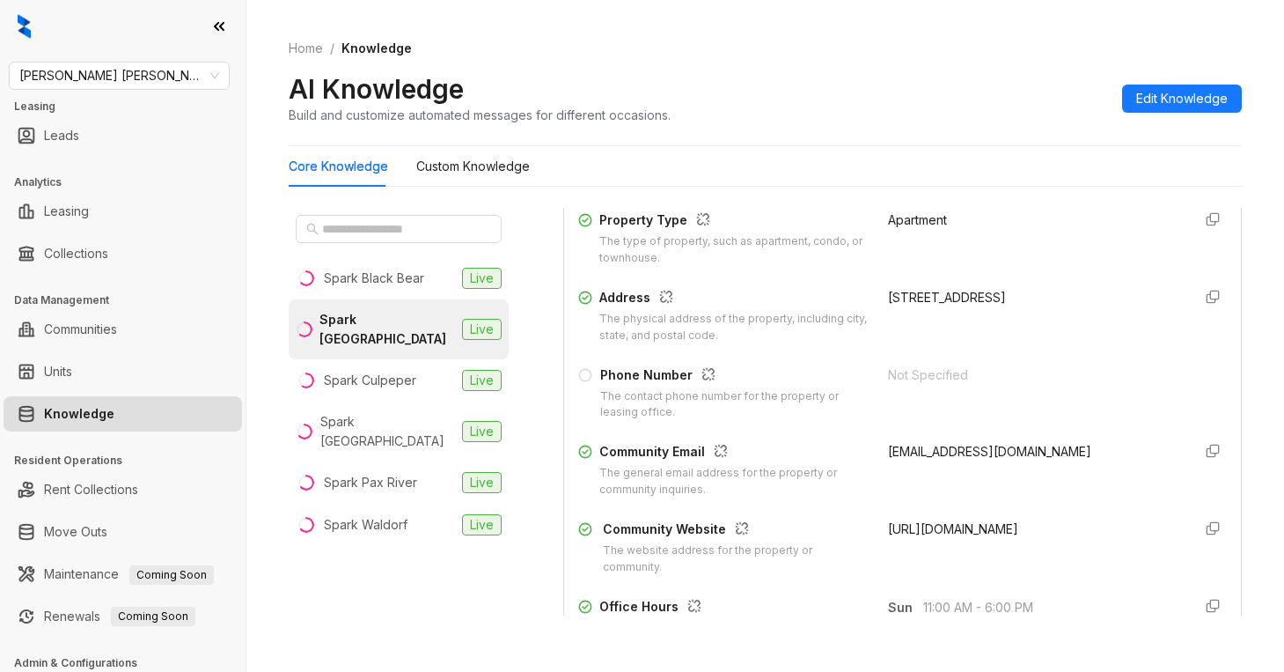
scroll to position [352, 0]
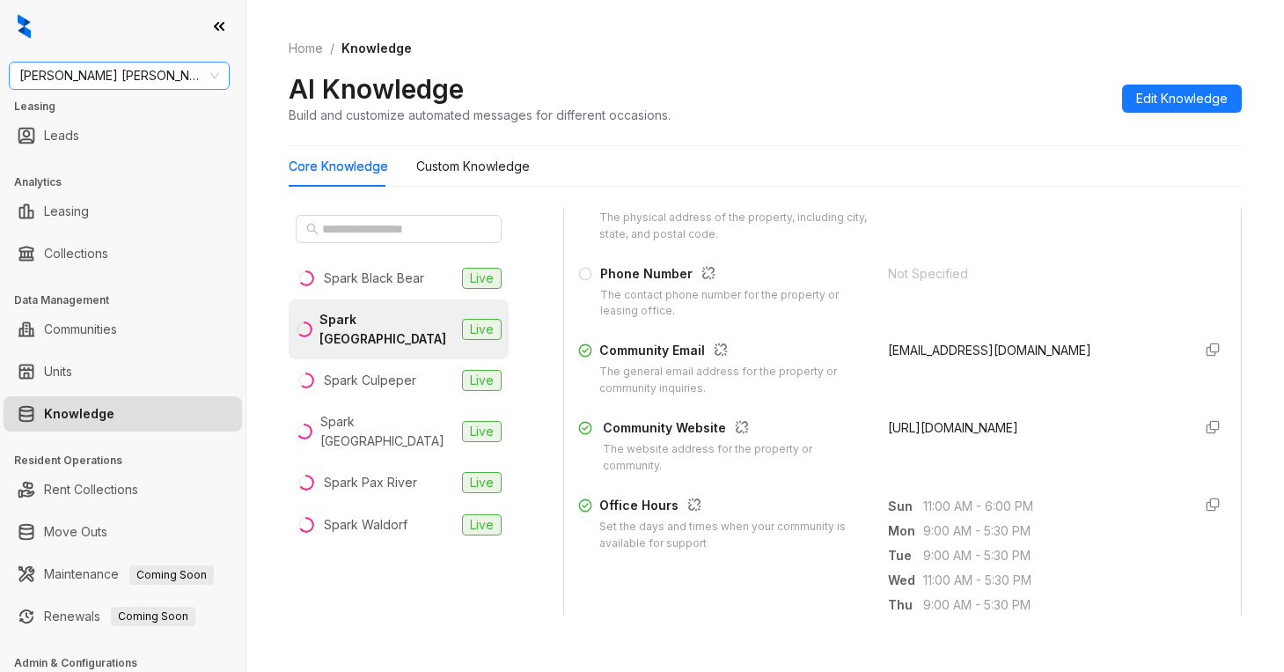
click at [155, 75] on span "[PERSON_NAME] [PERSON_NAME]" at bounding box center [119, 76] width 200 height 26
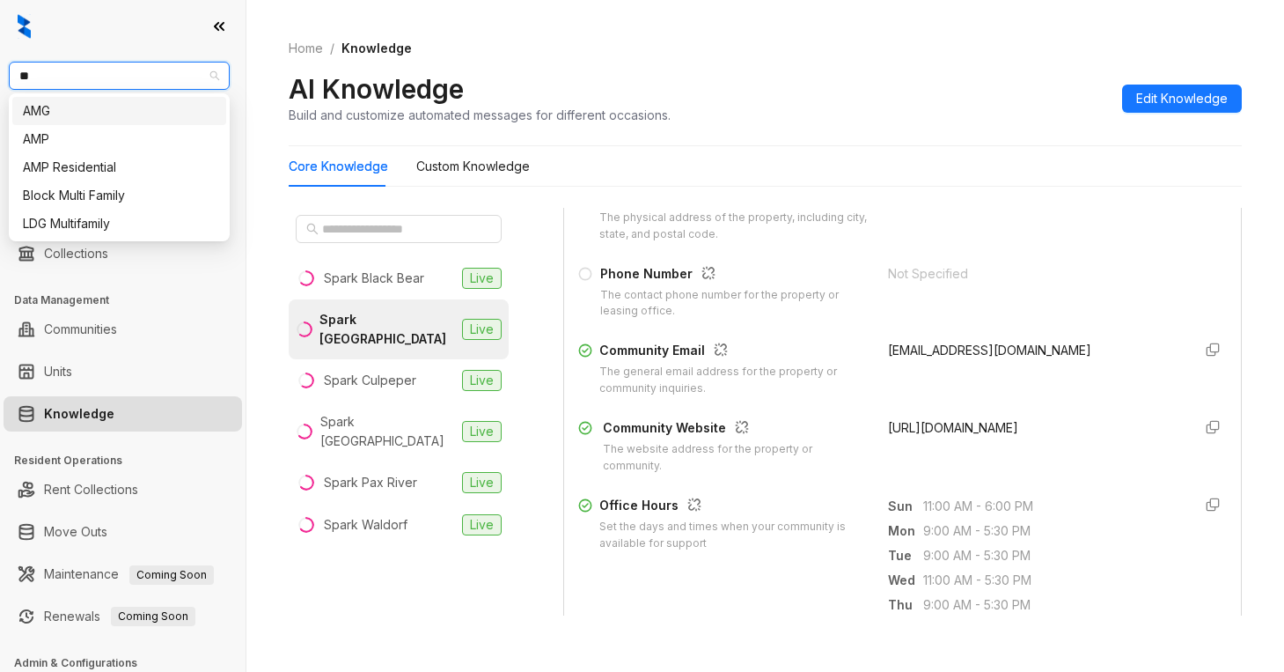
type input "***"
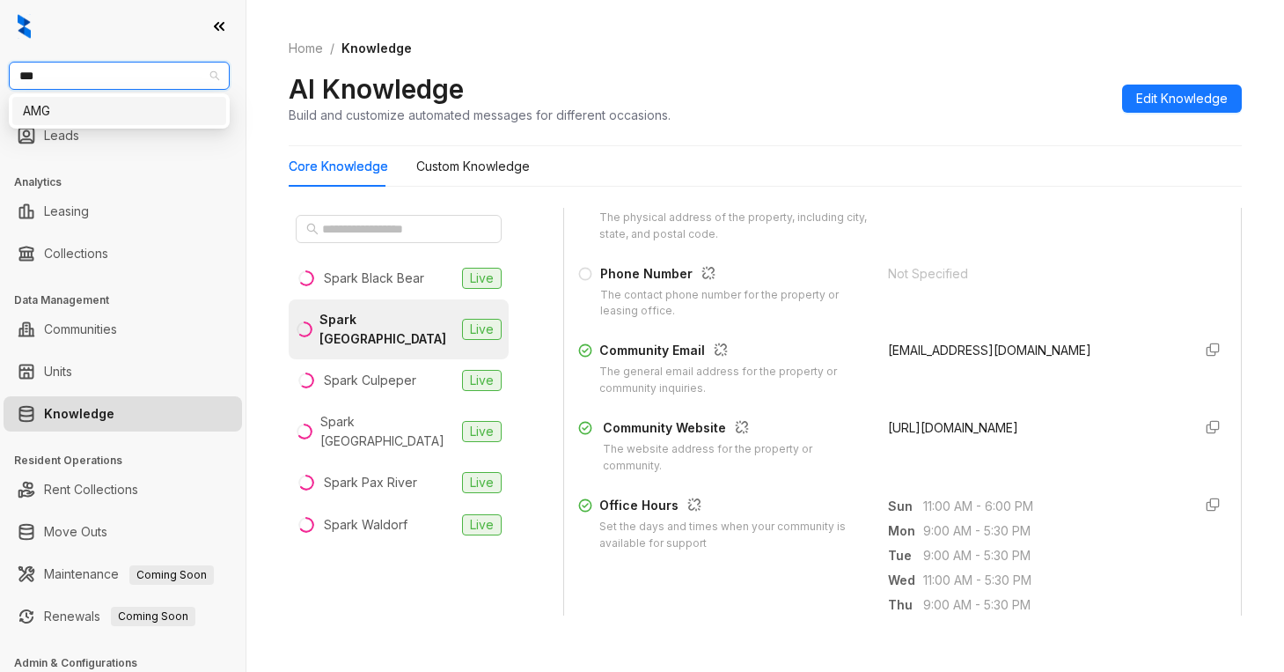
click at [95, 113] on div "AMG" at bounding box center [119, 110] width 193 height 19
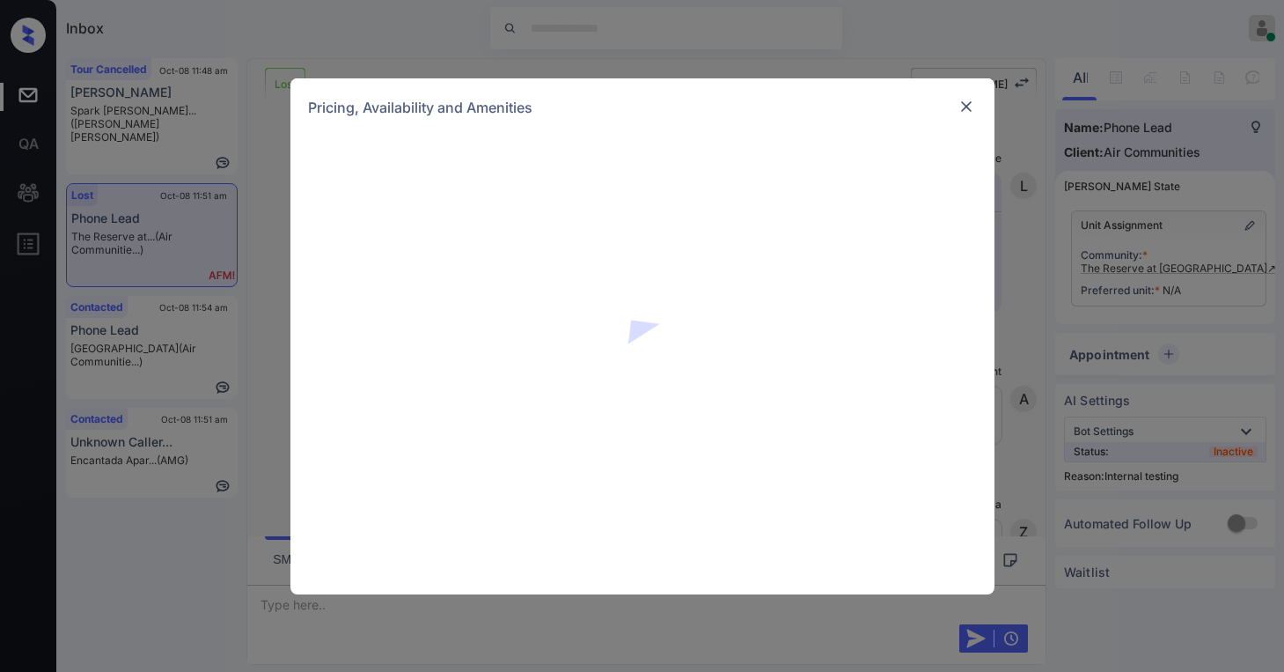
scroll to position [13776, 0]
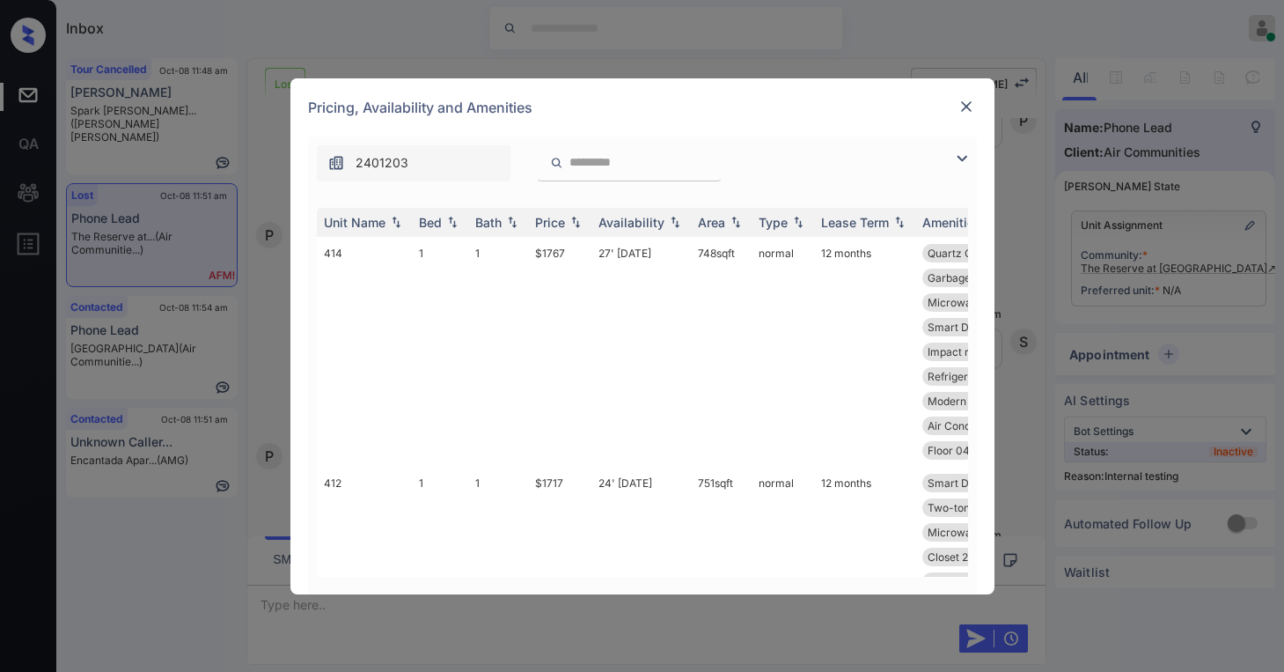
click at [967, 112] on img at bounding box center [967, 107] width 18 height 18
click at [960, 161] on img at bounding box center [962, 158] width 21 height 21
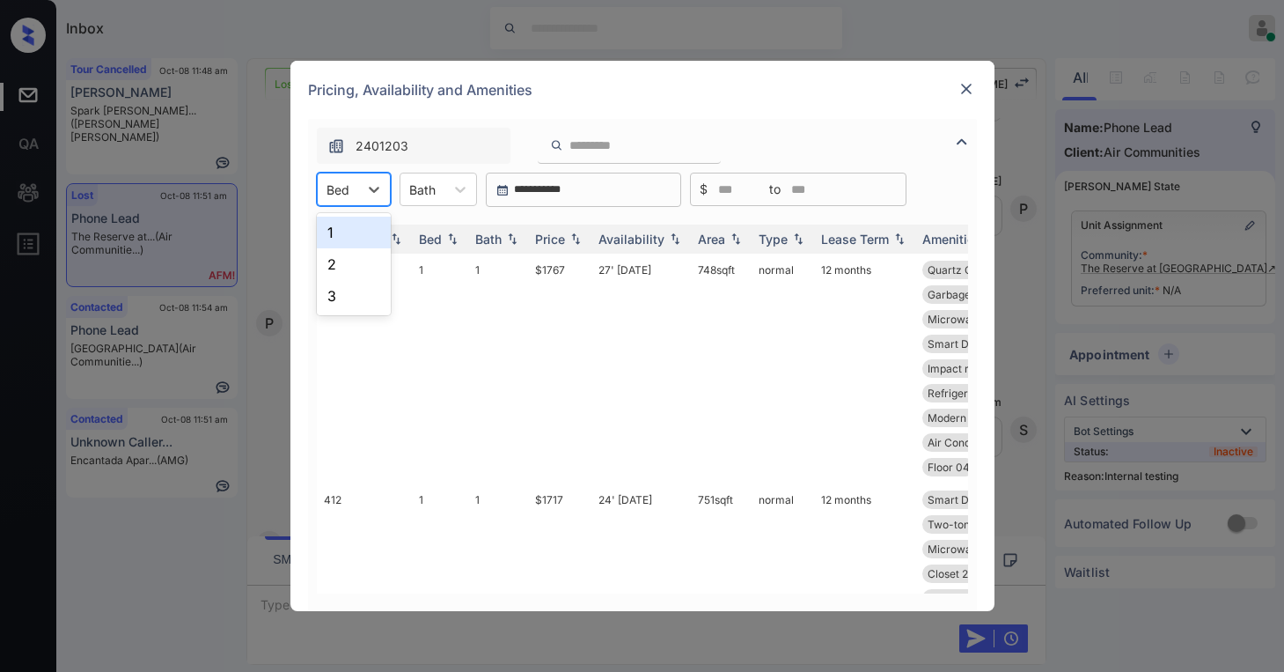
drag, startPoint x: 368, startPoint y: 182, endPoint x: 351, endPoint y: 217, distance: 39.0
click at [366, 186] on icon at bounding box center [374, 189] width 18 height 18
click at [329, 273] on div "2" at bounding box center [354, 264] width 74 height 32
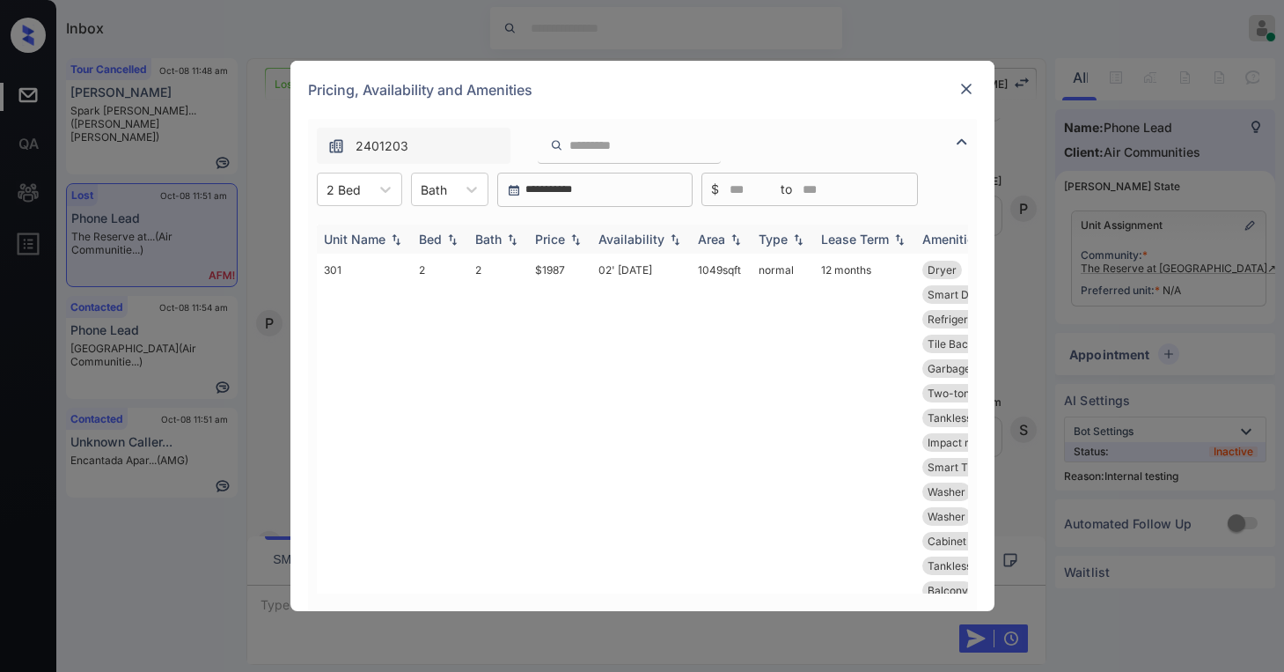
click at [553, 234] on div "Price" at bounding box center [550, 239] width 30 height 15
click at [553, 236] on div "Price" at bounding box center [550, 239] width 30 height 15
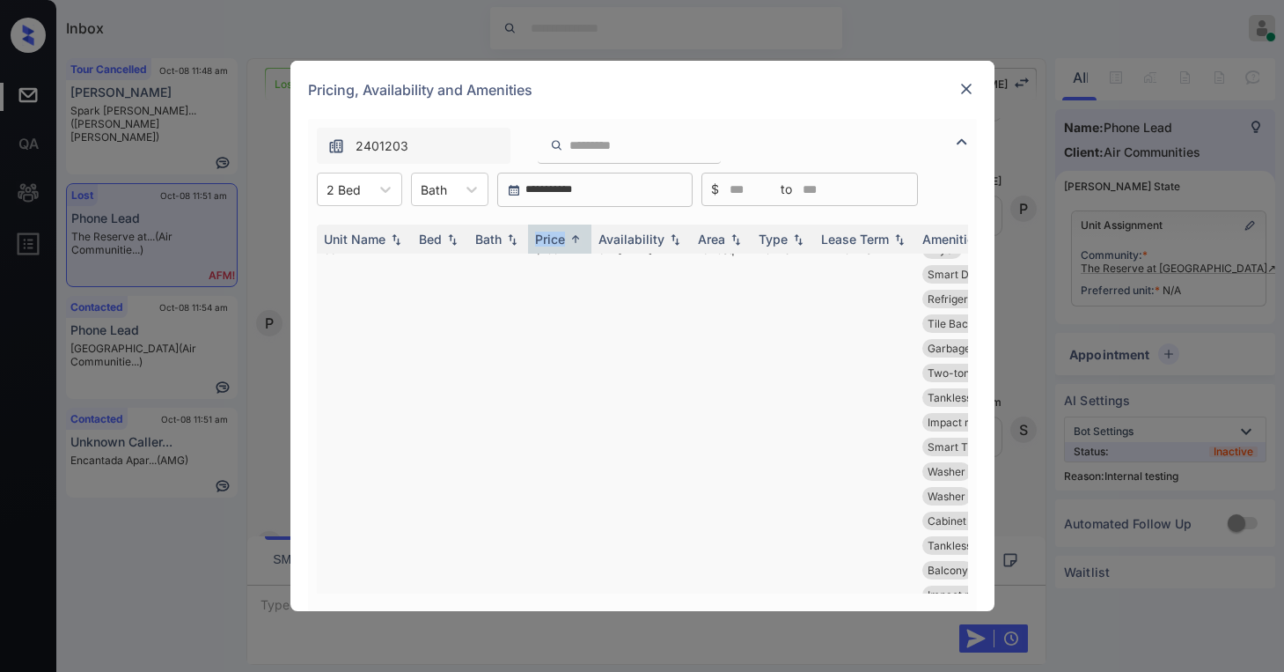
scroll to position [0, 0]
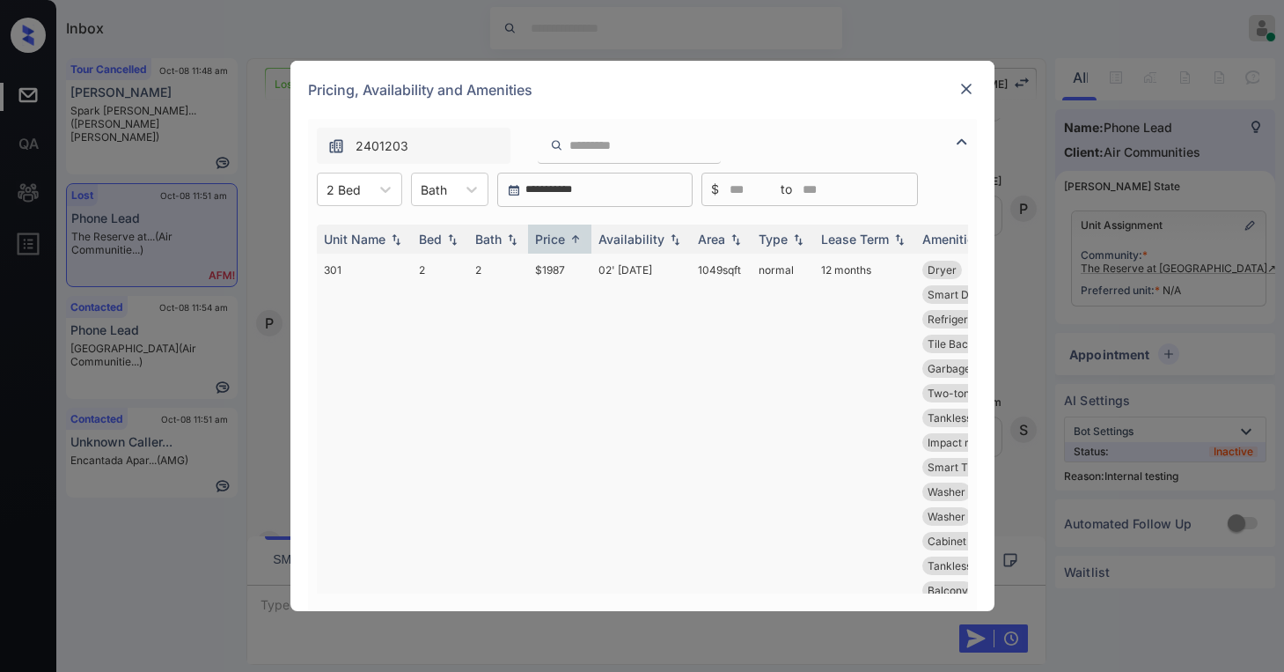
click at [558, 270] on td "$1987" at bounding box center [559, 590] width 63 height 673
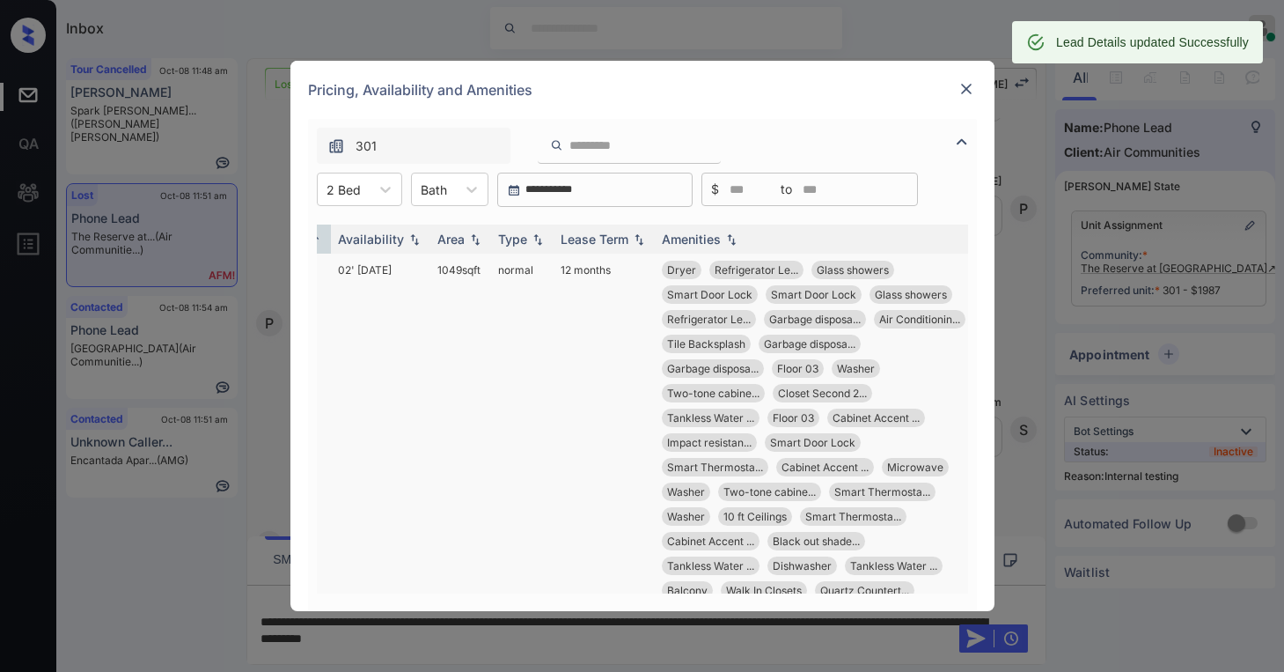
scroll to position [0, 271]
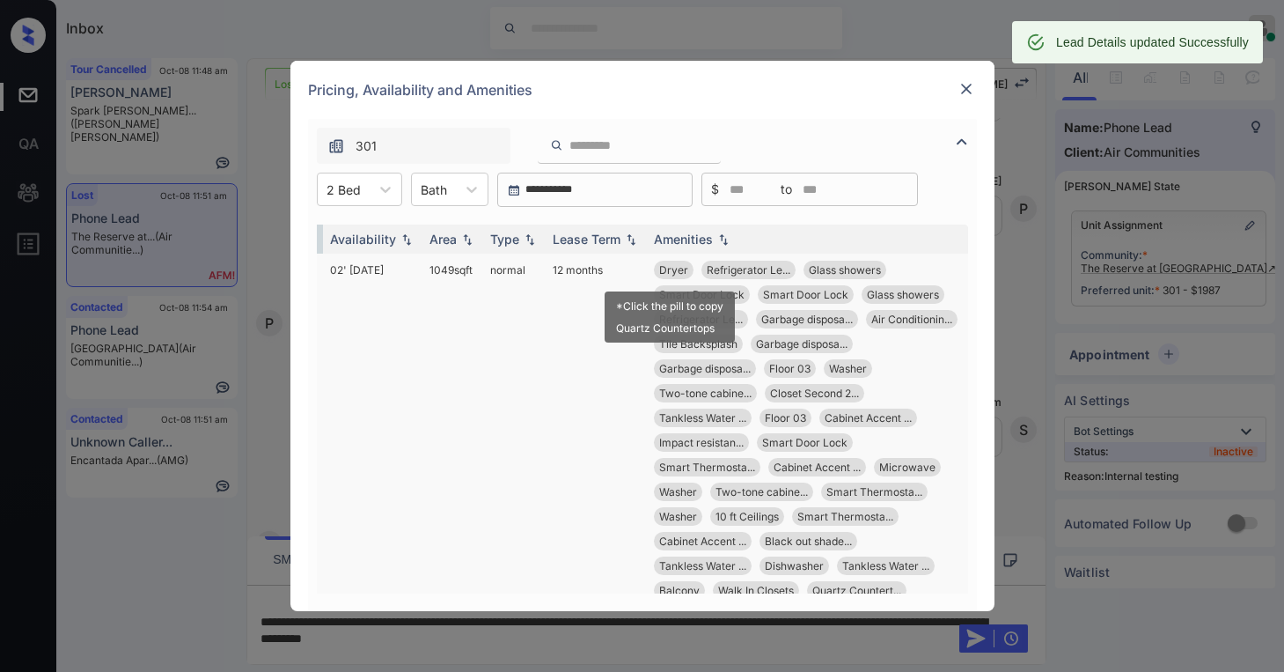
click at [673, 269] on span "Dryer" at bounding box center [673, 269] width 29 height 13
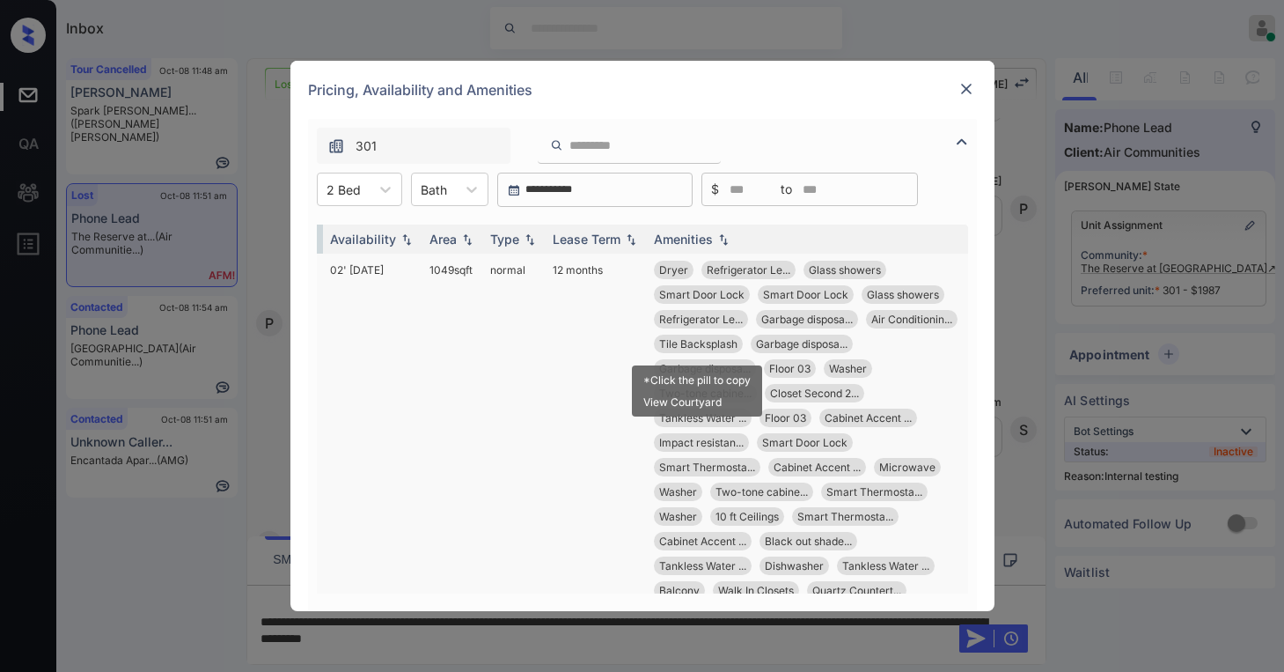
click at [872, 326] on span "Air Conditionin..." at bounding box center [912, 319] width 81 height 13
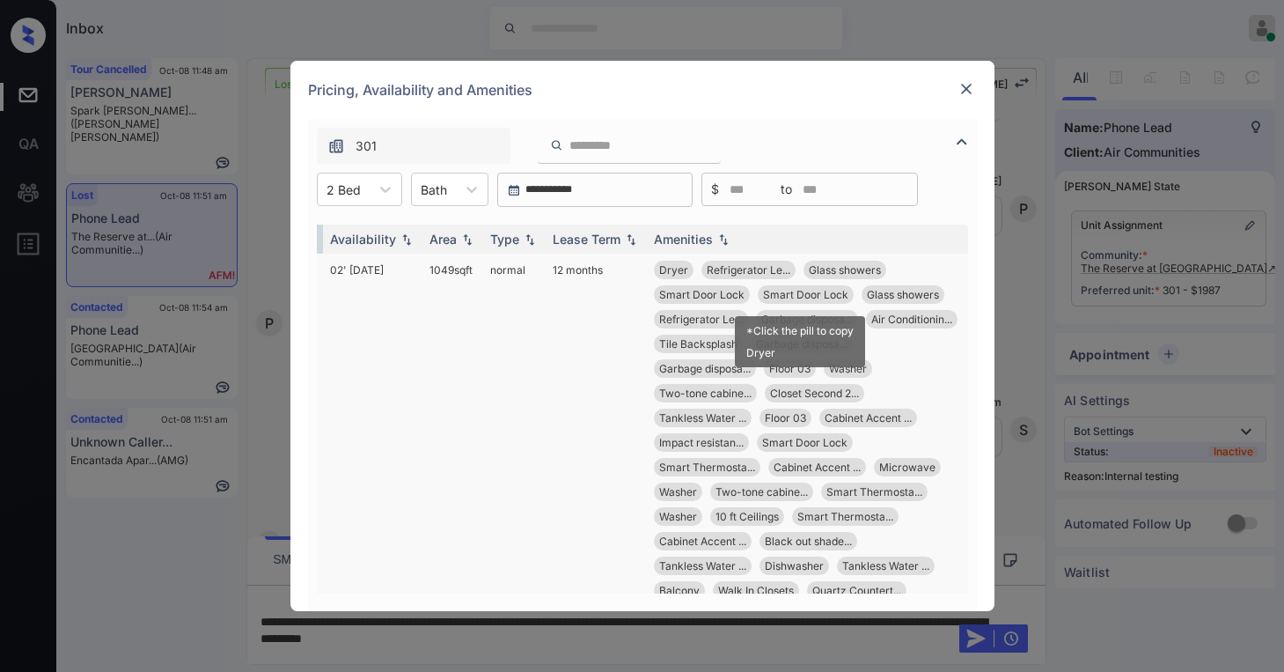
drag, startPoint x: 795, startPoint y: 298, endPoint x: 826, endPoint y: 292, distance: 31.3
click at [795, 298] on span "Smart Door Lock" at bounding box center [805, 294] width 85 height 13
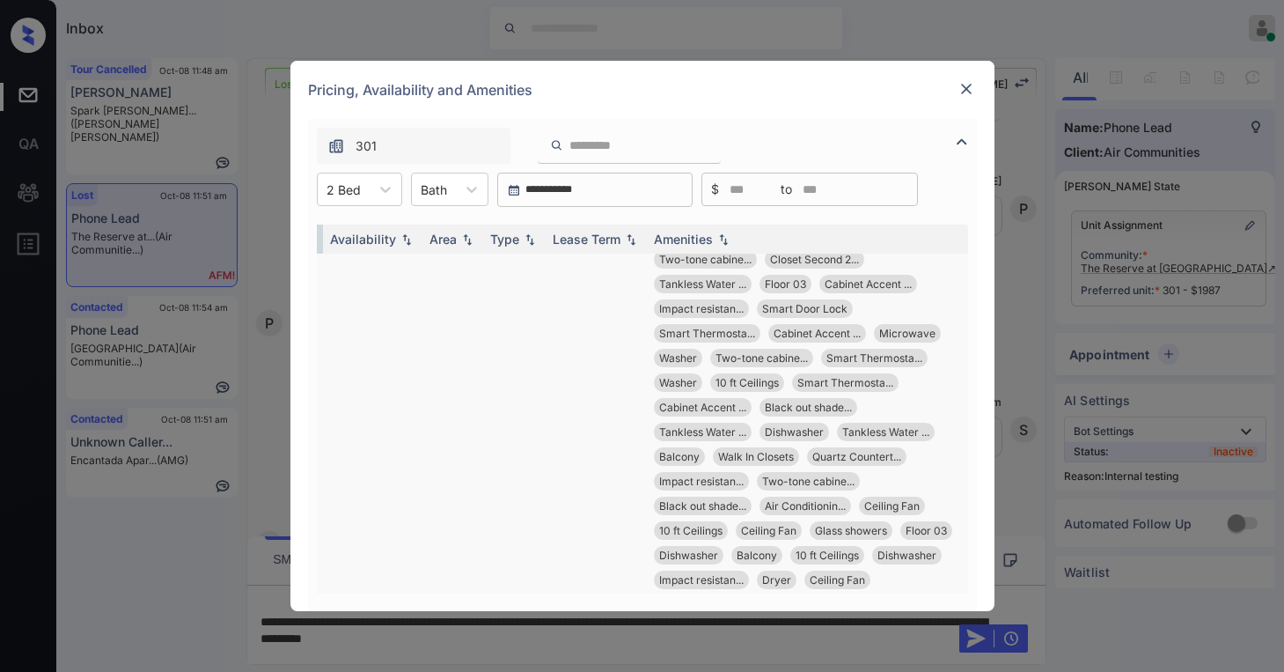
scroll to position [176, 271]
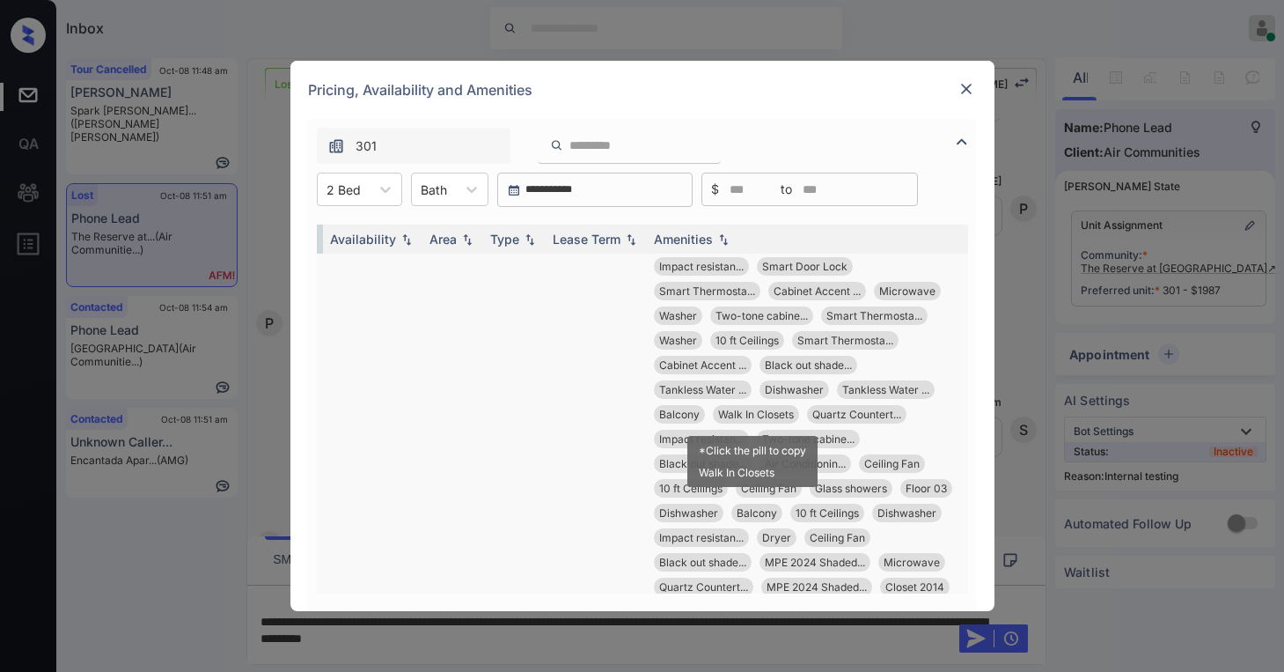
click at [758, 410] on span "Walk In Closets" at bounding box center [756, 414] width 76 height 13
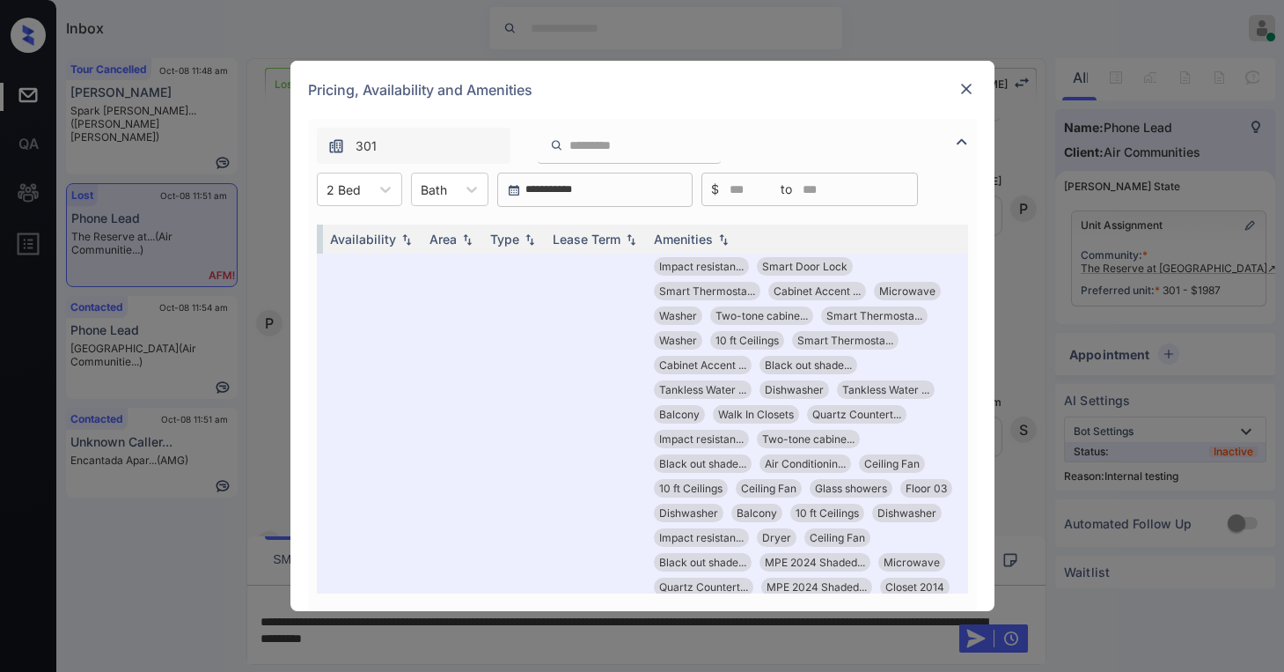
click at [957, 92] on div at bounding box center [966, 88] width 21 height 21
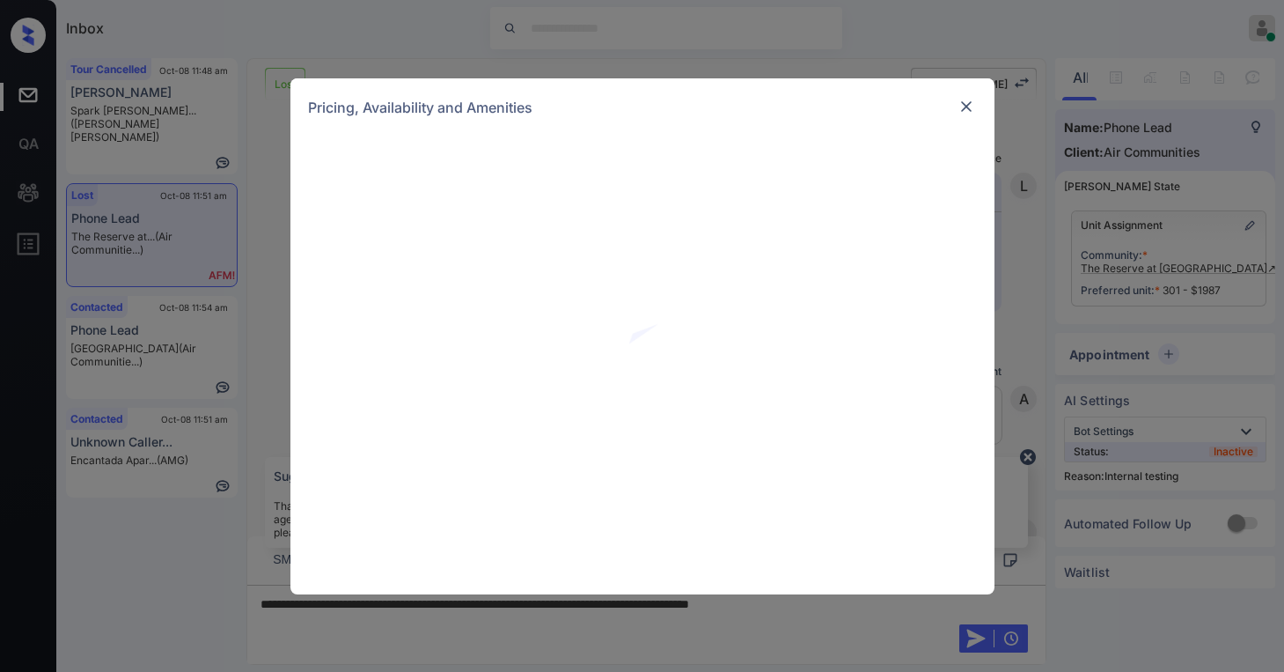
scroll to position [13688, 0]
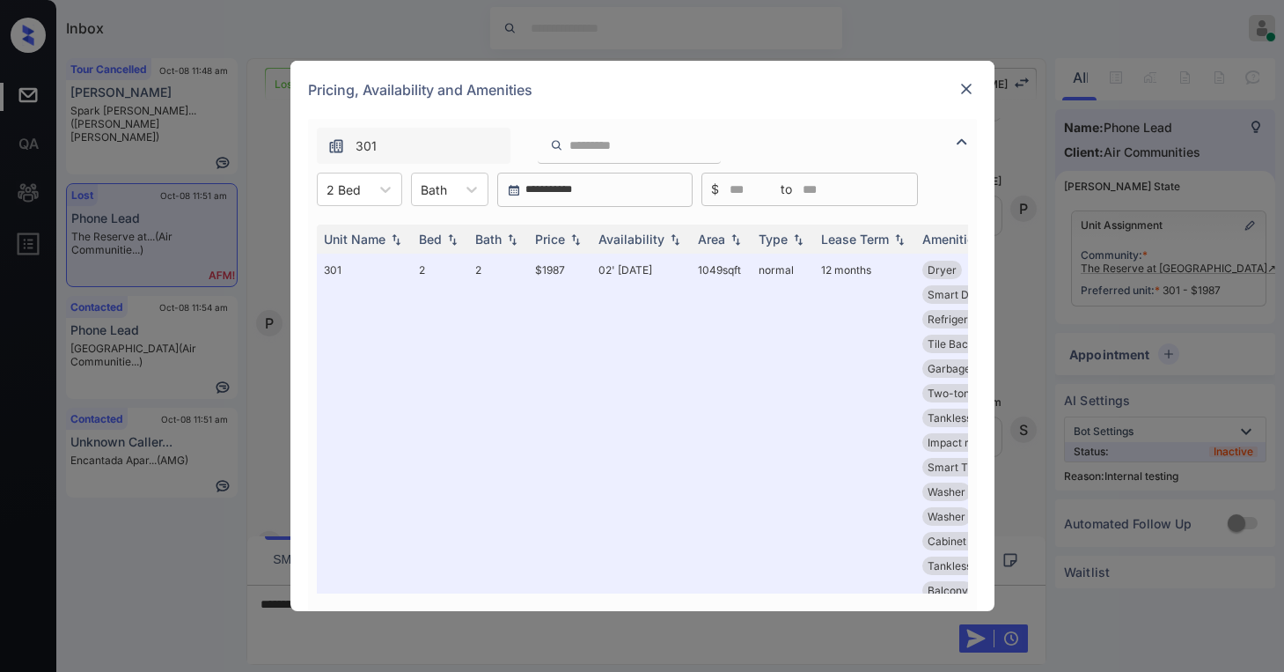
click at [974, 90] on img at bounding box center [967, 89] width 18 height 18
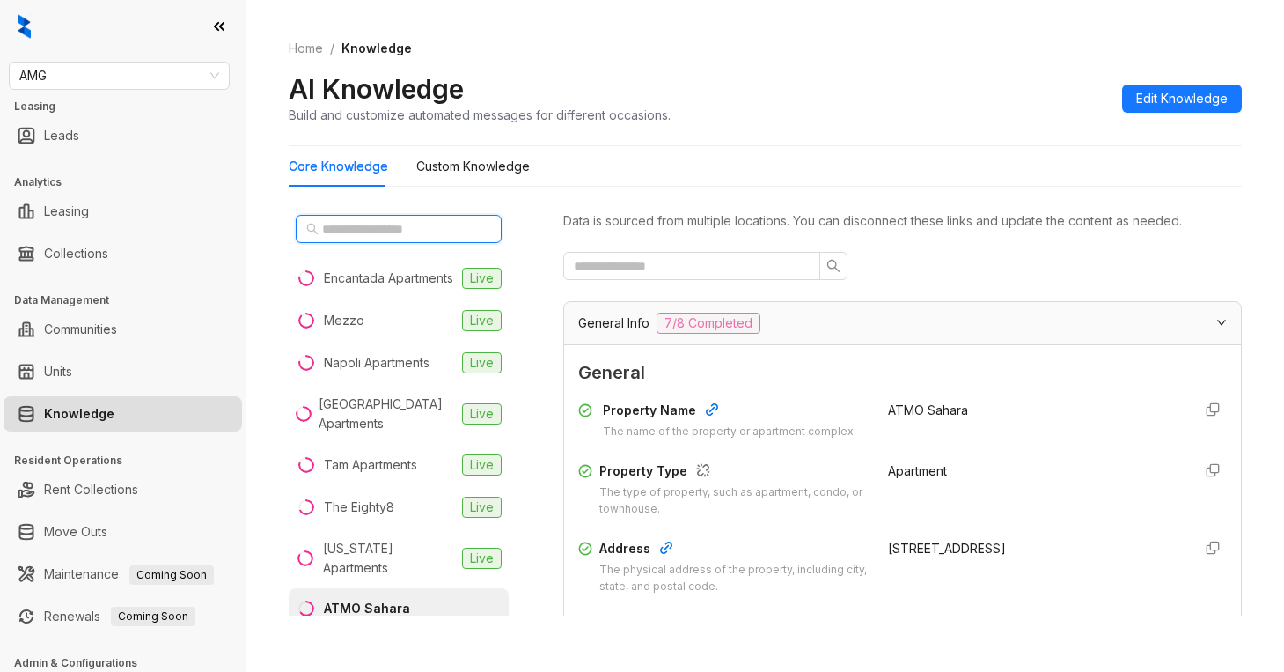
click at [366, 232] on input "text" at bounding box center [399, 228] width 155 height 19
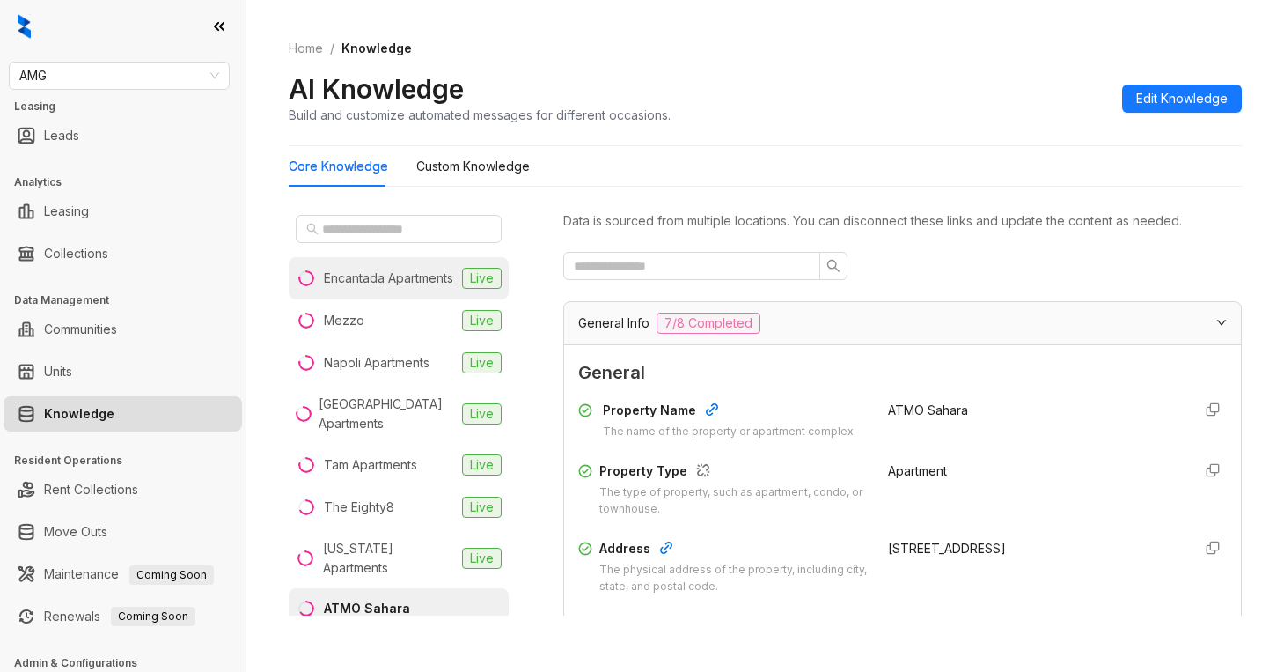
click at [362, 276] on div "Encantada Apartments" at bounding box center [388, 278] width 129 height 19
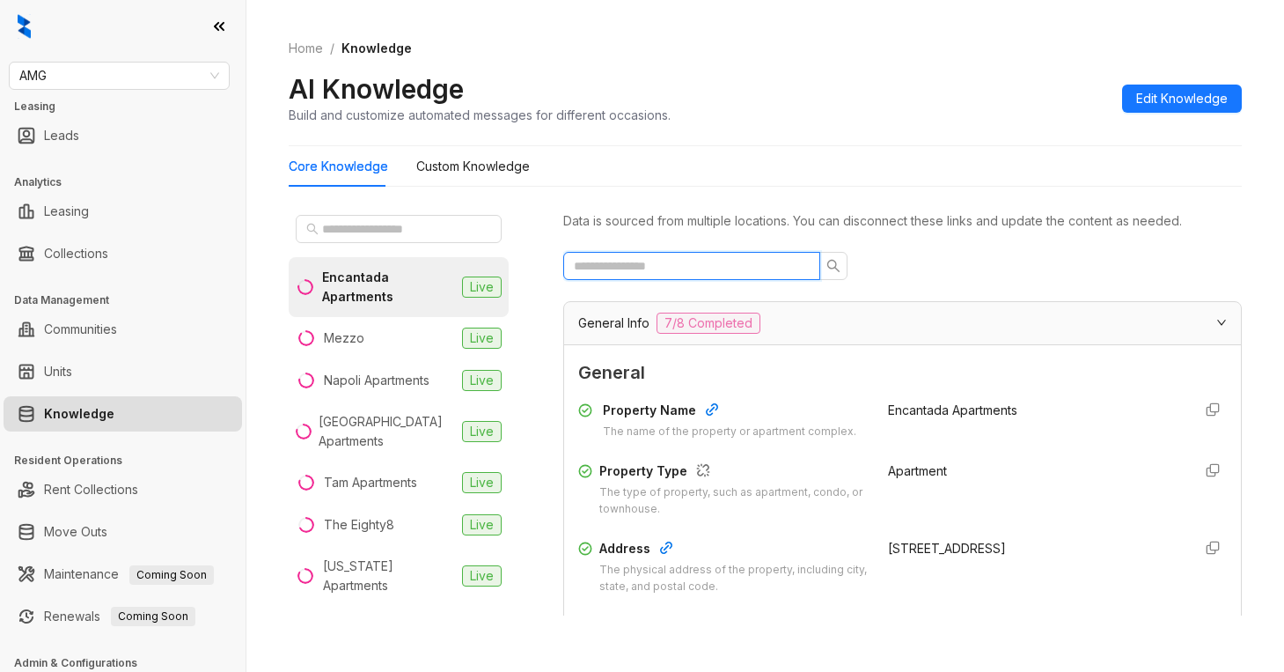
click at [732, 264] on input "text" at bounding box center [685, 265] width 222 height 19
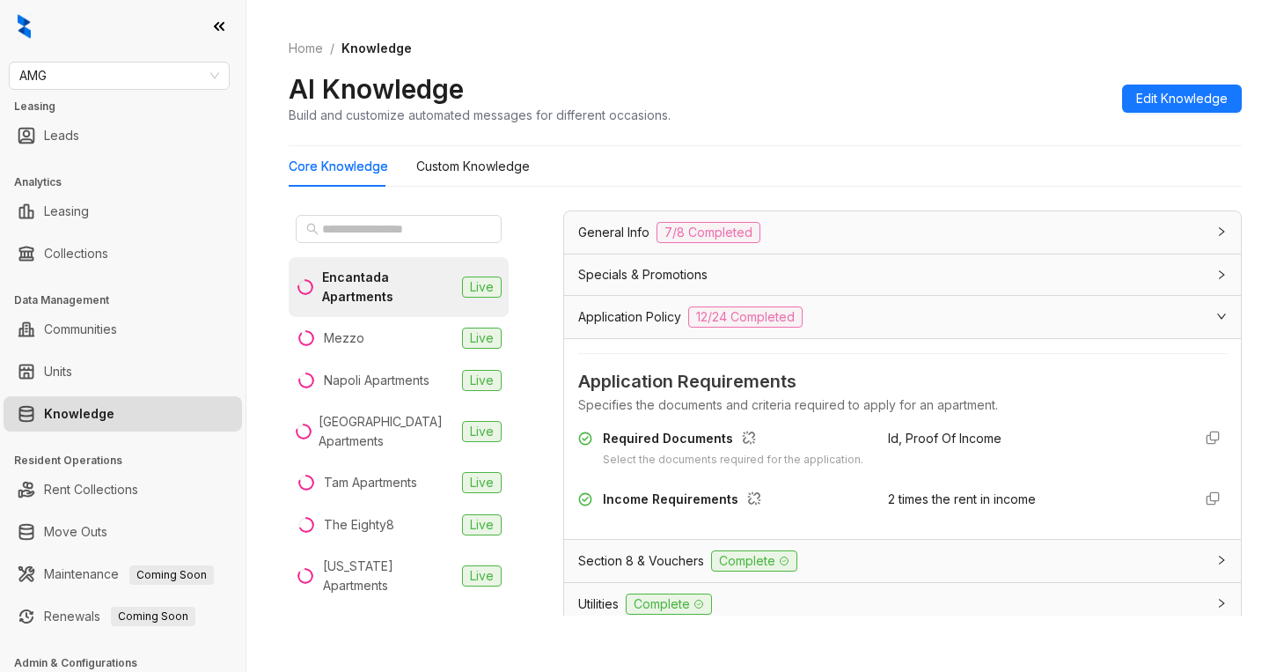
scroll to position [176, 0]
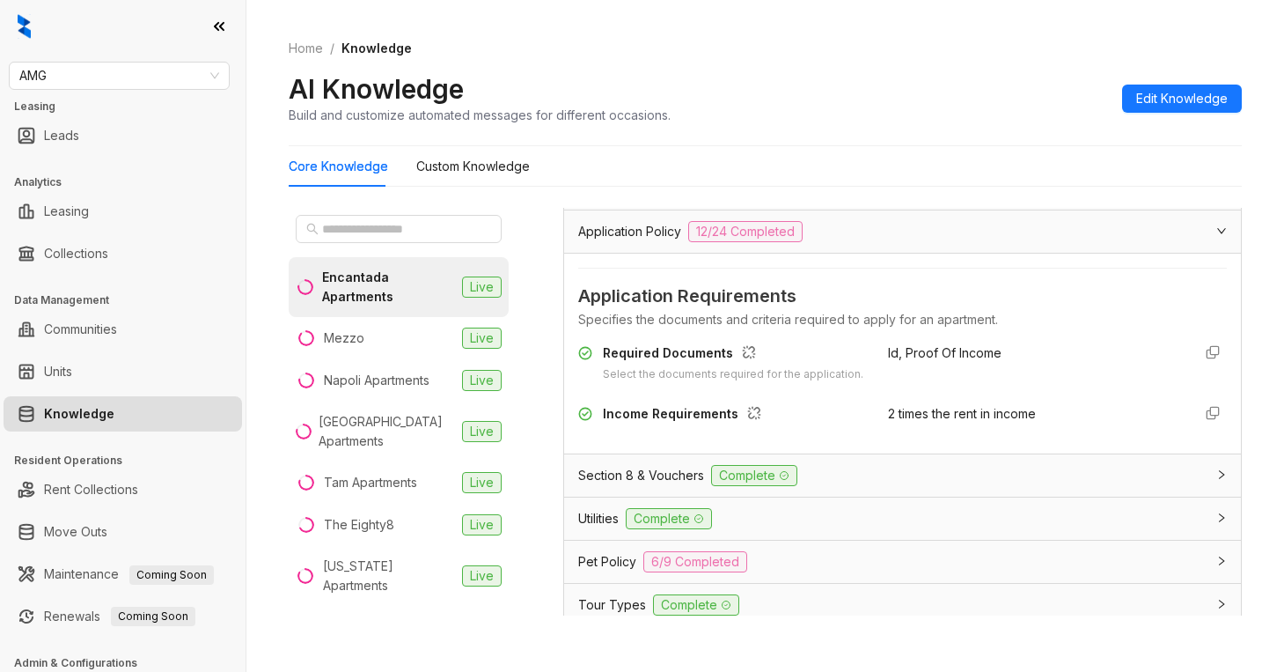
type input "******"
drag, startPoint x: 869, startPoint y: 346, endPoint x: 990, endPoint y: 363, distance: 122.6
click at [990, 363] on div "Id, Proof Of Income" at bounding box center [1032, 363] width 289 height 40
copy span "Id, Proof Of Income"
drag, startPoint x: 870, startPoint y: 424, endPoint x: 1038, endPoint y: 429, distance: 168.2
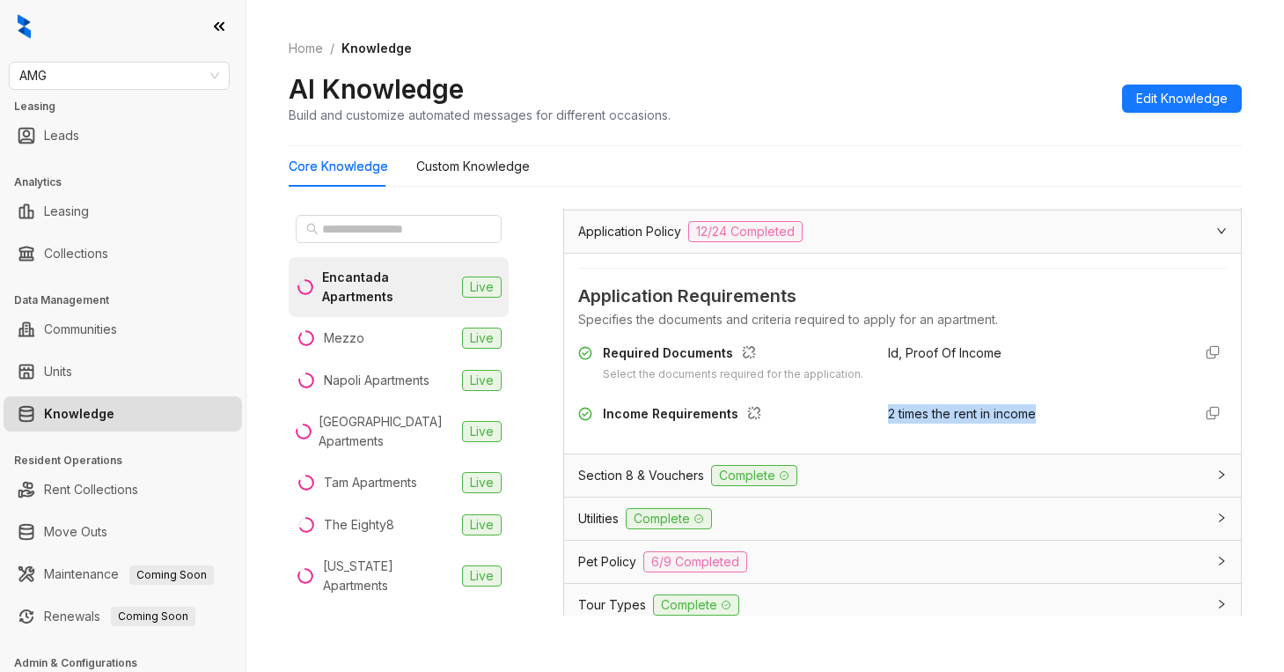
click at [1038, 429] on div "2 times the rent in income" at bounding box center [1032, 418] width 289 height 28
copy span "2 times the rent in income"
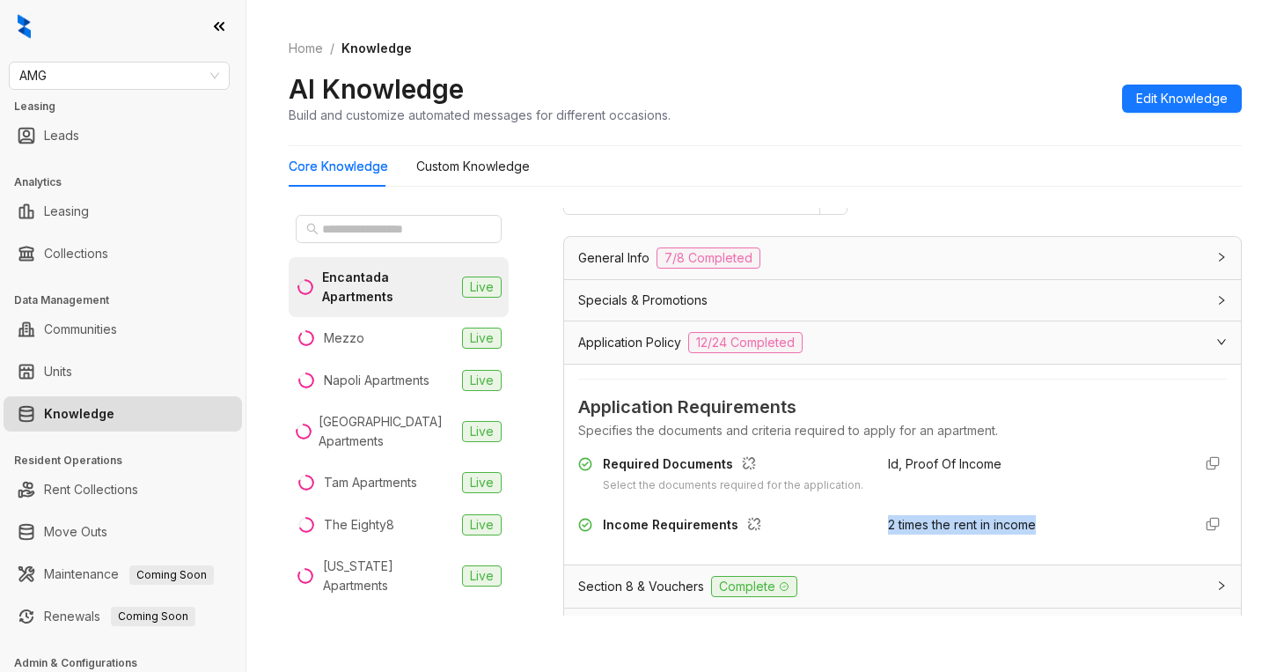
scroll to position [0, 0]
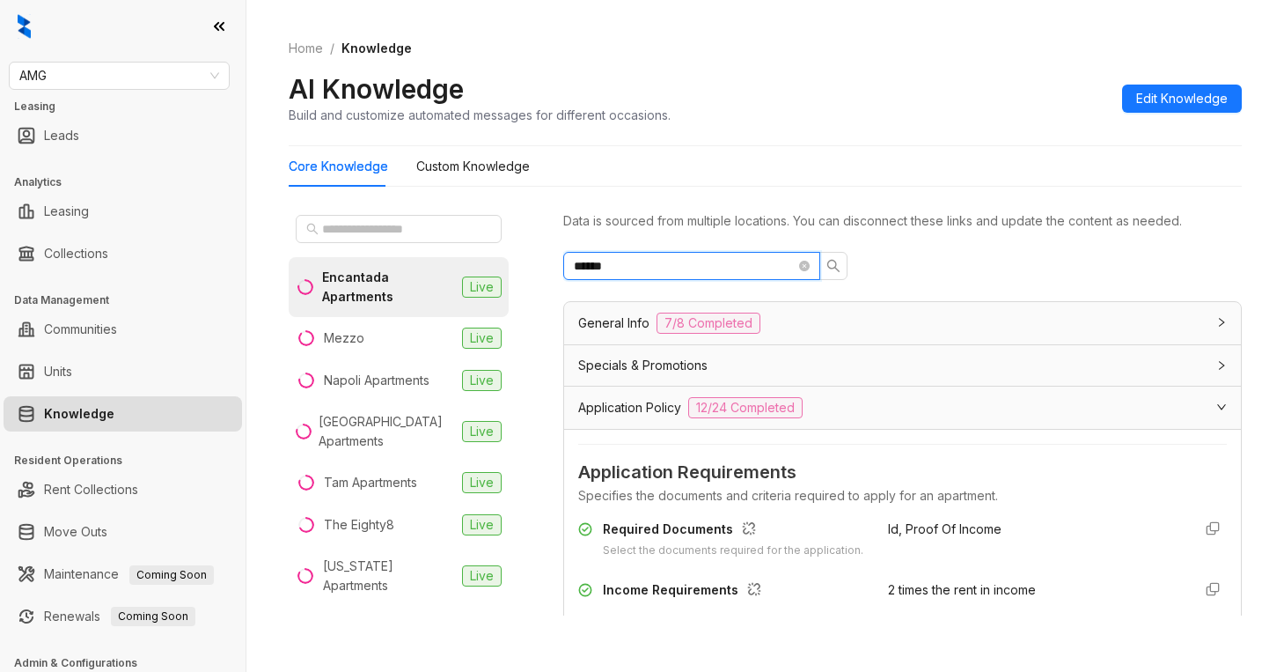
drag, startPoint x: 654, startPoint y: 263, endPoint x: 516, endPoint y: 253, distance: 138.6
click at [529, 254] on div "Encantada Apartments Live Mezzo Live Napoli Apartments Live Ridge Falls Apartme…" at bounding box center [765, 416] width 953 height 430
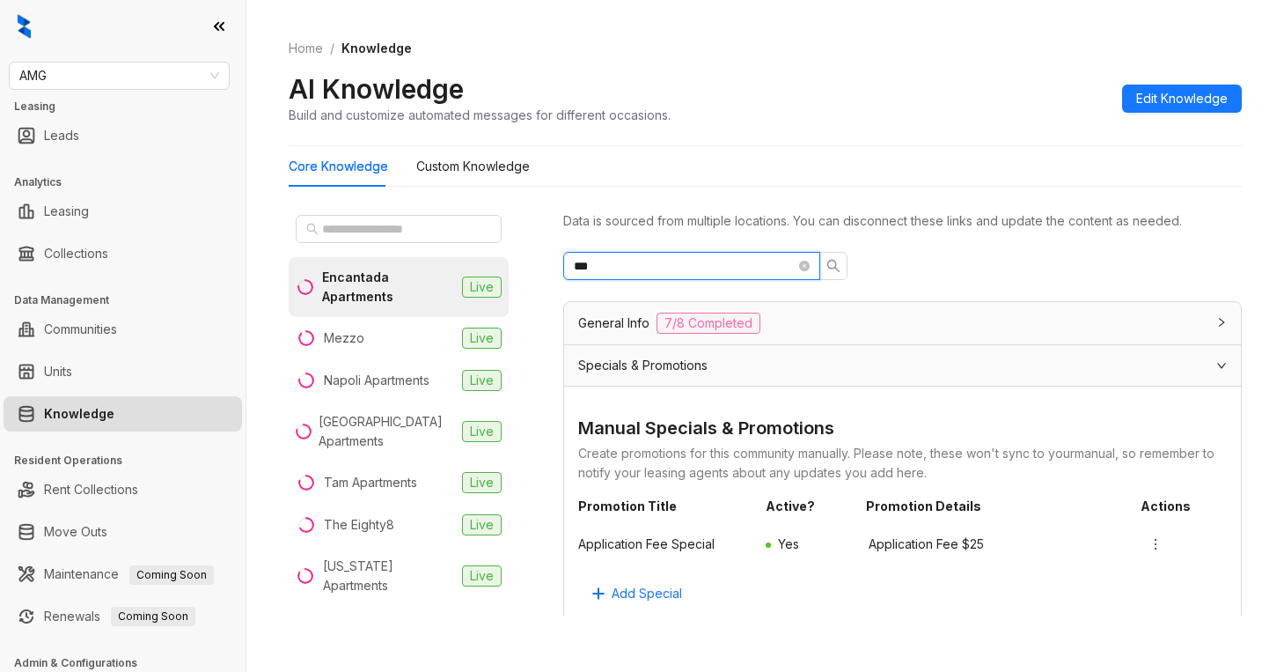
type input "***"
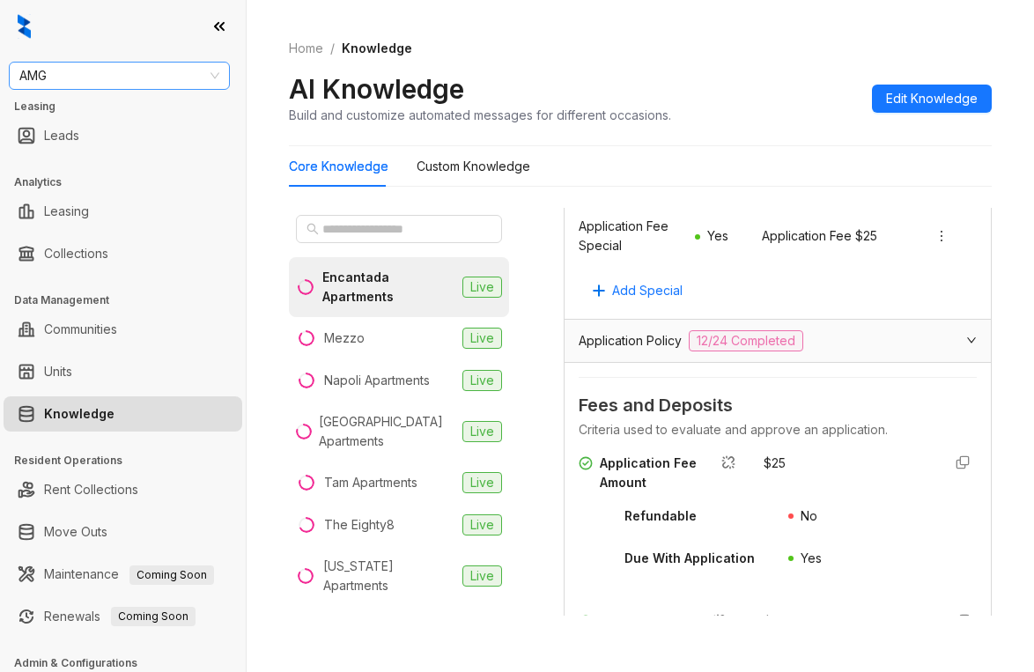
scroll to position [410, 0]
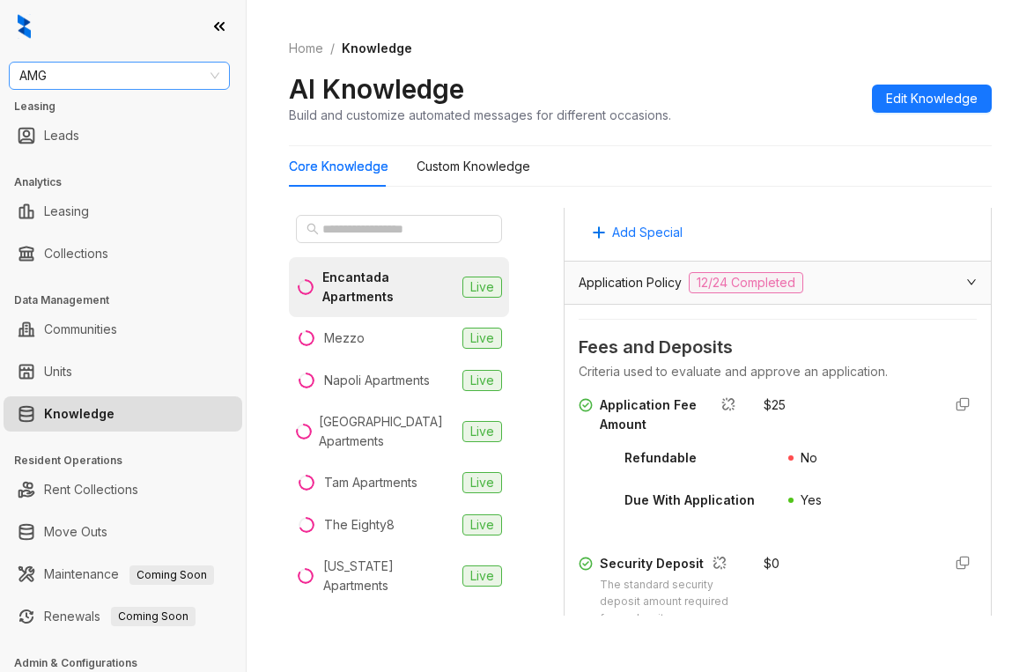
click at [151, 71] on span "AMG" at bounding box center [119, 76] width 200 height 26
type input "**"
click at [118, 109] on div "Griffis Residential" at bounding box center [119, 110] width 193 height 19
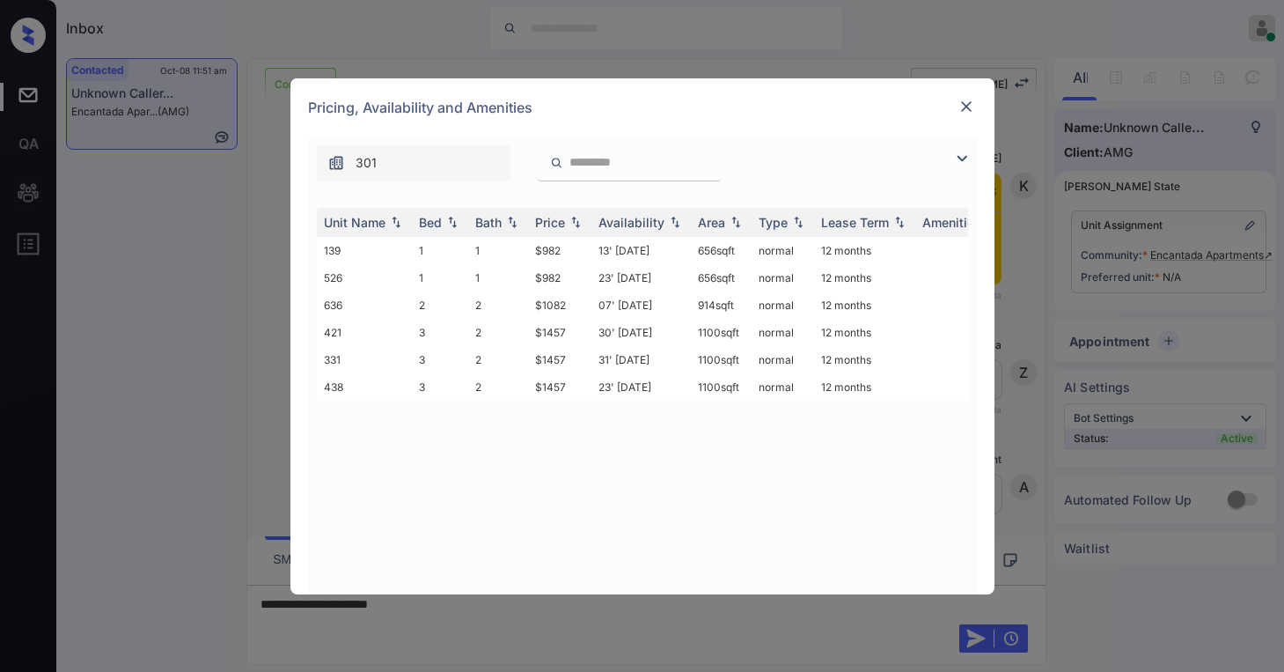
scroll to position [1000, 0]
click at [960, 161] on img at bounding box center [962, 158] width 21 height 21
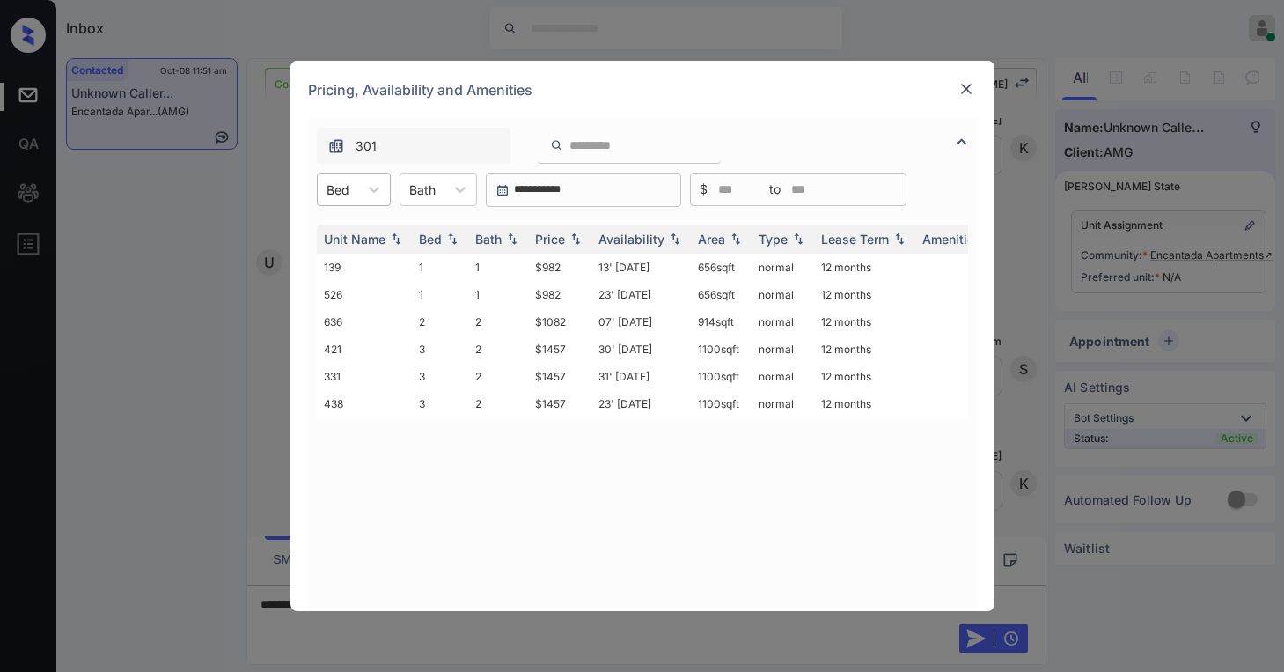
drag, startPoint x: 373, startPoint y: 195, endPoint x: 351, endPoint y: 204, distance: 23.7
click at [372, 195] on icon at bounding box center [374, 189] width 18 height 18
click at [331, 265] on div "2" at bounding box center [354, 264] width 74 height 32
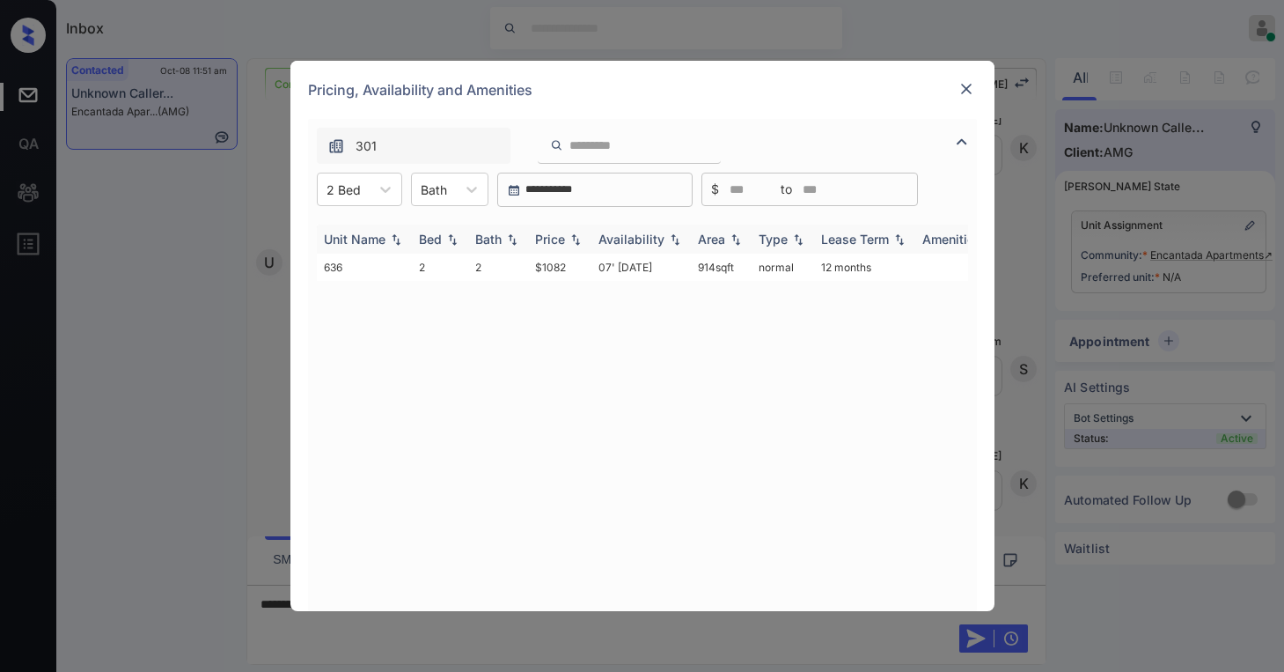
click at [554, 237] on div "Price" at bounding box center [550, 239] width 30 height 15
click at [548, 267] on td "$1082" at bounding box center [559, 267] width 63 height 27
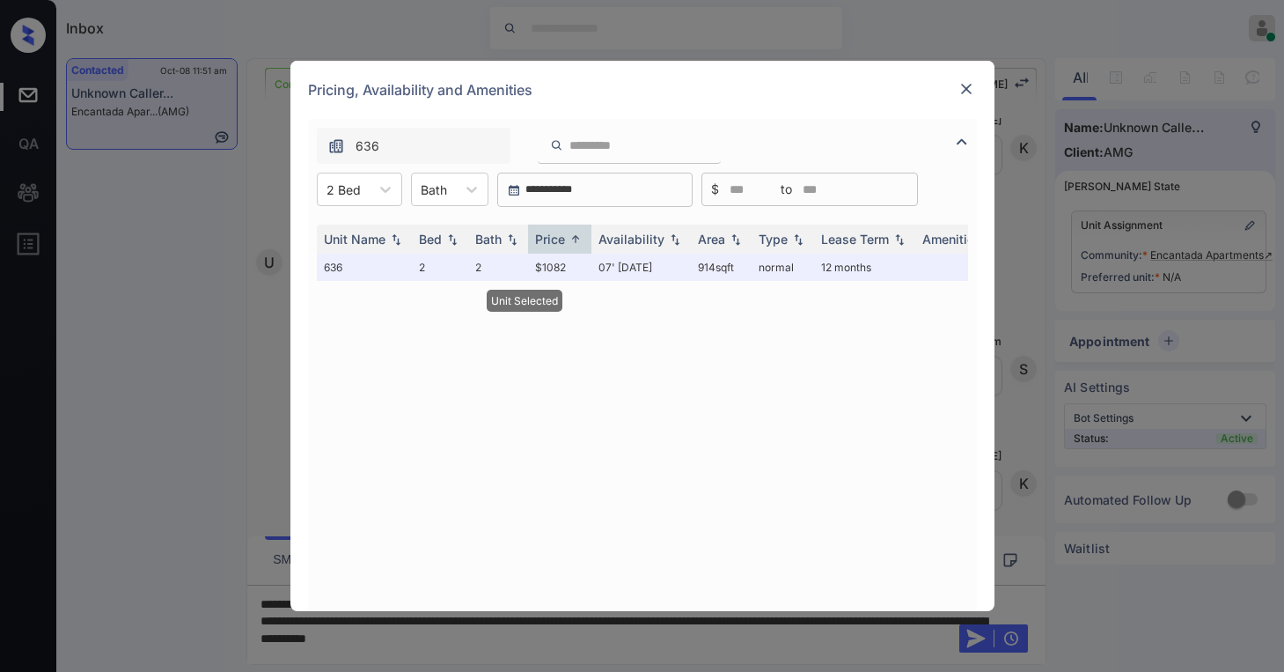
click at [952, 86] on div "Pricing, Availability and Amenities" at bounding box center [643, 90] width 704 height 58
click at [967, 90] on img at bounding box center [967, 89] width 18 height 18
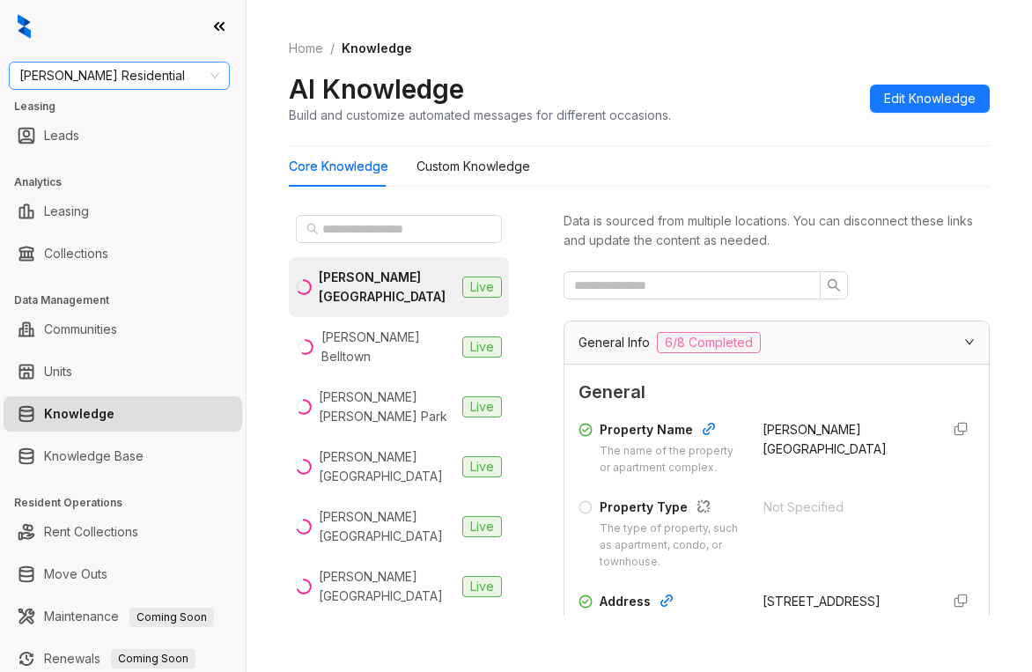
click at [180, 68] on span "Griffis Residential" at bounding box center [119, 76] width 200 height 26
type input "****"
click at [198, 70] on span "Westcorp" at bounding box center [119, 76] width 200 height 26
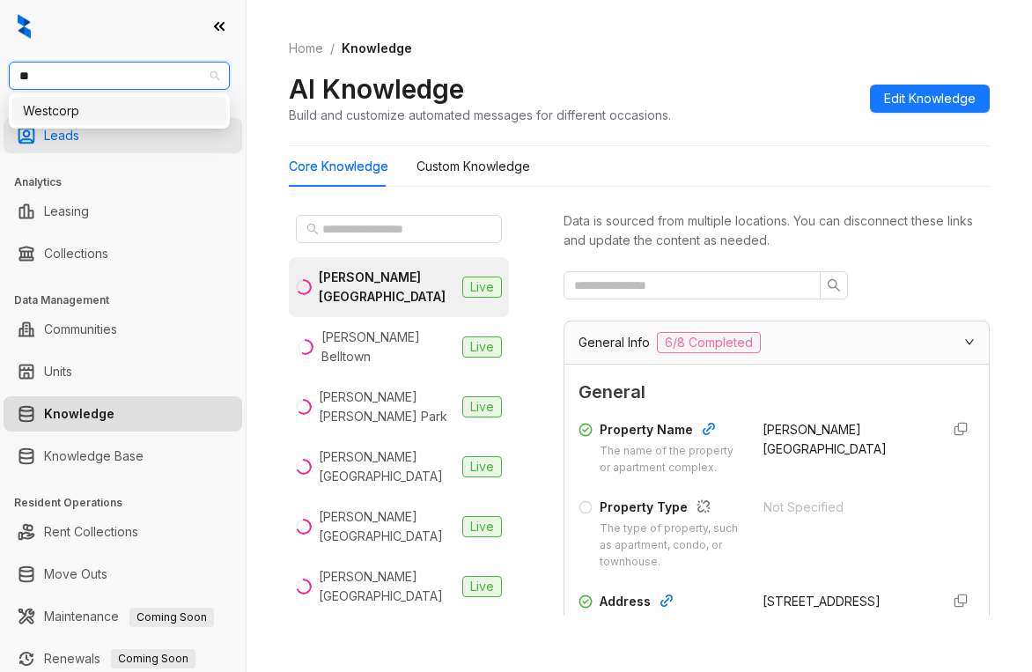
type input "***"
click at [108, 111] on div "Westcorp" at bounding box center [119, 110] width 193 height 19
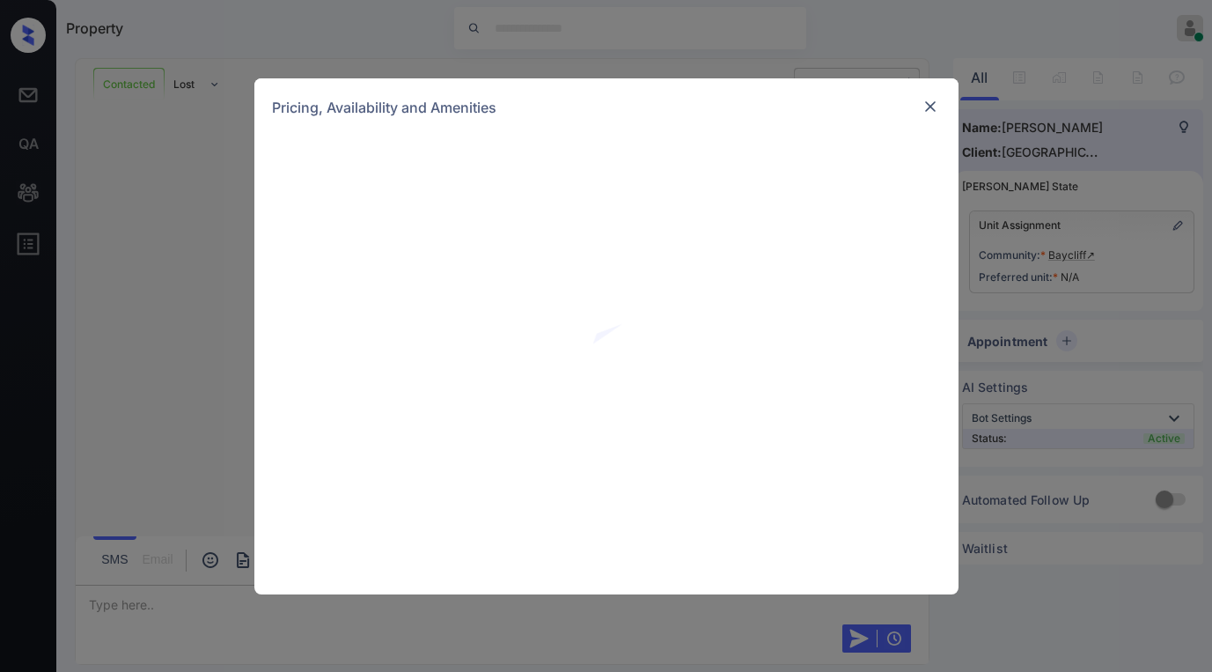
scroll to position [850, 0]
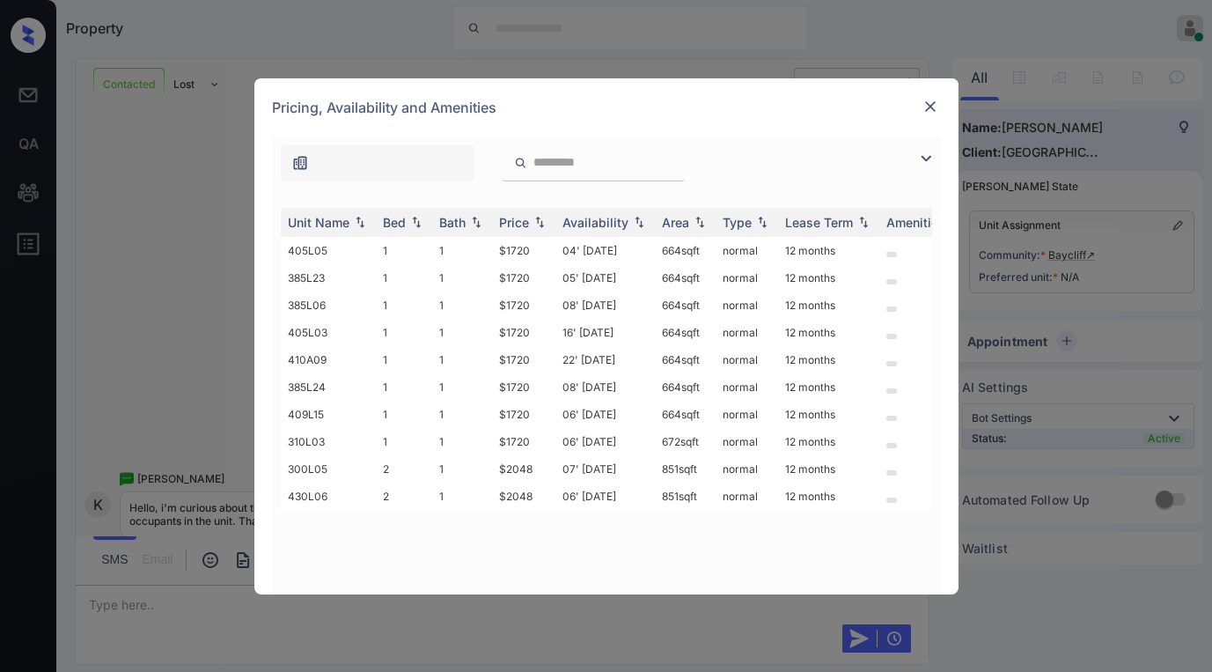
click at [938, 107] on img at bounding box center [931, 107] width 18 height 18
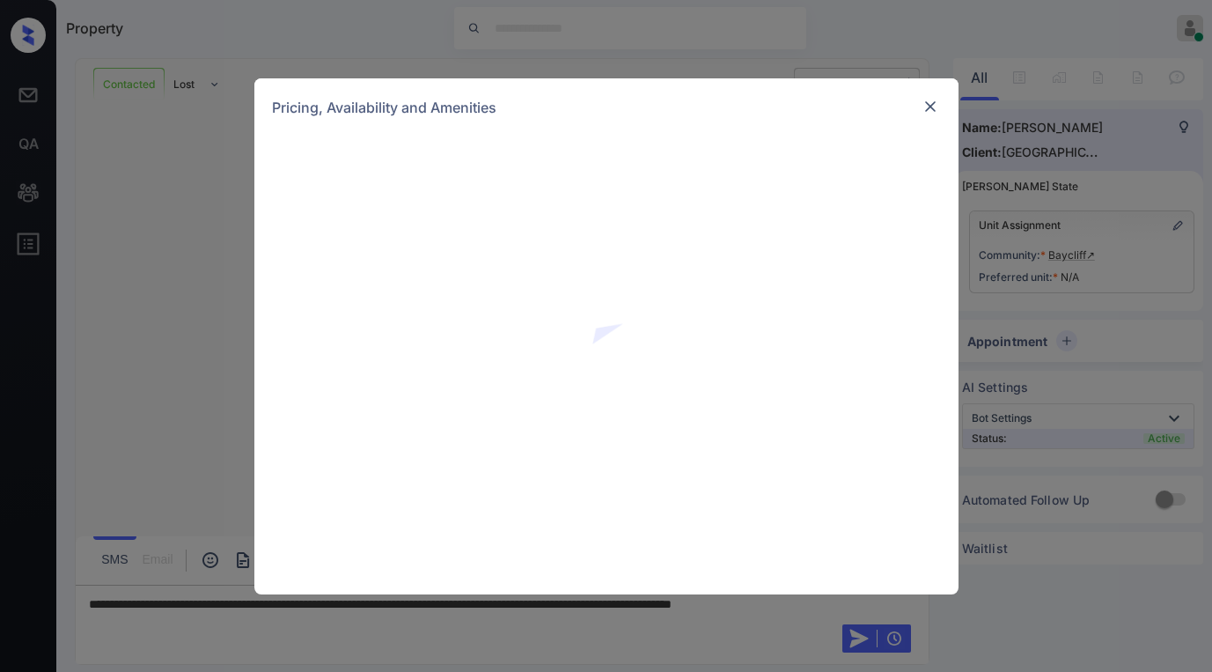
scroll to position [1026, 0]
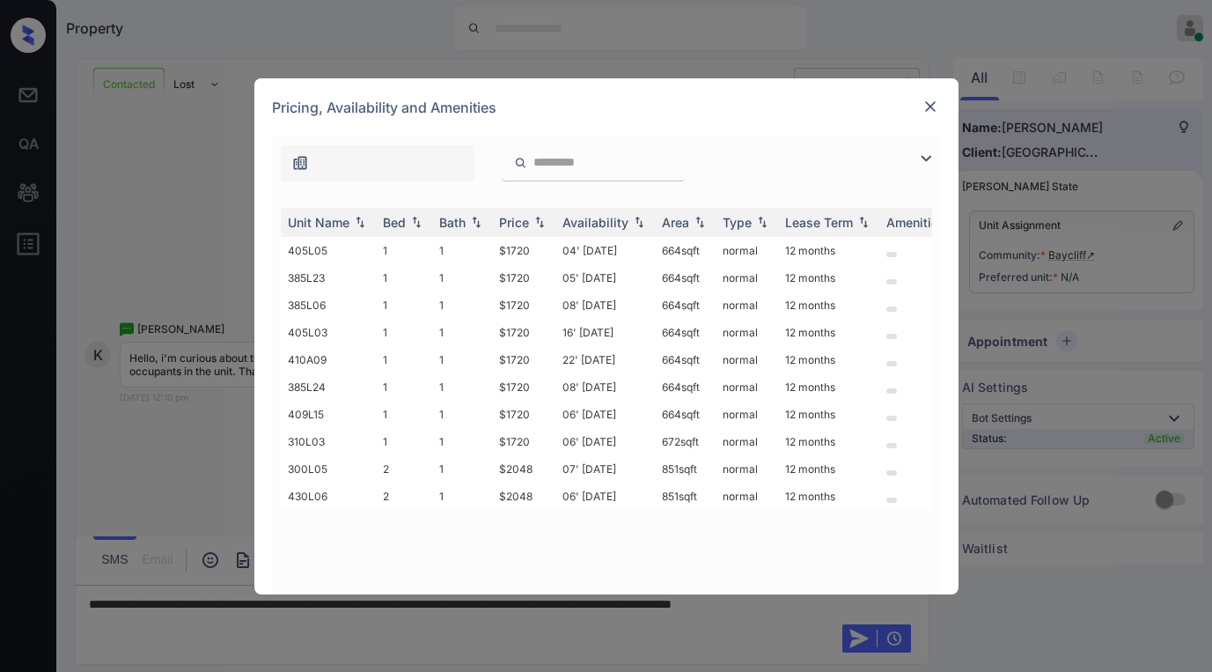
click at [920, 164] on img at bounding box center [926, 158] width 21 height 21
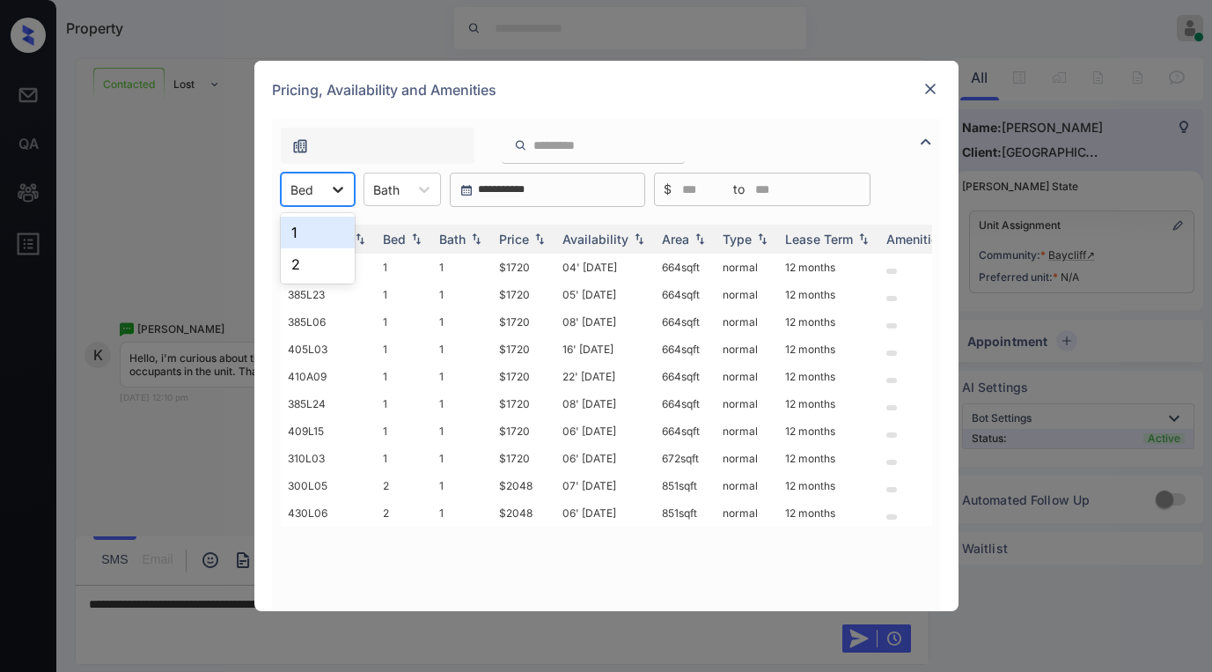
click at [325, 186] on div at bounding box center [338, 189] width 32 height 32
click at [311, 236] on div "1" at bounding box center [318, 233] width 74 height 32
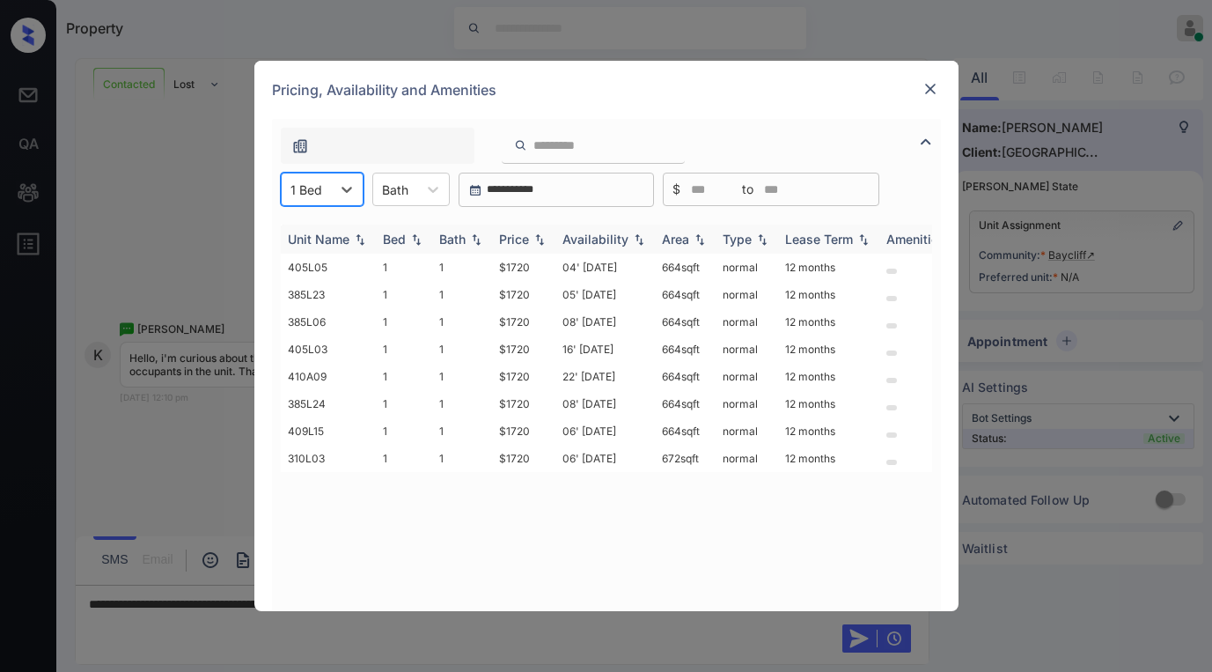
click at [526, 241] on div "Price" at bounding box center [514, 239] width 30 height 15
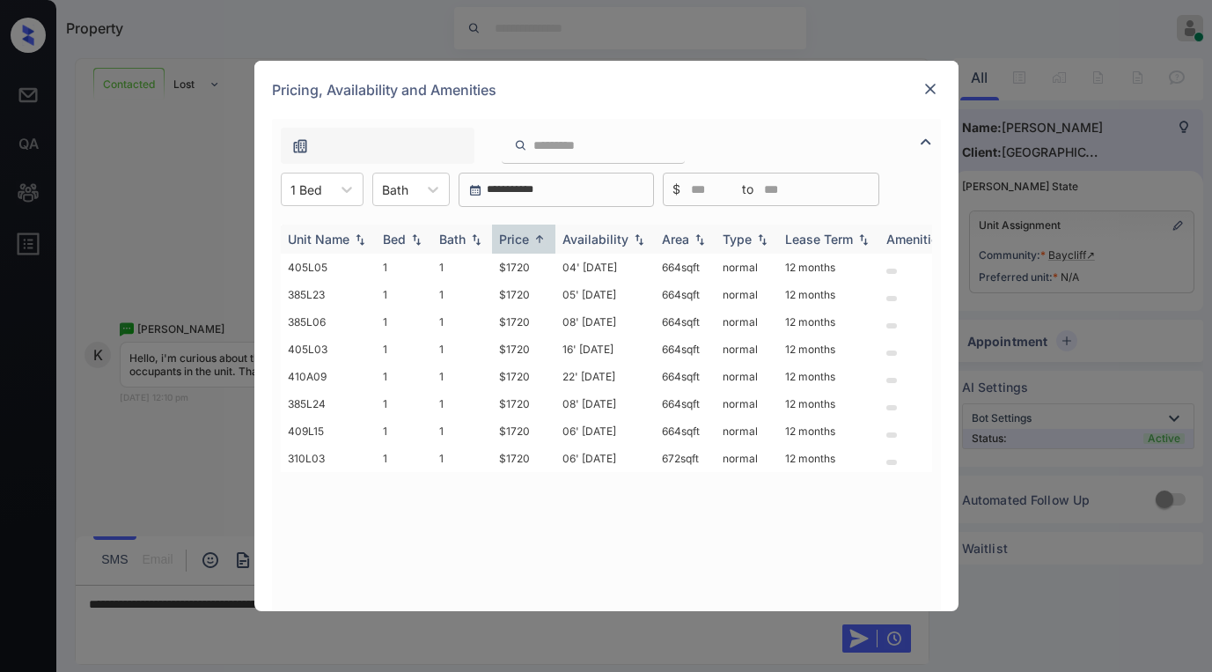
click at [526, 241] on div "Price" at bounding box center [514, 239] width 30 height 15
click at [339, 198] on div at bounding box center [347, 189] width 32 height 32
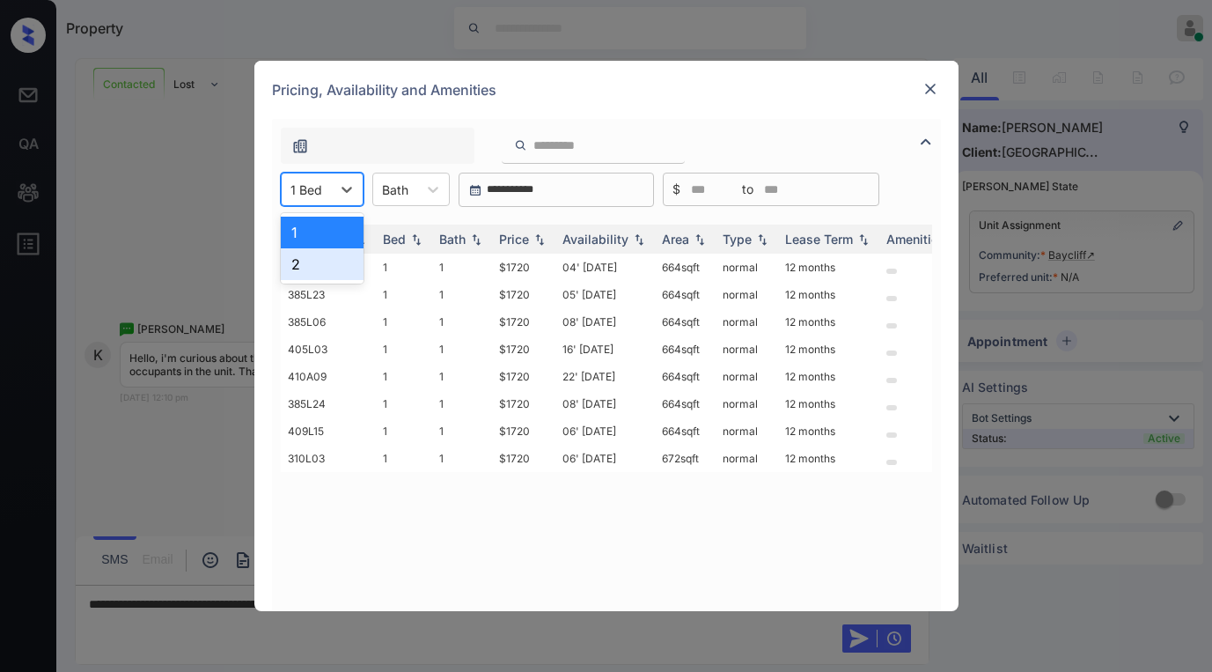
click at [326, 262] on div "2" at bounding box center [322, 264] width 83 height 32
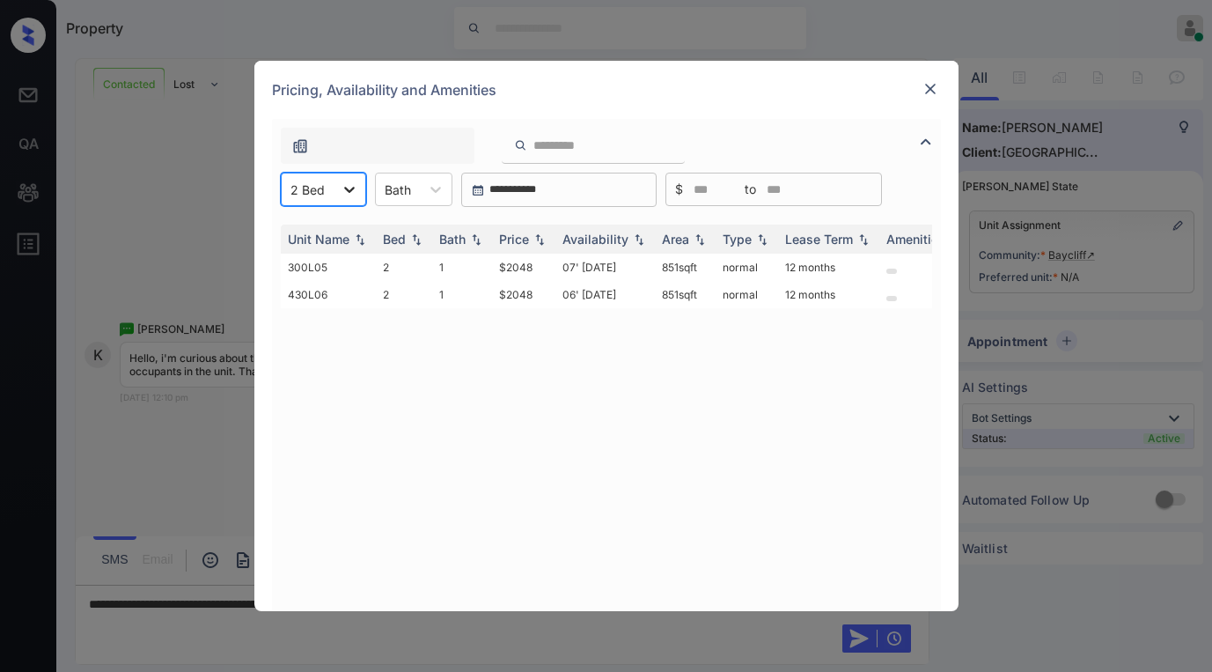
click at [342, 202] on div at bounding box center [350, 189] width 32 height 32
click at [312, 223] on div "1" at bounding box center [323, 233] width 85 height 32
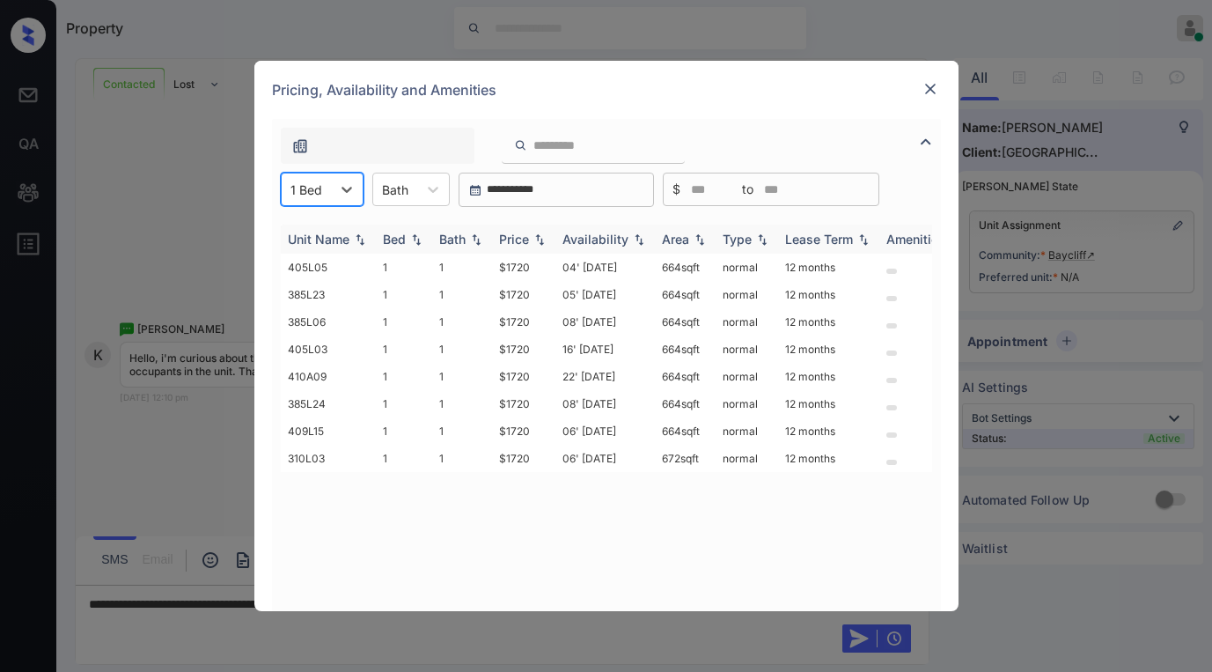
click at [524, 233] on div "Price" at bounding box center [514, 239] width 30 height 15
click at [525, 234] on div "Price" at bounding box center [514, 239] width 30 height 15
click at [526, 317] on td "$1720" at bounding box center [523, 321] width 63 height 27
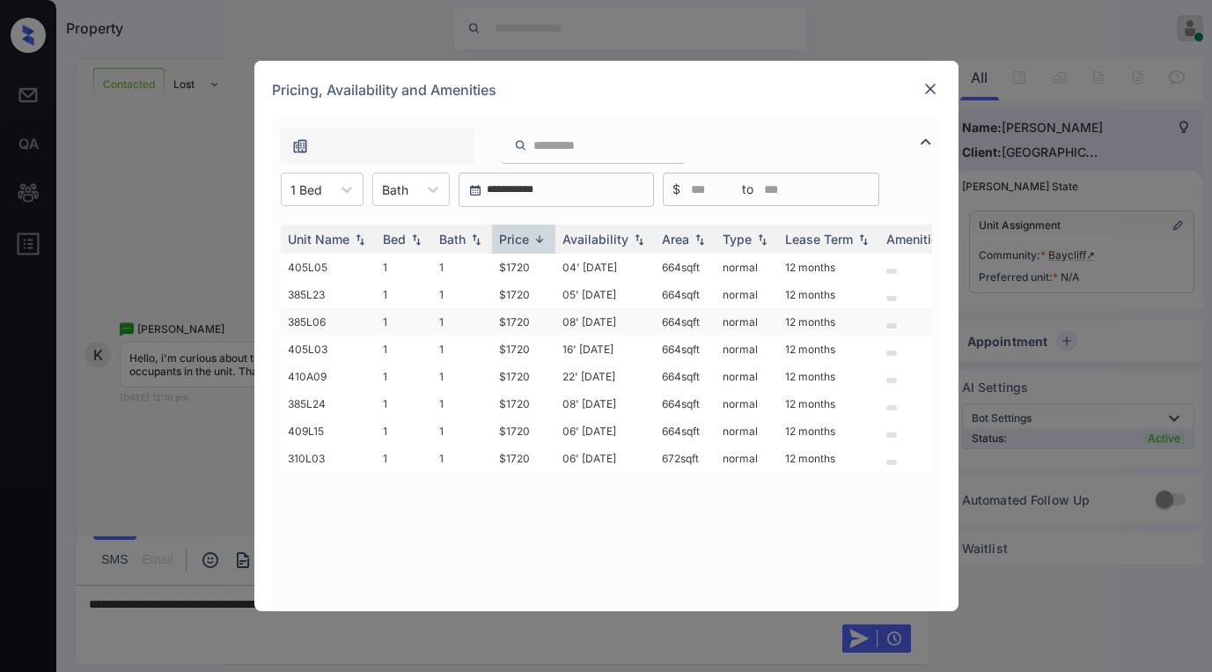
click at [526, 317] on td "$1720" at bounding box center [523, 321] width 63 height 27
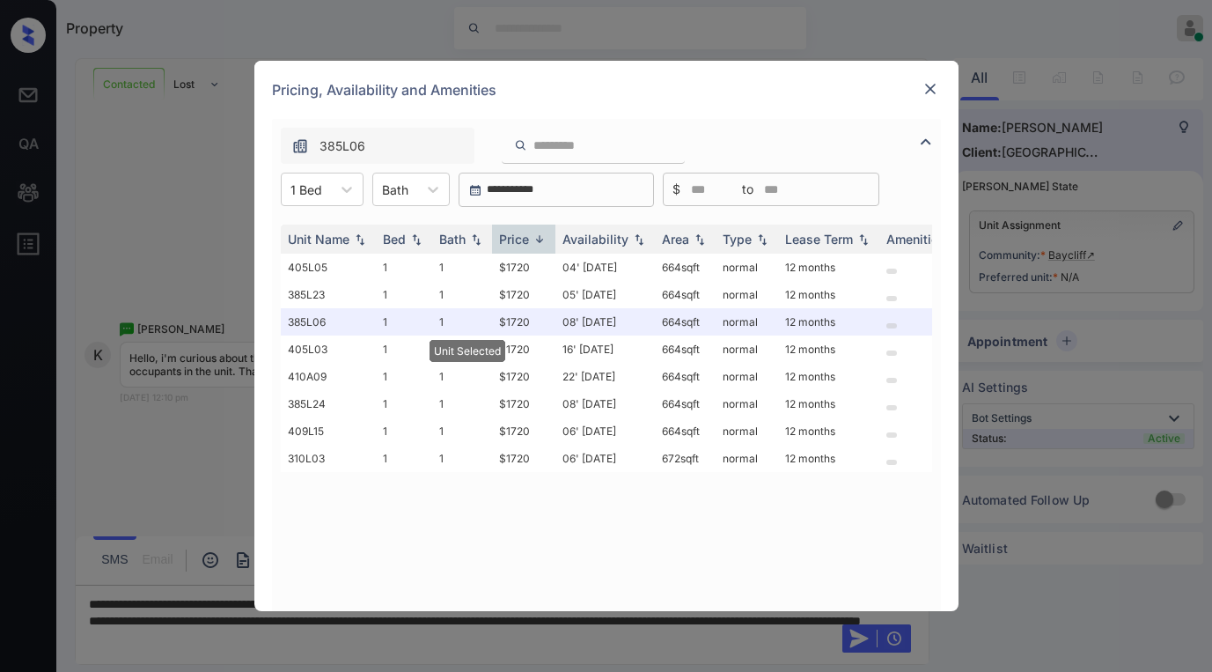
click at [939, 92] on div at bounding box center [930, 88] width 21 height 21
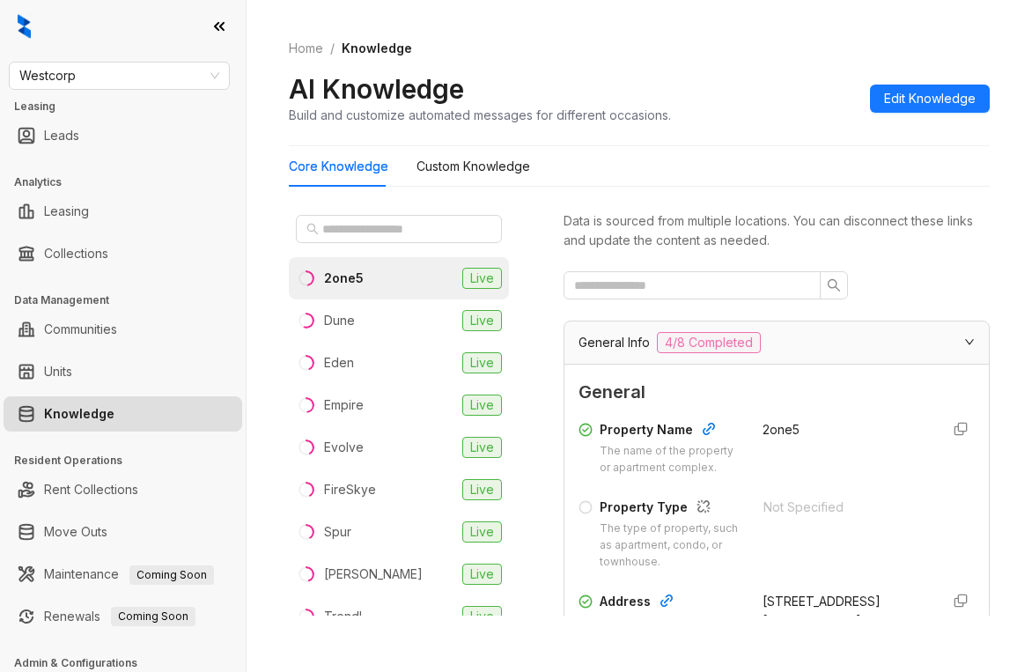
click at [375, 279] on li "2one5 Live" at bounding box center [399, 278] width 220 height 42
click at [744, 293] on input "text" at bounding box center [685, 285] width 222 height 19
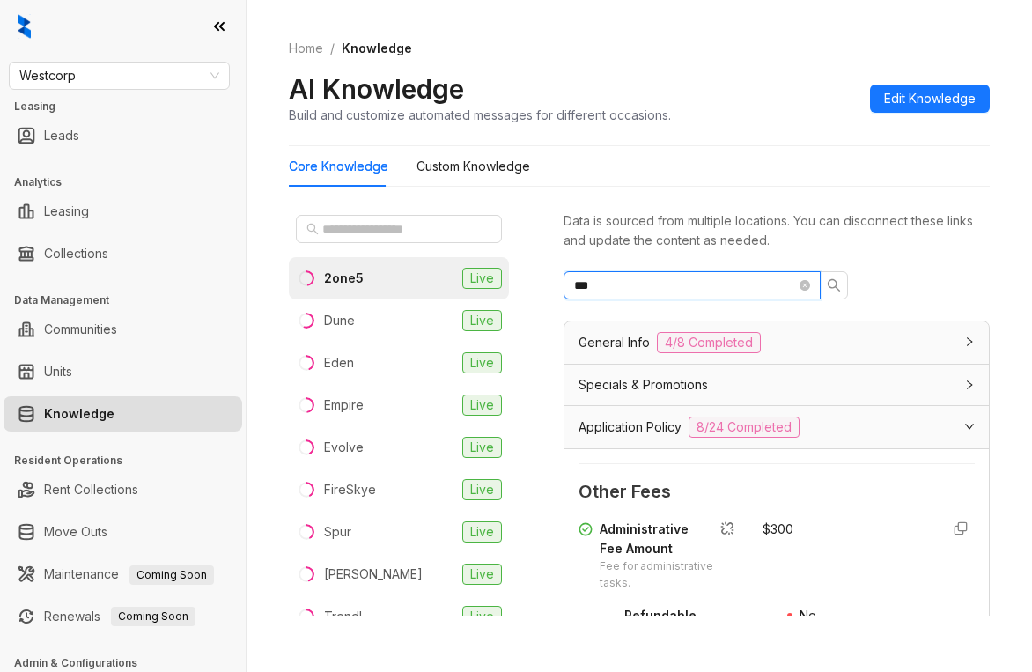
drag, startPoint x: 673, startPoint y: 280, endPoint x: 357, endPoint y: 290, distance: 317.1
click at [357, 290] on div "2one5 Live Dune Live Eden Live Empire Live Evolve Live FireSkye Live Spur Live …" at bounding box center [639, 416] width 701 height 430
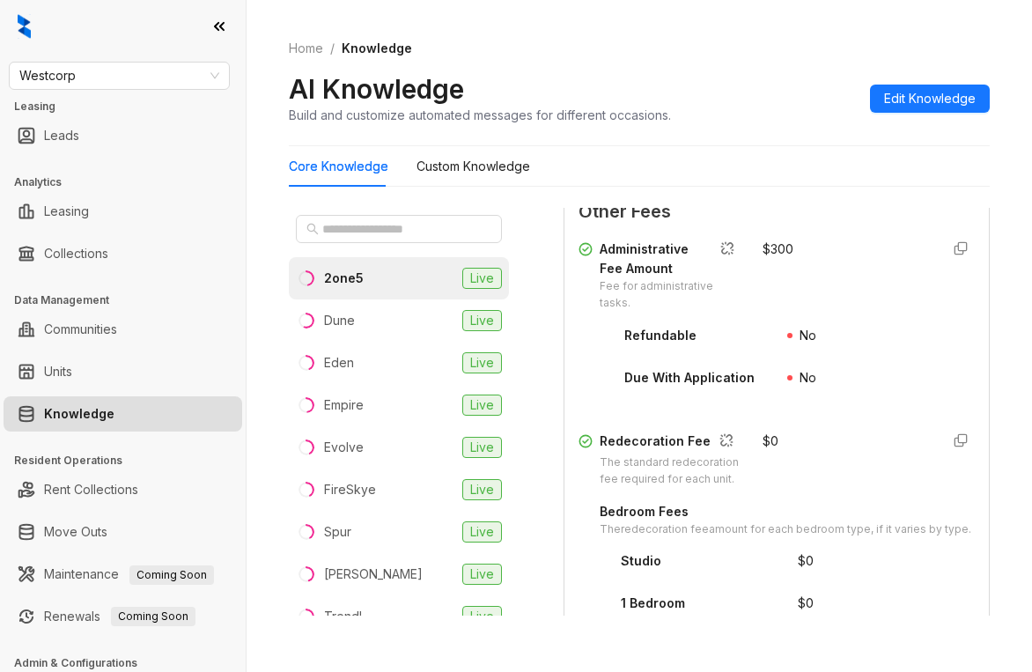
scroll to position [880, 0]
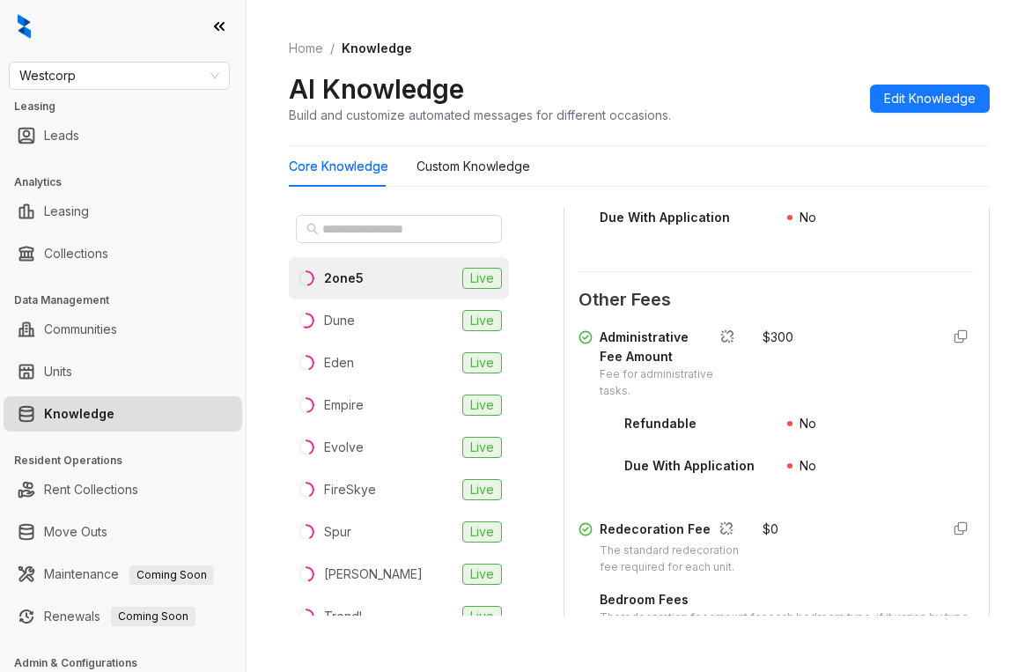
type input "***"
drag, startPoint x: 786, startPoint y: 451, endPoint x: 799, endPoint y: 460, distance: 15.9
click at [799, 460] on div "Administrative Fee Amount Fee for administrative tasks. $ 300 Refundable No Due…" at bounding box center [776, 412] width 396 height 171
click at [129, 70] on span "Westcorp" at bounding box center [119, 76] width 200 height 26
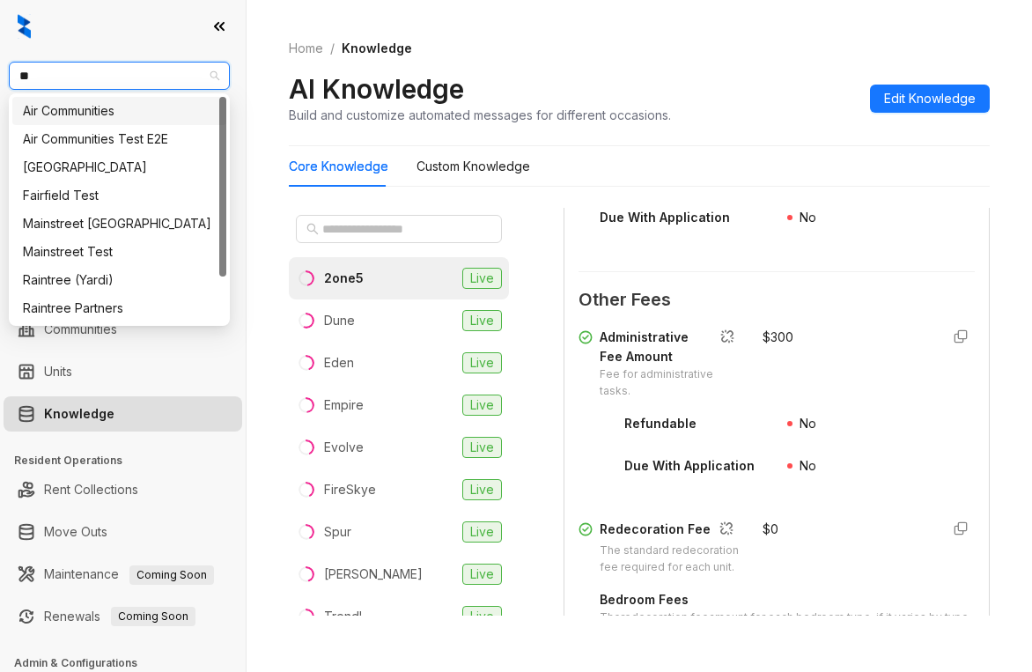
type input "***"
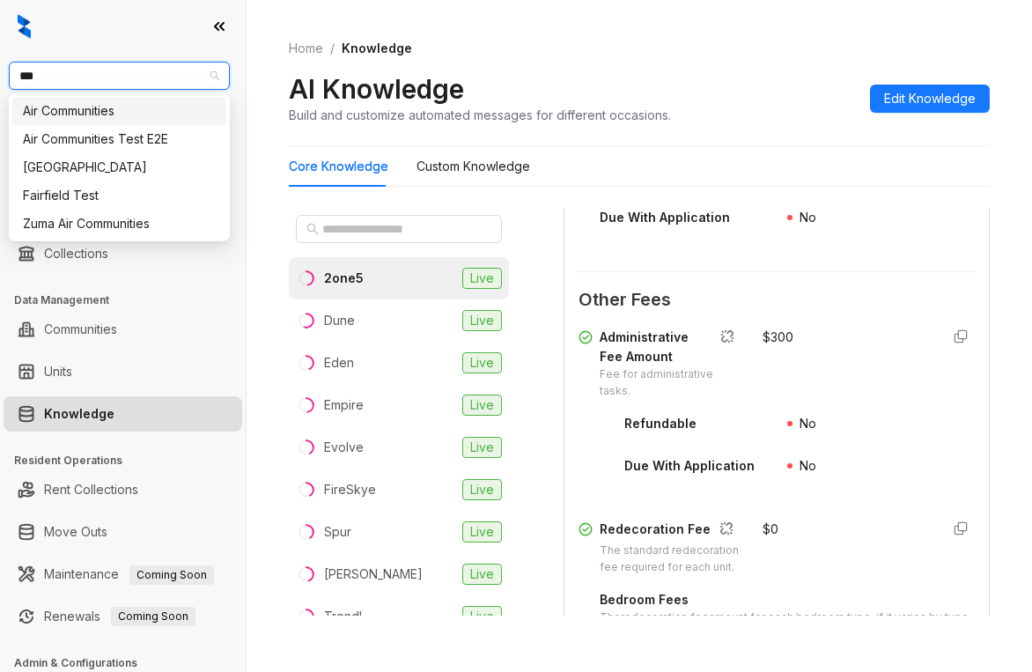
click at [137, 113] on div "Air Communities" at bounding box center [119, 110] width 193 height 19
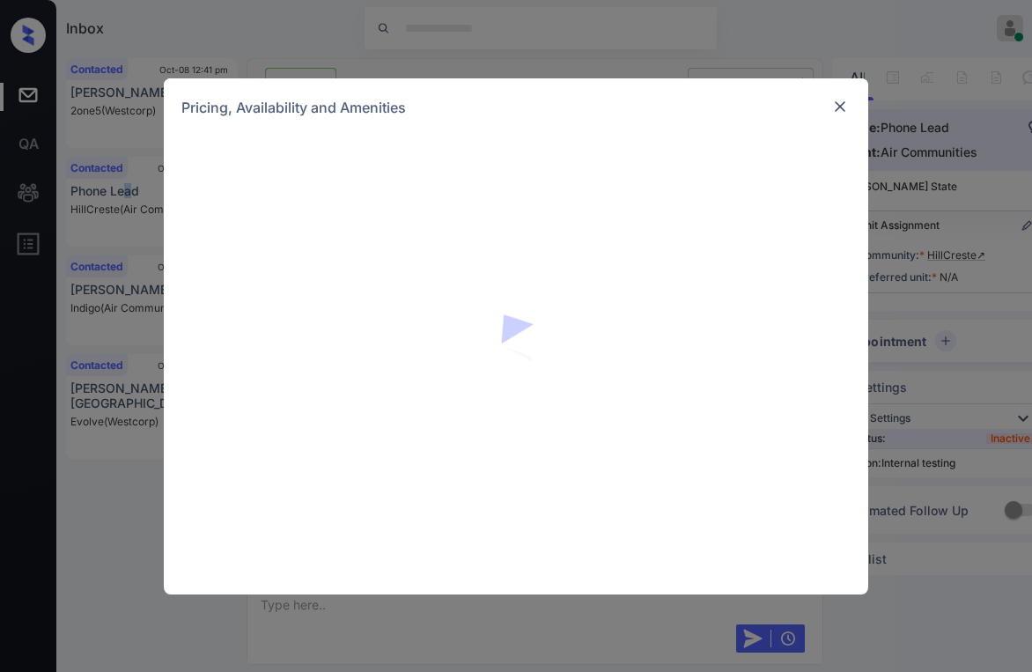
scroll to position [2211, 0]
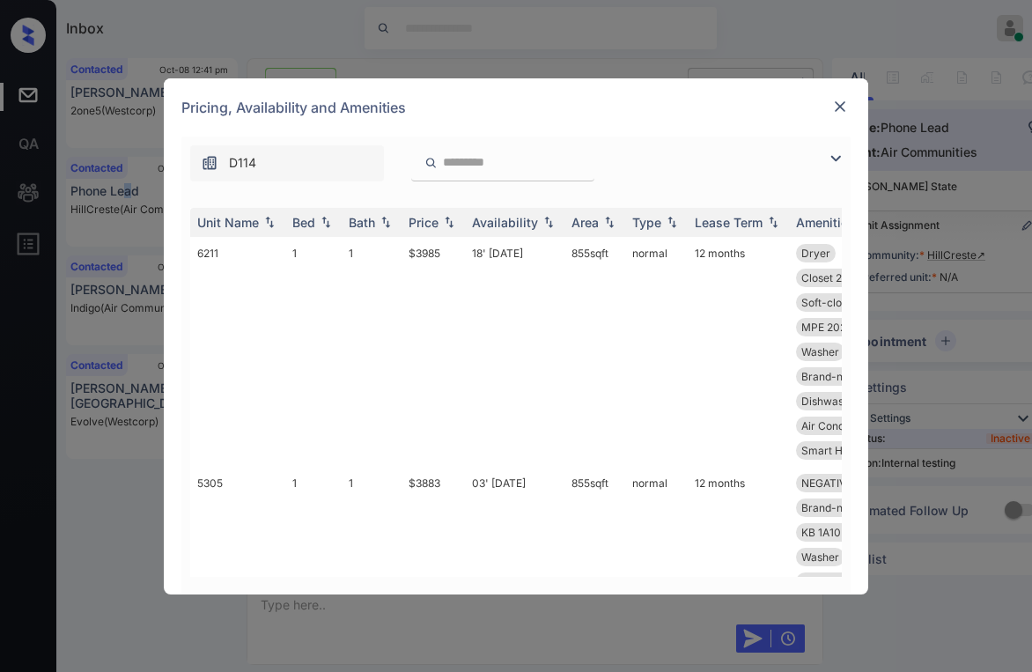
click at [828, 161] on img at bounding box center [835, 158] width 21 height 21
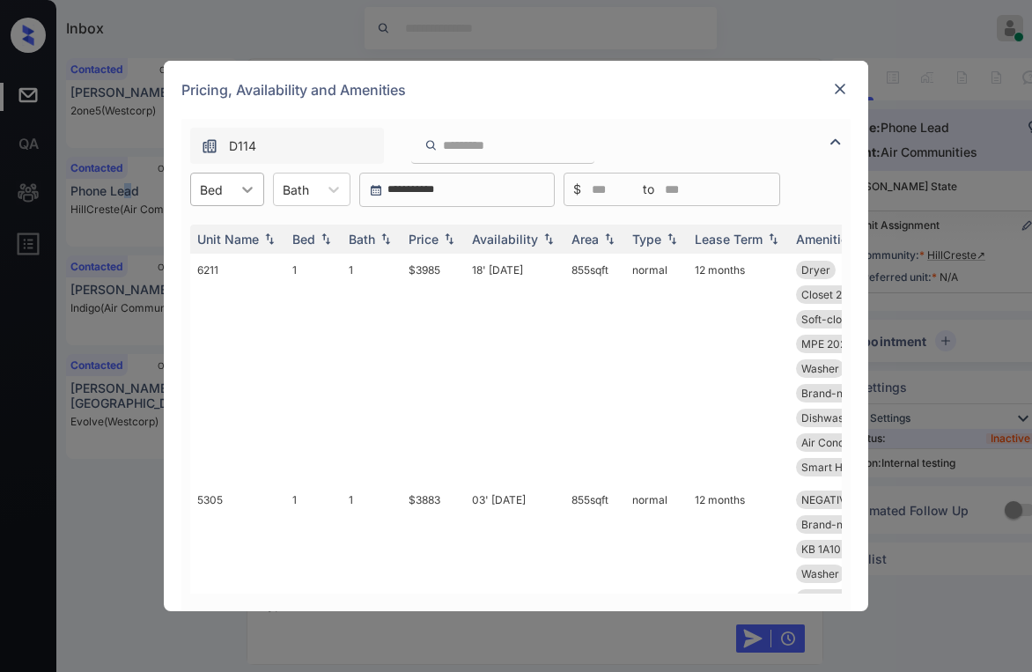
click at [242, 198] on div at bounding box center [248, 189] width 32 height 32
click at [212, 266] on div "2" at bounding box center [227, 264] width 74 height 32
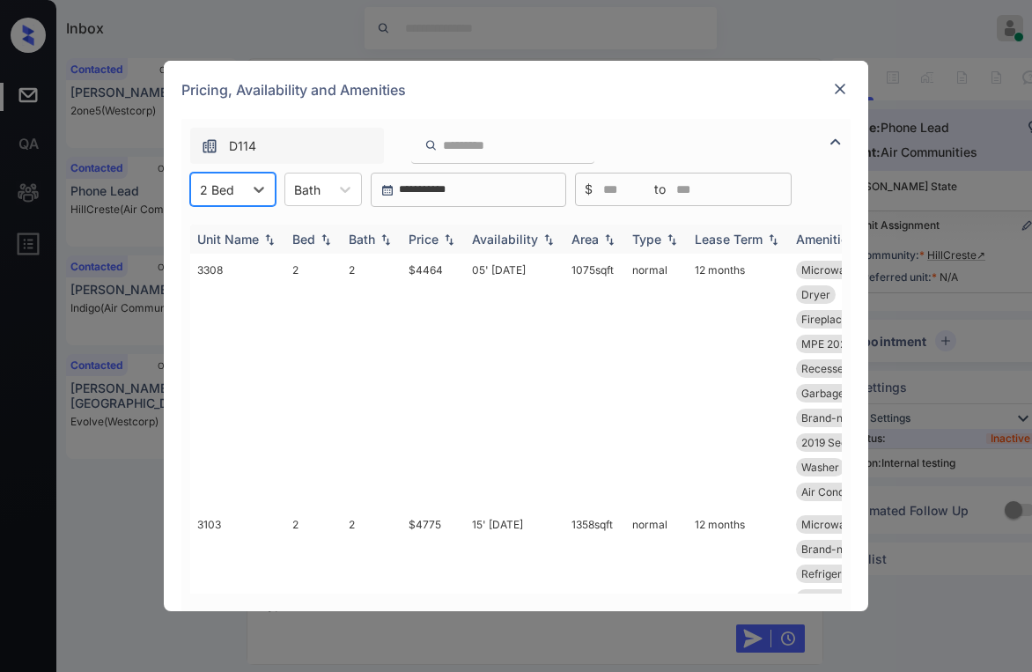
click at [438, 234] on div "Price" at bounding box center [423, 239] width 30 height 15
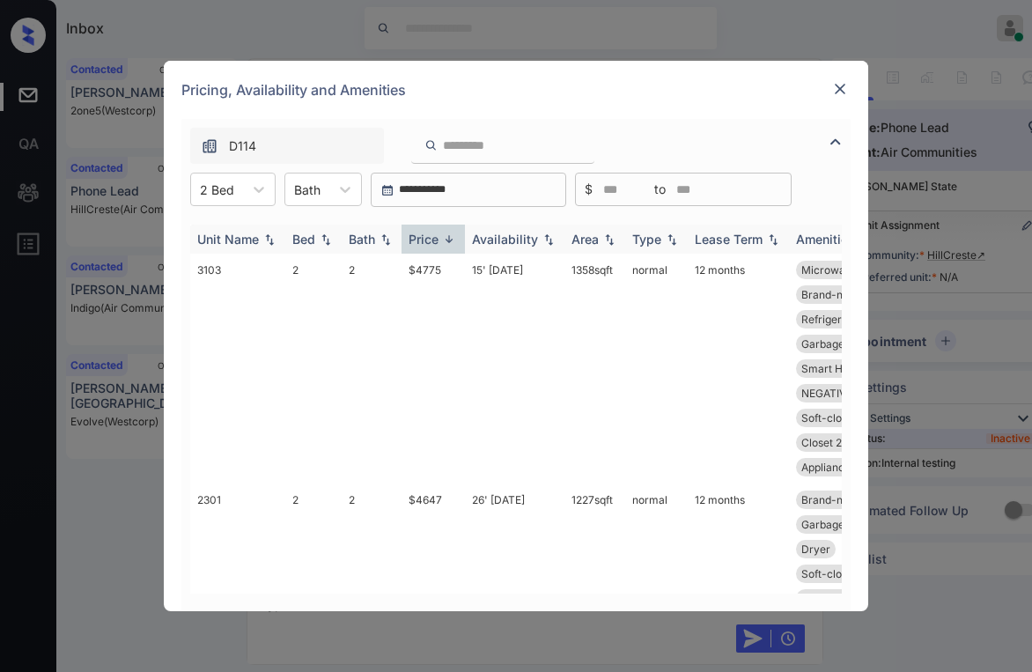
click at [438, 234] on div "Price" at bounding box center [423, 239] width 30 height 15
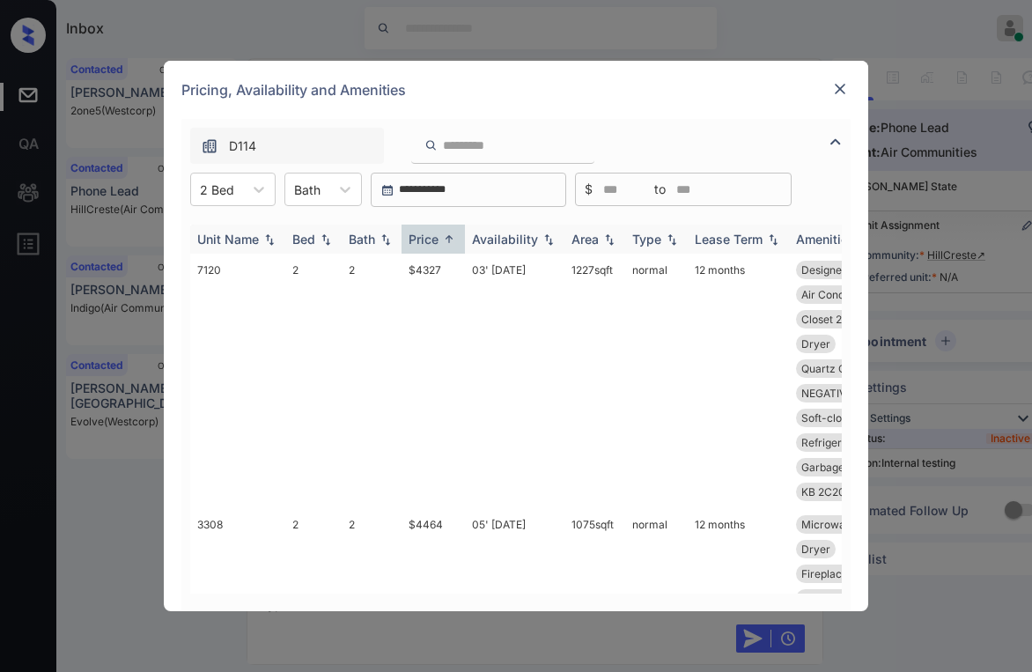
click at [437, 234] on div "Price" at bounding box center [423, 239] width 30 height 15
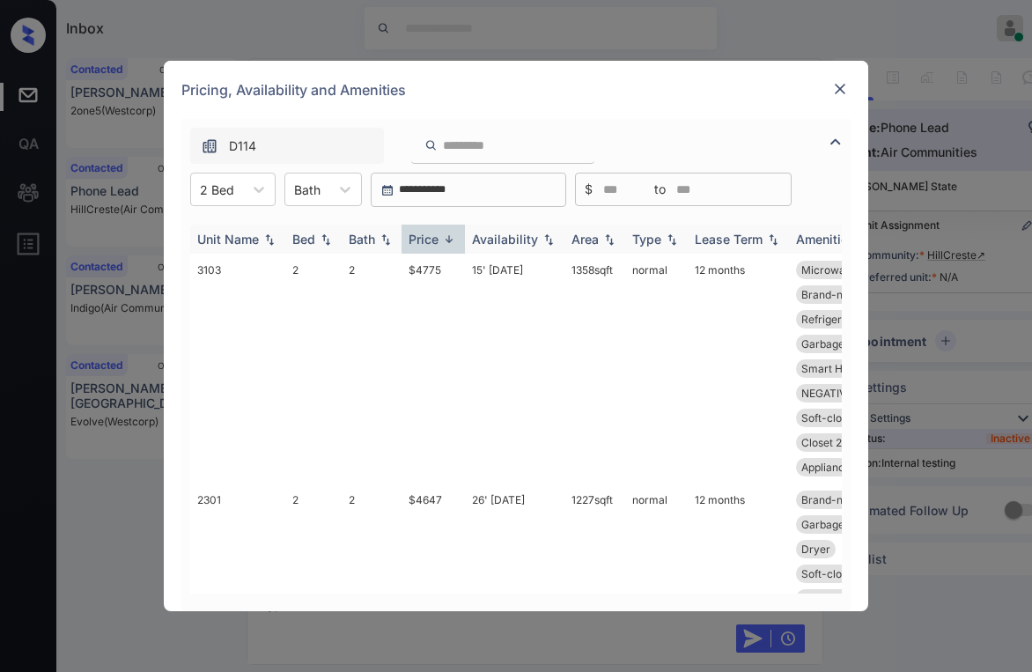
click at [437, 235] on div "Price" at bounding box center [423, 239] width 30 height 15
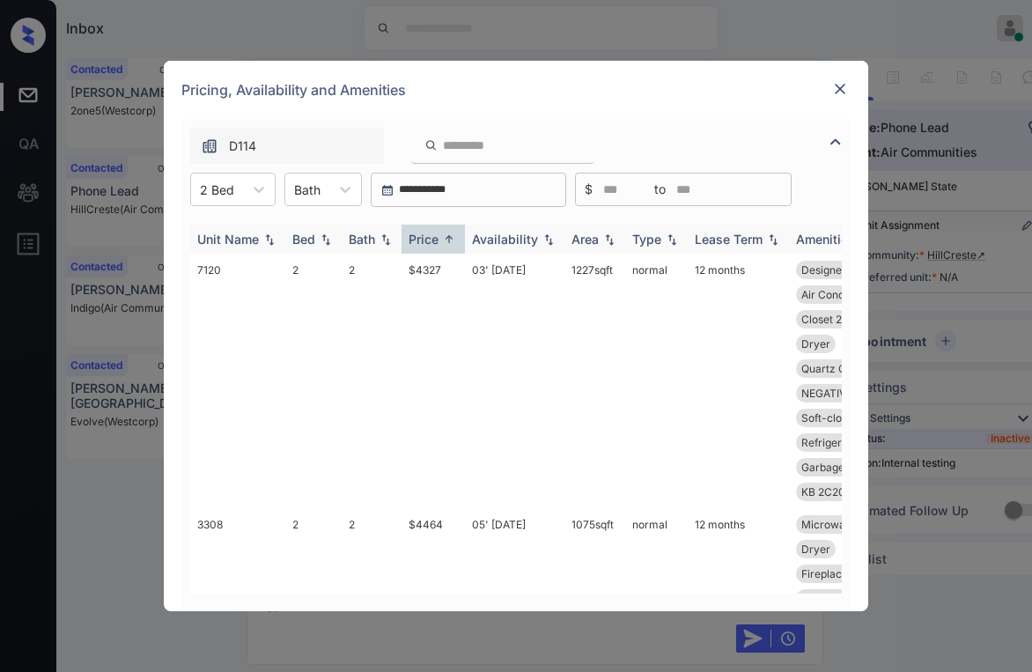
click at [437, 235] on div "Price" at bounding box center [423, 239] width 30 height 15
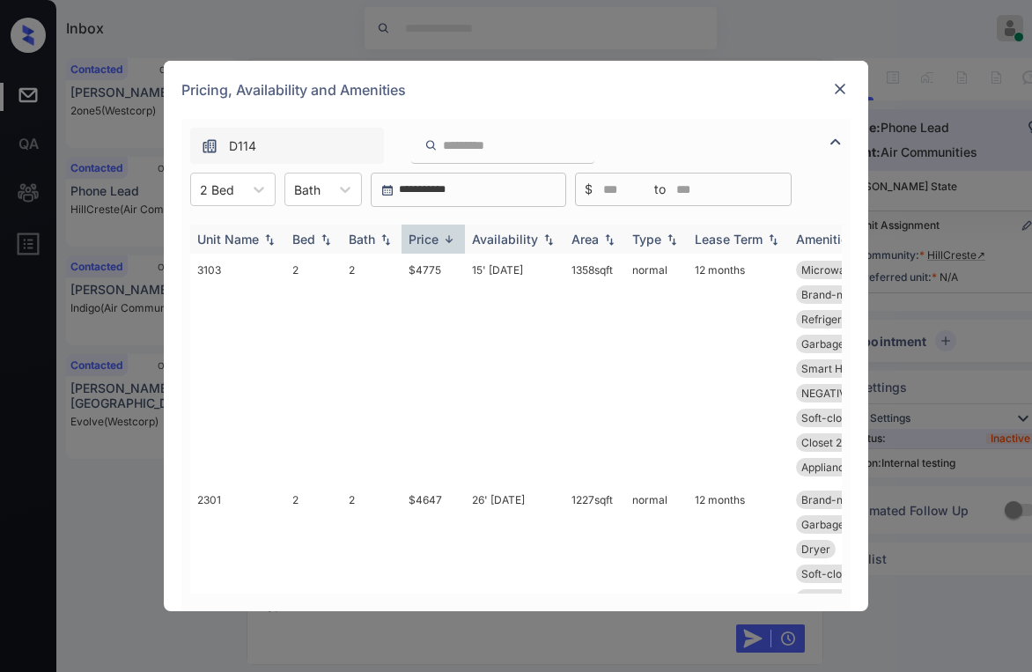
click at [437, 235] on div "Price" at bounding box center [423, 239] width 30 height 15
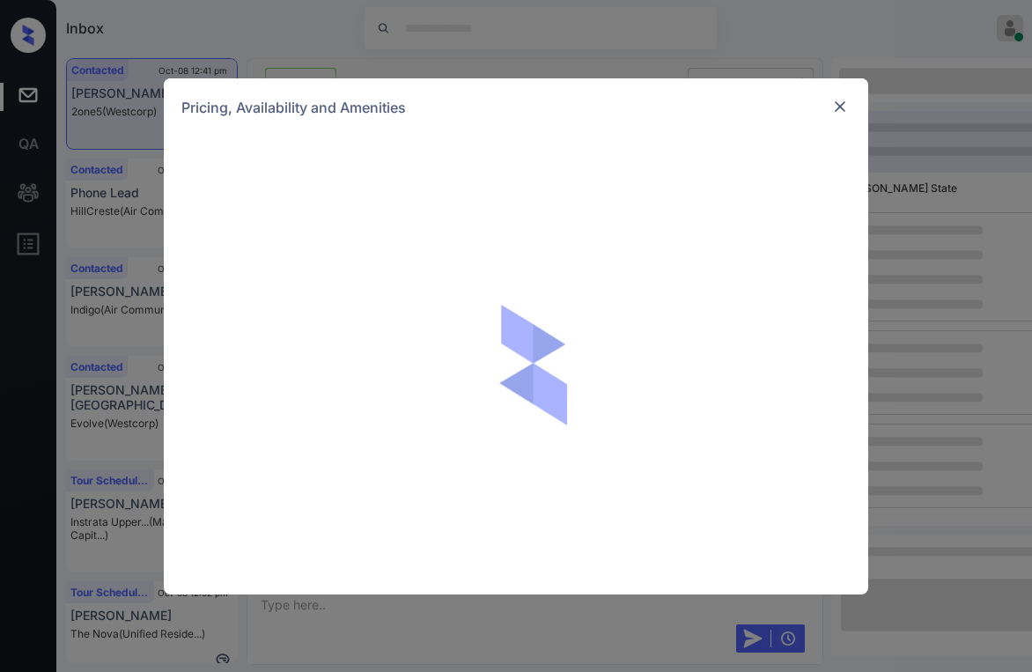
scroll to position [0, 0]
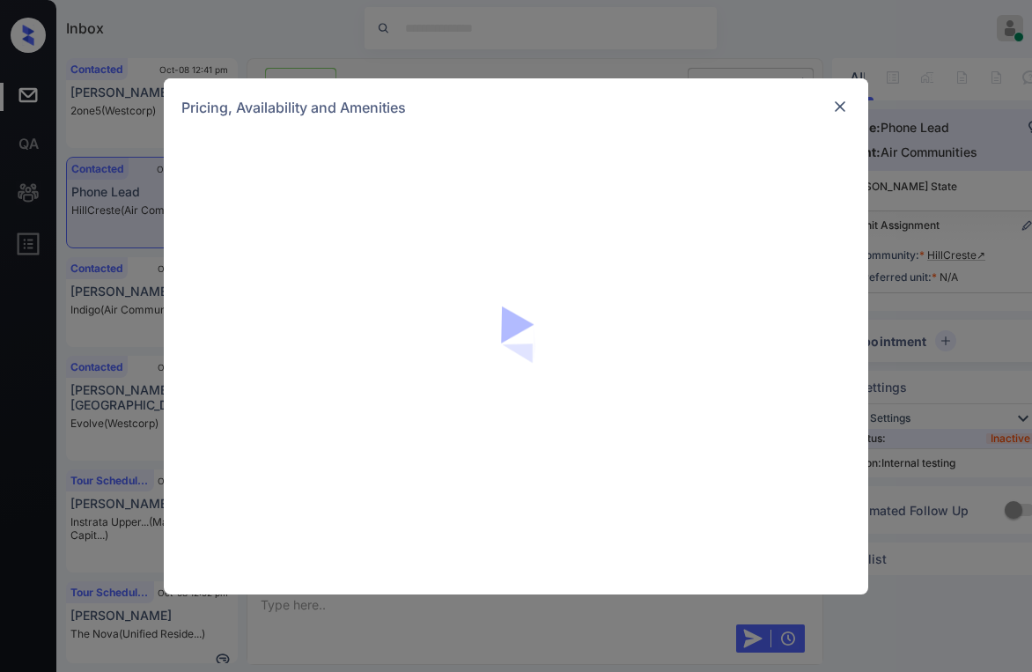
scroll to position [2652, 0]
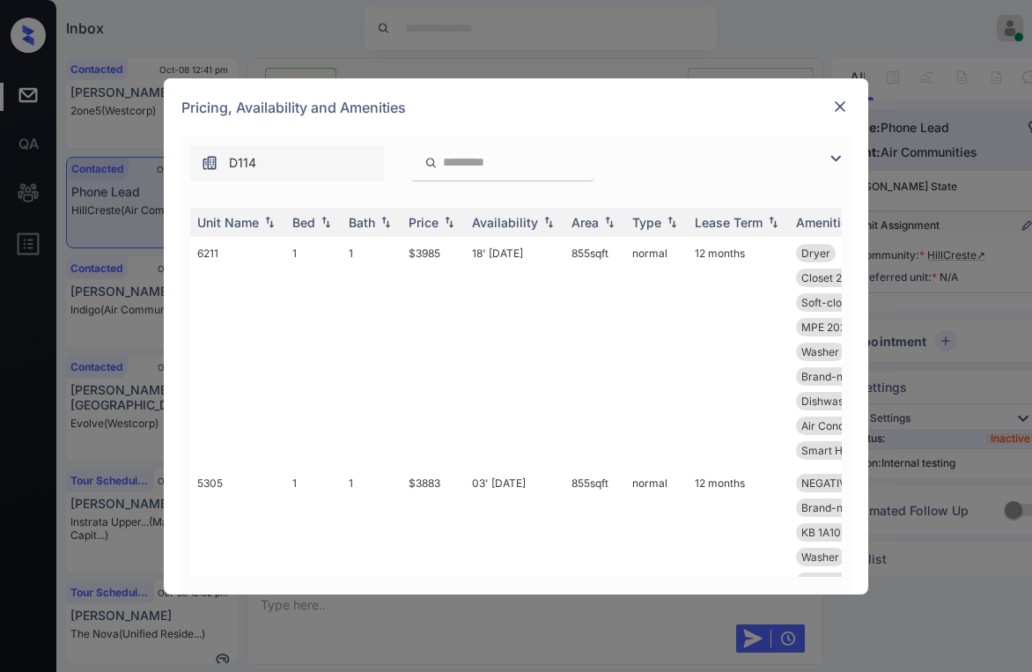
click at [843, 155] on img at bounding box center [835, 158] width 21 height 21
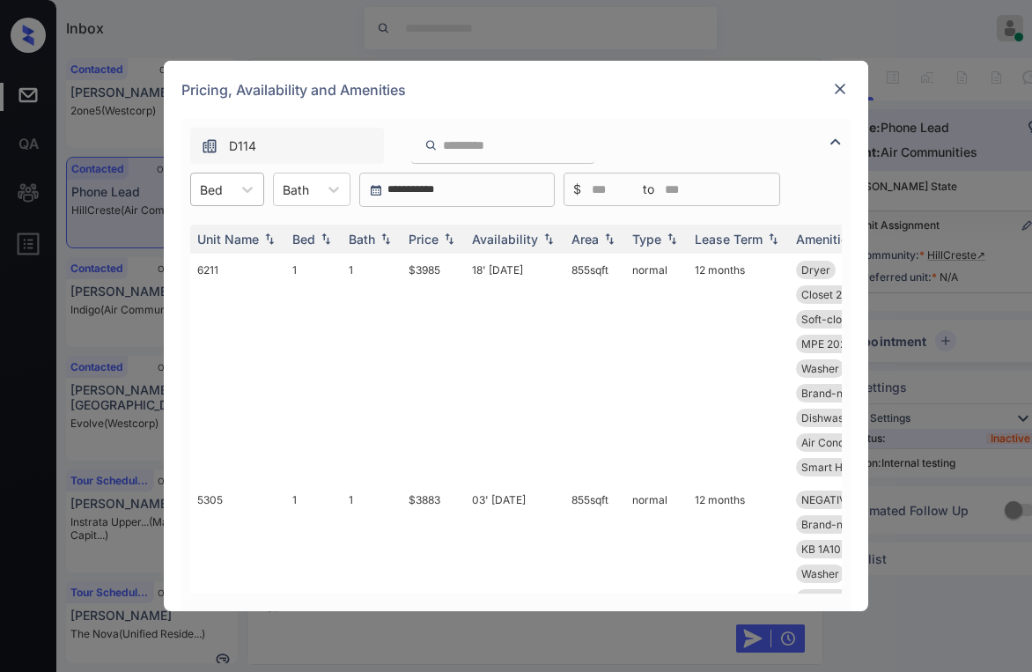
click at [228, 187] on div "Bed" at bounding box center [211, 190] width 40 height 26
drag, startPoint x: 210, startPoint y: 269, endPoint x: 325, endPoint y: 265, distance: 115.4
click at [210, 269] on div "2" at bounding box center [227, 264] width 74 height 32
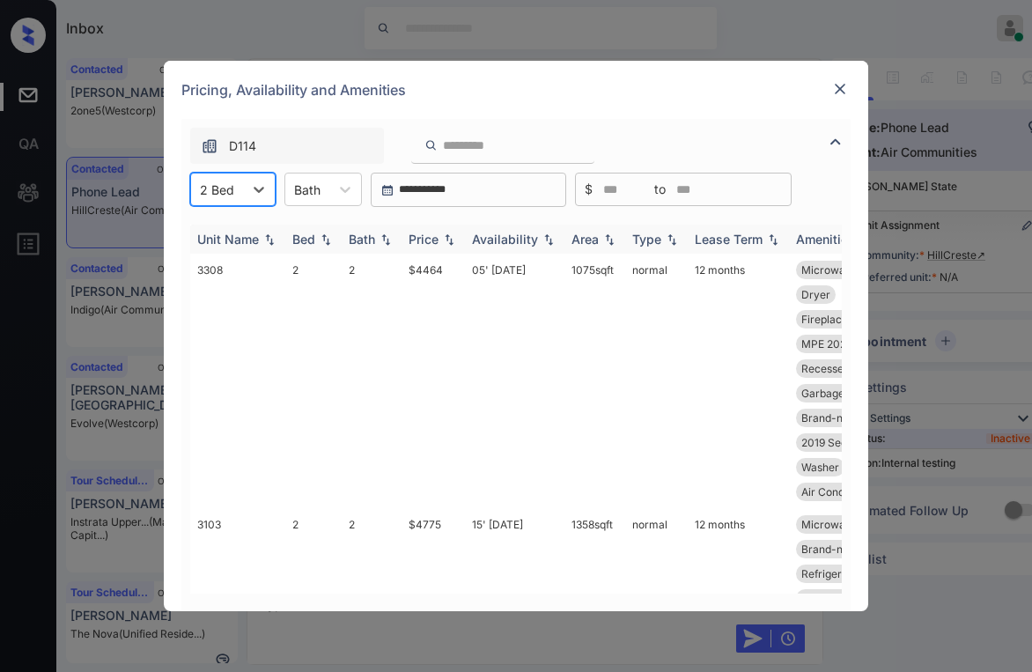
click at [426, 239] on div "Price" at bounding box center [423, 239] width 30 height 15
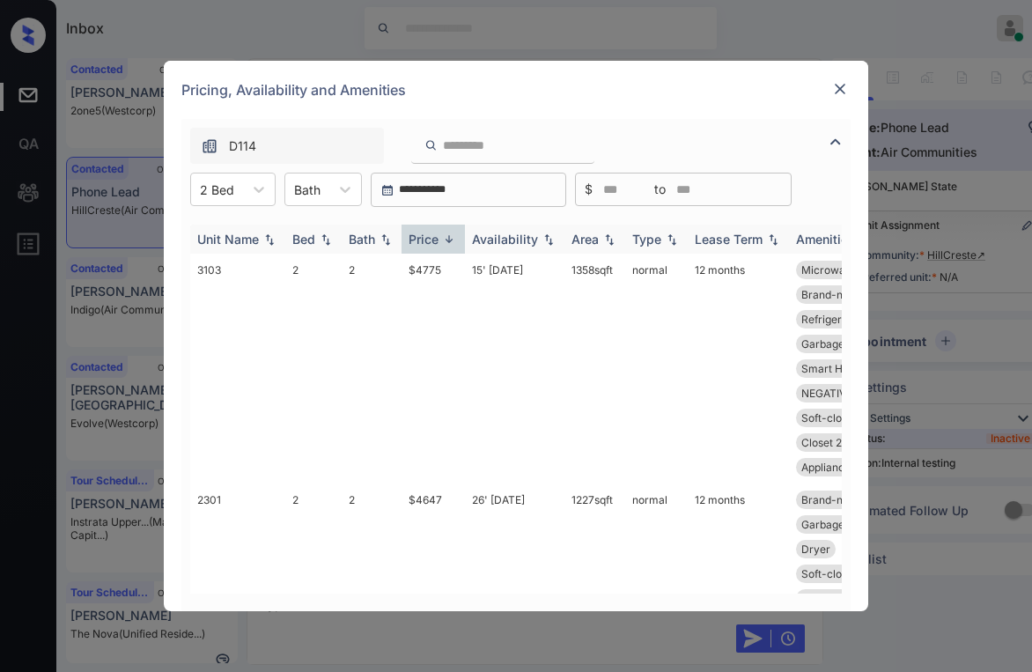
click at [434, 237] on div "Price" at bounding box center [423, 239] width 30 height 15
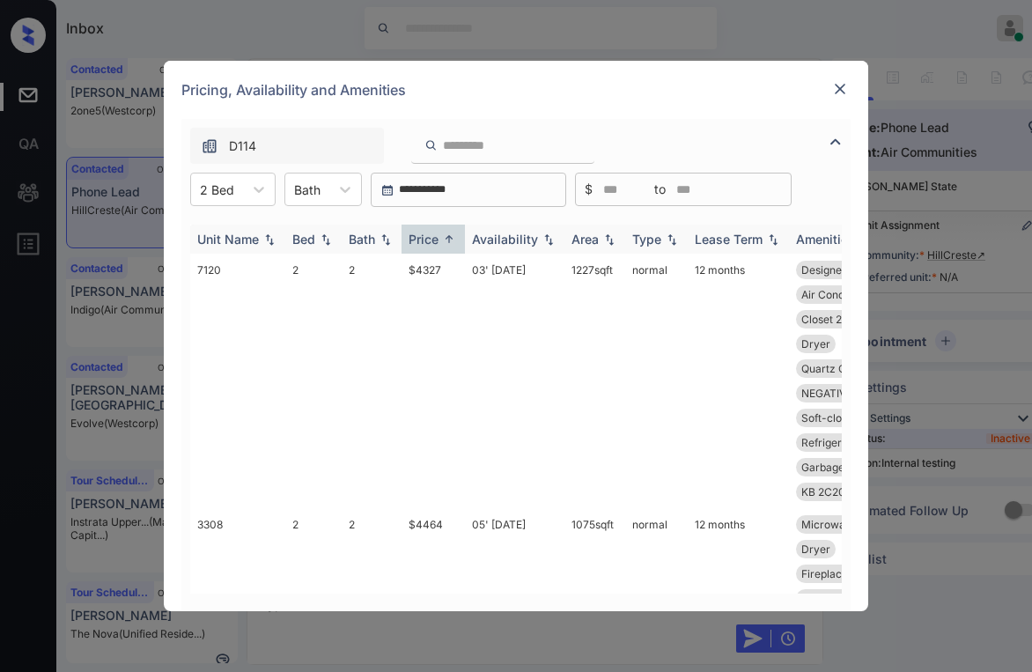
click at [438, 237] on div "Price" at bounding box center [423, 239] width 30 height 15
click at [438, 236] on div "Price" at bounding box center [423, 239] width 30 height 15
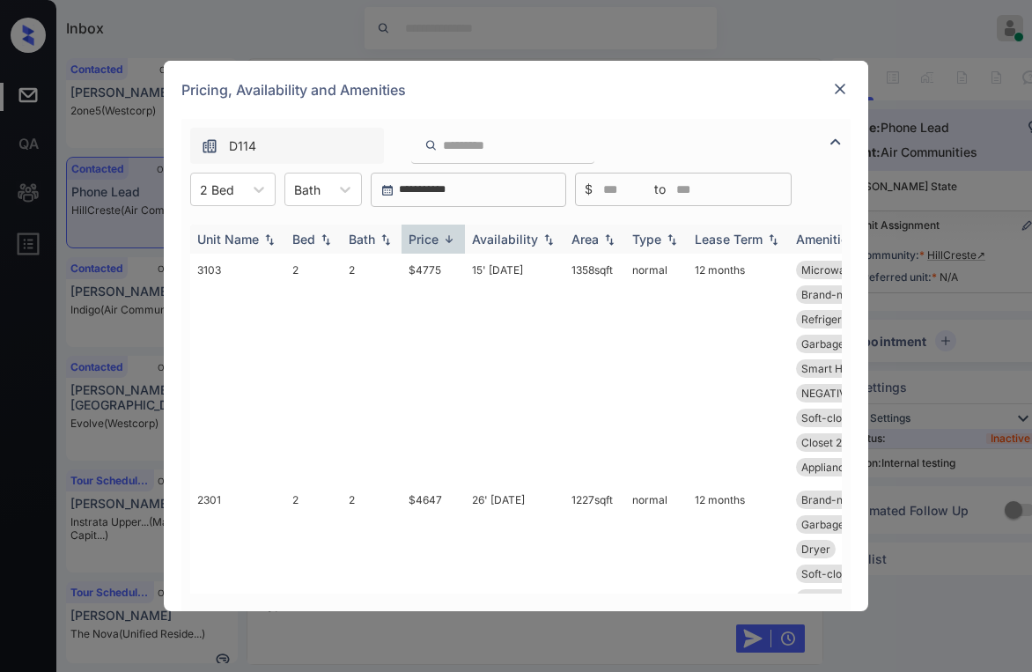
click at [438, 236] on div "Price" at bounding box center [423, 239] width 30 height 15
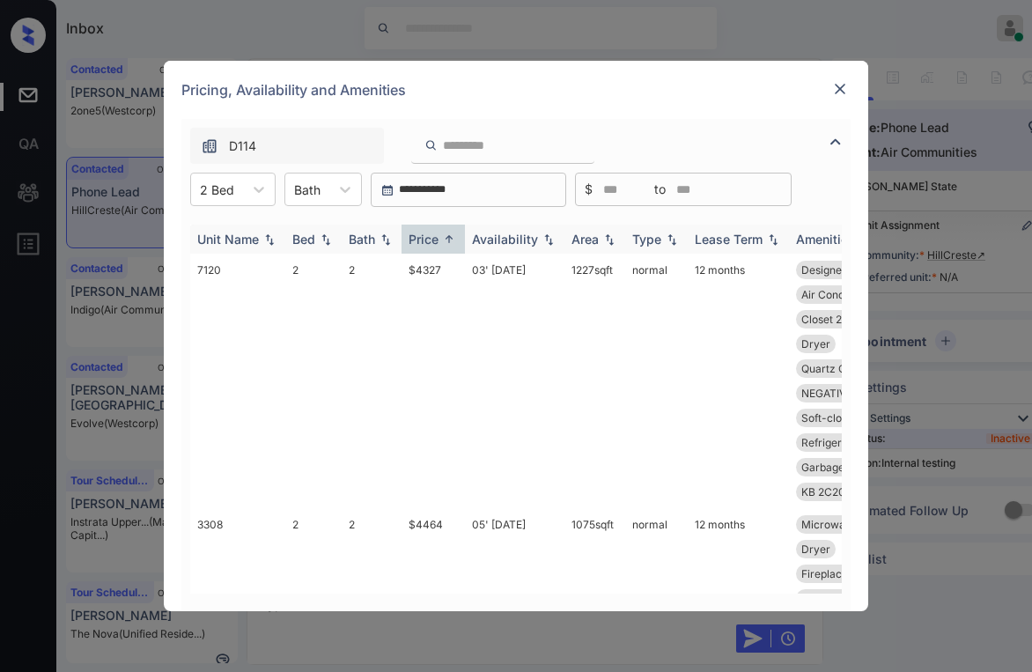
click at [433, 243] on div "Price" at bounding box center [423, 239] width 30 height 15
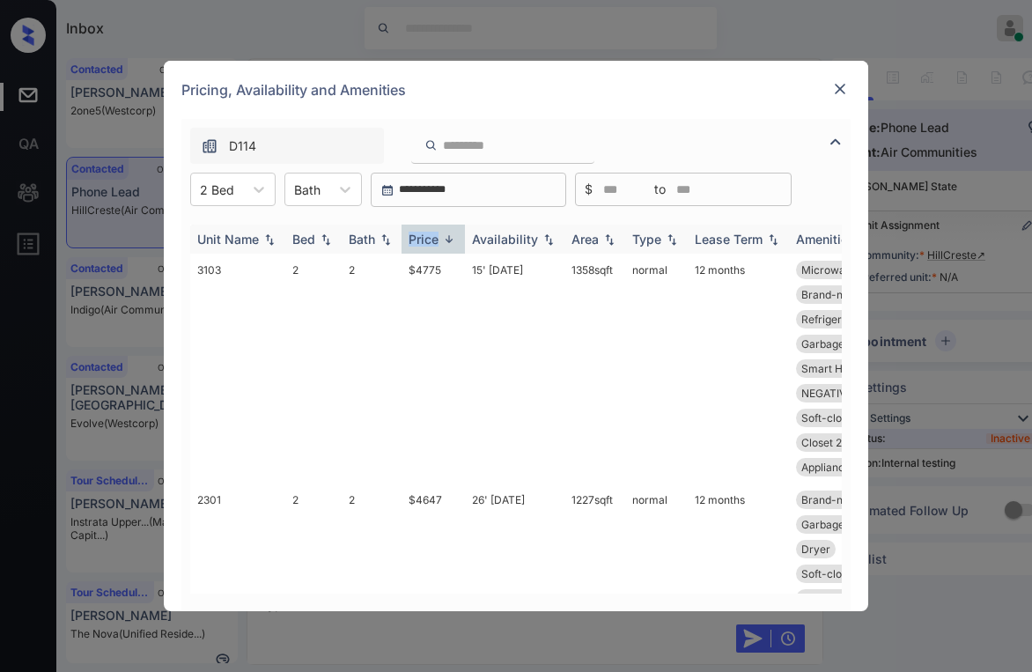
click at [433, 243] on div "Price" at bounding box center [423, 239] width 30 height 15
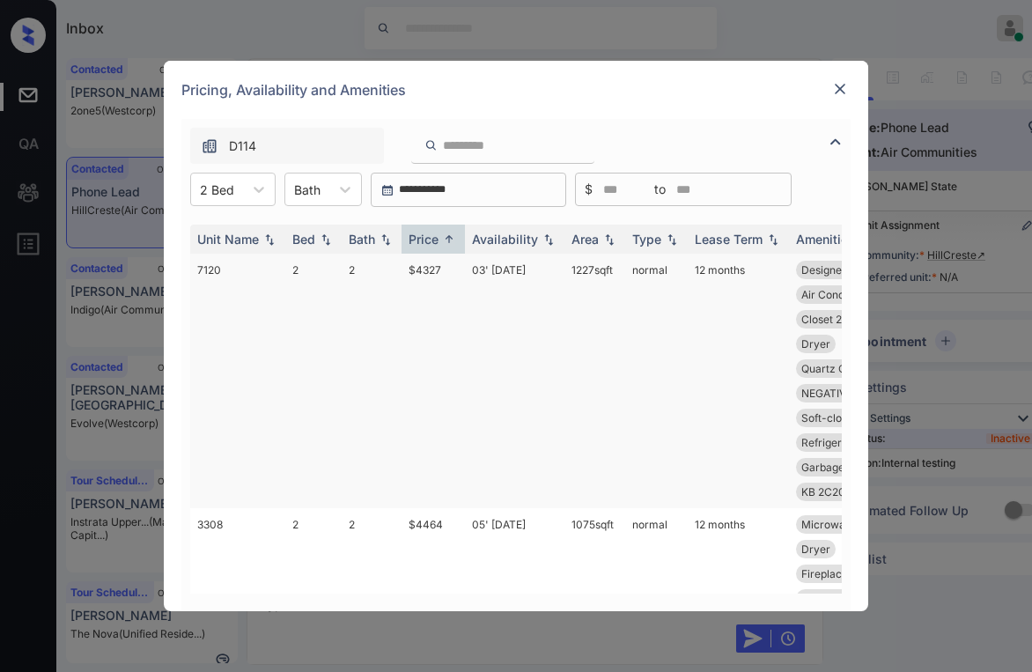
click at [430, 270] on td "$4327" at bounding box center [432, 381] width 63 height 254
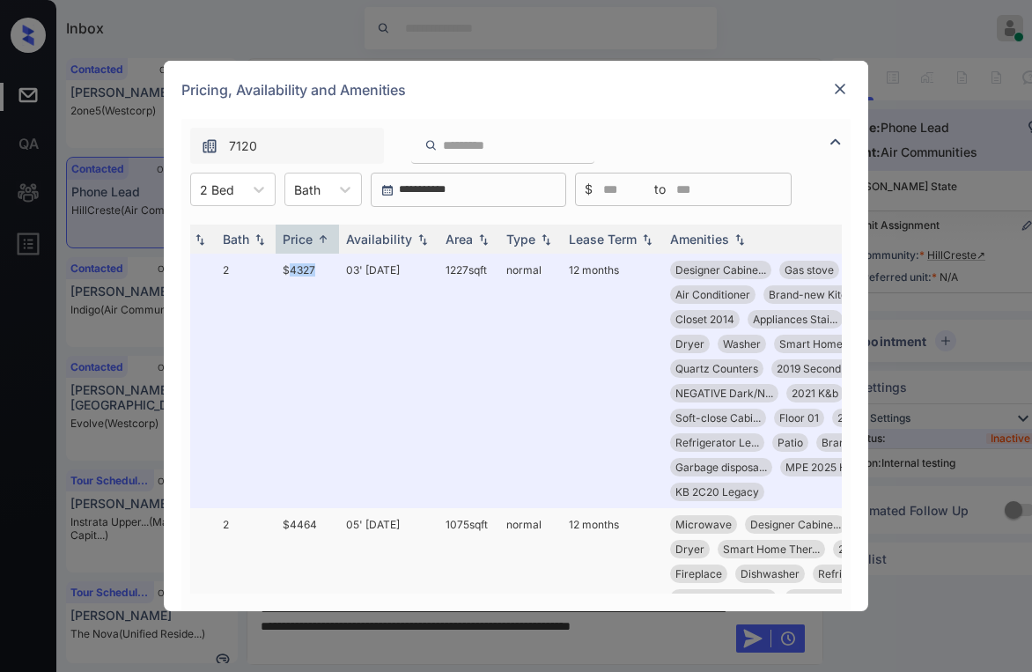
scroll to position [0, 137]
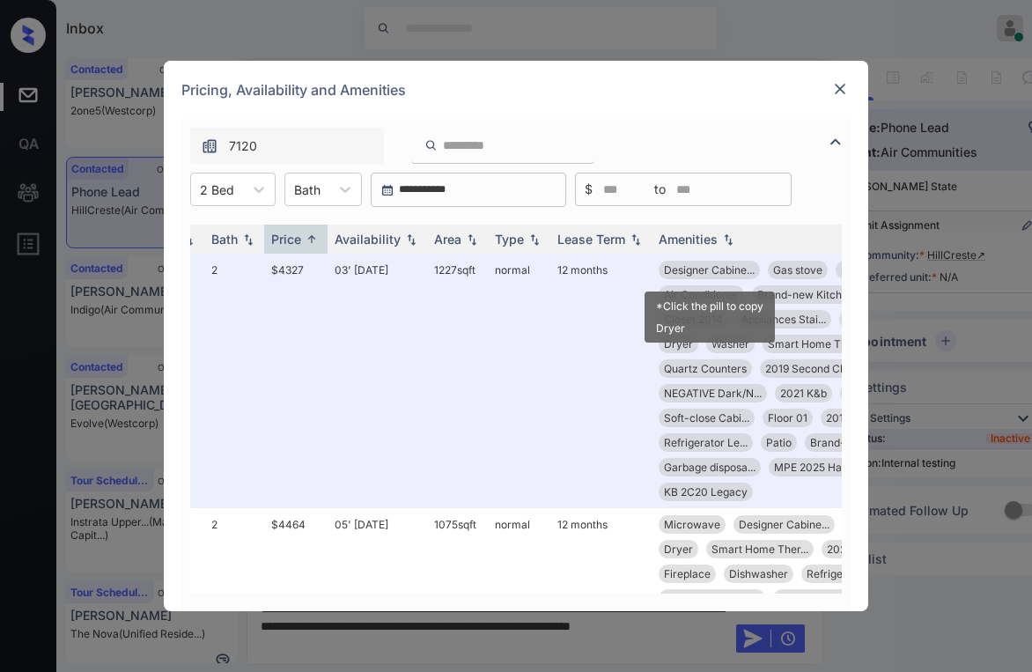
click at [706, 291] on div "*Click the pill to copy Dryer" at bounding box center [710, 311] width 134 height 65
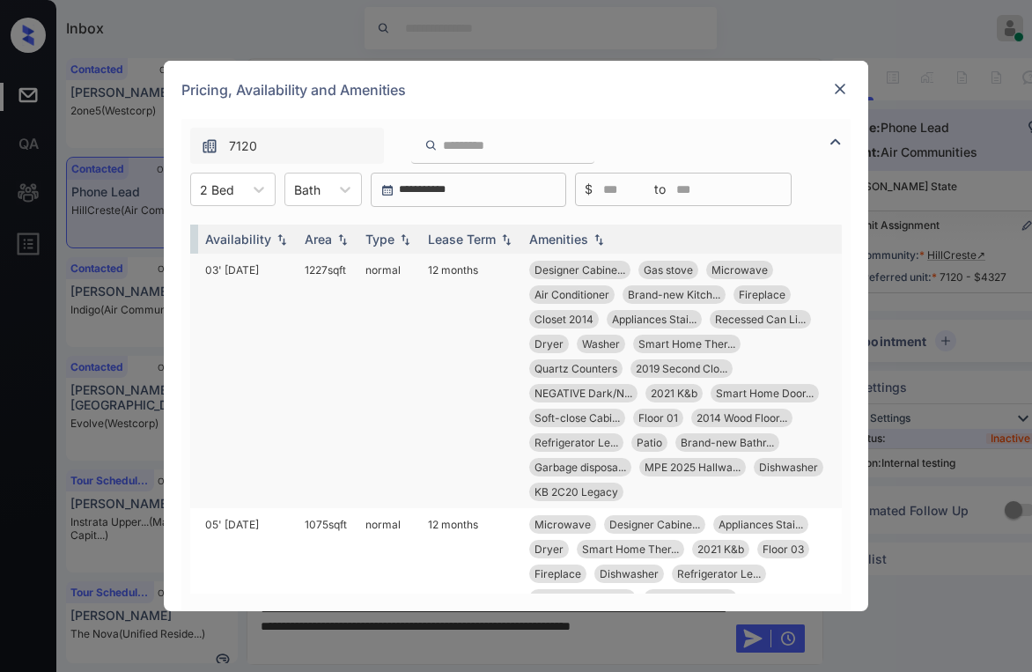
scroll to position [2766, 0]
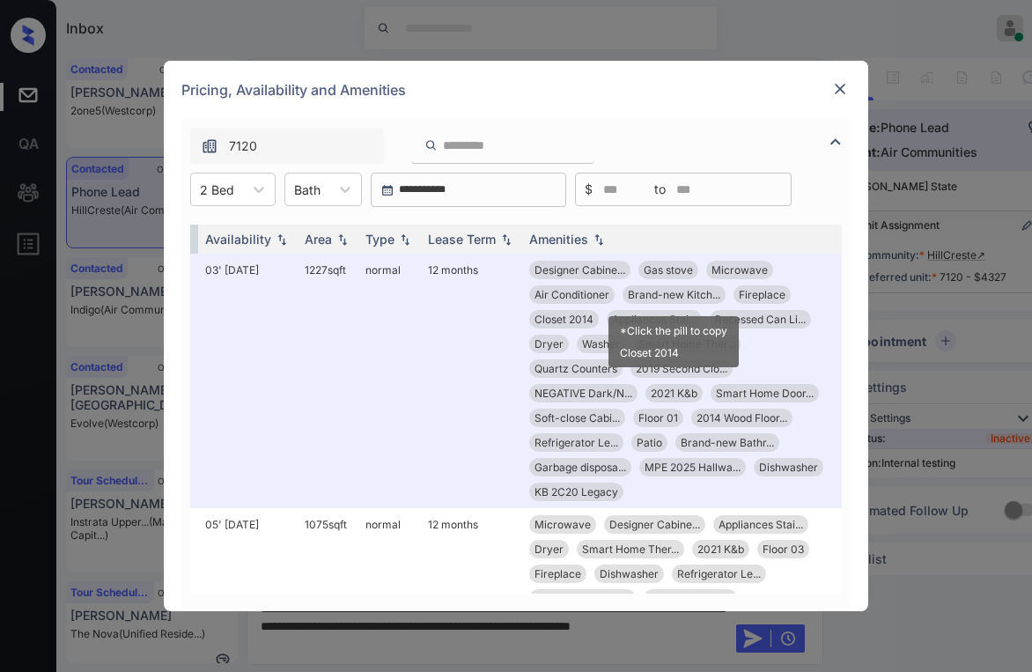
drag, startPoint x: 706, startPoint y: 298, endPoint x: 997, endPoint y: 253, distance: 294.8
click at [709, 298] on span "Brand-new Kitch..." at bounding box center [674, 294] width 92 height 13
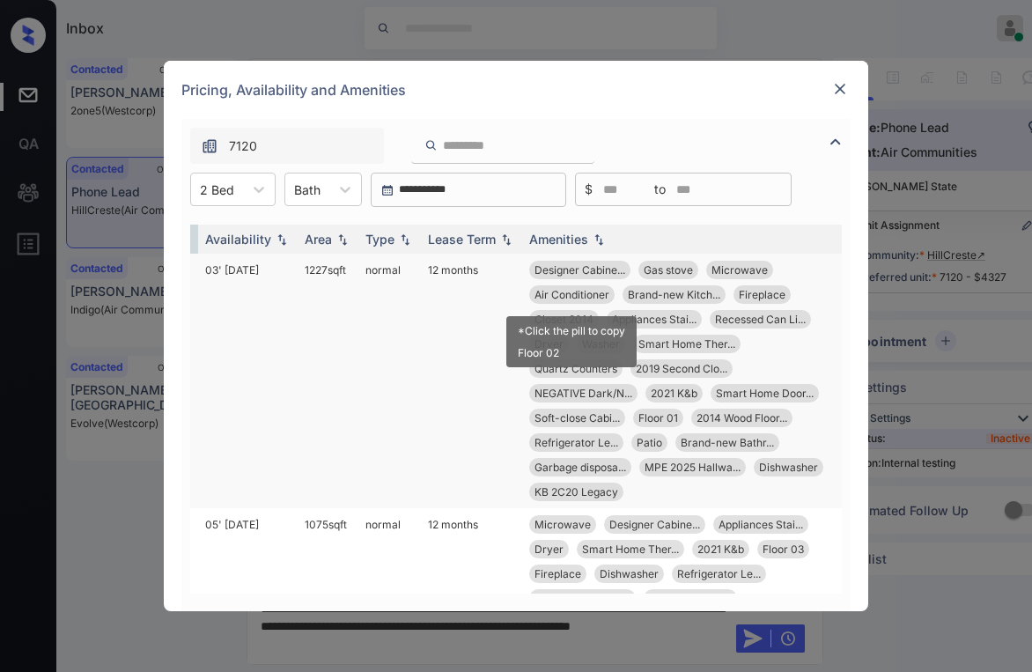
click at [571, 292] on span "Air Conditioner" at bounding box center [571, 294] width 75 height 13
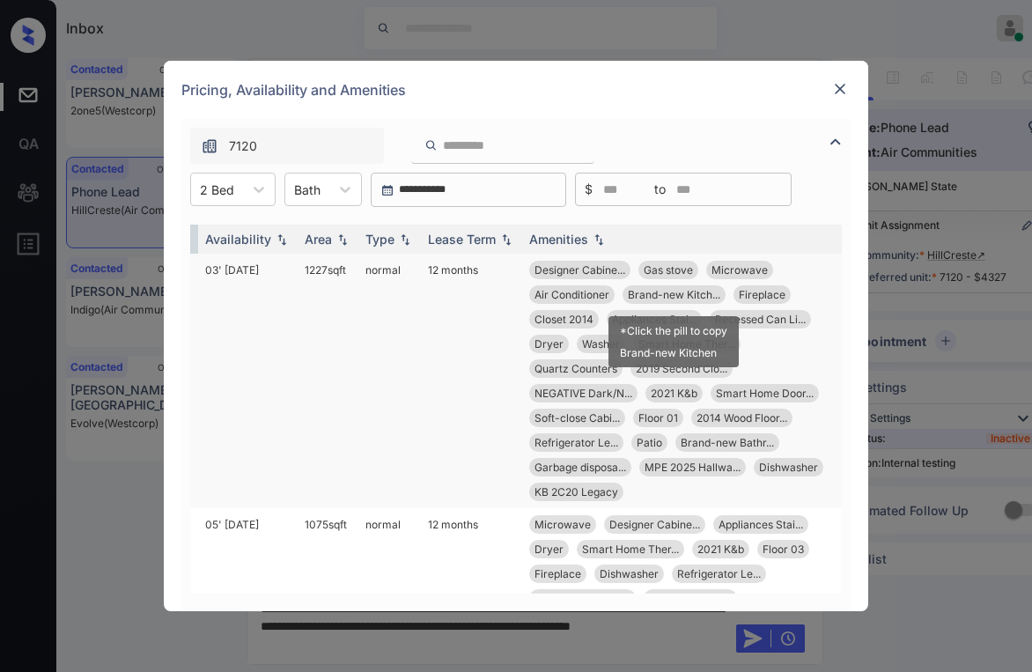
click at [670, 292] on span "Brand-new Kitch..." at bounding box center [674, 294] width 92 height 13
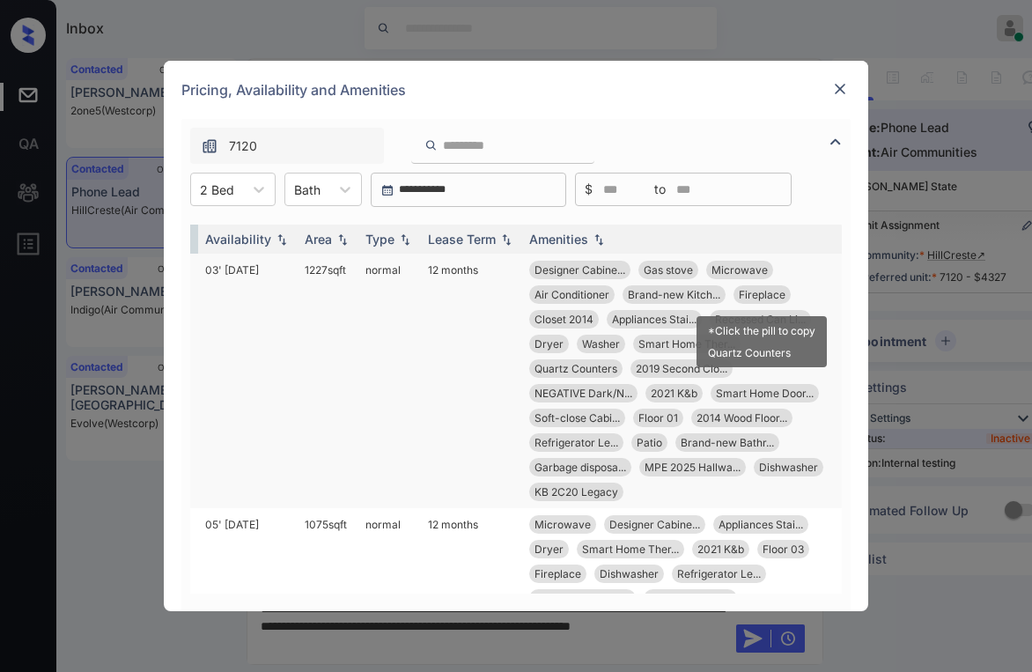
click at [759, 294] on span "Fireplace" at bounding box center [762, 294] width 47 height 13
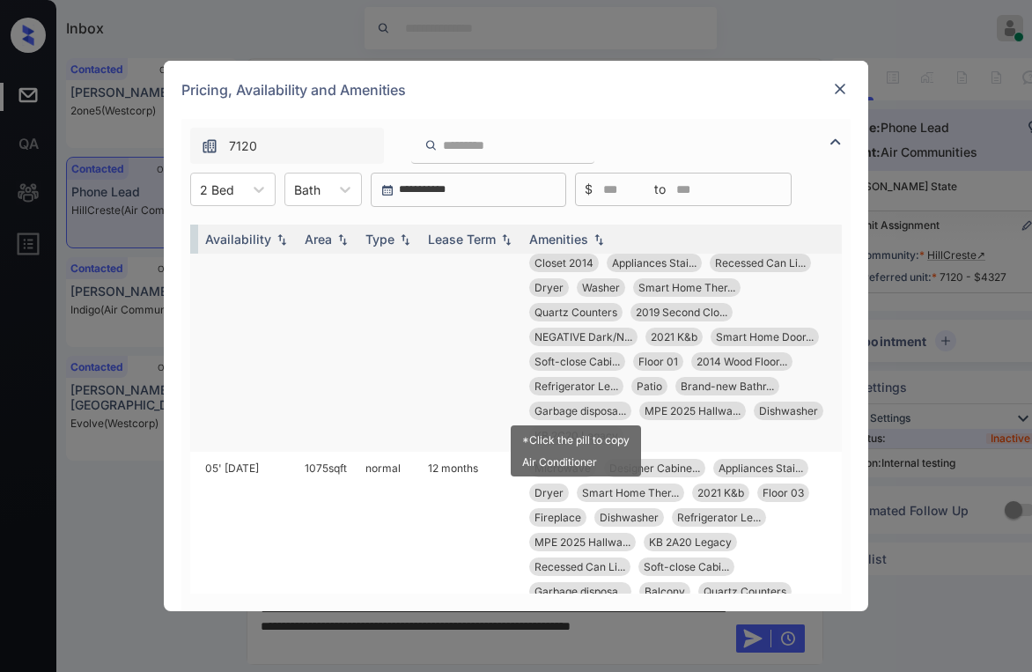
scroll to position [88, 267]
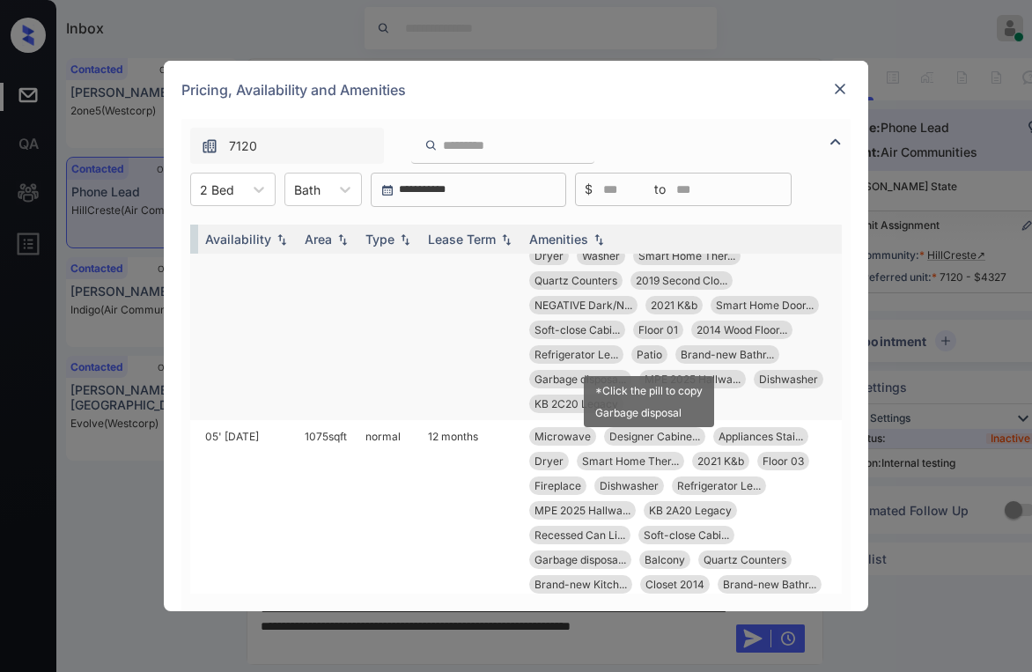
click at [651, 352] on span "Patio" at bounding box center [650, 354] width 26 height 13
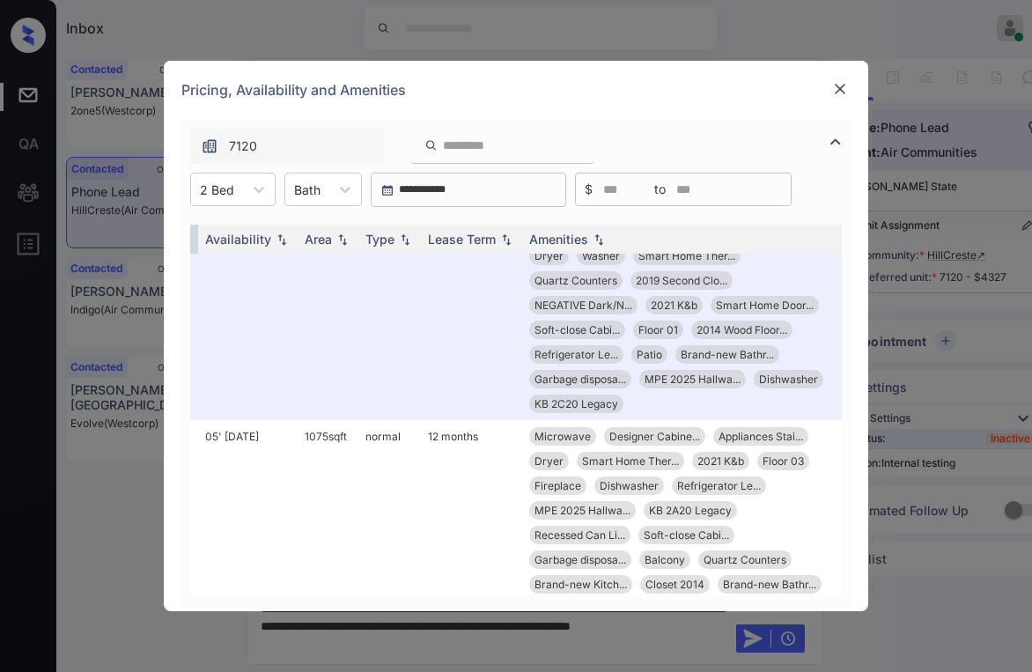
scroll to position [88, 0]
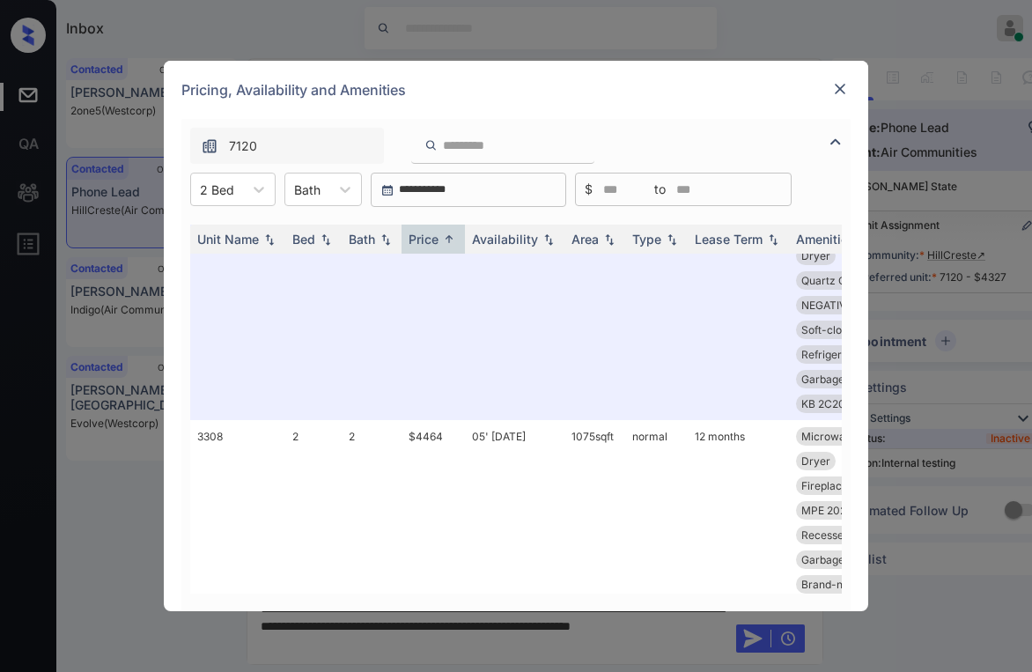
click at [840, 85] on img at bounding box center [840, 89] width 18 height 18
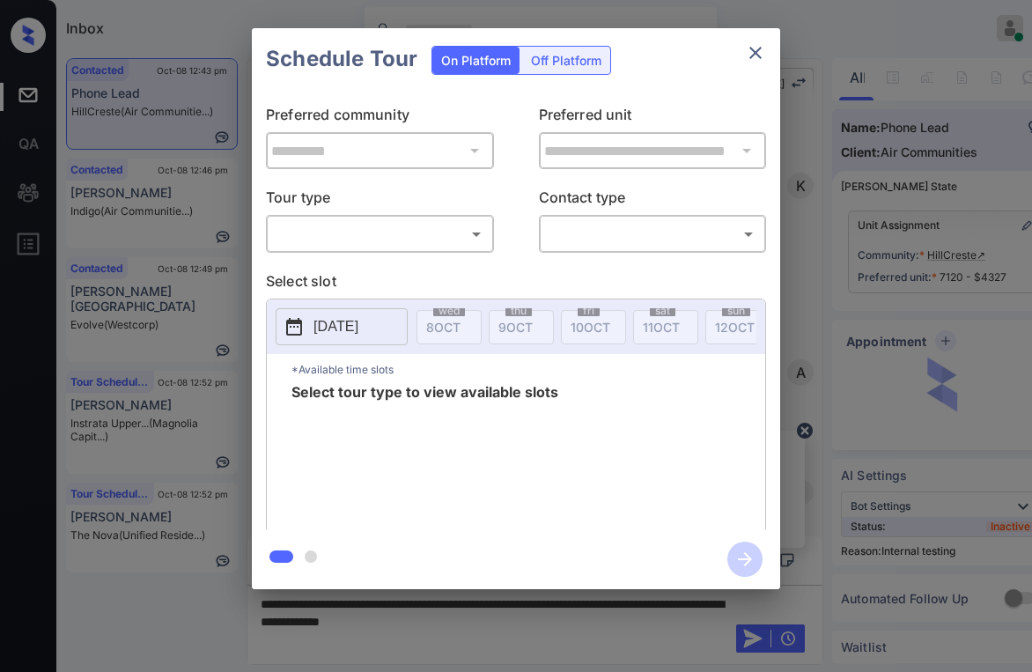
click at [381, 230] on body "Inbox [PERSON_NAME] Online Set yourself offline Set yourself on break Profile S…" at bounding box center [516, 336] width 1032 height 672
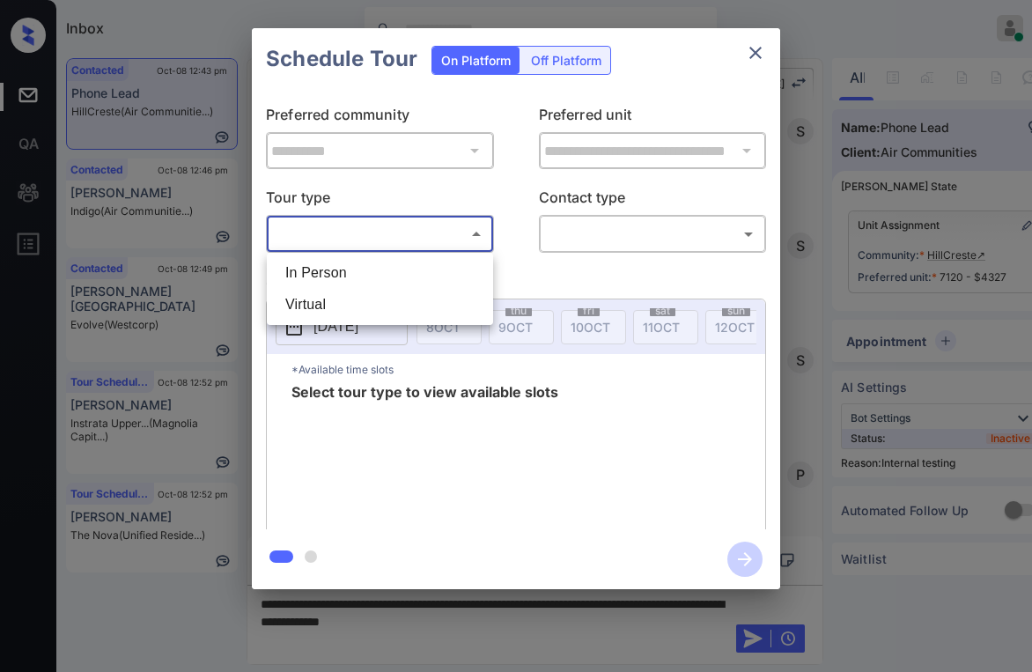
drag, startPoint x: 354, startPoint y: 269, endPoint x: 565, endPoint y: 245, distance: 212.7
click at [365, 269] on li "In Person" at bounding box center [379, 273] width 217 height 32
type input "********"
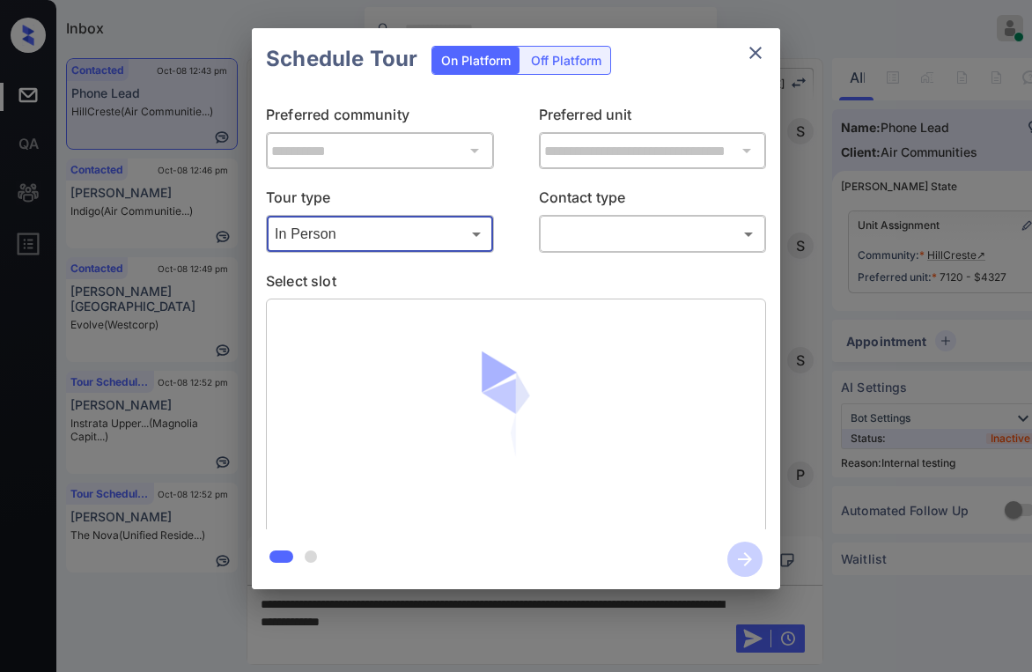
click at [608, 227] on body "Inbox Paolo Gabriel Online Set yourself offline Set yourself on break Profile S…" at bounding box center [516, 336] width 1032 height 672
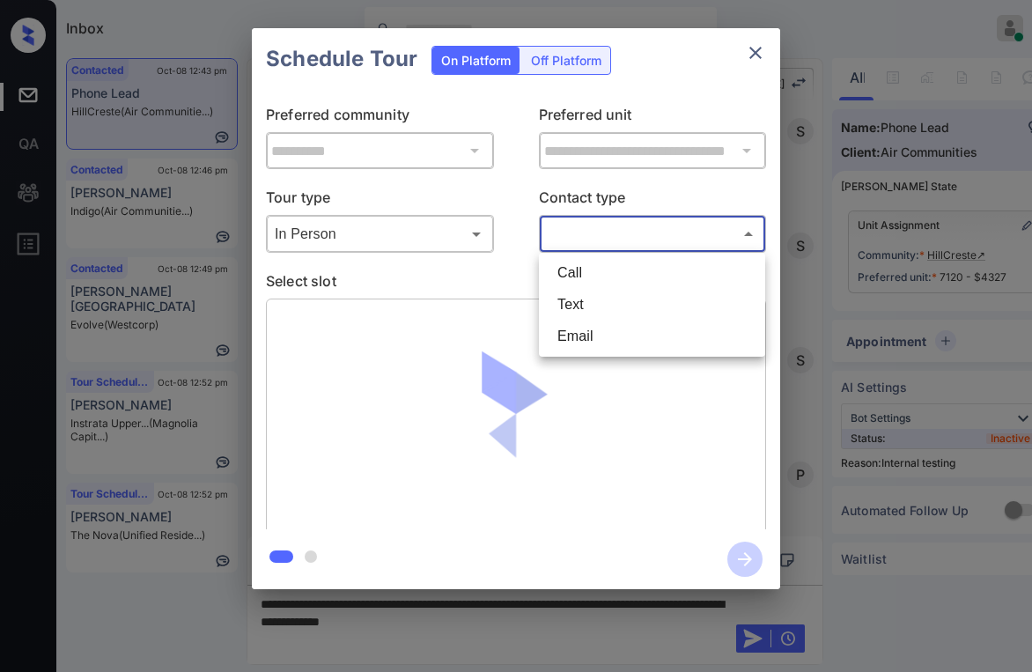
click at [585, 299] on li "Text" at bounding box center [651, 305] width 217 height 32
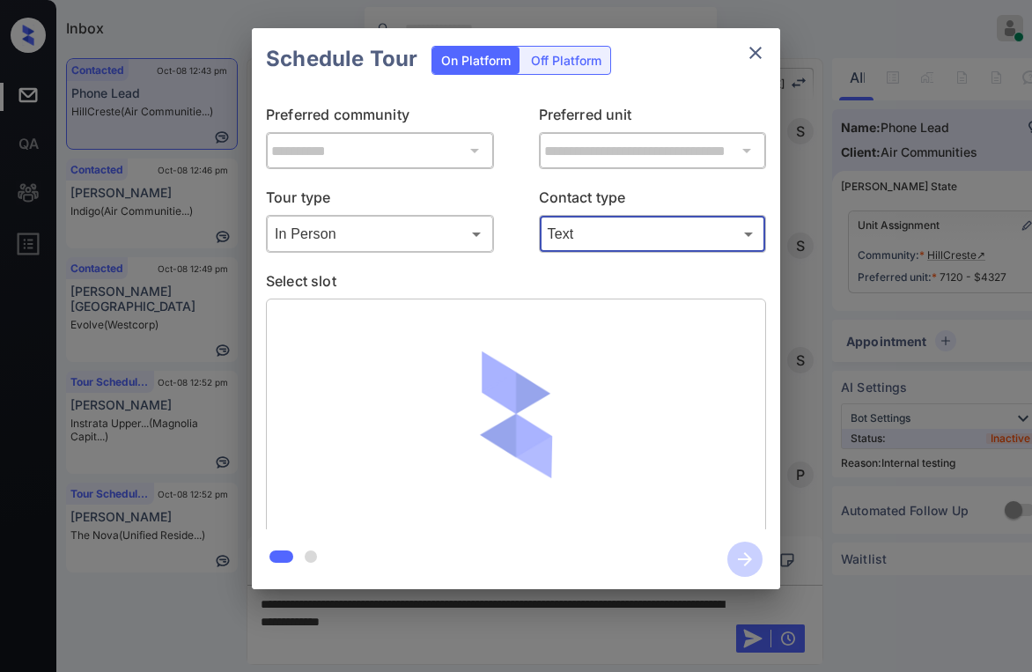
type input "****"
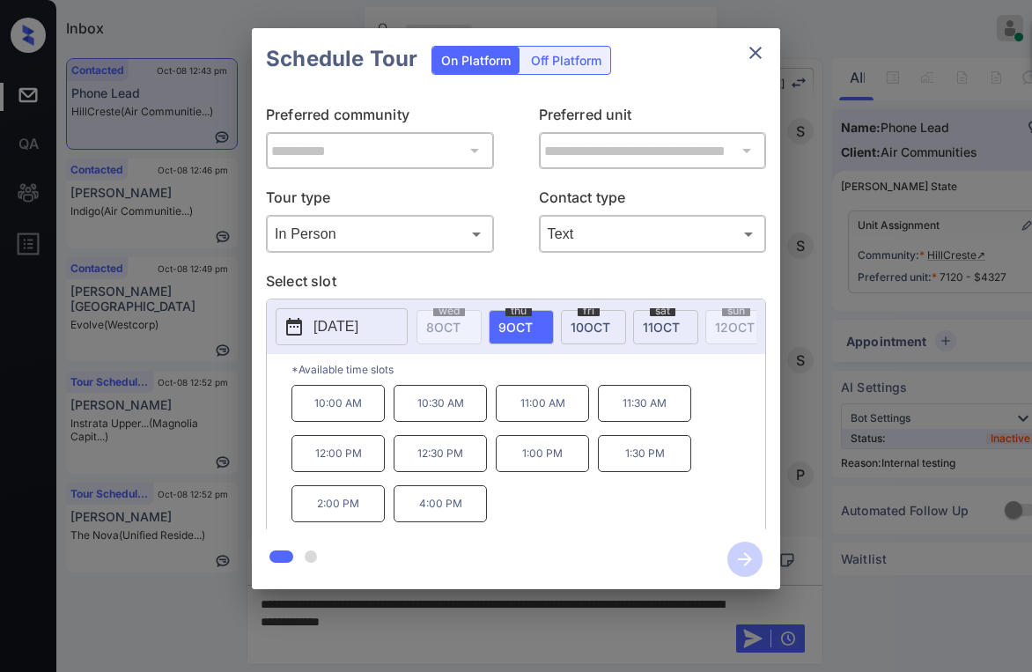
scroll to position [0, 219]
drag, startPoint x: 462, startPoint y: 320, endPoint x: 466, endPoint y: 330, distance: 11.1
click at [461, 320] on div "sat 11 OCT" at bounding box center [446, 327] width 65 height 34
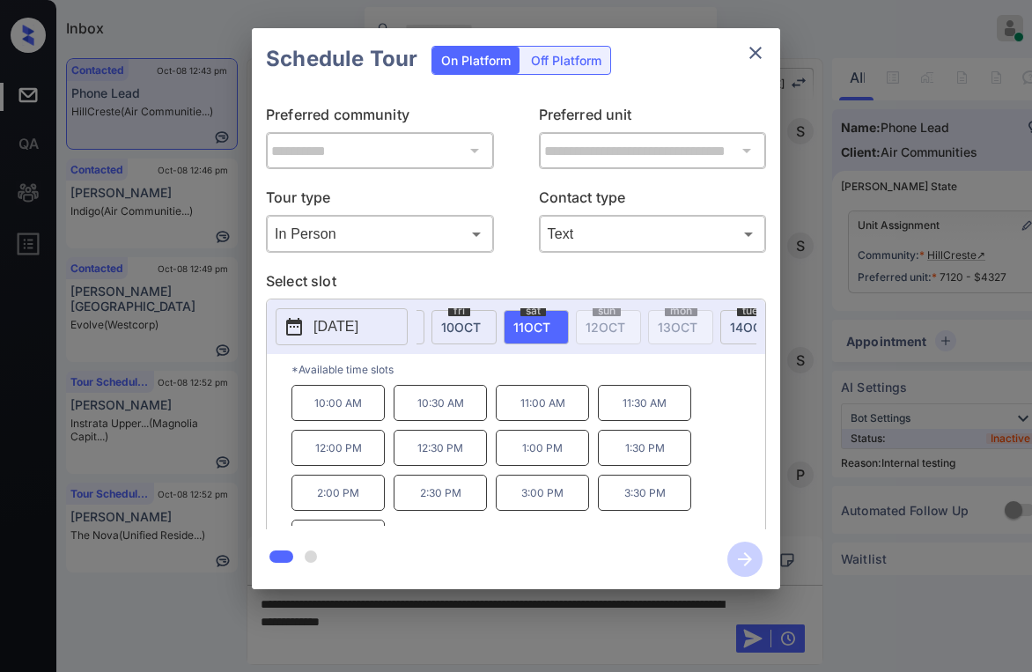
scroll to position [0, 77]
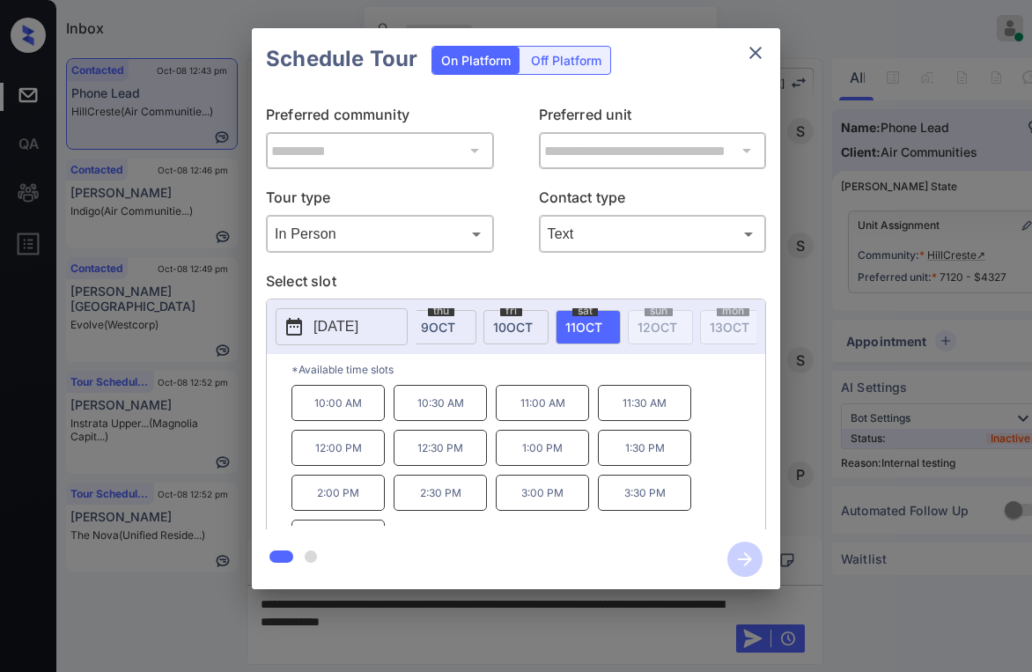
click at [496, 324] on span "10 OCT" at bounding box center [513, 327] width 40 height 15
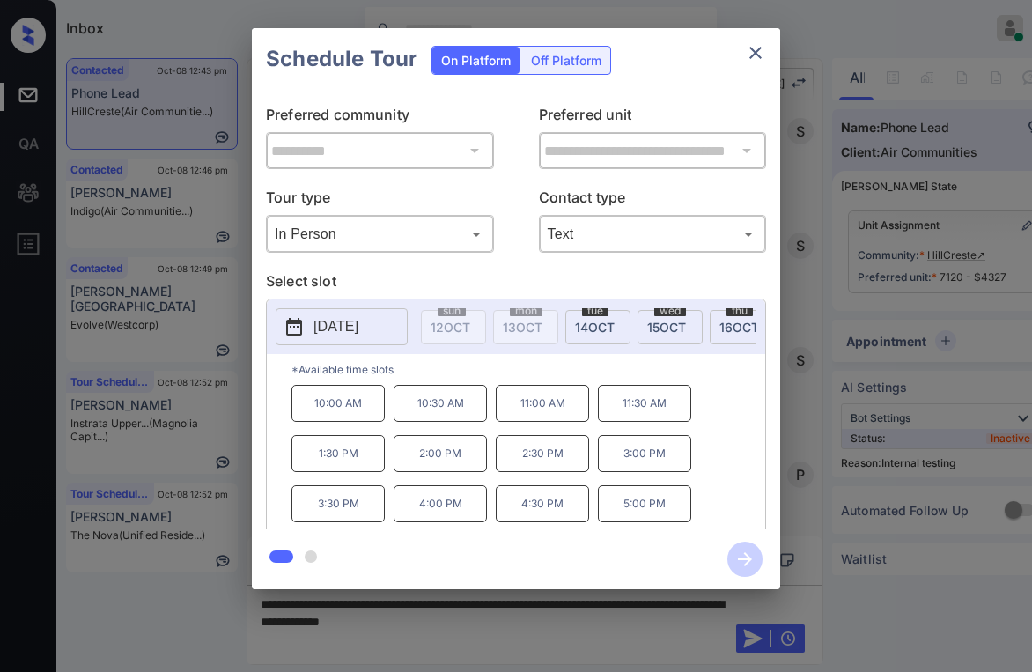
scroll to position [0, 336]
click at [543, 336] on div "tue 14 OCT" at bounding box center [545, 327] width 65 height 34
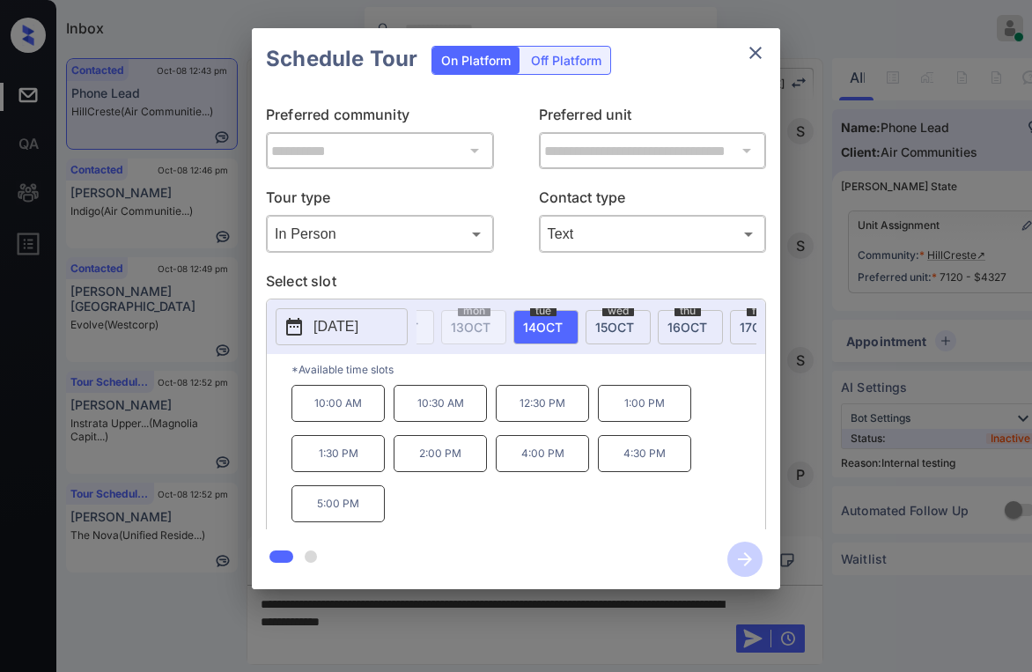
click at [622, 320] on span "15 OCT" at bounding box center [614, 327] width 39 height 15
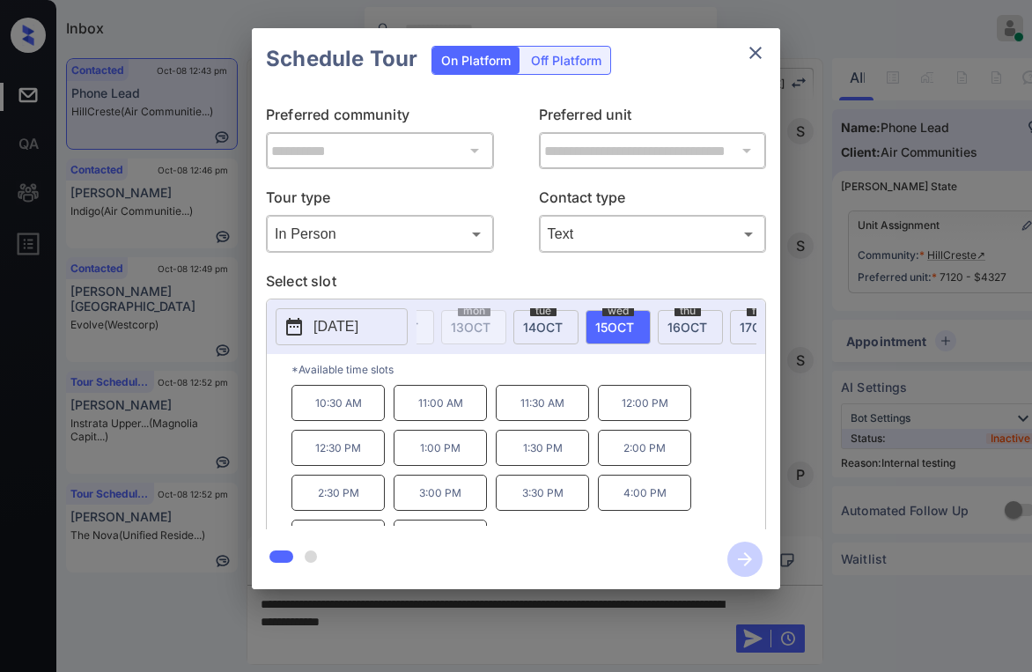
click at [666, 323] on div "thu 16 OCT" at bounding box center [690, 327] width 65 height 34
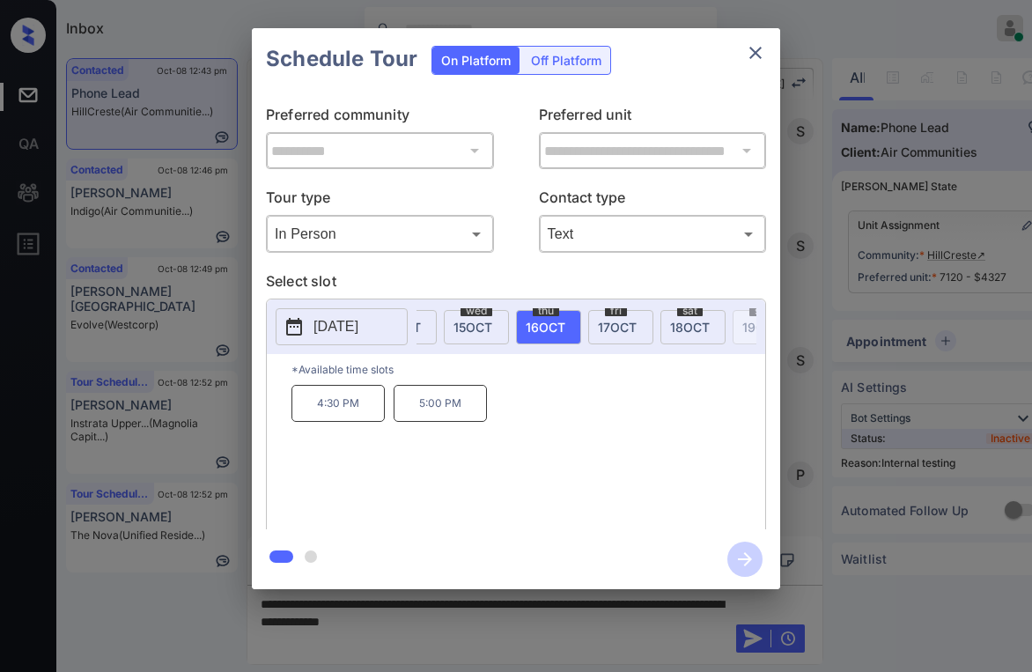
scroll to position [0, 581]
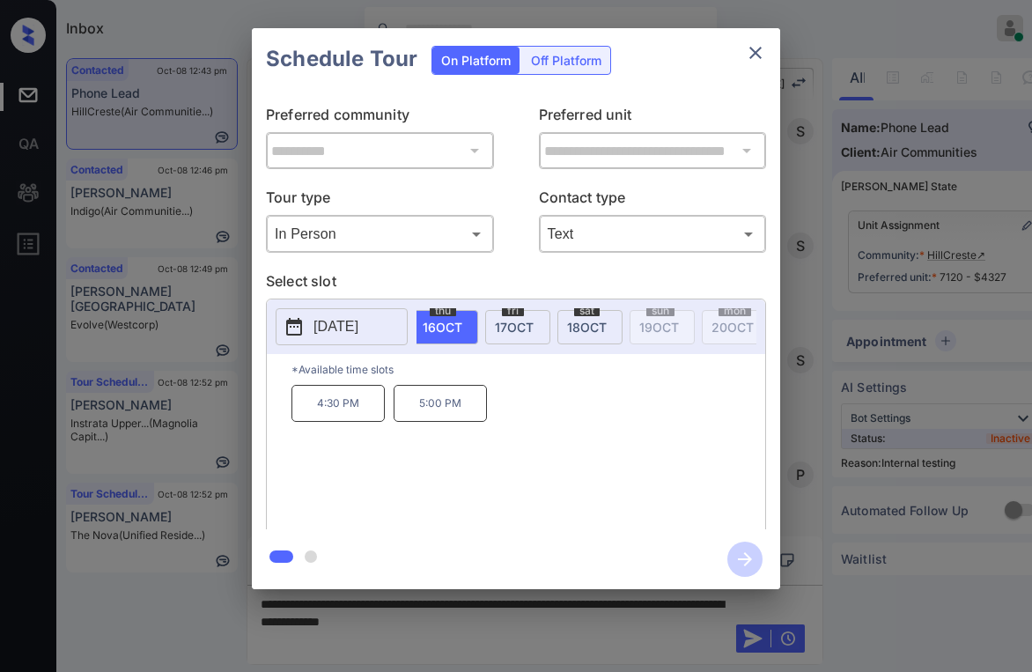
click at [523, 324] on span "17 OCT" at bounding box center [514, 327] width 39 height 15
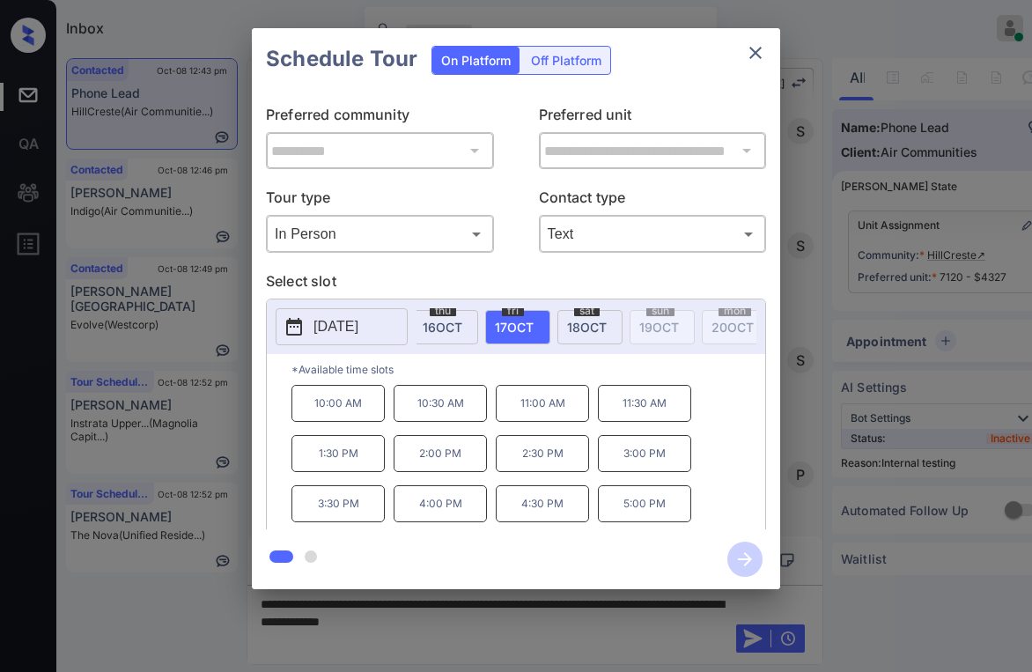
click at [603, 334] on div "sat 18 OCT" at bounding box center [589, 327] width 65 height 34
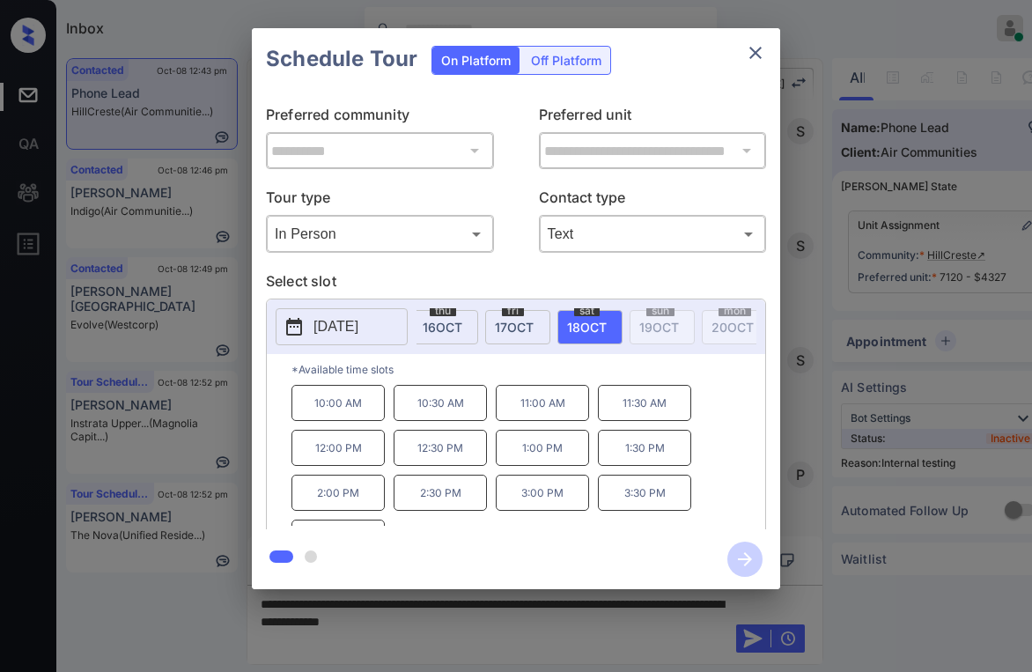
drag, startPoint x: 640, startPoint y: 388, endPoint x: 658, endPoint y: 388, distance: 17.6
click at [642, 385] on p "*Available time slots" at bounding box center [528, 369] width 474 height 31
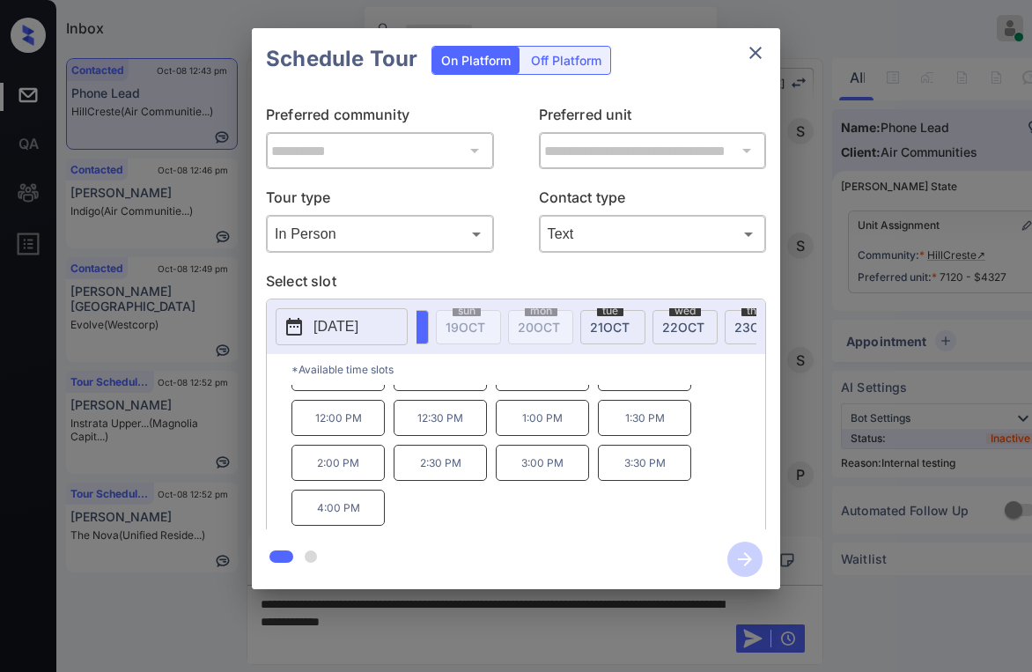
scroll to position [0, 813]
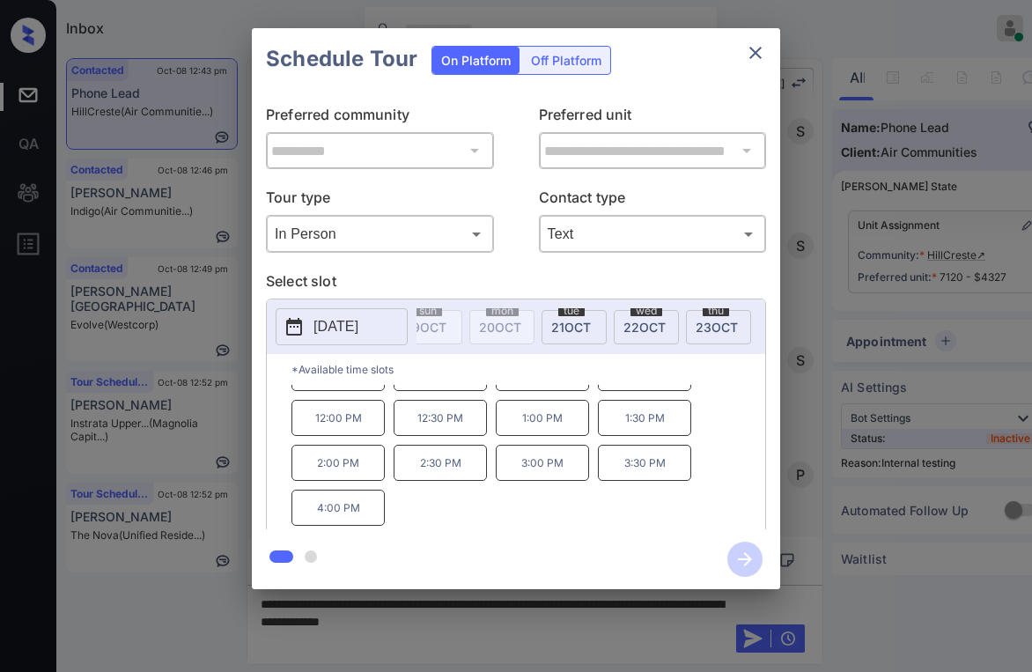
click at [555, 331] on span "21 OCT" at bounding box center [571, 327] width 40 height 15
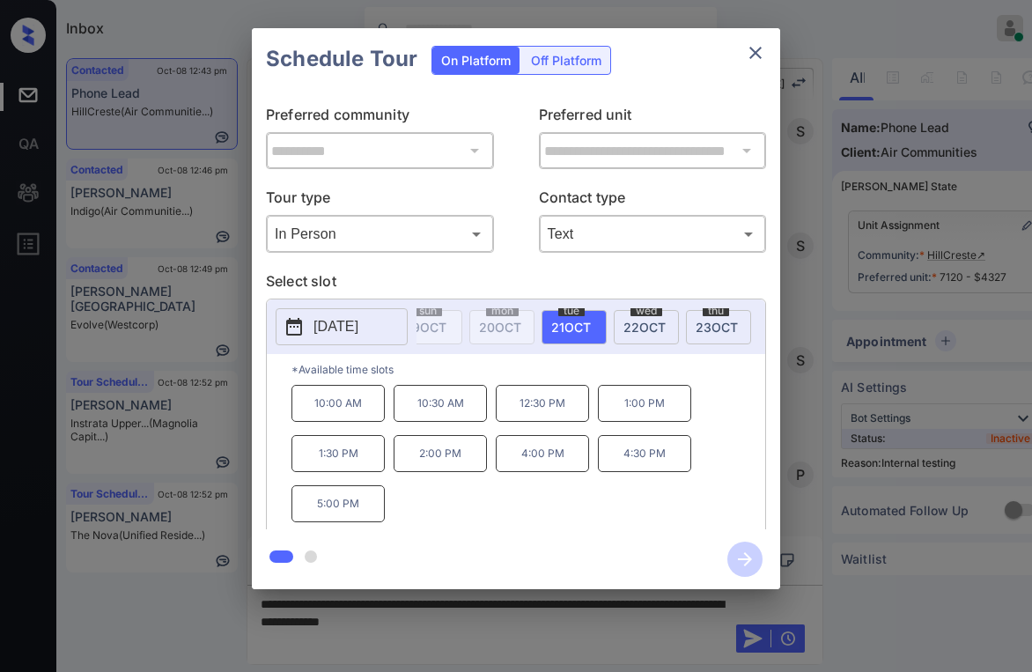
click at [645, 321] on span "22 OCT" at bounding box center [644, 327] width 42 height 15
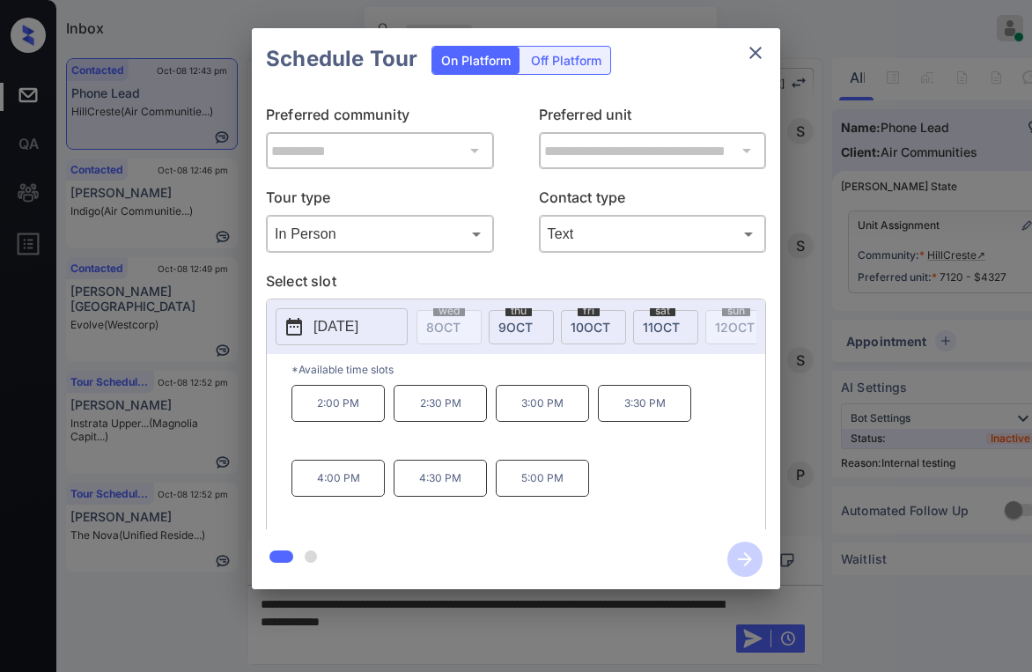
click at [758, 56] on icon "close" at bounding box center [755, 53] width 12 height 12
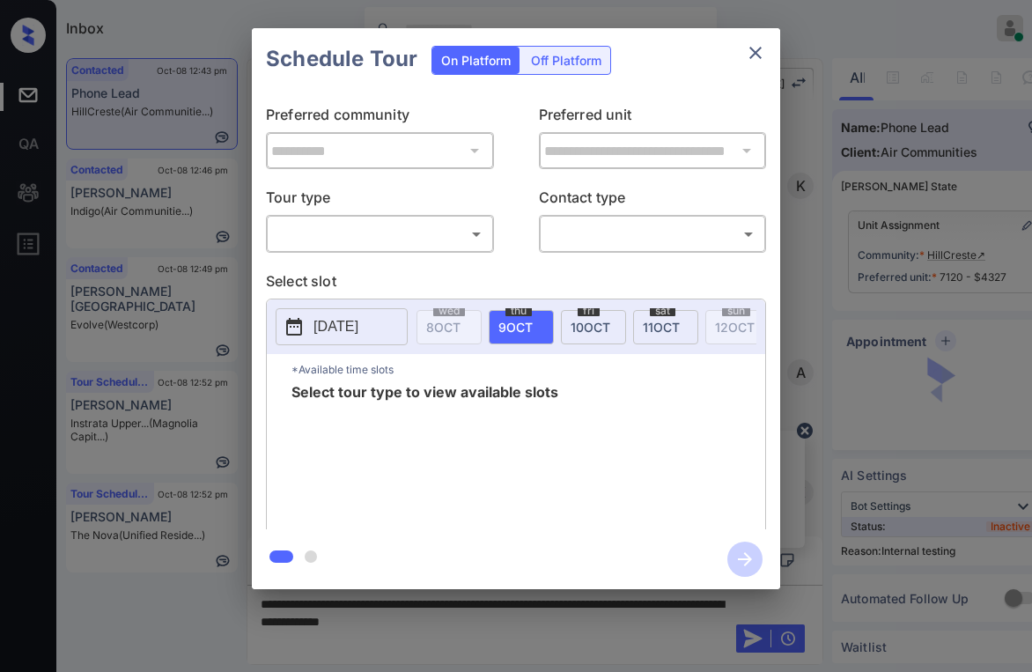
scroll to position [2238, 0]
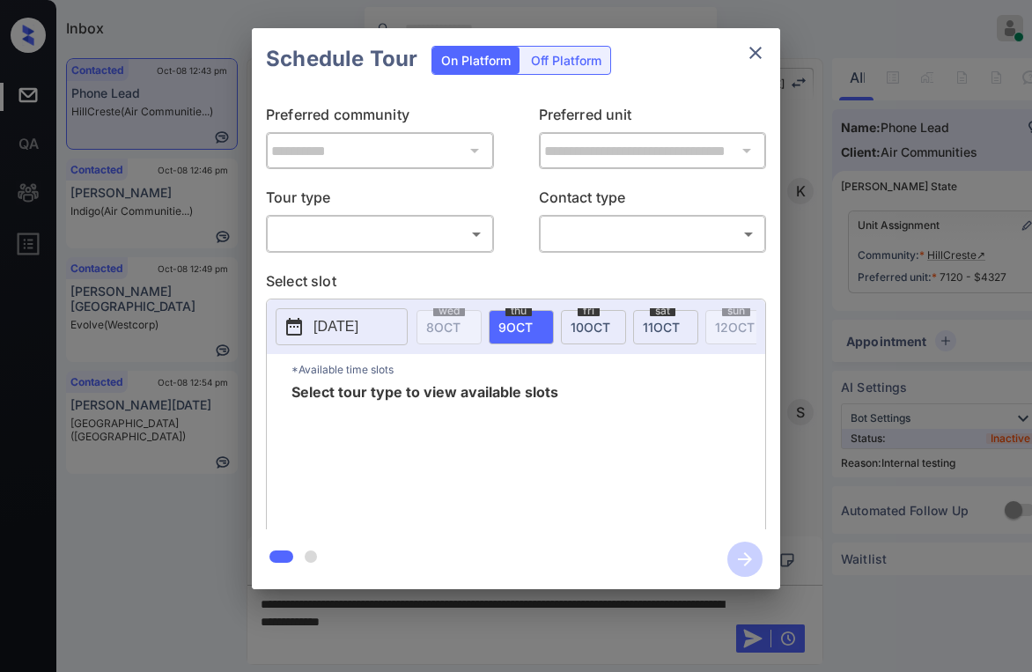
click at [351, 232] on body "Inbox Paolo Gabriel Online Set yourself offline Set yourself on break Profile S…" at bounding box center [516, 336] width 1032 height 672
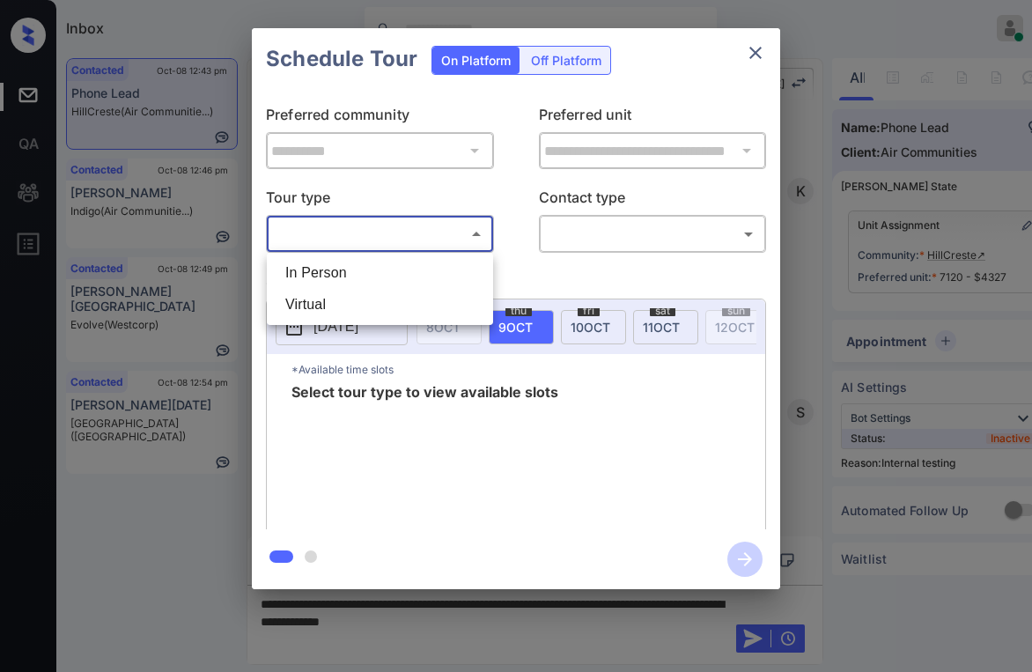
click at [343, 272] on li "In Person" at bounding box center [379, 273] width 217 height 32
type input "********"
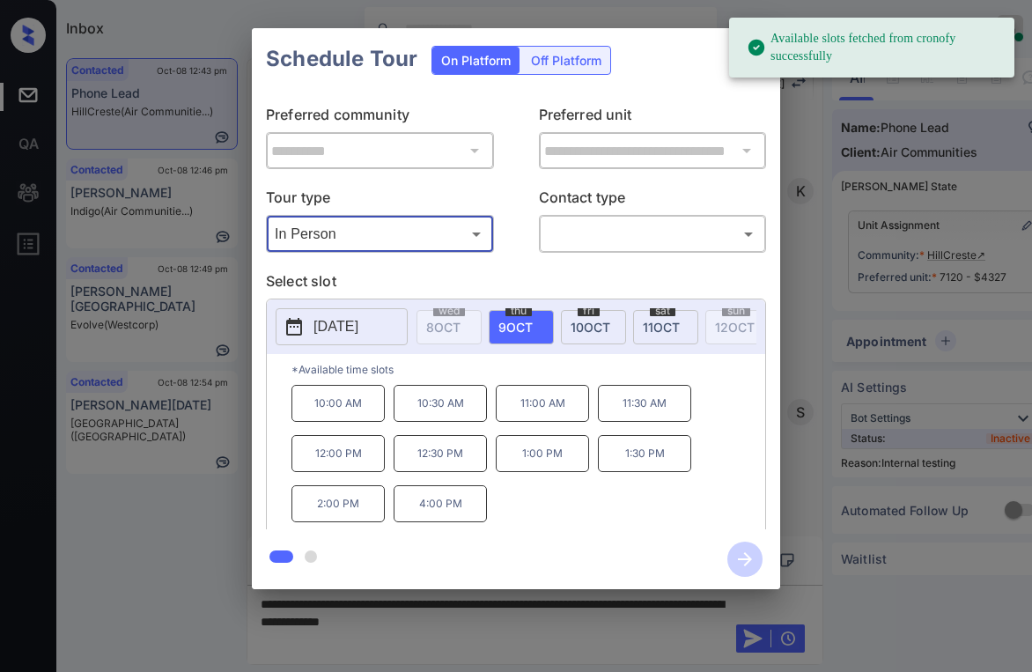
click at [580, 246] on body "Available slots fetched from cronofy successfully Inbox Paolo Gabriel Online Se…" at bounding box center [516, 336] width 1032 height 672
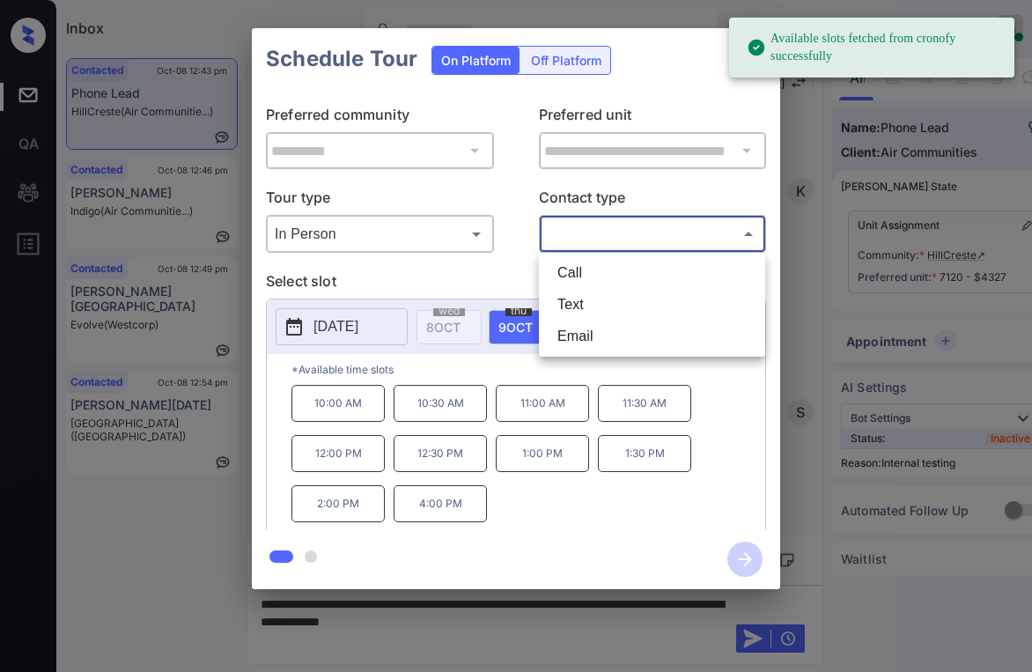
click at [570, 297] on li "Text" at bounding box center [651, 305] width 217 height 32
type input "****"
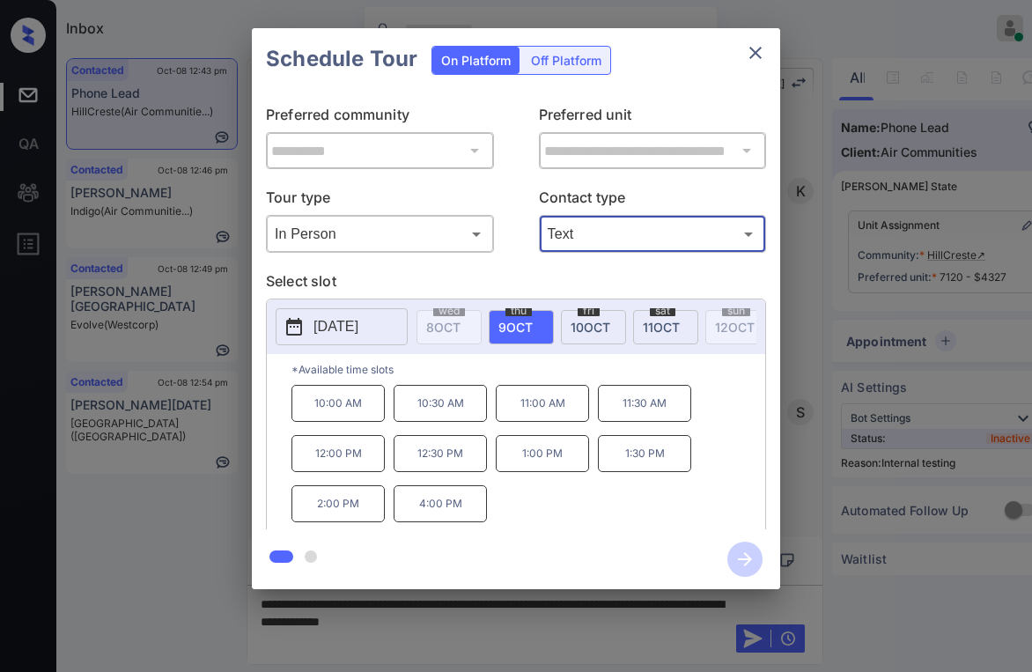
click at [762, 51] on icon "close" at bounding box center [755, 52] width 21 height 21
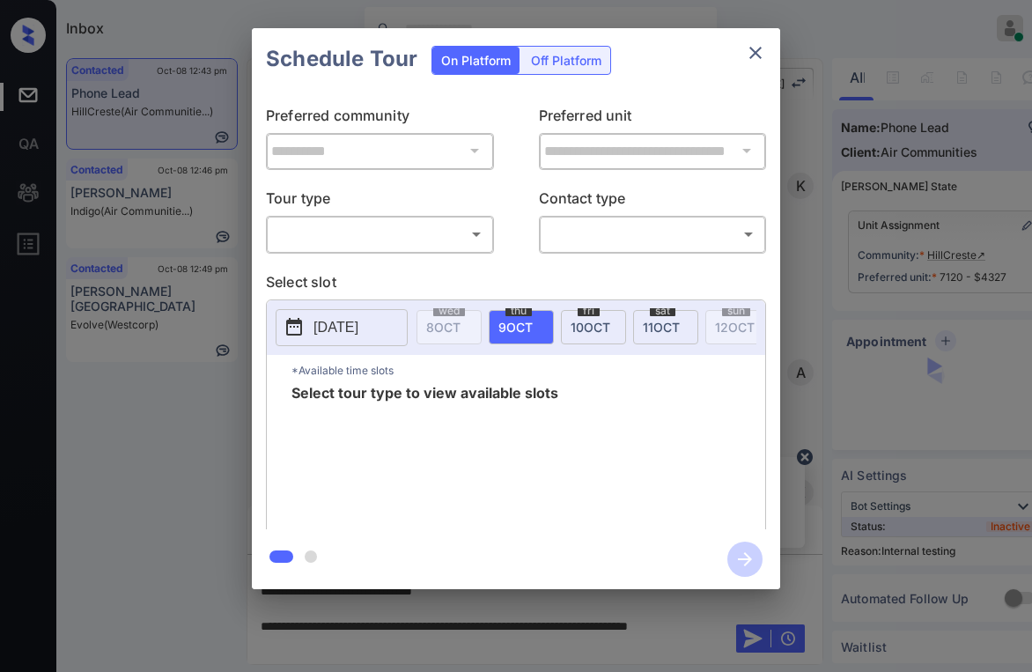
scroll to position [2238, 0]
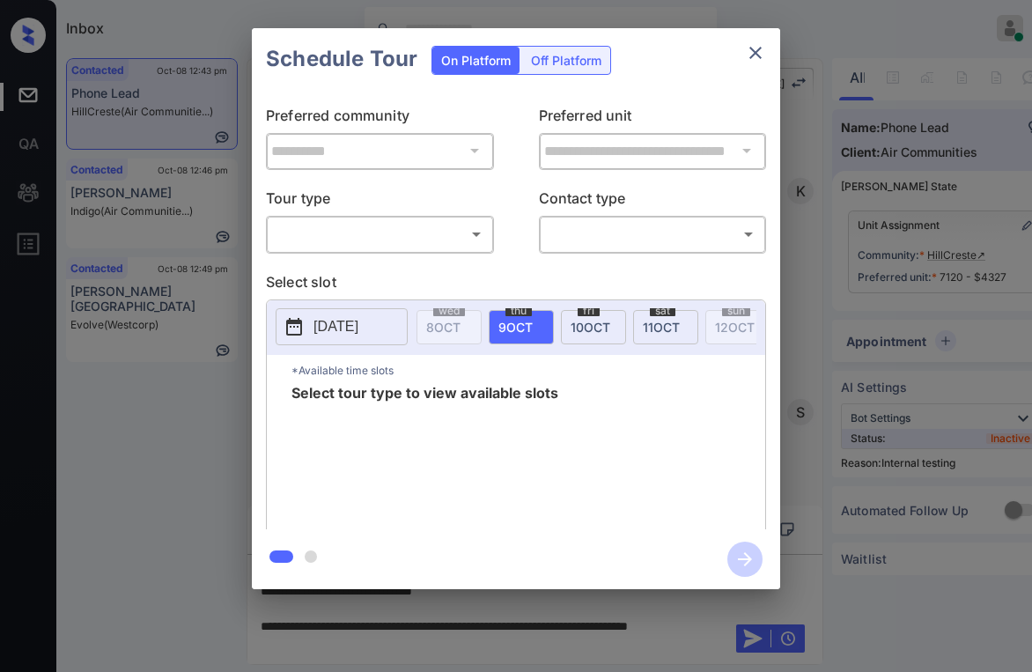
click at [412, 246] on body "Inbox Paolo Gabriel Online Set yourself offline Set yourself on break Profile S…" at bounding box center [516, 336] width 1032 height 672
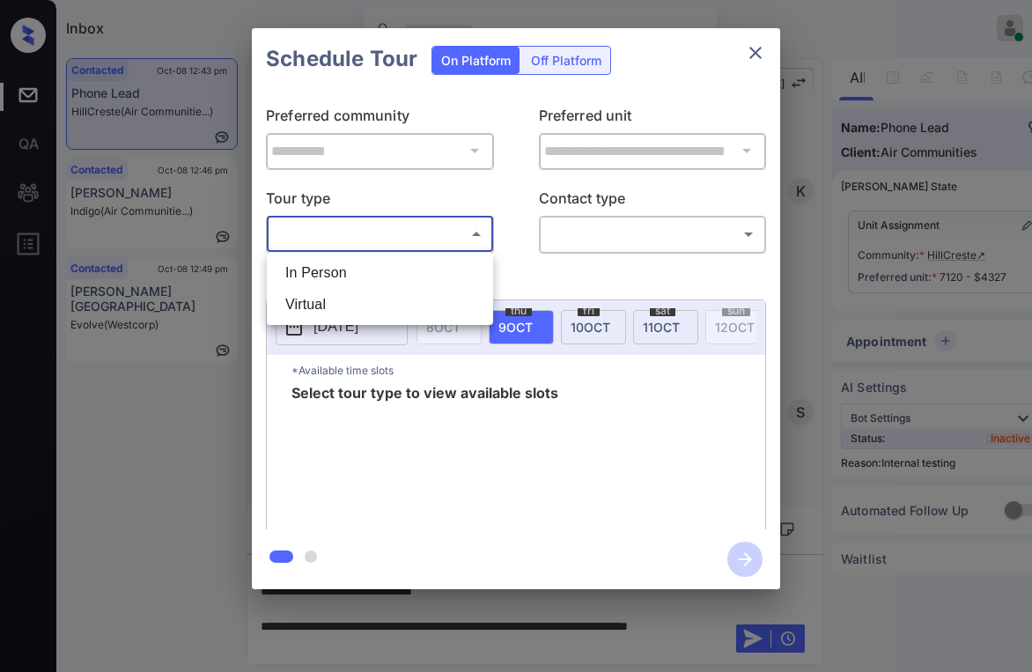
click at [371, 260] on li "In Person" at bounding box center [379, 273] width 217 height 32
type input "********"
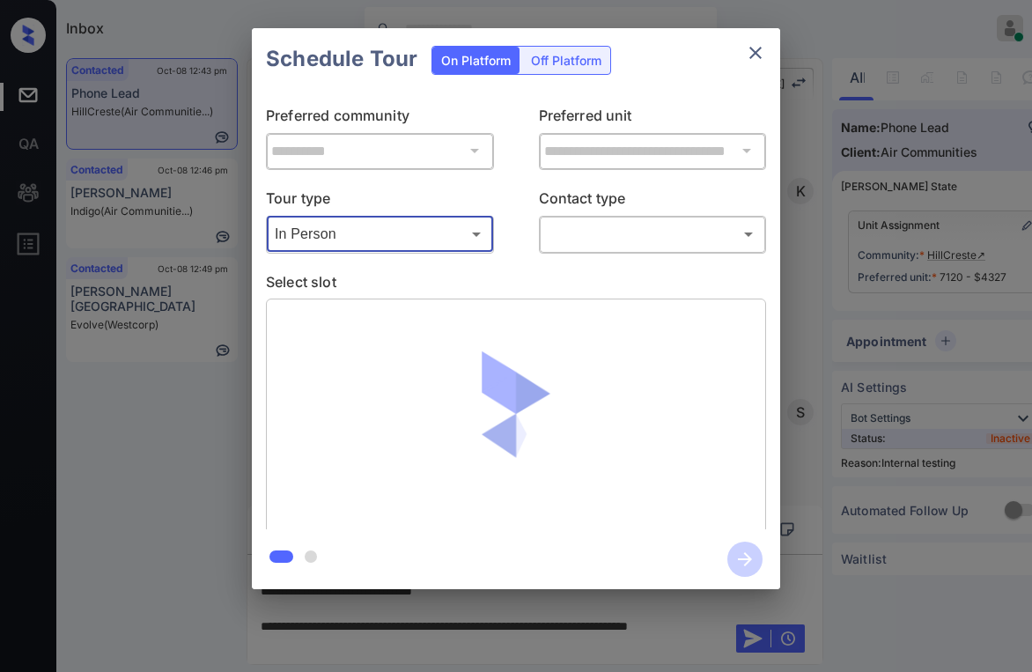
click at [643, 239] on body "Inbox Paolo Gabriel Online Set yourself offline Set yourself on break Profile S…" at bounding box center [516, 336] width 1032 height 672
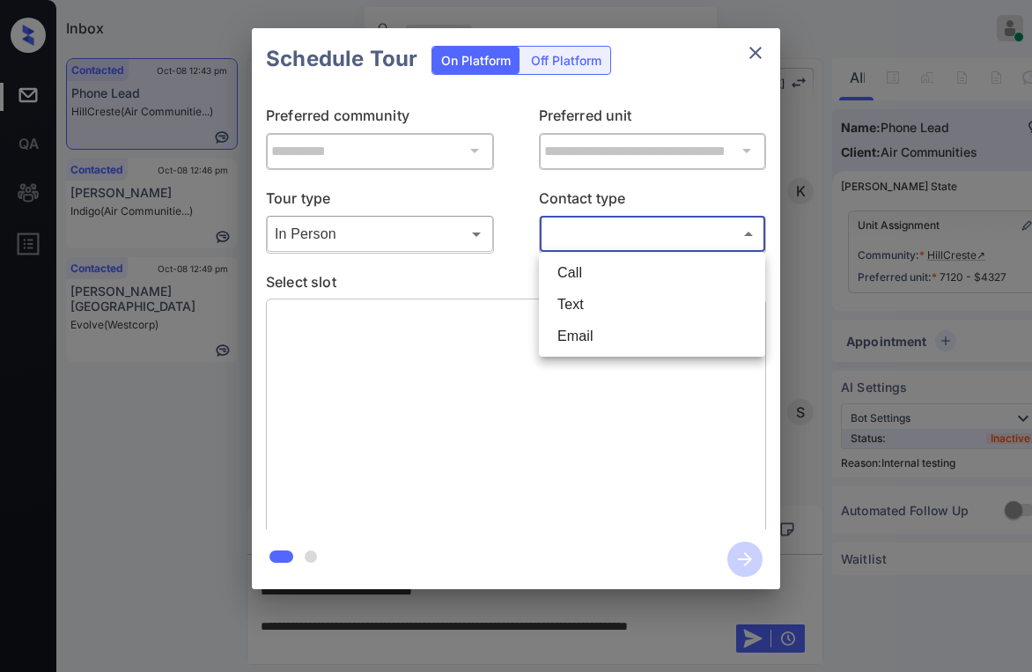
click at [592, 291] on li "Text" at bounding box center [651, 305] width 217 height 32
type input "****"
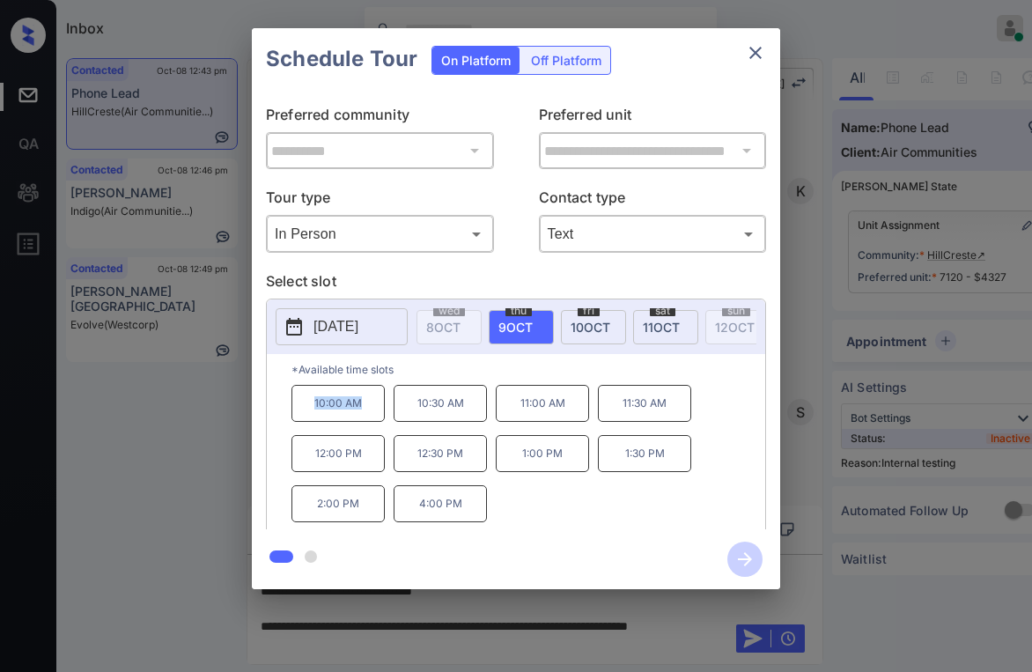
drag, startPoint x: 313, startPoint y: 408, endPoint x: 375, endPoint y: 420, distance: 63.5
click at [375, 420] on p "10:00 AM" at bounding box center [337, 403] width 93 height 37
copy p "10:00 AM"
click at [757, 55] on icon "close" at bounding box center [755, 53] width 12 height 12
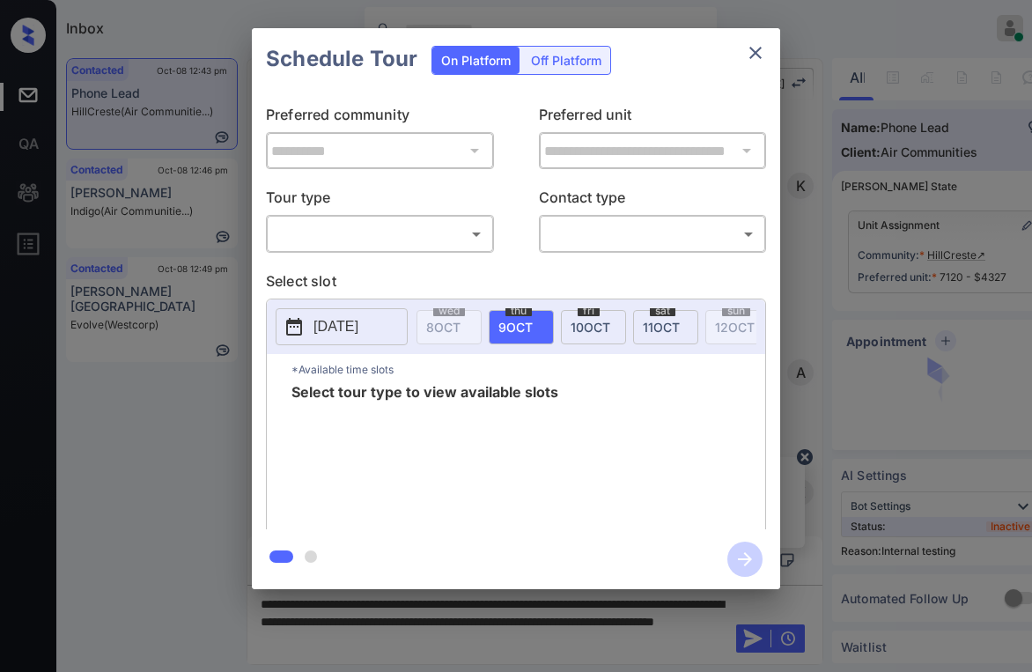
scroll to position [2884, 0]
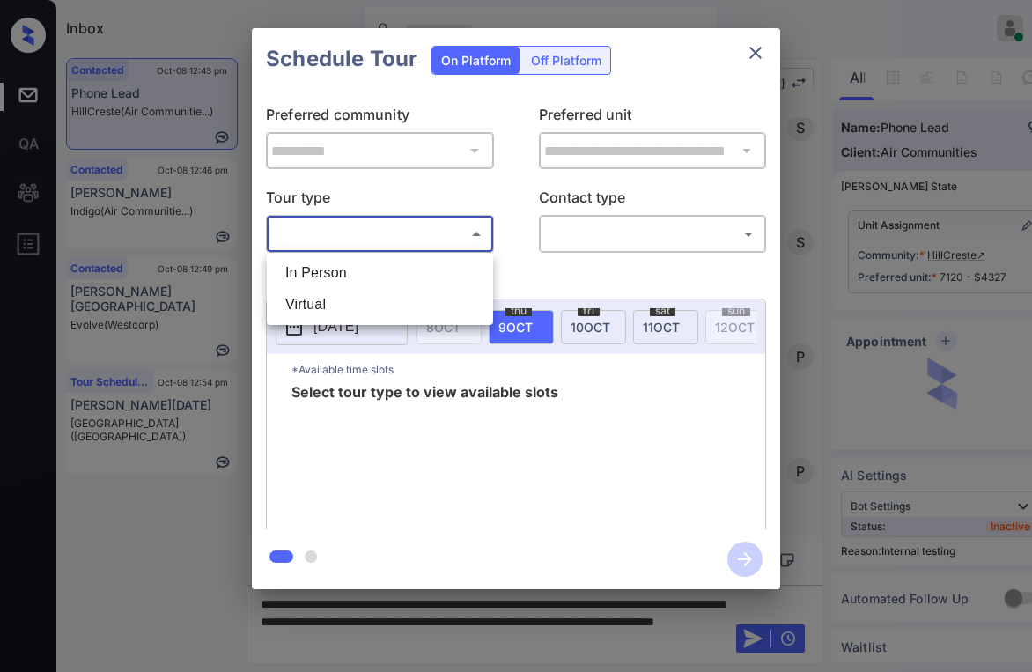
click at [340, 235] on body "Inbox [PERSON_NAME] Online Set yourself offline Set yourself on break Profile S…" at bounding box center [516, 336] width 1032 height 672
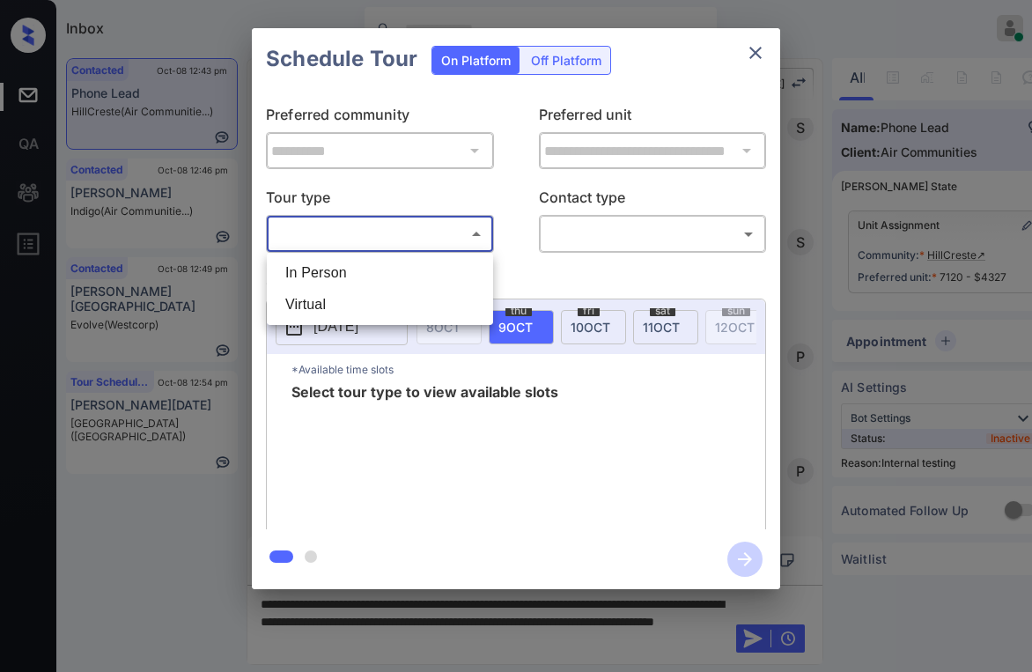
click at [340, 263] on li "In Person" at bounding box center [379, 273] width 217 height 32
type input "********"
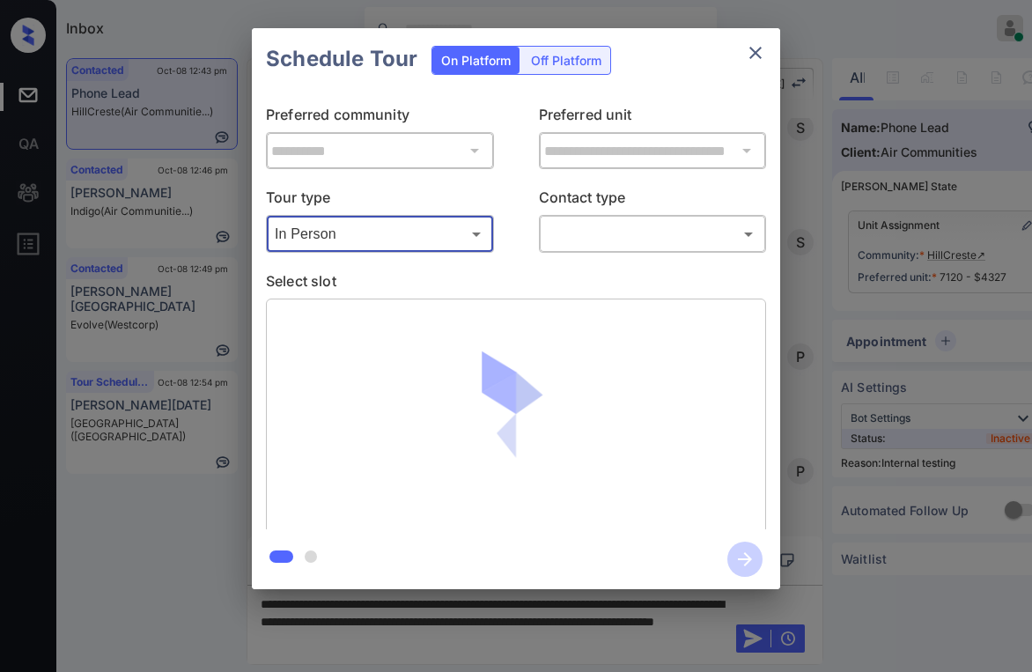
click at [537, 249] on div "Tour type In Person ******** ​ Contact type ​ ​" at bounding box center [516, 220] width 500 height 66
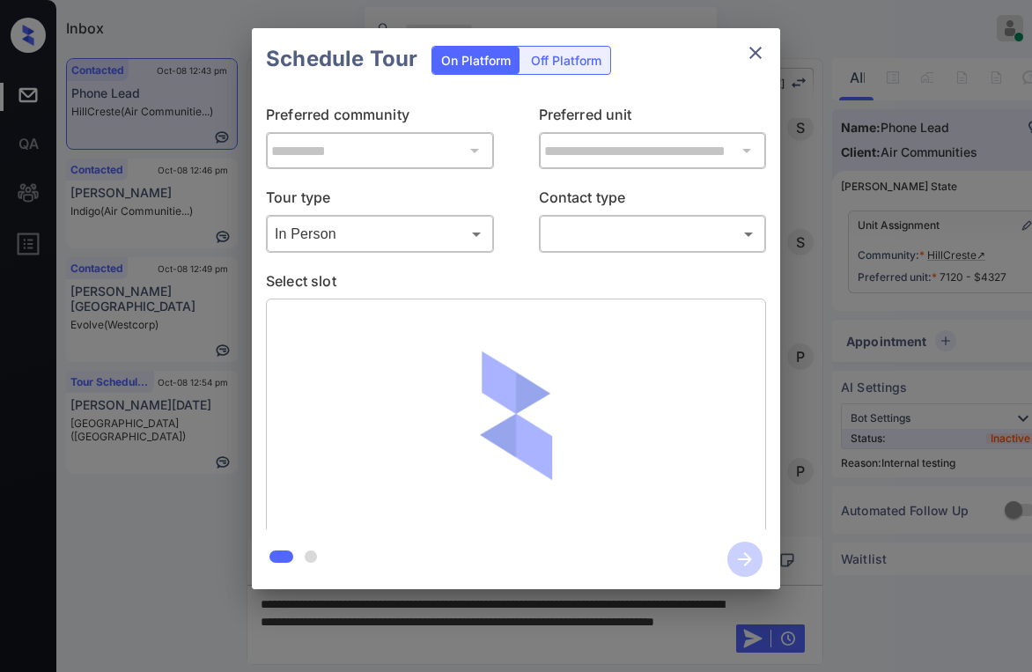
click at [576, 247] on body "Inbox [PERSON_NAME] Online Set yourself offline Set yourself on break Profile S…" at bounding box center [516, 336] width 1032 height 672
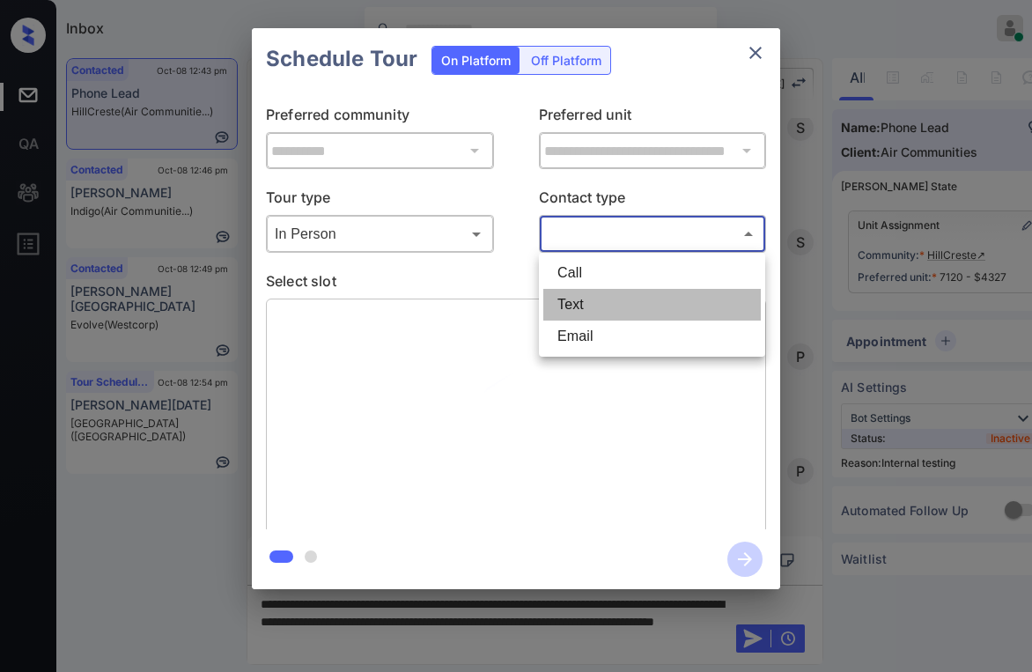
click at [584, 308] on li "Text" at bounding box center [651, 305] width 217 height 32
type input "****"
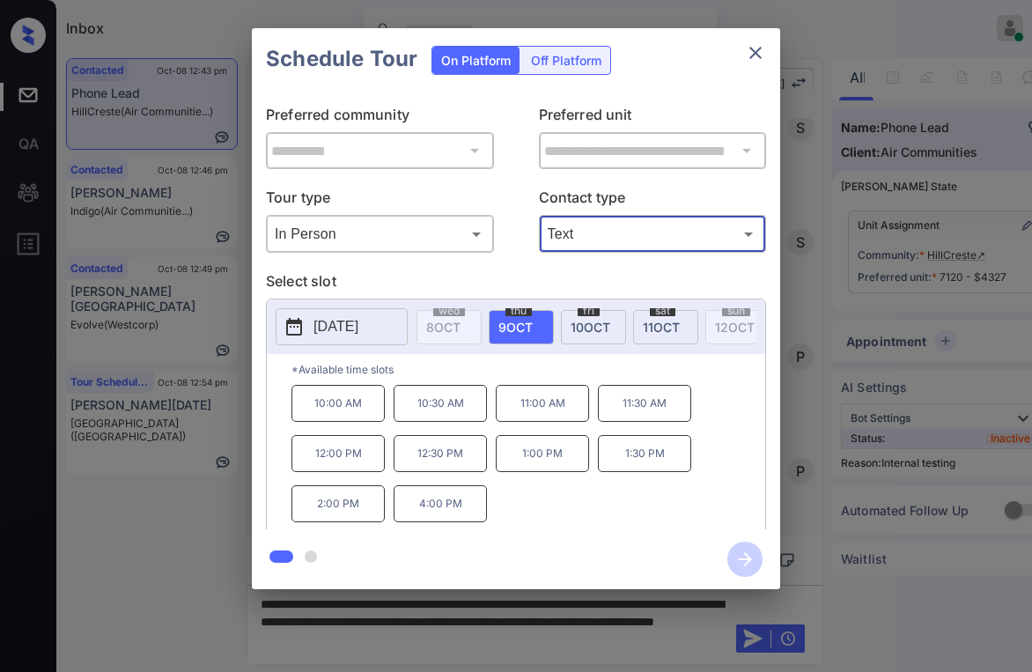
click at [757, 51] on icon "close" at bounding box center [755, 52] width 21 height 21
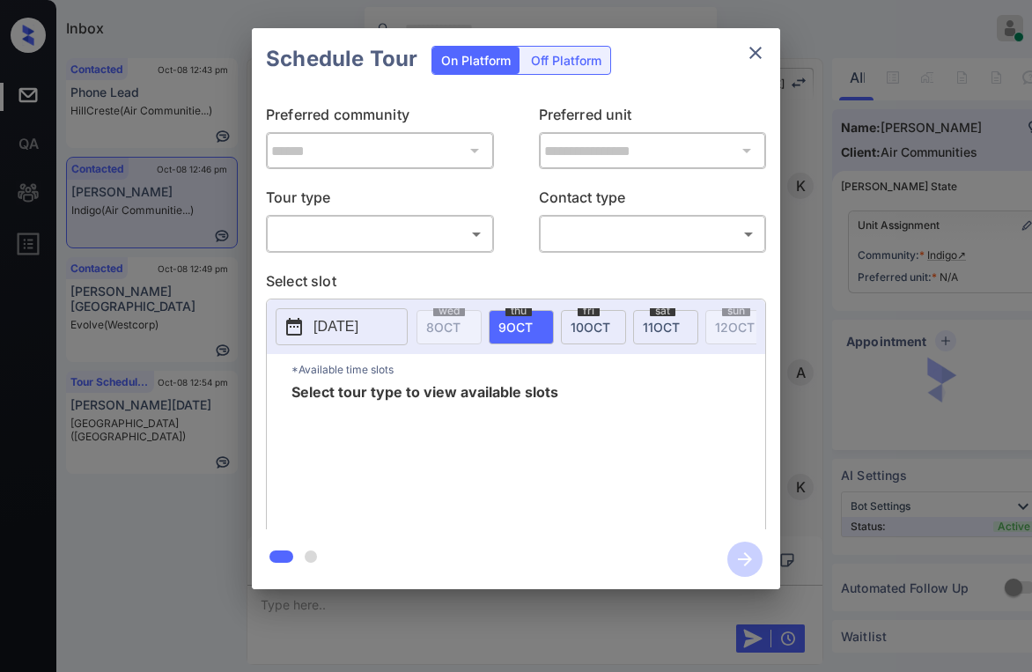
scroll to position [1017, 0]
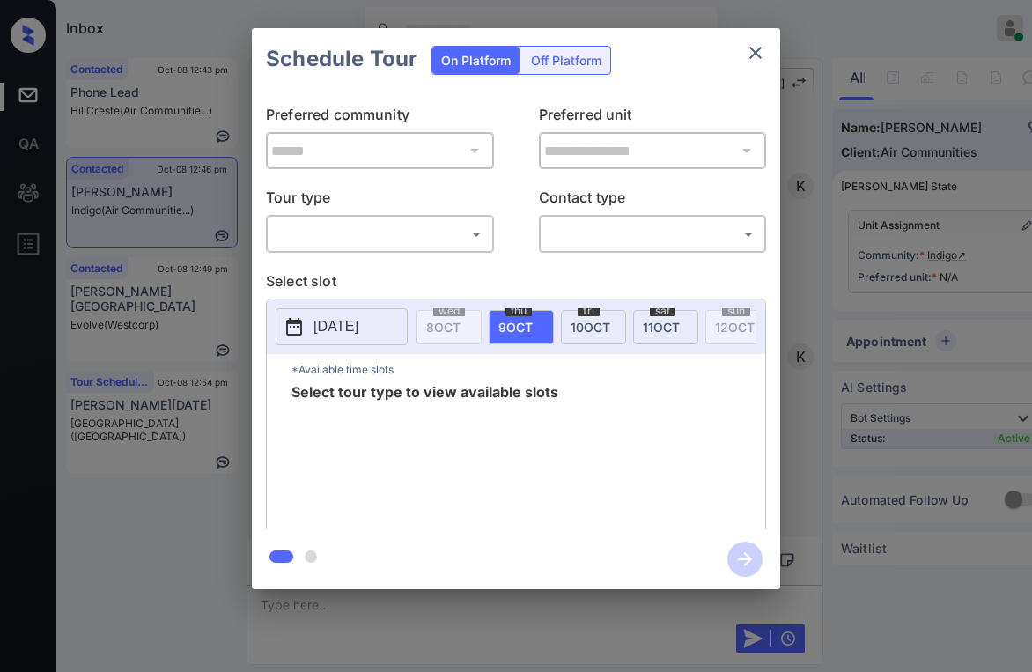
click at [372, 224] on body "Inbox [PERSON_NAME] Online Set yourself offline Set yourself on break Profile S…" at bounding box center [516, 336] width 1032 height 672
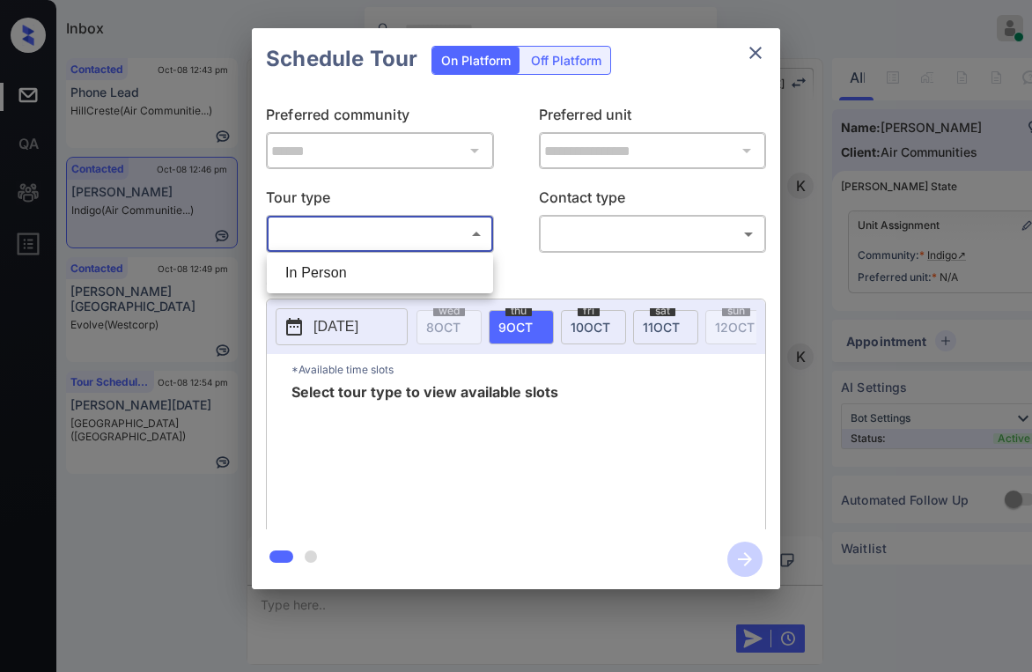
click at [327, 268] on li "In Person" at bounding box center [379, 273] width 217 height 32
type input "********"
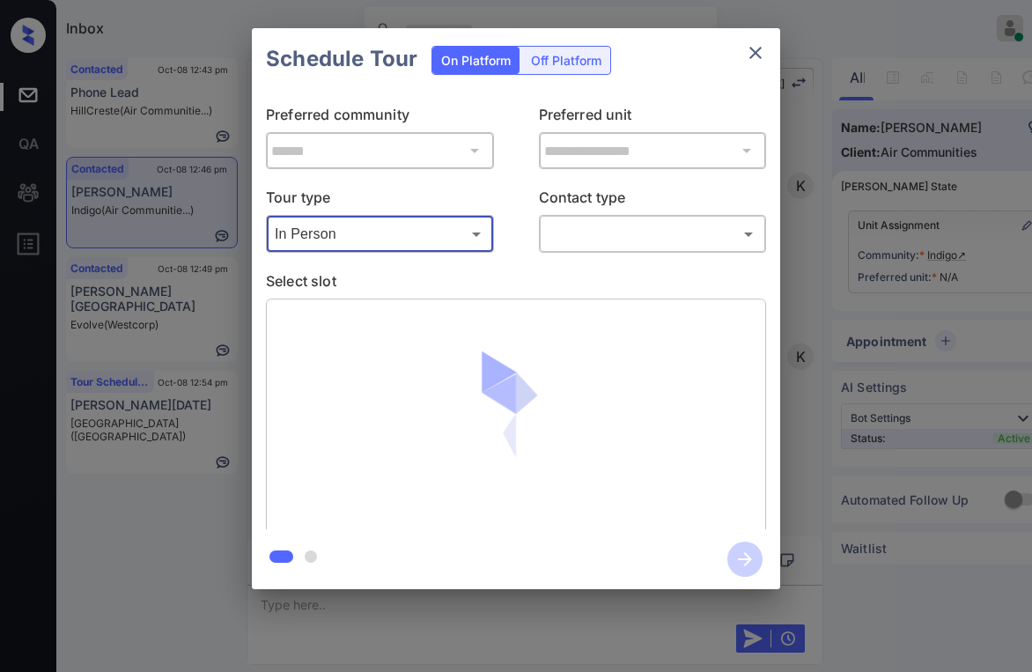
click at [596, 240] on body "Inbox Paolo Gabriel Online Set yourself offline Set yourself on break Profile S…" at bounding box center [516, 336] width 1032 height 672
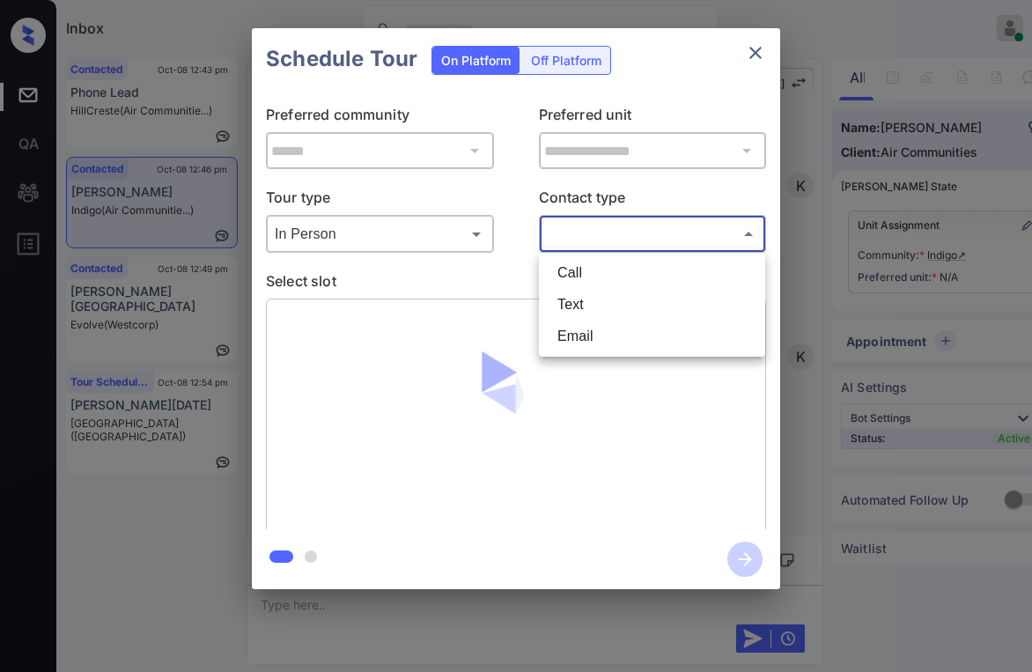
click at [577, 303] on li "Text" at bounding box center [651, 305] width 217 height 32
type input "****"
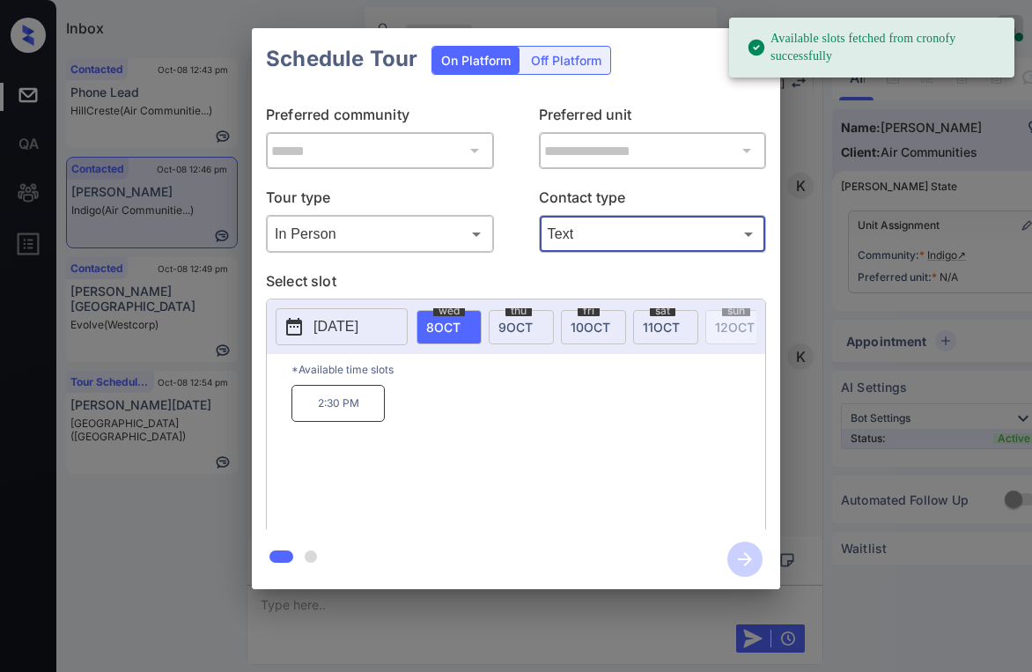
click at [533, 339] on div "thu 9 OCT" at bounding box center [521, 327] width 65 height 34
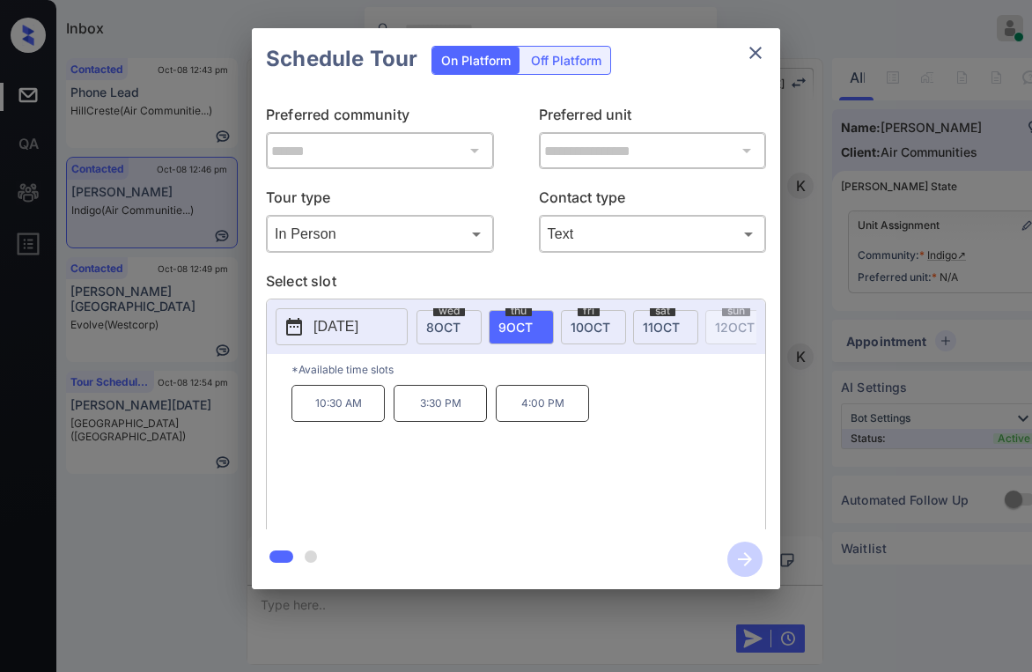
click at [758, 56] on icon "close" at bounding box center [755, 52] width 21 height 21
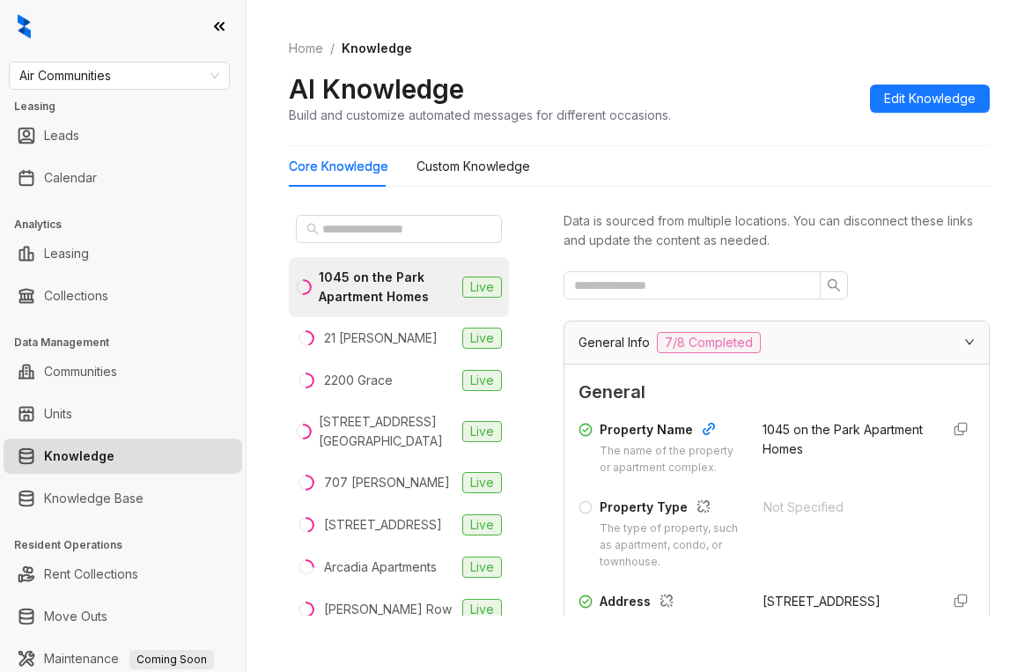
click at [942, 29] on div "Home / Knowledge AI Knowledge Build and customize automated messages for differ…" at bounding box center [639, 82] width 701 height 129
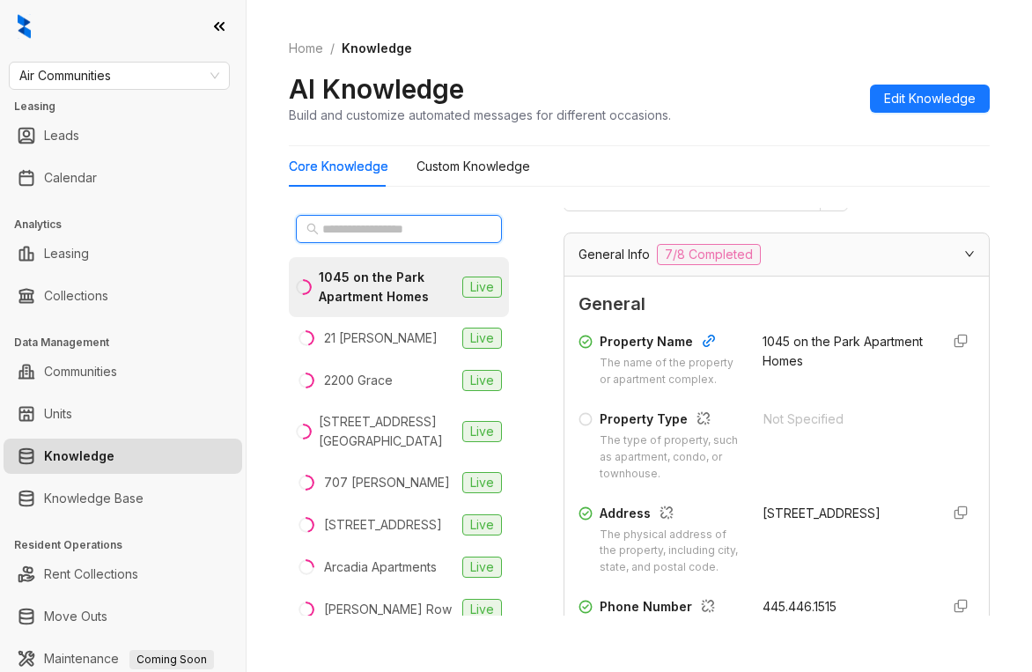
click at [417, 233] on input "text" at bounding box center [399, 228] width 155 height 19
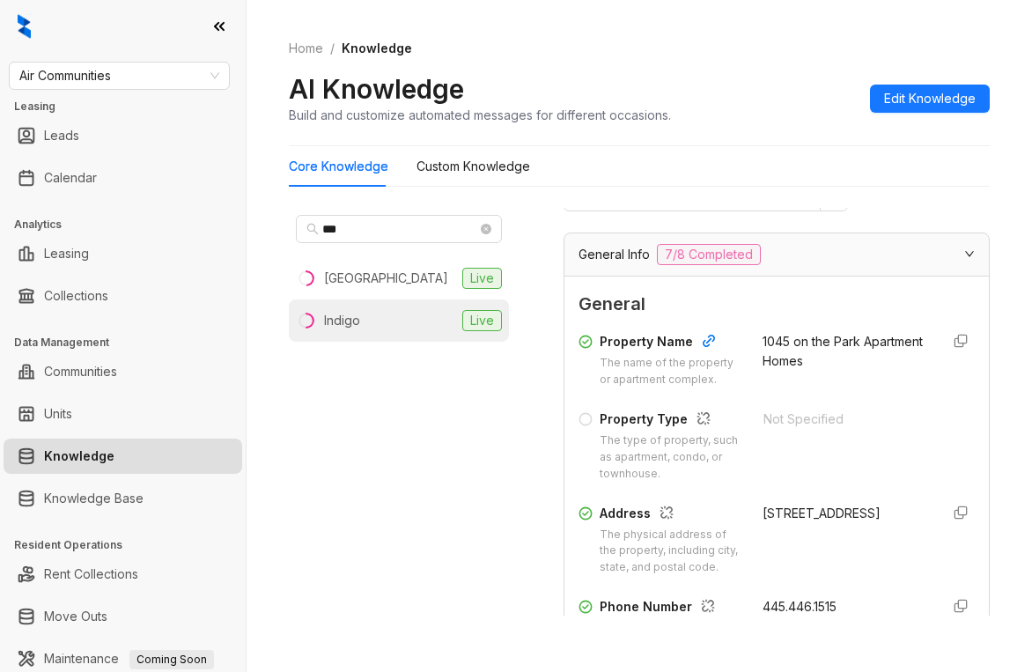
click at [374, 322] on li "Indigo Live" at bounding box center [399, 320] width 220 height 42
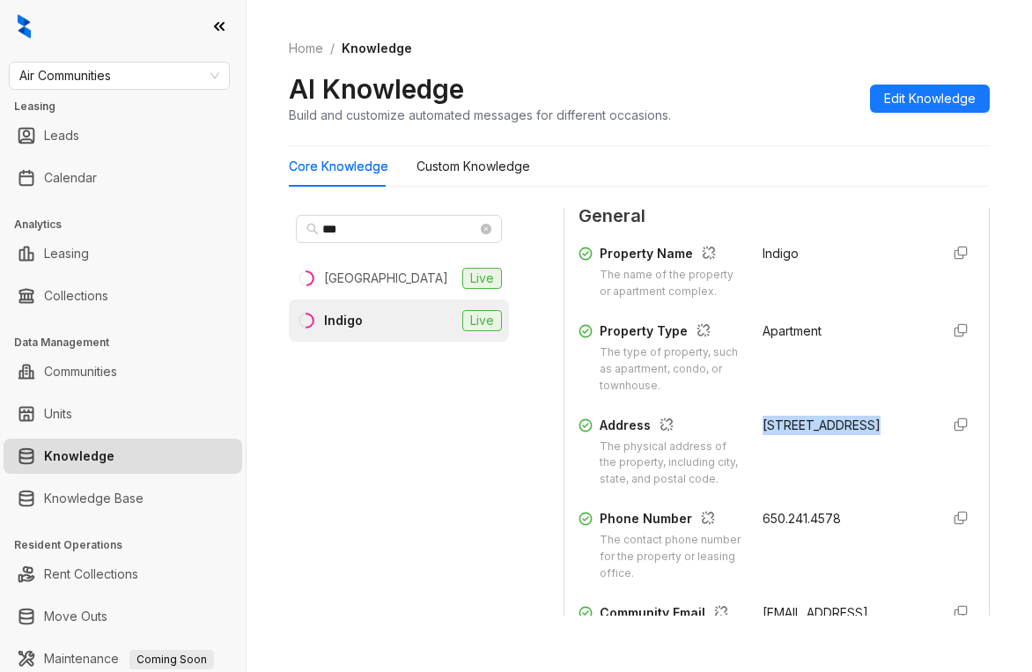
drag, startPoint x: 743, startPoint y: 438, endPoint x: 848, endPoint y: 445, distance: 105.0
click at [848, 445] on div "Address The physical address of the property, including city, state, and postal…" at bounding box center [776, 452] width 396 height 73
copy div "675 Bradford St."
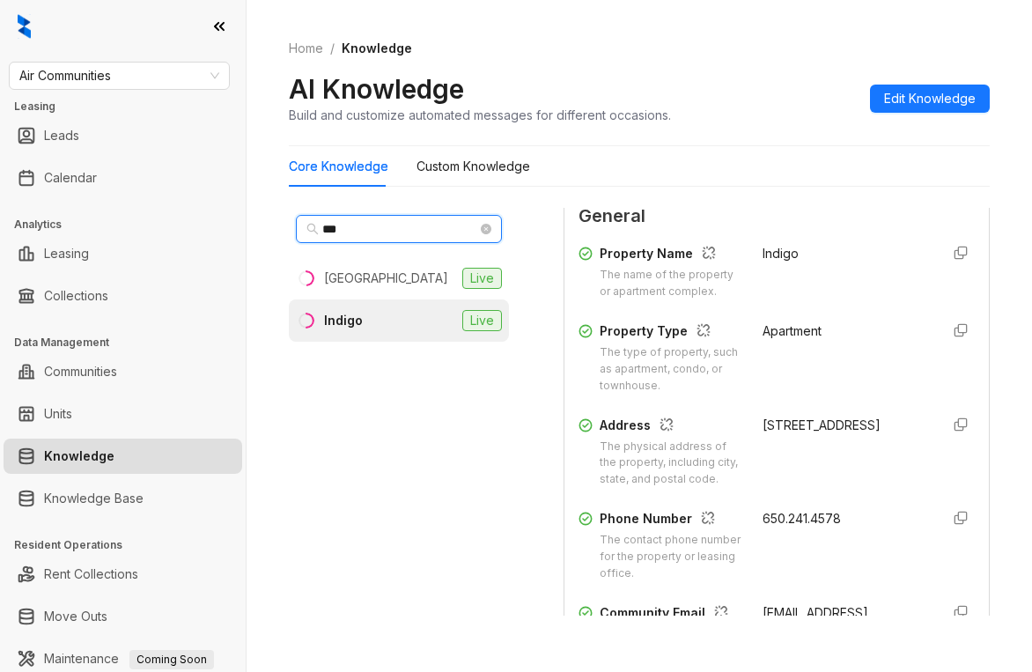
drag, startPoint x: 335, startPoint y: 230, endPoint x: 209, endPoint y: 225, distance: 126.8
click at [209, 225] on div "Air Communities Leasing Leads Calendar Analytics Leasing Collections Data Manag…" at bounding box center [516, 336] width 1032 height 672
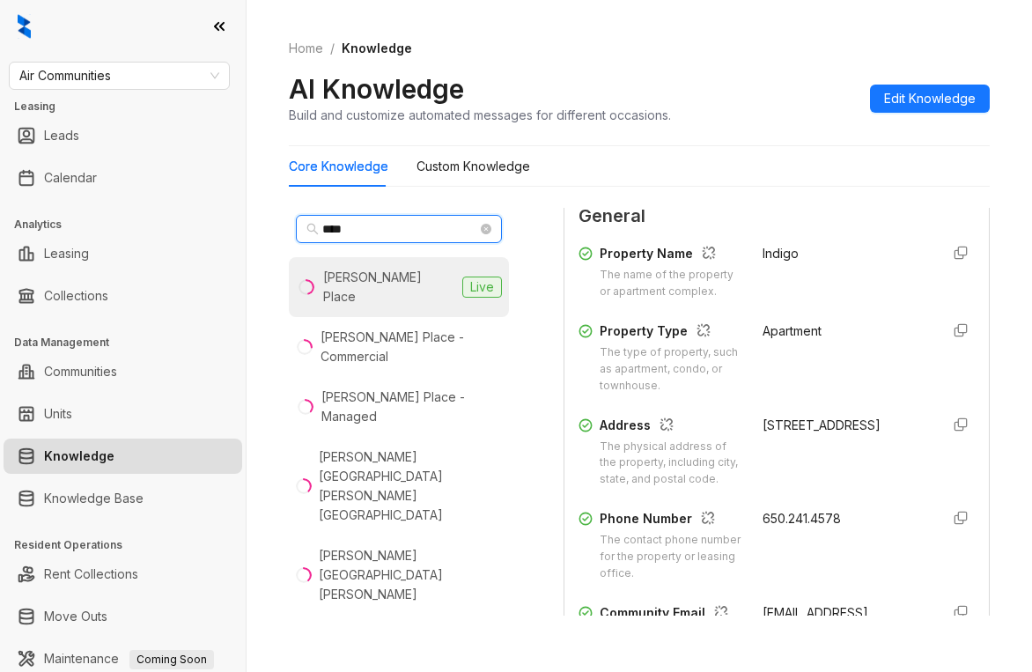
type input "****"
click at [399, 278] on div "Vaughan Place" at bounding box center [389, 287] width 132 height 39
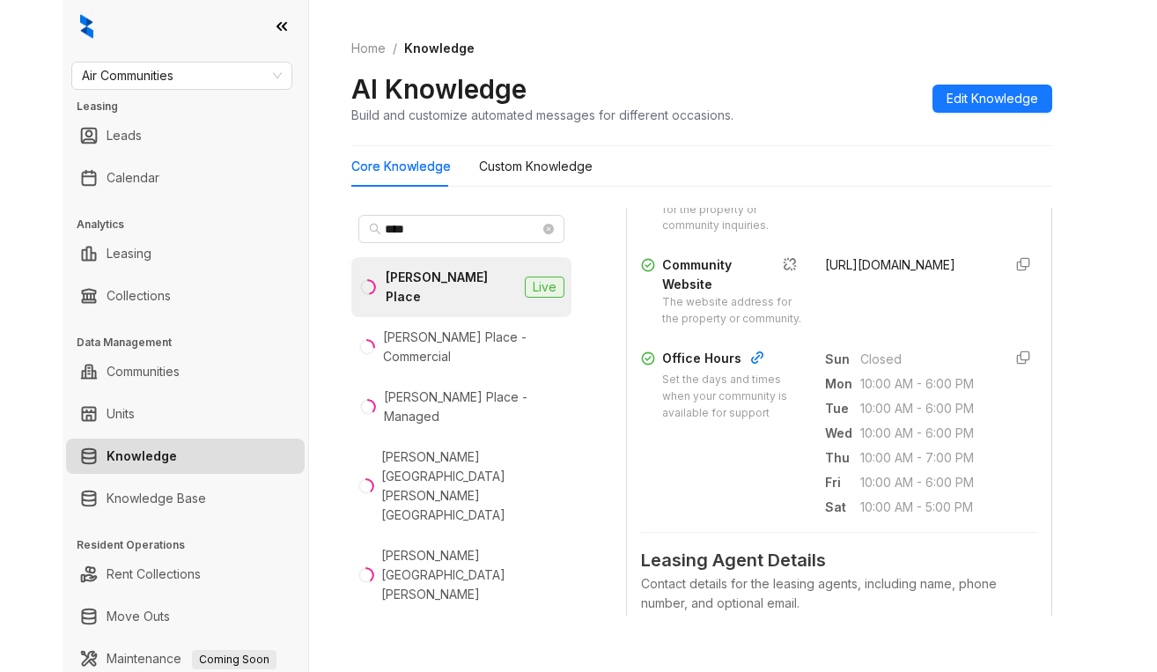
scroll to position [792, 0]
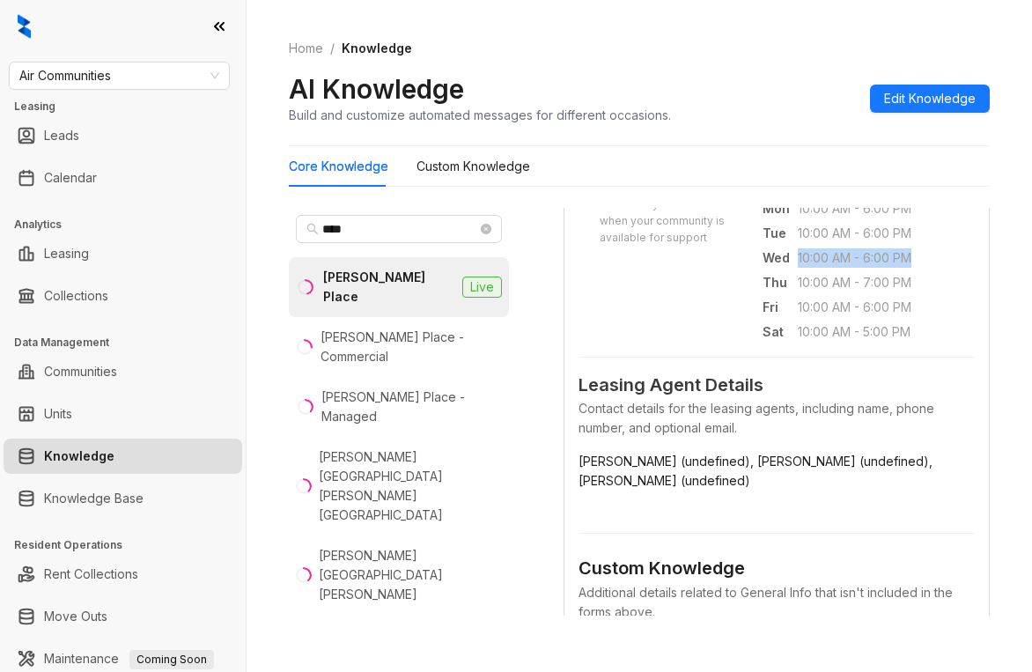
drag, startPoint x: 796, startPoint y: 358, endPoint x: 806, endPoint y: 371, distance: 16.2
click at [806, 268] on span "10:00 AM - 6:00 PM" at bounding box center [862, 257] width 128 height 19
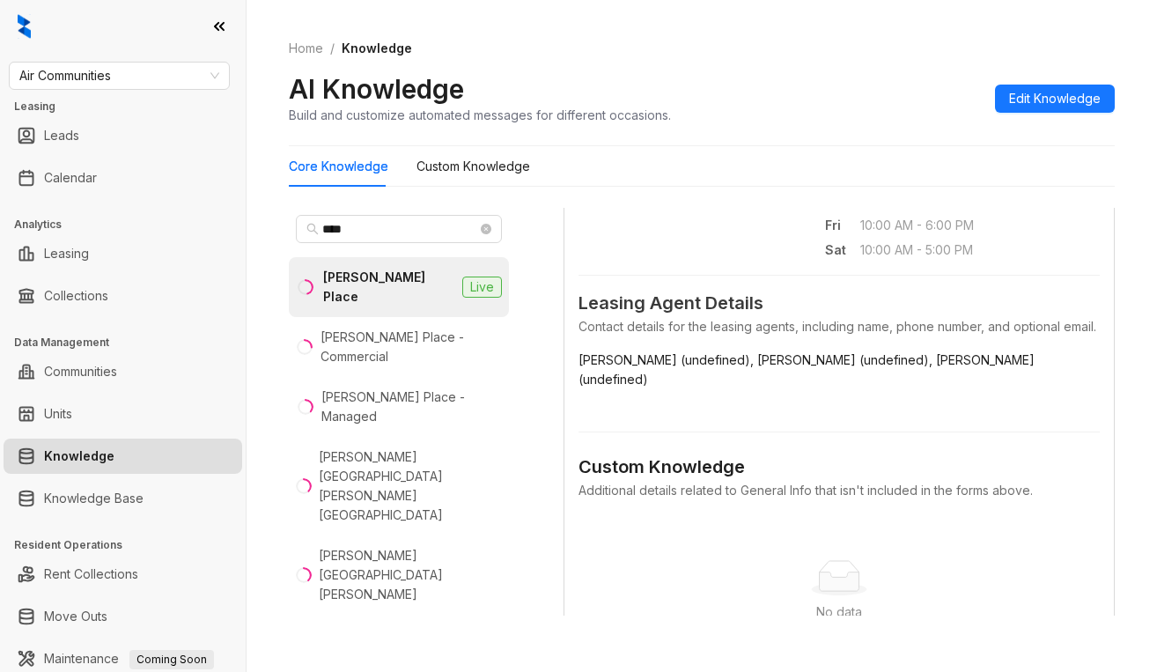
scroll to position [694, 0]
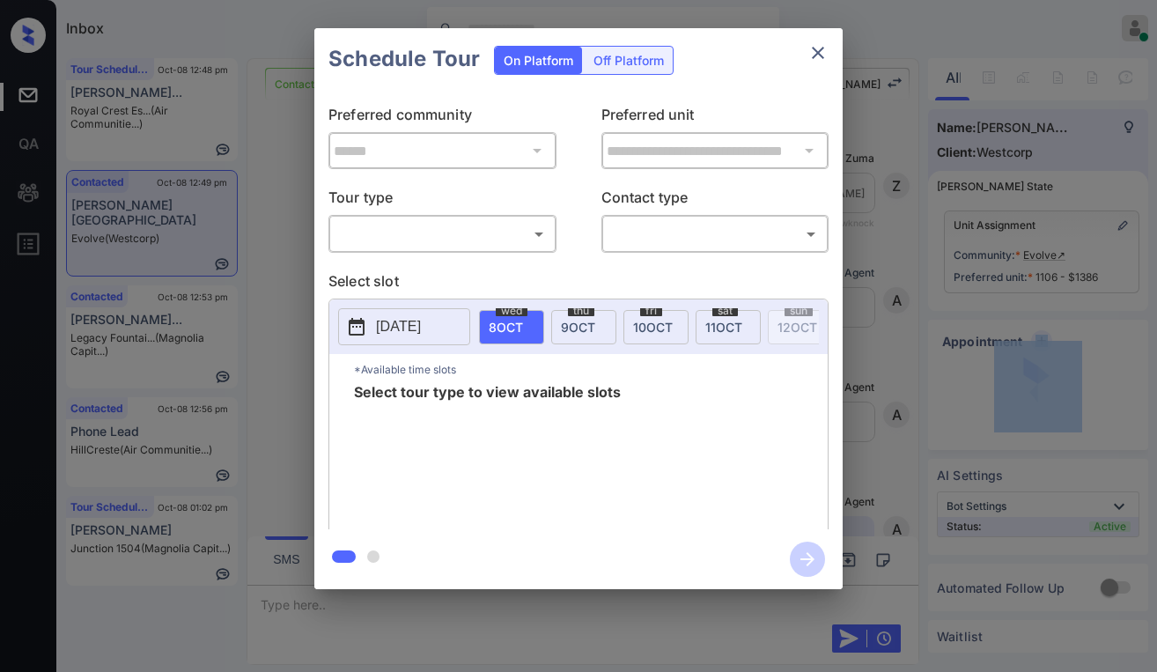
scroll to position [204, 0]
click at [410, 242] on body "Inbox Paolo Gabriel Online Set yourself offline Set yourself on break Profile S…" at bounding box center [578, 336] width 1157 height 672
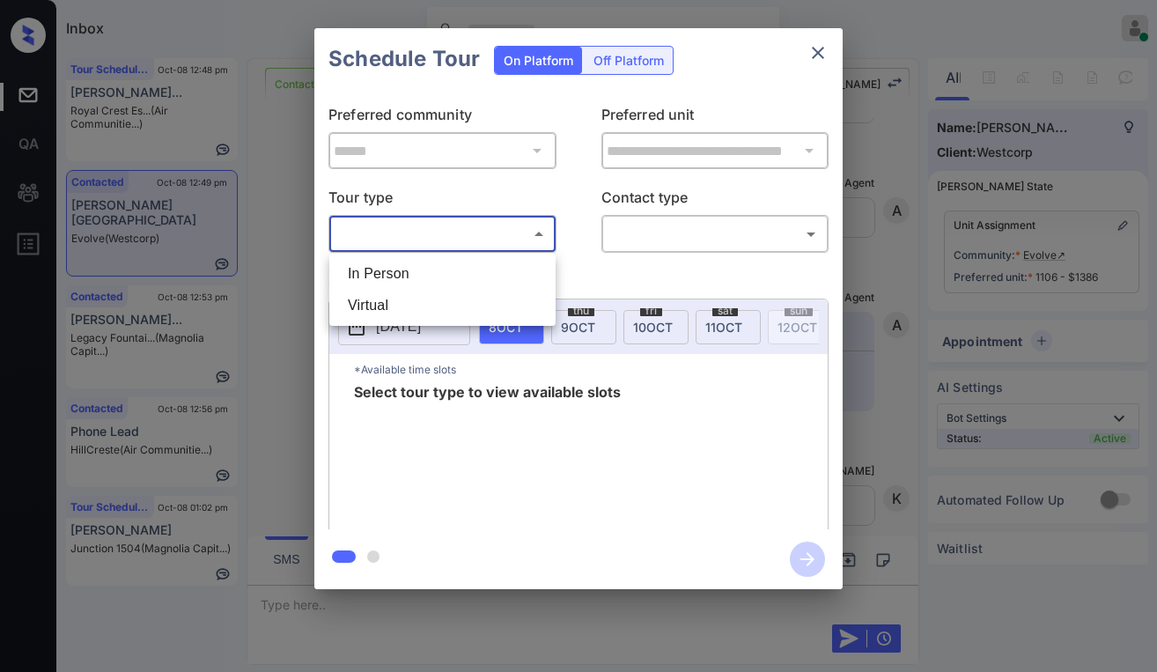
click at [585, 285] on div at bounding box center [578, 336] width 1157 height 672
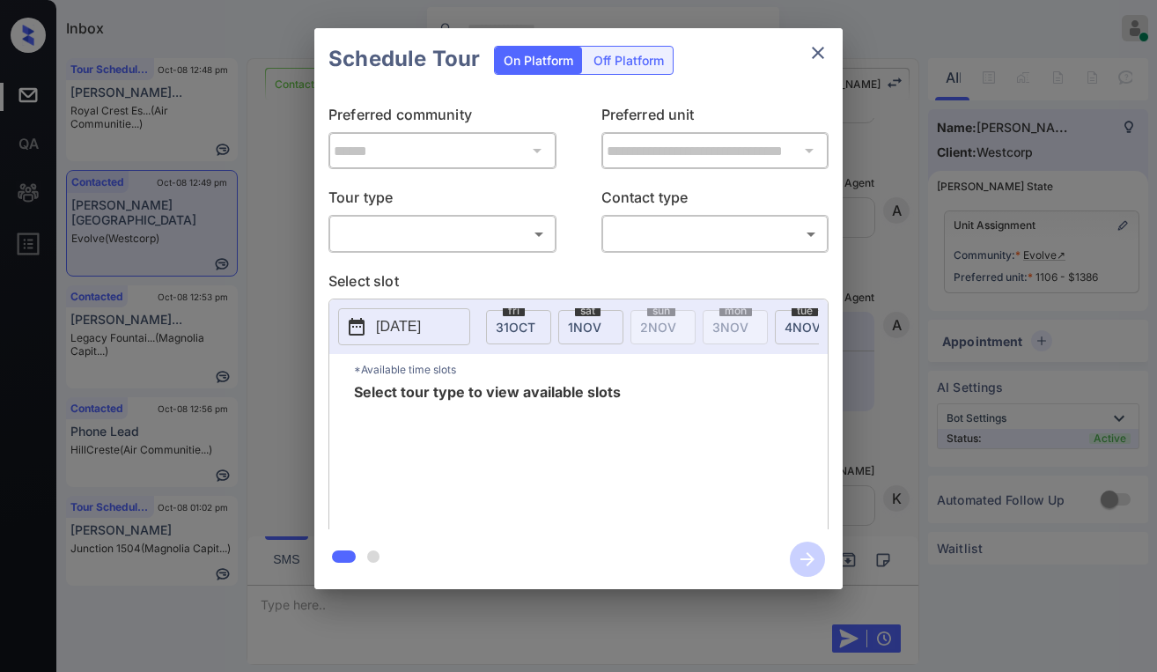
scroll to position [0, 1692]
click at [557, 315] on div "sat 1 NOV" at bounding box center [551, 327] width 65 height 34
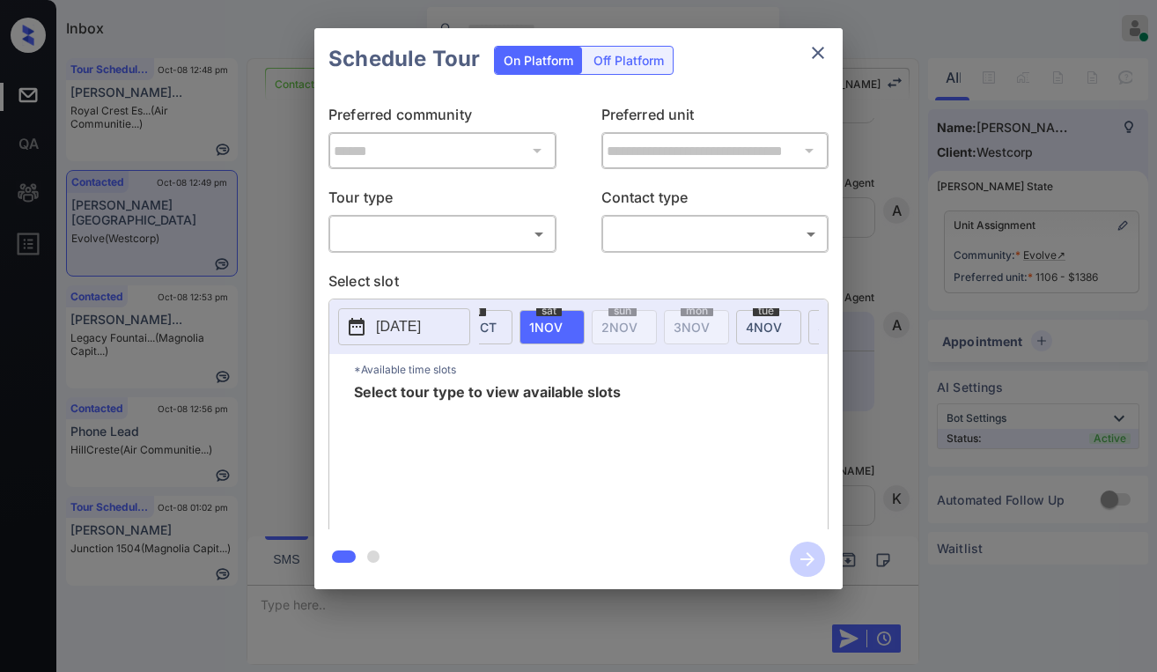
scroll to position [0, 1718]
click at [479, 254] on div "**********" at bounding box center [578, 309] width 528 height 439
click at [432, 239] on body "Inbox Paolo Gabriel Online Set yourself offline Set yourself on break Profile S…" at bounding box center [578, 336] width 1157 height 672
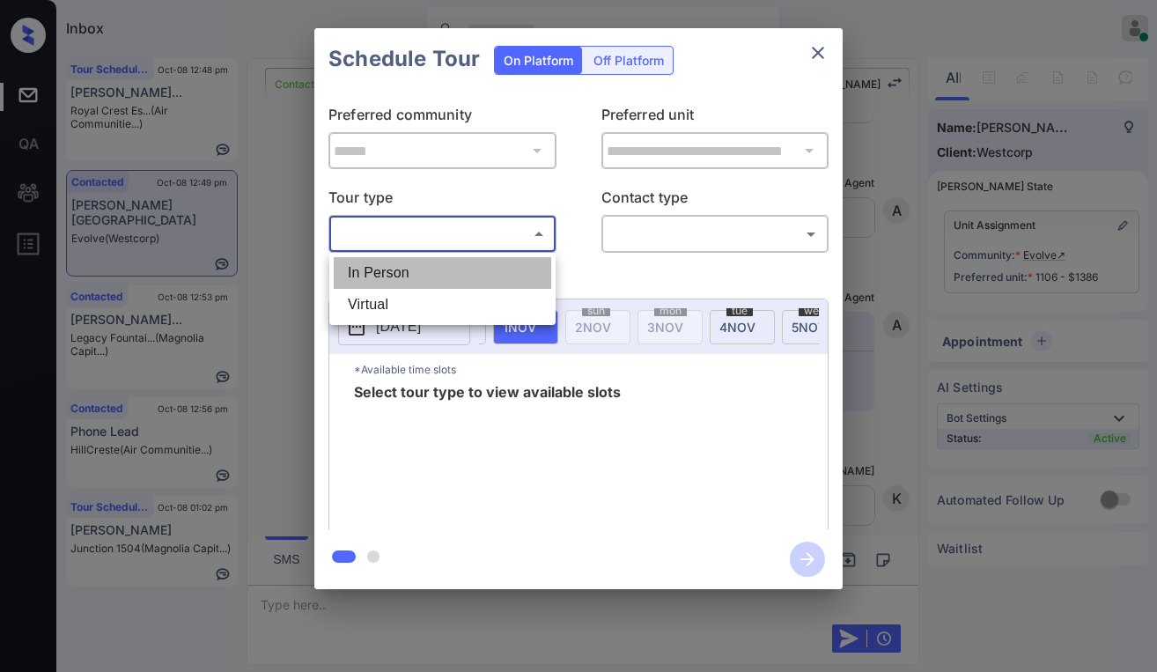
drag, startPoint x: 409, startPoint y: 273, endPoint x: 572, endPoint y: 241, distance: 165.9
click at [421, 272] on li "In Person" at bounding box center [442, 273] width 217 height 32
type input "********"
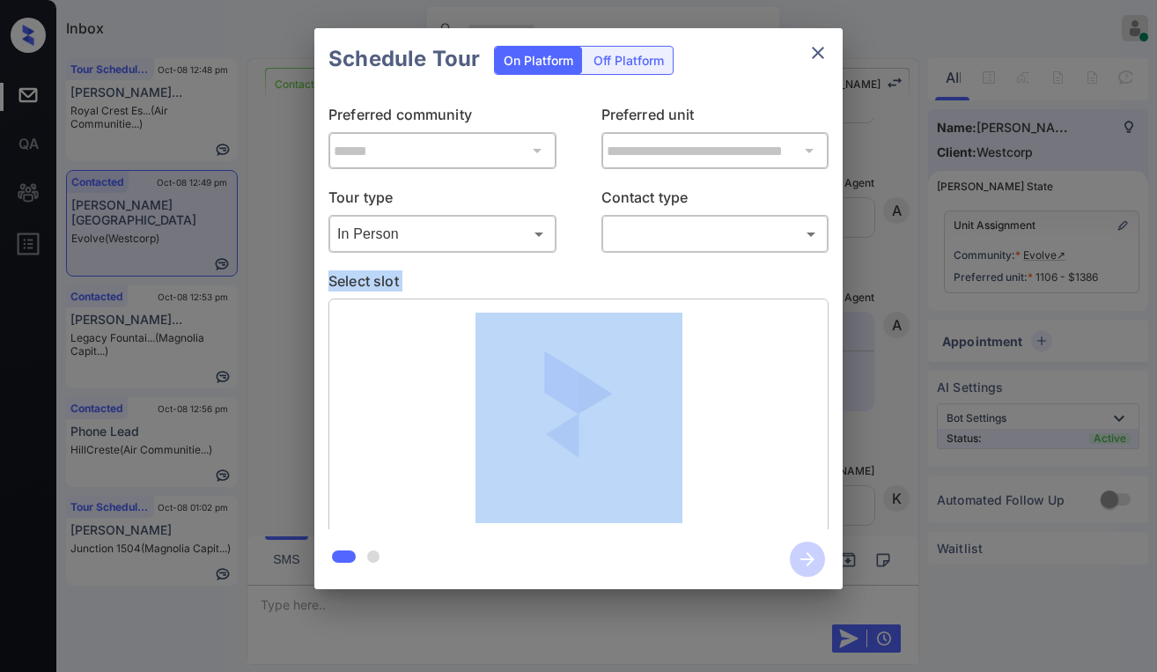
click at [614, 233] on body "Inbox Paolo Gabriel Online Set yourself offline Set yourself on break Profile S…" at bounding box center [578, 336] width 1157 height 672
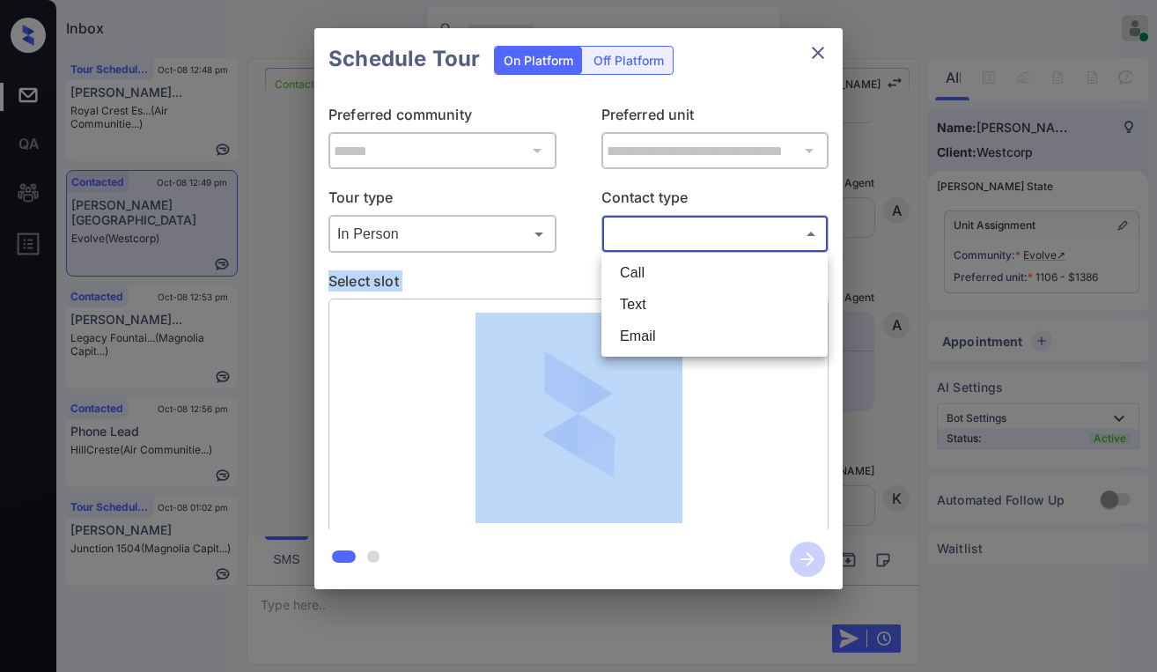
click at [637, 305] on li "Text" at bounding box center [714, 305] width 217 height 32
type input "****"
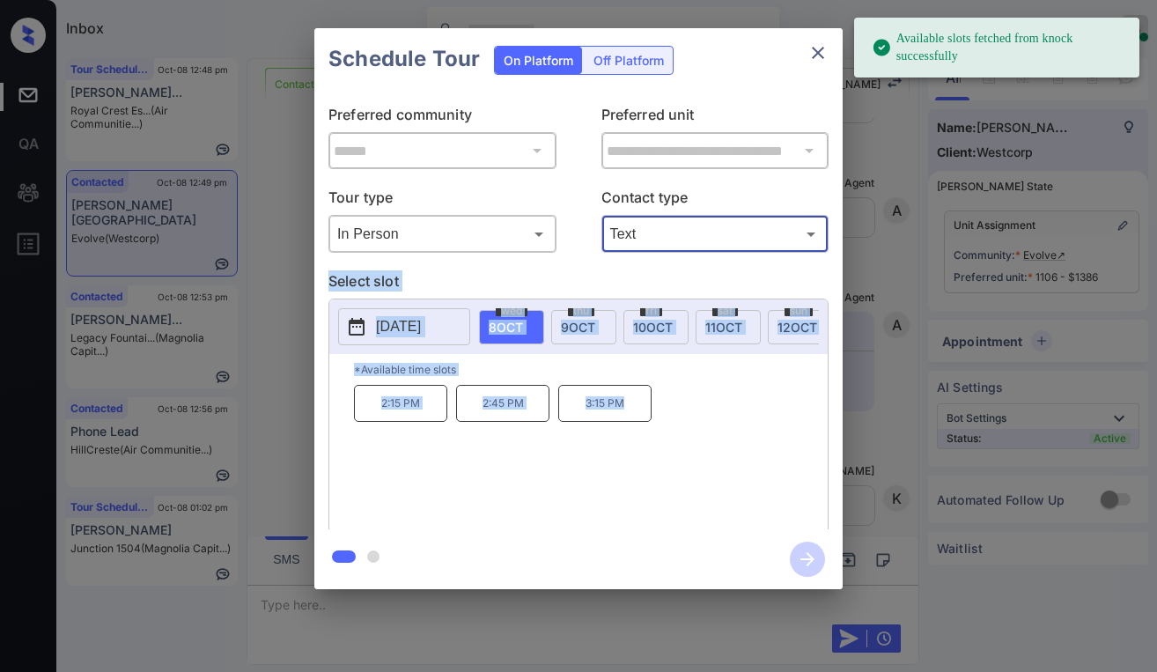
click at [540, 287] on p "Select slot" at bounding box center [578, 284] width 500 height 28
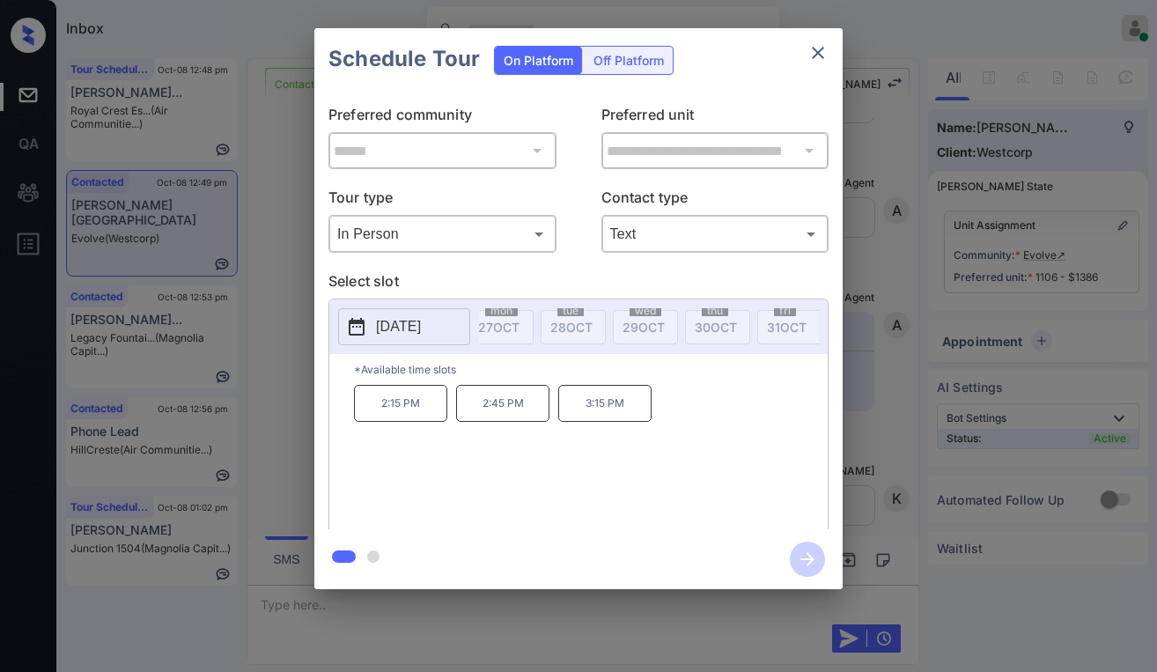
scroll to position [0, 1085]
click at [508, 231] on body "Inbox Paolo Gabriel Online Set yourself offline Set yourself on break Profile S…" at bounding box center [578, 336] width 1157 height 672
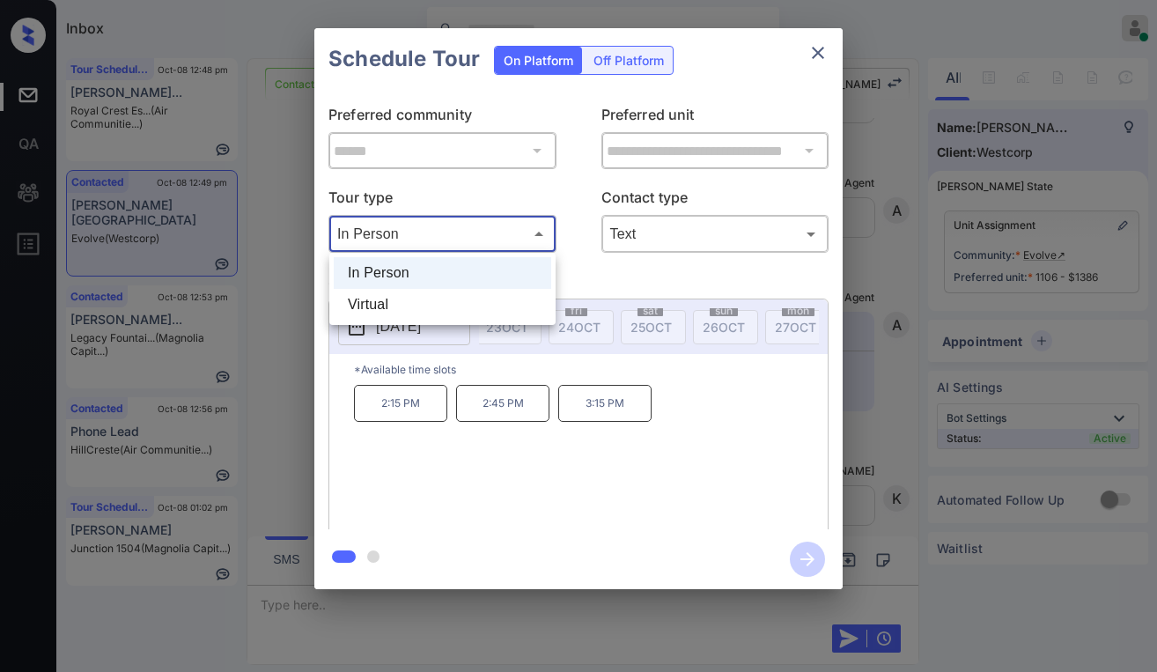
click at [437, 313] on li "Virtual" at bounding box center [442, 305] width 217 height 32
type input "*******"
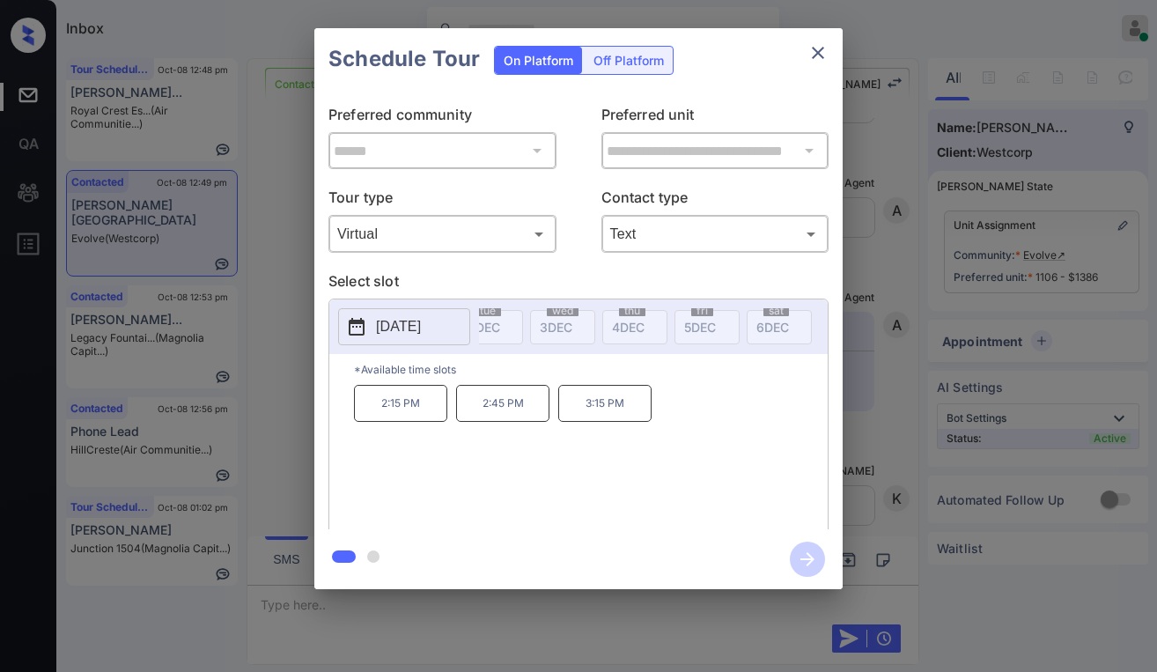
scroll to position [0, 194]
click at [819, 56] on icon "close" at bounding box center [817, 52] width 21 height 21
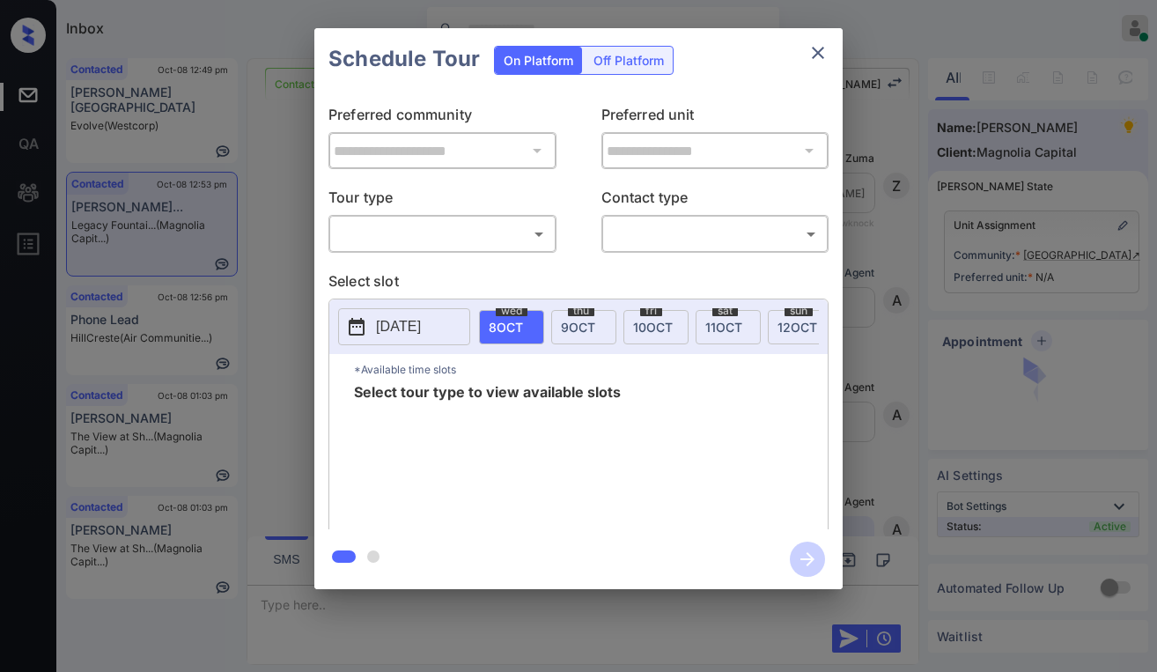
scroll to position [3197, 0]
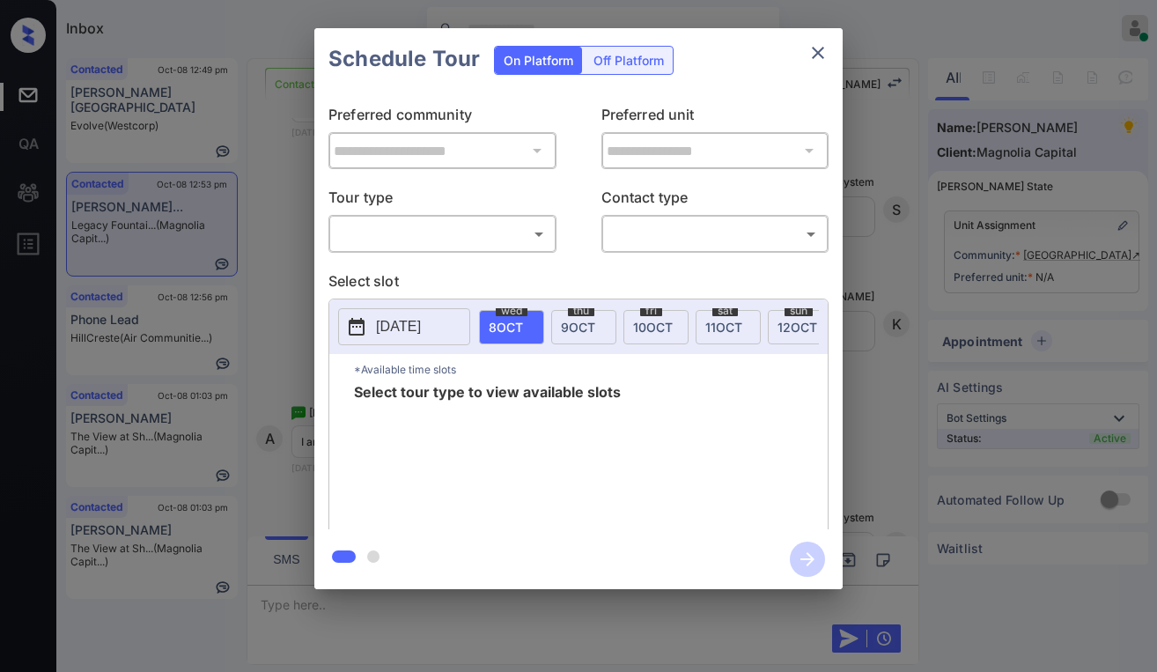
click at [454, 235] on body "Inbox Paolo Gabriel Online Set yourself offline Set yourself on break Profile S…" at bounding box center [578, 336] width 1157 height 672
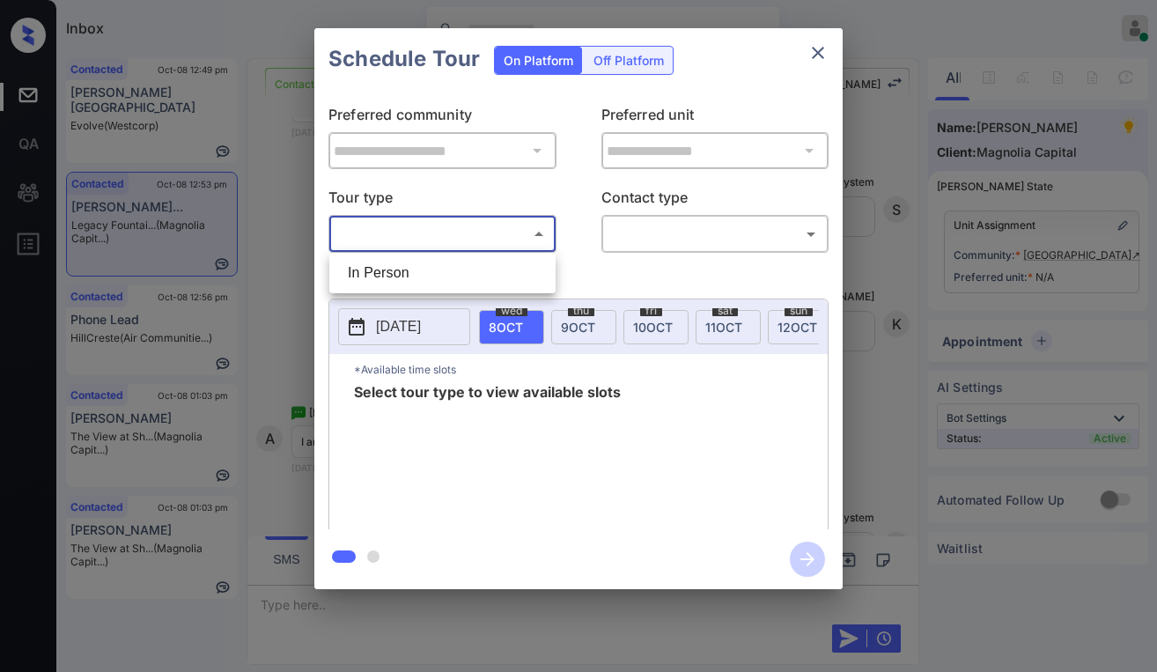
click at [414, 273] on li "In Person" at bounding box center [442, 273] width 217 height 32
type input "********"
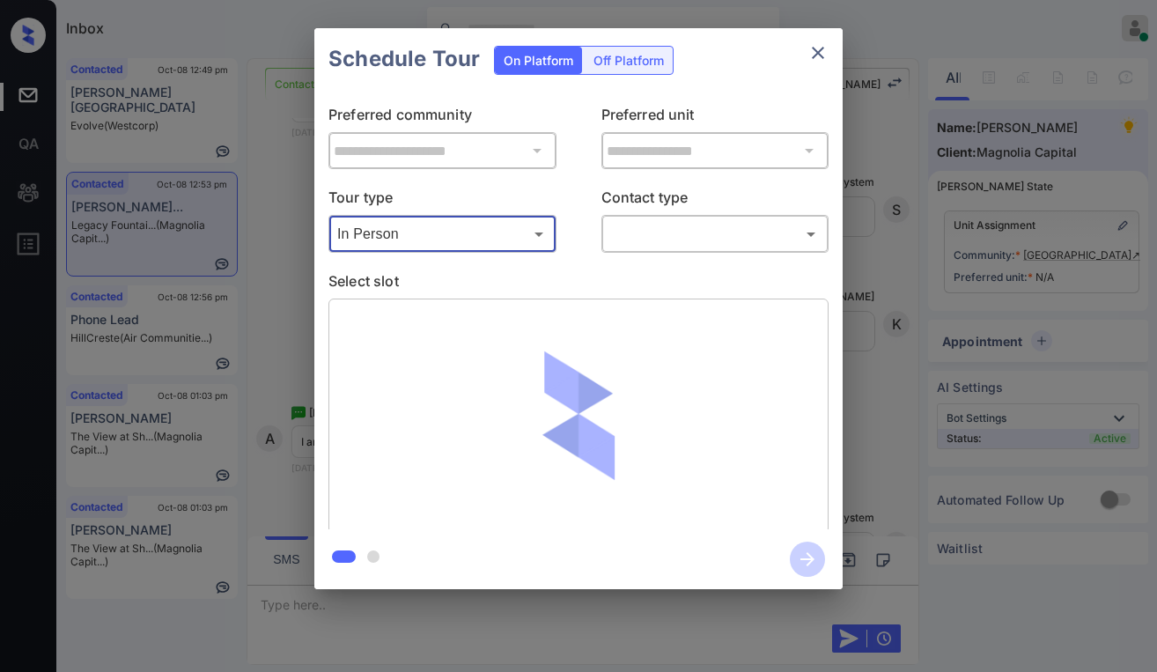
click at [651, 238] on body "Inbox [PERSON_NAME] Online Set yourself offline Set yourself on break Profile S…" at bounding box center [578, 336] width 1157 height 672
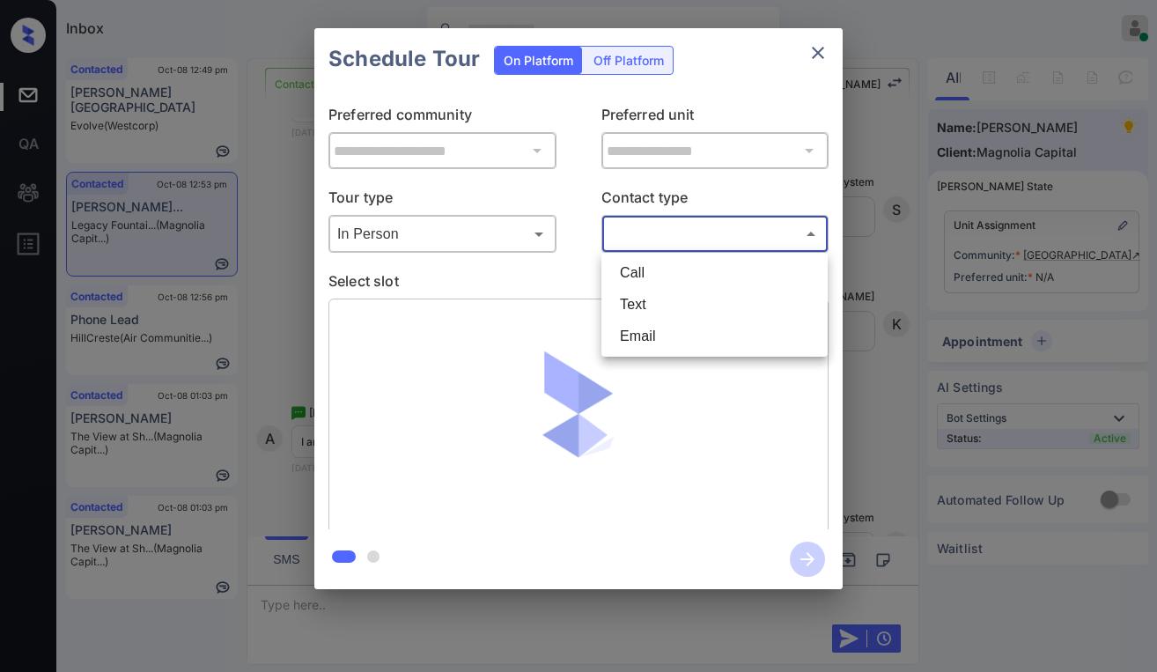
click at [657, 311] on li "Text" at bounding box center [714, 305] width 217 height 32
type input "****"
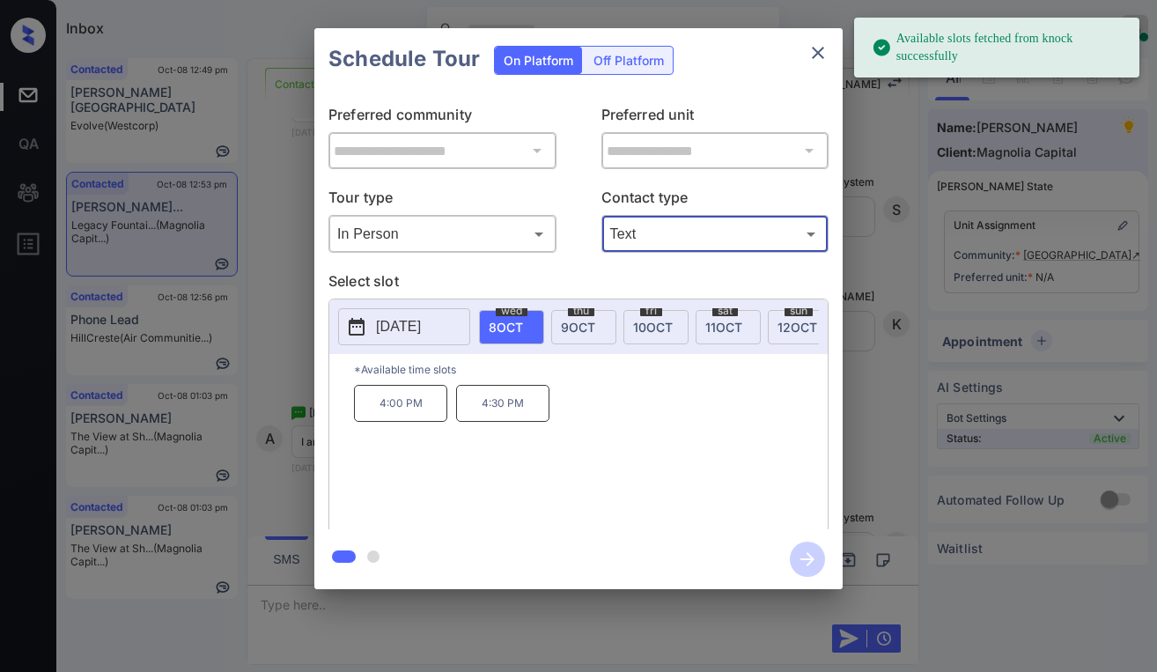
click at [474, 243] on body "Available slots fetched from knock successfully Inbox Paolo Gabriel Online Set …" at bounding box center [578, 336] width 1157 height 672
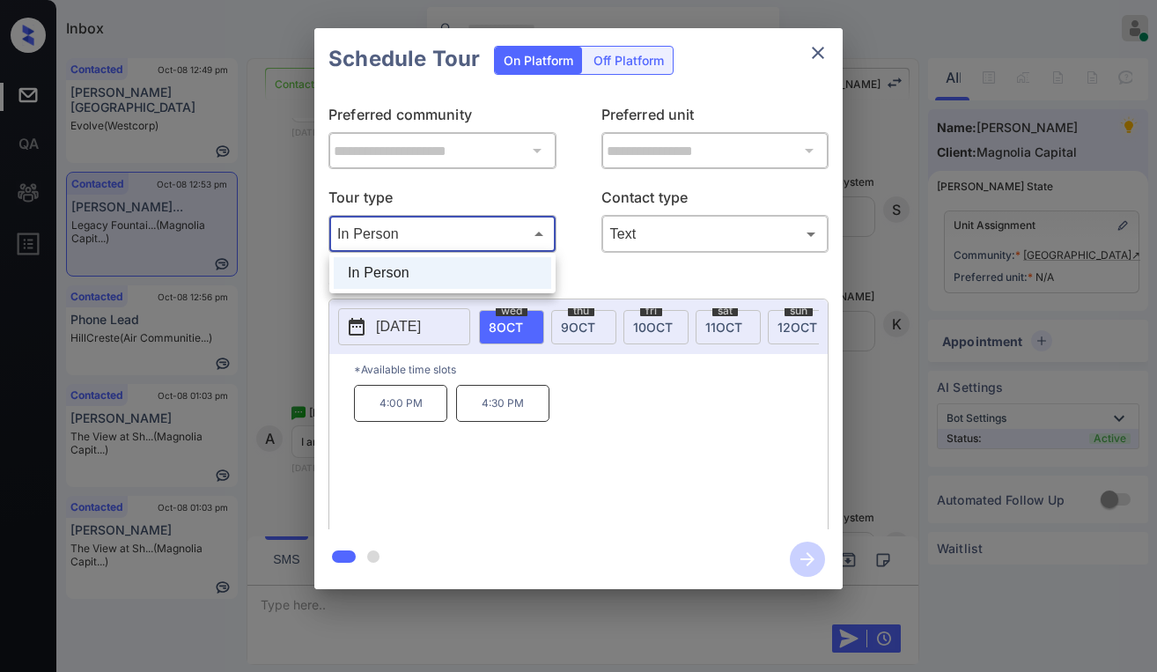
click at [815, 56] on div at bounding box center [578, 336] width 1157 height 672
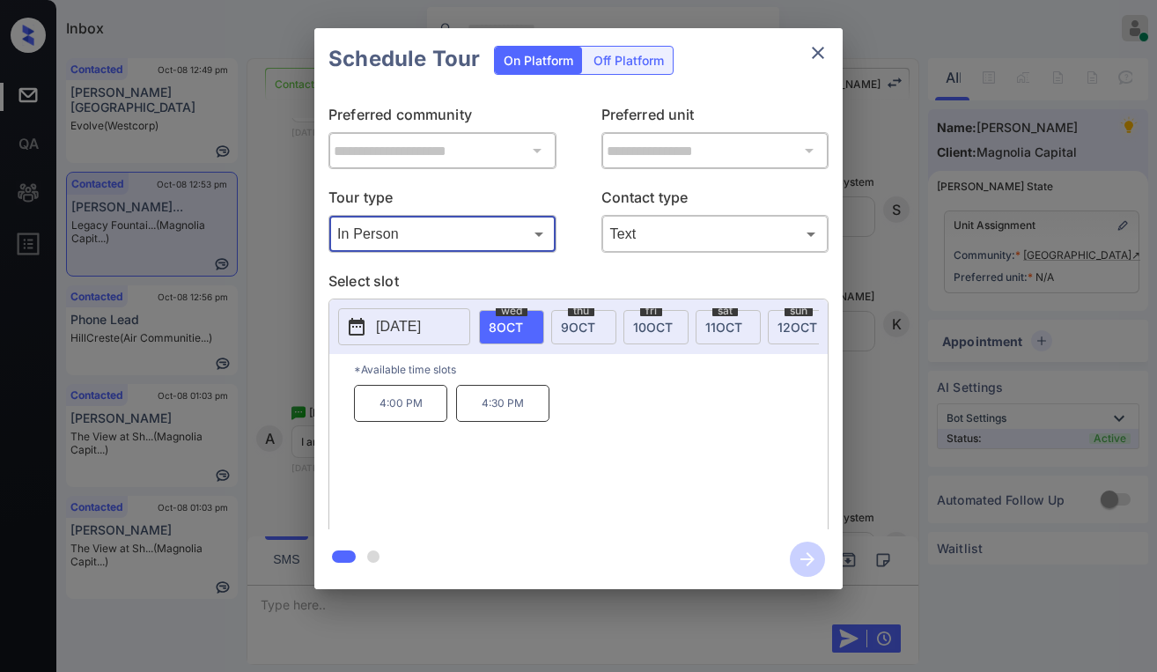
click at [817, 60] on icon "close" at bounding box center [817, 52] width 21 height 21
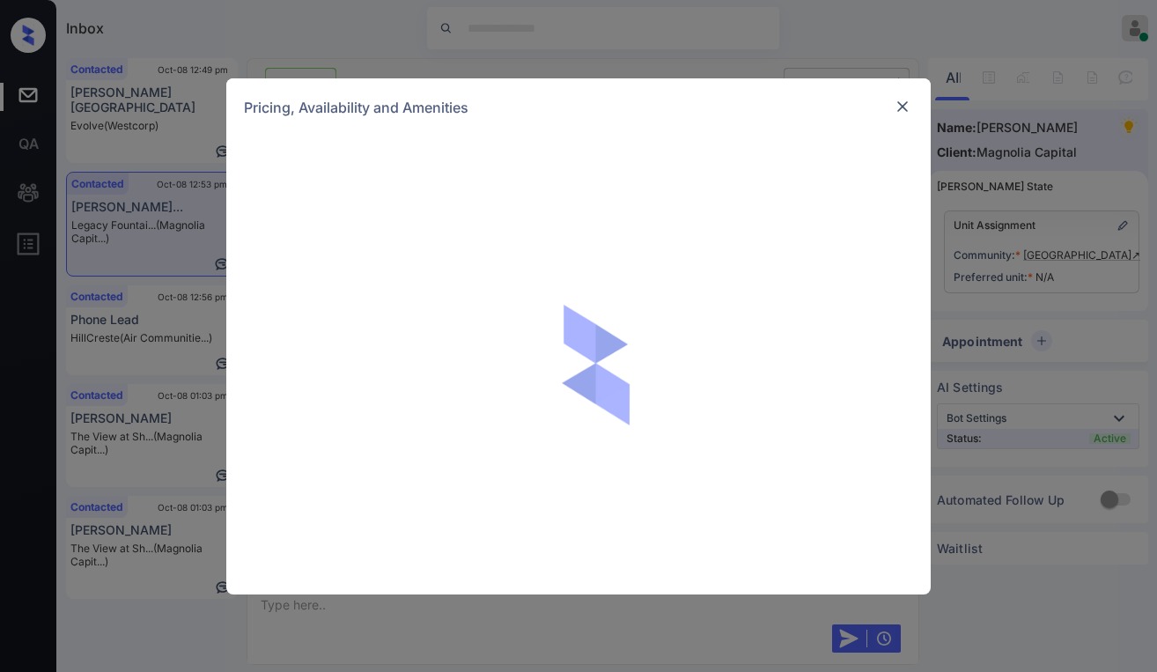
scroll to position [2493, 0]
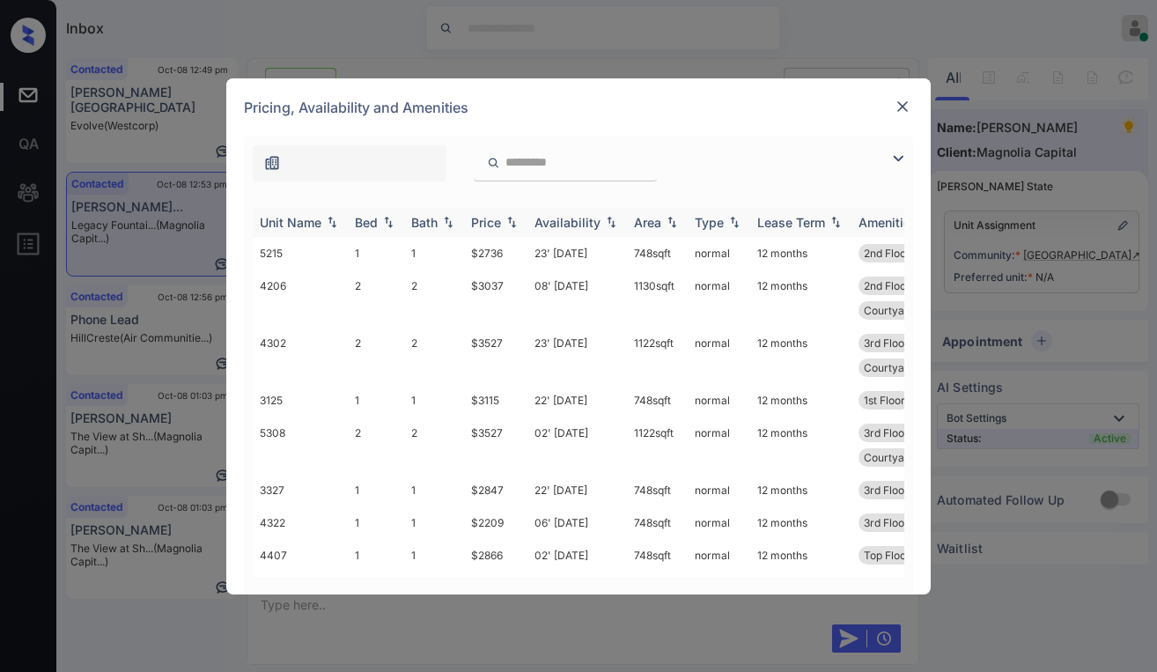
click at [493, 223] on div "Price" at bounding box center [486, 222] width 30 height 15
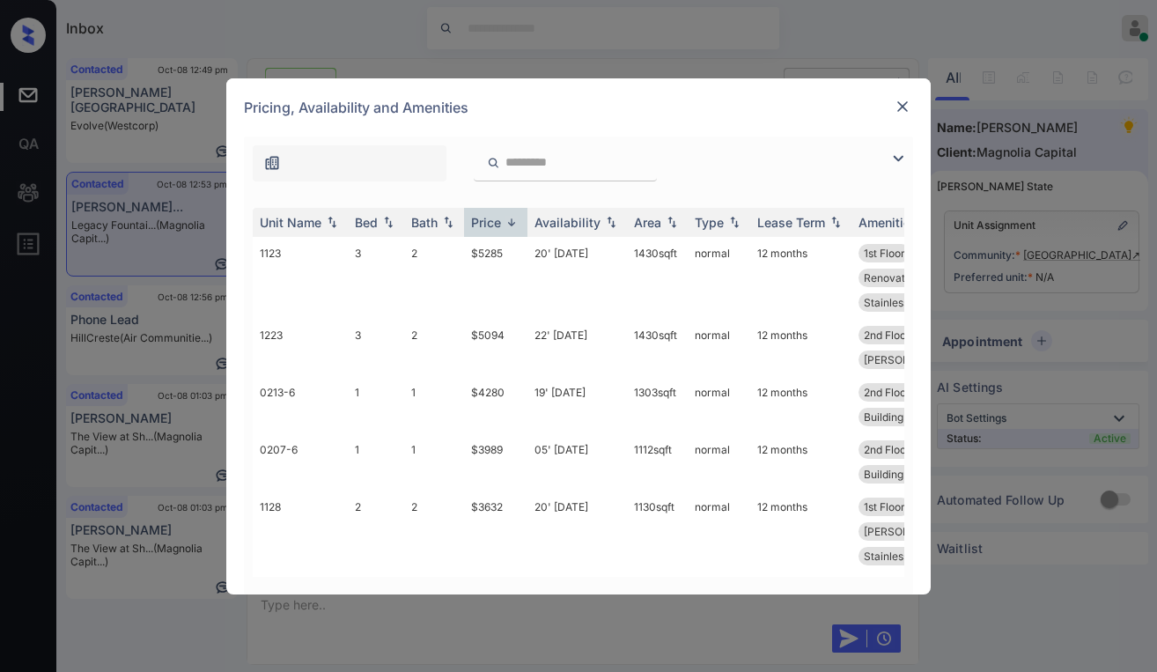
click at [896, 151] on img at bounding box center [897, 158] width 21 height 21
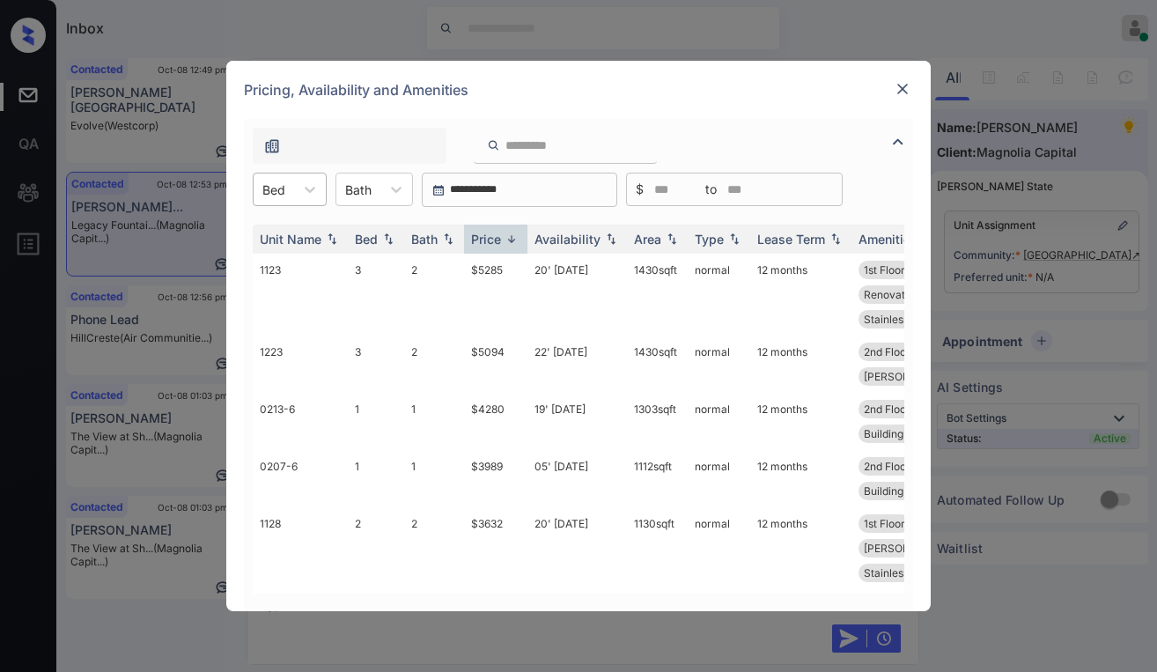
click at [291, 198] on div "Bed" at bounding box center [274, 190] width 40 height 26
drag, startPoint x: 281, startPoint y: 241, endPoint x: 475, endPoint y: 243, distance: 193.7
click at [282, 240] on div "1" at bounding box center [290, 233] width 74 height 32
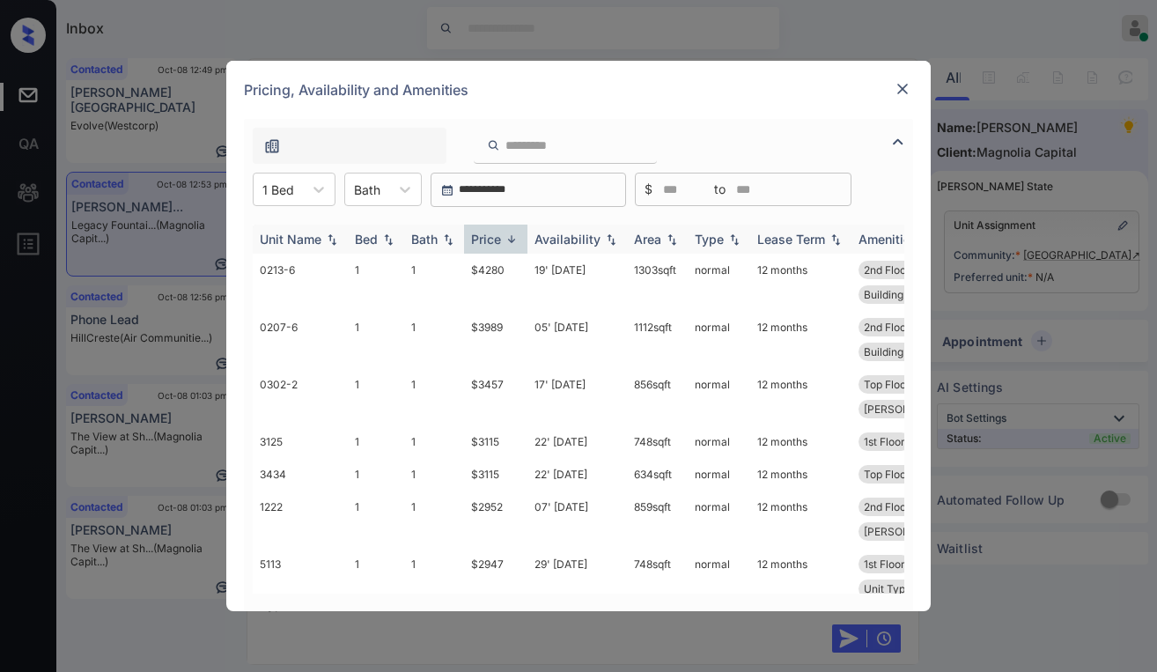
click at [497, 243] on div "Price" at bounding box center [486, 239] width 30 height 15
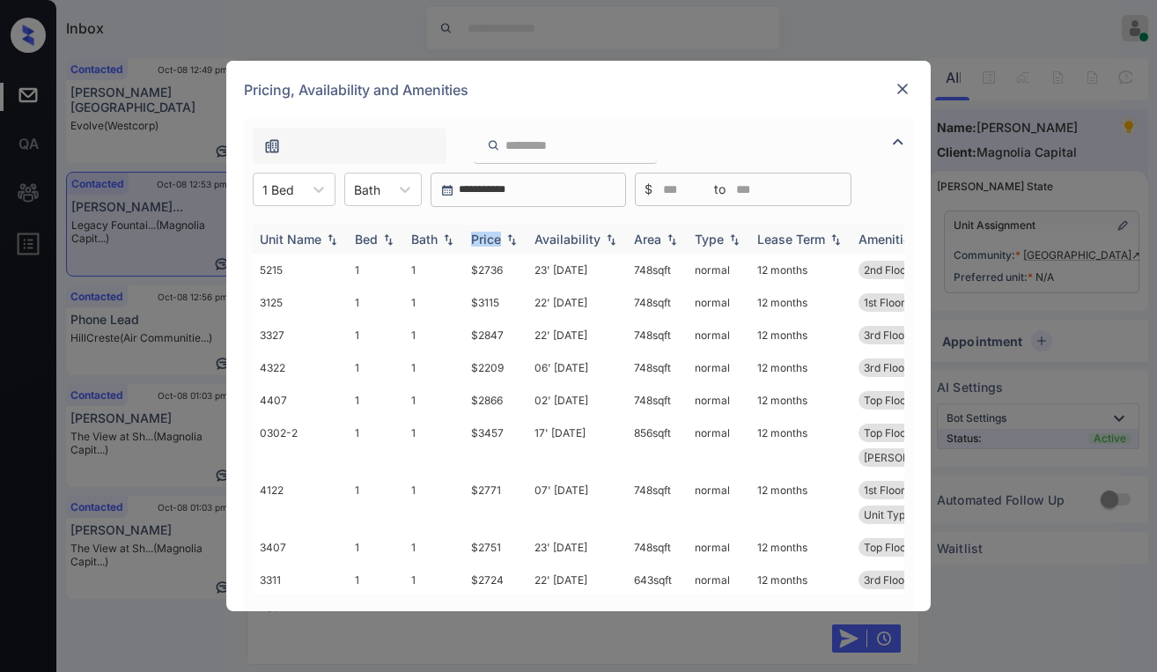
click at [498, 243] on div "Price" at bounding box center [486, 239] width 30 height 15
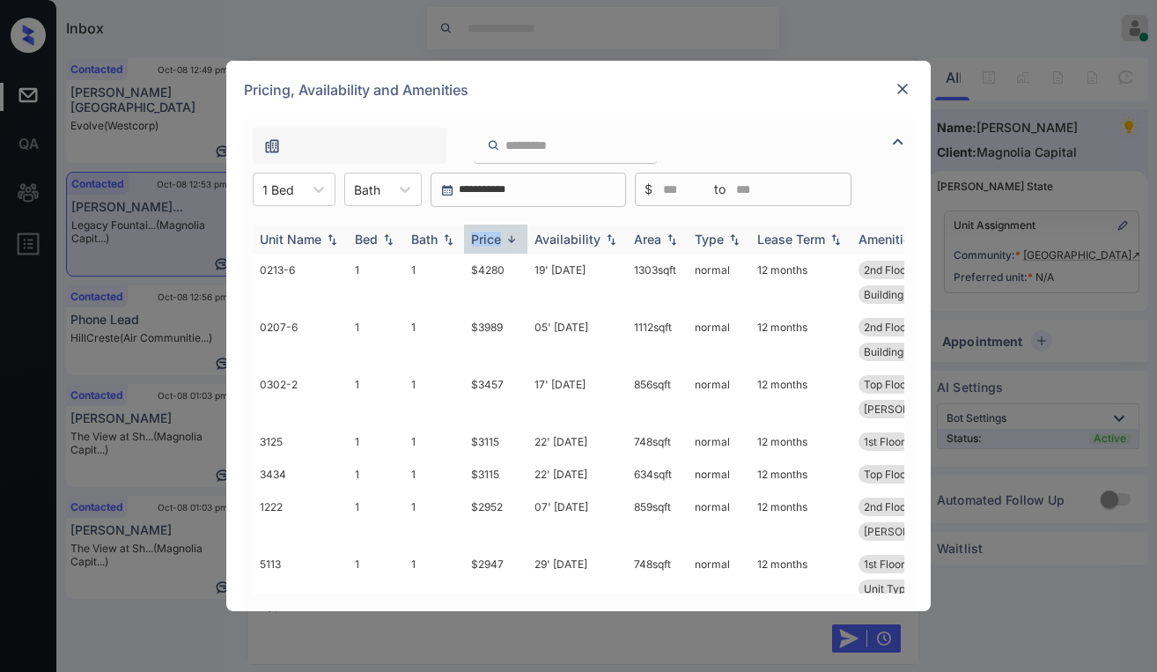
click at [498, 243] on div "Price" at bounding box center [486, 239] width 30 height 15
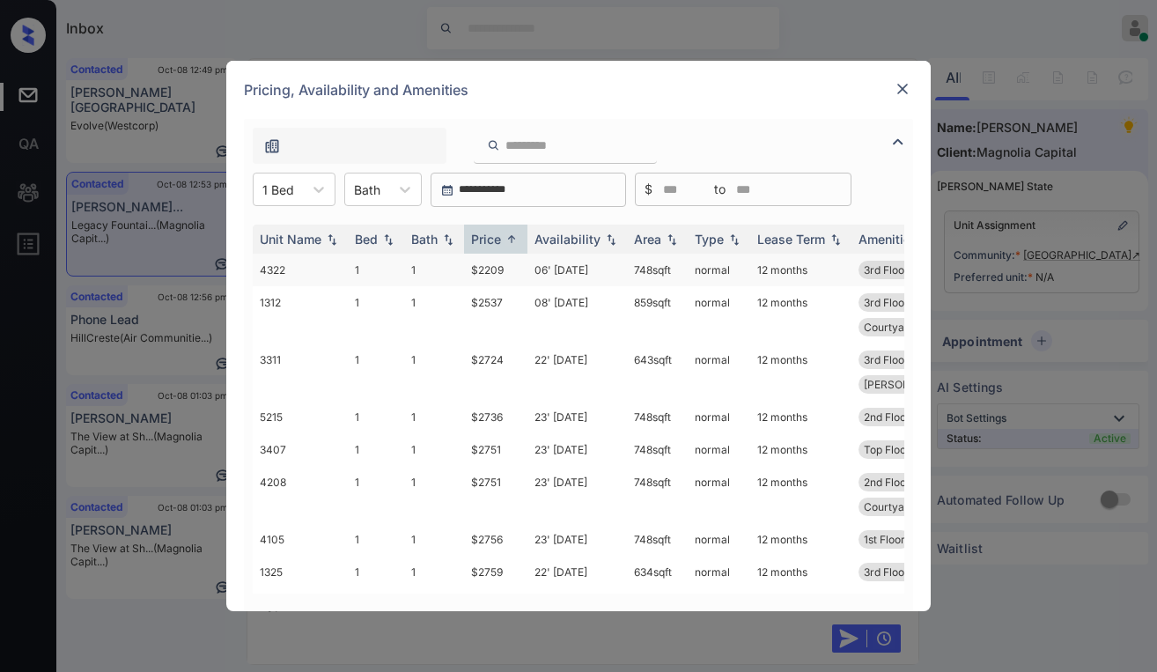
click at [488, 271] on td "$2209" at bounding box center [495, 270] width 63 height 33
drag, startPoint x: 488, startPoint y: 271, endPoint x: 675, endPoint y: 220, distance: 194.3
click at [493, 271] on td "$2209" at bounding box center [495, 270] width 63 height 33
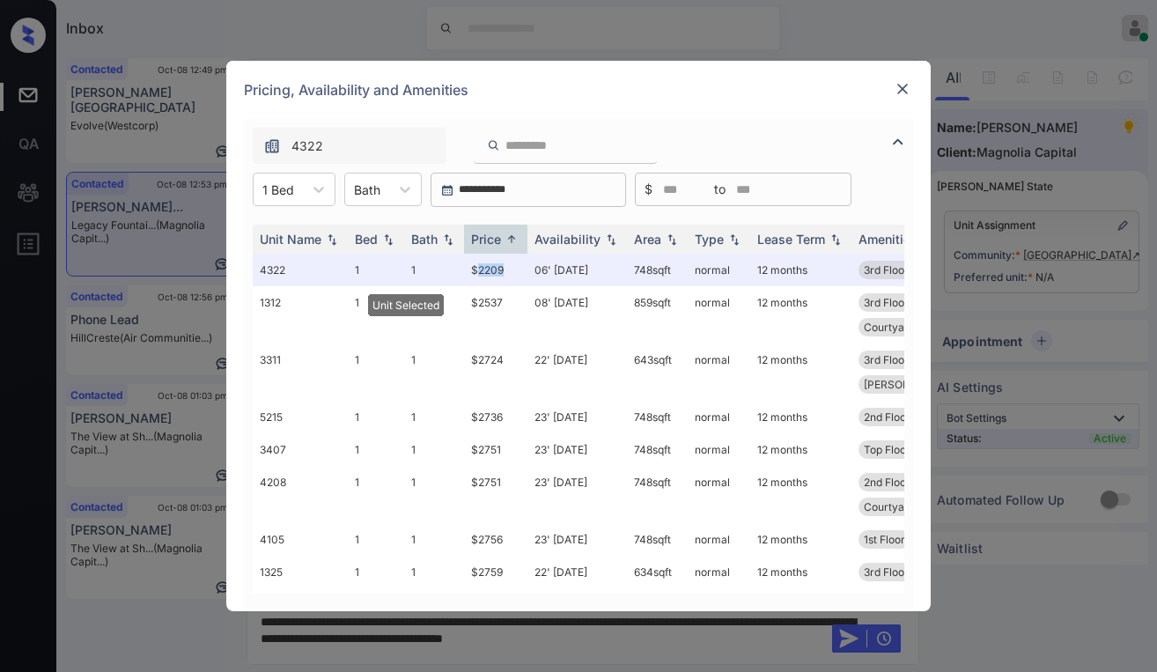
click at [895, 90] on img at bounding box center [903, 89] width 18 height 18
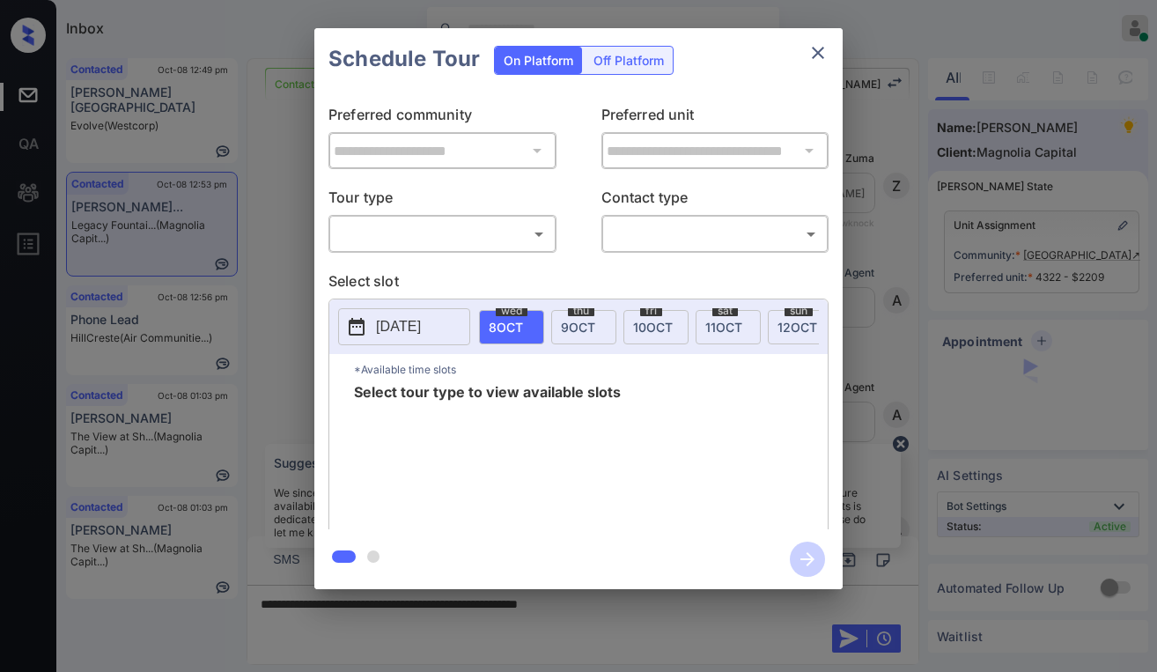
scroll to position [3840, 0]
click at [410, 243] on body "Inbox [PERSON_NAME] Online Set yourself offline Set yourself on break Profile S…" at bounding box center [578, 336] width 1157 height 672
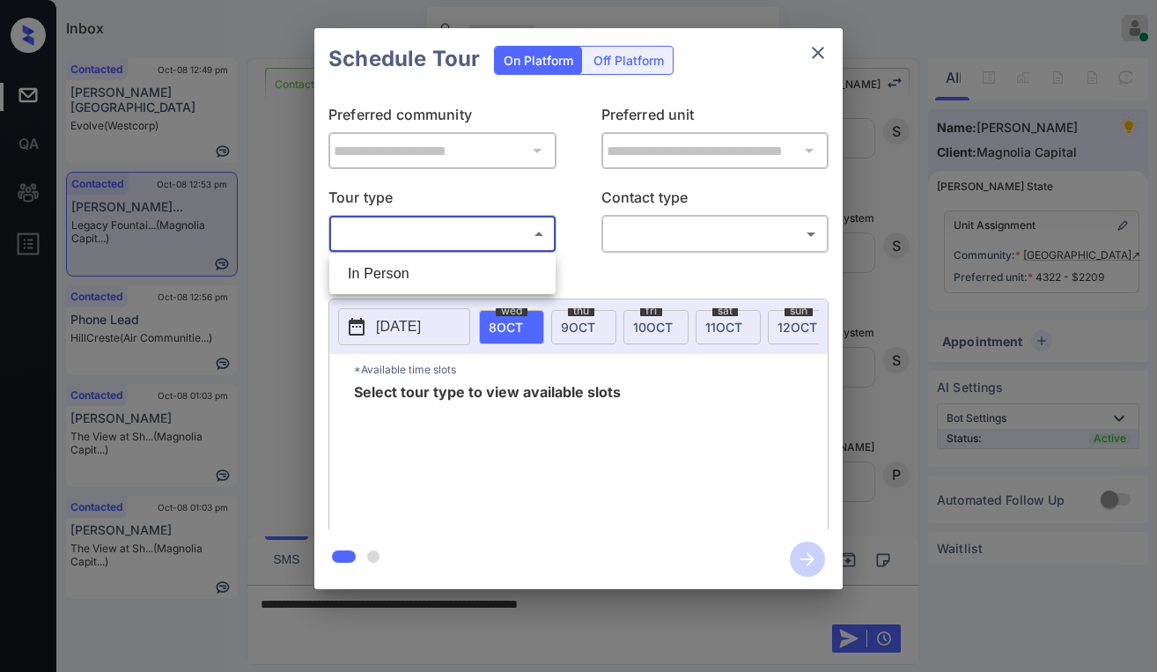
drag, startPoint x: 394, startPoint y: 276, endPoint x: 629, endPoint y: 245, distance: 236.3
click at [402, 276] on li "In Person" at bounding box center [442, 274] width 217 height 32
type input "********"
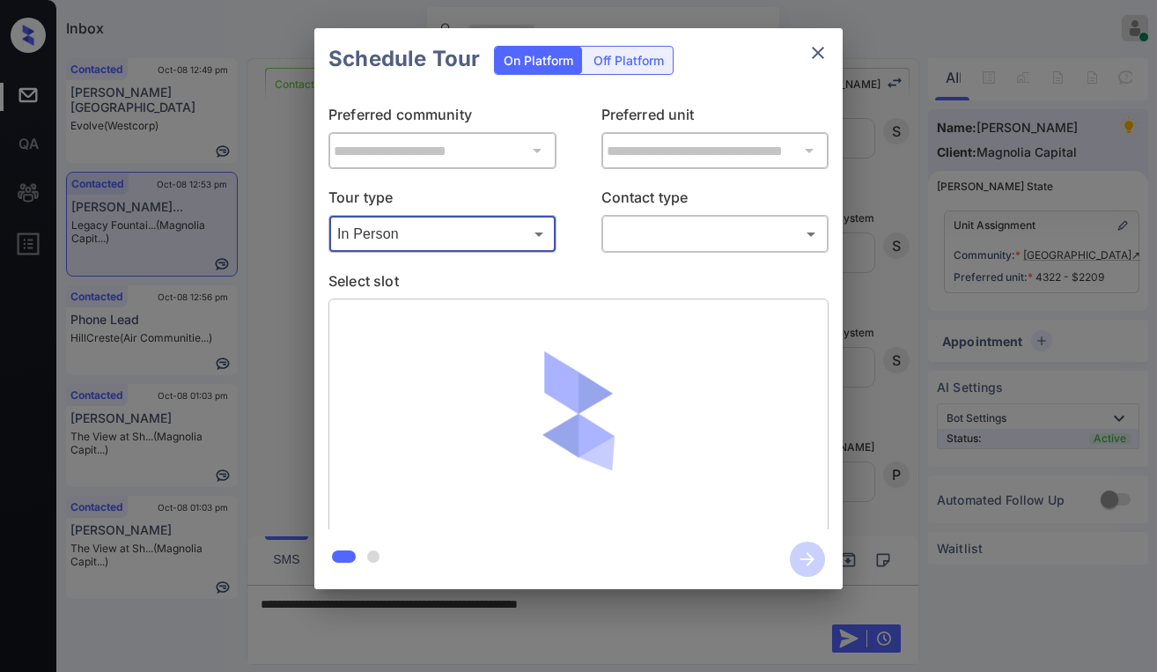
click at [677, 232] on body "Inbox [PERSON_NAME] Online Set yourself offline Set yourself on break Profile S…" at bounding box center [578, 336] width 1157 height 672
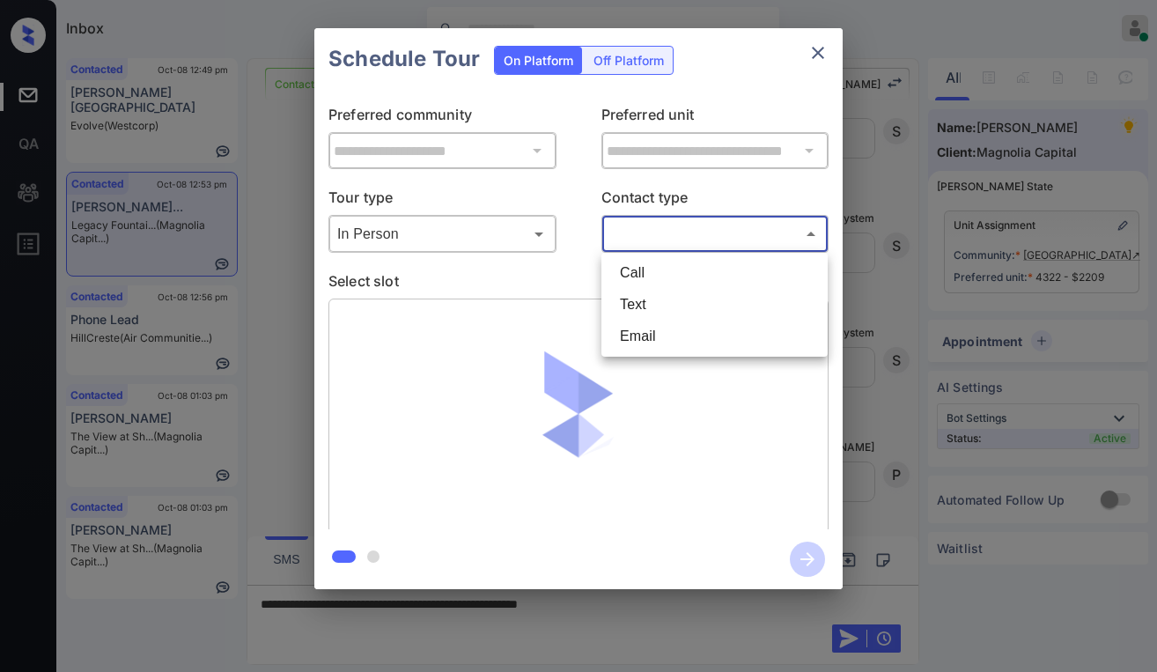
click at [642, 300] on li "Text" at bounding box center [714, 305] width 217 height 32
type input "****"
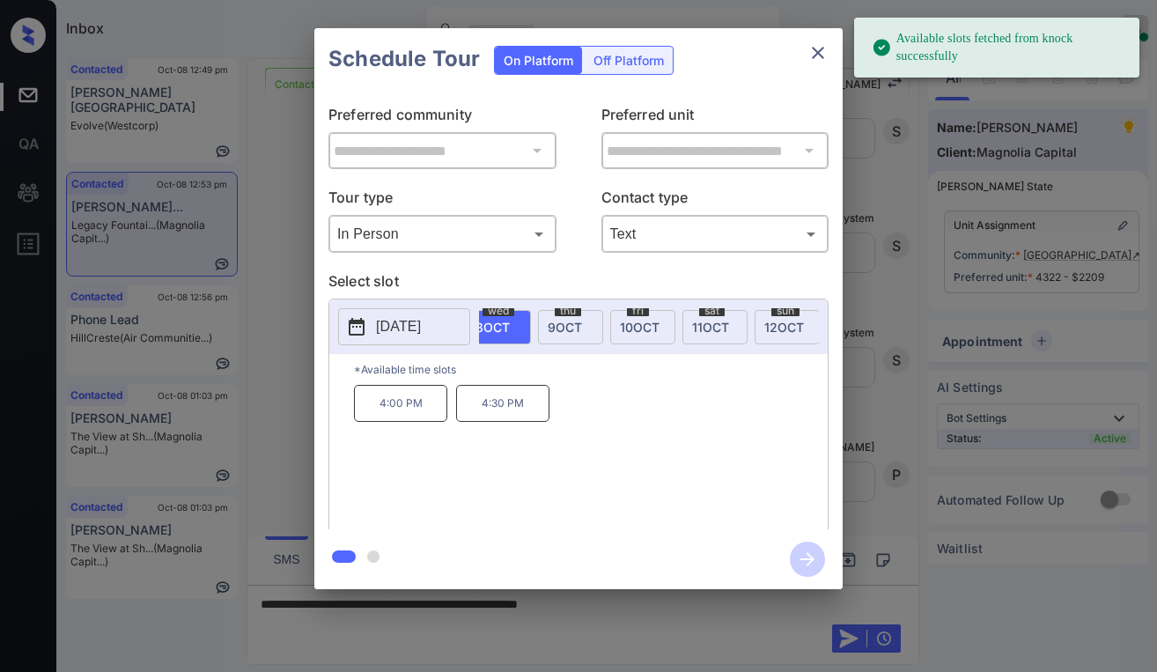
scroll to position [0, 0]
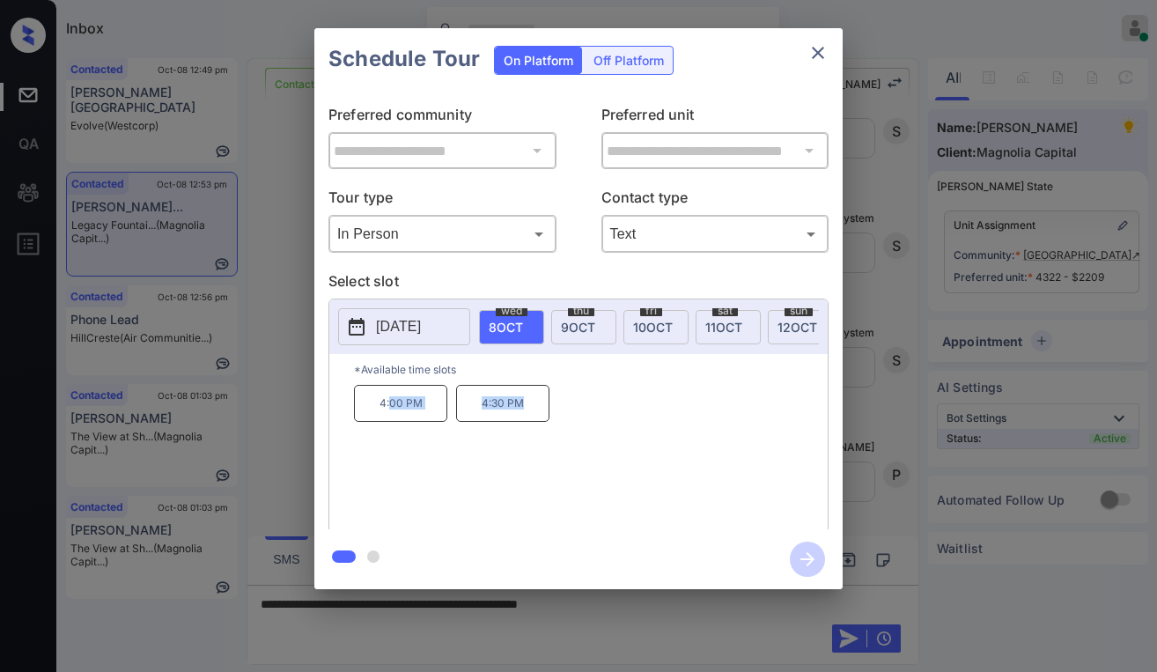
drag, startPoint x: 394, startPoint y: 408, endPoint x: 619, endPoint y: 360, distance: 229.7
click at [545, 416] on div "4:00 PM 4:30 PM" at bounding box center [591, 455] width 474 height 141
drag, startPoint x: 597, startPoint y: 443, endPoint x: 441, endPoint y: 451, distance: 156.0
click at [595, 444] on div "4:00 PM 4:30 PM" at bounding box center [591, 455] width 474 height 141
click at [395, 457] on div "4:00 PM 4:30 PM" at bounding box center [591, 455] width 474 height 141
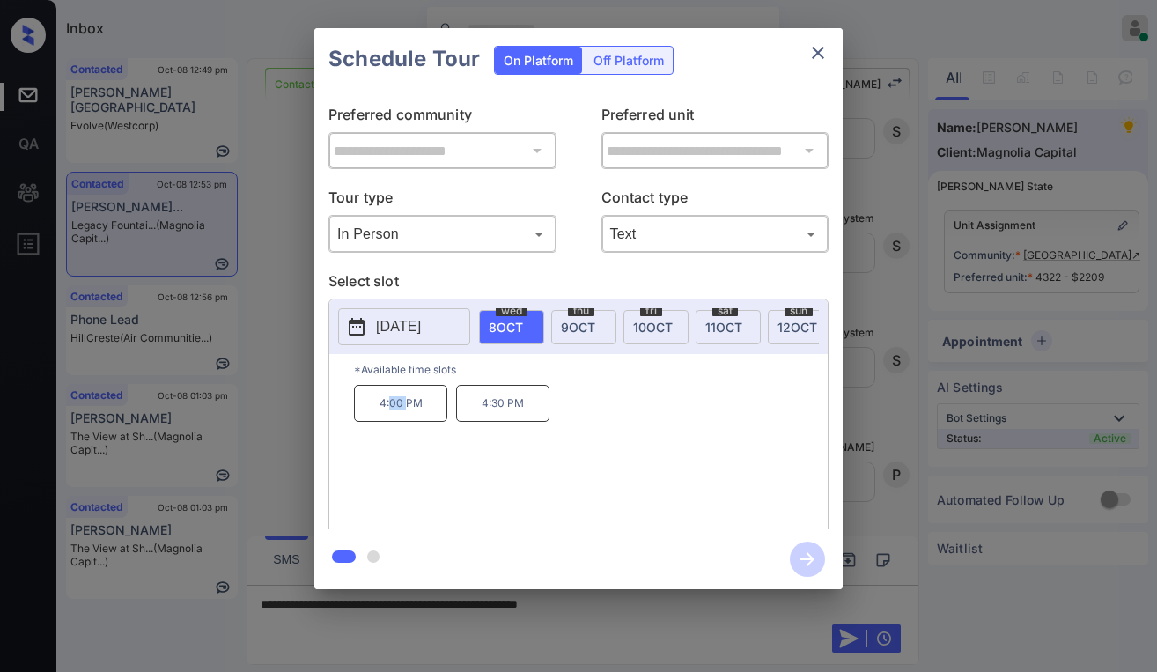
click at [395, 457] on div "4:00 PM 4:30 PM" at bounding box center [591, 455] width 474 height 141
drag, startPoint x: 374, startPoint y: 404, endPoint x: 565, endPoint y: 394, distance: 191.3
click at [541, 413] on div "4:00 PM 4:30 PM" at bounding box center [591, 455] width 474 height 141
copy div "4:00 PM 4:30 PM"
click at [816, 51] on icon "close" at bounding box center [818, 53] width 12 height 12
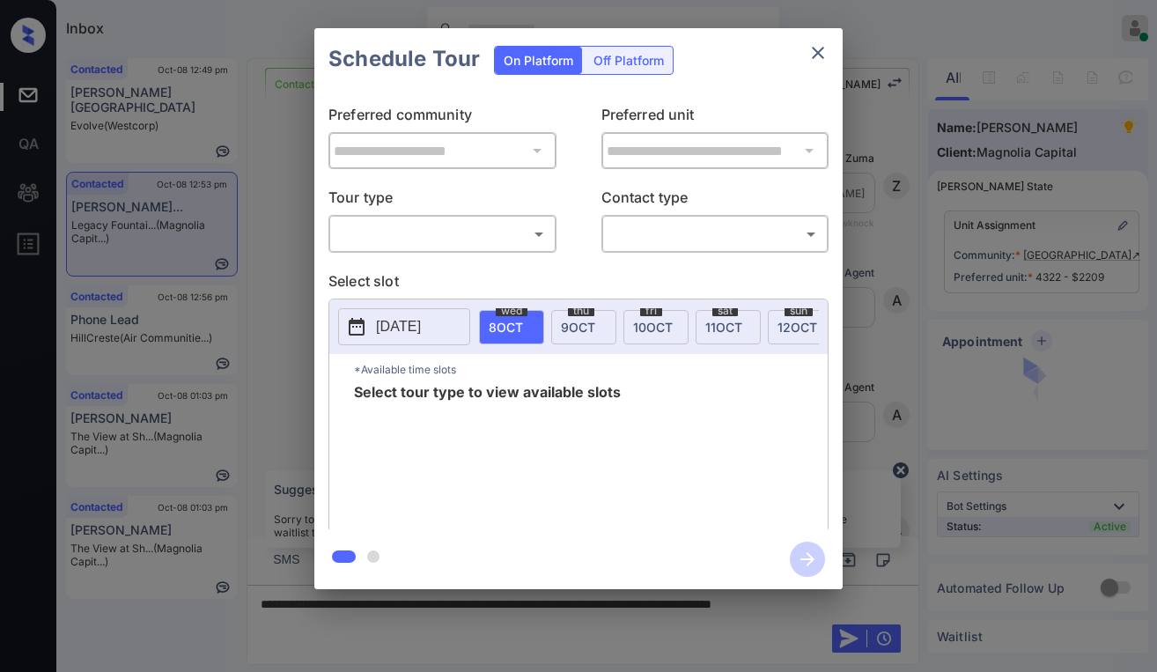
scroll to position [495, 0]
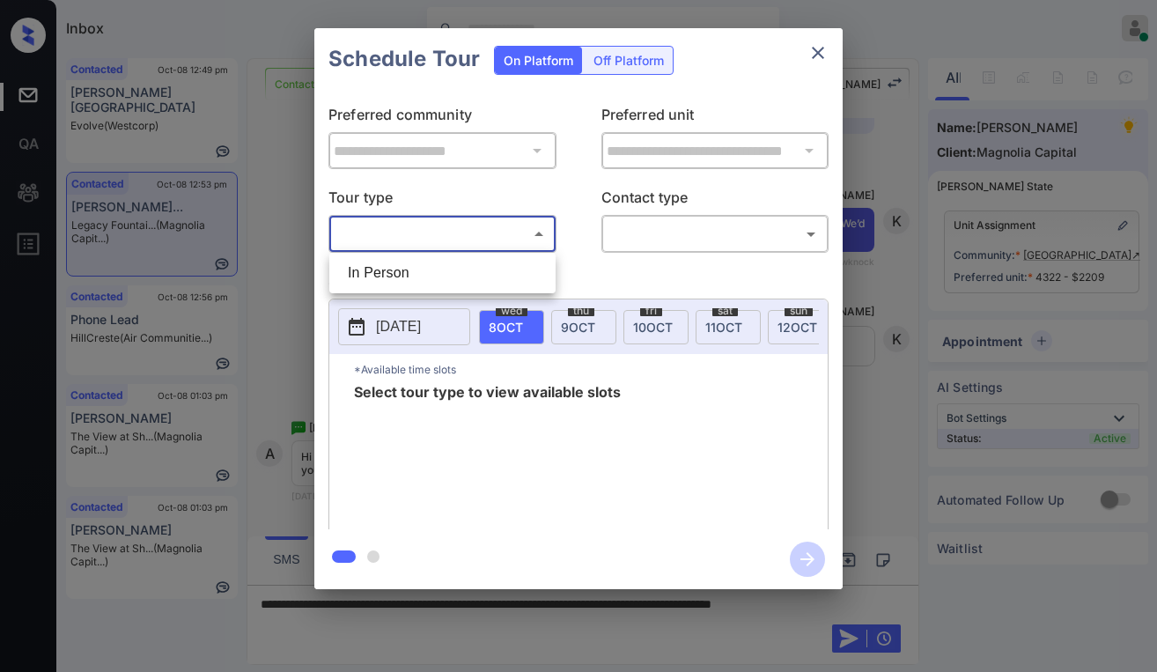
click at [493, 237] on body "Inbox [PERSON_NAME] Online Set yourself offline Set yourself on break Profile S…" at bounding box center [578, 336] width 1157 height 672
click at [431, 269] on li "In Person" at bounding box center [442, 273] width 217 height 32
type input "********"
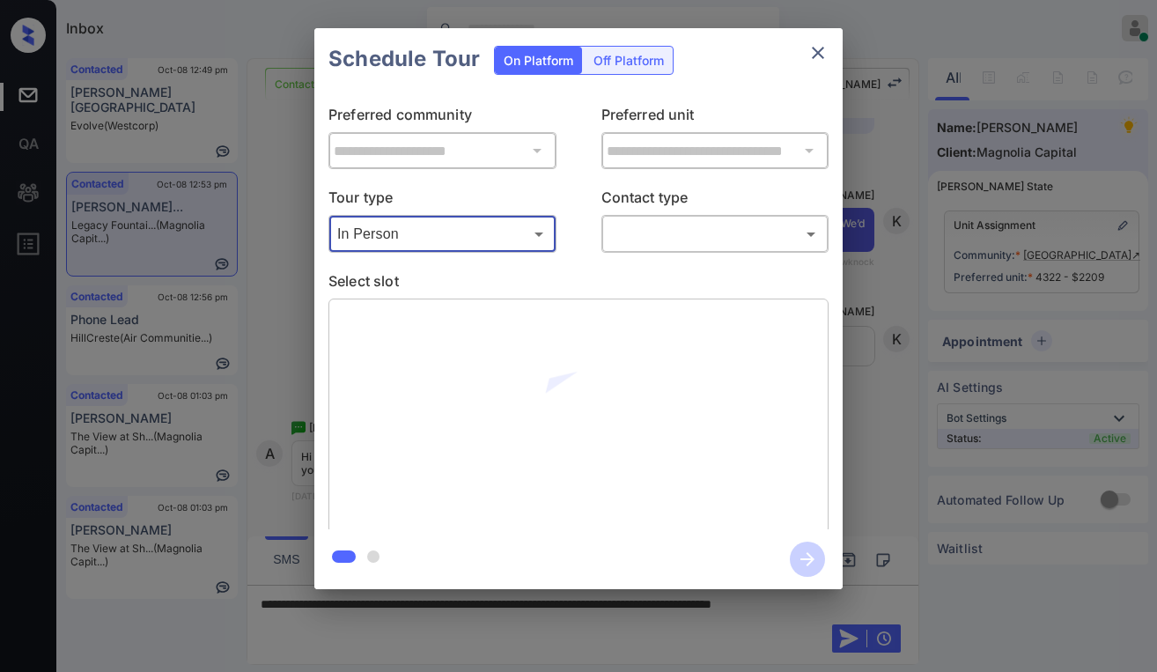
click at [707, 221] on body "Inbox [PERSON_NAME] Online Set yourself offline Set yourself on break Profile S…" at bounding box center [578, 336] width 1157 height 672
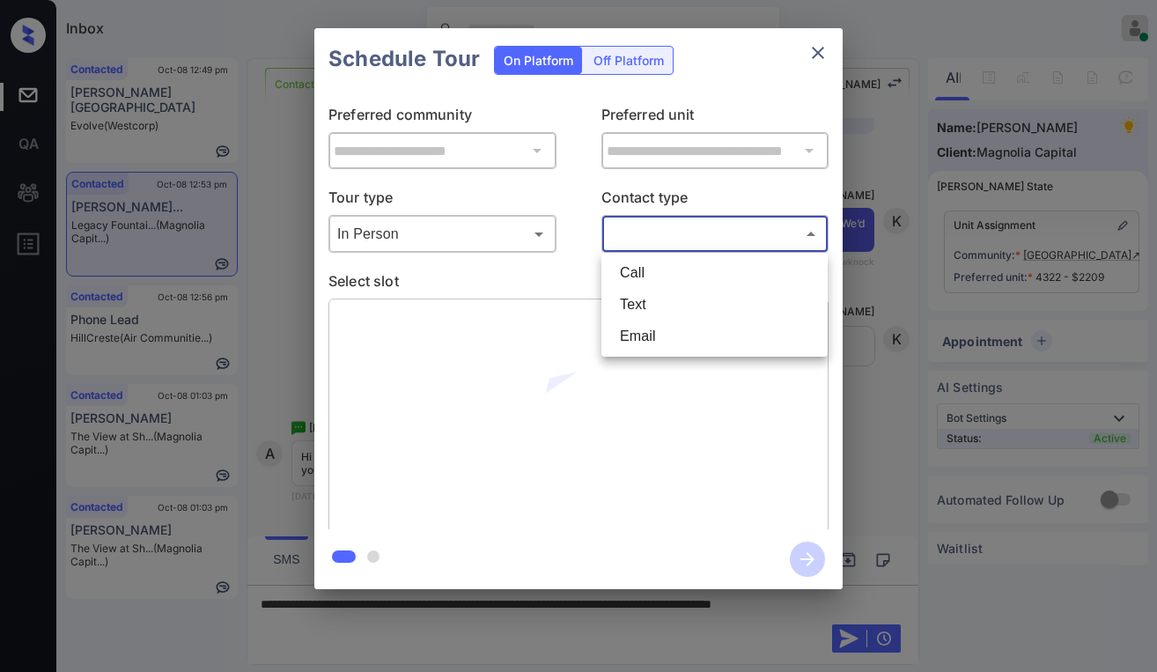
click at [697, 246] on div at bounding box center [578, 336] width 1157 height 672
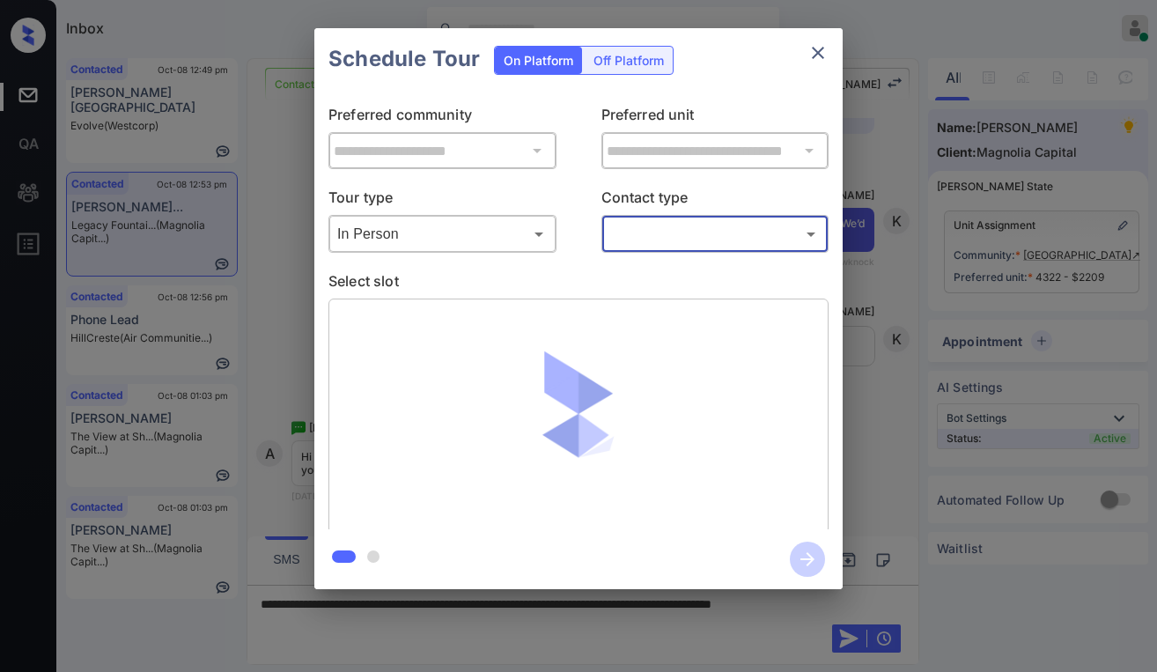
click at [664, 305] on div at bounding box center [578, 415] width 500 height 235
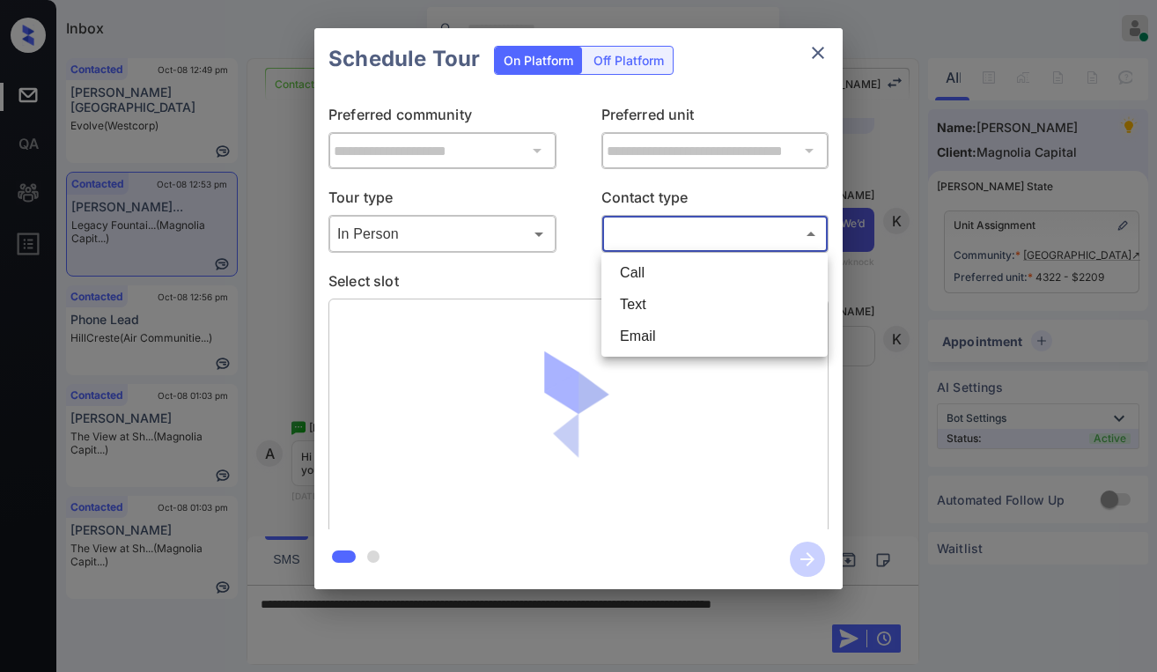
click at [669, 236] on body "Inbox [PERSON_NAME] Online Set yourself offline Set yourself on break Profile S…" at bounding box center [578, 336] width 1157 height 672
click at [651, 298] on li "Text" at bounding box center [714, 305] width 217 height 32
type input "****"
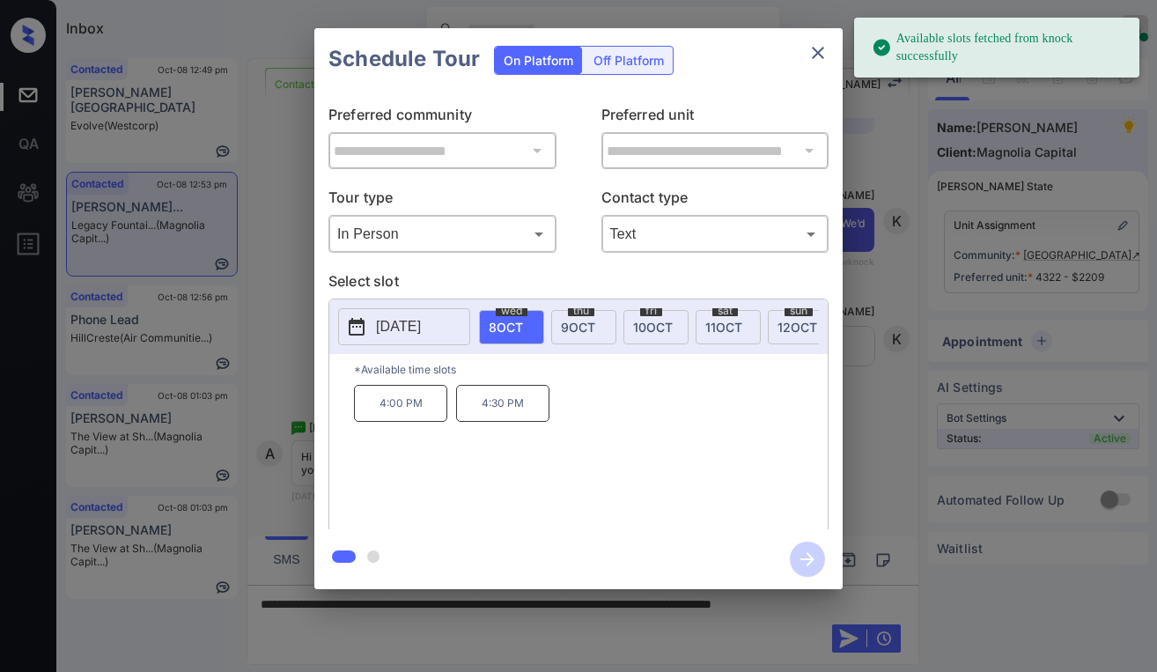
click at [577, 317] on div "[DATE]" at bounding box center [583, 327] width 65 height 34
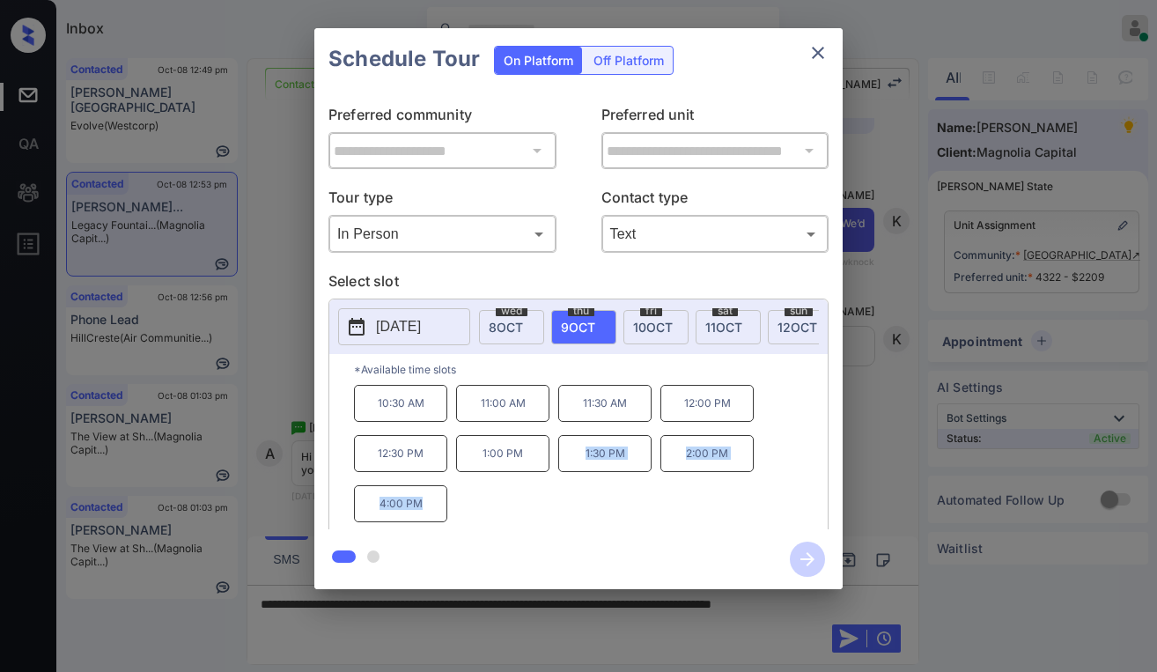
drag, startPoint x: 584, startPoint y: 460, endPoint x: 451, endPoint y: 513, distance: 143.4
click at [451, 513] on div "10:30 AM 11:00 AM 11:30 AM 12:00 PM 12:30 PM 1:00 PM 1:30 PM 2:00 PM 4:00 PM" at bounding box center [591, 455] width 474 height 141
copy div "1:30 PM 2:00 PM 4:00 PM"
click at [816, 55] on icon "close" at bounding box center [818, 53] width 12 height 12
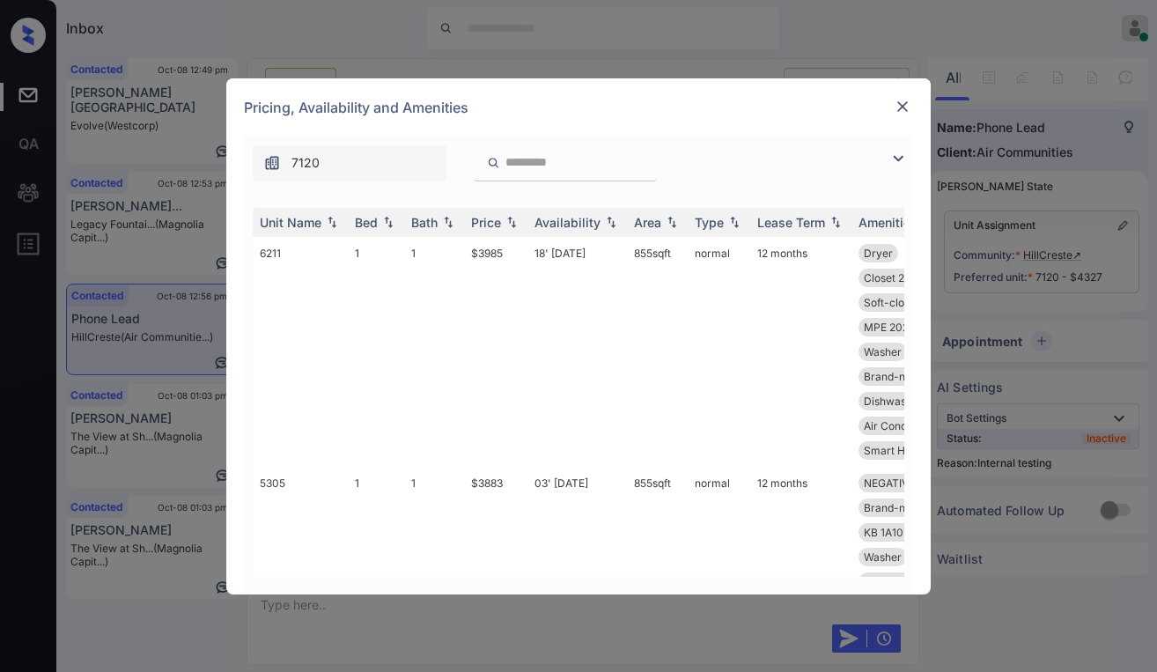
scroll to position [3148, 0]
click at [901, 164] on img at bounding box center [897, 158] width 21 height 21
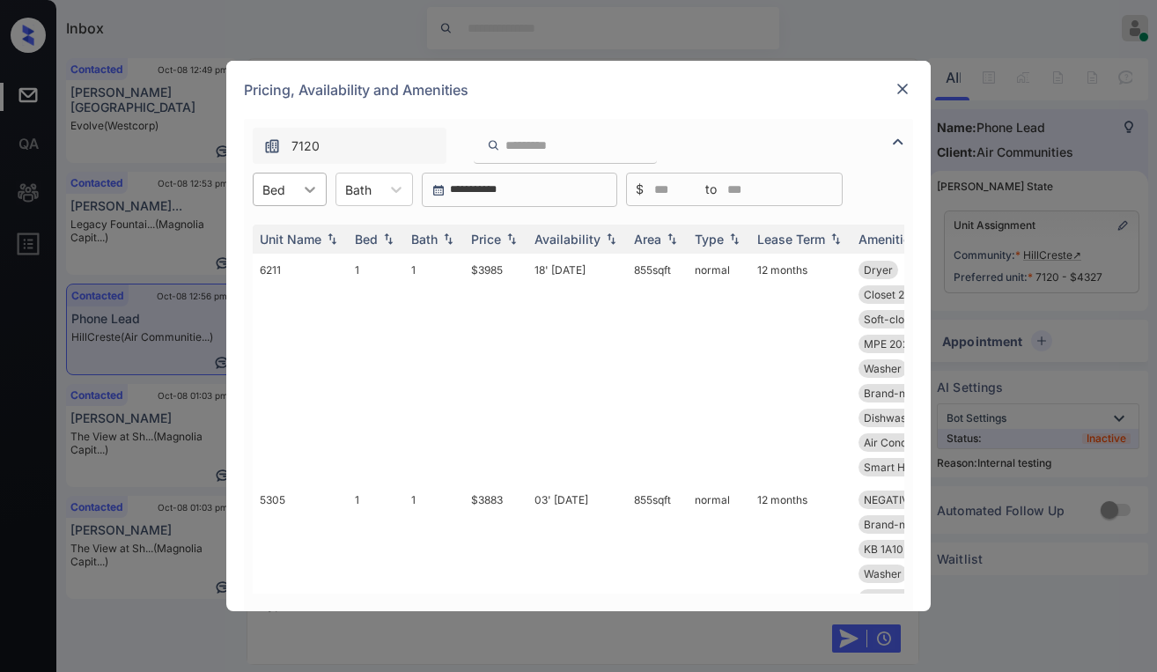
click at [302, 189] on icon at bounding box center [310, 189] width 18 height 18
drag, startPoint x: 275, startPoint y: 270, endPoint x: 342, endPoint y: 259, distance: 67.9
click at [280, 270] on div "2" at bounding box center [290, 264] width 74 height 32
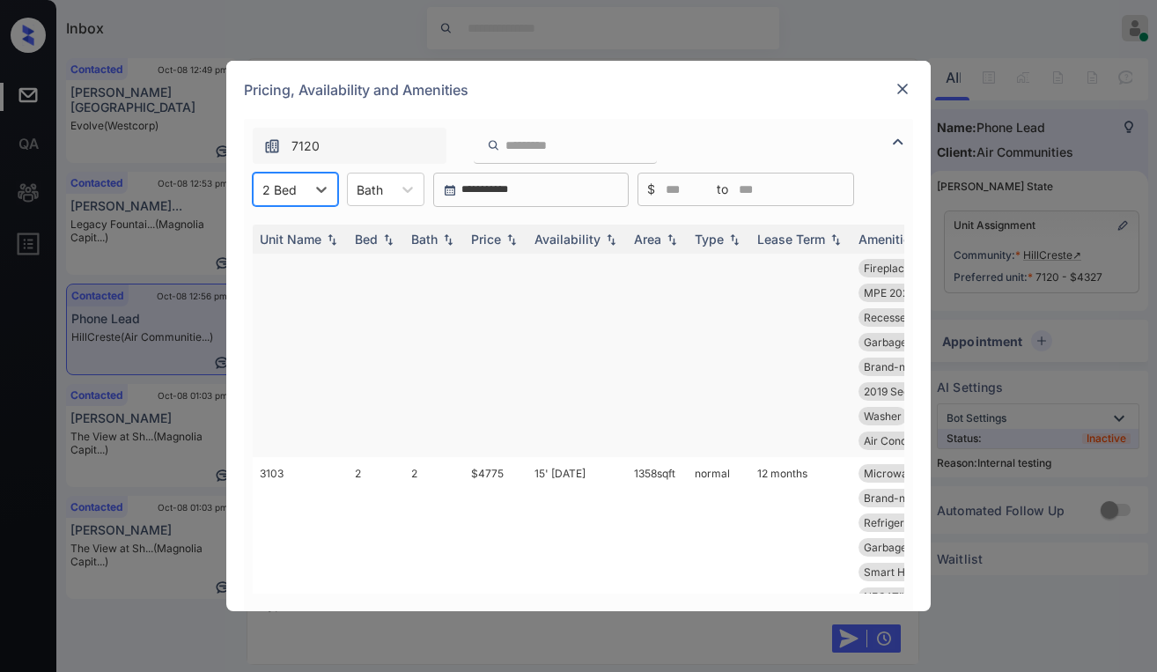
scroll to position [0, 0]
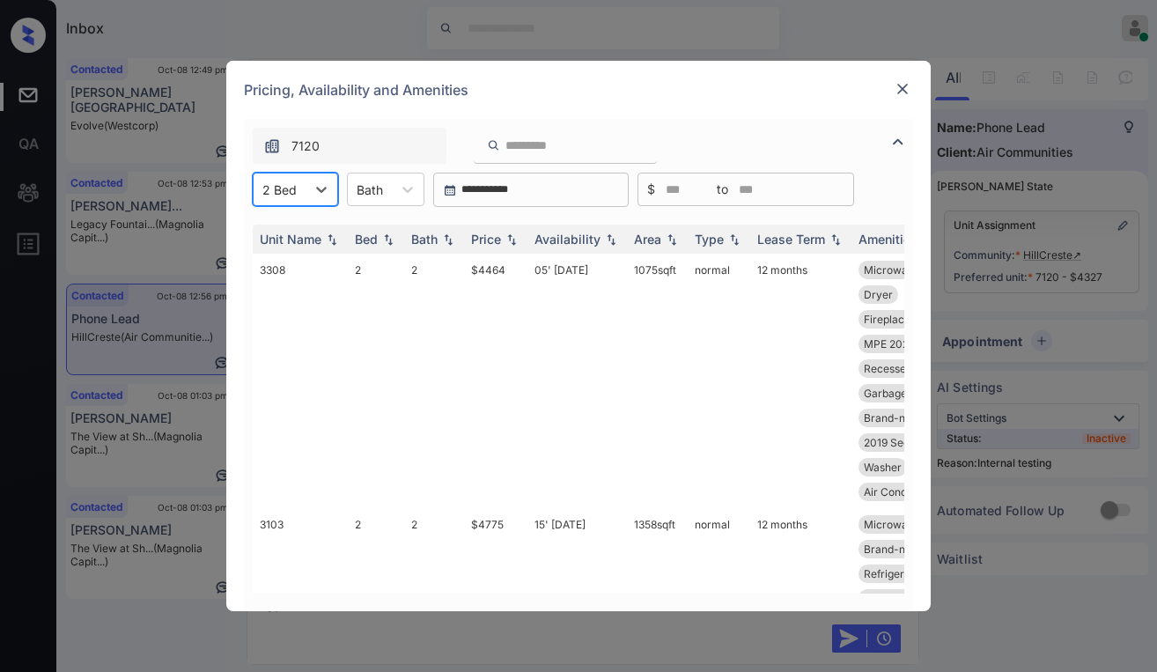
click at [904, 93] on img at bounding box center [903, 89] width 18 height 18
